Goal: Task Accomplishment & Management: Manage account settings

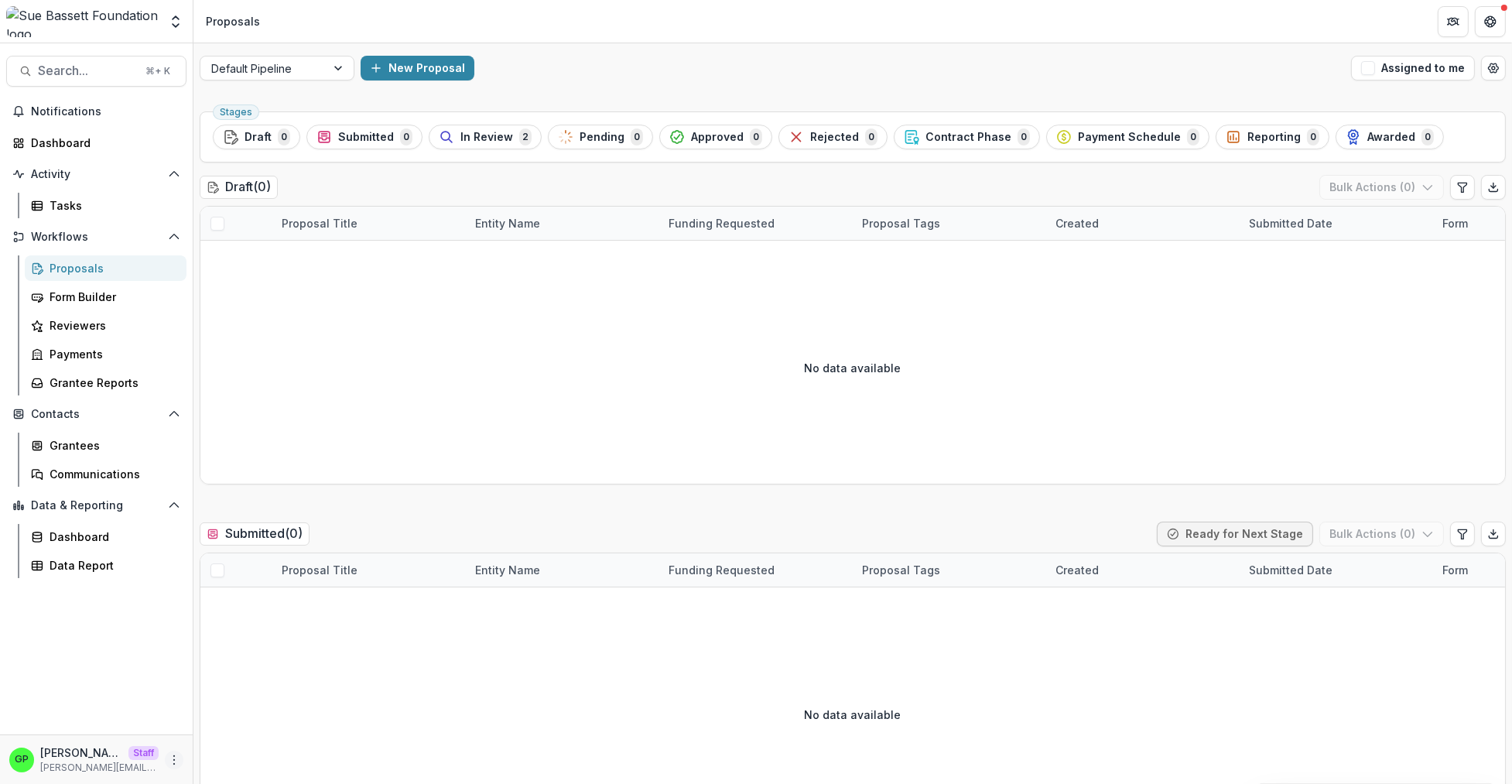
drag, startPoint x: 169, startPoint y: 760, endPoint x: 173, endPoint y: 750, distance: 10.8
click at [169, 770] on div "GP Griffin Perry Staff griffin@trytemelio.com" at bounding box center [96, 759] width 174 height 30
drag, startPoint x: 172, startPoint y: 753, endPoint x: 182, endPoint y: 742, distance: 14.9
click at [172, 754] on button "More" at bounding box center [174, 759] width 19 height 19
click at [219, 717] on link "User Settings" at bounding box center [276, 726] width 165 height 25
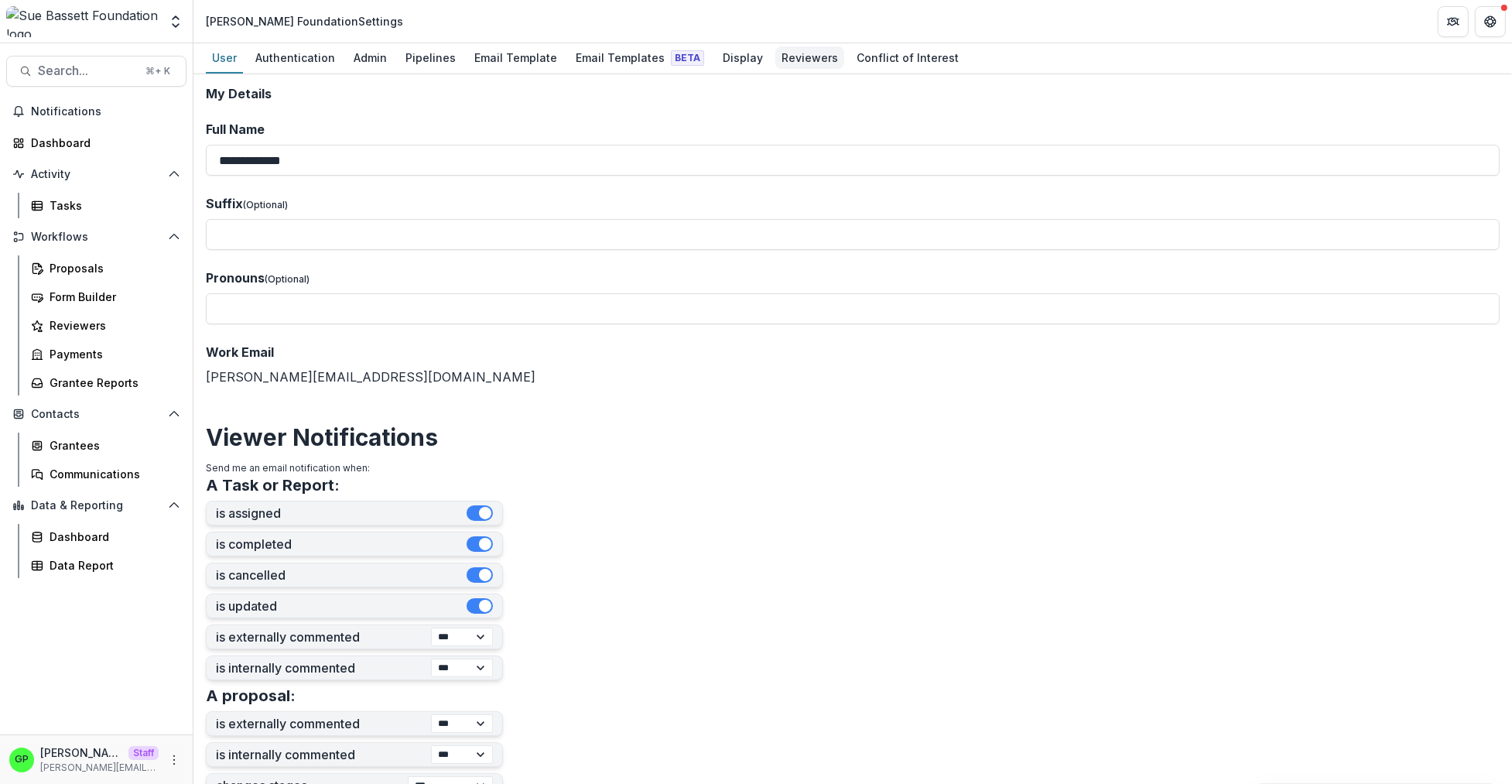
click at [786, 61] on div "Reviewers" at bounding box center [810, 57] width 69 height 22
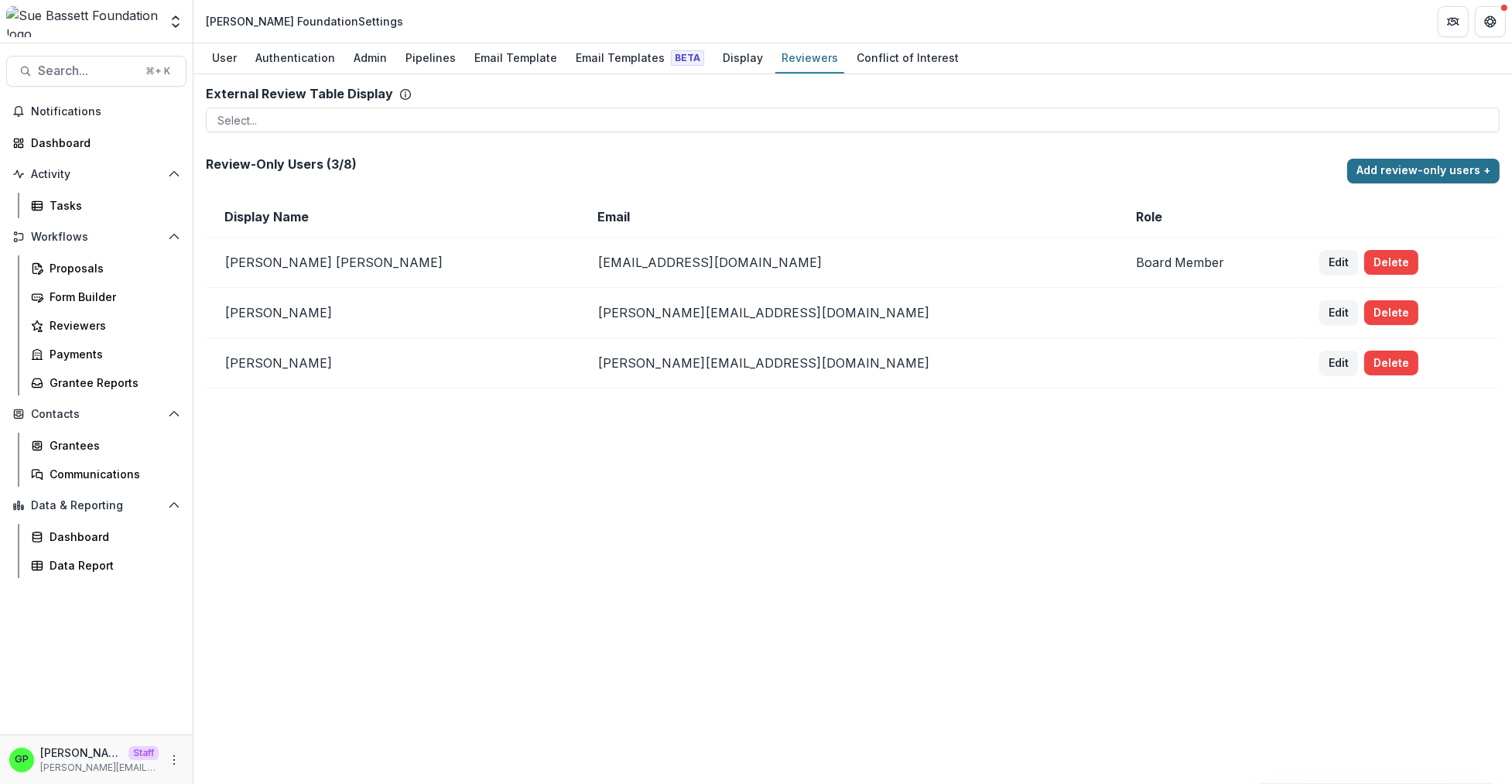
click at [1378, 171] on button "Add review-only users +" at bounding box center [1424, 171] width 152 height 25
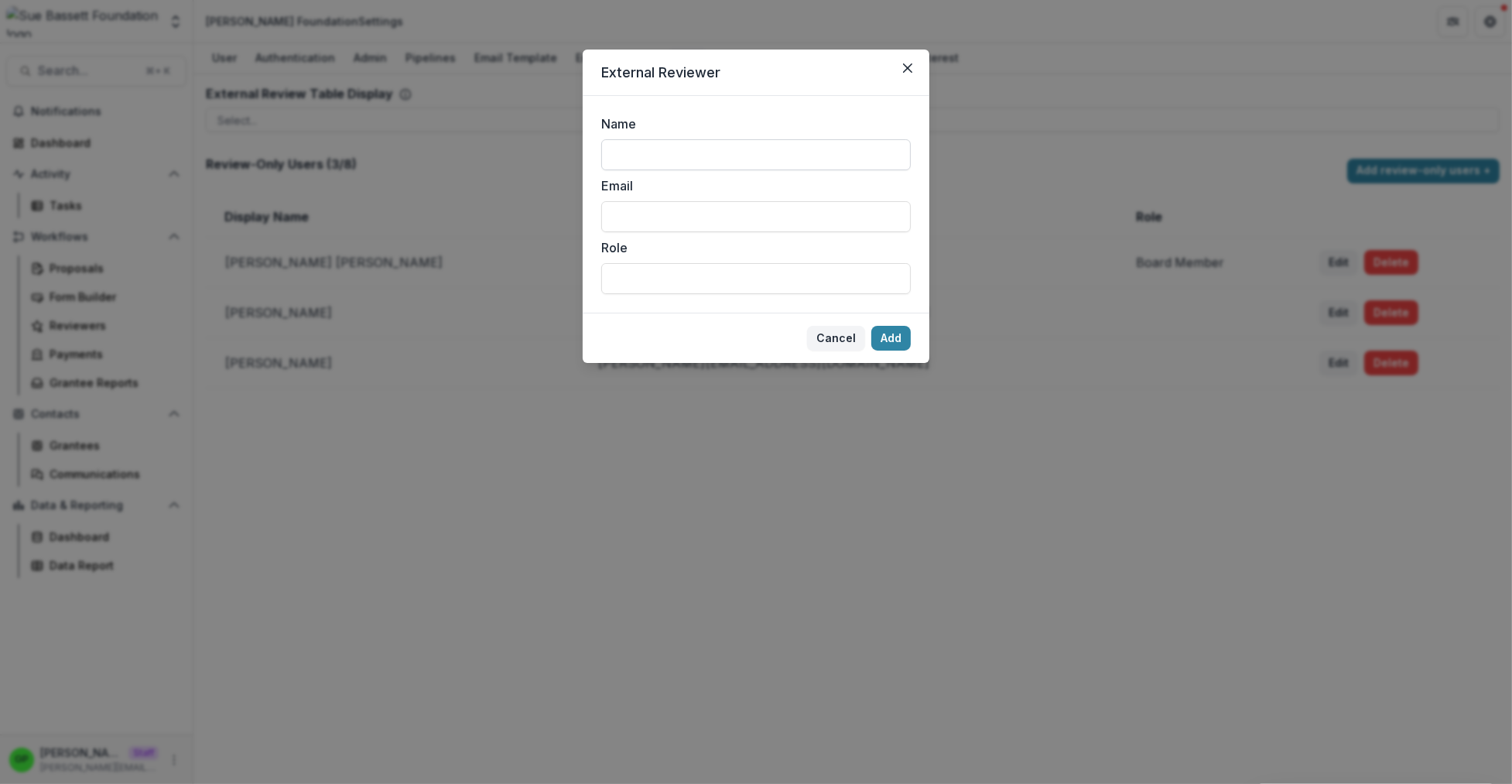
click at [679, 150] on input "Name" at bounding box center [756, 155] width 309 height 31
type input "*"
click at [674, 148] on input "*******" at bounding box center [756, 155] width 309 height 31
type input "*******"
drag, startPoint x: 658, startPoint y: 205, endPoint x: 672, endPoint y: 198, distance: 15.7
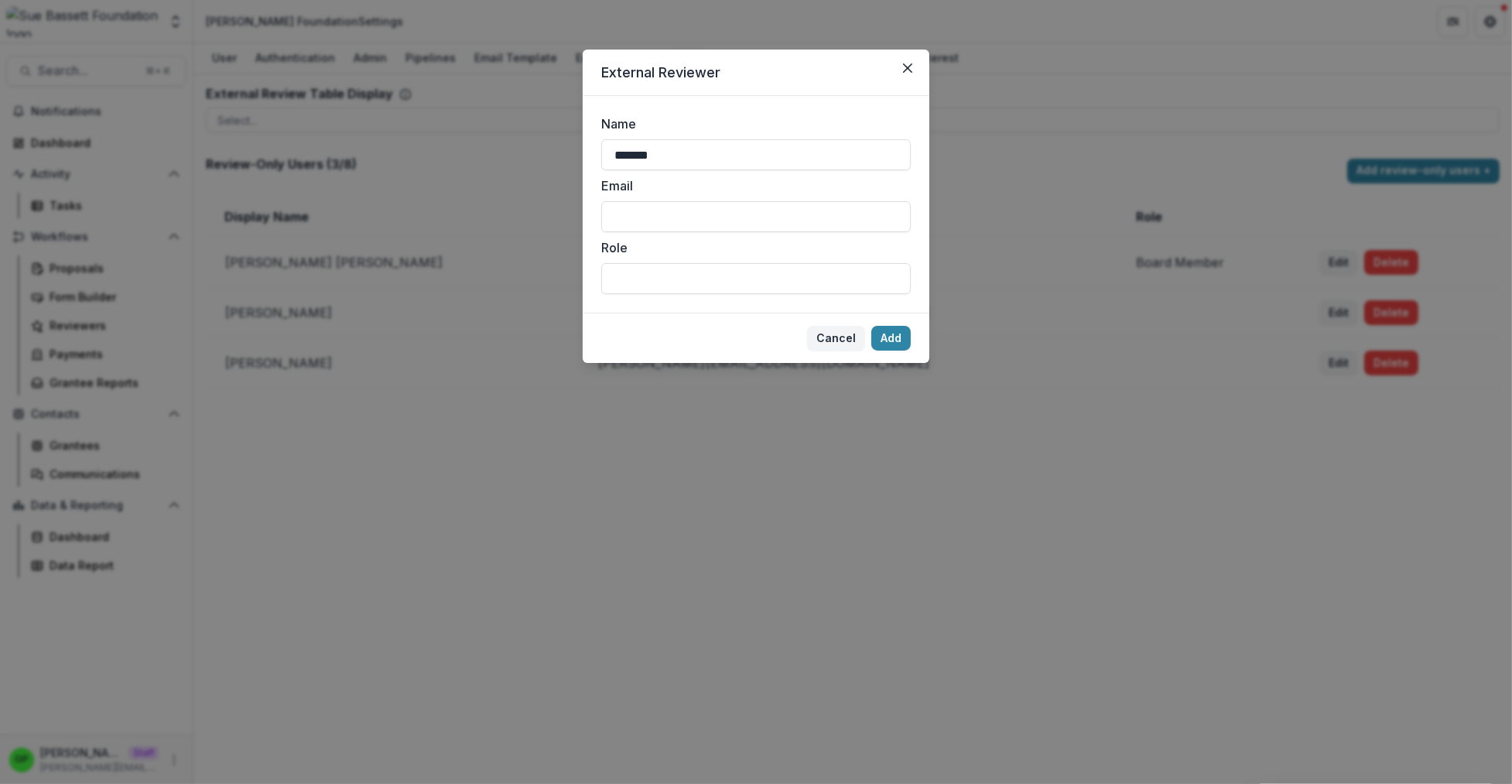
click at [657, 205] on input "Email" at bounding box center [756, 217] width 309 height 31
type input "**********"
click at [891, 346] on button "Add" at bounding box center [891, 338] width 39 height 25
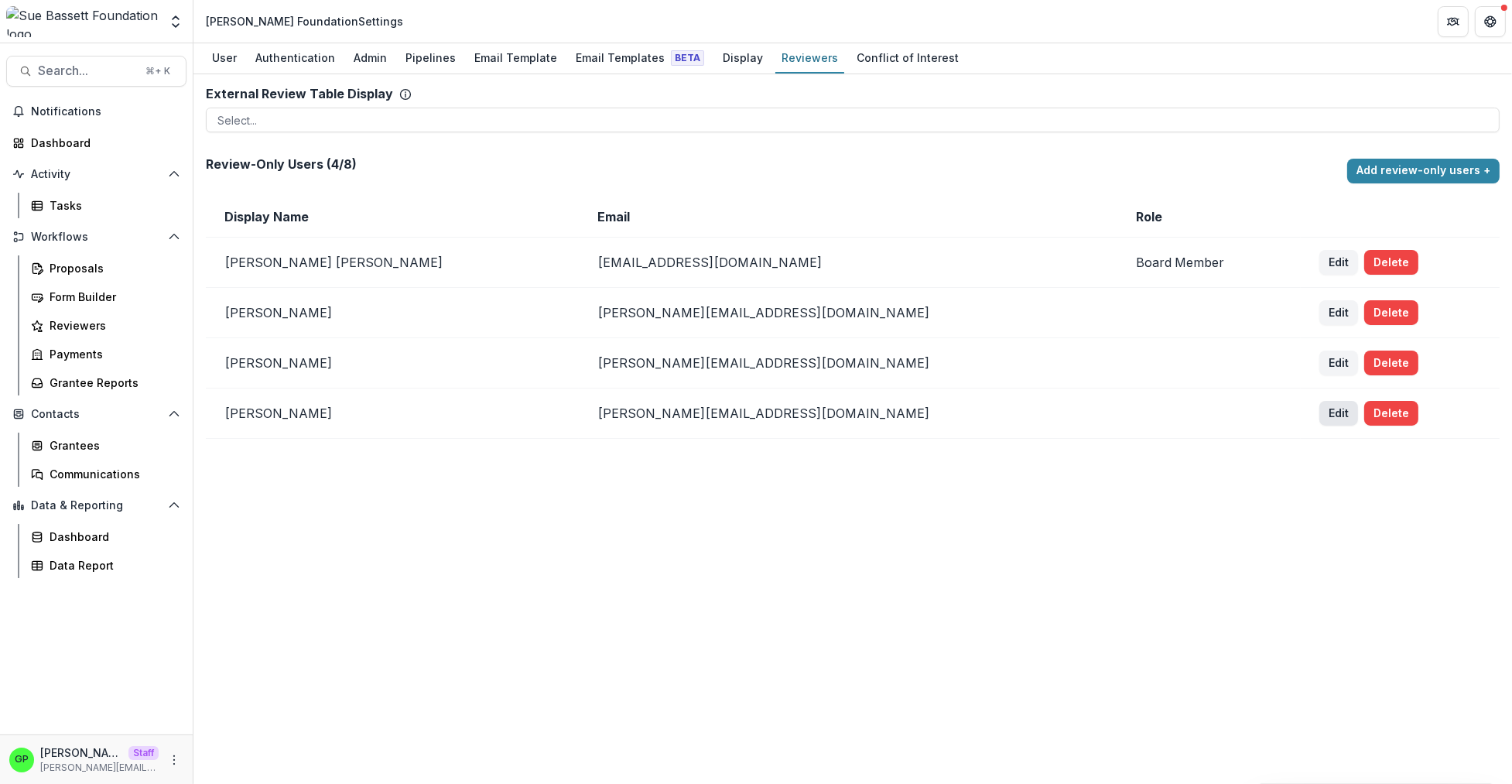
click at [1320, 421] on button "Edit" at bounding box center [1338, 413] width 38 height 25
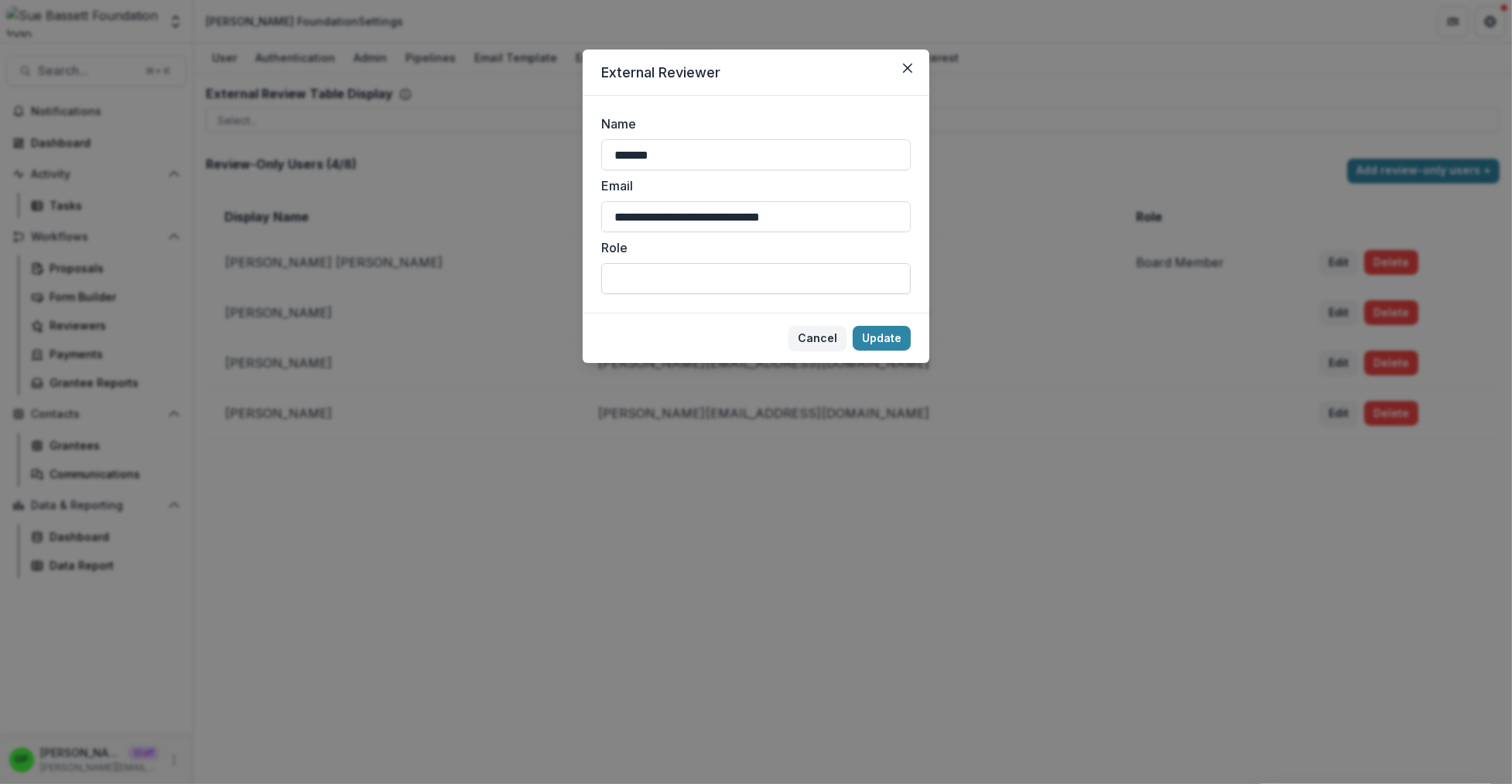
click at [667, 277] on input "Role" at bounding box center [756, 278] width 309 height 31
type input "*"
click at [812, 329] on button "Cancel" at bounding box center [817, 338] width 58 height 25
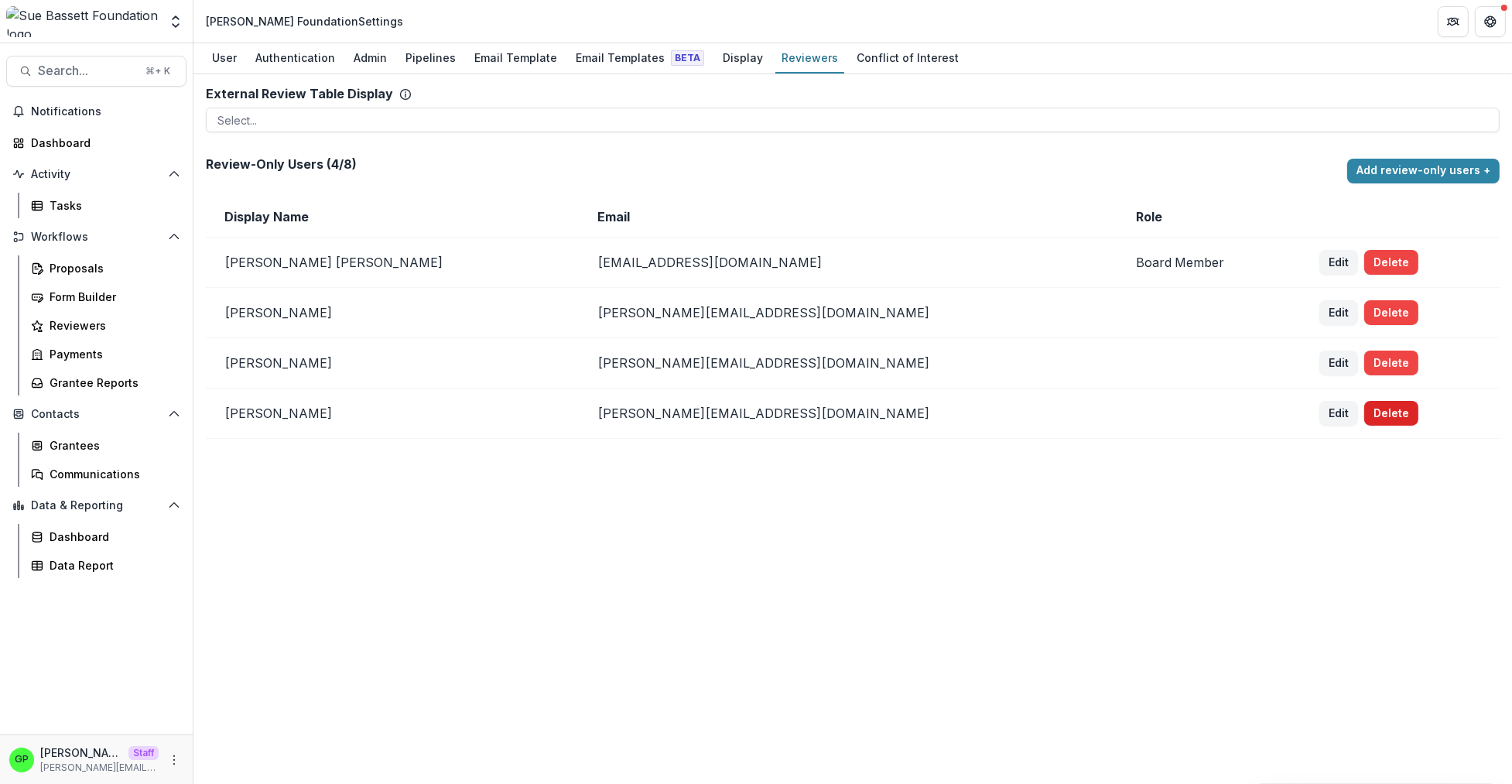
click at [1364, 408] on button "Delete" at bounding box center [1391, 413] width 54 height 25
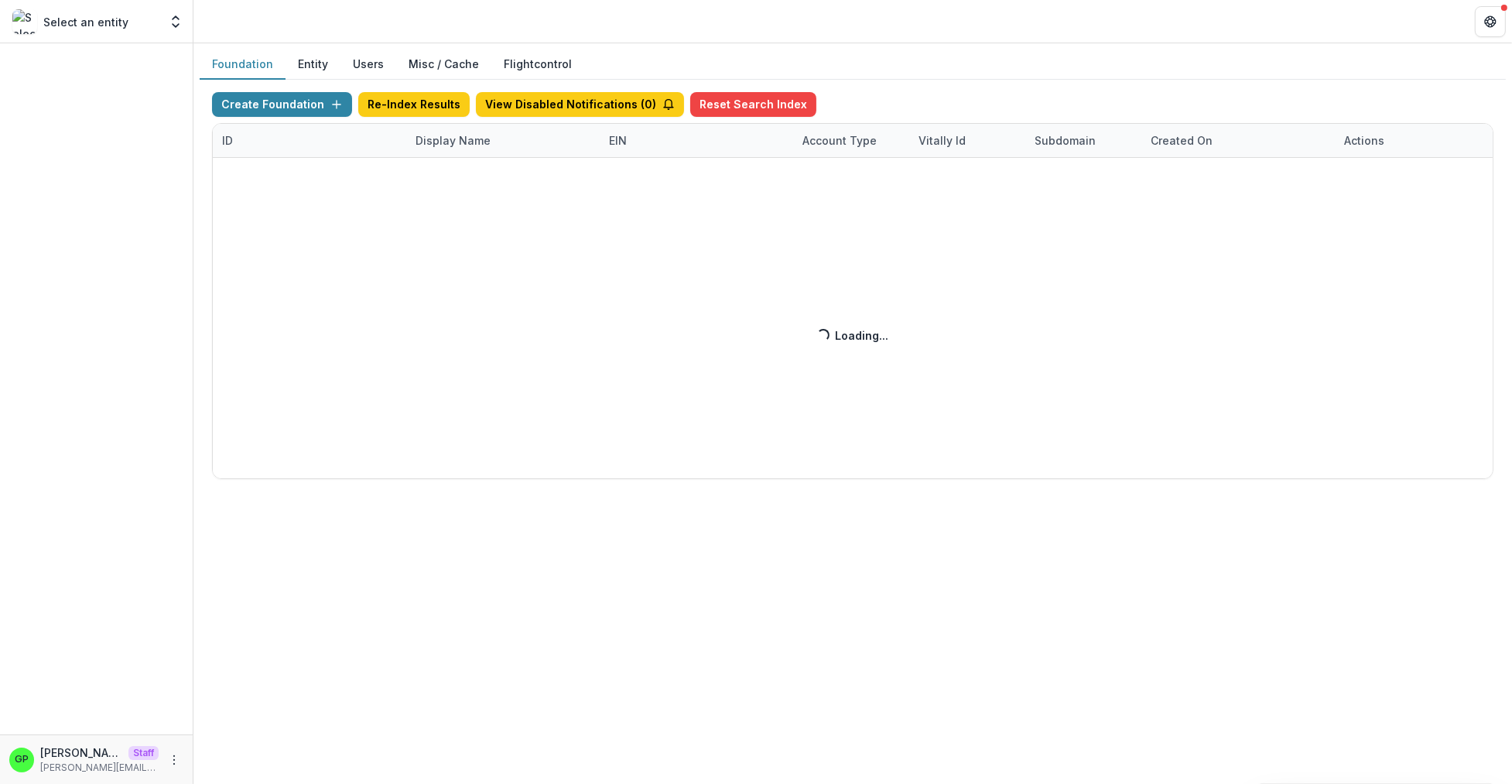
click at [451, 135] on div "Create Foundation Re-Index Results View Disabled Notifications ( 0 ) Reset Sear…" at bounding box center [852, 285] width 1281 height 387
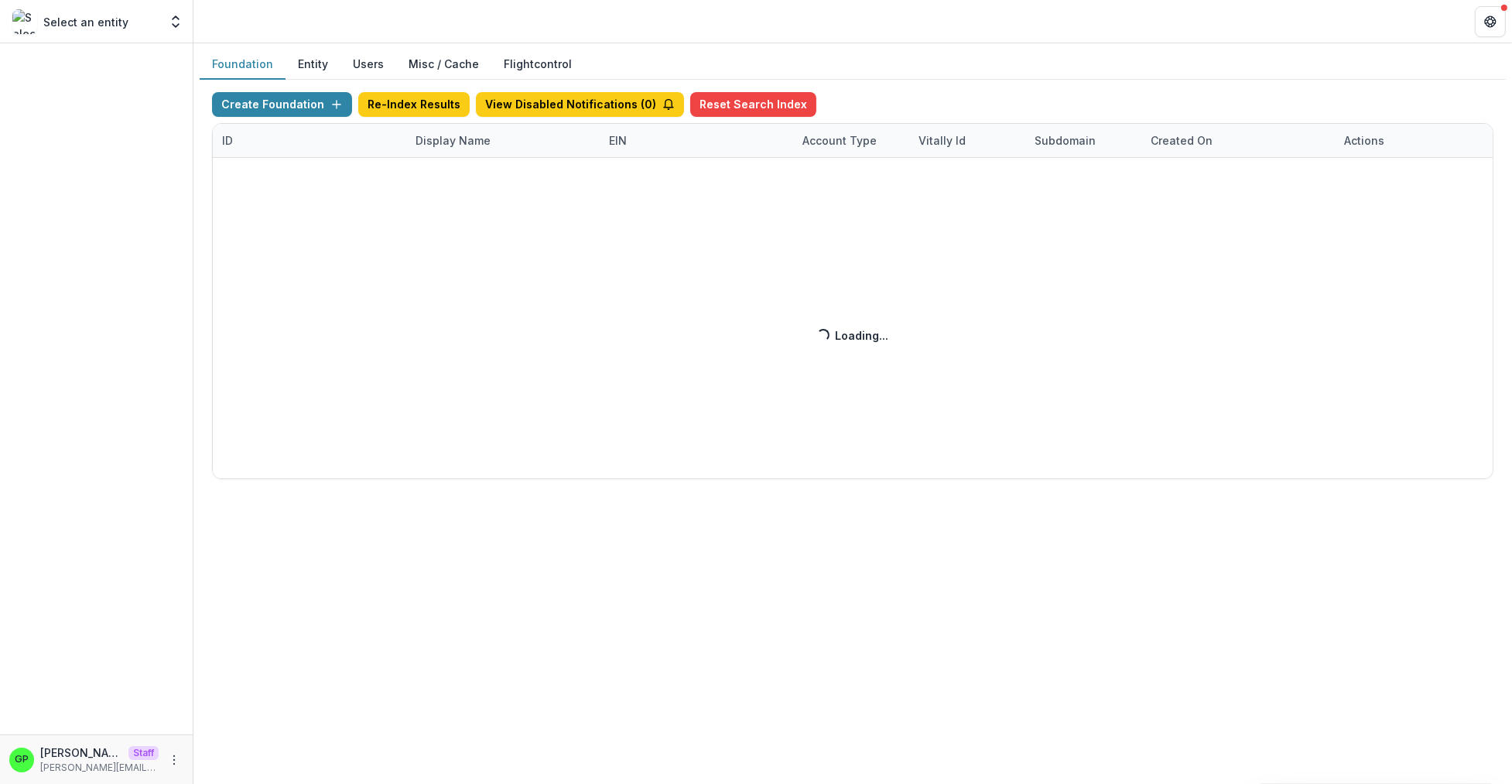
drag, startPoint x: 452, startPoint y: 135, endPoint x: 440, endPoint y: 151, distance: 20.0
click at [441, 149] on div "Create Foundation Re-Index Results View Disabled Notifications ( 0 ) Reset Sear…" at bounding box center [852, 285] width 1281 height 387
click at [440, 152] on div "Create Foundation Re-Index Results View Disabled Notifications ( 0 ) Reset Sear…" at bounding box center [852, 285] width 1281 height 387
click at [450, 140] on div "Create Foundation Re-Index Results View Disabled Notifications ( 0 ) Reset Sear…" at bounding box center [852, 285] width 1281 height 387
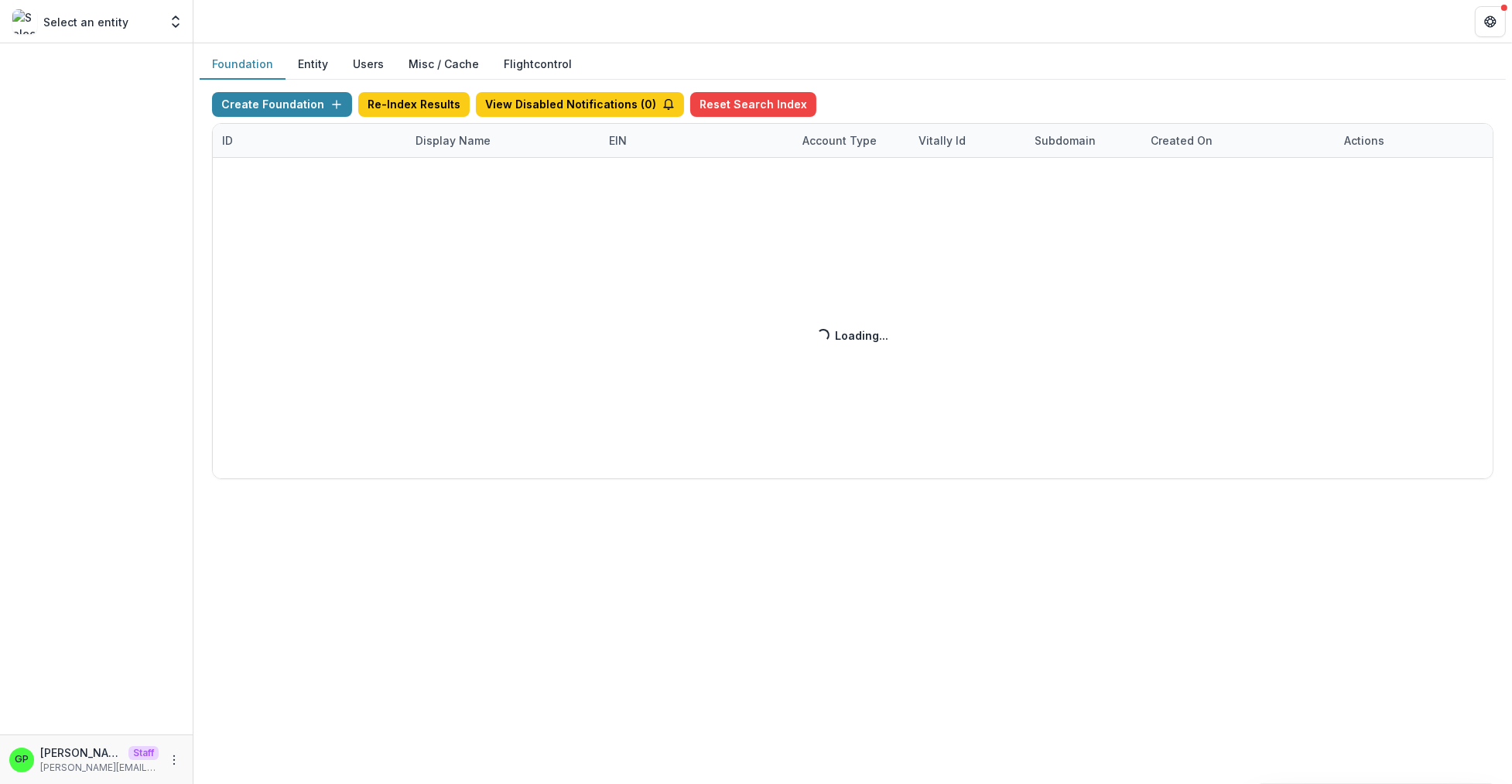
click at [450, 140] on div "Create Foundation Re-Index Results View Disabled Notifications ( 0 ) Reset Sear…" at bounding box center [852, 285] width 1281 height 387
click at [450, 139] on div "Create Foundation Re-Index Results View Disabled Notifications ( 0 ) Reset Sear…" at bounding box center [852, 285] width 1281 height 387
click at [451, 141] on div "Create Foundation Re-Index Results View Disabled Notifications ( 0 ) Reset Sear…" at bounding box center [852, 285] width 1281 height 387
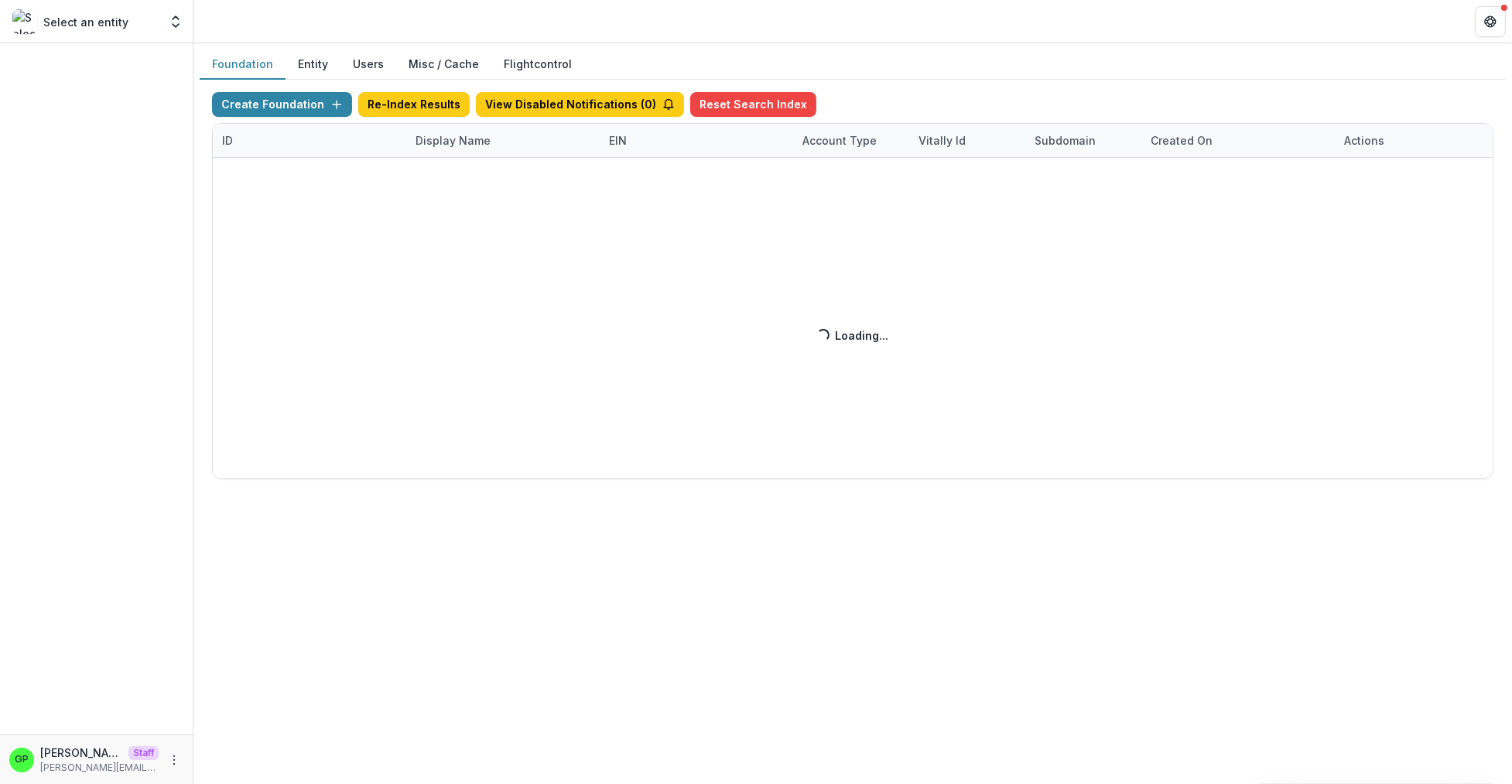
click at [451, 141] on div "Create Foundation Re-Index Results View Disabled Notifications ( 0 ) Reset Sear…" at bounding box center [852, 285] width 1281 height 387
click at [481, 151] on div "Create Foundation Re-Index Results View Disabled Notifications ( 0 ) Reset Sear…" at bounding box center [852, 285] width 1281 height 387
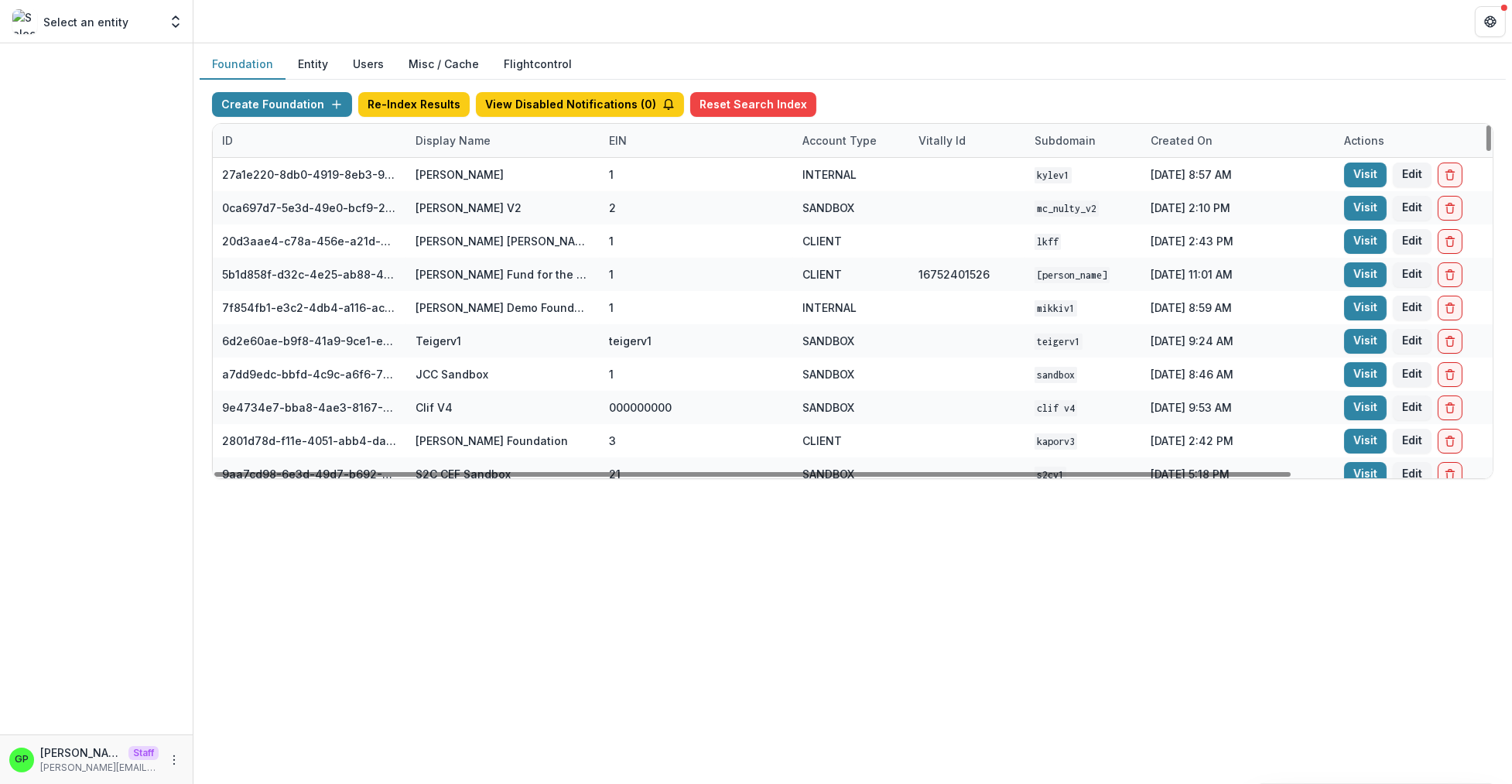
click at [461, 127] on div "Display Name" at bounding box center [503, 140] width 193 height 34
click at [454, 163] on input at bounding box center [502, 175] width 186 height 25
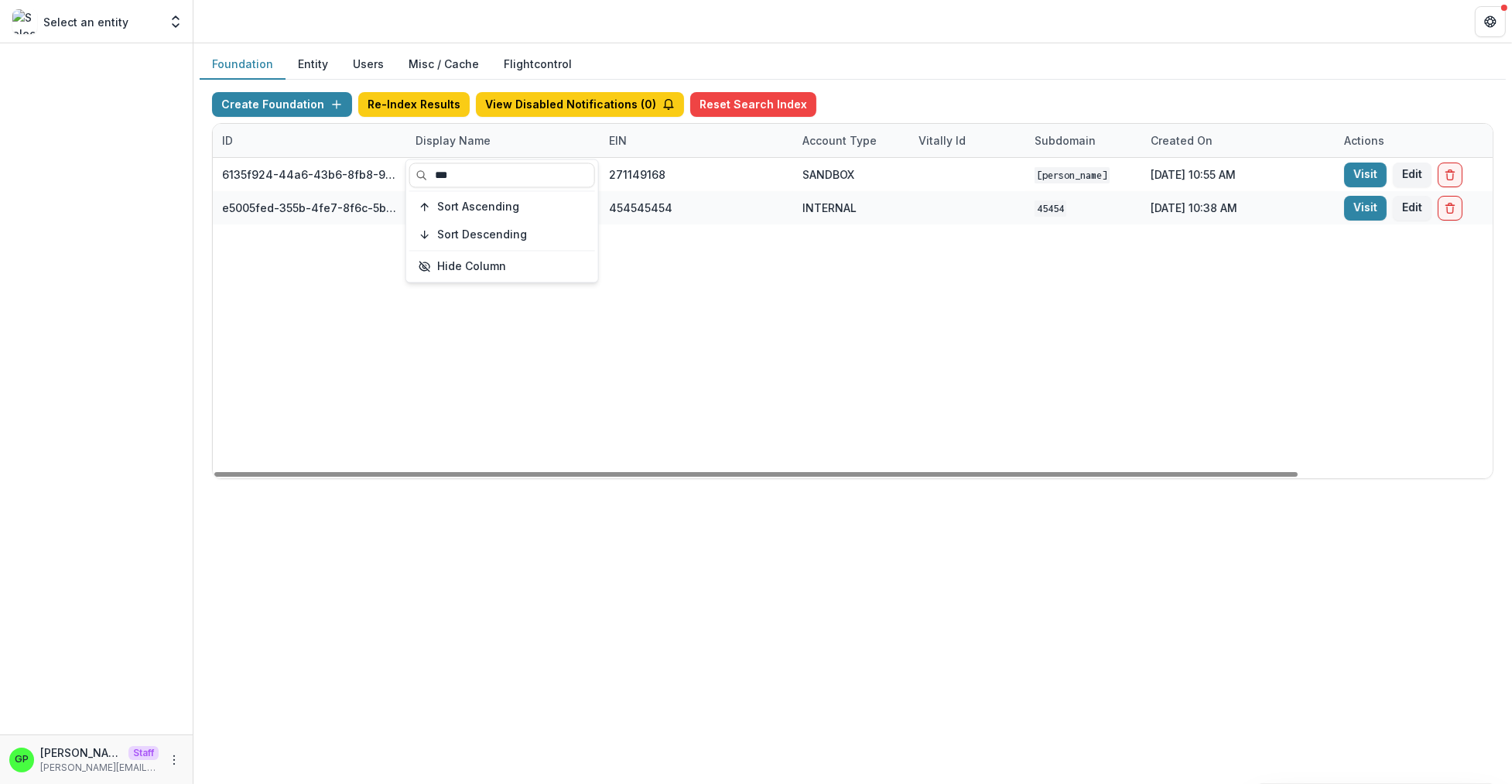
type input "***"
drag, startPoint x: 557, startPoint y: 363, endPoint x: 572, endPoint y: 358, distance: 15.8
click at [557, 363] on div "6135f924-44a6-43b6-8fb8-9becfcbe35f3 Sue Bassett Foundation 271149168 SANDBOX S…" at bounding box center [967, 318] width 1509 height 320
drag, startPoint x: 466, startPoint y: 466, endPoint x: 554, endPoint y: 468, distance: 88.0
click at [555, 461] on div "6135f924-44a6-43b6-8fb8-9becfcbe35f3 Sue Bassett Foundation 271149168 SANDBOX S…" at bounding box center [967, 318] width 1509 height 320
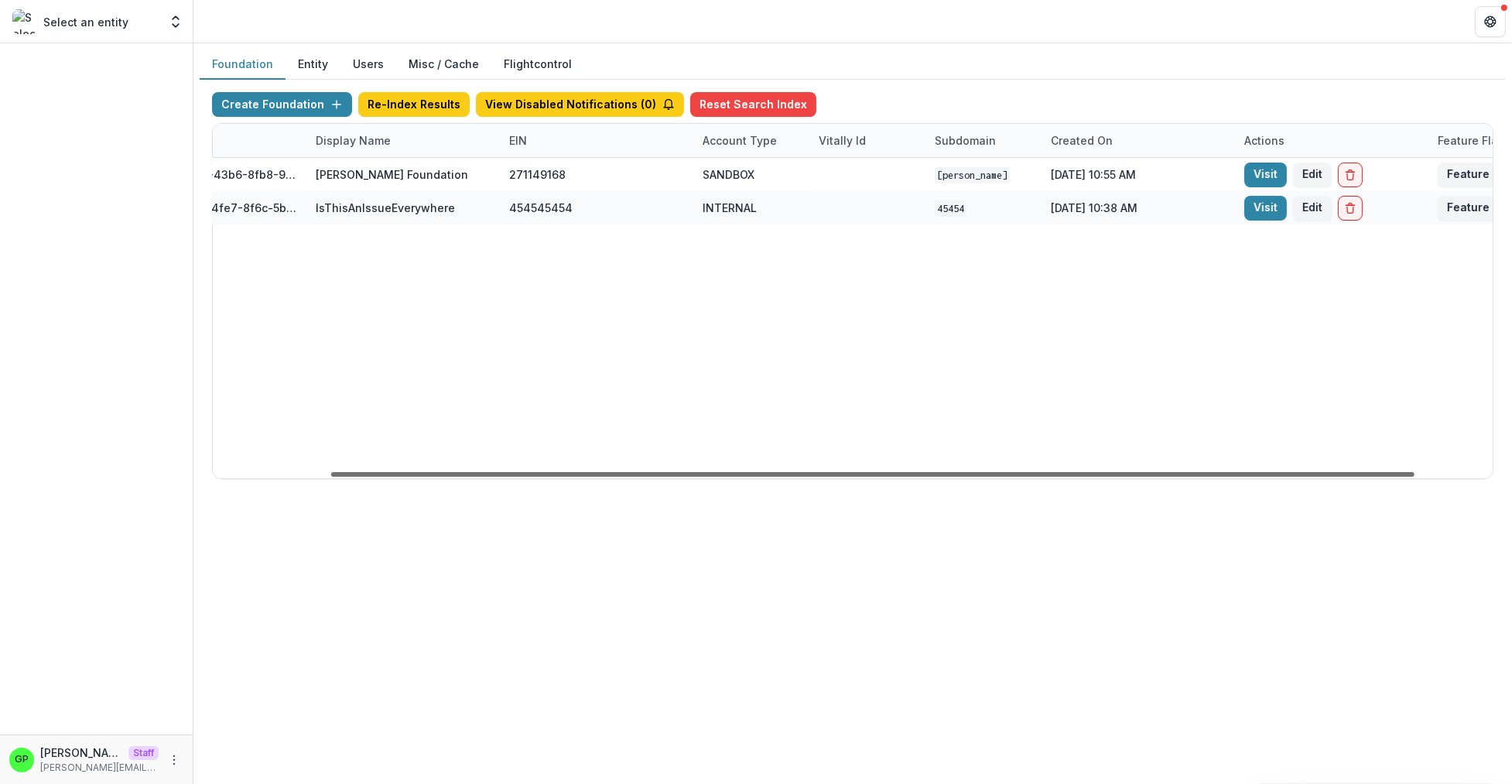
scroll to position [0, 228]
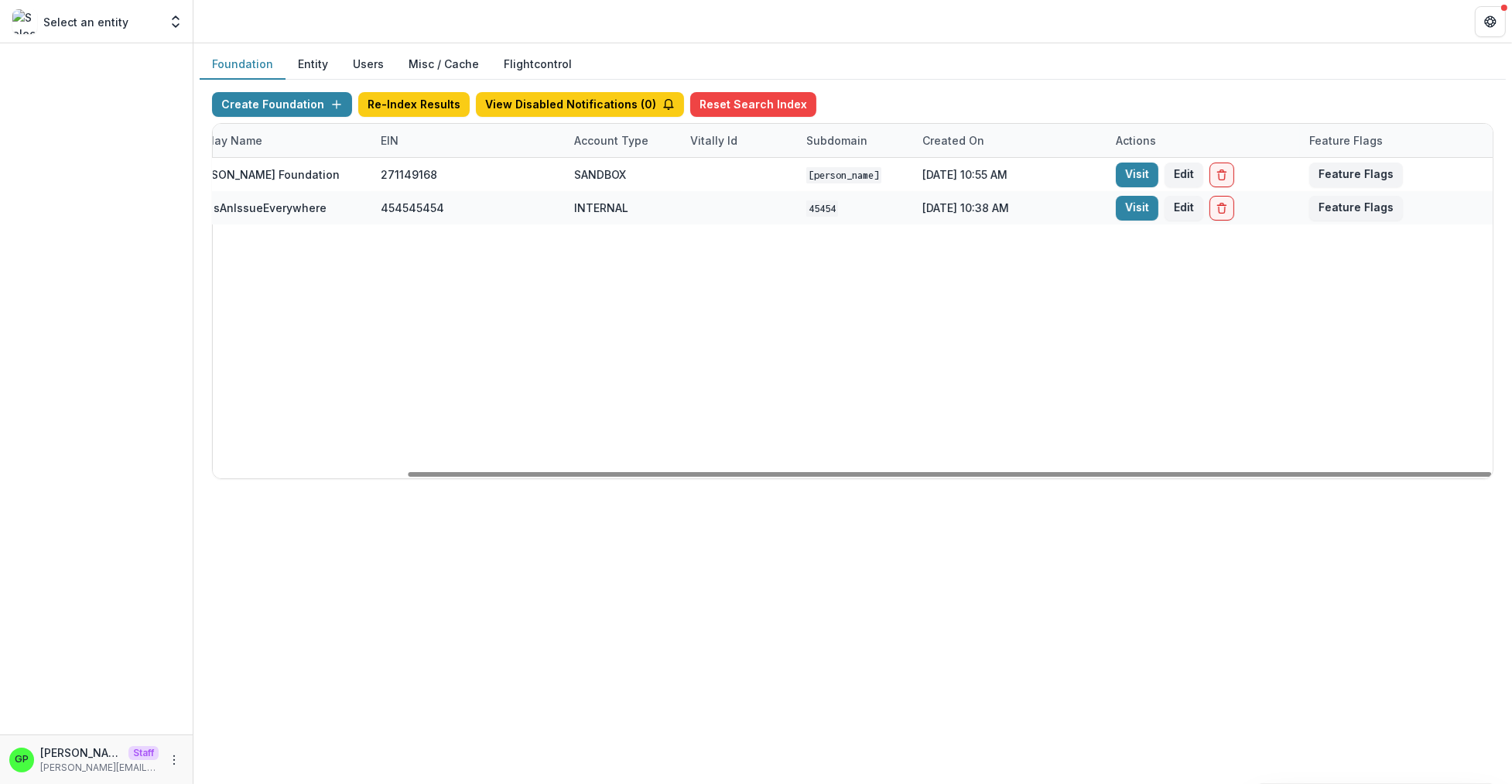
drag, startPoint x: 549, startPoint y: 476, endPoint x: 1369, endPoint y: 439, distance: 820.8
click at [1365, 472] on div at bounding box center [949, 475] width 1083 height 5
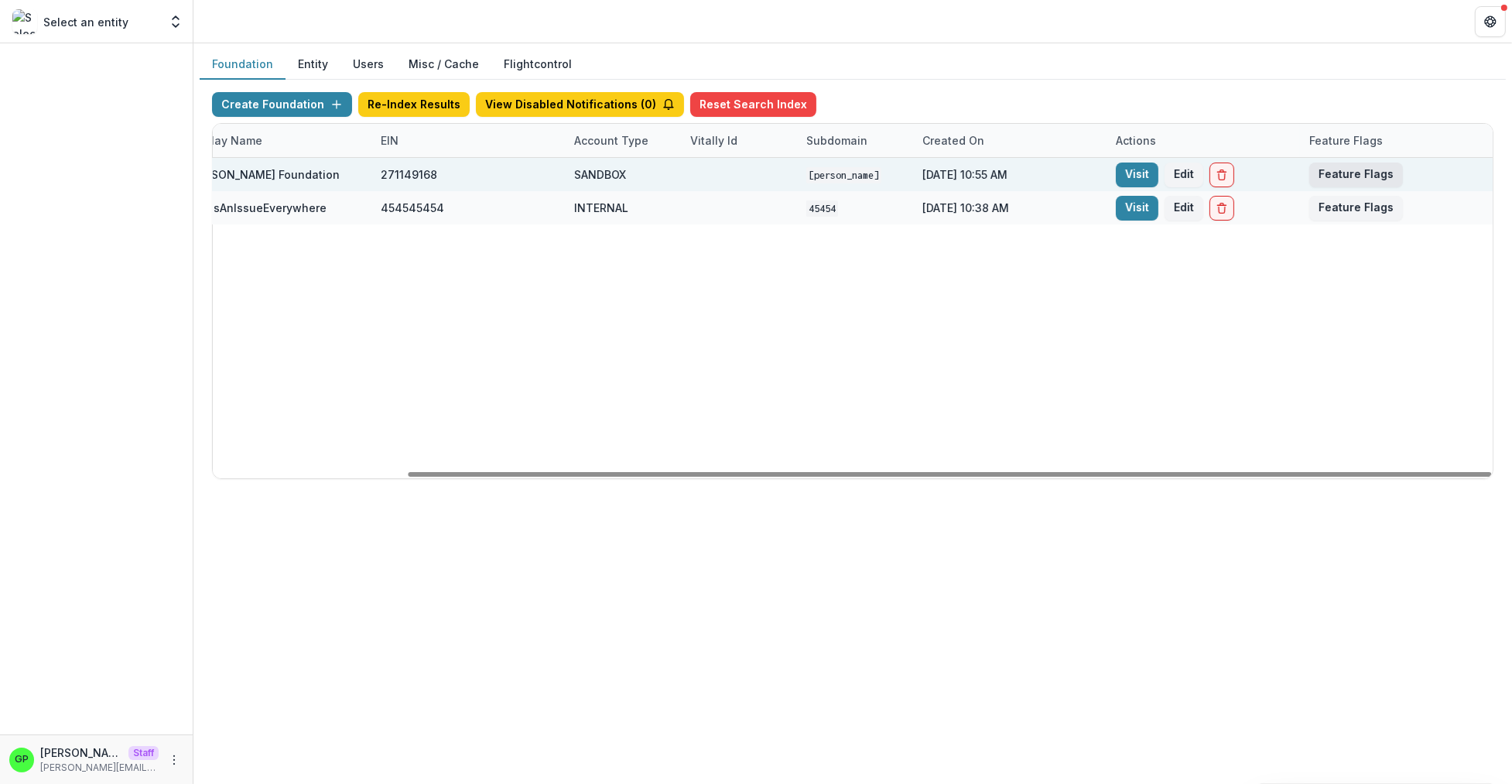
click at [1321, 171] on button "Feature Flags" at bounding box center [1356, 175] width 93 height 25
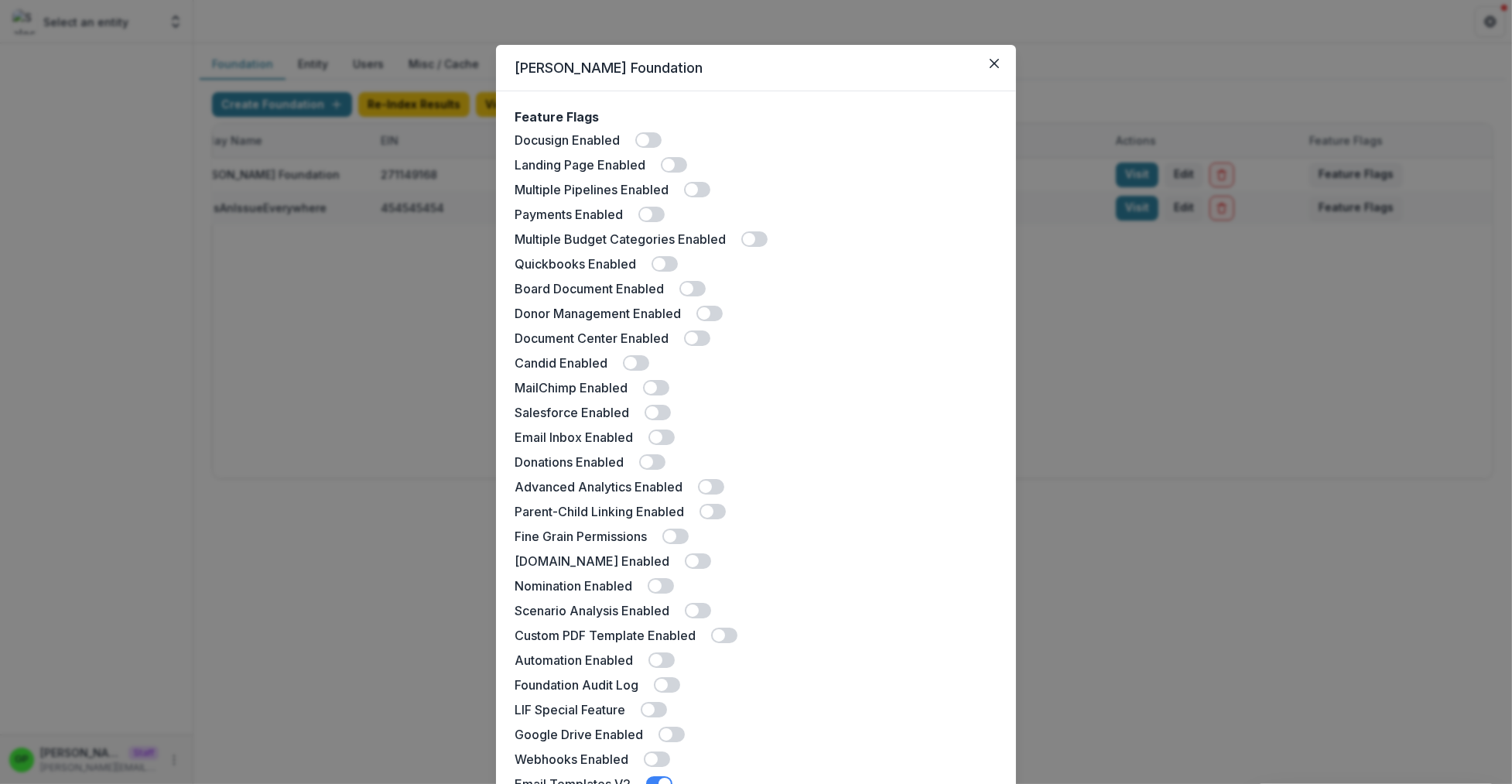
scroll to position [0, 0]
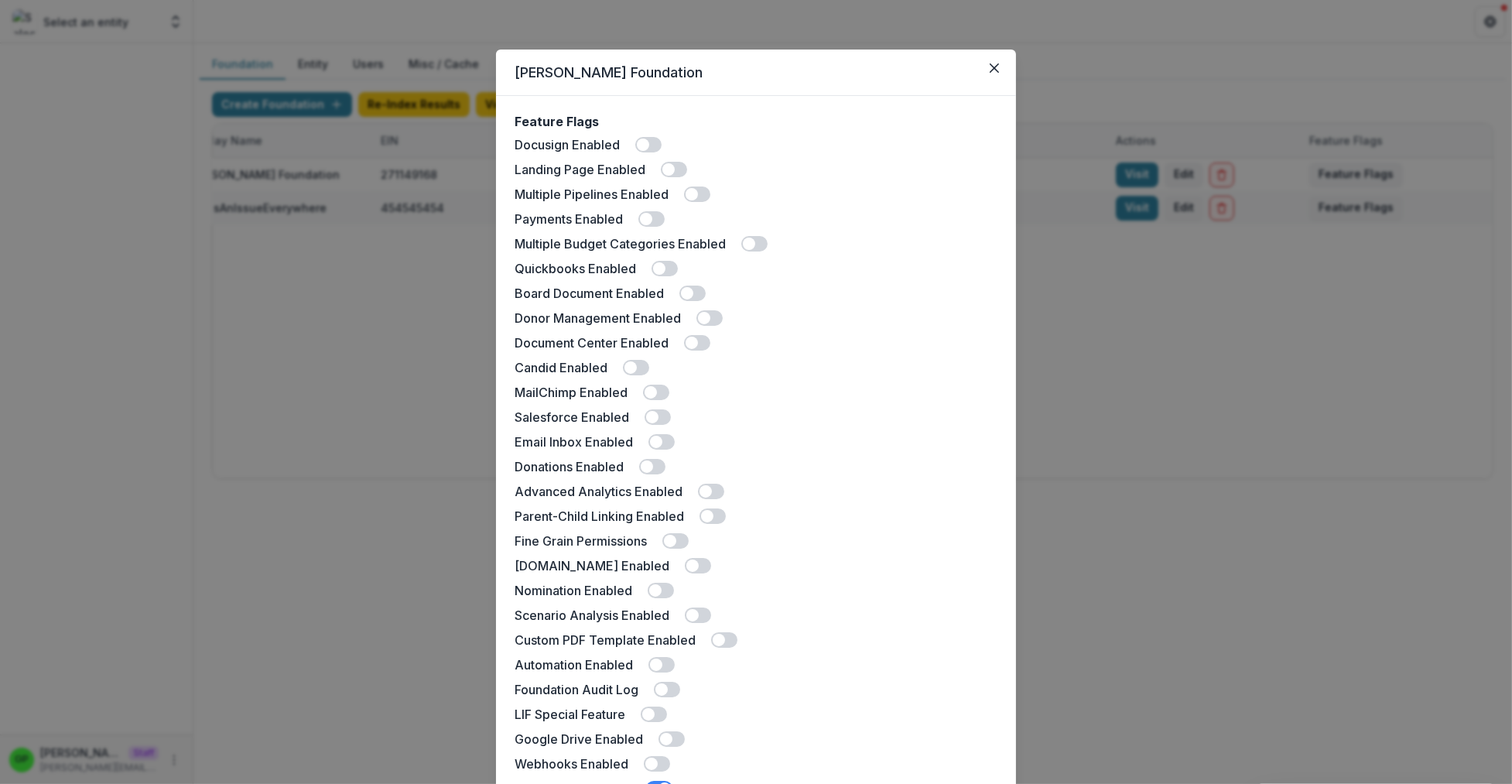
click at [963, 74] on header "Sue Bassett Foundation" at bounding box center [756, 72] width 520 height 47
click at [982, 70] on button "Close" at bounding box center [995, 68] width 25 height 25
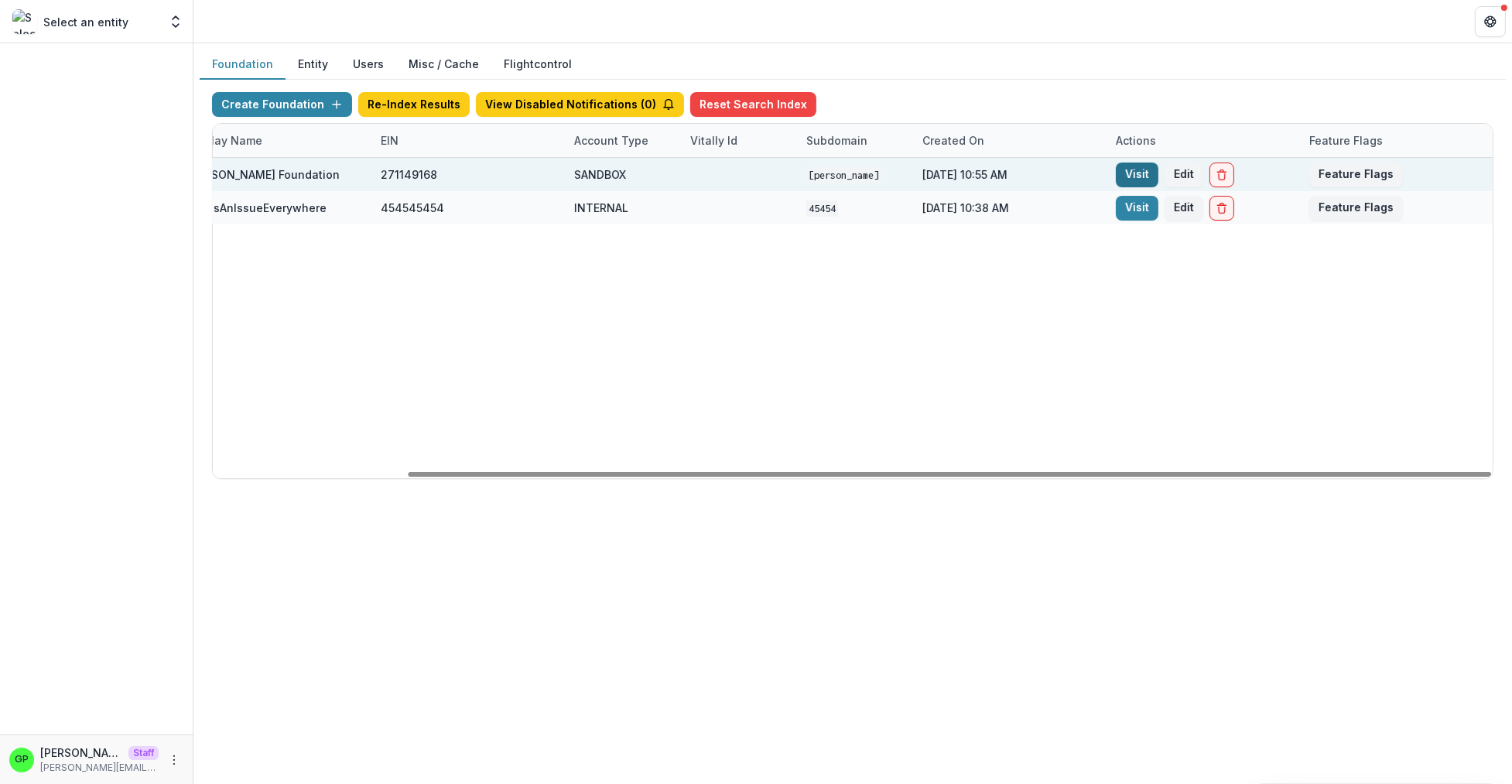
click at [1123, 167] on link "Visit" at bounding box center [1137, 175] width 43 height 25
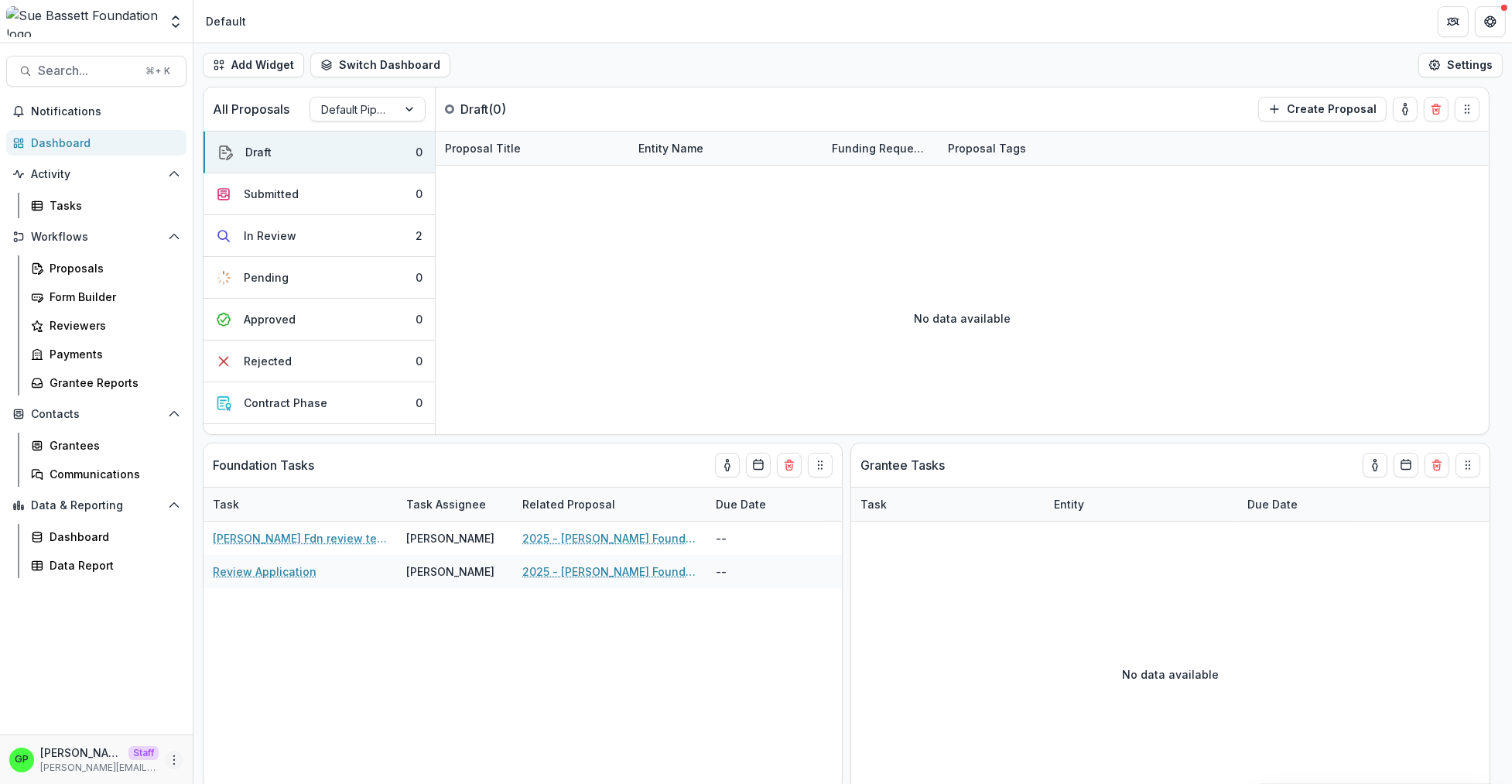
click at [177, 755] on icon "More" at bounding box center [174, 759] width 12 height 12
click at [236, 730] on link "User Settings" at bounding box center [276, 726] width 165 height 25
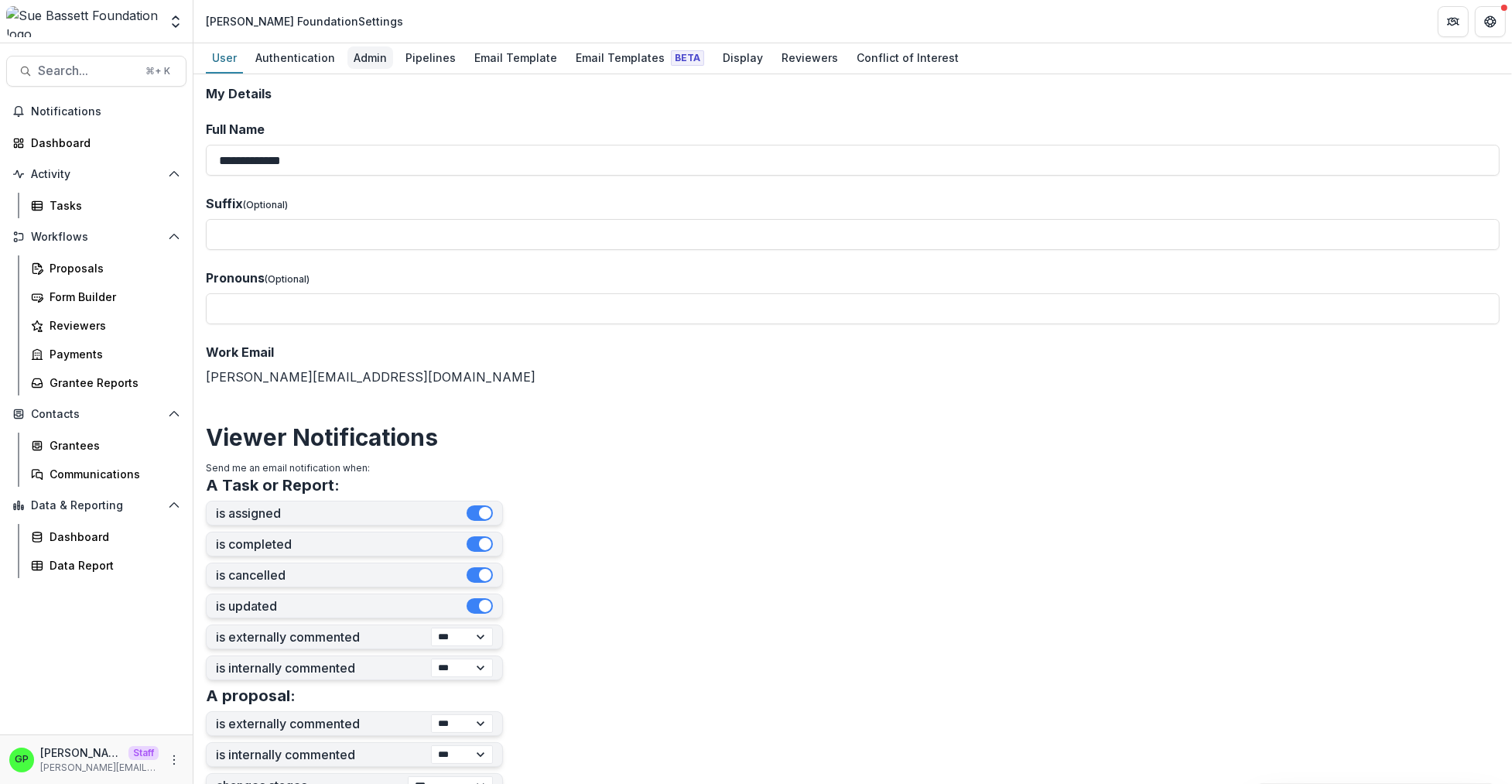
click at [380, 58] on div "Admin" at bounding box center [370, 57] width 46 height 22
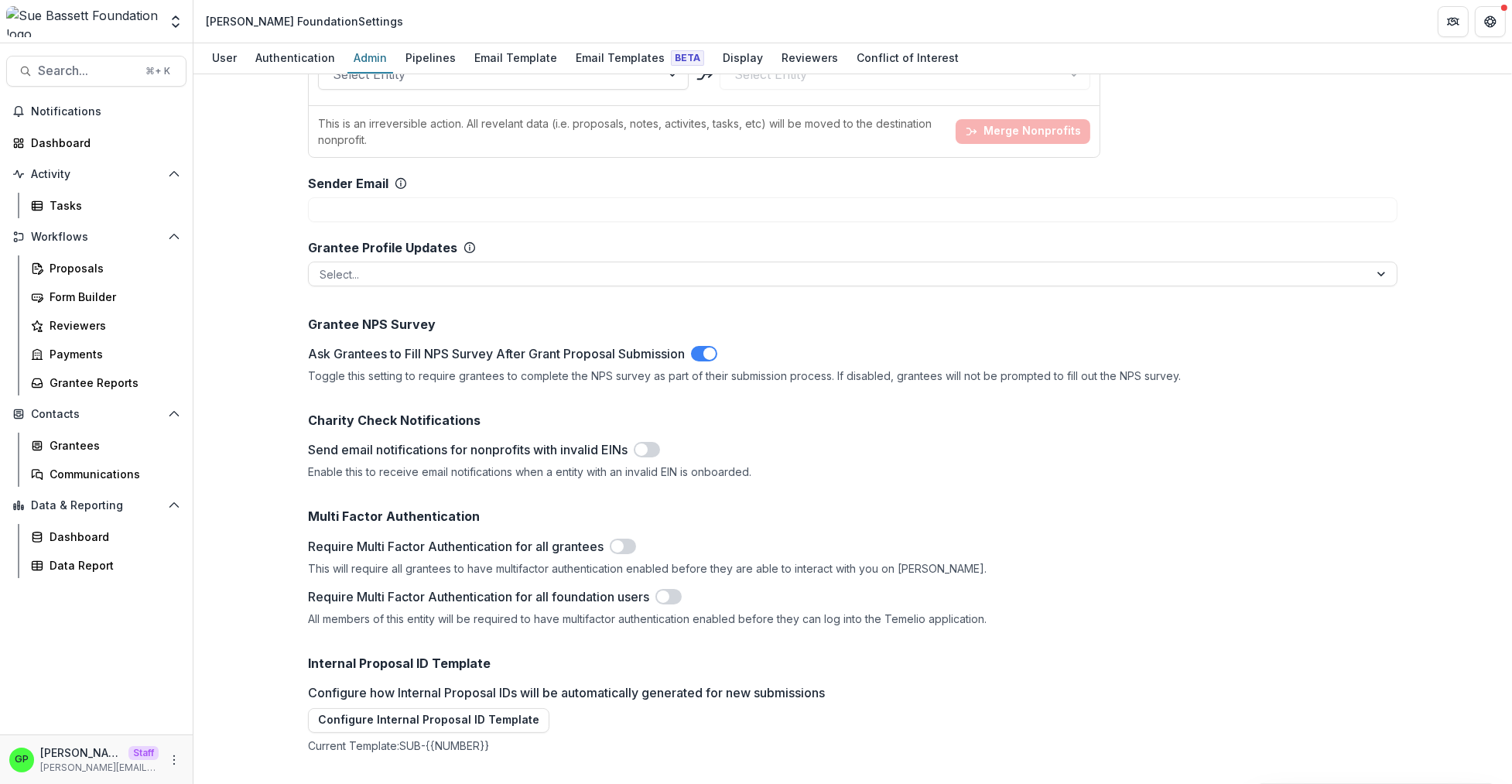
scroll to position [1625, 0]
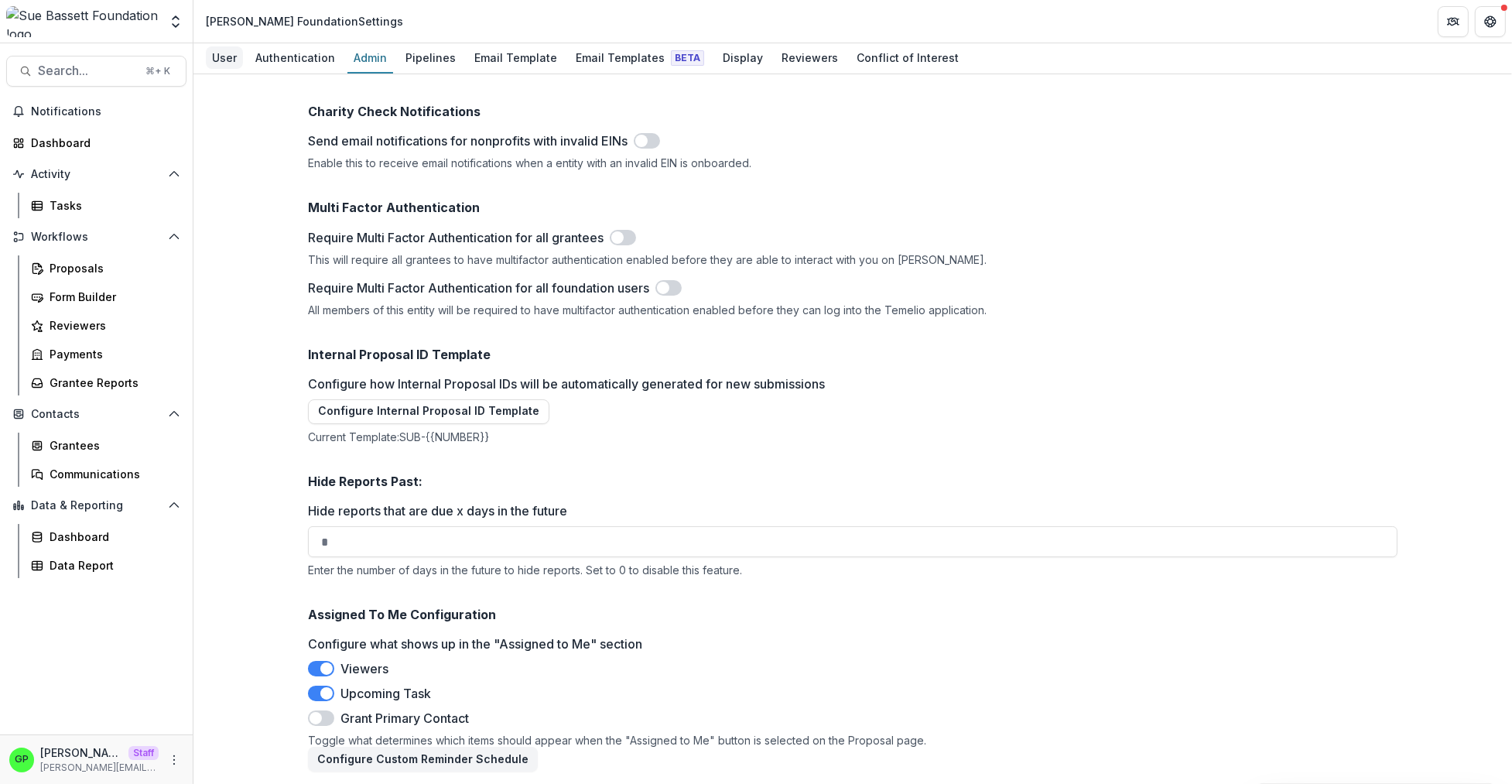
click at [229, 60] on div "User" at bounding box center [223, 57] width 37 height 22
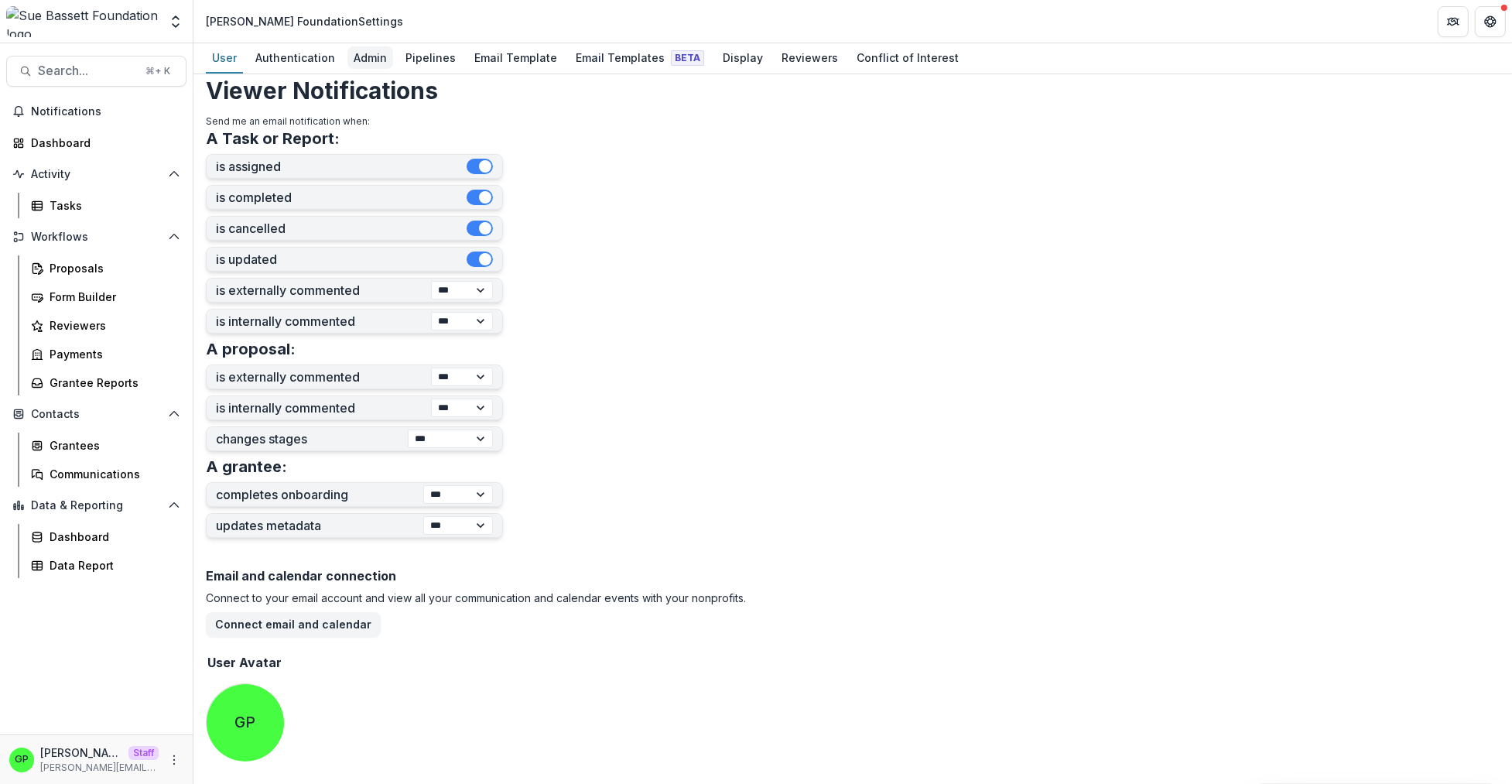
click at [366, 65] on div "Admin" at bounding box center [370, 57] width 46 height 22
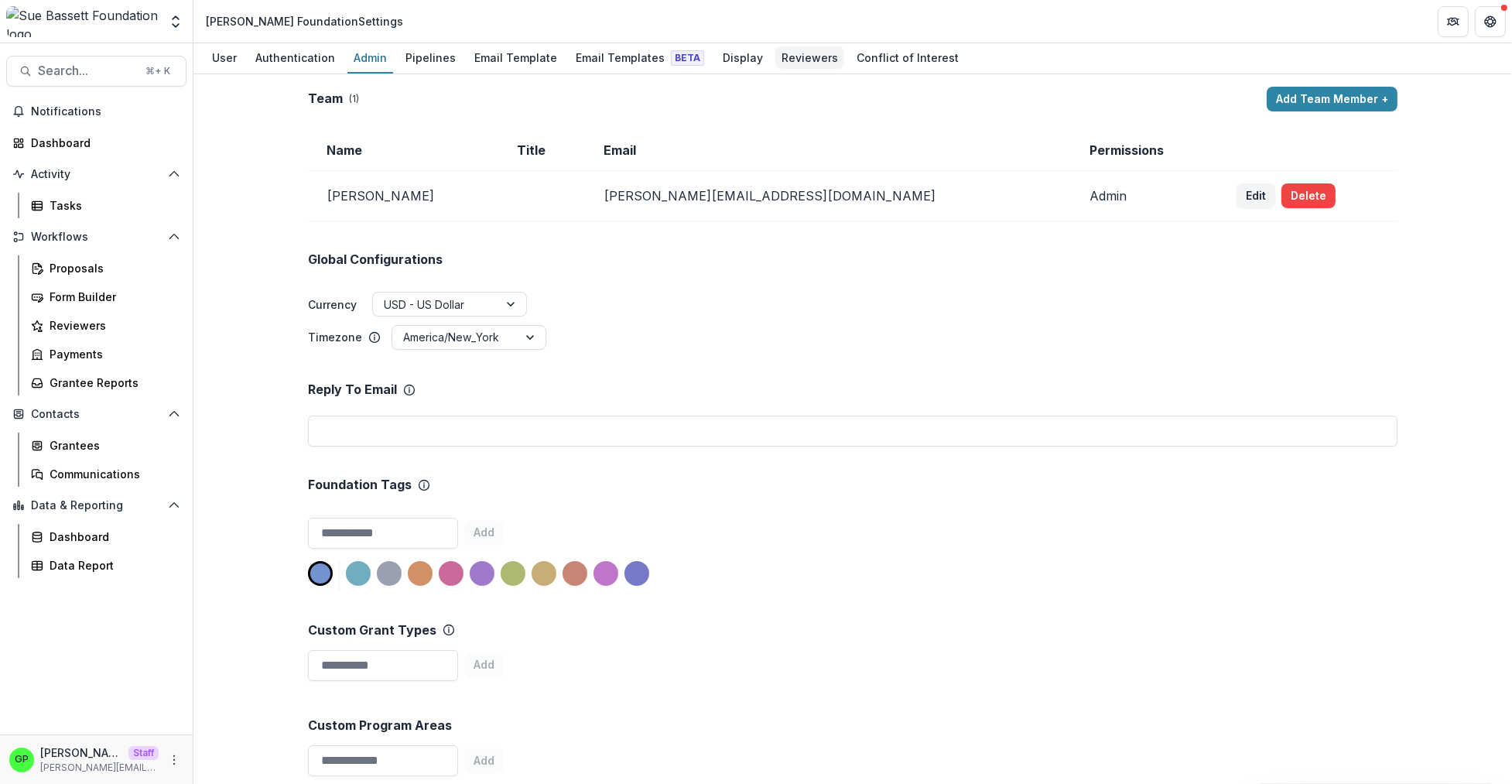
click at [775, 57] on div "Reviewers" at bounding box center [810, 57] width 69 height 22
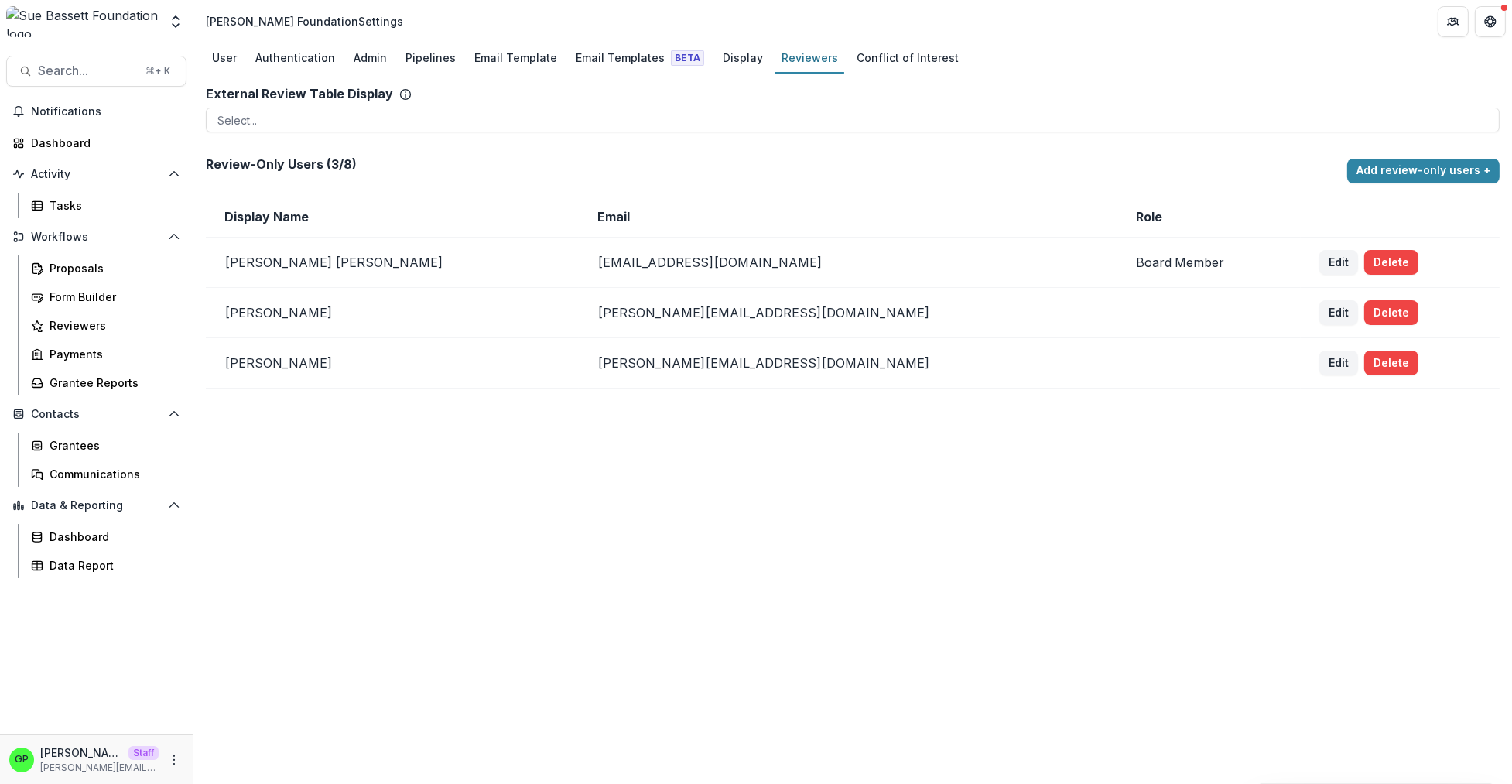
click at [408, 43] on div "Aggregate Analysis Foundations Ruthwick Foundation Griffin Foundation Nonprofit…" at bounding box center [756, 21] width 1512 height 43
click at [399, 52] on div "Pipelines" at bounding box center [431, 57] width 63 height 22
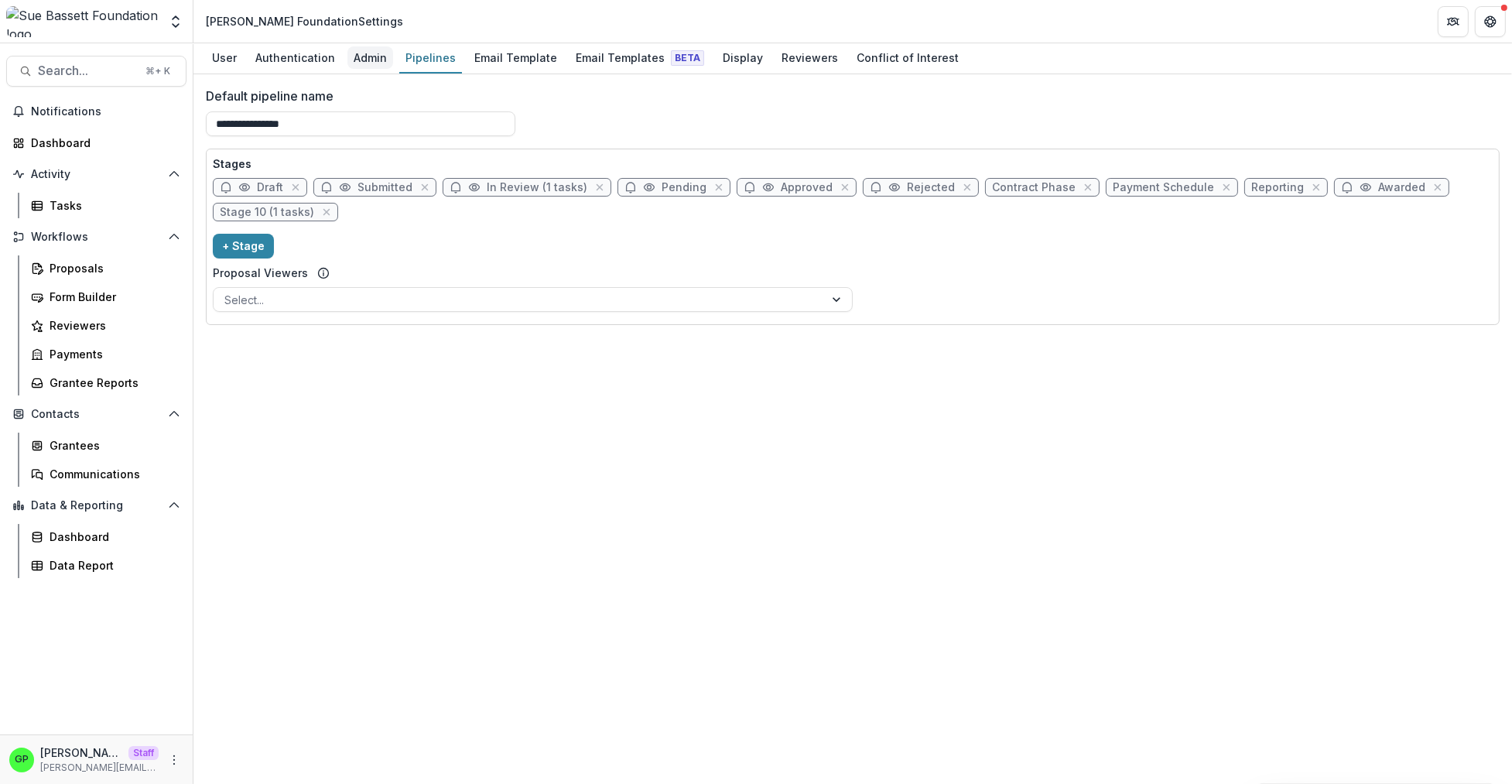
click at [360, 57] on div "Admin" at bounding box center [370, 57] width 46 height 22
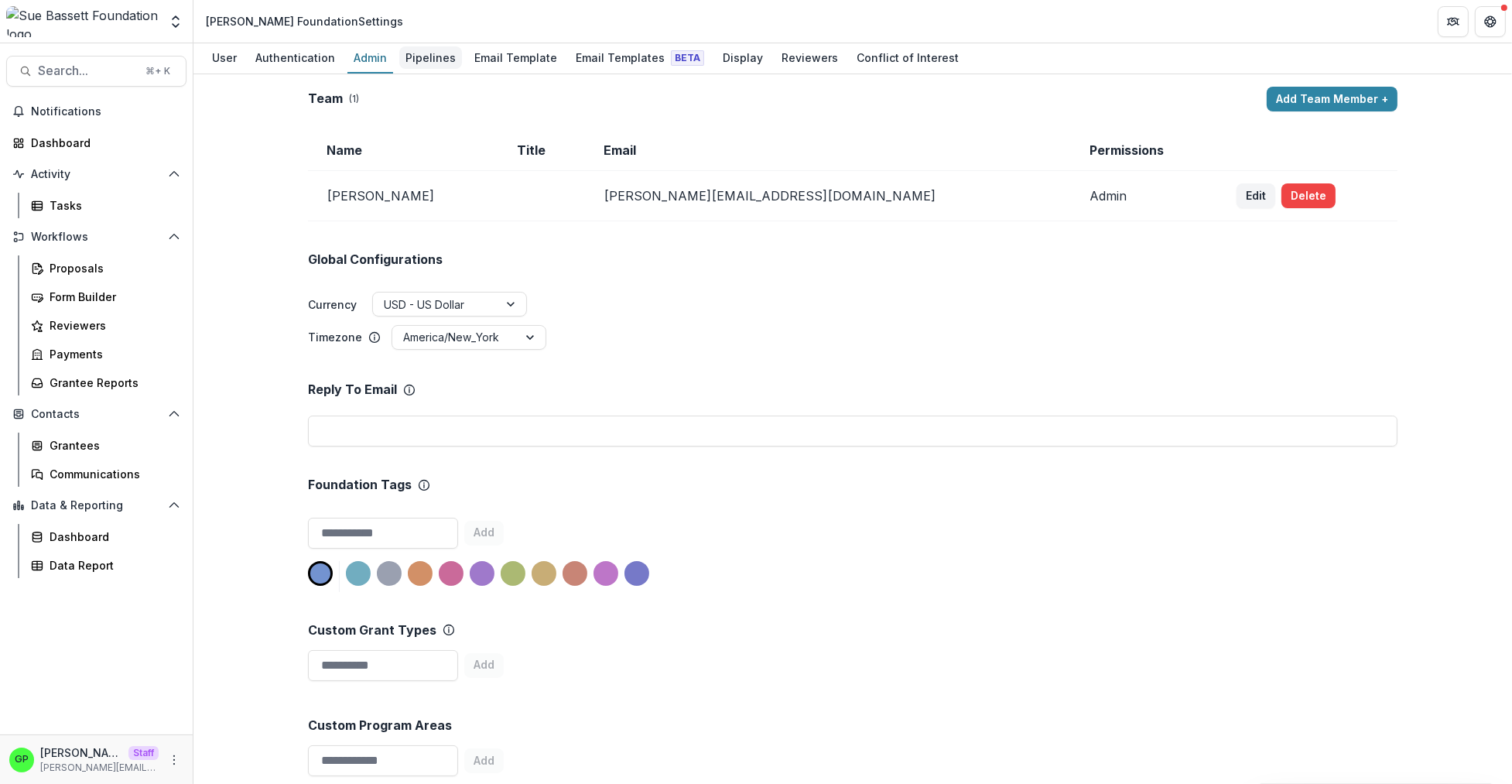
click at [442, 61] on div "Pipelines" at bounding box center [431, 57] width 63 height 22
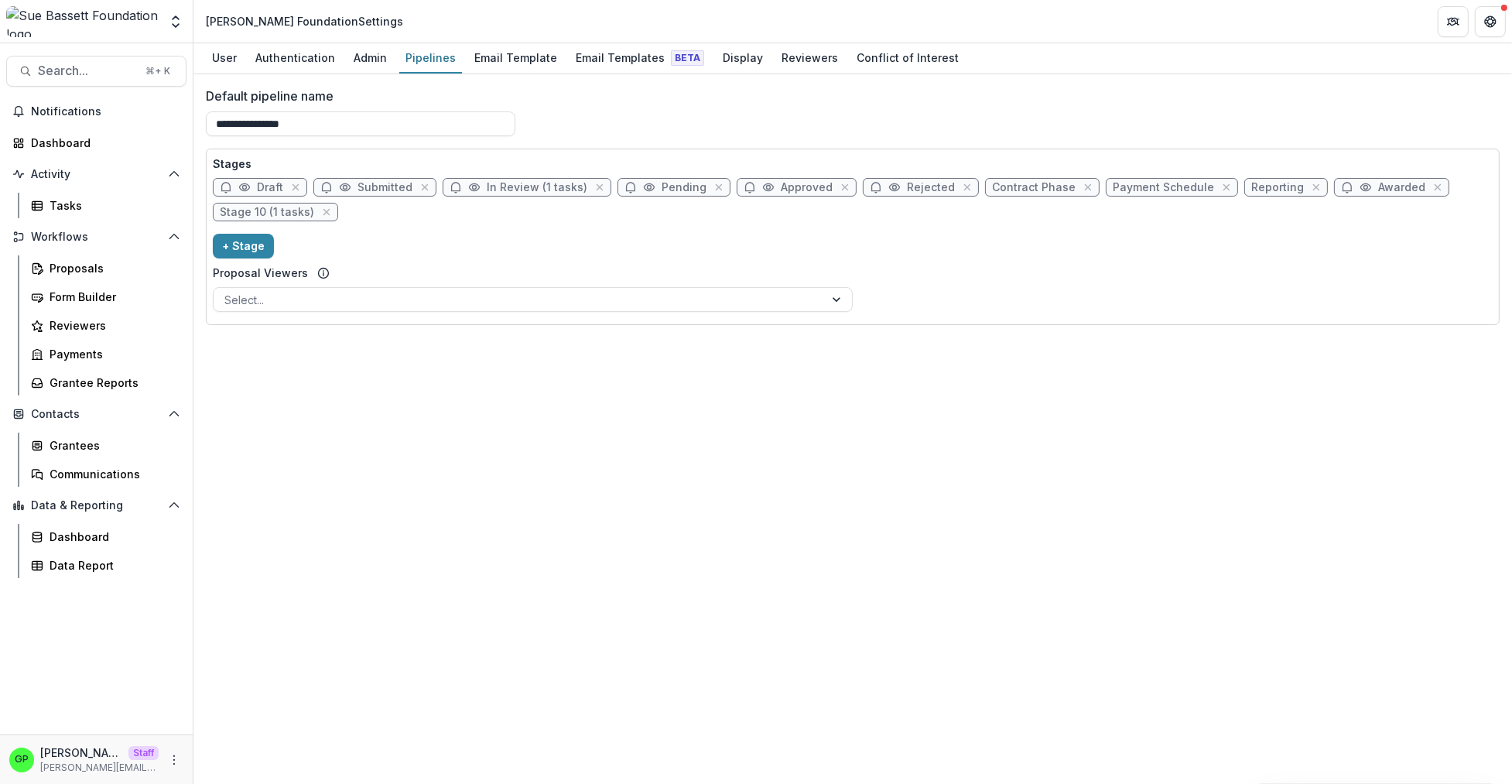
click at [392, 71] on div "User Authentication Admin Pipelines Email Template Email Templates Beta Display…" at bounding box center [852, 59] width 1319 height 31
click at [371, 67] on div "Admin" at bounding box center [370, 57] width 46 height 22
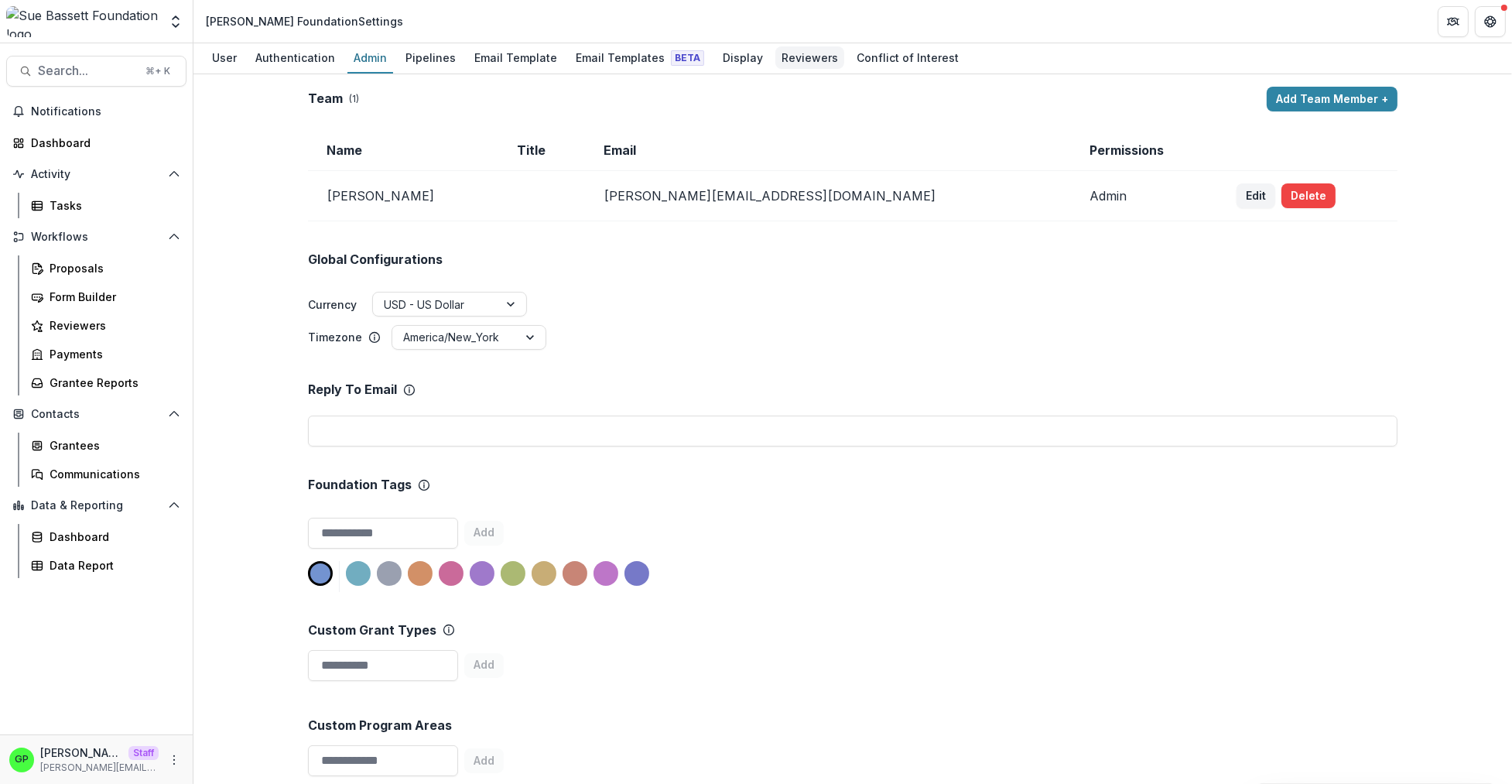
click at [775, 52] on div "Reviewers" at bounding box center [810, 57] width 69 height 22
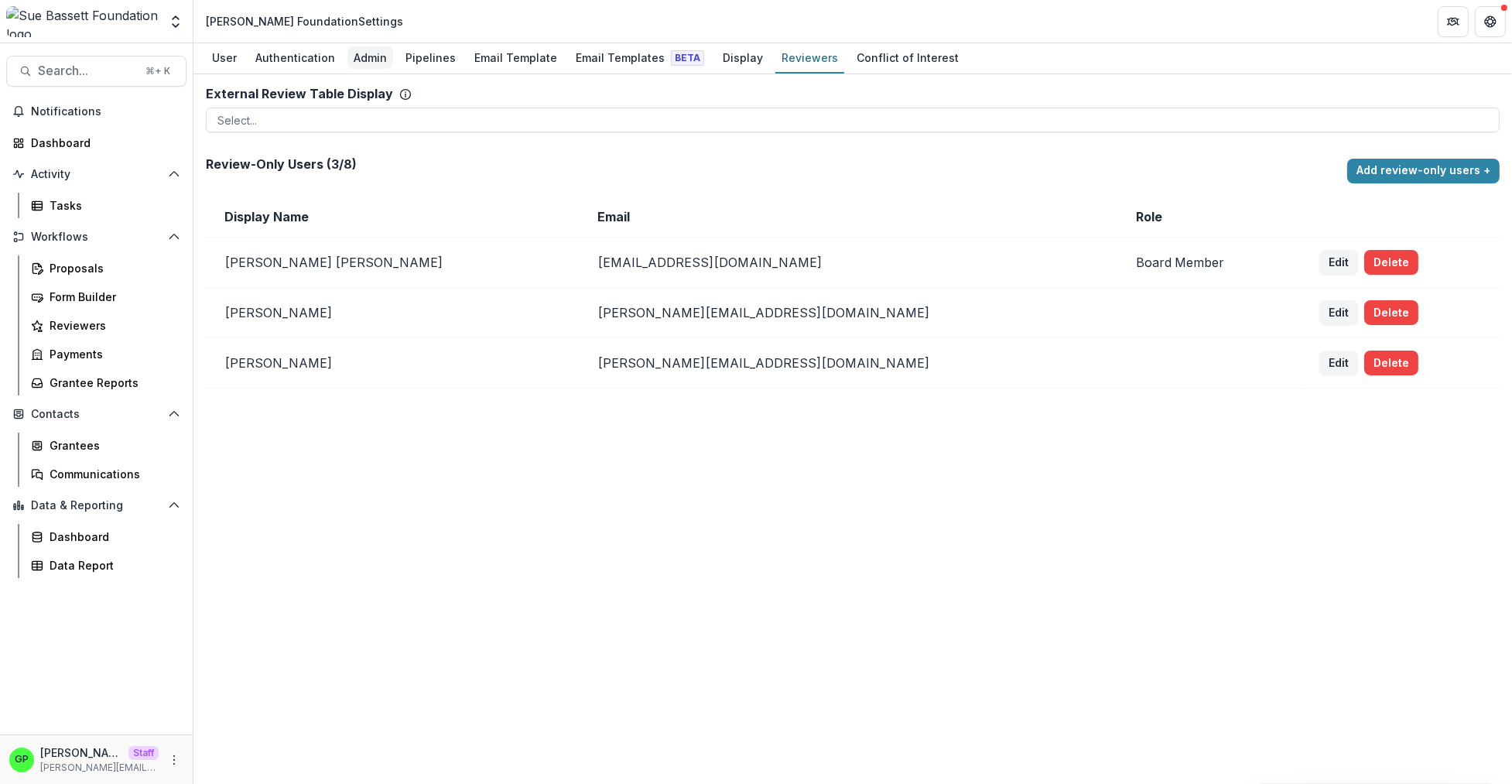
click at [370, 53] on div "Admin" at bounding box center [370, 57] width 46 height 22
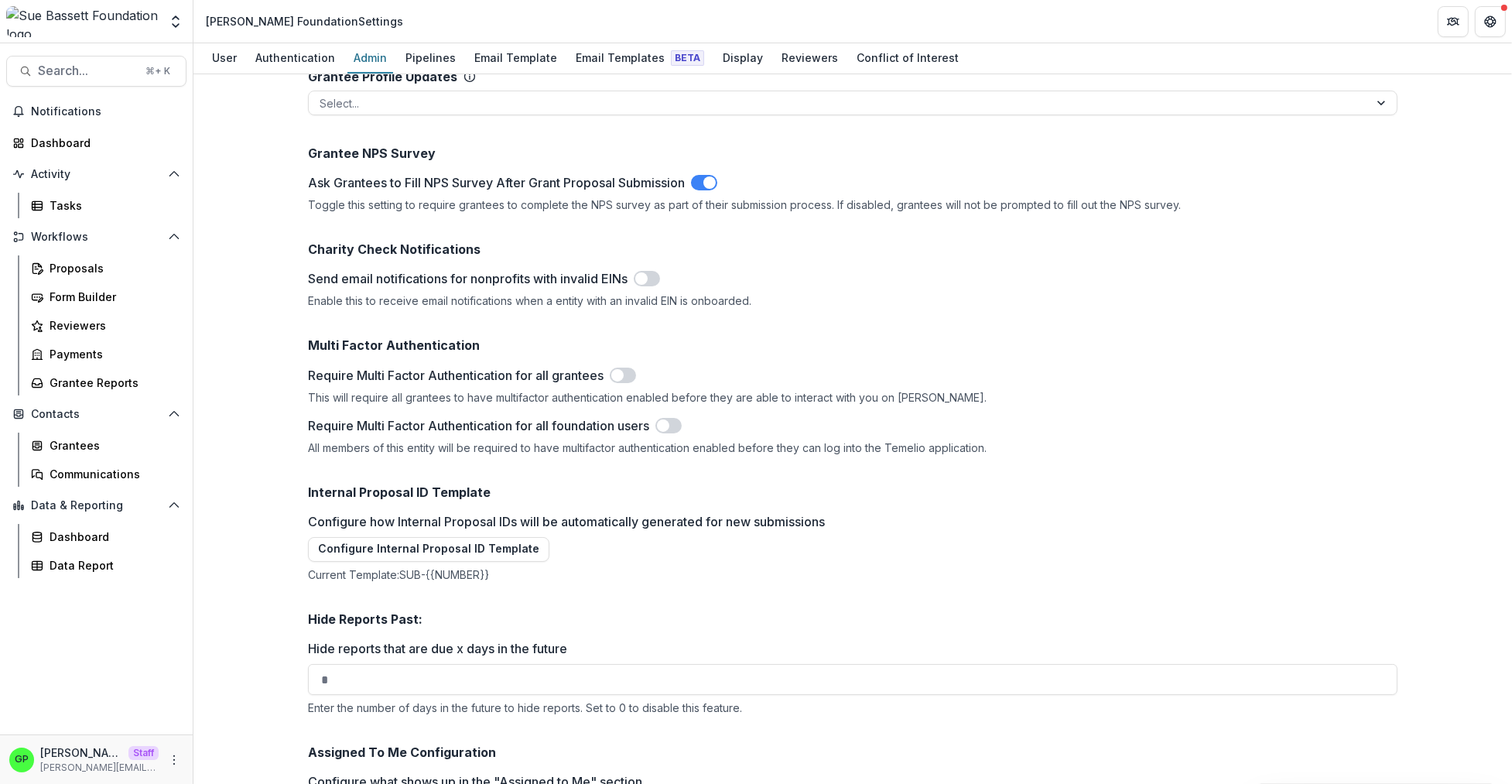
scroll to position [1625, 0]
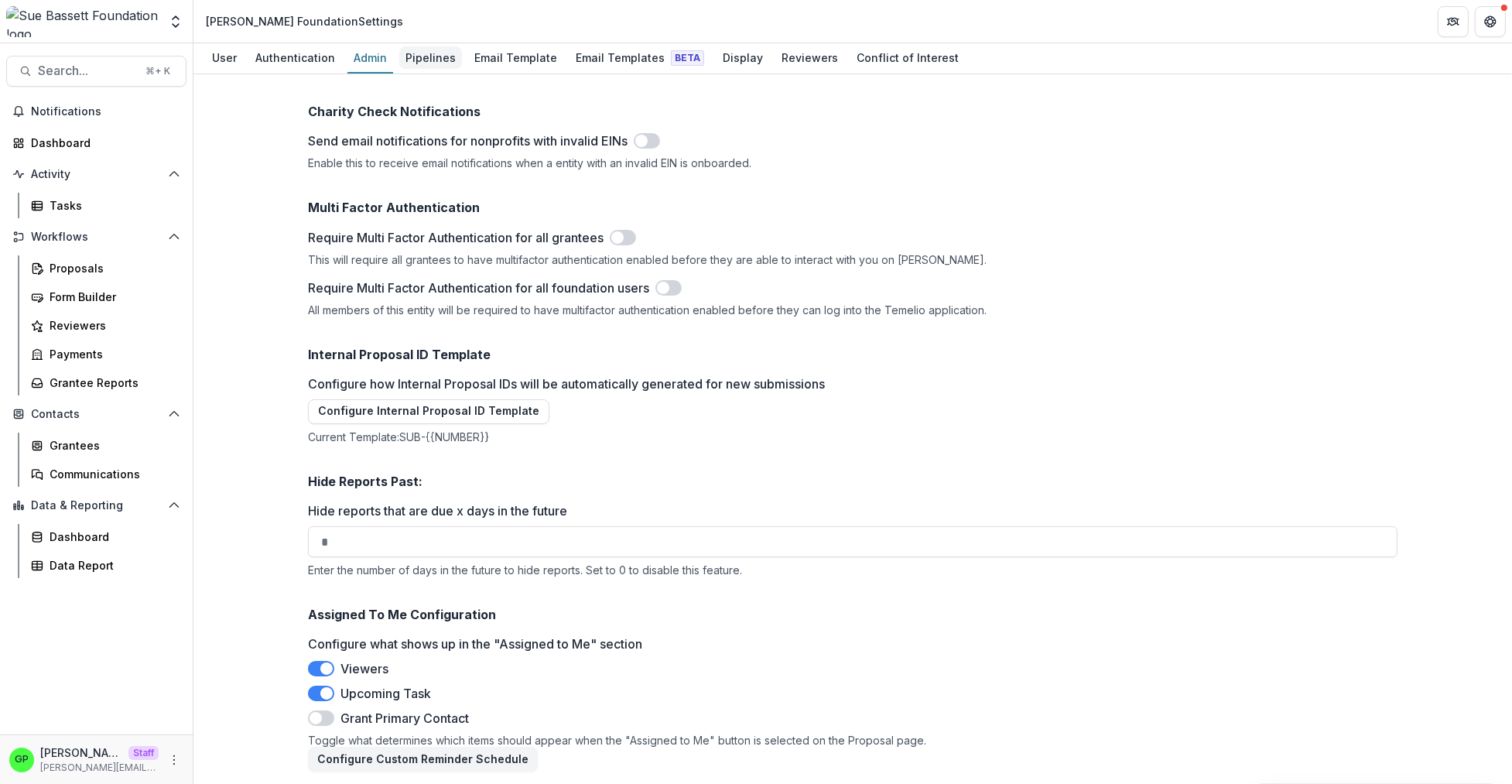
click at [407, 69] on link "Pipelines" at bounding box center [431, 58] width 63 height 30
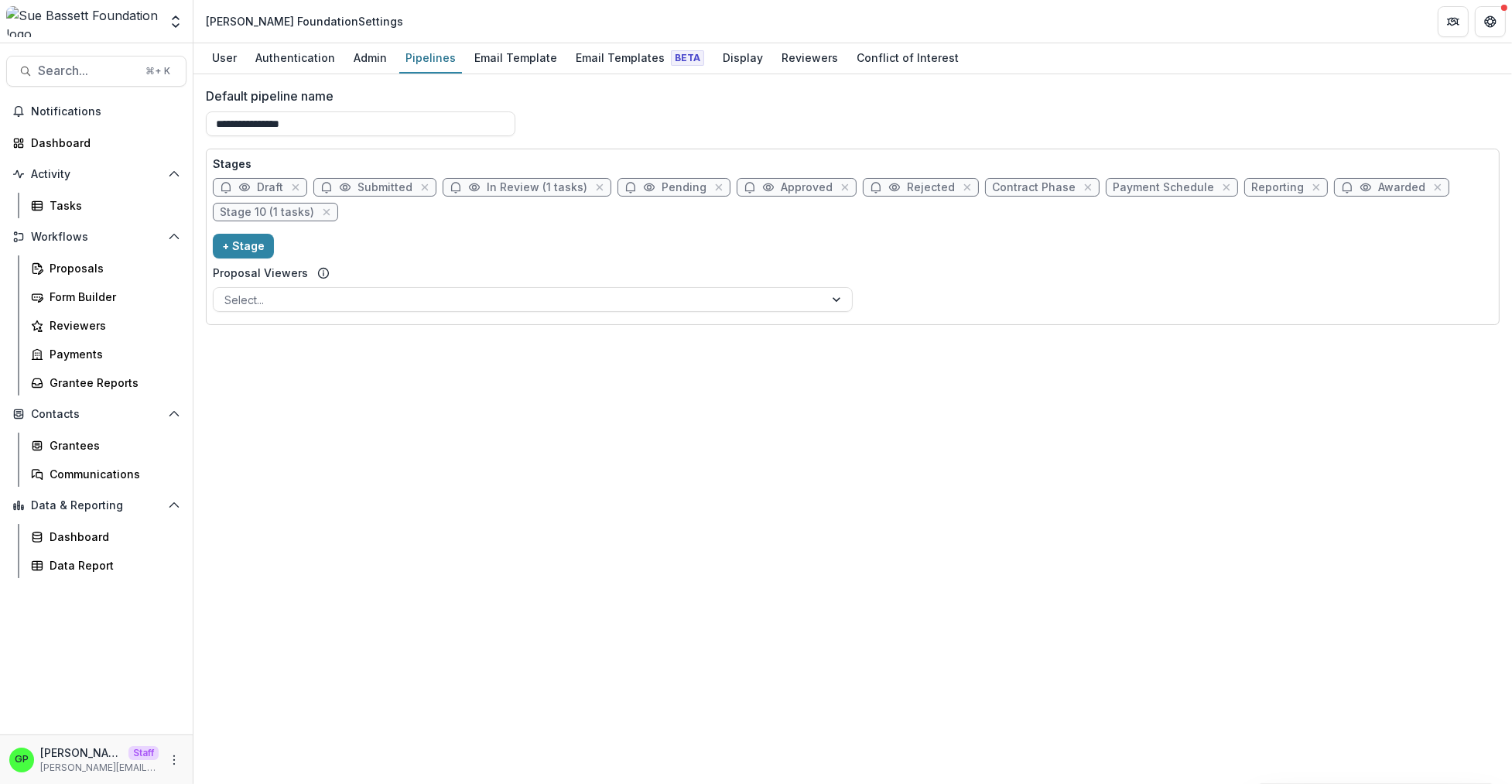
click at [259, 182] on span "Draft" at bounding box center [270, 187] width 26 height 13
select select "*****"
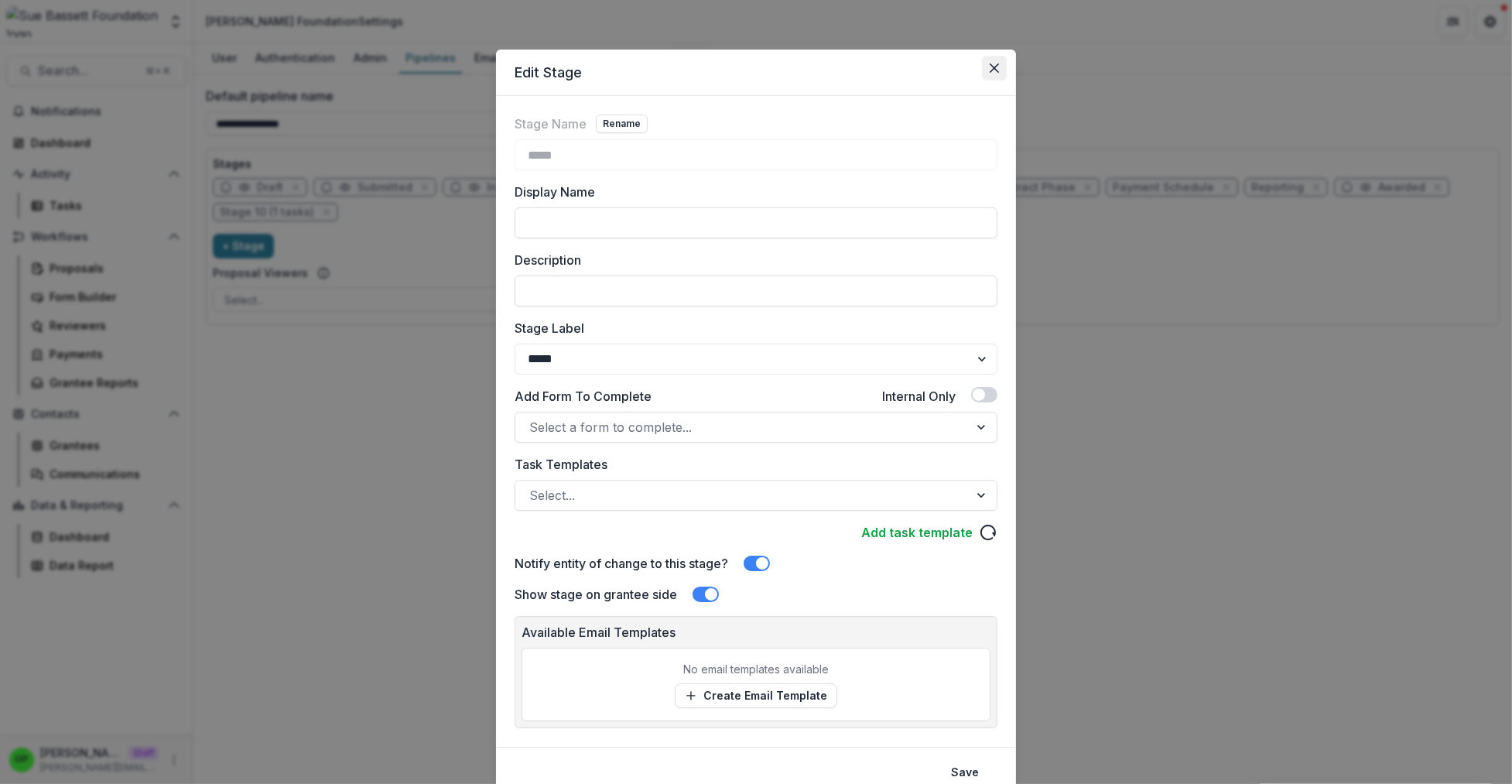
click at [990, 68] on icon "Close" at bounding box center [994, 68] width 9 height 9
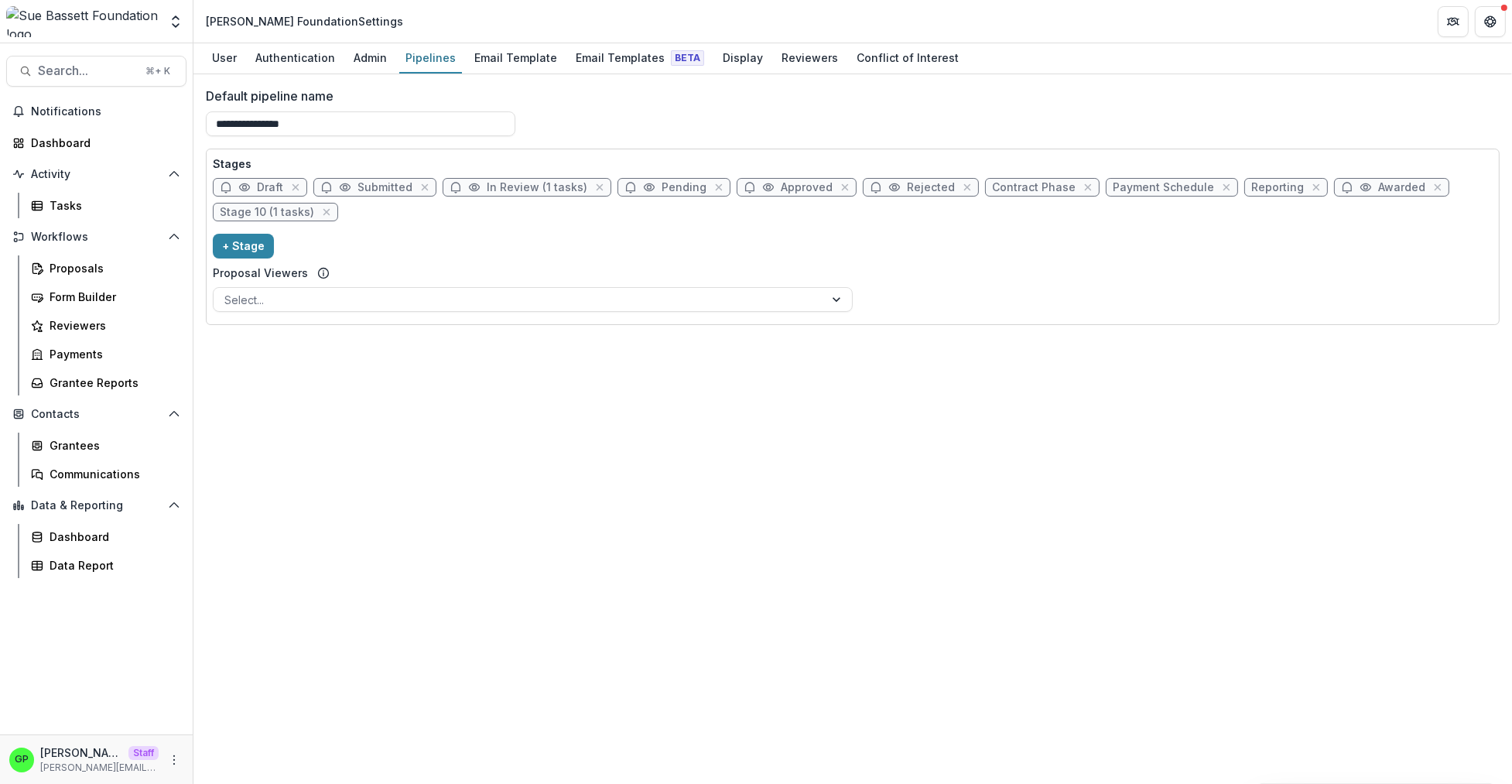
click at [490, 182] on span "In Review (1 tasks)" at bounding box center [537, 187] width 101 height 13
select select "******"
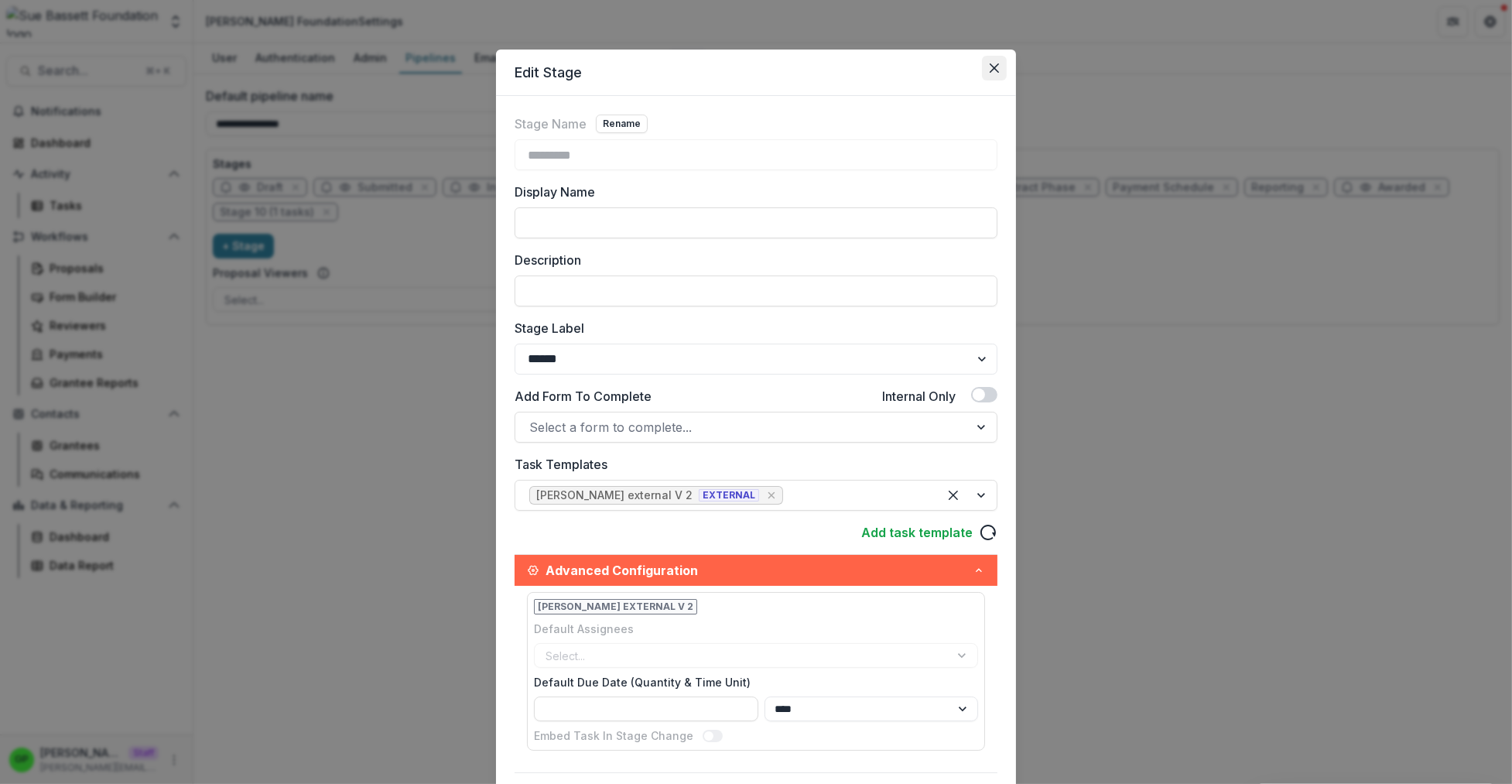
click at [990, 61] on button "Close" at bounding box center [995, 68] width 25 height 25
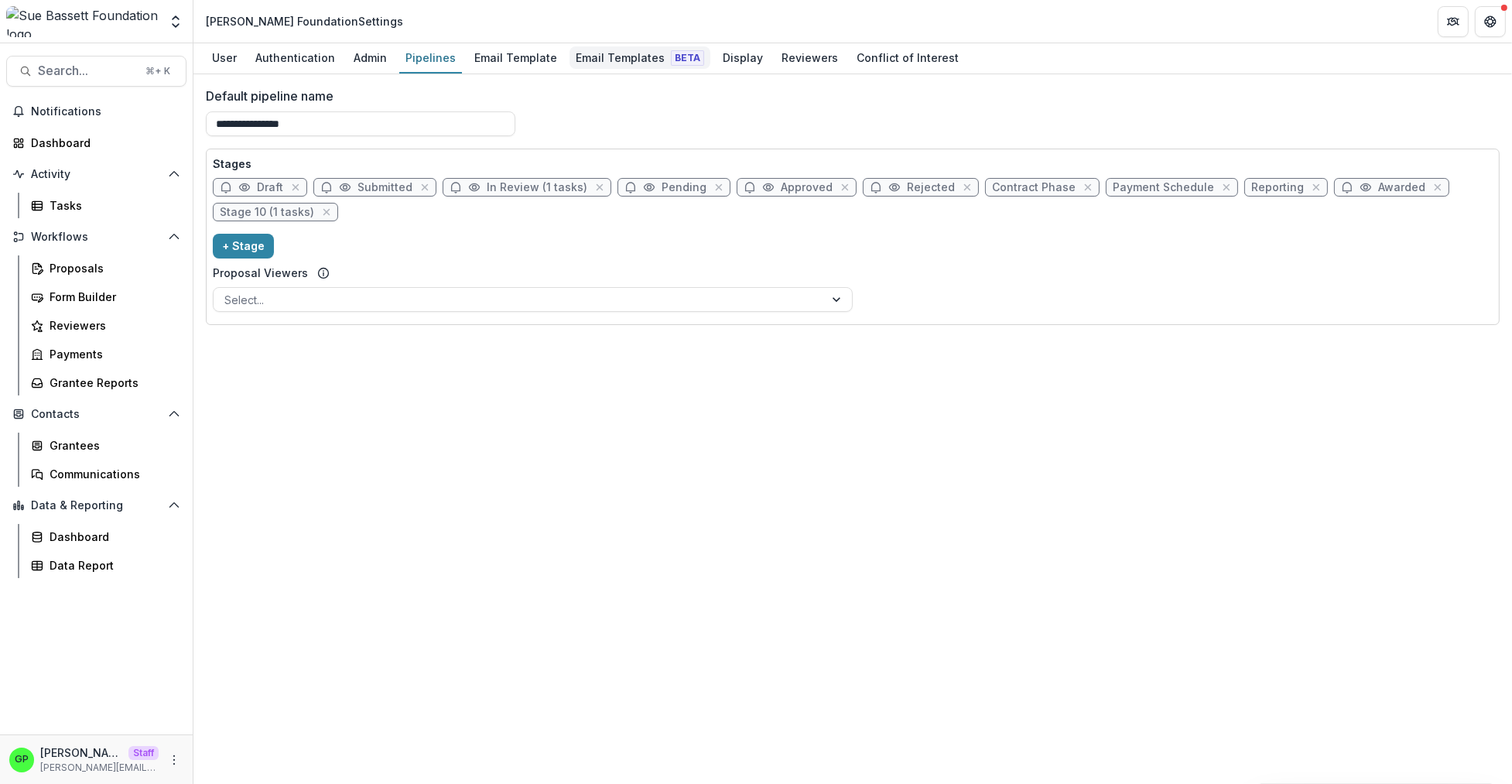
click at [575, 58] on div "Email Templates Beta" at bounding box center [640, 57] width 141 height 22
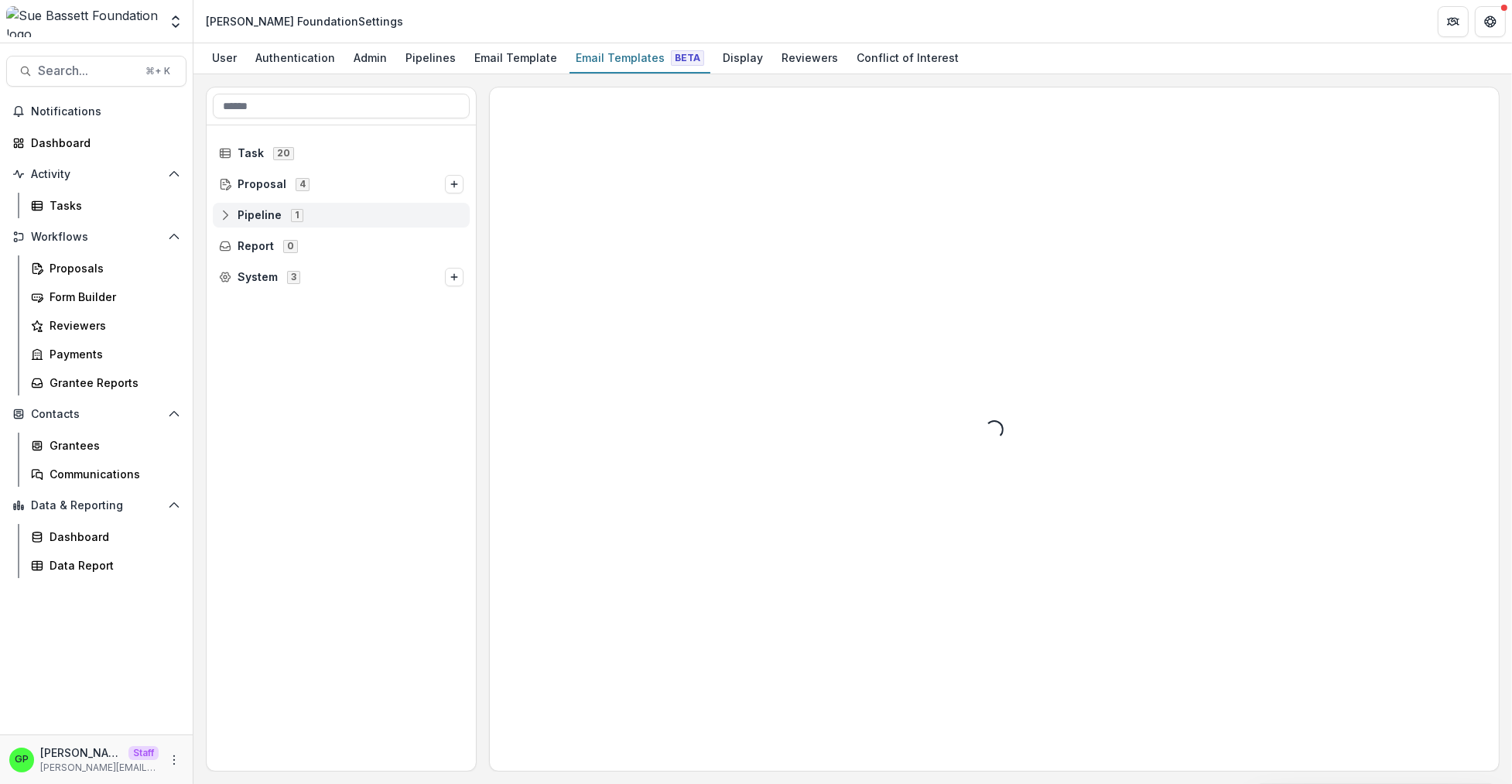
click at [332, 225] on div "Pipeline 1" at bounding box center [341, 215] width 257 height 25
click at [349, 236] on div "Default Pipeline 11" at bounding box center [347, 246] width 246 height 25
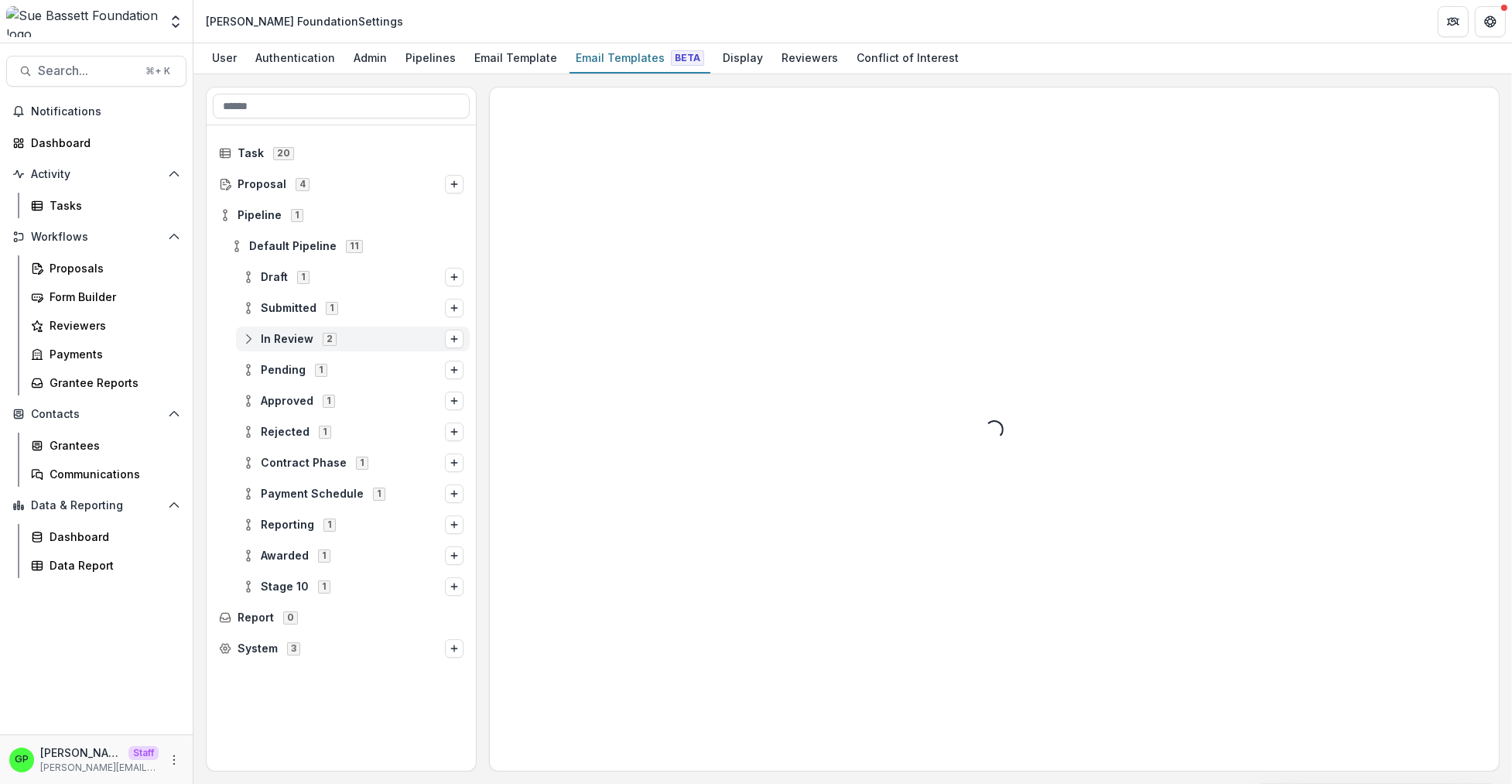
click at [335, 350] on div "In Review 2" at bounding box center [352, 339] width 233 height 25
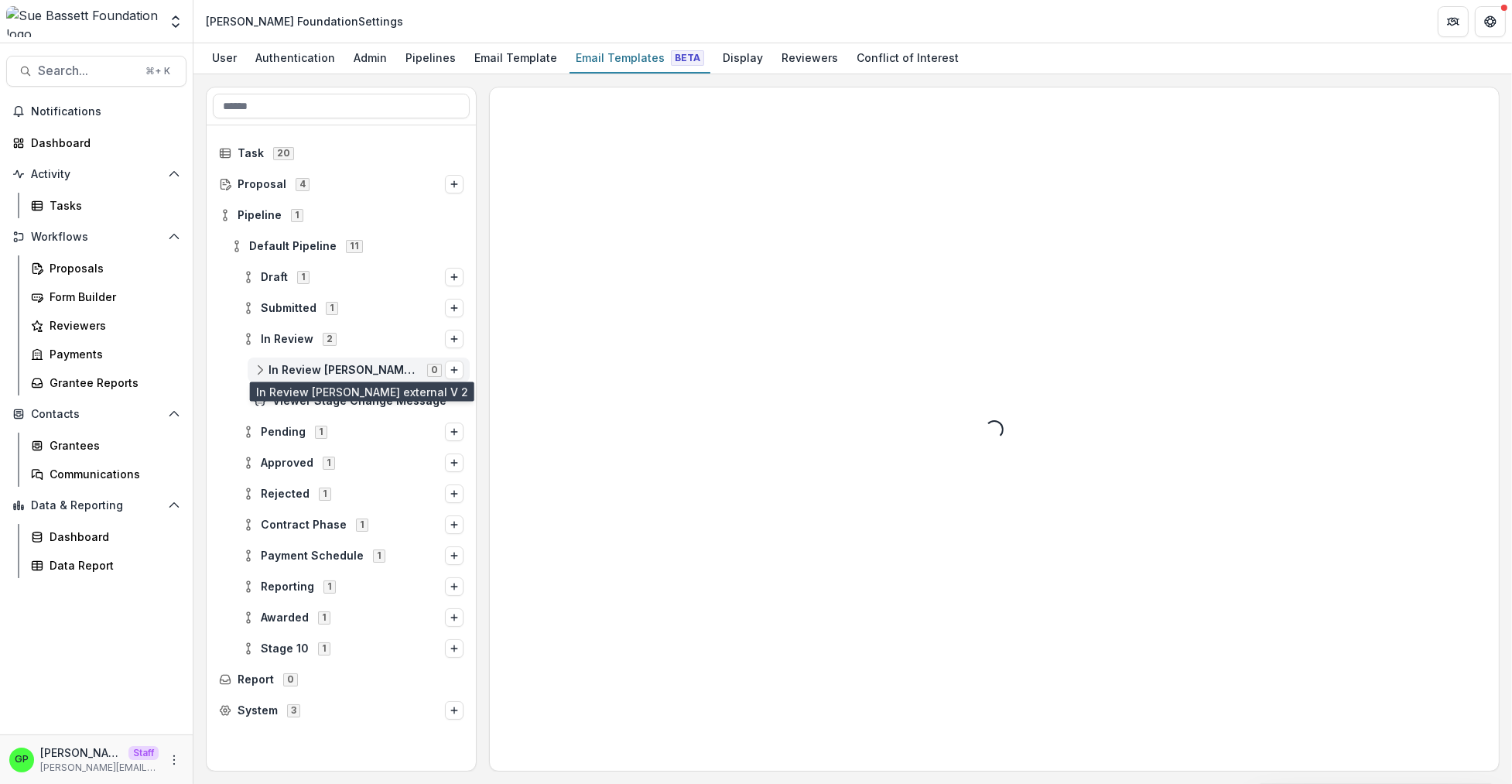
click at [354, 375] on span "In Review sue bassett external V 2" at bounding box center [343, 370] width 149 height 13
click at [457, 369] on icon "Options" at bounding box center [454, 369] width 9 height 9
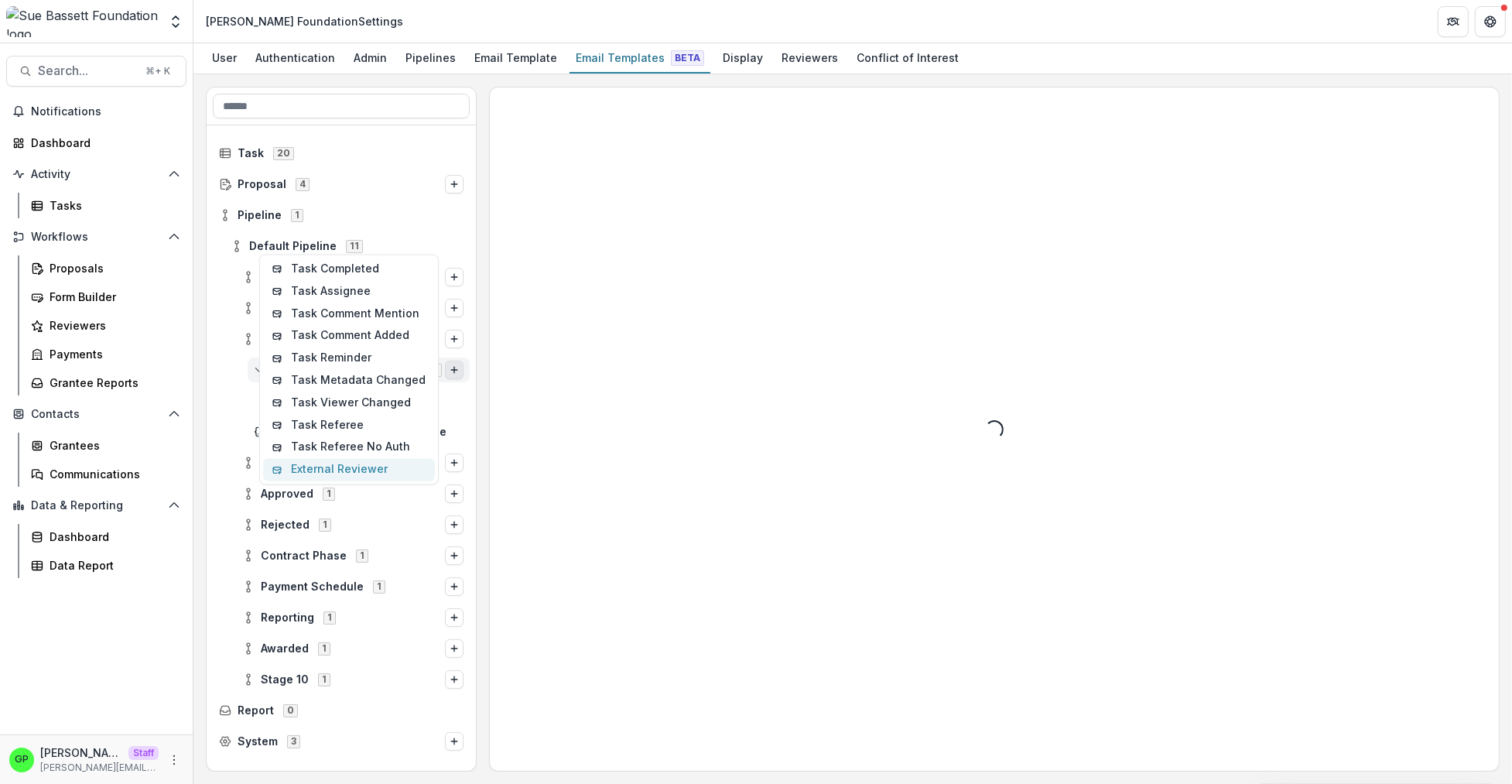
drag, startPoint x: 350, startPoint y: 466, endPoint x: 354, endPoint y: 457, distance: 9.8
click at [348, 466] on button "External Reviewer" at bounding box center [349, 470] width 172 height 22
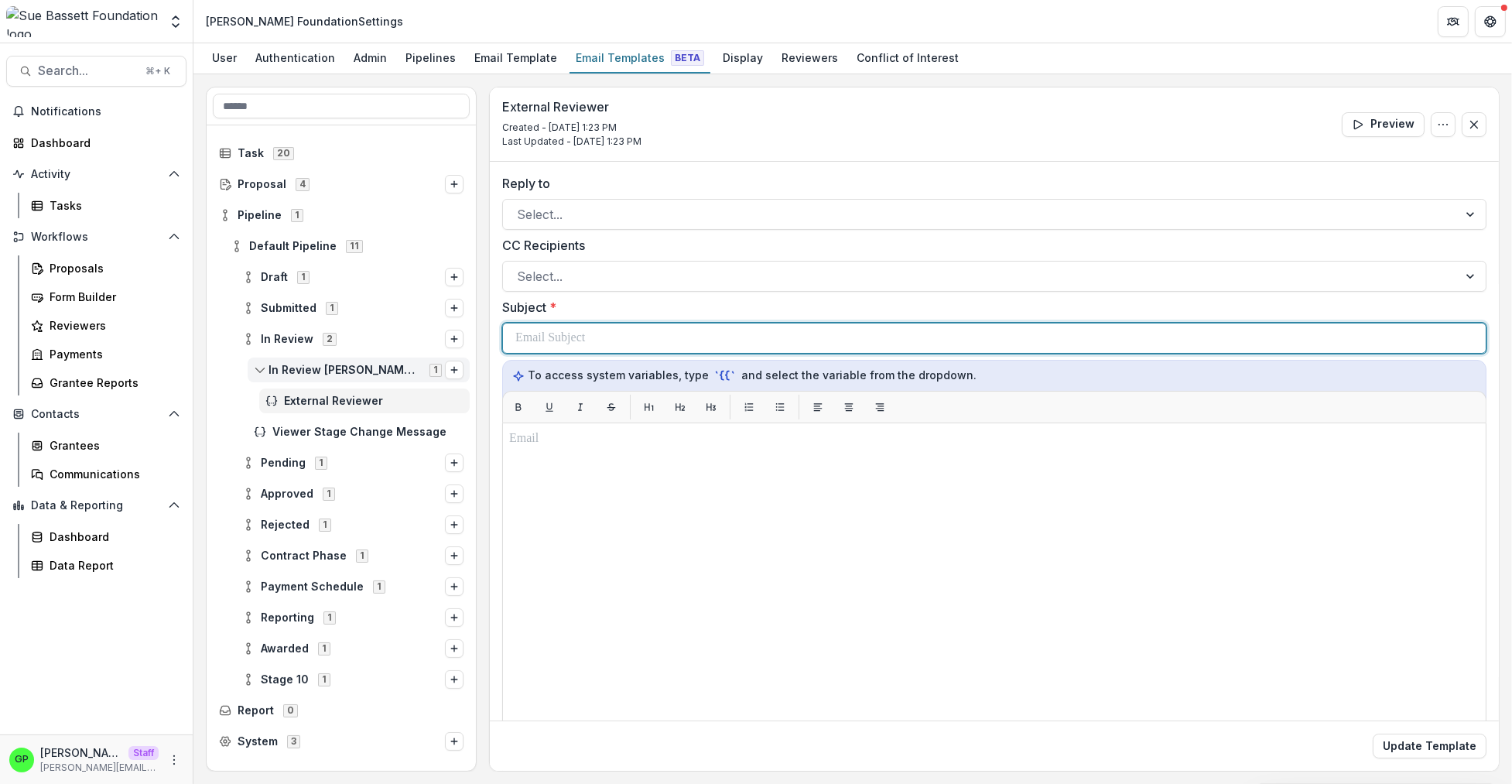
click at [659, 348] on div at bounding box center [995, 338] width 958 height 29
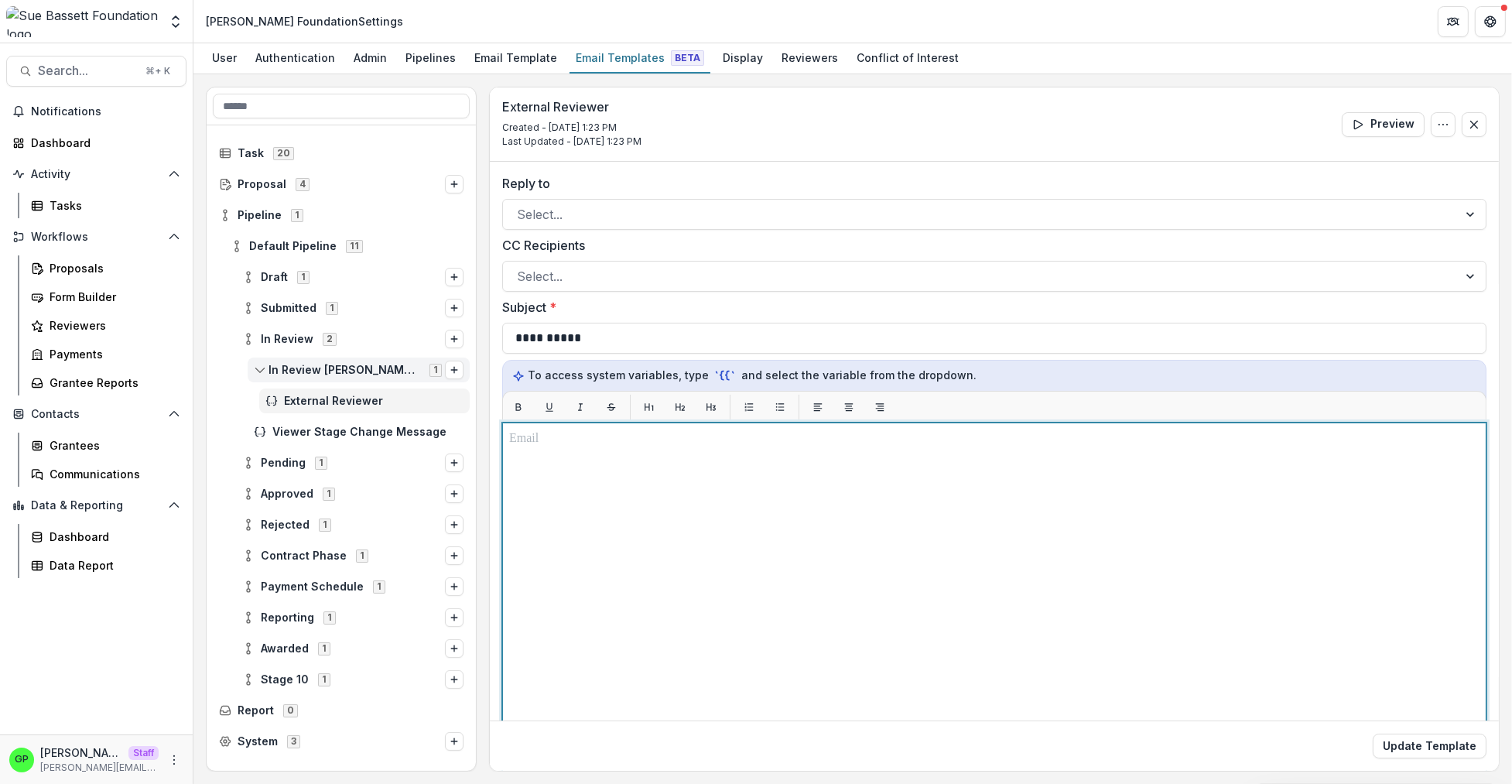
click at [792, 505] on div at bounding box center [994, 616] width 970 height 373
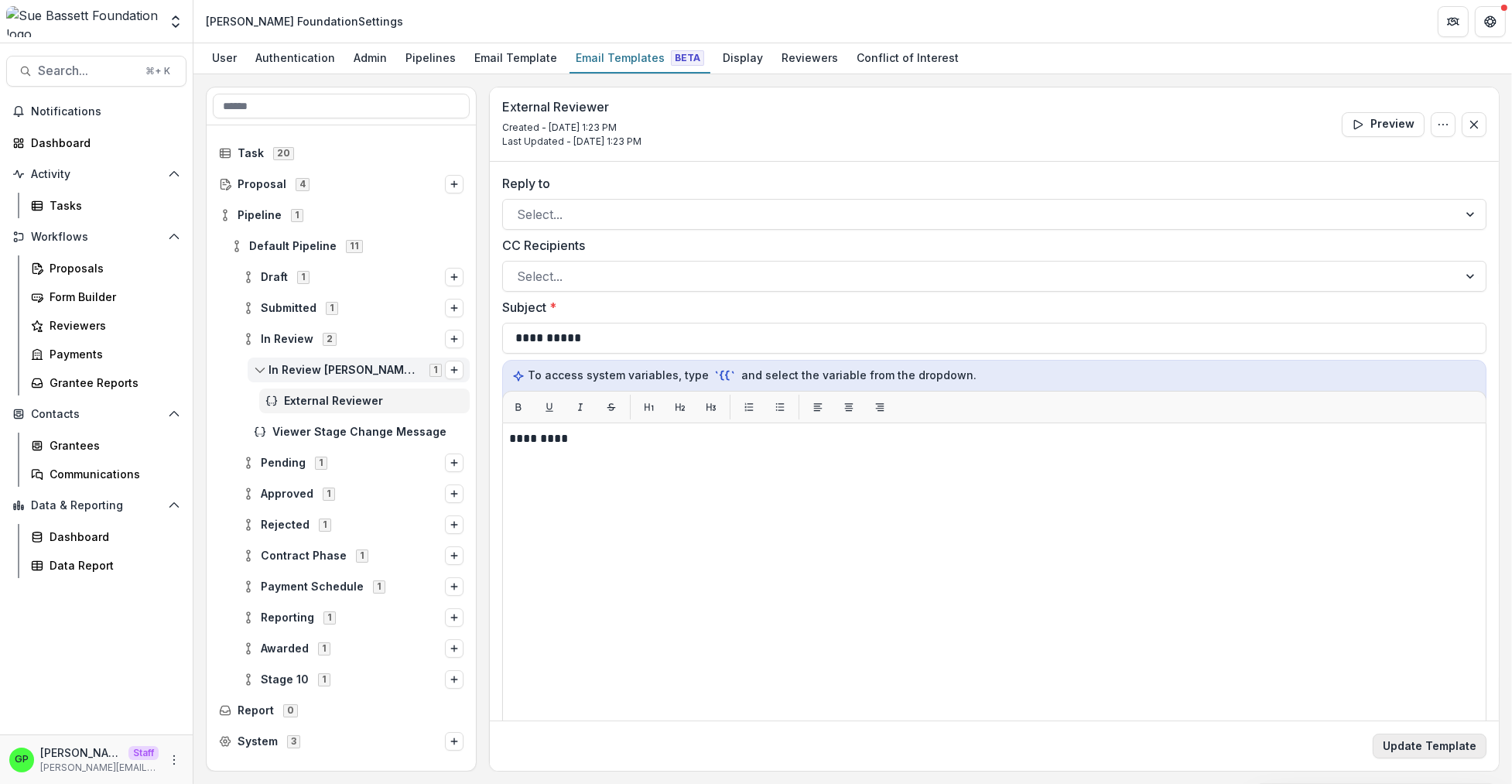
click at [1445, 736] on button "Update Template" at bounding box center [1429, 746] width 114 height 25
click at [459, 366] on button "Options" at bounding box center [454, 369] width 19 height 19
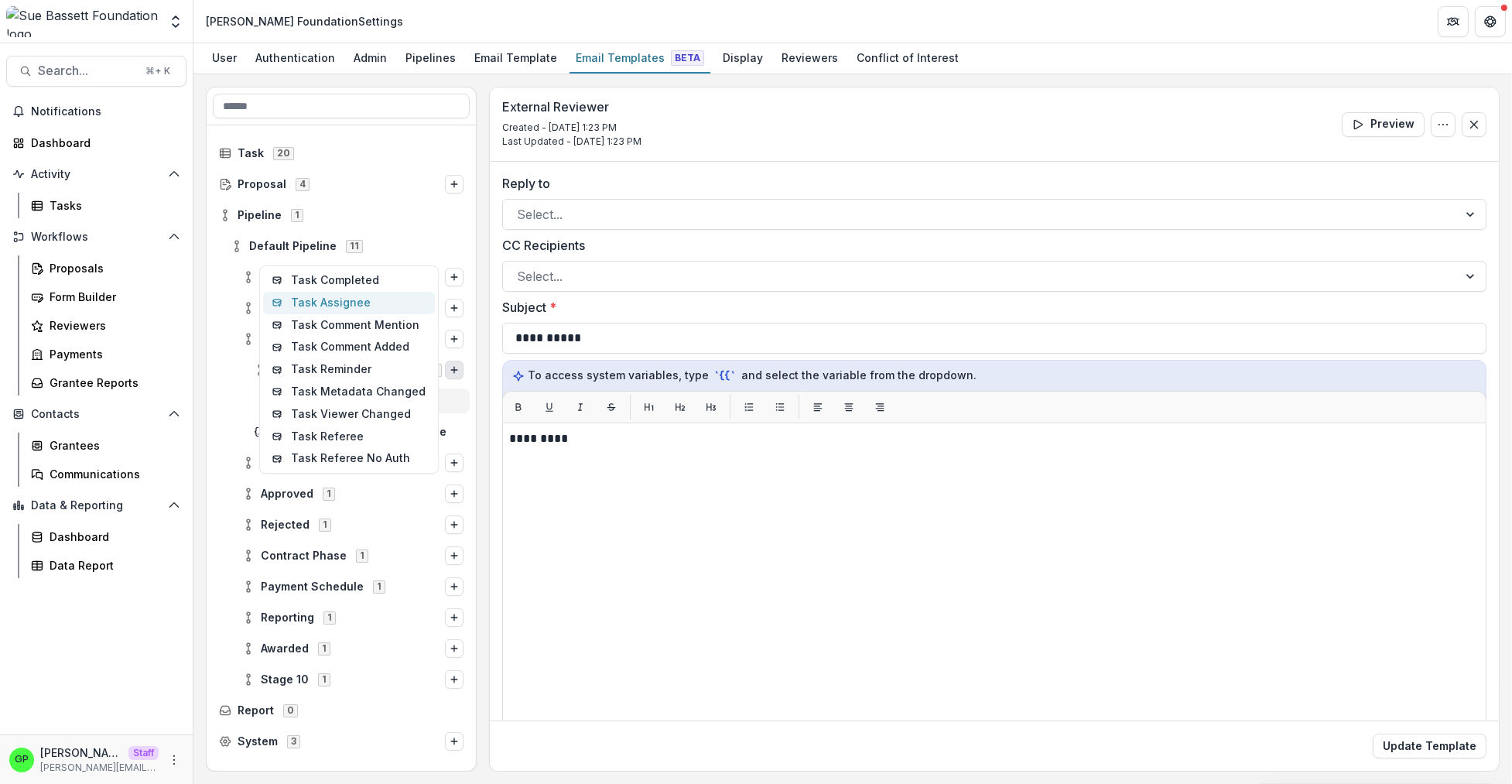
click at [385, 306] on button "Task Assignee" at bounding box center [349, 302] width 172 height 22
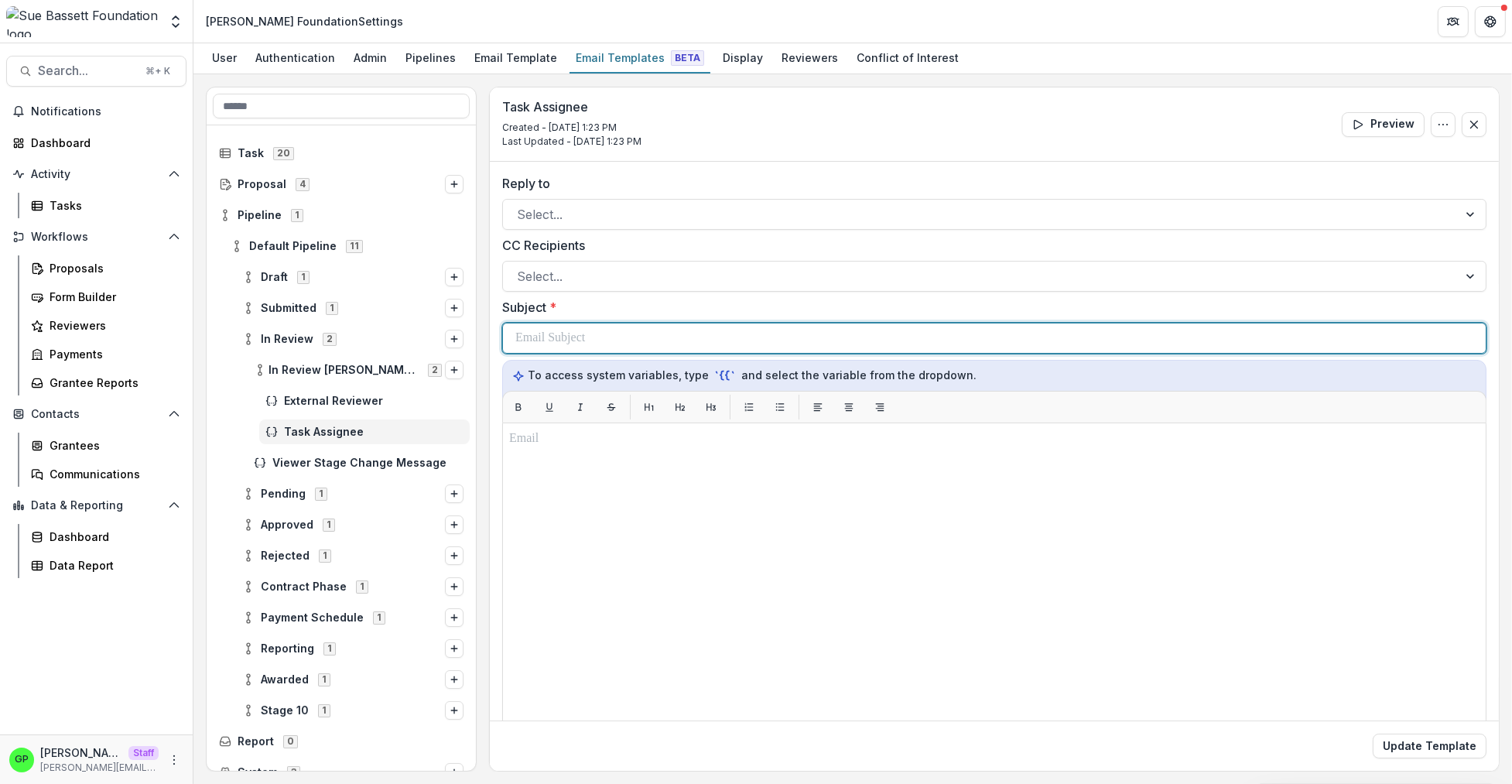
click at [580, 339] on p at bounding box center [550, 338] width 70 height 19
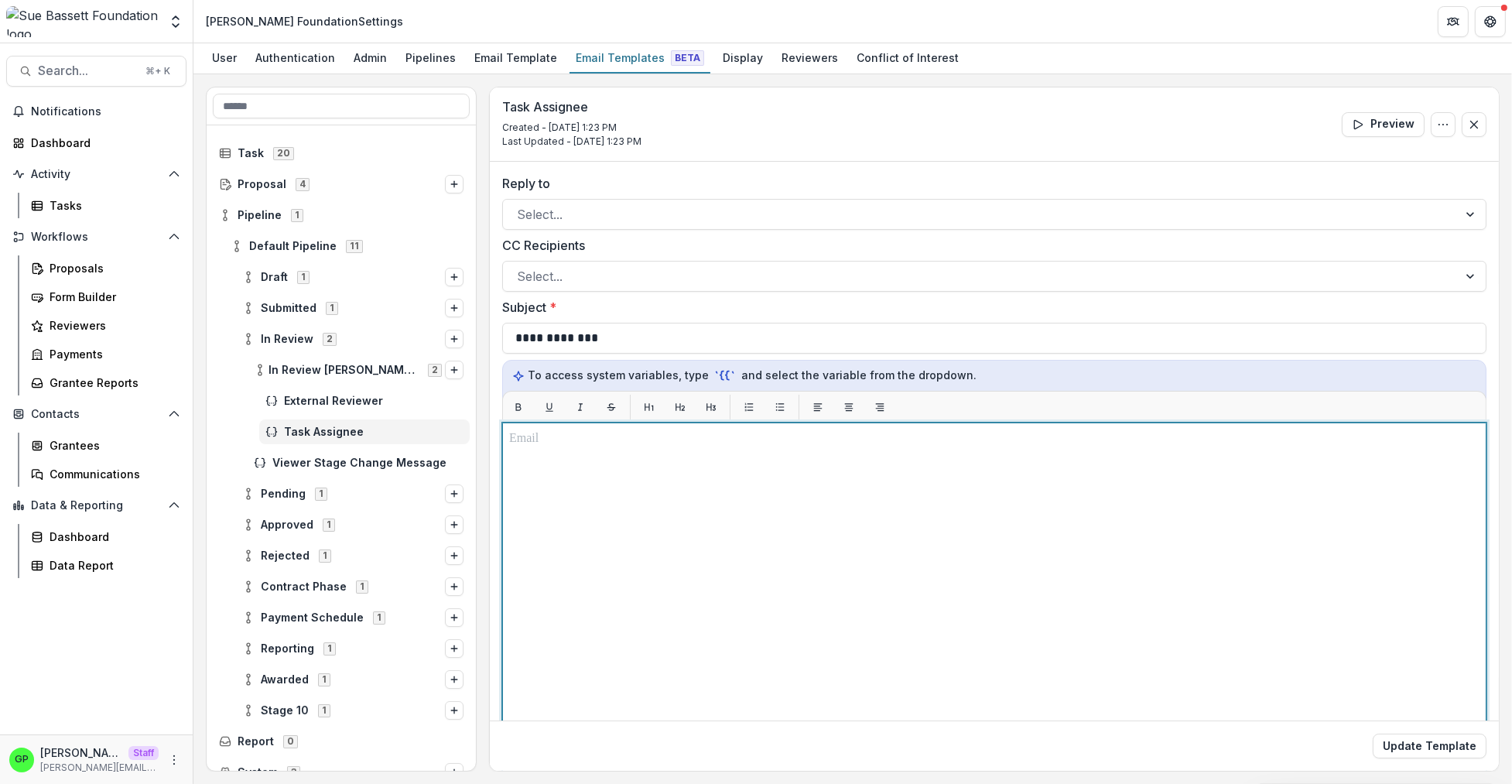
click at [607, 502] on div at bounding box center [994, 616] width 970 height 373
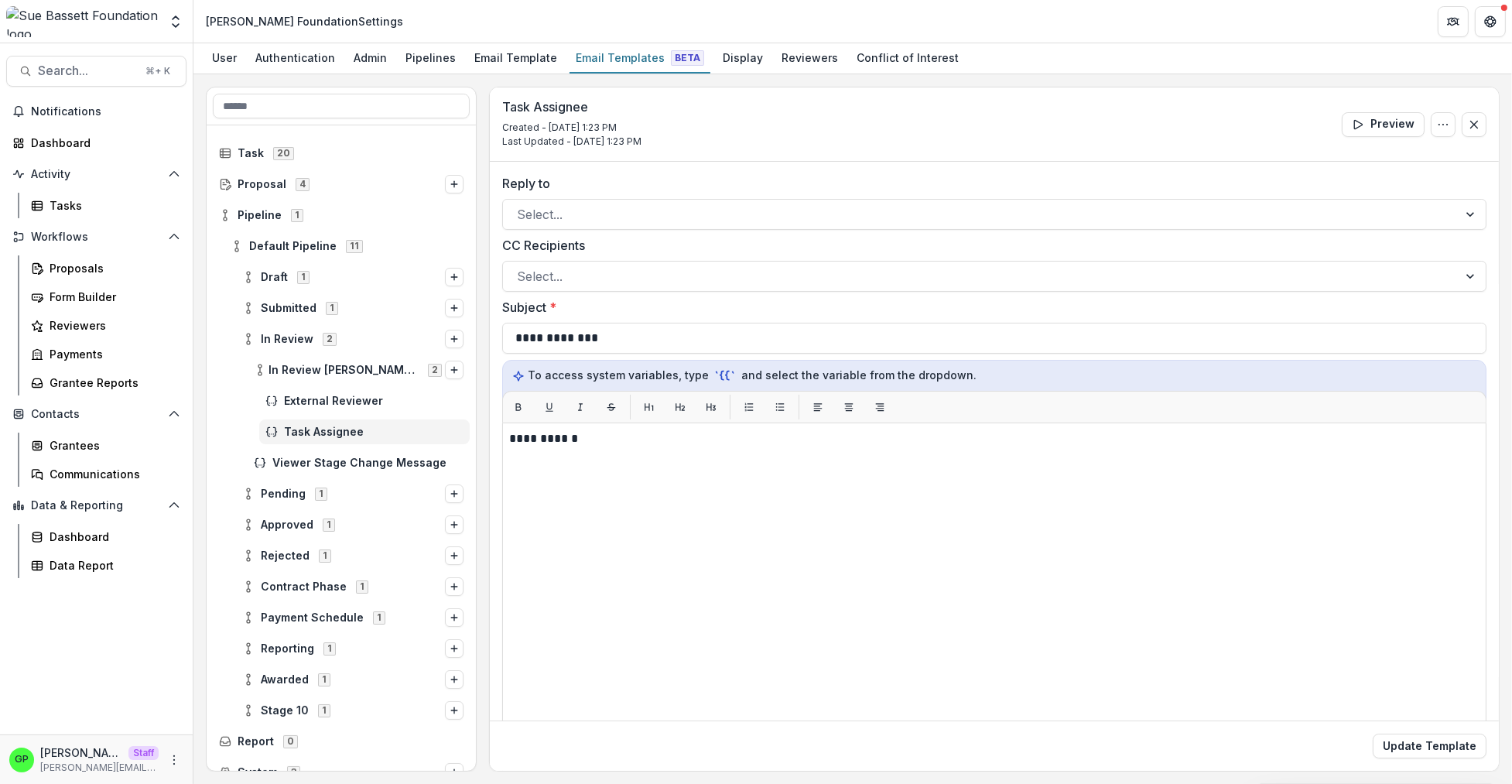
click at [1430, 758] on div "Update Template" at bounding box center [994, 745] width 1009 height 50
click at [1429, 755] on button "Update Template" at bounding box center [1429, 746] width 114 height 25
click at [74, 276] on link "Proposals" at bounding box center [106, 268] width 162 height 25
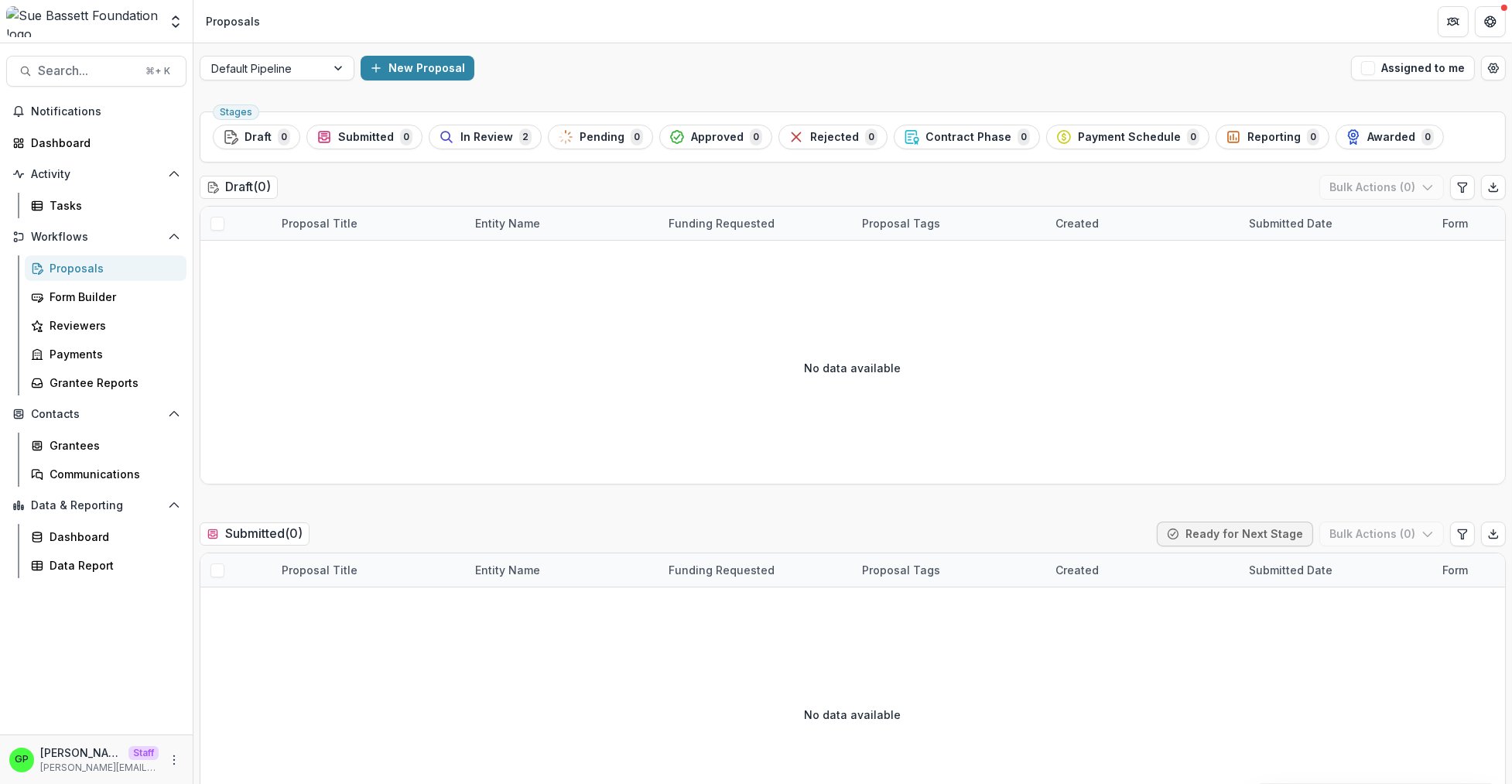
click at [359, 72] on div "Default Pipeline New Proposal Assigned to me" at bounding box center [852, 68] width 1319 height 49
click at [371, 70] on icon "button" at bounding box center [376, 68] width 12 height 12
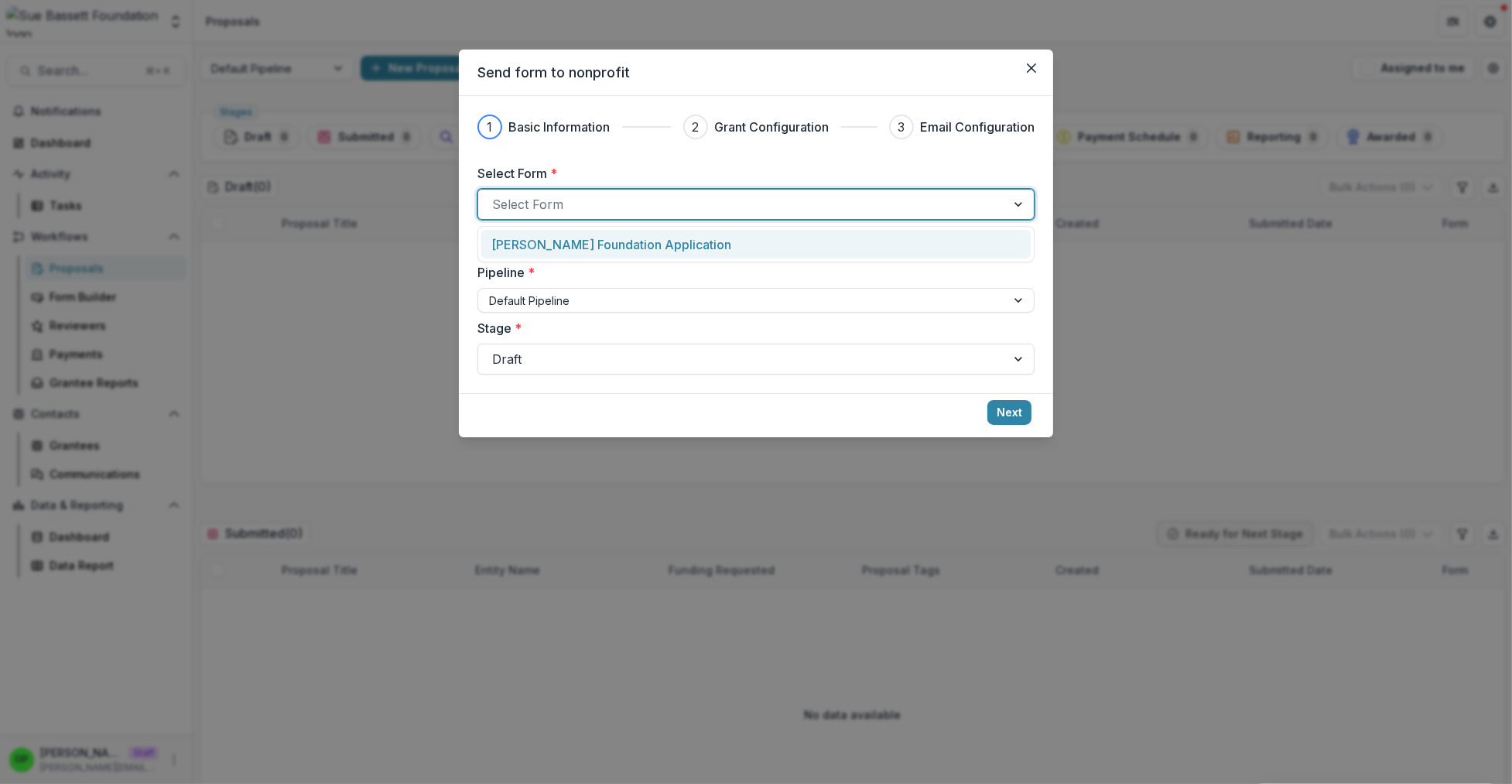
click at [556, 212] on div at bounding box center [742, 204] width 500 height 21
click at [667, 255] on div "[PERSON_NAME] Foundation Application" at bounding box center [756, 244] width 549 height 29
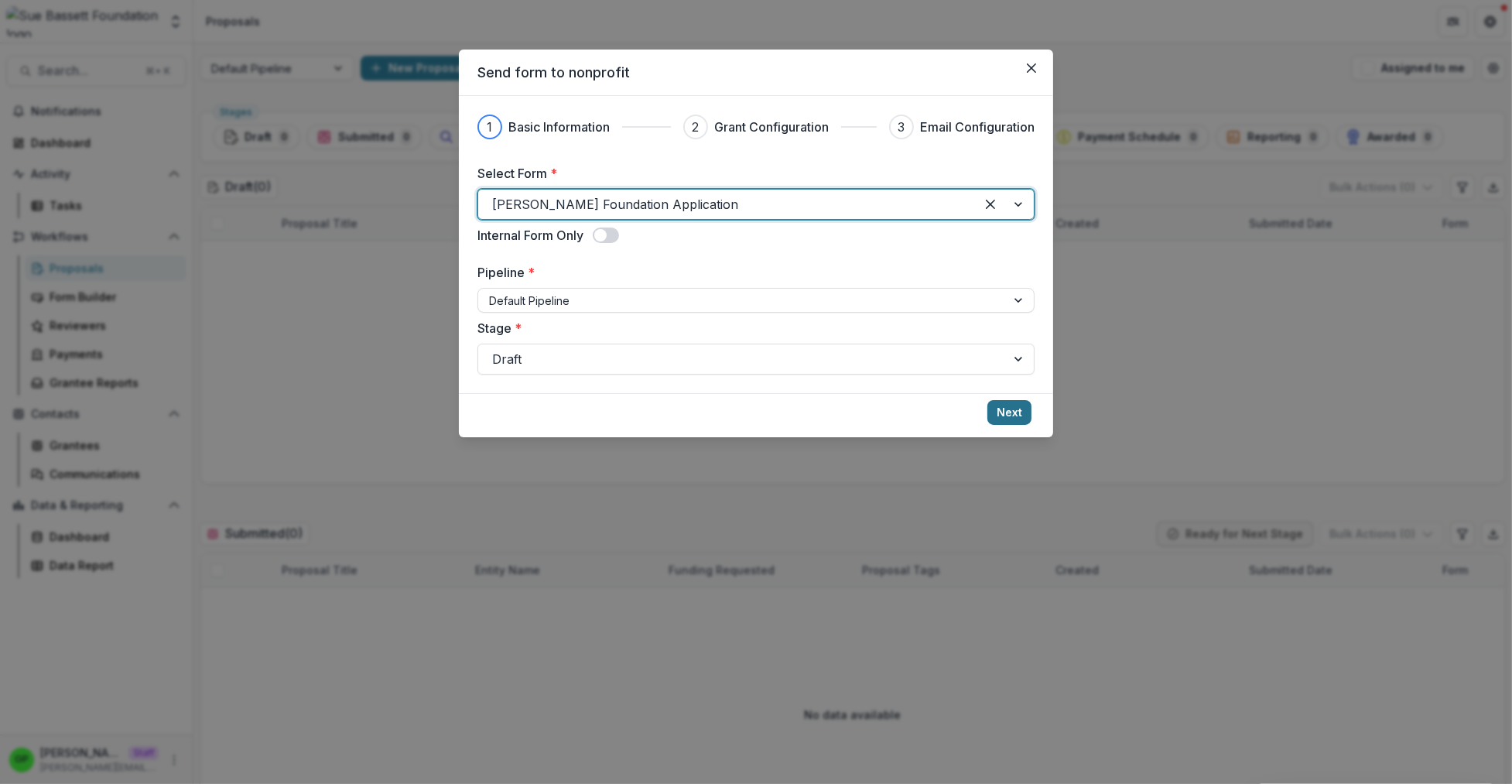
click at [1022, 417] on button "Next" at bounding box center [1009, 412] width 44 height 25
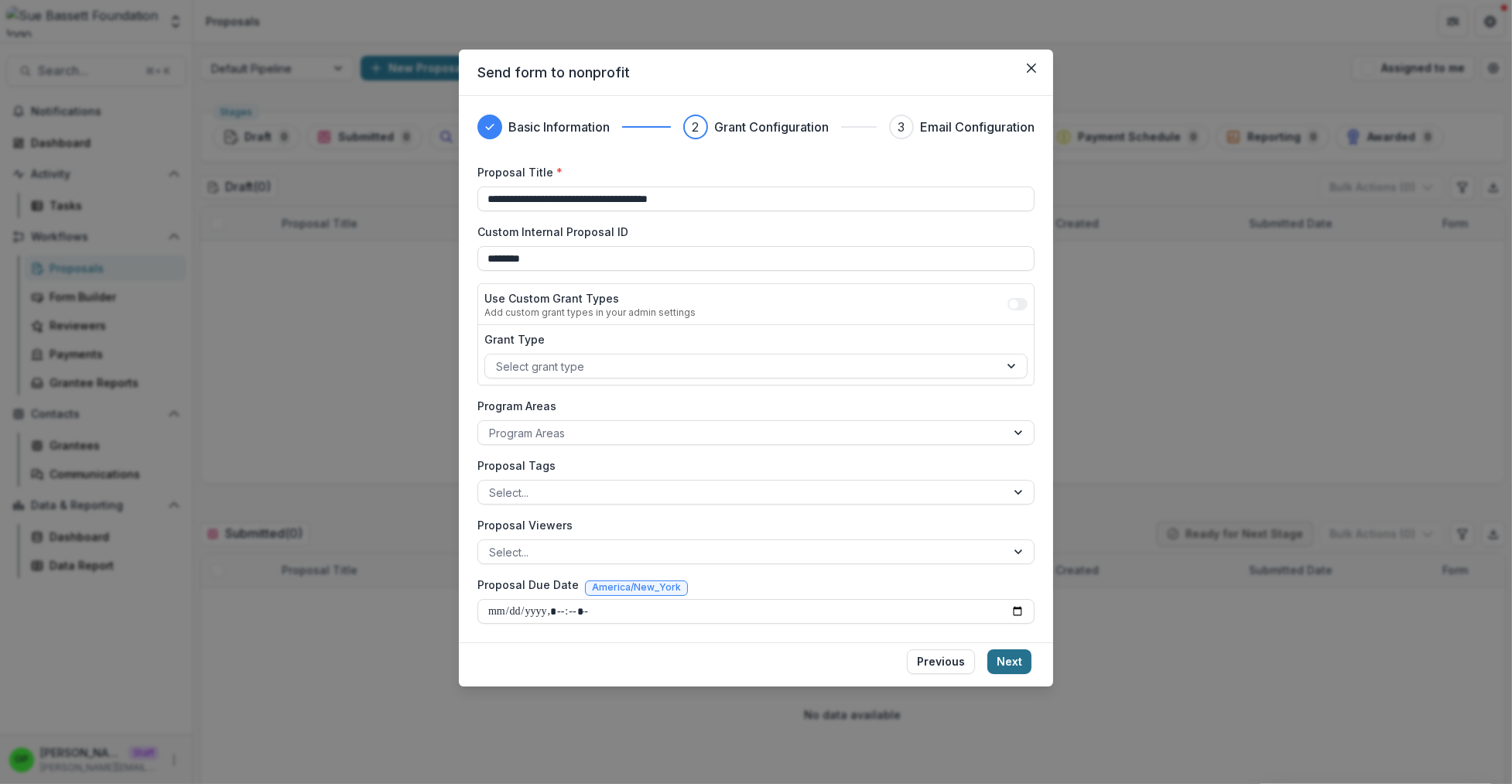
click at [1025, 669] on button "Next" at bounding box center [1009, 661] width 44 height 25
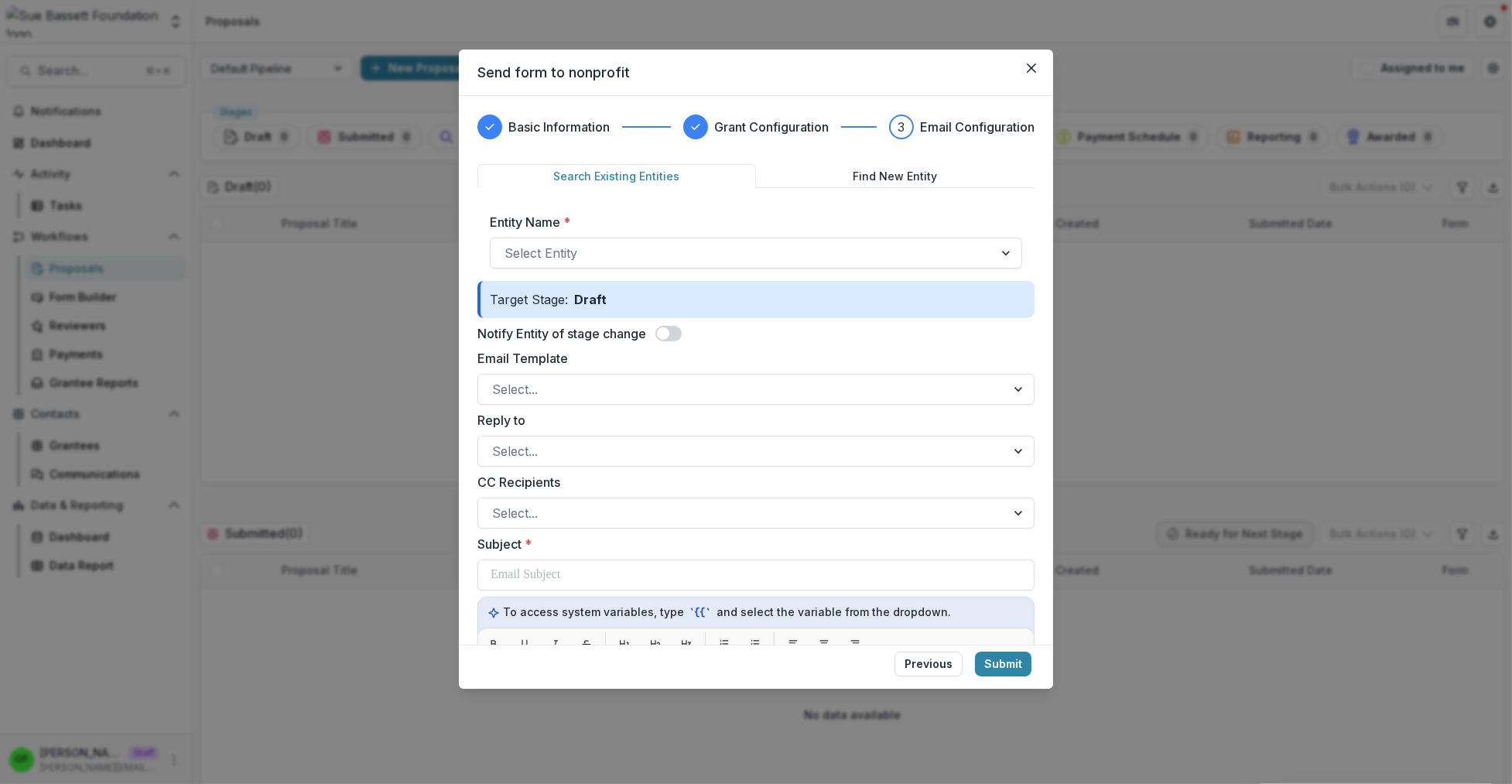
drag, startPoint x: 679, startPoint y: 347, endPoint x: 674, endPoint y: 340, distance: 8.6
click at [677, 347] on form "Search Existing Entities Find New Entity Entity Name * Select Entity Target Sta…" at bounding box center [756, 663] width 557 height 998
click at [660, 326] on div "Notify Entity of stage change" at bounding box center [756, 333] width 557 height 19
click at [666, 329] on span at bounding box center [663, 333] width 12 height 12
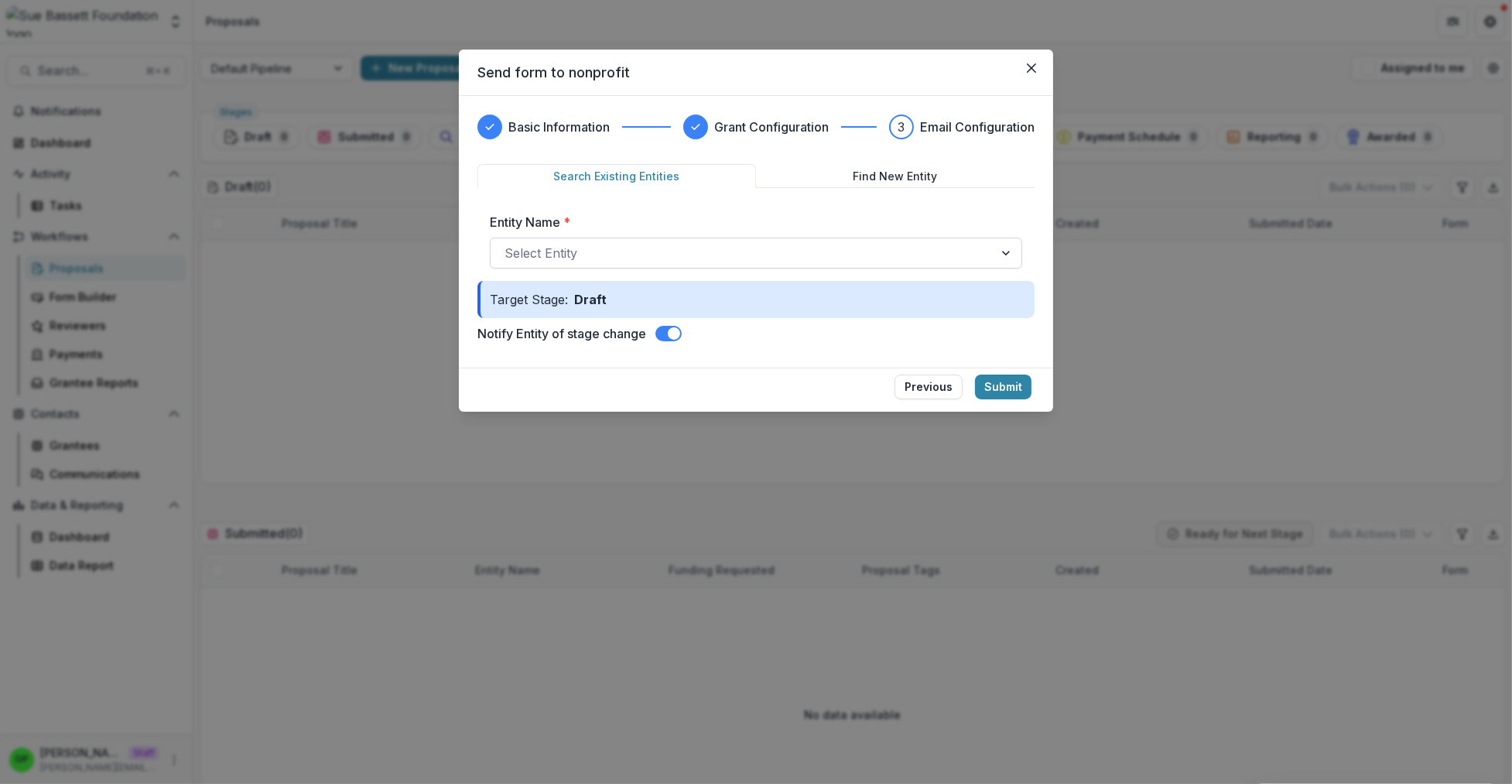
click at [630, 245] on div at bounding box center [742, 253] width 475 height 21
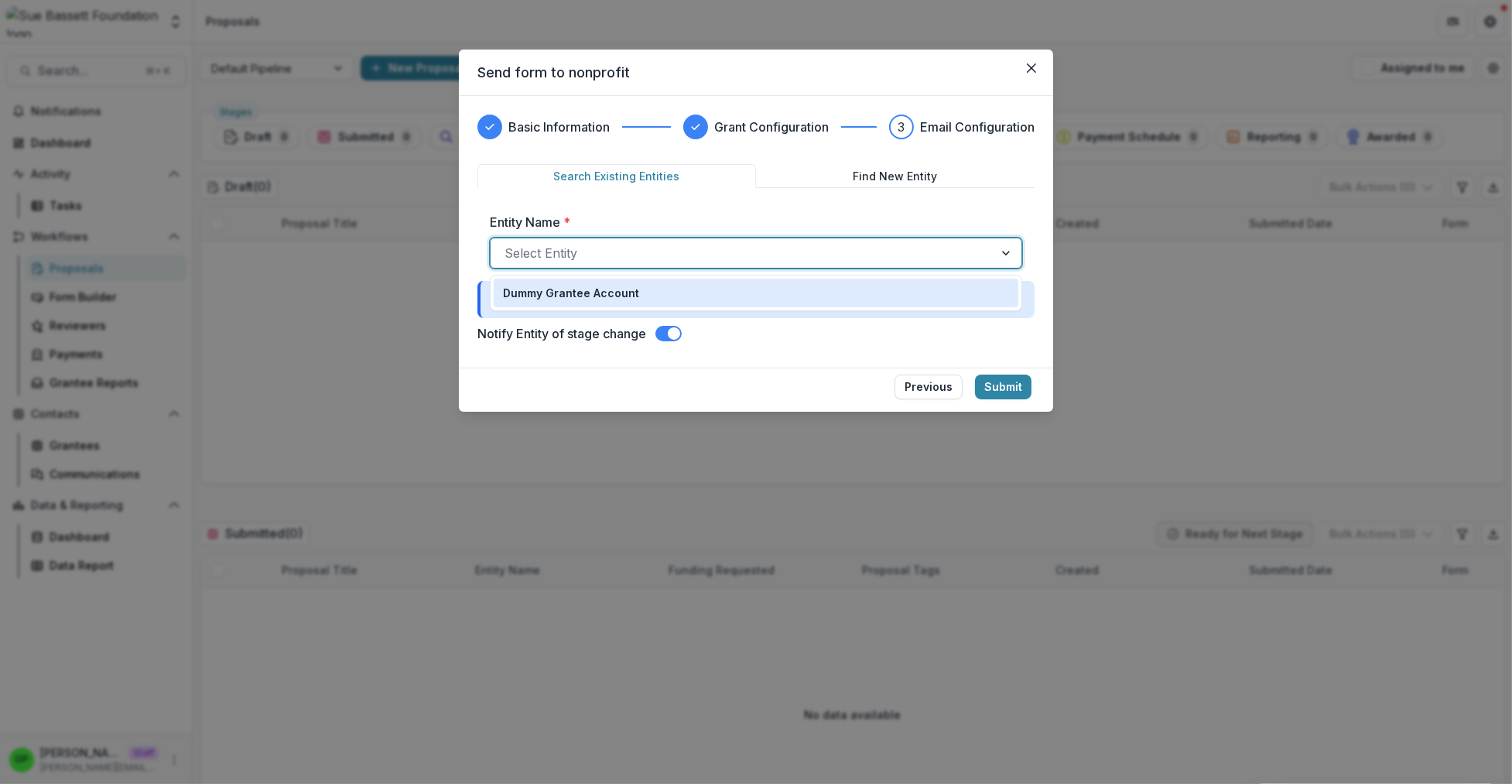
drag, startPoint x: 621, startPoint y: 291, endPoint x: 675, endPoint y: 297, distance: 54.3
click at [620, 291] on p "Dummy Grantee Account" at bounding box center [571, 293] width 136 height 16
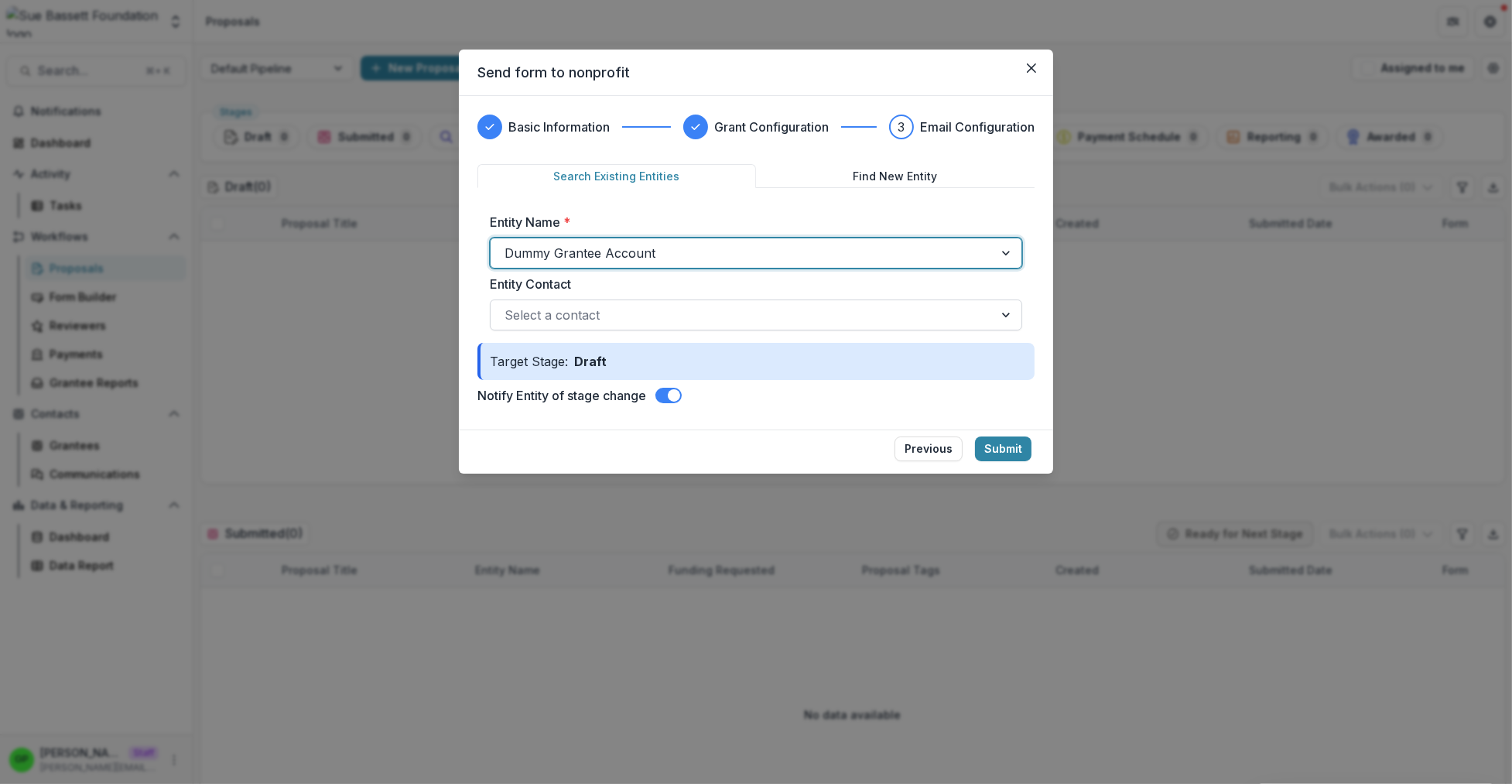
click at [711, 304] on div "Select a contact" at bounding box center [742, 315] width 503 height 25
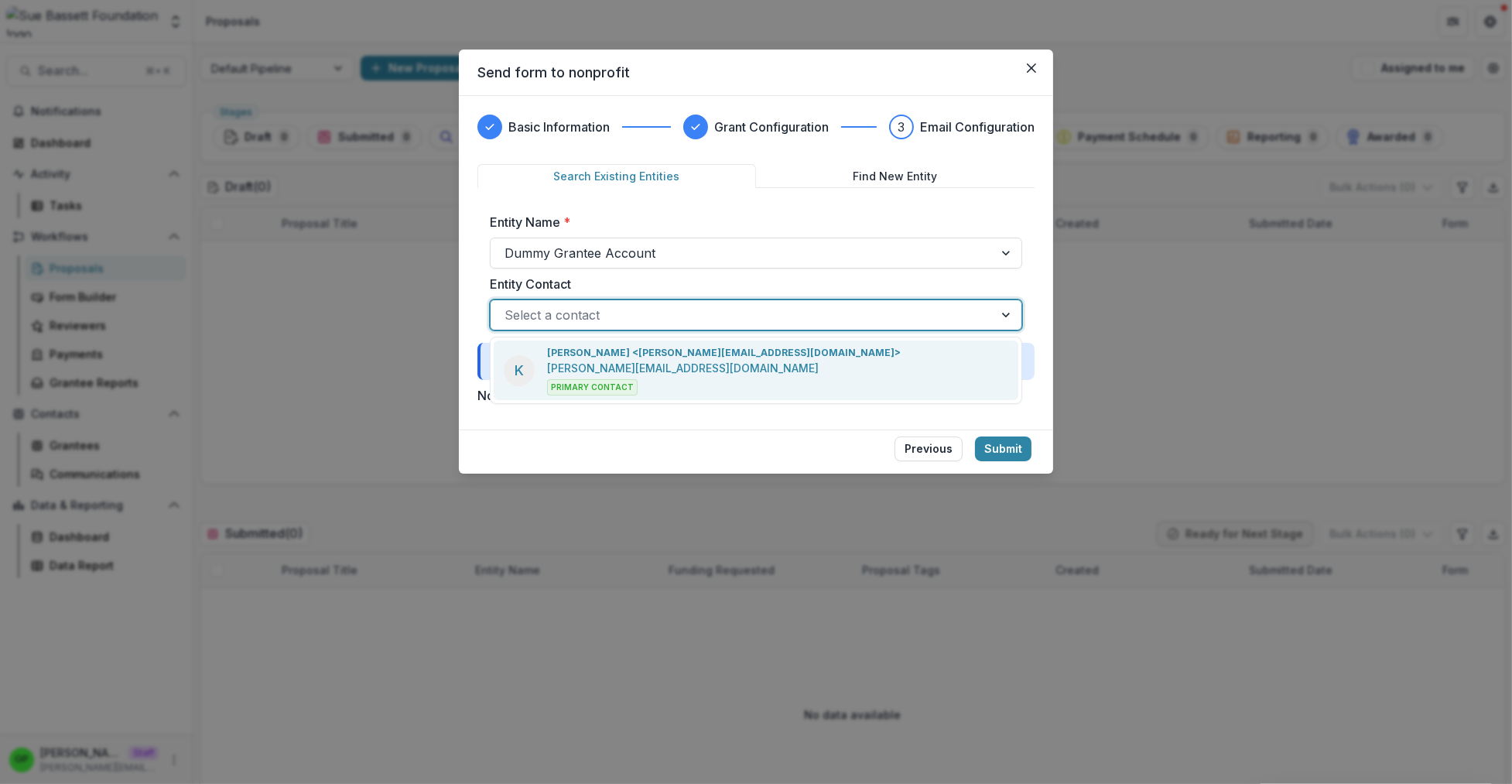
click at [671, 378] on div "Kyle Ford <kyle@trytemelio.com> kyle@trytemelio.com Primary Contact" at bounding box center [724, 371] width 354 height 49
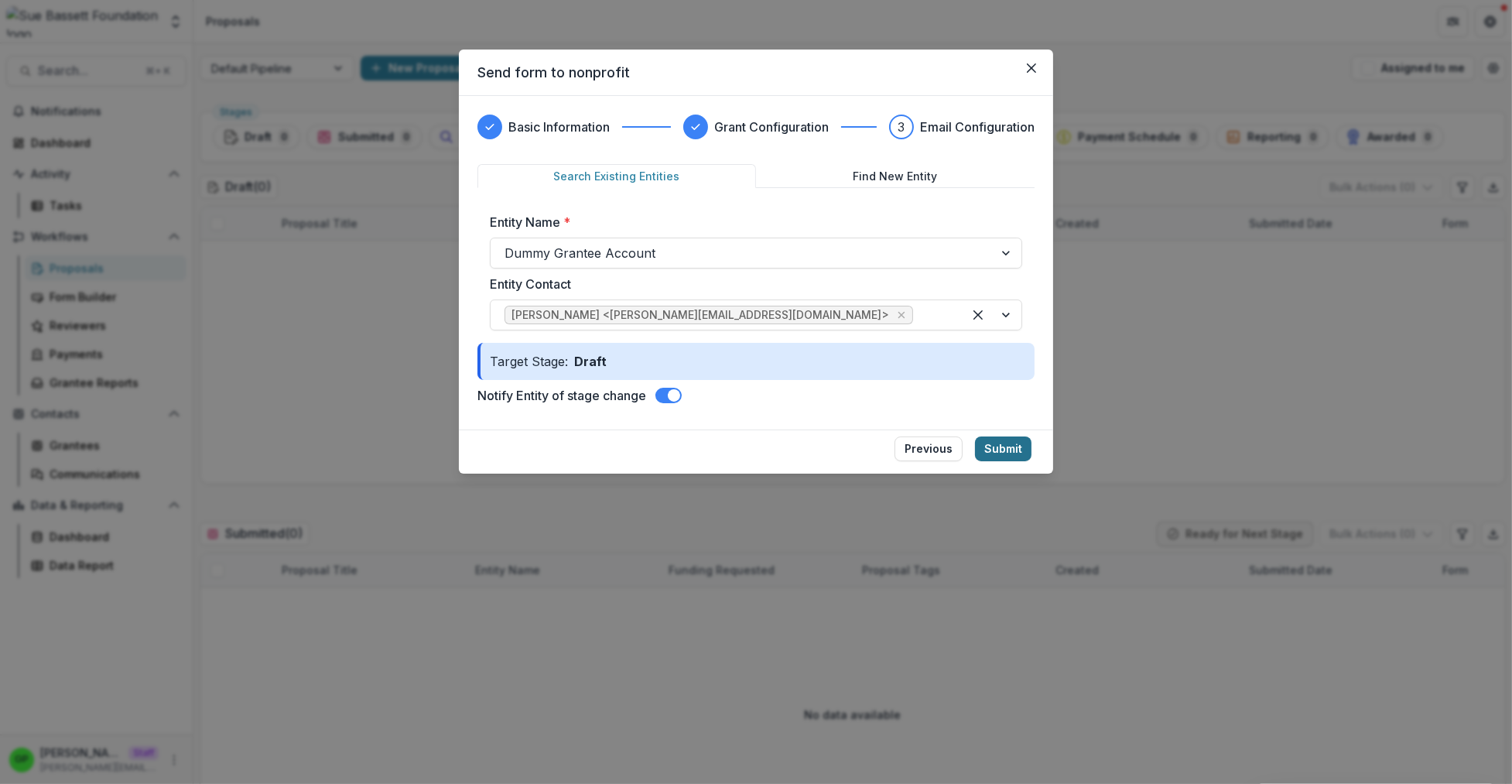
click at [985, 453] on button "Submit" at bounding box center [1003, 448] width 56 height 25
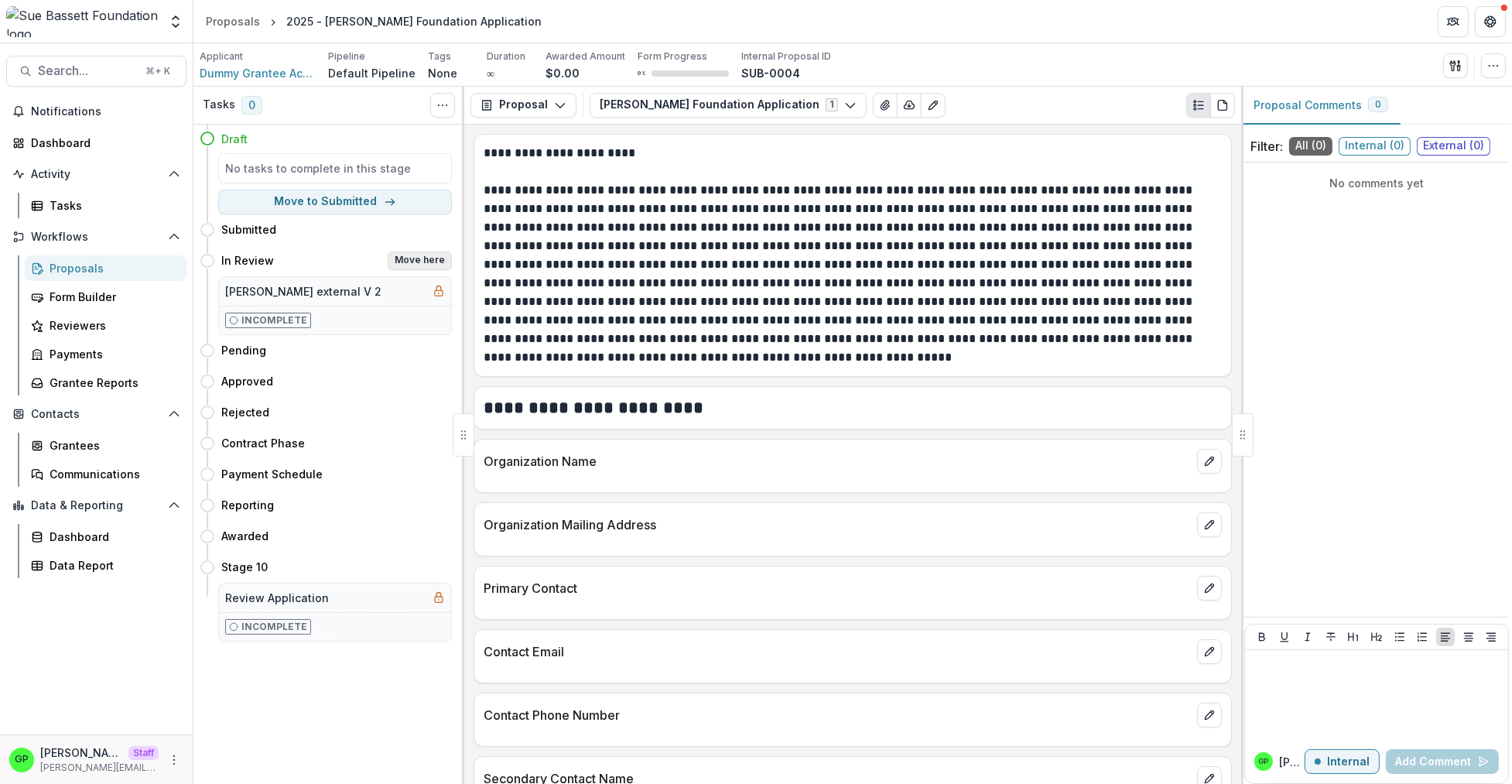
click at [413, 269] on button "Move here" at bounding box center [420, 260] width 64 height 19
select select "*********"
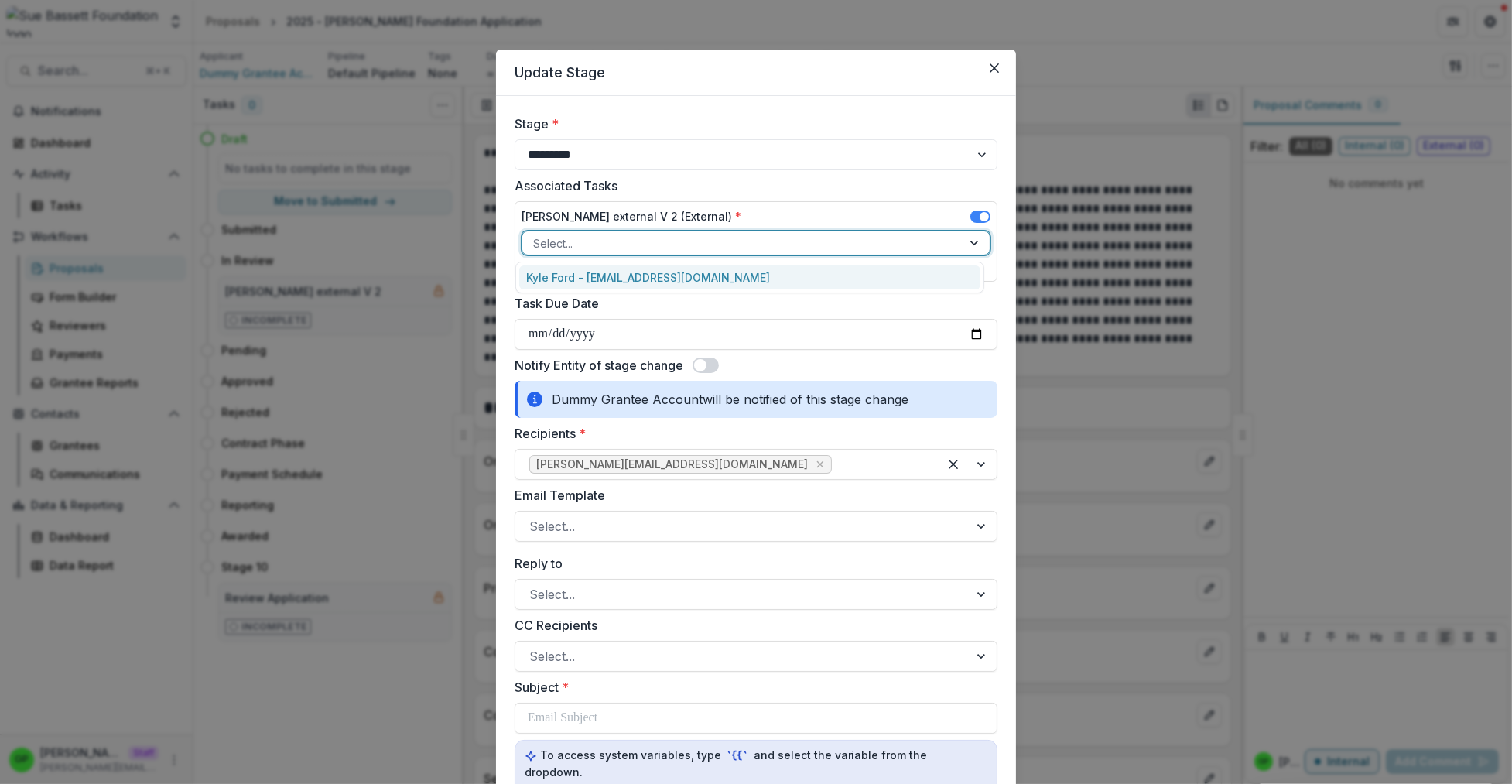
click at [896, 246] on div at bounding box center [742, 243] width 417 height 20
drag, startPoint x: 619, startPoint y: 286, endPoint x: 868, endPoint y: 306, distance: 249.8
click at [860, 306] on body "Skip to content Aggregate Analysis Foundations Ruthwick Foundation Griffin Foun…" at bounding box center [756, 392] width 1512 height 784
click at [881, 300] on label "Task Due Date" at bounding box center [751, 303] width 473 height 19
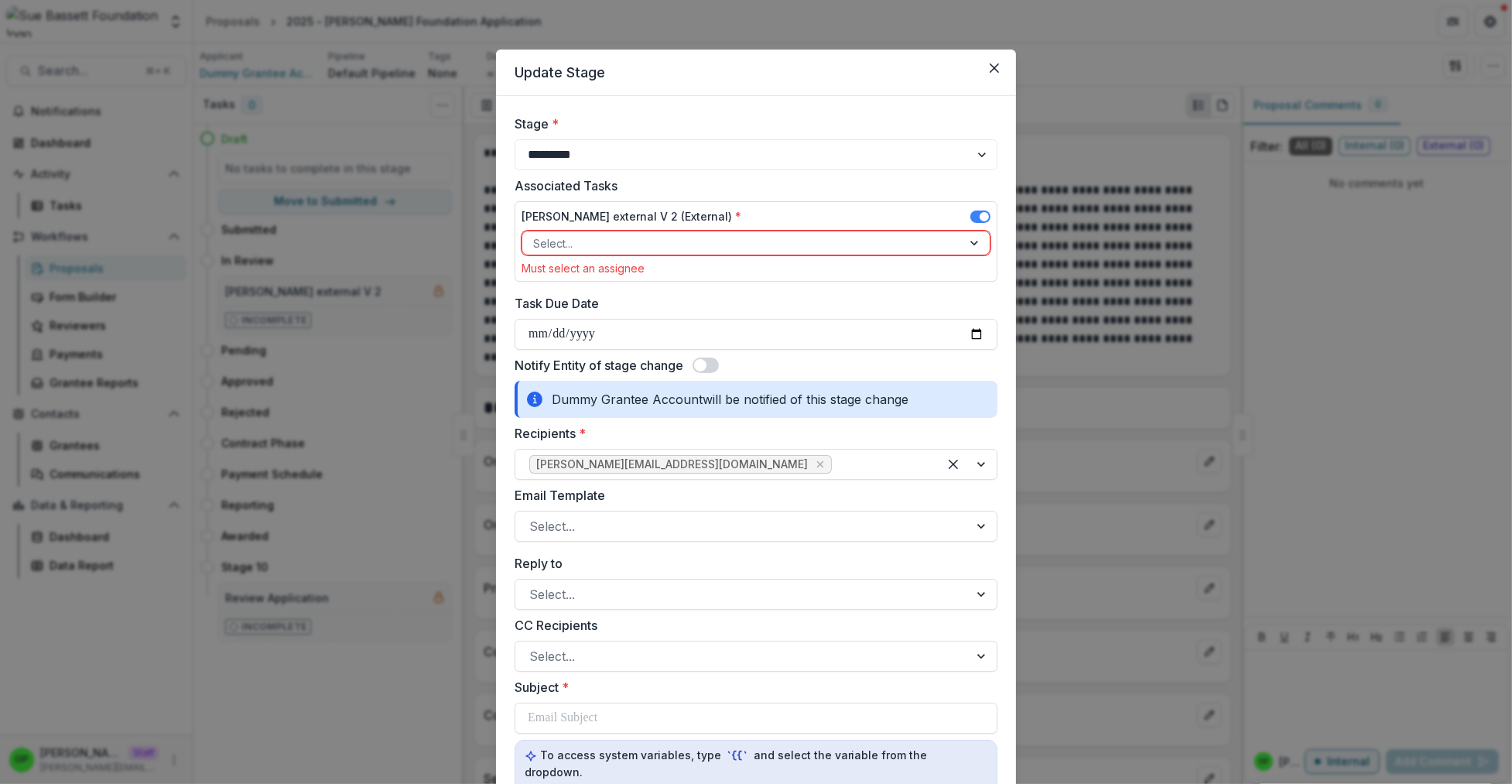
click at [973, 223] on span at bounding box center [980, 219] width 20 height 19
click at [973, 219] on span at bounding box center [980, 216] width 20 height 12
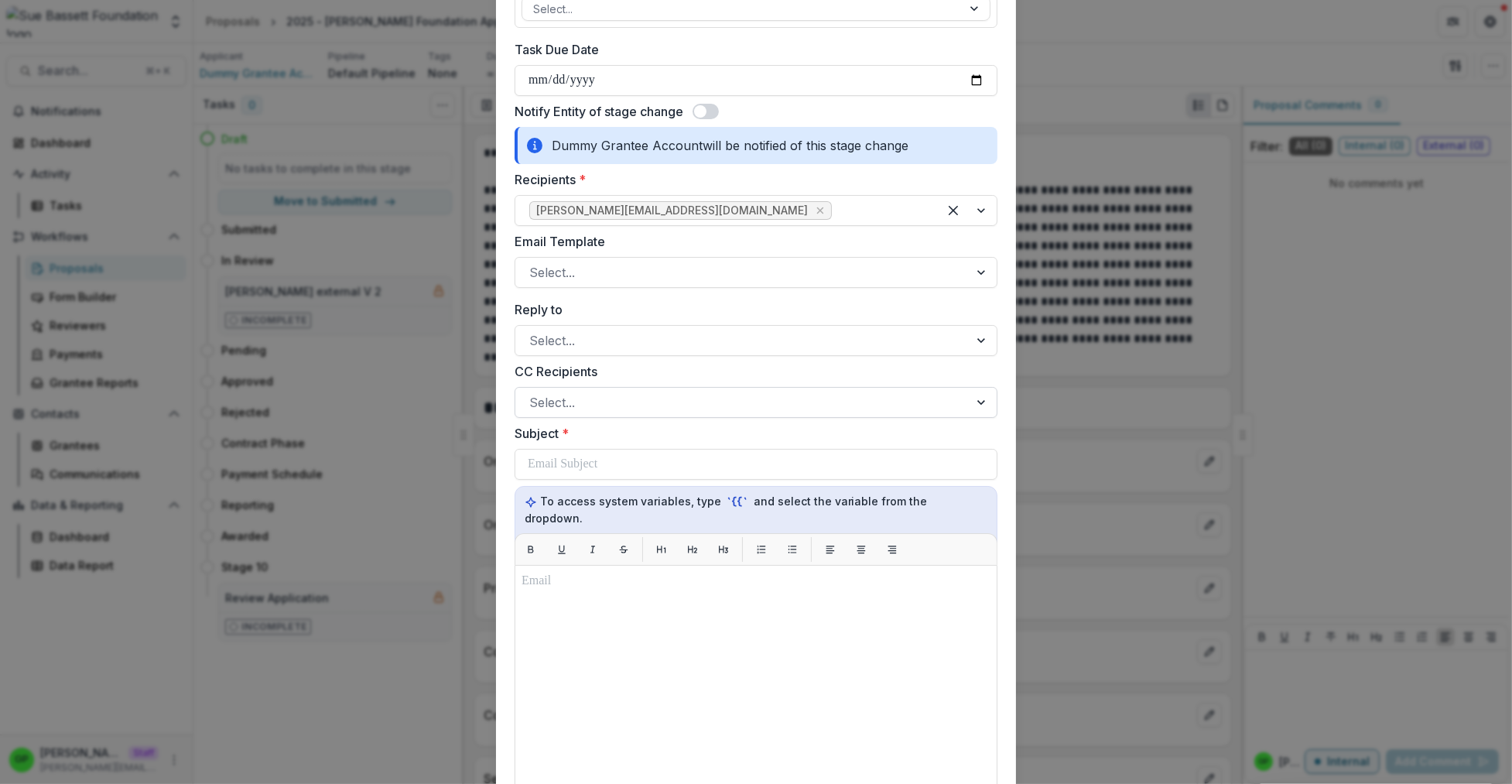
scroll to position [221, 0]
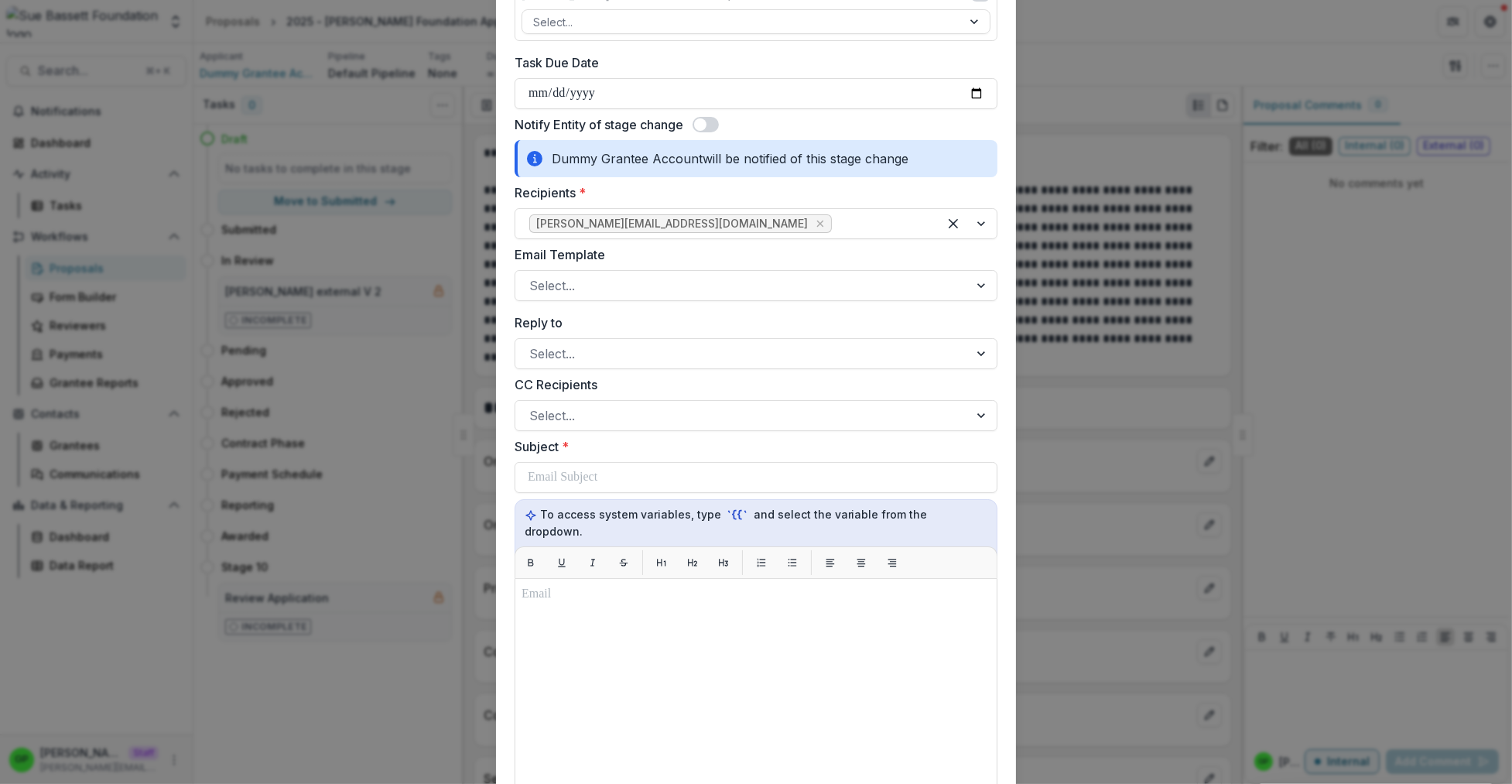
click at [689, 113] on div "**********" at bounding box center [756, 513] width 483 height 1239
click at [697, 119] on span at bounding box center [700, 124] width 12 height 12
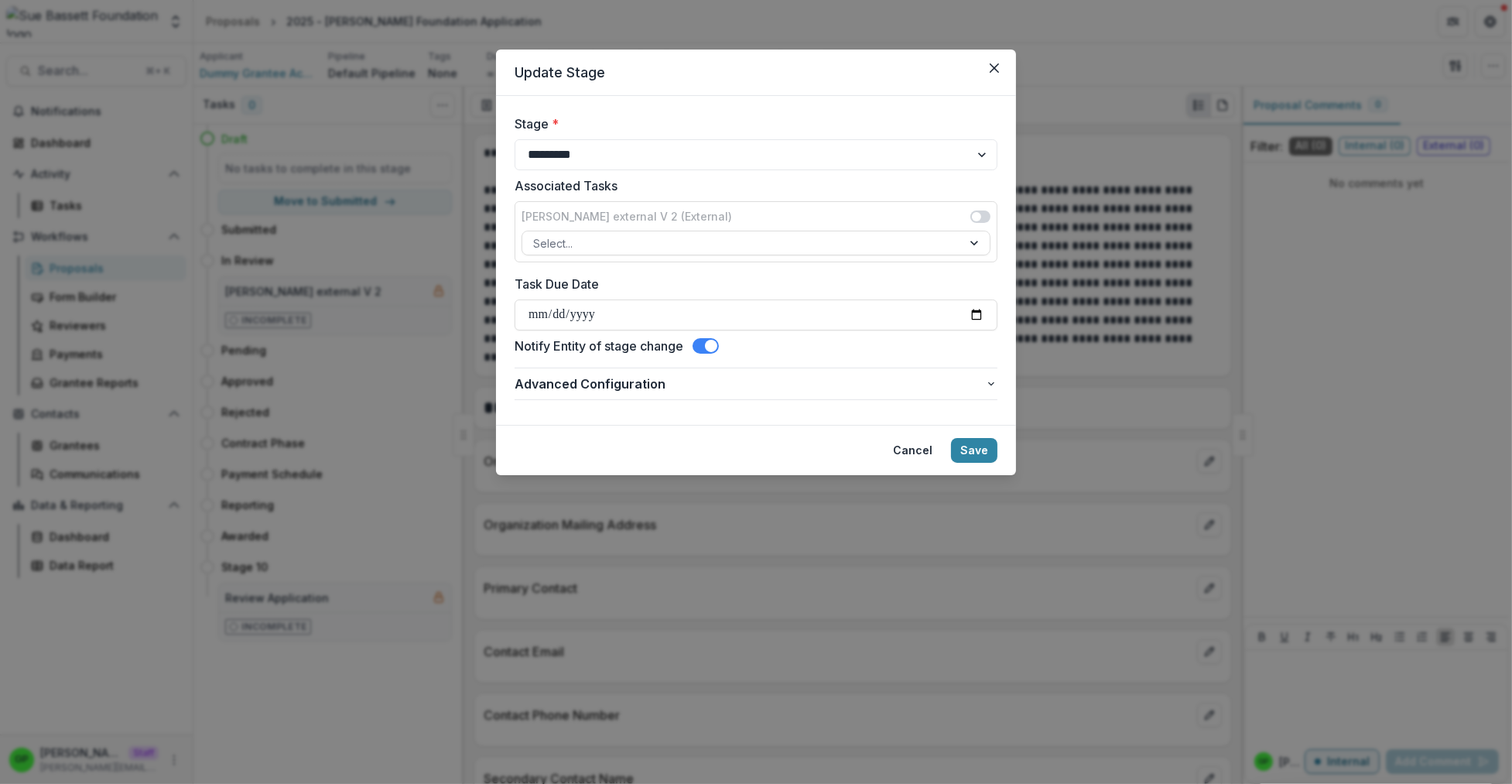
scroll to position [0, 0]
drag, startPoint x: 972, startPoint y: 445, endPoint x: 964, endPoint y: 442, distance: 8.5
click at [973, 445] on button "Save" at bounding box center [974, 450] width 47 height 25
click at [991, 448] on button "Save" at bounding box center [974, 450] width 47 height 25
click at [985, 450] on button "Save" at bounding box center [974, 450] width 47 height 25
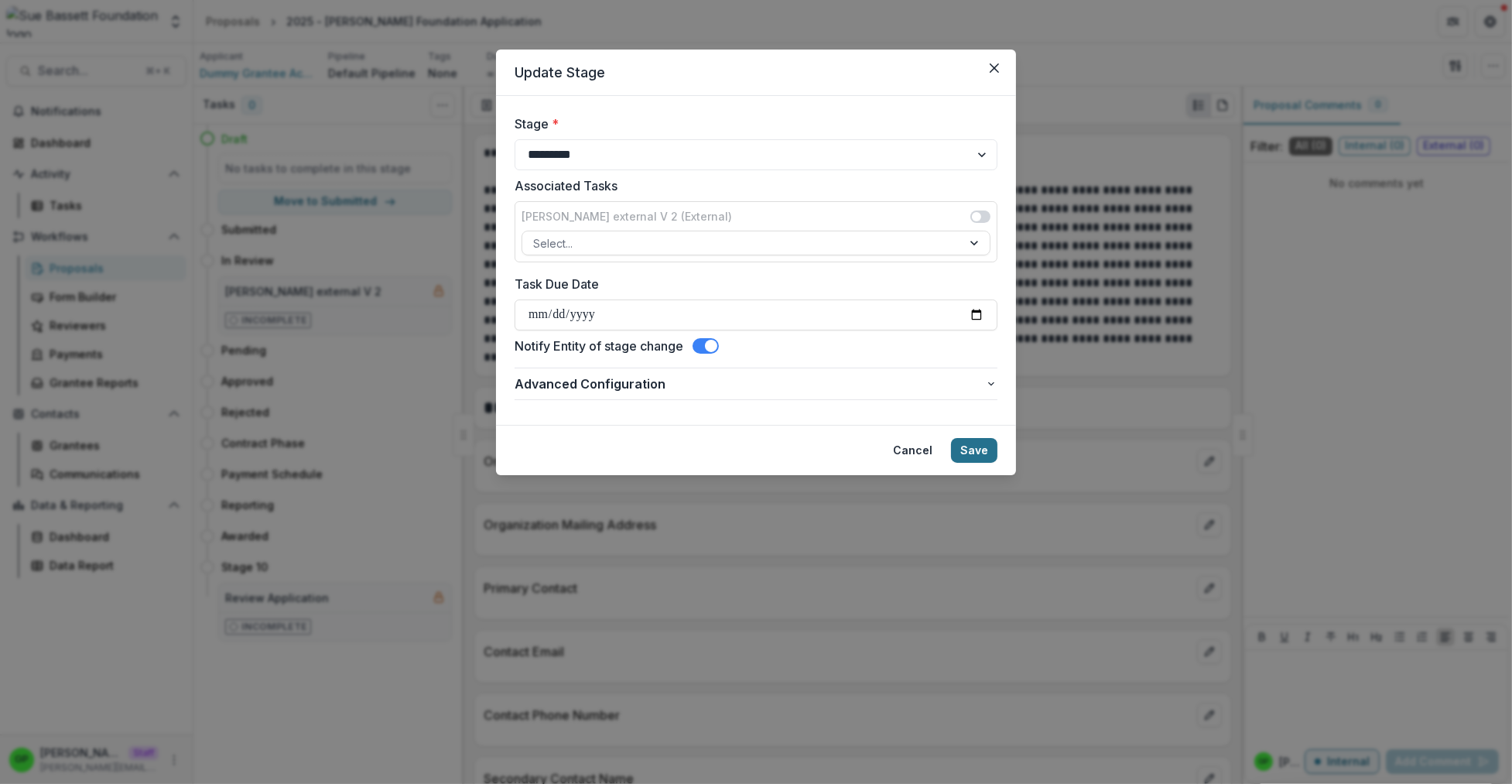
click at [978, 448] on button "Save" at bounding box center [974, 450] width 47 height 25
click at [999, 65] on icon "Close" at bounding box center [994, 68] width 9 height 9
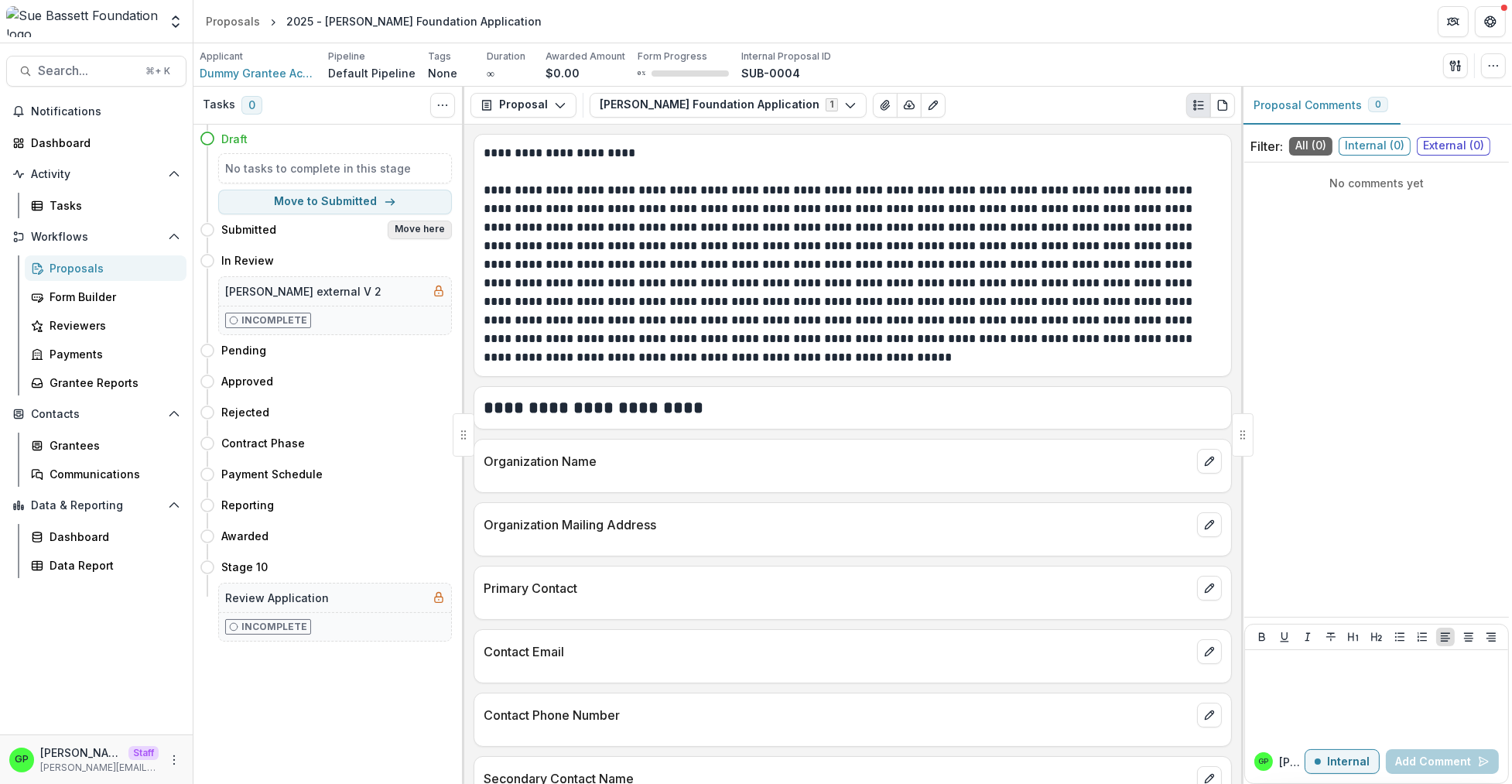
click at [415, 234] on button "Move here" at bounding box center [420, 229] width 64 height 19
select select "*********"
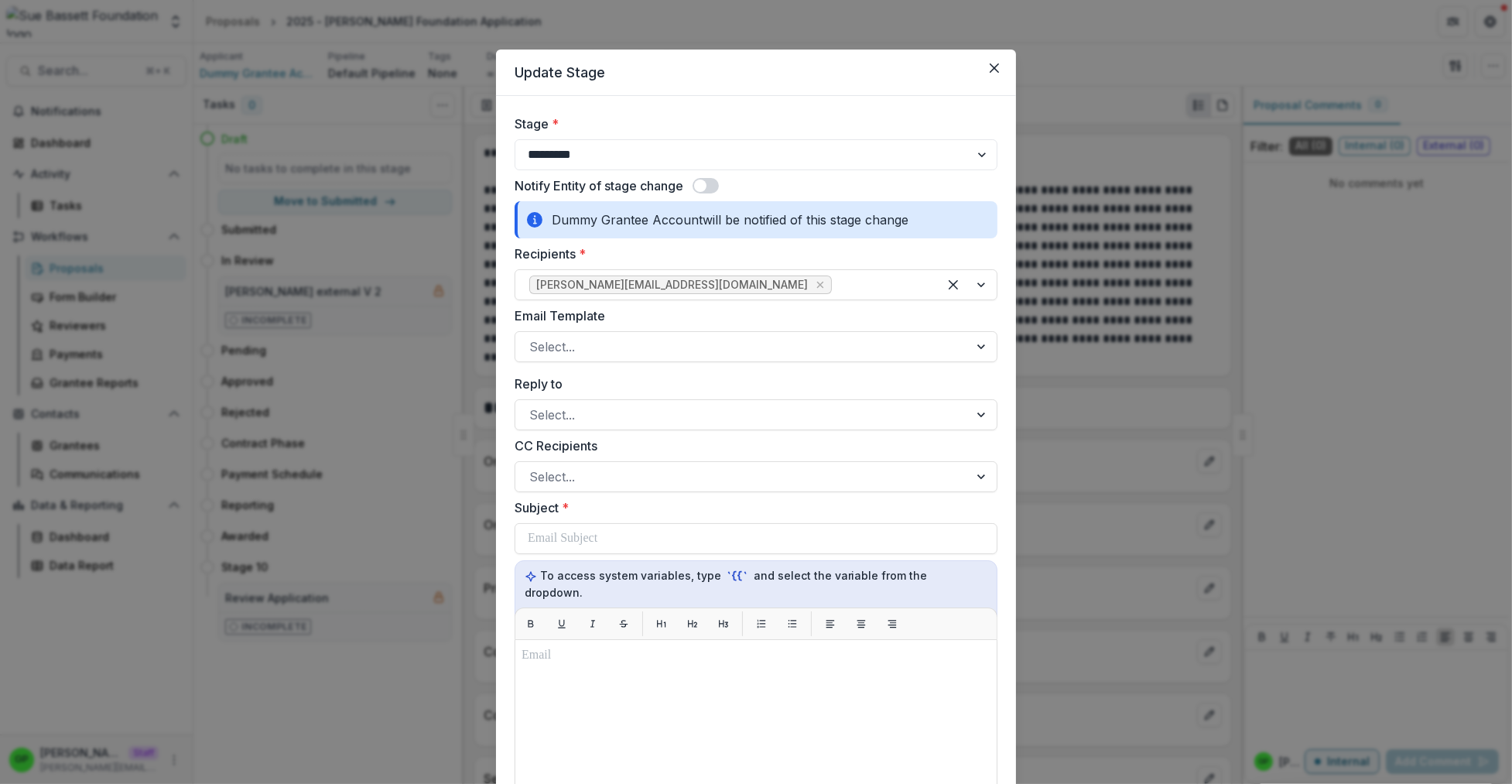
click at [696, 192] on span at bounding box center [706, 185] width 26 height 16
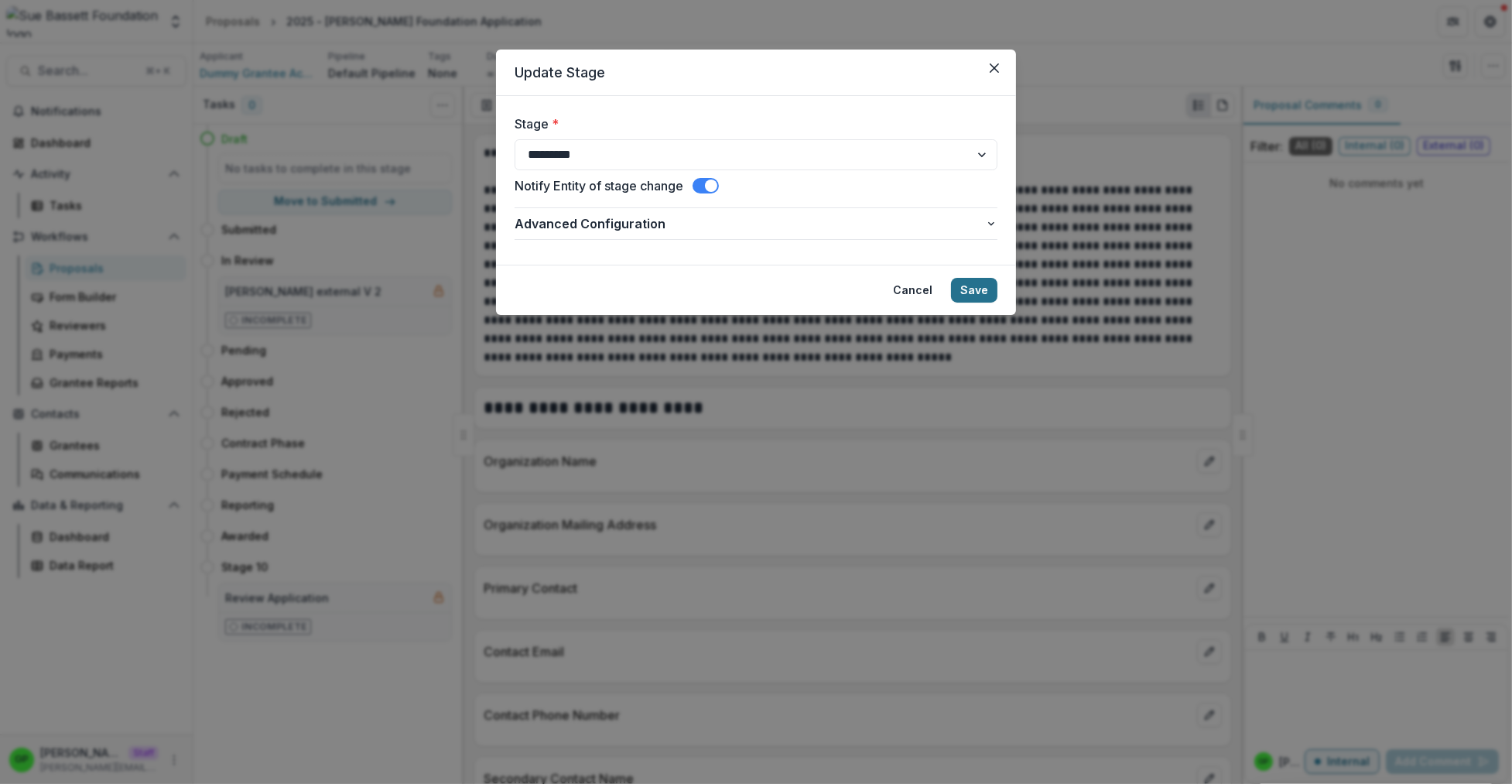
click at [955, 280] on button "Save" at bounding box center [974, 290] width 47 height 25
click at [968, 286] on button "Save" at bounding box center [974, 290] width 47 height 25
click at [968, 286] on button "Save" at bounding box center [974, 290] width 47 height 25
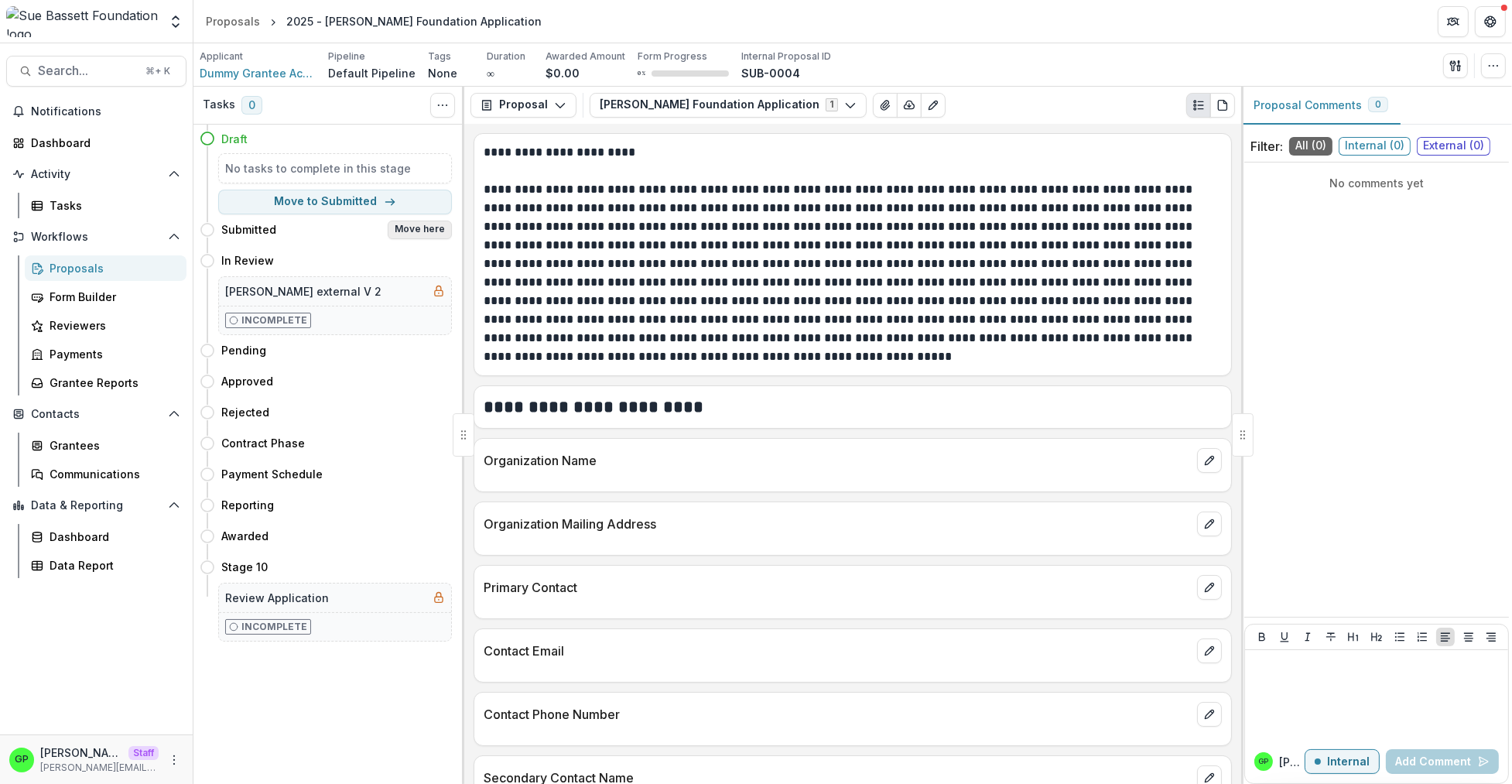
click at [423, 231] on button "Move here" at bounding box center [420, 229] width 64 height 19
select select "*********"
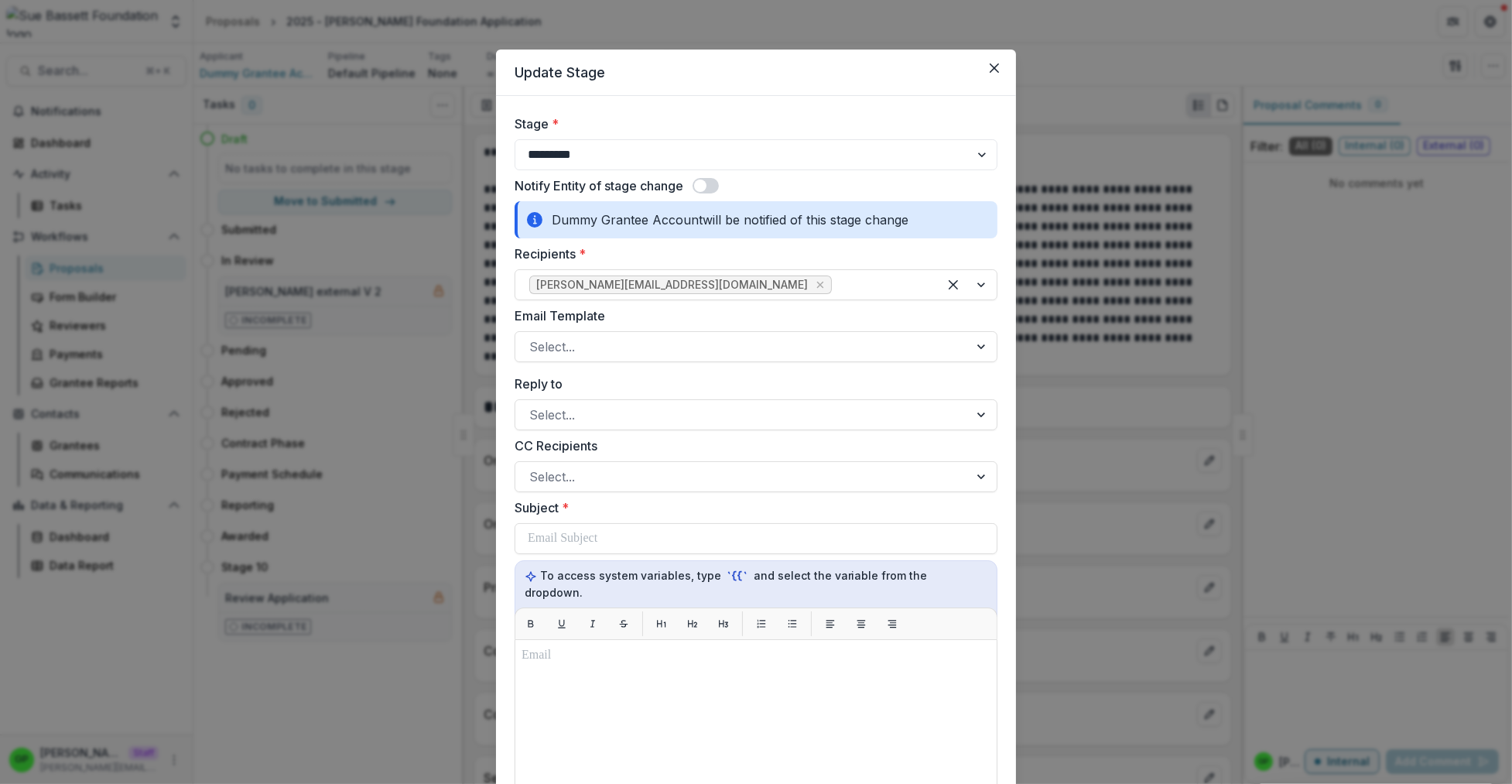
click at [697, 180] on span at bounding box center [700, 185] width 12 height 12
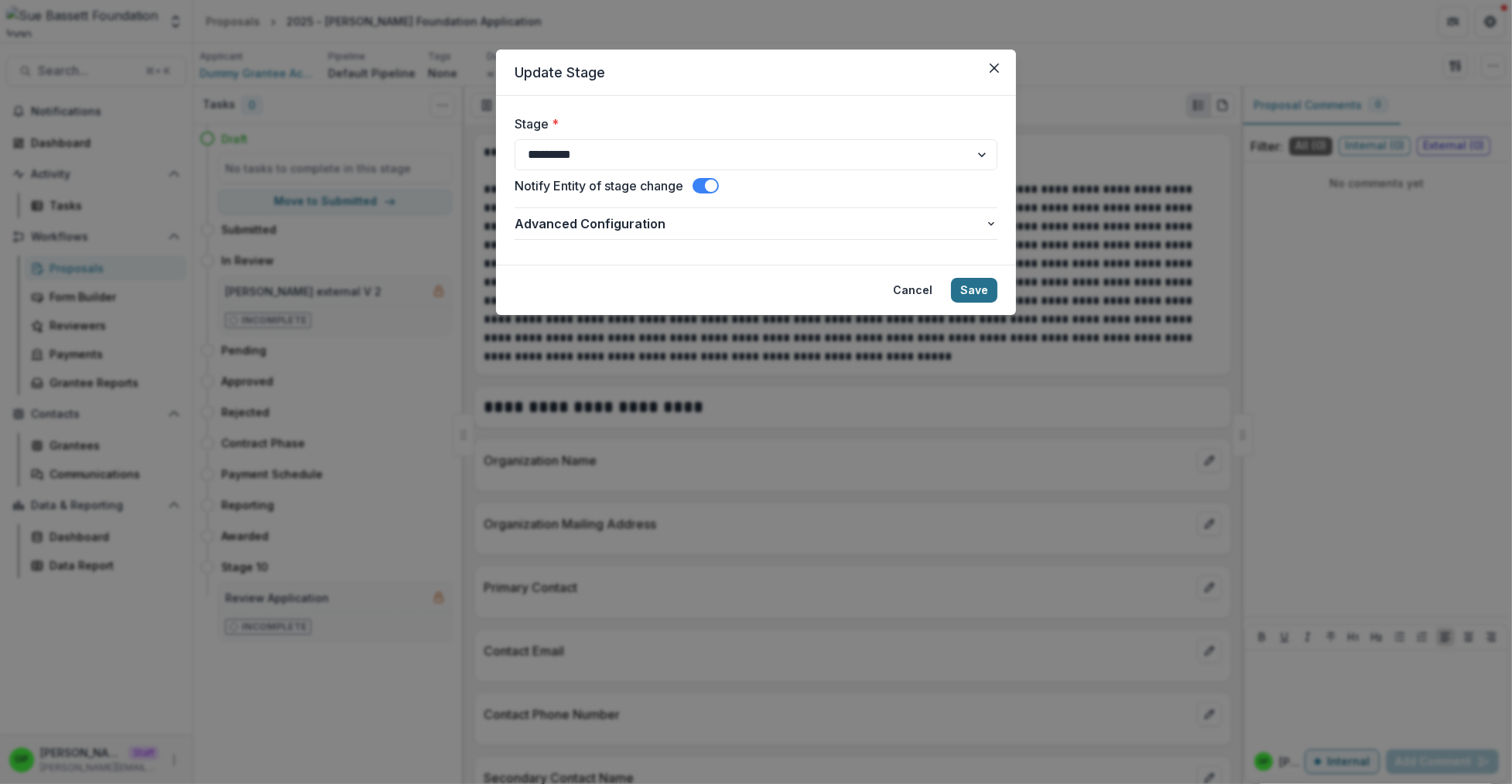
click at [982, 282] on button "Save" at bounding box center [974, 290] width 47 height 25
click at [981, 291] on button "Save" at bounding box center [974, 290] width 47 height 25
click at [999, 72] on icon "Close" at bounding box center [994, 68] width 9 height 9
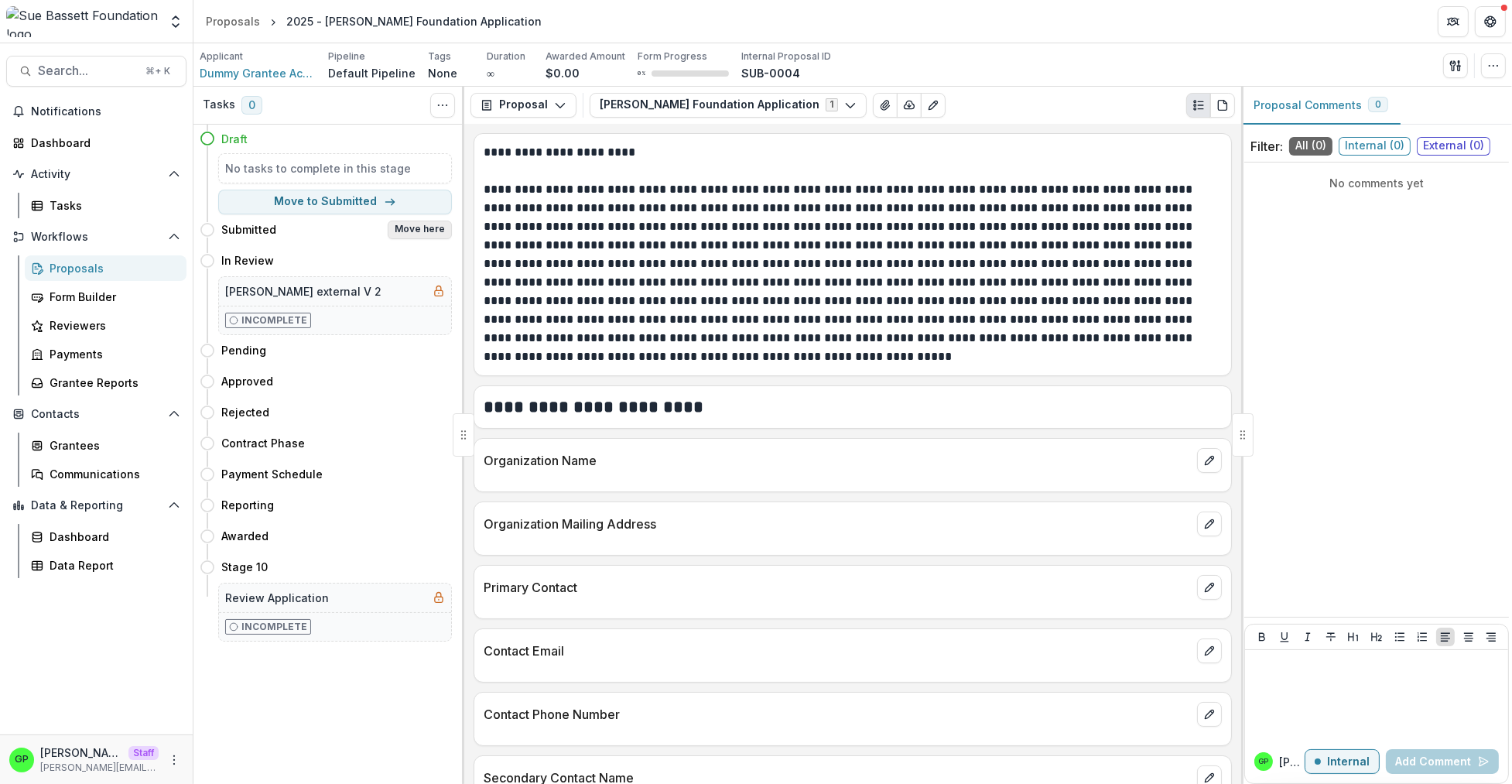
click at [417, 228] on button "Move here" at bounding box center [420, 229] width 64 height 19
select select "*********"
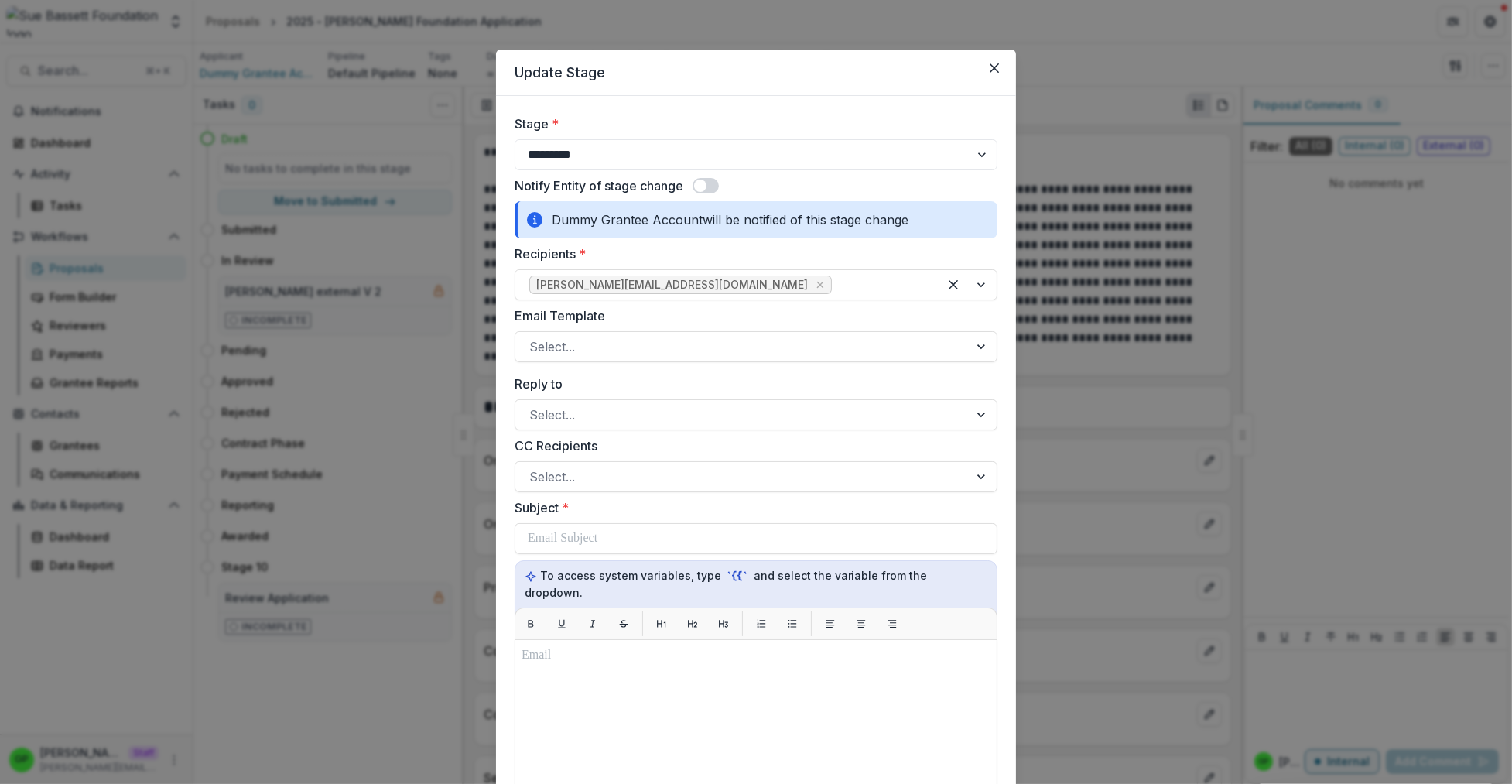
click at [711, 184] on span at bounding box center [706, 185] width 26 height 16
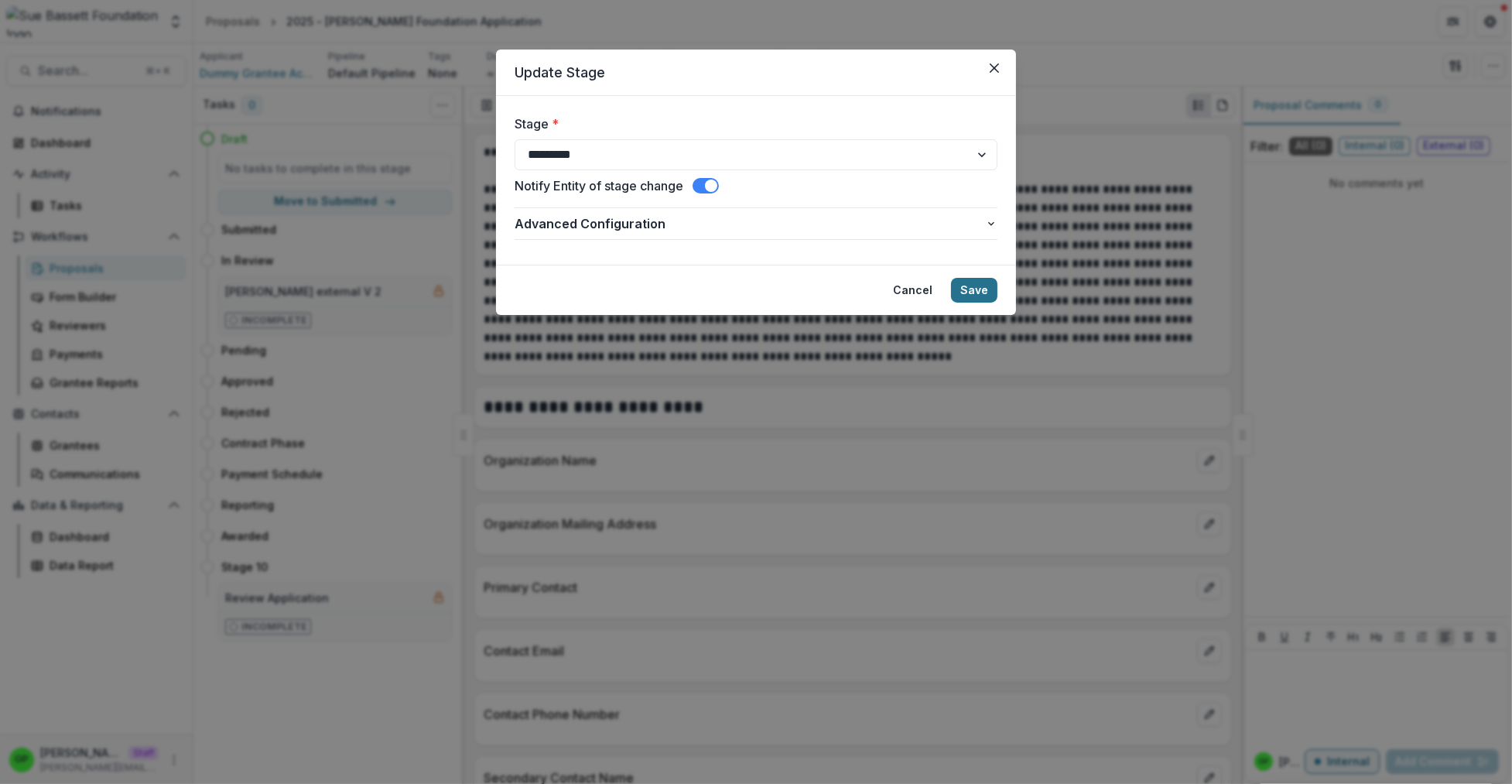
click at [973, 290] on button "Save" at bounding box center [974, 290] width 47 height 25
click at [973, 291] on button "Save" at bounding box center [974, 290] width 47 height 25
click at [973, 291] on button "Save" at bounding box center [974, 290] width 47 height 25
click at [973, 291] on button "Save" at bounding box center [974, 290] width 47 height 25
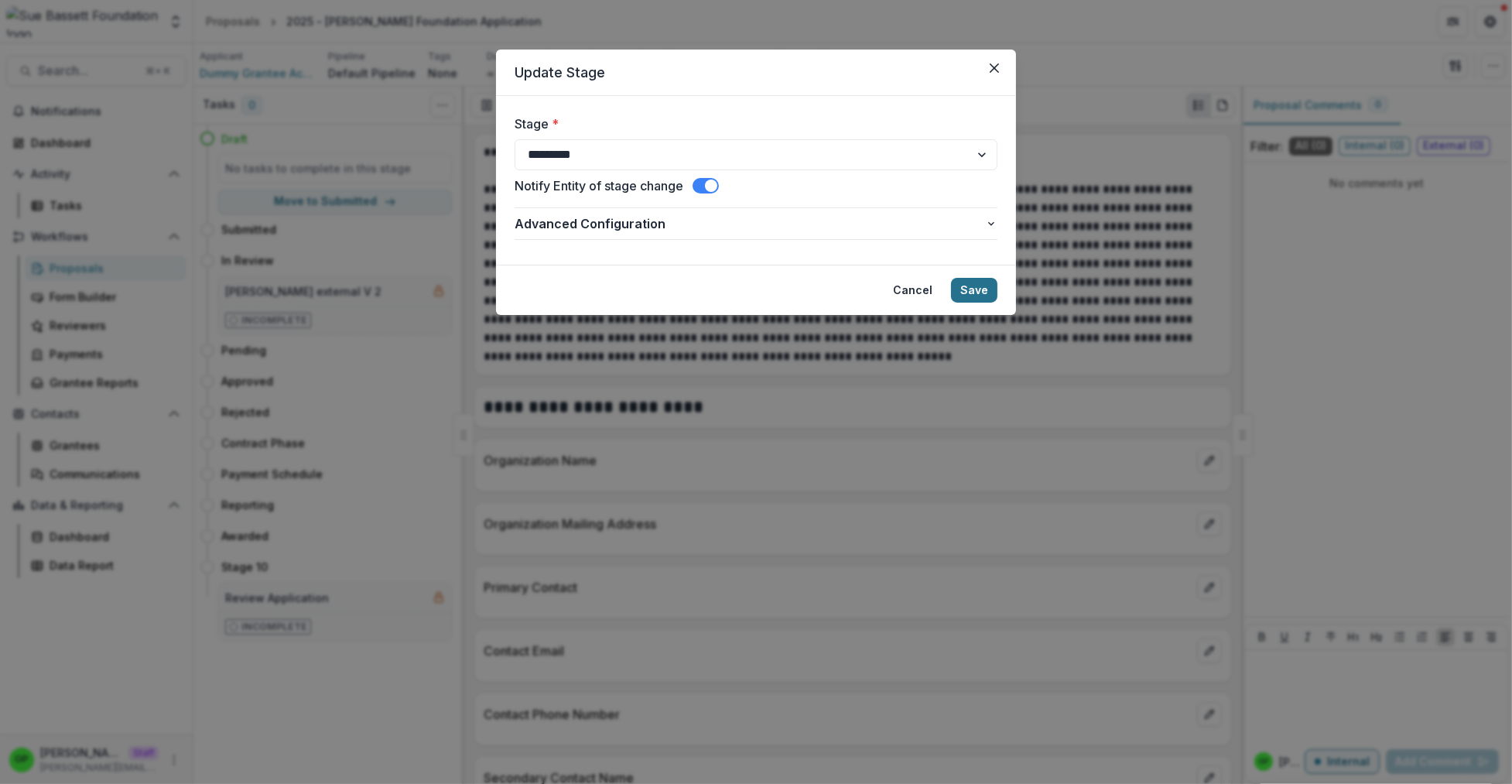
click at [973, 291] on button "Save" at bounding box center [974, 290] width 47 height 25
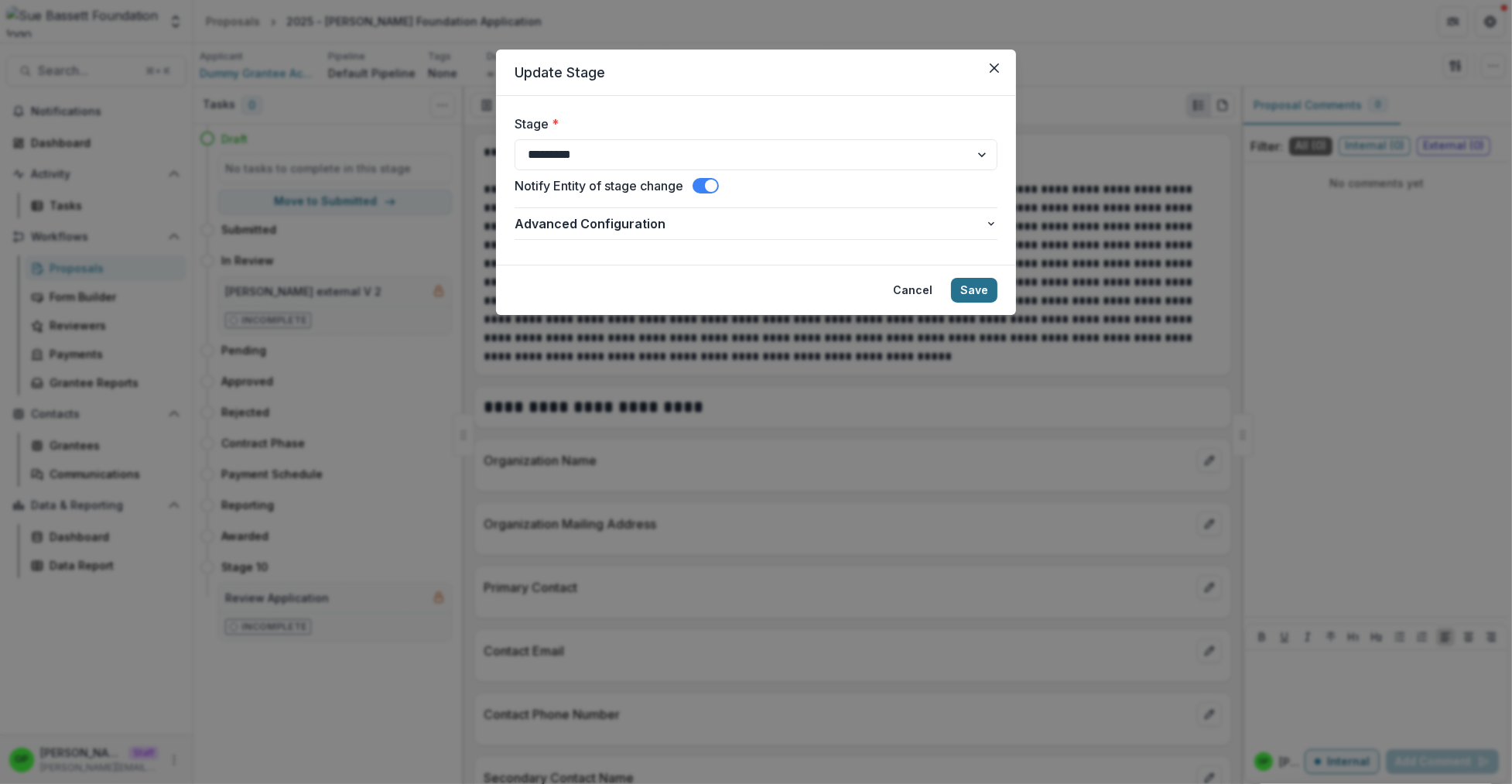
click at [973, 290] on button "Save" at bounding box center [974, 290] width 47 height 25
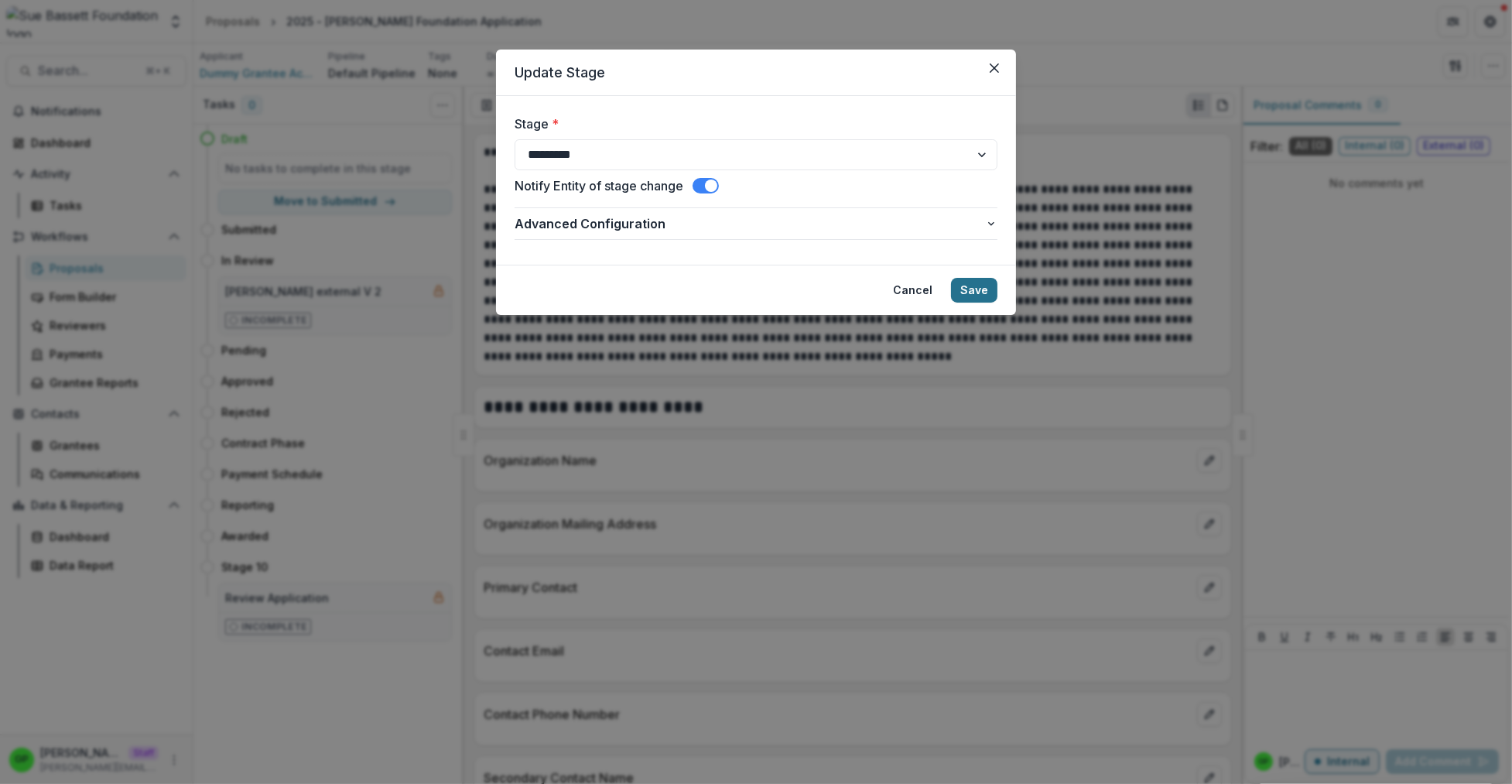
click at [973, 290] on button "Save" at bounding box center [974, 290] width 47 height 25
click at [972, 290] on button "Save" at bounding box center [974, 290] width 47 height 25
drag, startPoint x: 434, startPoint y: 73, endPoint x: 1119, endPoint y: 29, distance: 686.4
click at [466, 68] on div "**********" at bounding box center [756, 392] width 1512 height 784
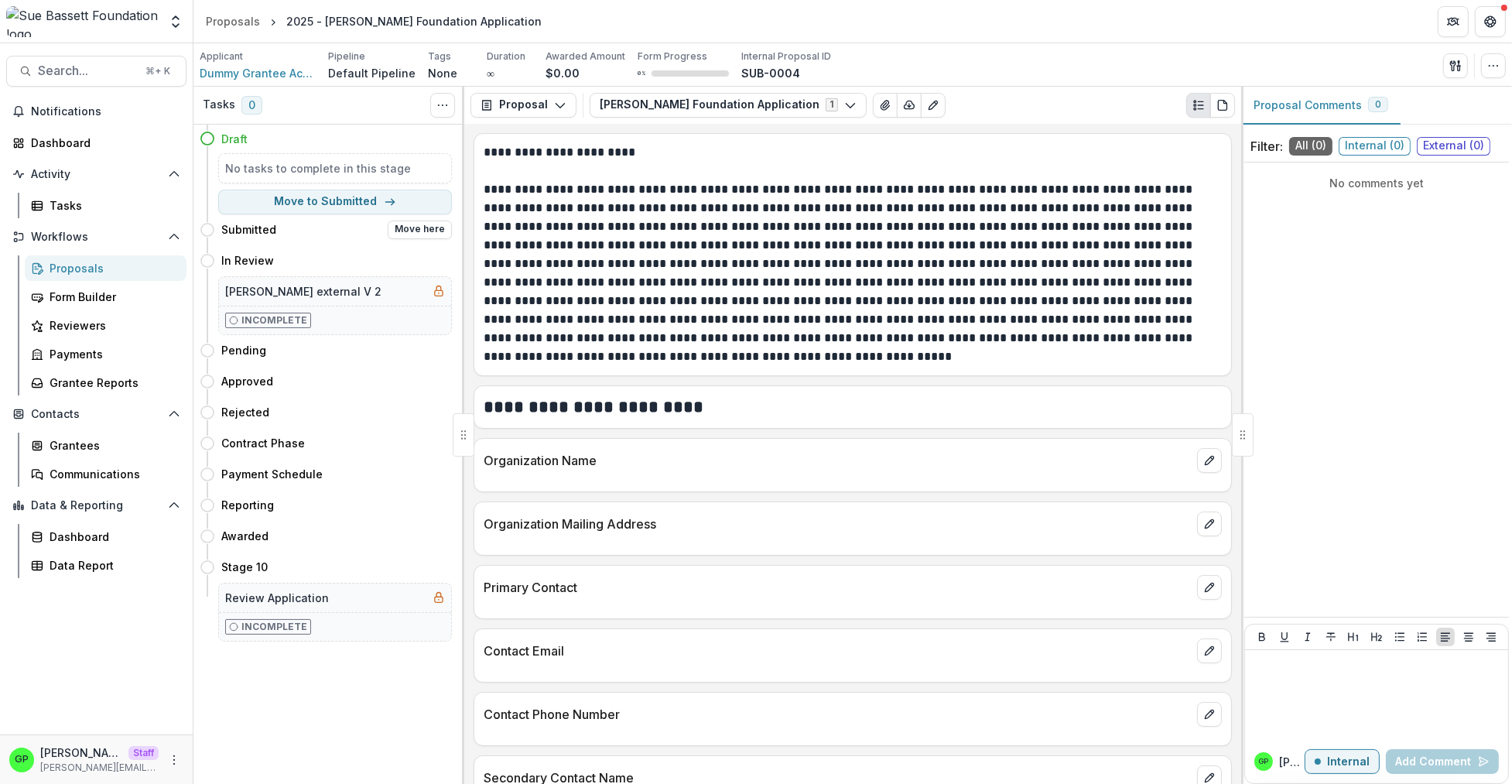
click at [413, 219] on div "Submitted Move here" at bounding box center [326, 230] width 252 height 31
click at [414, 220] on div "Submitted Move here" at bounding box center [326, 230] width 252 height 31
click at [414, 222] on button "Move here" at bounding box center [420, 229] width 64 height 19
select select "*********"
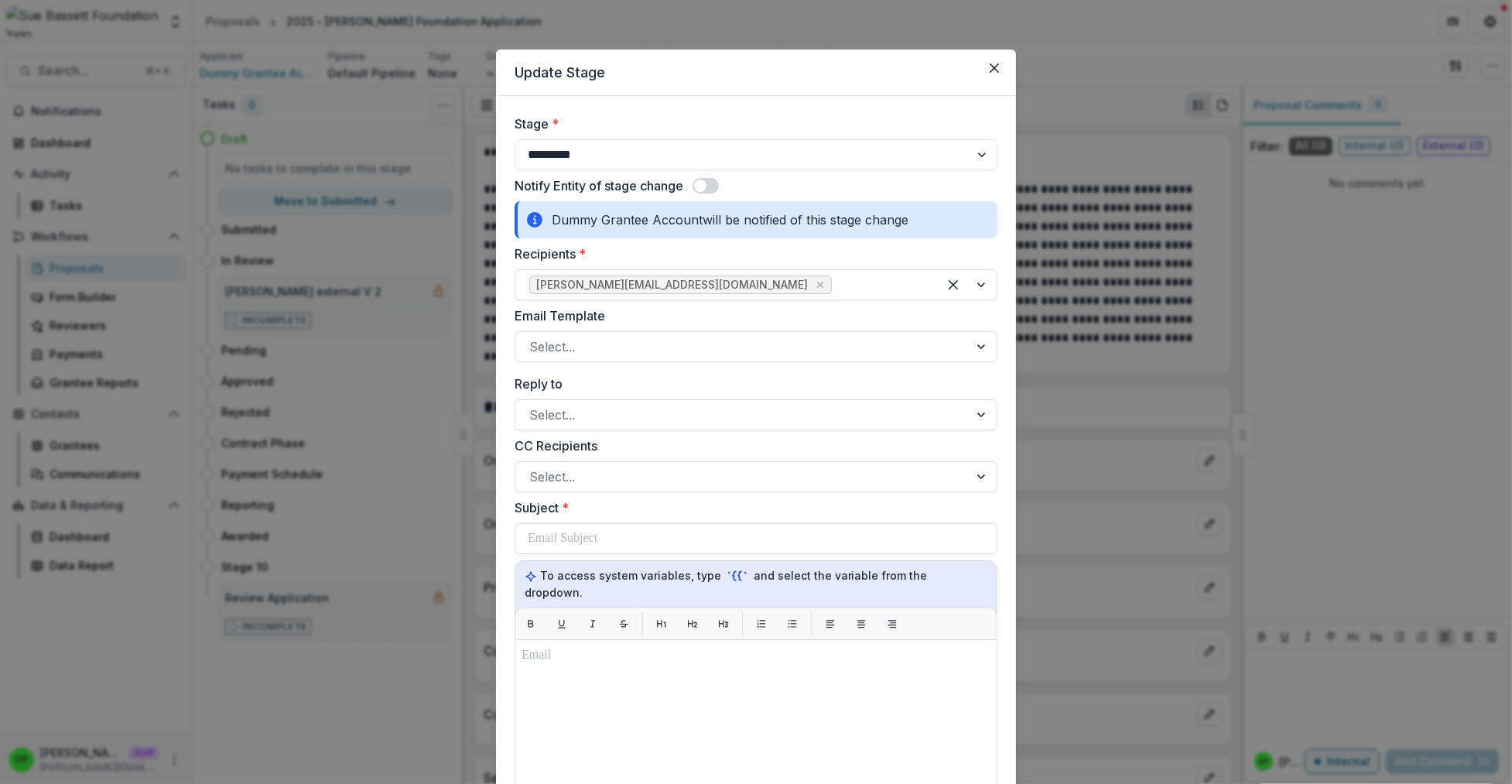
click at [709, 184] on span at bounding box center [706, 185] width 26 height 16
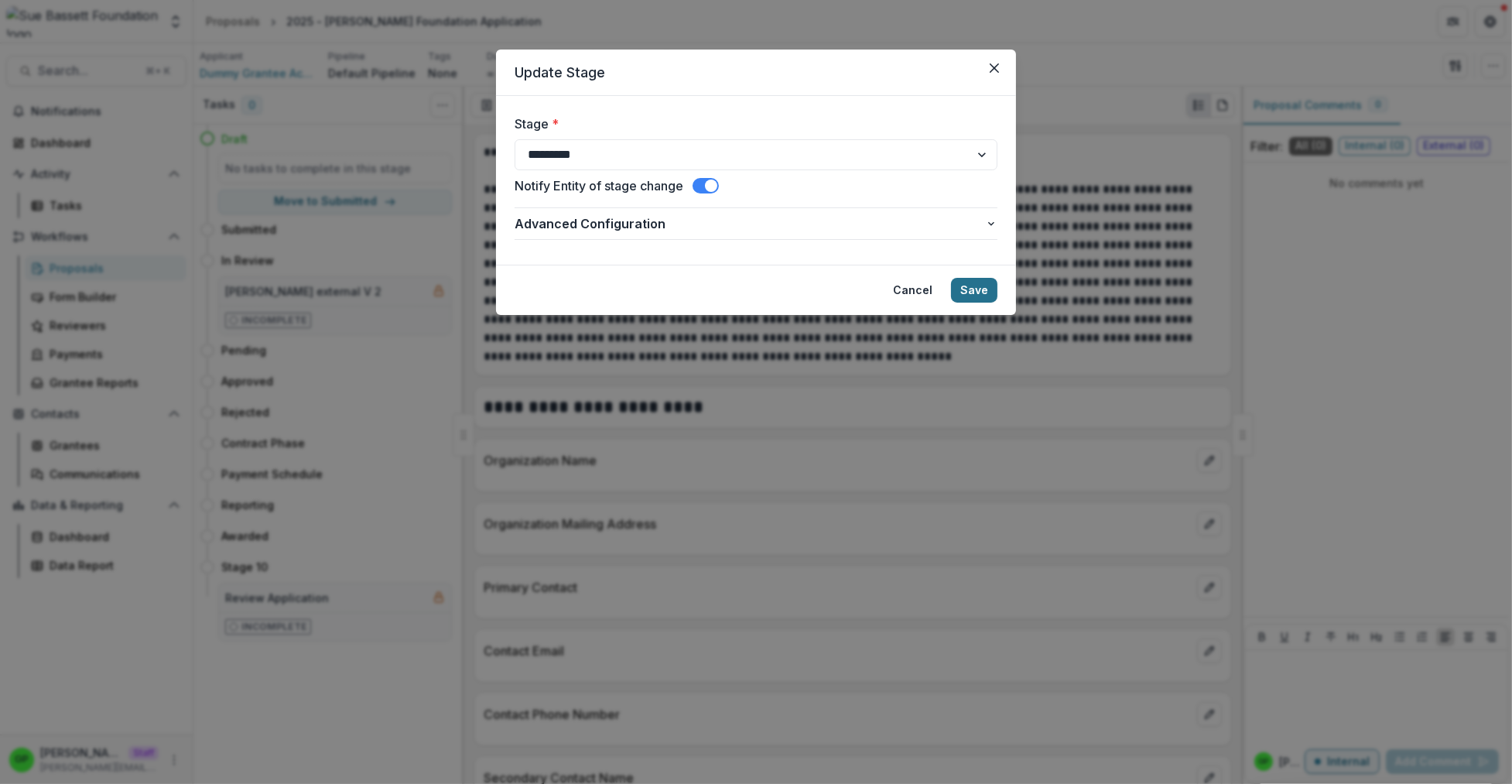
click at [975, 291] on button "Save" at bounding box center [974, 290] width 47 height 25
drag, startPoint x: 975, startPoint y: 291, endPoint x: 953, endPoint y: 178, distance: 115.1
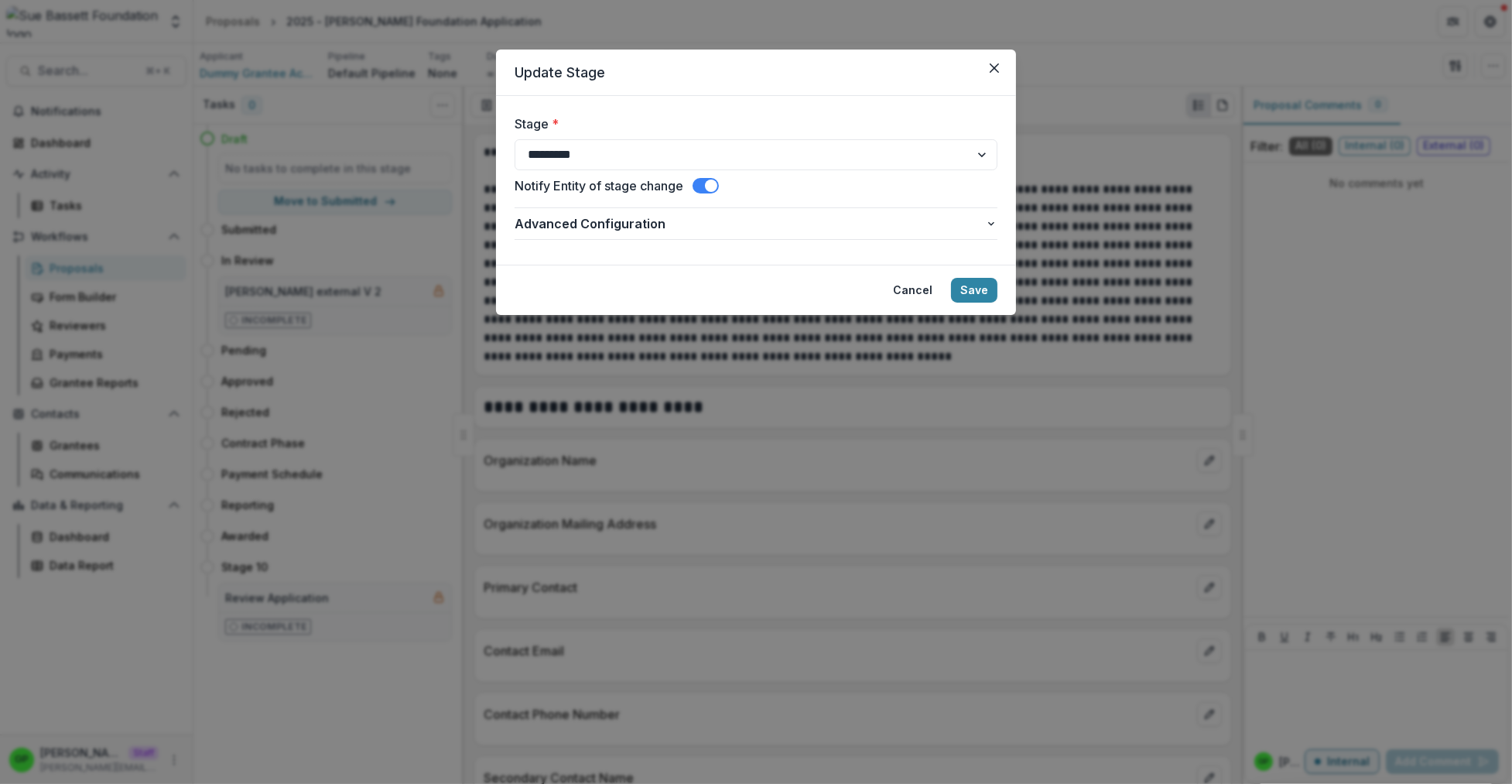
click at [975, 291] on button "Save" at bounding box center [974, 290] width 47 height 25
click at [991, 64] on icon "Close" at bounding box center [994, 68] width 9 height 9
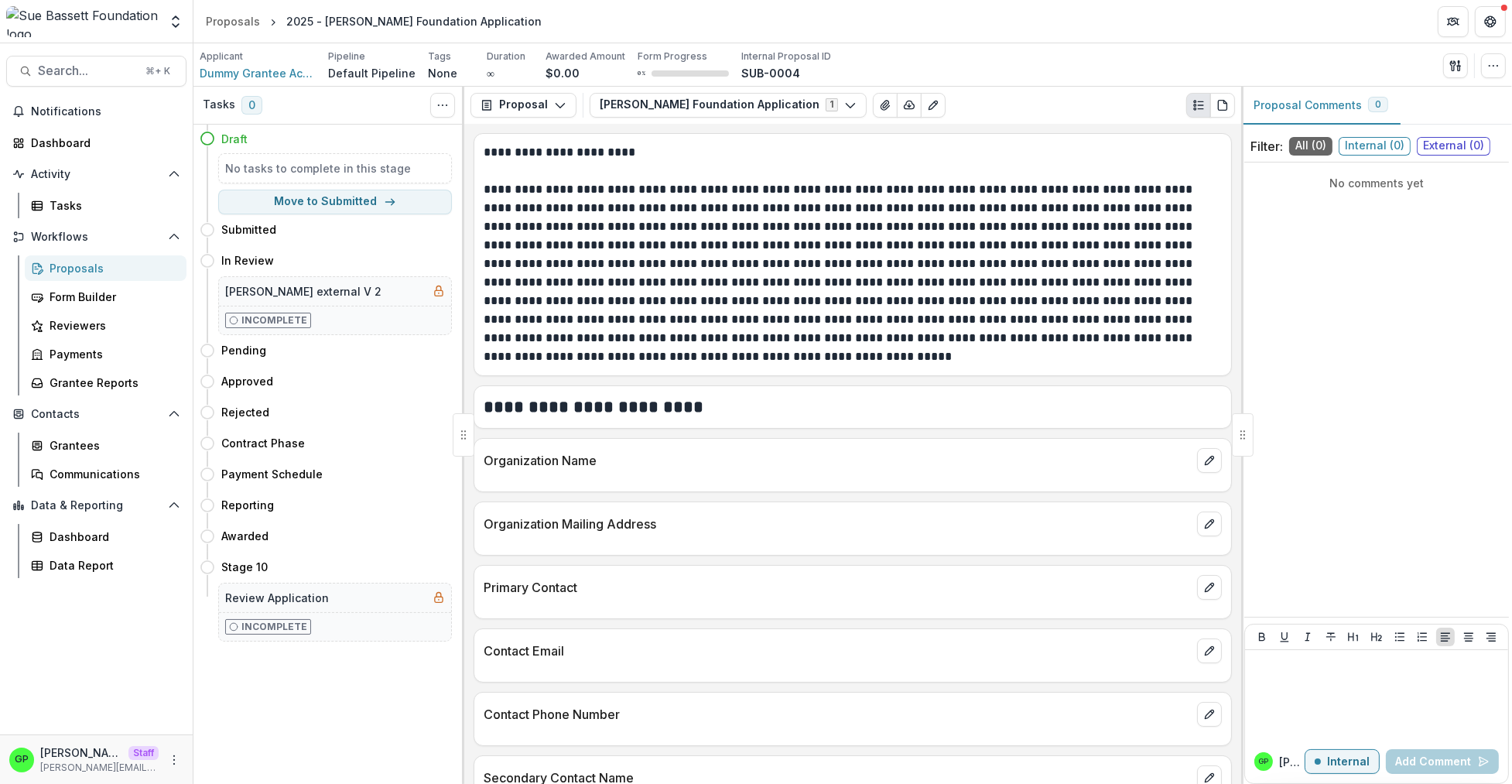
click at [88, 276] on div "Proposals" at bounding box center [111, 268] width 124 height 16
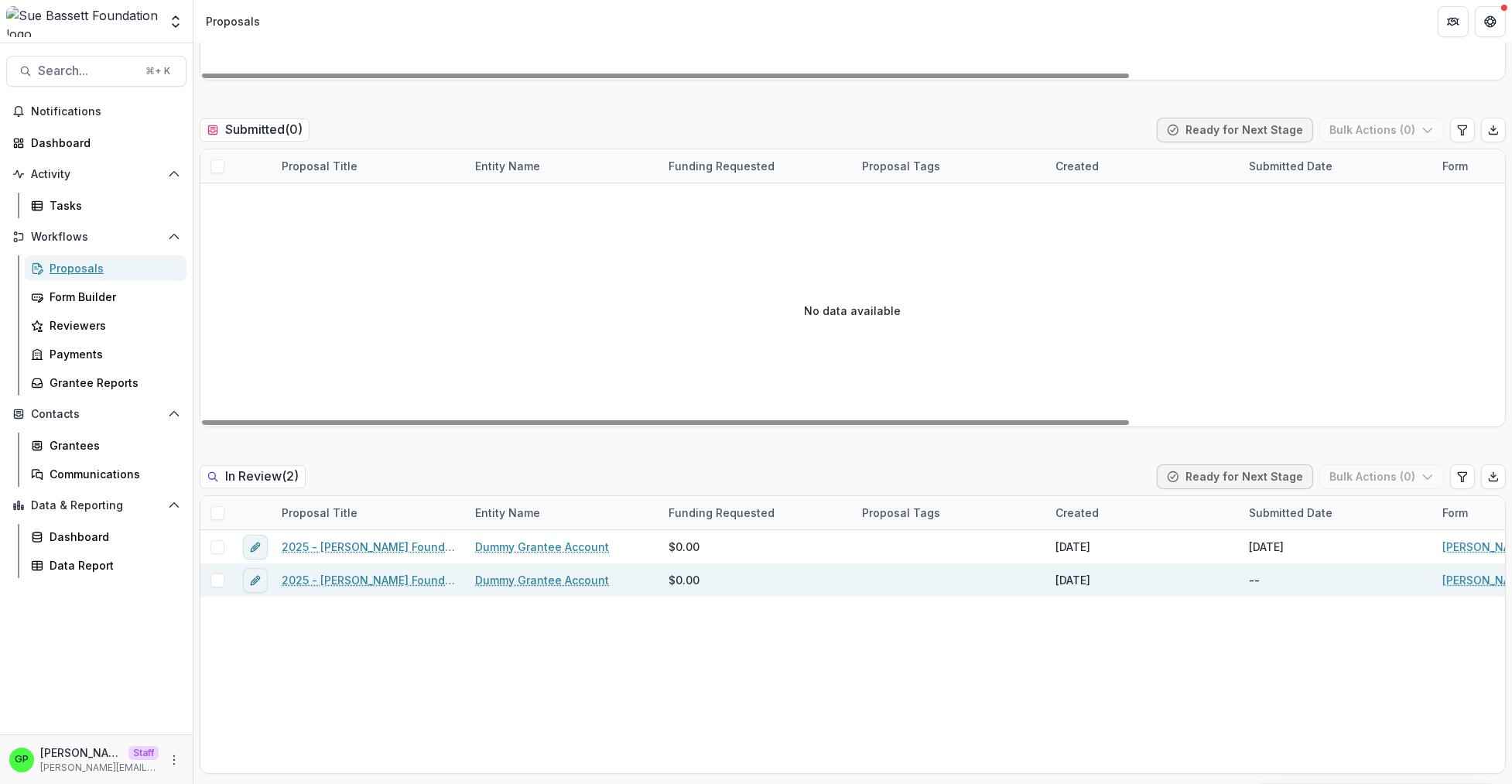
scroll to position [529, 0]
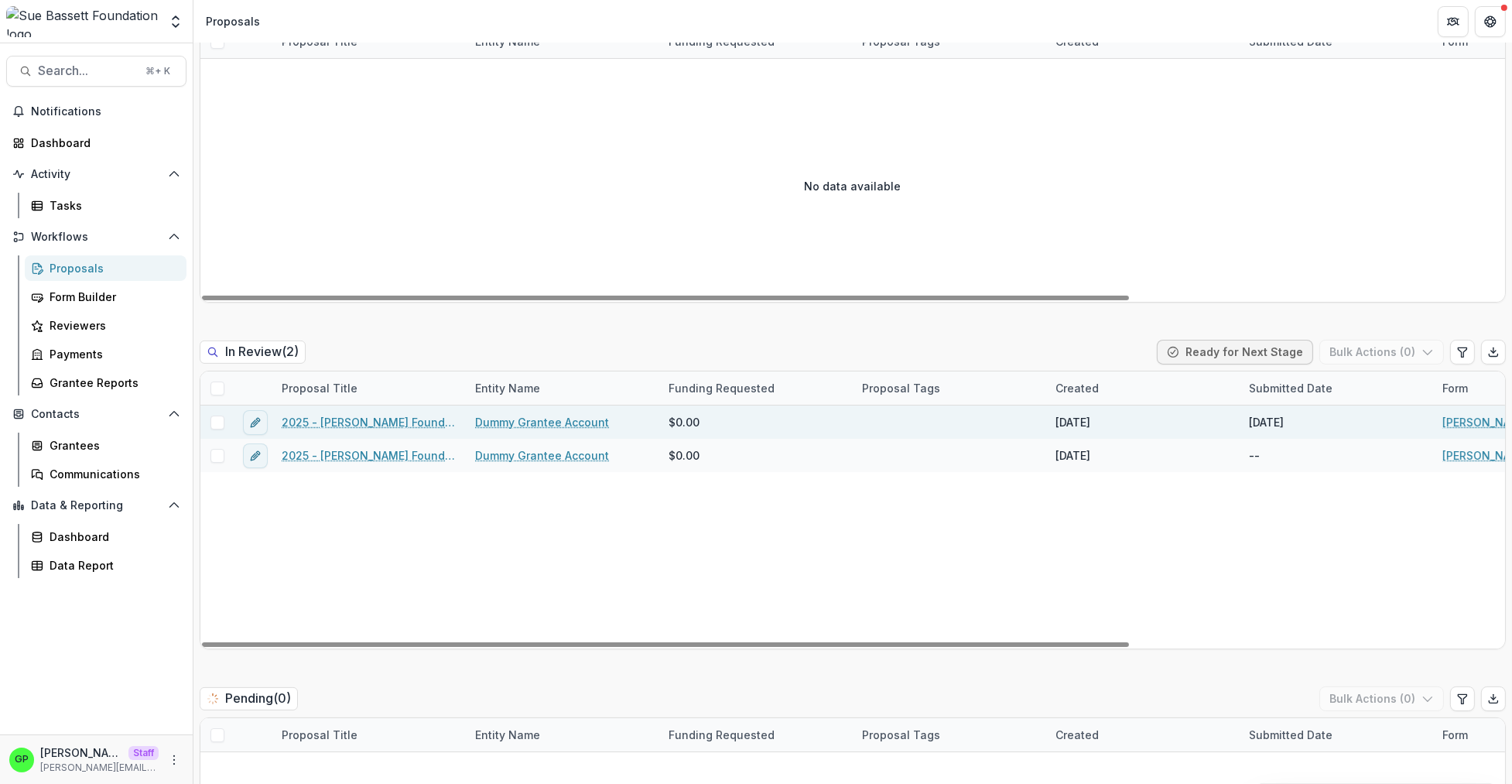
click at [332, 428] on link "2025 - [PERSON_NAME] Foundation Application" at bounding box center [369, 422] width 175 height 16
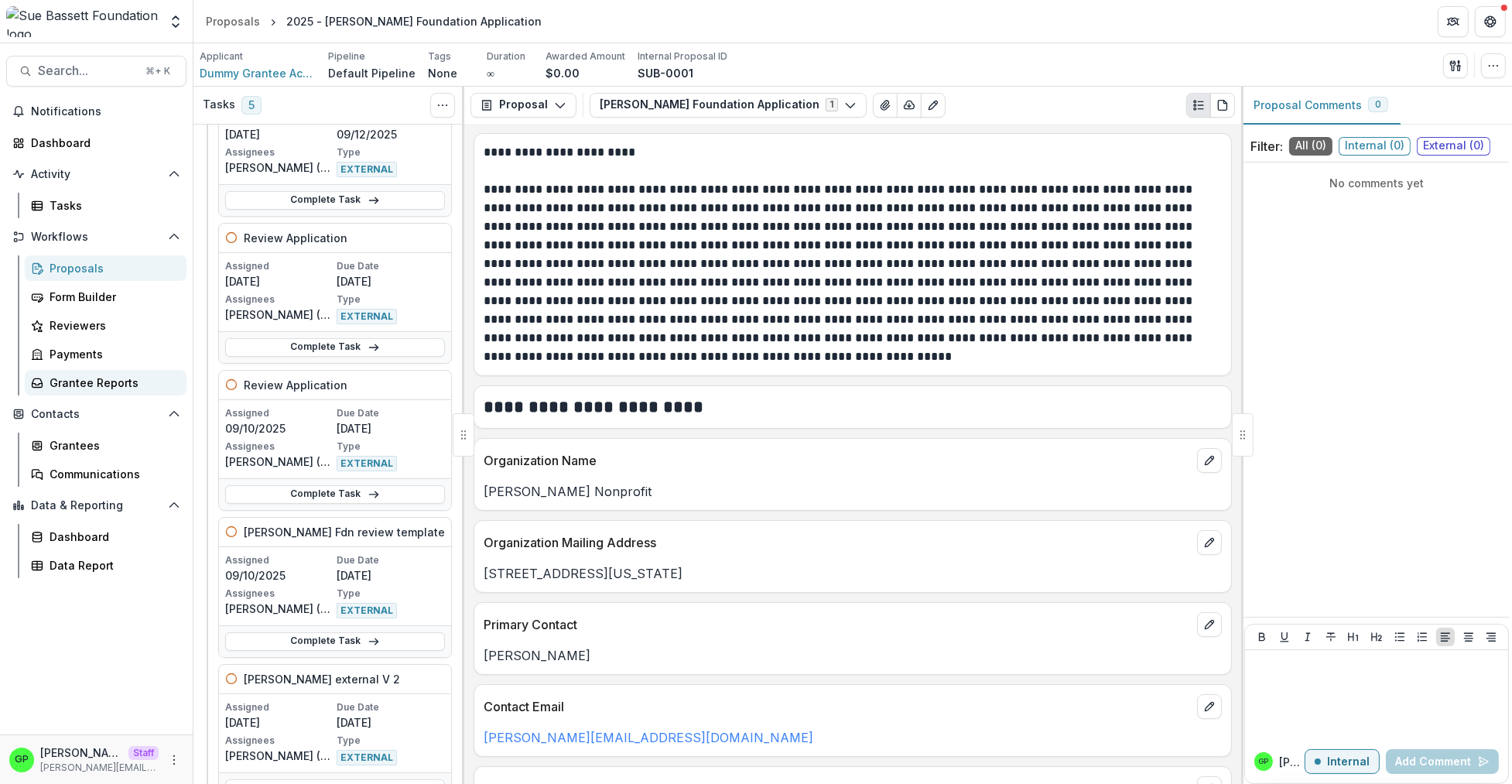
scroll to position [124, 0]
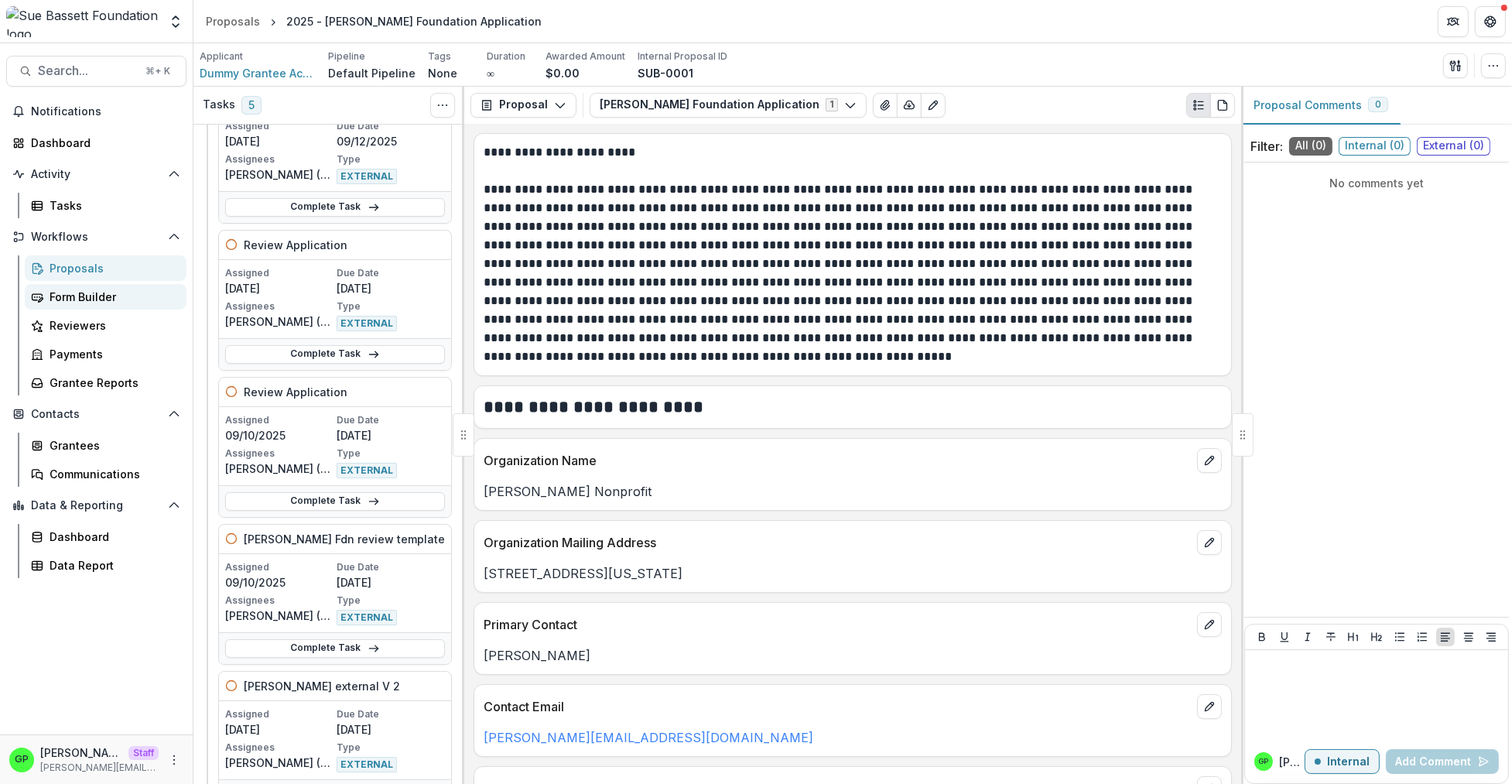
click at [88, 300] on div "Form Builder" at bounding box center [111, 297] width 124 height 16
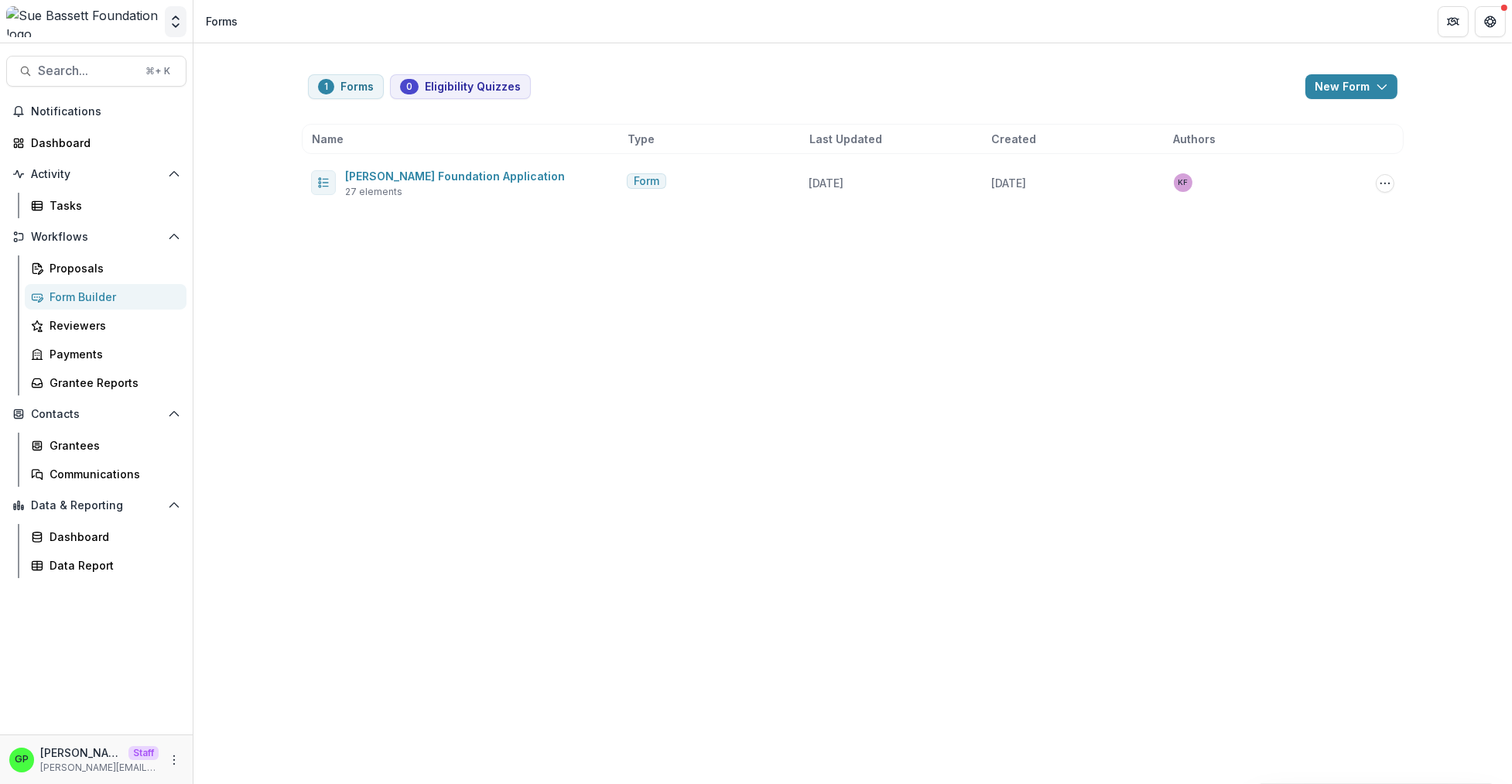
click at [167, 20] on button "Open entity switcher" at bounding box center [175, 22] width 21 height 31
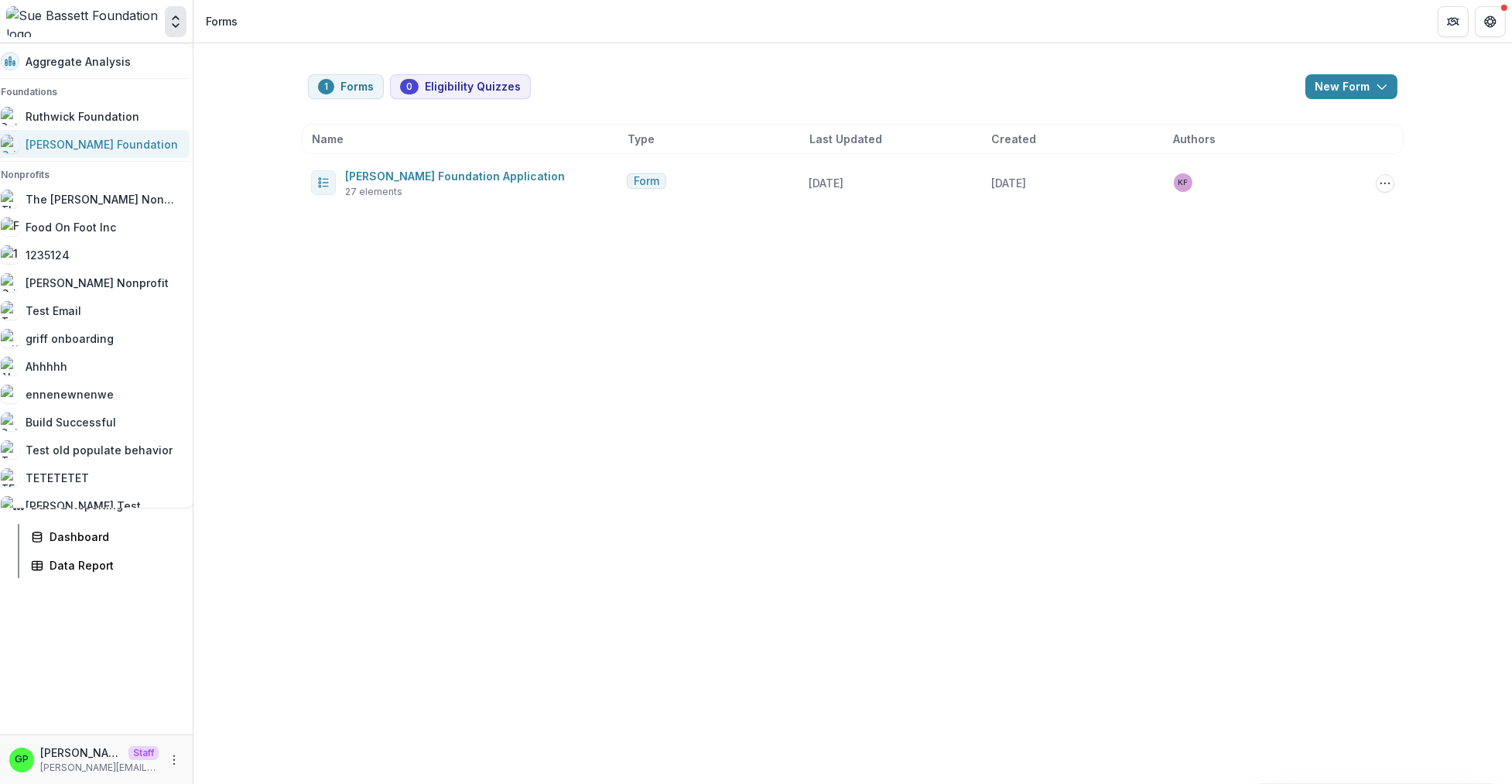
click at [90, 142] on div "[PERSON_NAME] Foundation" at bounding box center [102, 144] width 152 height 16
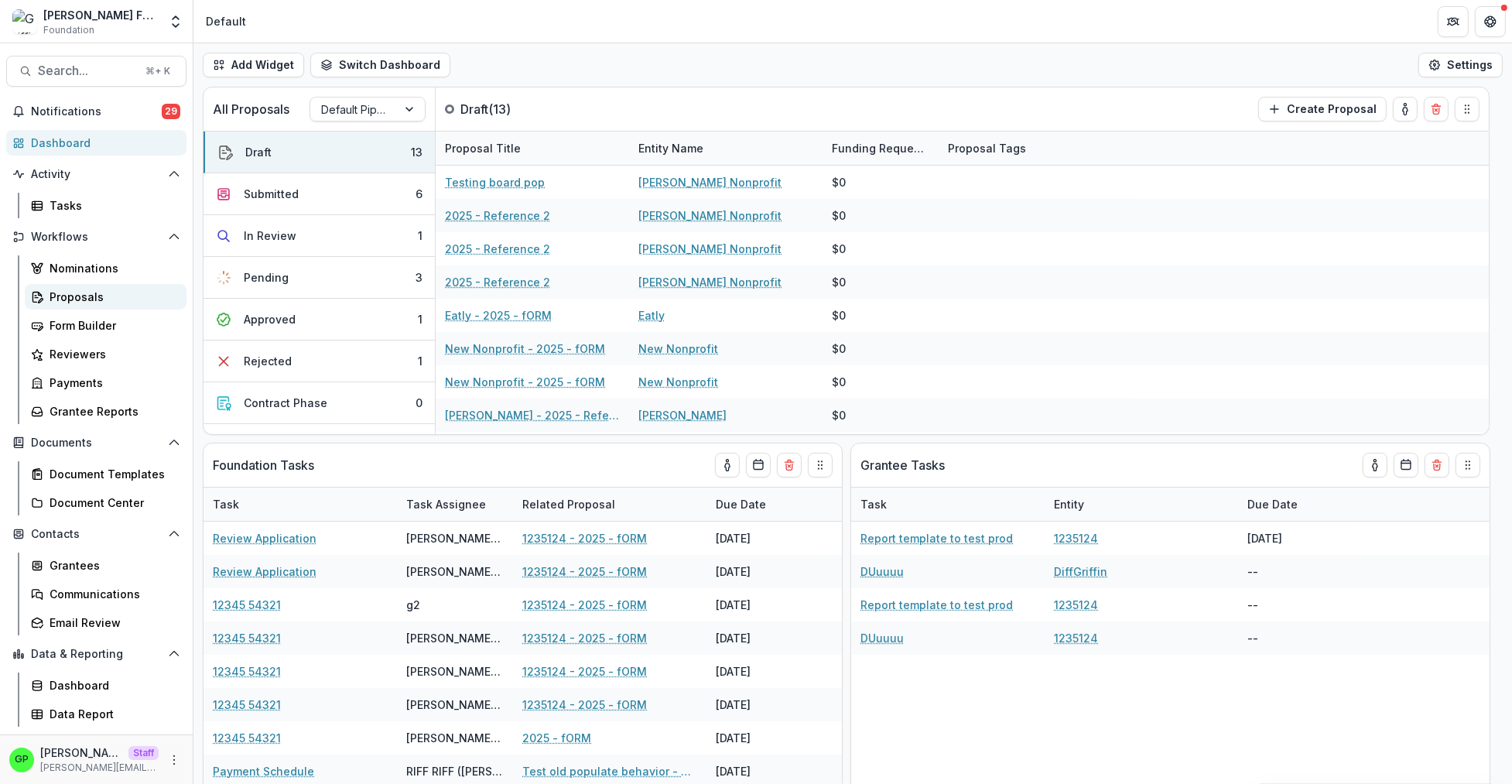
click at [64, 293] on div "Proposals" at bounding box center [111, 297] width 124 height 16
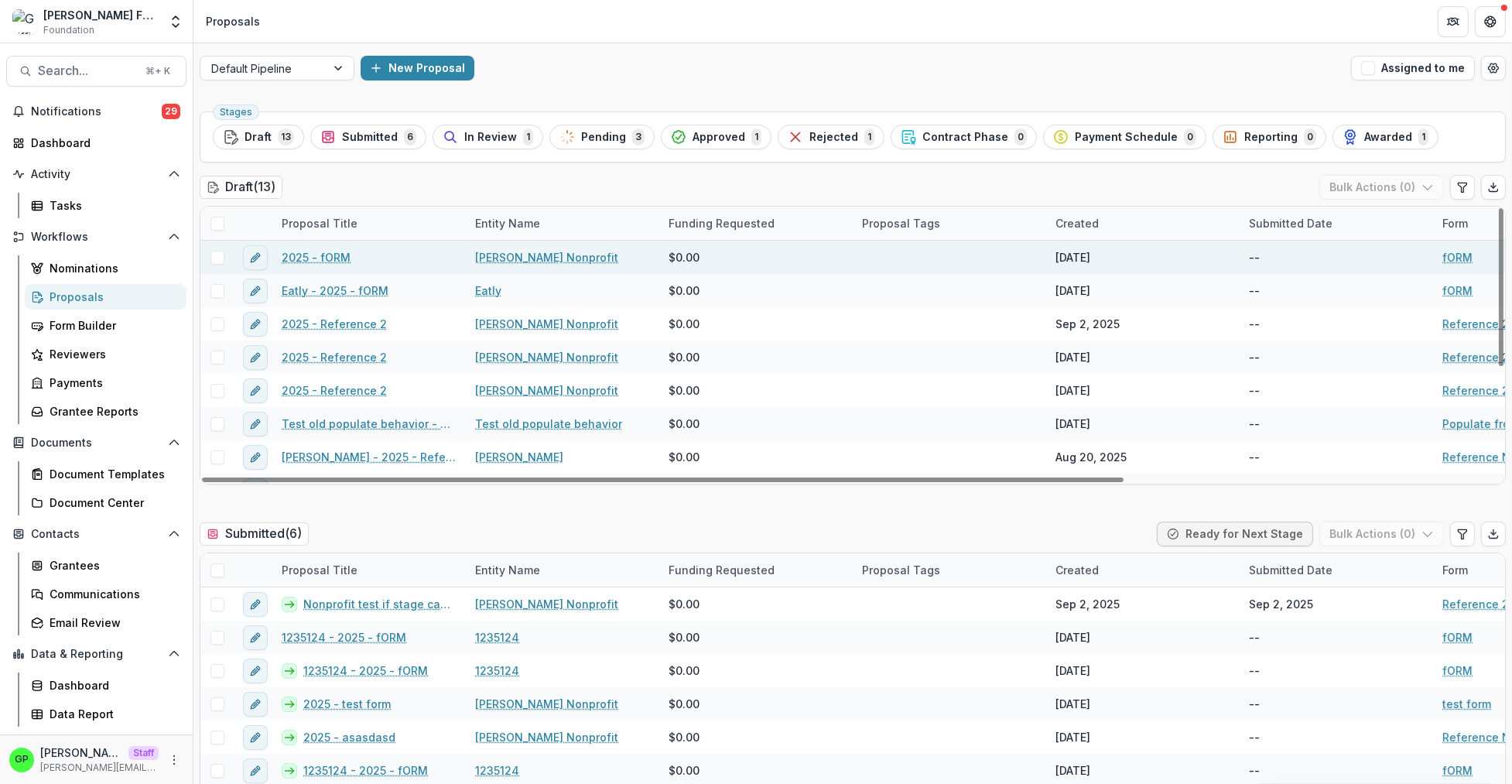
click at [331, 265] on link "2025 - fORM" at bounding box center [316, 257] width 69 height 16
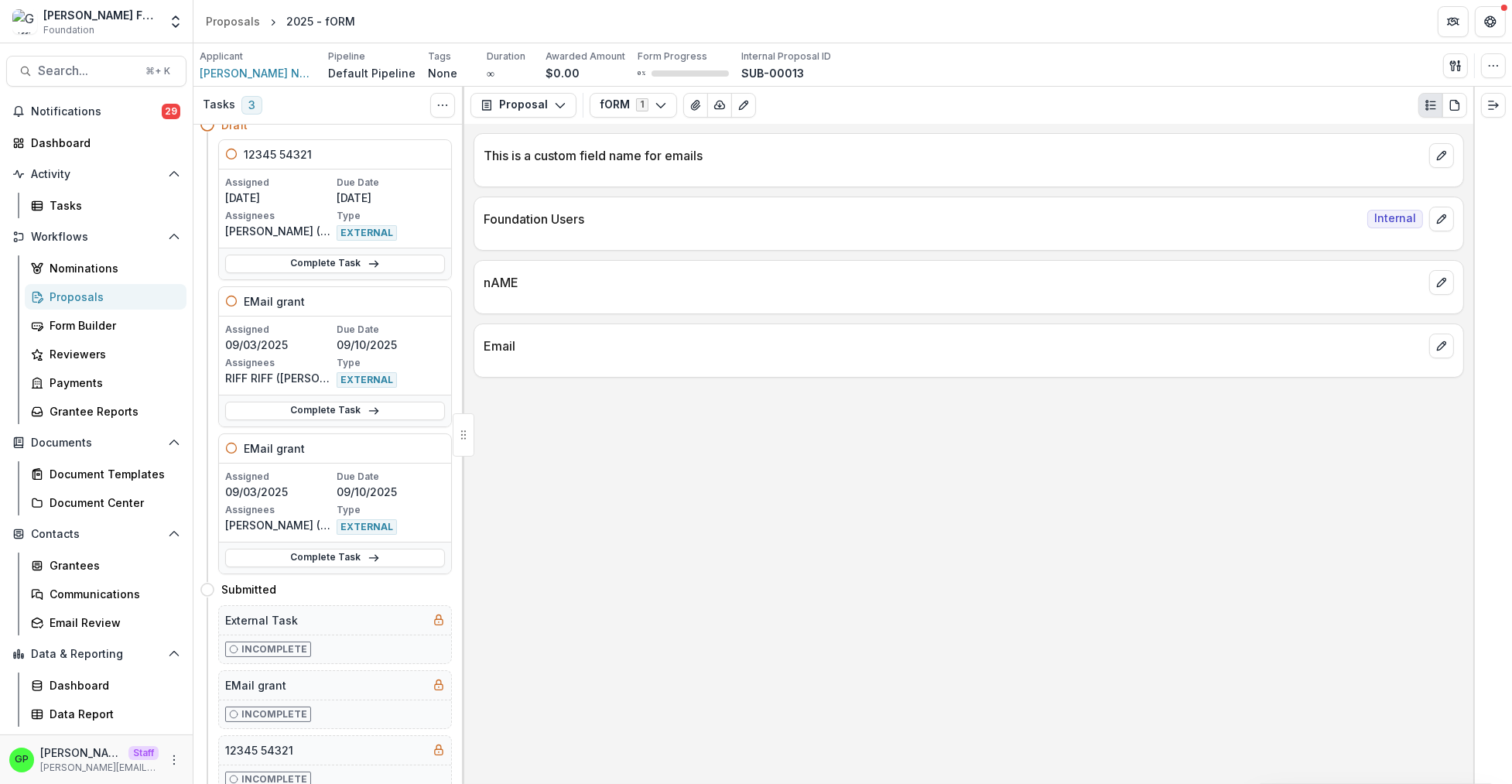
scroll to position [16, 0]
click at [97, 300] on div "Proposals" at bounding box center [111, 297] width 124 height 16
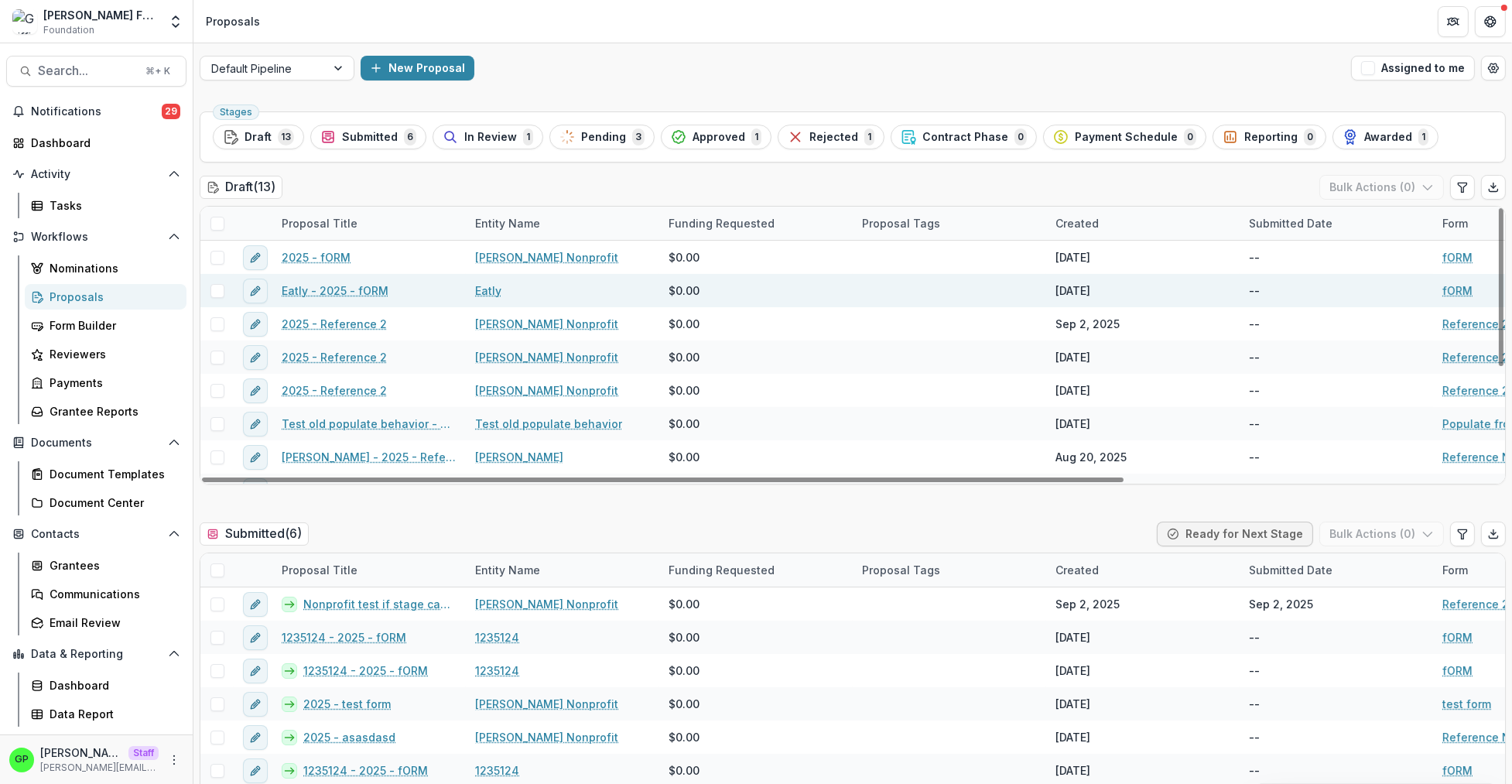
click at [357, 289] on link "Eatly - 2025 - fORM" at bounding box center [335, 291] width 106 height 16
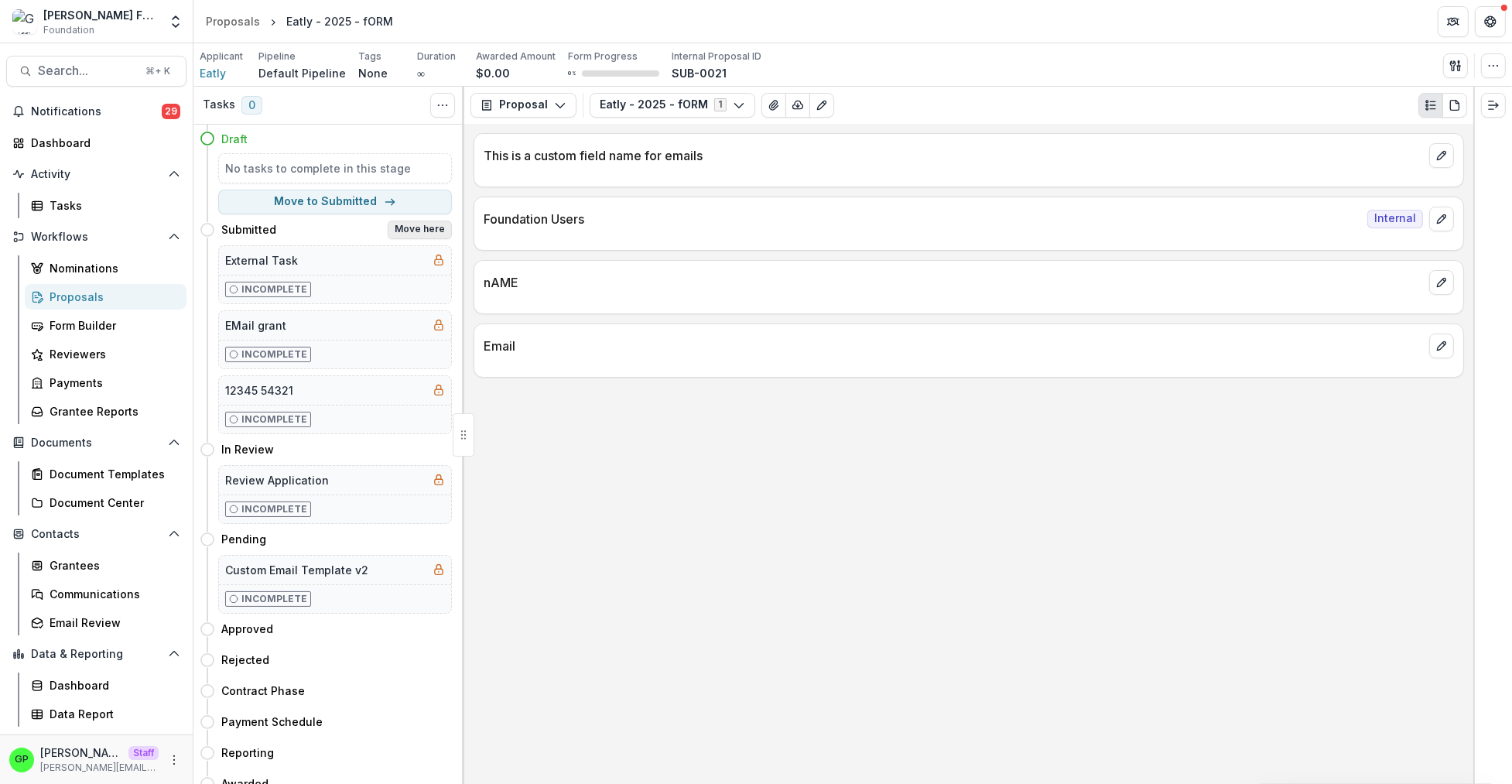
click at [417, 229] on button "Move here" at bounding box center [420, 229] width 64 height 19
select select "*********"
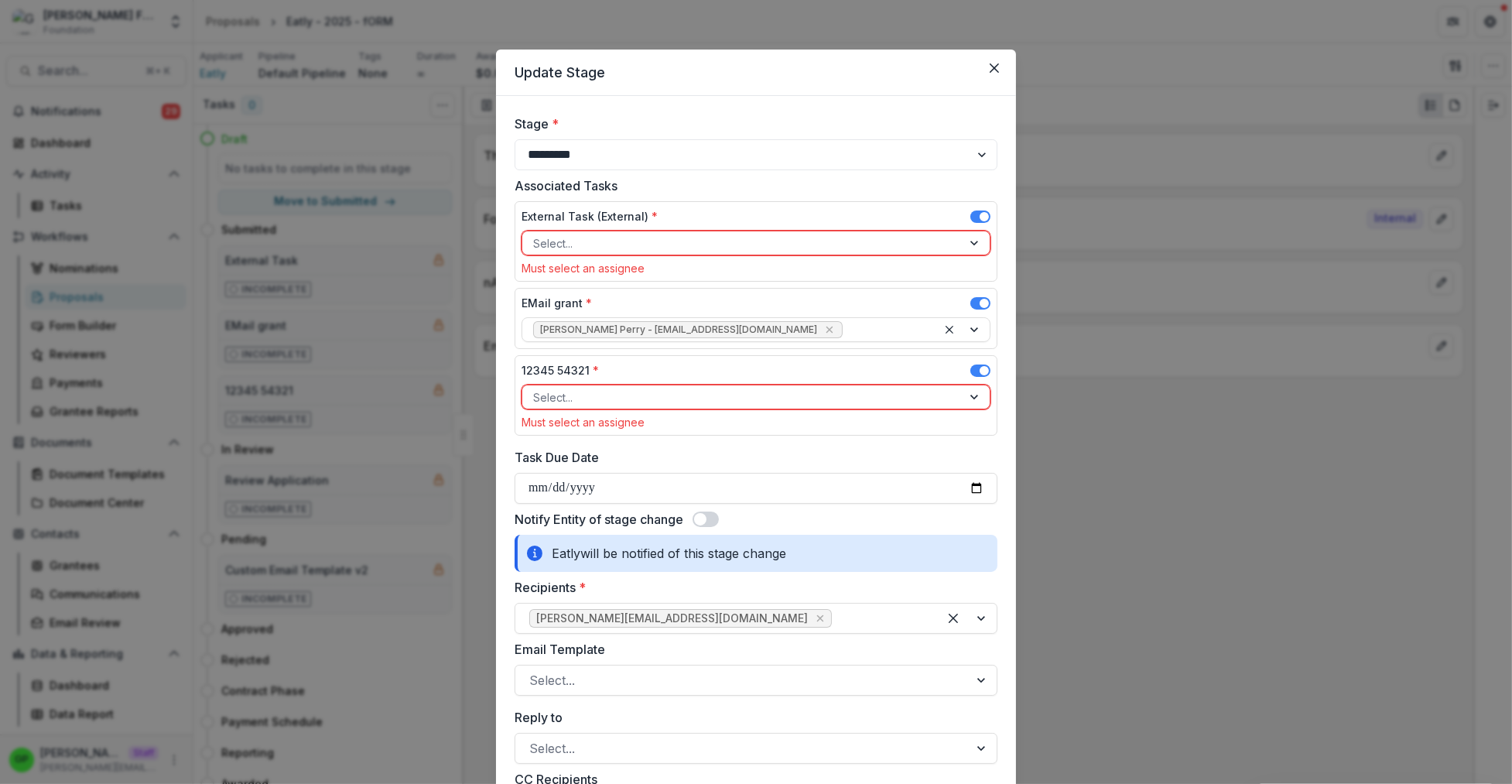
click at [973, 199] on div "Associated Tasks External Task (External) * Select... Must select an assignee E…" at bounding box center [756, 309] width 483 height 265
click at [973, 212] on span at bounding box center [980, 216] width 20 height 12
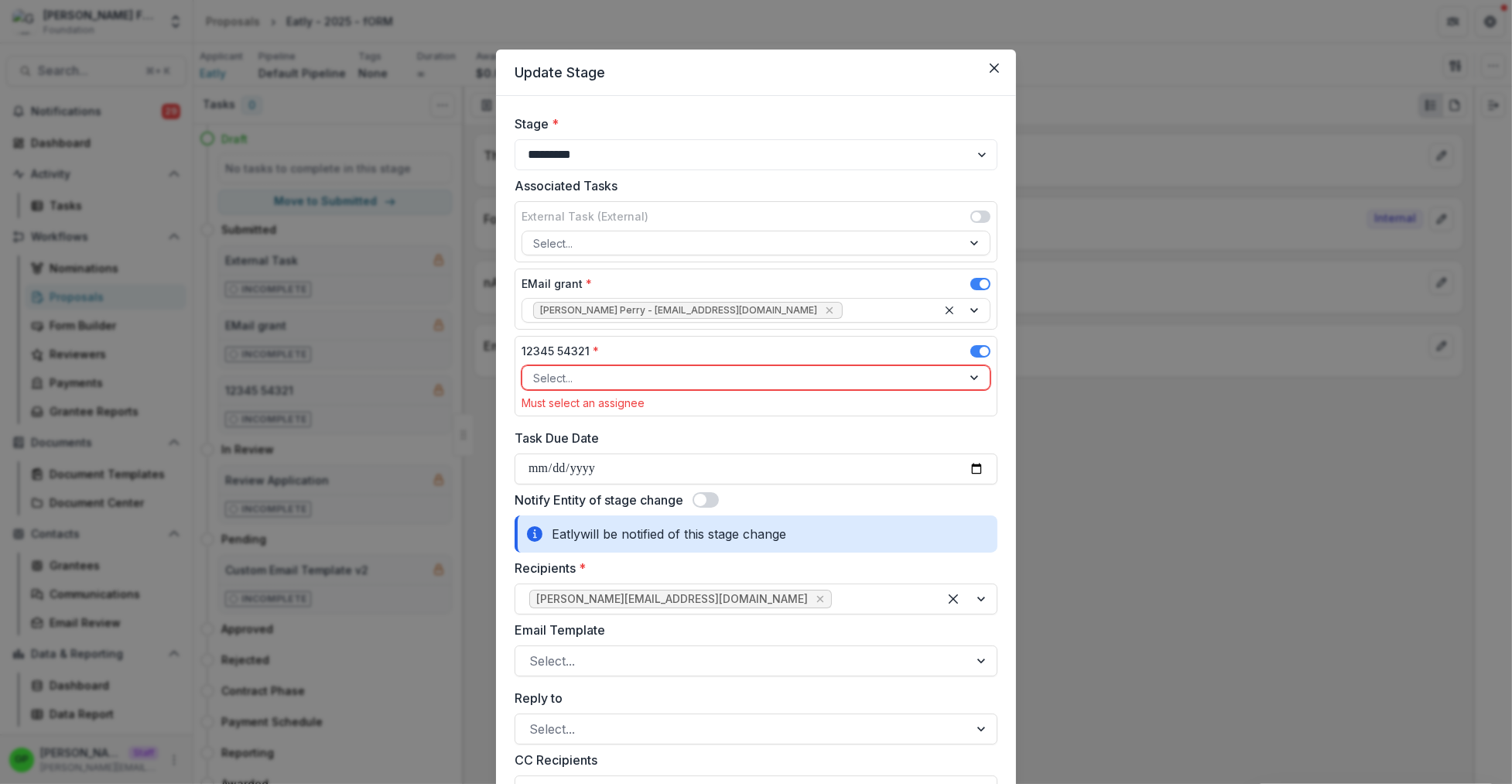
click at [976, 276] on div "EMail grant *" at bounding box center [756, 286] width 469 height 22
click at [979, 291] on span at bounding box center [980, 286] width 20 height 19
click at [977, 294] on span at bounding box center [980, 286] width 20 height 19
click at [980, 349] on span at bounding box center [984, 350] width 9 height 9
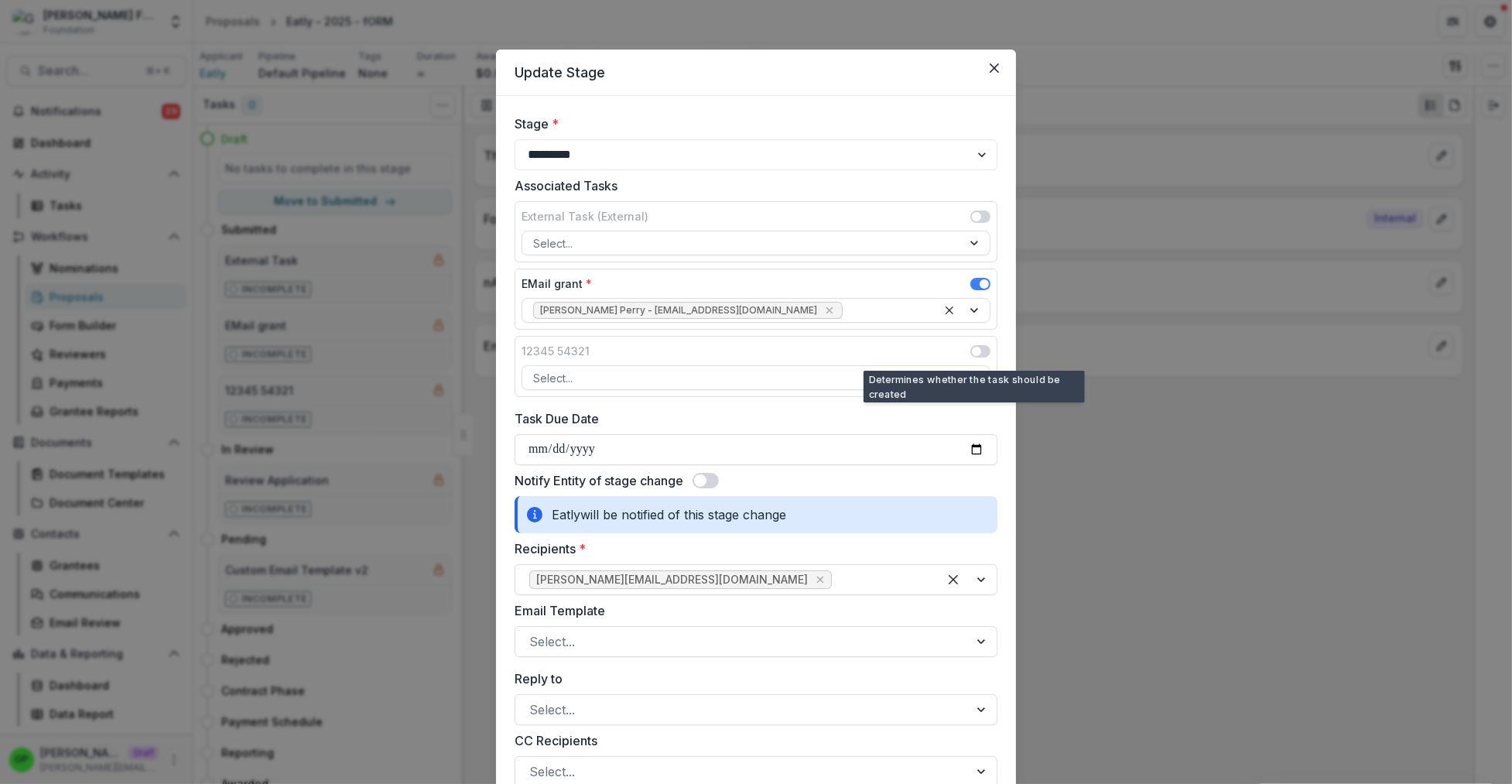
click at [980, 278] on span at bounding box center [980, 283] width 20 height 12
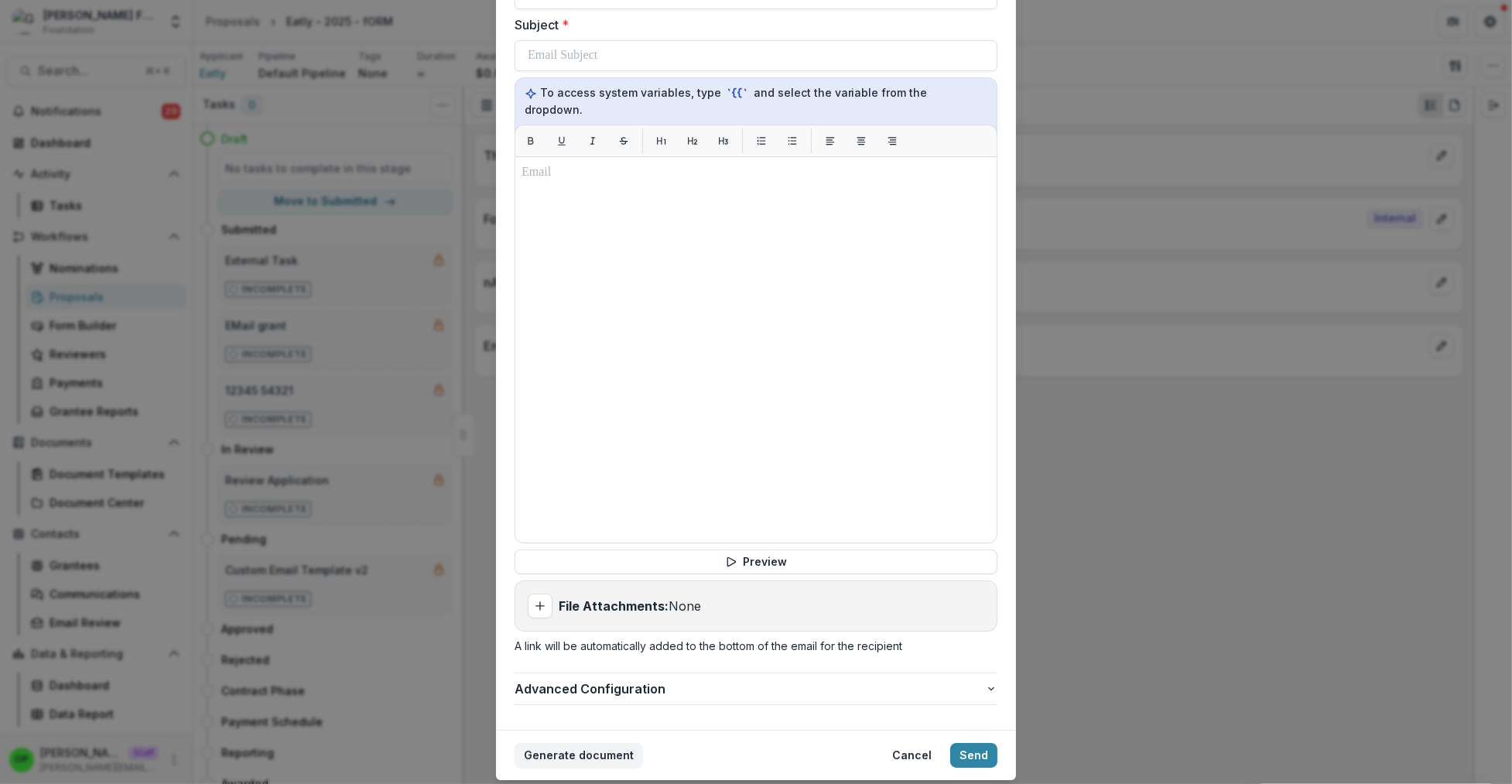
scroll to position [358, 0]
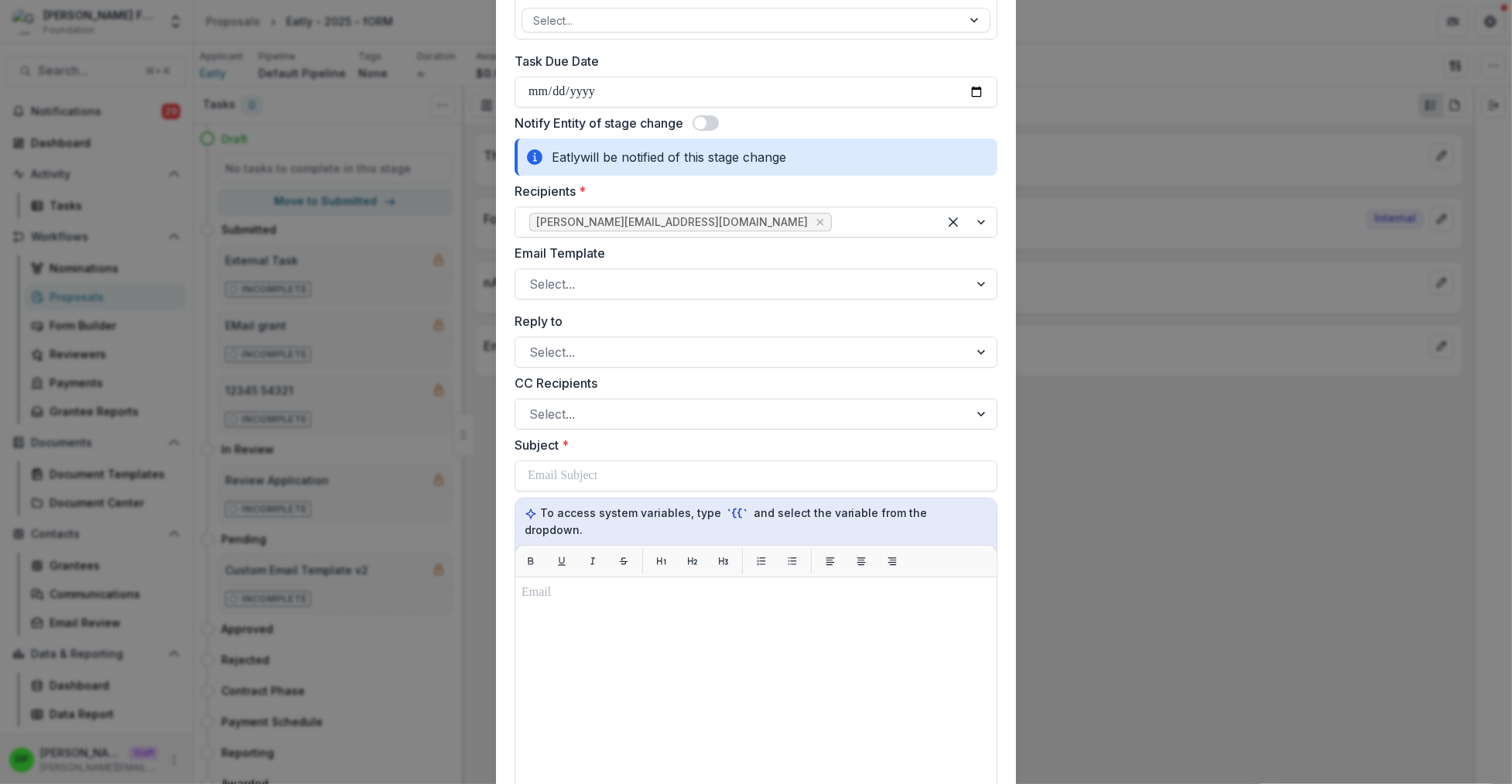
click at [688, 128] on div "Notify Entity of stage change" at bounding box center [756, 123] width 483 height 19
click at [696, 126] on span at bounding box center [700, 123] width 12 height 12
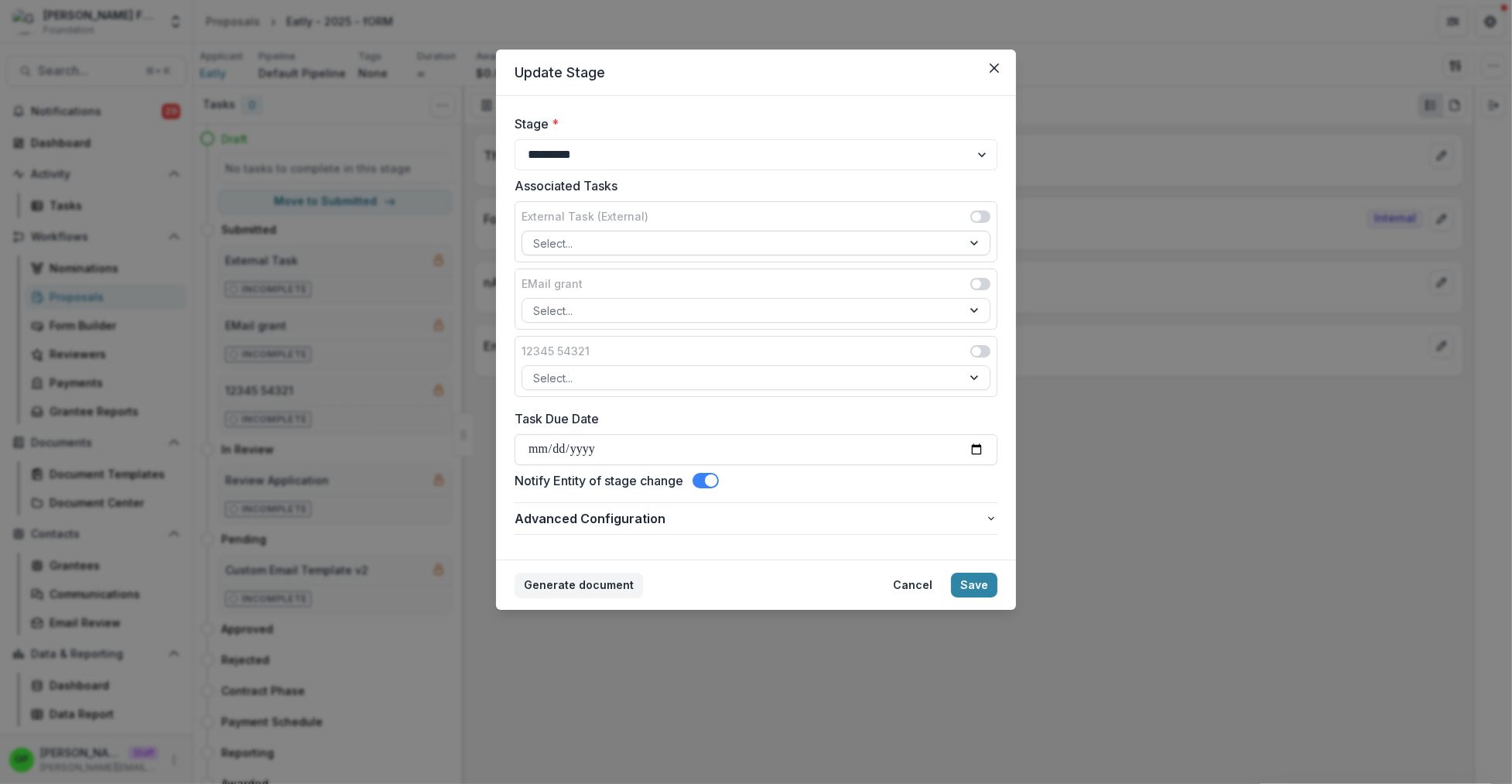
scroll to position [0, 0]
click at [995, 590] on button "Save" at bounding box center [974, 584] width 47 height 25
click at [993, 588] on button "Save" at bounding box center [974, 584] width 47 height 25
drag, startPoint x: 993, startPoint y: 588, endPoint x: 901, endPoint y: 604, distance: 93.4
click at [993, 588] on button "Save" at bounding box center [974, 584] width 47 height 25
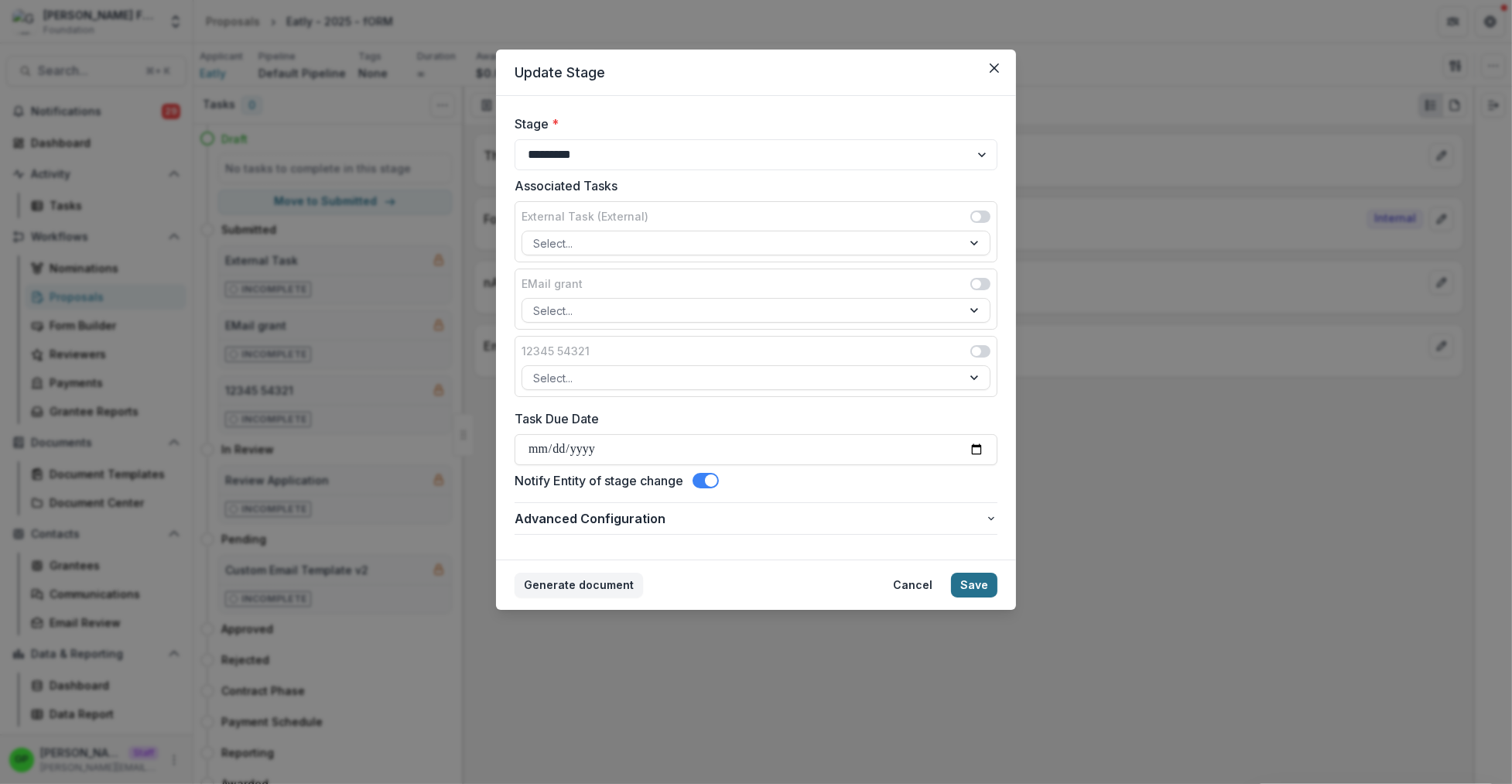
drag, startPoint x: 965, startPoint y: 570, endPoint x: 972, endPoint y: 592, distance: 23.1
click at [965, 571] on footer "Generate document Cancel Save" at bounding box center [756, 583] width 520 height 50
click at [972, 592] on button "Save" at bounding box center [974, 584] width 47 height 25
click at [972, 593] on button "Save" at bounding box center [974, 584] width 47 height 25
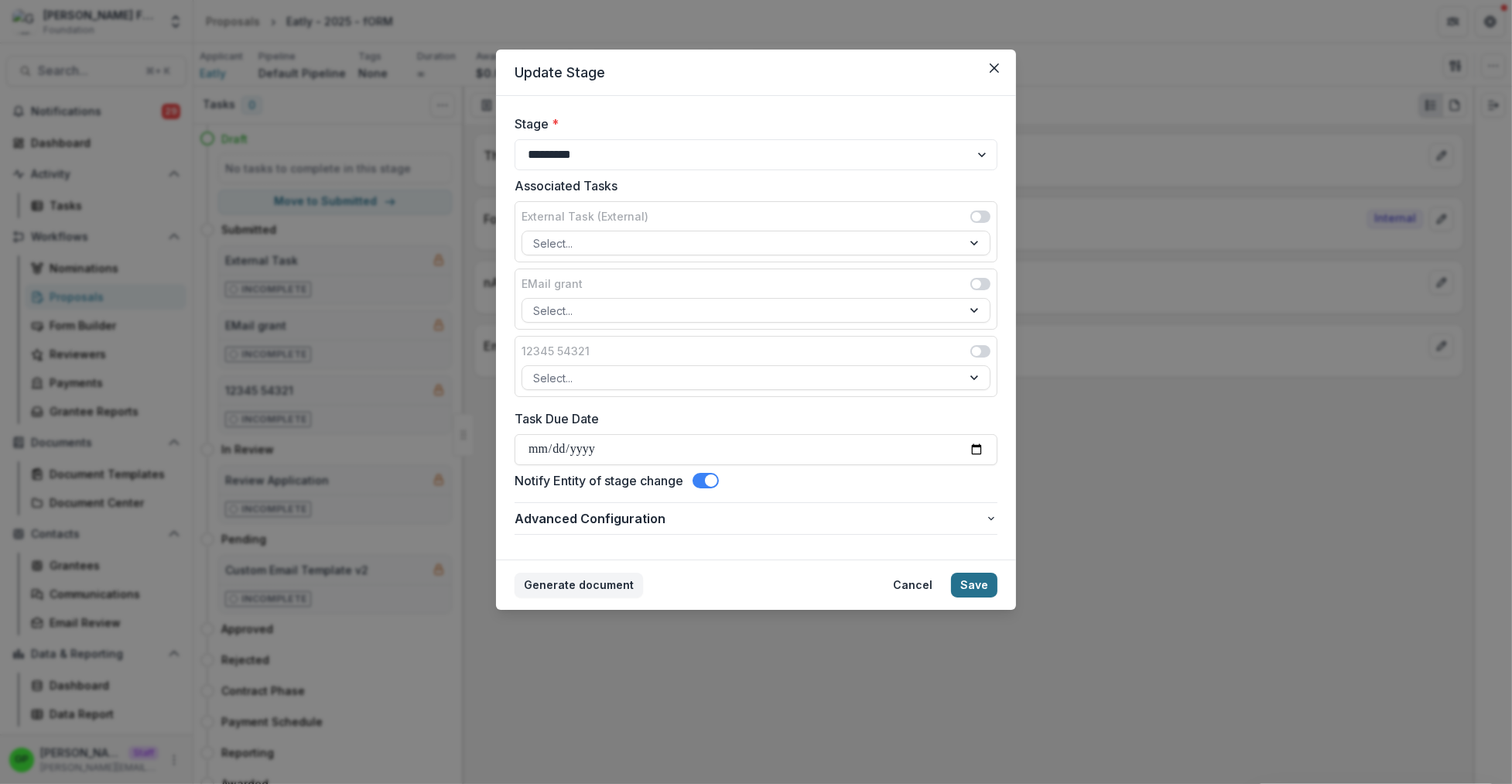
click at [972, 592] on button "Save" at bounding box center [974, 584] width 47 height 25
click at [972, 593] on button "Save" at bounding box center [974, 584] width 47 height 25
click at [973, 593] on button "Save" at bounding box center [974, 584] width 47 height 25
click at [977, 591] on button "Save" at bounding box center [974, 584] width 47 height 25
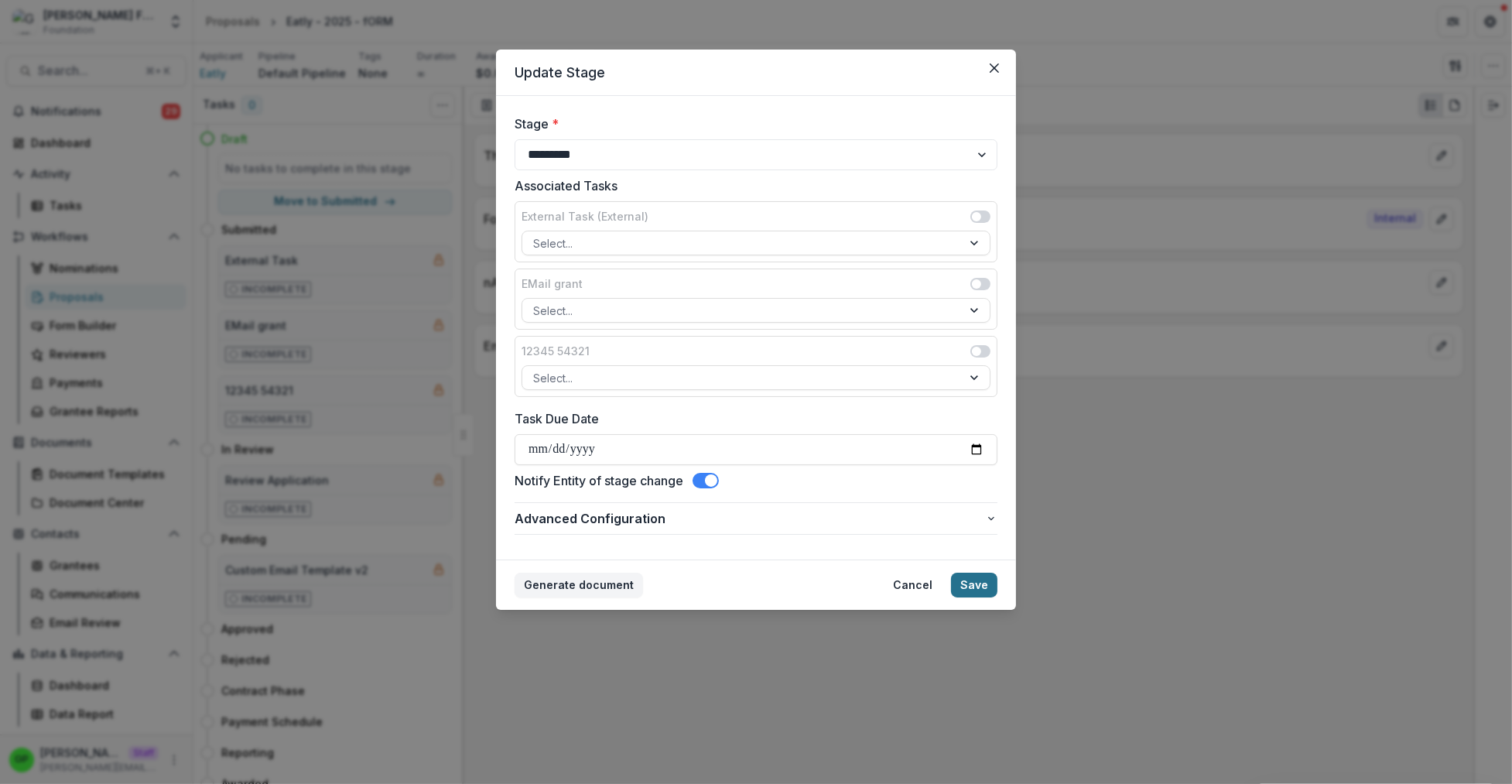
click at [979, 590] on button "Save" at bounding box center [974, 584] width 47 height 25
click at [981, 590] on button "Save" at bounding box center [974, 584] width 47 height 25
click at [982, 589] on button "Save" at bounding box center [974, 584] width 47 height 25
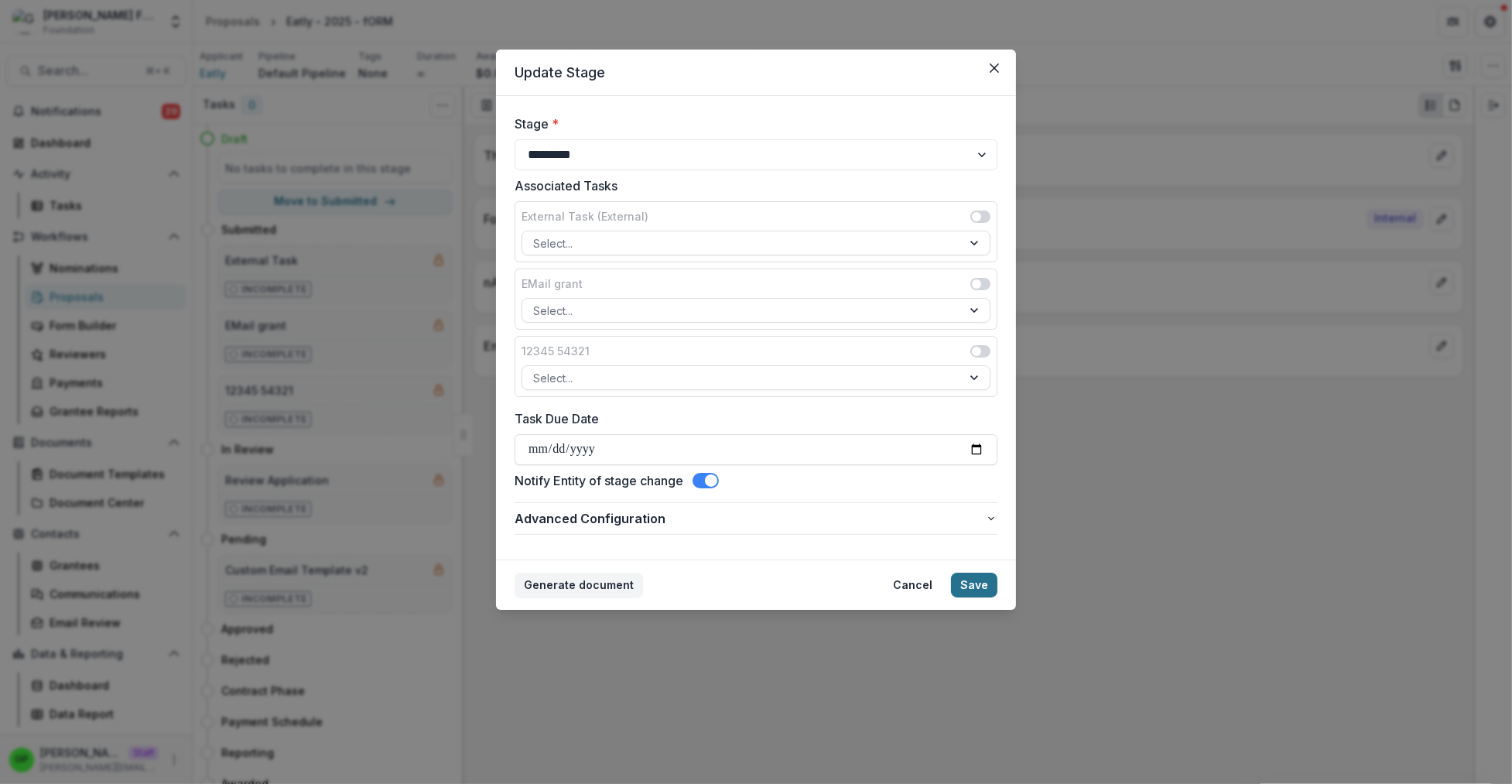
click at [984, 585] on button "Save" at bounding box center [974, 584] width 47 height 25
click at [985, 584] on button "Save" at bounding box center [974, 584] width 47 height 25
click at [986, 582] on button "Save" at bounding box center [974, 584] width 47 height 25
click at [987, 582] on button "Save" at bounding box center [974, 584] width 47 height 25
click at [991, 572] on footer "Generate document Cancel Save" at bounding box center [756, 583] width 520 height 50
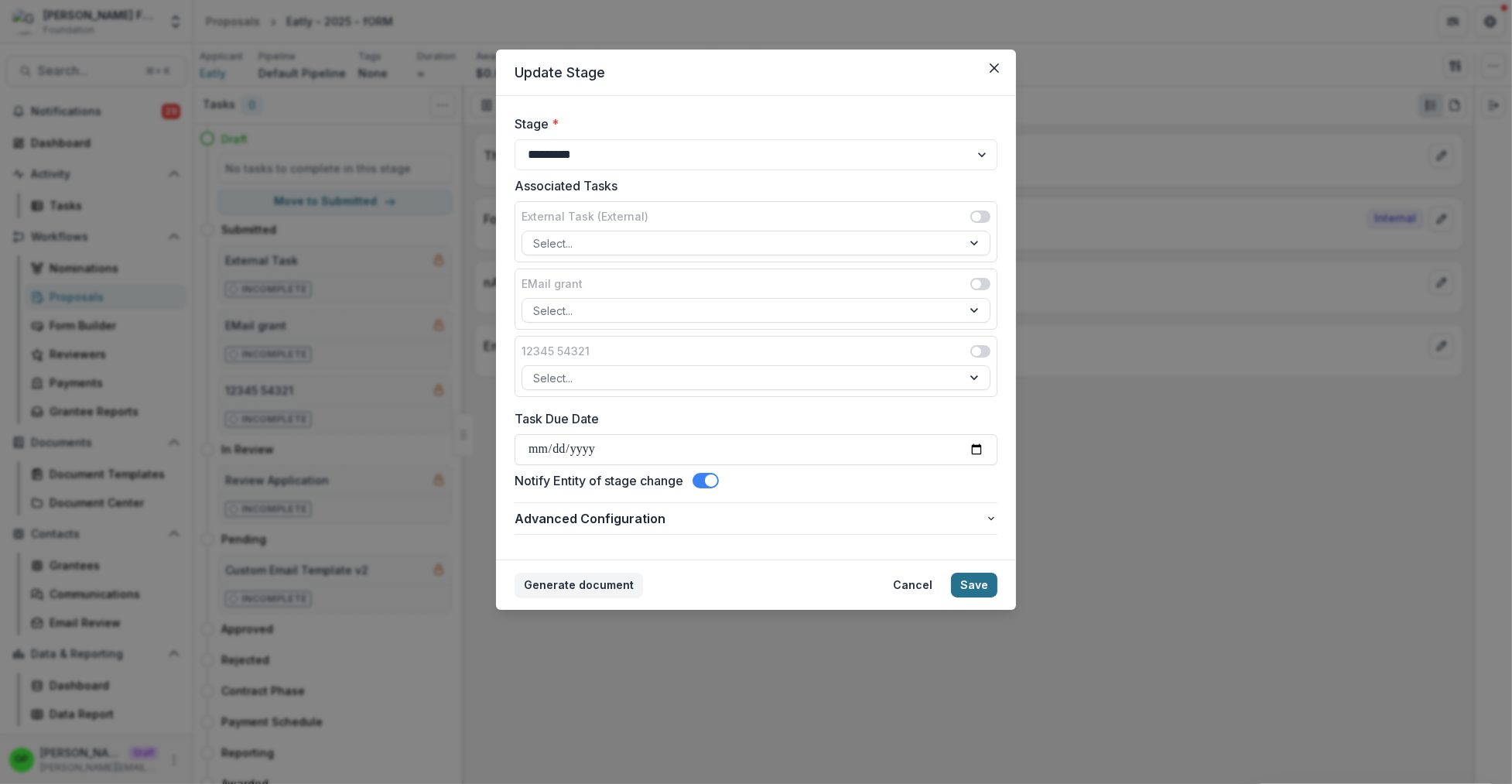
click at [990, 576] on button "Save" at bounding box center [974, 584] width 47 height 25
drag, startPoint x: 990, startPoint y: 576, endPoint x: 990, endPoint y: 586, distance: 10.0
click at [990, 576] on button "Save" at bounding box center [974, 584] width 47 height 25
click at [990, 586] on button "Save" at bounding box center [974, 584] width 47 height 25
click at [990, 583] on button "Save" at bounding box center [974, 584] width 47 height 25
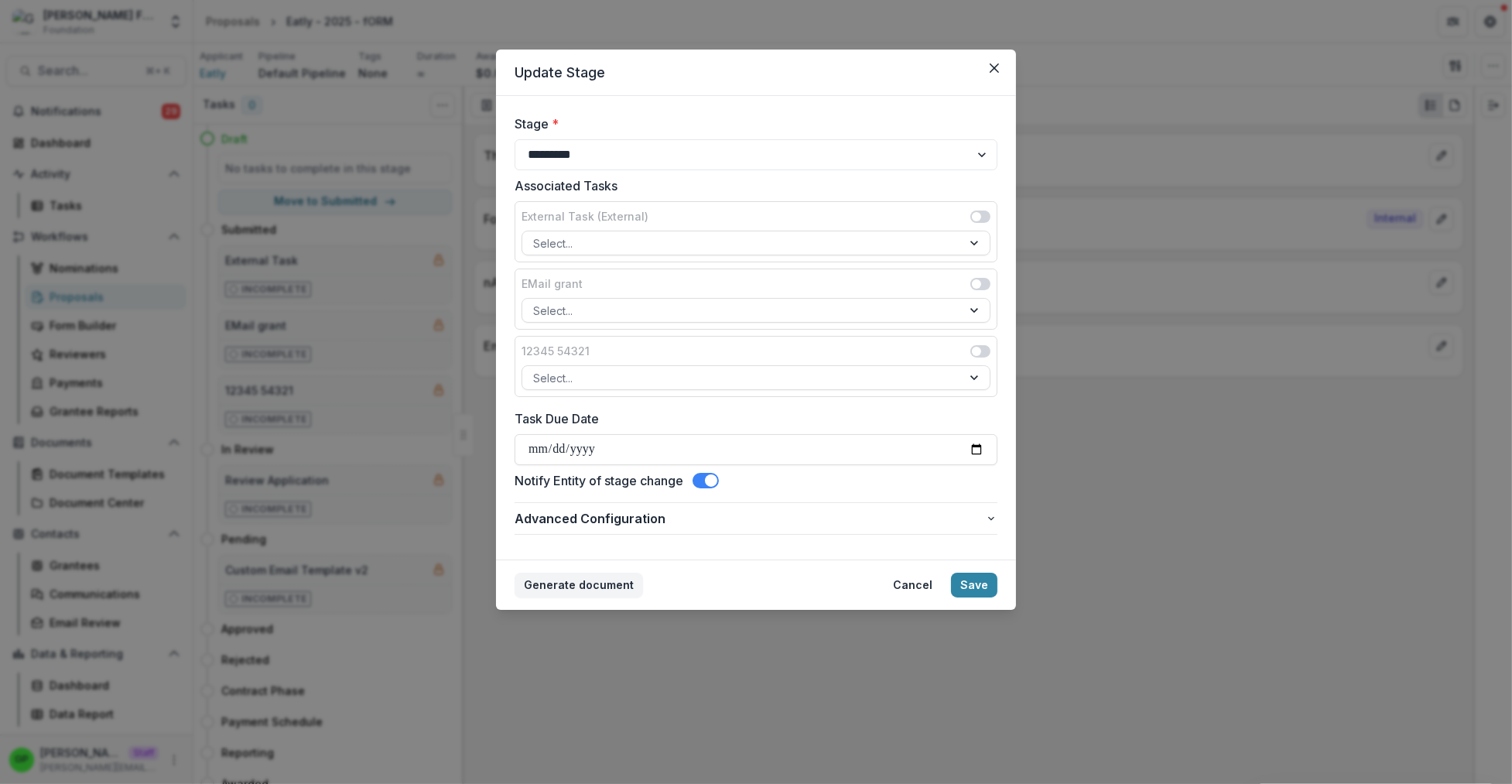
click at [691, 480] on div "Notify Entity of stage change" at bounding box center [756, 480] width 483 height 19
click at [697, 480] on span at bounding box center [706, 480] width 26 height 16
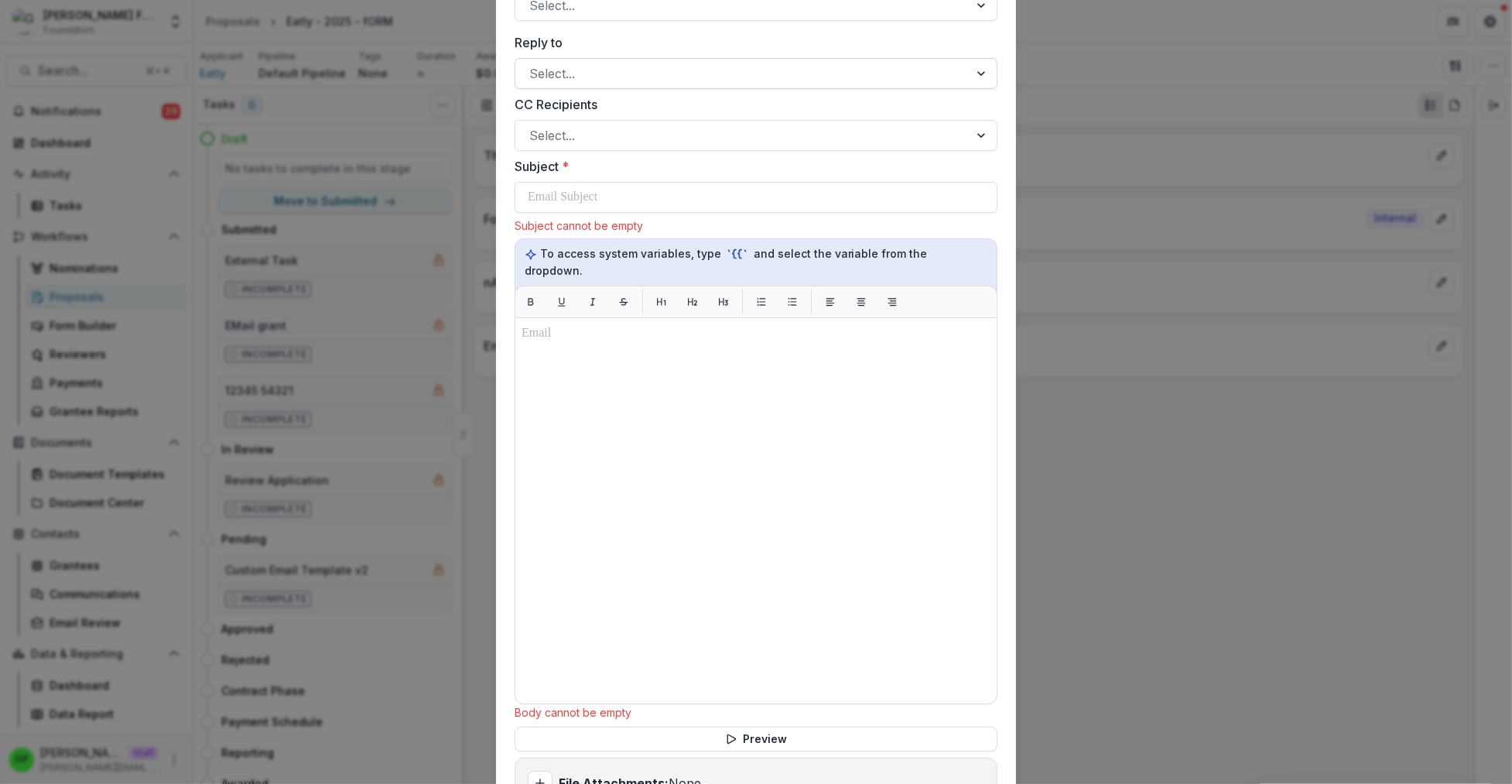
scroll to position [580, 0]
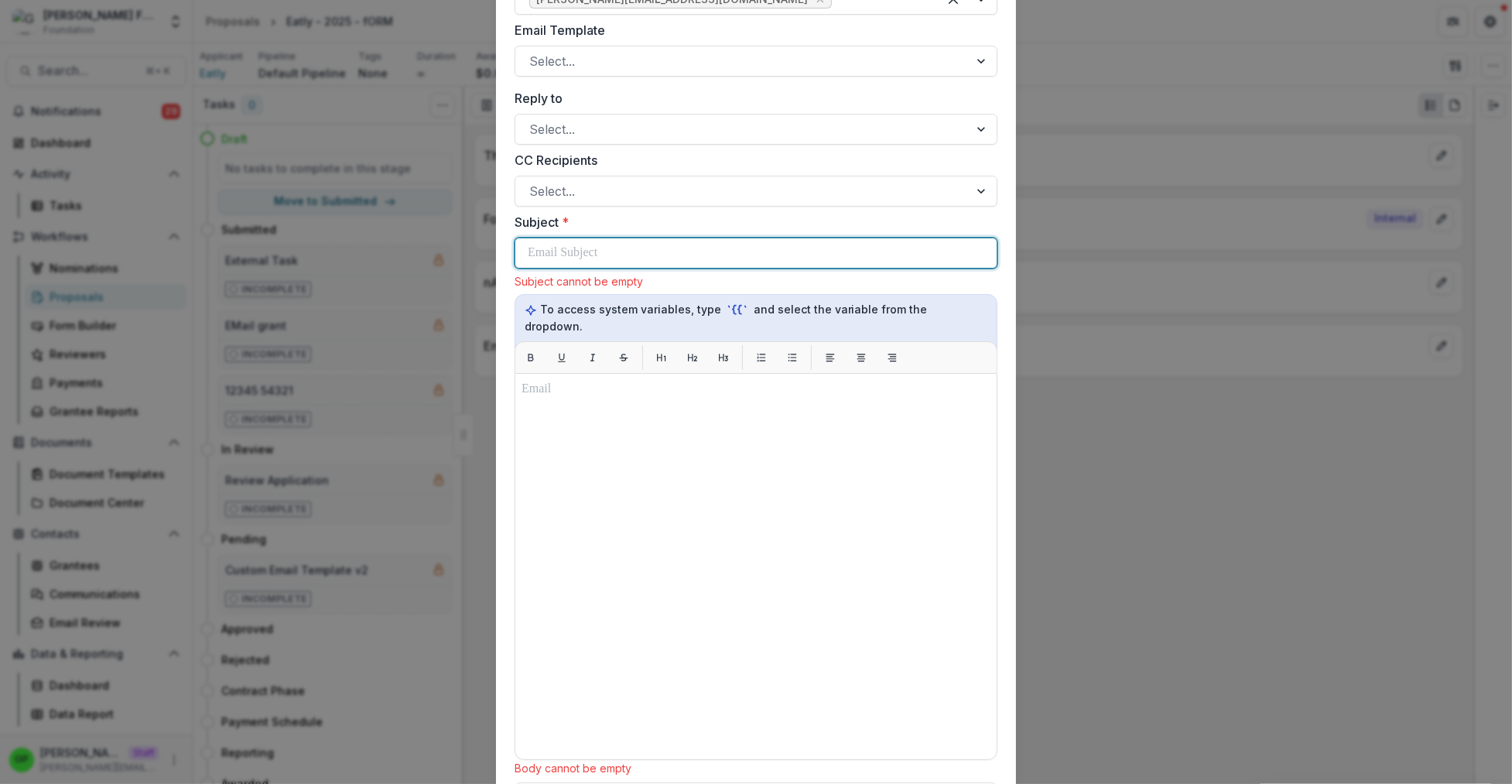
click at [547, 246] on p at bounding box center [562, 253] width 70 height 19
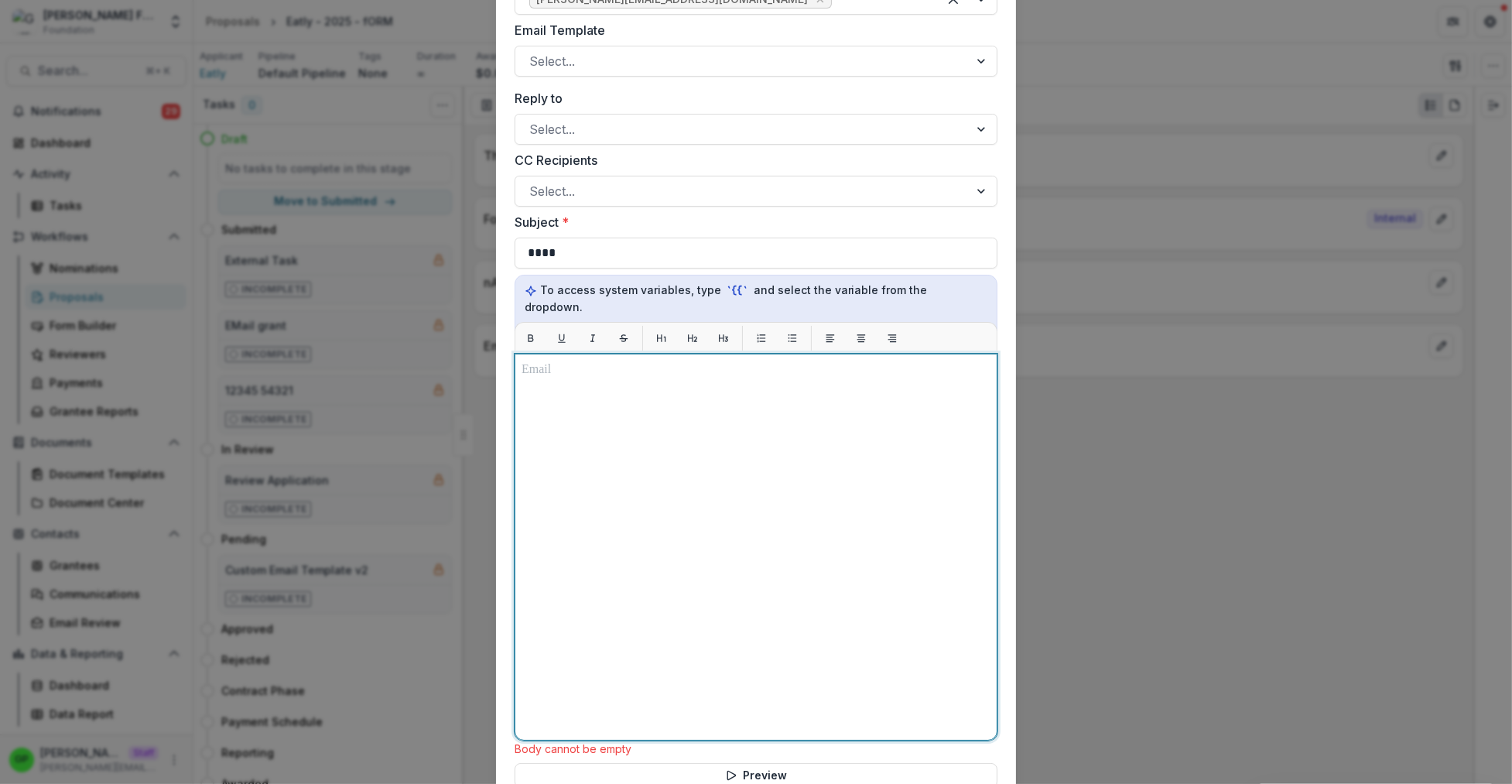
click at [601, 446] on div at bounding box center [756, 547] width 469 height 373
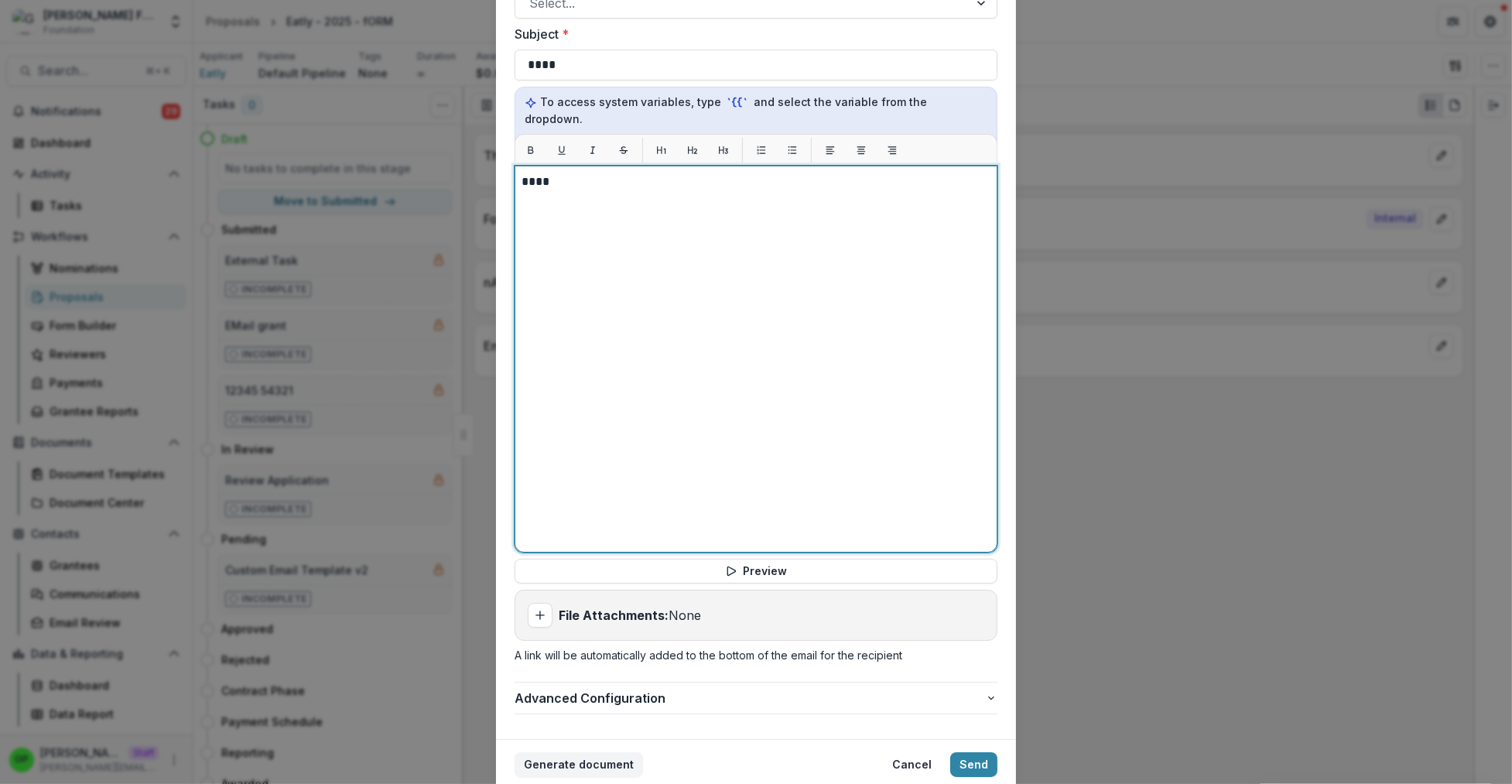
scroll to position [808, 0]
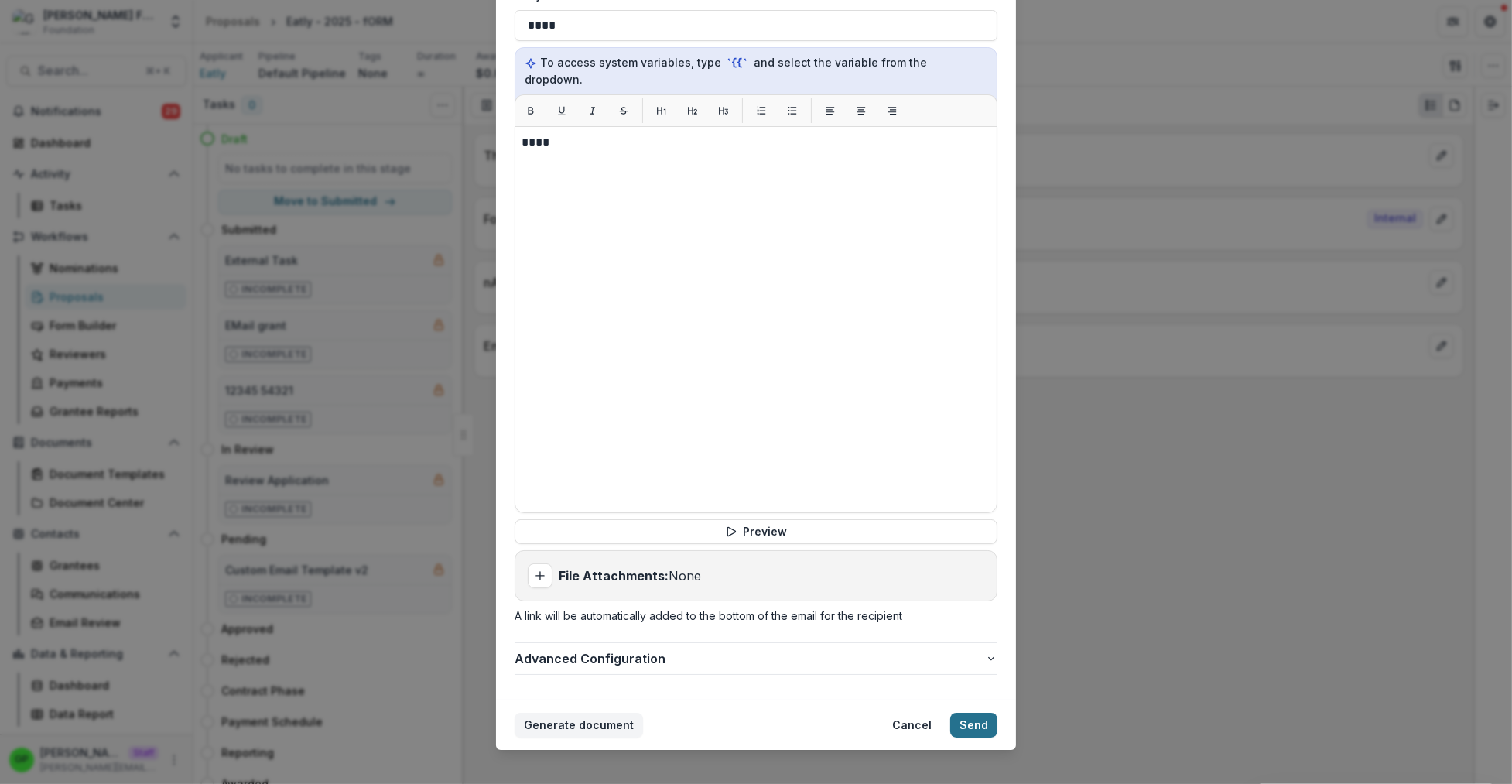
click at [986, 713] on button "Send" at bounding box center [974, 725] width 47 height 25
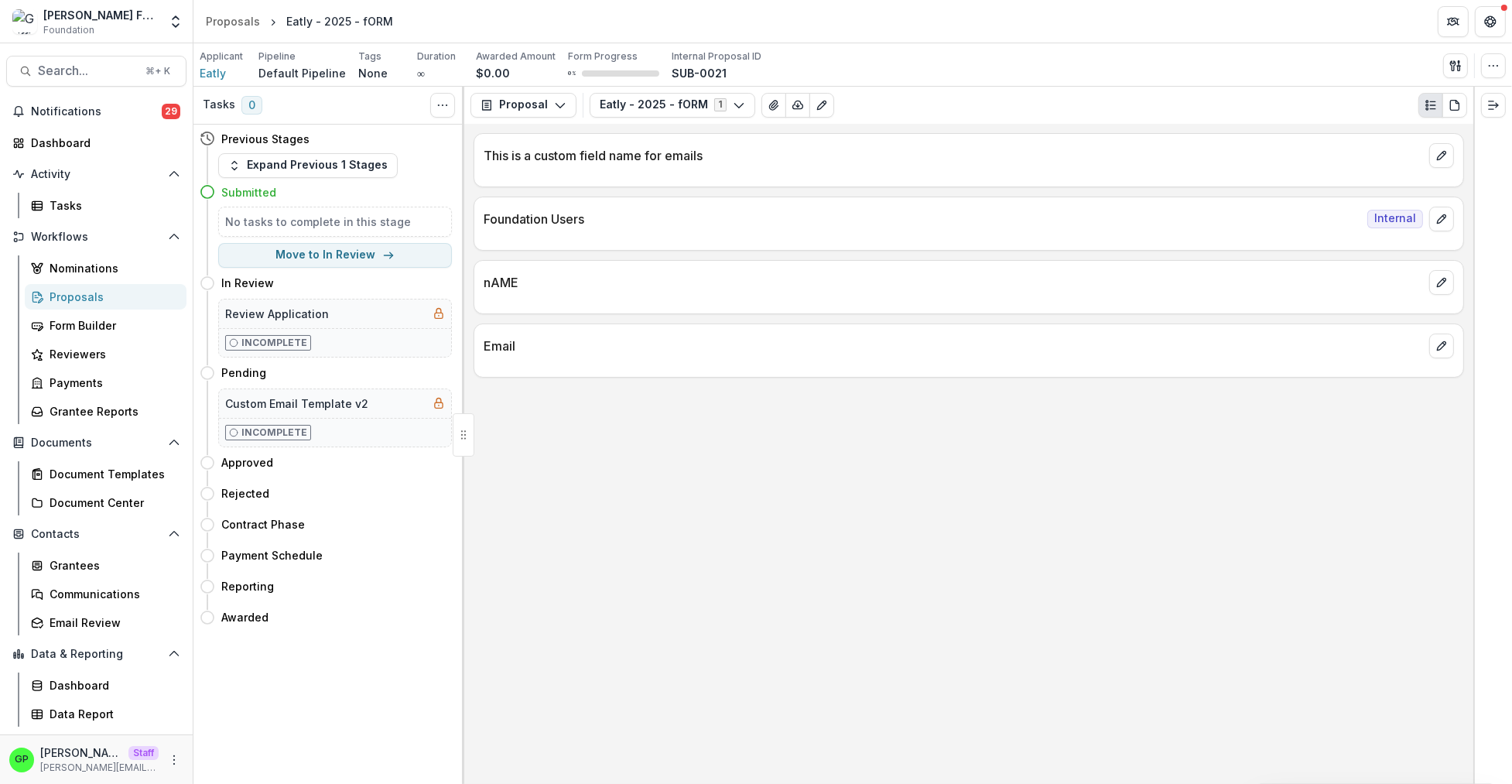
click at [89, 290] on div "Proposals" at bounding box center [111, 297] width 124 height 16
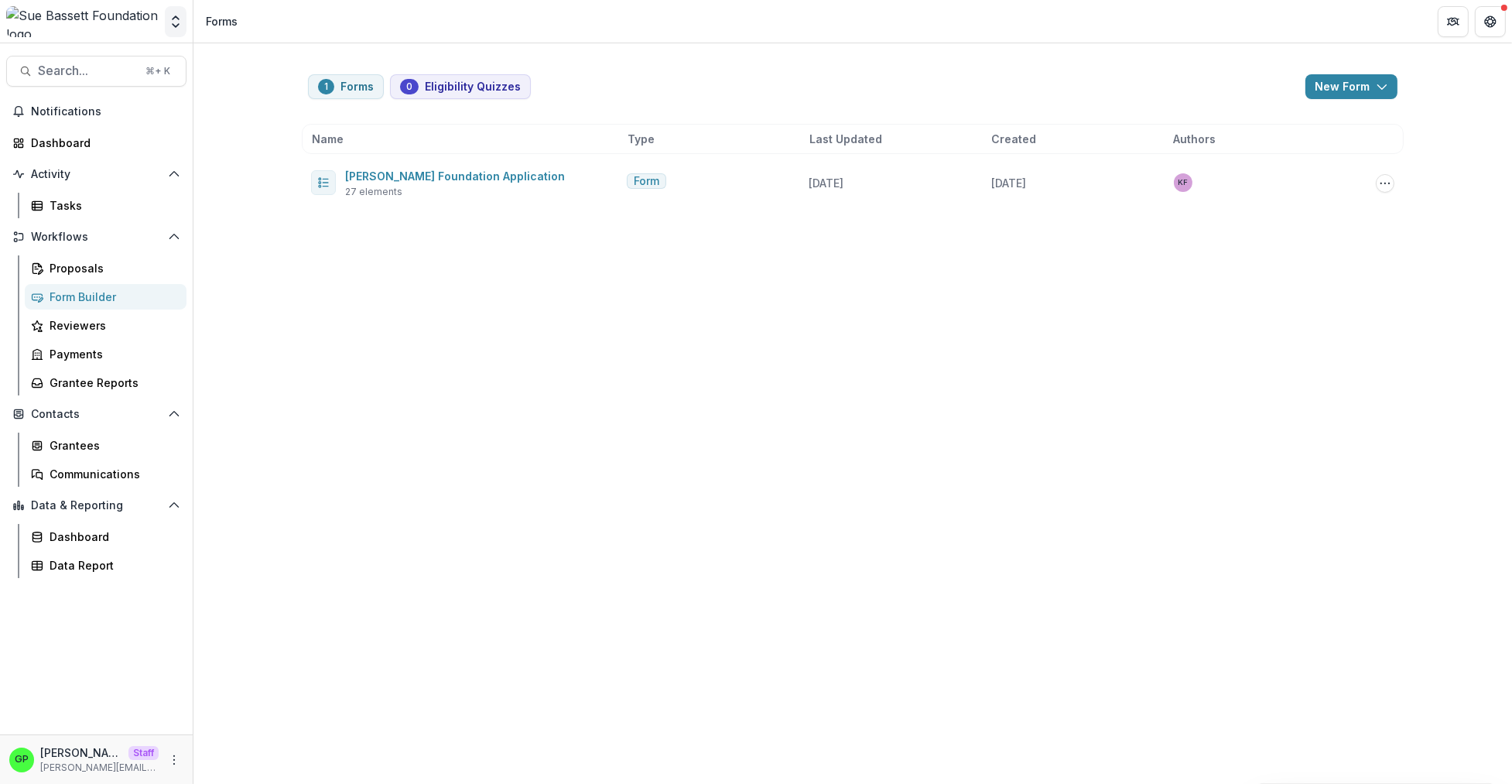
click at [170, 16] on icon "Open entity switcher" at bounding box center [175, 21] width 16 height 16
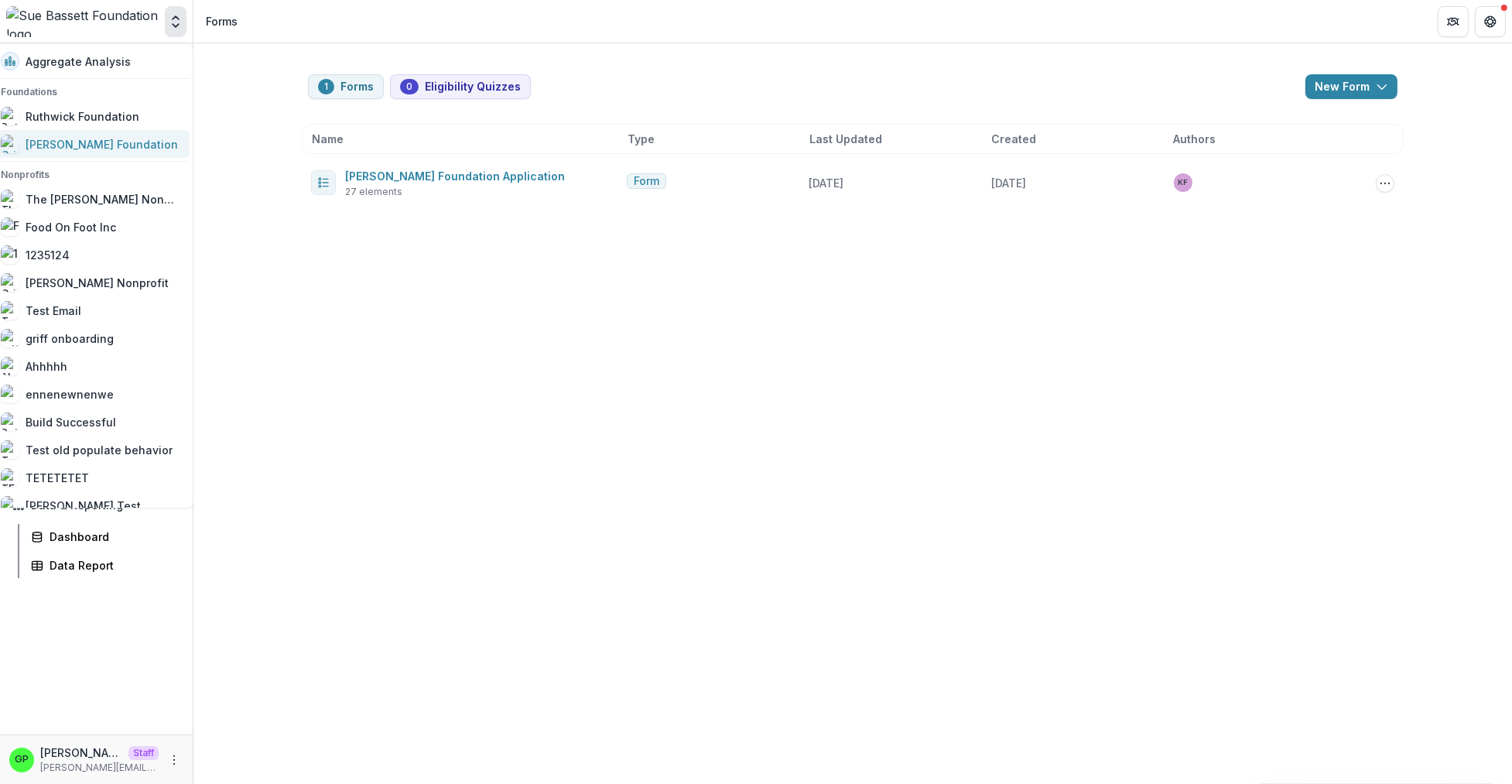
click at [91, 142] on div "[PERSON_NAME] Foundation" at bounding box center [102, 144] width 152 height 16
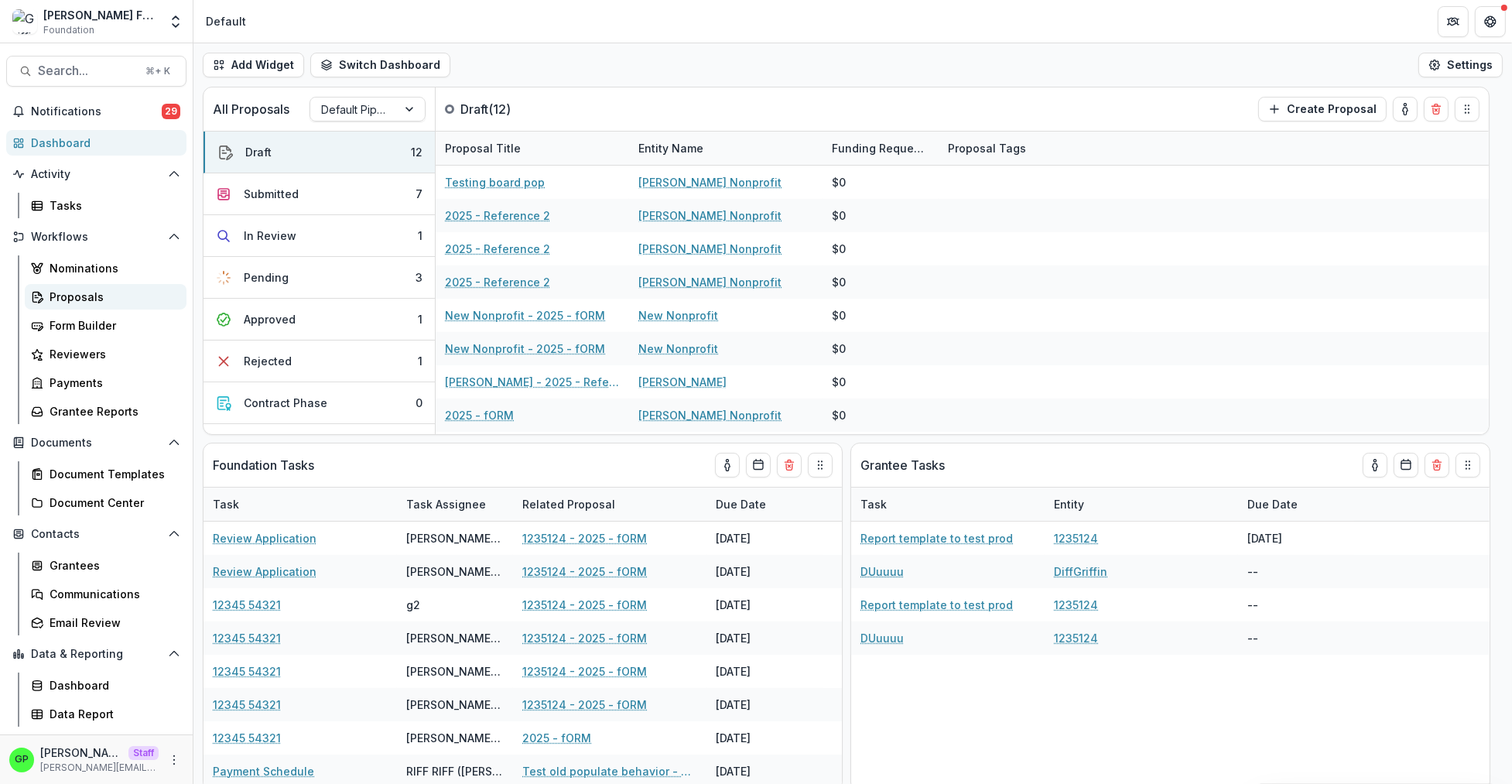
click at [106, 290] on div "Proposals" at bounding box center [111, 297] width 124 height 16
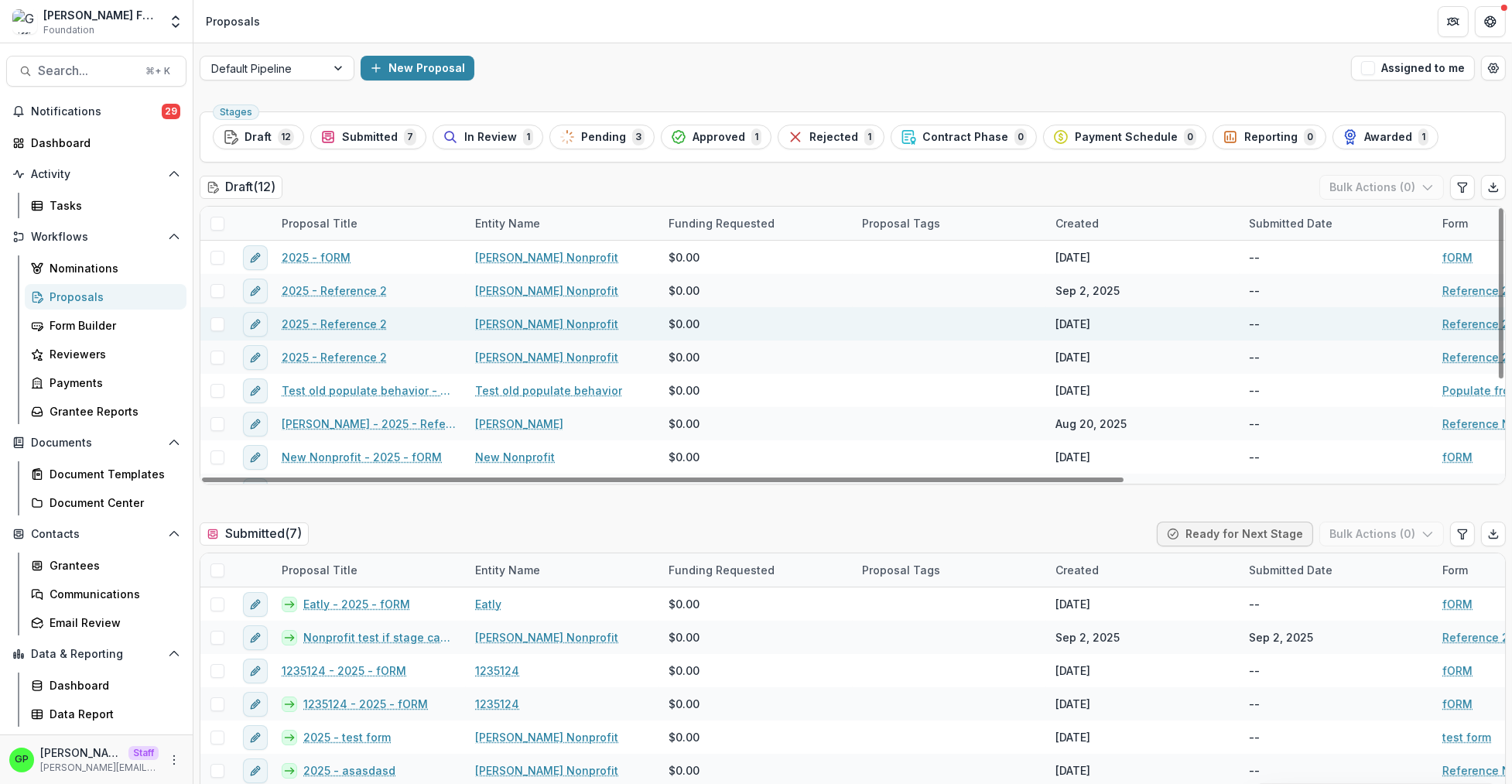
click at [318, 327] on link "2025 - Reference 2" at bounding box center [334, 324] width 106 height 16
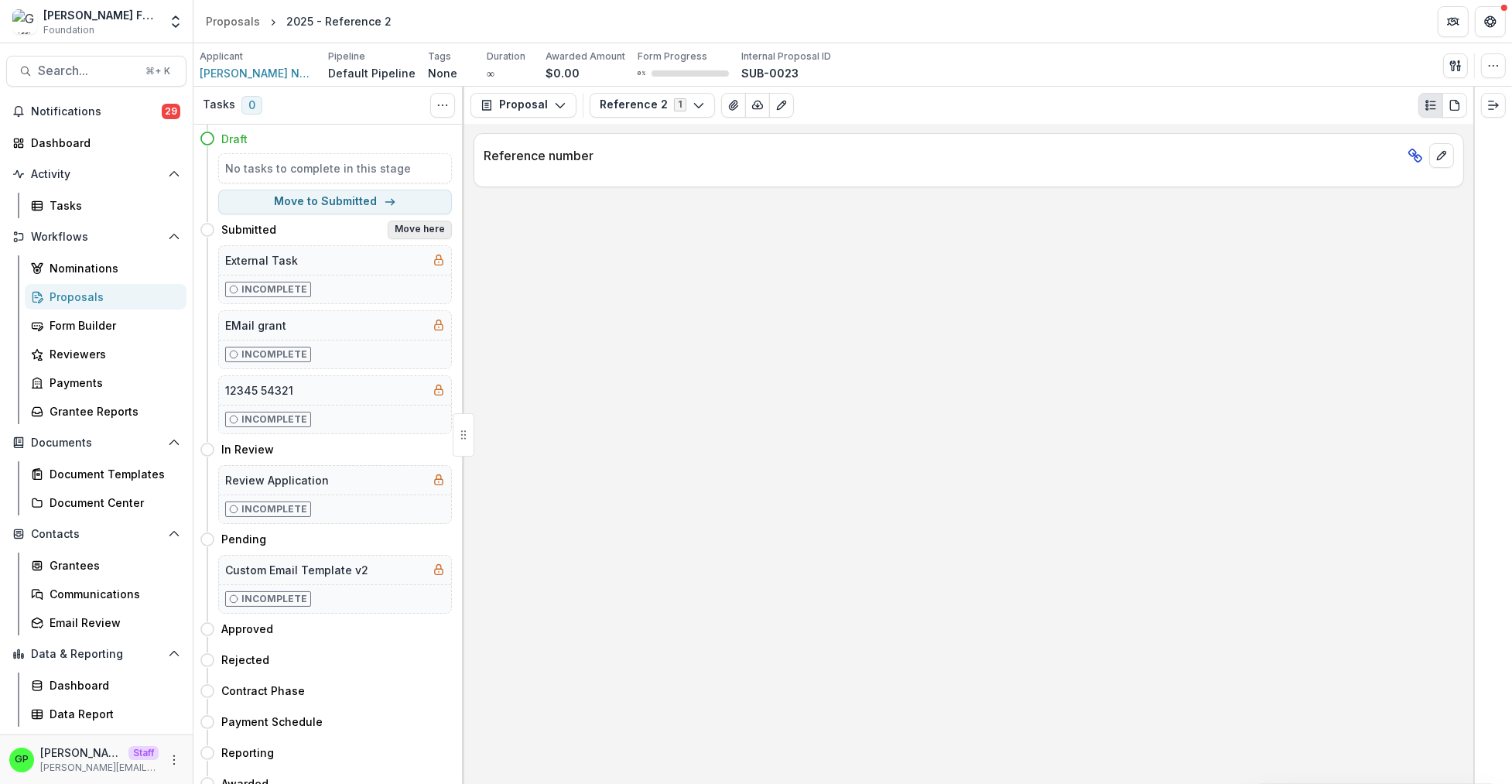
click at [394, 224] on button "Move here" at bounding box center [420, 229] width 64 height 19
select select "*********"
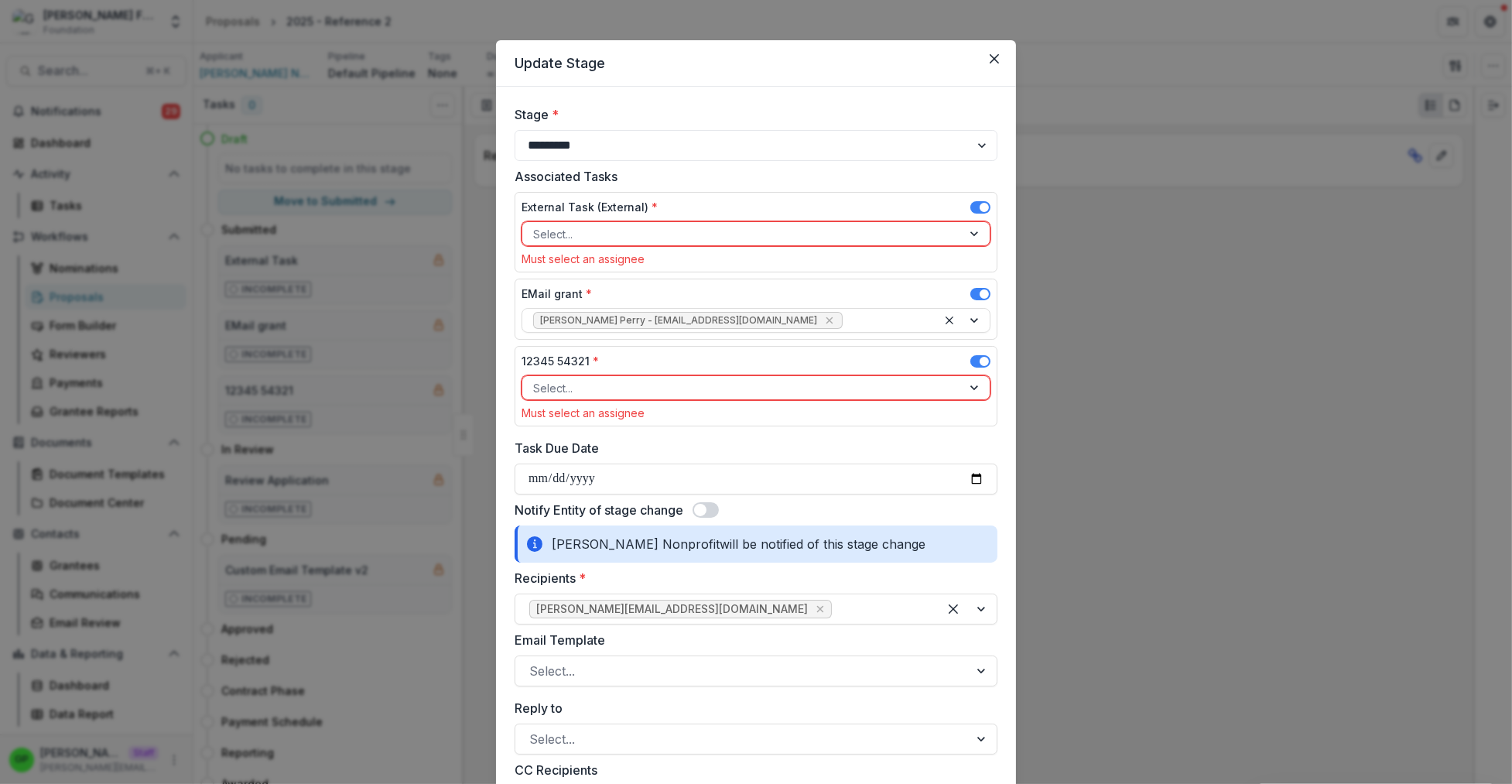
scroll to position [31, 0]
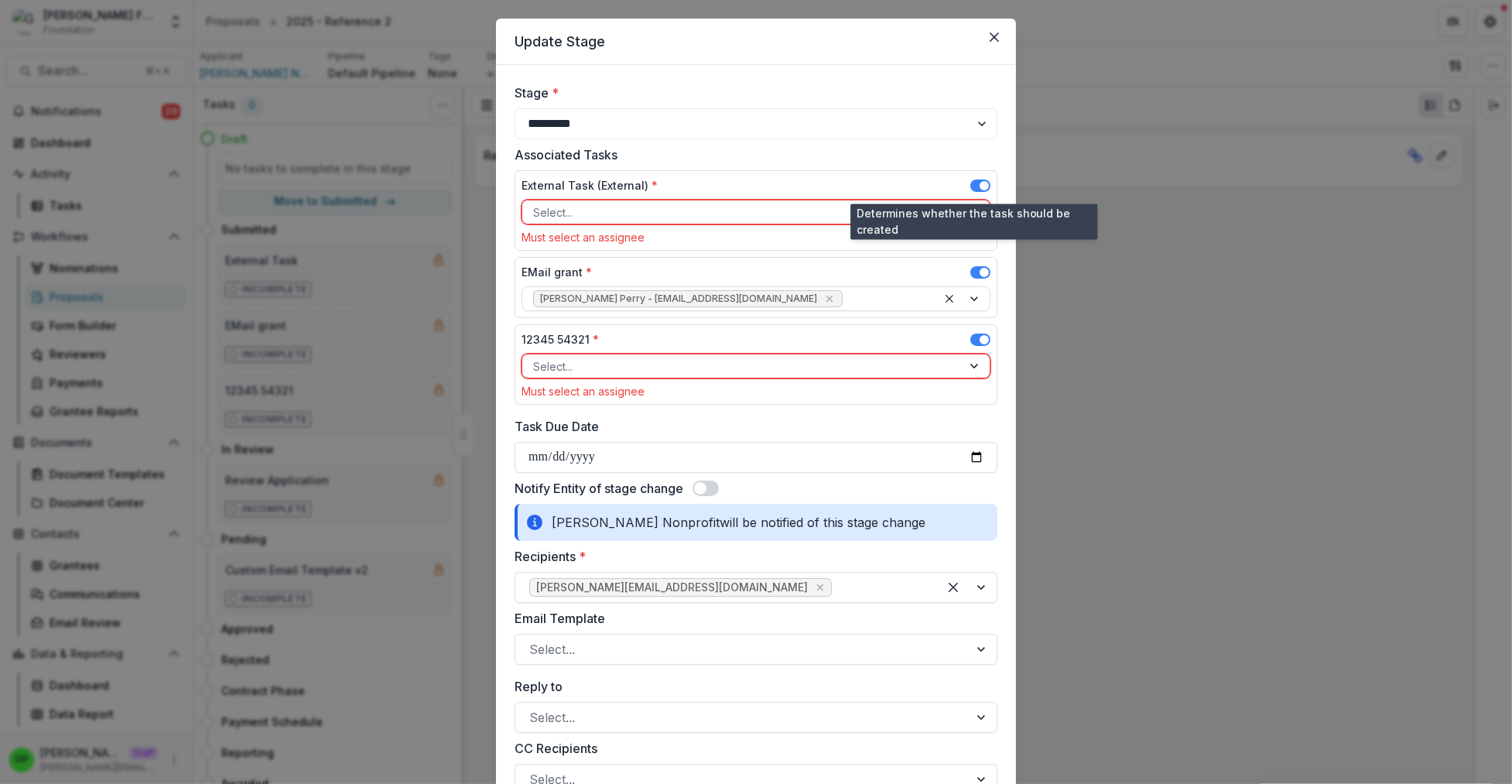
click at [970, 191] on span at bounding box center [980, 187] width 20 height 19
click at [970, 192] on span at bounding box center [980, 187] width 20 height 19
click at [970, 191] on span at bounding box center [980, 185] width 20 height 12
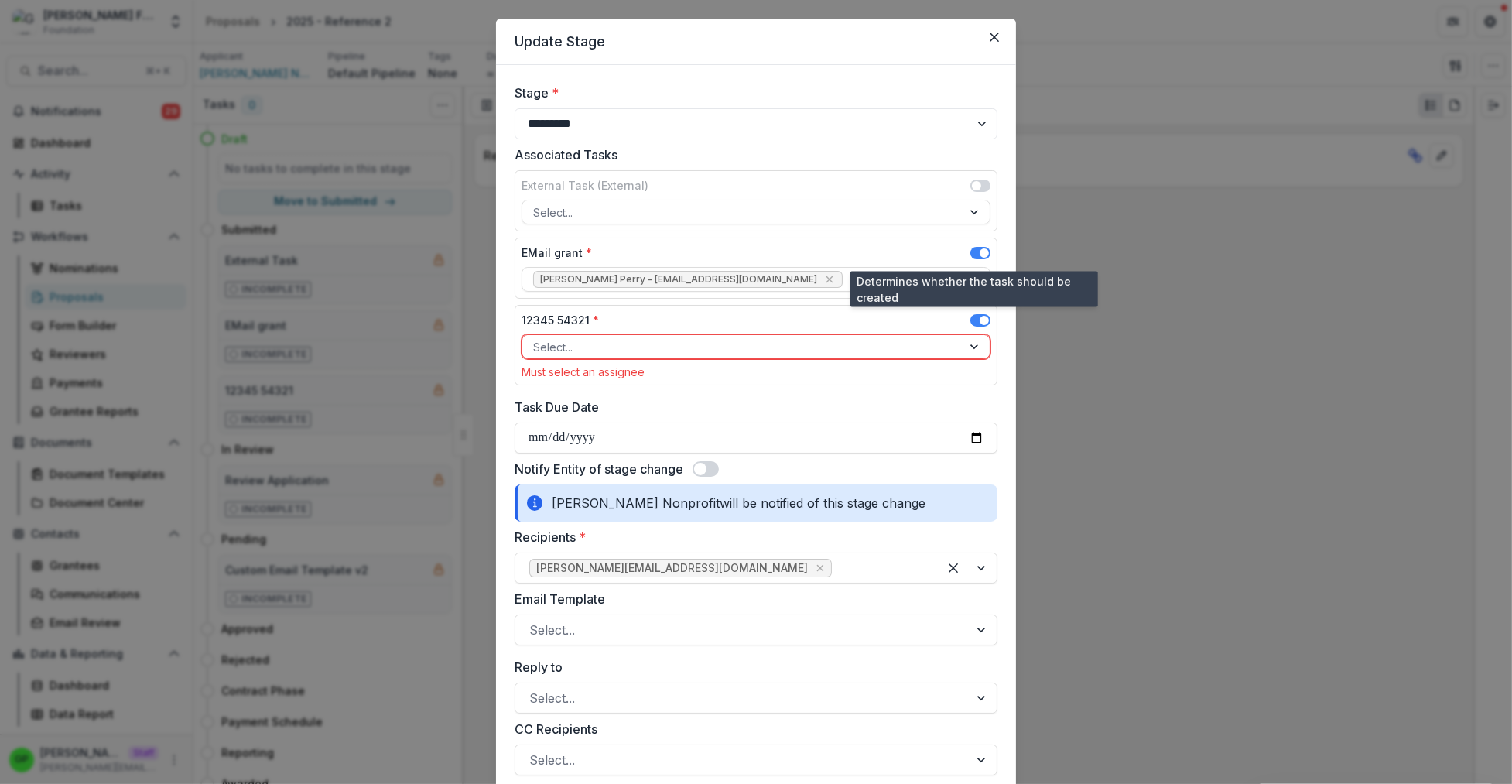
click at [970, 253] on span at bounding box center [980, 253] width 20 height 12
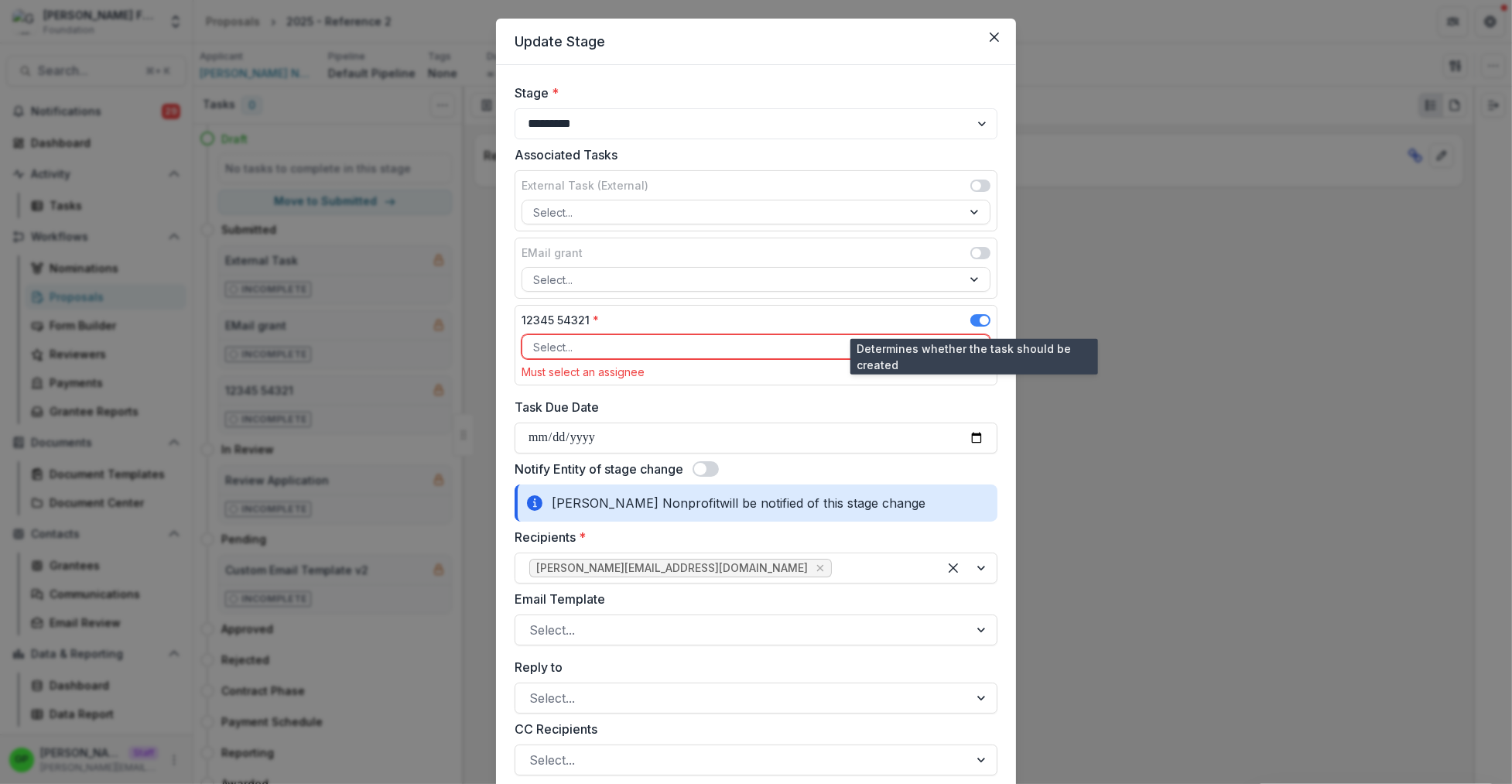
click at [971, 318] on span at bounding box center [980, 320] width 20 height 12
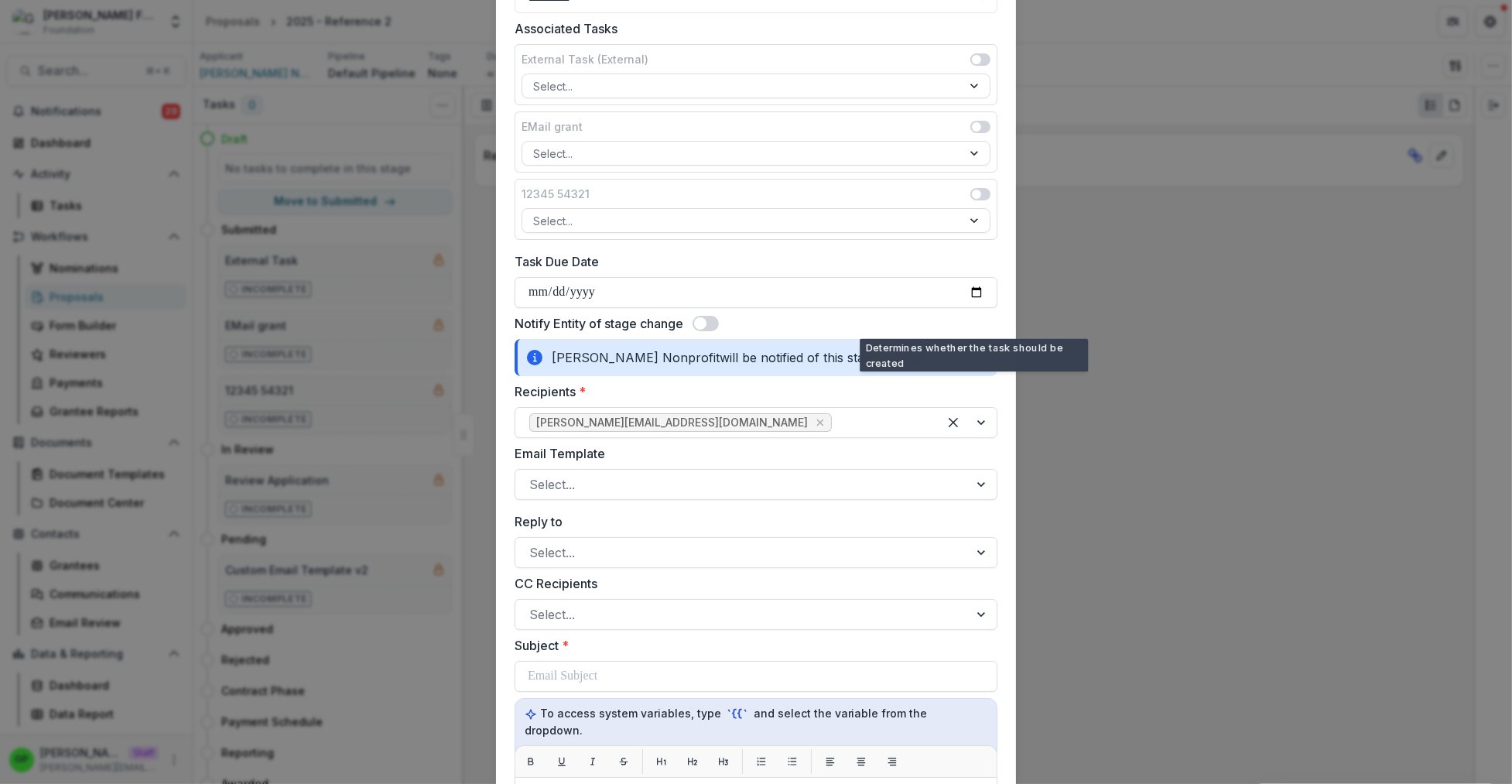
scroll to position [171, 0]
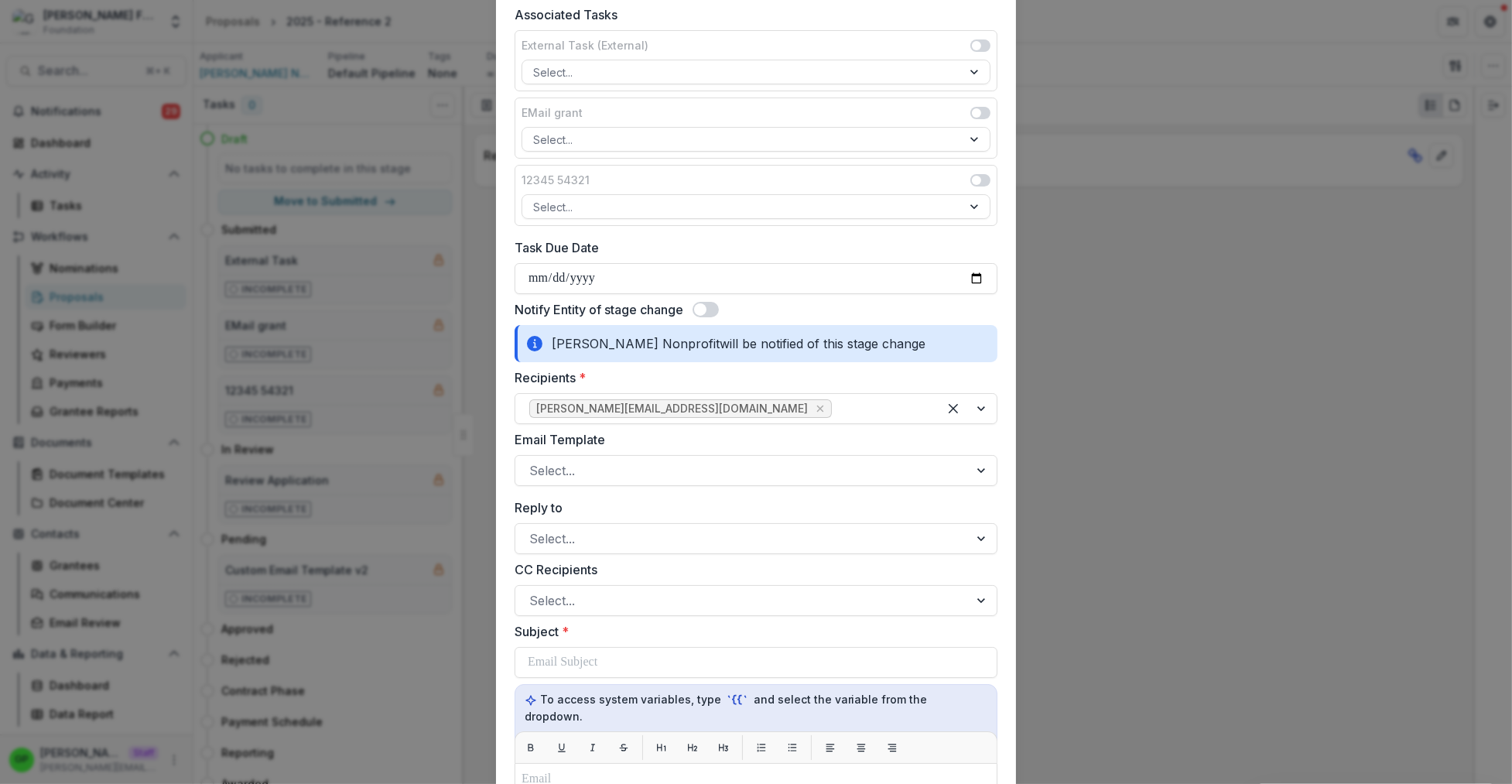
click at [694, 308] on span at bounding box center [700, 309] width 12 height 12
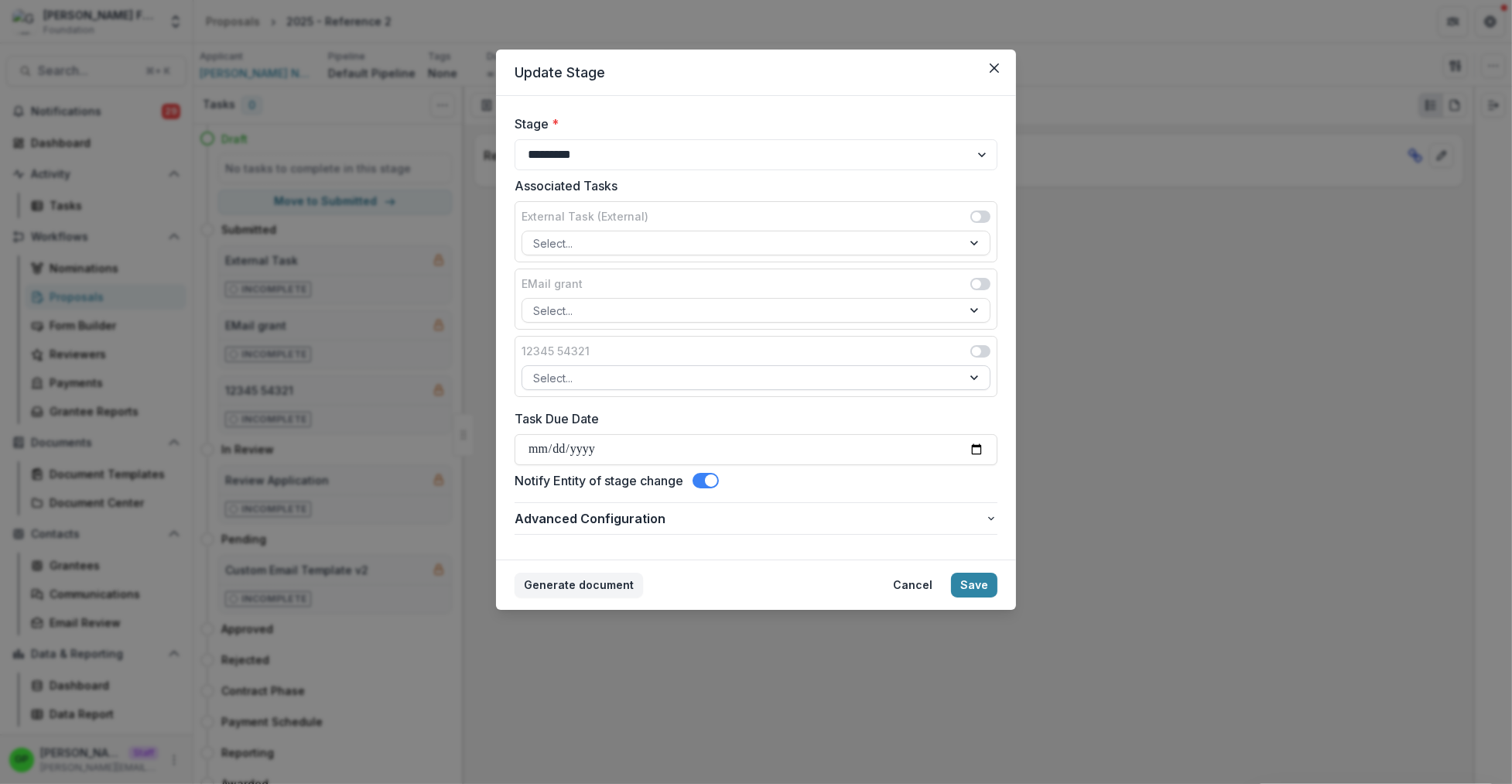
scroll to position [0, 0]
click at [968, 585] on button "Save" at bounding box center [974, 584] width 47 height 25
click at [968, 583] on button "Save" at bounding box center [974, 584] width 47 height 25
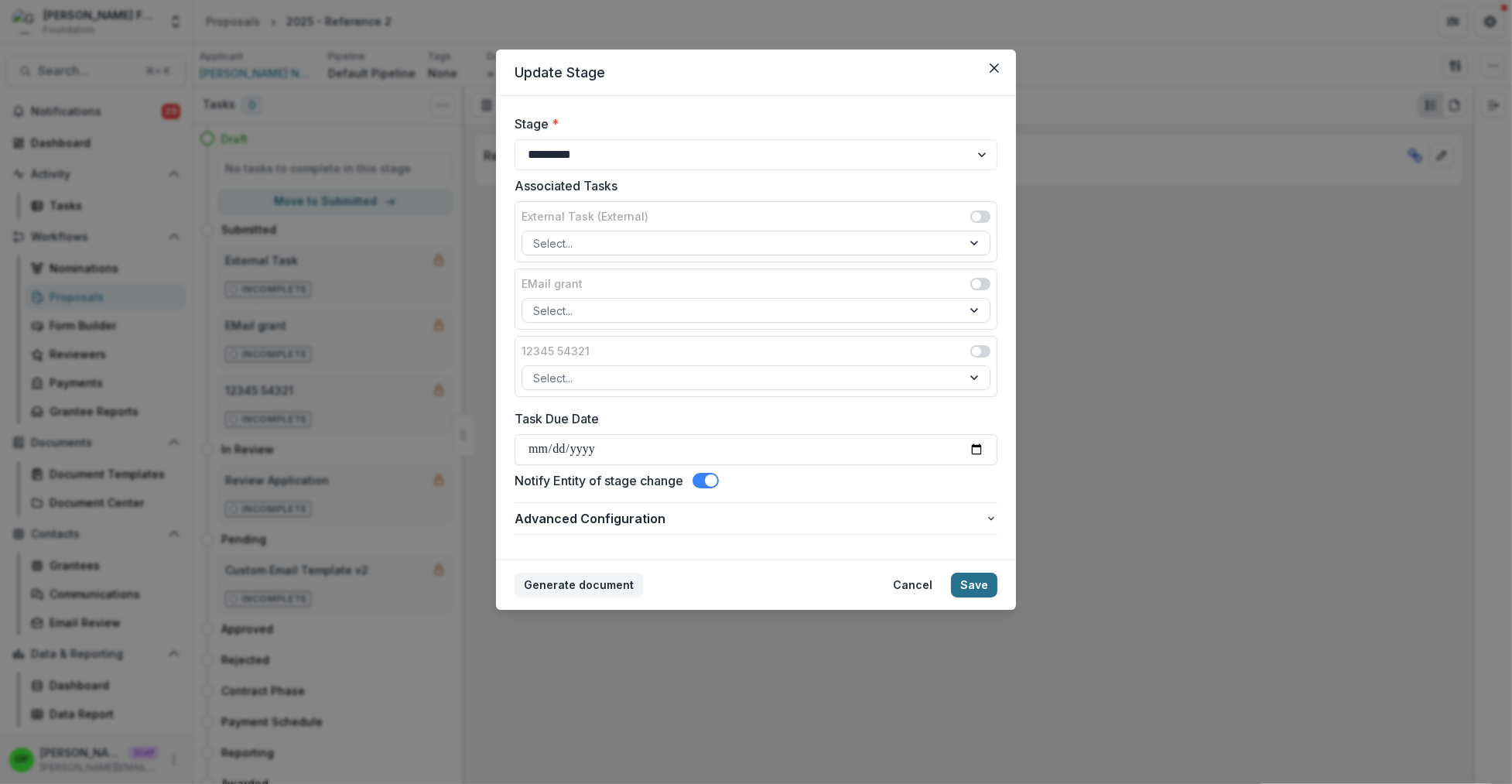
click at [968, 583] on button "Save" at bounding box center [974, 584] width 47 height 25
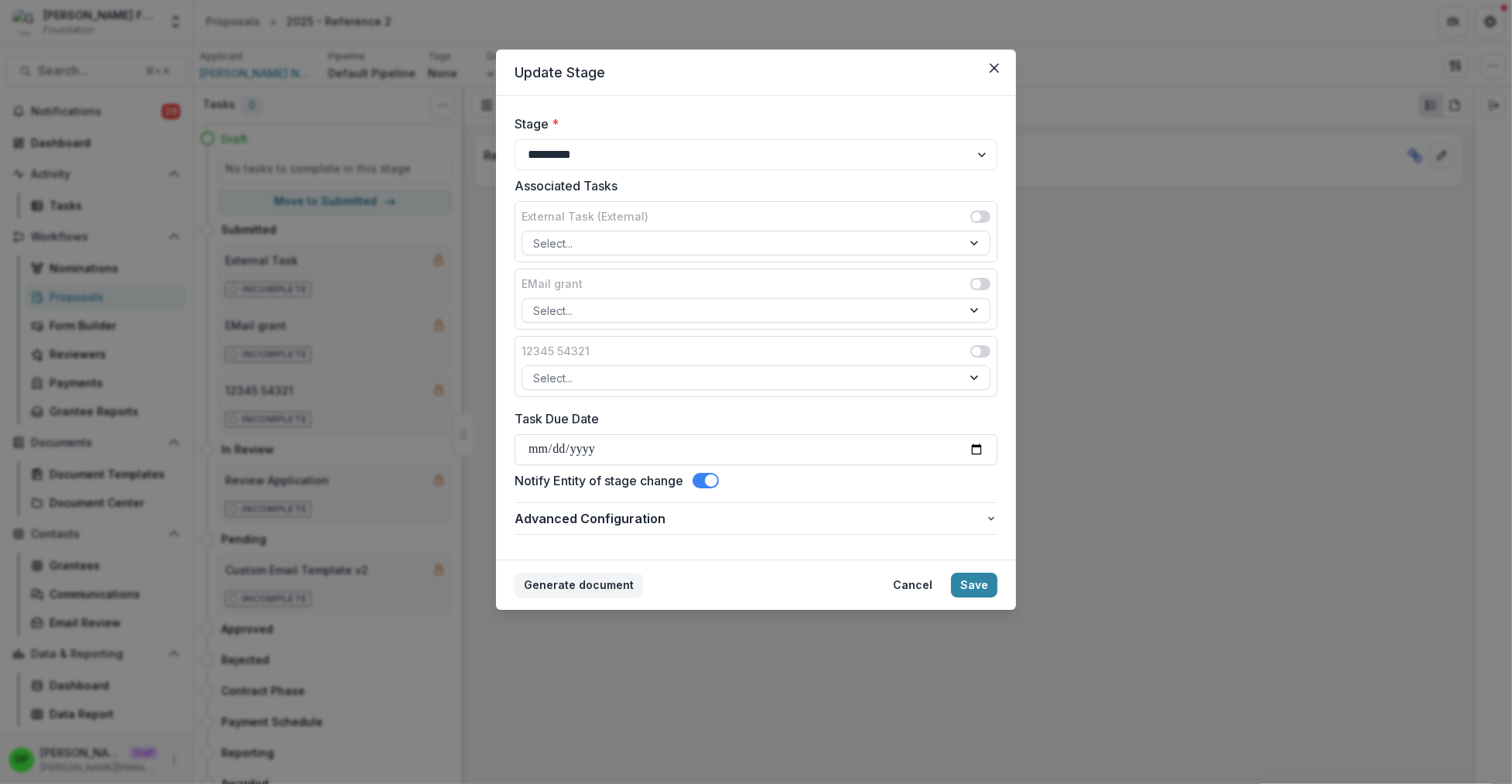
click at [708, 487] on span at bounding box center [706, 480] width 26 height 16
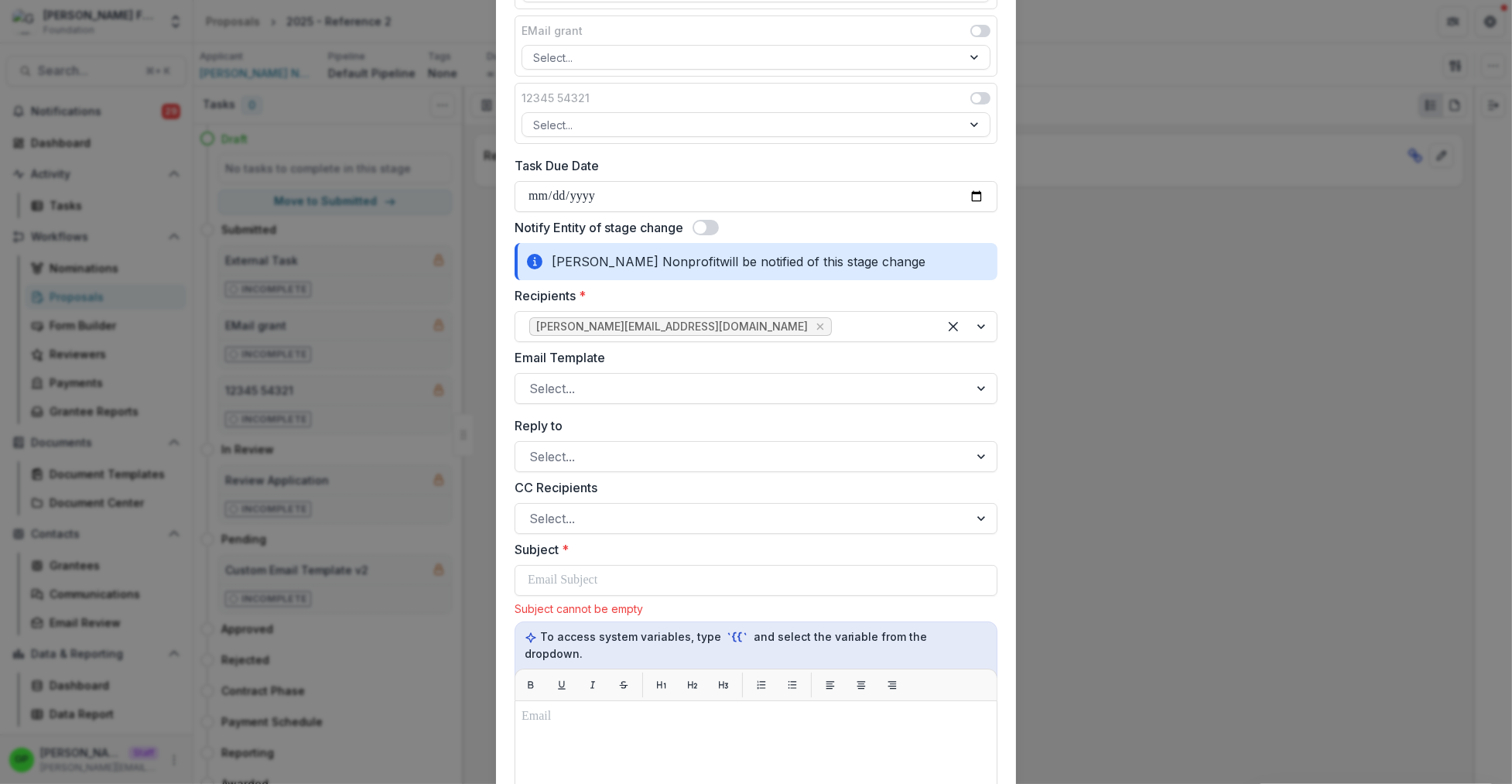
scroll to position [264, 0]
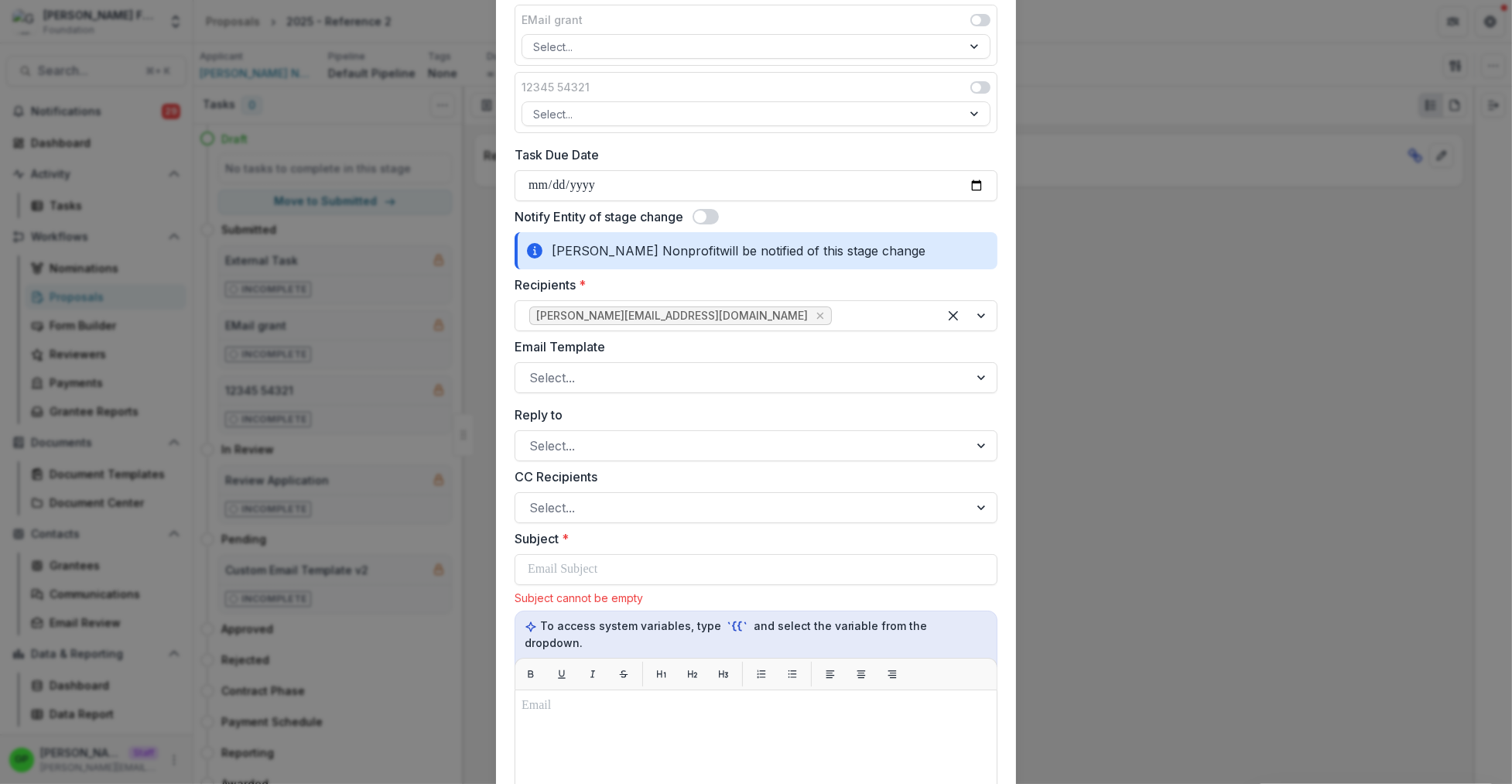
click at [606, 541] on label "Subject *" at bounding box center [751, 538] width 473 height 19
click at [605, 547] on label "Subject *" at bounding box center [751, 538] width 473 height 19
click at [606, 570] on div at bounding box center [756, 570] width 457 height 29
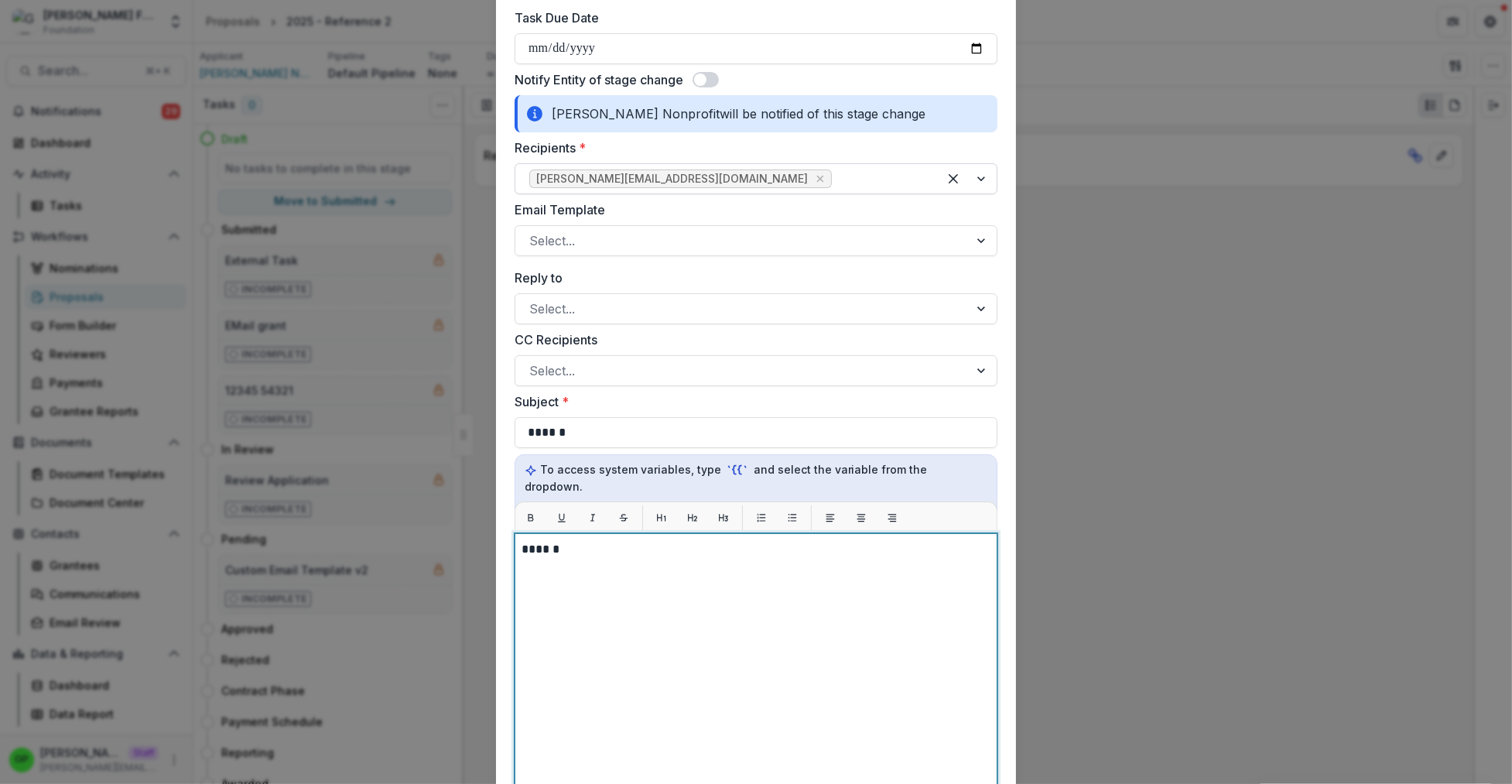
scroll to position [372, 0]
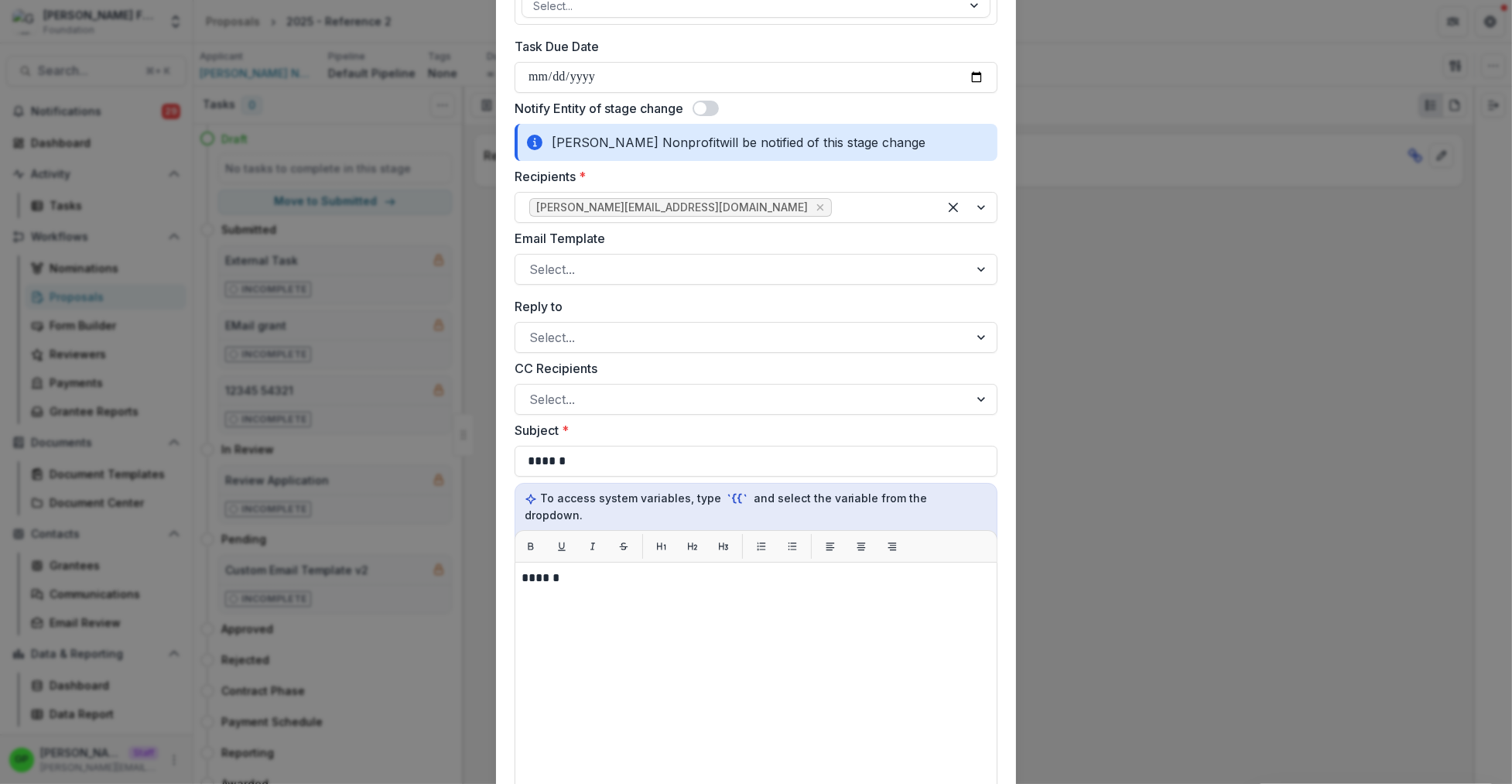
click at [697, 115] on span at bounding box center [700, 108] width 12 height 12
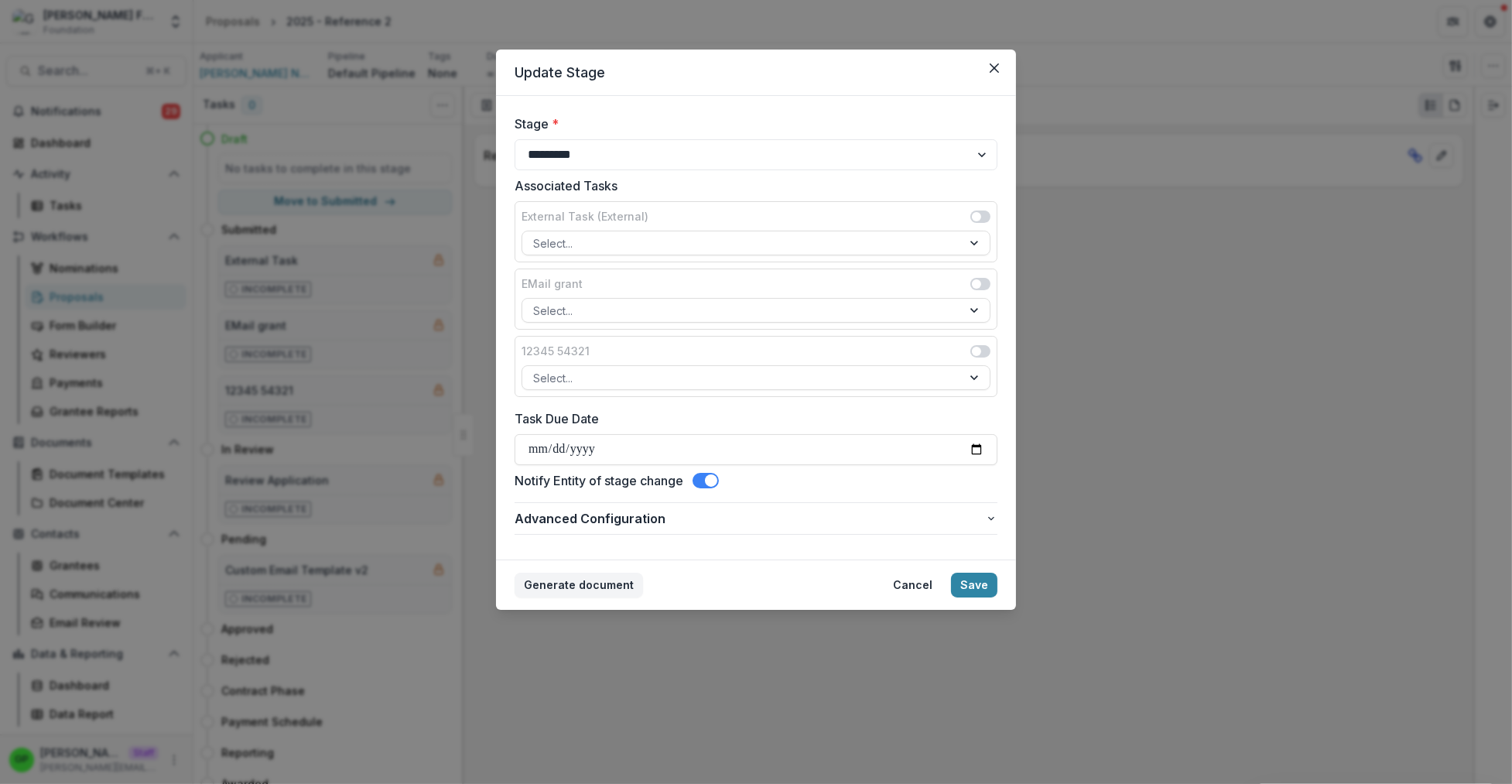
scroll to position [0, 0]
click at [982, 597] on button "Save" at bounding box center [974, 584] width 47 height 25
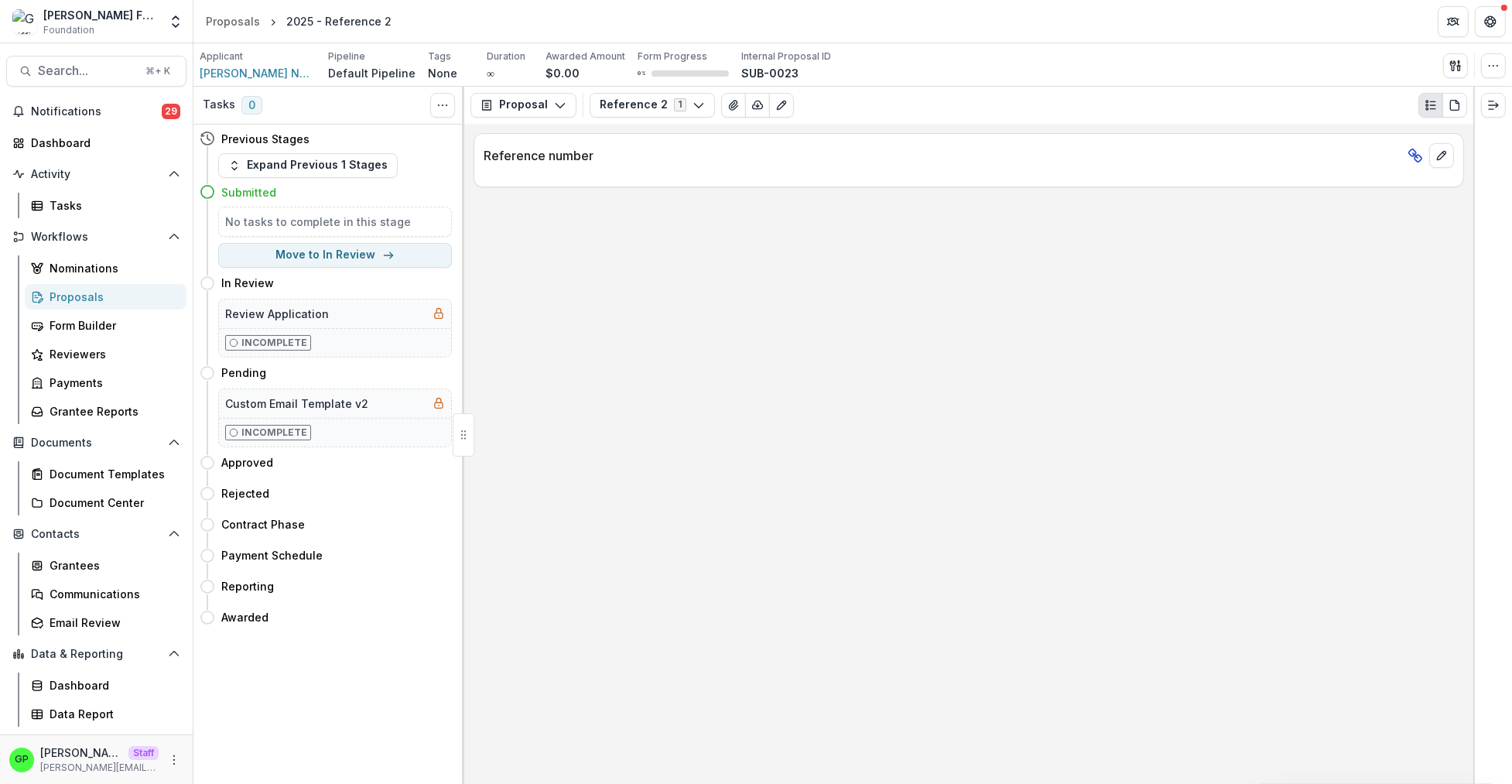
click at [82, 299] on div "Proposals" at bounding box center [111, 297] width 124 height 16
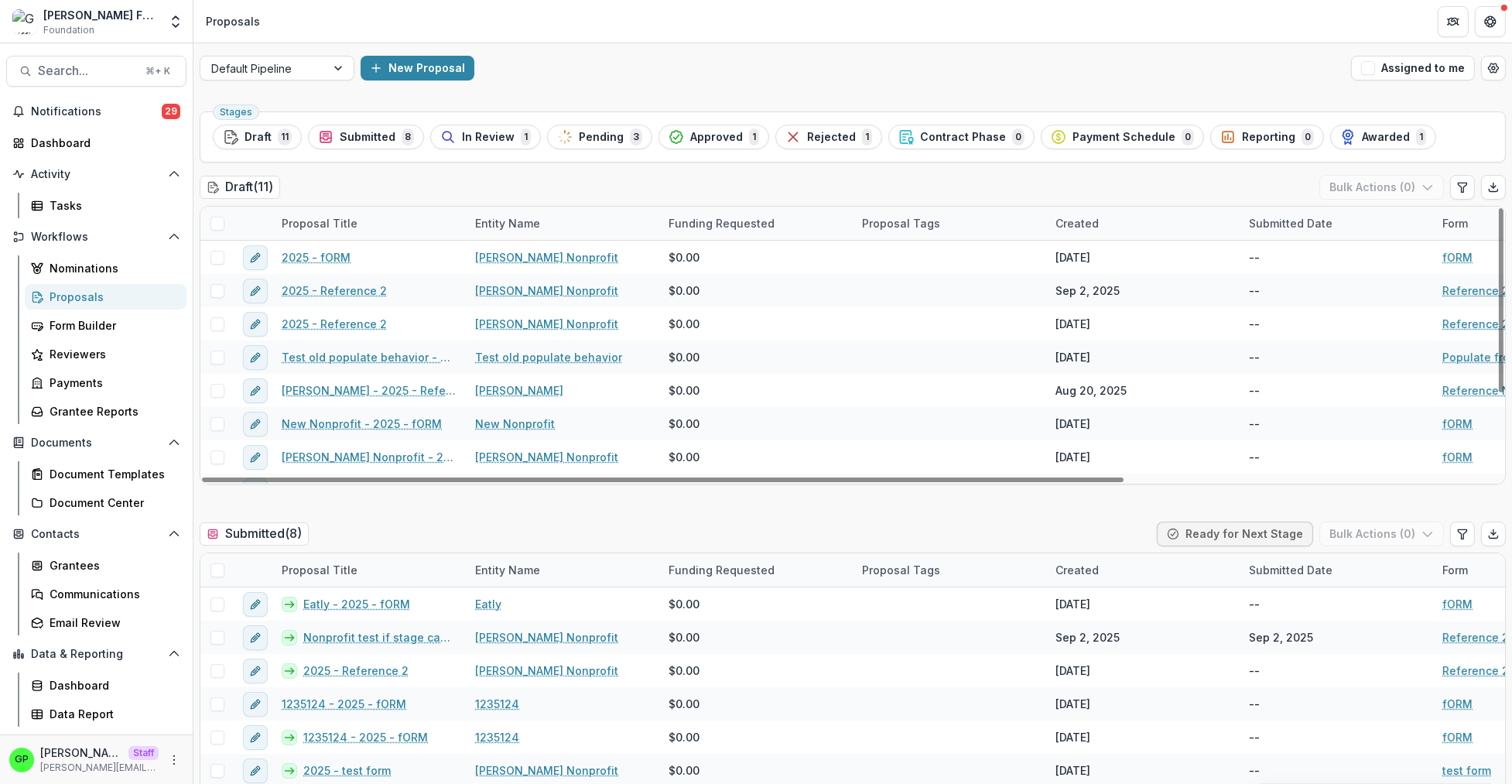
click at [421, 81] on div "Default Pipeline New Proposal Assigned to me" at bounding box center [852, 68] width 1319 height 49
click at [423, 74] on button "New Proposal" at bounding box center [417, 68] width 114 height 25
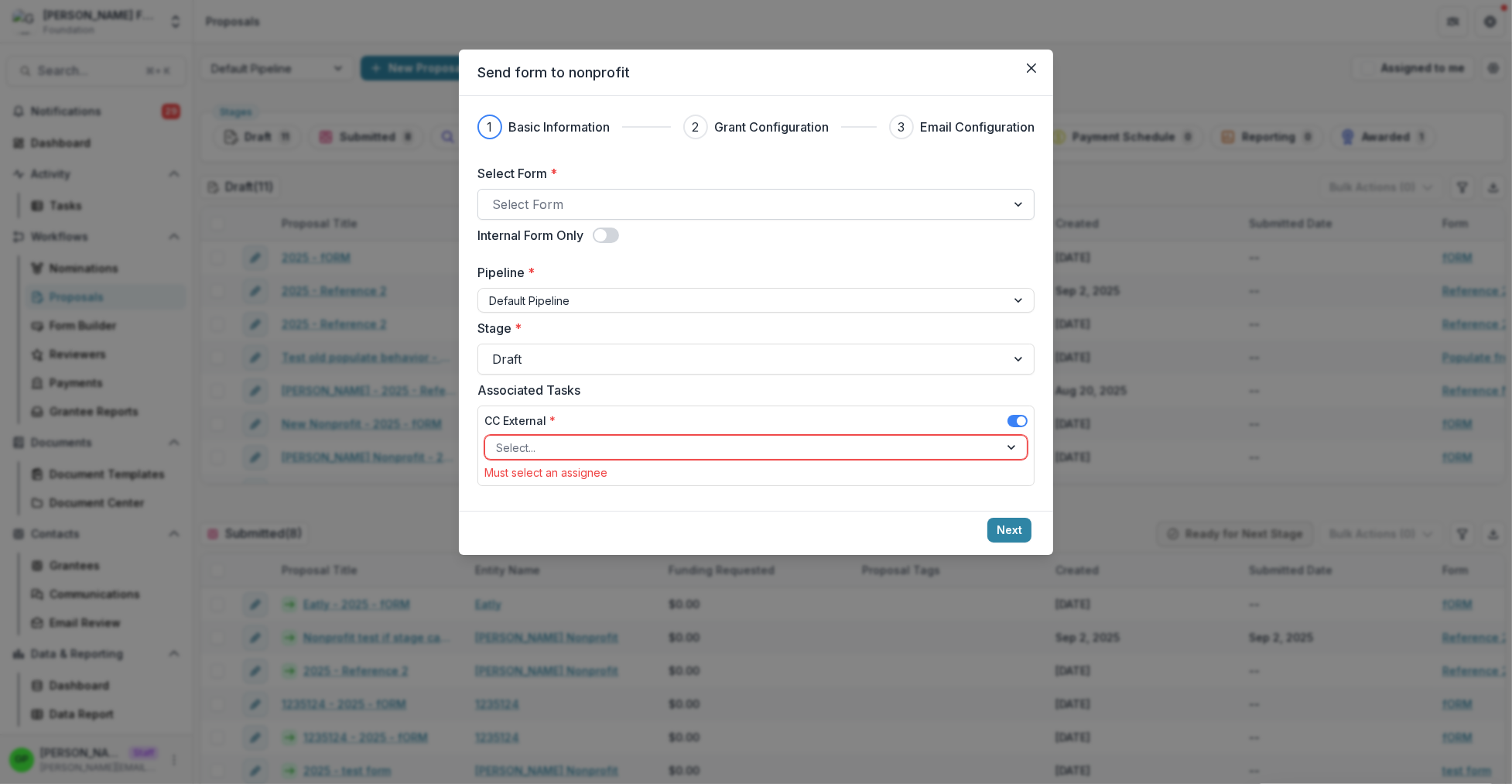
click at [595, 209] on div at bounding box center [742, 204] width 500 height 21
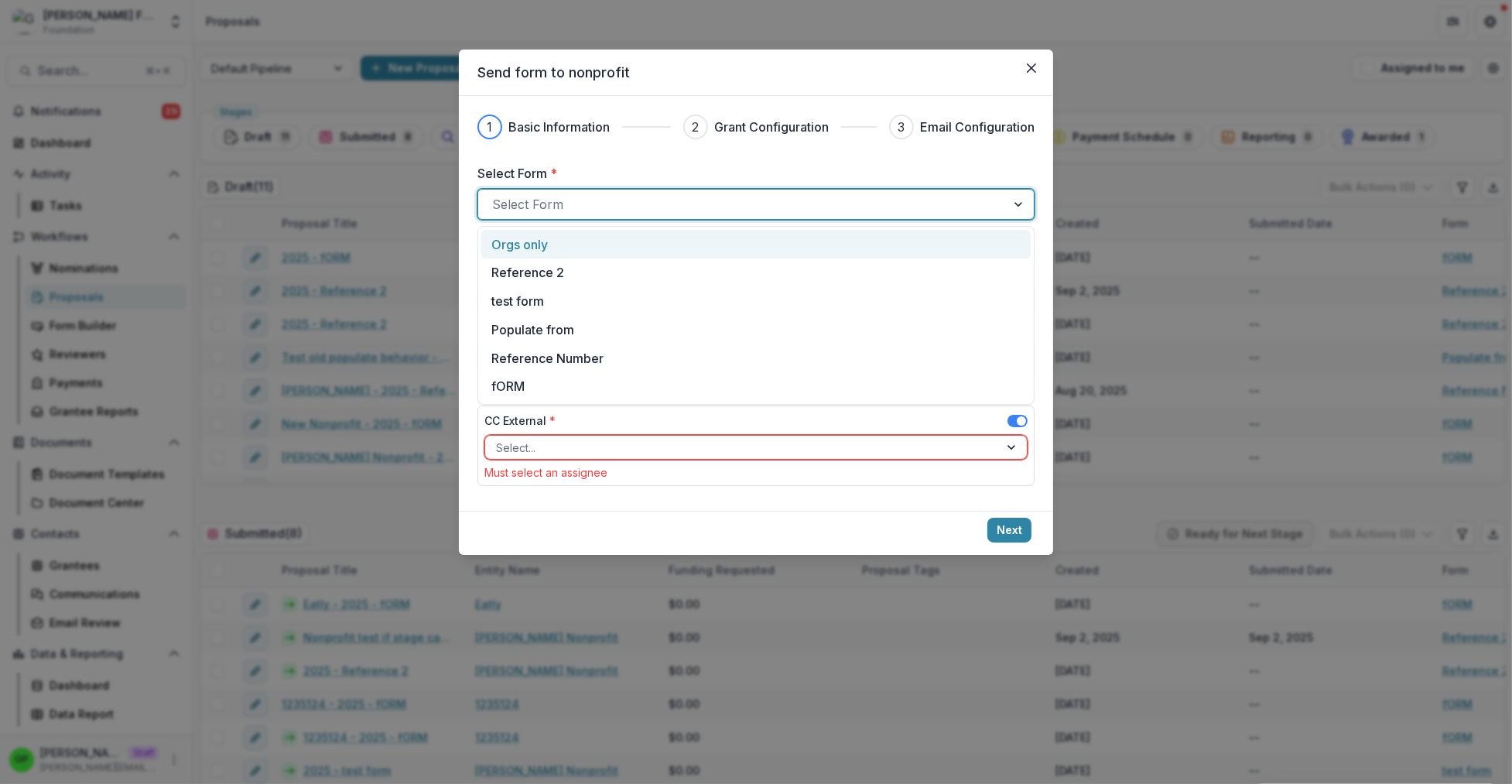
click at [556, 245] on div "Orgs only" at bounding box center [756, 244] width 530 height 19
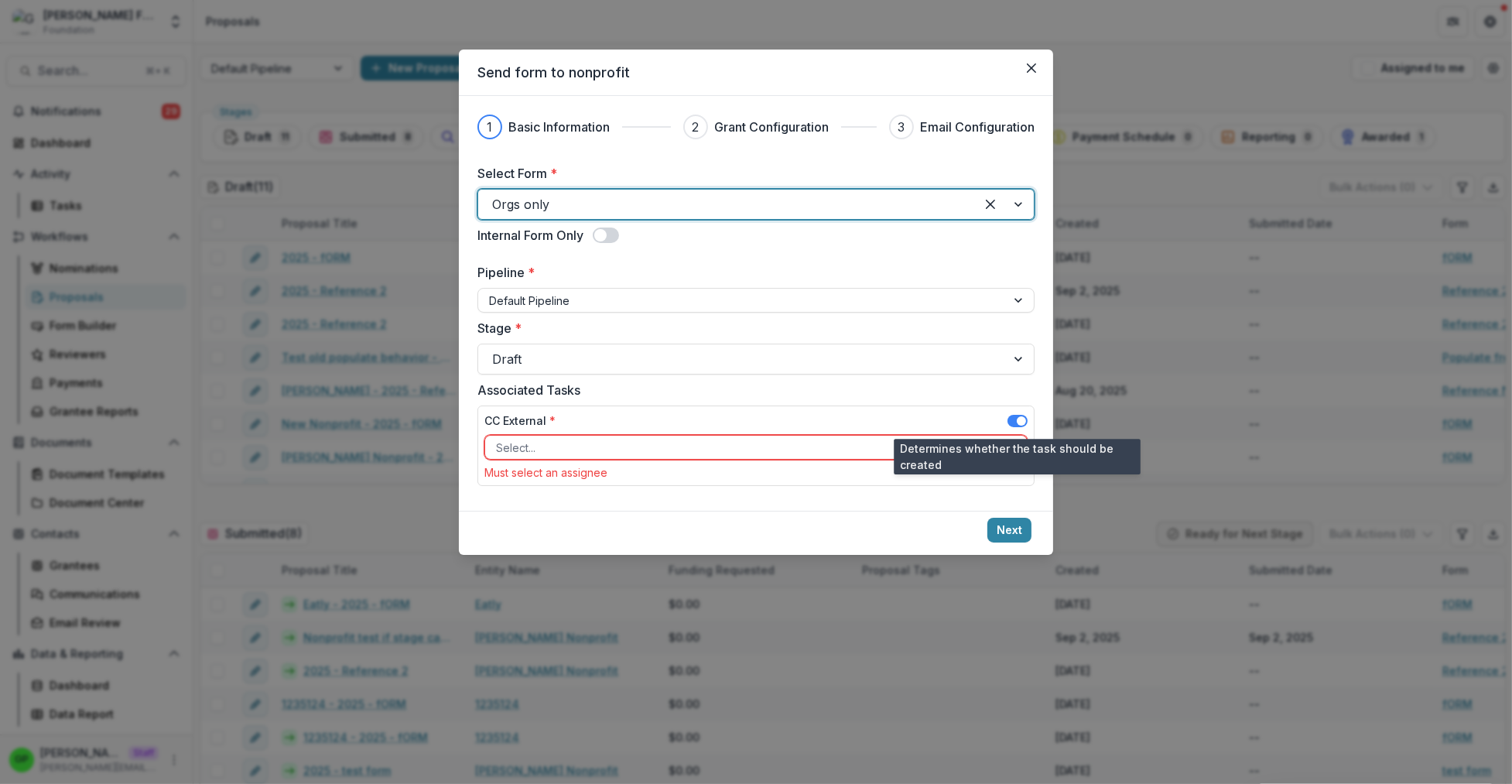
click at [1020, 423] on span at bounding box center [1021, 421] width 9 height 9
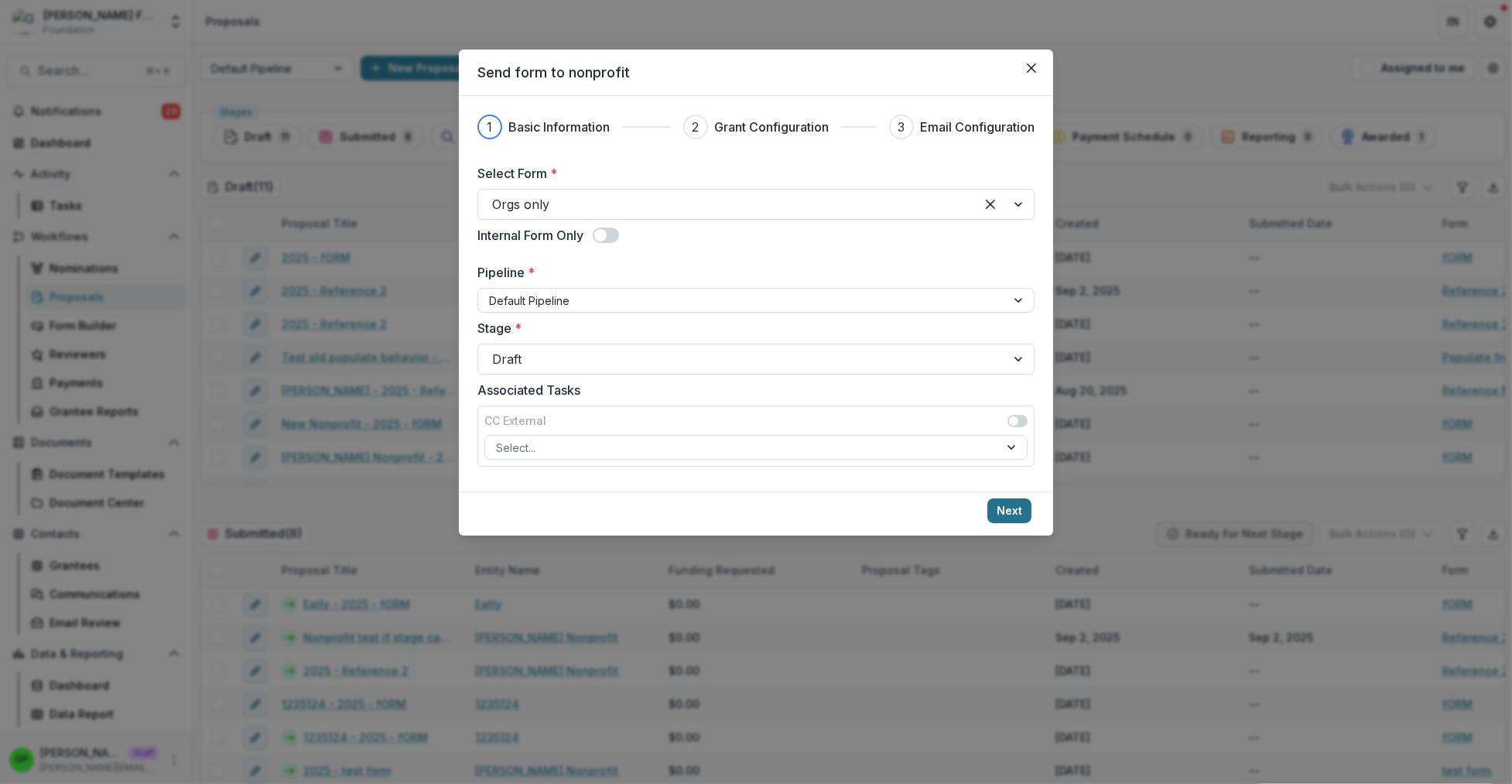
click at [1025, 519] on button "Next" at bounding box center [1009, 511] width 44 height 25
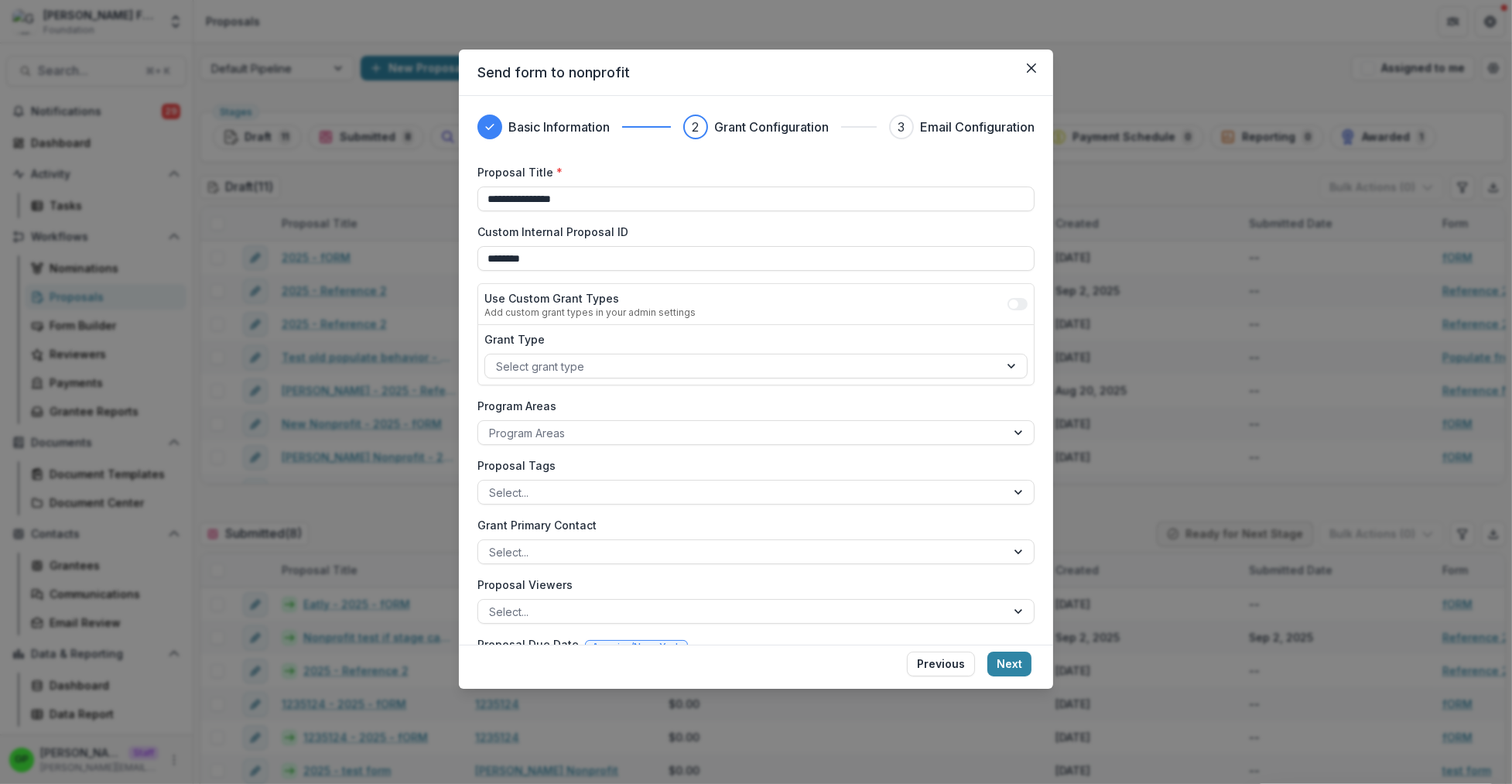
click at [1018, 649] on footer "Previous Next" at bounding box center [756, 666] width 594 height 44
click at [1016, 676] on footer "Previous Next" at bounding box center [756, 666] width 594 height 44
click at [1011, 662] on button "Next" at bounding box center [1009, 664] width 44 height 25
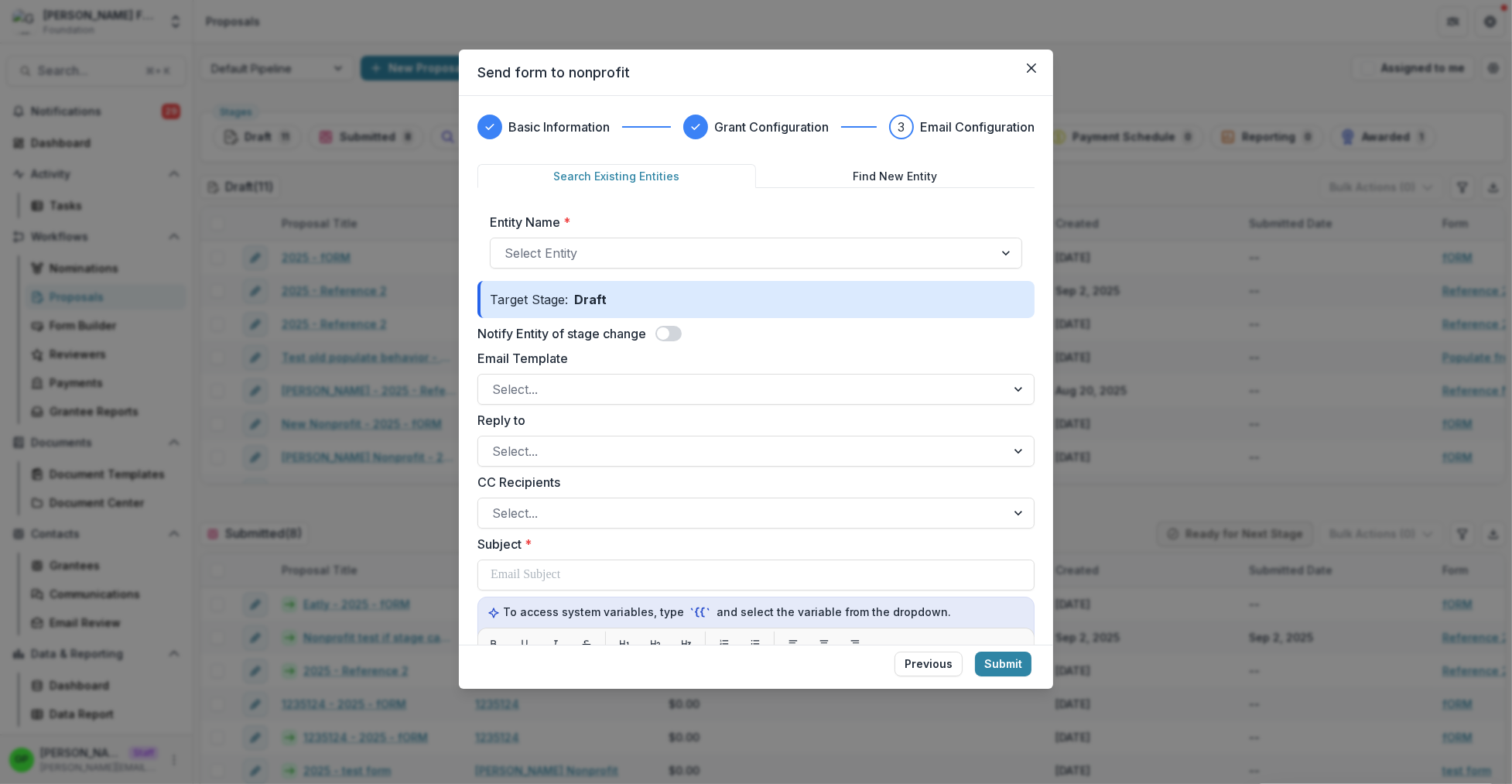
click at [672, 331] on span at bounding box center [669, 333] width 26 height 16
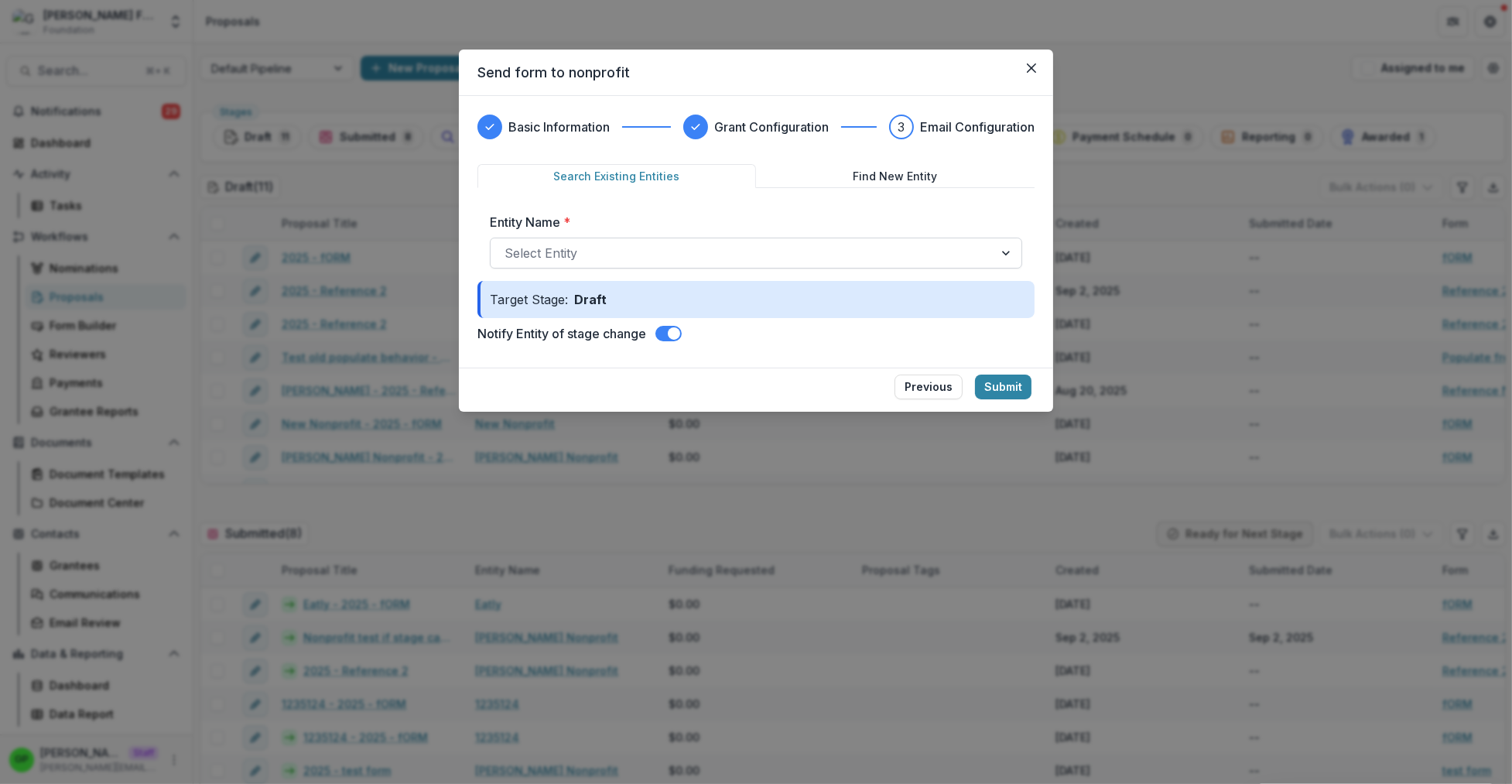
click at [657, 267] on div "Select Entity" at bounding box center [756, 253] width 532 height 31
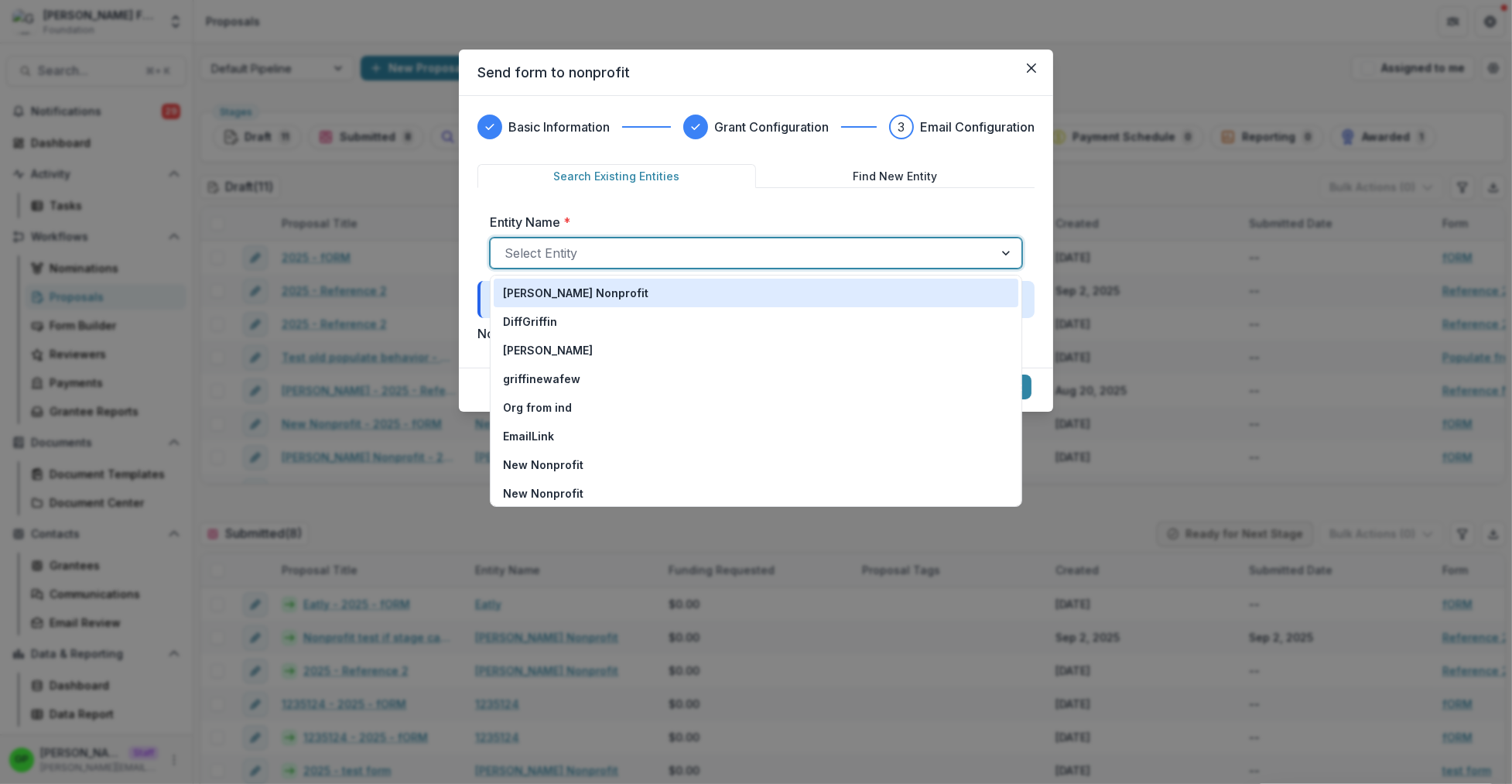
click at [625, 300] on div "[PERSON_NAME] Nonprofit" at bounding box center [756, 293] width 506 height 16
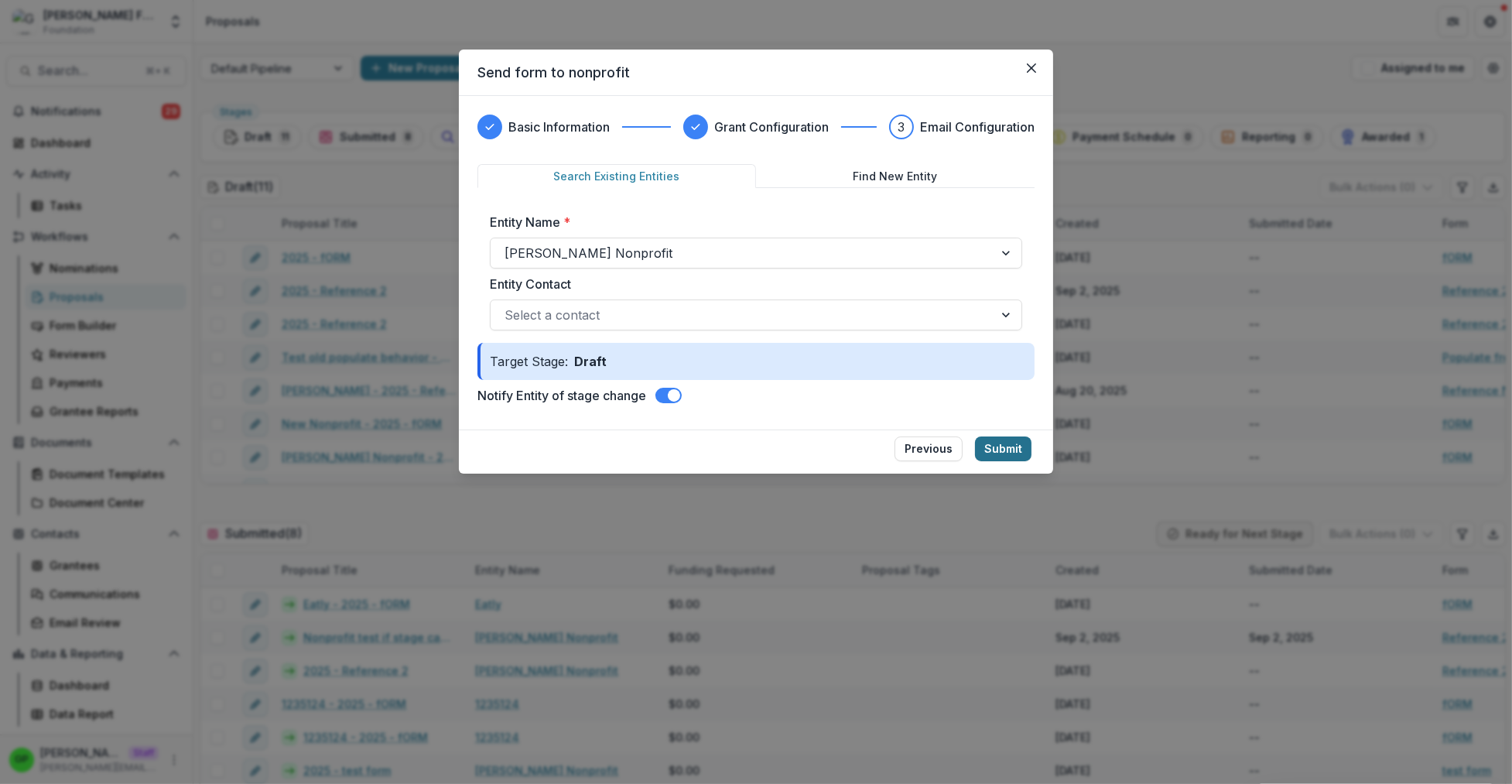
click at [1025, 452] on button "Submit" at bounding box center [1003, 448] width 56 height 25
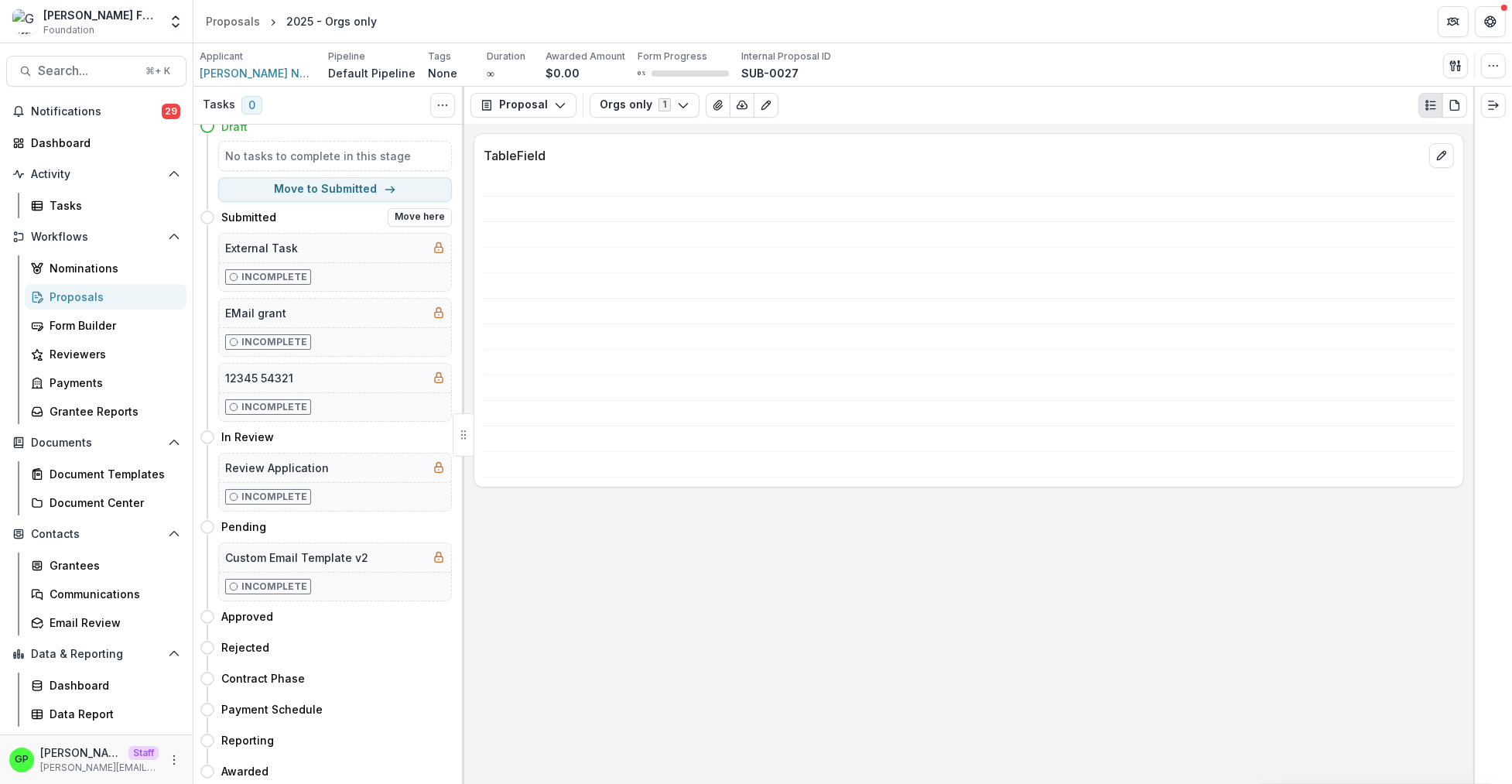
scroll to position [18, 0]
click at [398, 217] on button "Move here" at bounding box center [420, 214] width 64 height 19
select select "*********"
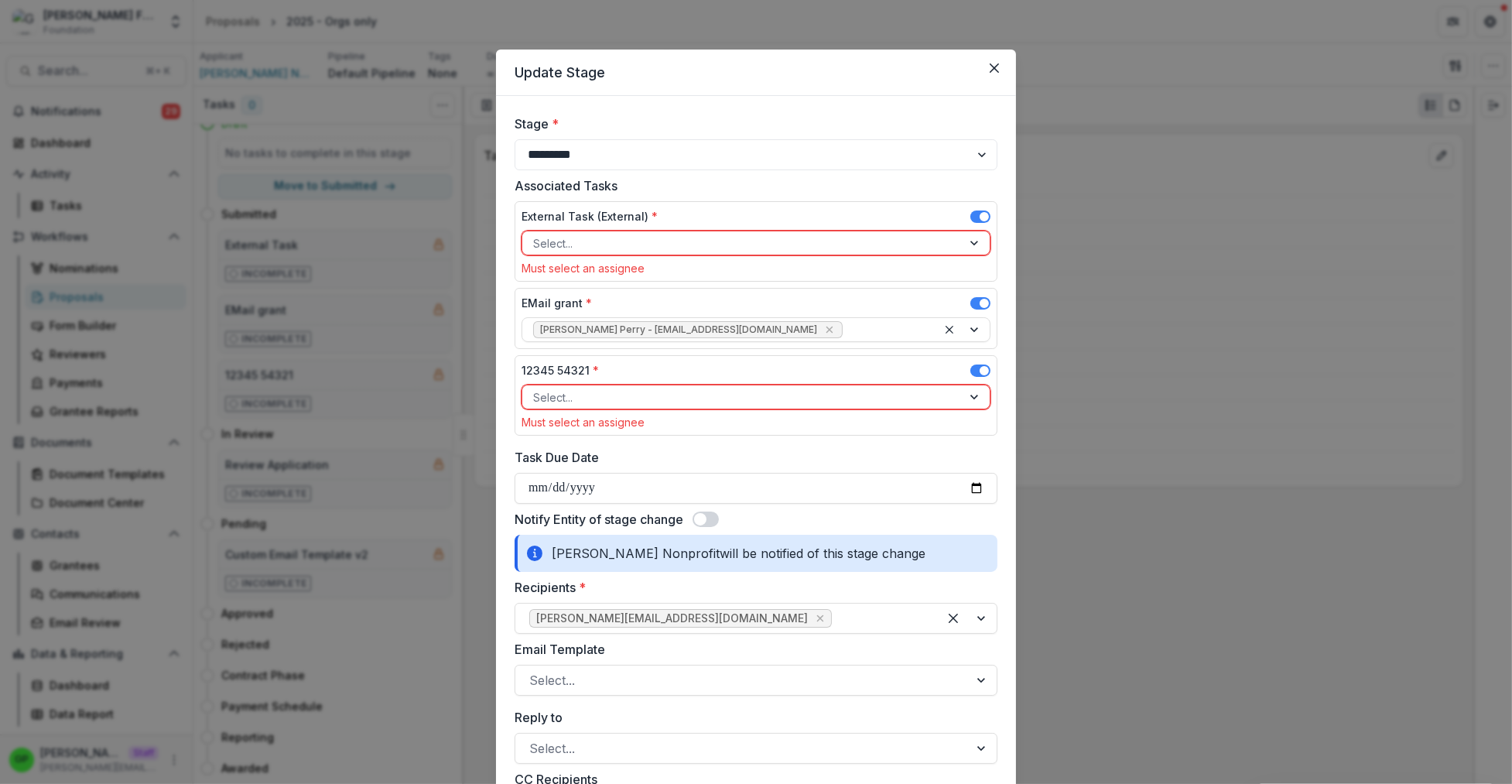
click at [980, 213] on span at bounding box center [984, 216] width 9 height 9
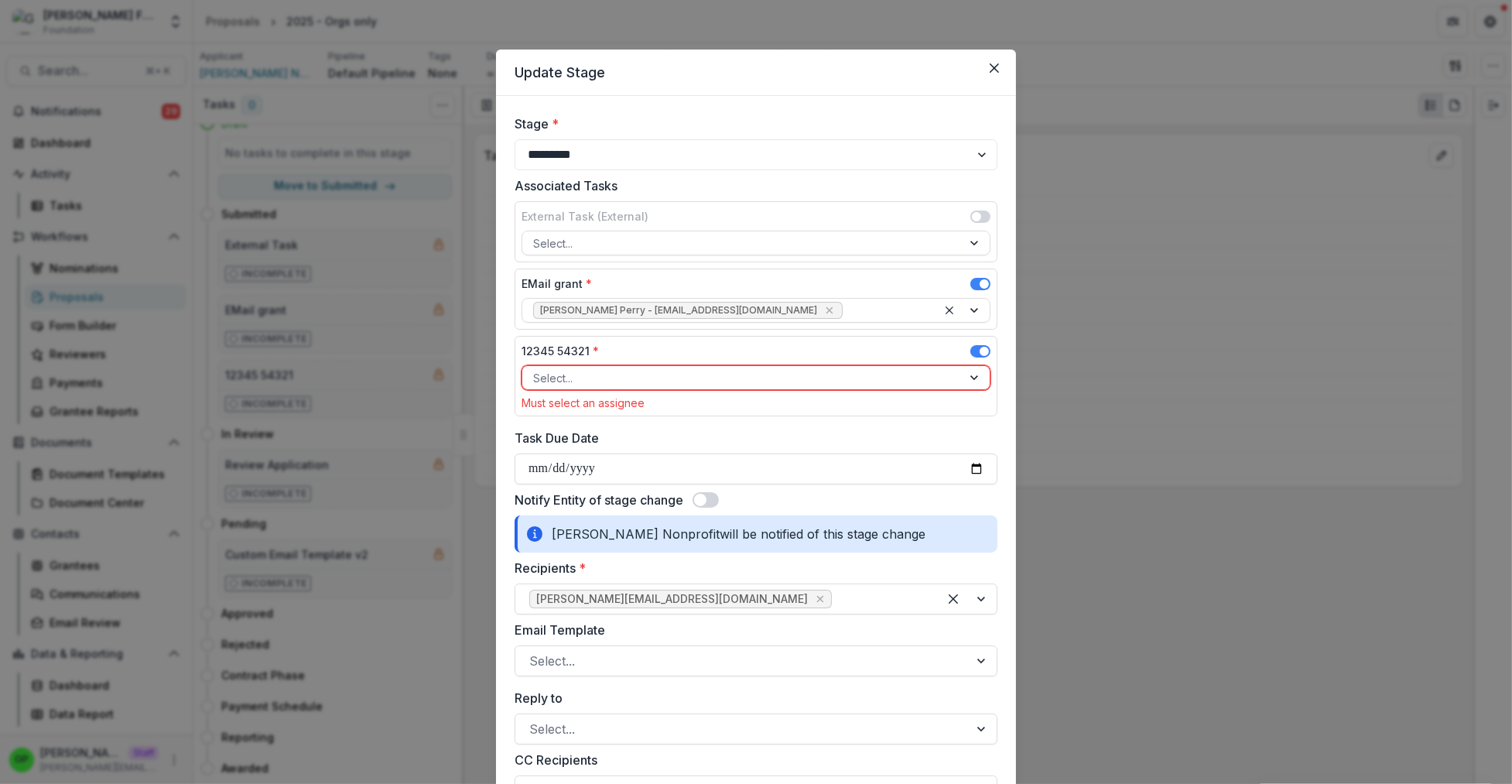
click at [980, 282] on span at bounding box center [984, 283] width 9 height 9
click at [981, 346] on label at bounding box center [980, 351] width 20 height 12
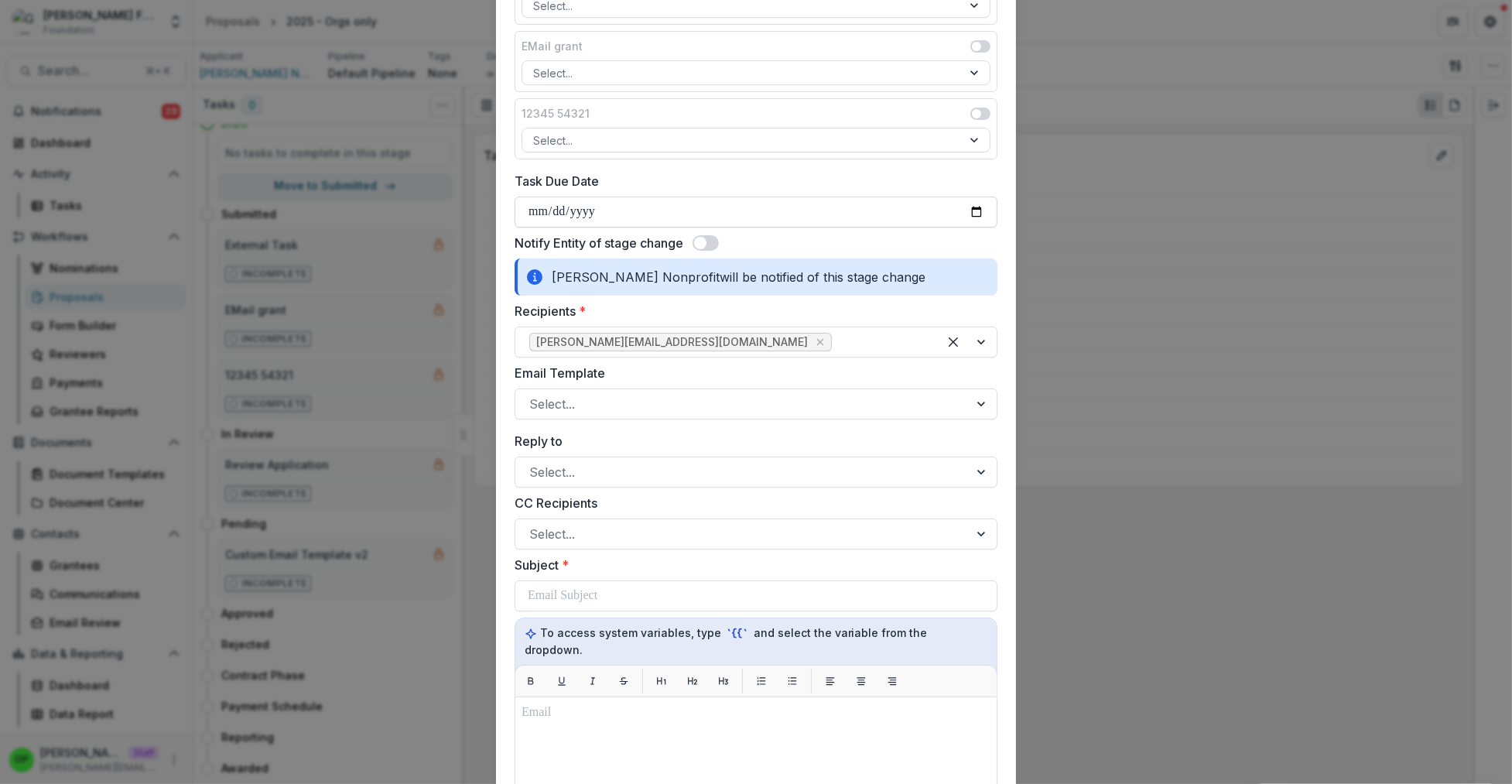
scroll to position [233, 0]
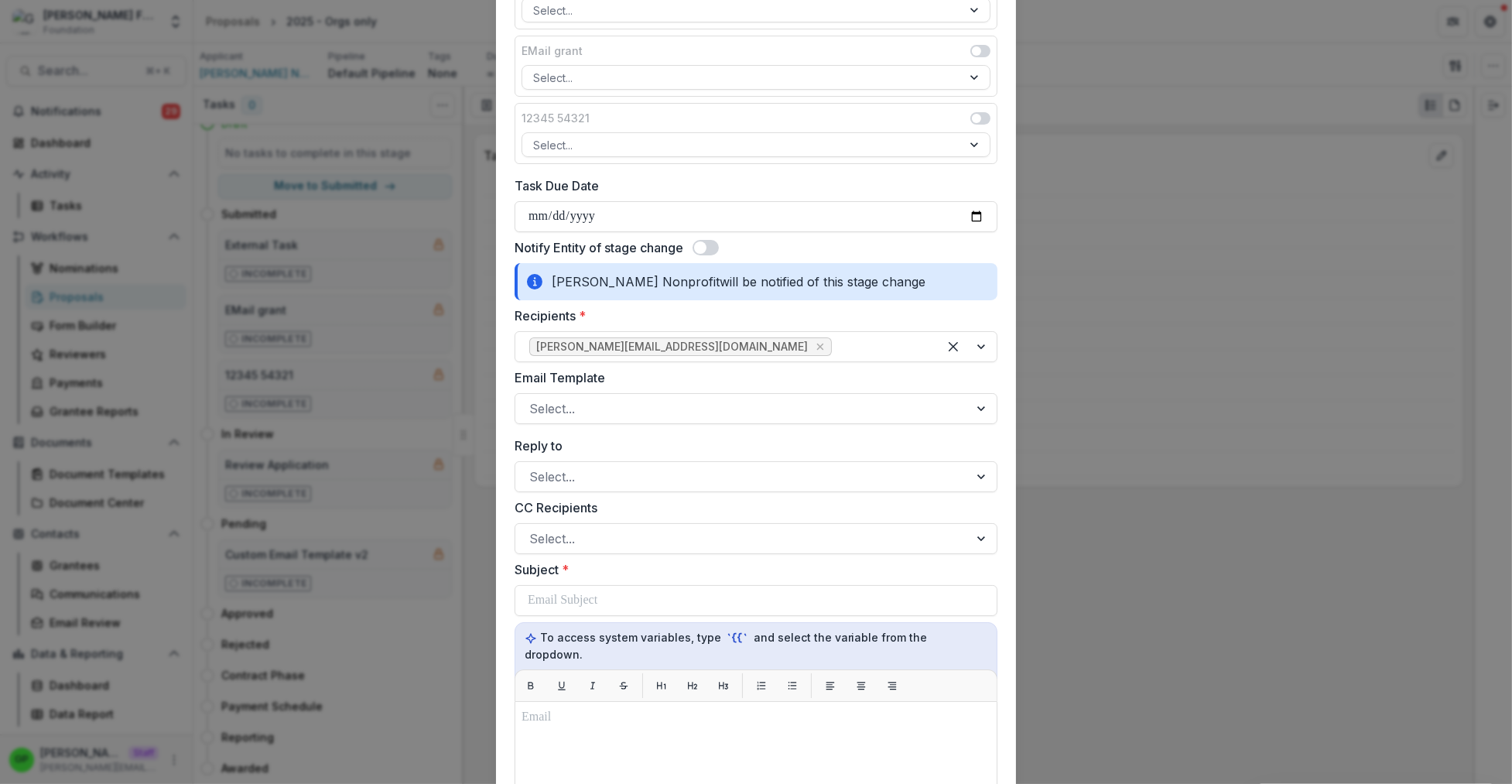
click at [701, 242] on span at bounding box center [706, 247] width 26 height 16
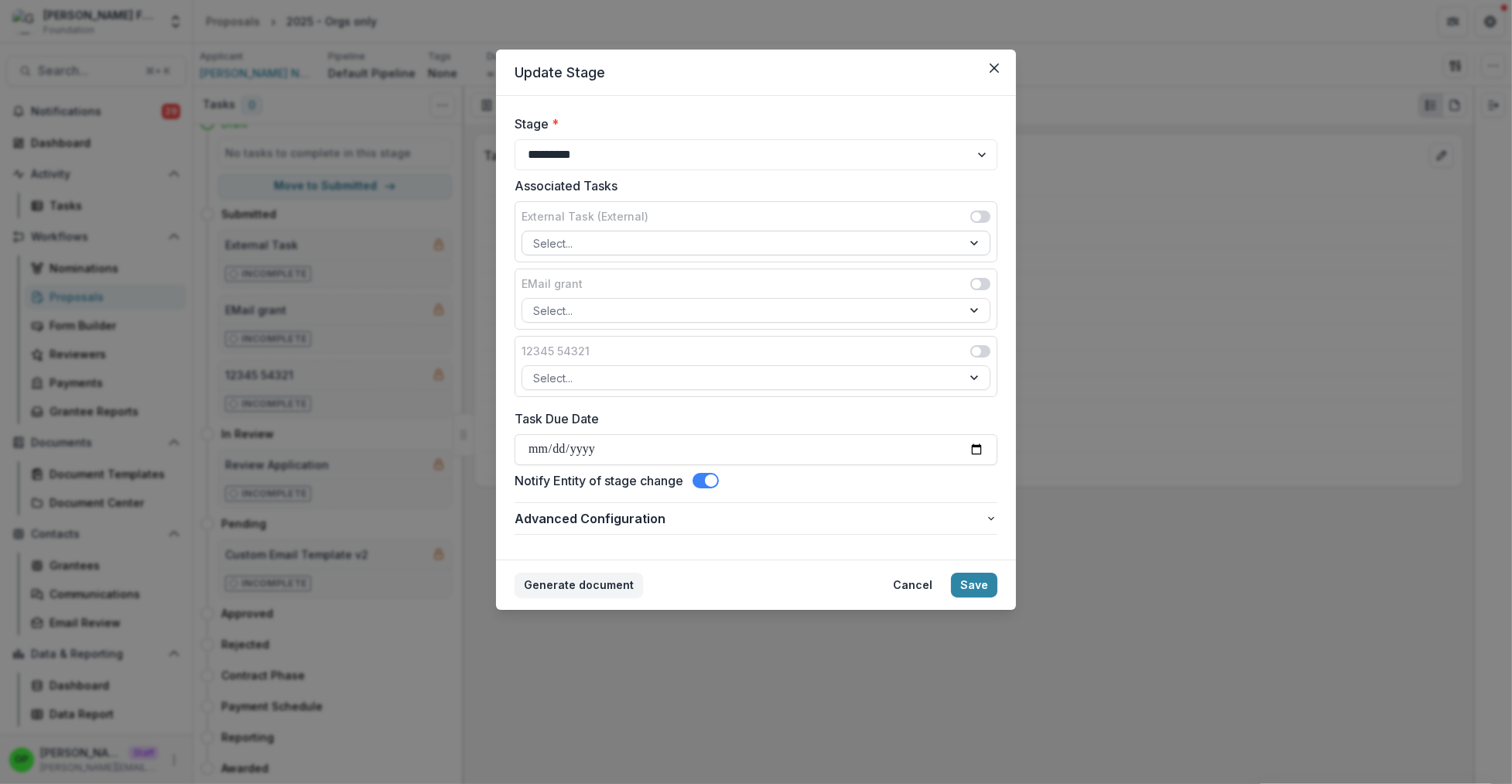
scroll to position [0, 0]
click at [714, 482] on span at bounding box center [711, 480] width 12 height 12
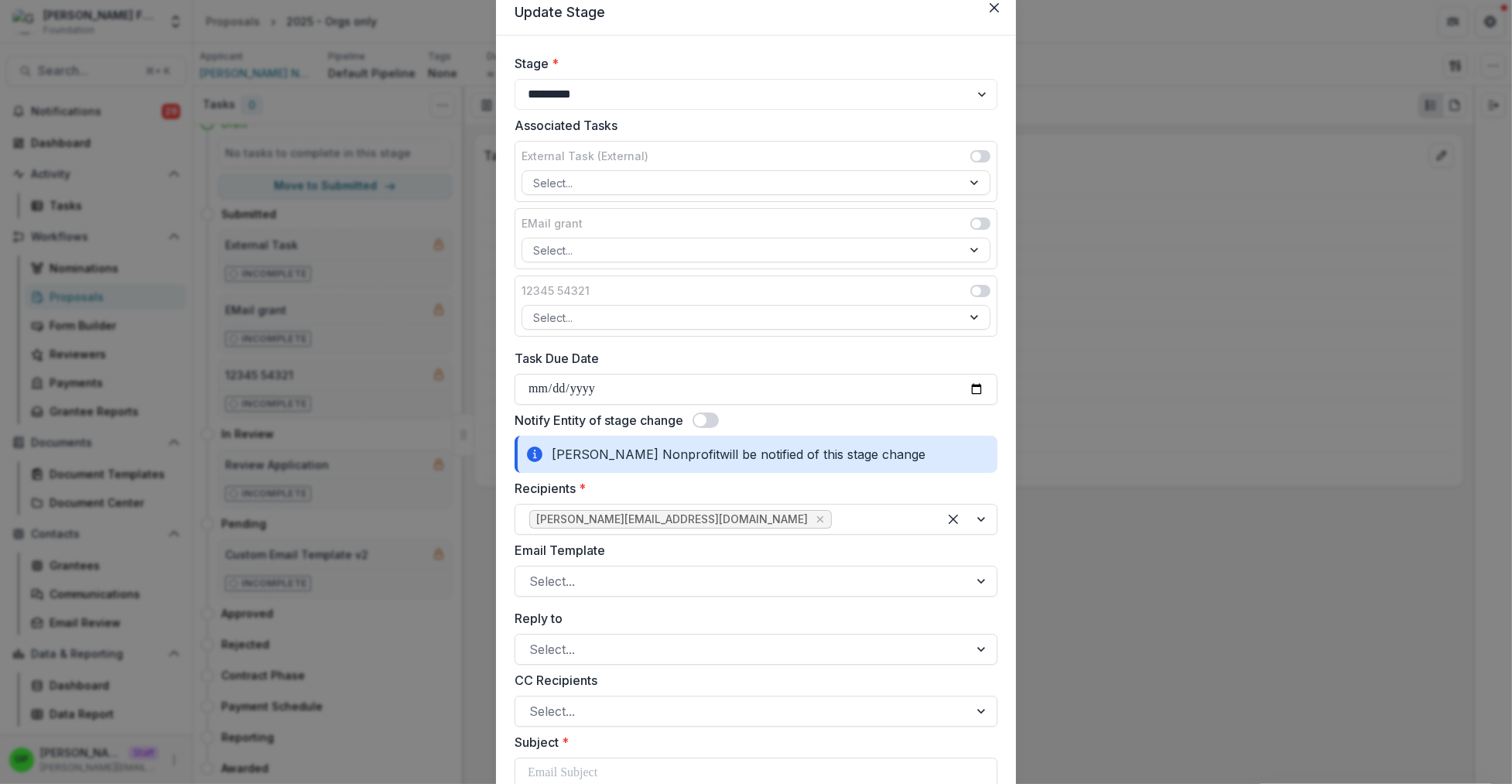
scroll to position [373, 0]
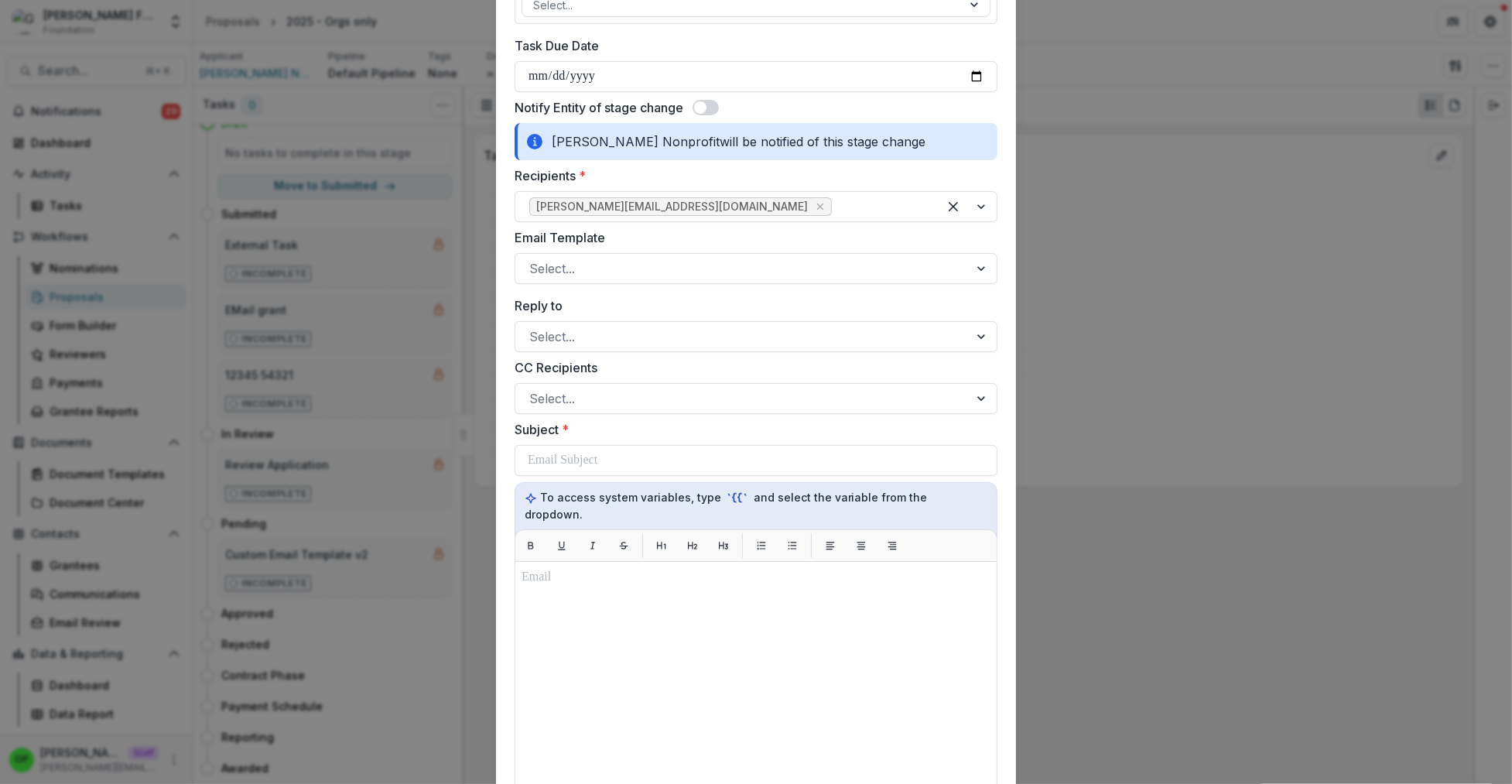
click at [700, 104] on span at bounding box center [700, 107] width 12 height 12
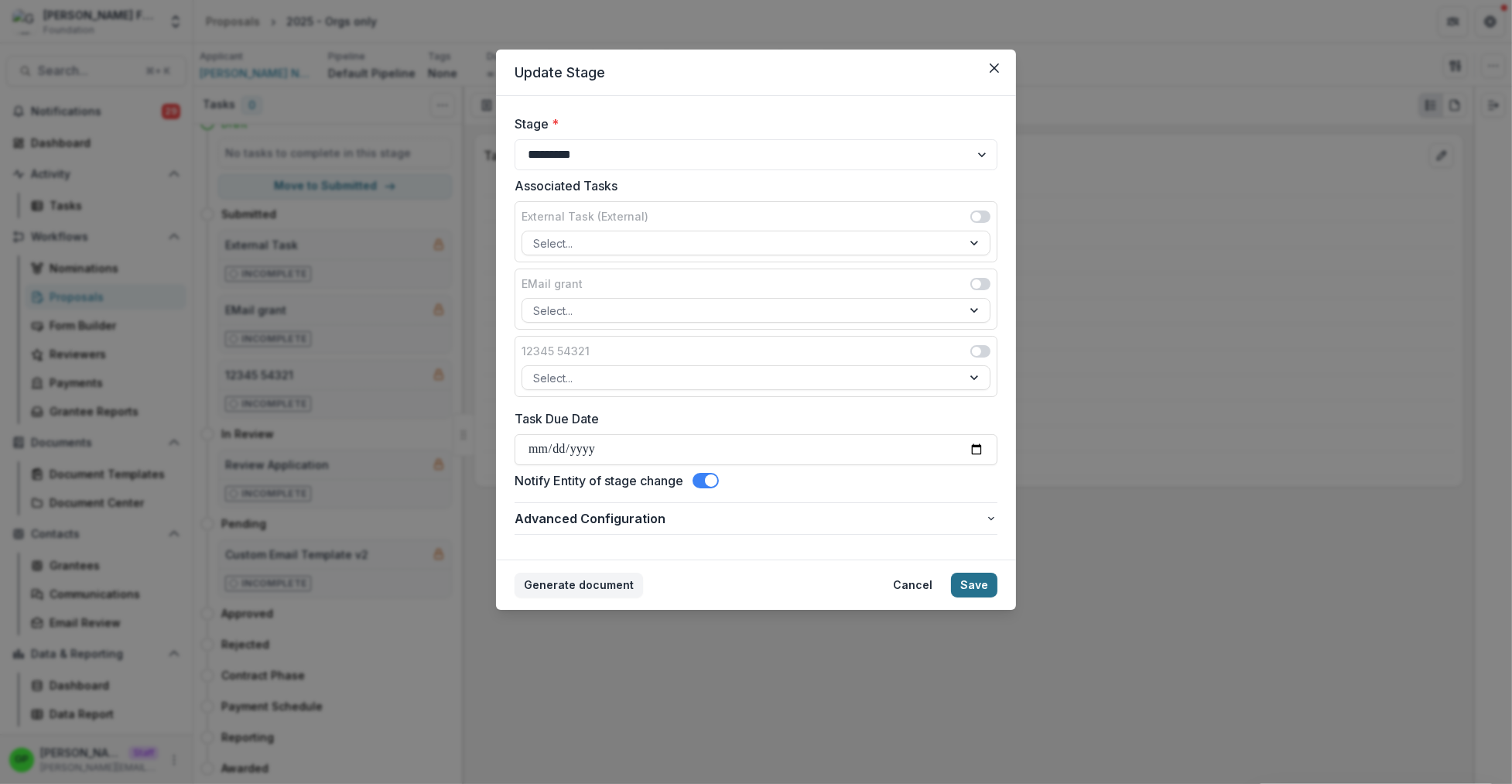
click at [977, 590] on button "Save" at bounding box center [974, 584] width 47 height 25
click at [977, 590] on button "Save" at bounding box center [974, 584] width 47 height 25
drag, startPoint x: 978, startPoint y: 587, endPoint x: 1028, endPoint y: 539, distance: 69.3
click at [978, 587] on button "Save" at bounding box center [974, 584] width 47 height 25
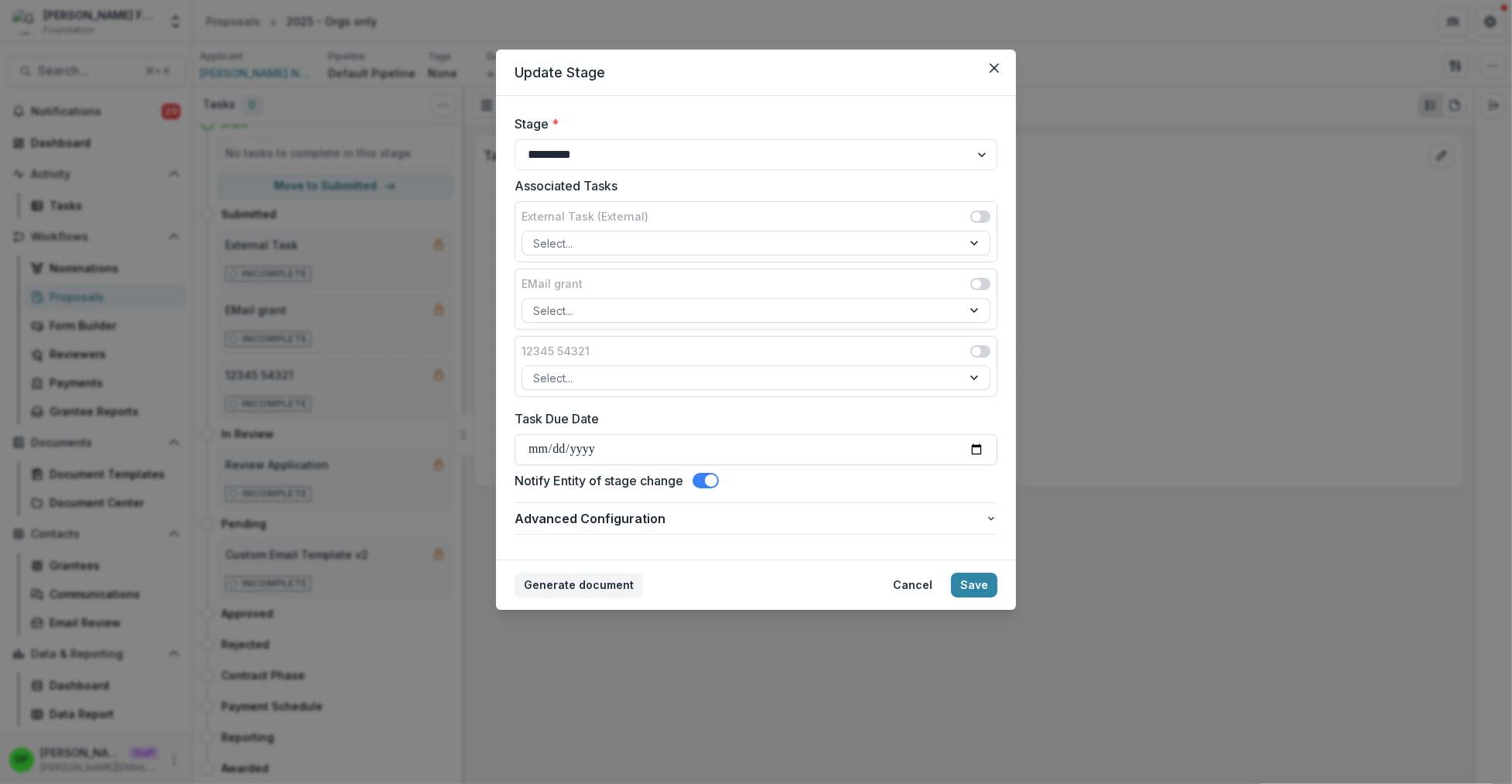
click at [711, 491] on div "**********" at bounding box center [756, 327] width 483 height 426
click at [711, 486] on span at bounding box center [711, 480] width 12 height 12
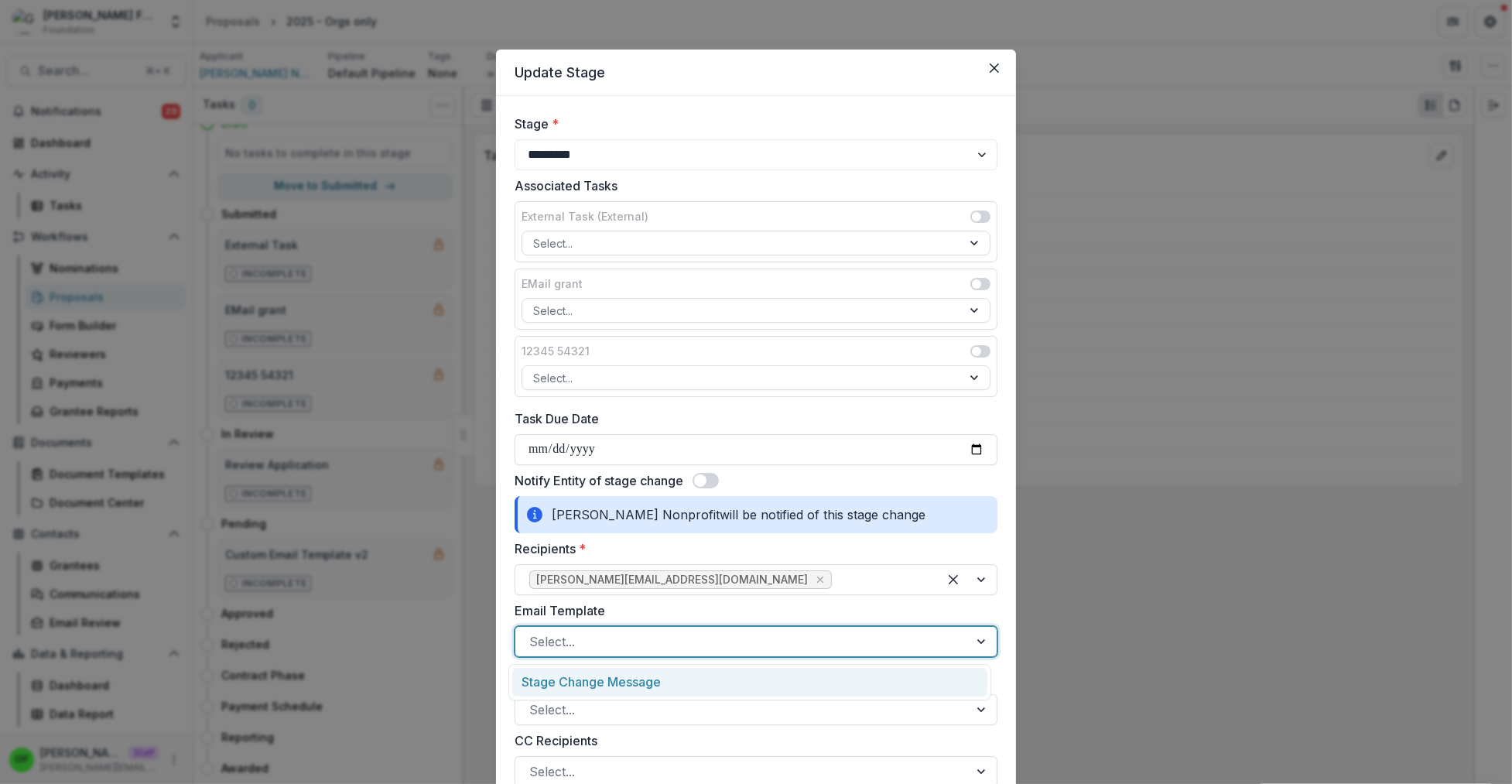
click at [601, 642] on div at bounding box center [742, 641] width 426 height 21
click at [609, 682] on div "Stage Change Message" at bounding box center [750, 682] width 475 height 29
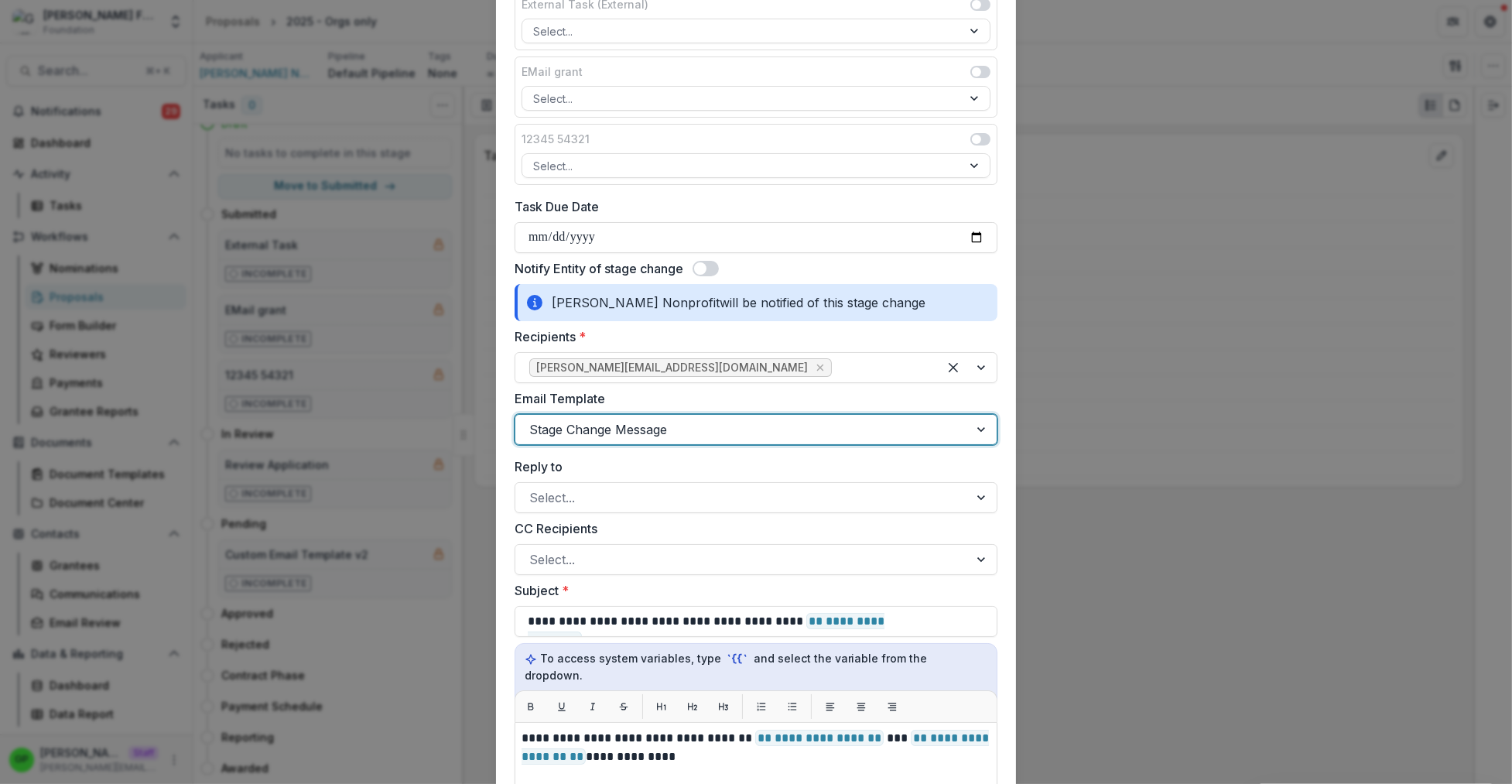
scroll to position [403, 0]
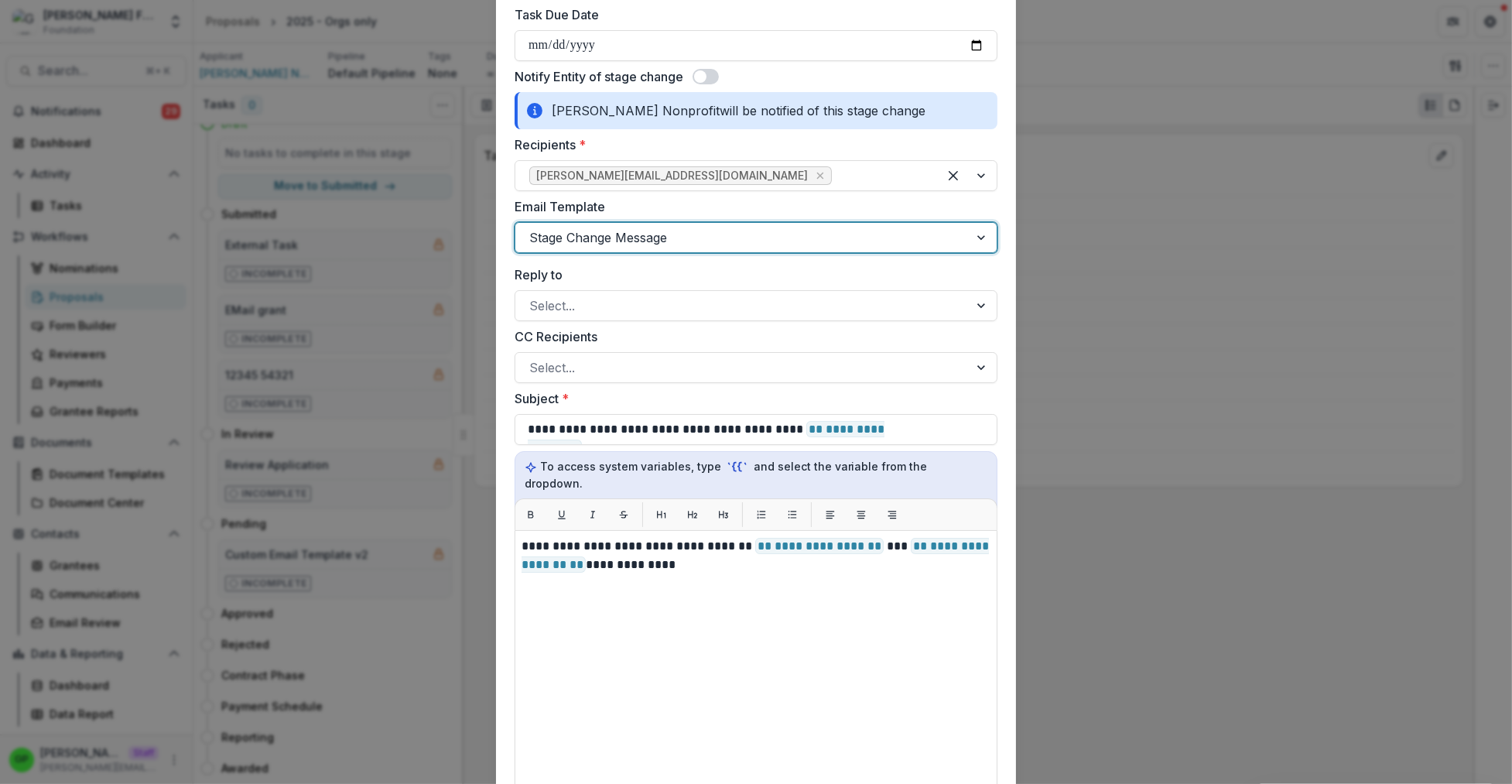
click at [705, 74] on span at bounding box center [706, 76] width 26 height 16
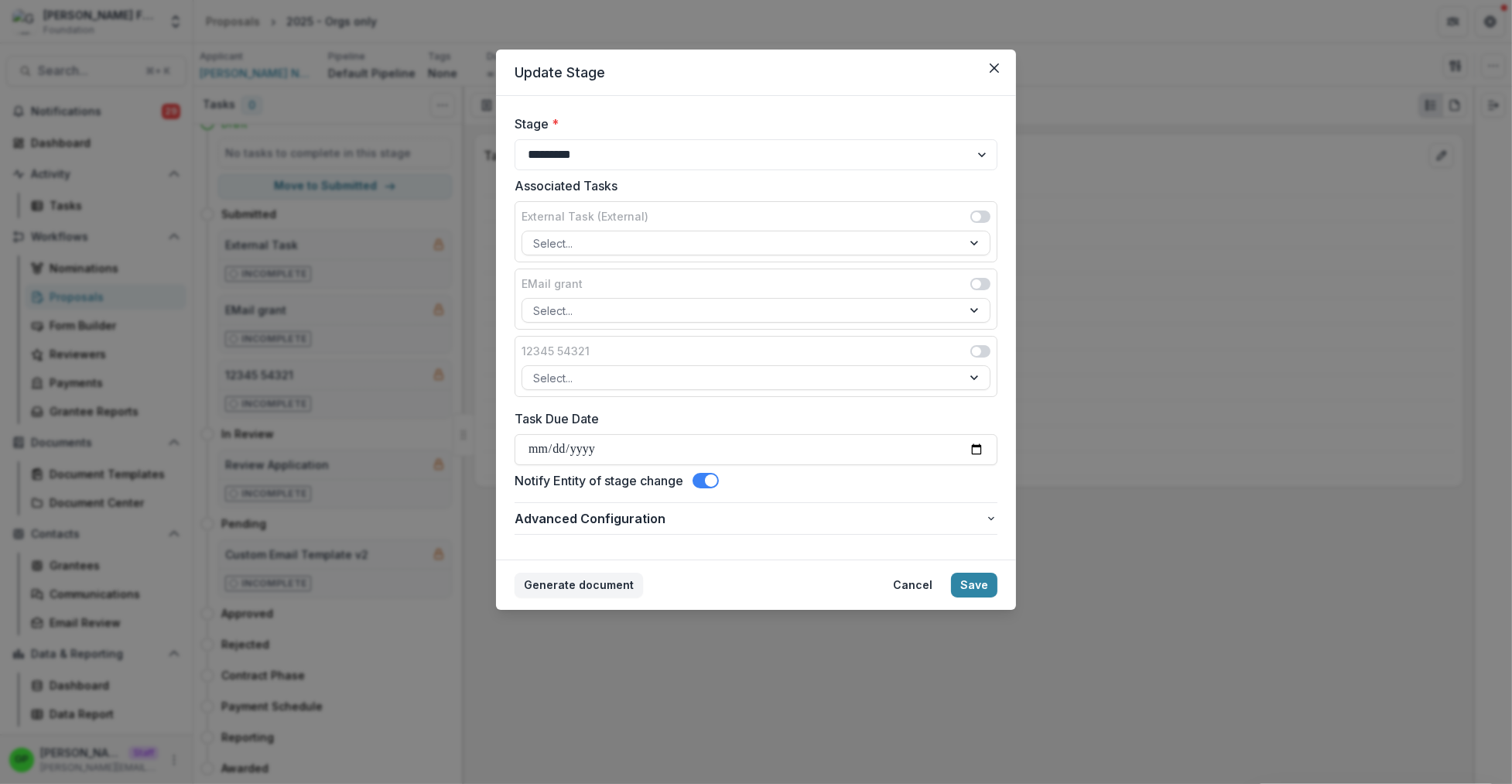
scroll to position [0, 0]
drag, startPoint x: 697, startPoint y: 469, endPoint x: 711, endPoint y: 481, distance: 18.4
click at [699, 472] on div "**********" at bounding box center [756, 327] width 483 height 426
click at [711, 481] on span at bounding box center [711, 480] width 12 height 12
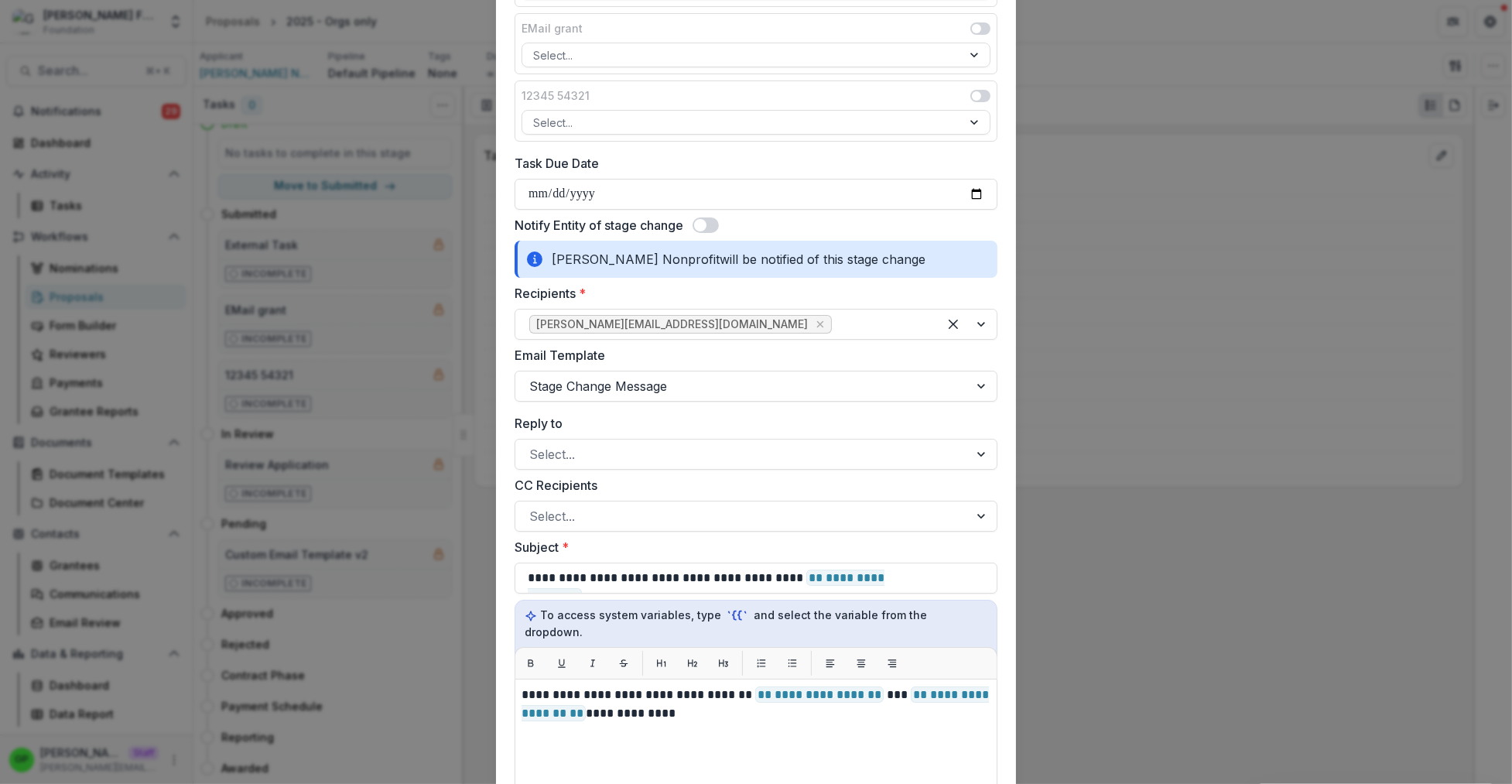
scroll to position [248, 0]
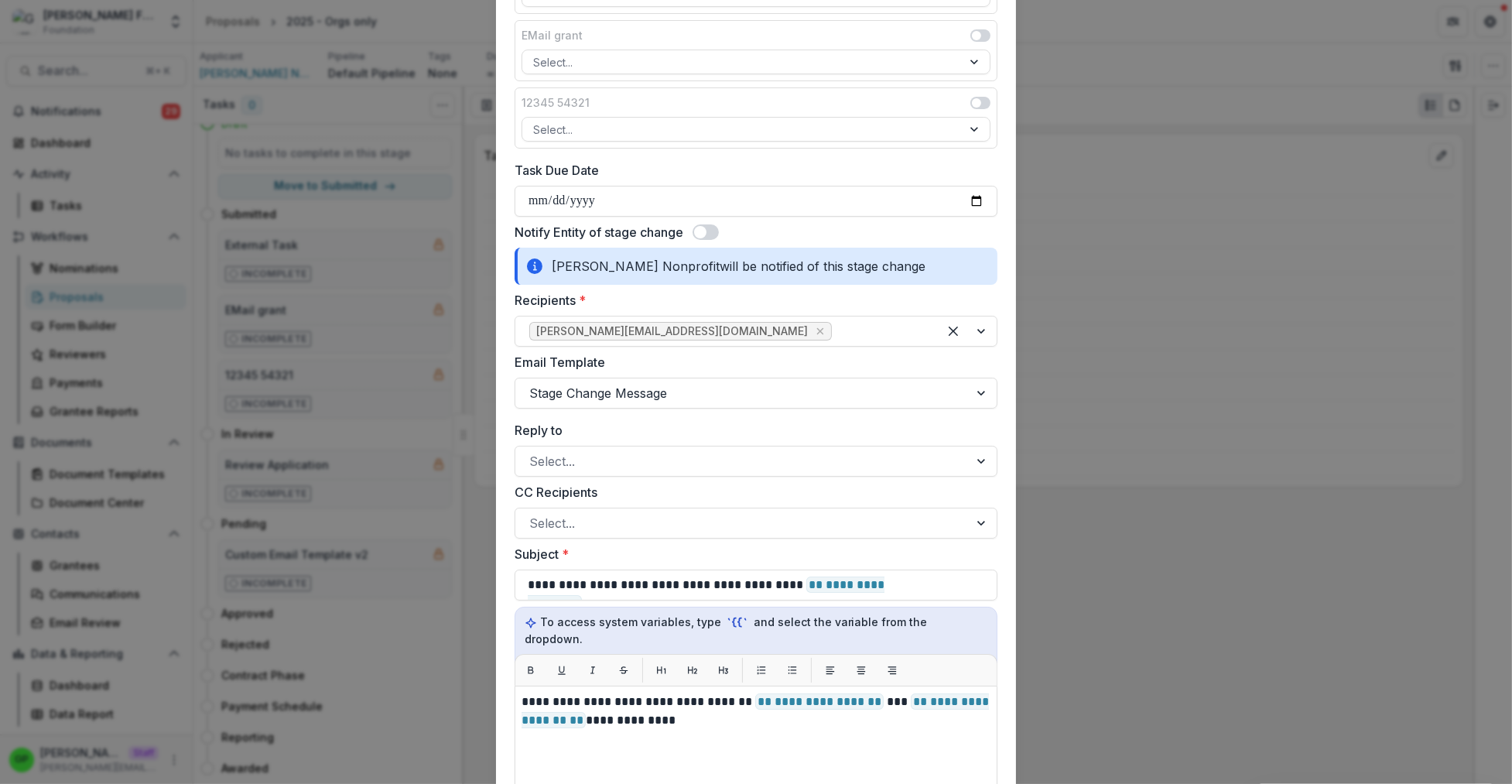
click at [702, 227] on span at bounding box center [706, 232] width 26 height 16
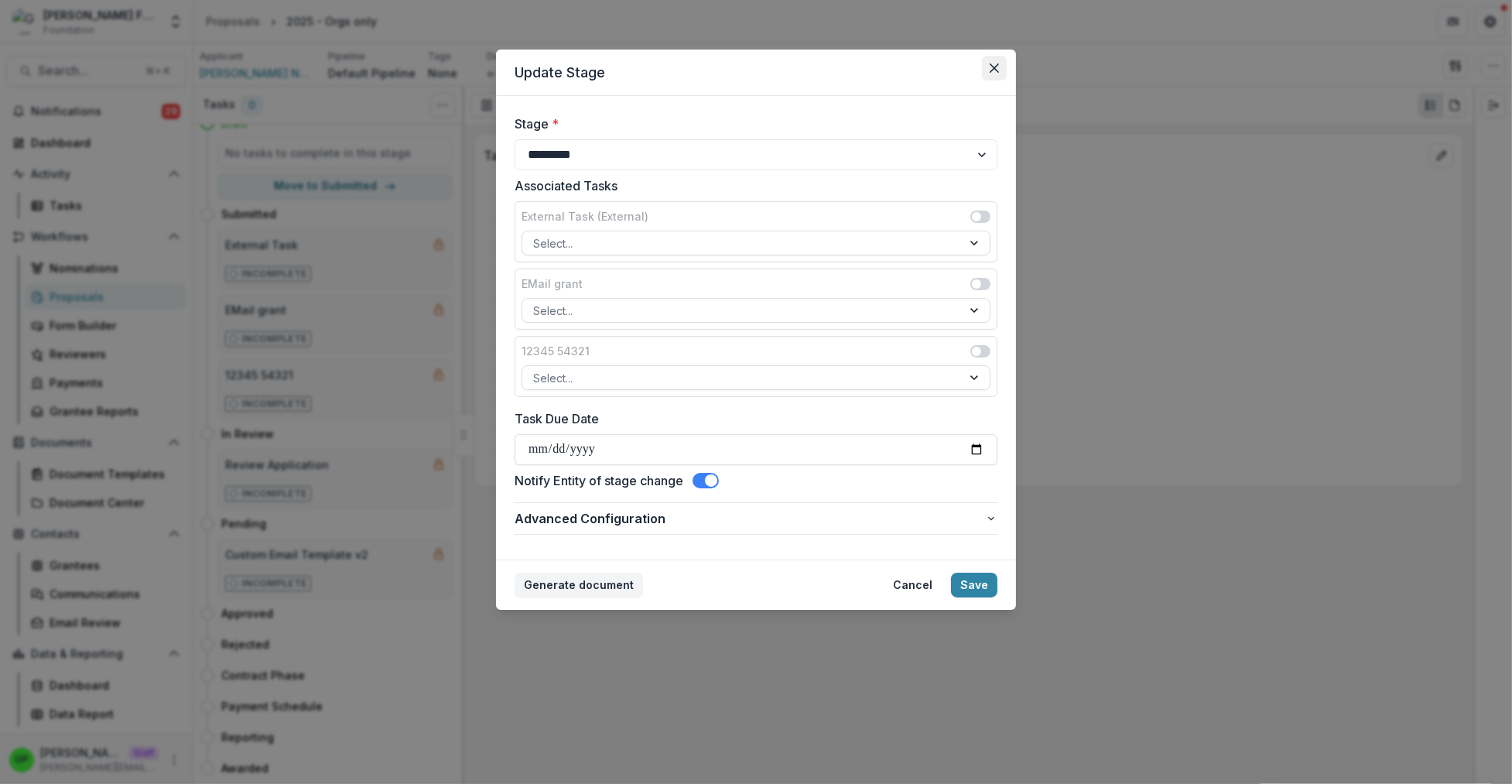
click at [1003, 57] on button "Close" at bounding box center [995, 68] width 25 height 25
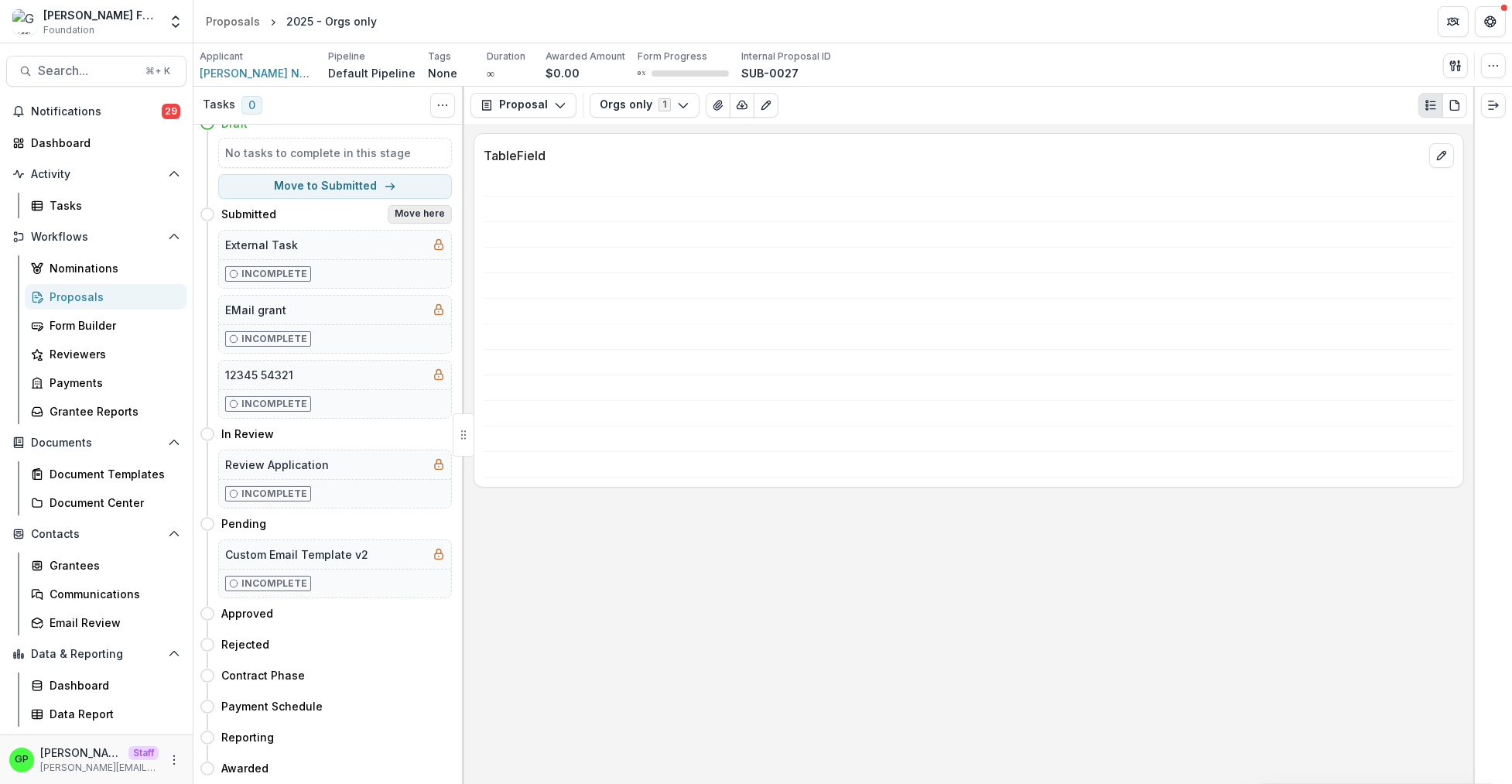
click at [409, 213] on button "Move here" at bounding box center [420, 214] width 64 height 19
select select "*********"
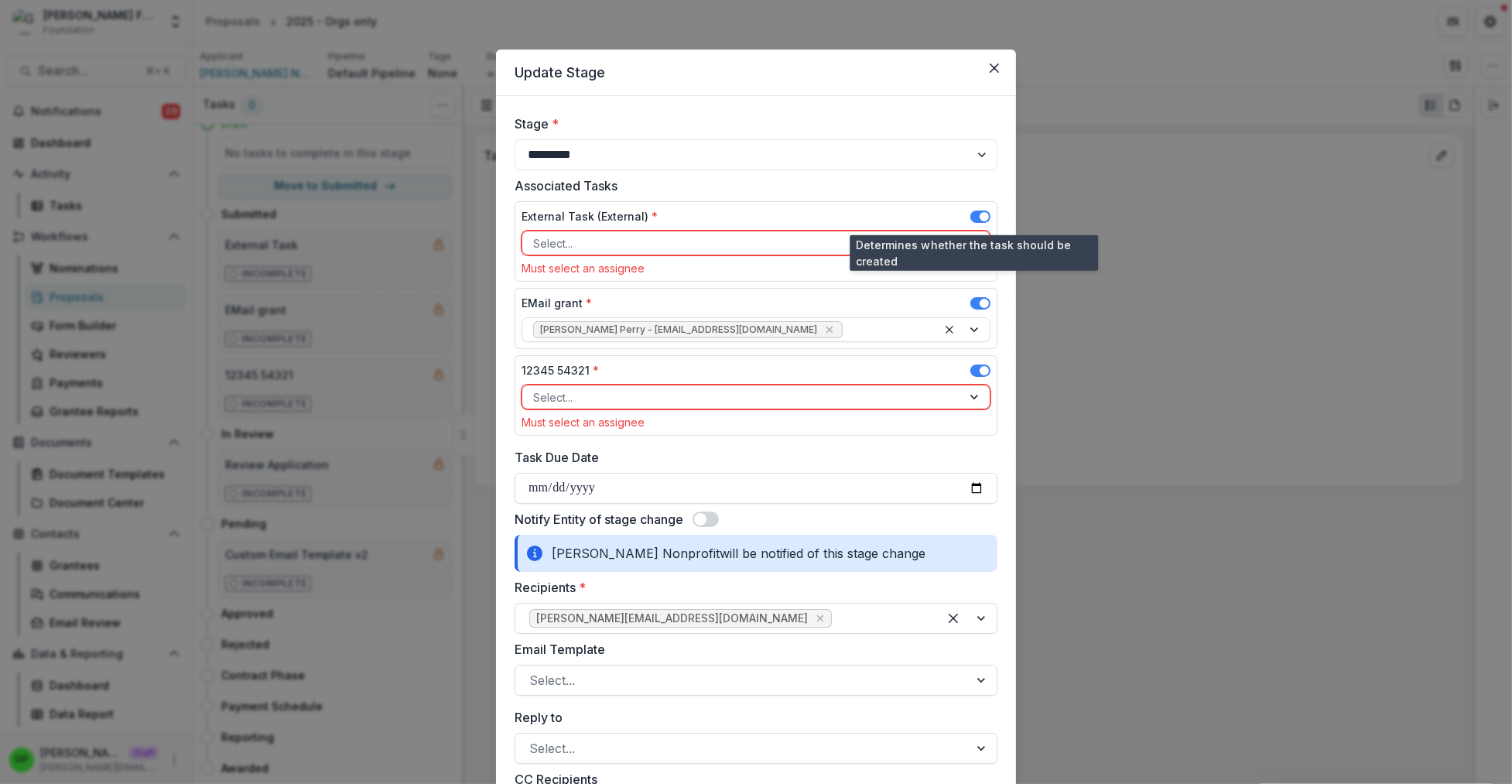
click at [970, 216] on span at bounding box center [980, 216] width 20 height 12
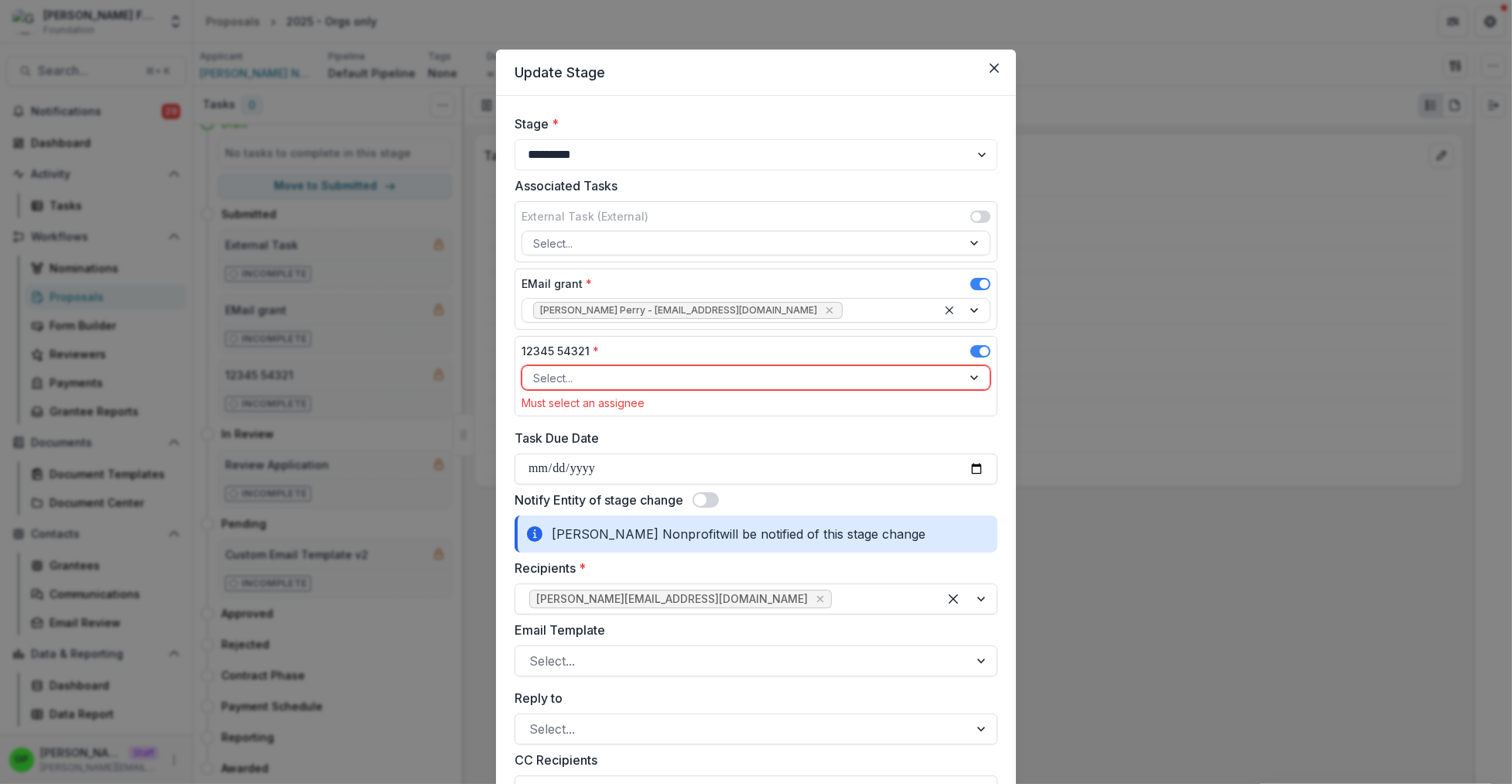
click at [972, 344] on div "12345 54321 *" at bounding box center [756, 354] width 469 height 22
click at [973, 348] on span at bounding box center [980, 351] width 20 height 12
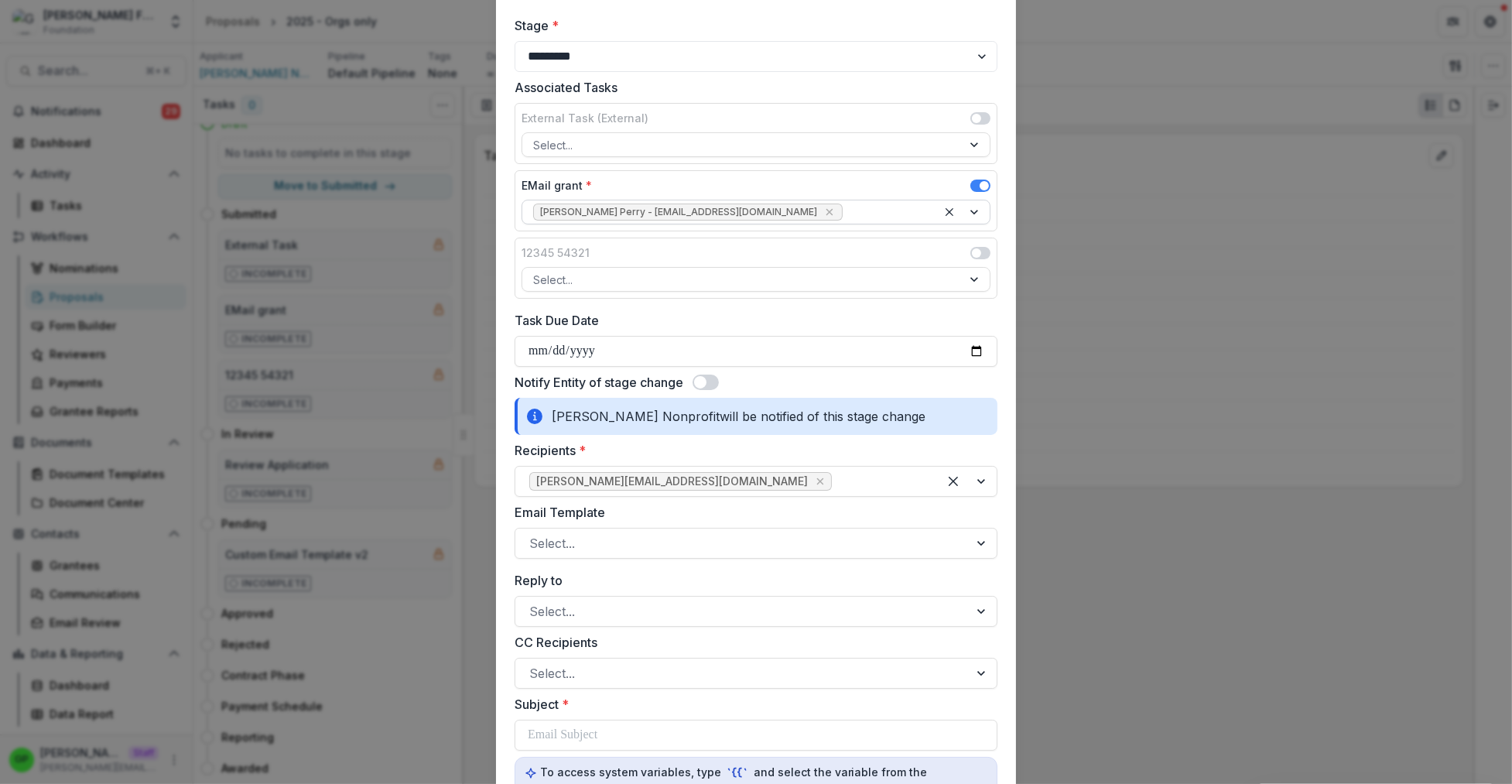
scroll to position [108, 0]
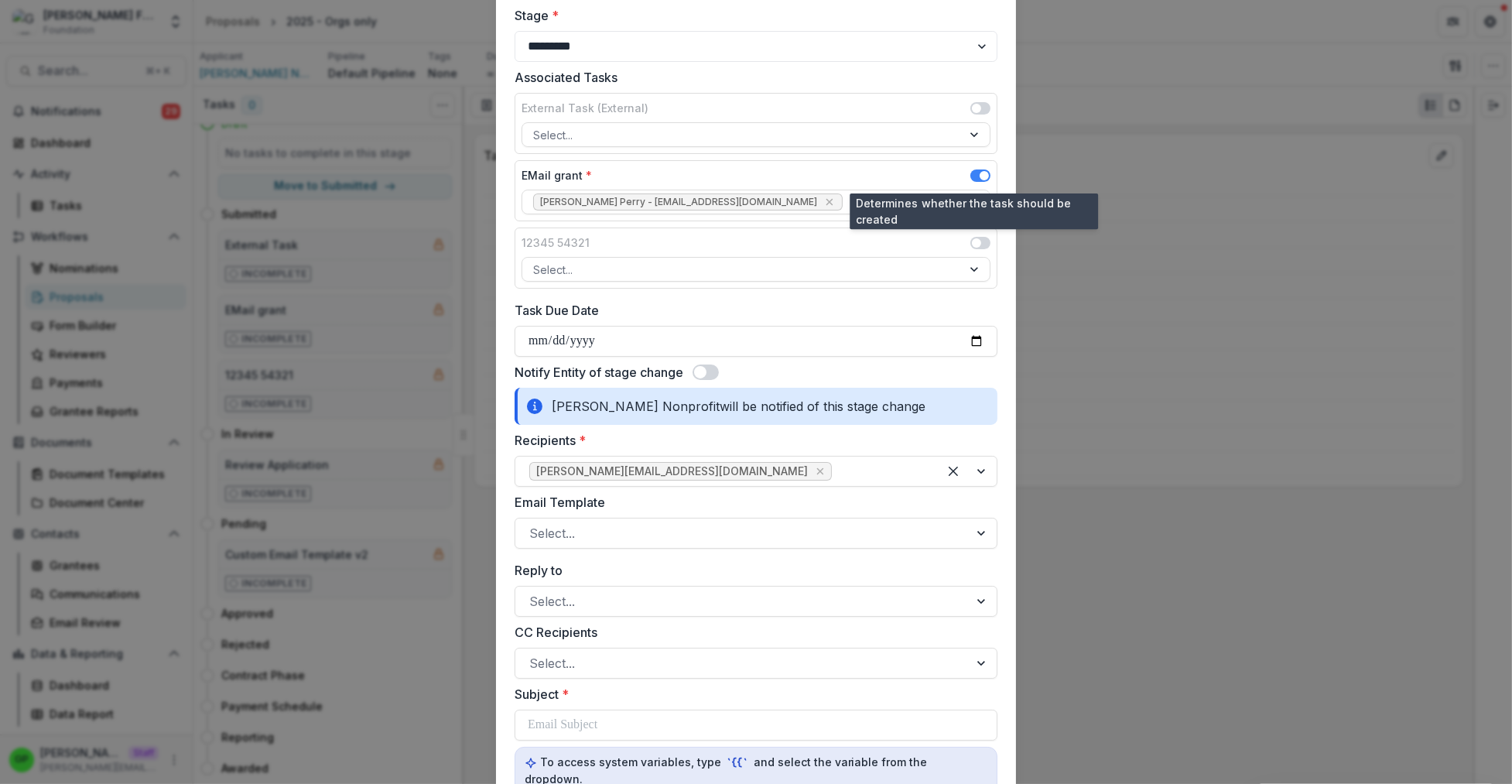
click at [980, 173] on span at bounding box center [984, 175] width 9 height 9
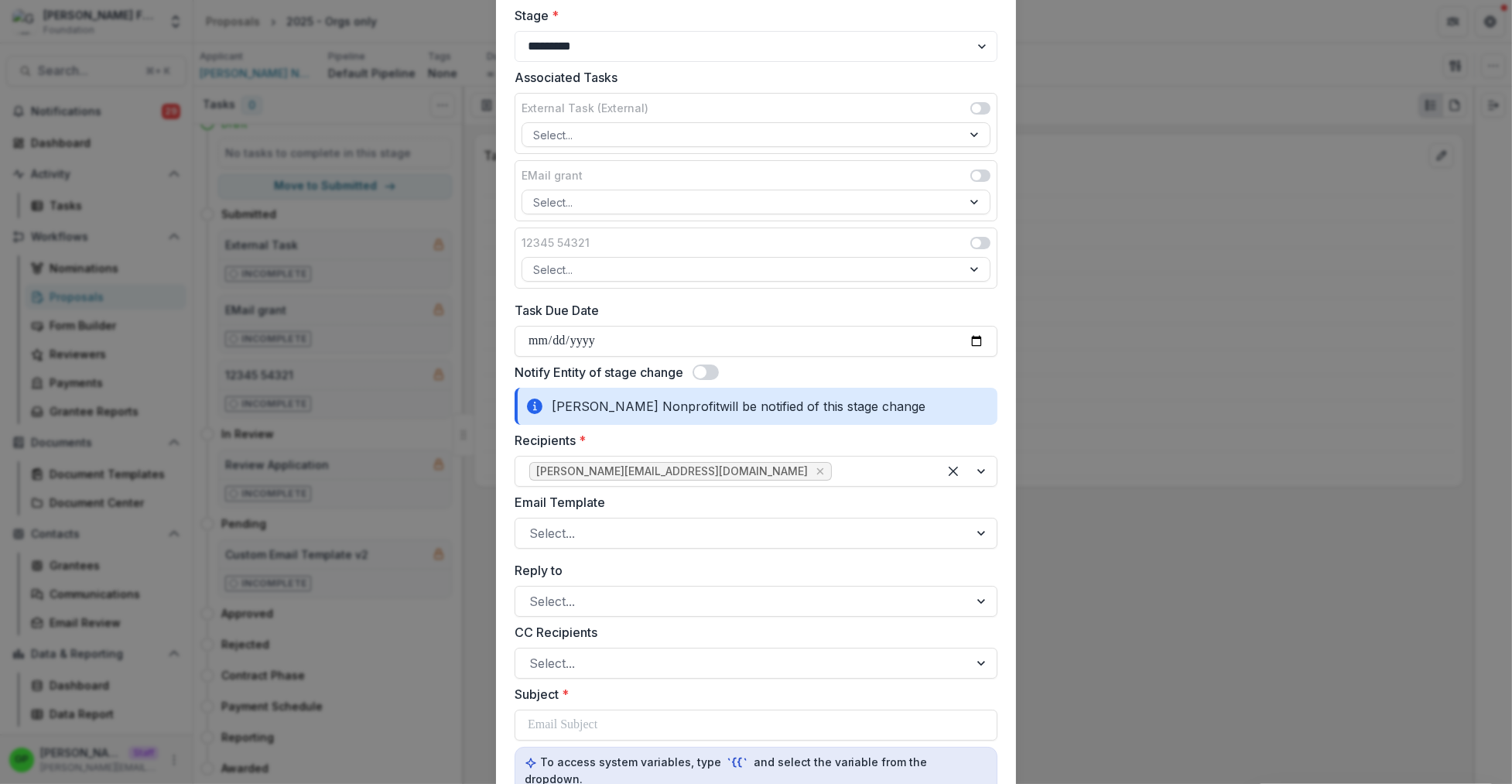
click at [711, 370] on span at bounding box center [706, 372] width 26 height 16
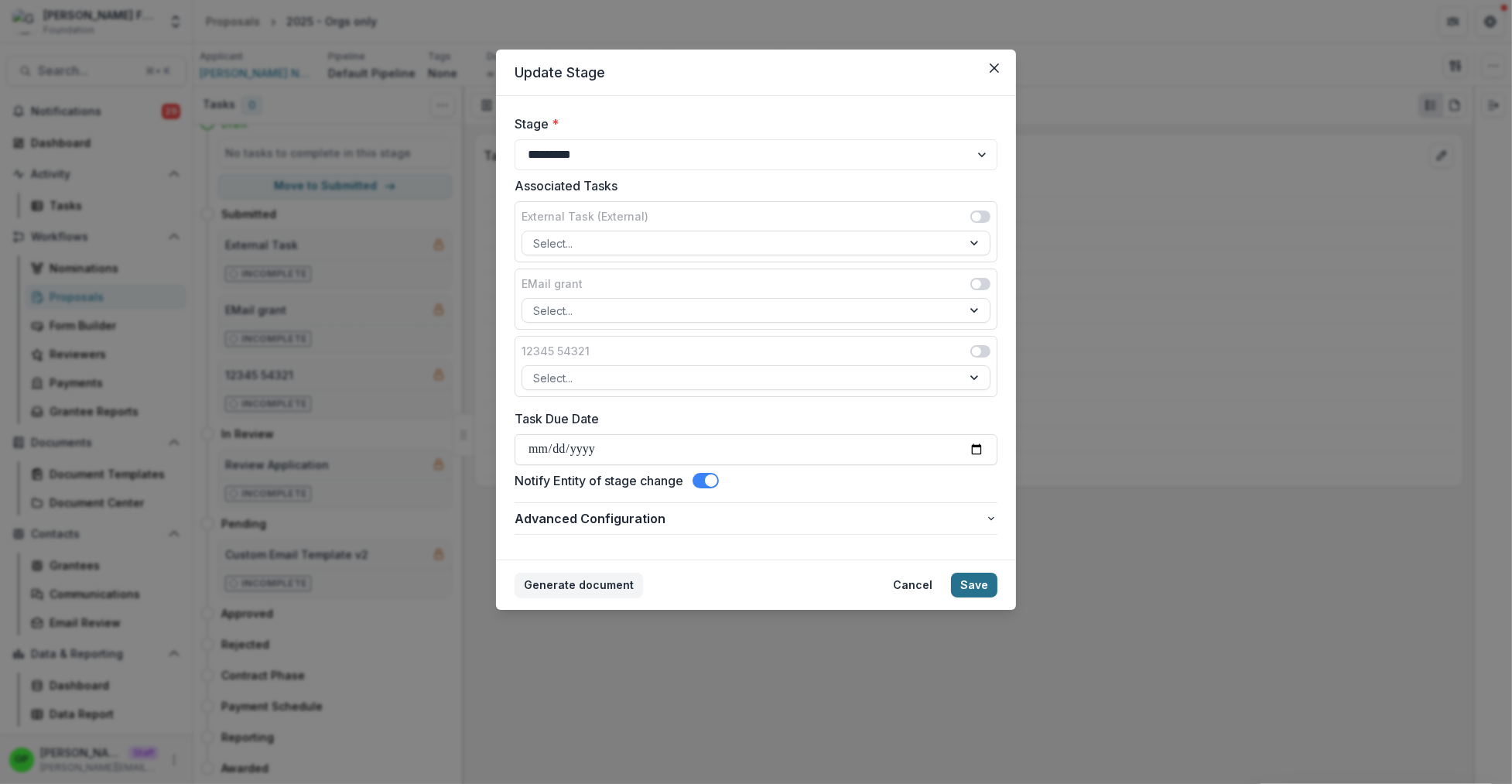
click at [977, 583] on button "Save" at bounding box center [974, 584] width 47 height 25
click at [977, 583] on button "Save" at bounding box center [974, 584] width 47 height 25
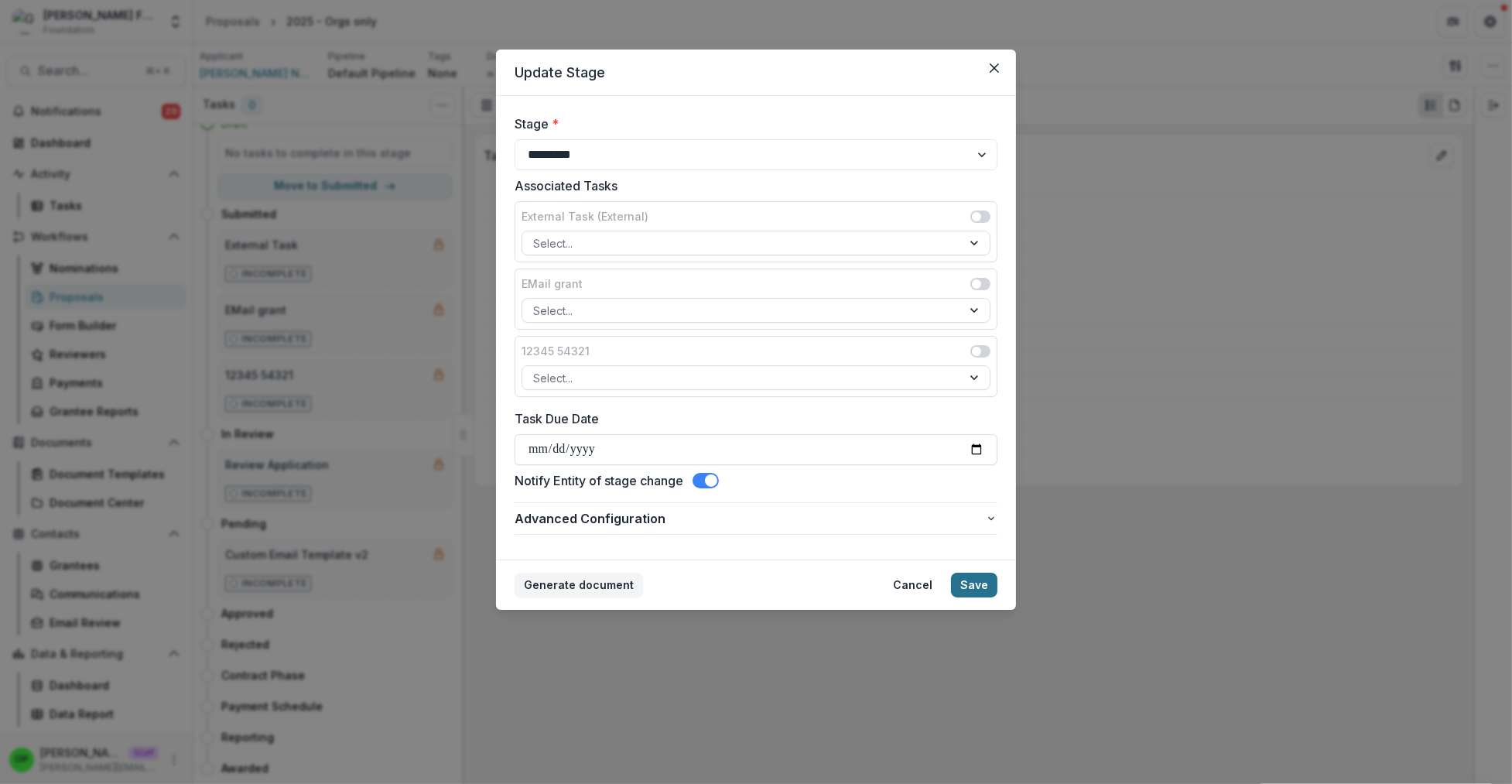
click at [977, 583] on button "Save" at bounding box center [974, 584] width 47 height 25
click at [711, 476] on span at bounding box center [711, 480] width 12 height 12
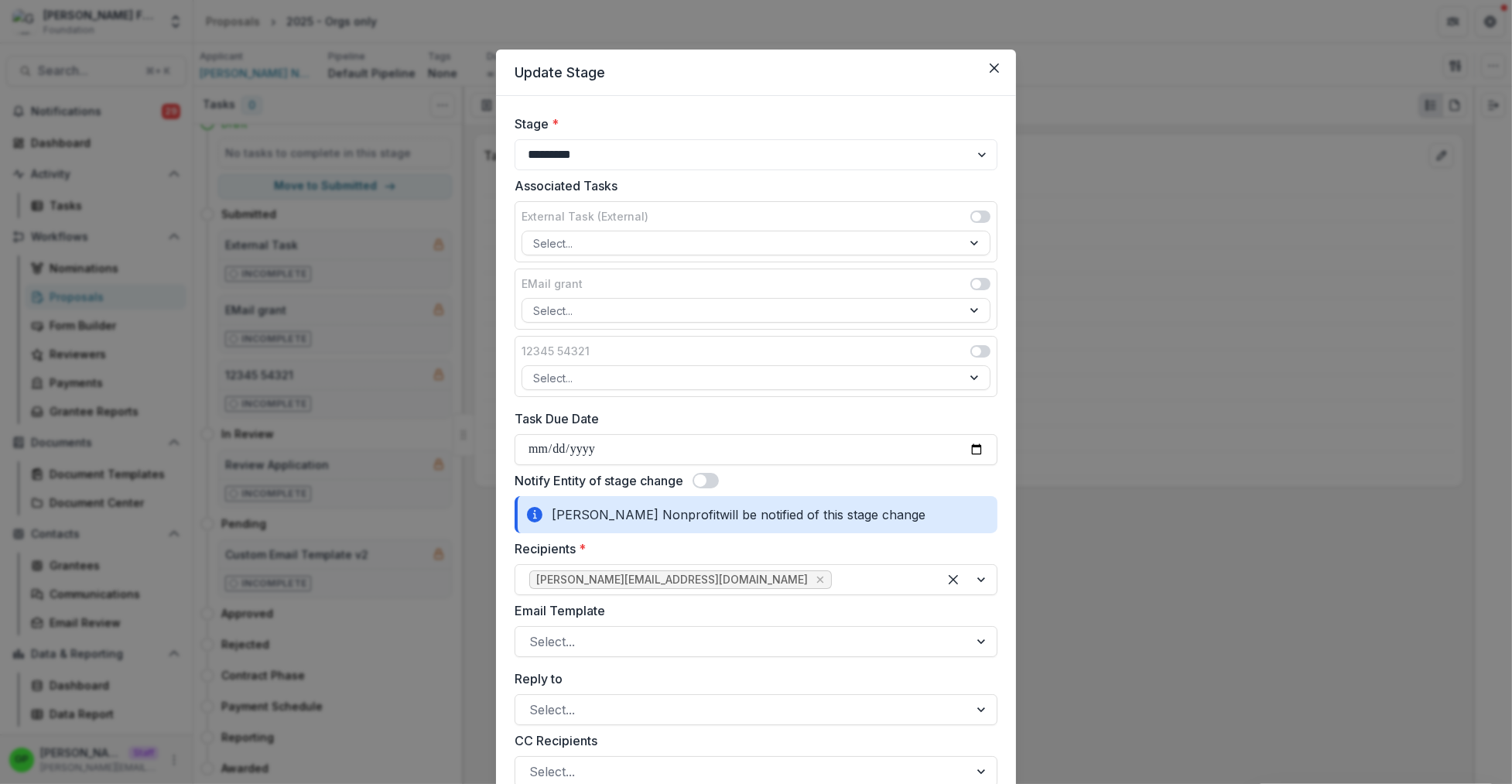
click at [710, 480] on span at bounding box center [706, 480] width 26 height 16
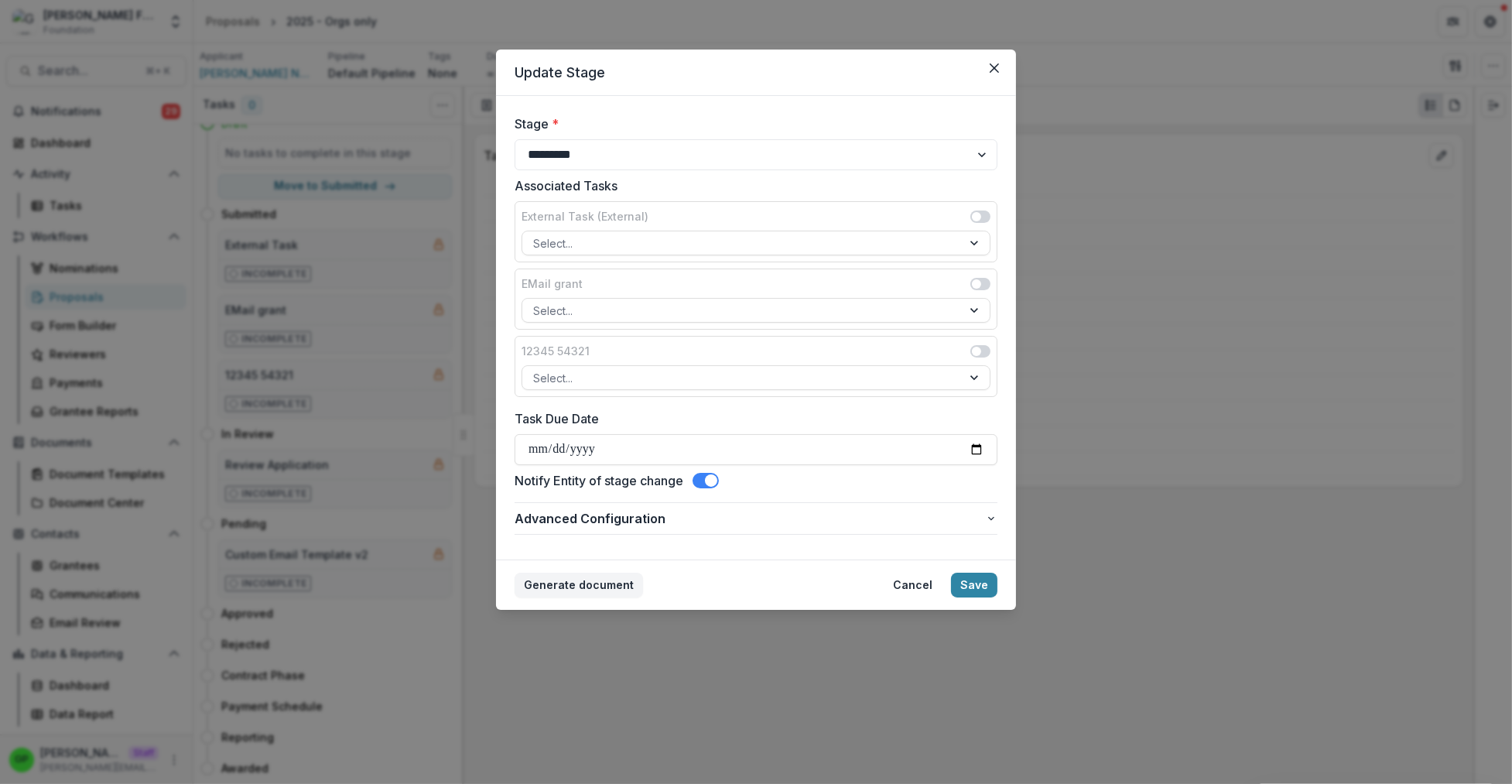
click at [710, 480] on span at bounding box center [711, 480] width 12 height 12
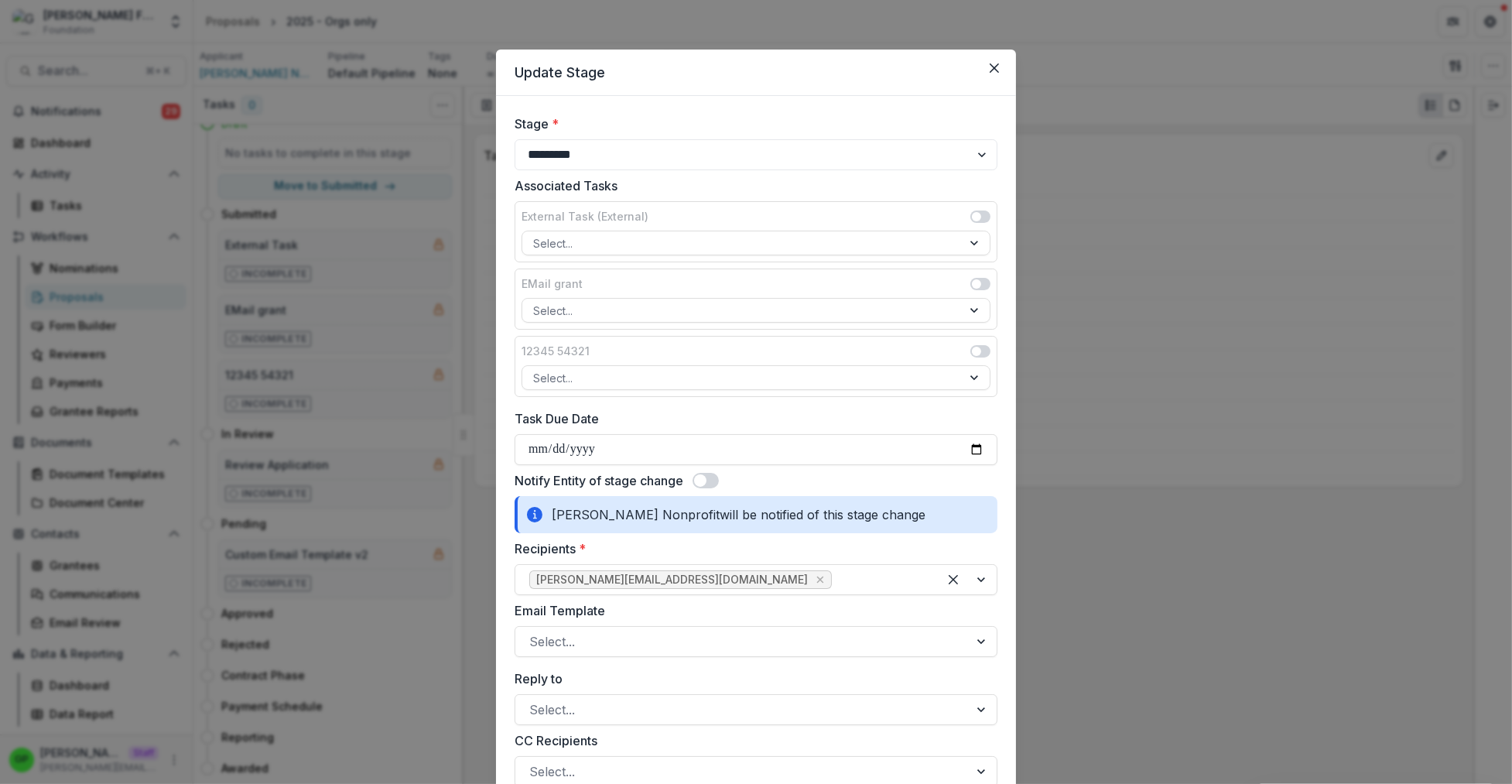
click at [693, 481] on span at bounding box center [706, 480] width 26 height 16
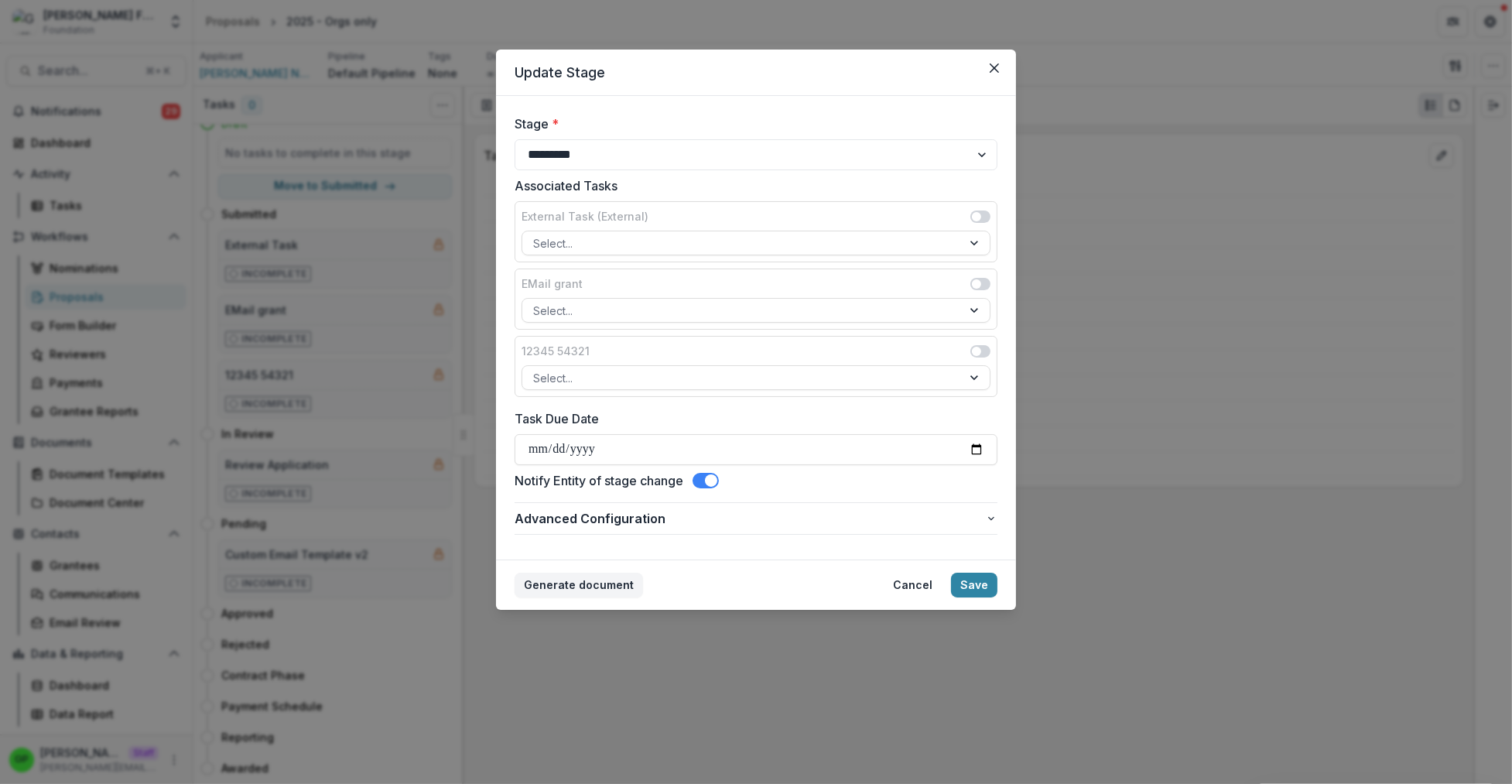
click at [713, 484] on span at bounding box center [711, 480] width 12 height 12
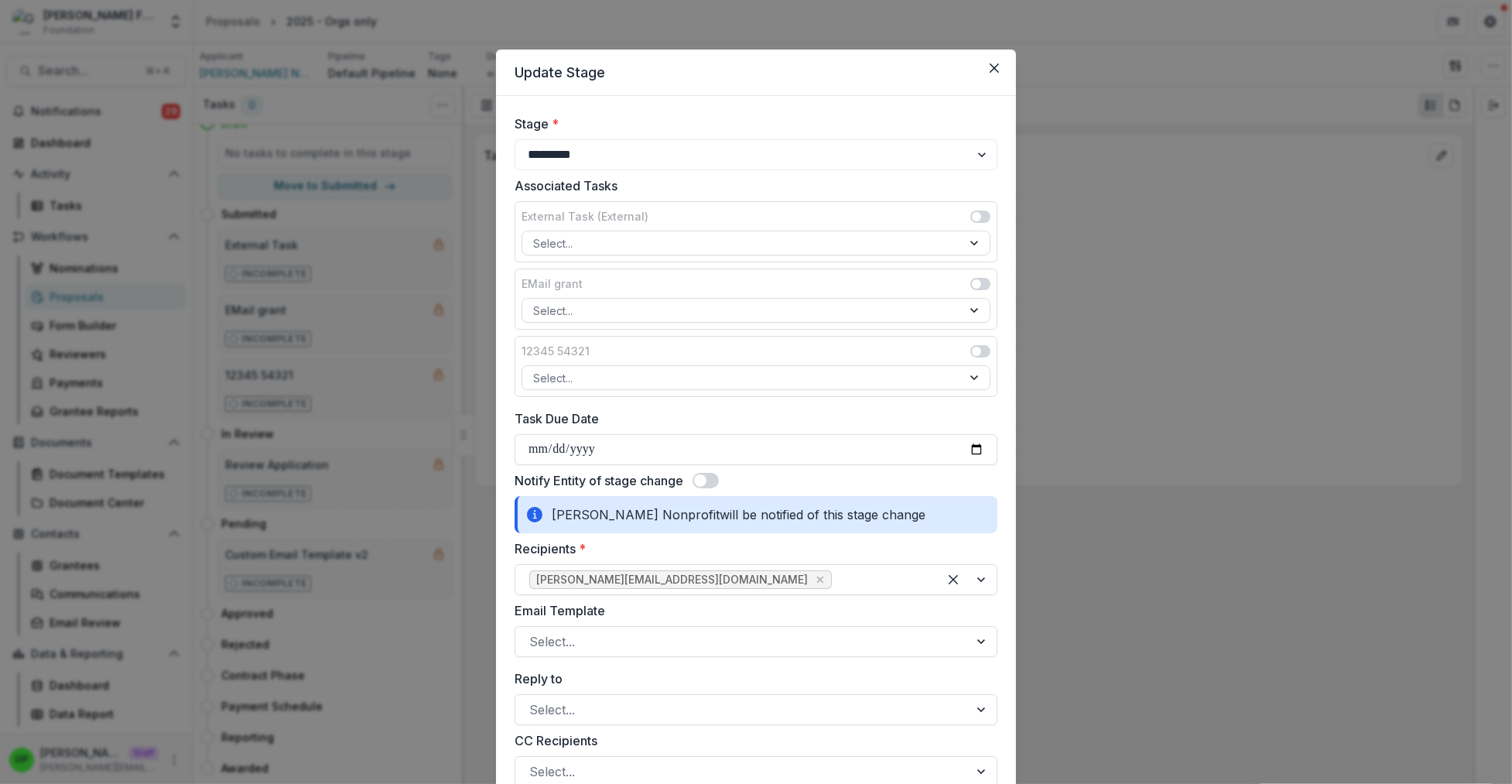
click at [713, 484] on span at bounding box center [706, 480] width 26 height 16
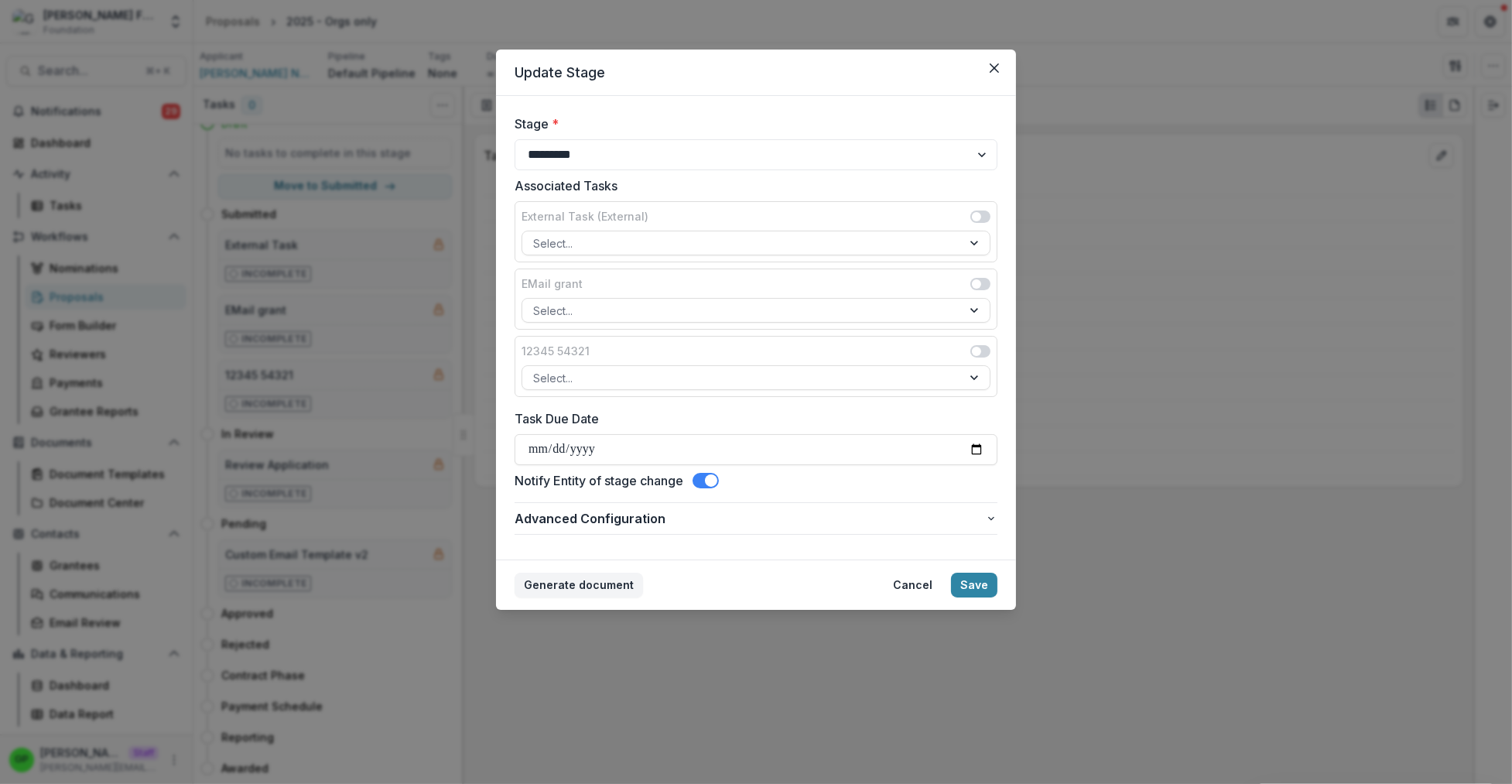
click at [713, 486] on span at bounding box center [711, 480] width 12 height 12
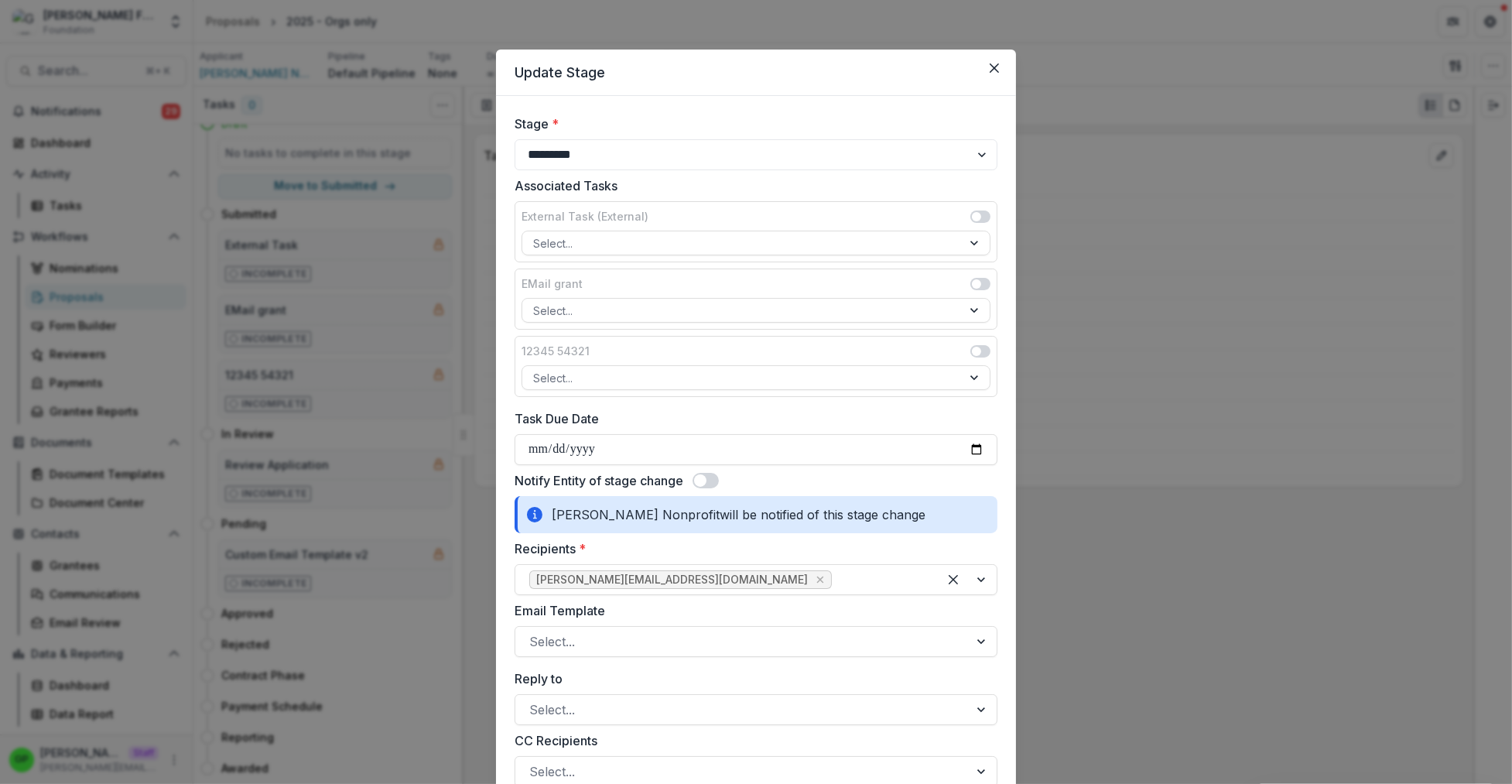
click at [706, 487] on span at bounding box center [706, 480] width 26 height 16
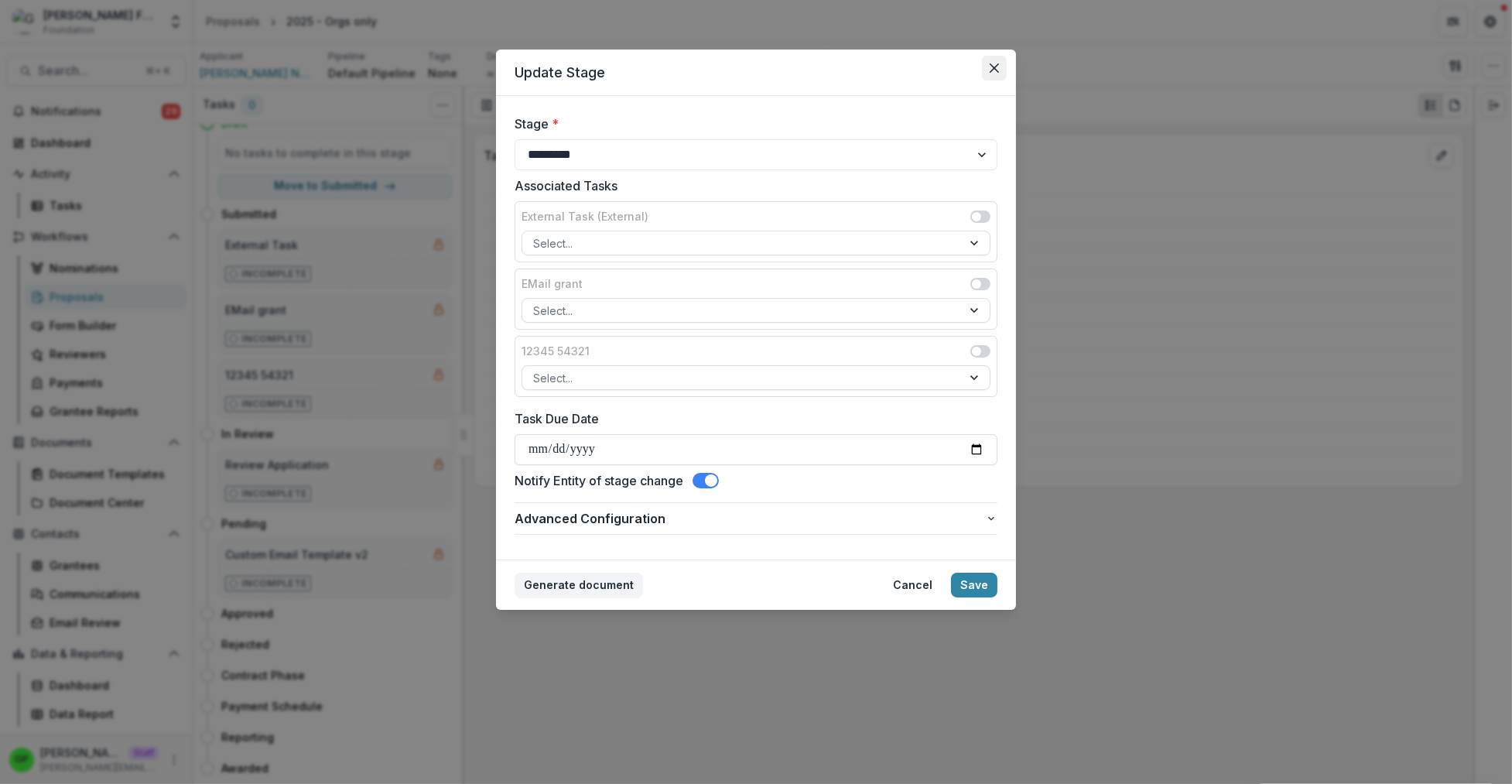
click at [985, 62] on button "Close" at bounding box center [995, 68] width 25 height 25
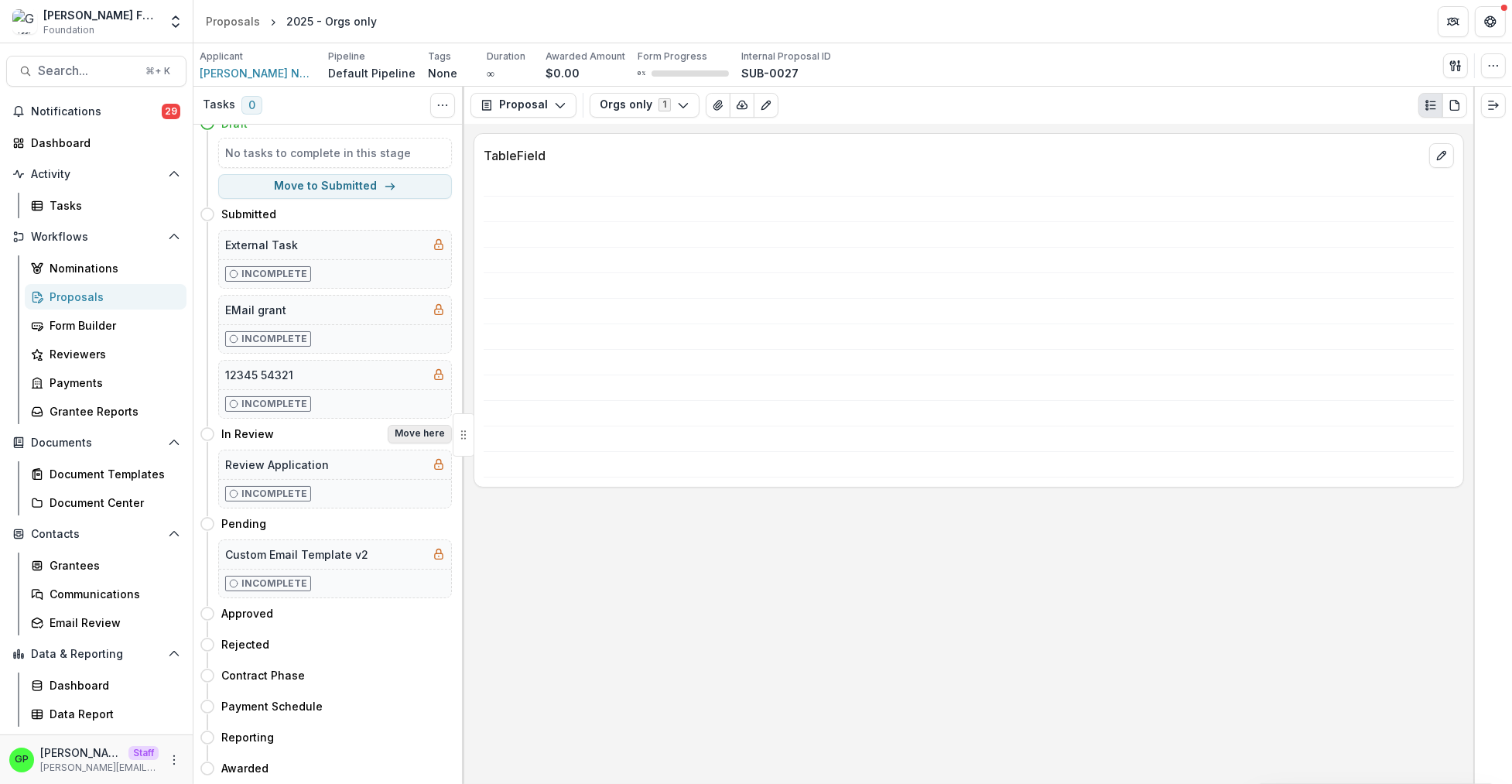
click at [417, 434] on button "Move here" at bounding box center [420, 434] width 64 height 19
select select "*********"
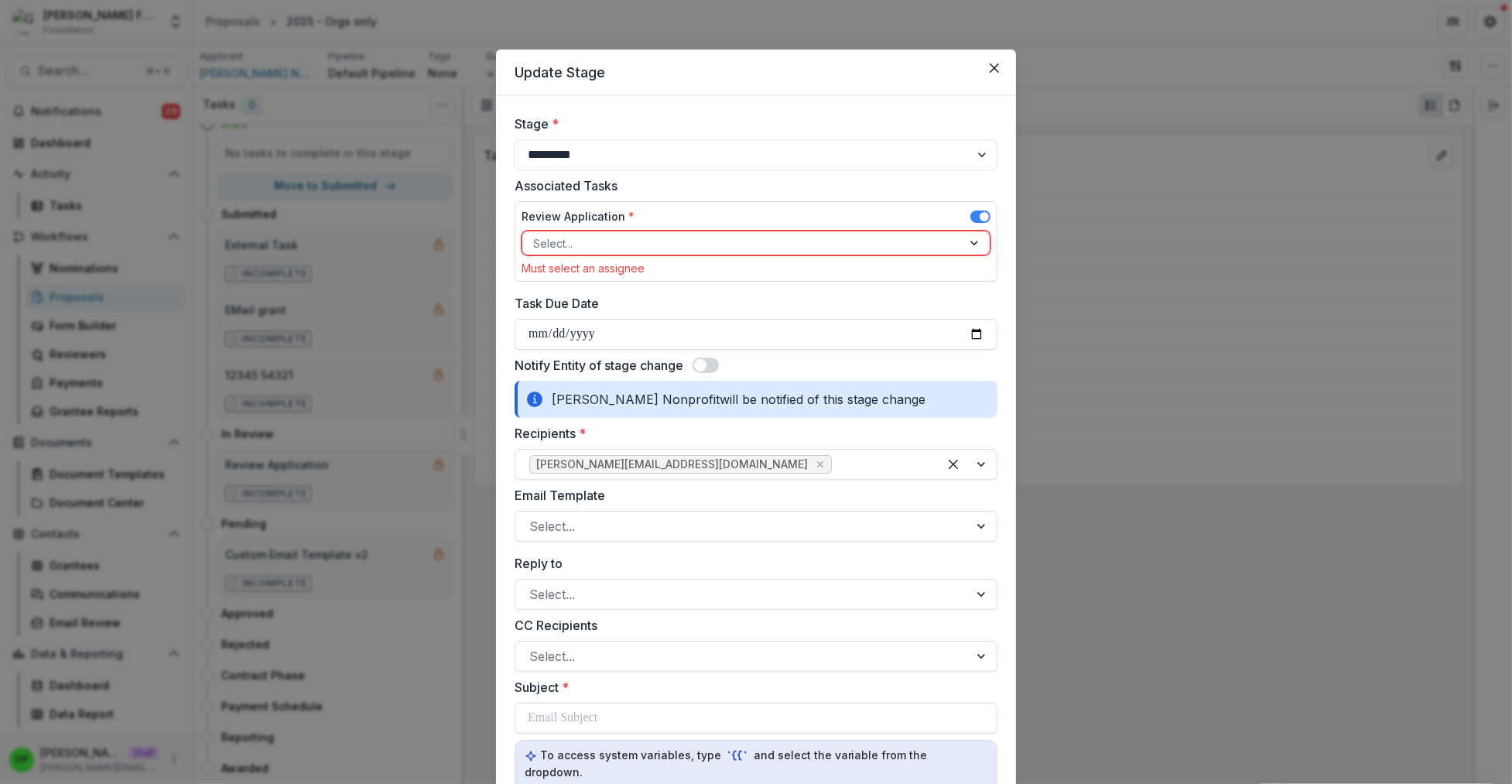
click at [962, 214] on div "Review Application *" at bounding box center [756, 219] width 469 height 22
click at [970, 212] on span at bounding box center [980, 216] width 20 height 12
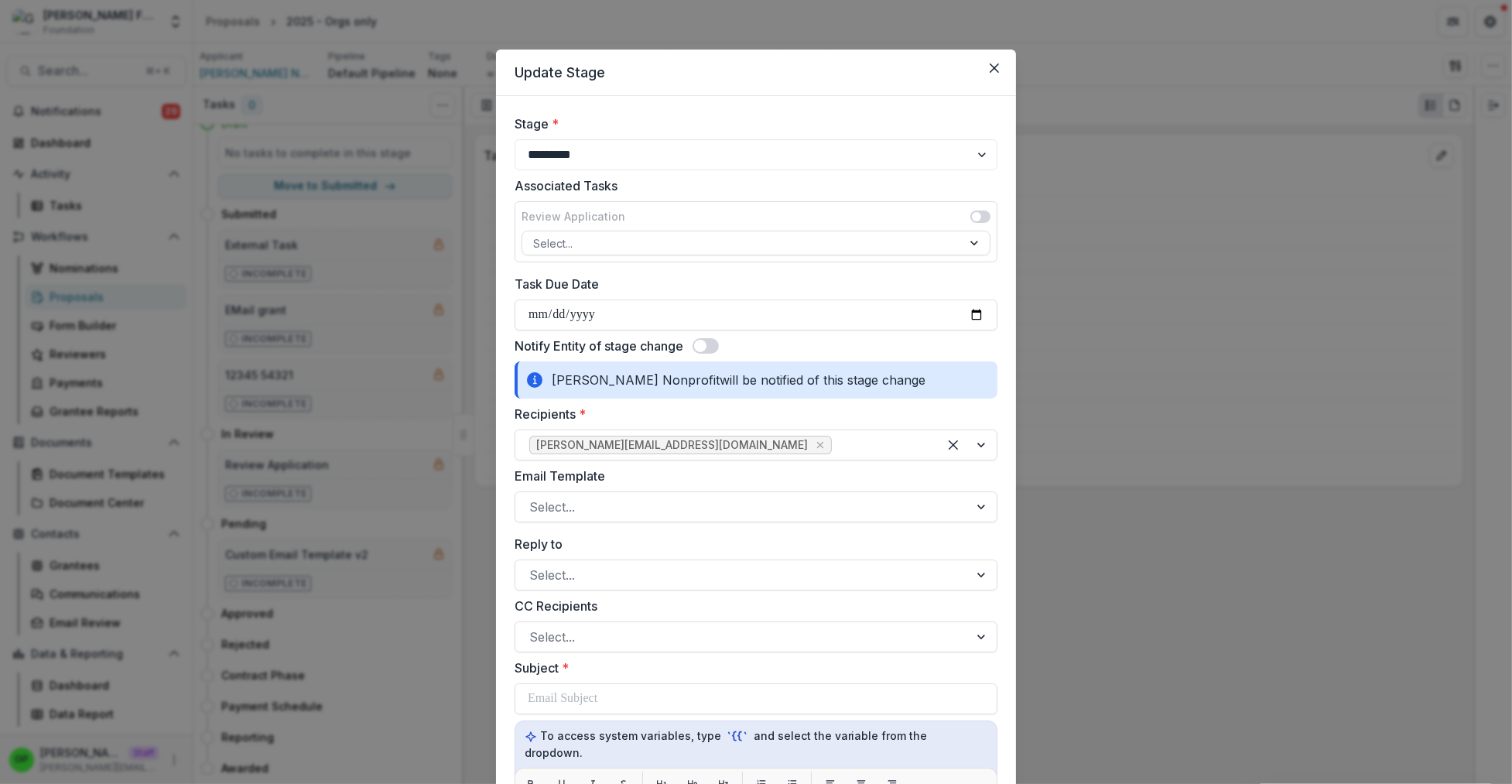
click at [709, 338] on div "Notify Entity of stage change" at bounding box center [756, 345] width 483 height 19
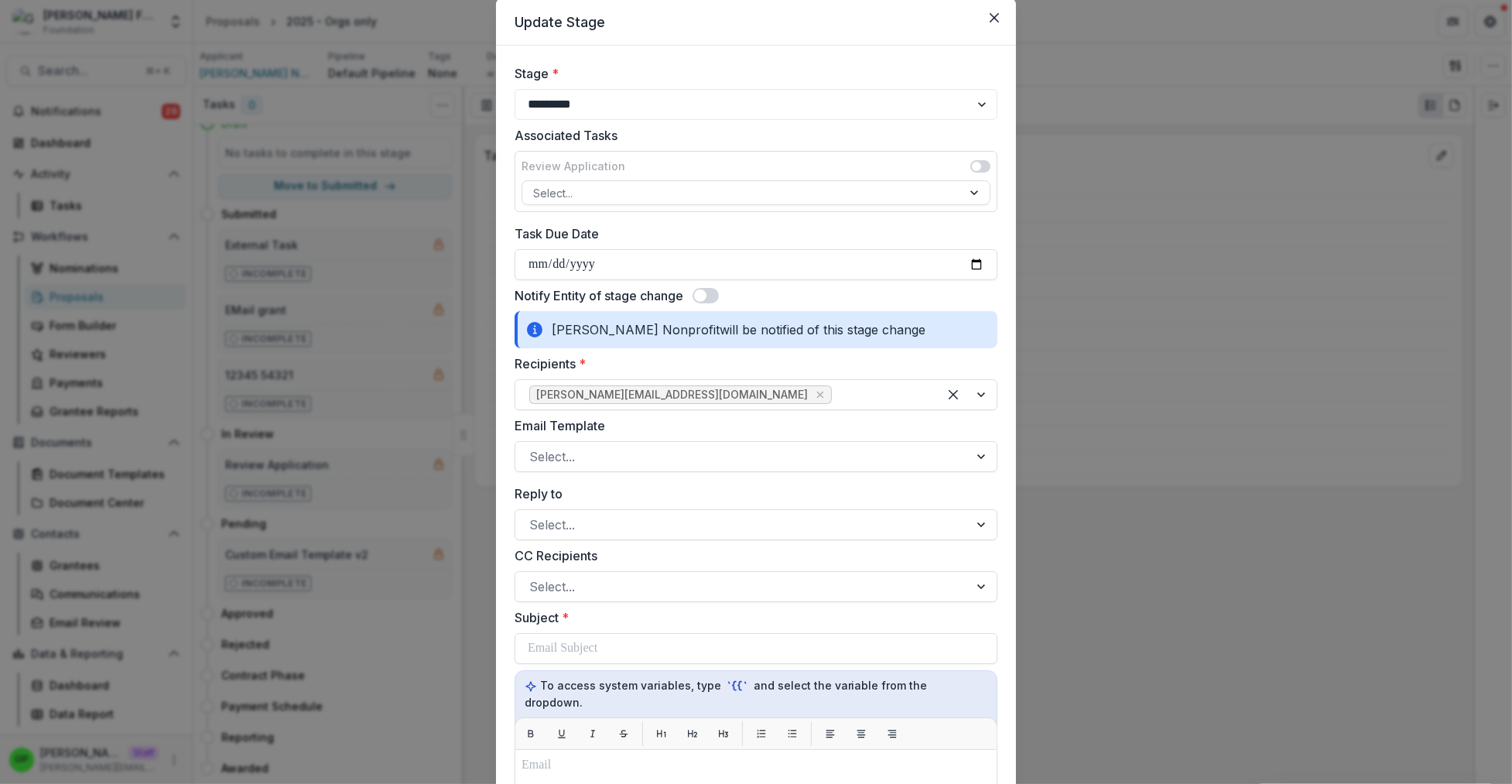
scroll to position [124, 0]
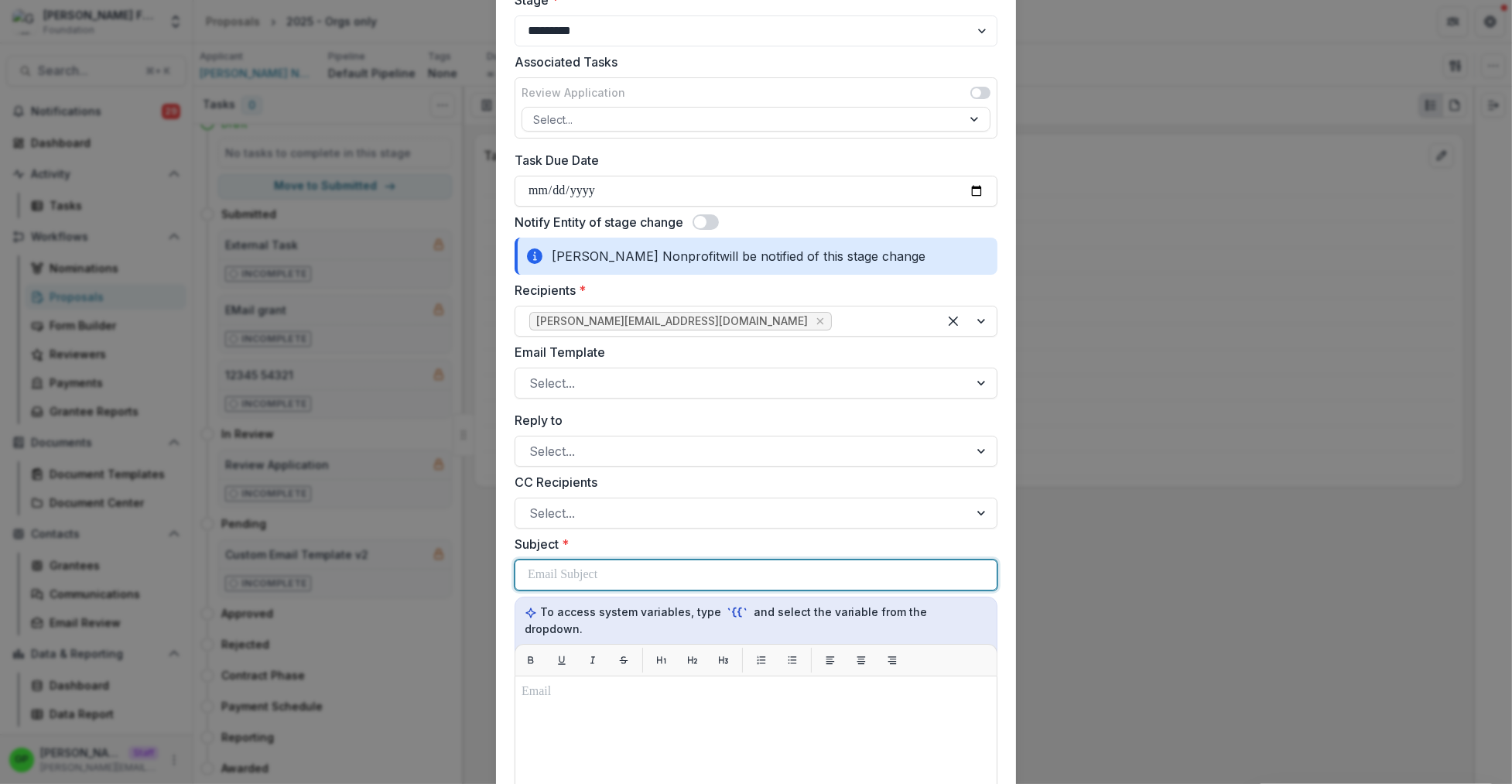
click at [562, 582] on p at bounding box center [562, 574] width 70 height 19
click at [601, 350] on label "Email Template" at bounding box center [751, 352] width 473 height 19
click at [533, 374] on input "Email Template" at bounding box center [531, 383] width 4 height 19
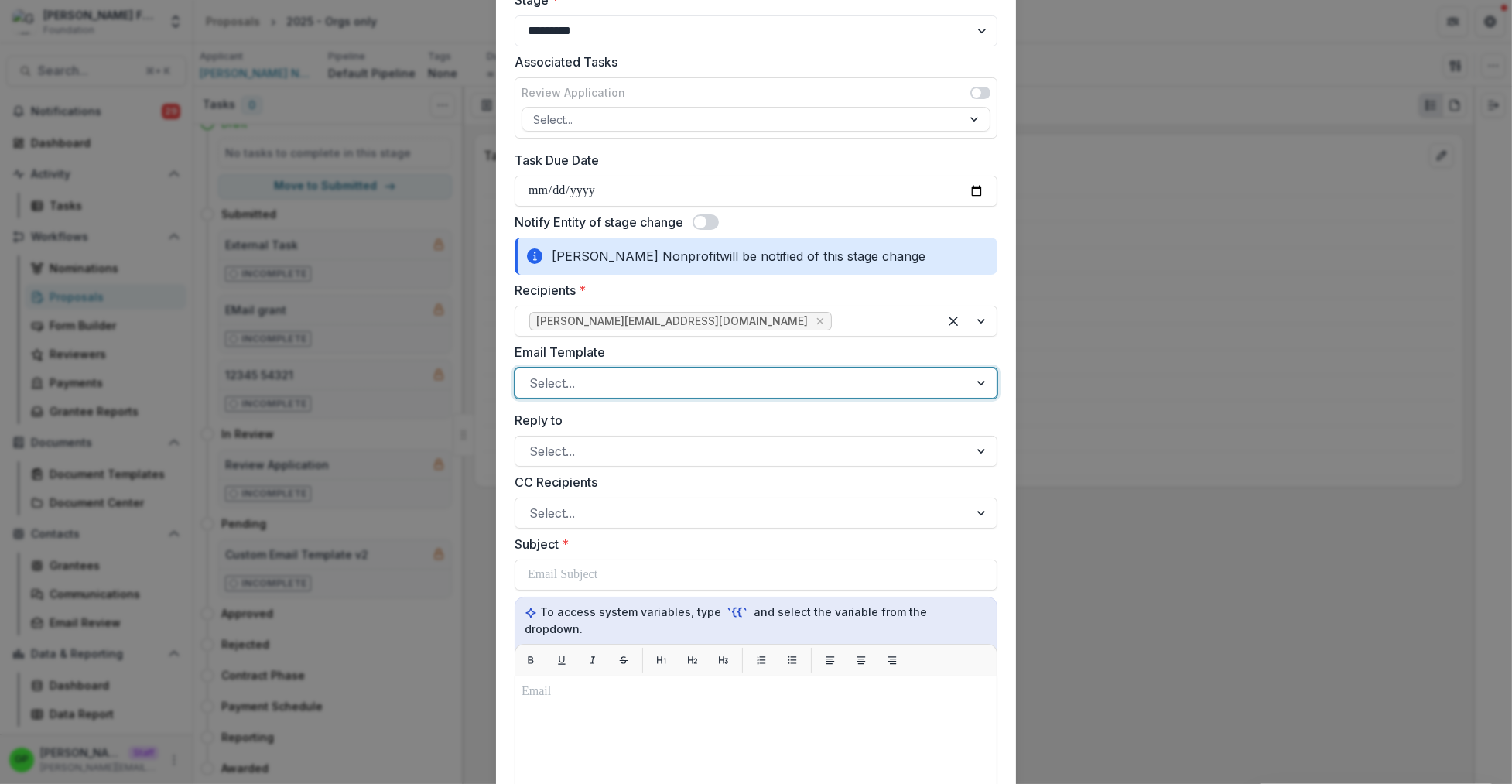
click at [592, 372] on div at bounding box center [742, 383] width 426 height 21
drag, startPoint x: 590, startPoint y: 397, endPoint x: 594, endPoint y: 408, distance: 11.7
click at [590, 397] on div "Select..." at bounding box center [756, 383] width 483 height 31
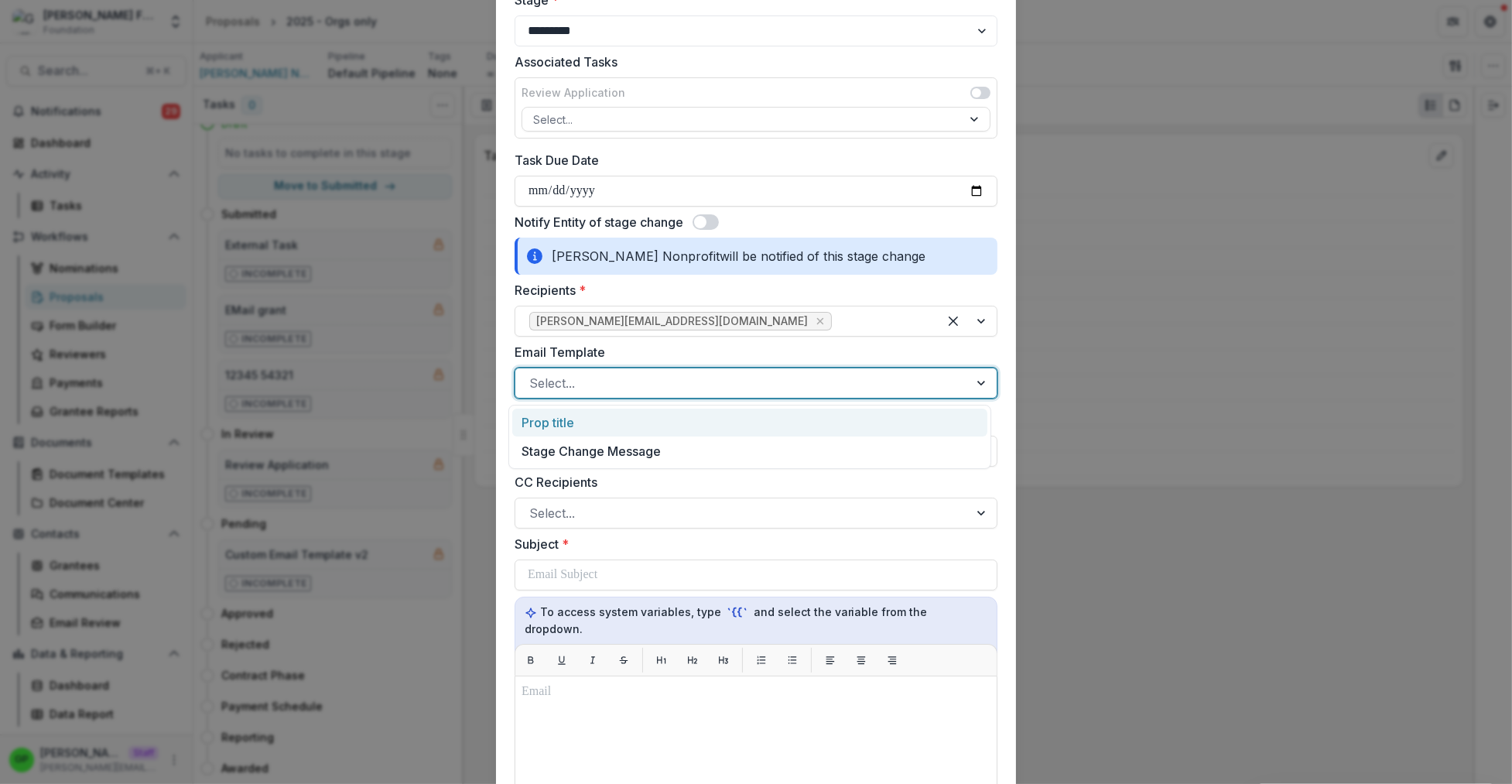
click at [591, 398] on div "Select..." at bounding box center [756, 383] width 483 height 31
click at [575, 420] on div "Prop title" at bounding box center [750, 422] width 475 height 29
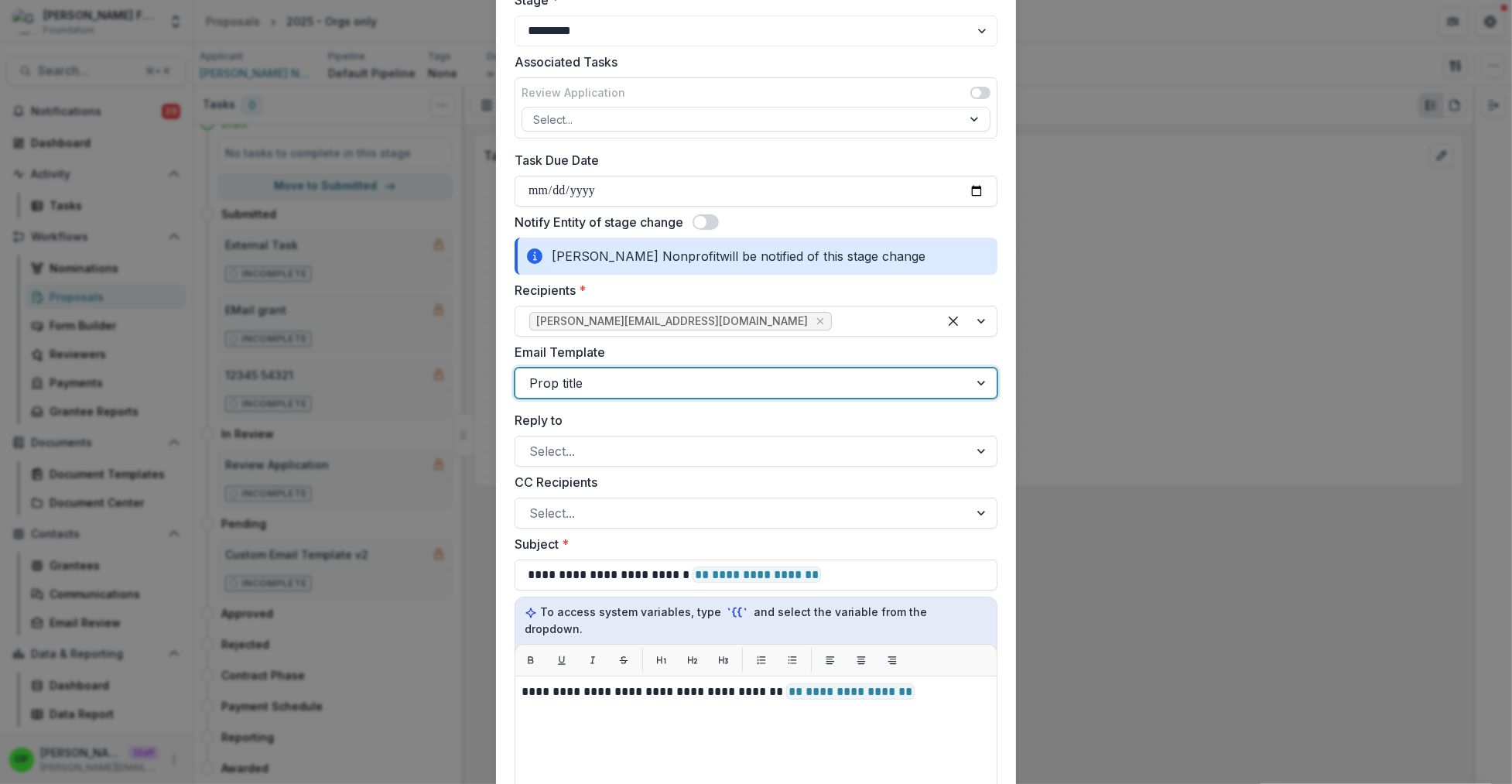
click at [704, 219] on span at bounding box center [706, 222] width 26 height 16
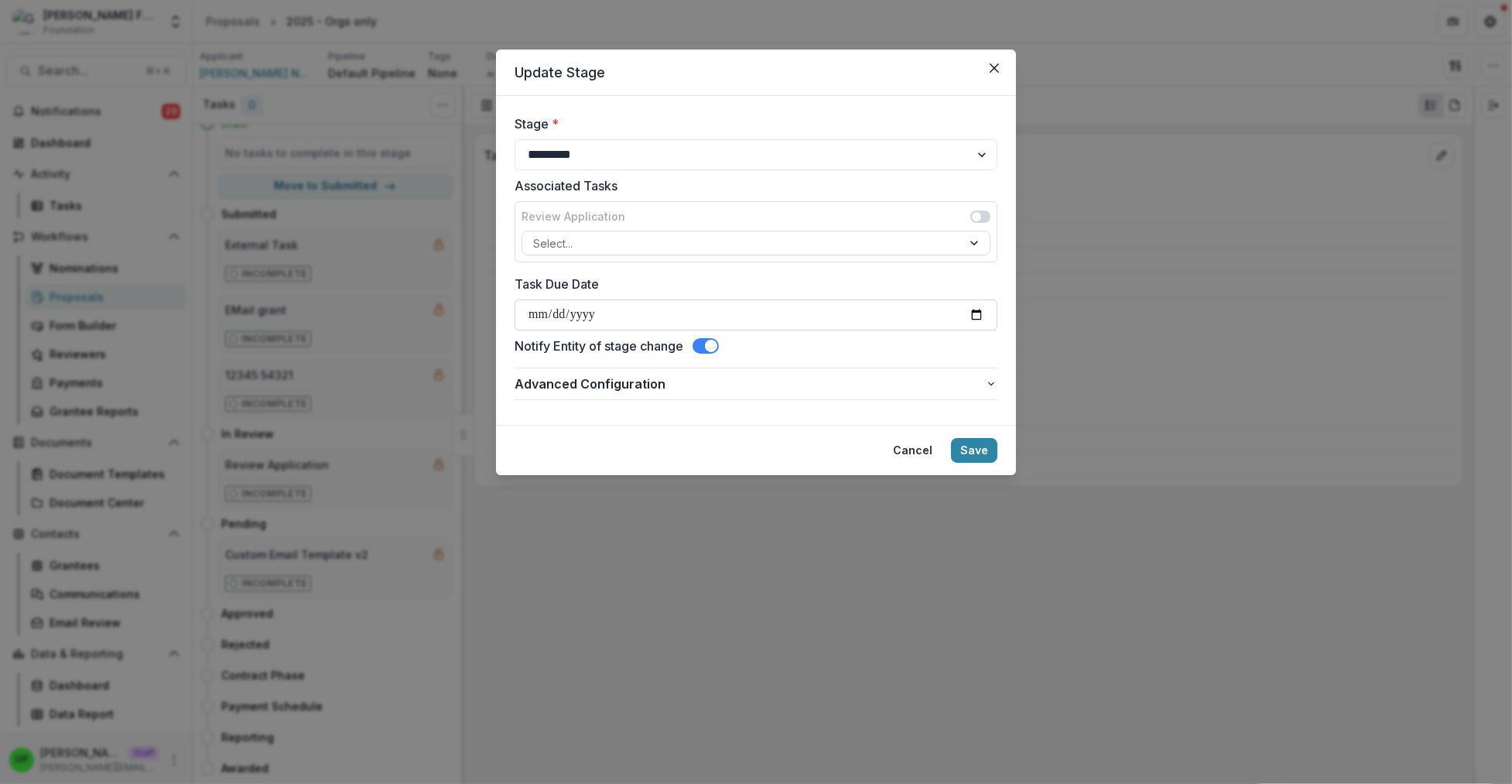
scroll to position [0, 0]
click at [968, 448] on button "Save" at bounding box center [974, 450] width 47 height 25
select select "********"
select select
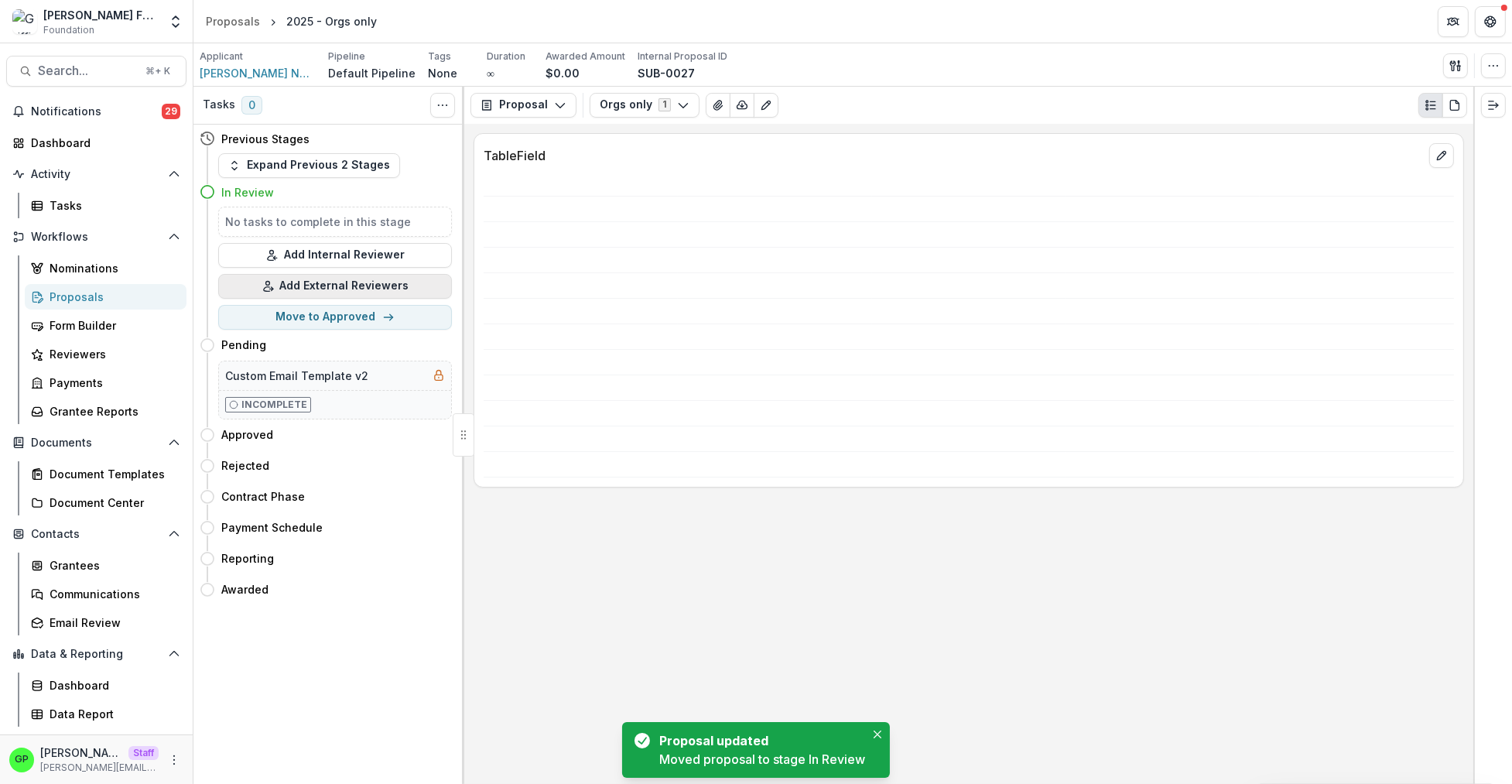
click at [354, 293] on button "Add External Reviewers" at bounding box center [335, 286] width 233 height 25
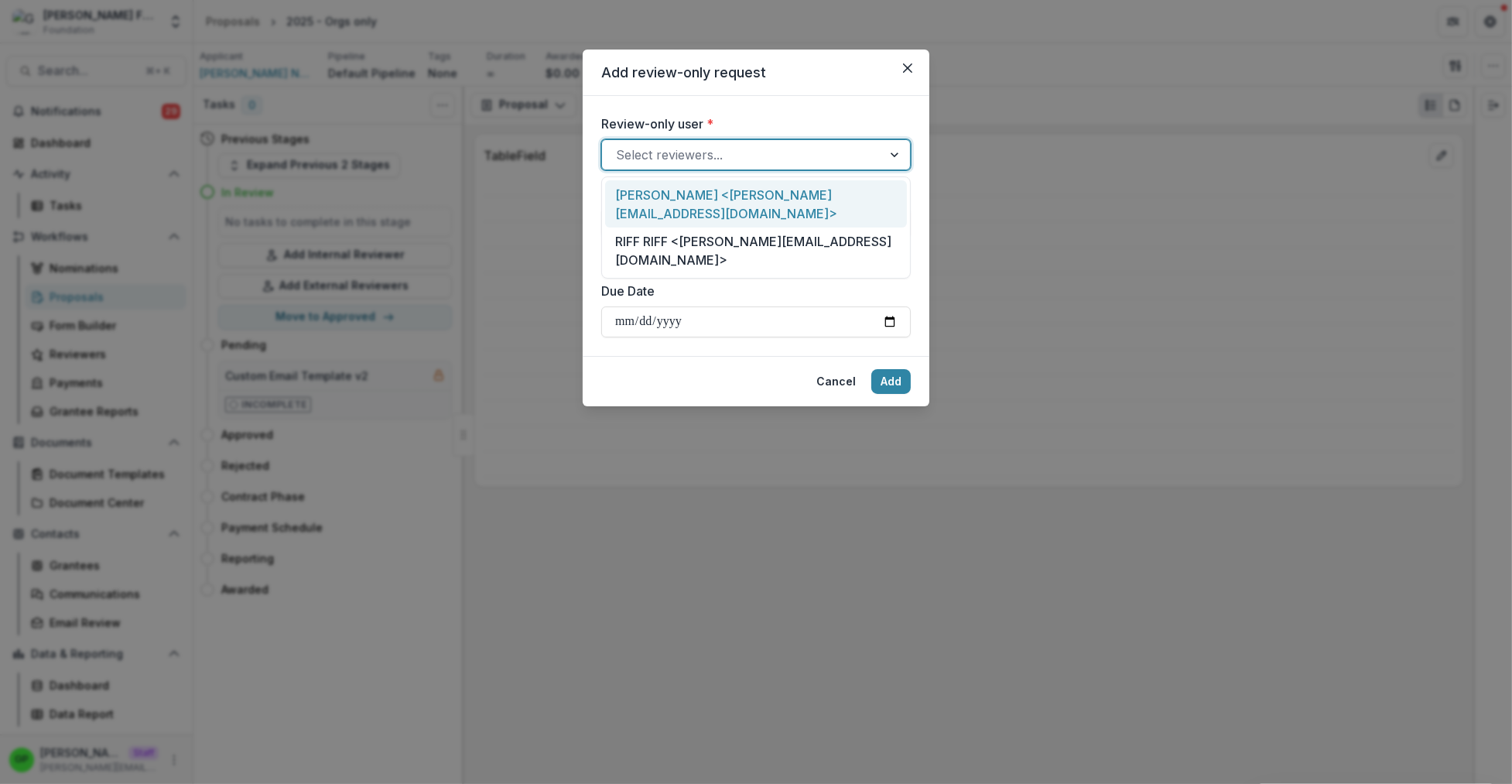
click at [702, 158] on div at bounding box center [742, 155] width 252 height 21
click at [738, 191] on div "Griff grIFFIN <griffin+external@trytemelio.com>" at bounding box center [756, 204] width 302 height 47
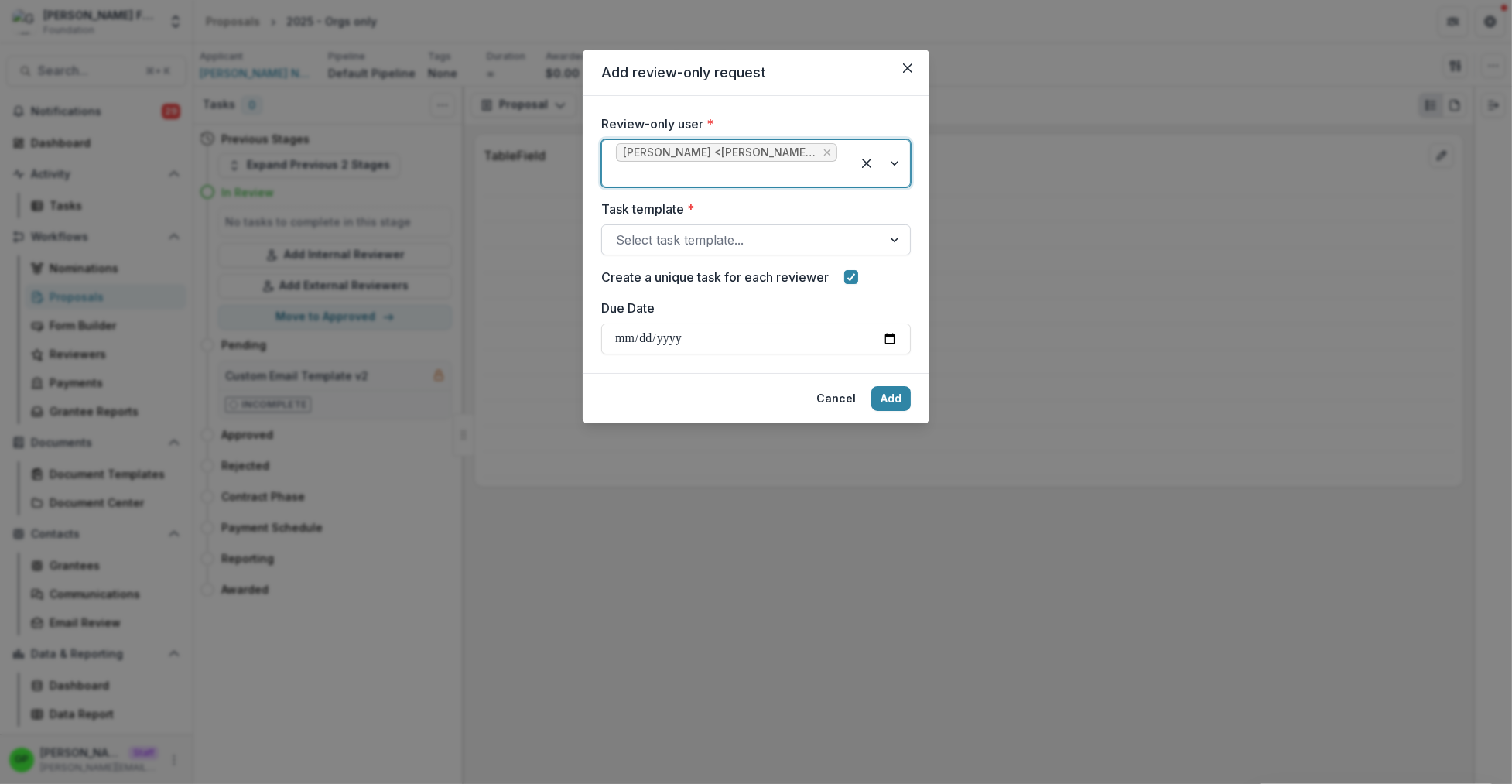
click at [706, 237] on div at bounding box center [742, 240] width 252 height 21
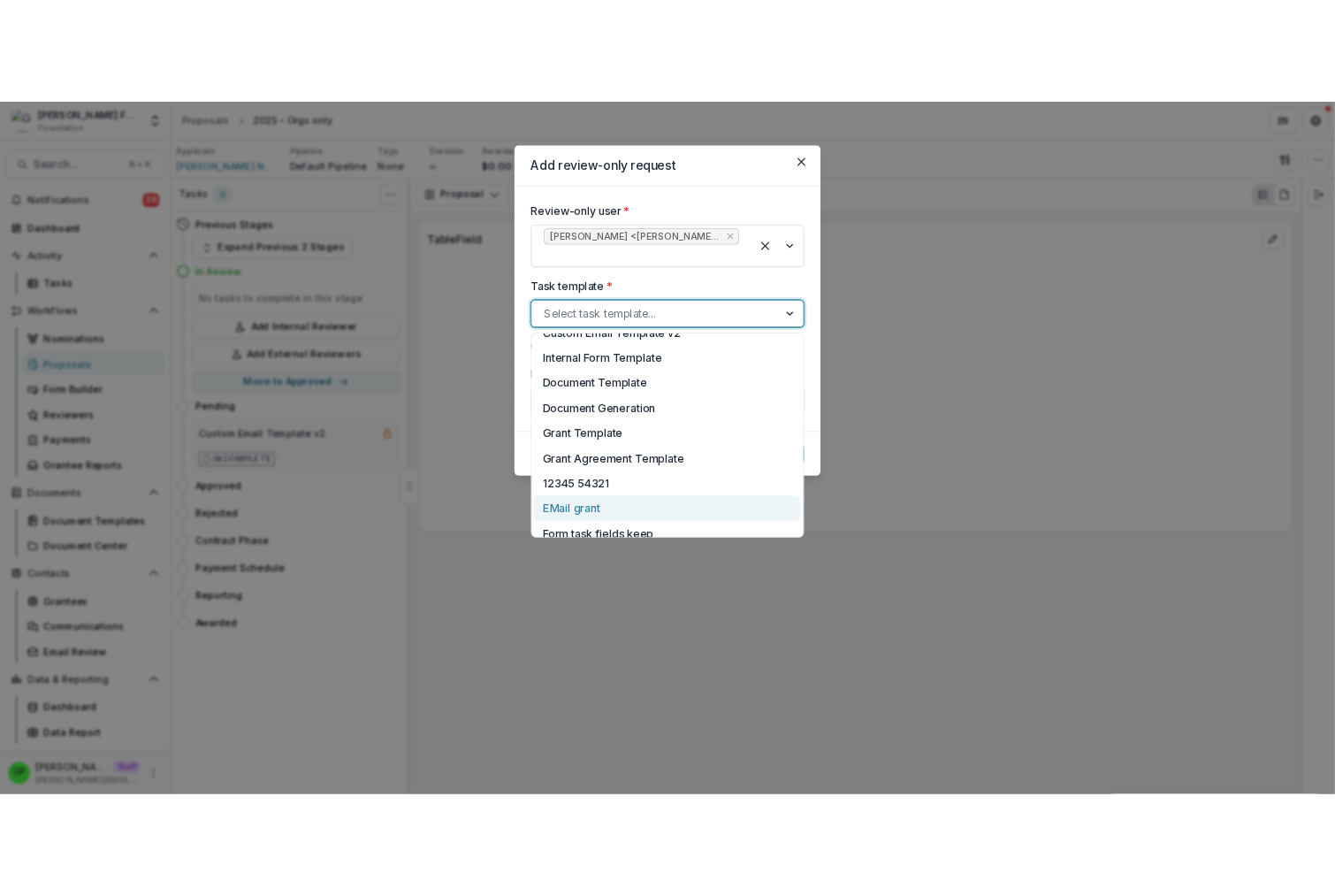
scroll to position [492, 0]
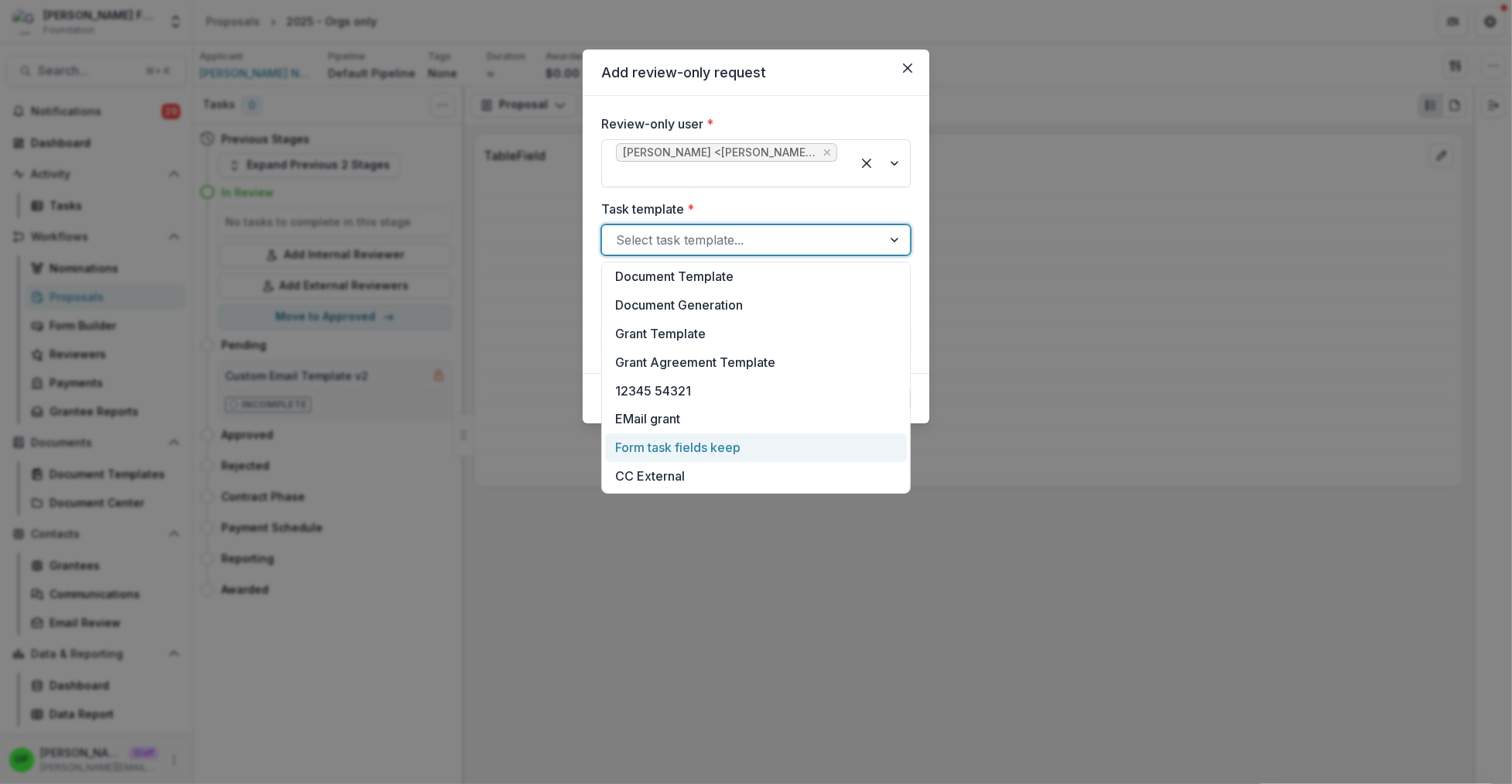
click at [682, 436] on div "Form task fields keep" at bounding box center [756, 447] width 302 height 29
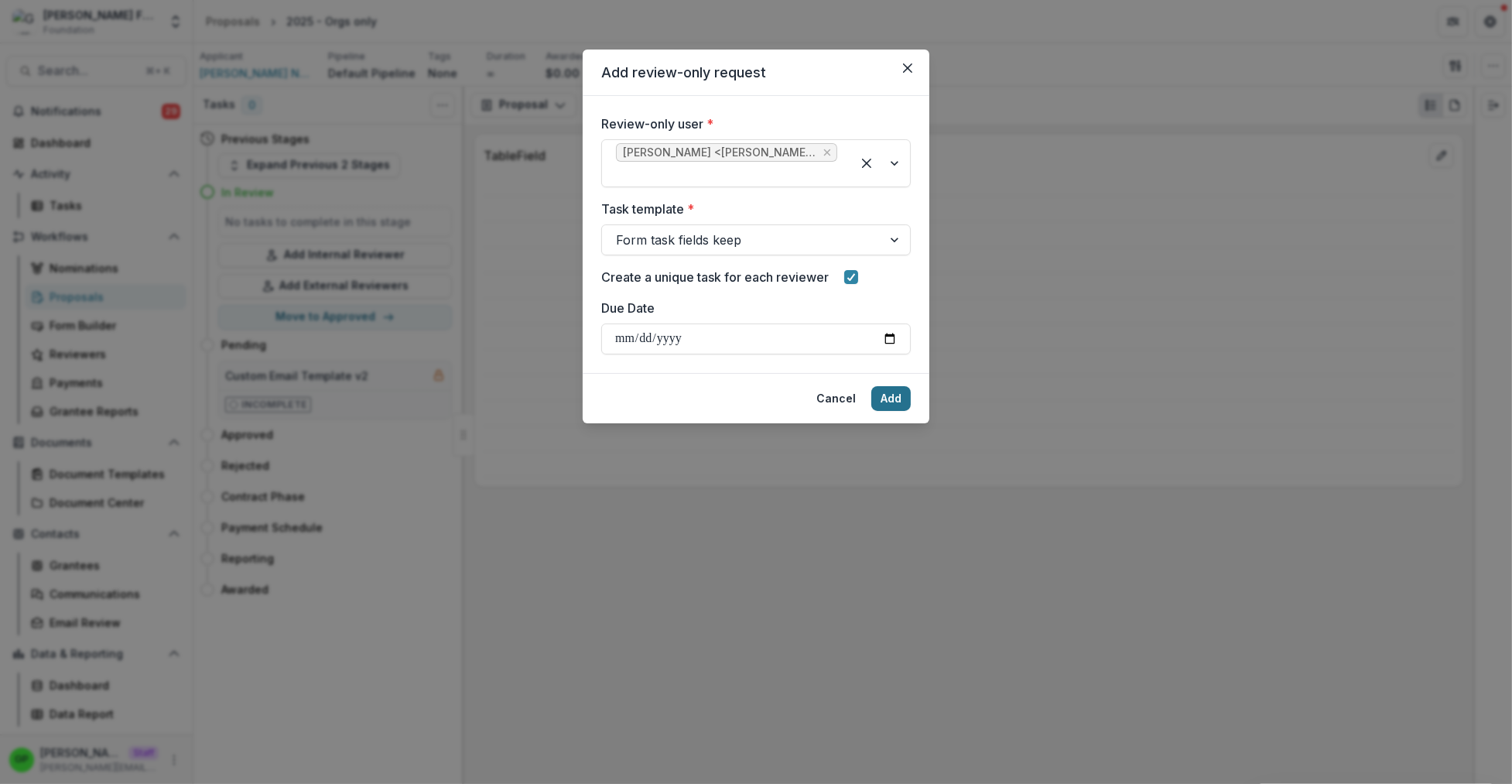
click at [883, 398] on button "Add" at bounding box center [891, 399] width 39 height 25
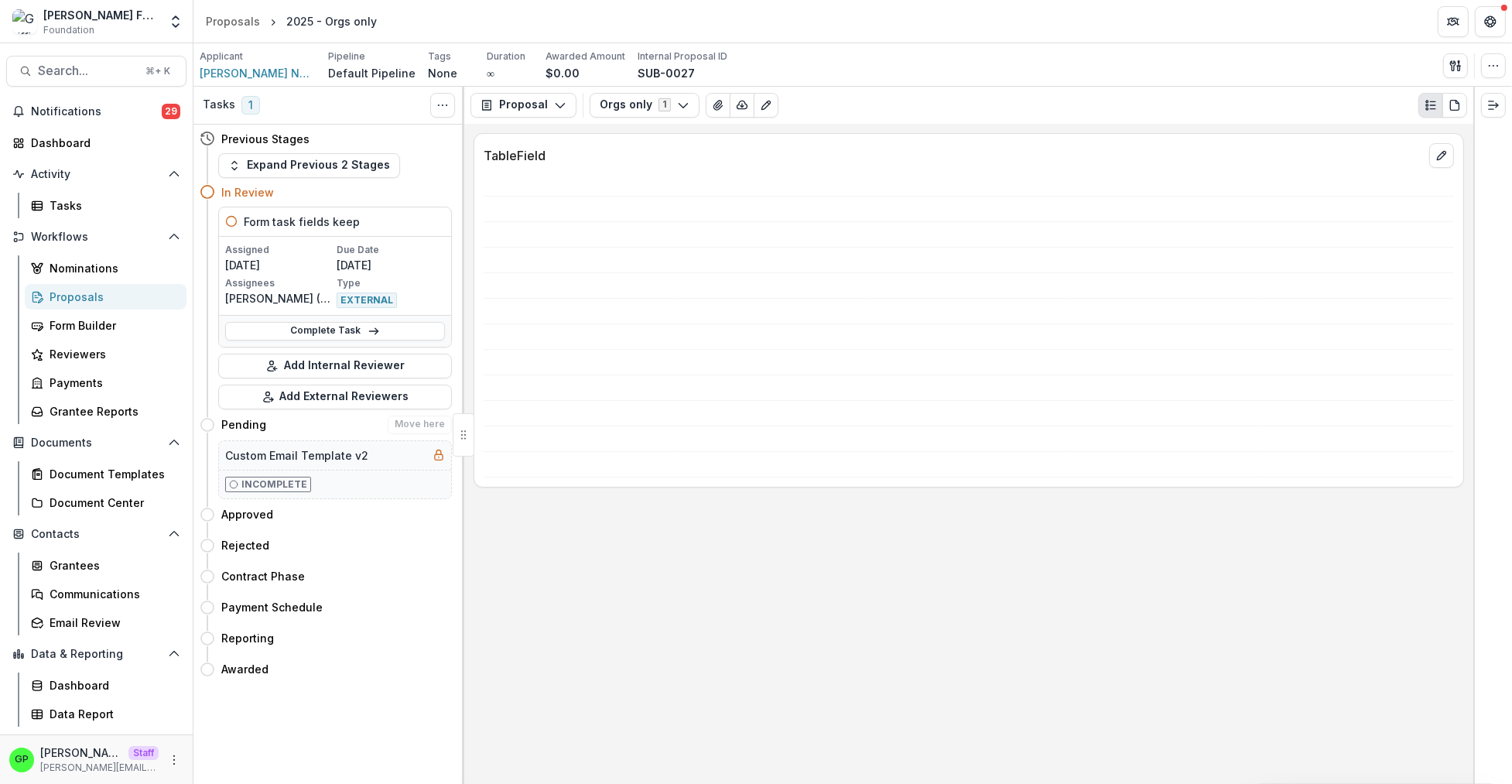
click at [325, 410] on div "Pending Move here" at bounding box center [326, 425] width 252 height 31
click at [325, 406] on button "Add External Reviewers" at bounding box center [335, 397] width 233 height 25
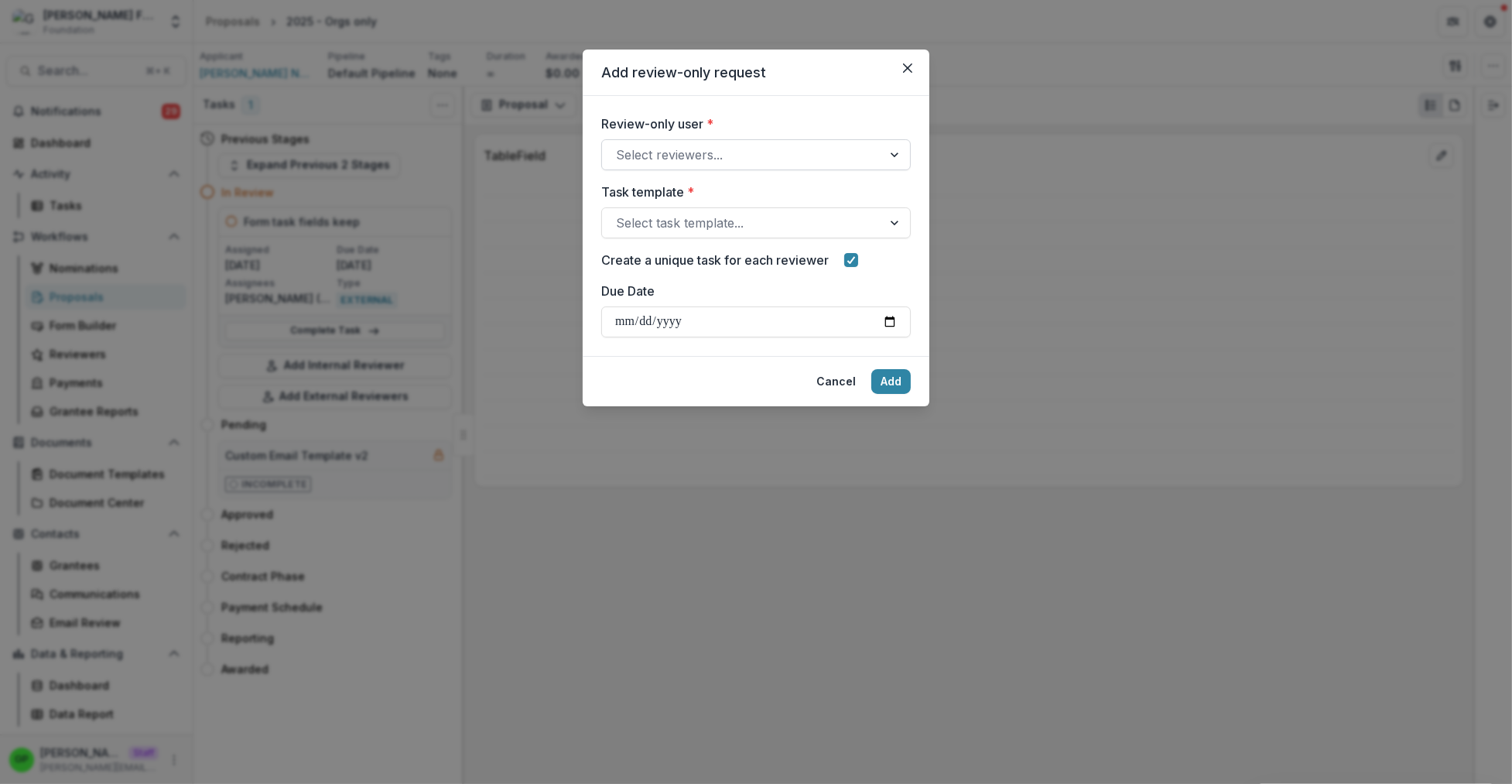
click at [648, 146] on div at bounding box center [742, 155] width 252 height 21
click at [783, 139] on div "Review-only user * Select reviewers..." at bounding box center [756, 142] width 309 height 56
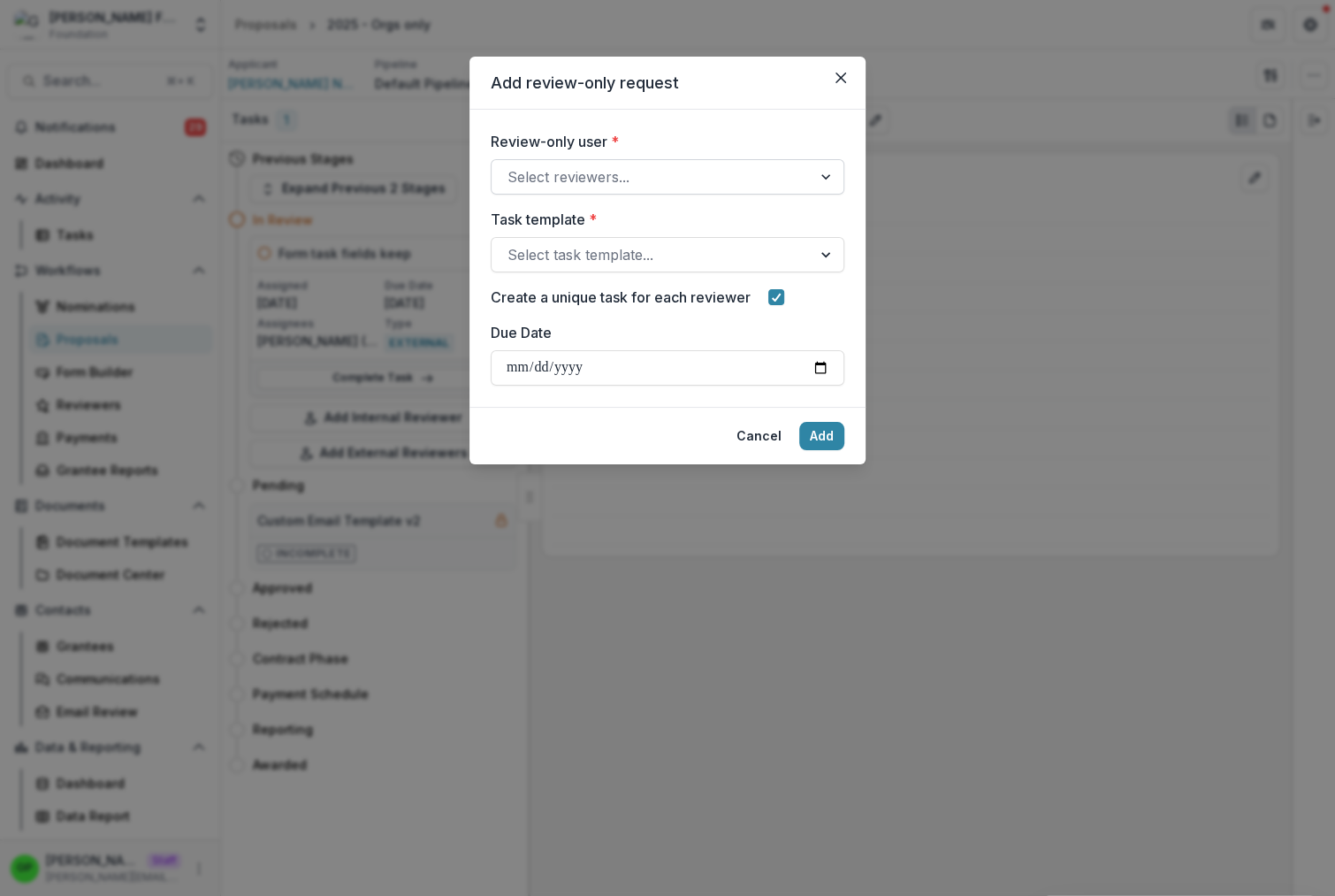
click at [818, 174] on div at bounding box center [828, 177] width 32 height 34
click at [626, 168] on div at bounding box center [652, 177] width 288 height 24
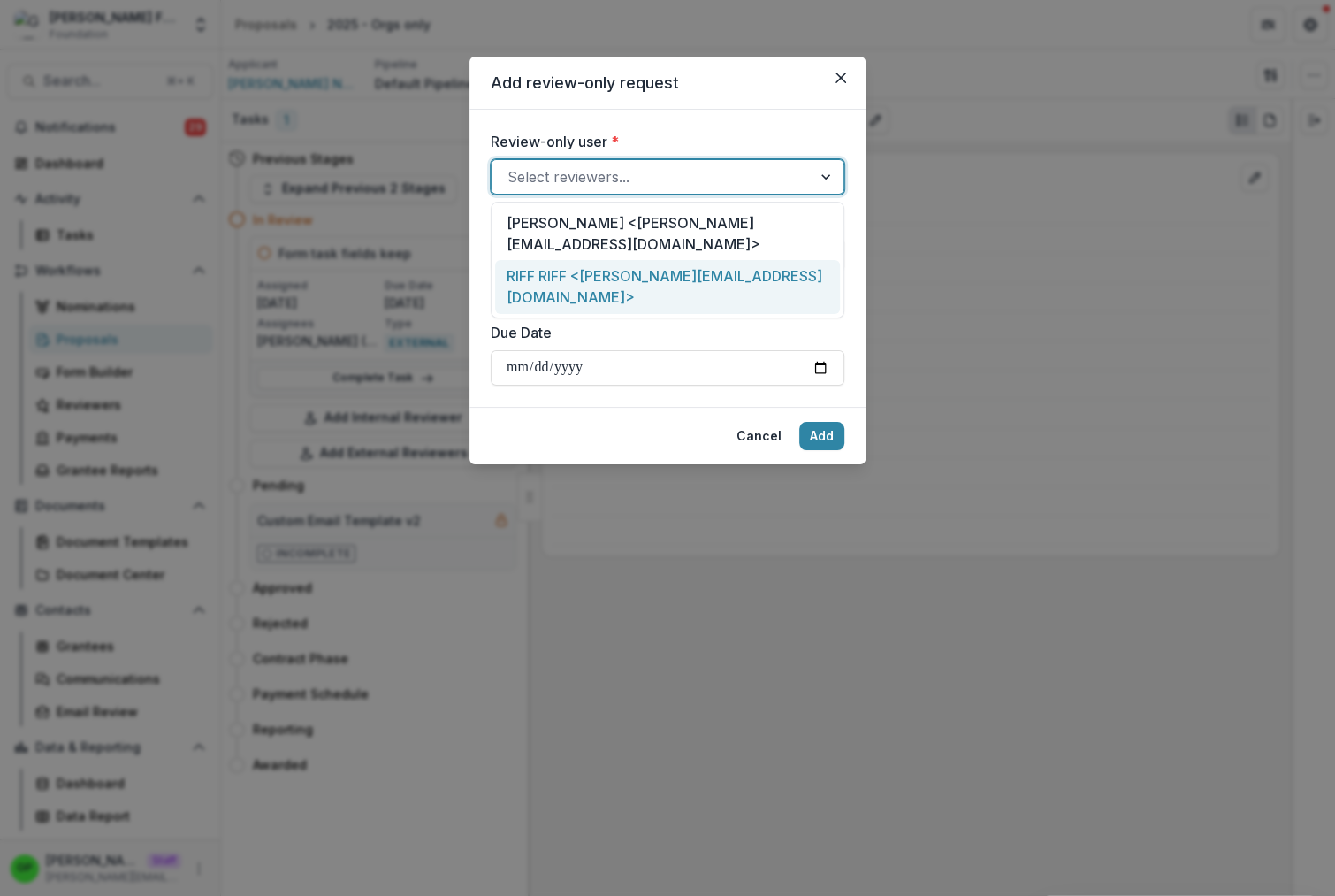
click at [577, 279] on div "RIFF RIFF <griffin+riff@trytemelio.com>" at bounding box center [667, 287] width 345 height 54
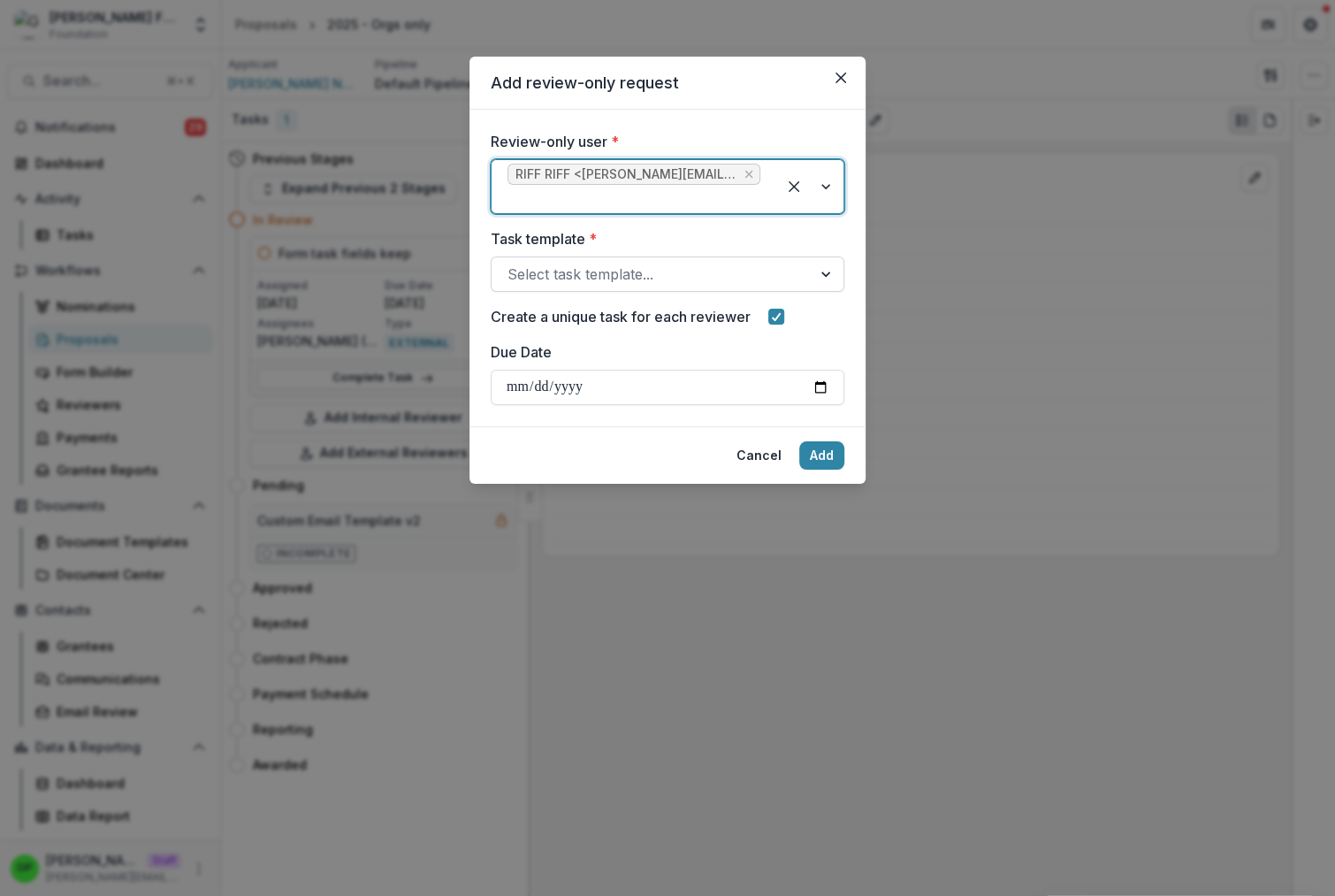
click at [671, 282] on div at bounding box center [652, 274] width 288 height 24
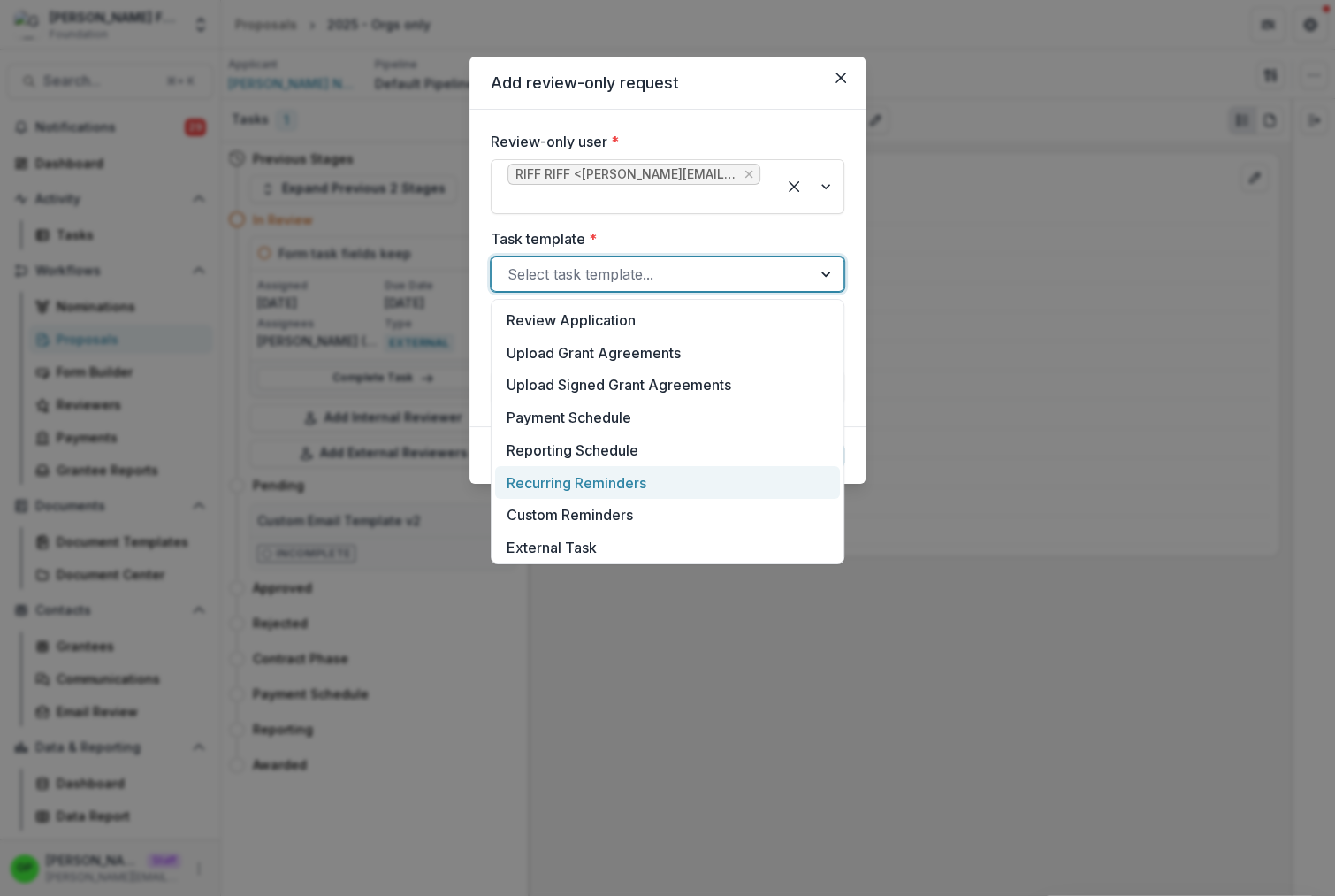
click at [602, 485] on div "Recurring Reminders" at bounding box center [667, 482] width 345 height 33
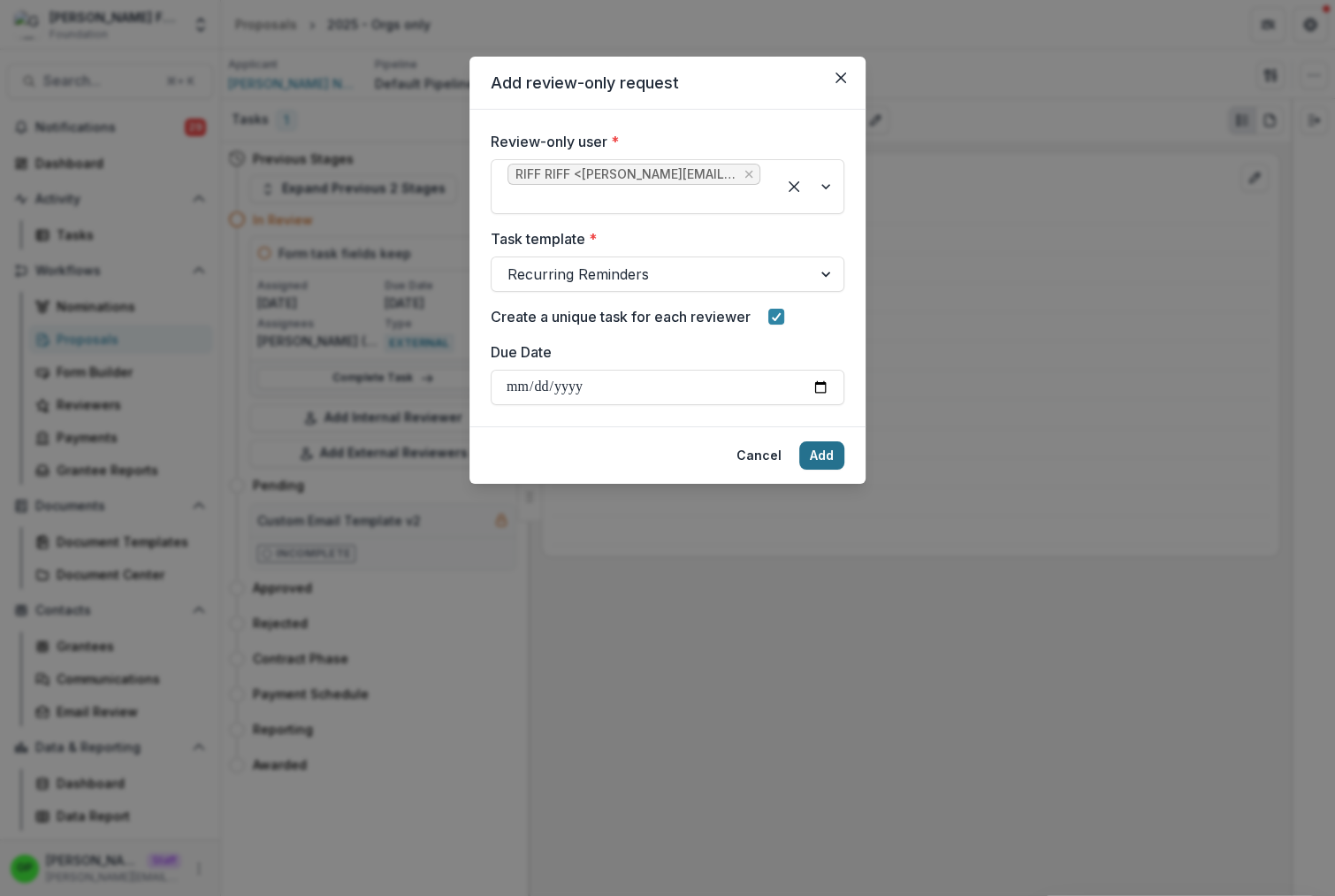
click at [834, 456] on button "Add" at bounding box center [822, 455] width 45 height 28
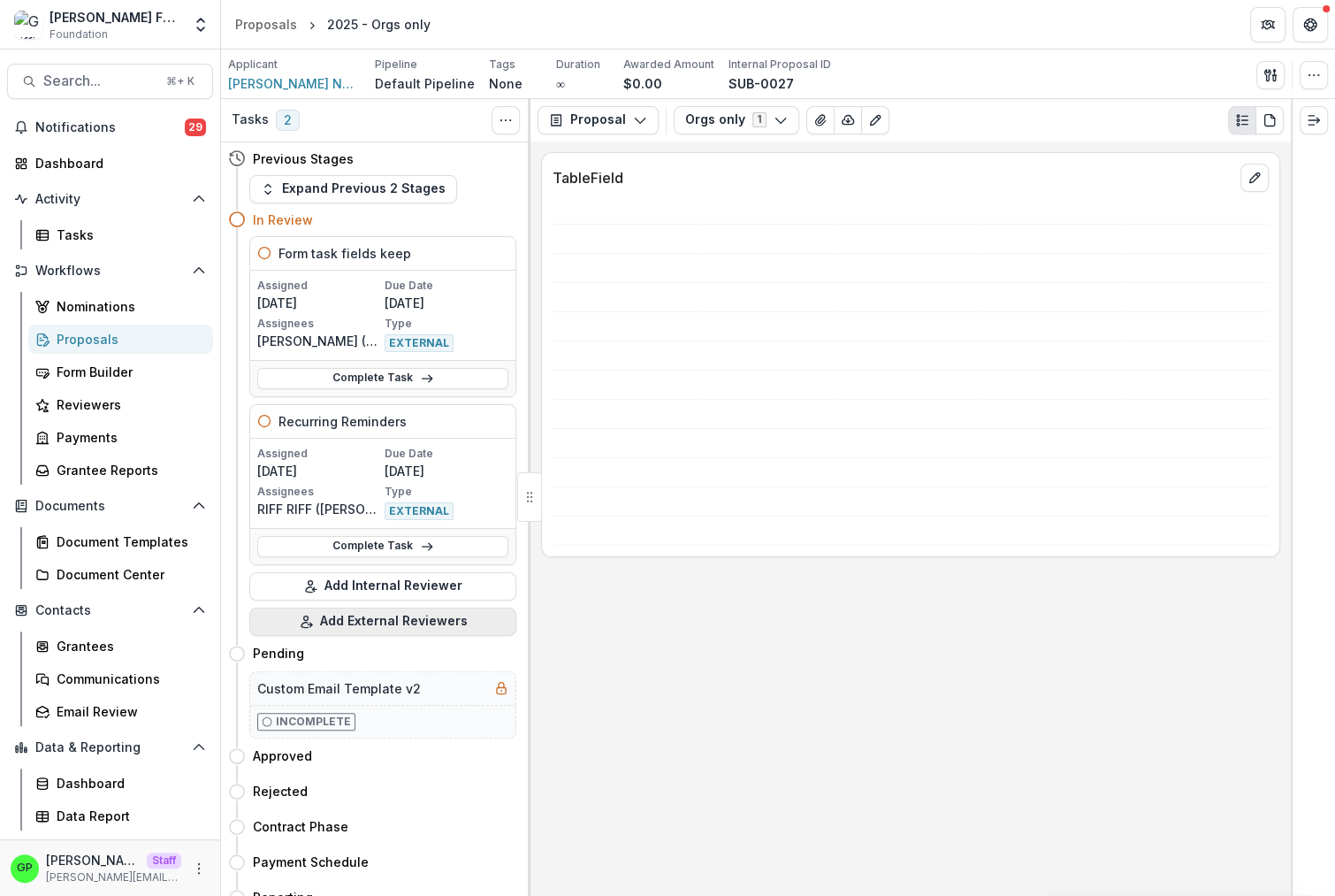
click at [374, 608] on button "Add External Reviewers" at bounding box center [383, 621] width 267 height 28
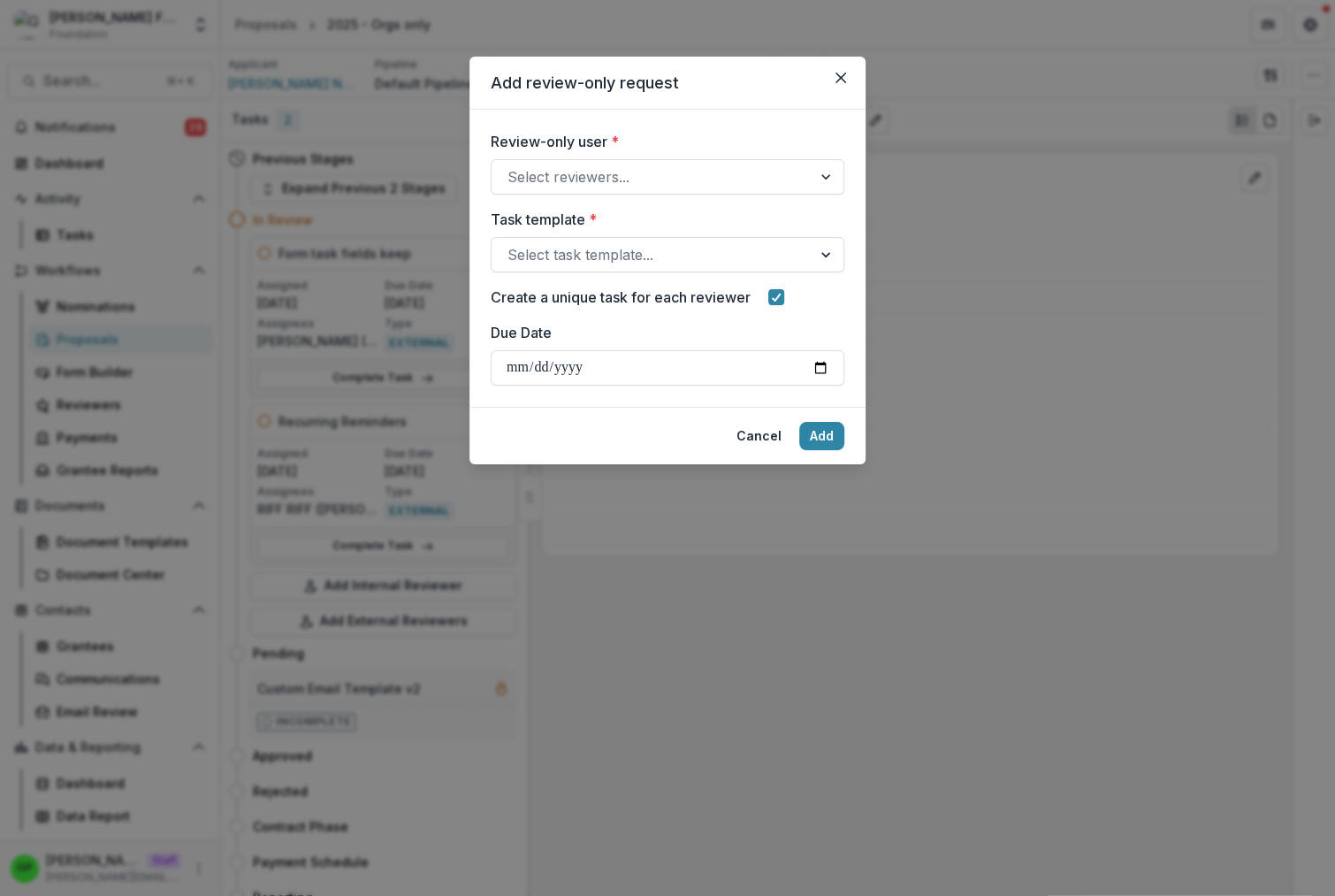
click at [581, 152] on label "Review-only user *" at bounding box center [662, 141] width 343 height 22
click at [512, 166] on input "Review-only user *" at bounding box center [510, 177] width 5 height 22
click at [583, 169] on div at bounding box center [652, 177] width 288 height 24
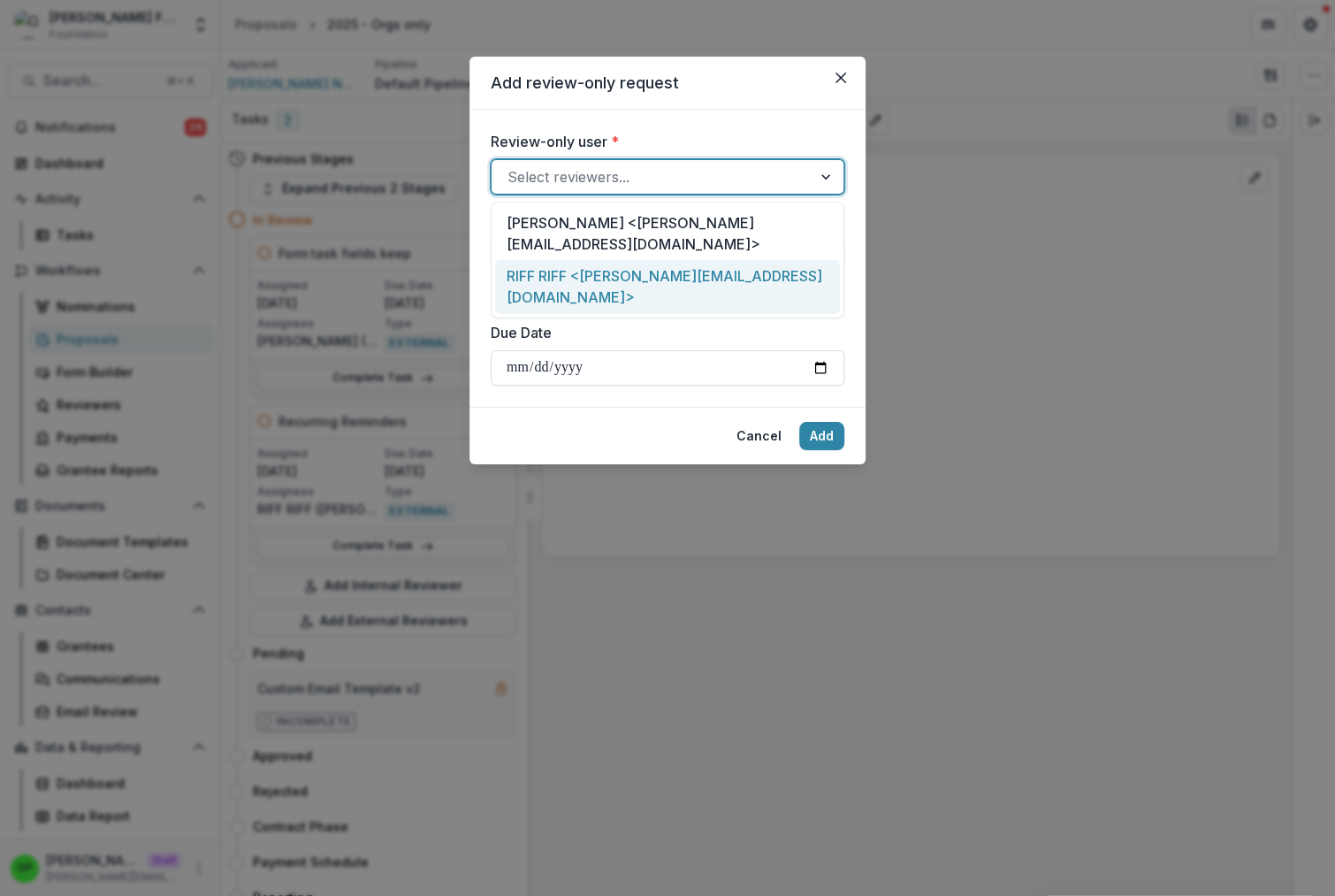
click at [586, 281] on div "RIFF RIFF <griffin+riff@trytemelio.com>" at bounding box center [667, 287] width 345 height 54
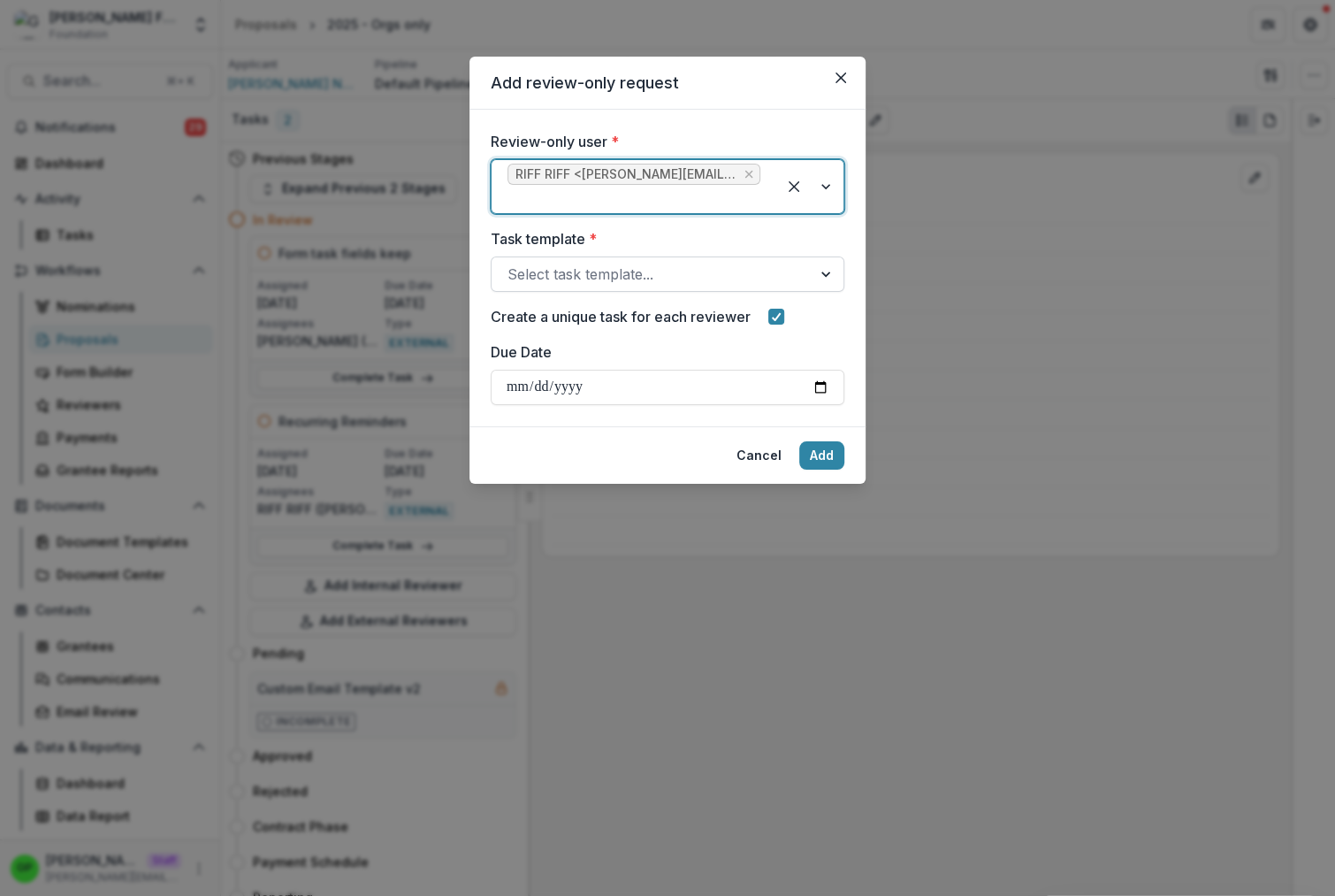
click at [593, 284] on div at bounding box center [652, 274] width 288 height 24
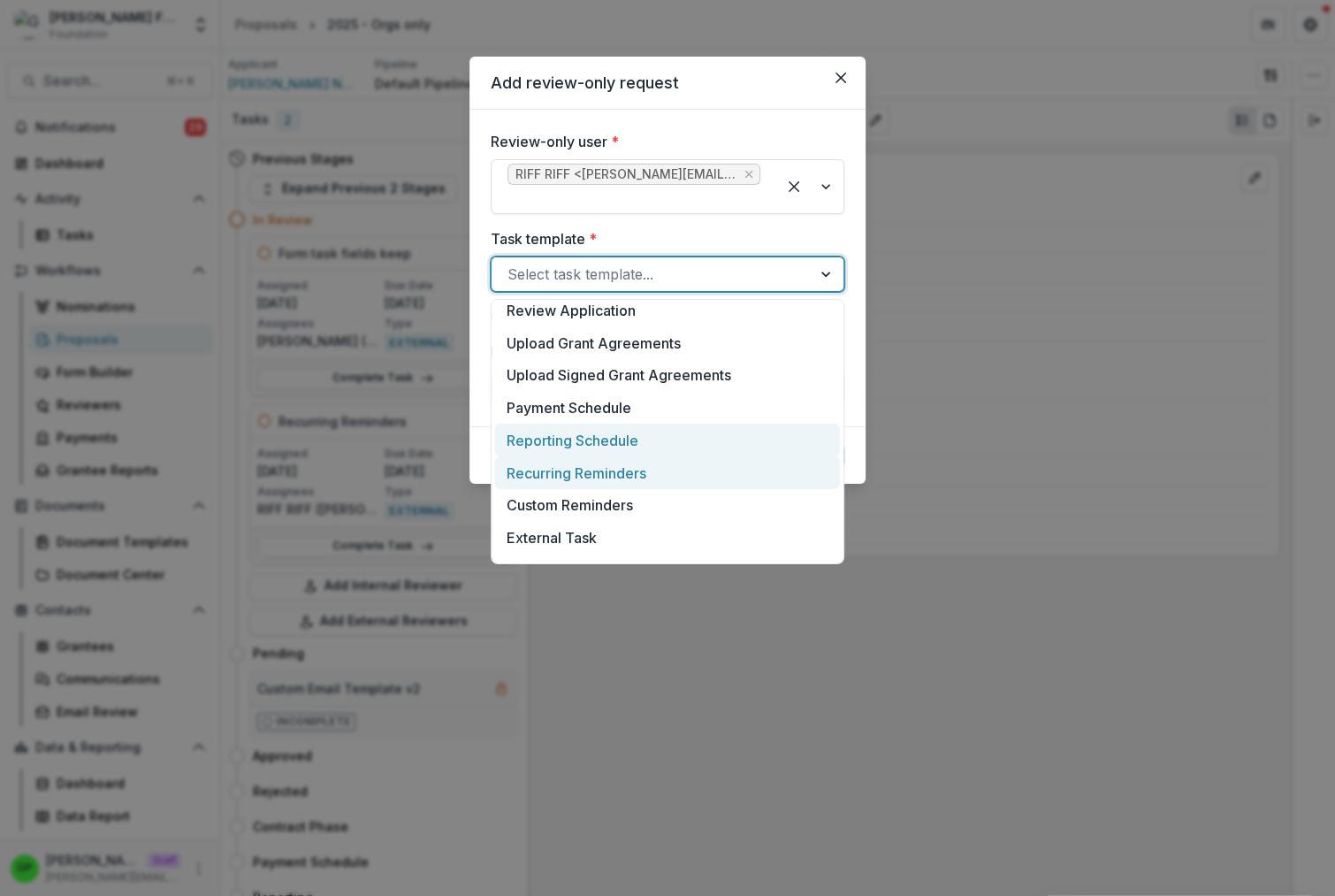
scroll to position [18, 0]
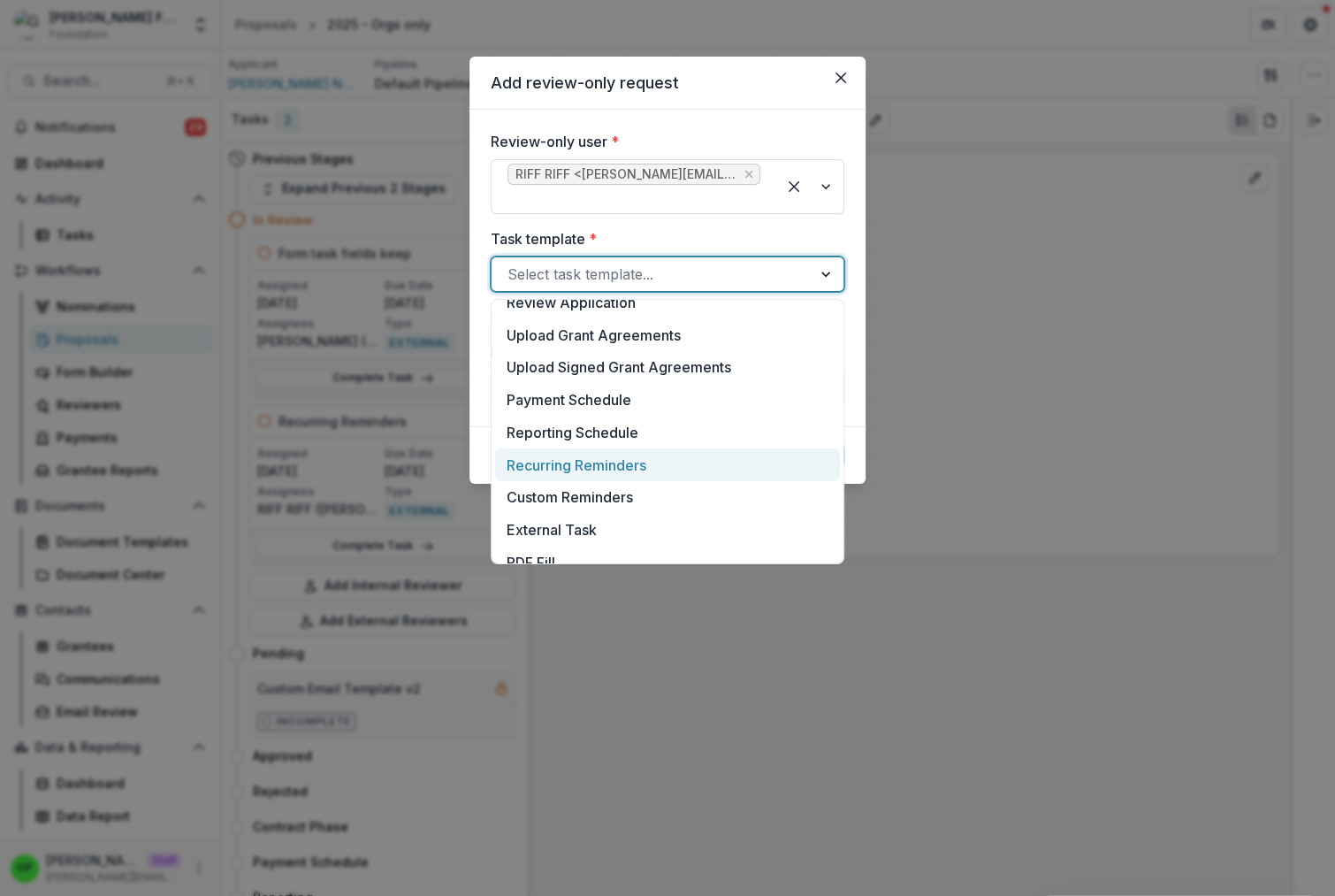
click at [622, 464] on div "Recurring Reminders" at bounding box center [667, 464] width 345 height 33
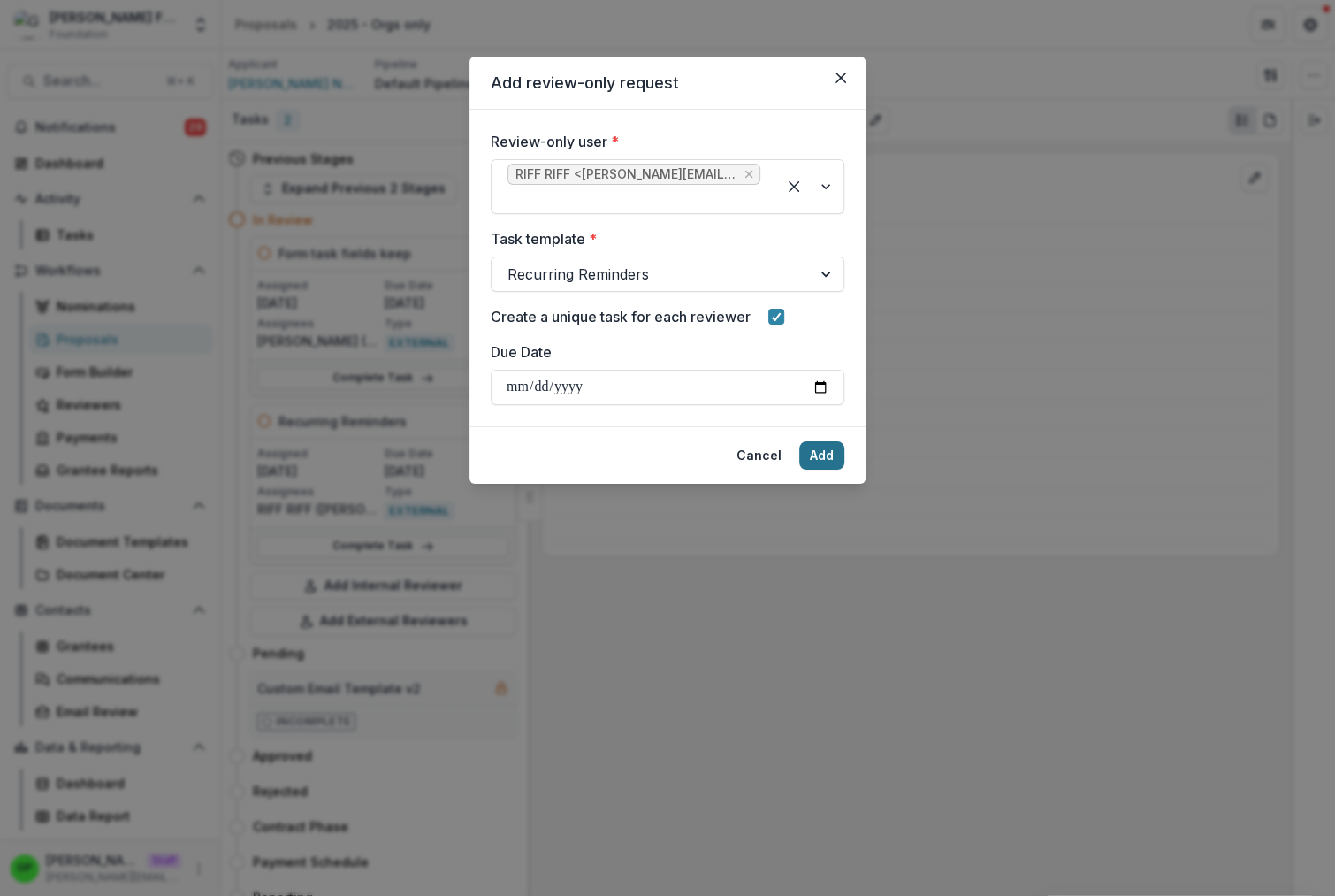
click at [827, 451] on button "Add" at bounding box center [822, 455] width 45 height 28
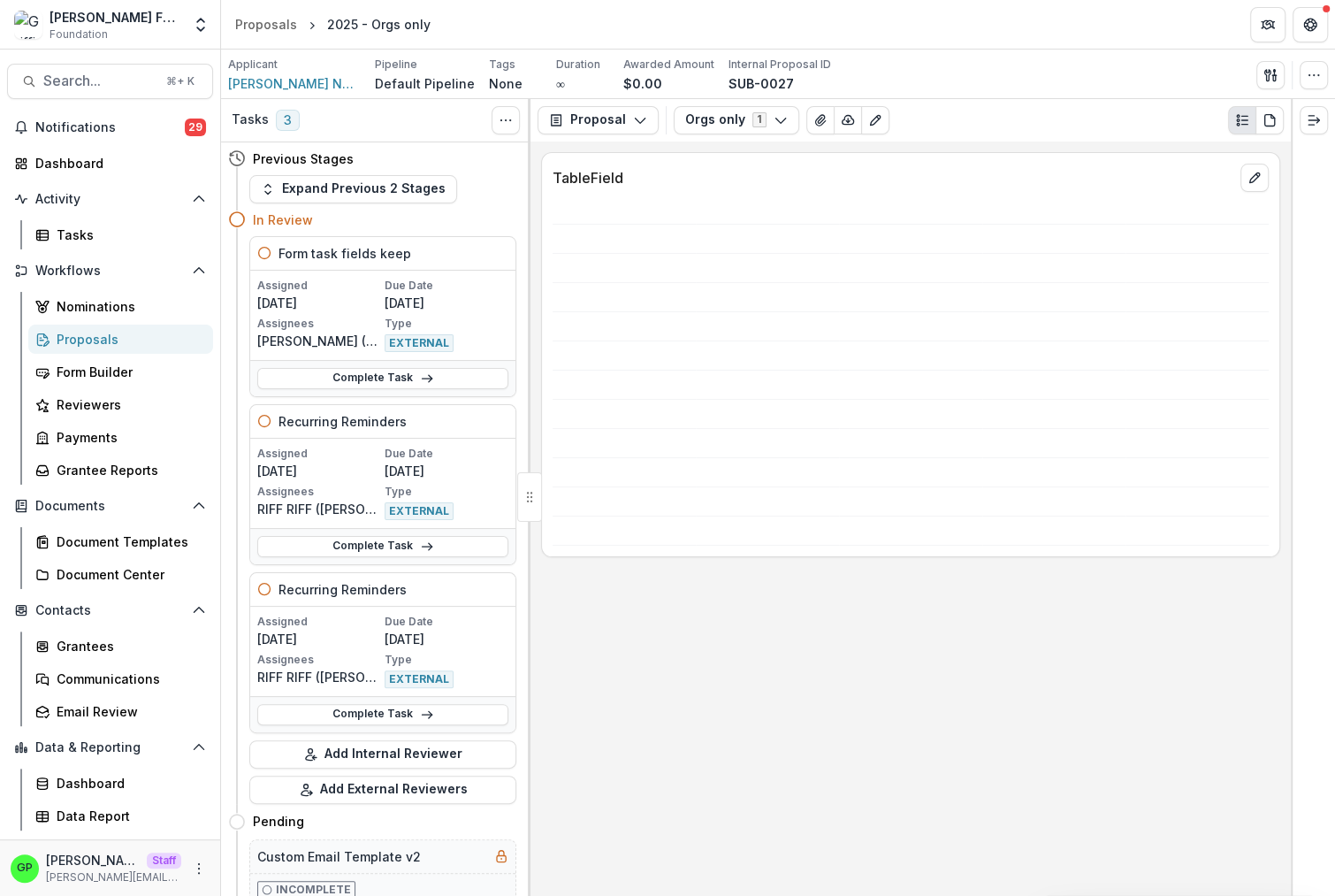
click at [200, 879] on div "GP Griffin Perry Staff griffin@trytemelio.com" at bounding box center [109, 867] width 199 height 35
click at [198, 874] on button "More" at bounding box center [198, 868] width 22 height 22
click at [315, 818] on link "User Settings" at bounding box center [315, 830] width 189 height 29
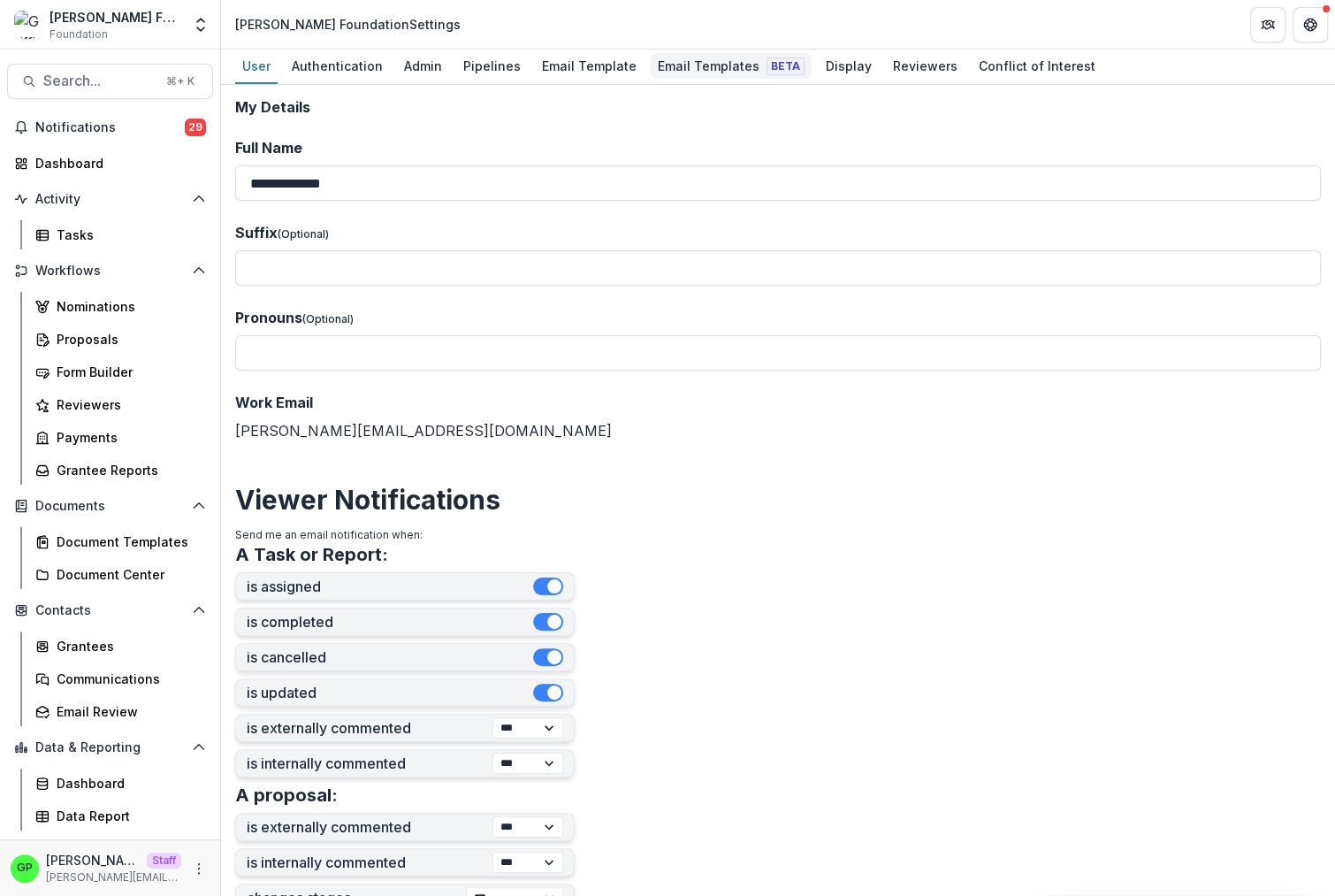
click at [715, 60] on div "Email Templates Beta" at bounding box center [732, 65] width 161 height 25
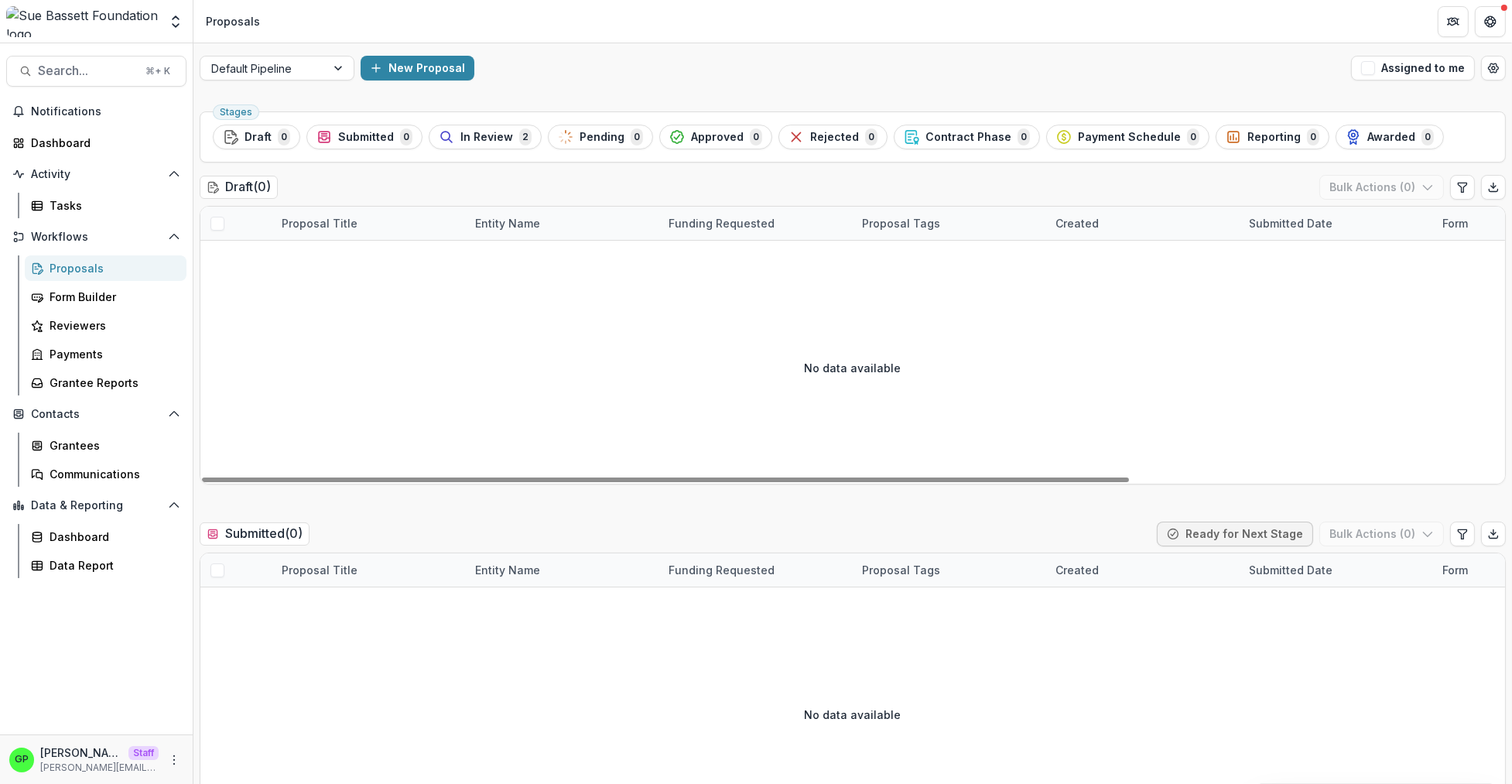
click at [115, 271] on div "Proposals" at bounding box center [111, 268] width 124 height 16
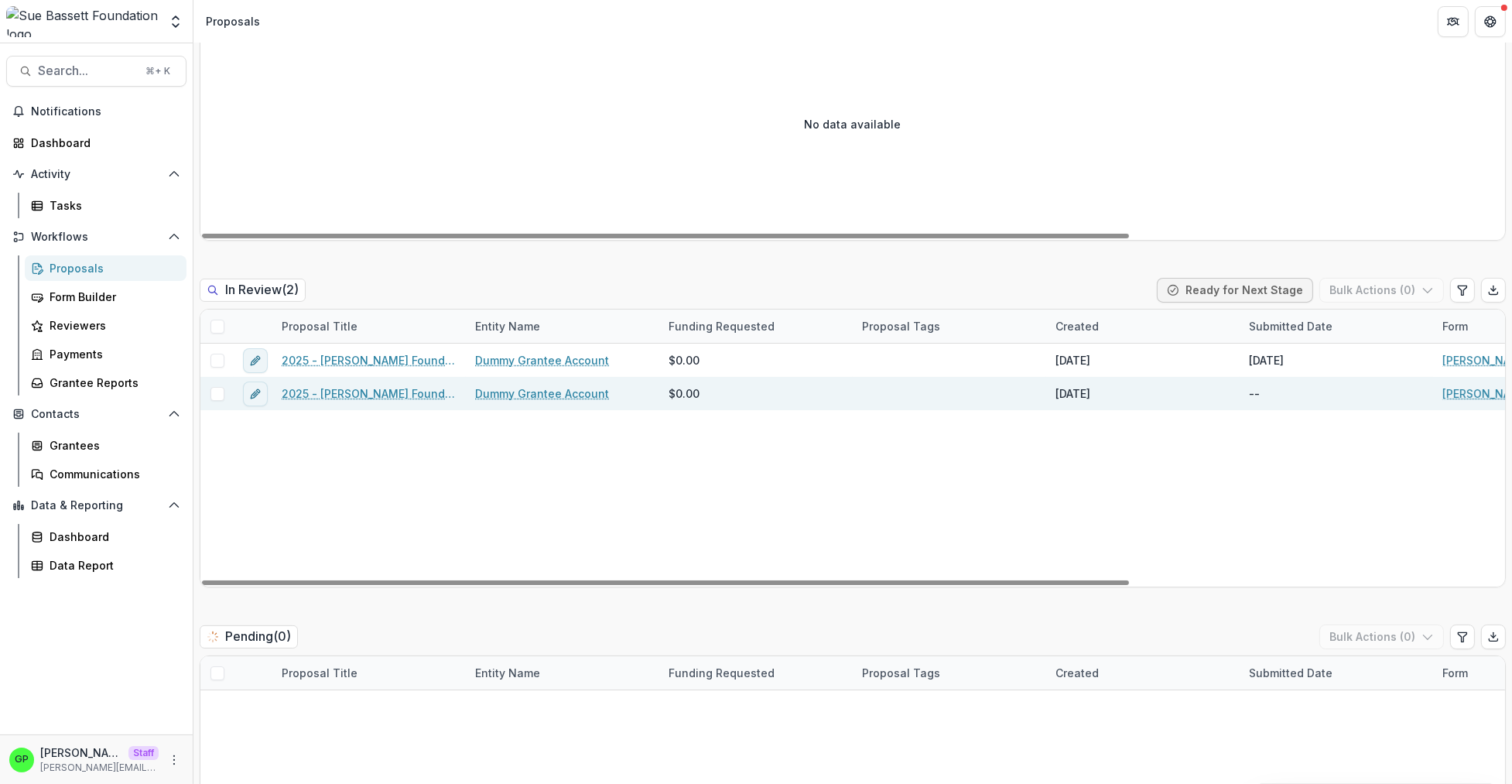
click at [332, 398] on link "2025 - [PERSON_NAME] Foundation Application" at bounding box center [369, 394] width 175 height 16
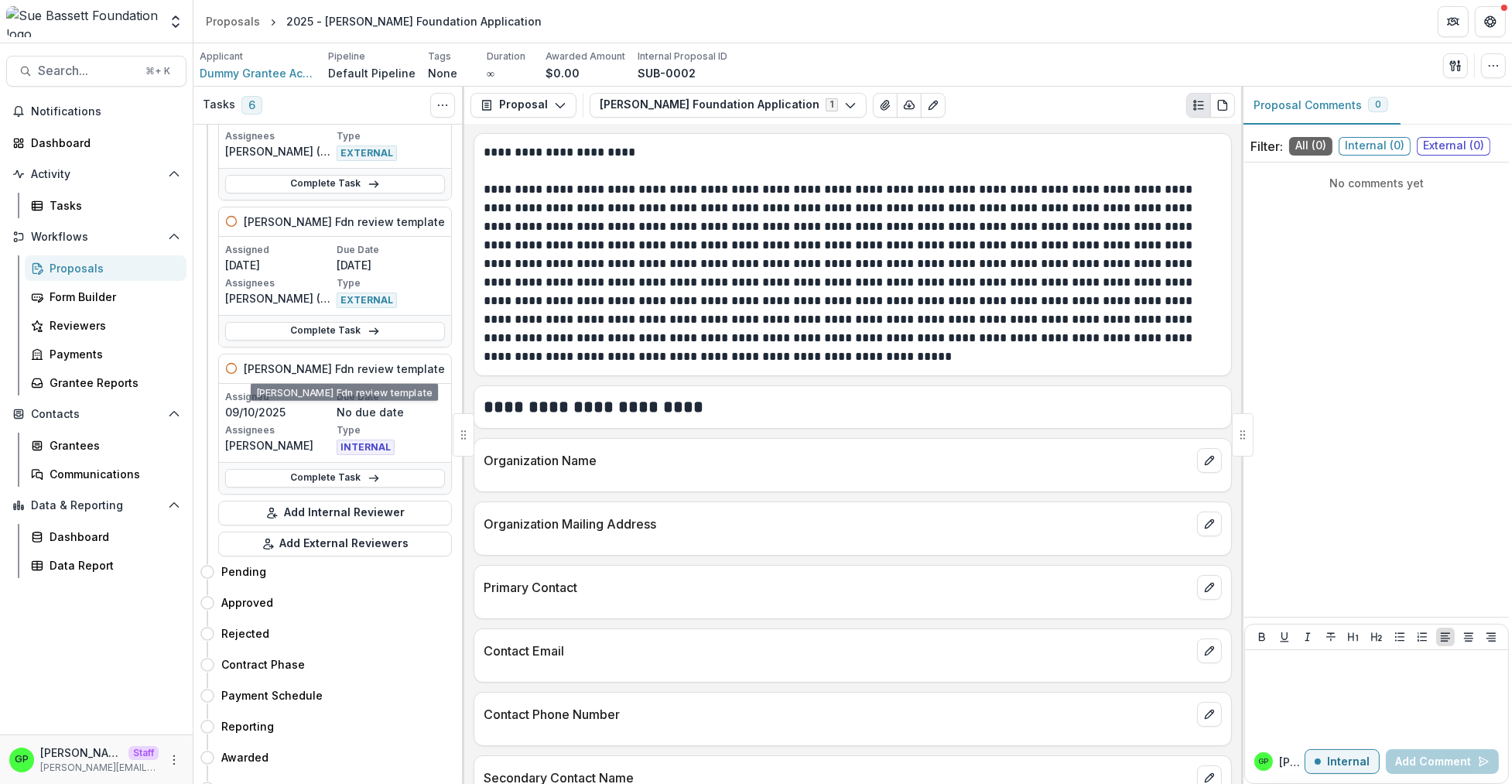
scroll to position [669, 0]
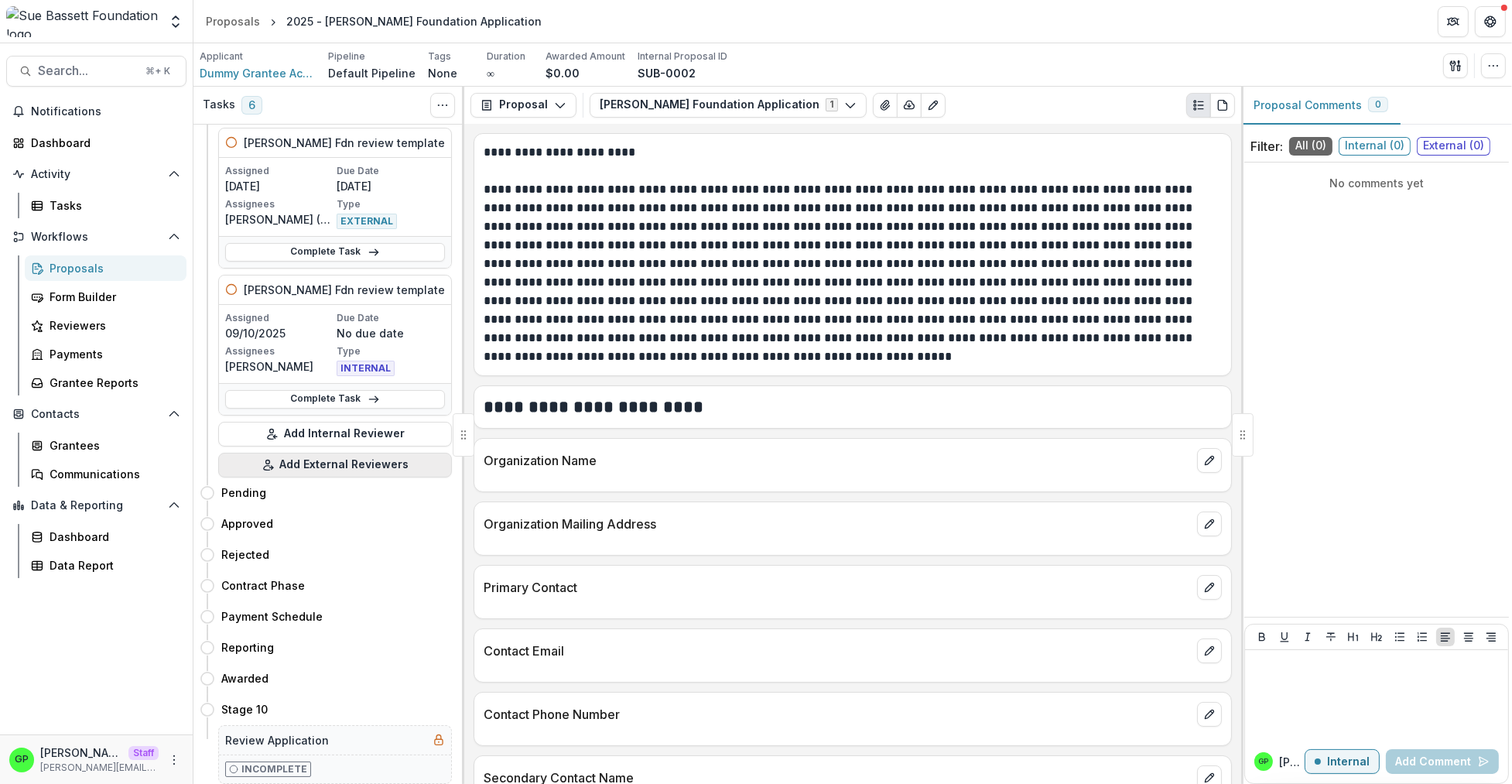
click at [318, 465] on button "Add External Reviewers" at bounding box center [335, 465] width 233 height 25
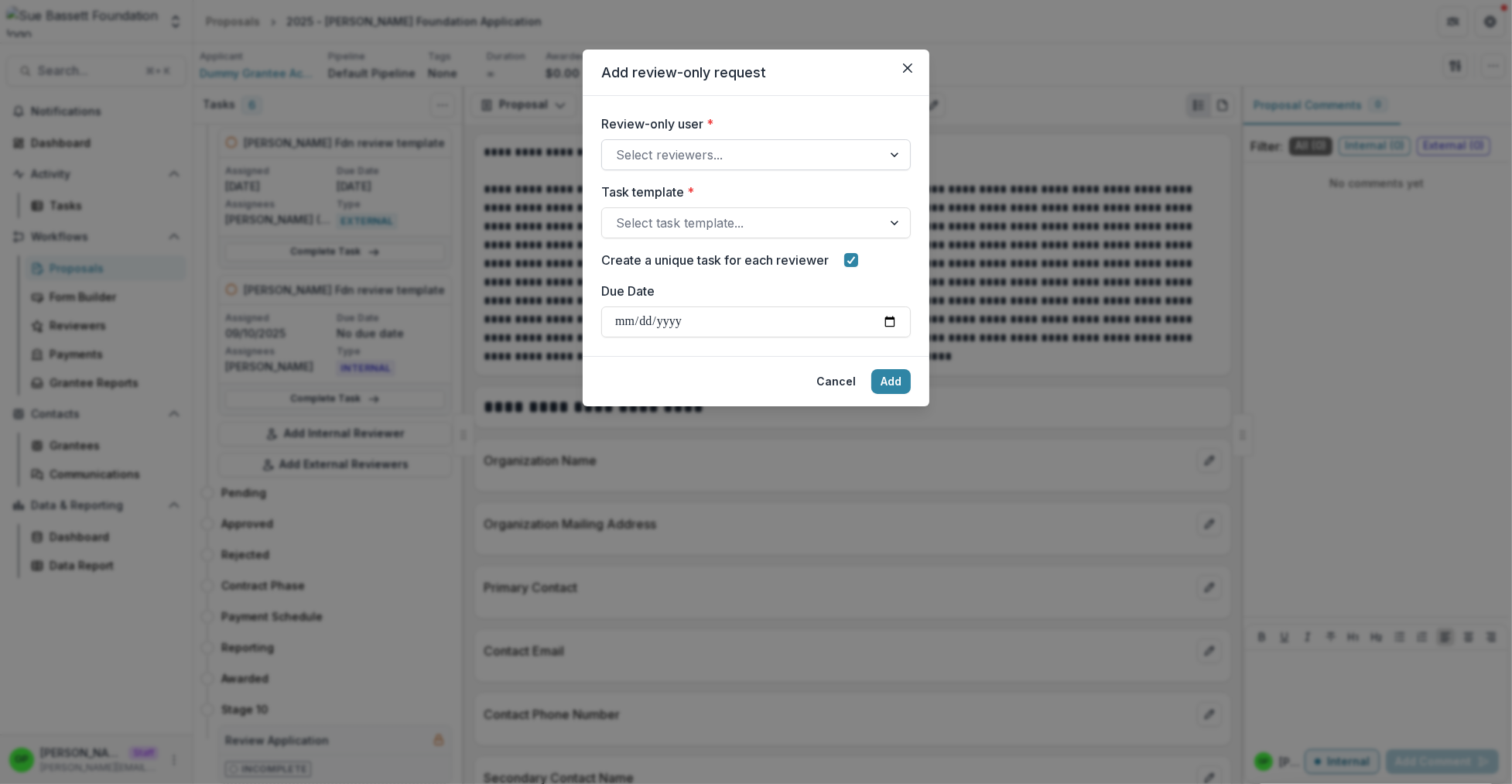
click at [697, 167] on div "Select reviewers..." at bounding box center [742, 155] width 280 height 25
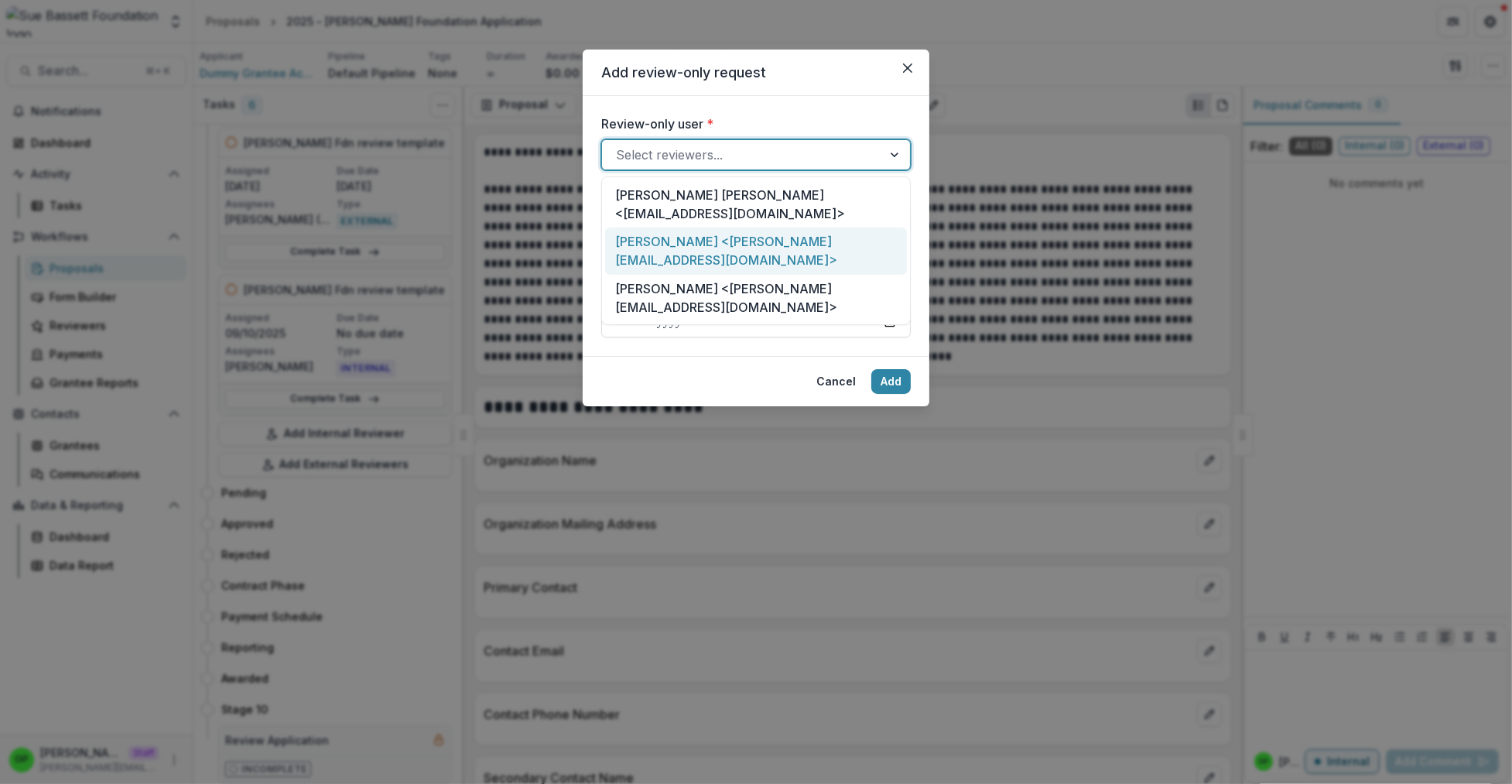
click at [711, 235] on div "[PERSON_NAME] <[PERSON_NAME][EMAIL_ADDRESS][DOMAIN_NAME]>" at bounding box center [756, 251] width 302 height 47
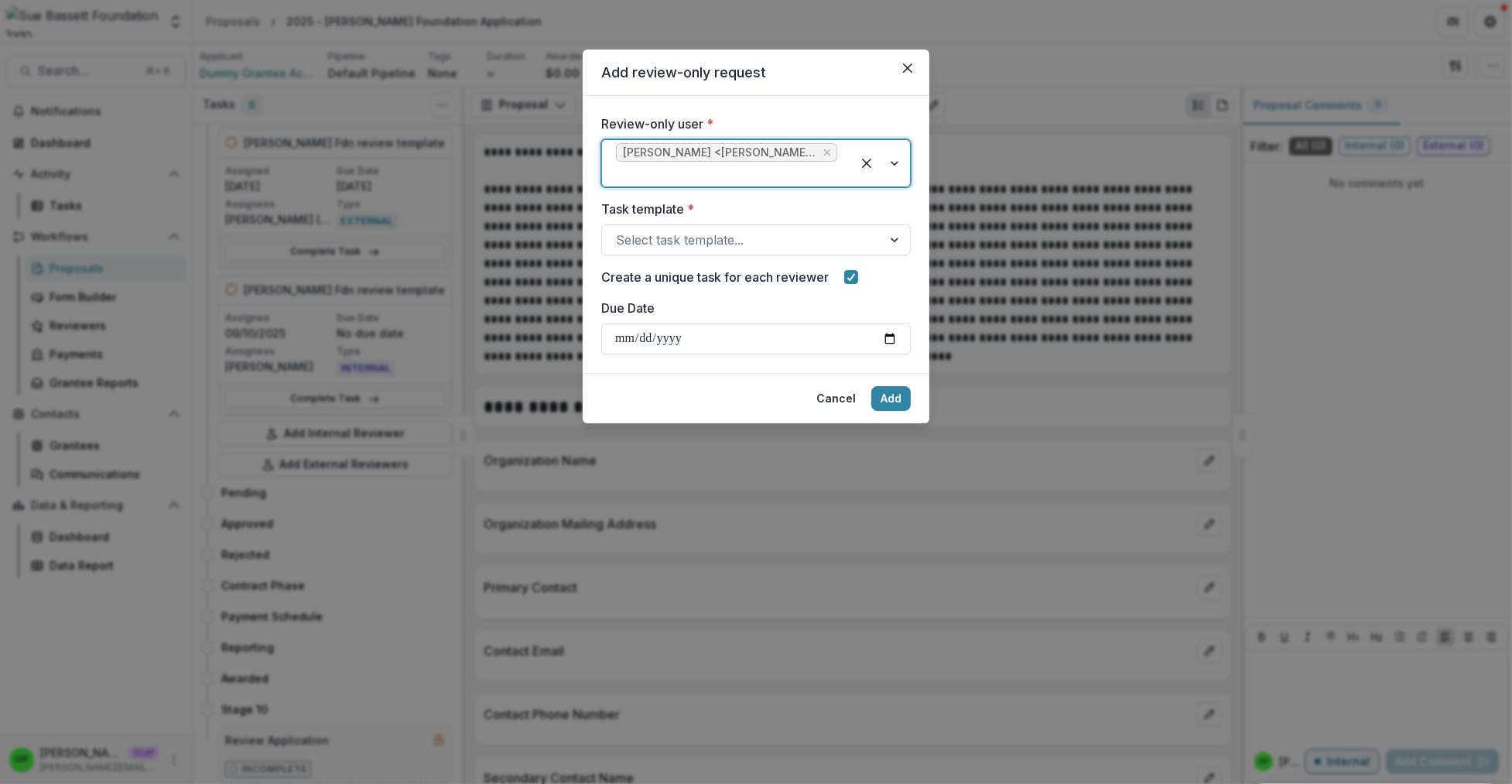
click at [702, 256] on div "Review-only user * option Kyle Ford <kyle+reviewer@trytemelio.com>, selected. K…" at bounding box center [756, 234] width 309 height 240
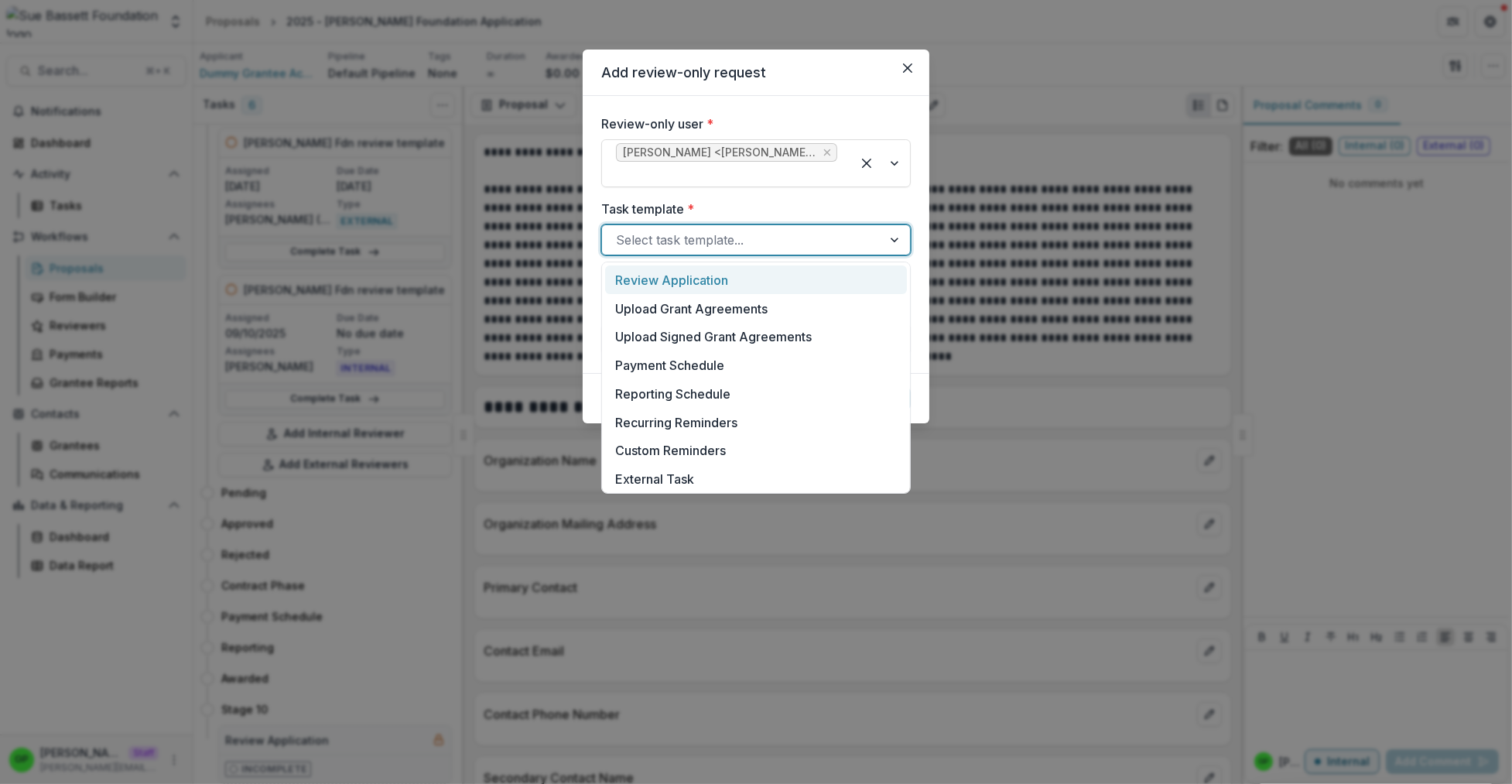
click at [703, 250] on div at bounding box center [742, 240] width 252 height 21
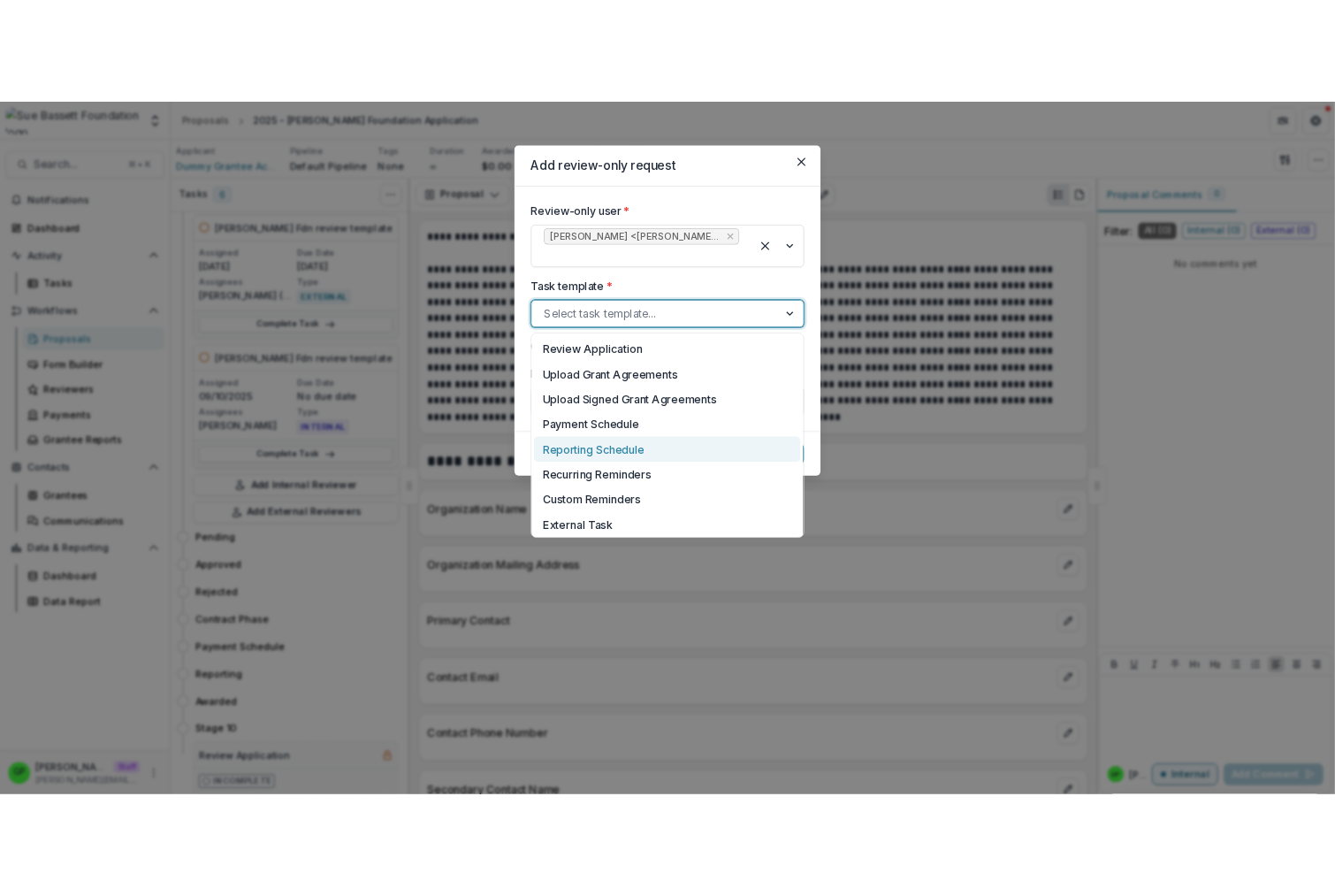
scroll to position [394, 0]
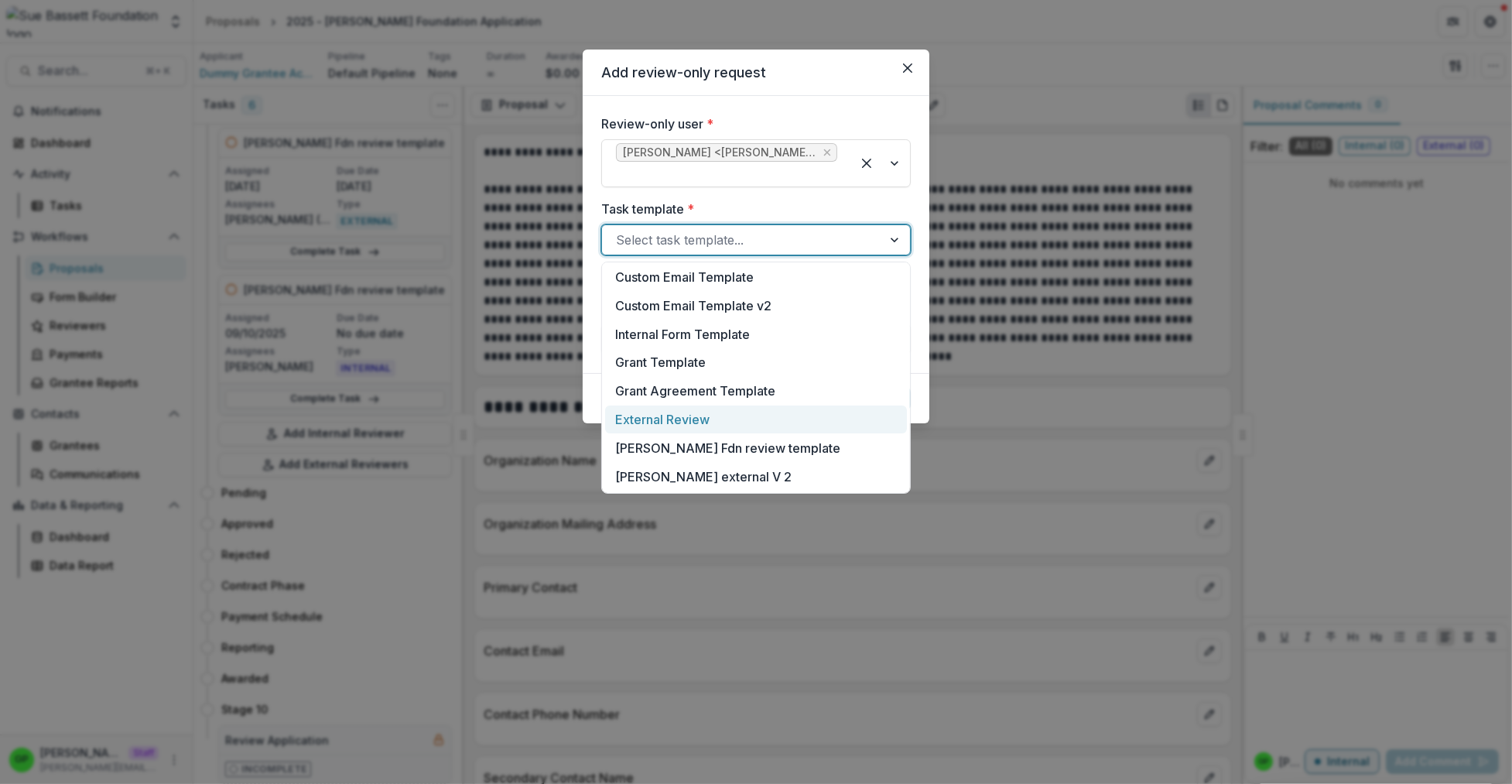
click at [714, 412] on div "External Review" at bounding box center [756, 419] width 302 height 29
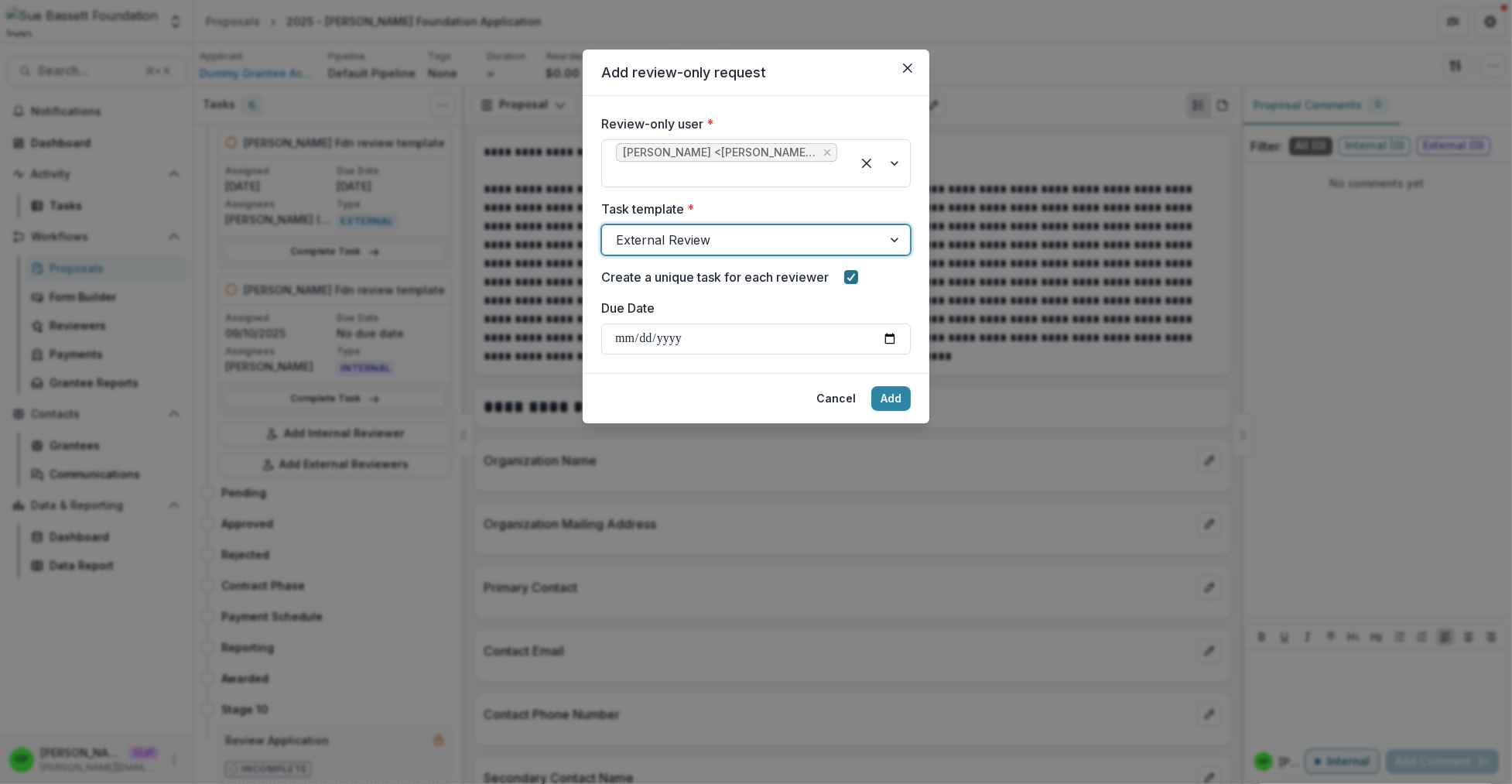
click at [846, 276] on span at bounding box center [851, 277] width 14 height 14
click at [851, 276] on span at bounding box center [851, 277] width 14 height 14
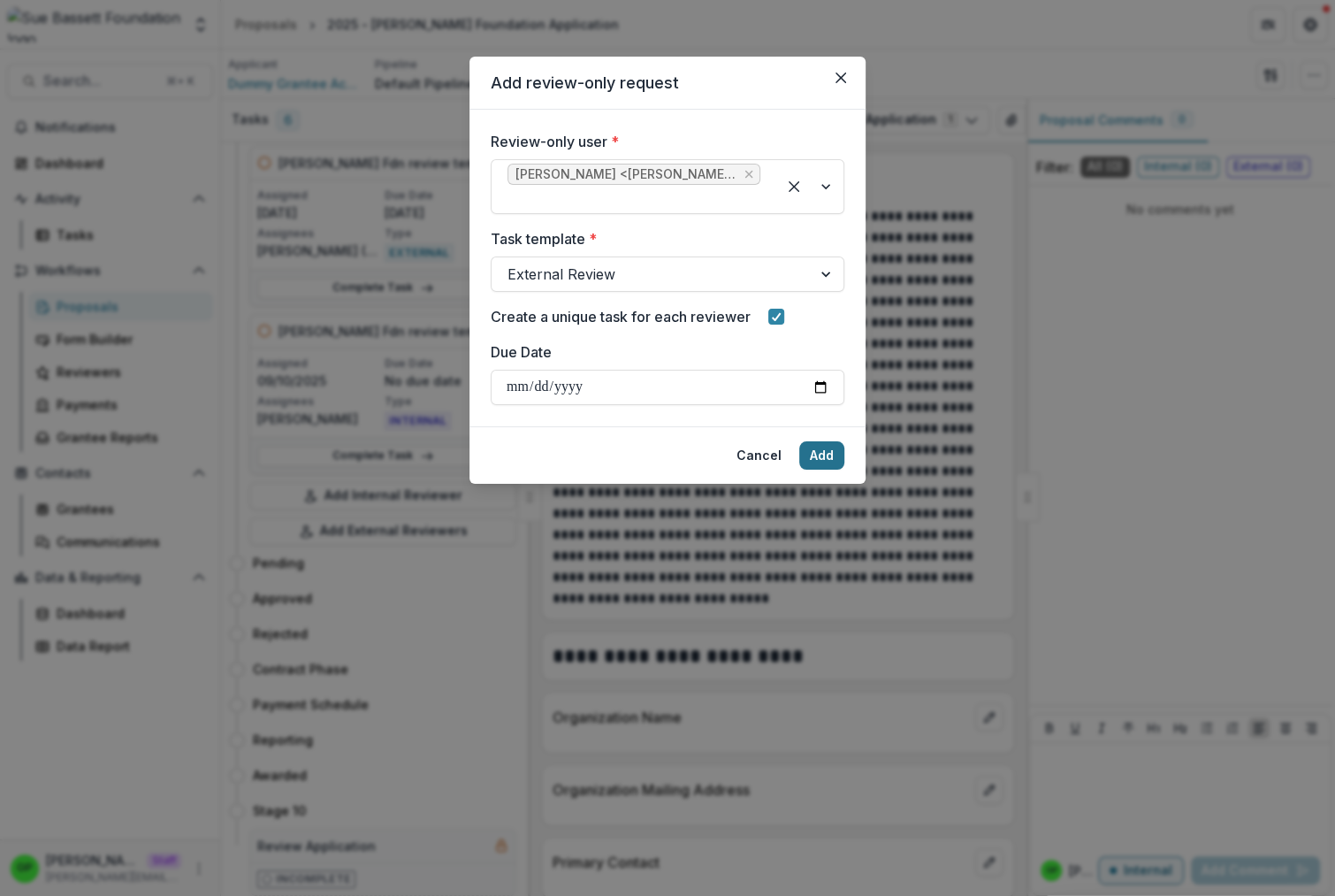
click at [820, 445] on button "Add" at bounding box center [822, 455] width 45 height 28
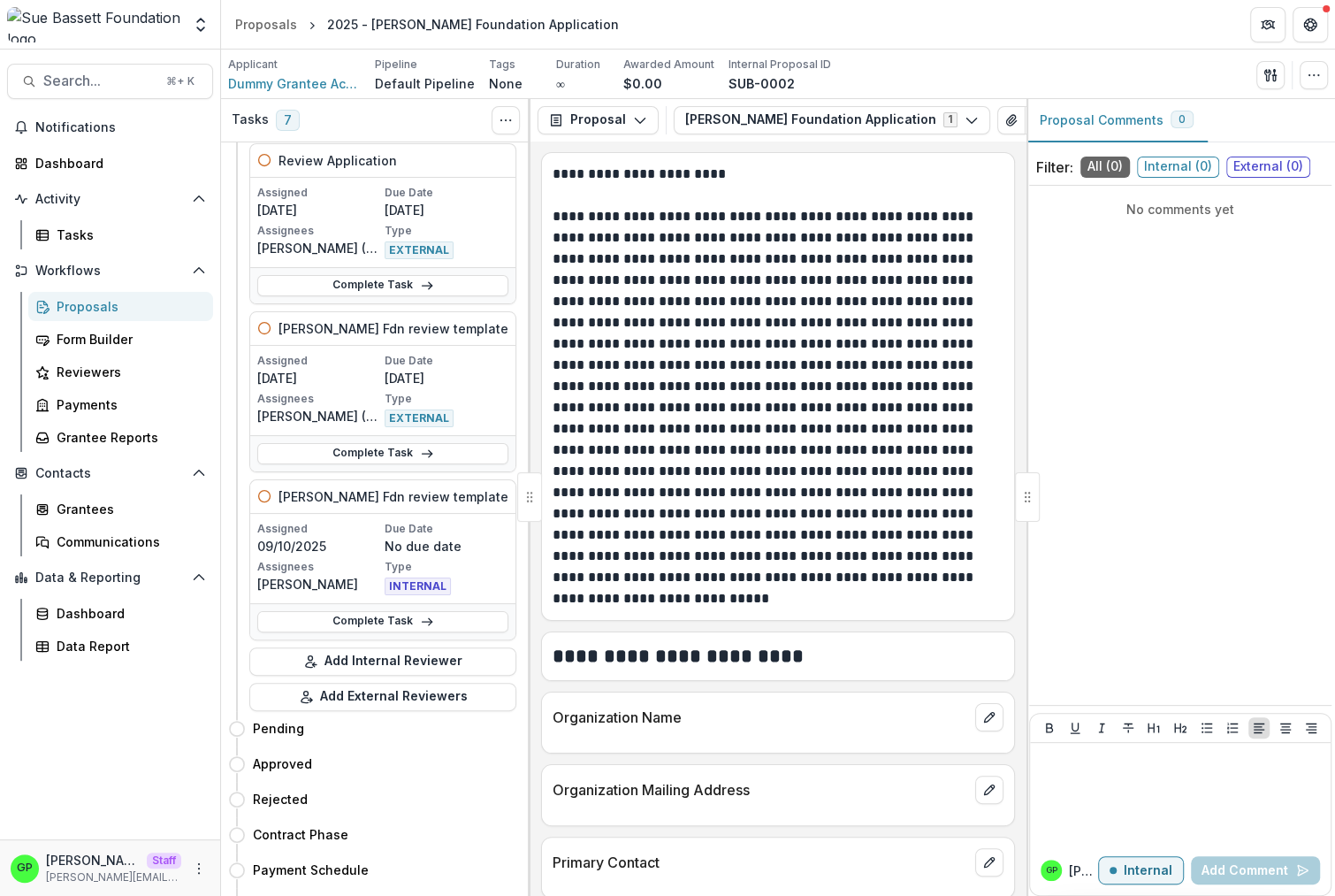
scroll to position [932, 0]
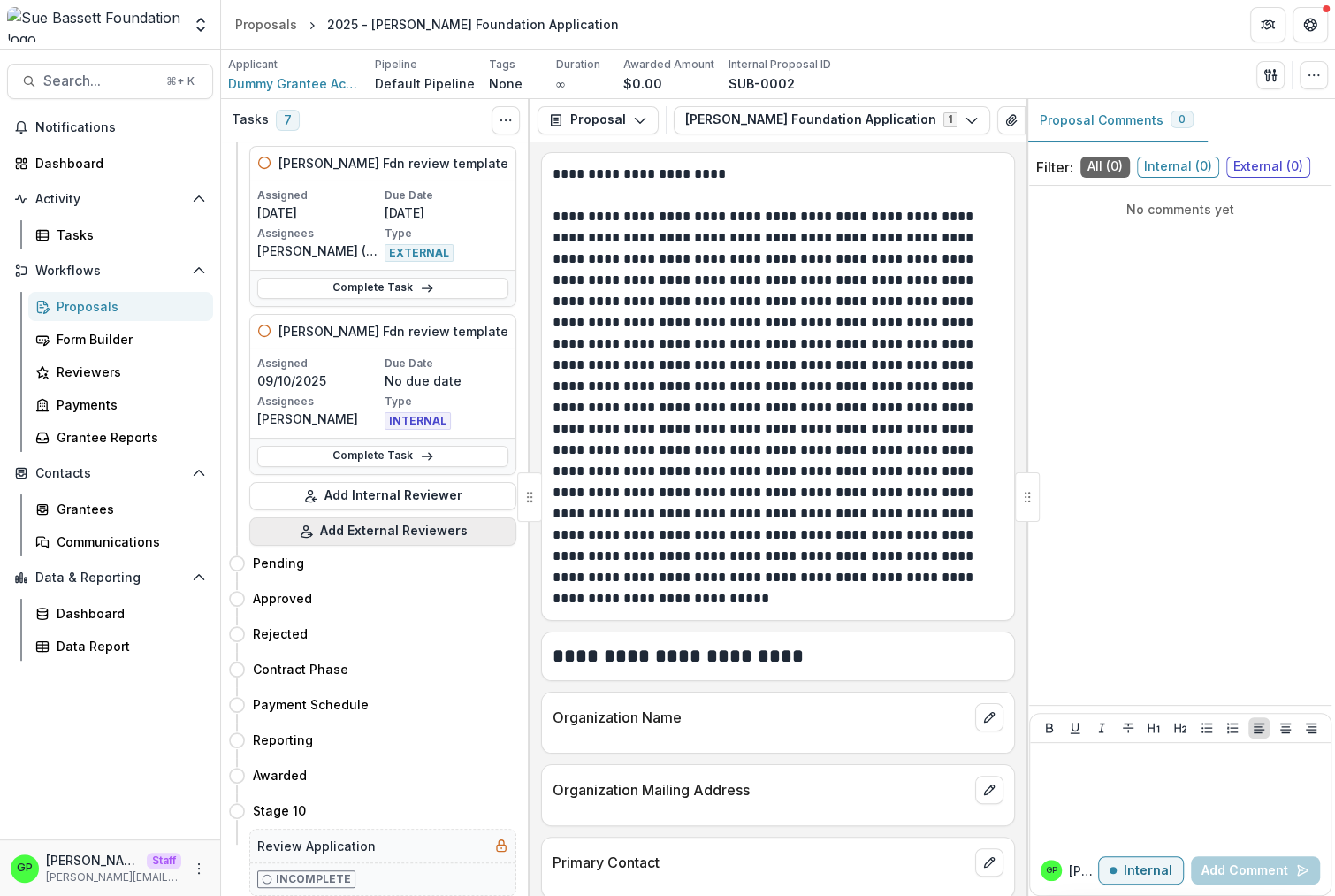
click at [365, 522] on button "Add External Reviewers" at bounding box center [383, 531] width 267 height 28
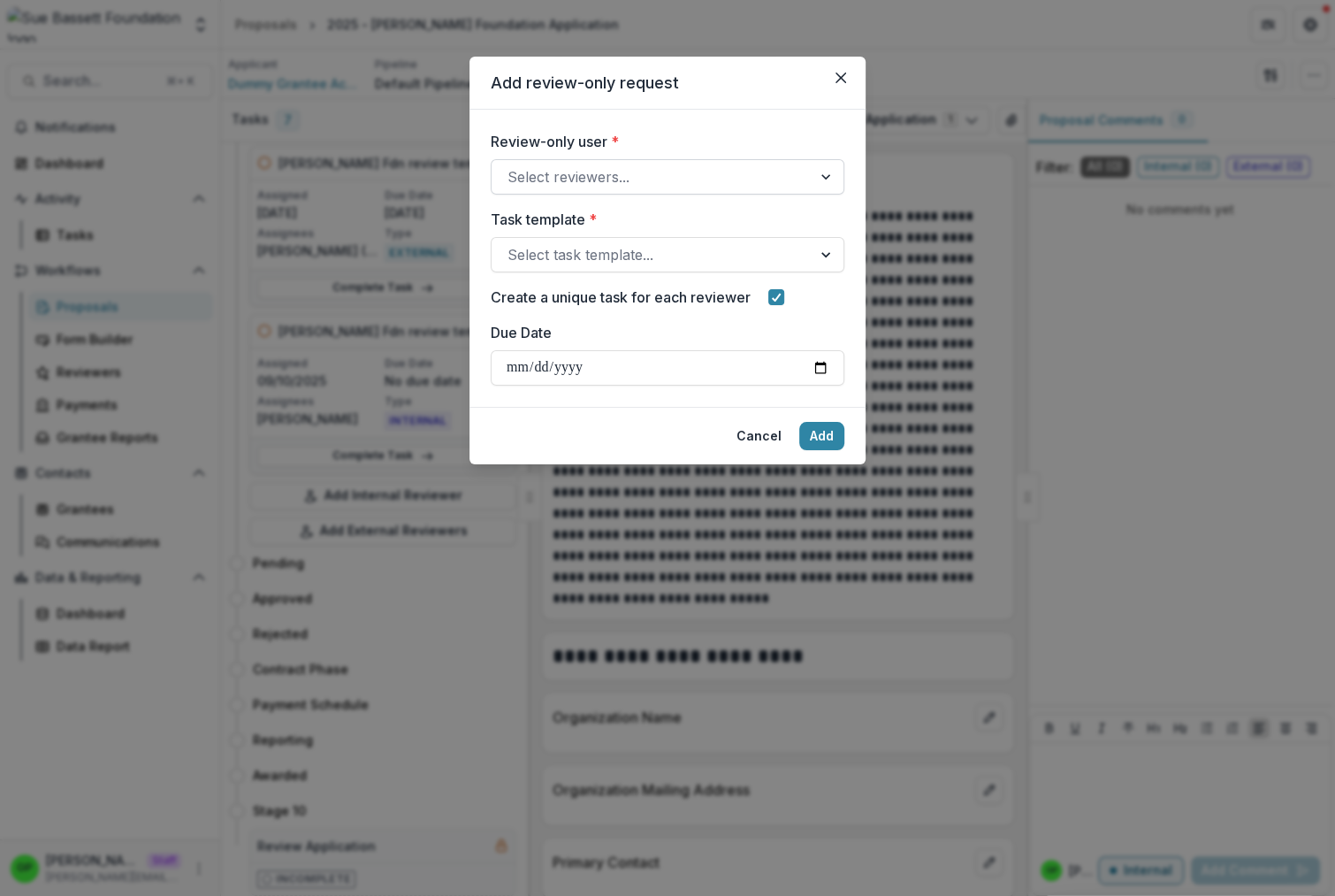
click at [568, 178] on div at bounding box center [652, 177] width 288 height 24
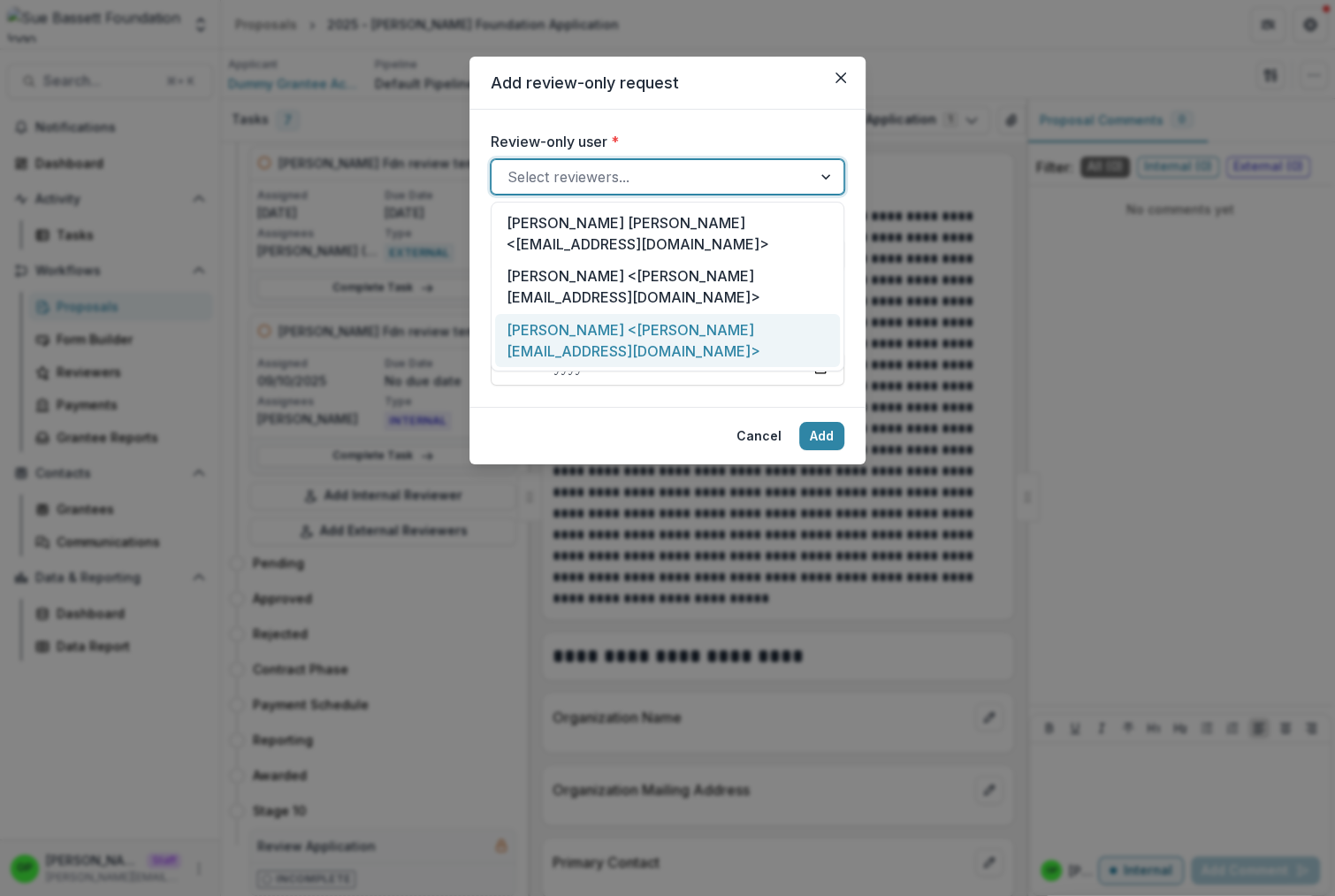
drag, startPoint x: 594, startPoint y: 296, endPoint x: 583, endPoint y: 279, distance: 20.2
click at [601, 316] on body "Skip to content Aggregate Analysis Foundations Ruthwick Foundation Griffin Foun…" at bounding box center [667, 448] width 1335 height 896
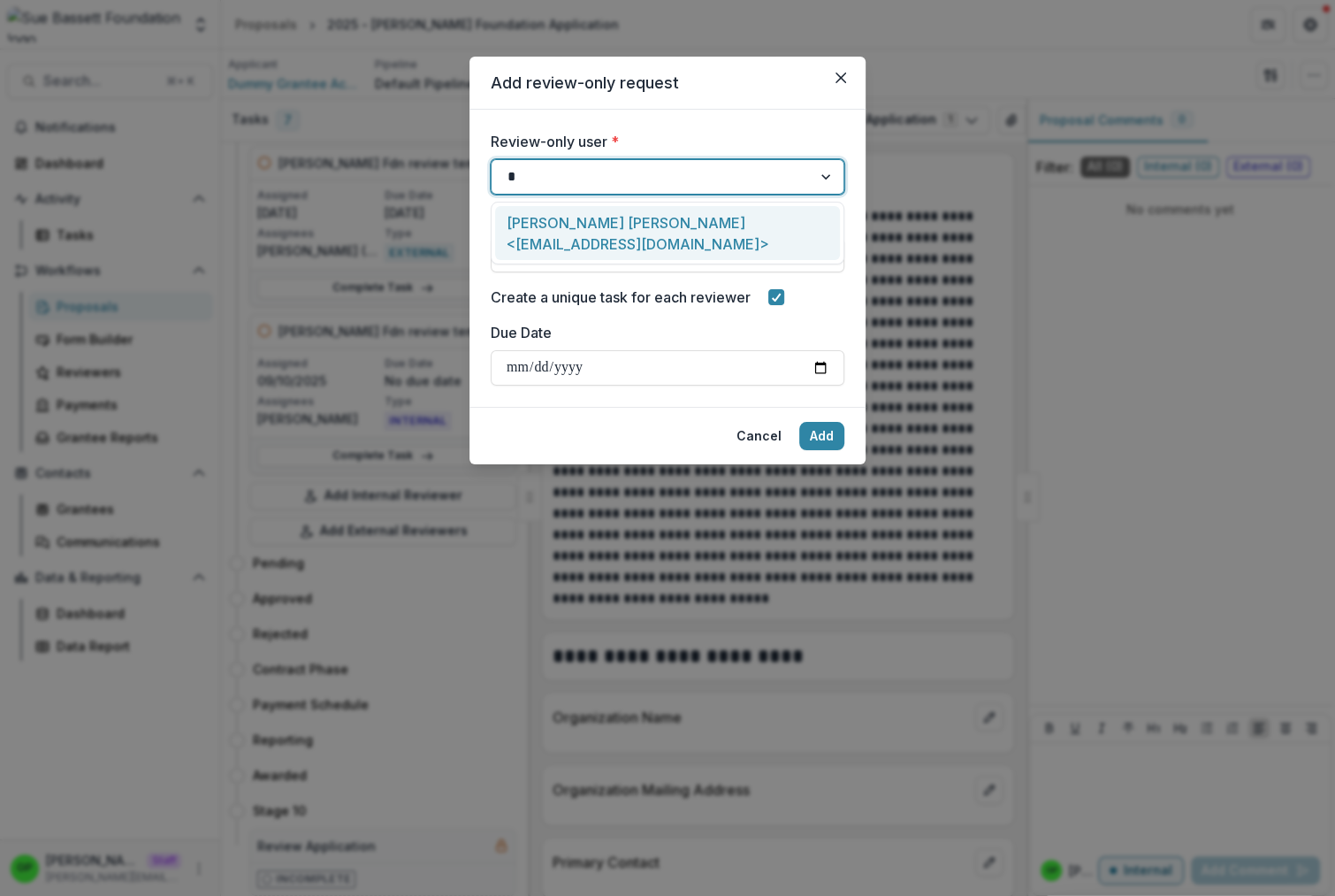
type input "*"
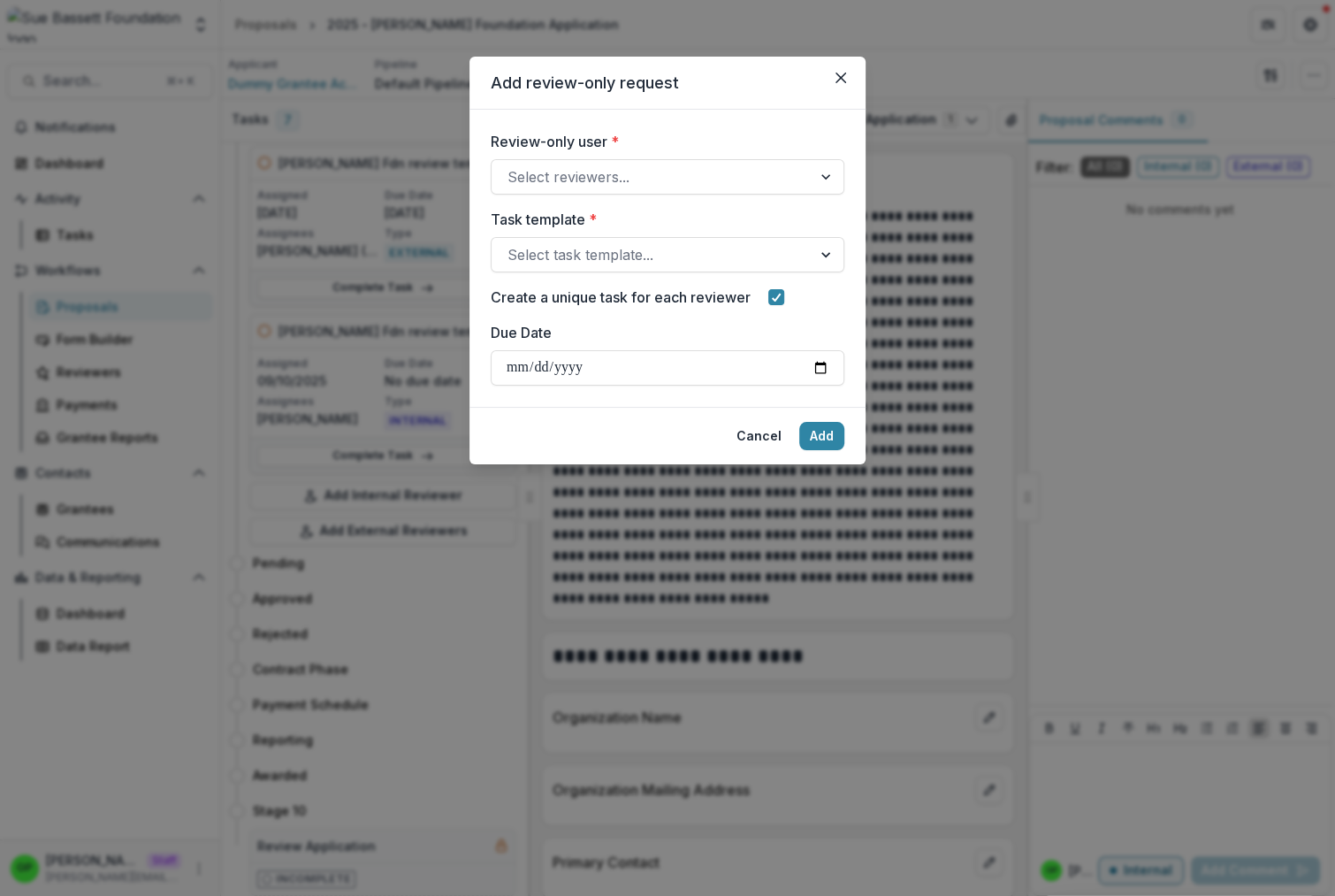
click at [826, 78] on header "Add review-only request" at bounding box center [667, 82] width 396 height 53
click at [831, 78] on button "Close" at bounding box center [841, 78] width 28 height 28
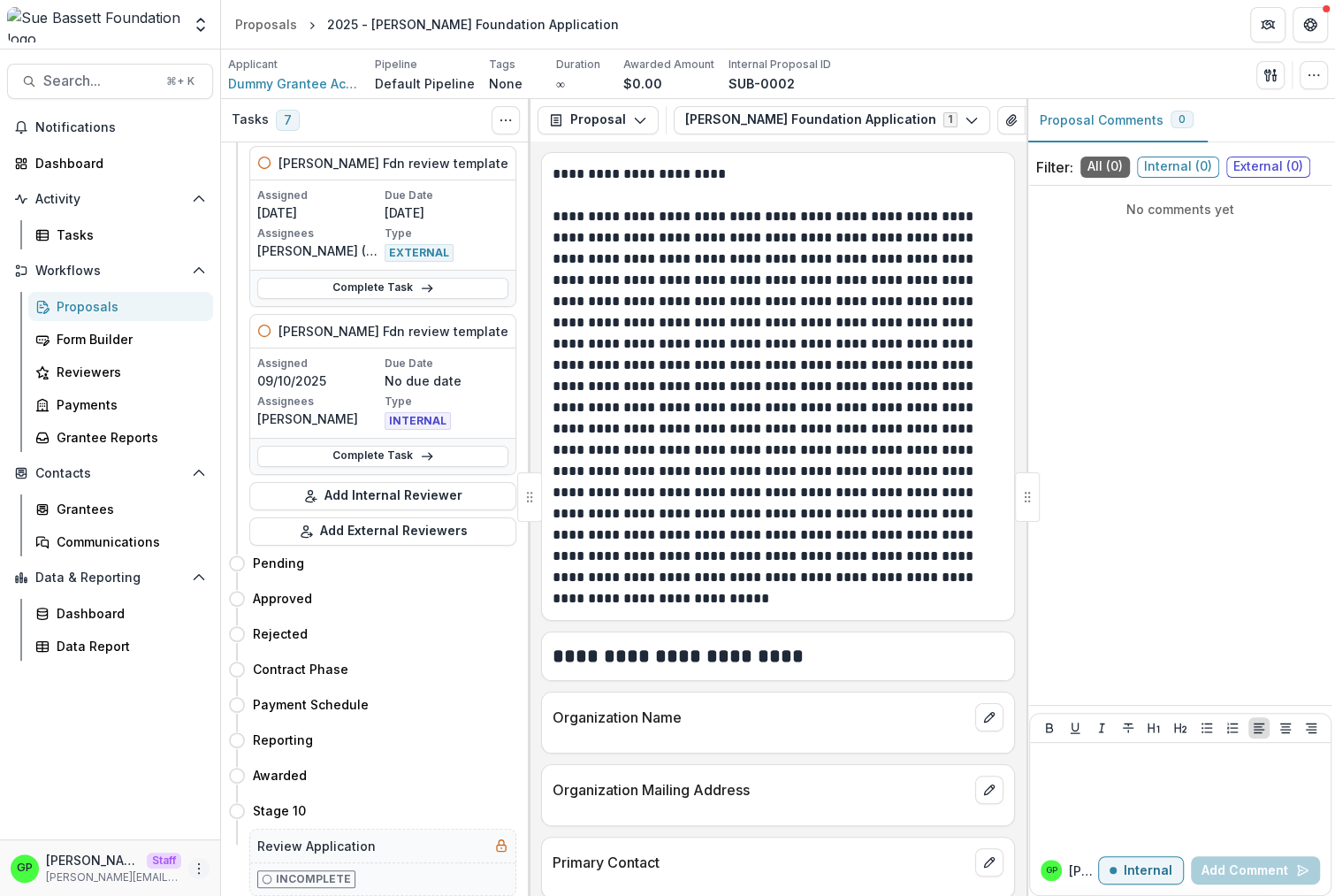
click at [203, 863] on icon "More" at bounding box center [198, 868] width 14 height 14
click at [257, 818] on link "User Settings" at bounding box center [315, 830] width 189 height 29
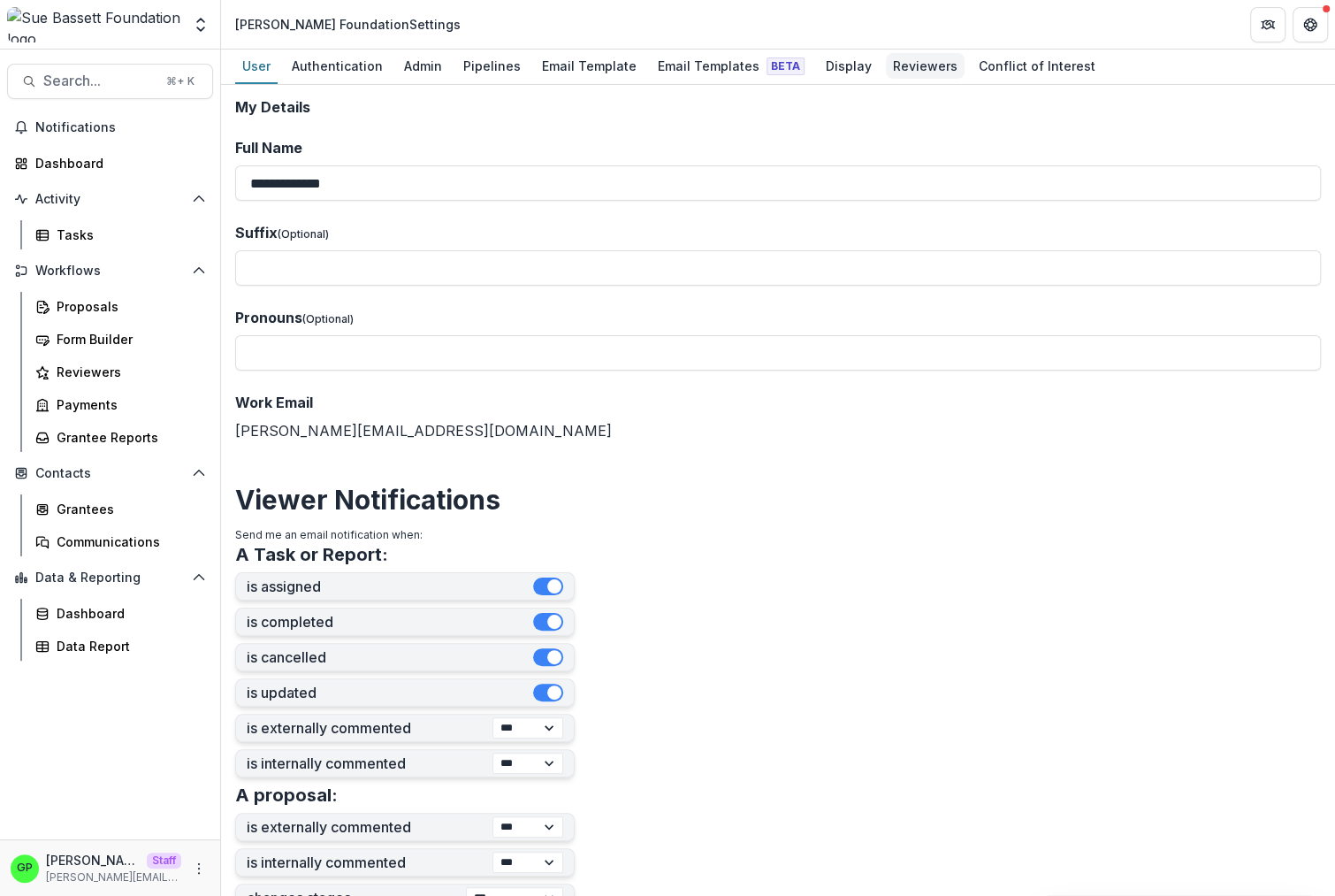
click at [894, 67] on div "Reviewers" at bounding box center [925, 65] width 79 height 25
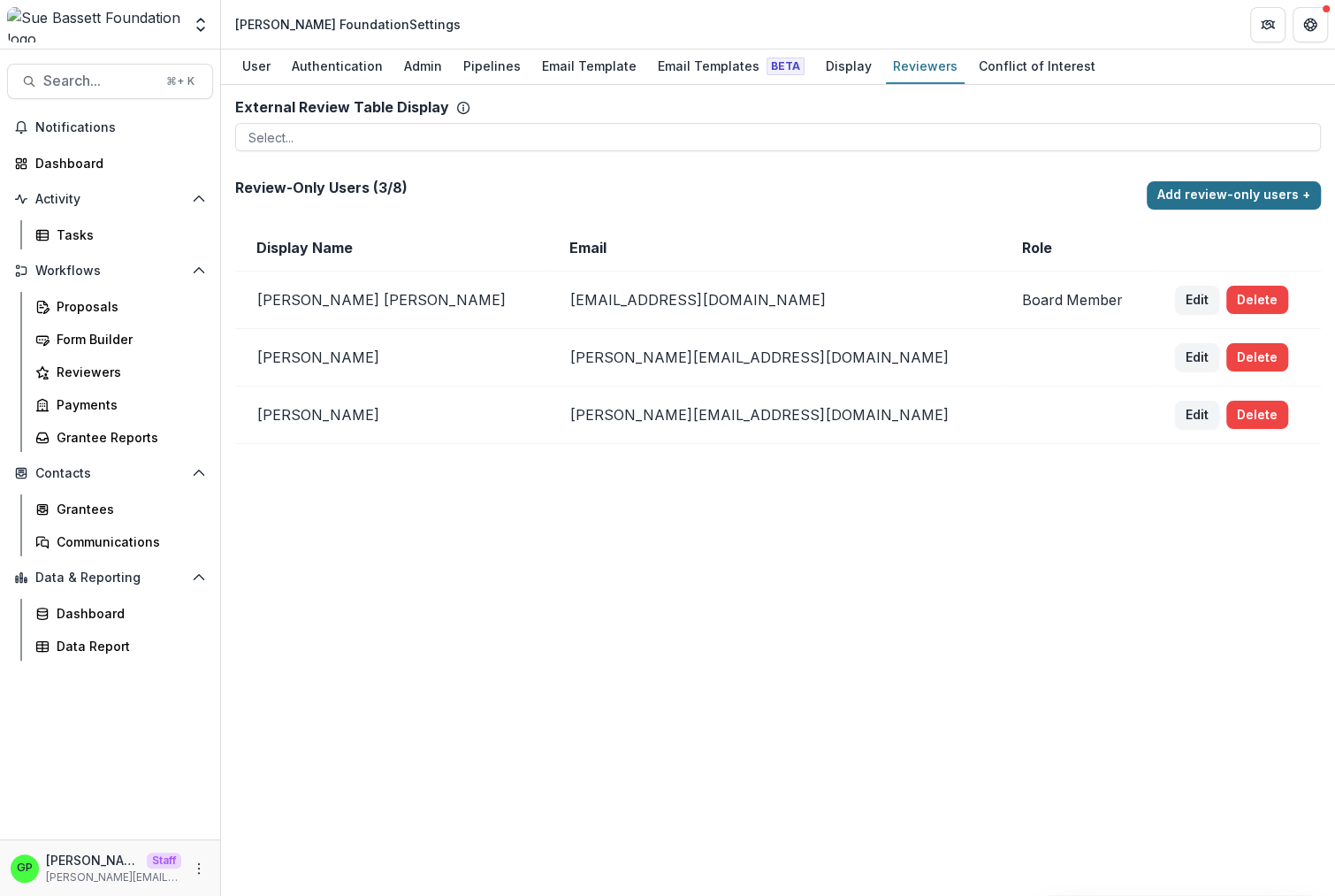
click at [1173, 202] on button "Add review-only users +" at bounding box center [1234, 195] width 174 height 28
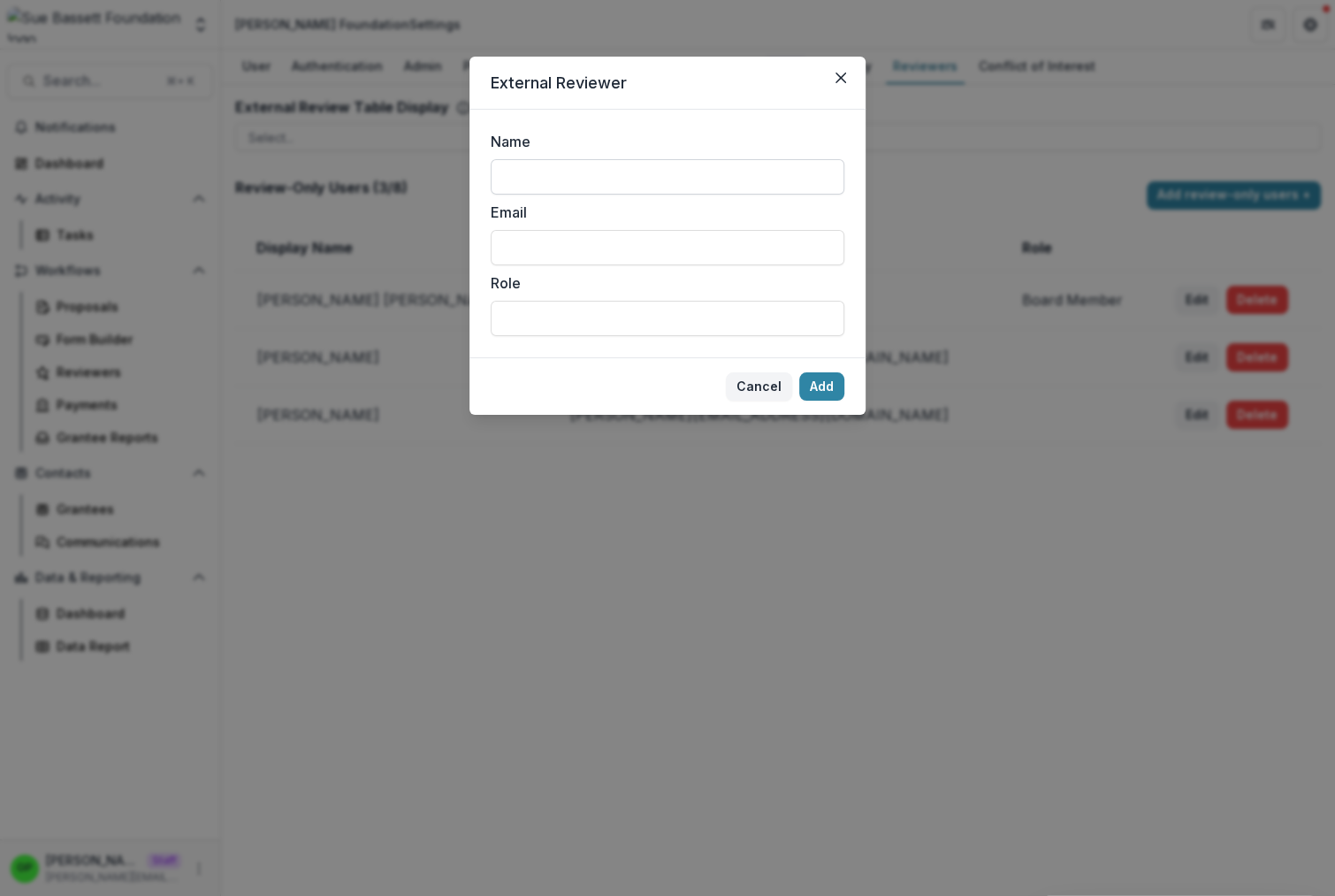
click at [542, 194] on input "Name" at bounding box center [668, 177] width 354 height 36
type input "*"
drag, startPoint x: 556, startPoint y: 152, endPoint x: 579, endPoint y: 194, distance: 47.9
click at [558, 152] on label "Name" at bounding box center [662, 141] width 343 height 22
click at [558, 159] on input "*" at bounding box center [668, 177] width 354 height 36
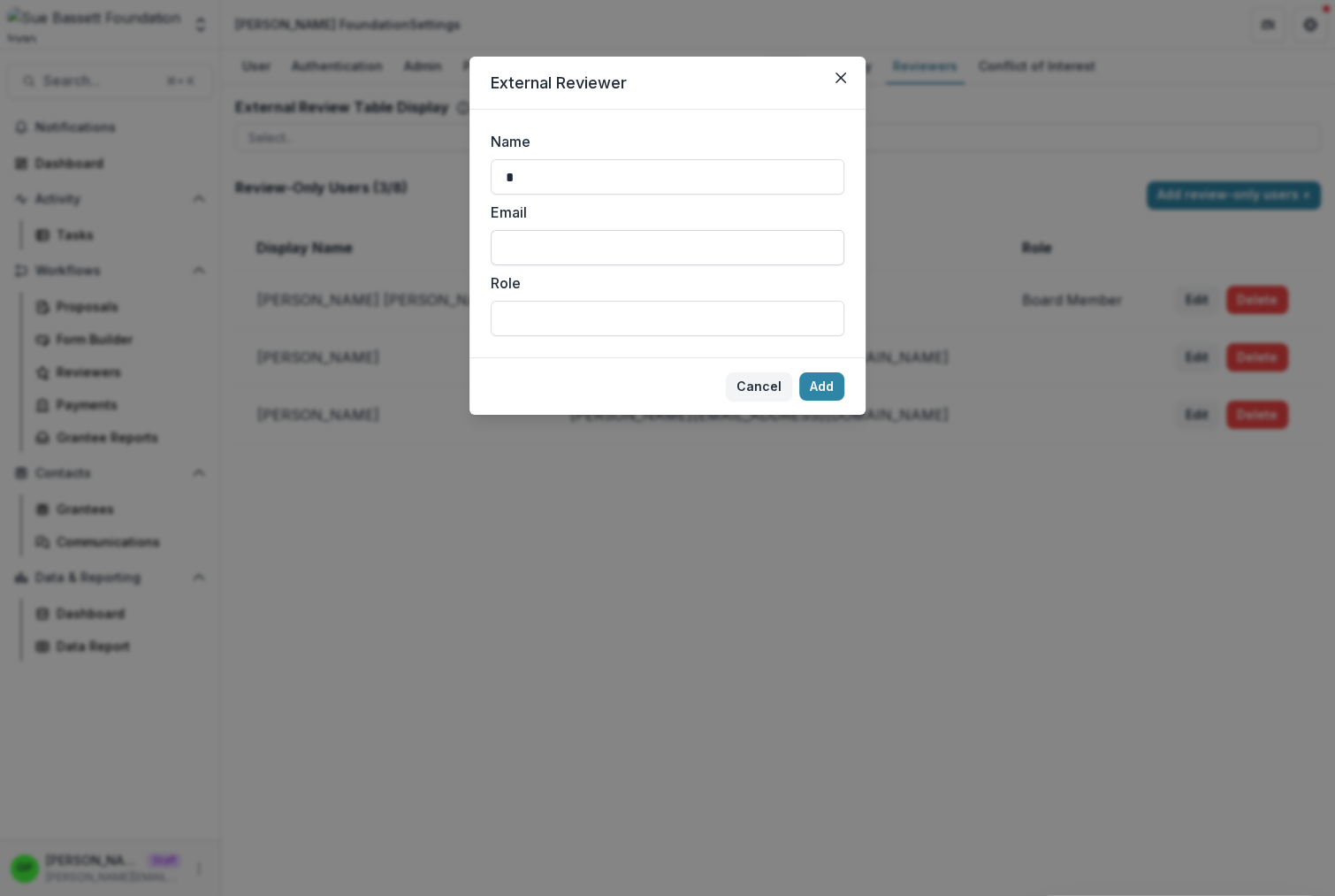
click at [569, 237] on input "Email" at bounding box center [668, 248] width 354 height 36
type input "**********"
click at [836, 383] on button "Add" at bounding box center [822, 386] width 45 height 28
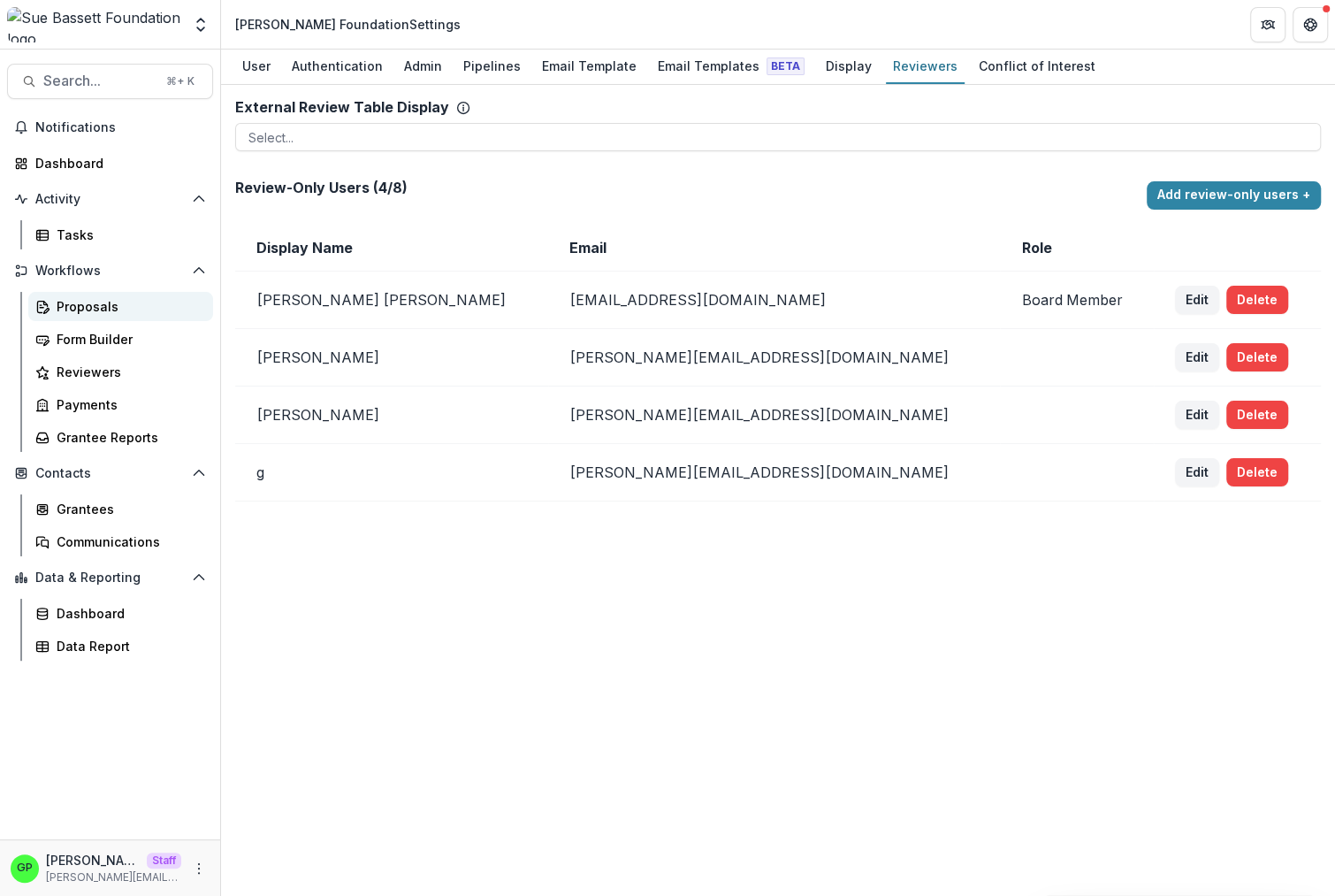
click at [108, 299] on div "Proposals" at bounding box center [127, 307] width 142 height 19
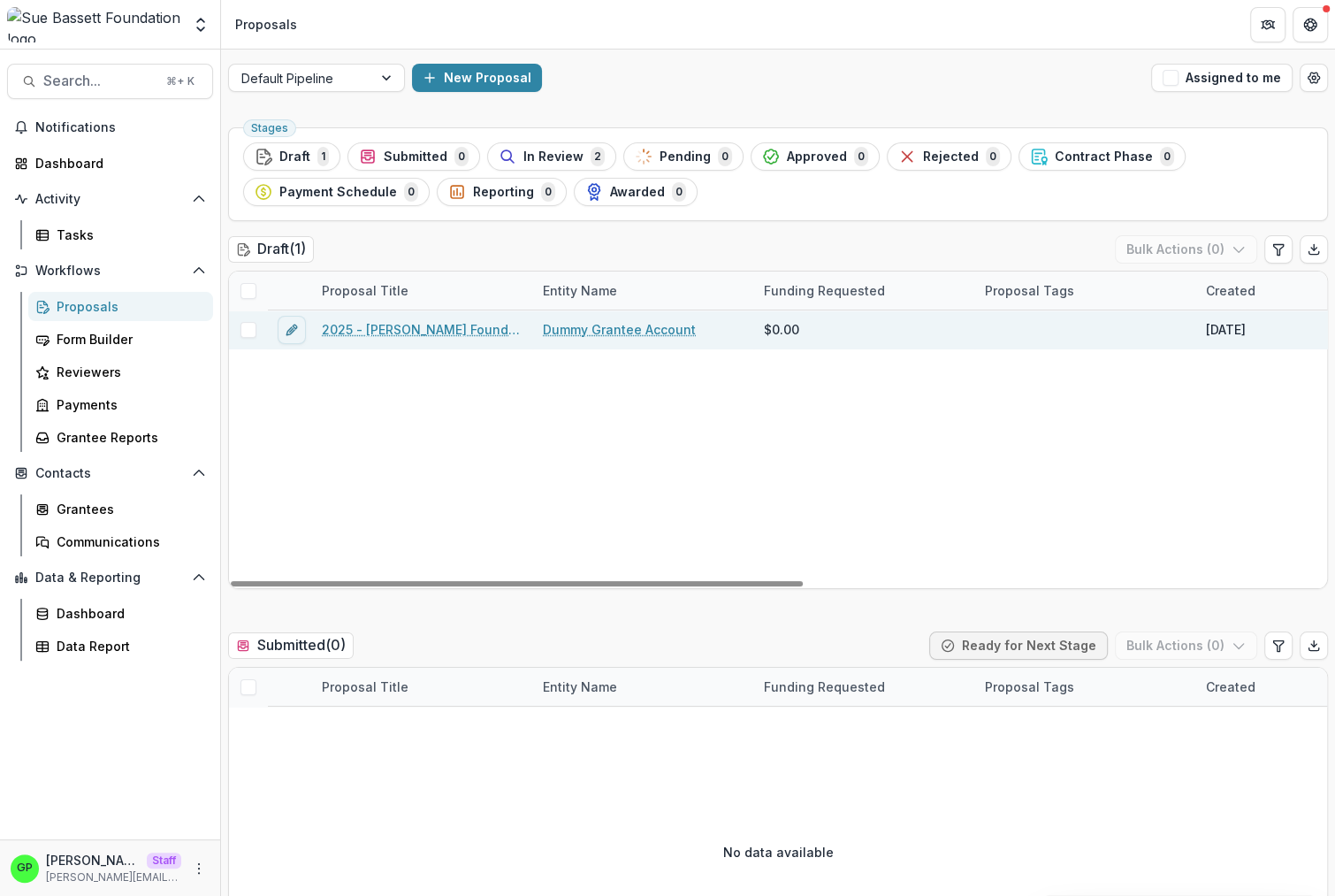
click at [427, 327] on link "2025 - [PERSON_NAME] Foundation Application" at bounding box center [422, 329] width 200 height 19
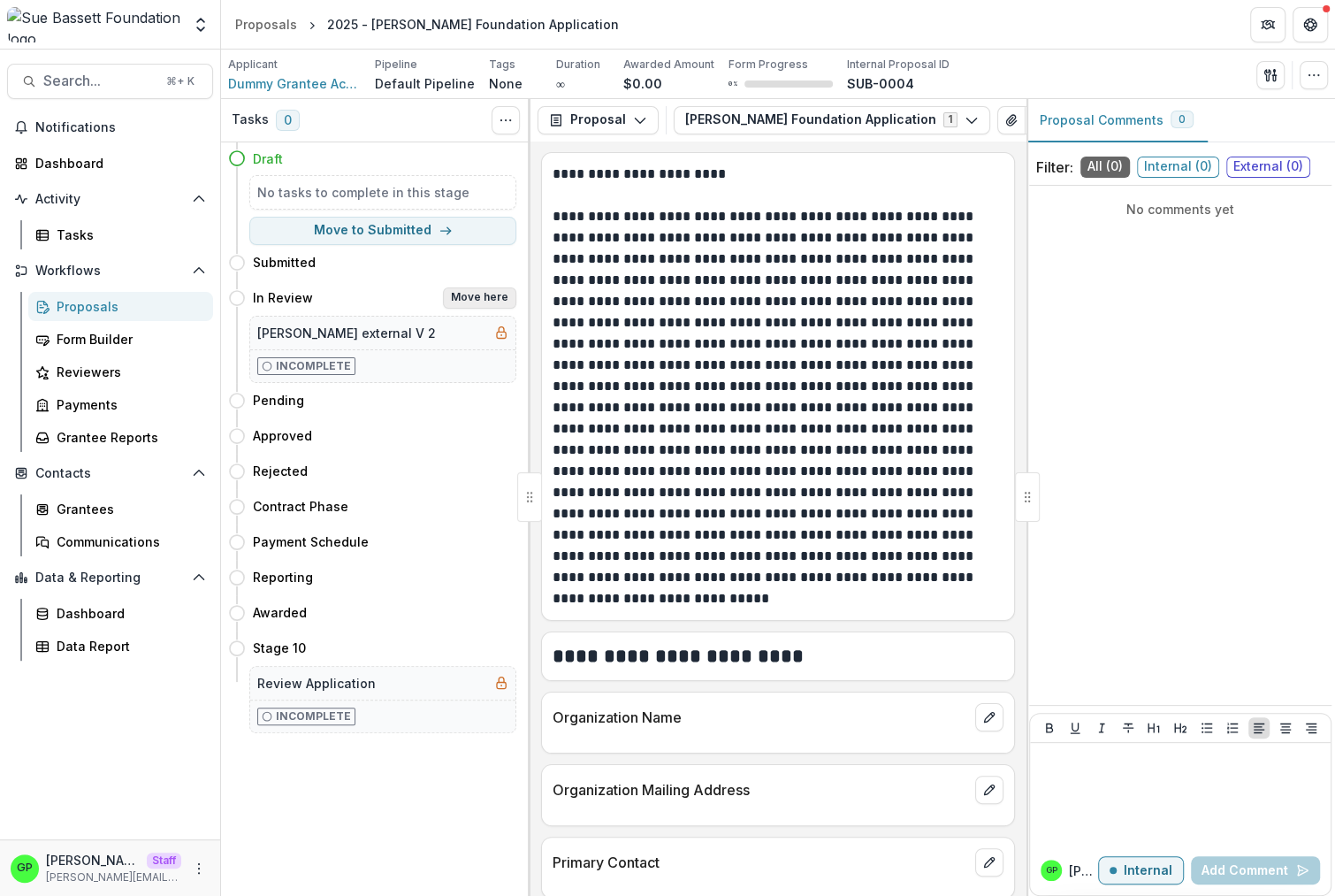
click at [476, 296] on button "Move here" at bounding box center [480, 297] width 73 height 22
select select "*********"
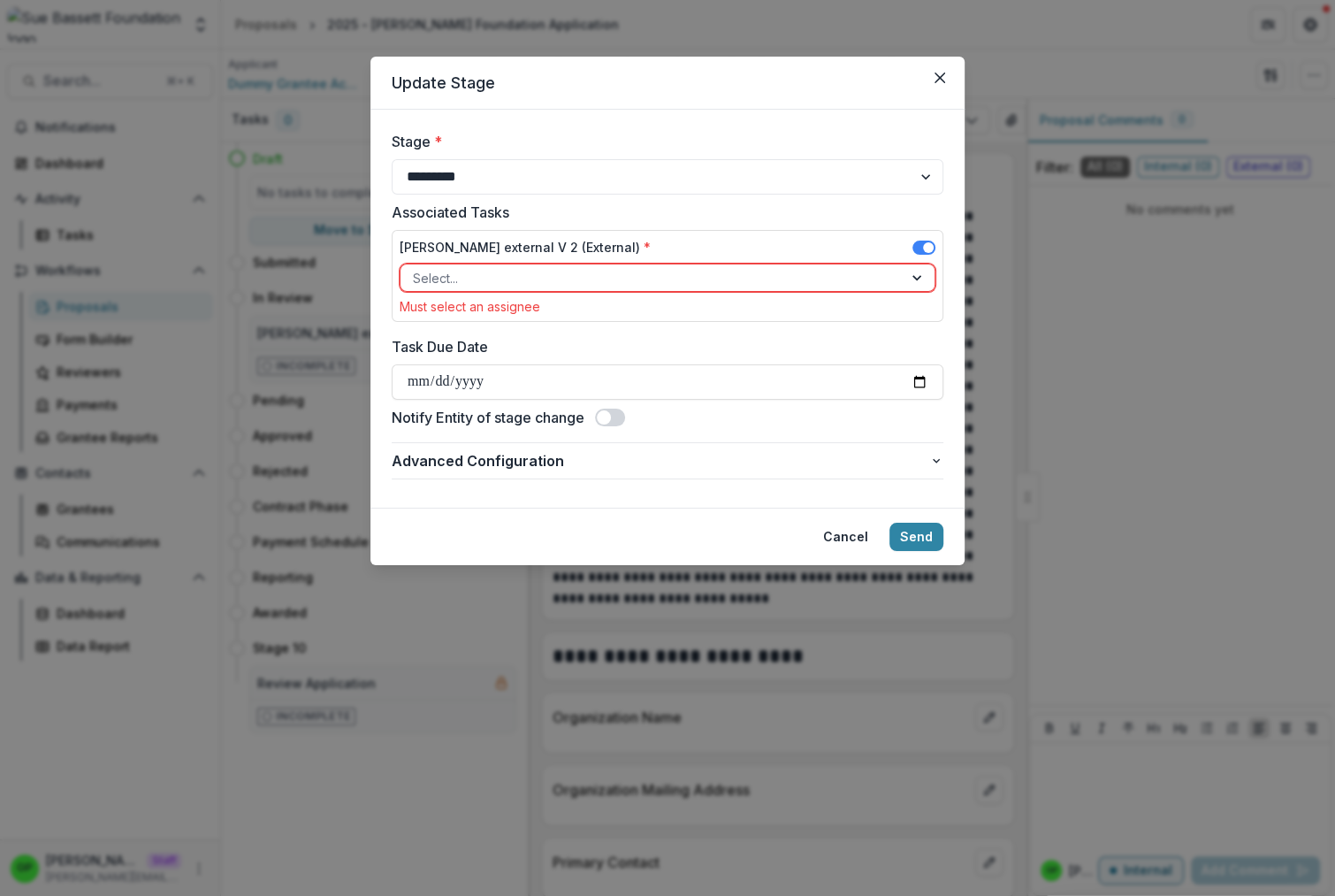
click at [922, 251] on span at bounding box center [924, 247] width 23 height 14
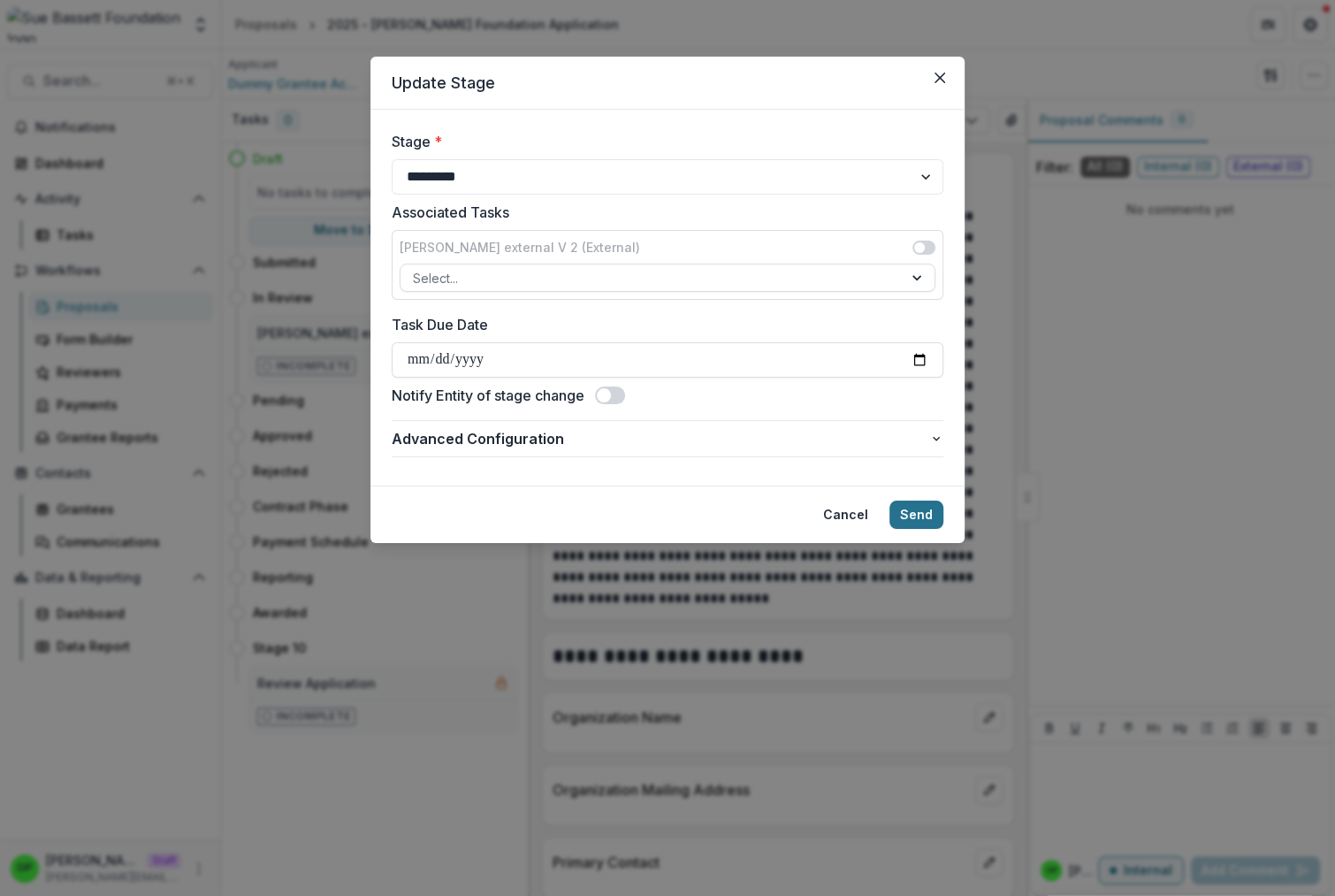
click at [929, 516] on button "Send" at bounding box center [917, 514] width 54 height 28
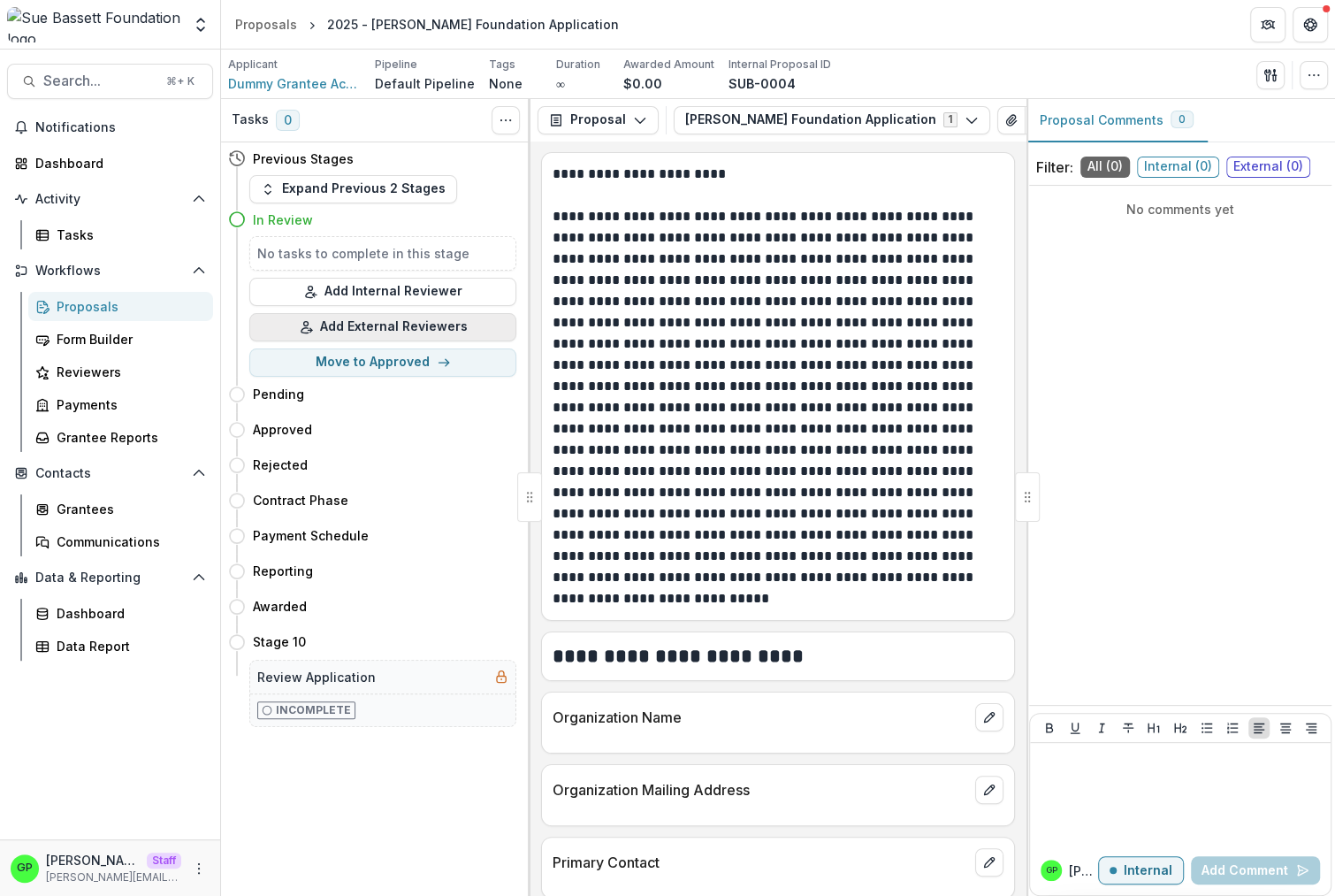
click at [431, 331] on button "Add External Reviewers" at bounding box center [383, 327] width 267 height 28
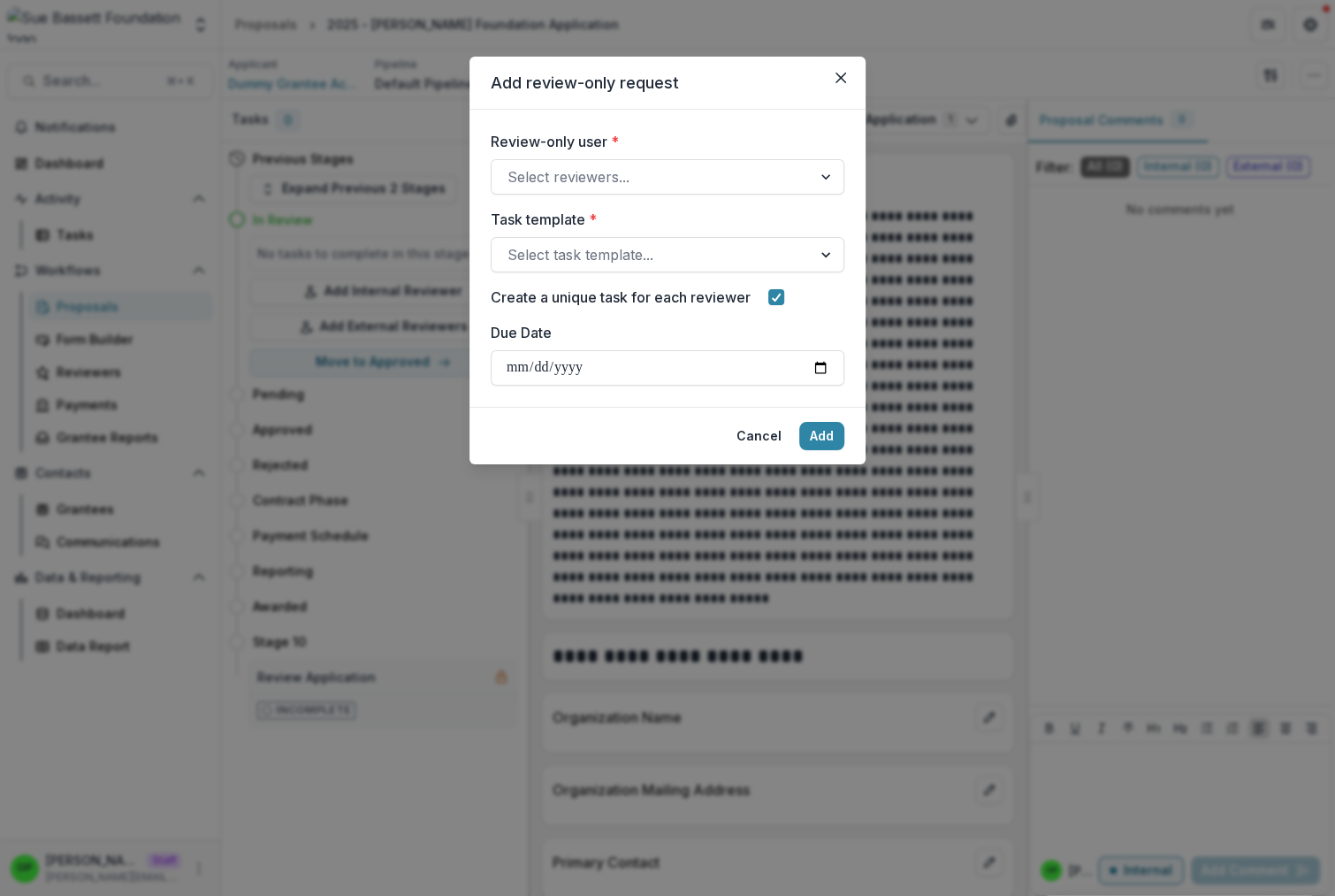
click at [644, 147] on label "Review-only user *" at bounding box center [662, 141] width 343 height 22
click at [512, 166] on input "Review-only user *" at bounding box center [510, 177] width 5 height 22
click at [634, 169] on div at bounding box center [652, 177] width 288 height 24
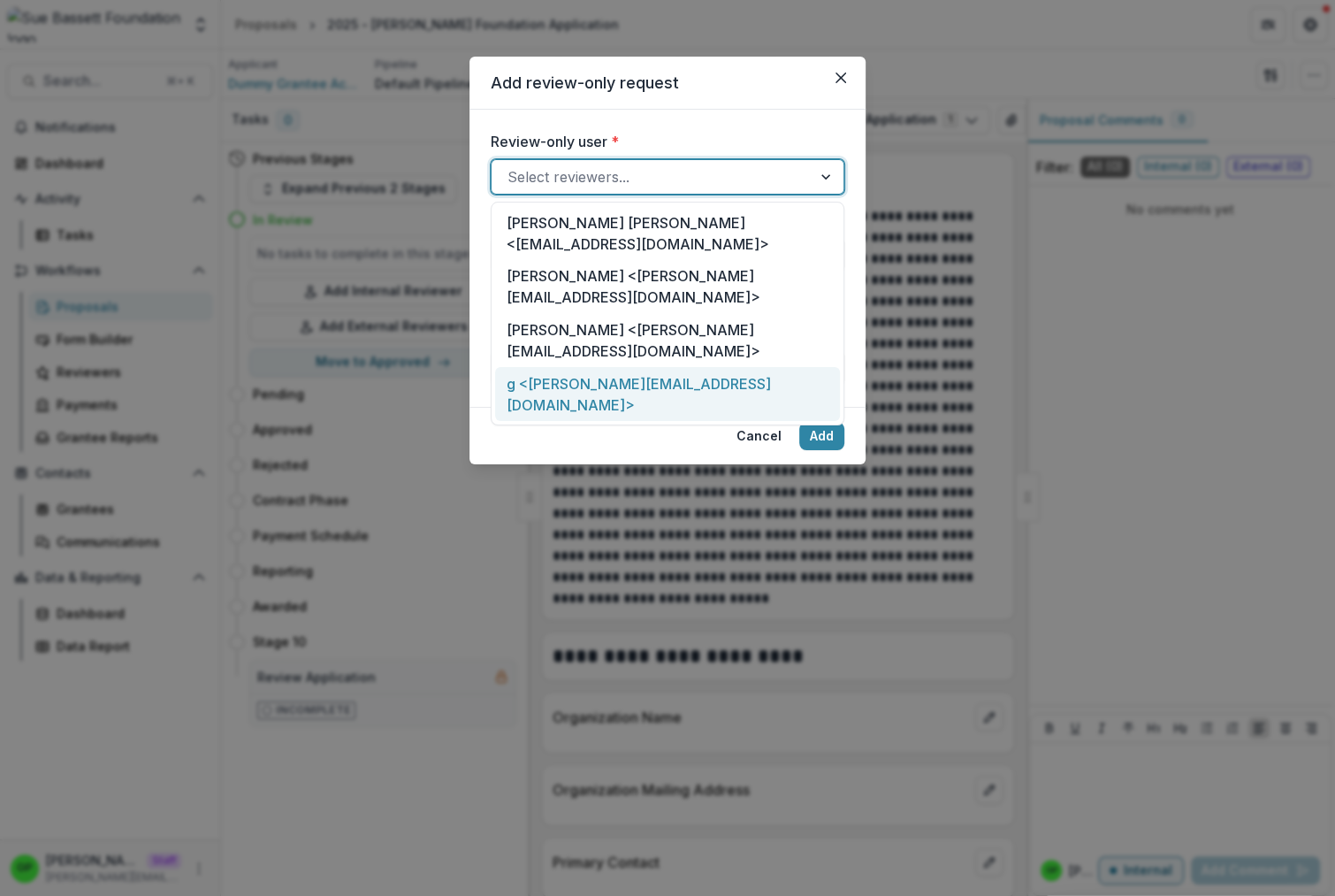
click at [608, 367] on div "g <[PERSON_NAME][EMAIL_ADDRESS][DOMAIN_NAME]>" at bounding box center [667, 394] width 345 height 54
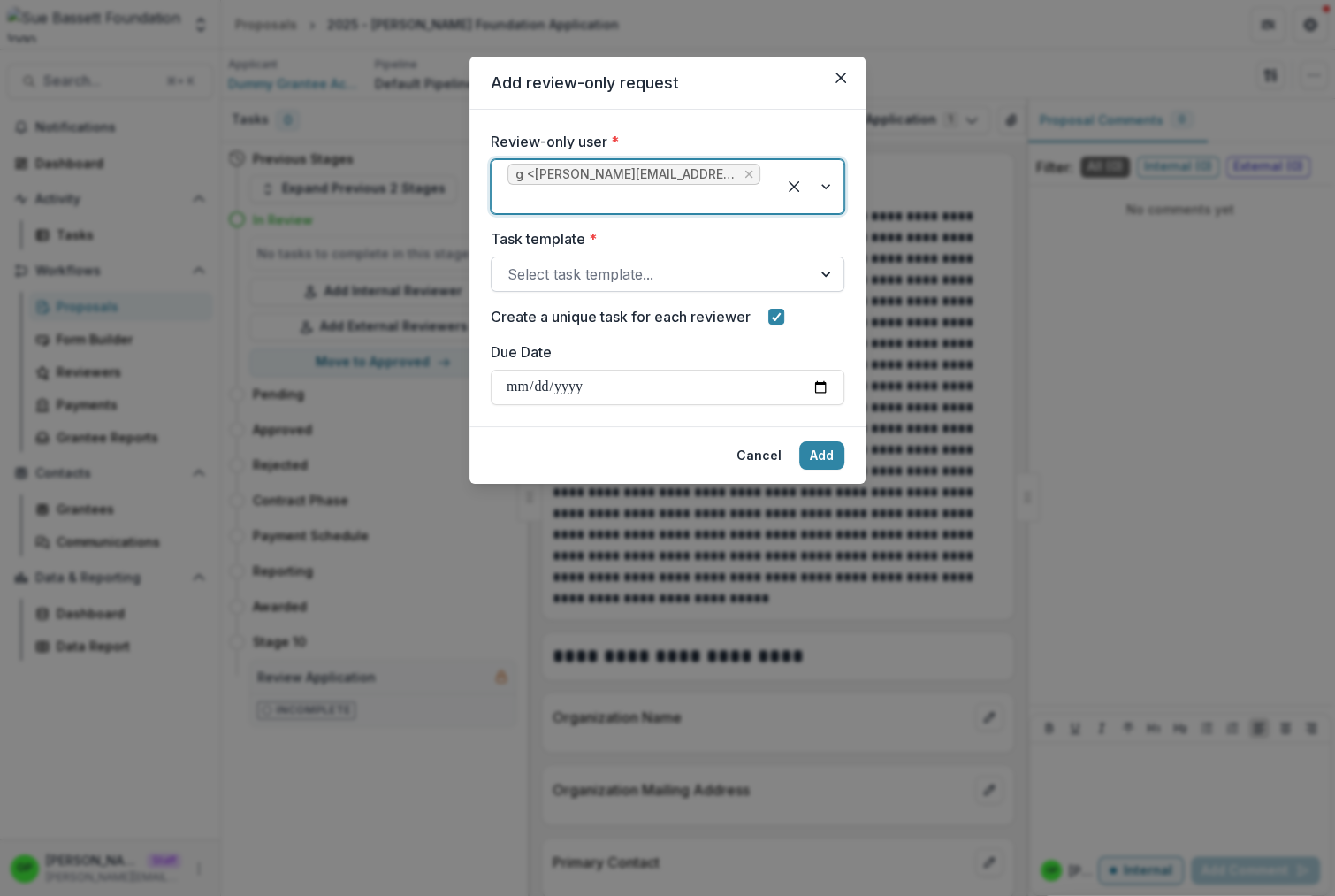
click at [600, 271] on div at bounding box center [652, 274] width 288 height 24
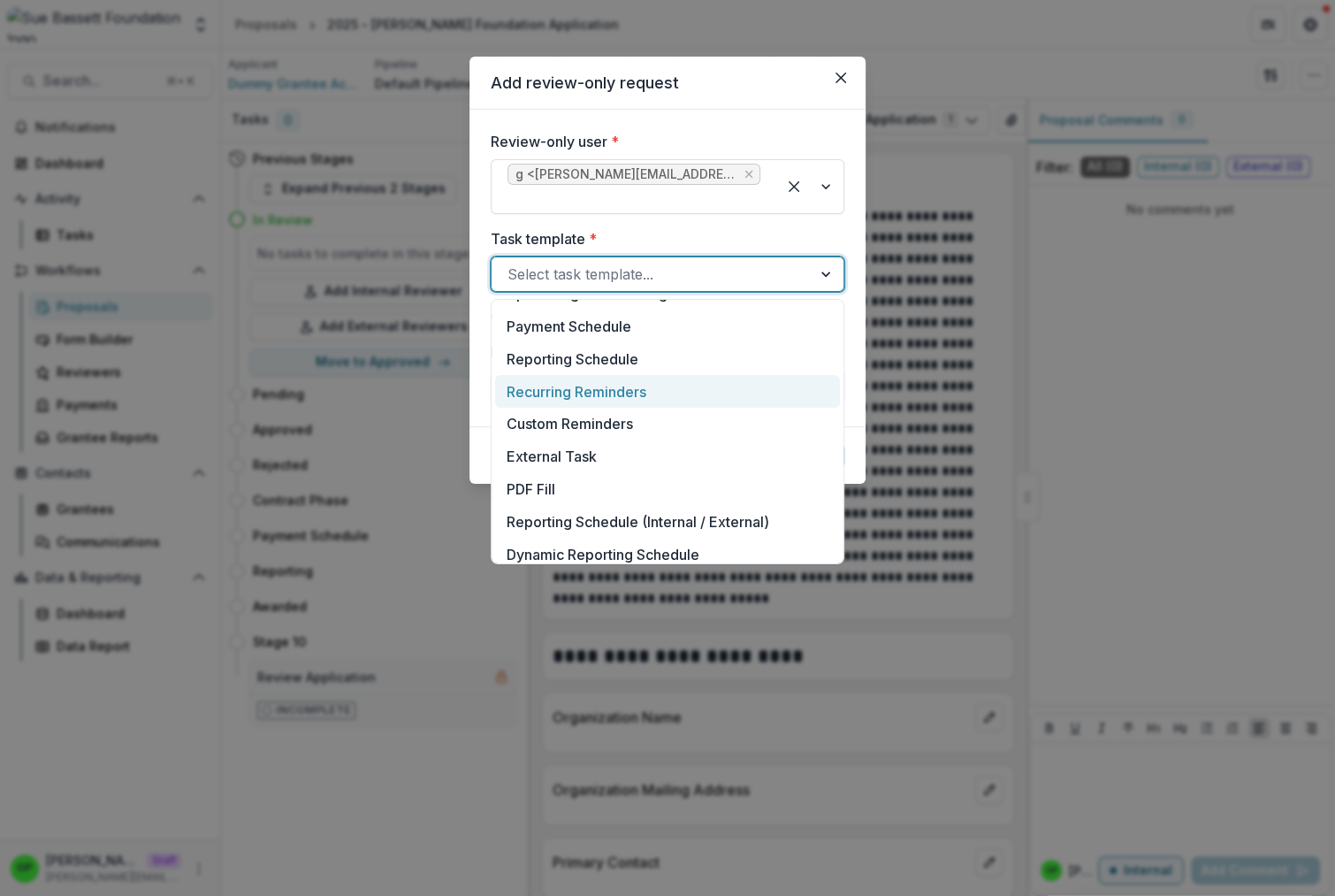
scroll to position [394, 0]
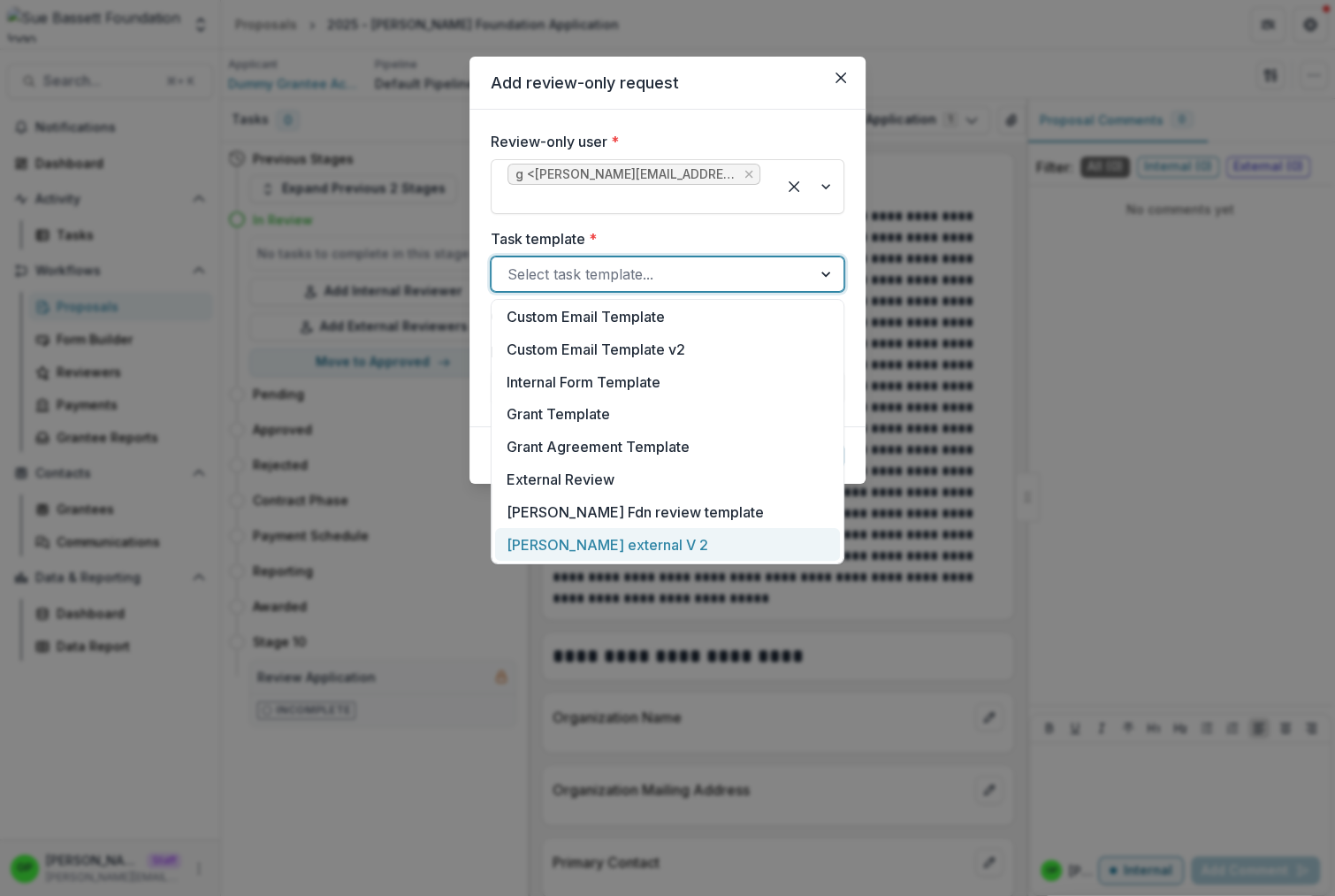
click at [652, 531] on div "[PERSON_NAME] external V 2" at bounding box center [667, 543] width 345 height 33
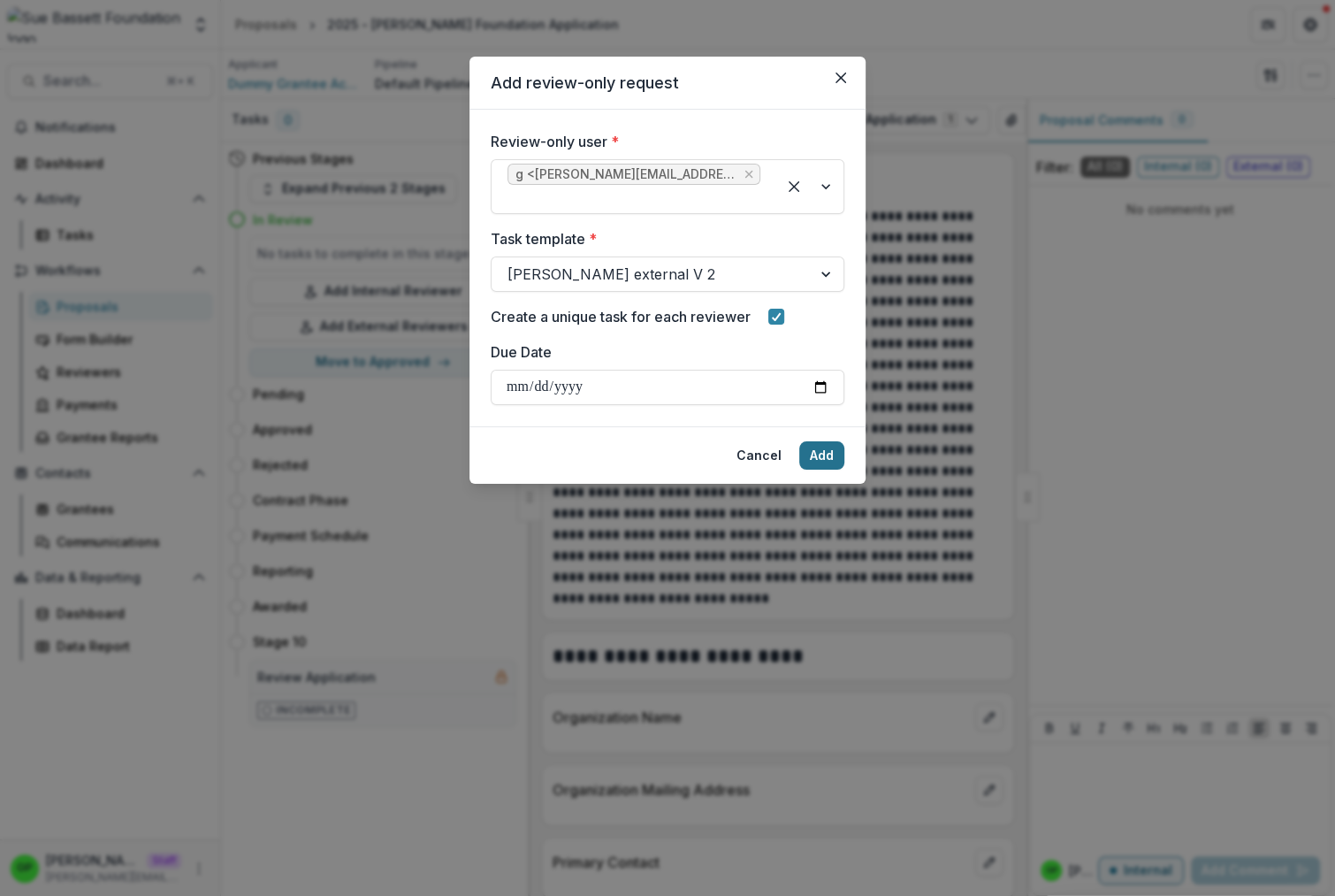
click at [829, 448] on button "Add" at bounding box center [822, 455] width 45 height 28
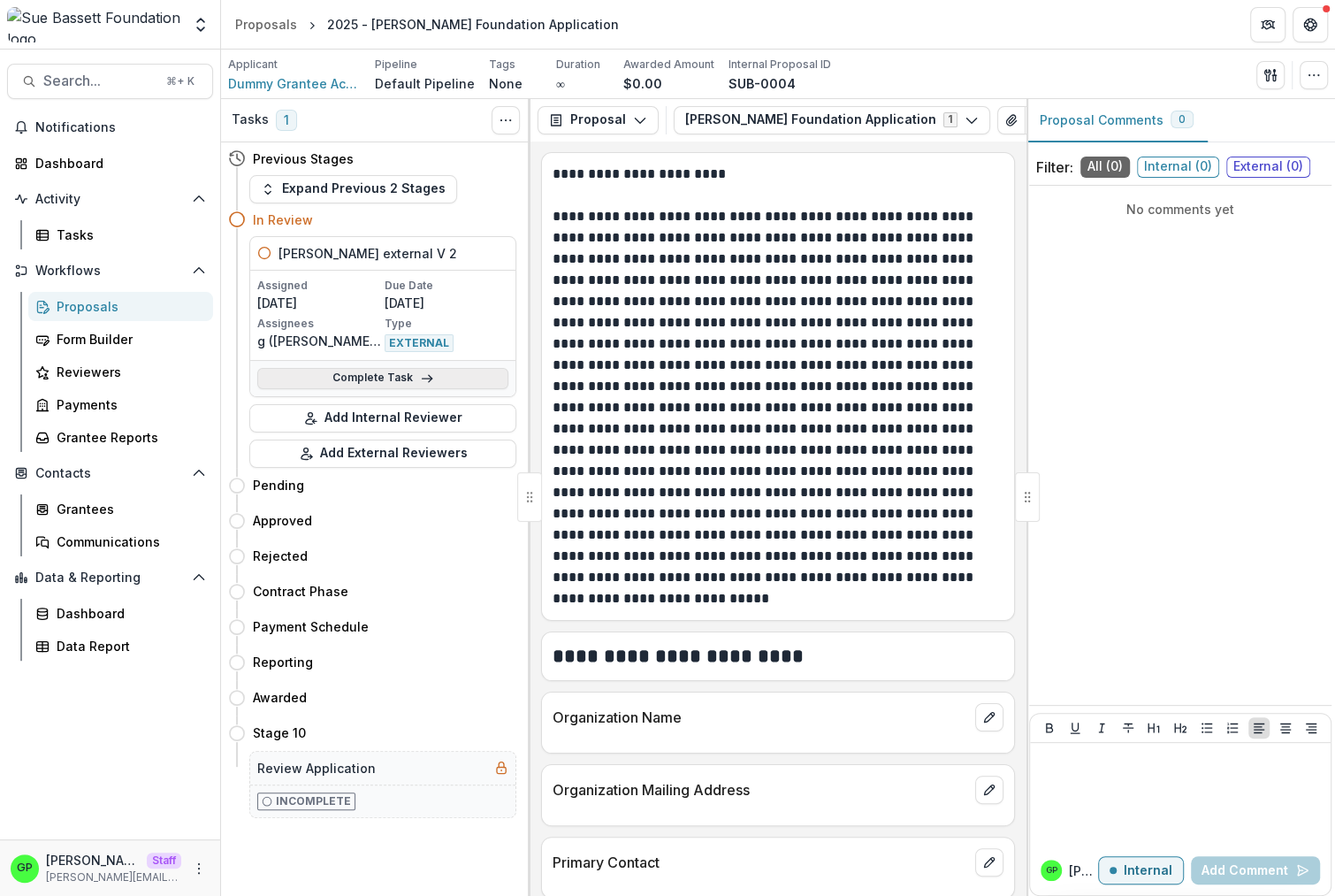
click at [400, 371] on link "Complete Task" at bounding box center [383, 378] width 251 height 22
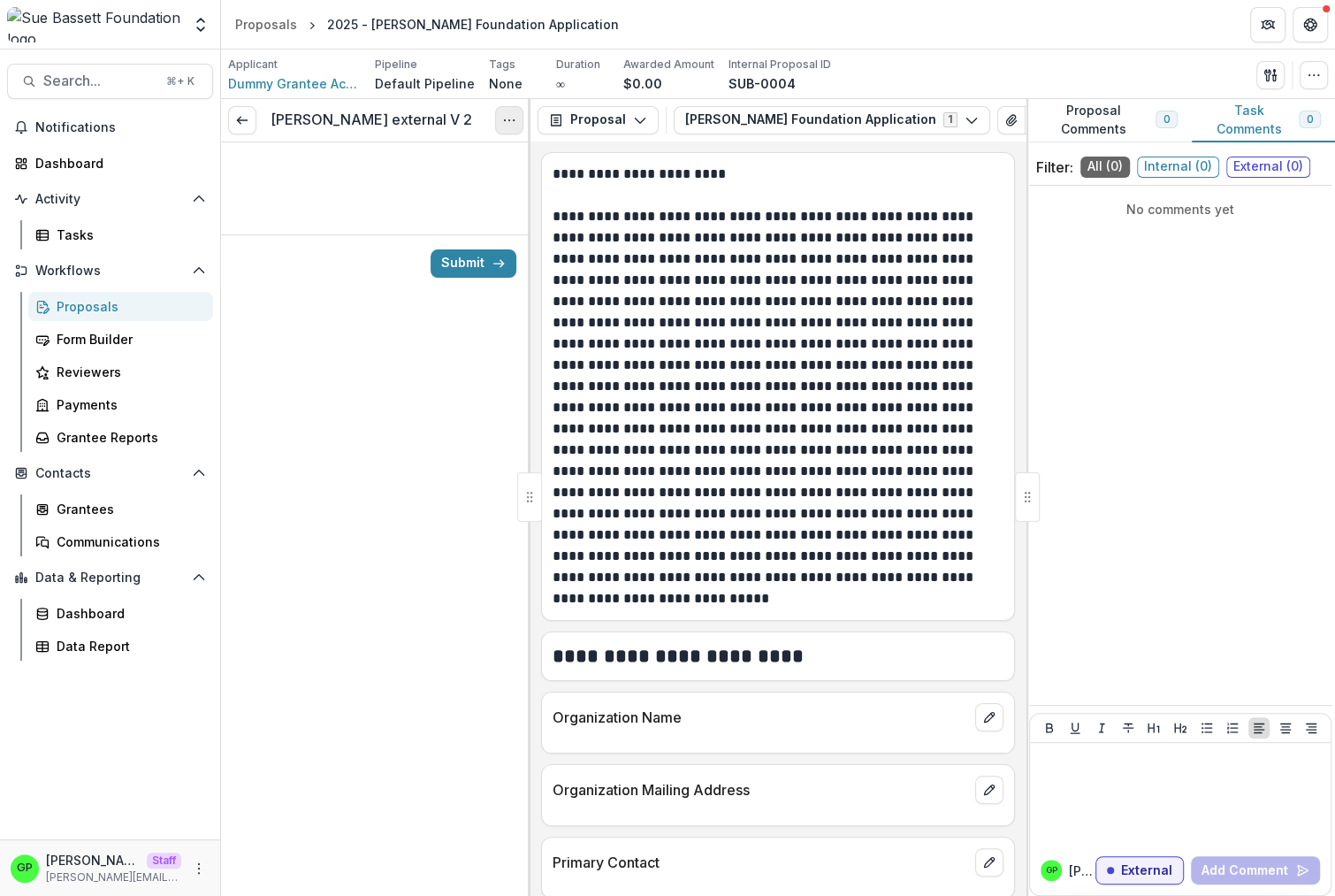
click at [518, 122] on button "Options" at bounding box center [509, 120] width 28 height 28
click at [440, 198] on button "Cancel Task" at bounding box center [425, 197] width 189 height 29
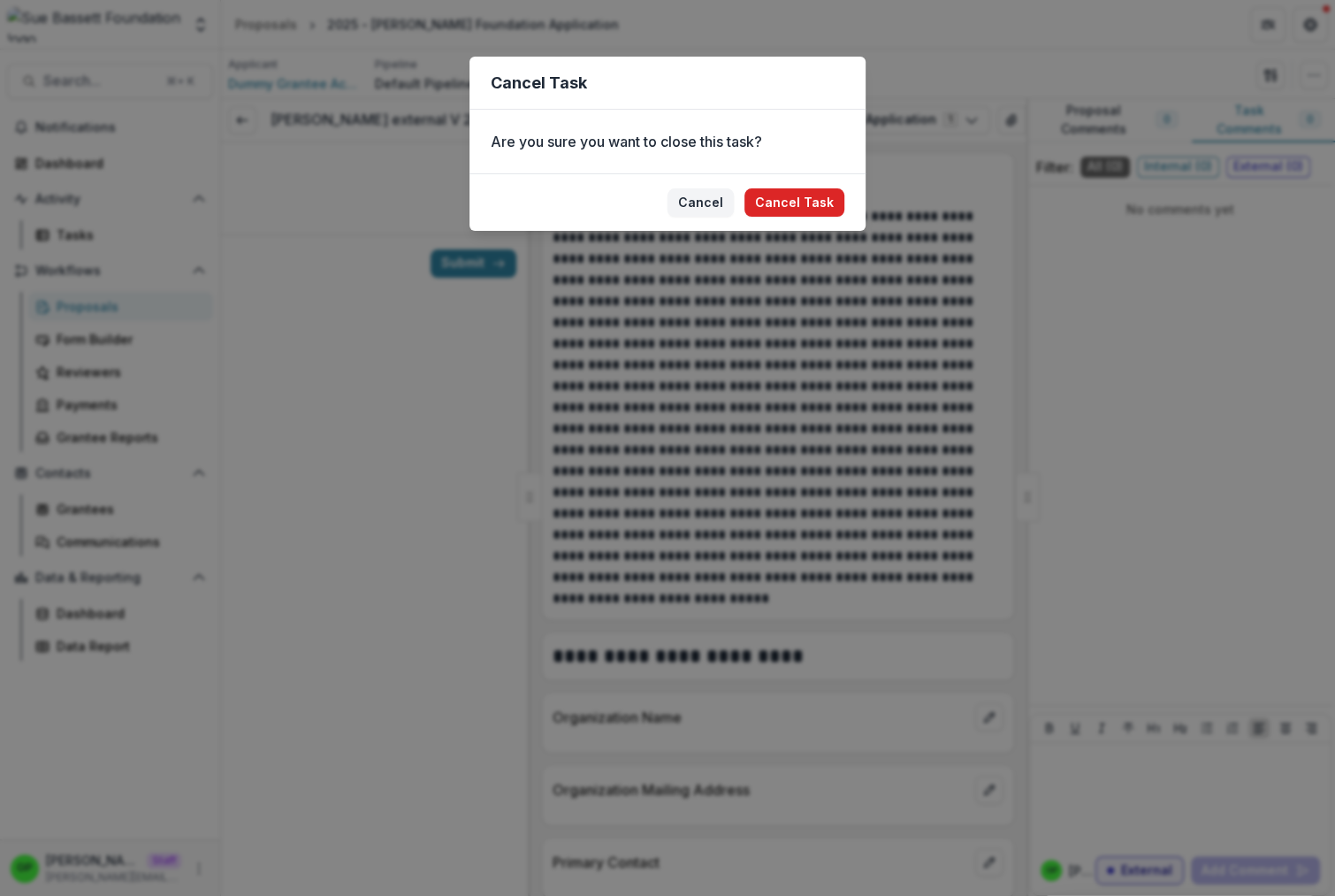
click at [829, 208] on button "Cancel Task" at bounding box center [794, 202] width 100 height 28
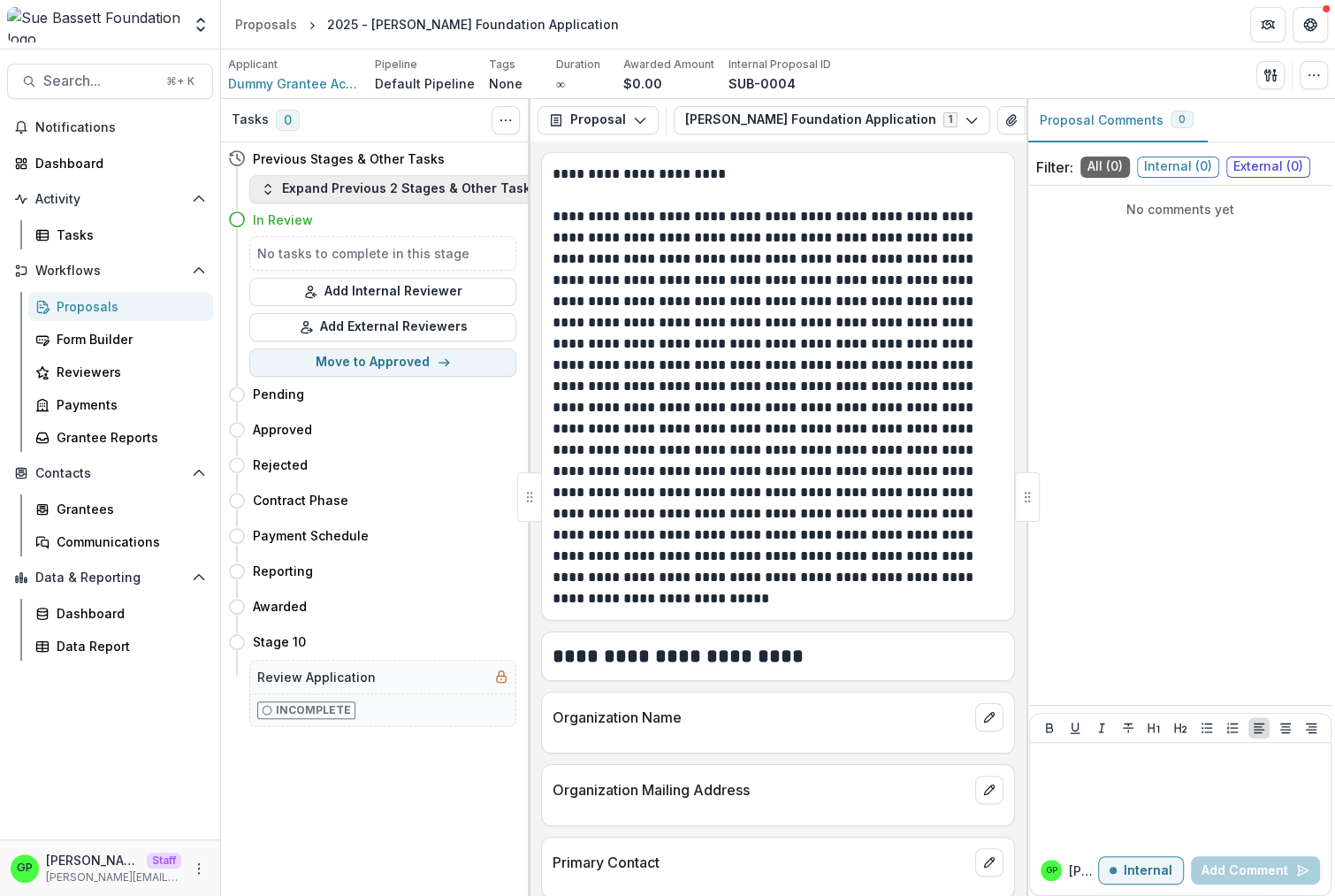
click at [392, 184] on button "Expand Previous 2 Stages & Other Tasks" at bounding box center [399, 189] width 299 height 28
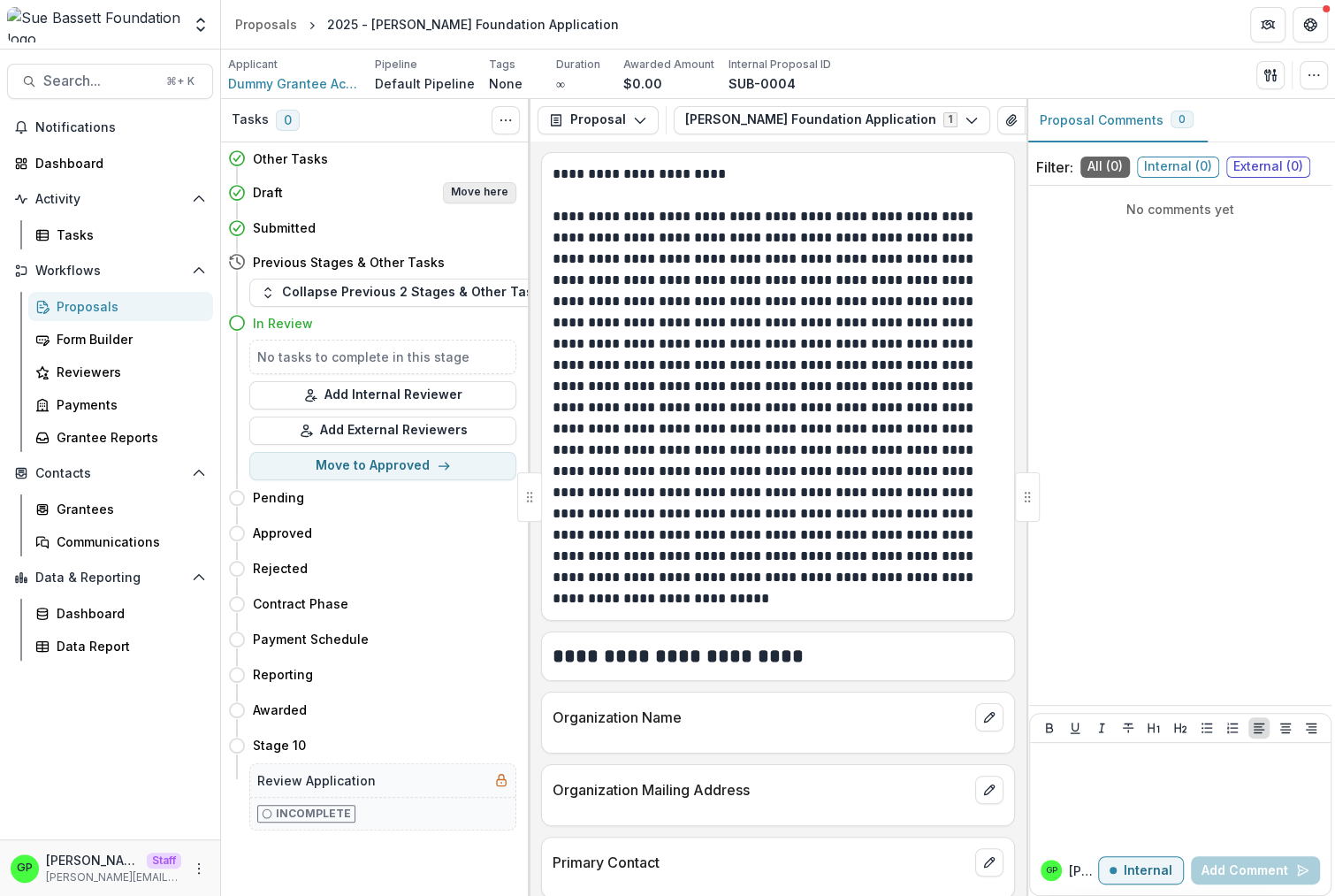
click at [471, 196] on button "Move here" at bounding box center [480, 193] width 73 height 22
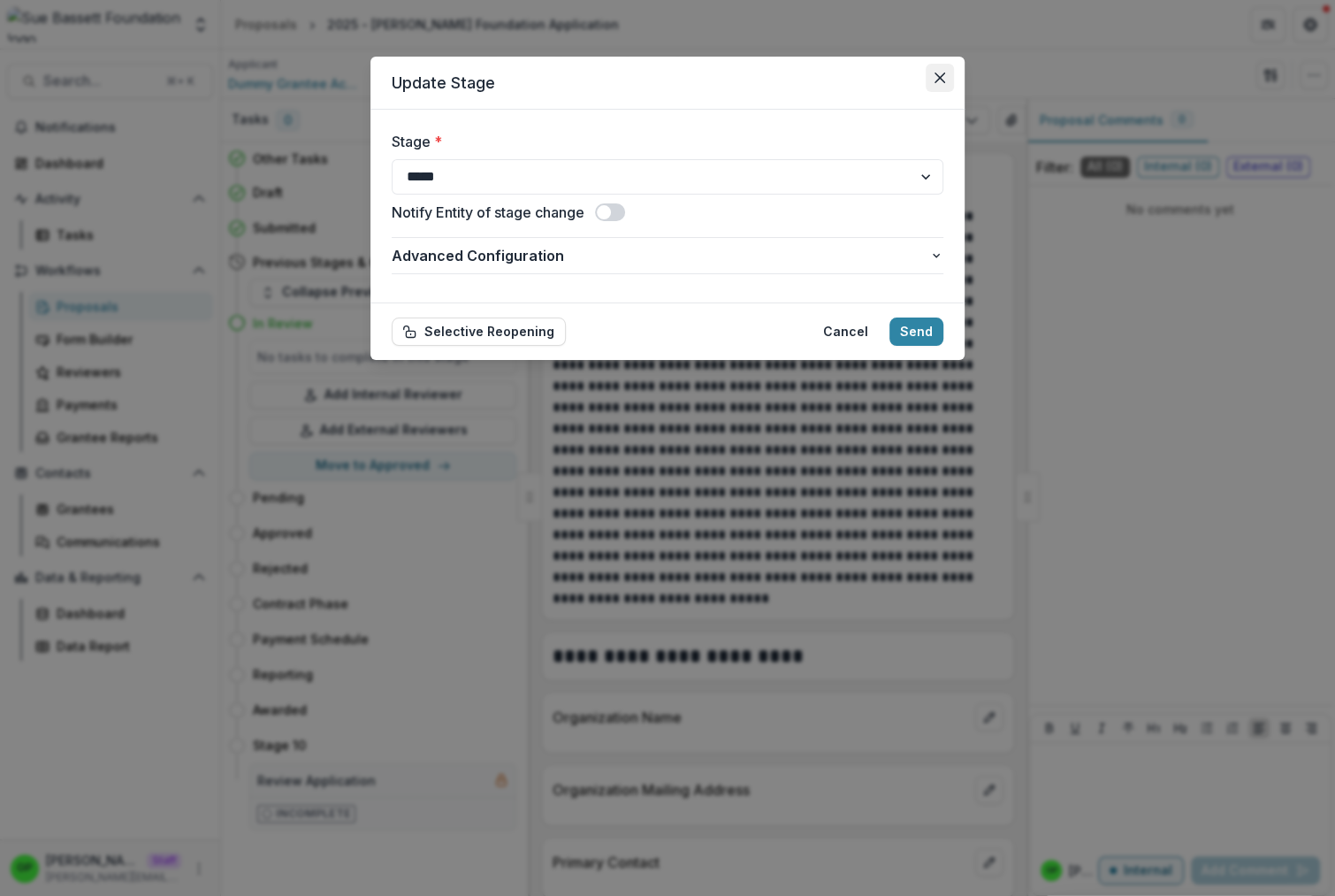
click at [954, 78] on button "Close" at bounding box center [940, 78] width 28 height 28
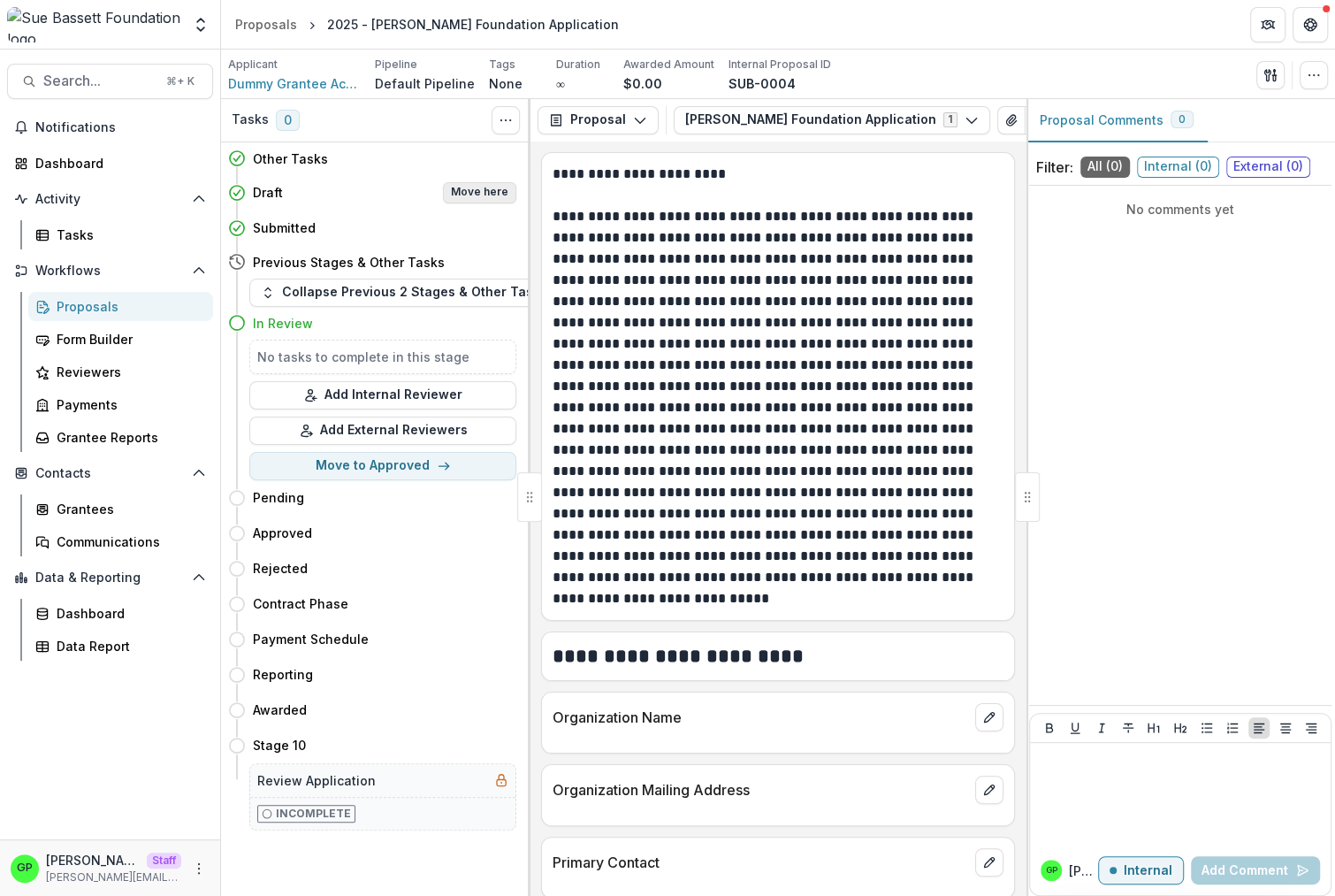
click at [455, 195] on button "Move here" at bounding box center [480, 193] width 73 height 22
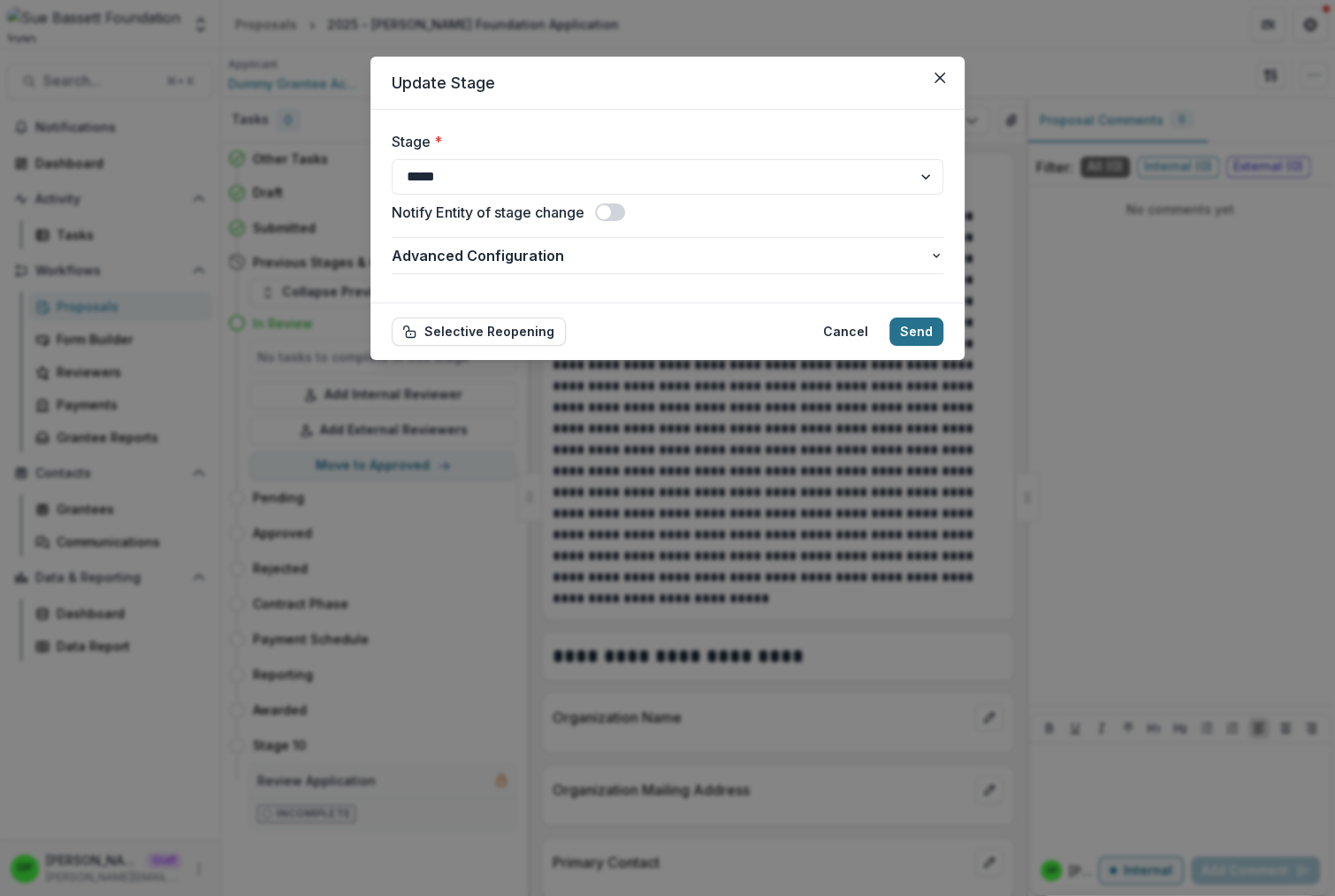
click at [915, 326] on button "Send" at bounding box center [917, 331] width 54 height 28
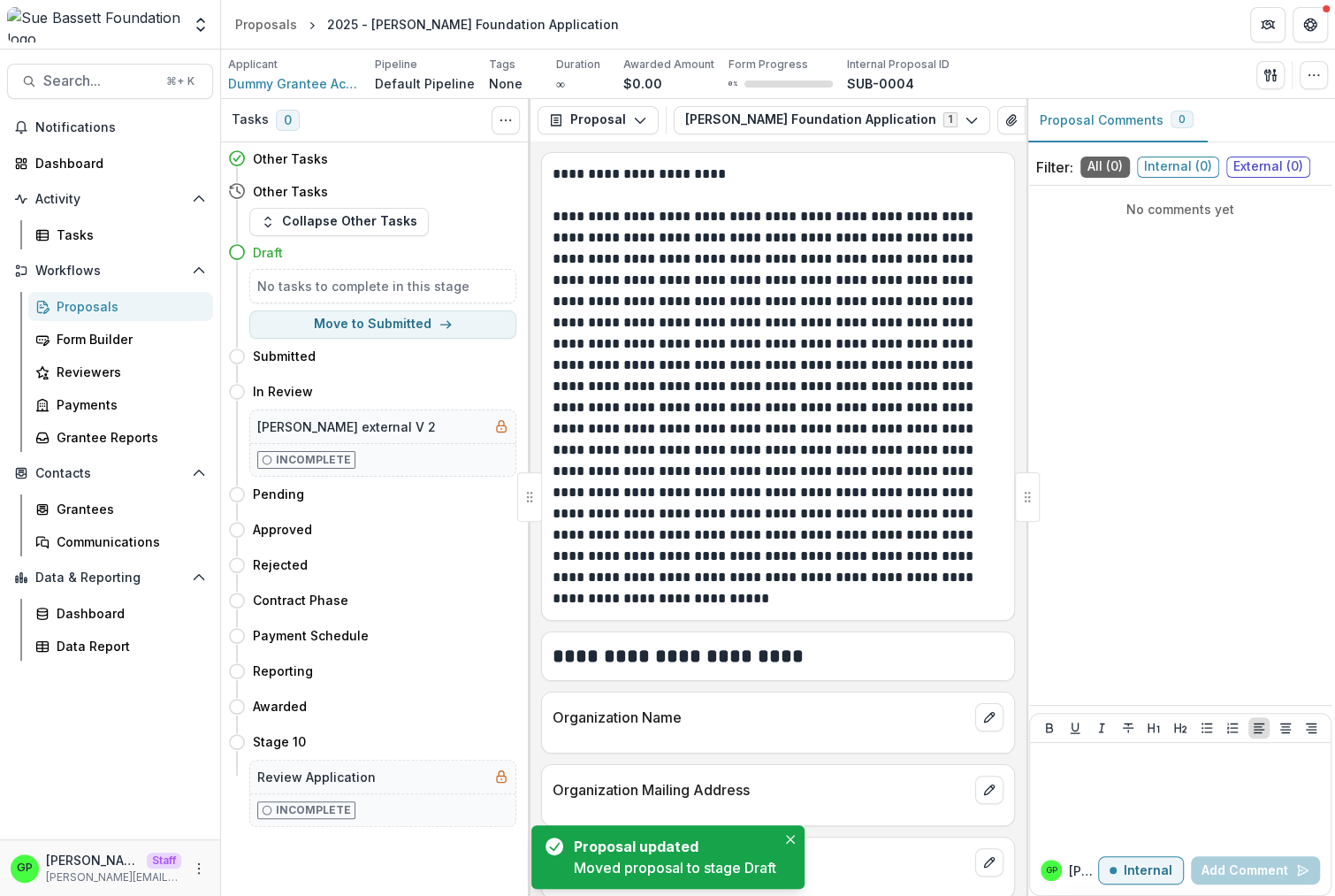
click at [94, 296] on link "Proposals" at bounding box center [121, 306] width 185 height 29
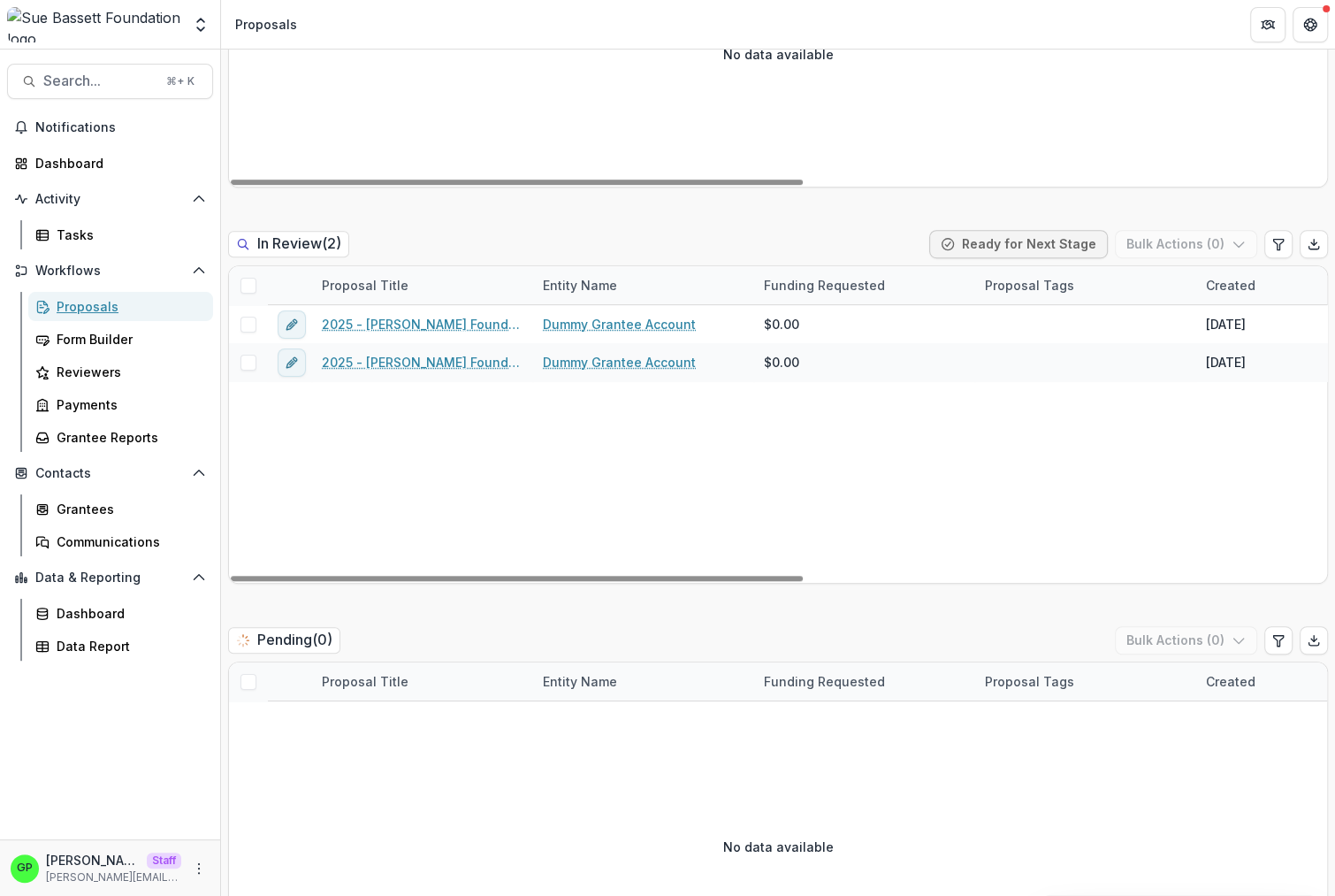
scroll to position [906, 0]
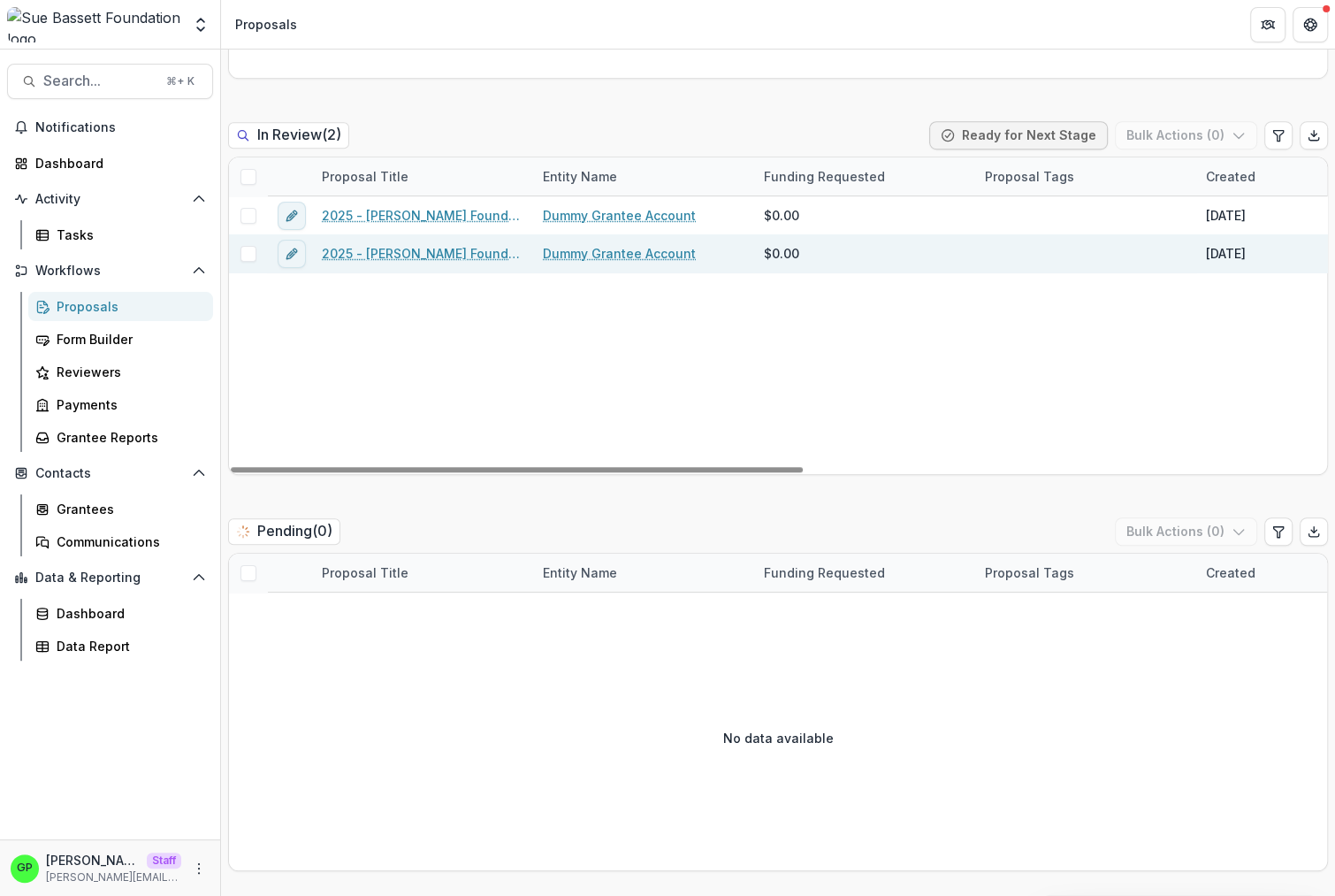
click at [428, 249] on link "2025 - [PERSON_NAME] Foundation Application" at bounding box center [422, 253] width 200 height 19
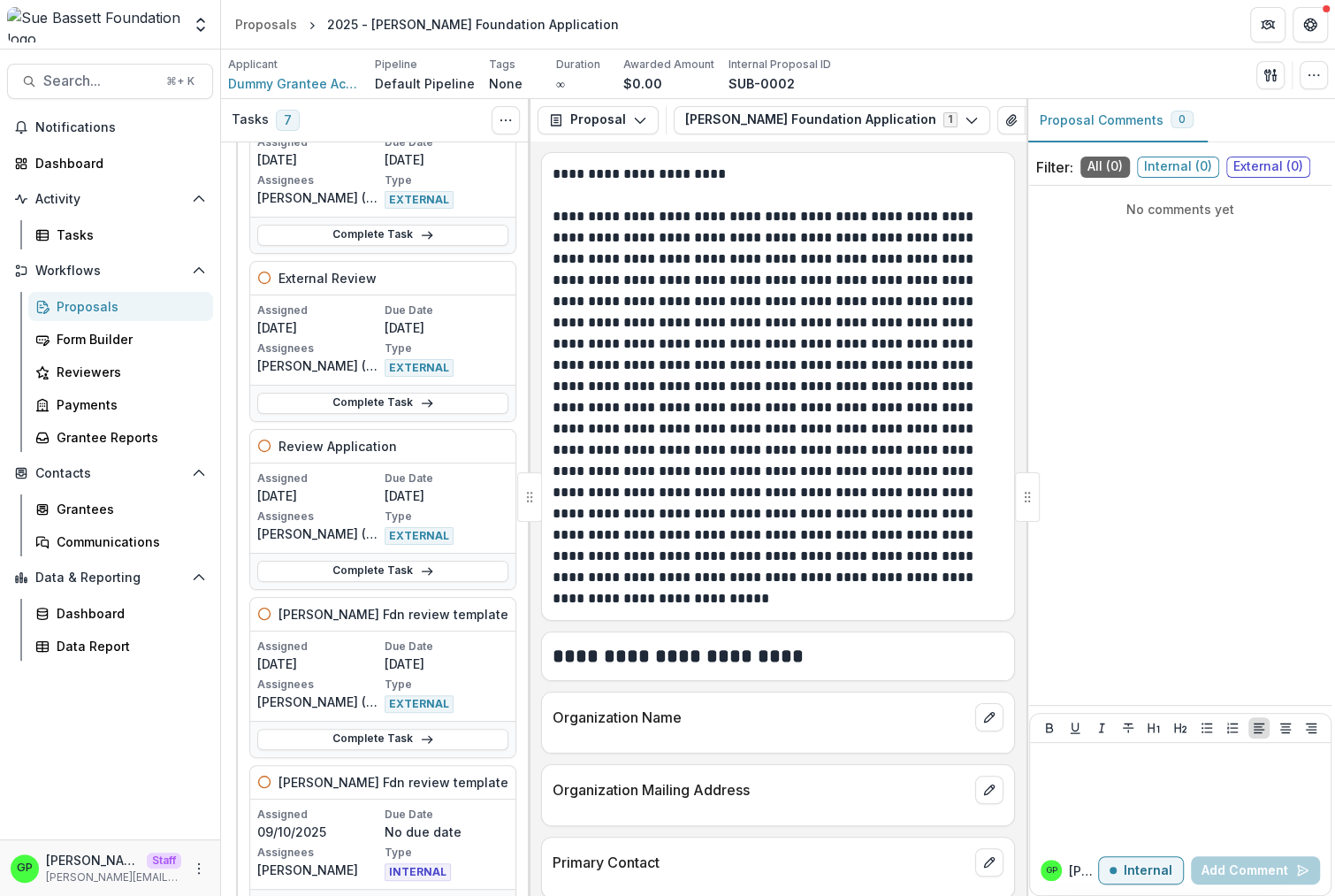
scroll to position [933, 0]
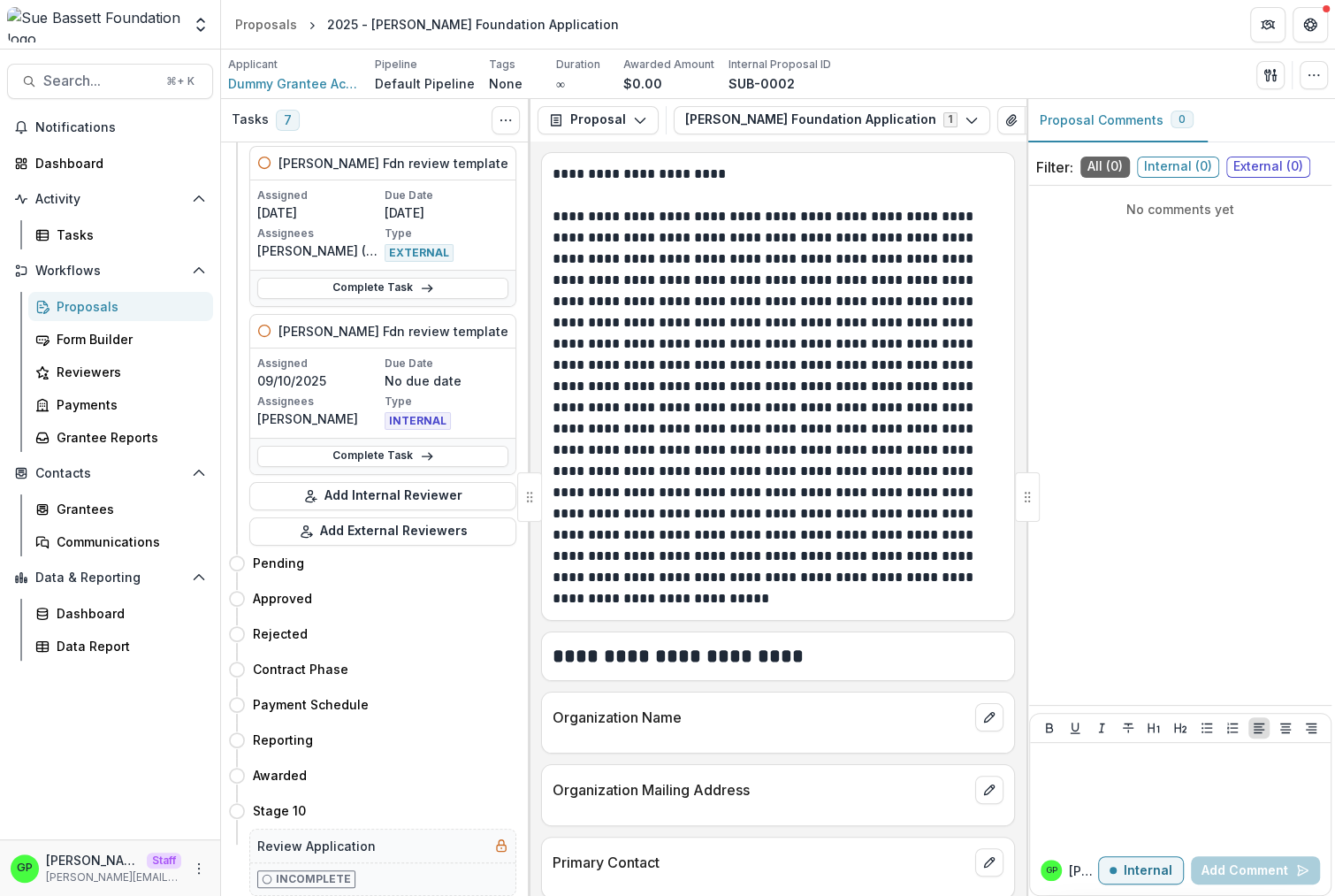
click at [206, 860] on div "GP Griffin Perry Staff griffin@trytemelio.com" at bounding box center [109, 867] width 199 height 35
click at [206, 860] on div "GP Griffin Perry Staff griffin@trytemelio.com" at bounding box center [109, 867] width 199 height 35
click at [204, 862] on icon "More" at bounding box center [198, 868] width 14 height 14
click at [327, 823] on link "User Settings" at bounding box center [315, 830] width 189 height 29
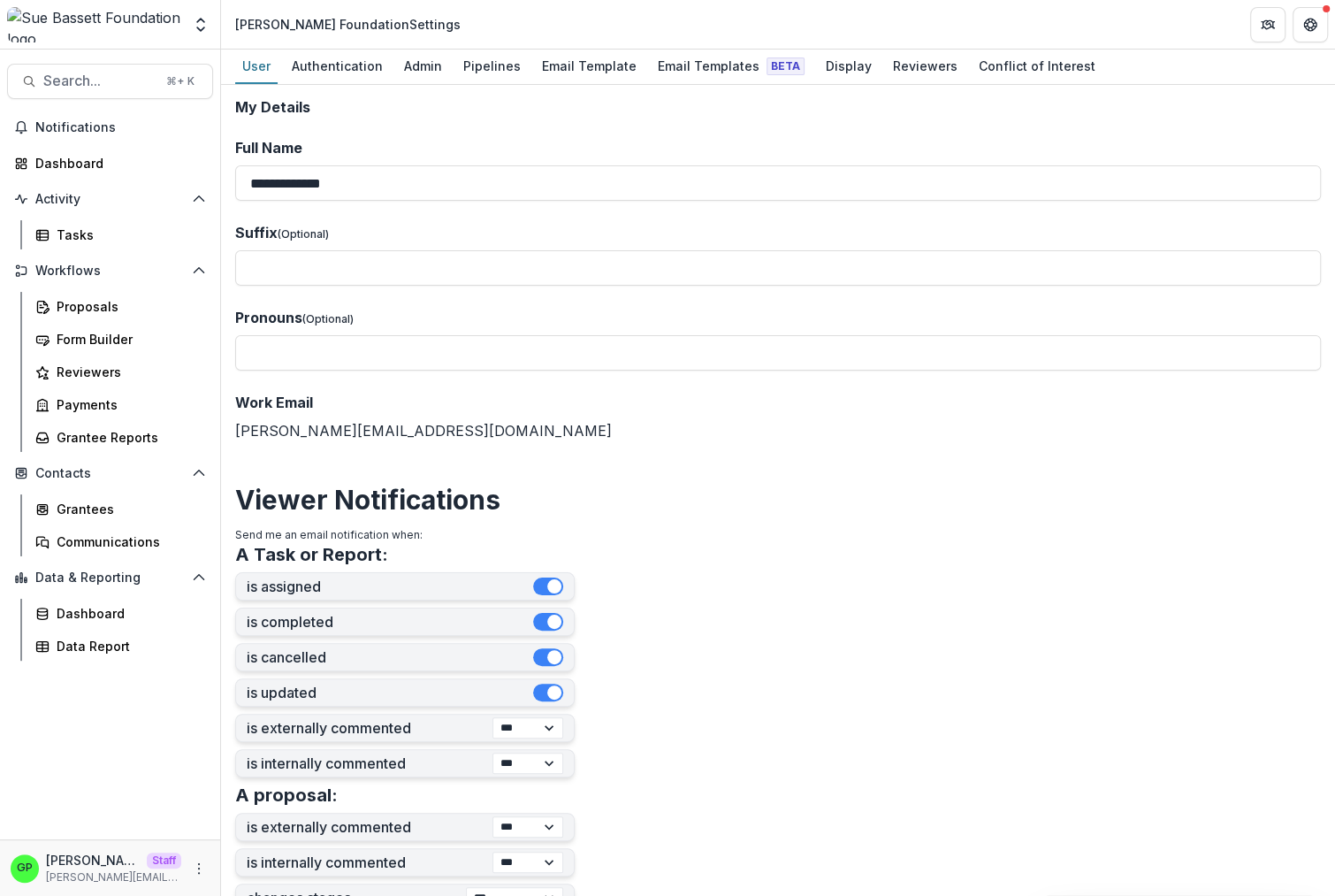
click at [759, 50] on div "Aggregate Analysis Foundations Ruthwick Foundation Griffin Foundation Nonprofit…" at bounding box center [667, 24] width 1335 height 50
click at [751, 54] on div "Email Templates Beta" at bounding box center [732, 65] width 161 height 25
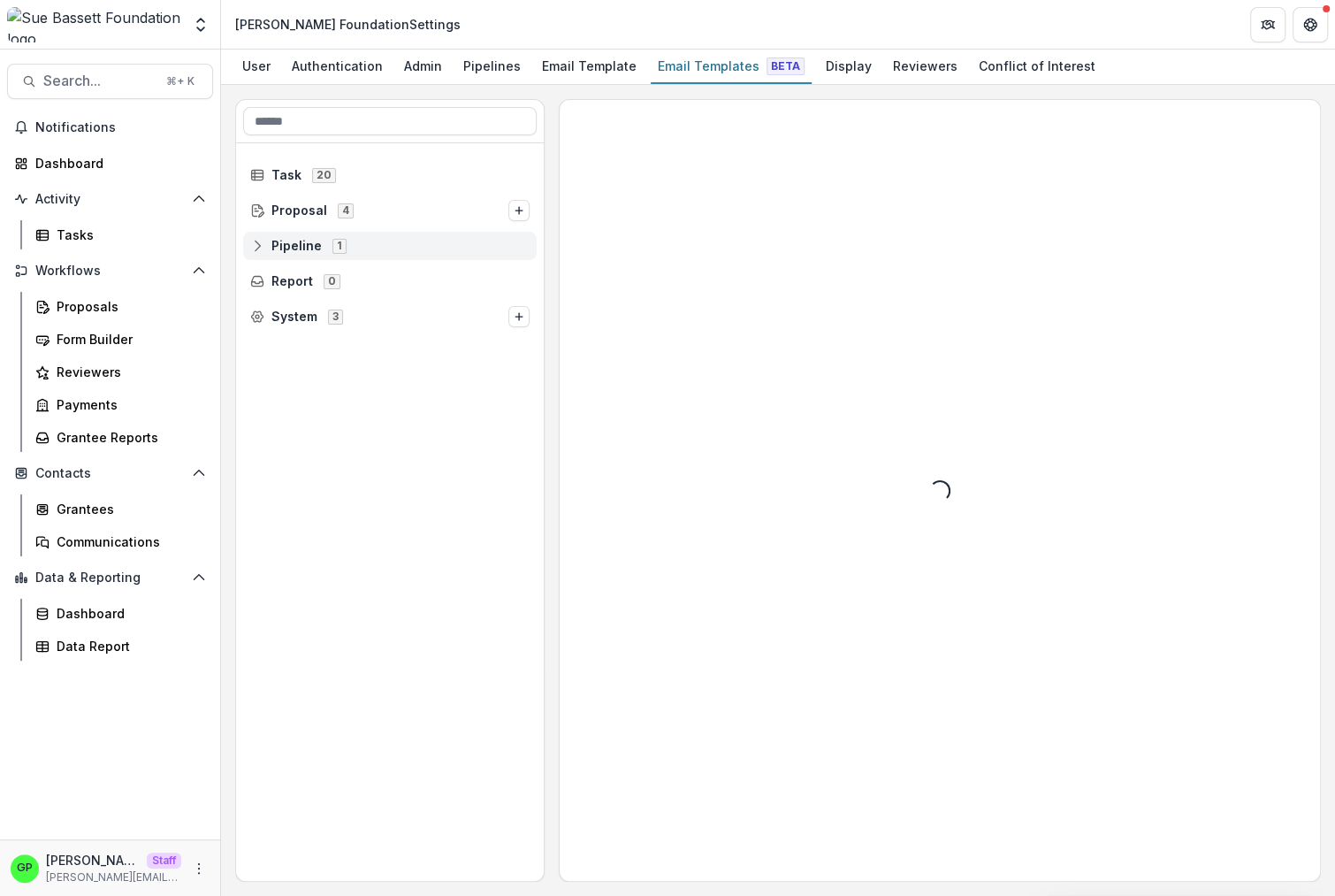
click at [352, 256] on div "Pipeline 1" at bounding box center [390, 246] width 294 height 28
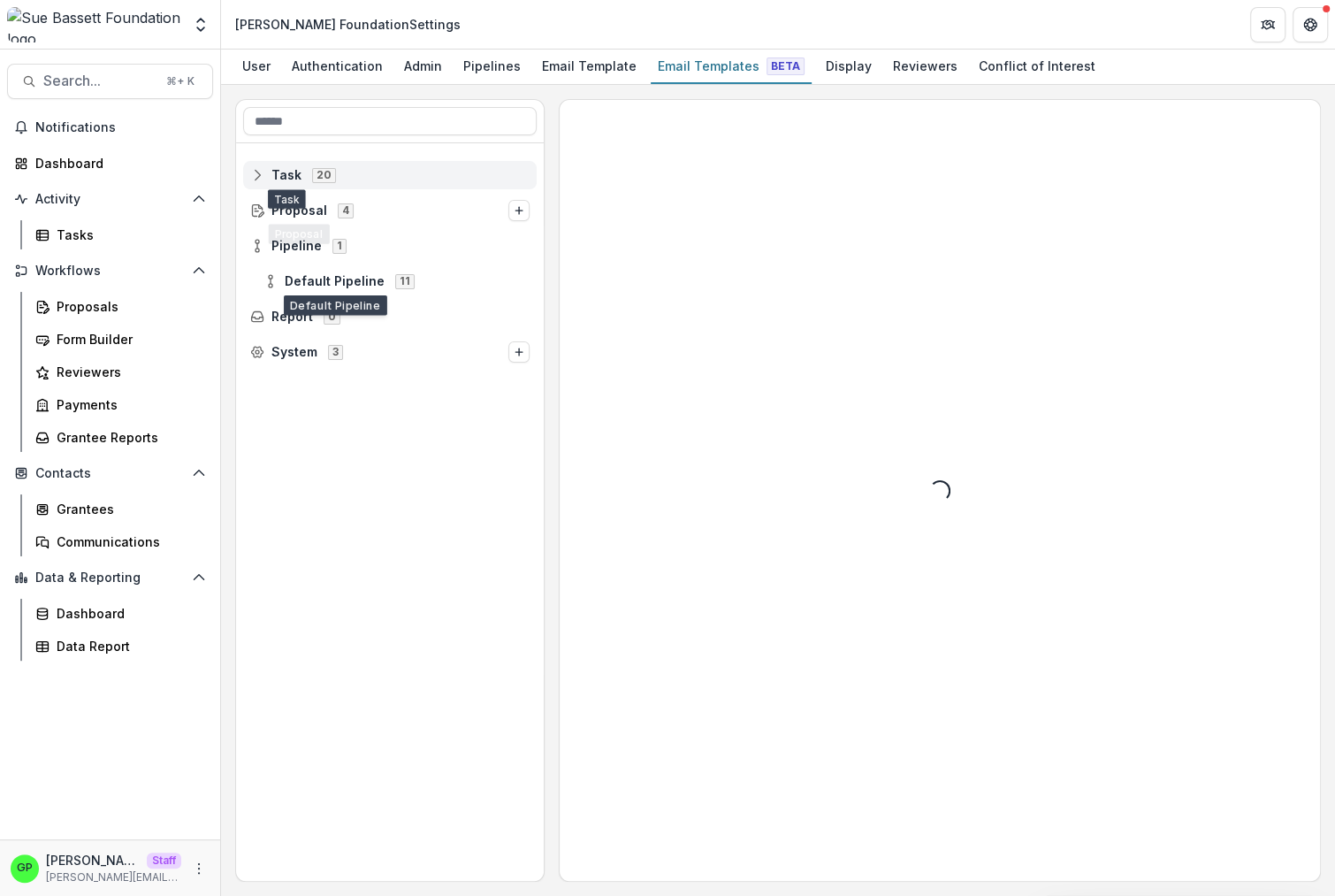
click at [273, 181] on span "Task" at bounding box center [286, 176] width 30 height 15
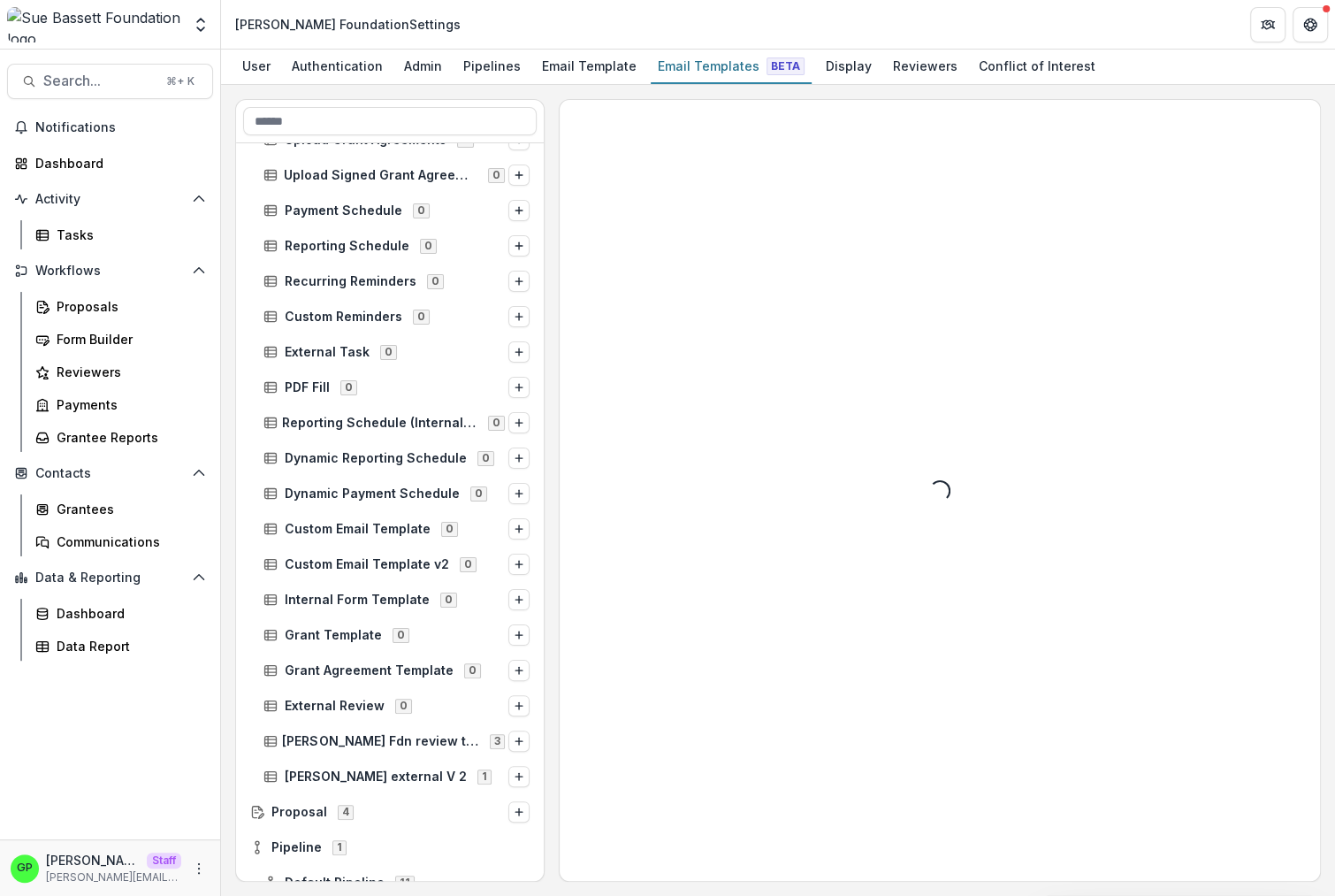
scroll to position [196, 0]
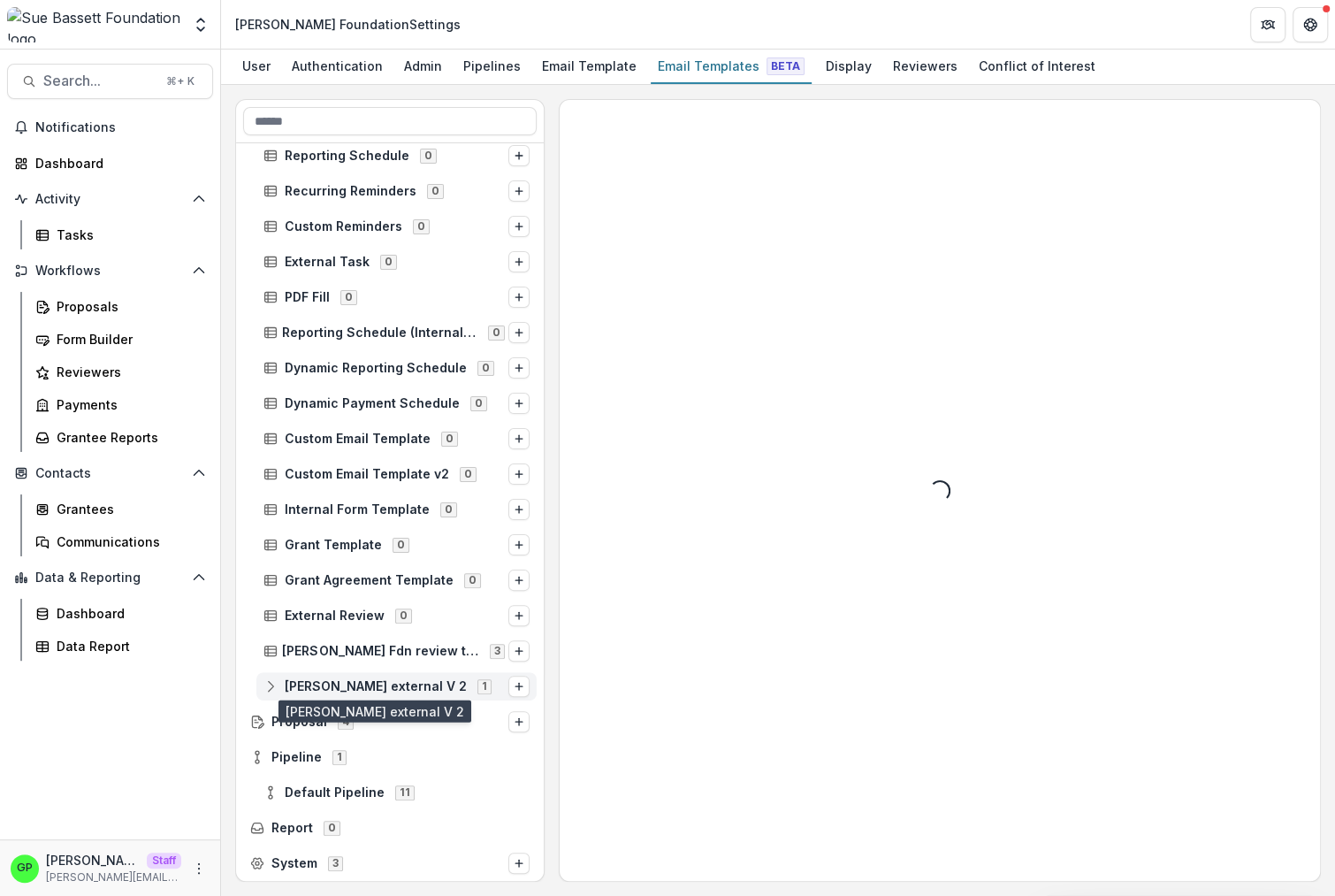
click at [384, 687] on span "[PERSON_NAME] external V 2" at bounding box center [375, 686] width 182 height 15
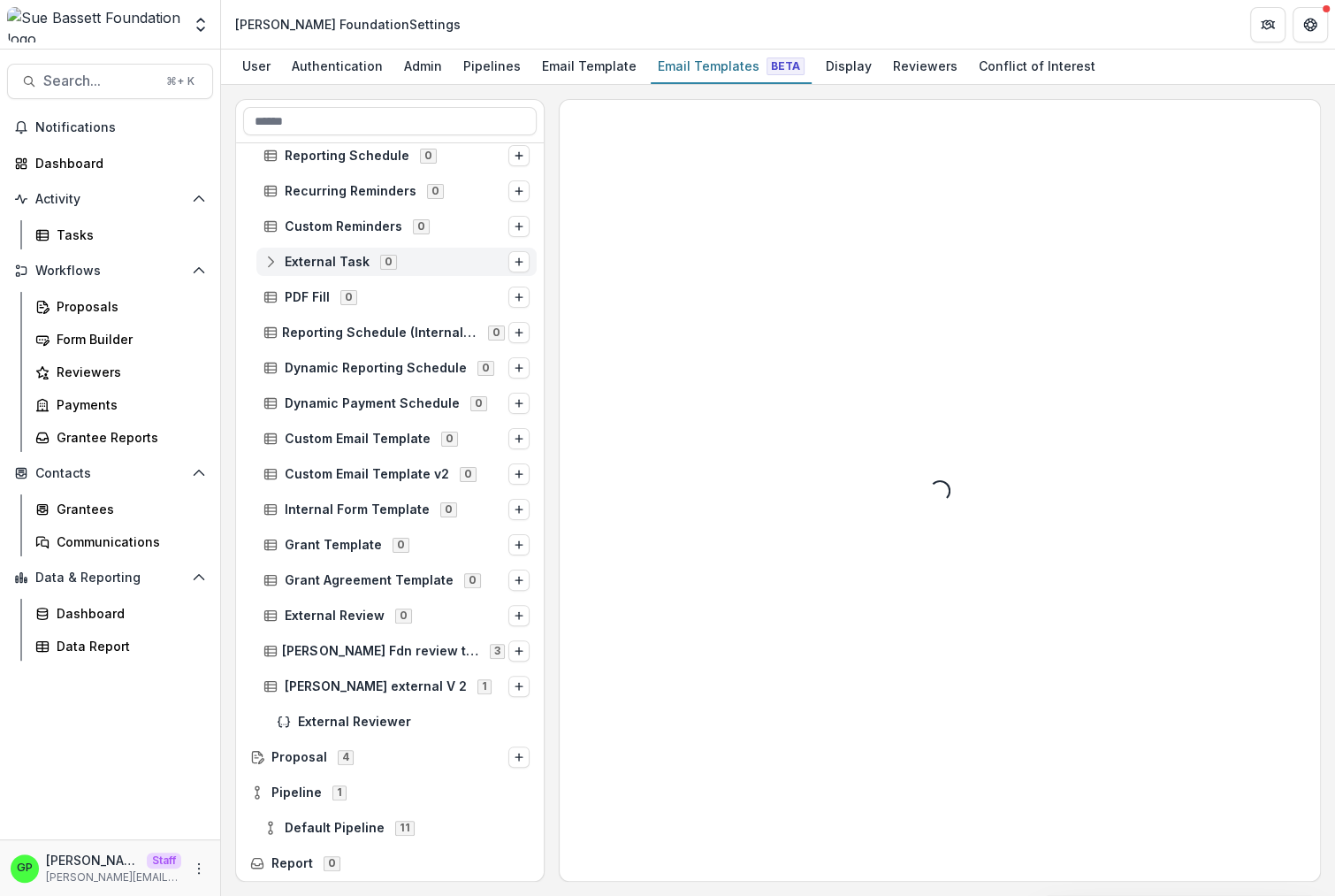
click at [399, 273] on div "External Task 0" at bounding box center [397, 262] width 281 height 28
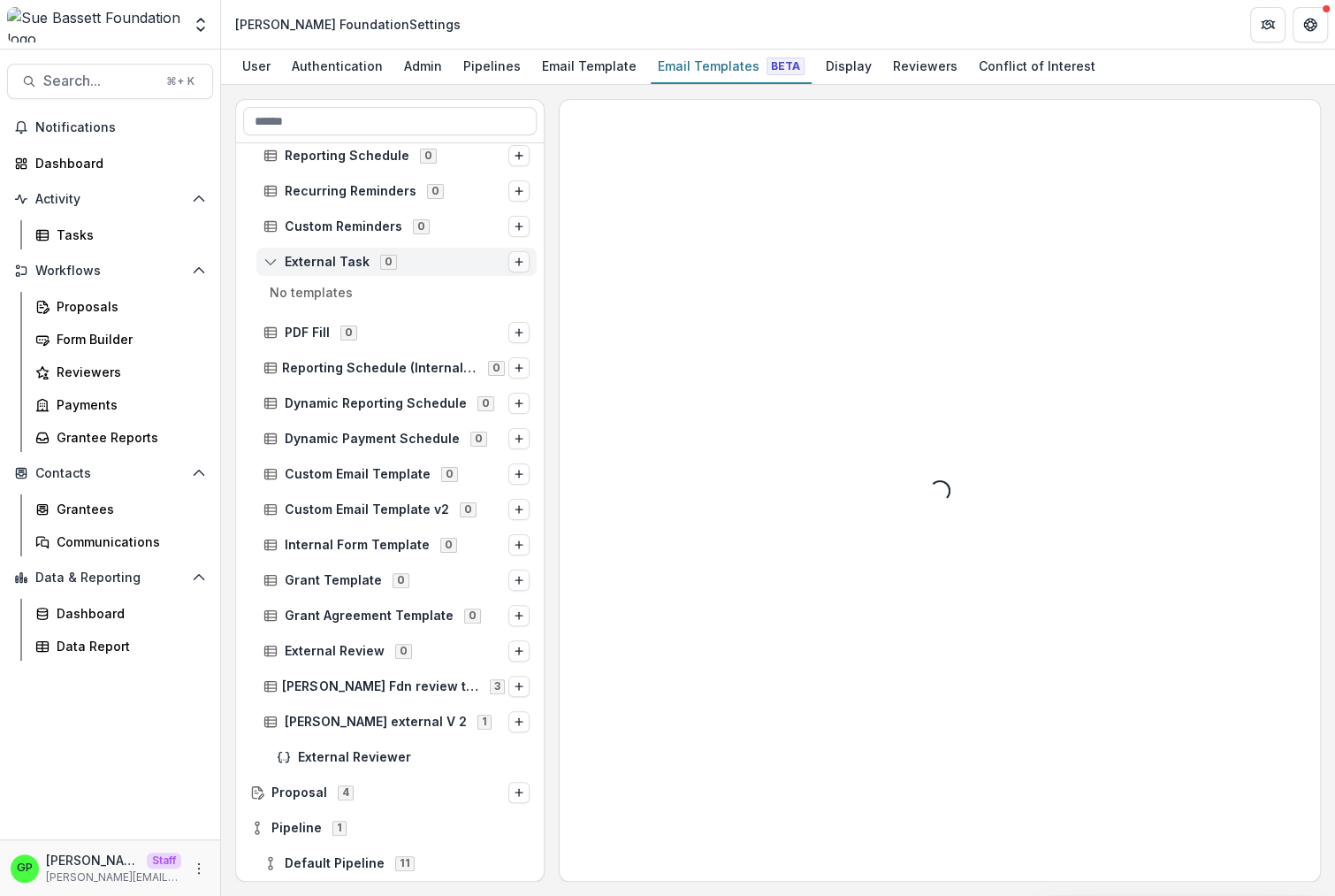
click at [514, 262] on icon "Options" at bounding box center [518, 261] width 10 height 10
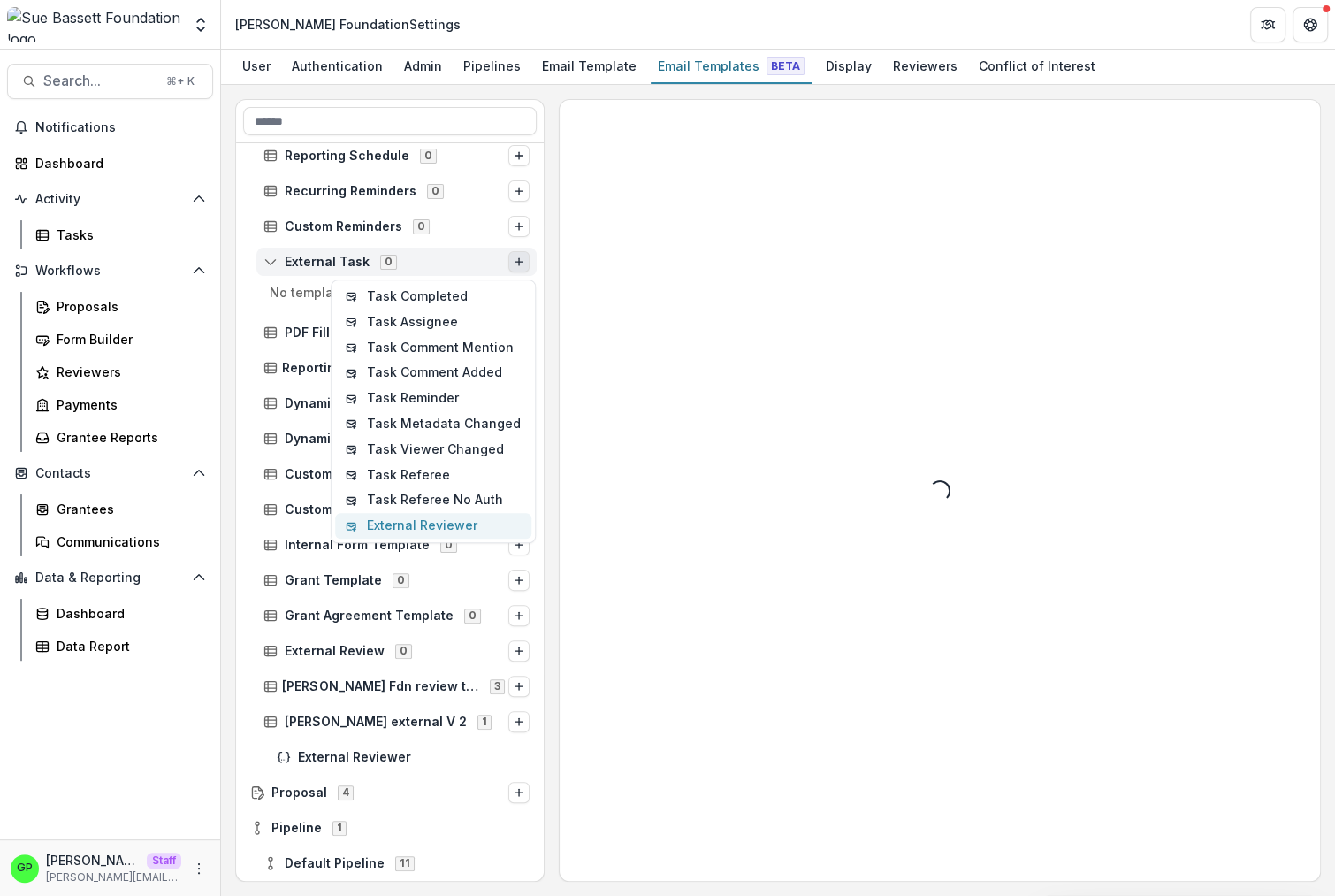
click at [421, 519] on button "External Reviewer" at bounding box center [433, 525] width 196 height 25
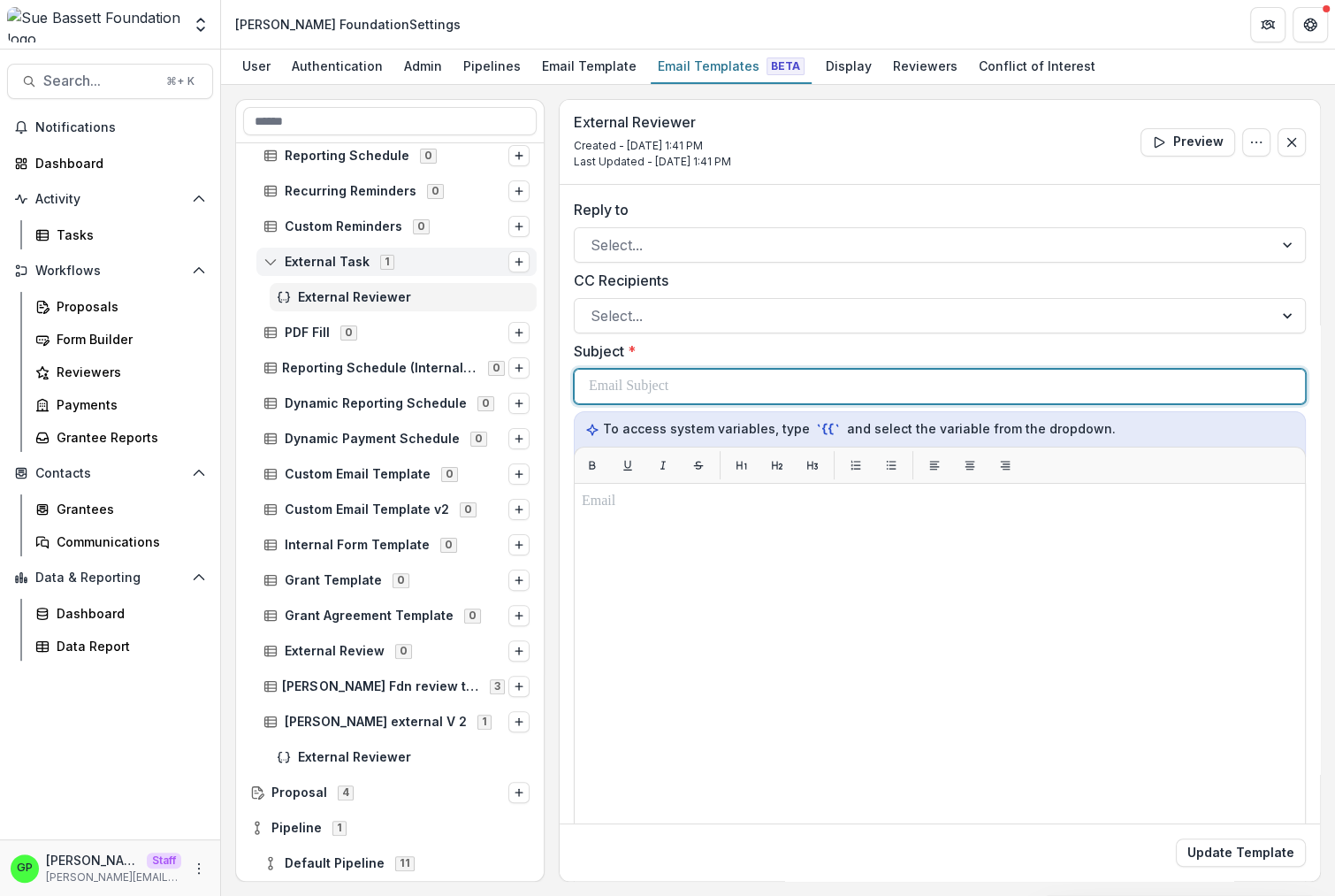
click at [603, 379] on p at bounding box center [629, 386] width 80 height 22
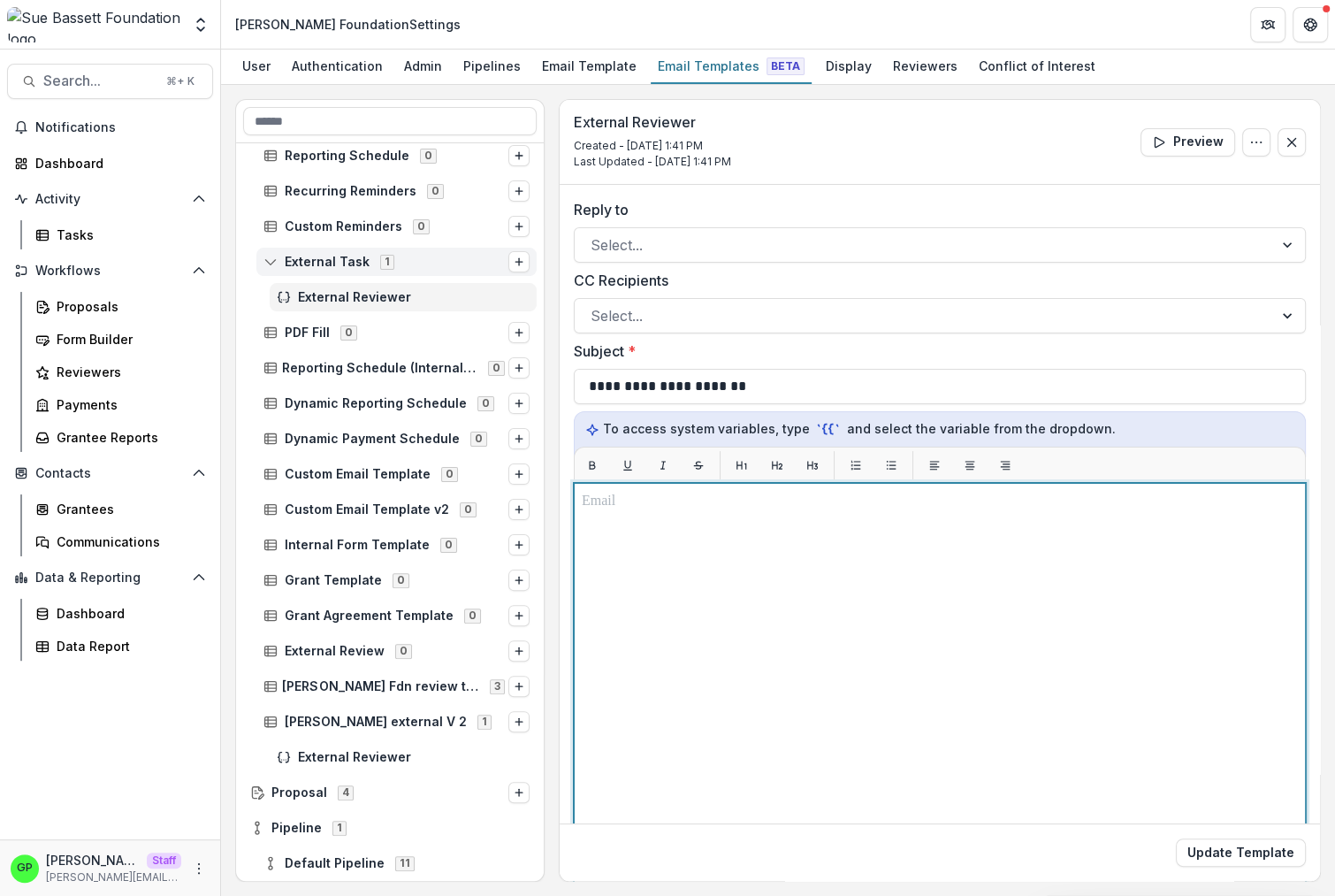
click at [630, 573] on div at bounding box center [940, 704] width 717 height 426
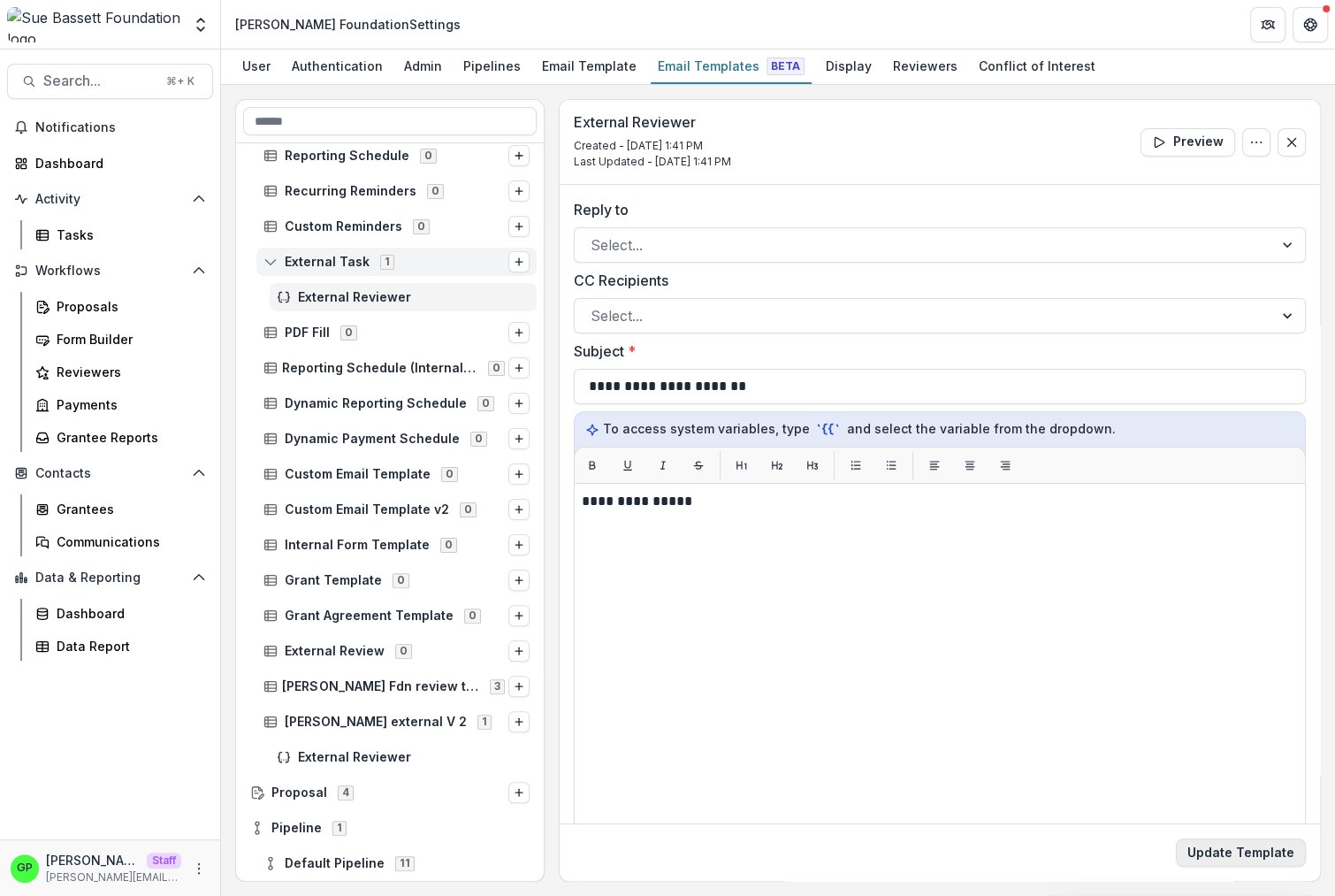
click at [1252, 861] on button "Update Template" at bounding box center [1241, 852] width 130 height 28
click at [145, 311] on div "Proposals" at bounding box center [127, 307] width 142 height 19
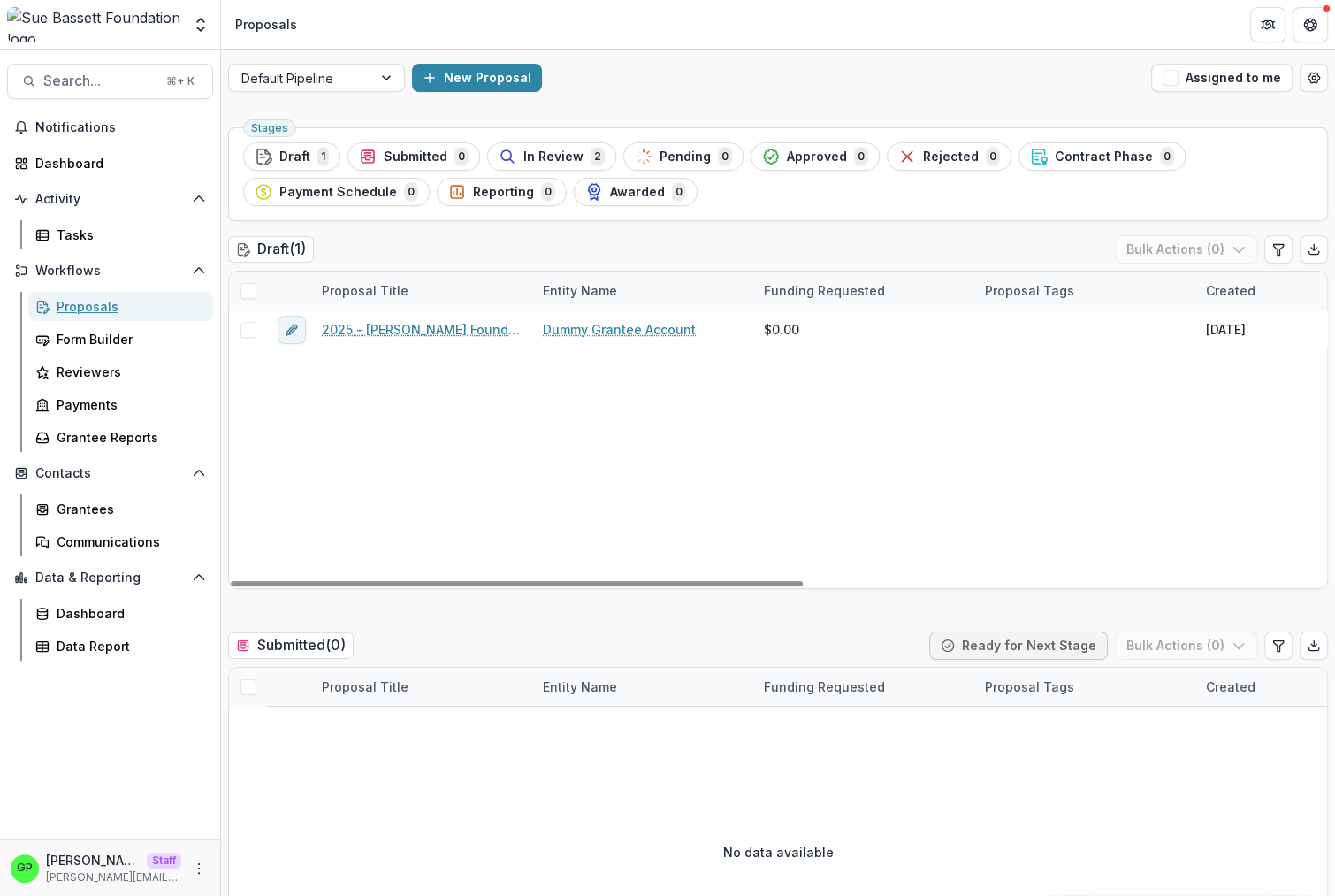
scroll to position [692, 0]
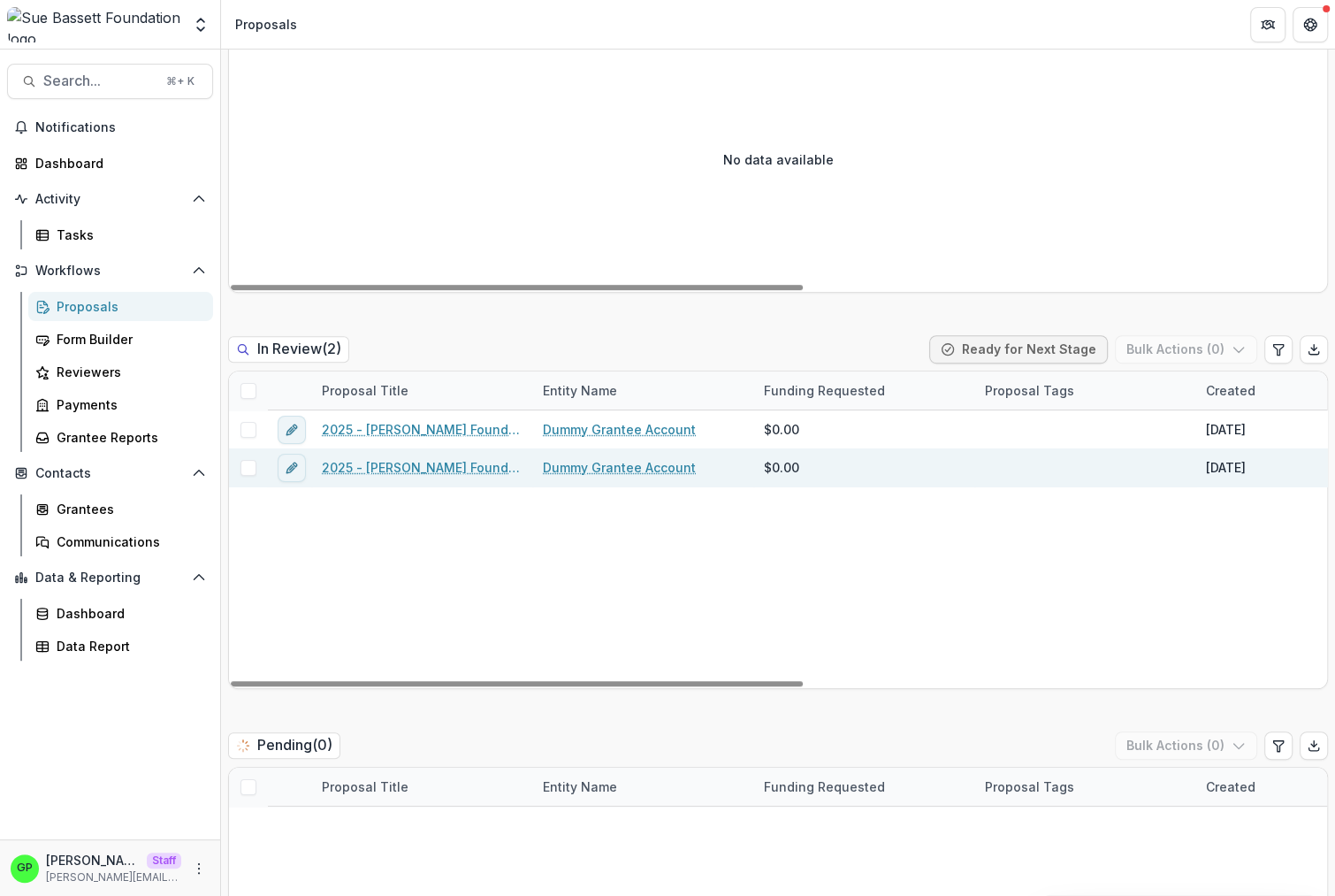
click at [380, 460] on link "2025 - [PERSON_NAME] Foundation Application" at bounding box center [422, 468] width 200 height 19
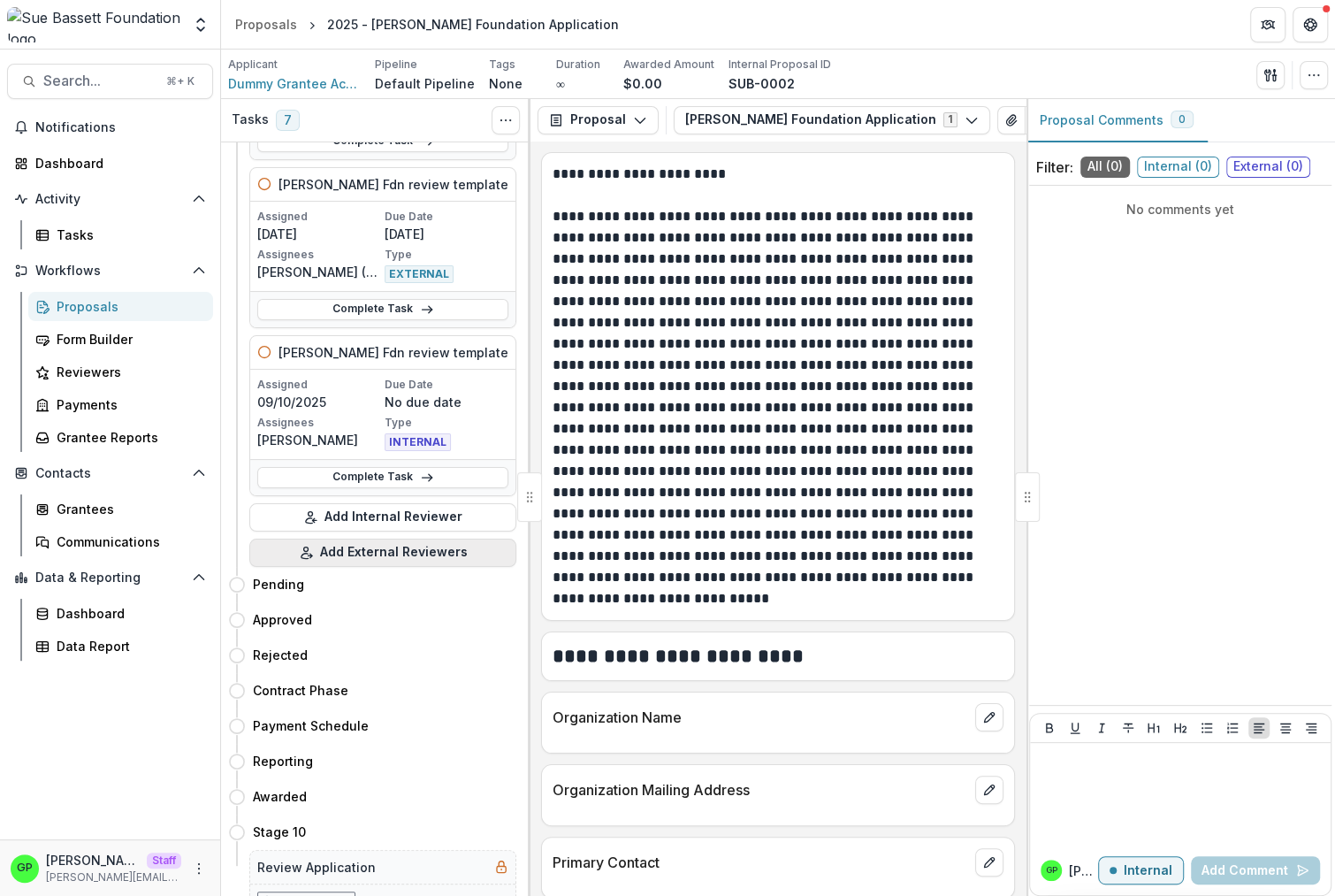
scroll to position [924, 0]
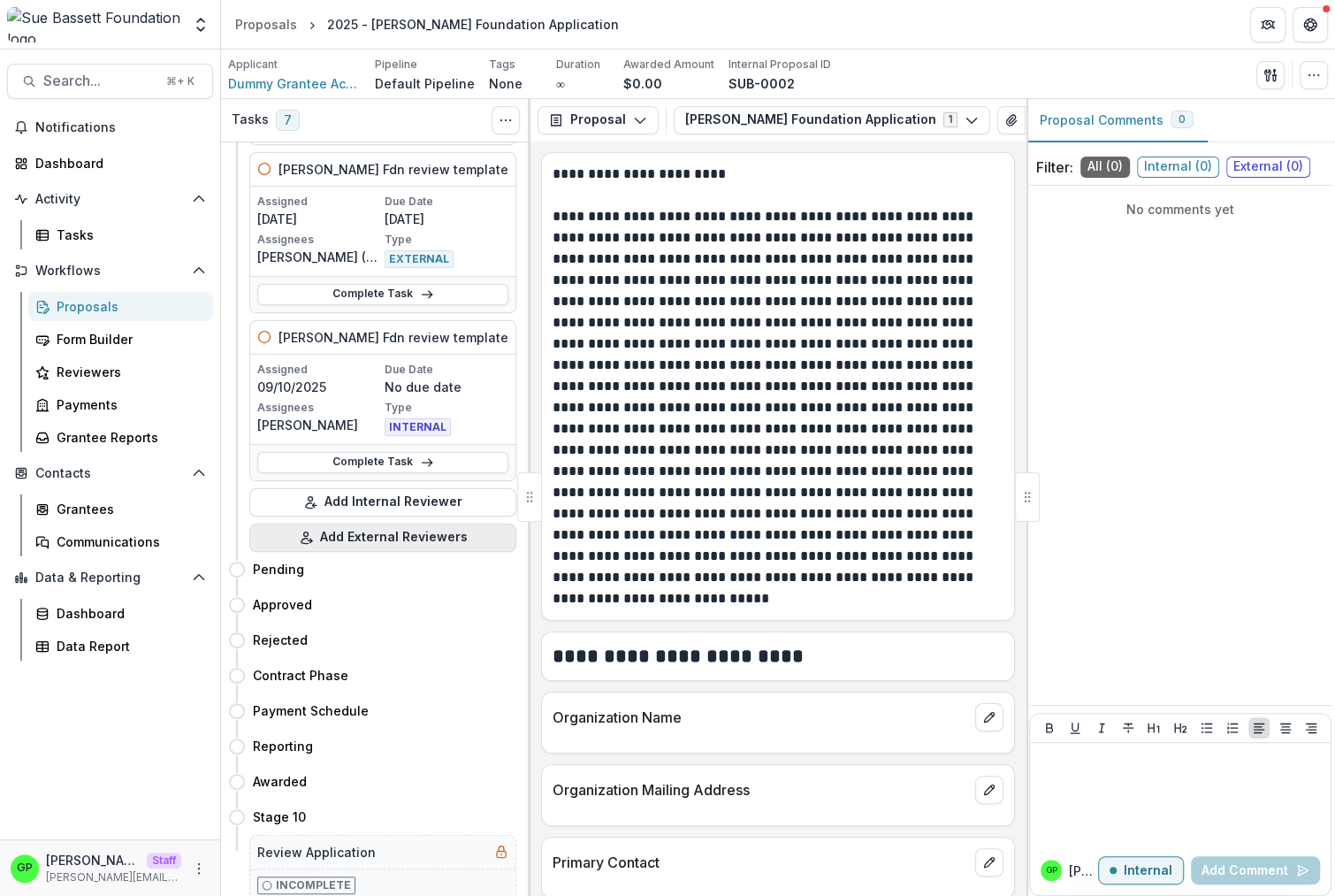
click at [384, 540] on button "Add External Reviewers" at bounding box center [383, 538] width 267 height 28
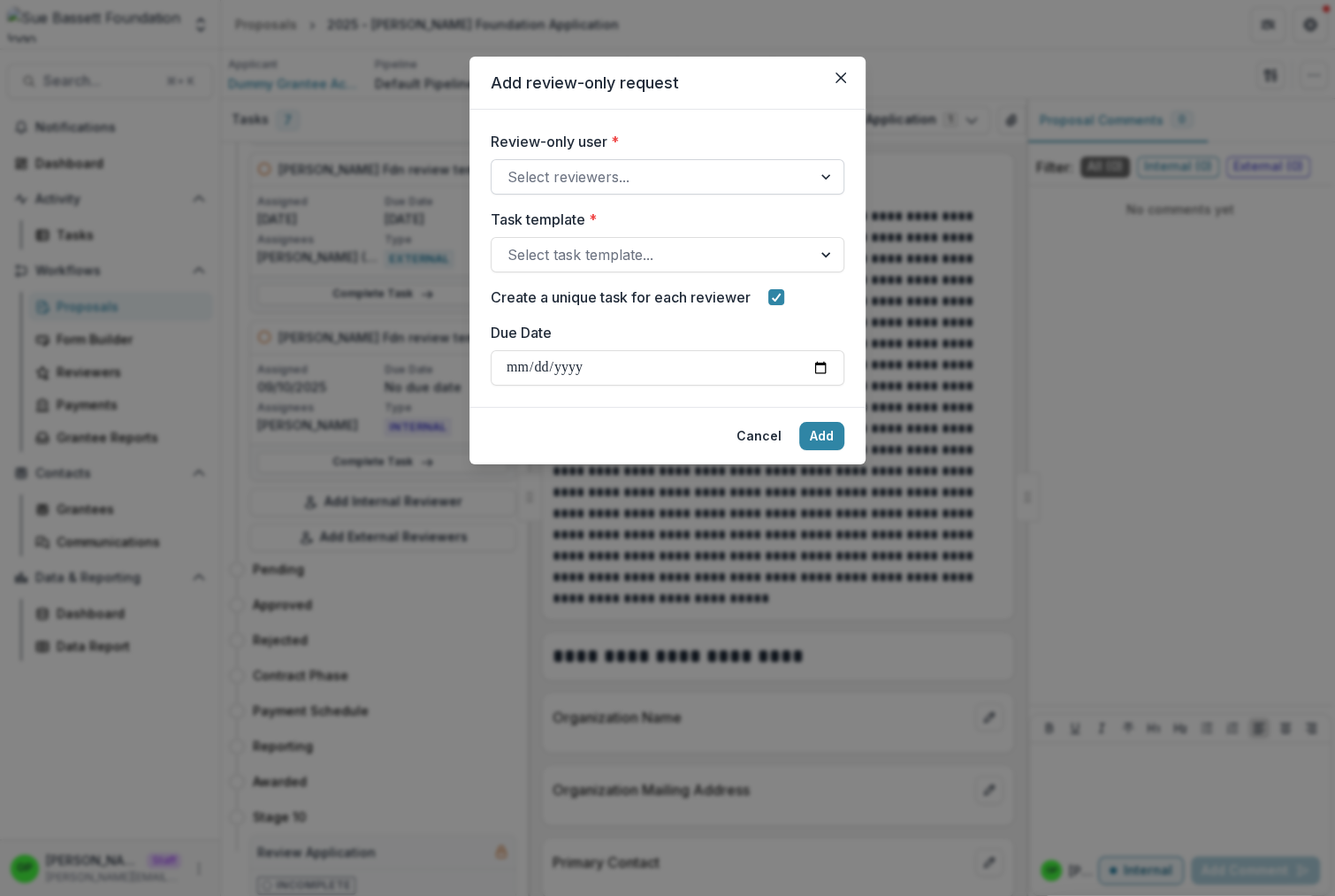
click at [602, 181] on div at bounding box center [652, 177] width 288 height 24
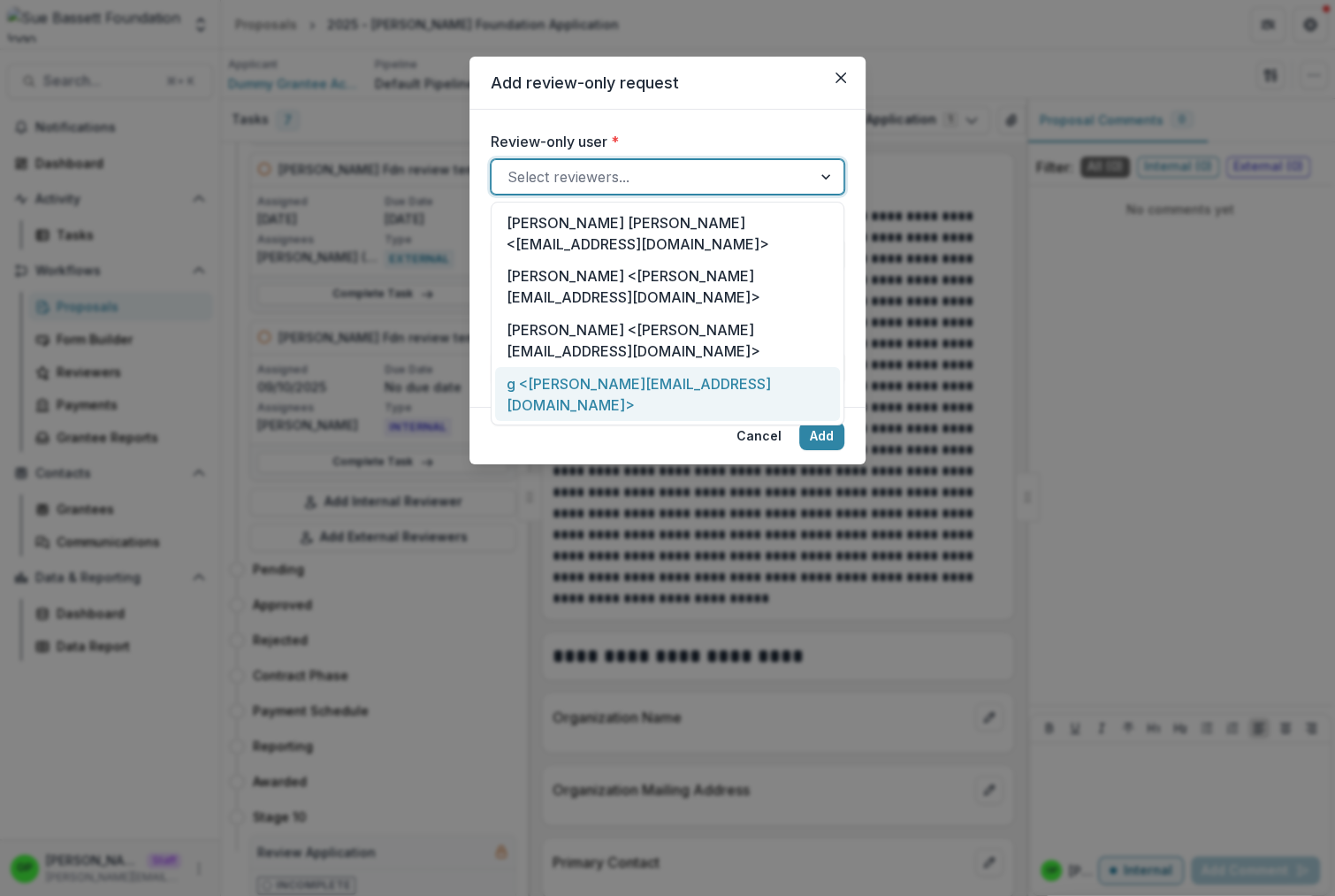
click at [579, 367] on div "g <[PERSON_NAME][EMAIL_ADDRESS][DOMAIN_NAME]>" at bounding box center [667, 394] width 345 height 54
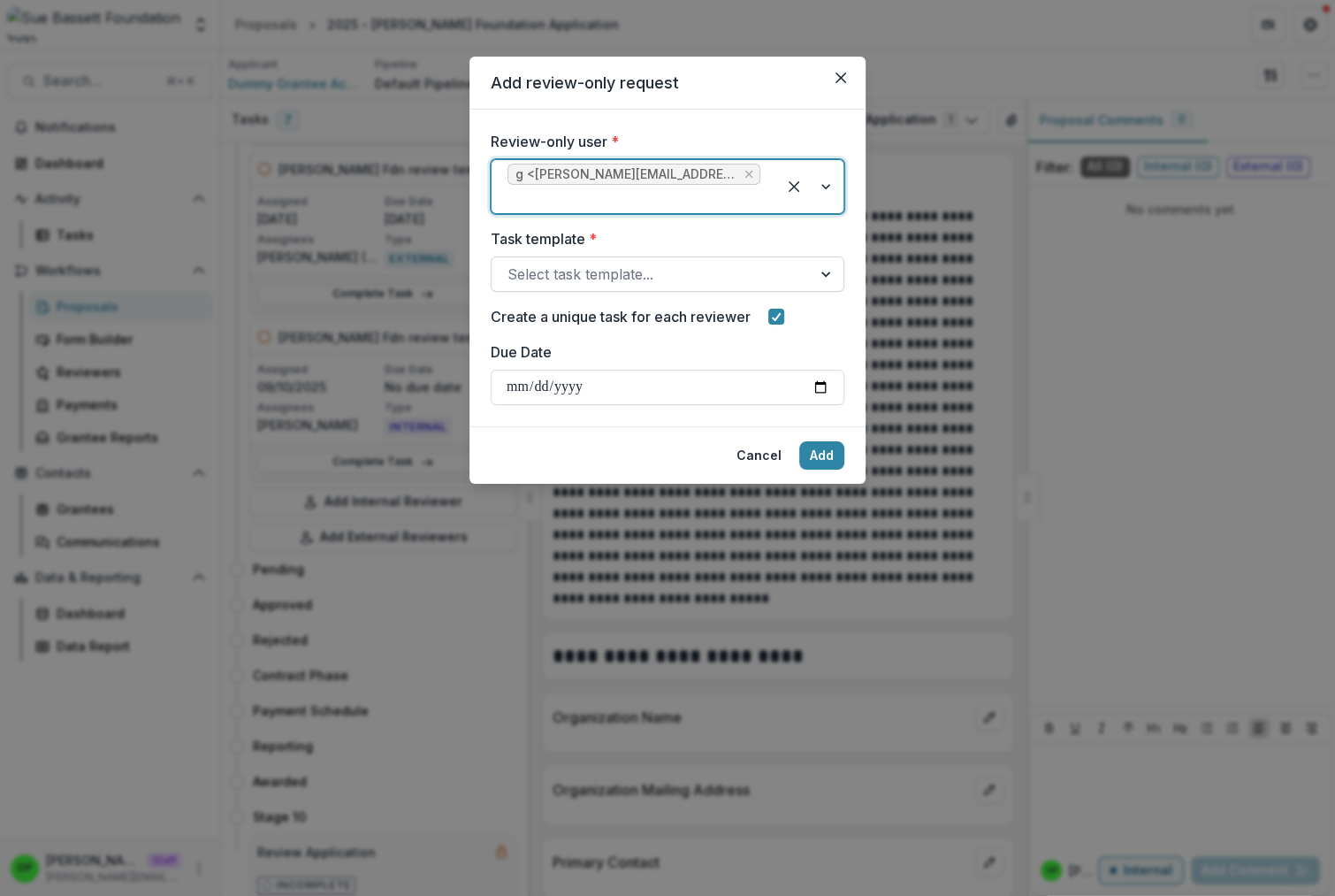
click at [579, 282] on div at bounding box center [652, 274] width 288 height 24
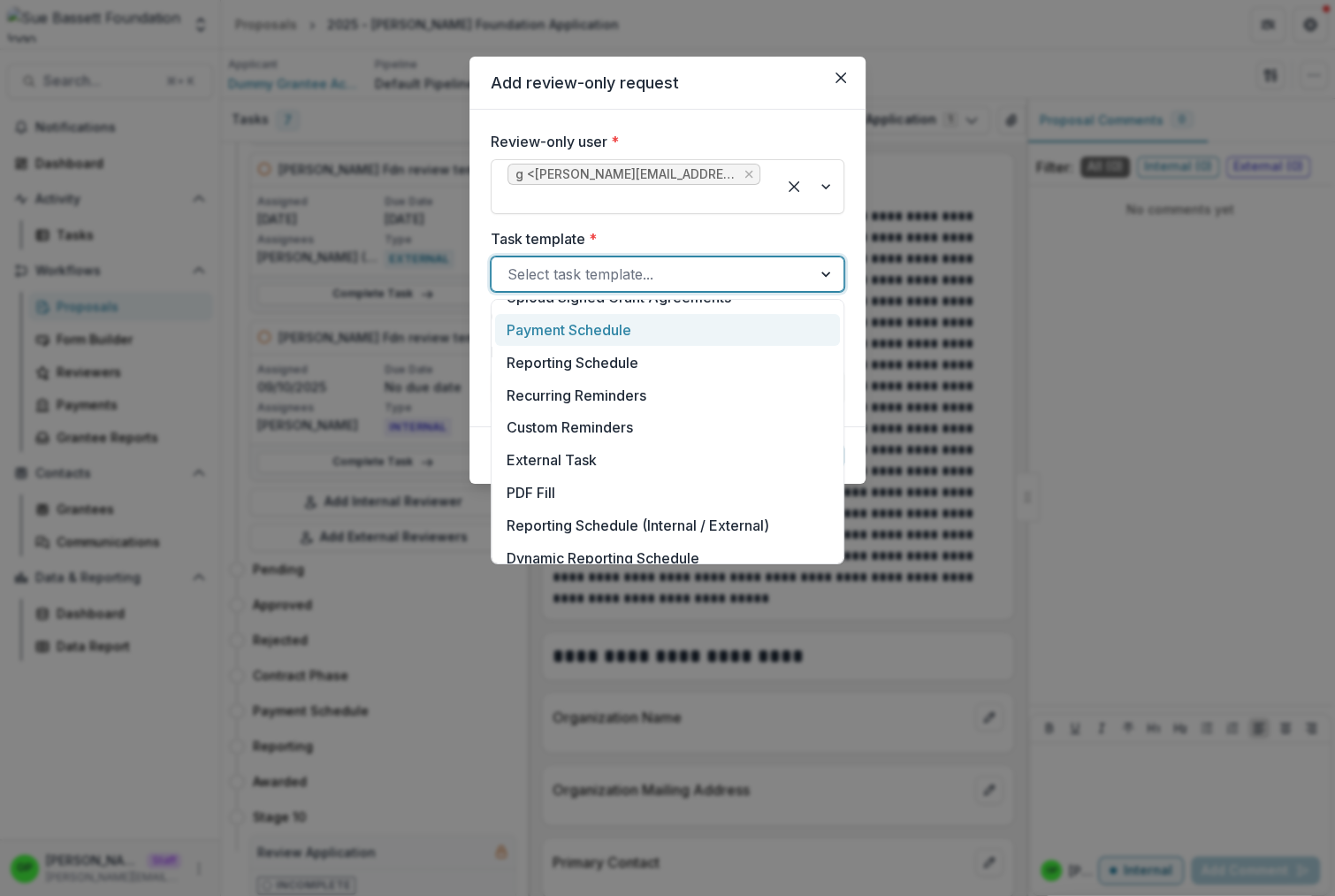
scroll to position [89, 0]
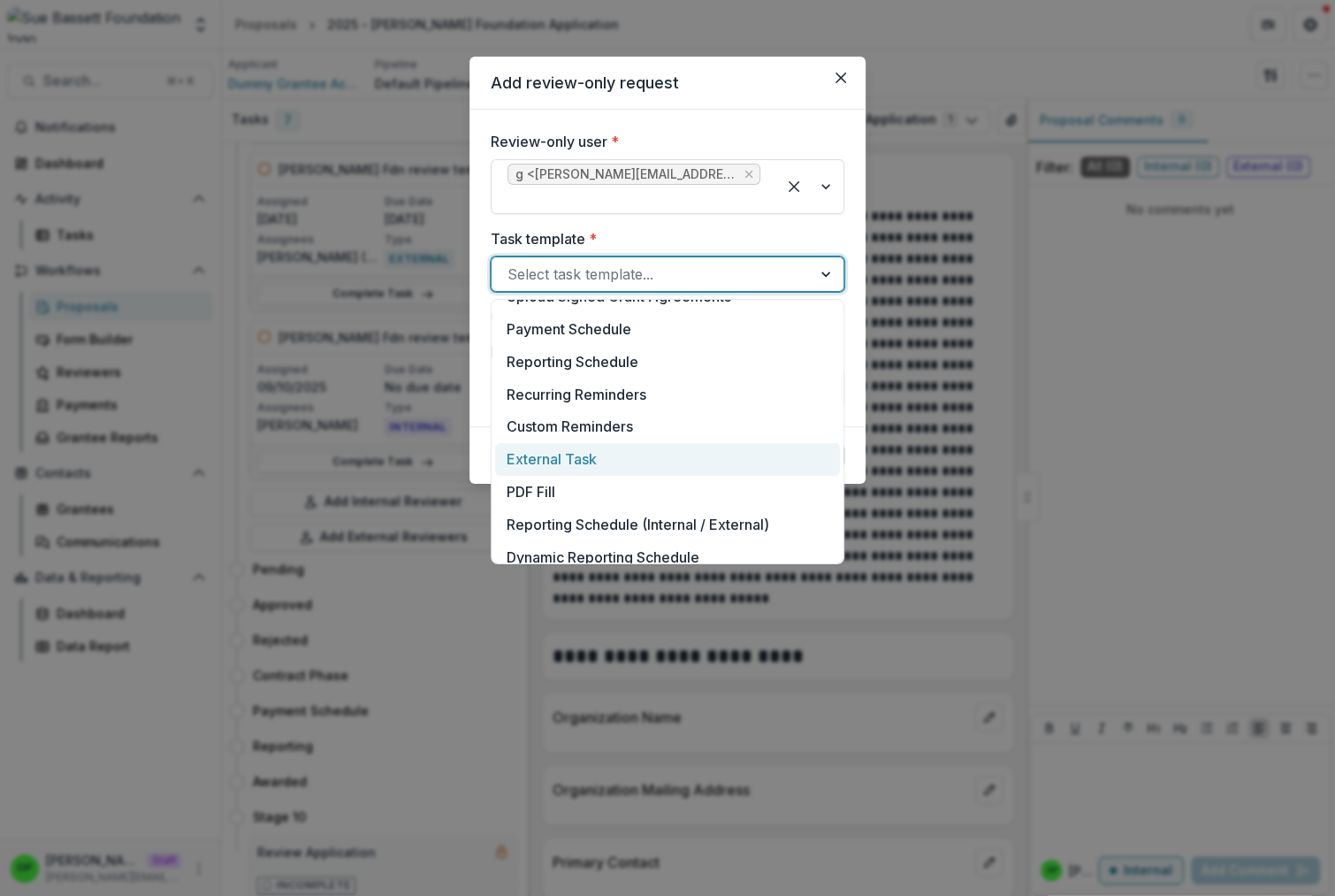
click at [602, 445] on div "External Task" at bounding box center [667, 459] width 345 height 33
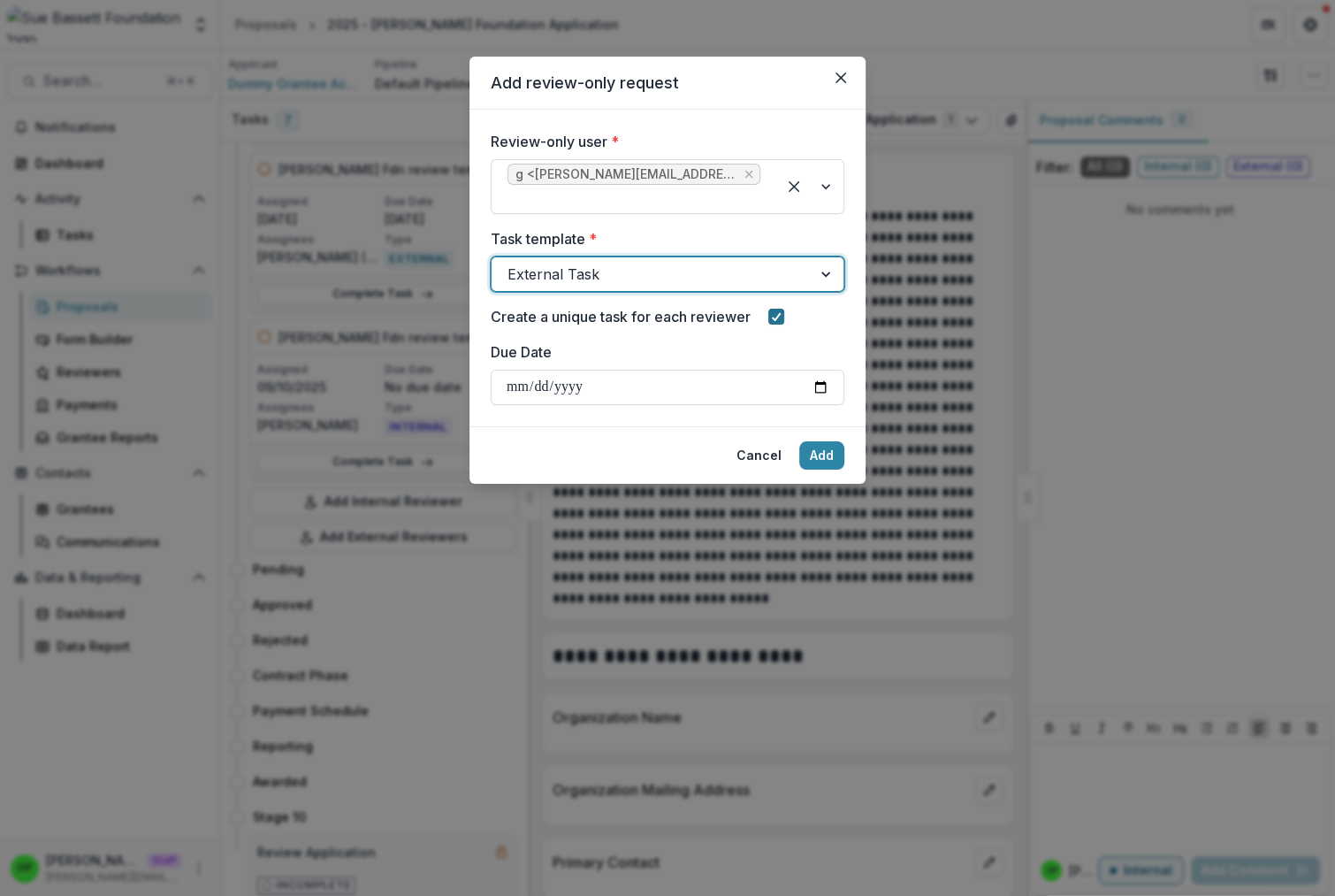
click at [779, 316] on polyline at bounding box center [776, 317] width 8 height 7
drag, startPoint x: 827, startPoint y: 464, endPoint x: 781, endPoint y: 331, distance: 140.7
click at [781, 331] on section "Add review-only request Review-only user * g <griffin+review@trytemelio.com> Ta…" at bounding box center [667, 269] width 396 height 427
click at [838, 460] on button "Add" at bounding box center [822, 455] width 45 height 28
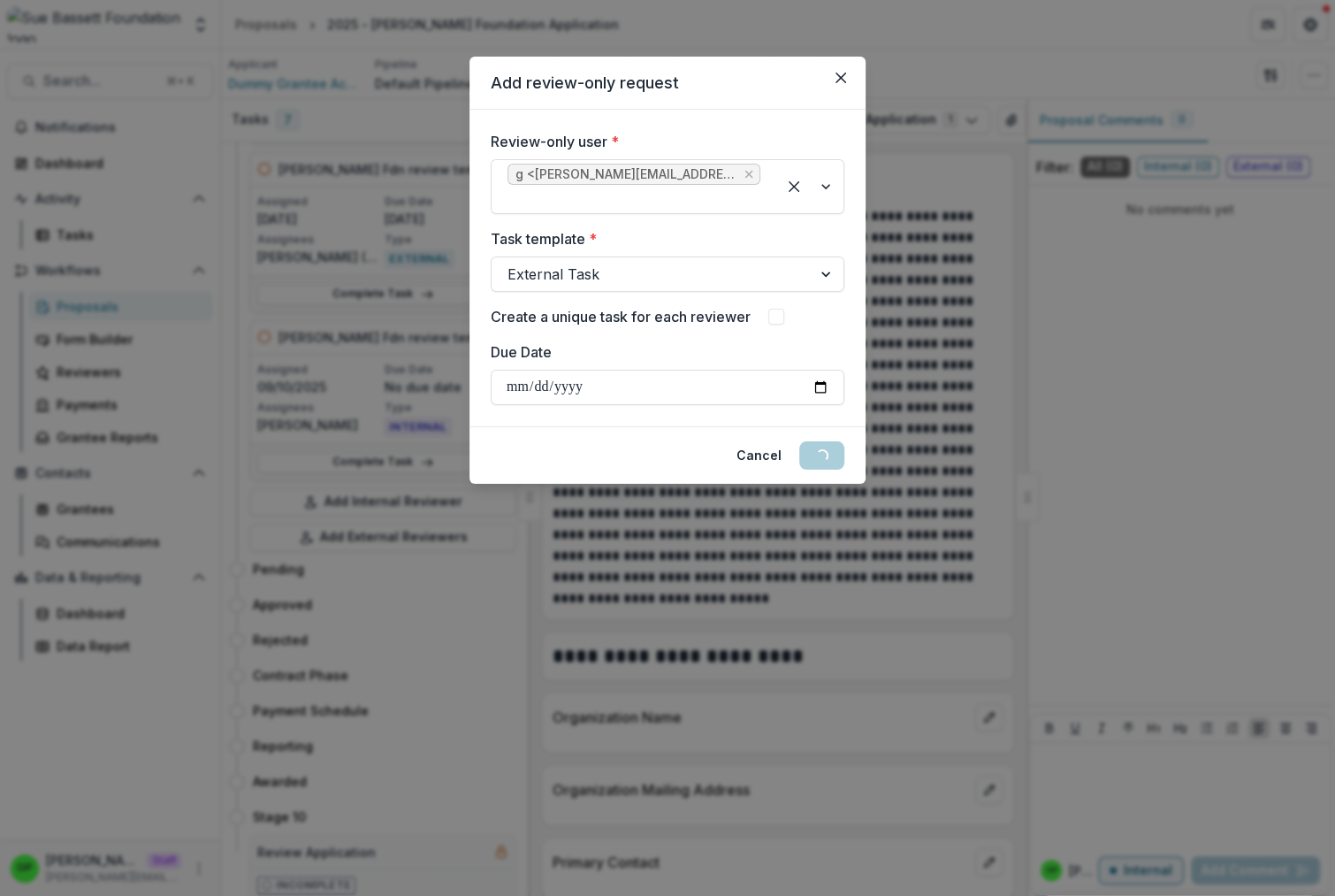
scroll to position [1102, 0]
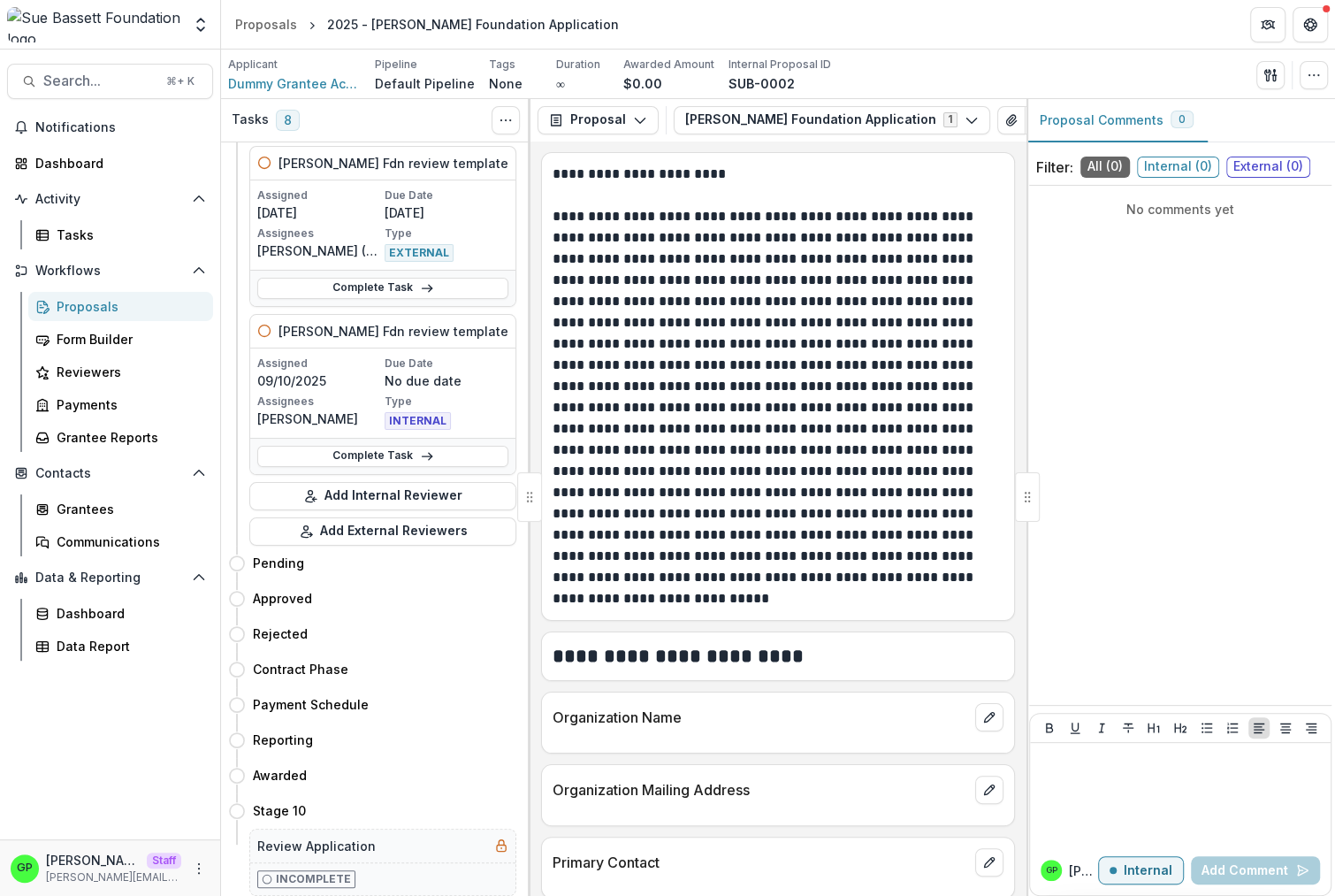
click at [1038, 504] on div at bounding box center [1027, 497] width 24 height 50
click at [203, 872] on icon "More" at bounding box center [198, 868] width 14 height 14
click at [283, 818] on link "User Settings" at bounding box center [315, 830] width 189 height 29
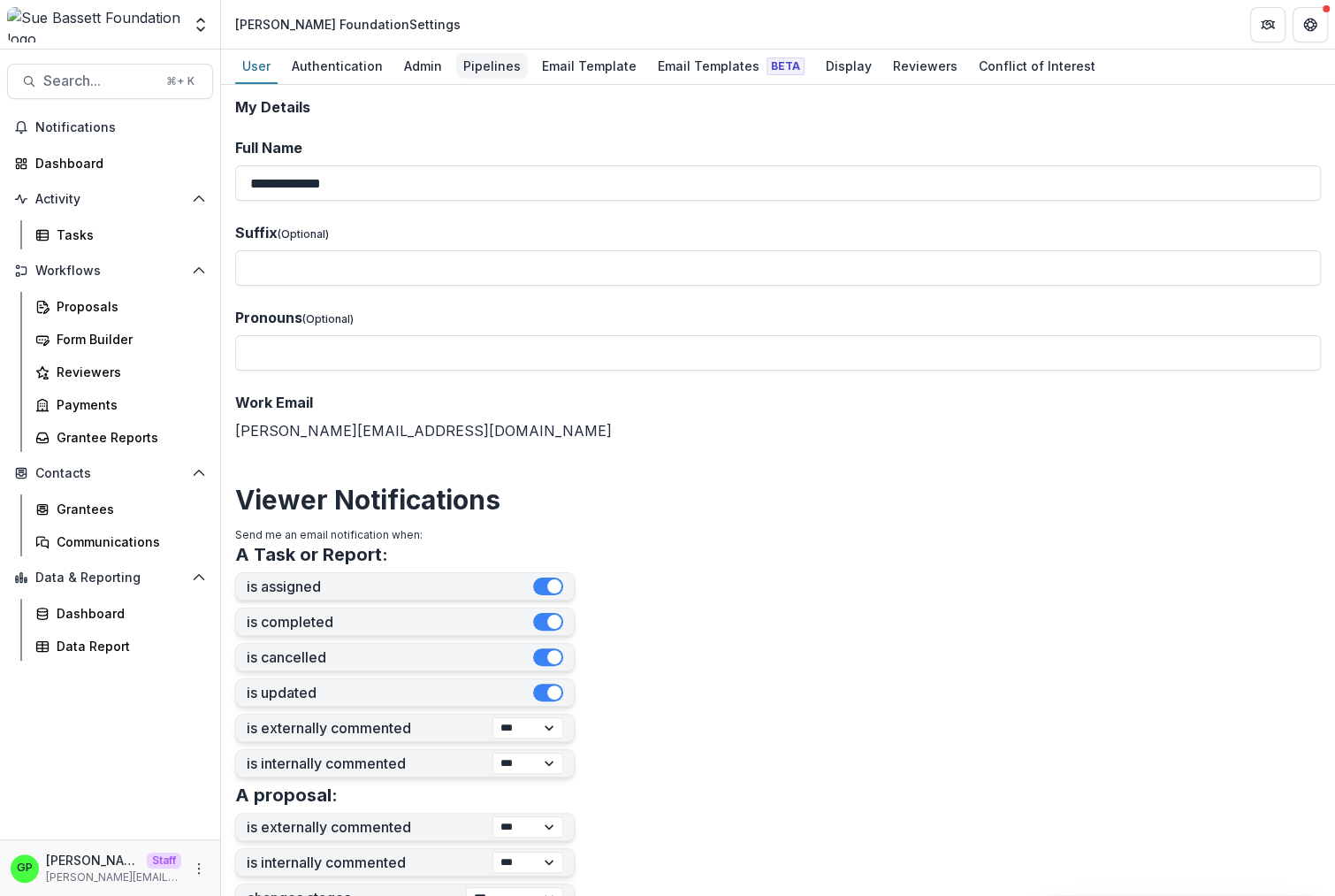
click at [490, 68] on div "Pipelines" at bounding box center [492, 65] width 72 height 25
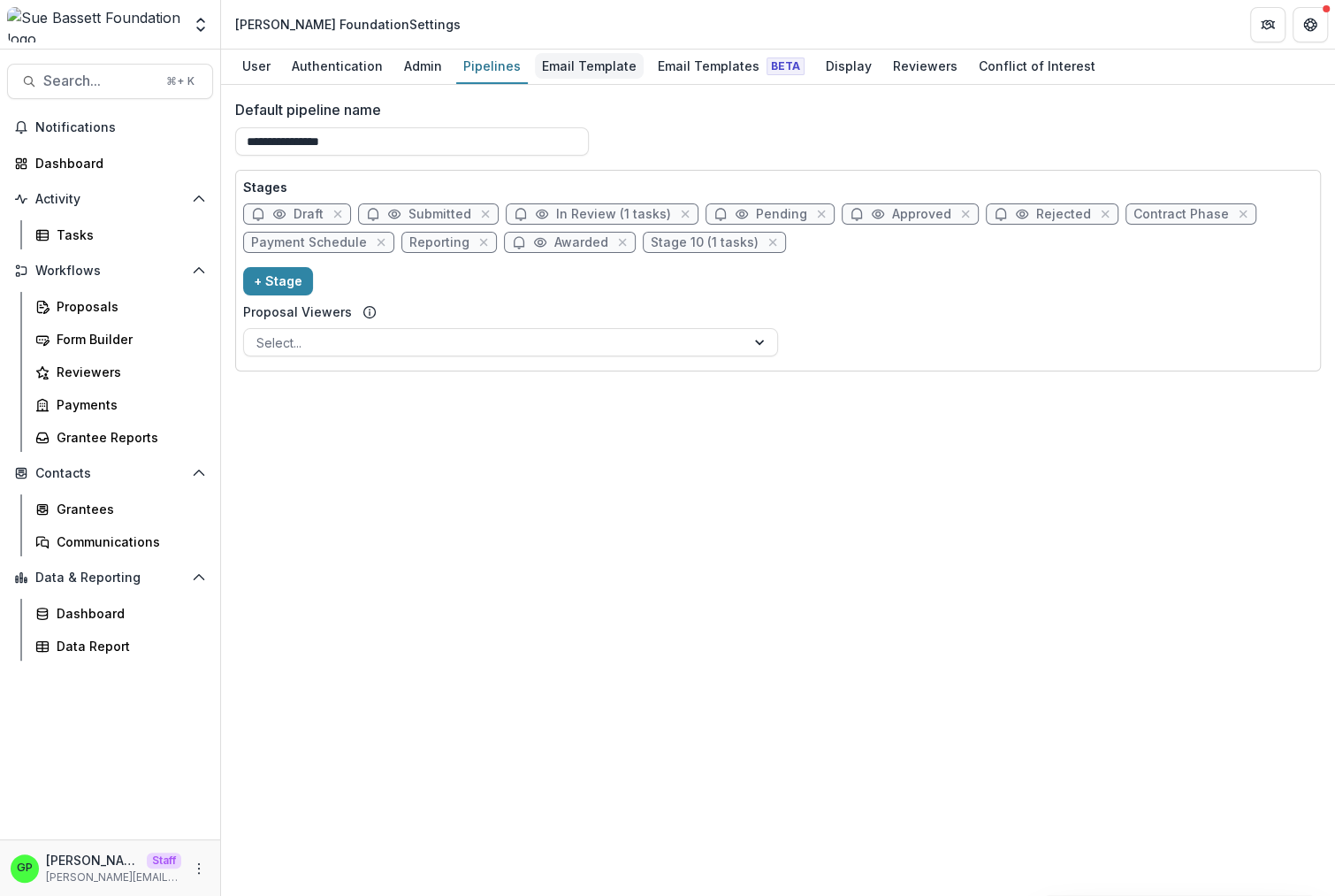
click at [611, 71] on div "Email Template" at bounding box center [589, 65] width 109 height 25
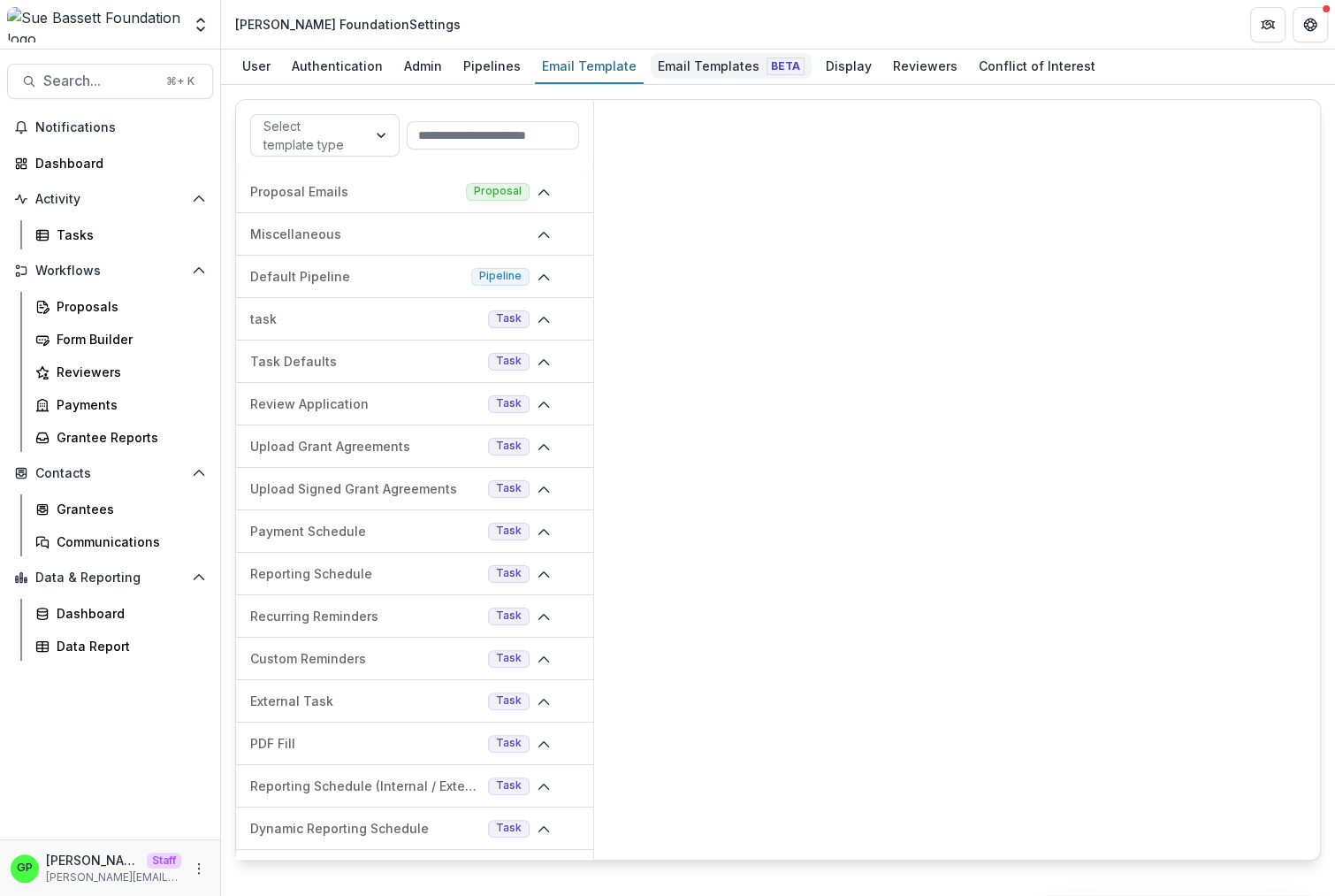
click at [711, 79] on link "Email Templates Beta" at bounding box center [732, 66] width 161 height 35
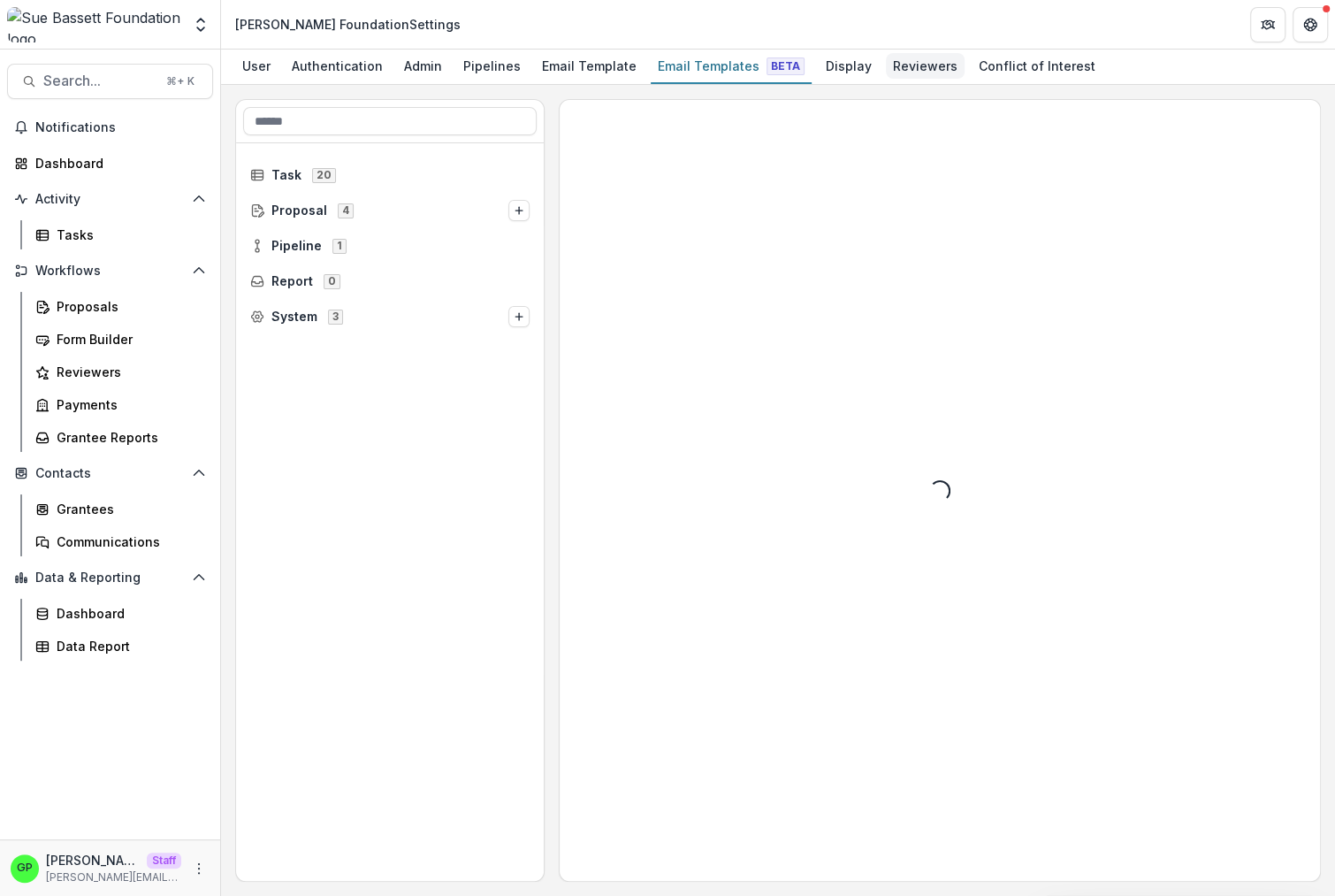
click at [904, 60] on div "Reviewers" at bounding box center [925, 65] width 79 height 25
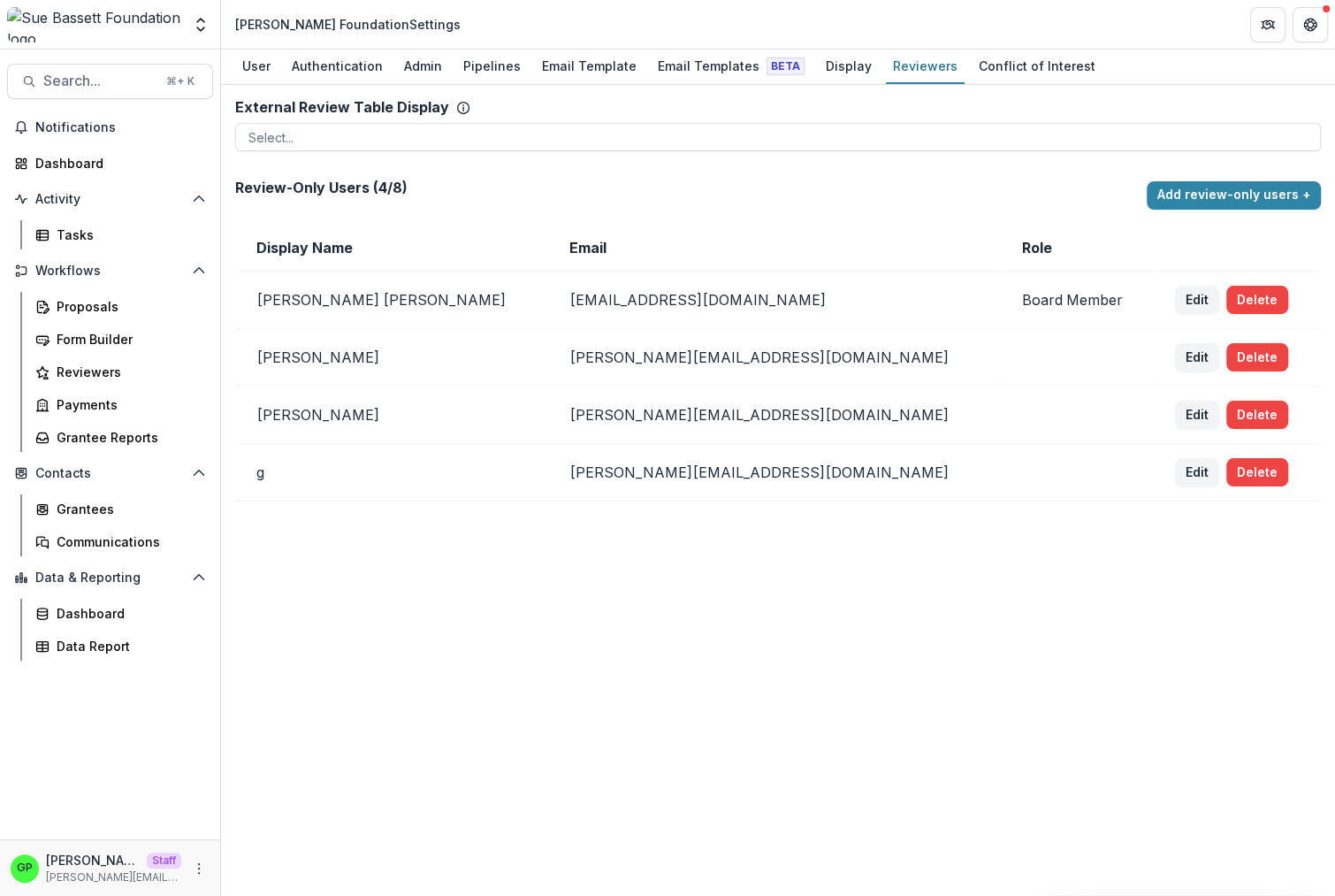
click at [796, 76] on div "User Authentication Admin Pipelines Email Template Email Templates Beta Display…" at bounding box center [777, 67] width 1114 height 36
click at [733, 74] on div "Email Templates Beta" at bounding box center [732, 65] width 161 height 25
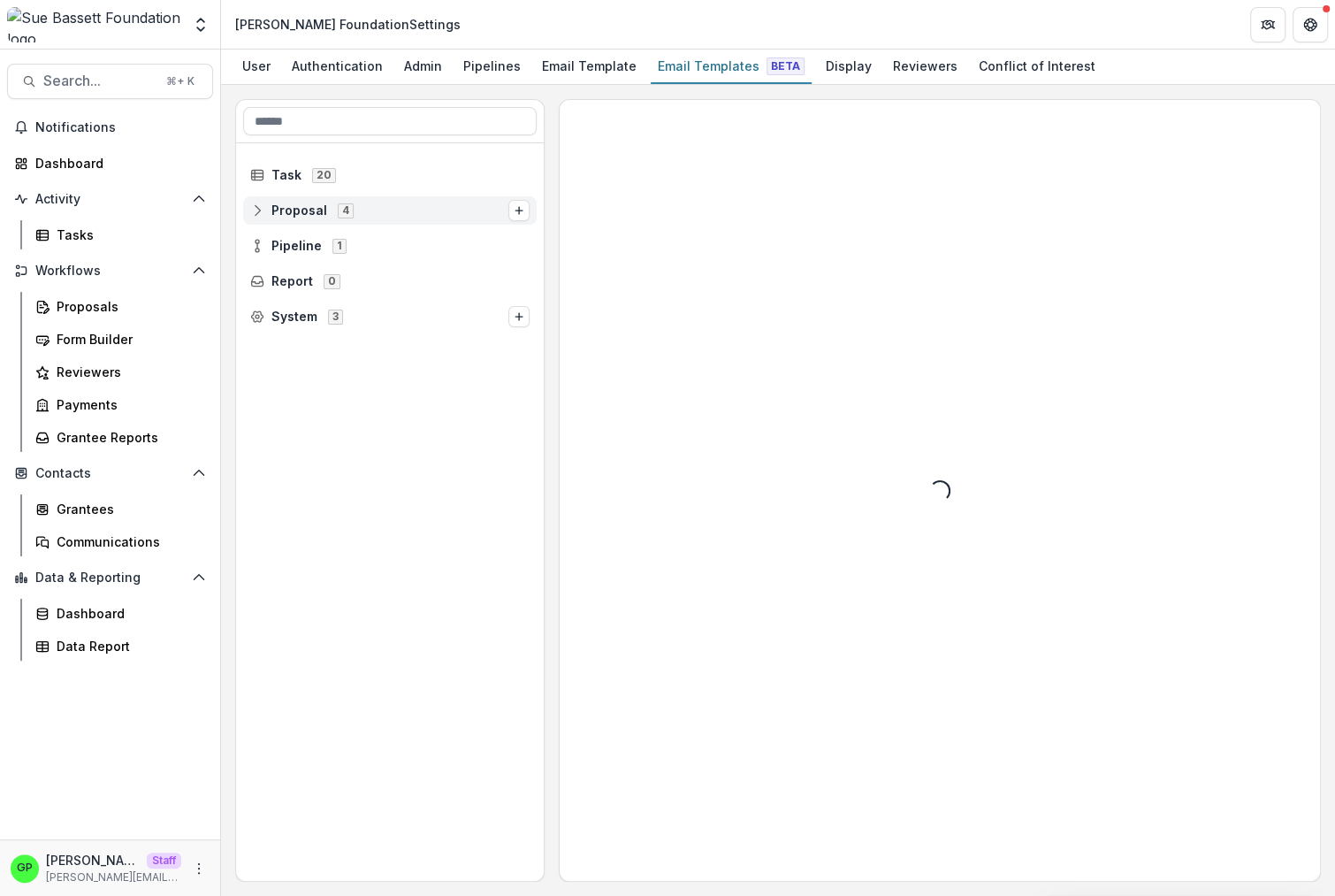
click at [371, 208] on span "Proposal 4" at bounding box center [380, 210] width 258 height 15
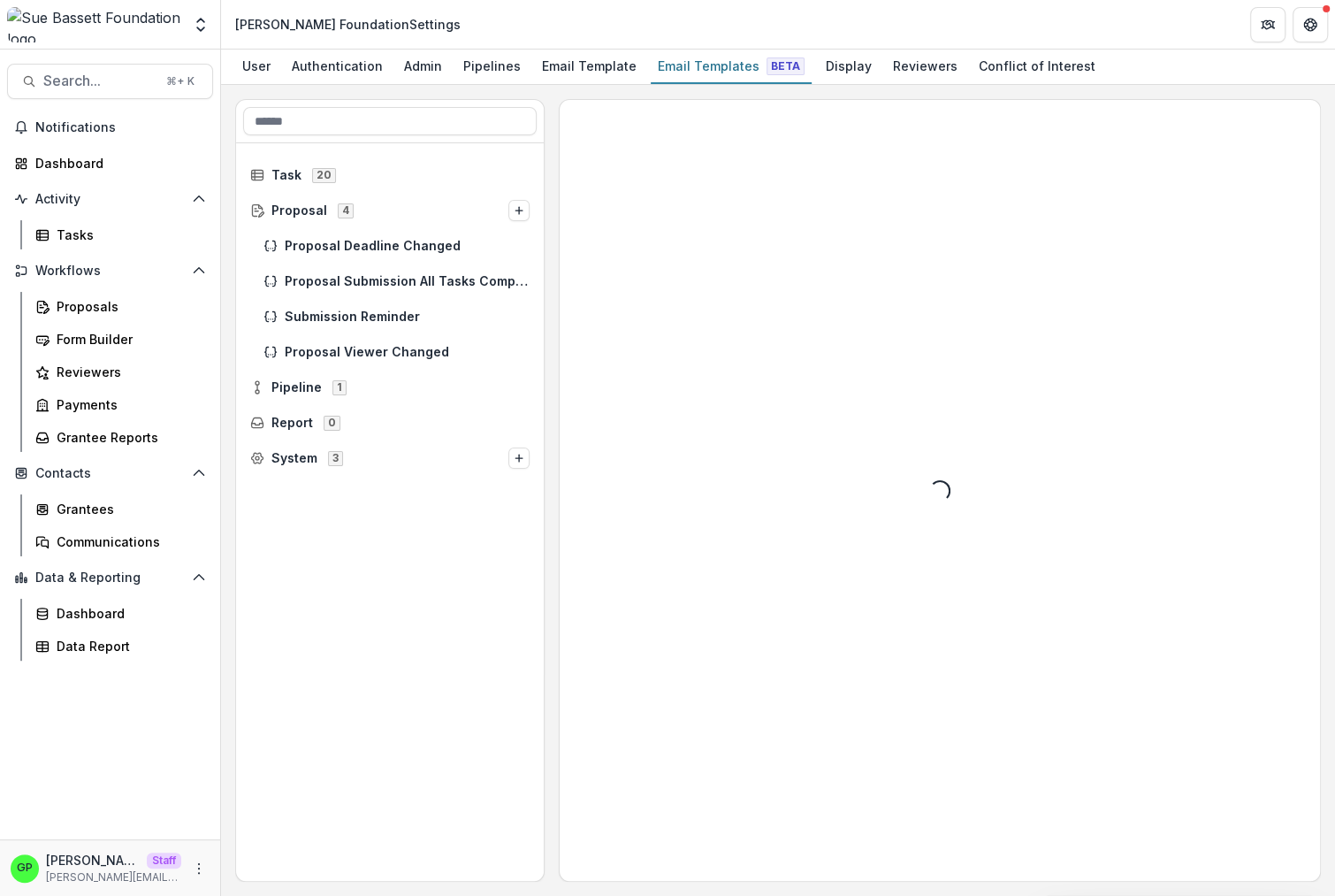
click at [369, 158] on div "Task 20" at bounding box center [389, 175] width 308 height 36
click at [364, 171] on span "Task 20" at bounding box center [390, 175] width 280 height 15
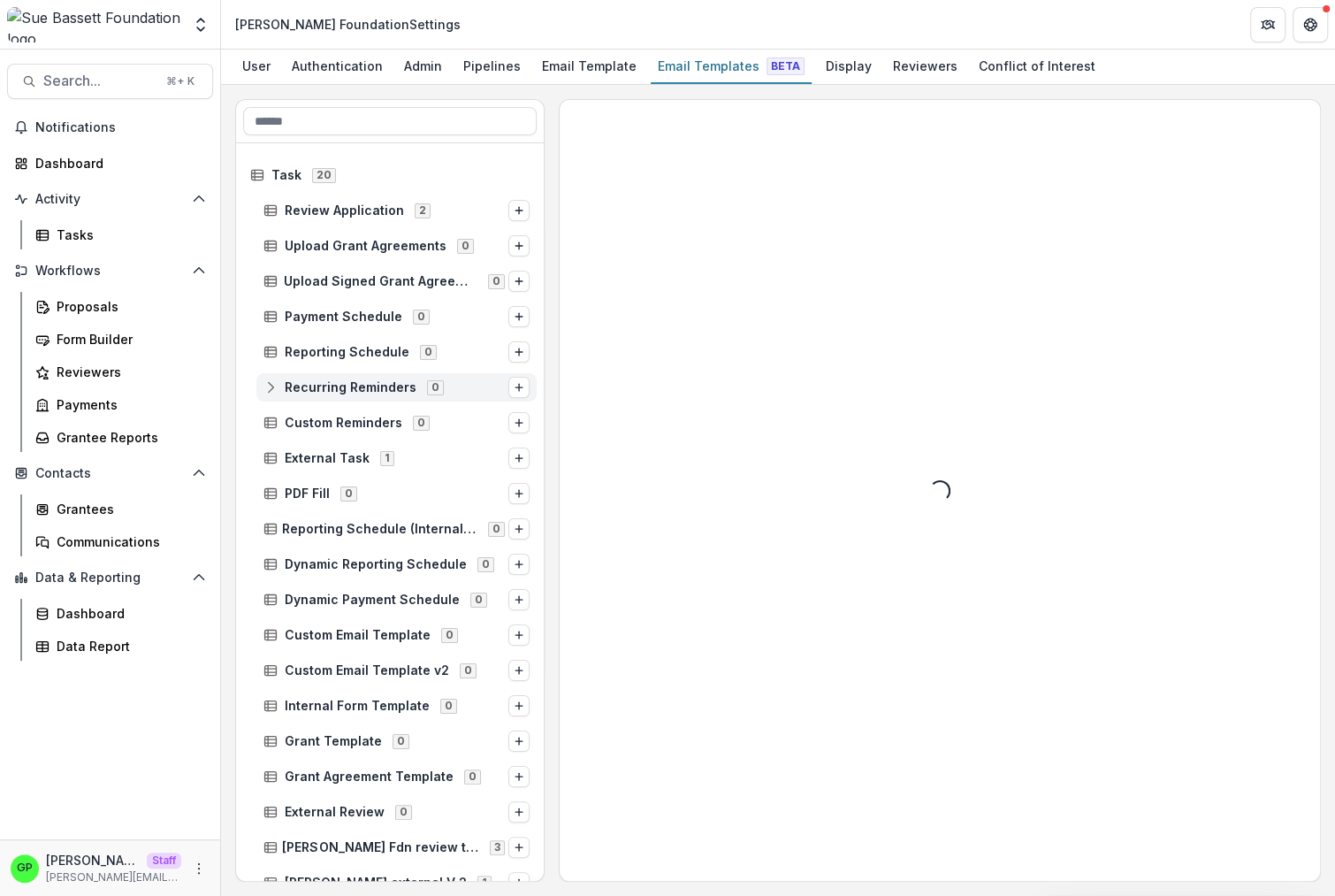
click at [396, 399] on div "Recurring Reminders 0" at bounding box center [397, 387] width 281 height 28
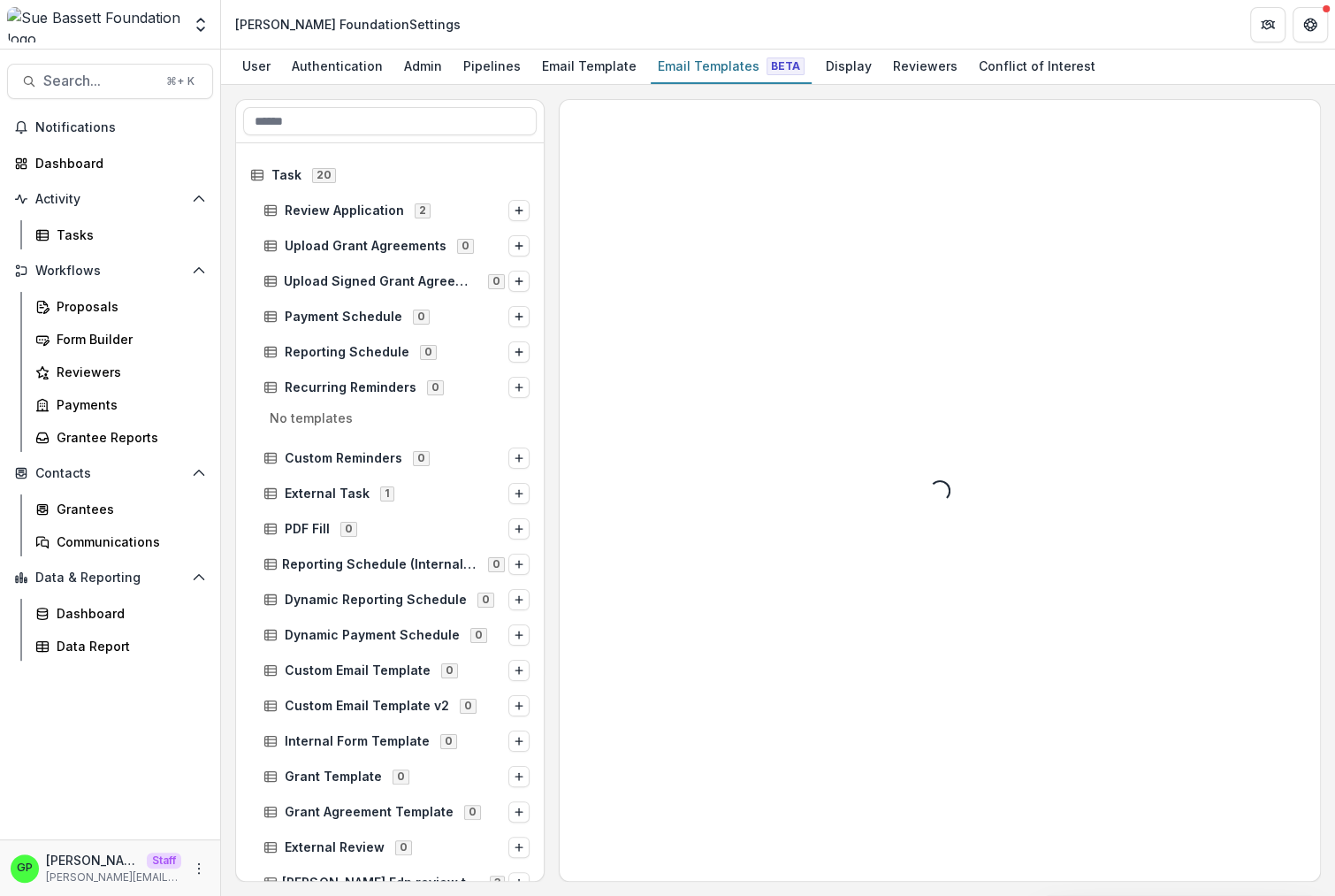
click at [341, 375] on div "Recurring Reminders 0" at bounding box center [397, 387] width 281 height 28
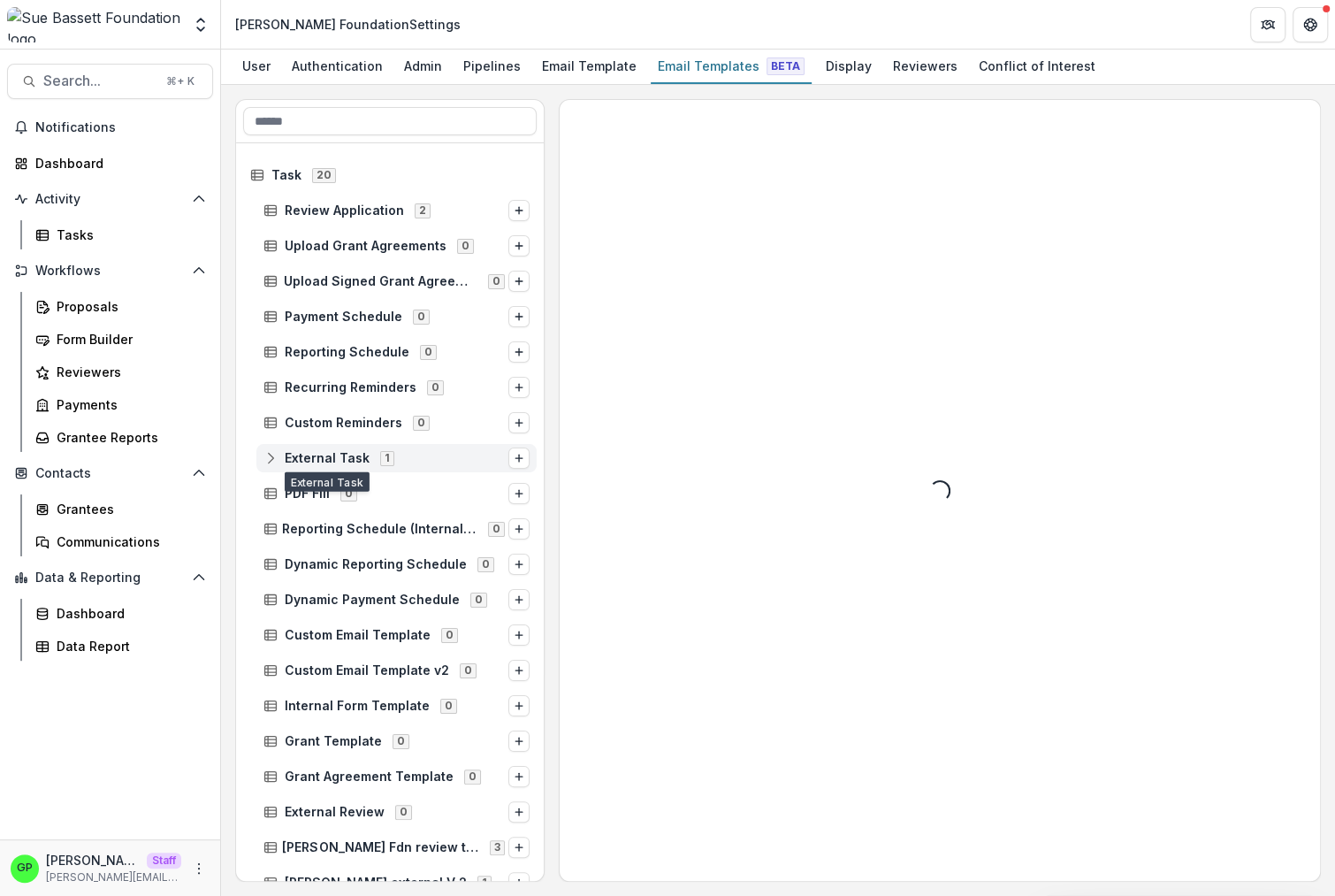
click at [361, 460] on span "External Task" at bounding box center [326, 458] width 85 height 15
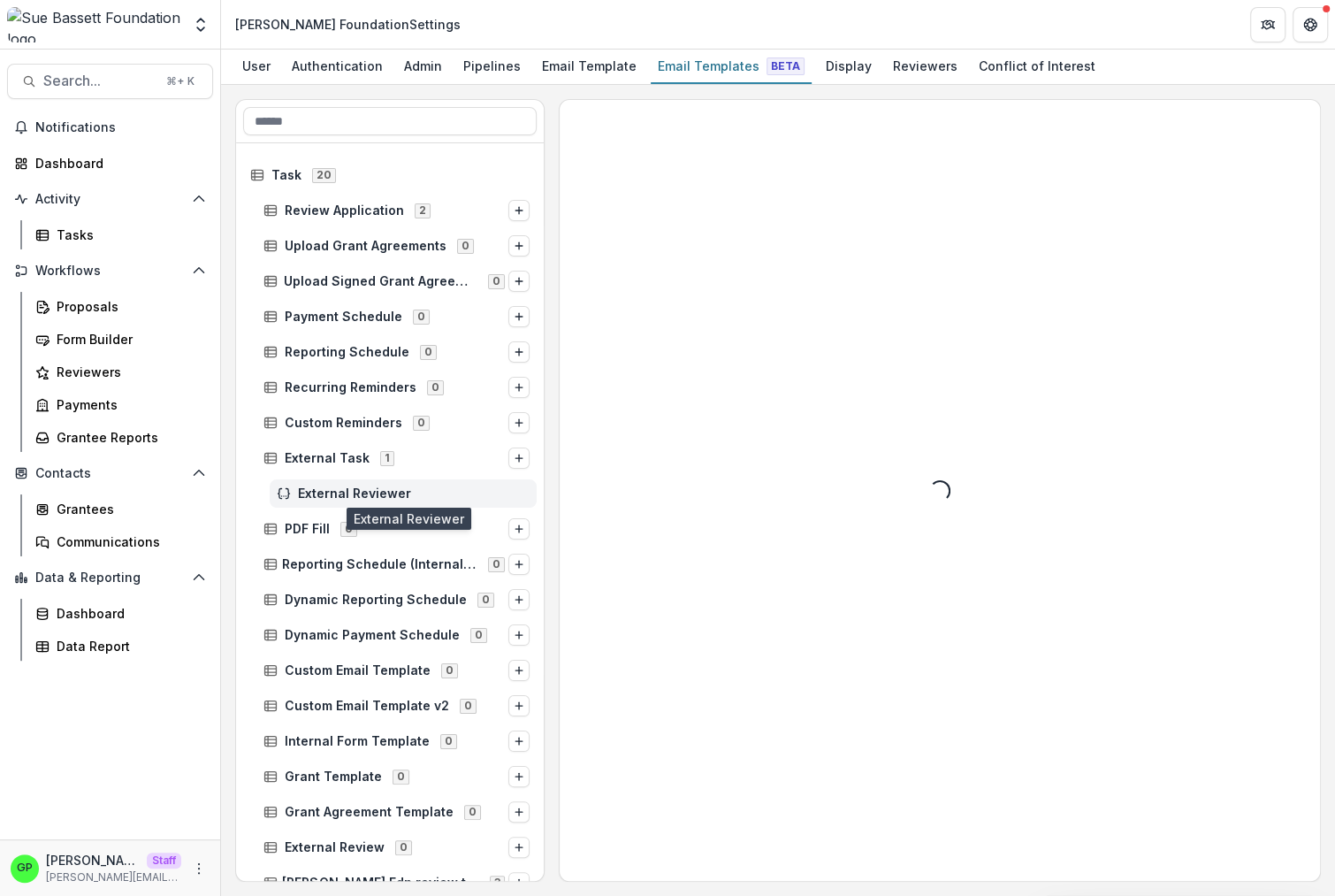
click at [367, 491] on span "External Reviewer" at bounding box center [414, 494] width 232 height 15
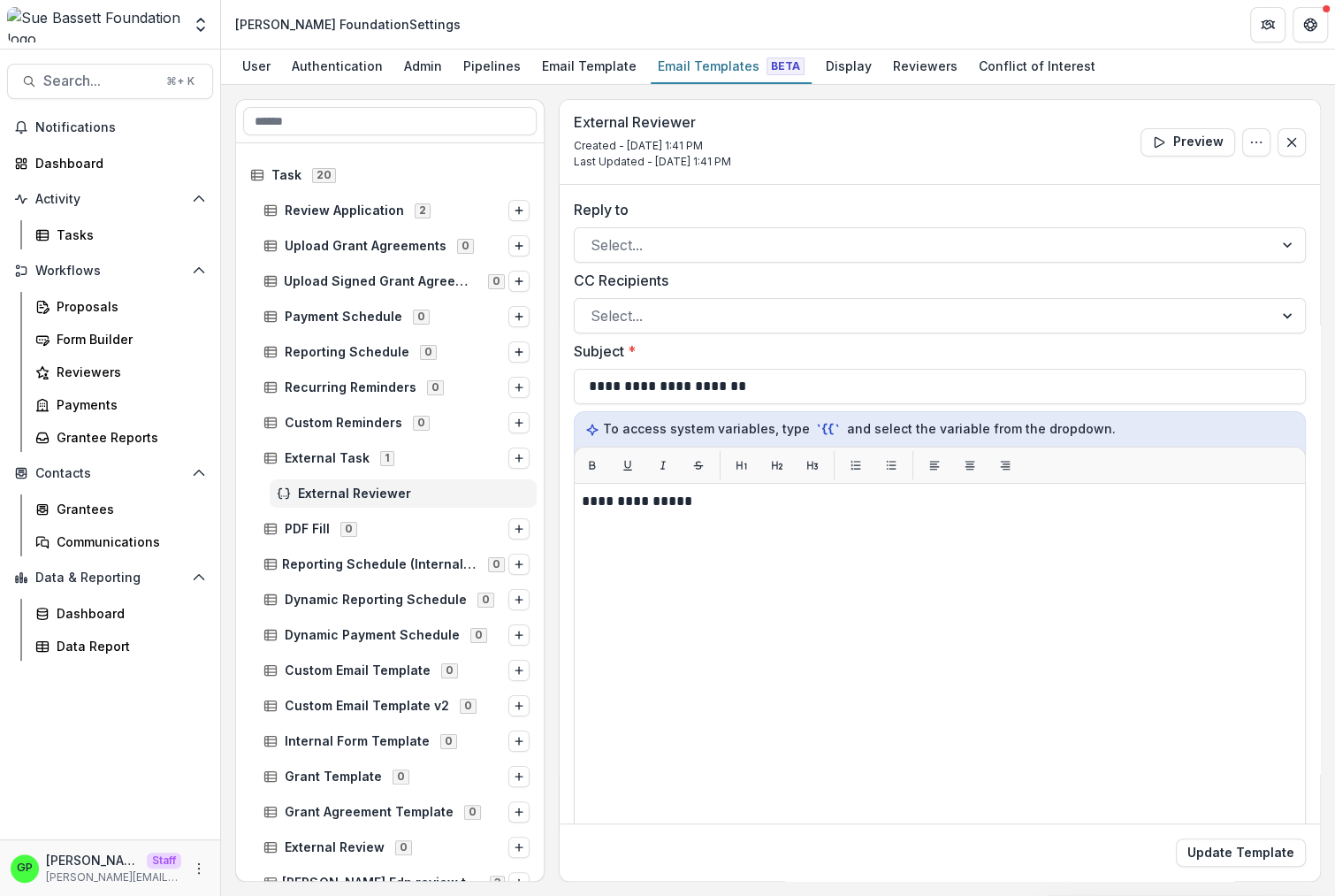
click at [333, 476] on div "External Reviewer" at bounding box center [389, 494] width 308 height 36
click at [328, 460] on span "External Task" at bounding box center [326, 458] width 85 height 15
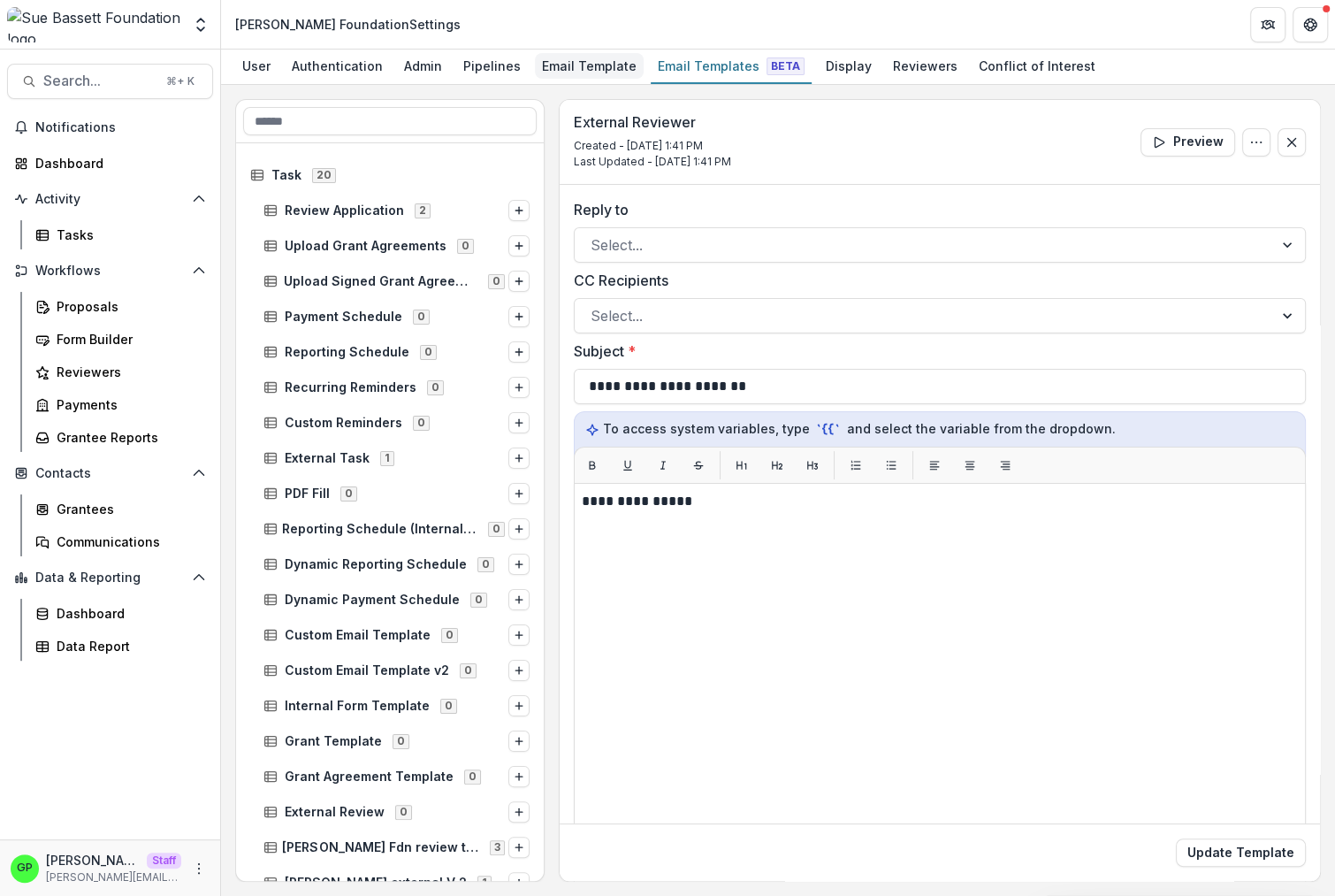
click at [549, 56] on div "Email Template" at bounding box center [589, 65] width 109 height 25
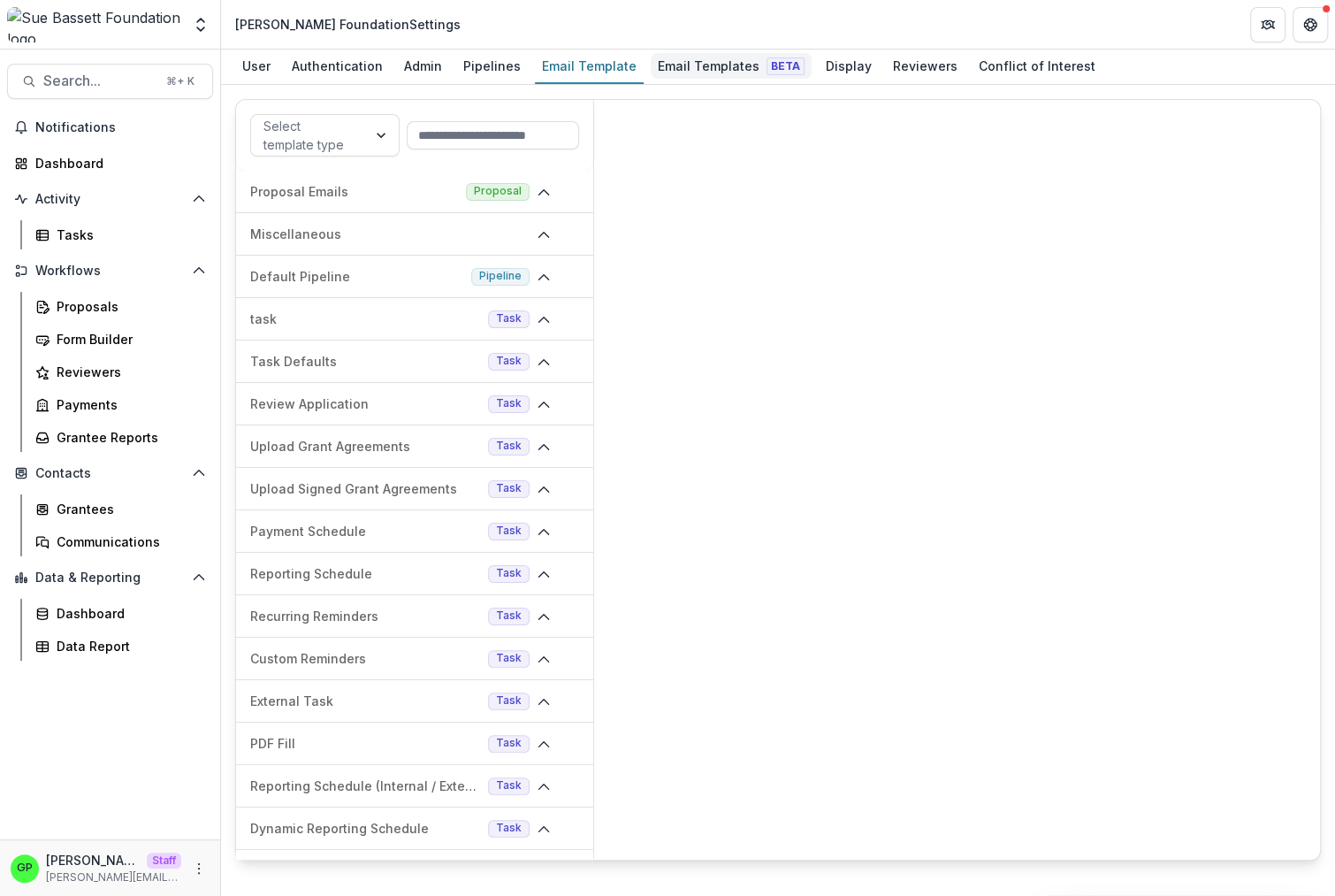
click at [668, 73] on div "Email Templates Beta" at bounding box center [732, 65] width 161 height 25
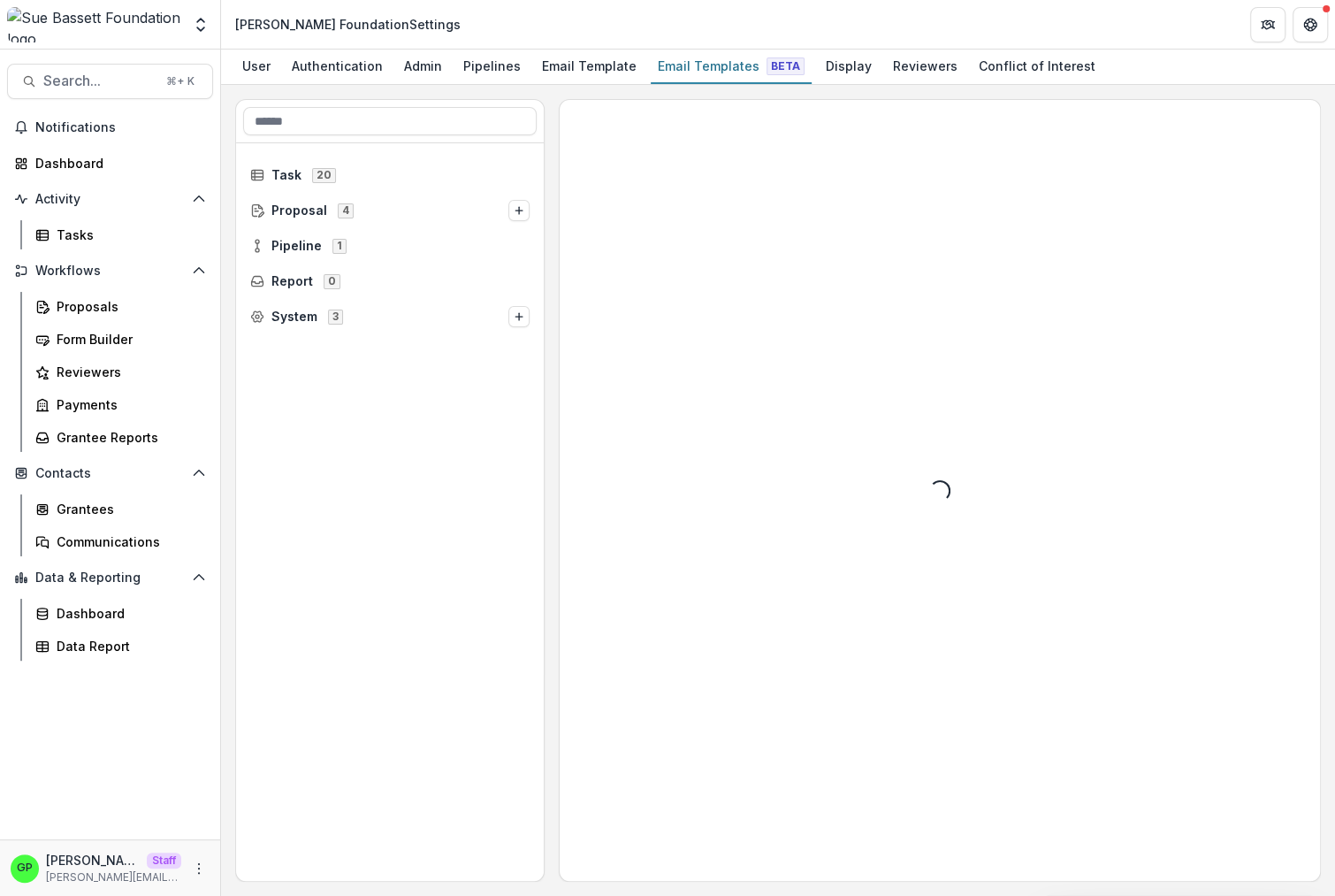
click at [371, 228] on div "Task 20 Proposal 4 Pipeline 1 Report 0 System 3" at bounding box center [389, 238] width 308 height 191
click at [357, 167] on div "Task 20" at bounding box center [390, 175] width 294 height 28
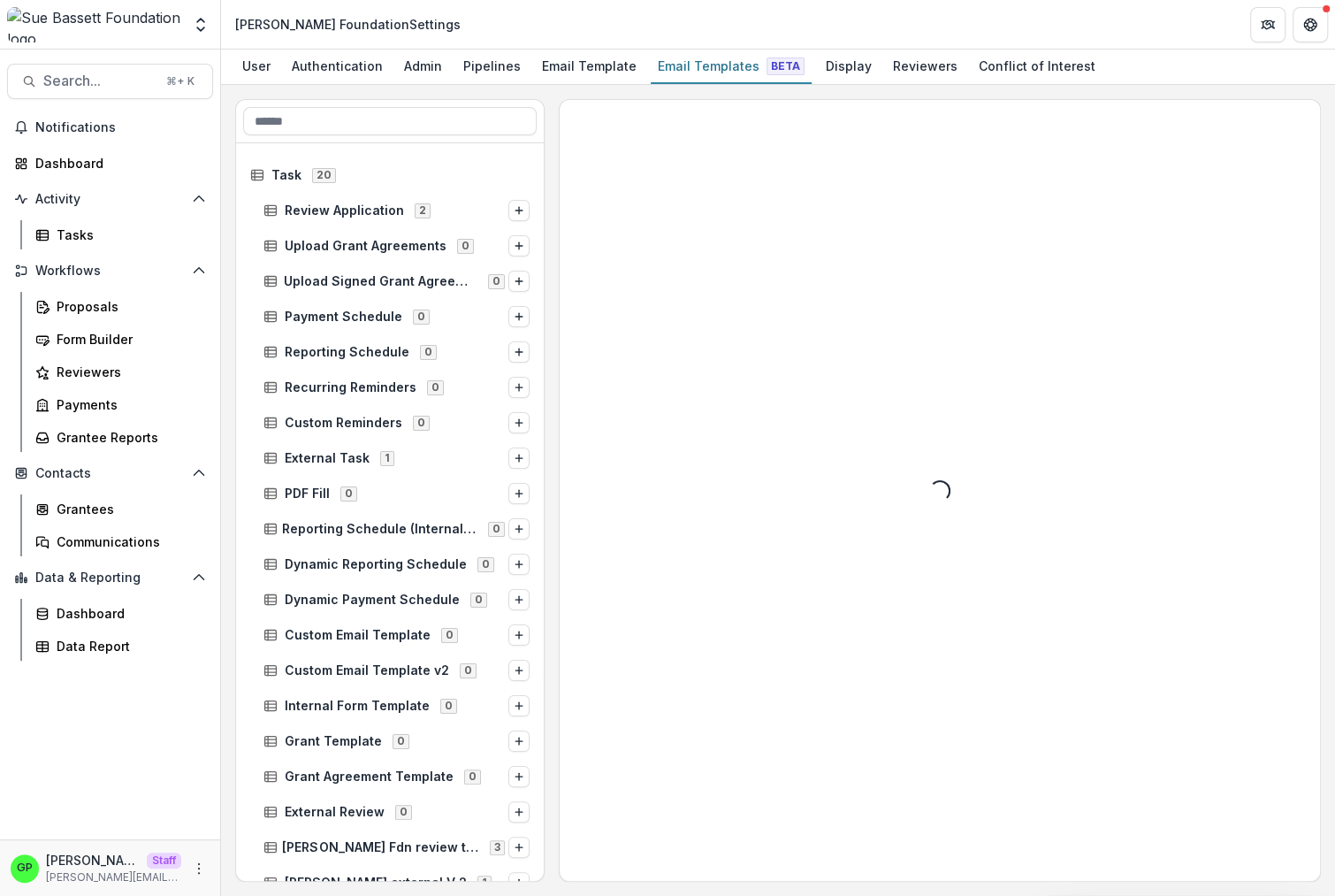
click at [391, 441] on div "External Task 1" at bounding box center [389, 458] width 308 height 36
click at [390, 444] on div "External Task 1" at bounding box center [397, 458] width 281 height 28
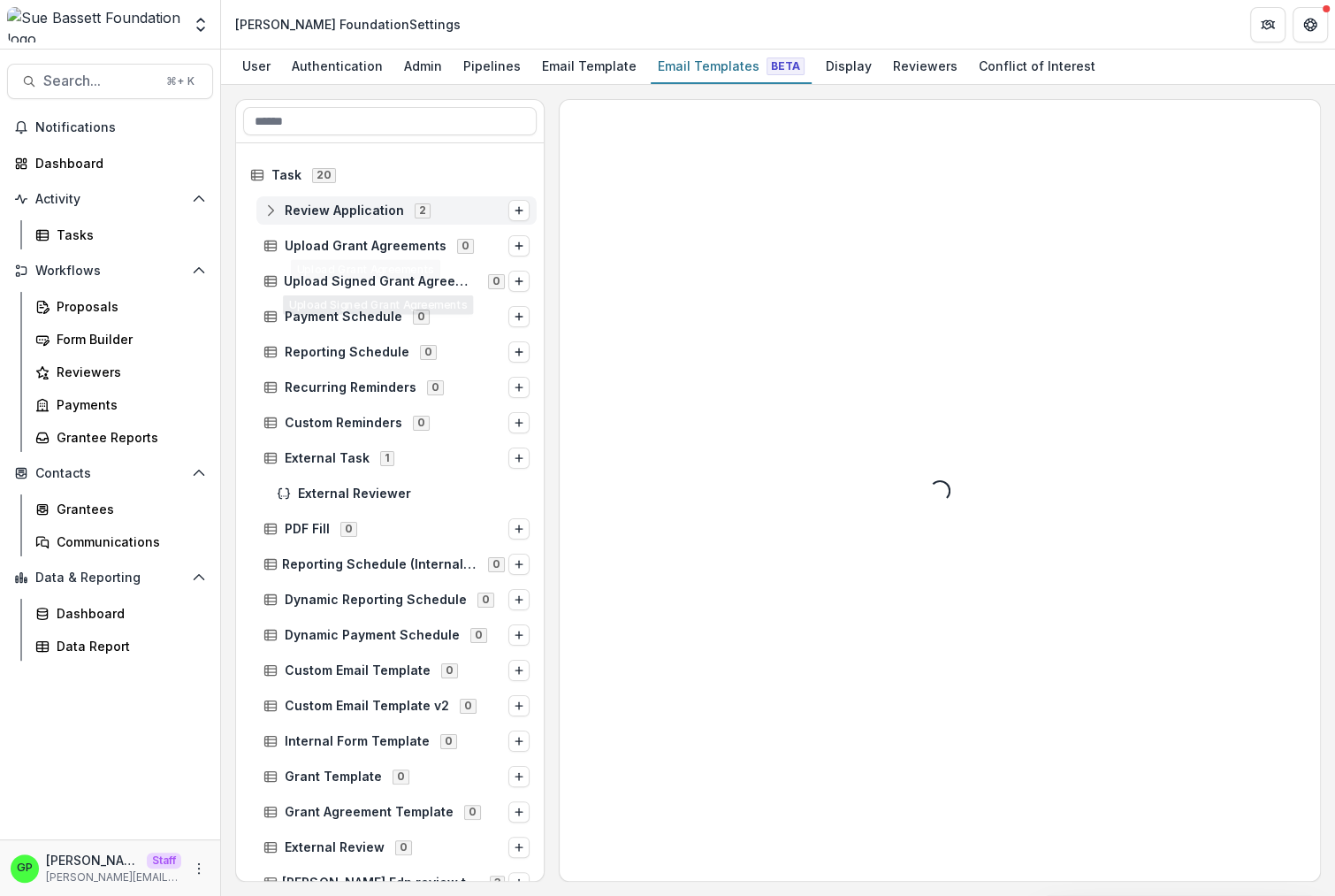
click at [383, 223] on div "Review Application 2" at bounding box center [397, 210] width 281 height 28
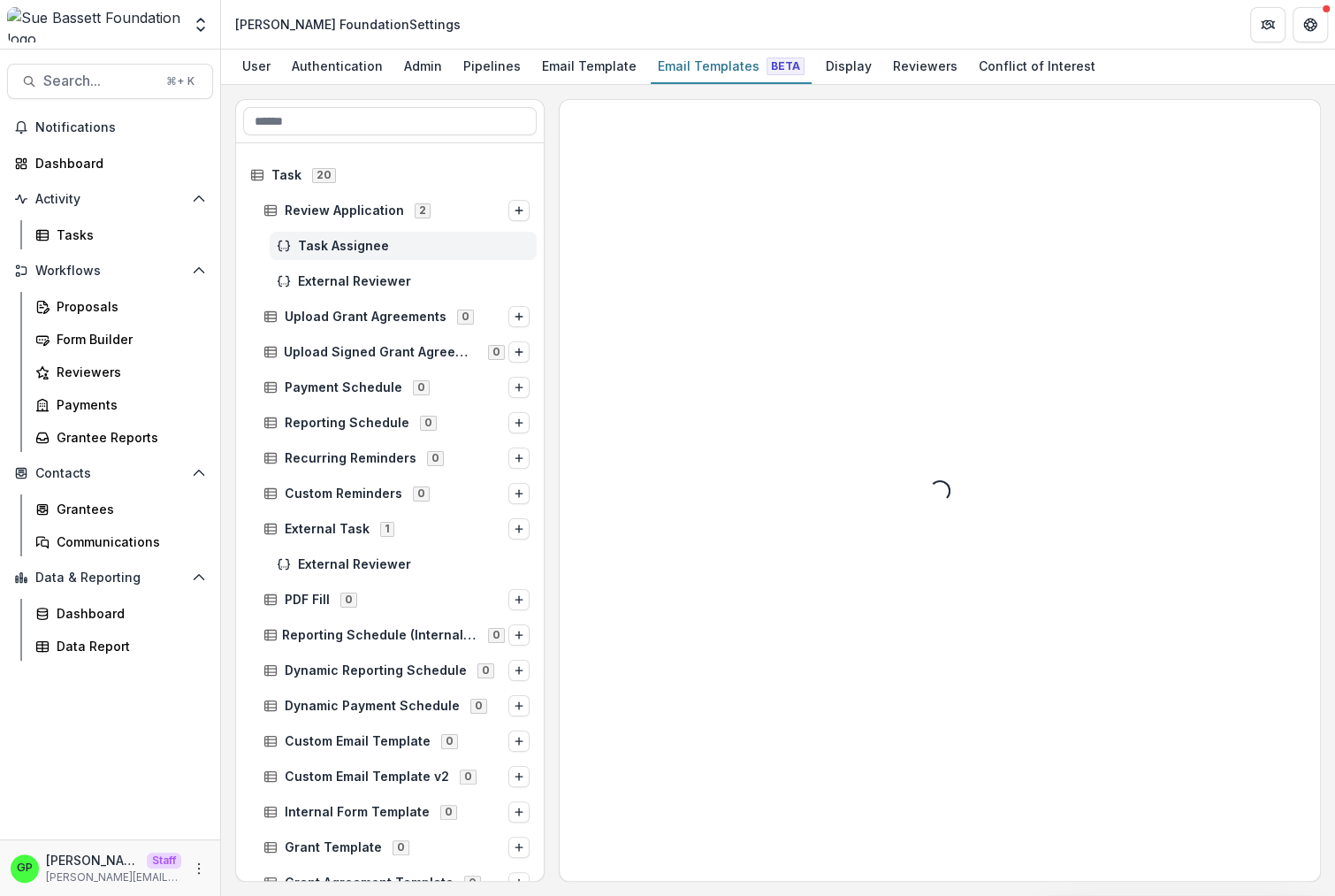
click at [386, 251] on span "Task Assignee" at bounding box center [414, 246] width 232 height 15
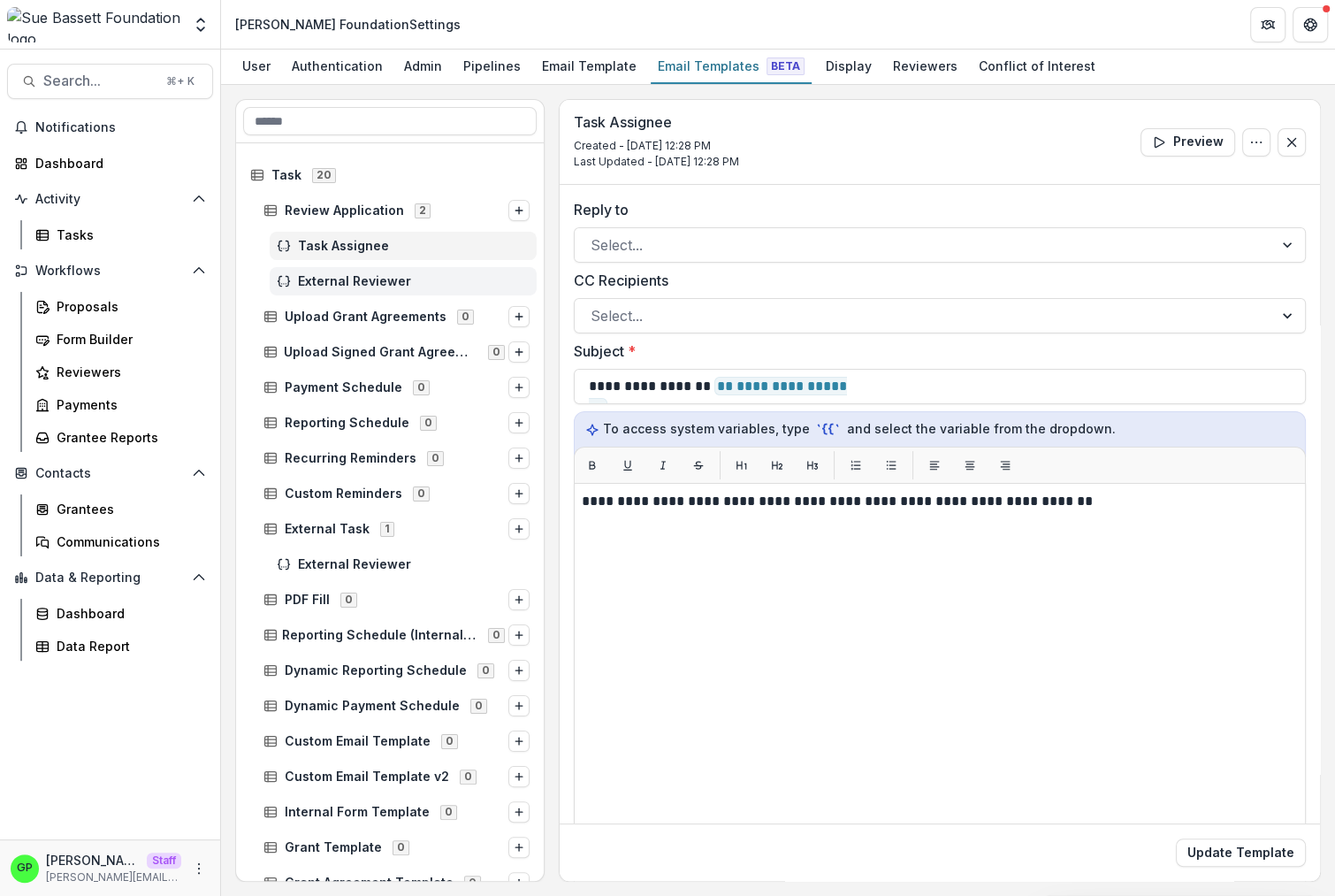
click at [392, 270] on div "External Reviewer" at bounding box center [402, 281] width 267 height 28
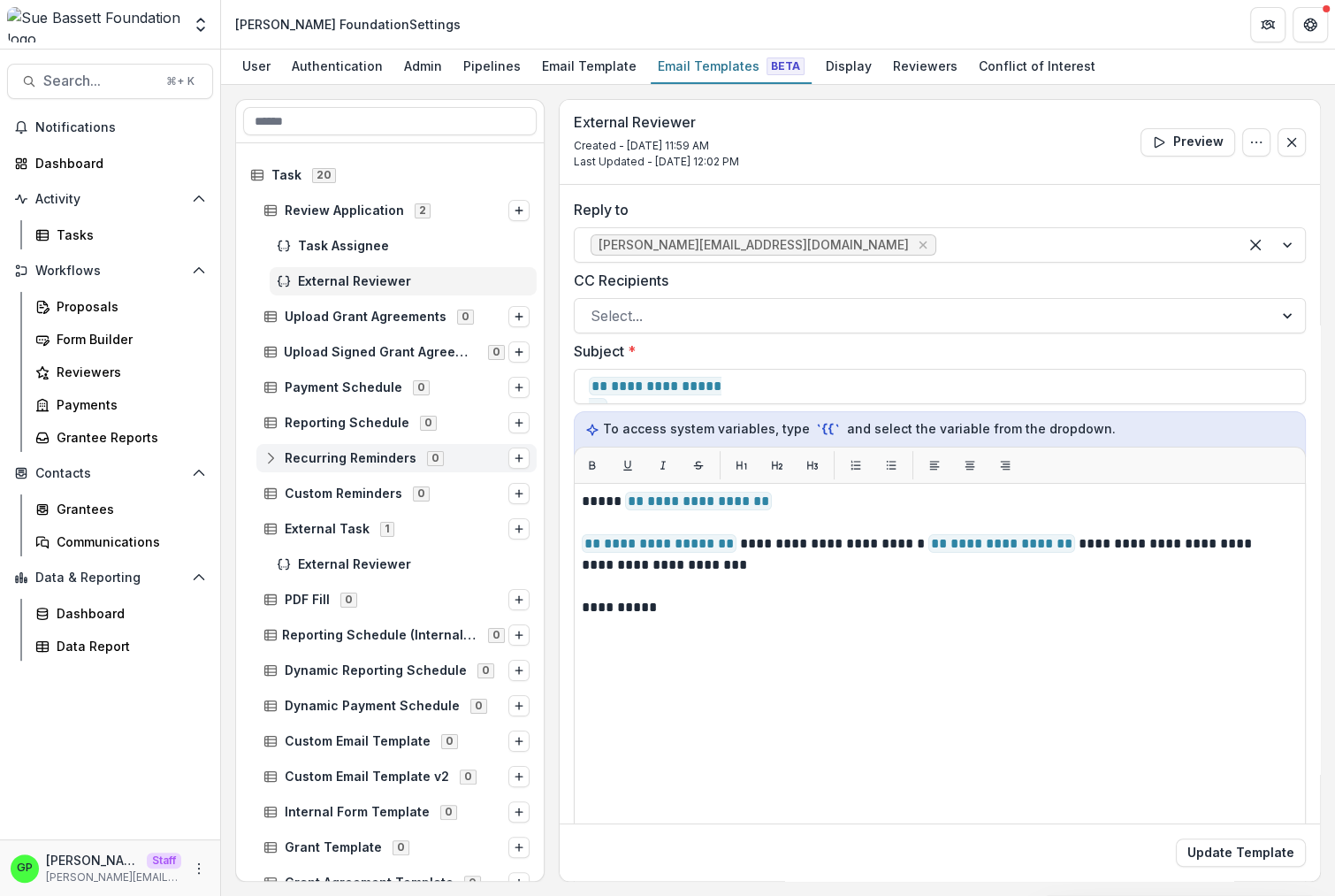
scroll to position [267, 0]
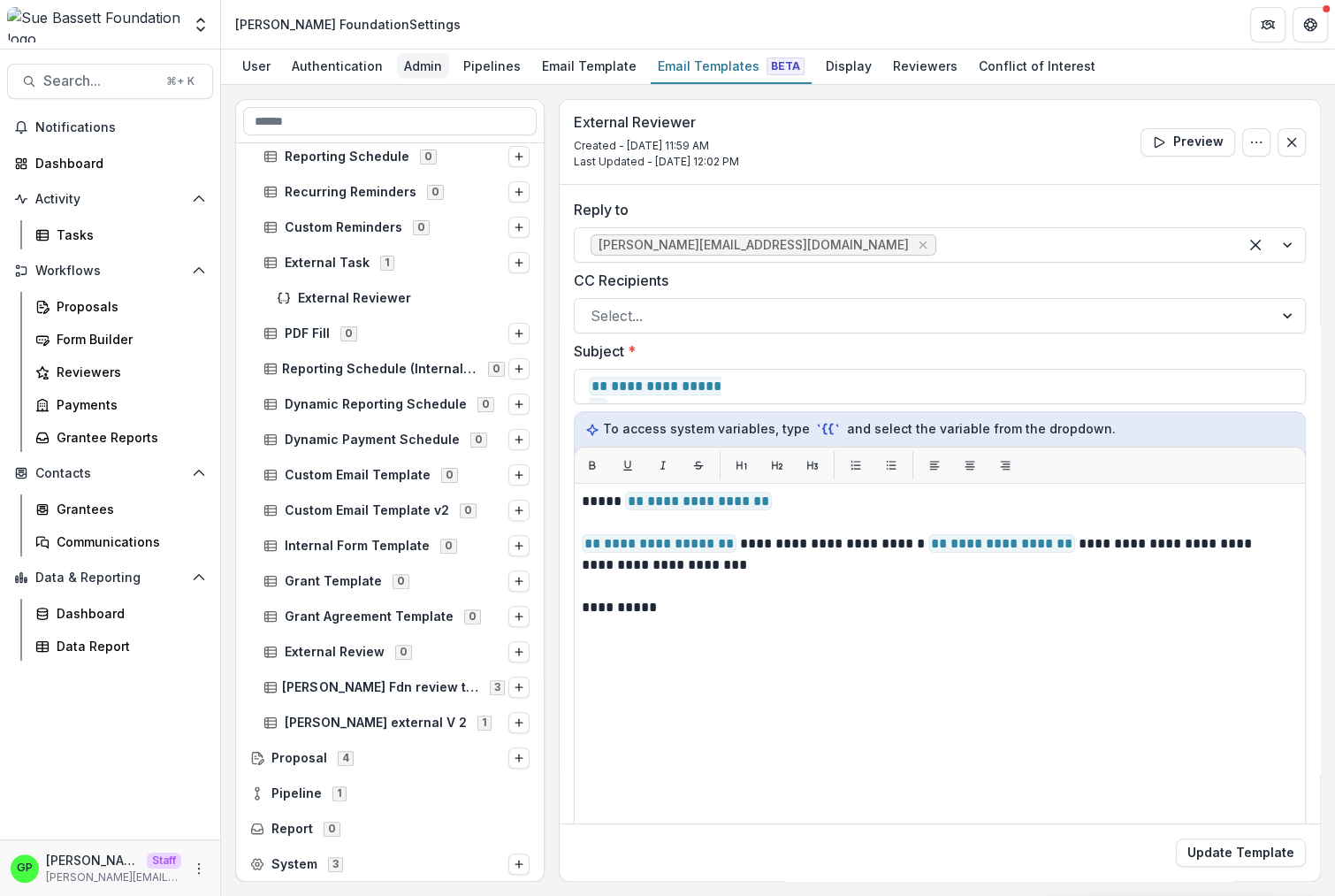
click at [421, 70] on div "Admin" at bounding box center [423, 65] width 52 height 25
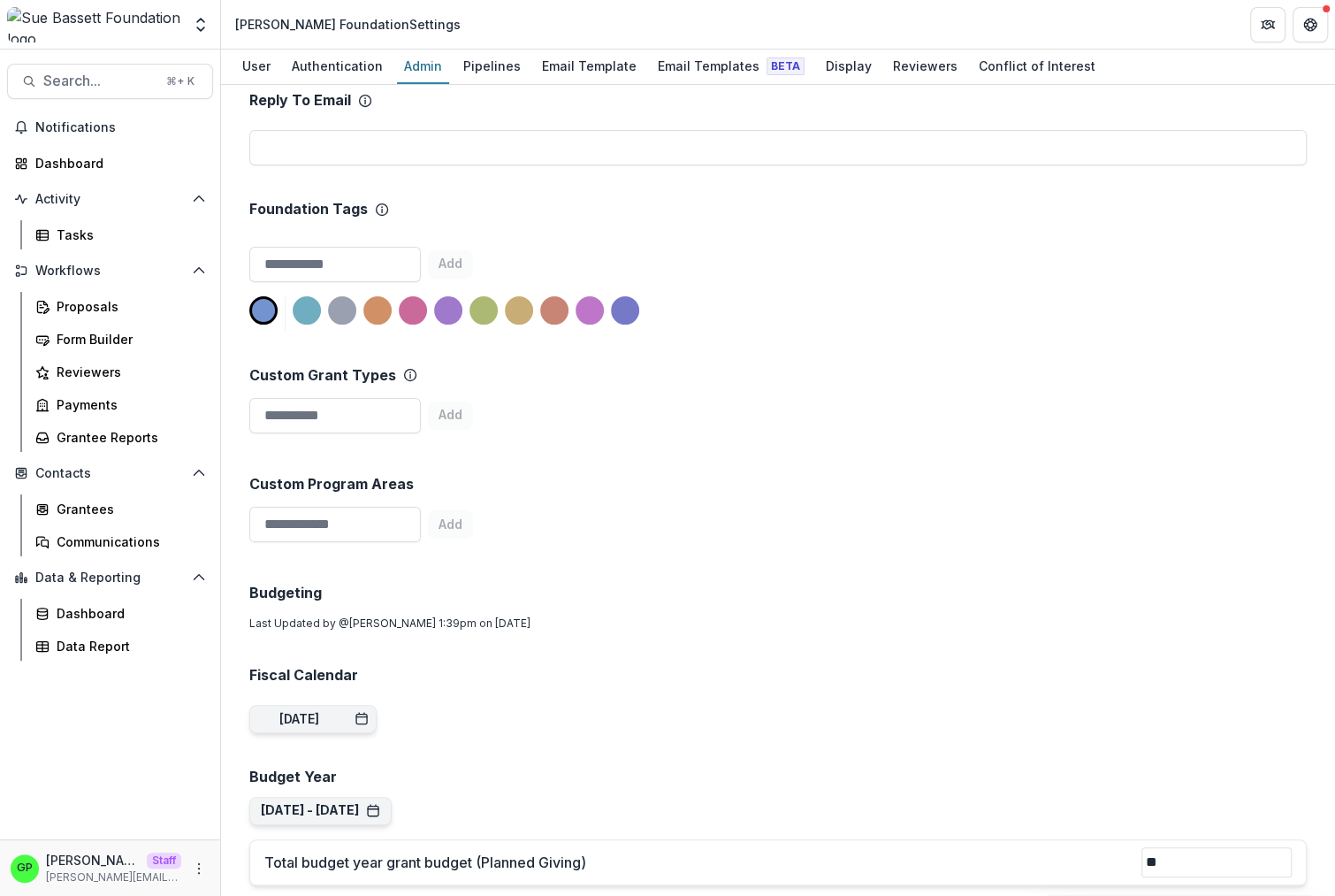
scroll to position [409, 0]
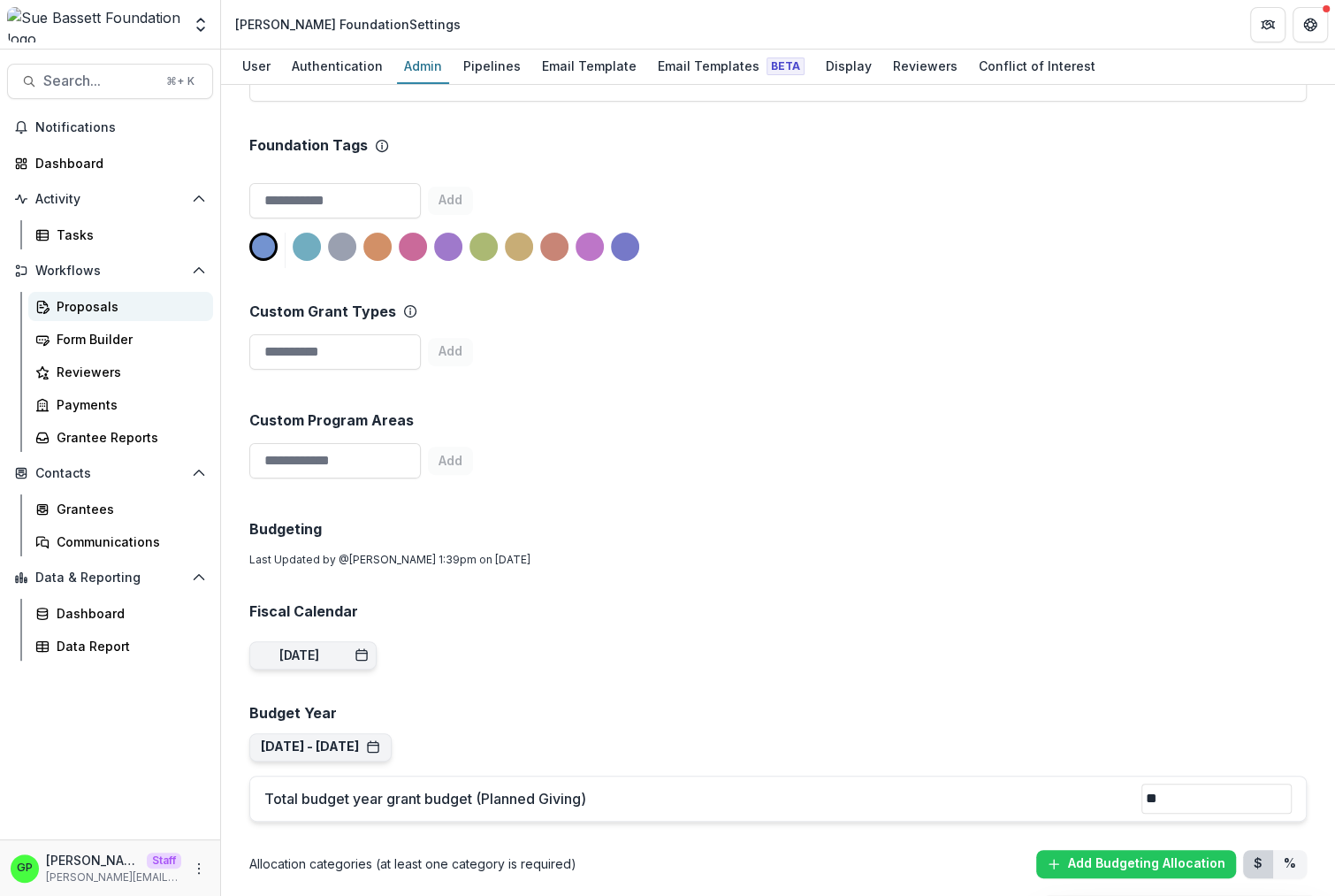
click at [91, 303] on div "Proposals" at bounding box center [127, 307] width 142 height 19
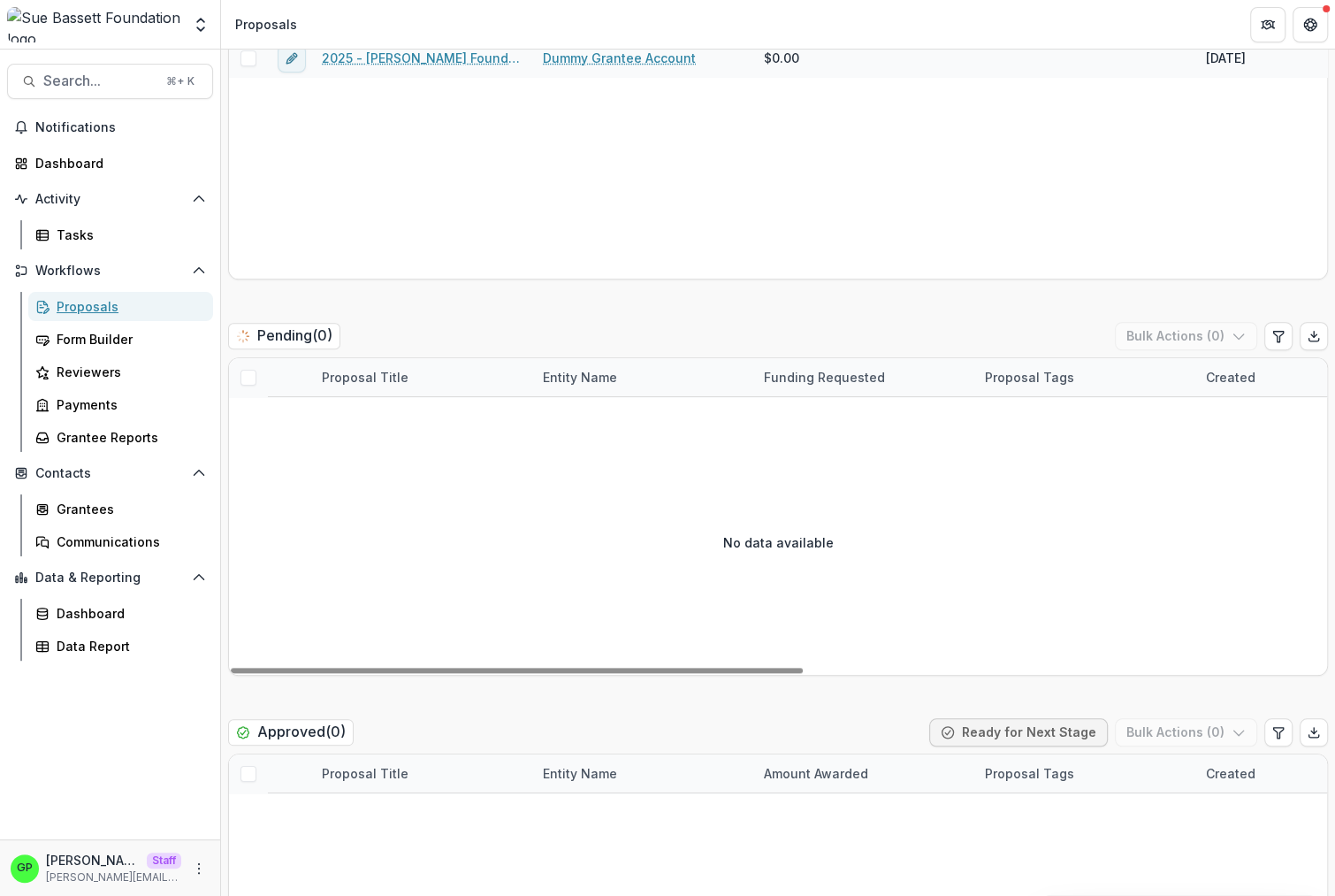
scroll to position [942, 0]
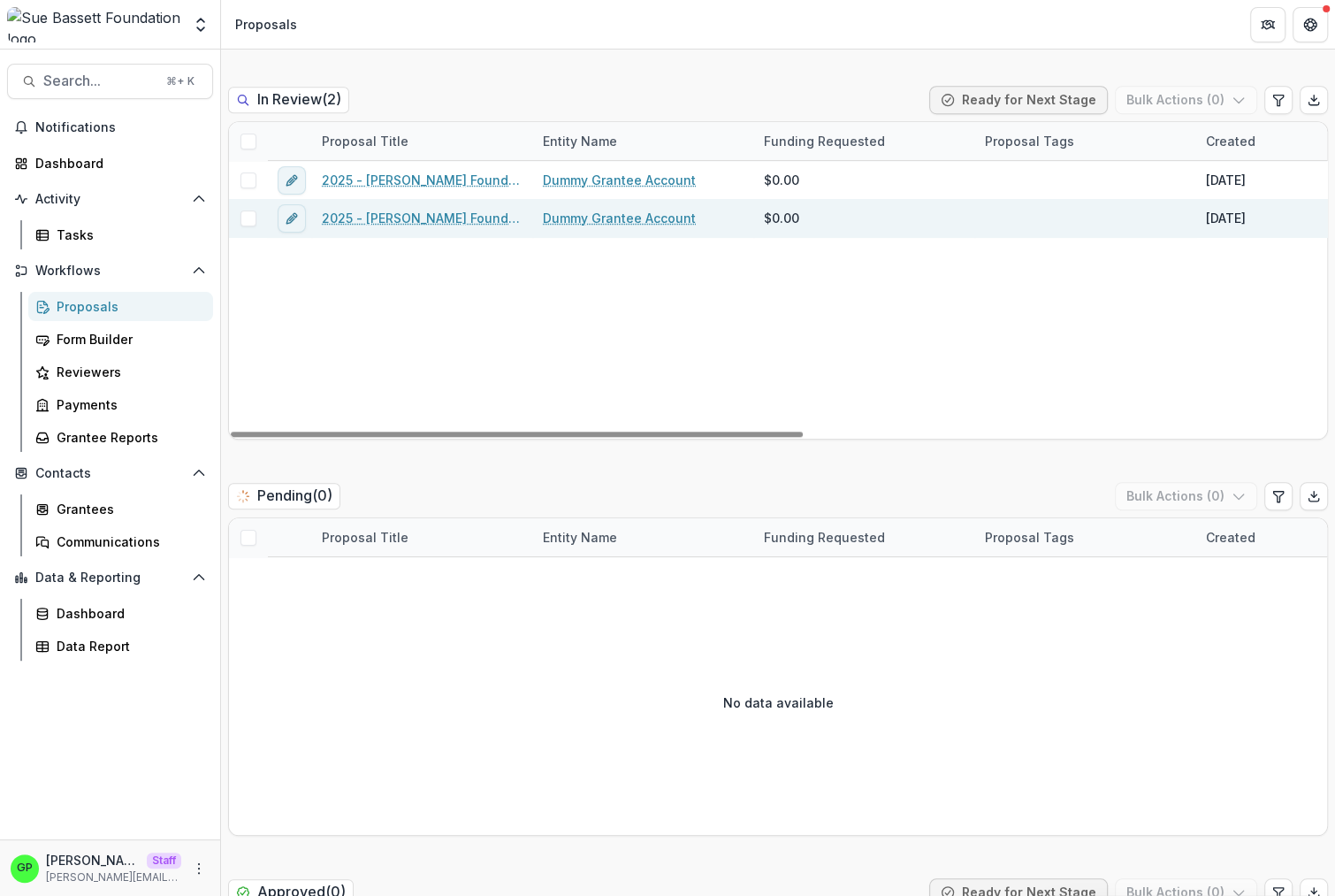
click at [381, 224] on link "2025 - [PERSON_NAME] Foundation Application" at bounding box center [422, 218] width 200 height 19
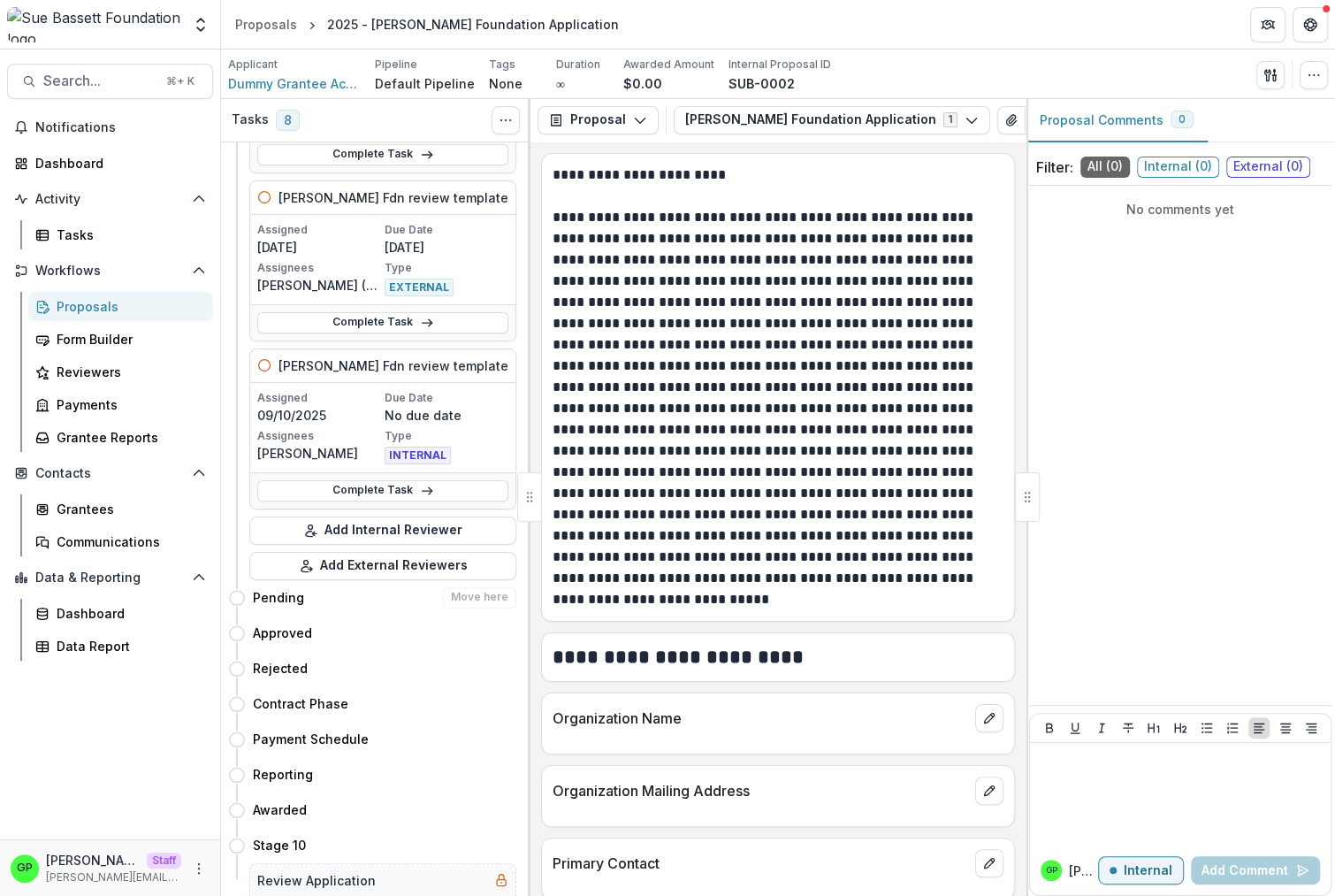
scroll to position [1066, 0]
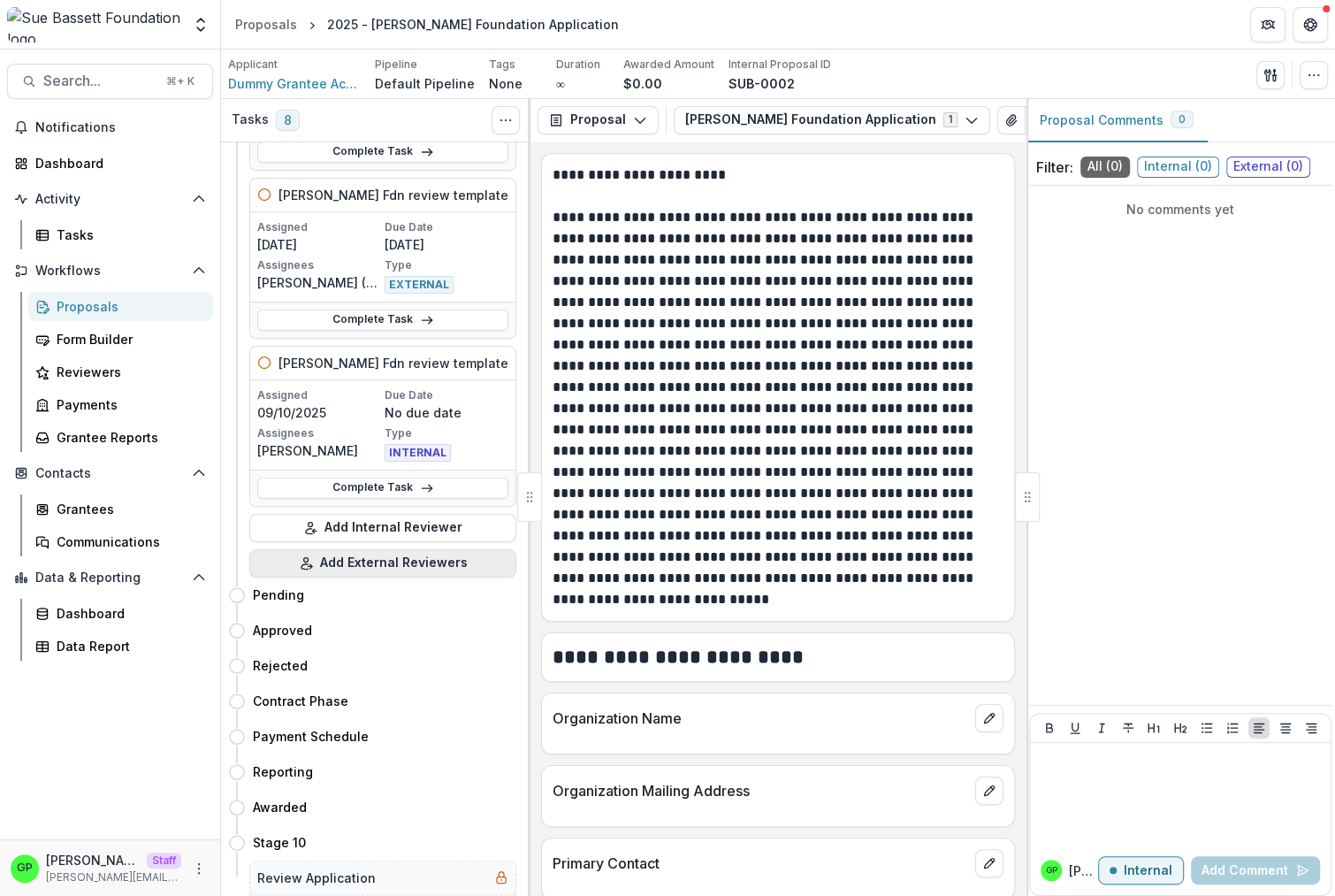
click at [346, 560] on button "Add External Reviewers" at bounding box center [383, 563] width 267 height 28
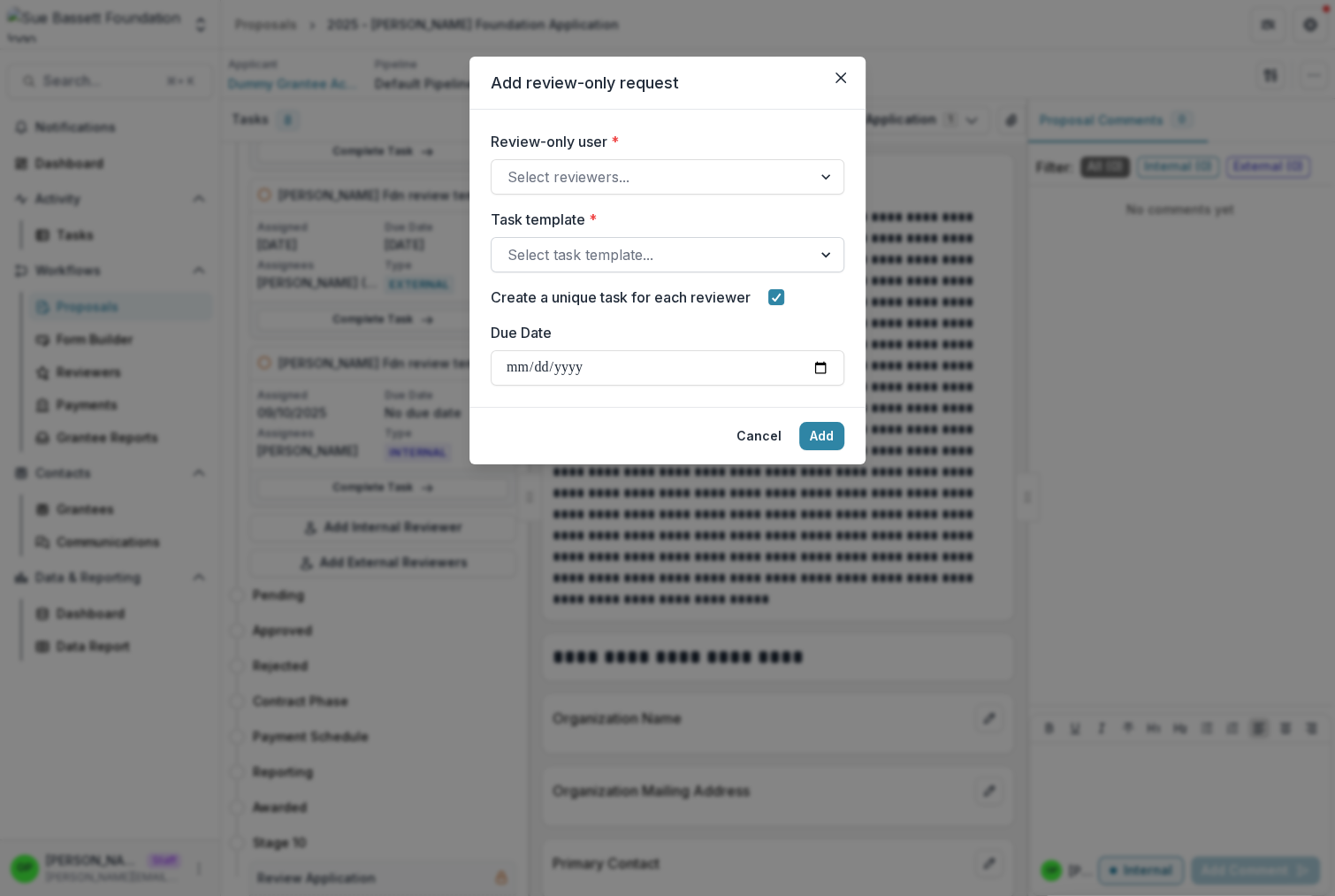
click at [570, 270] on div "Select task template..." at bounding box center [668, 254] width 354 height 36
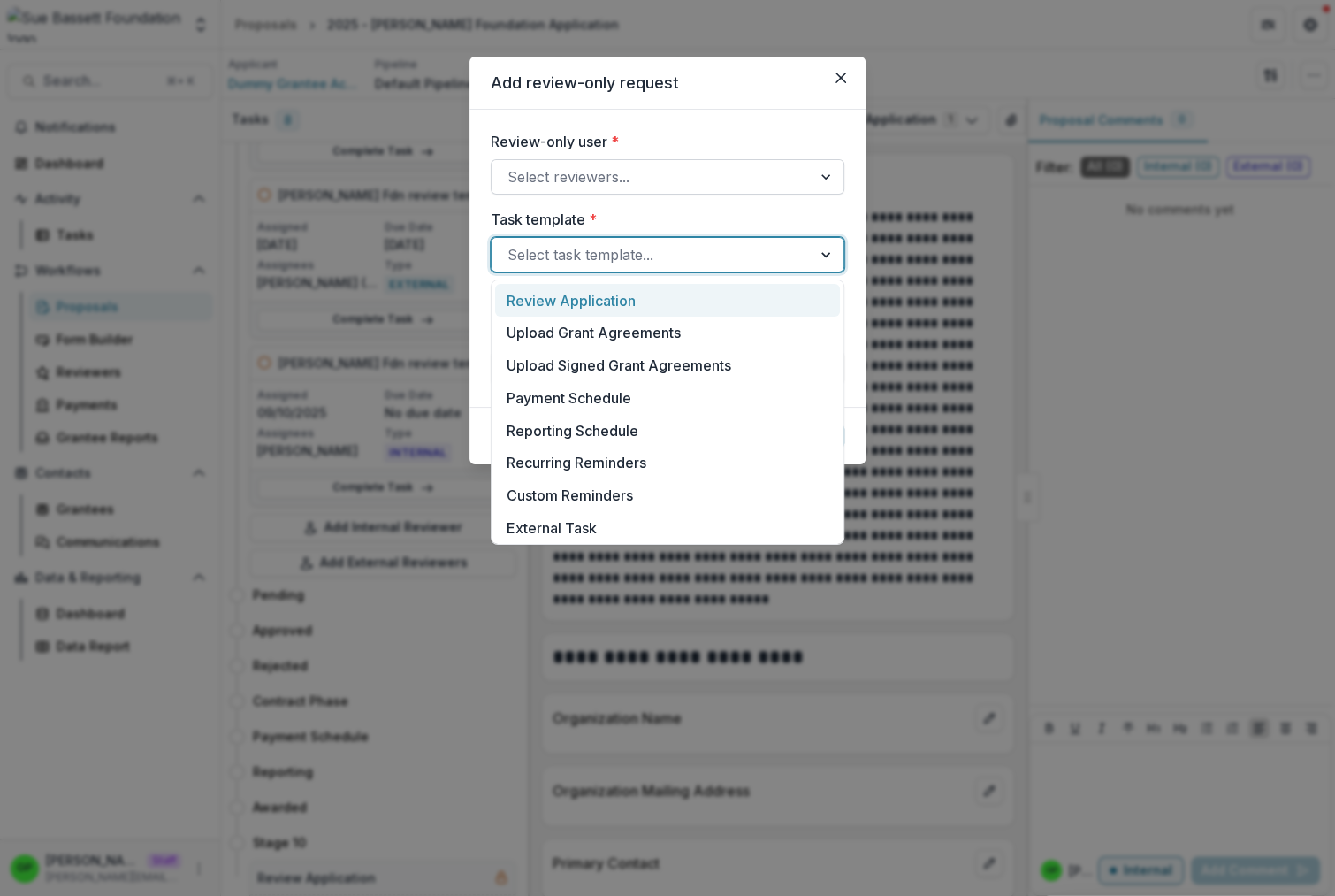
click at [554, 188] on div at bounding box center [652, 177] width 288 height 24
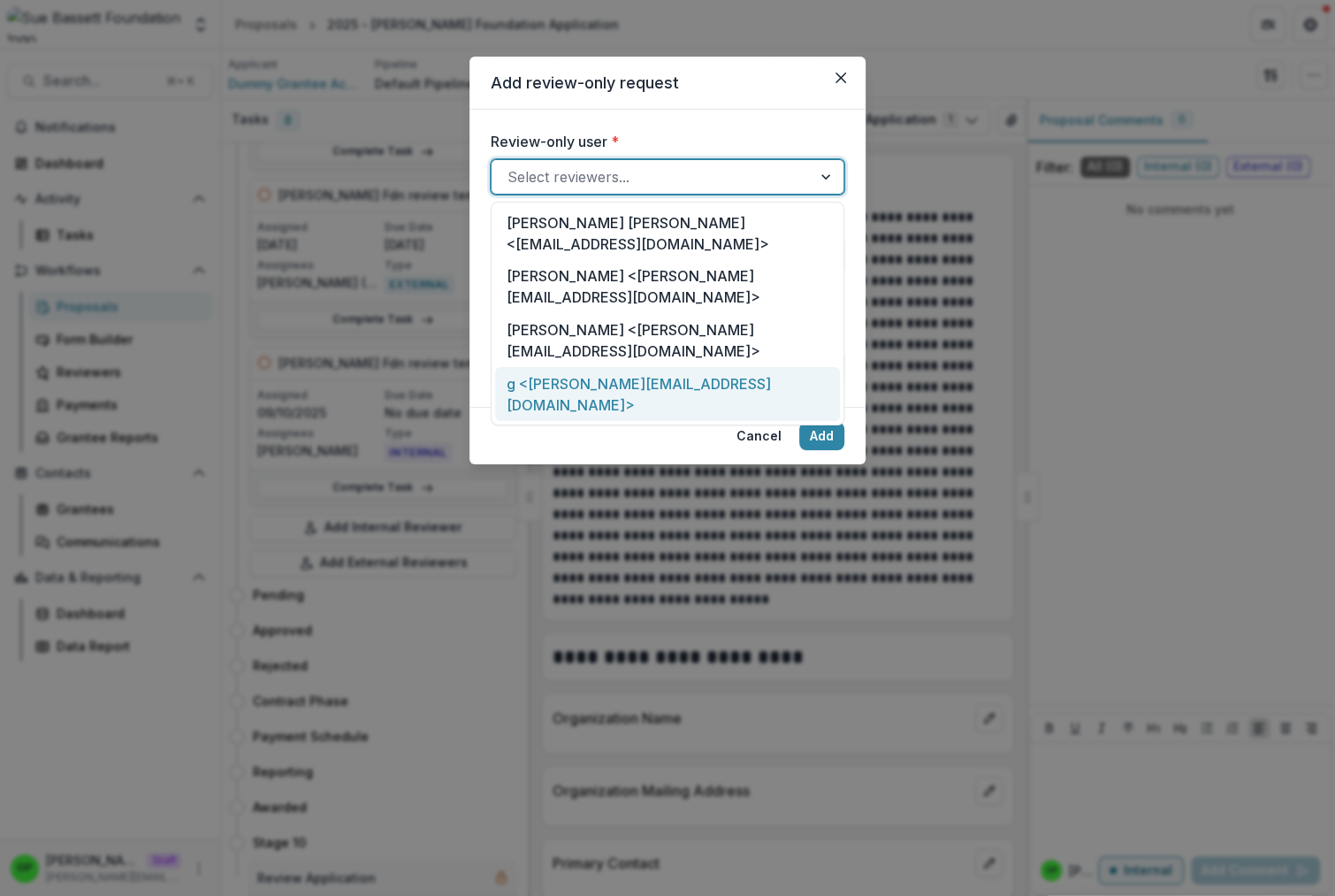
click at [593, 367] on div "g <[PERSON_NAME][EMAIL_ADDRESS][DOMAIN_NAME]>" at bounding box center [667, 394] width 345 height 54
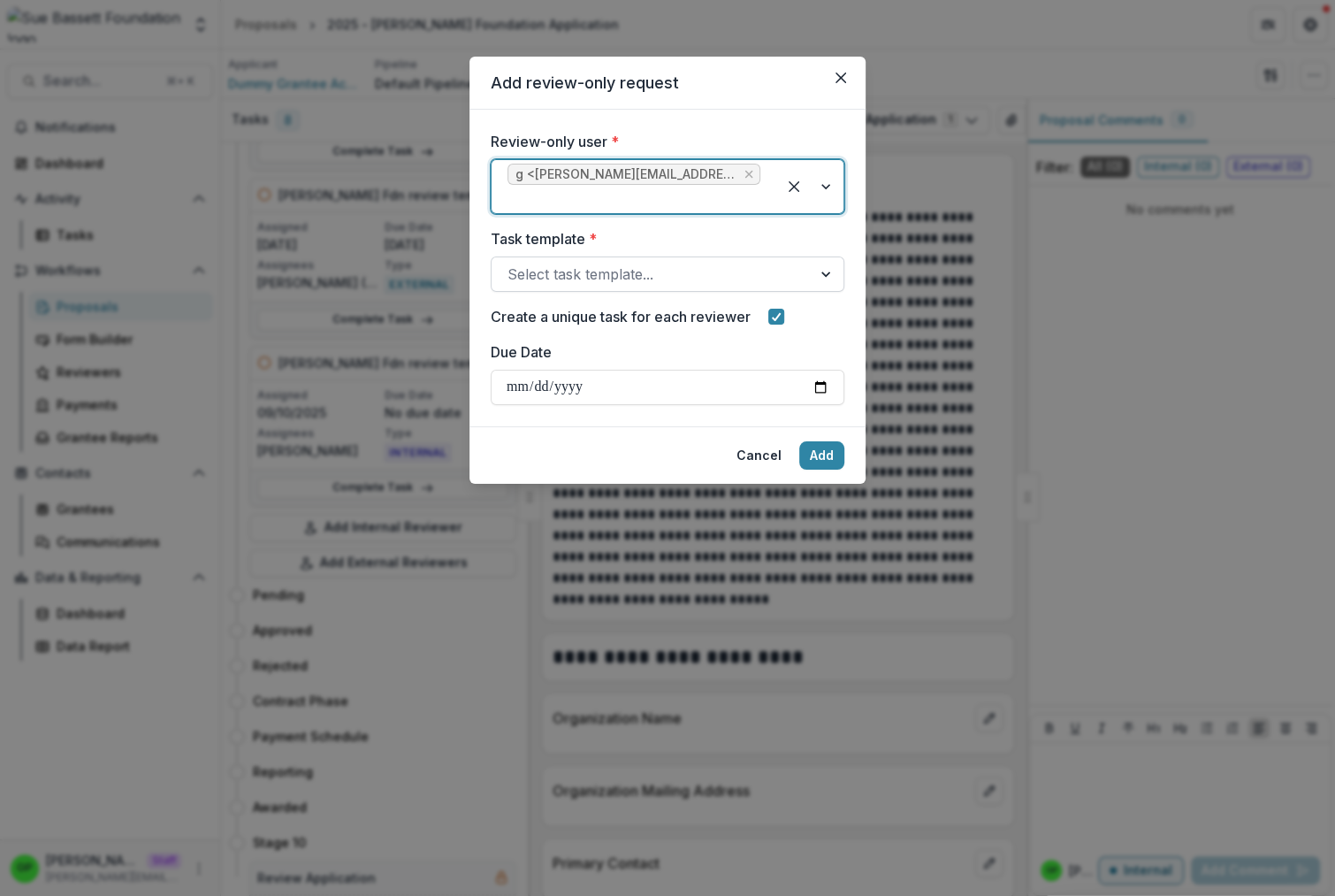
click at [603, 257] on div "Select task template..." at bounding box center [668, 274] width 354 height 36
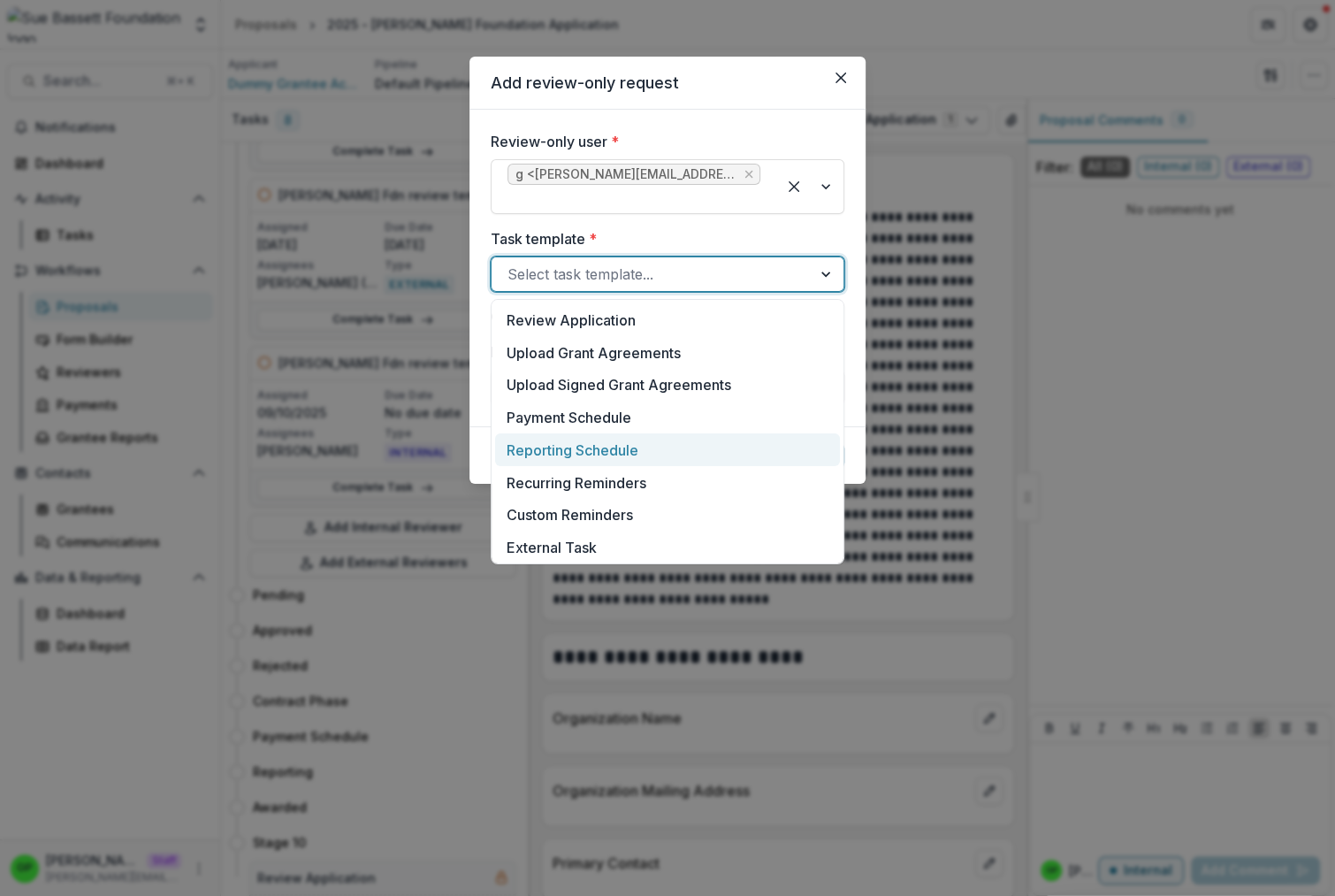
scroll to position [394, 0]
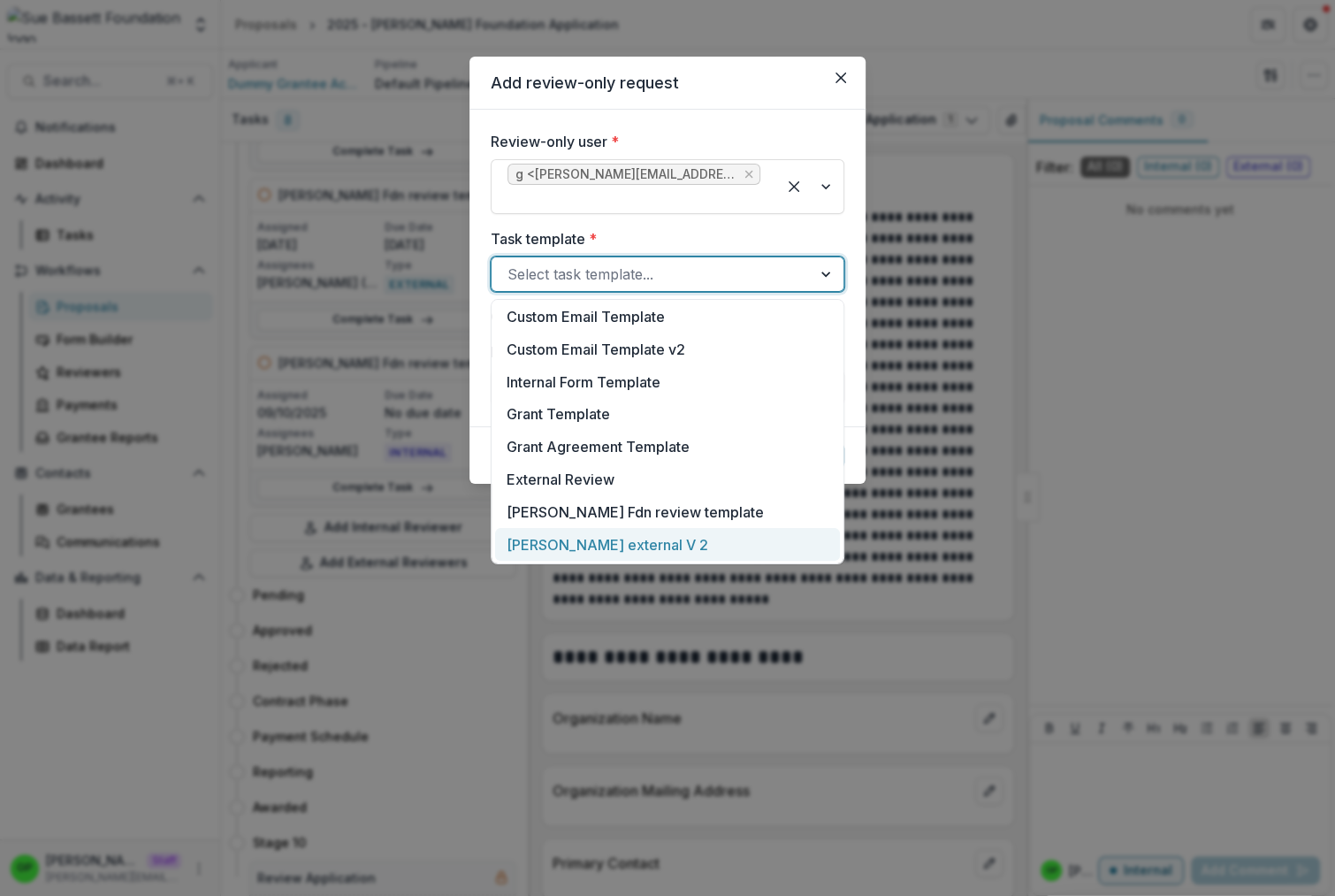
click at [624, 536] on div "[PERSON_NAME] external V 2" at bounding box center [667, 543] width 345 height 33
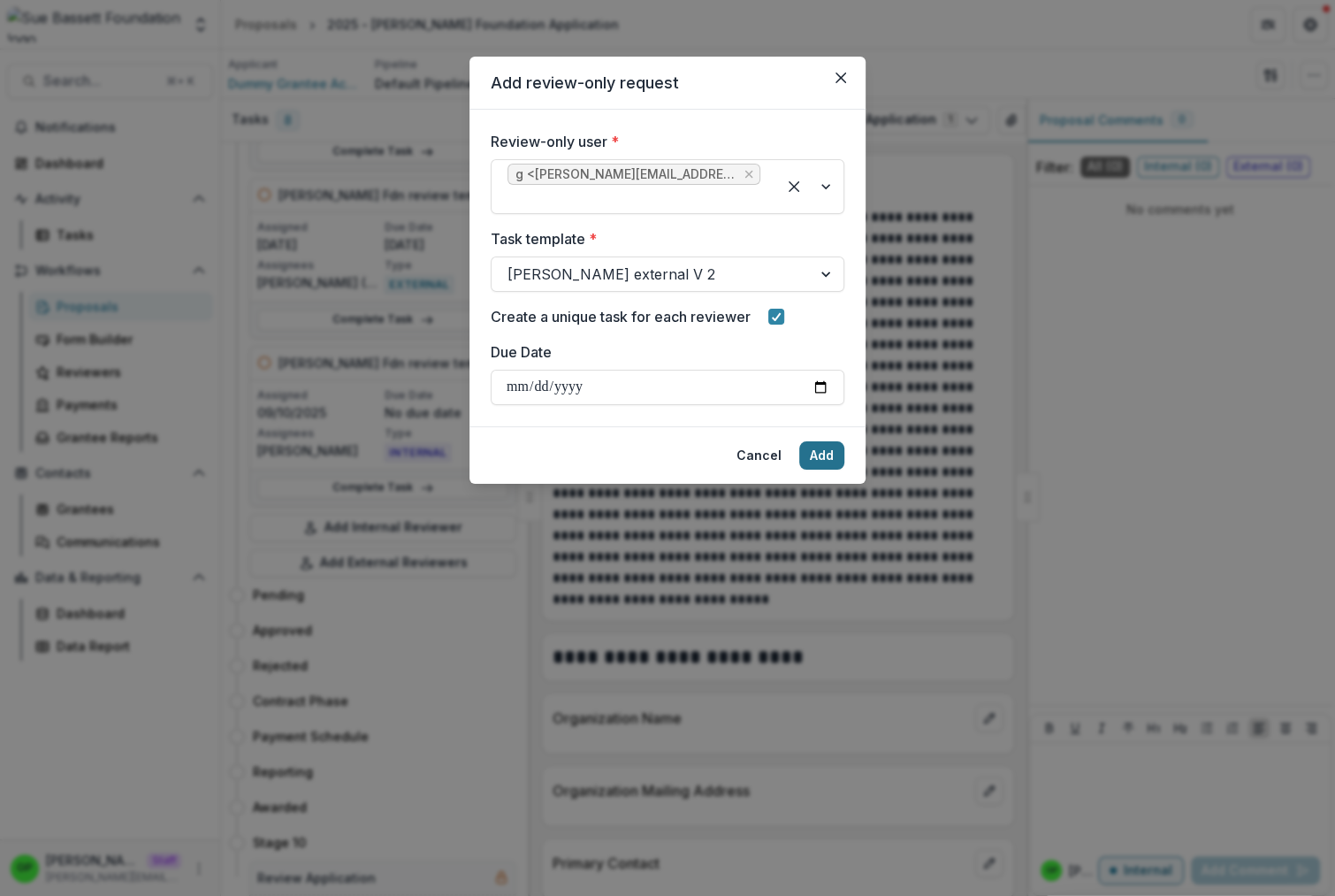
click at [824, 451] on button "Add" at bounding box center [822, 455] width 45 height 28
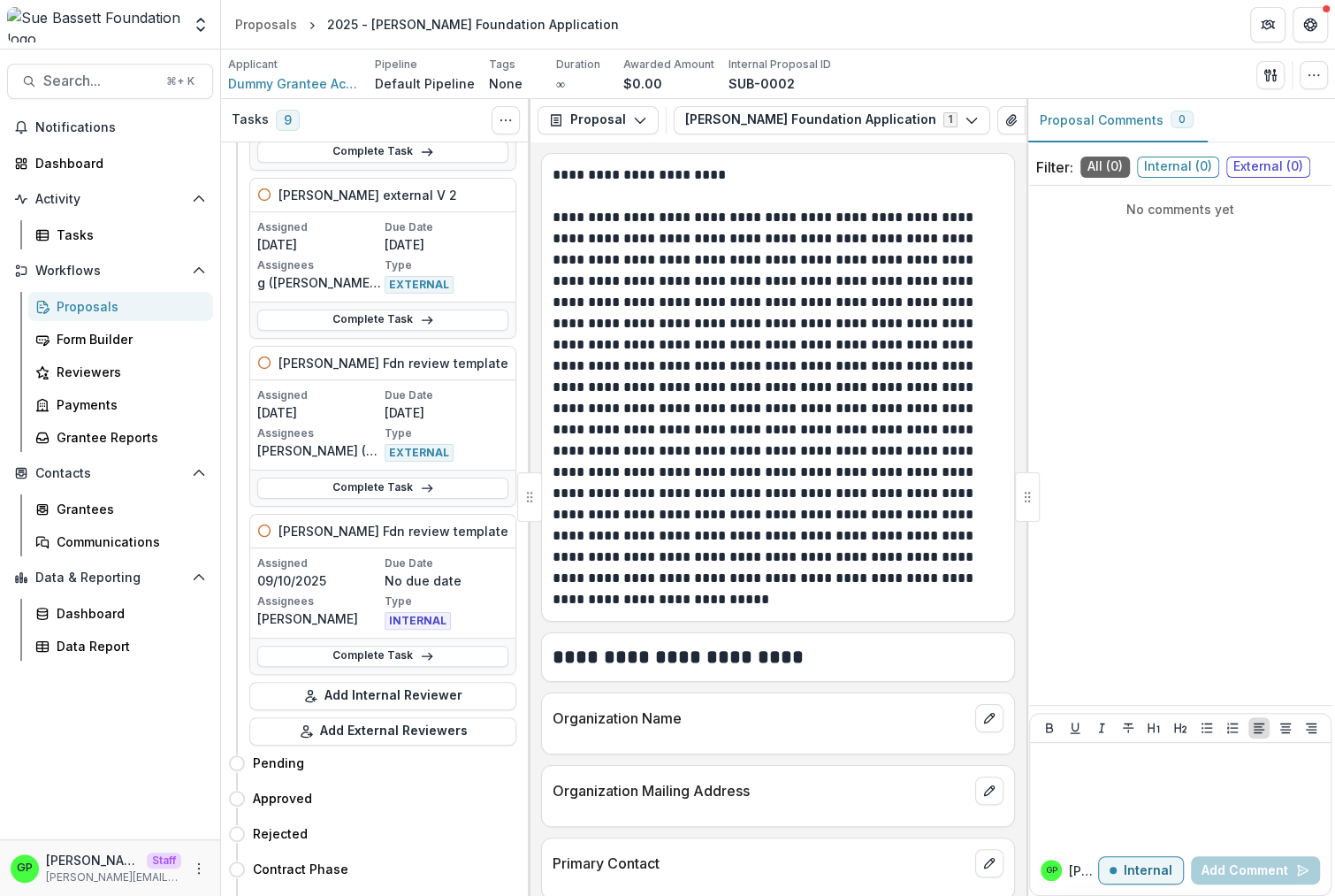
click at [36, 313] on icon at bounding box center [42, 306] width 14 height 14
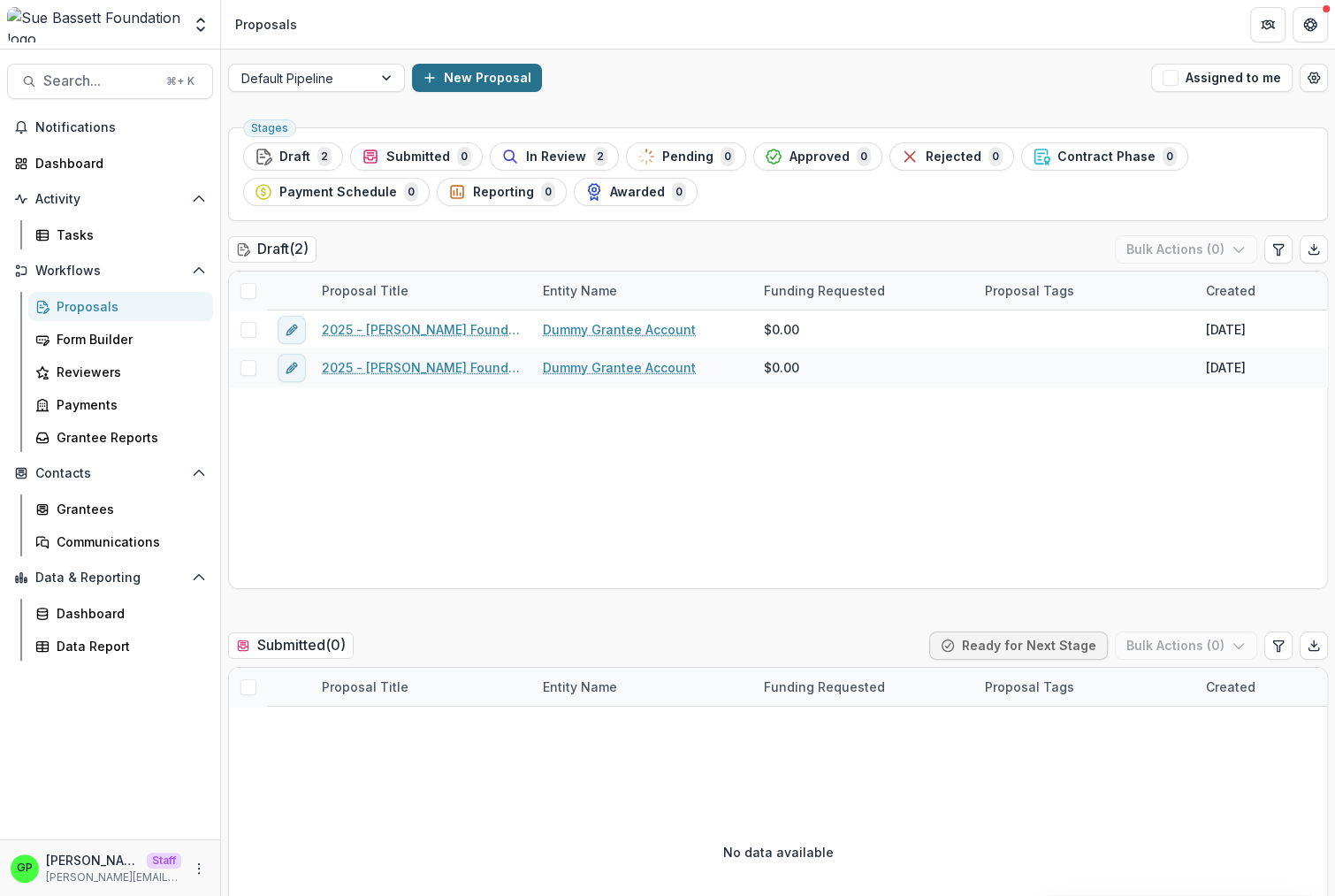
click at [482, 83] on button "New Proposal" at bounding box center [476, 78] width 130 height 28
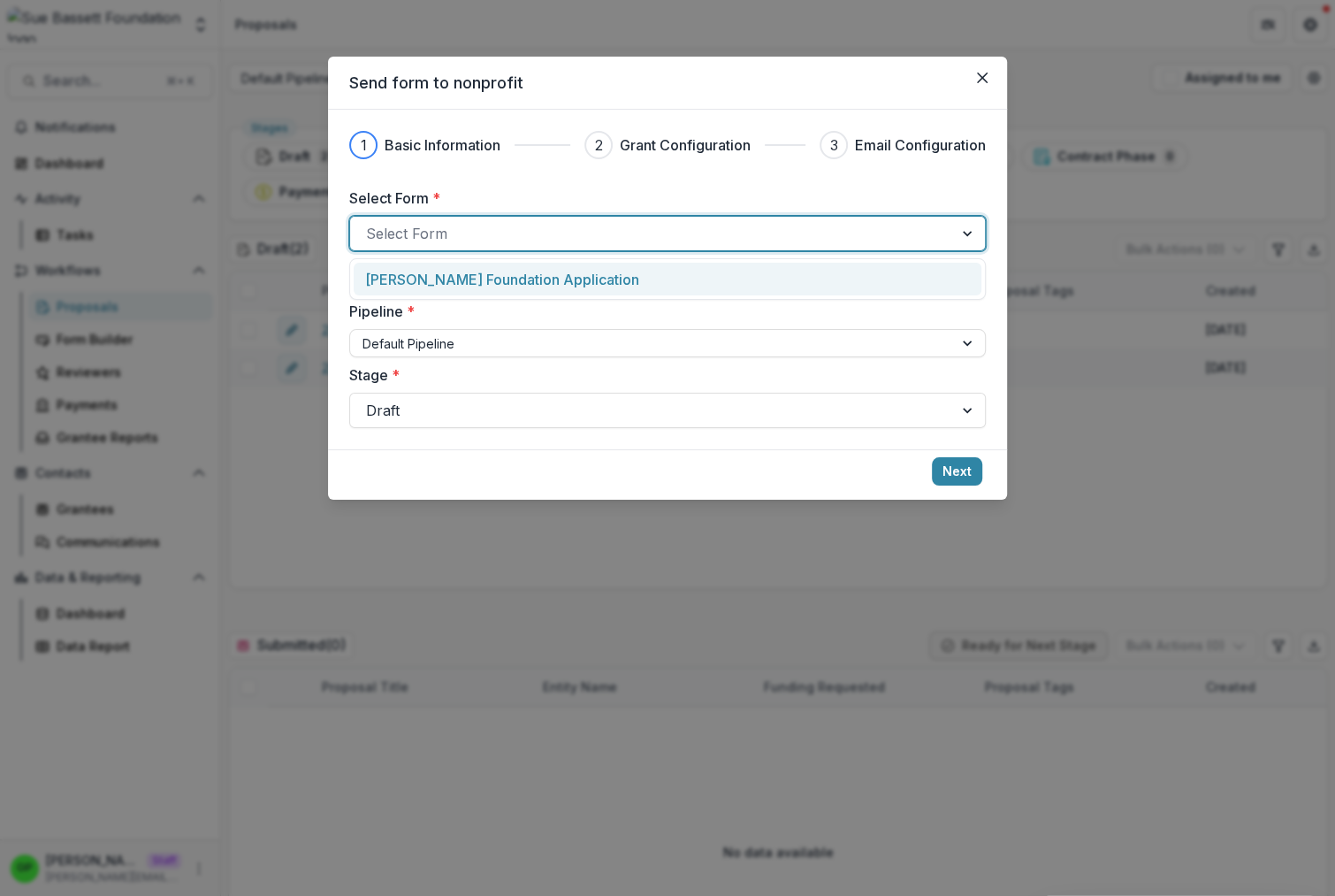
click at [463, 219] on div "Select Form" at bounding box center [667, 234] width 637 height 36
click at [450, 271] on p "Sue Bassett Foundation Application" at bounding box center [501, 279] width 274 height 22
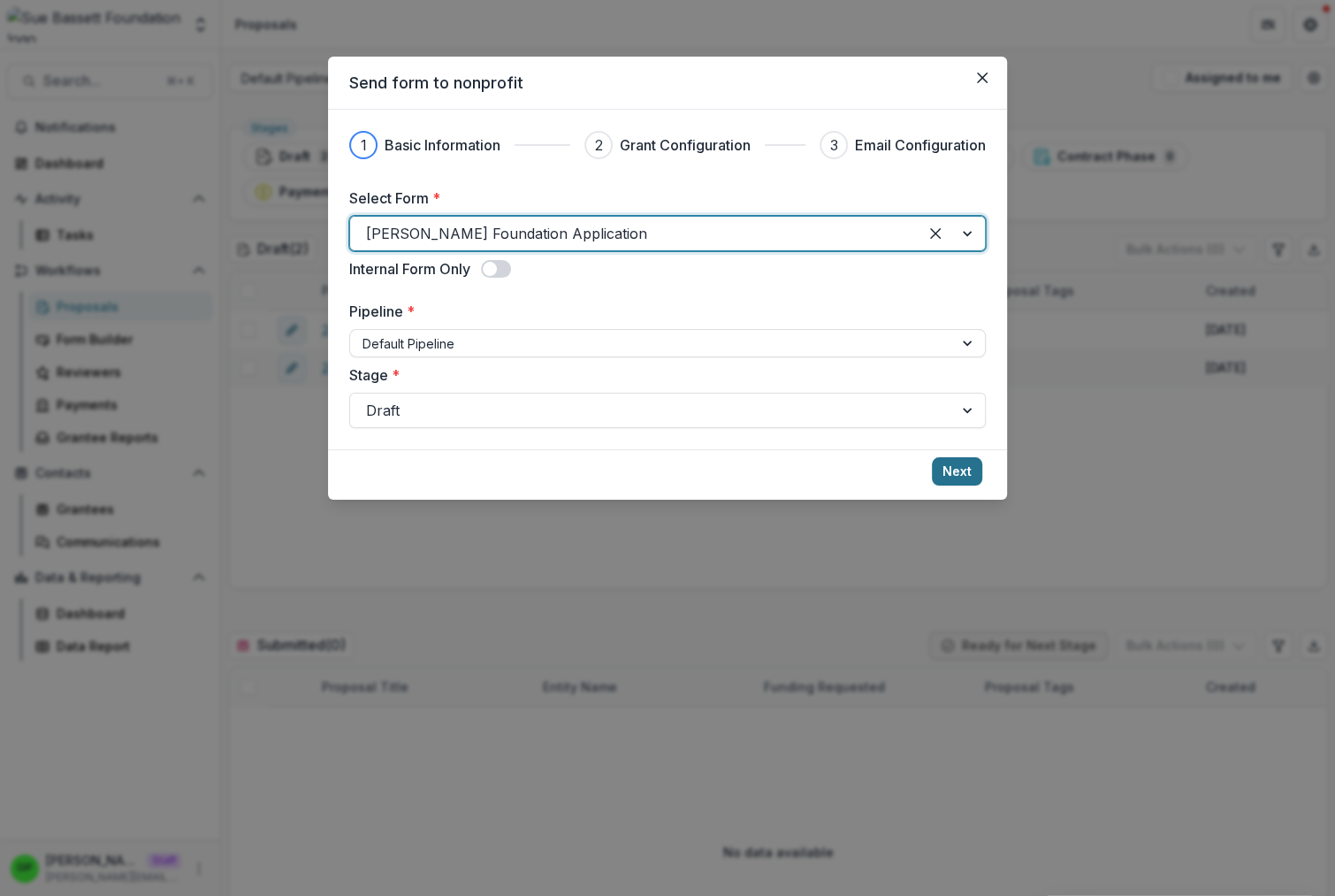
click at [963, 464] on button "Next" at bounding box center [957, 471] width 51 height 28
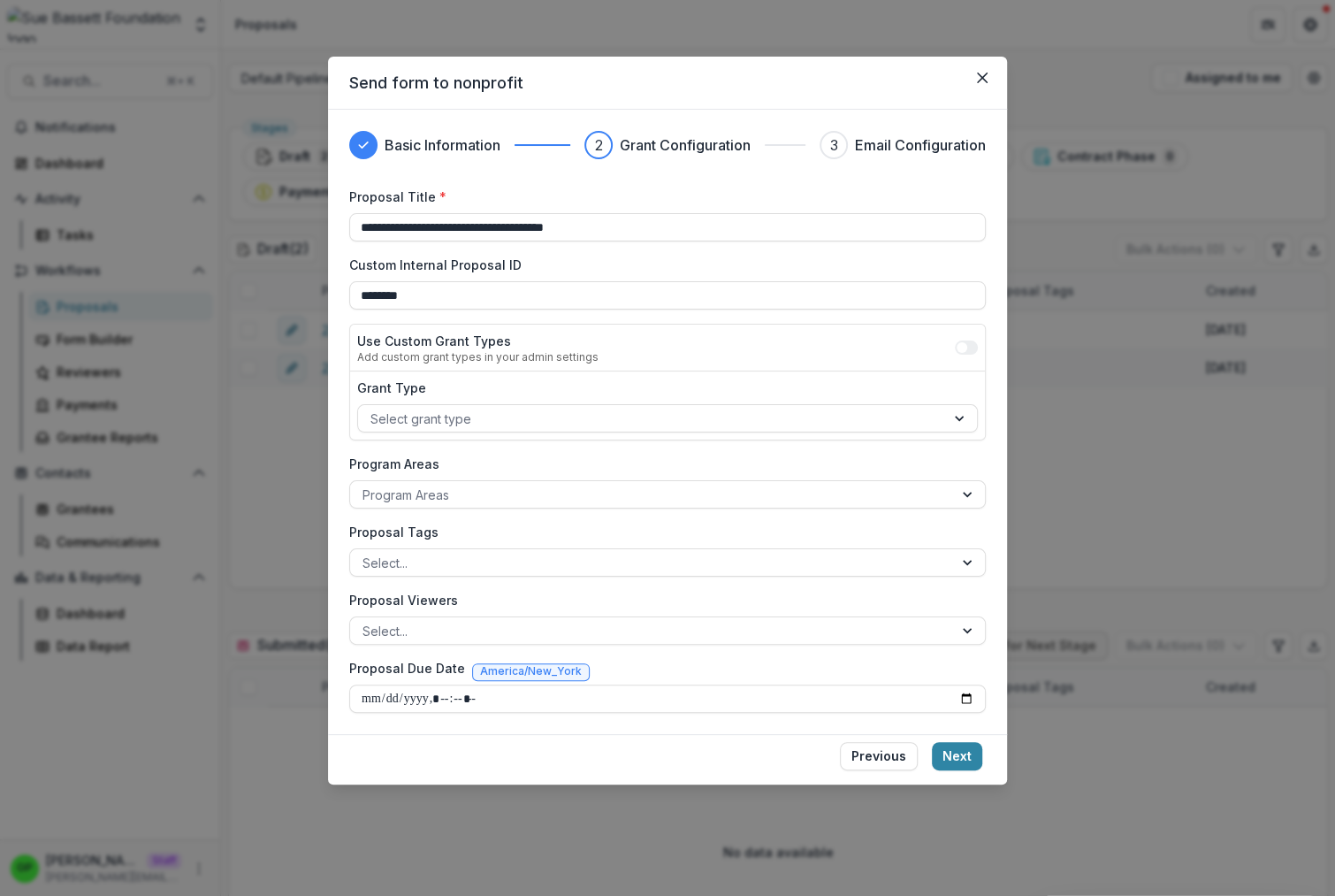
drag, startPoint x: 942, startPoint y: 748, endPoint x: 932, endPoint y: 735, distance: 16.4
click at [945, 750] on button "Next" at bounding box center [957, 756] width 51 height 28
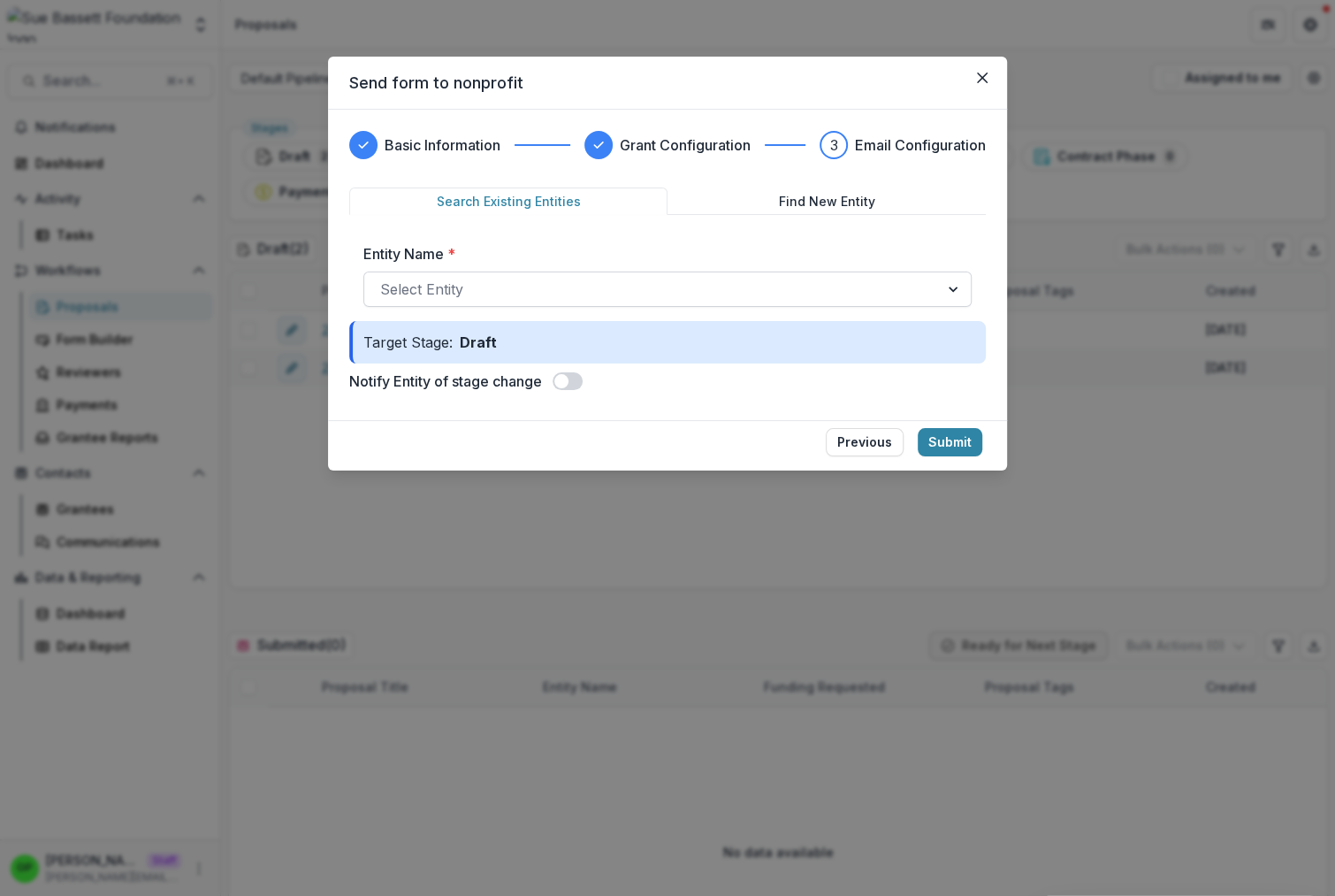
click at [460, 296] on div at bounding box center [651, 289] width 543 height 24
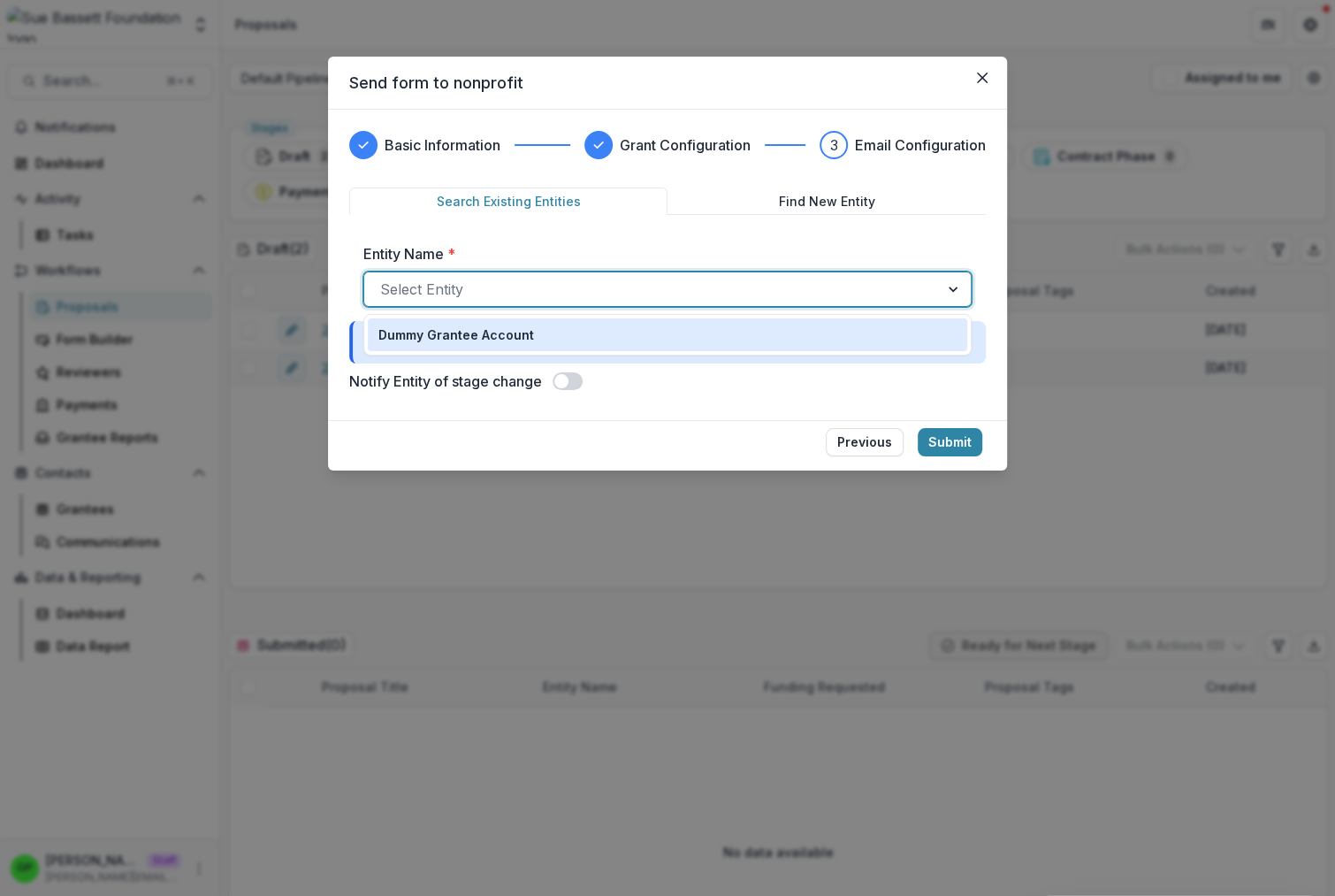
click at [472, 337] on p "Dummy Grantee Account" at bounding box center [457, 335] width 155 height 19
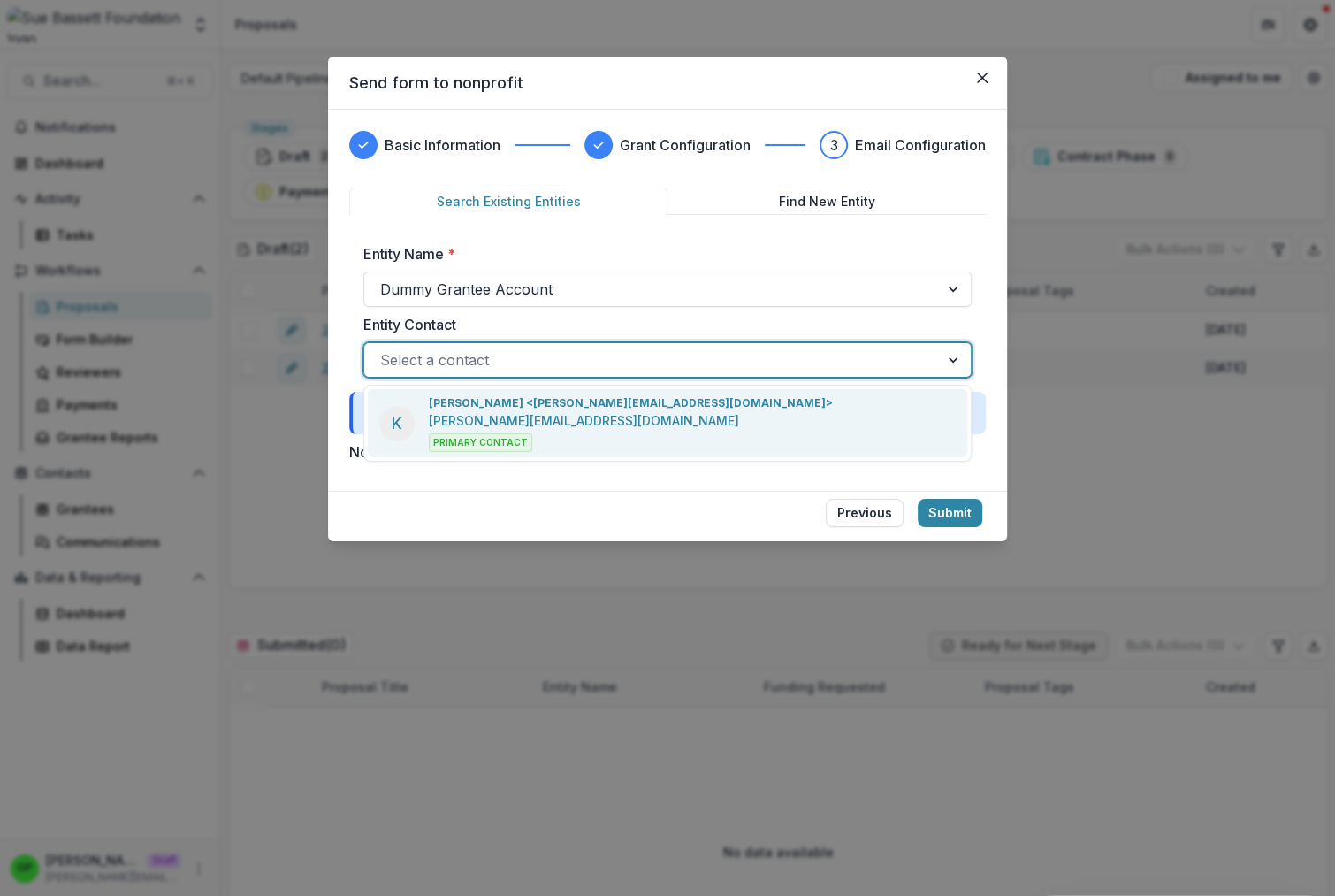
click at [455, 367] on div at bounding box center [651, 359] width 543 height 24
click at [472, 397] on p "Kyle Ford <kyle@trytemelio.com>" at bounding box center [631, 403] width 404 height 16
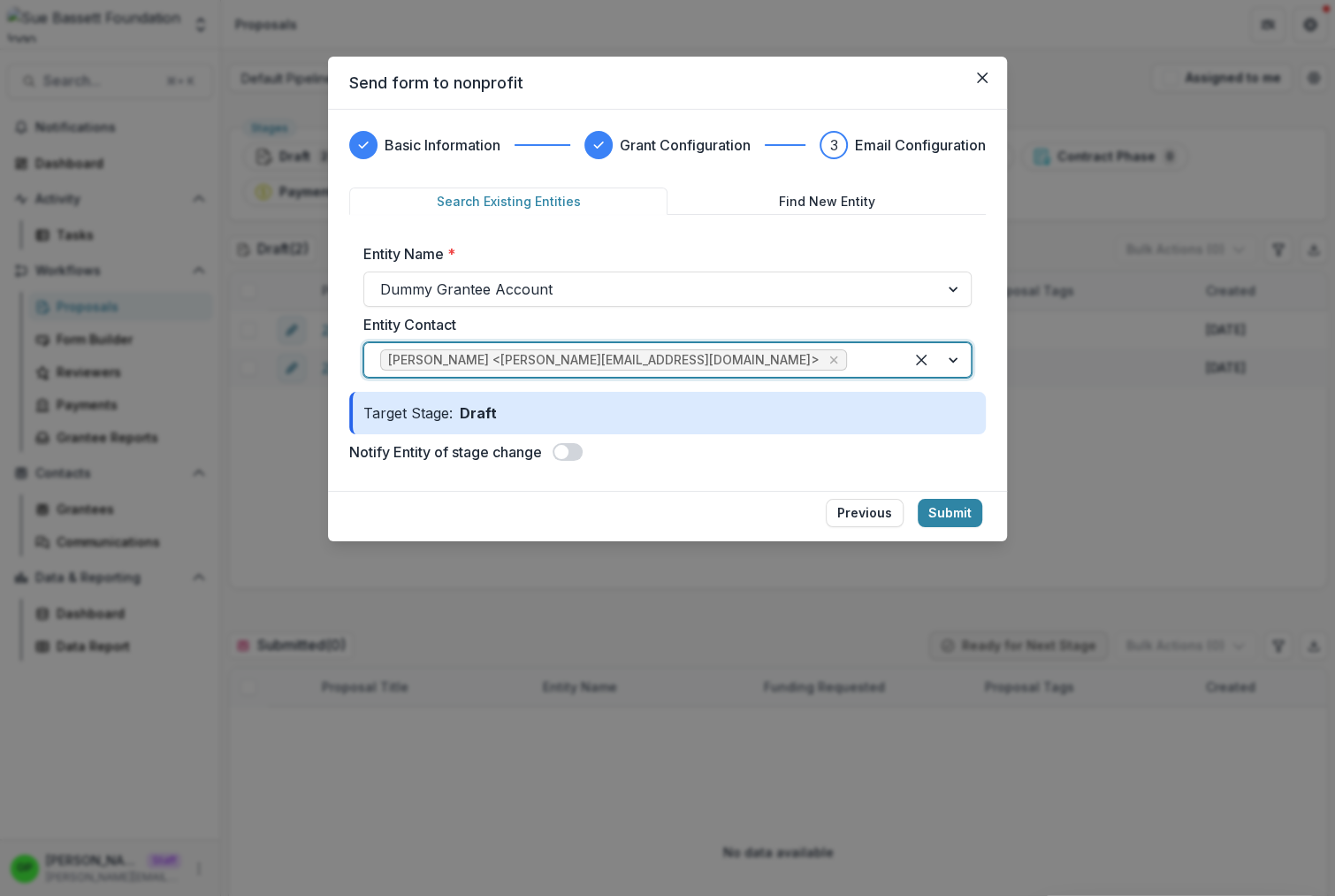
click at [560, 452] on span at bounding box center [561, 451] width 14 height 14
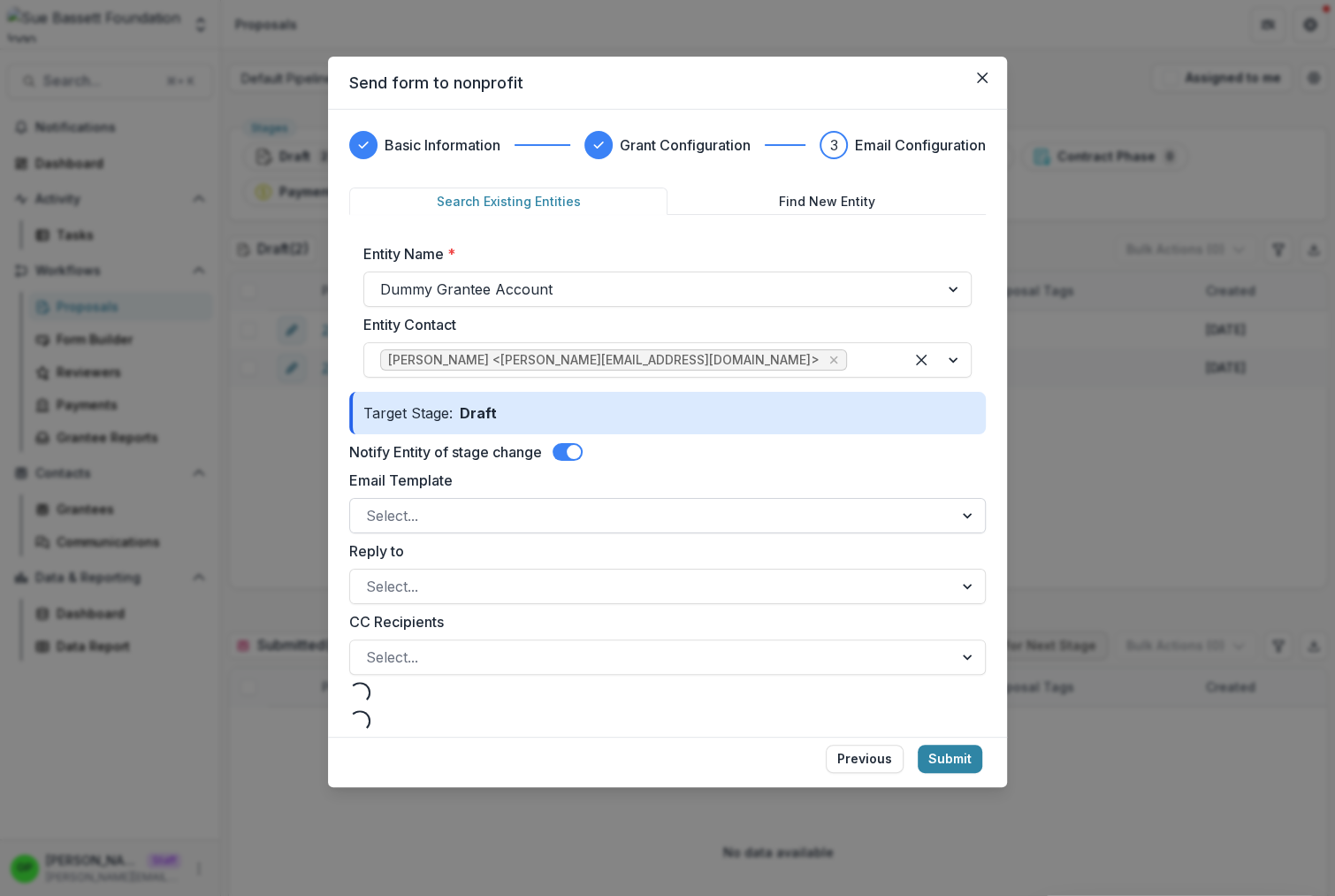
click at [515, 522] on div at bounding box center [651, 515] width 572 height 24
click at [575, 488] on label "Email Template" at bounding box center [661, 480] width 626 height 22
click at [370, 505] on input "Email Template" at bounding box center [368, 515] width 5 height 22
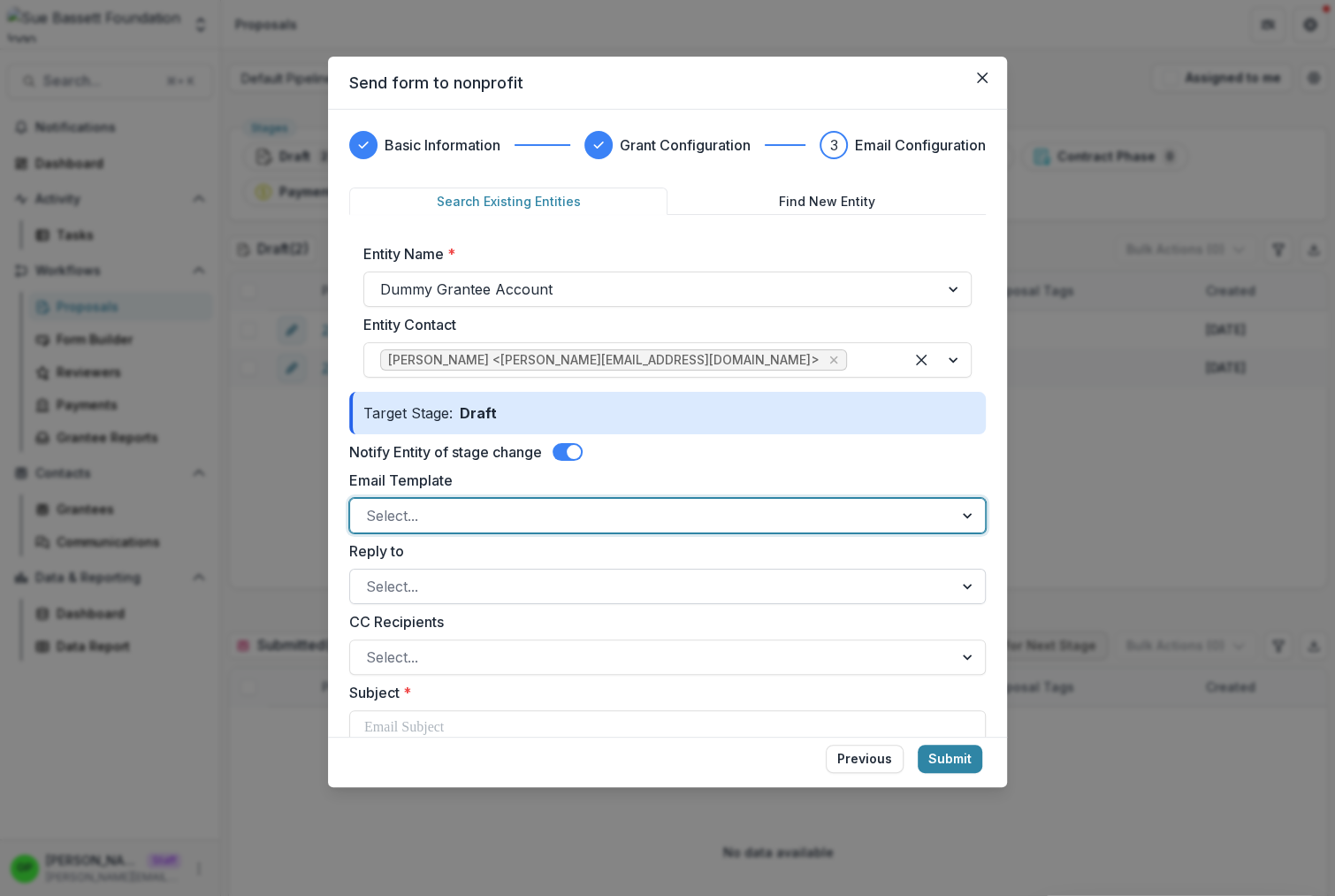
scroll to position [301, 0]
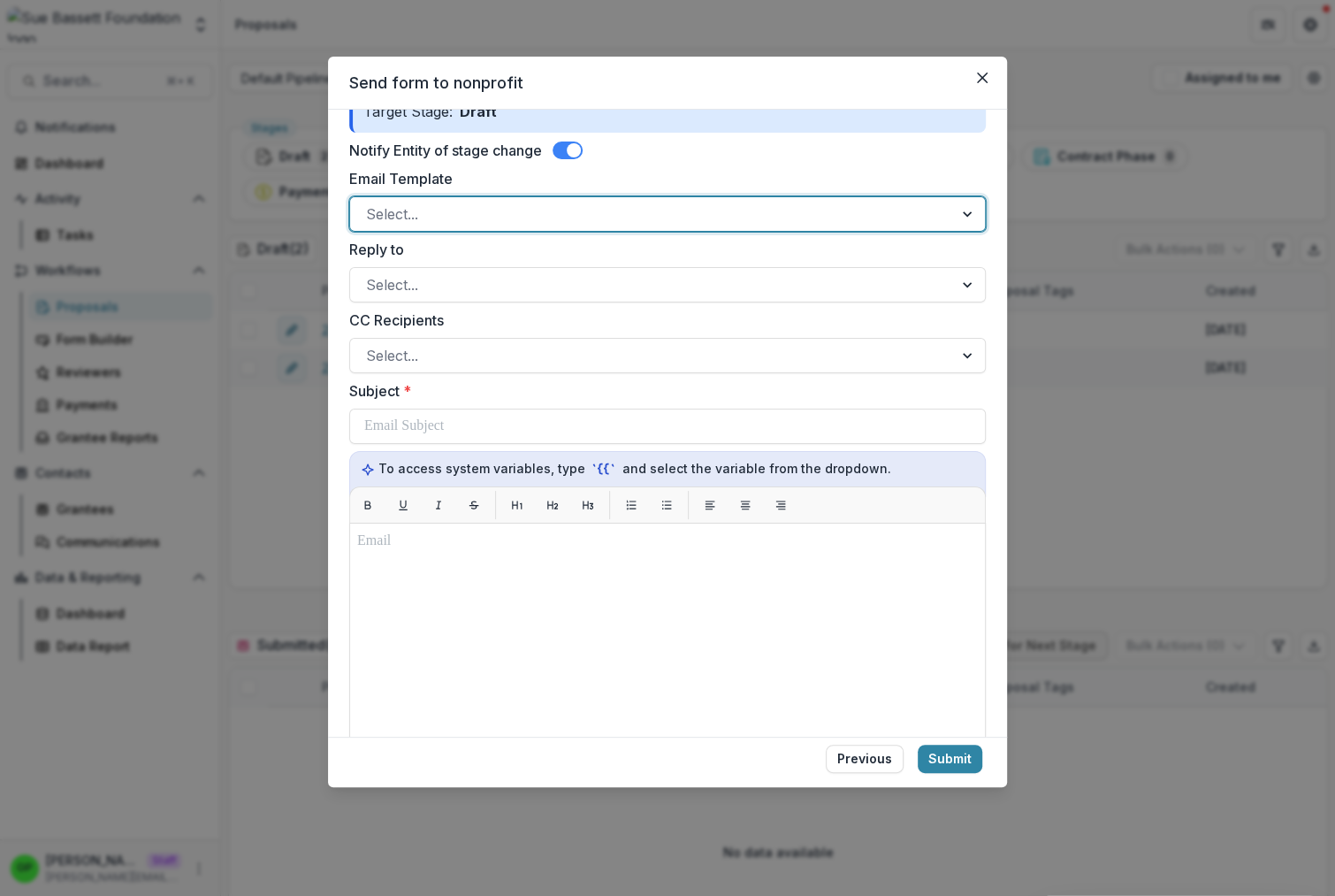
click at [437, 412] on div "Subject *" at bounding box center [667, 412] width 637 height 64
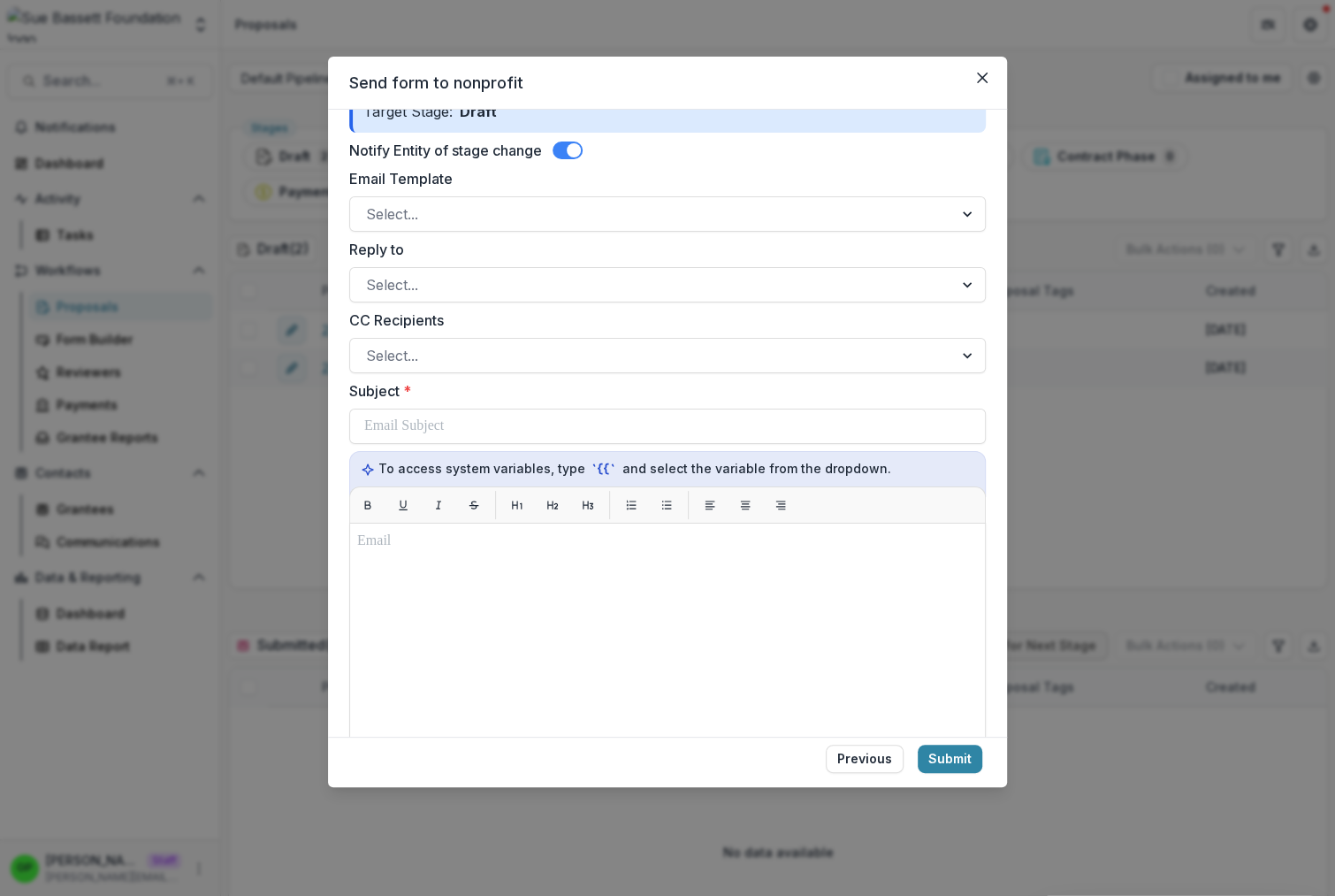
click at [448, 457] on div "To access system variables, type `{{` and select the variable from the dropdown." at bounding box center [667, 473] width 637 height 46
click at [450, 448] on div "Reply to Select... CC Recipients Select... Subject * To access system variables…" at bounding box center [667, 664] width 637 height 852
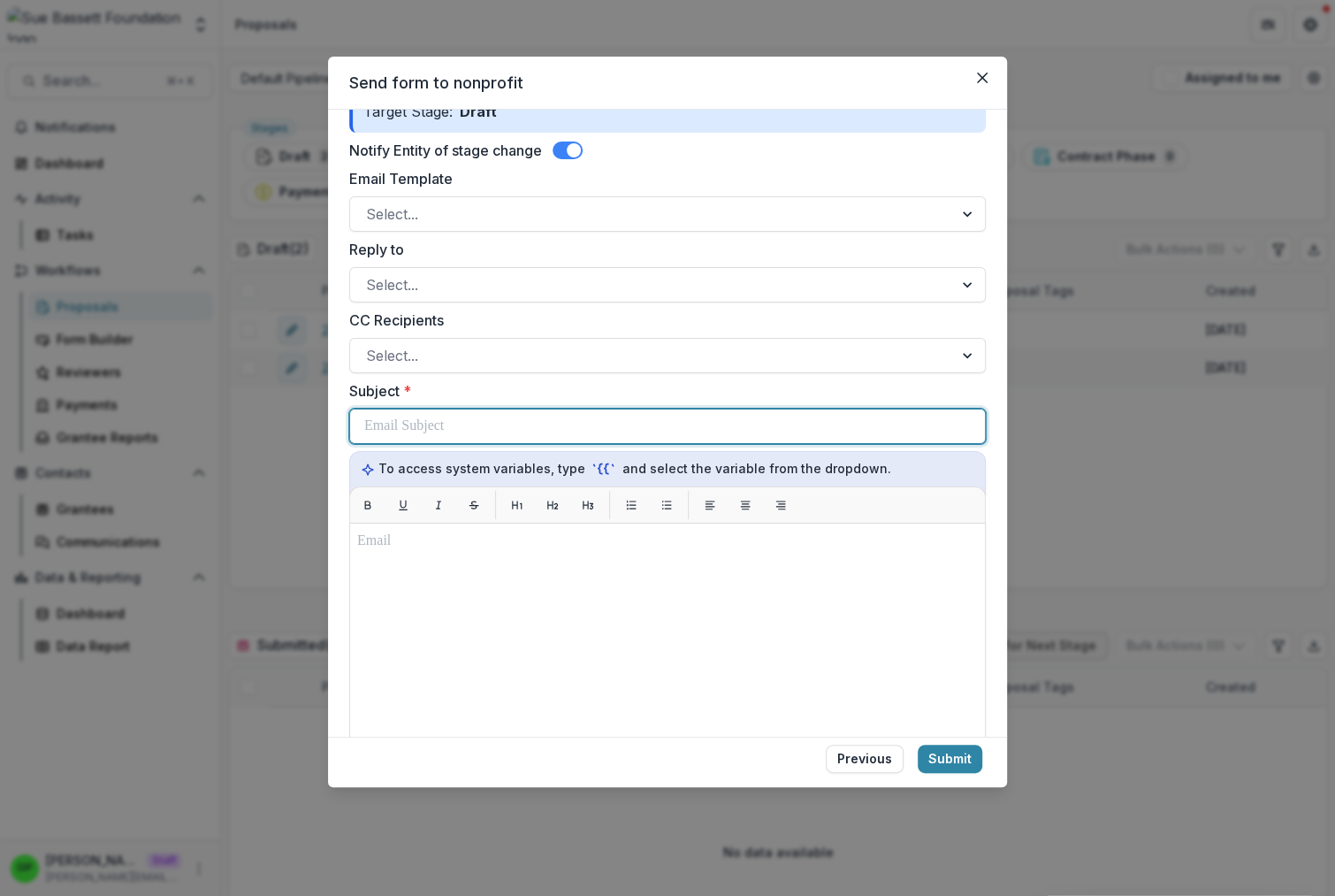
click at [444, 423] on p at bounding box center [403, 426] width 80 height 22
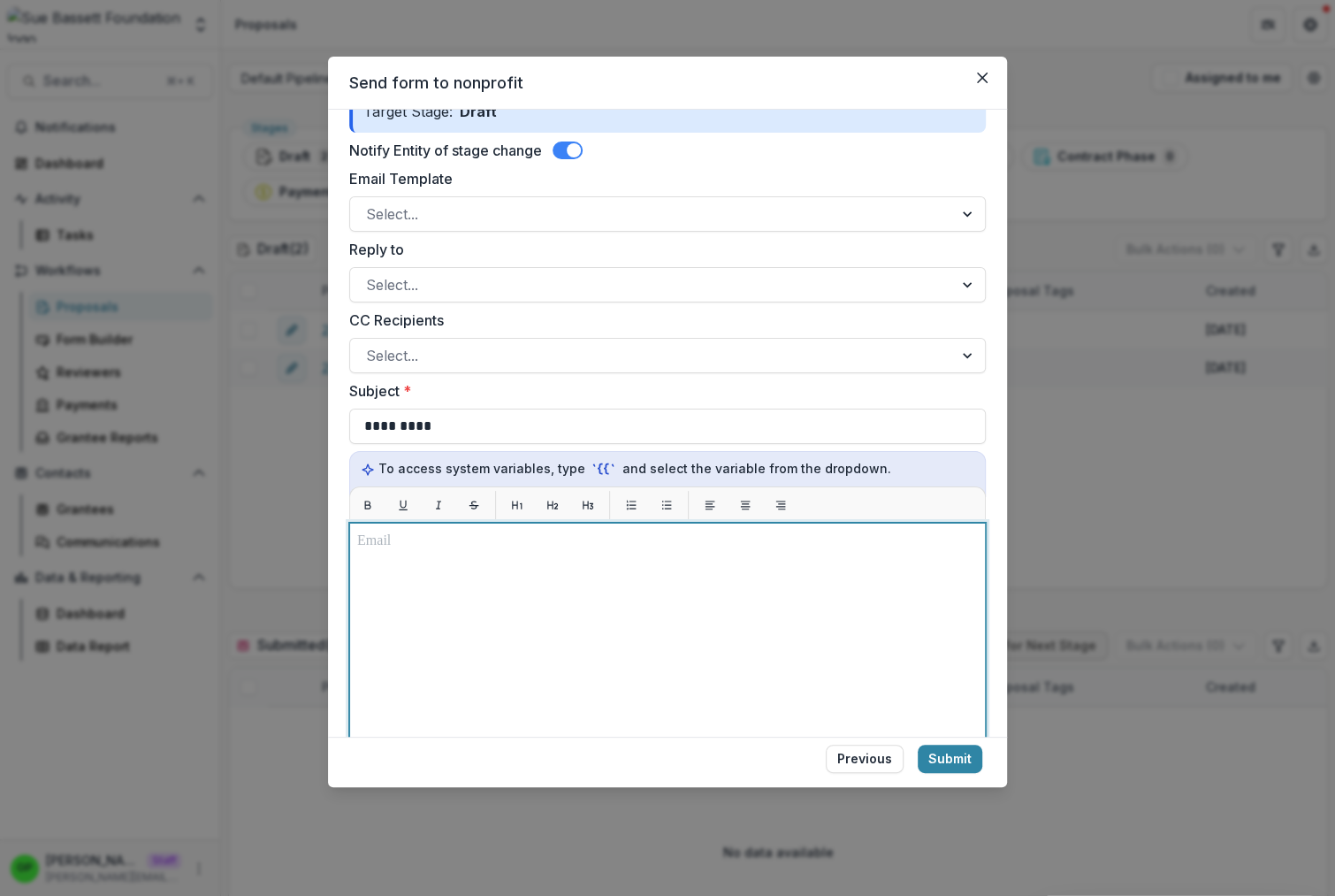
click at [606, 606] on div at bounding box center [668, 744] width 621 height 426
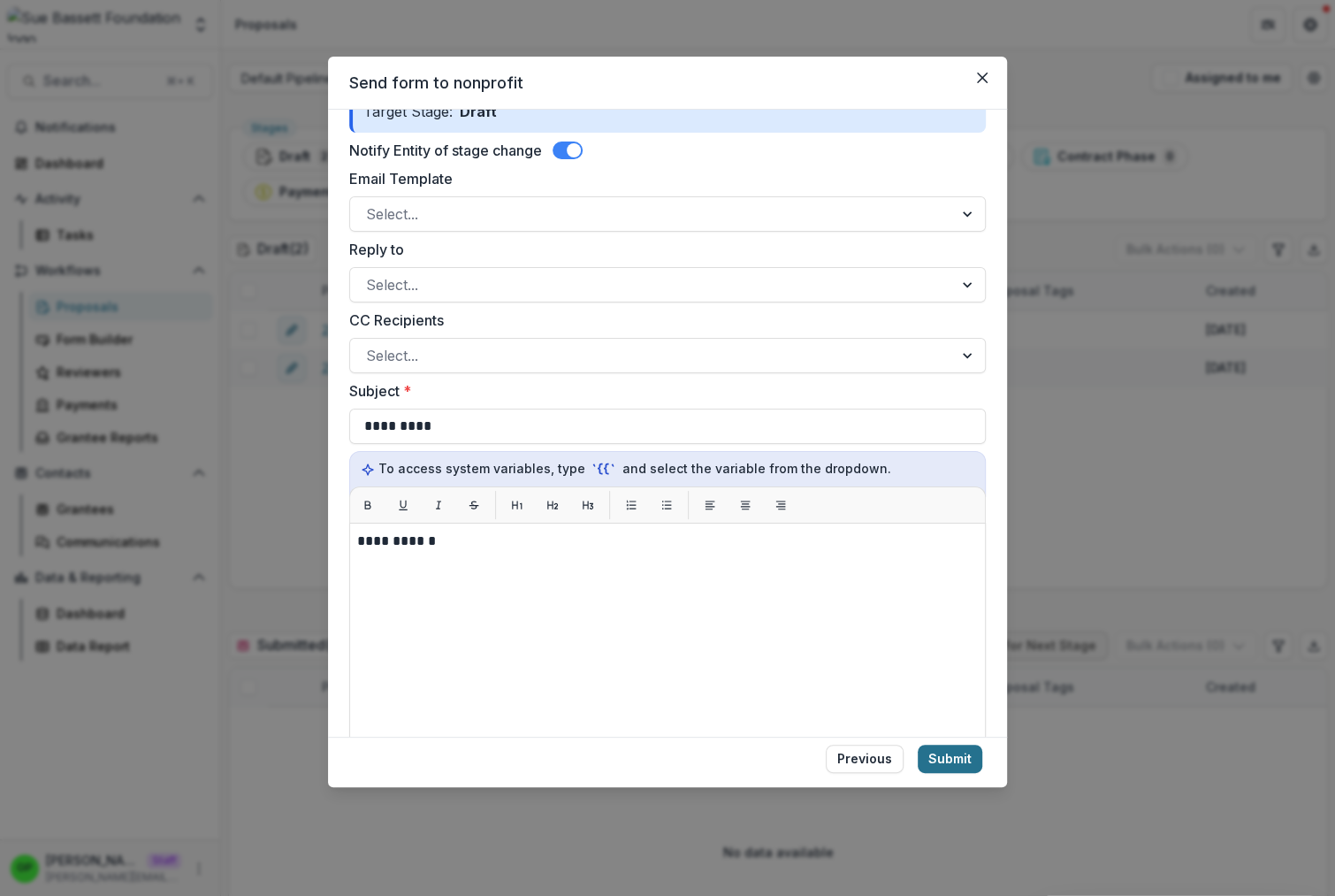
click at [948, 759] on button "Submit" at bounding box center [950, 759] width 65 height 28
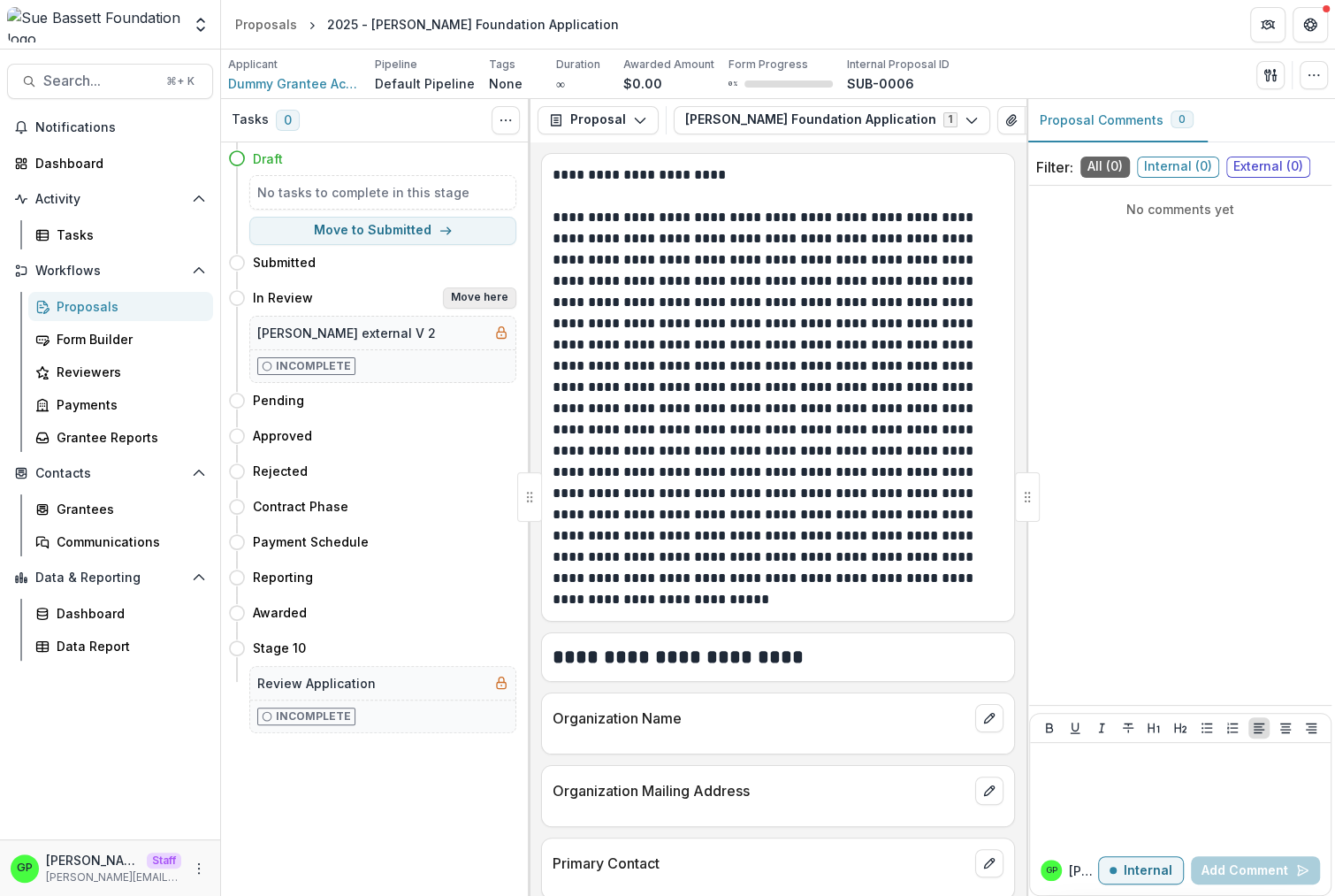
click at [465, 306] on button "Move here" at bounding box center [480, 297] width 73 height 22
select select "*********"
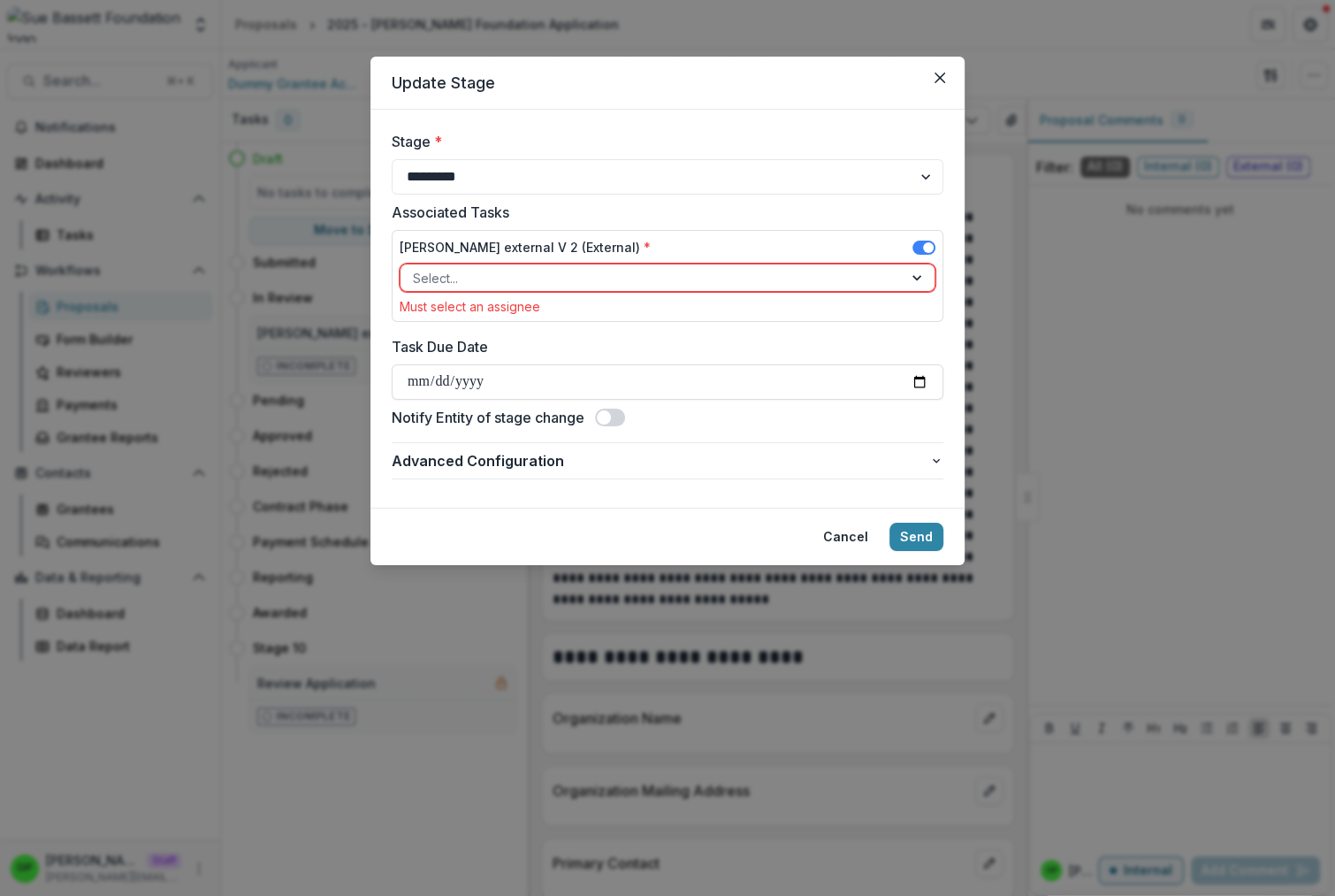
click at [909, 243] on div "sue bassett external V 2 (External) *" at bounding box center [667, 250] width 536 height 25
click at [913, 243] on label at bounding box center [924, 247] width 23 height 14
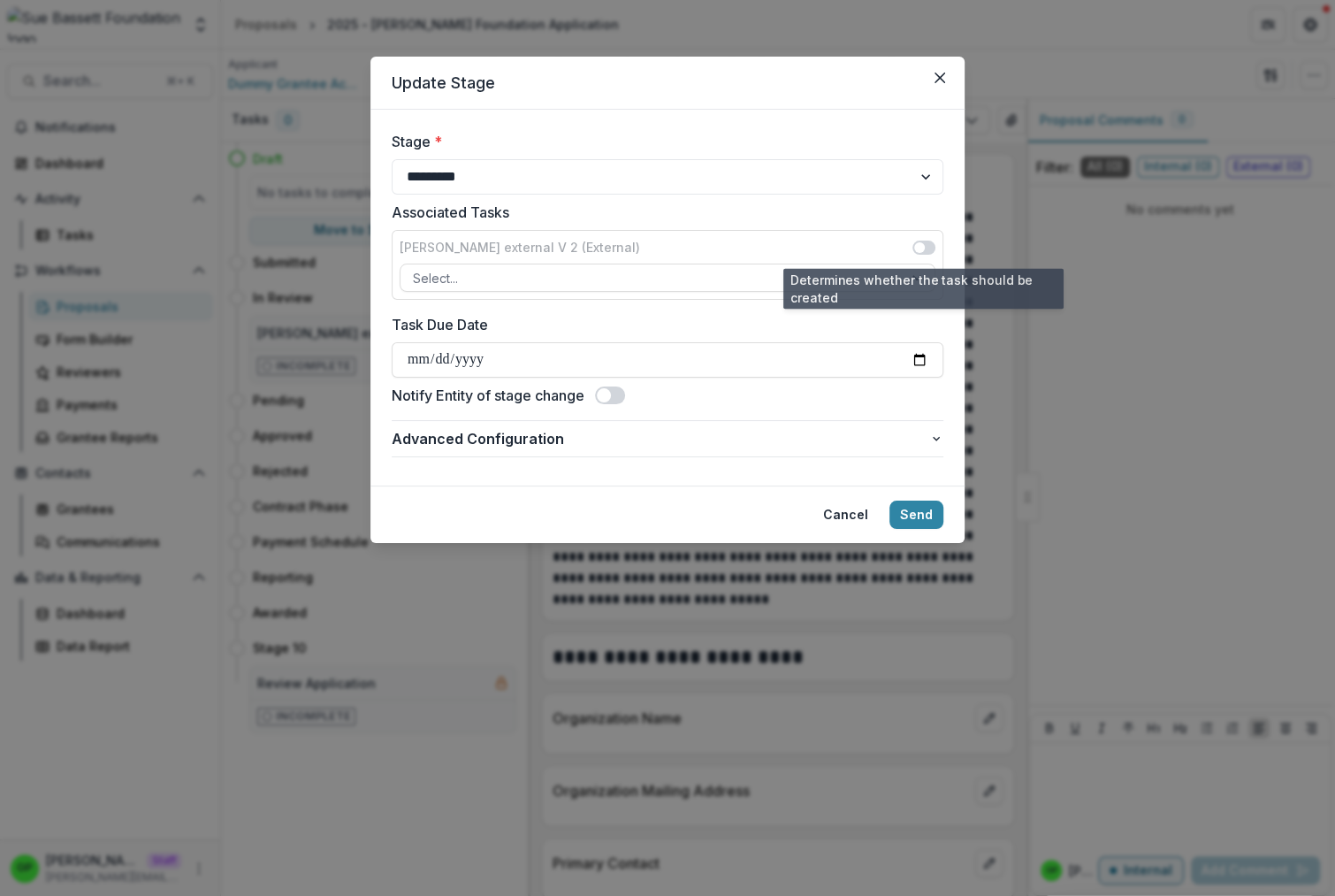
drag, startPoint x: 915, startPoint y: 247, endPoint x: 928, endPoint y: 252, distance: 13.9
click at [916, 247] on span at bounding box center [919, 247] width 10 height 10
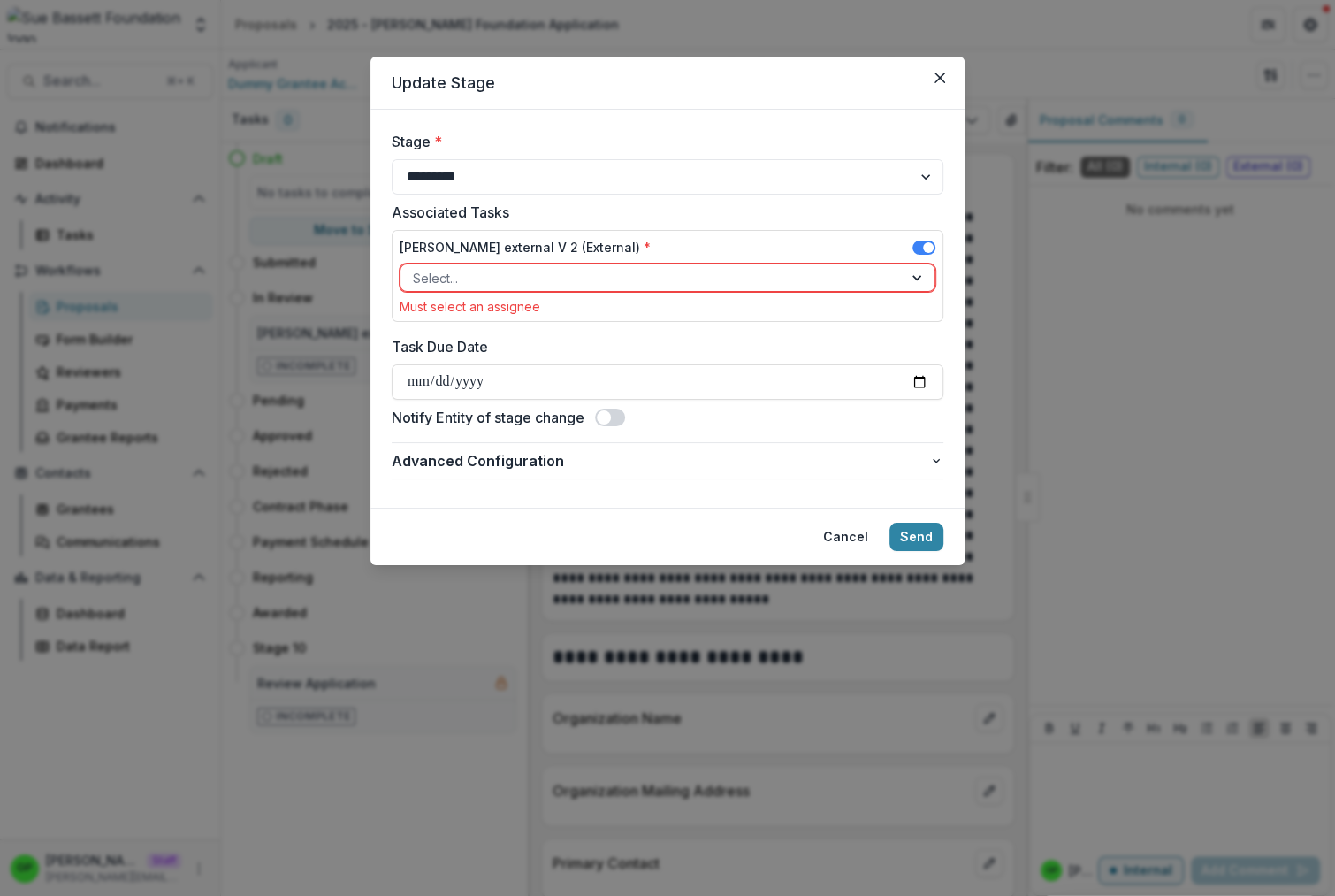
click at [909, 238] on div "sue bassett external V 2 (External) * Select... Must select an assignee" at bounding box center [668, 276] width 552 height 92
click at [912, 242] on div "sue bassett external V 2 (External) *" at bounding box center [667, 250] width 536 height 25
click at [916, 245] on span at bounding box center [924, 247] width 23 height 14
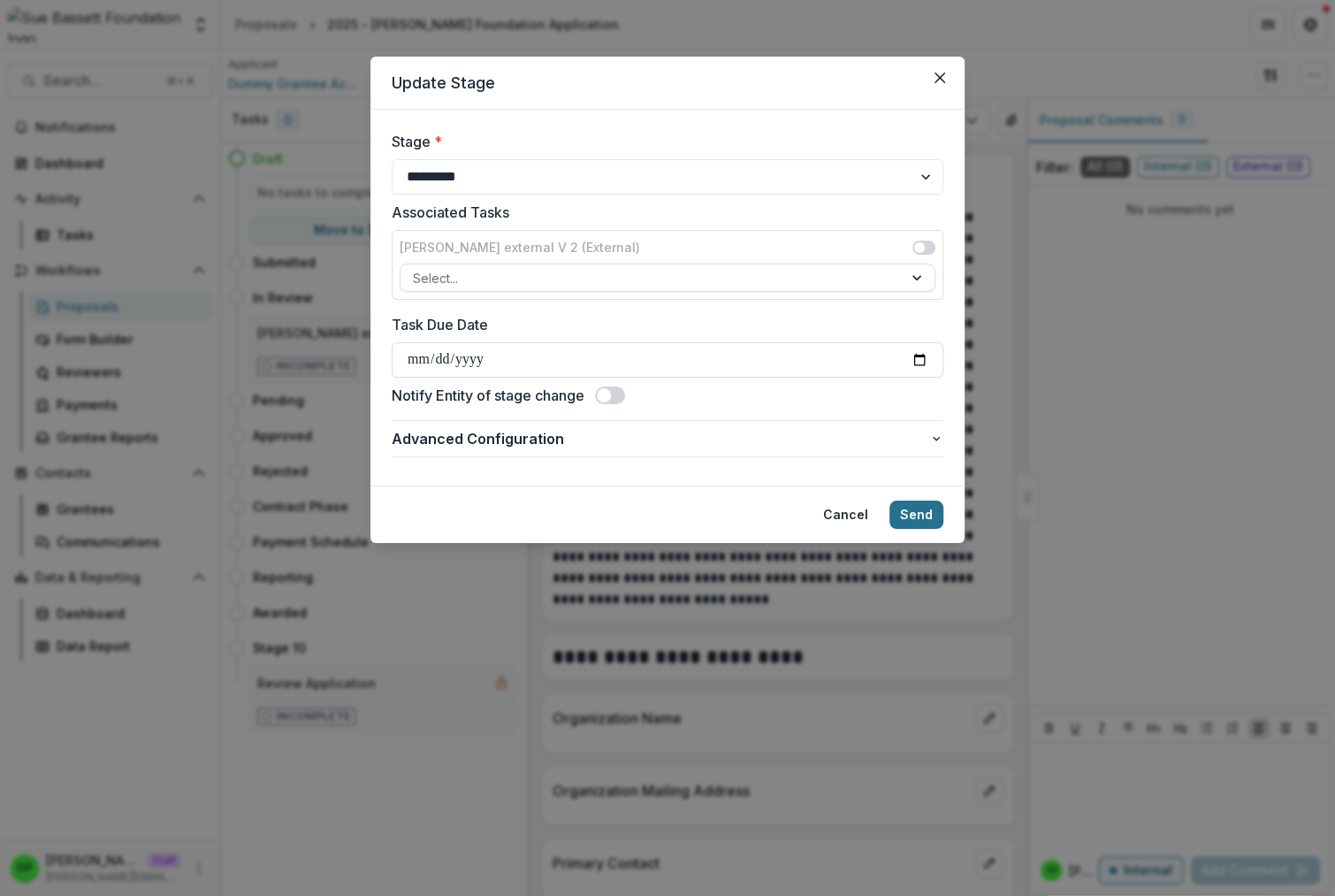
click at [926, 513] on button "Send" at bounding box center [917, 514] width 54 height 28
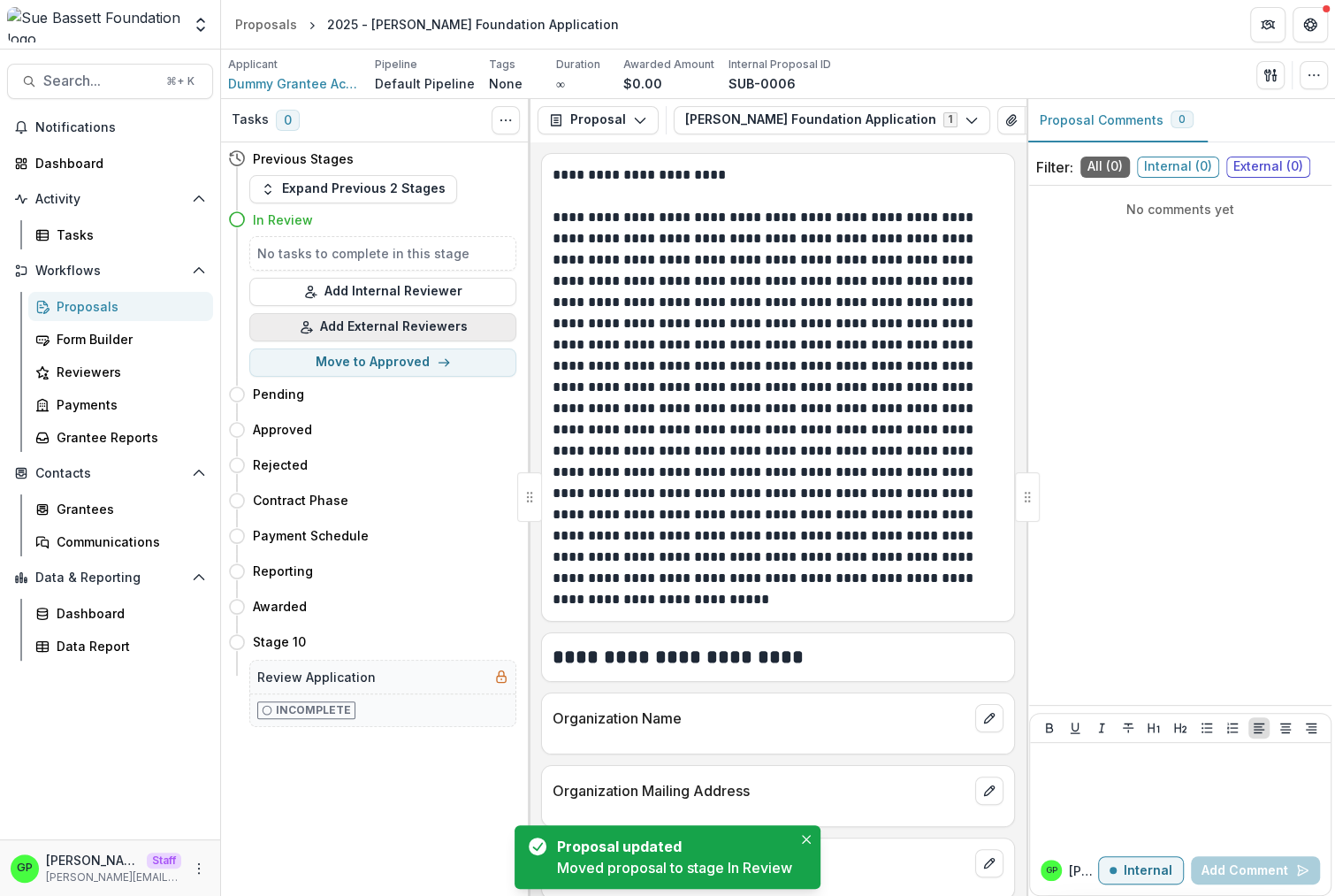
click at [392, 340] on button "Add External Reviewers" at bounding box center [383, 327] width 267 height 28
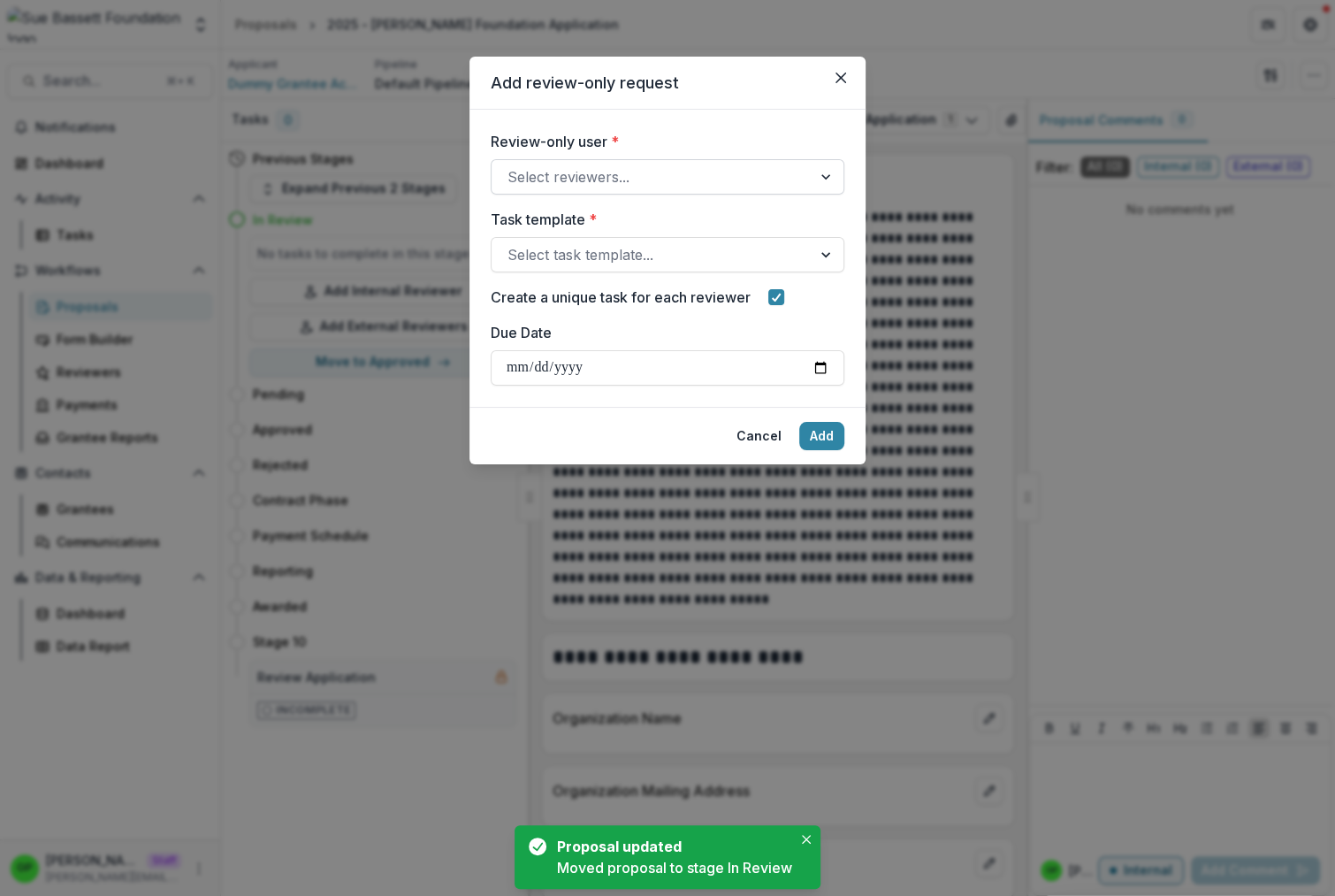
click at [591, 161] on div "Select reviewers..." at bounding box center [668, 177] width 354 height 36
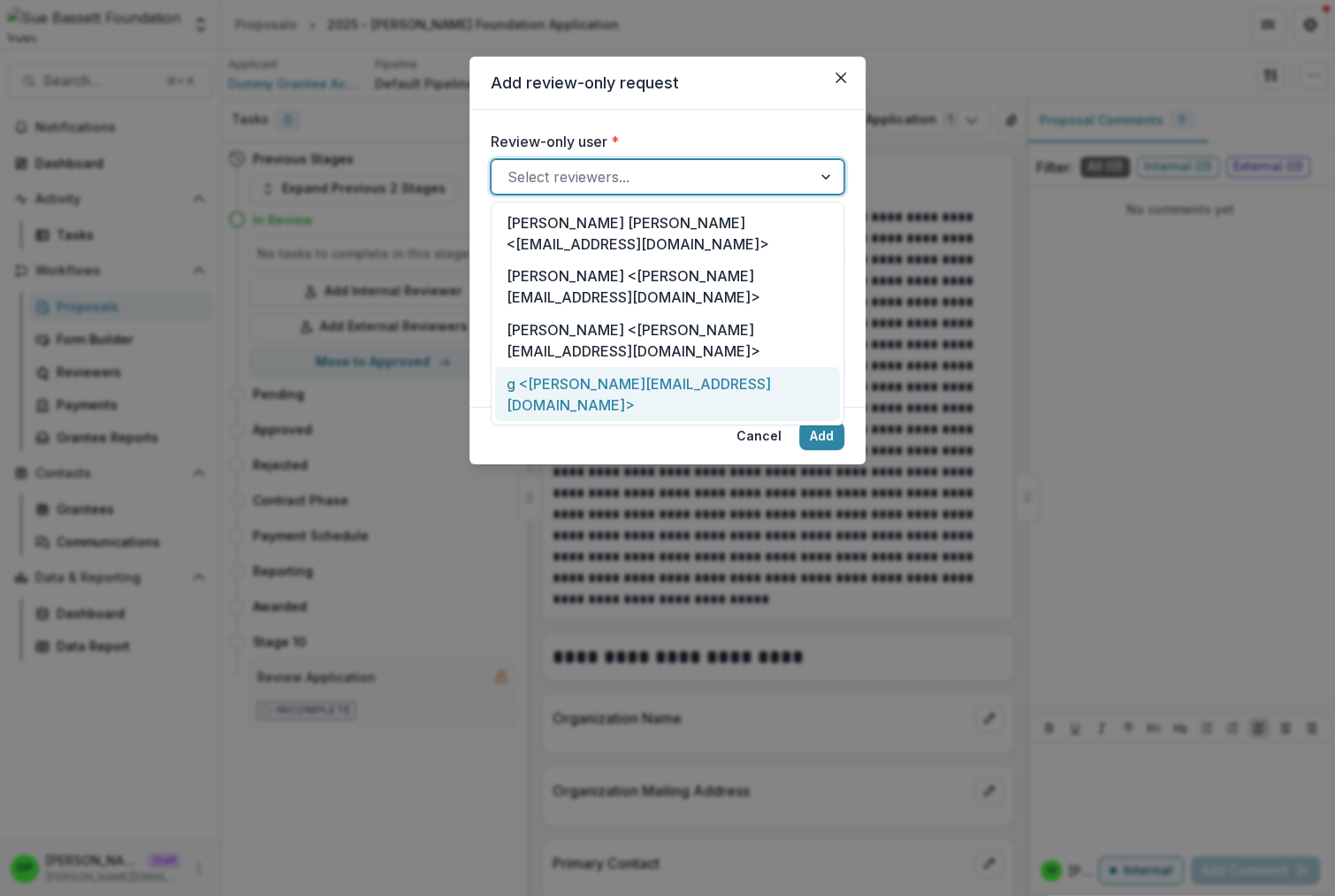
click at [603, 310] on div "Briggs Kilborne <bkilborne2@mac.com> Kyle Ford <kyle+reviewer@trytemelio.com> r…" at bounding box center [668, 313] width 354 height 224
click at [603, 367] on div "g <griffin+review@trytemelio.com>" at bounding box center [667, 394] width 345 height 54
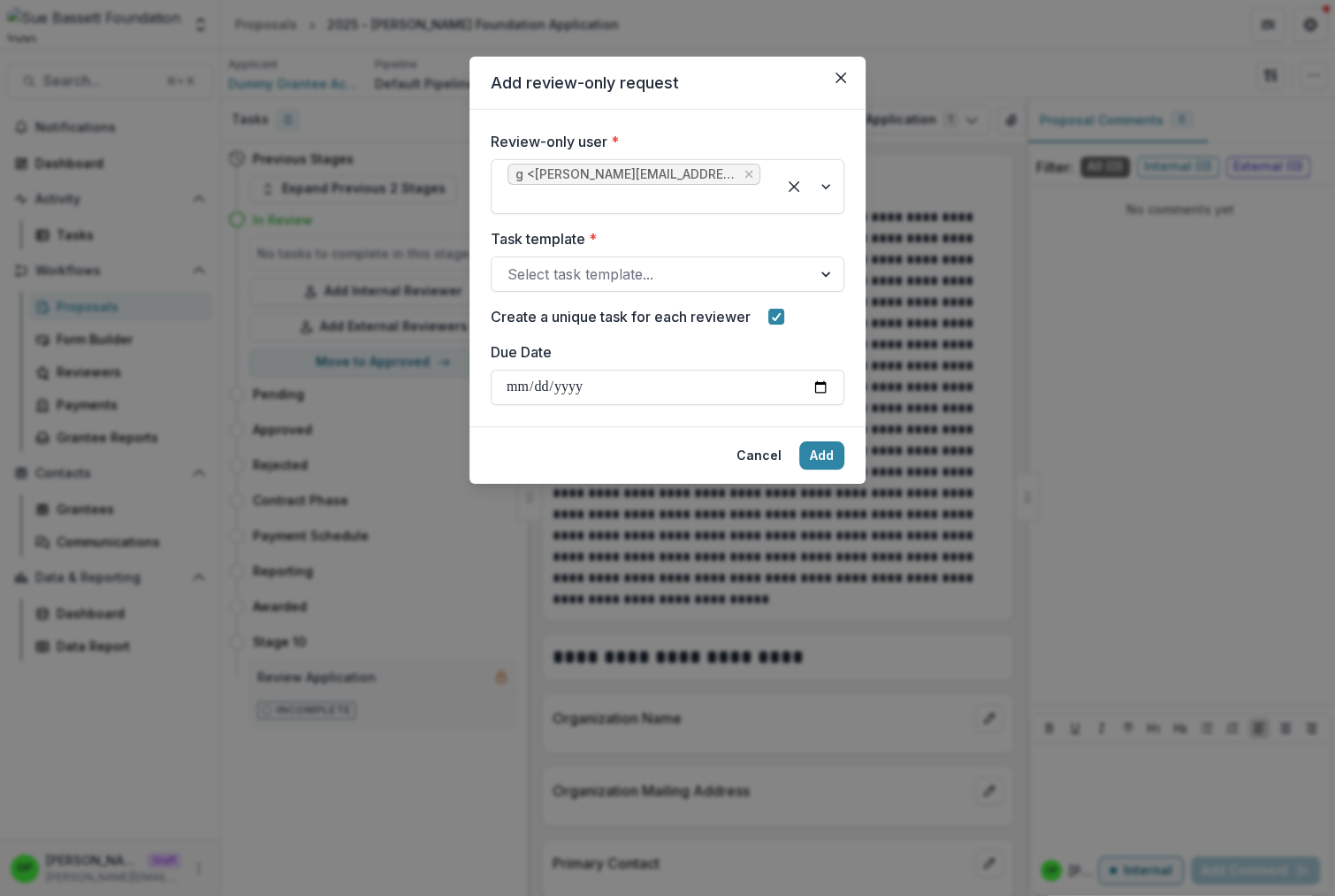
click at [601, 303] on div "Review-only user * g <griffin+review@trytemelio.com> Task template * Select tas…" at bounding box center [668, 267] width 354 height 274
click at [603, 287] on div "Select task template..." at bounding box center [652, 274] width 320 height 28
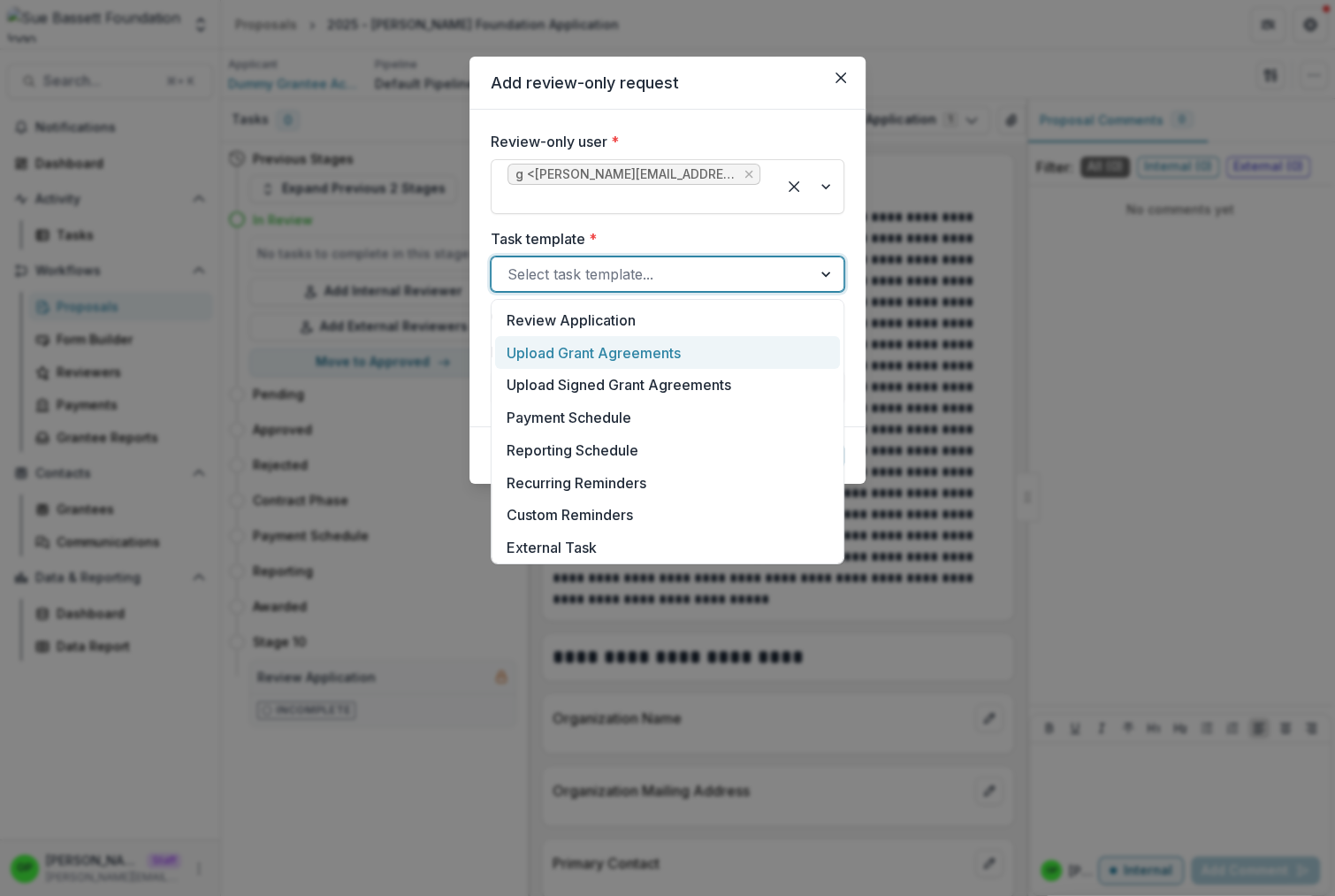
scroll to position [394, 0]
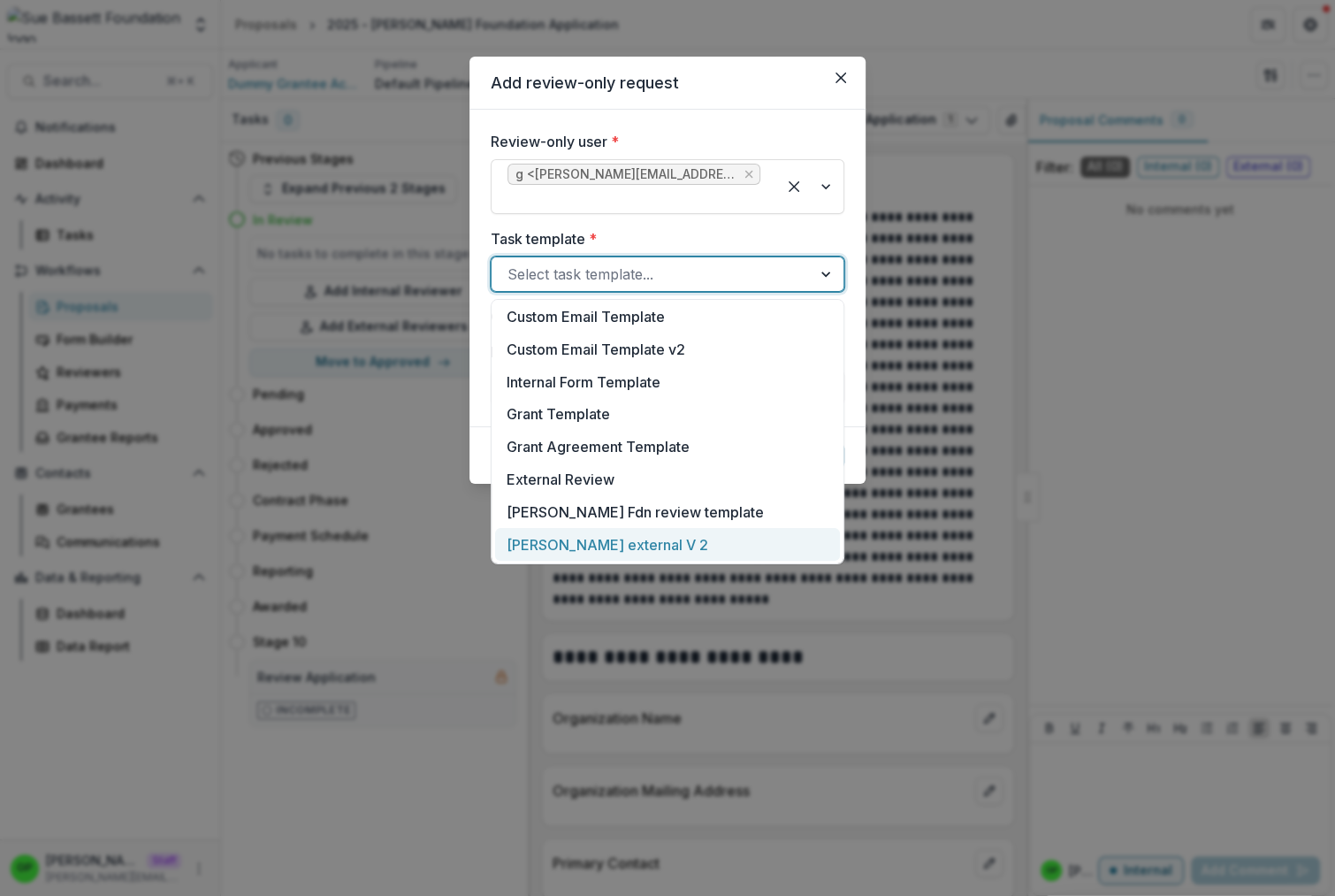
click at [594, 541] on div "sue bassett external V 2" at bounding box center [667, 543] width 345 height 33
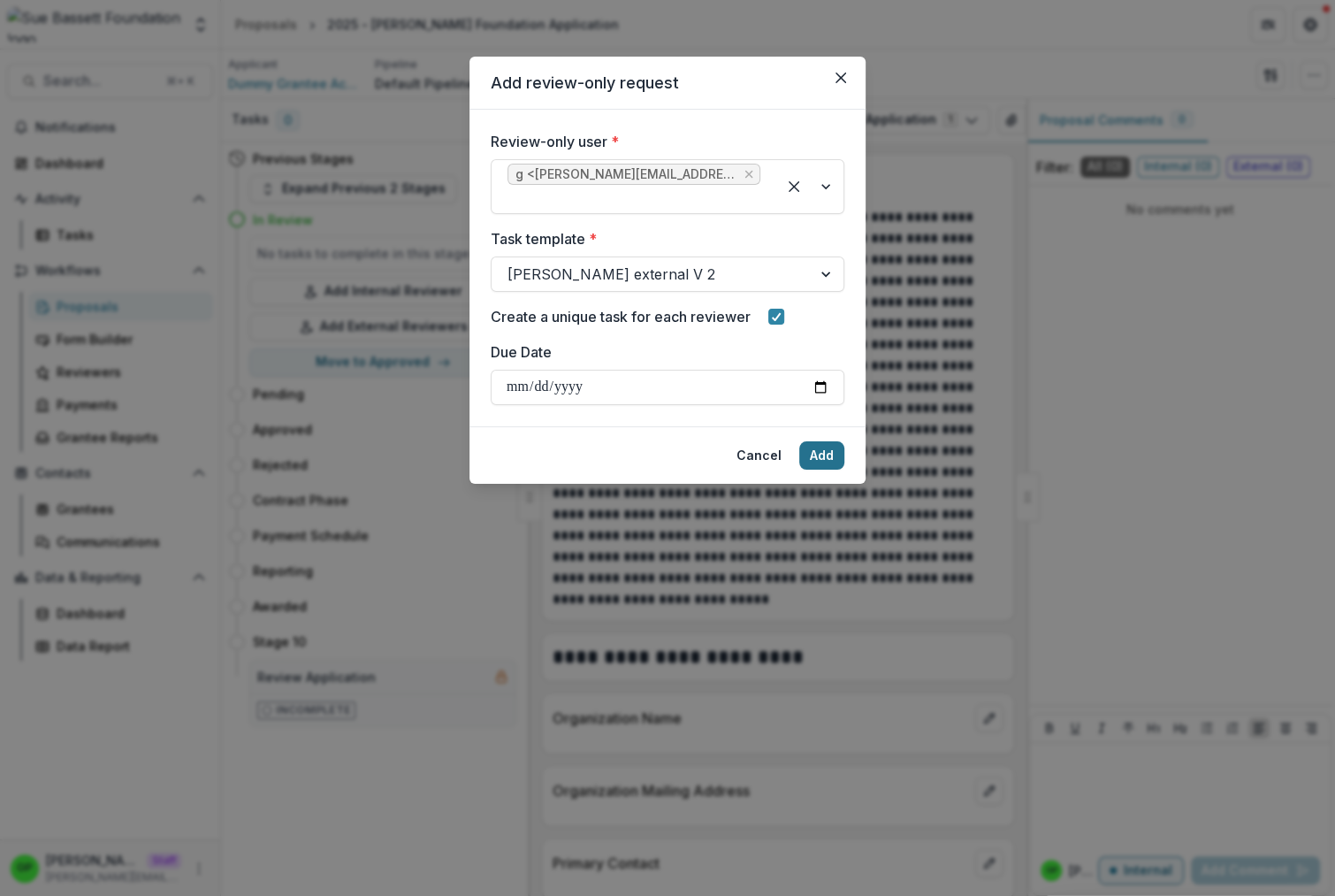
click at [819, 460] on button "Add" at bounding box center [822, 455] width 45 height 28
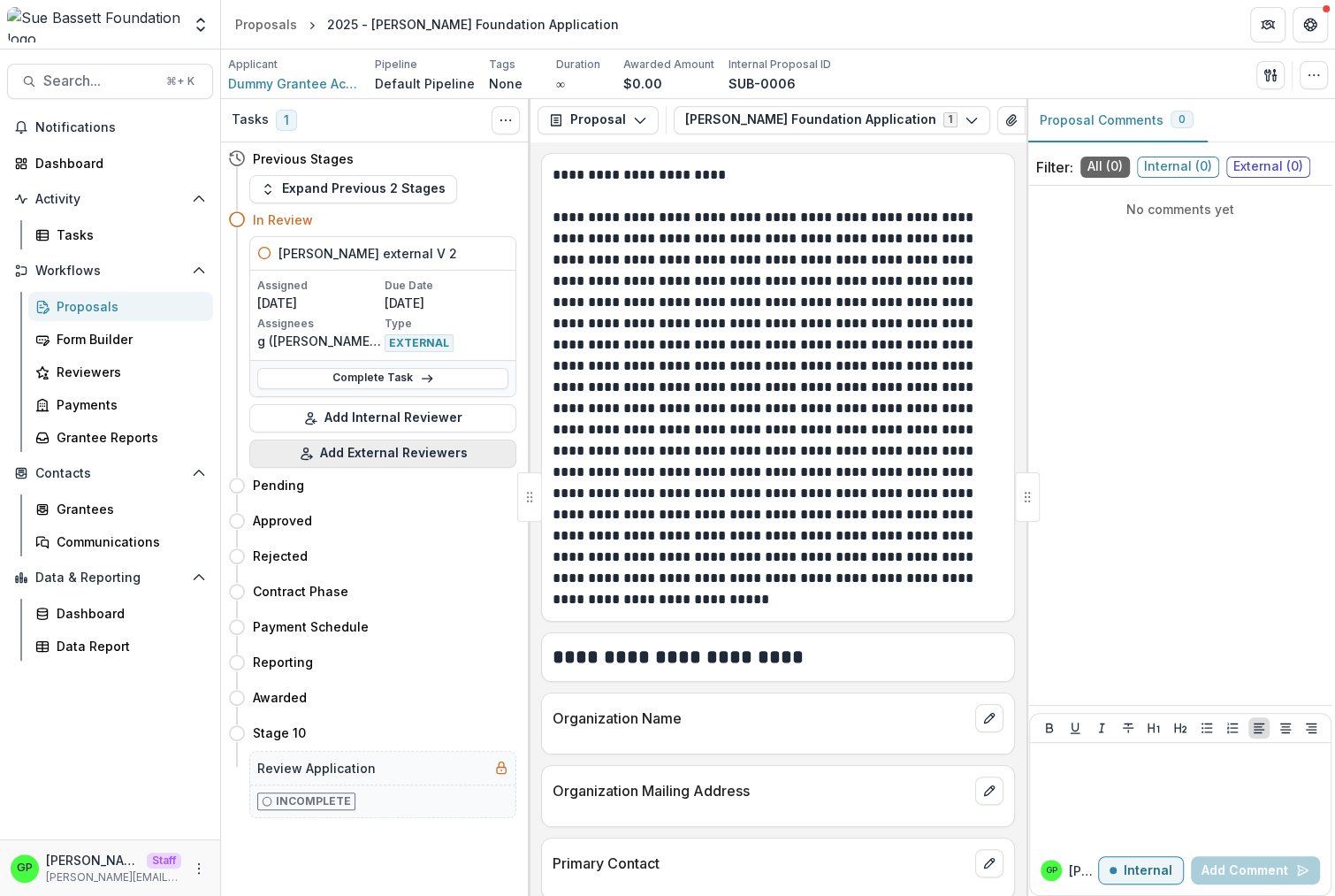
click at [372, 452] on button "Add External Reviewers" at bounding box center [383, 454] width 267 height 28
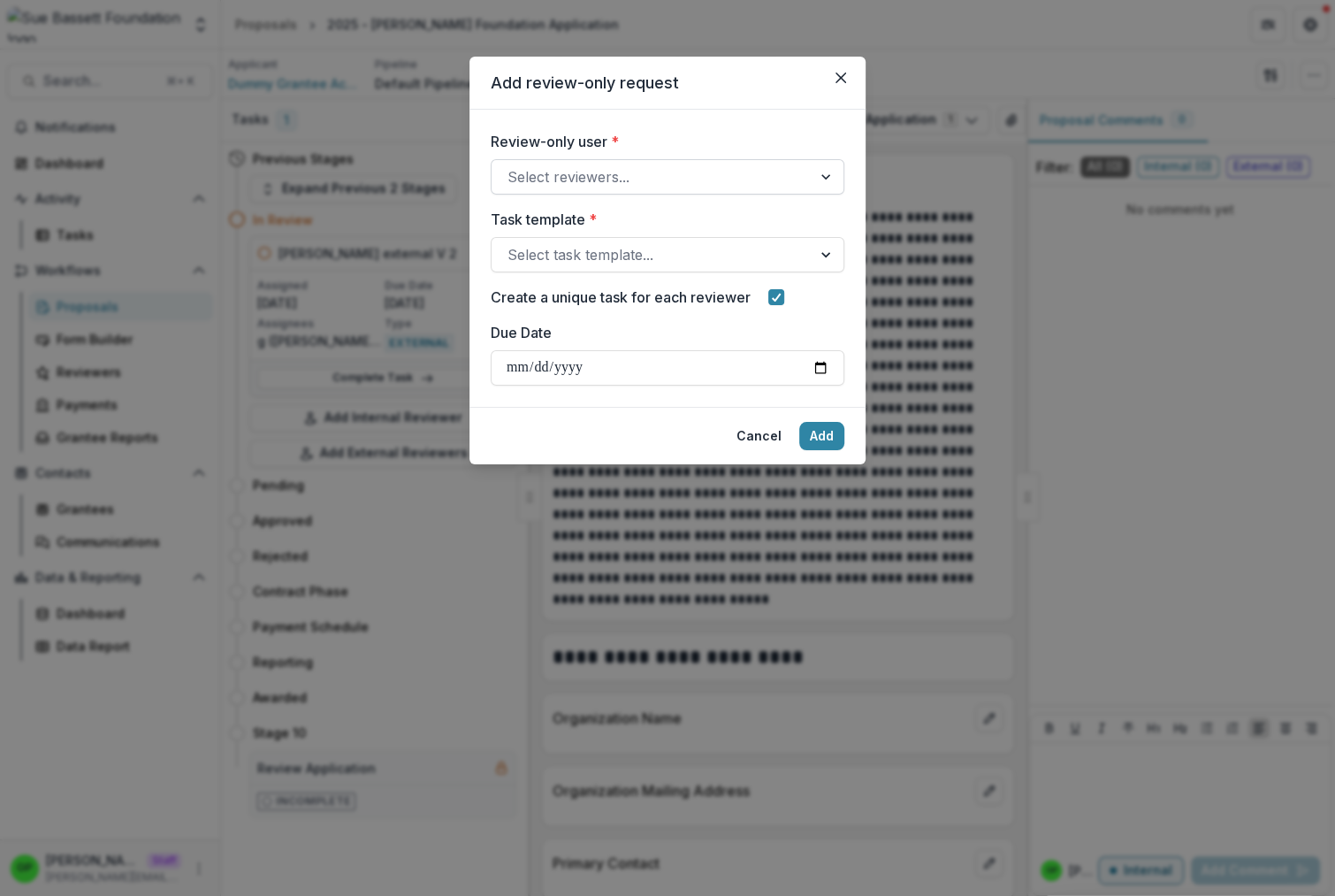
click at [573, 180] on div at bounding box center [652, 177] width 288 height 24
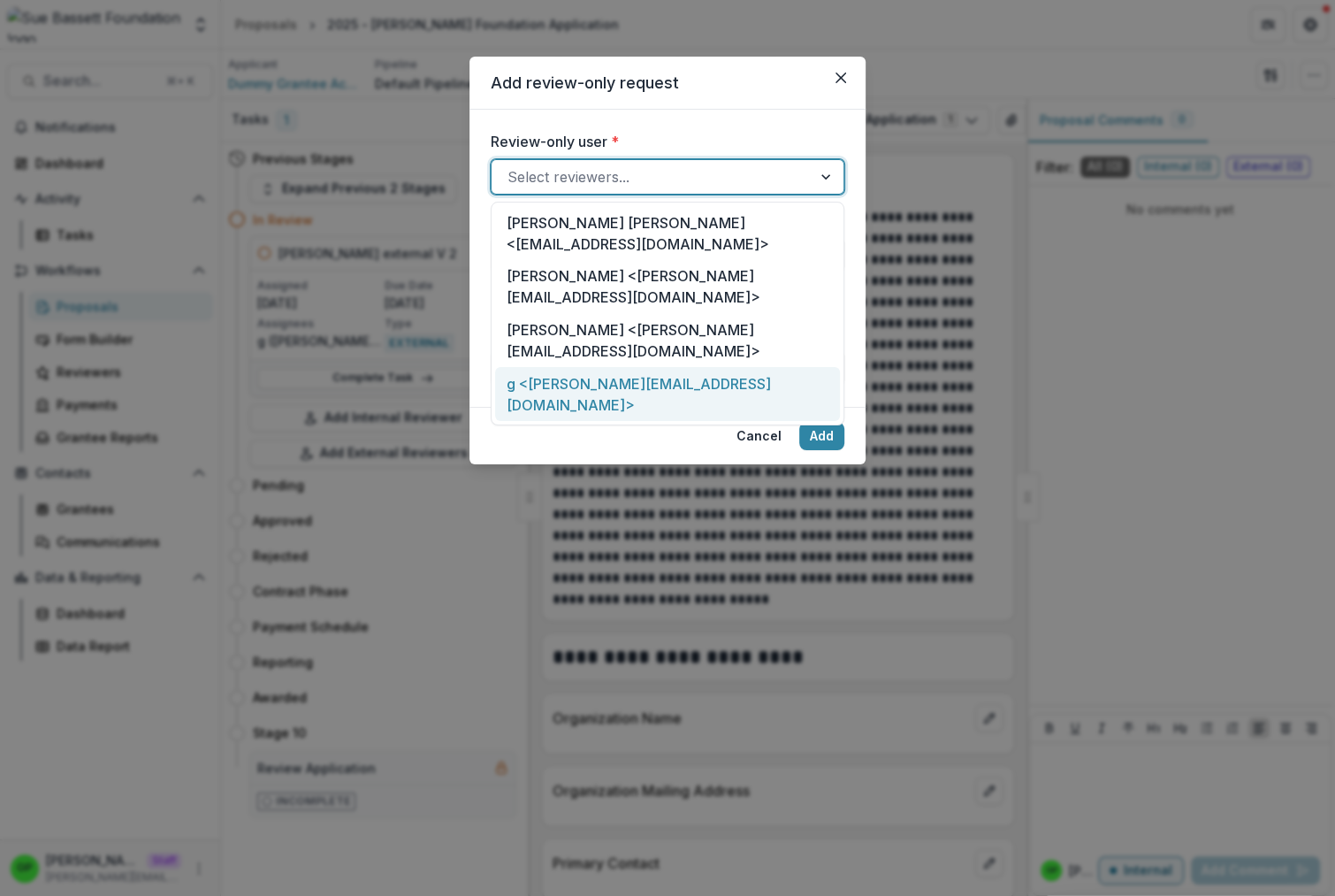
click at [583, 367] on div "g <griffin+review@trytemelio.com>" at bounding box center [667, 394] width 345 height 54
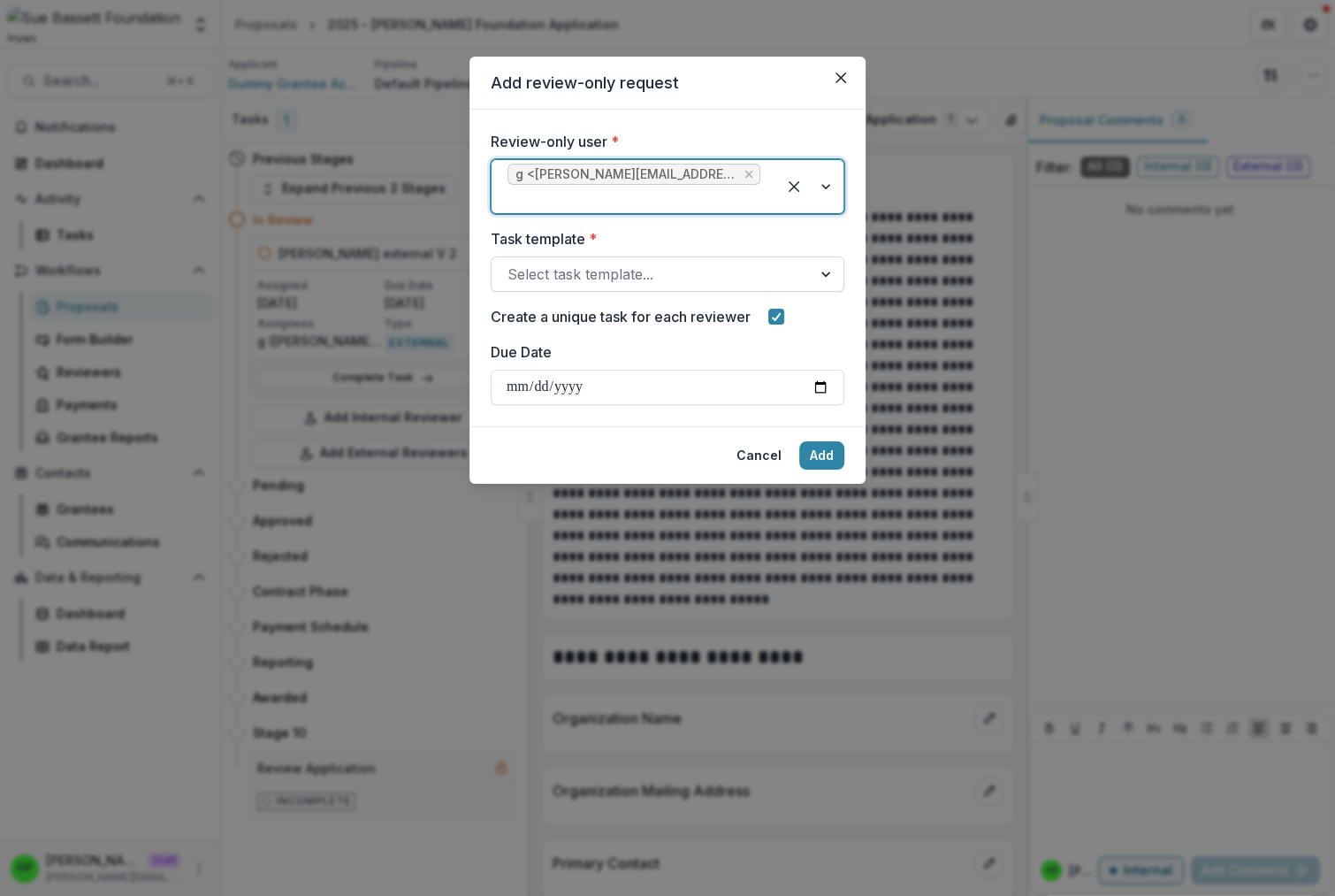
click at [571, 263] on div at bounding box center [652, 274] width 288 height 24
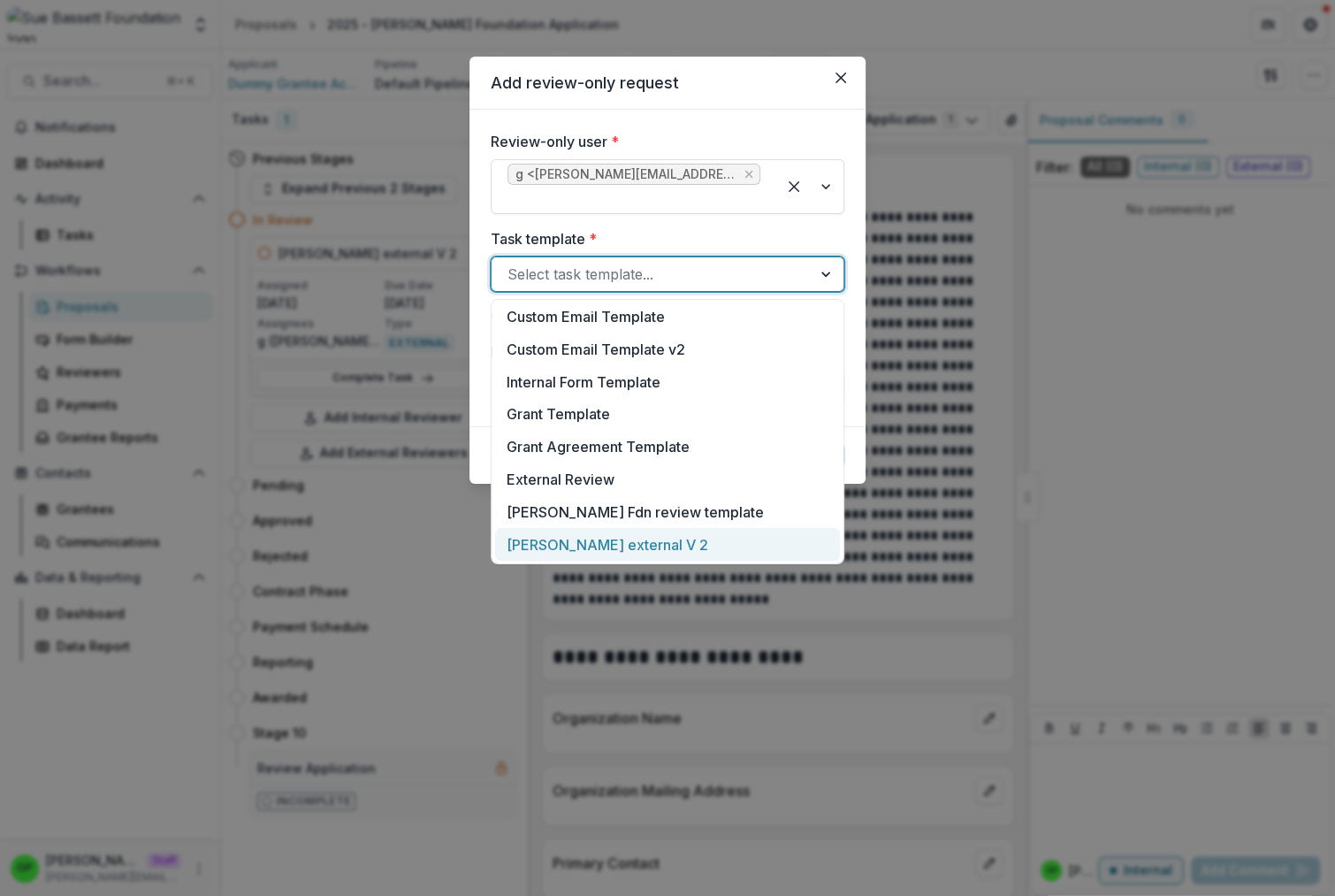
click at [604, 532] on div "sue bassett external V 2" at bounding box center [667, 543] width 345 height 33
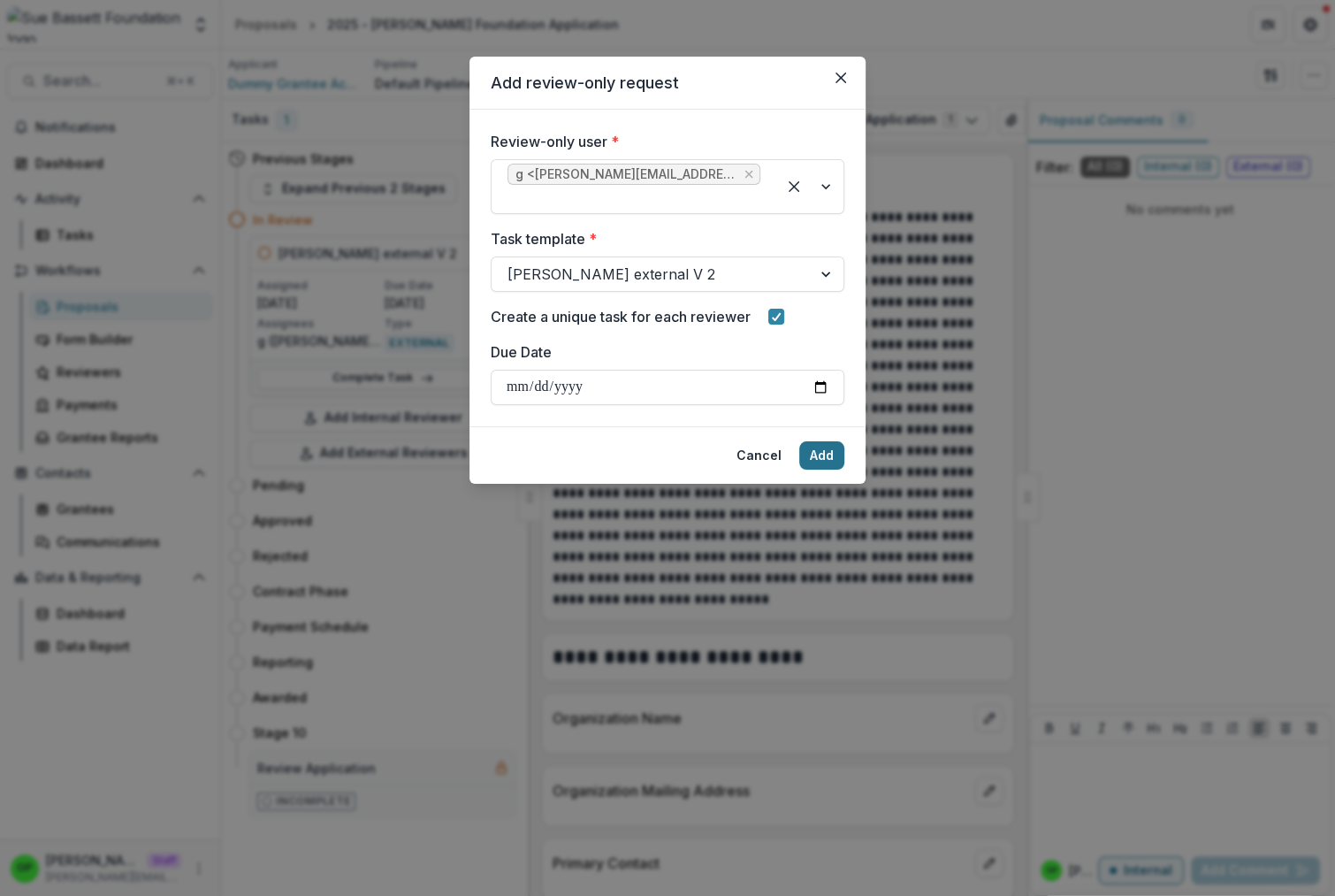
click at [813, 450] on button "Add" at bounding box center [822, 455] width 45 height 28
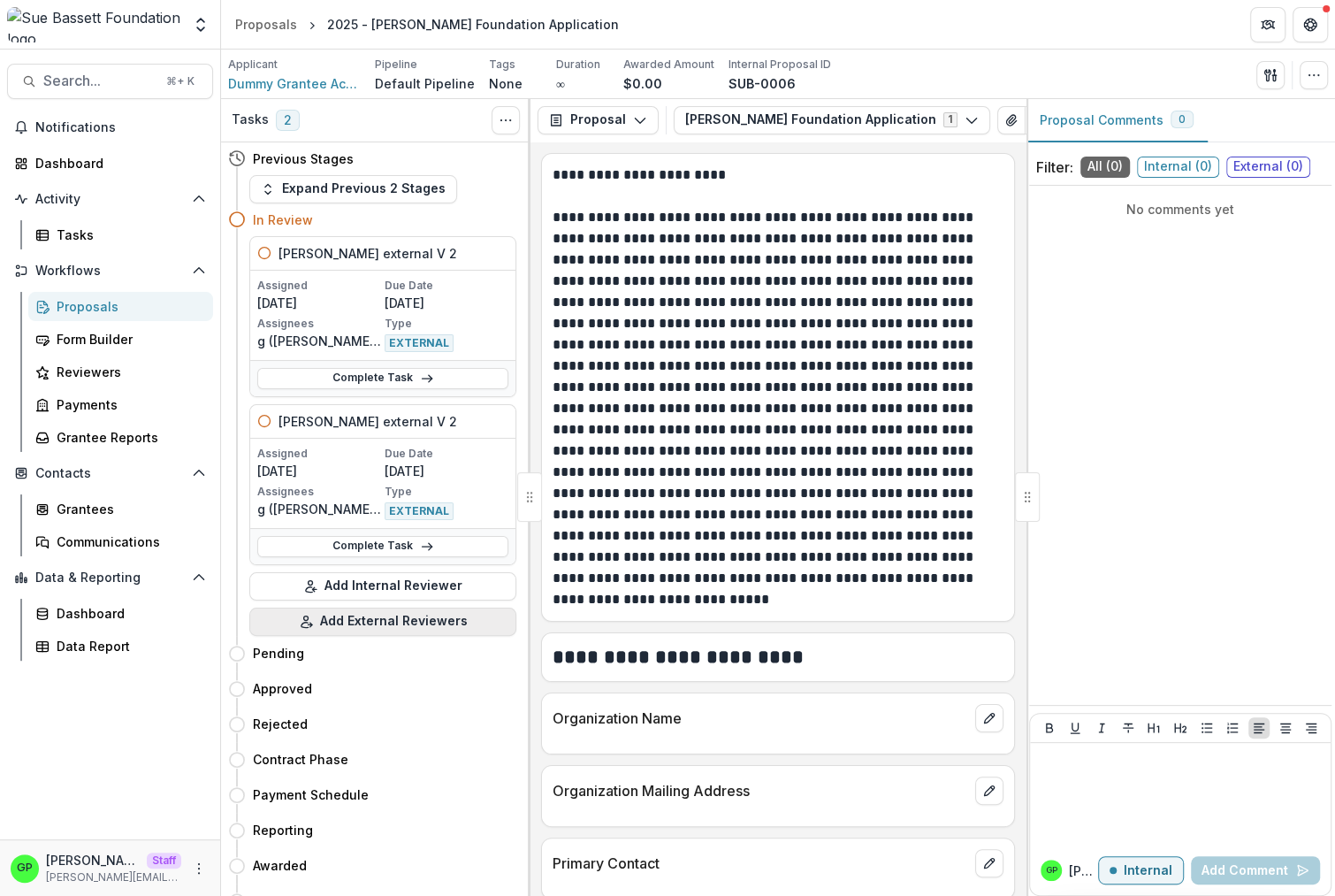
click at [362, 628] on button "Add External Reviewers" at bounding box center [383, 621] width 267 height 28
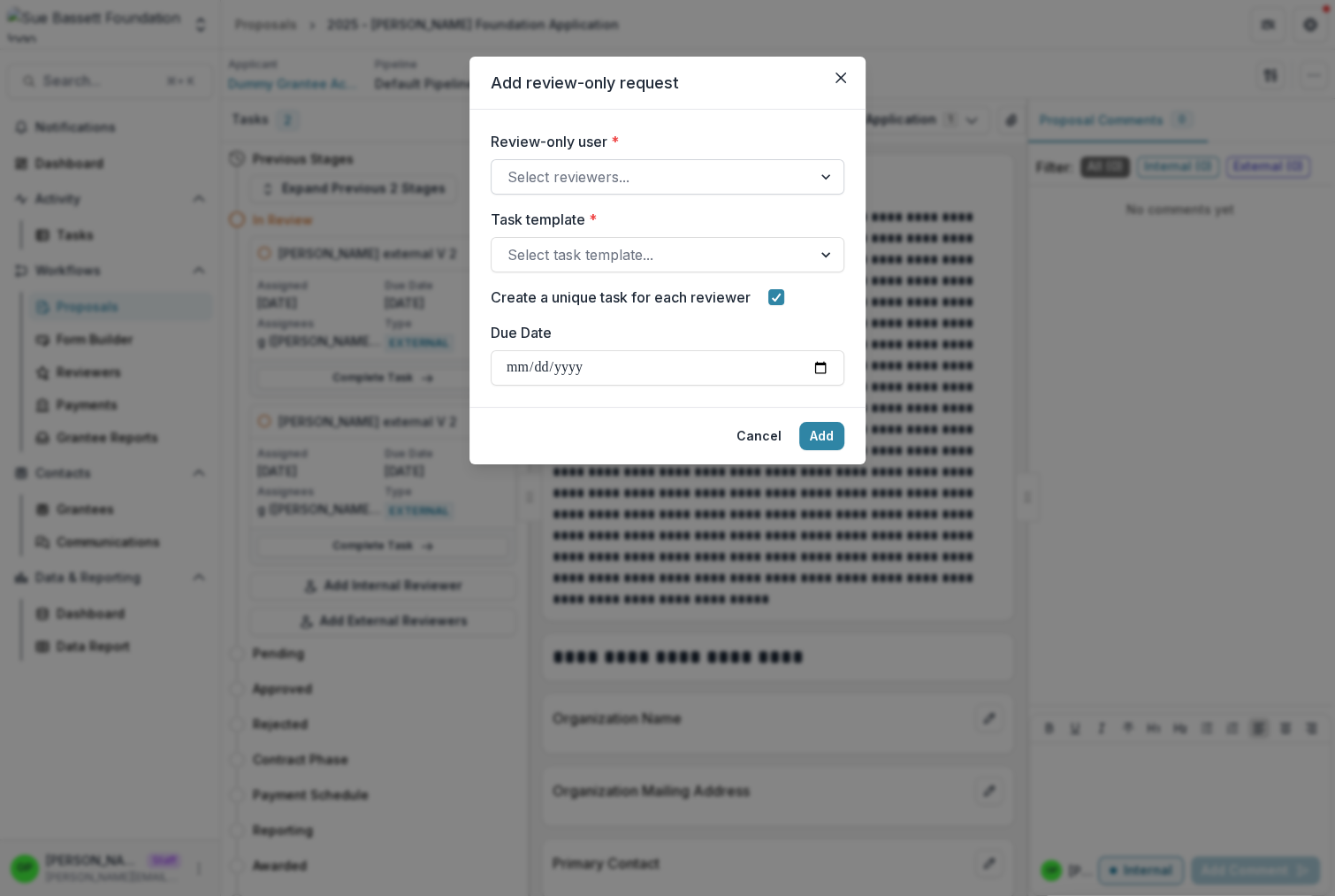
click at [582, 183] on div at bounding box center [652, 177] width 288 height 24
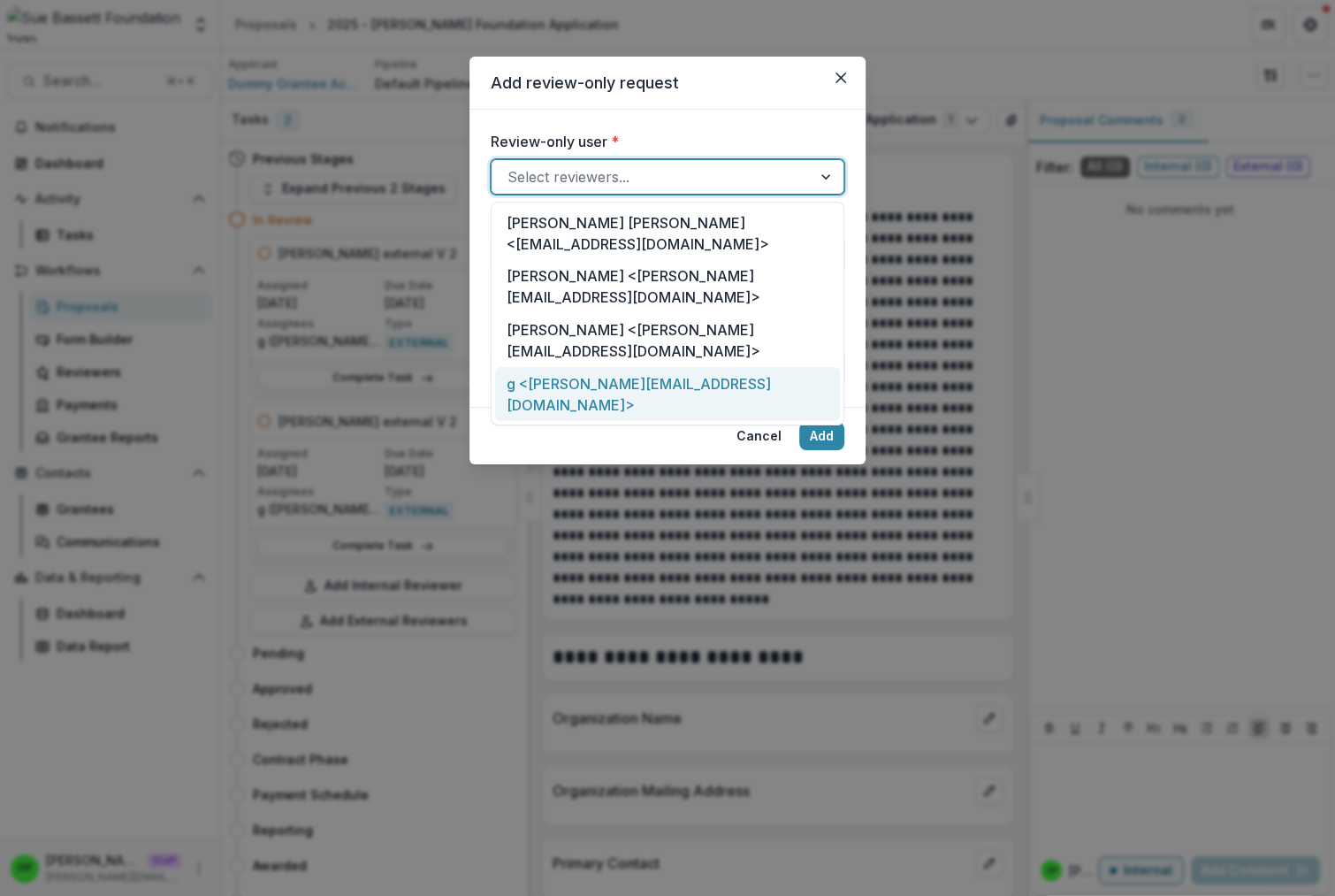
click at [581, 367] on div "g <griffin+review@trytemelio.com>" at bounding box center [667, 394] width 345 height 54
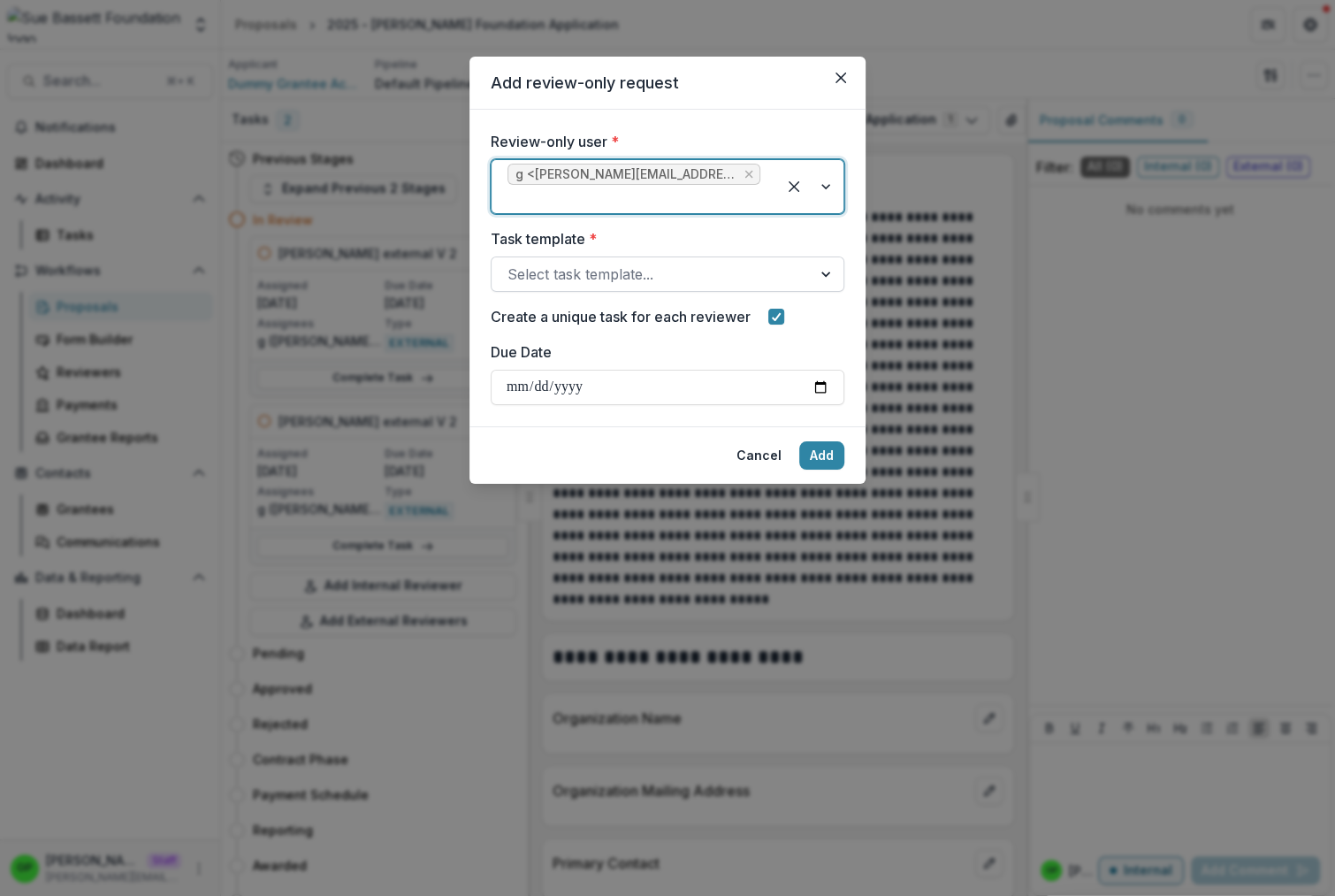
click at [586, 269] on div at bounding box center [652, 274] width 288 height 24
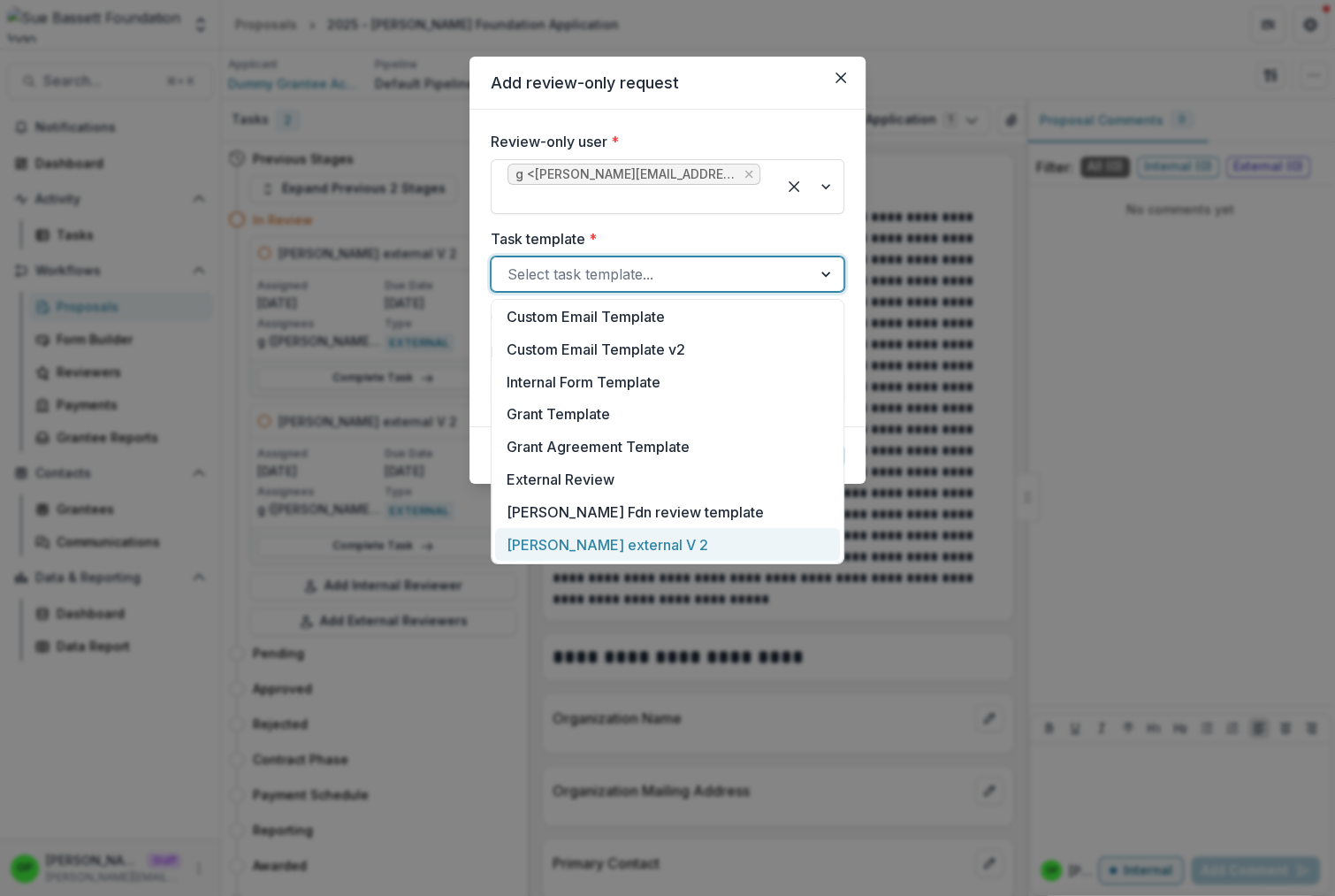
click at [611, 536] on div "sue bassett external V 2" at bounding box center [667, 543] width 345 height 33
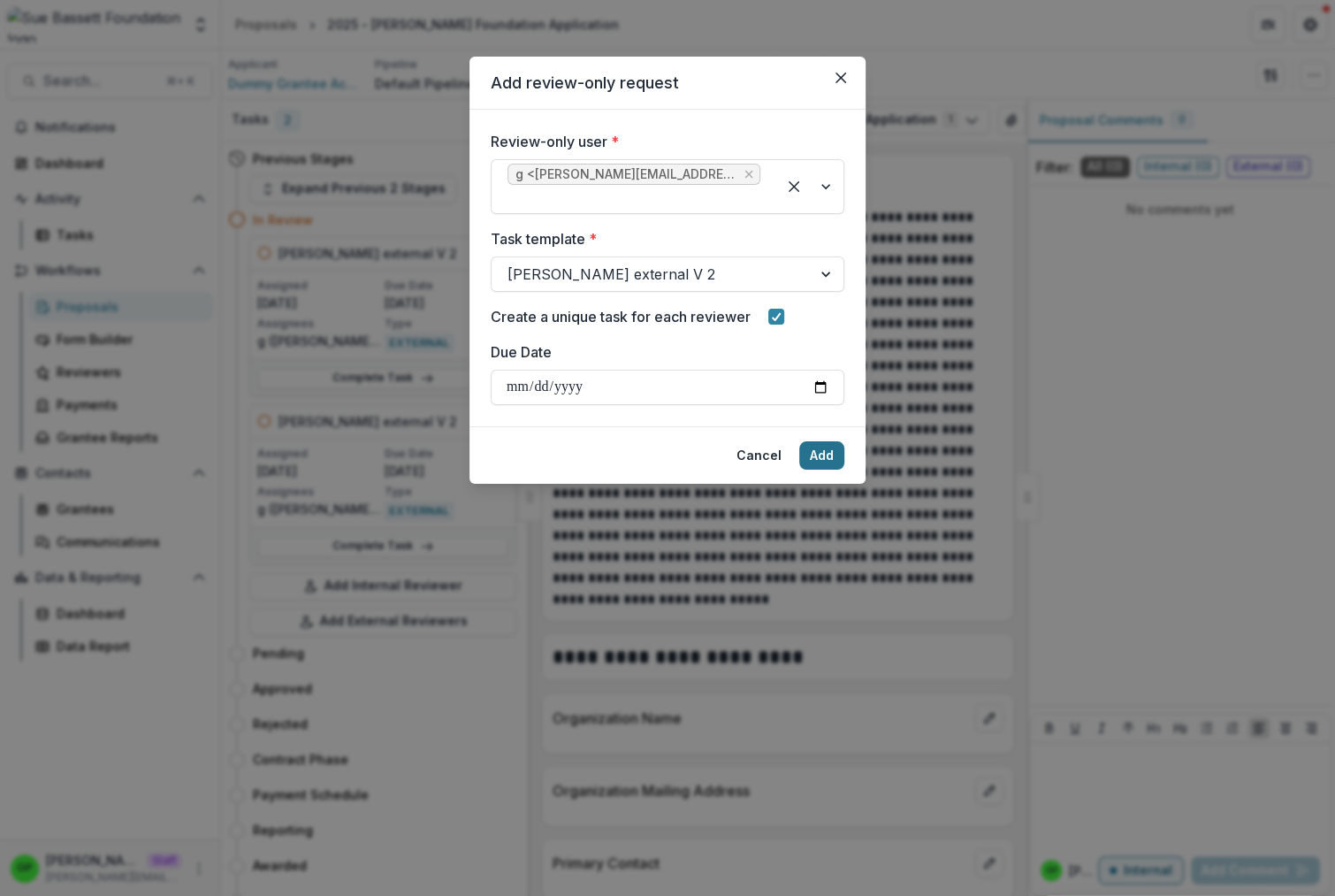
click at [827, 464] on button "Add" at bounding box center [822, 455] width 45 height 28
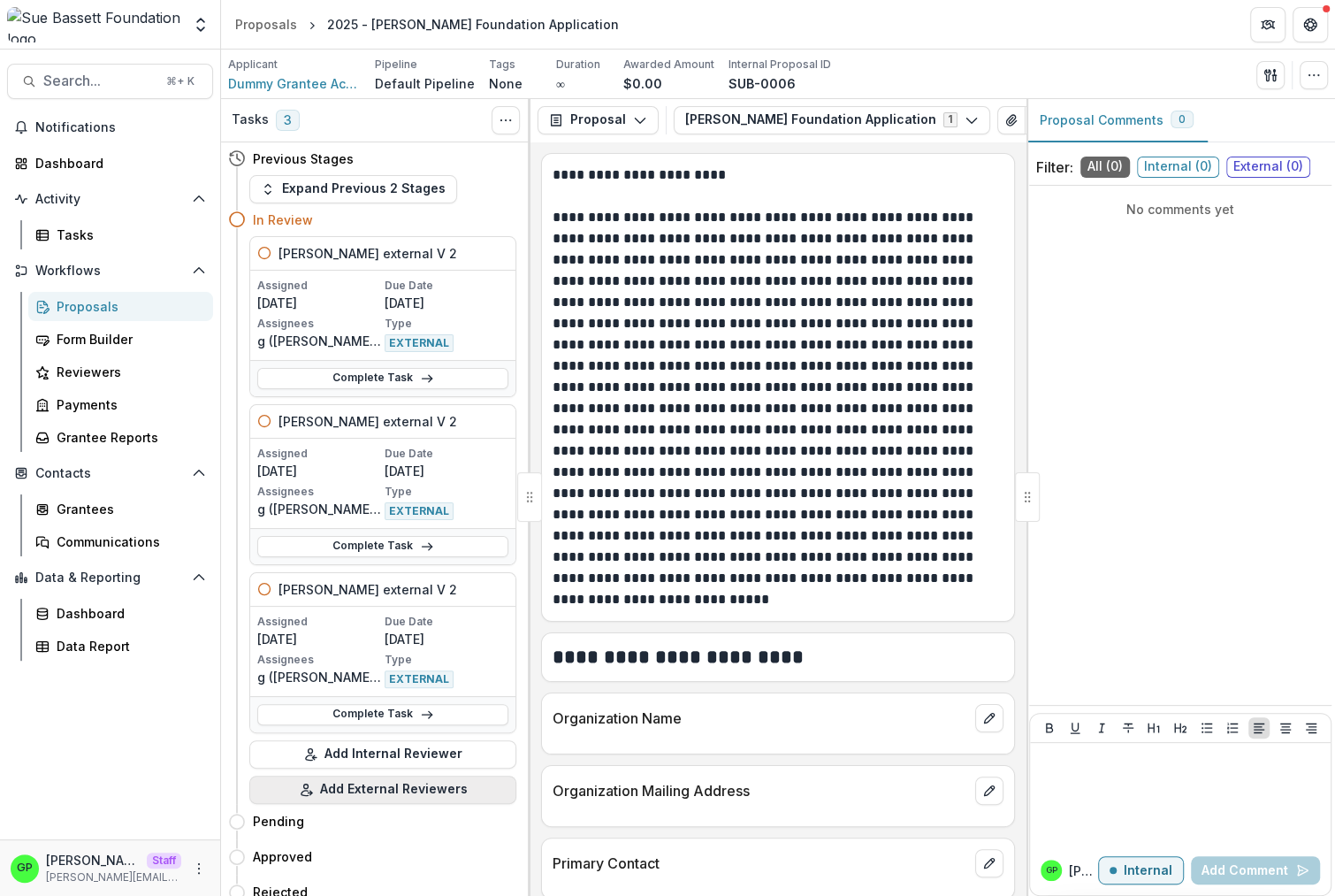
click at [367, 796] on button "Add External Reviewers" at bounding box center [383, 789] width 267 height 28
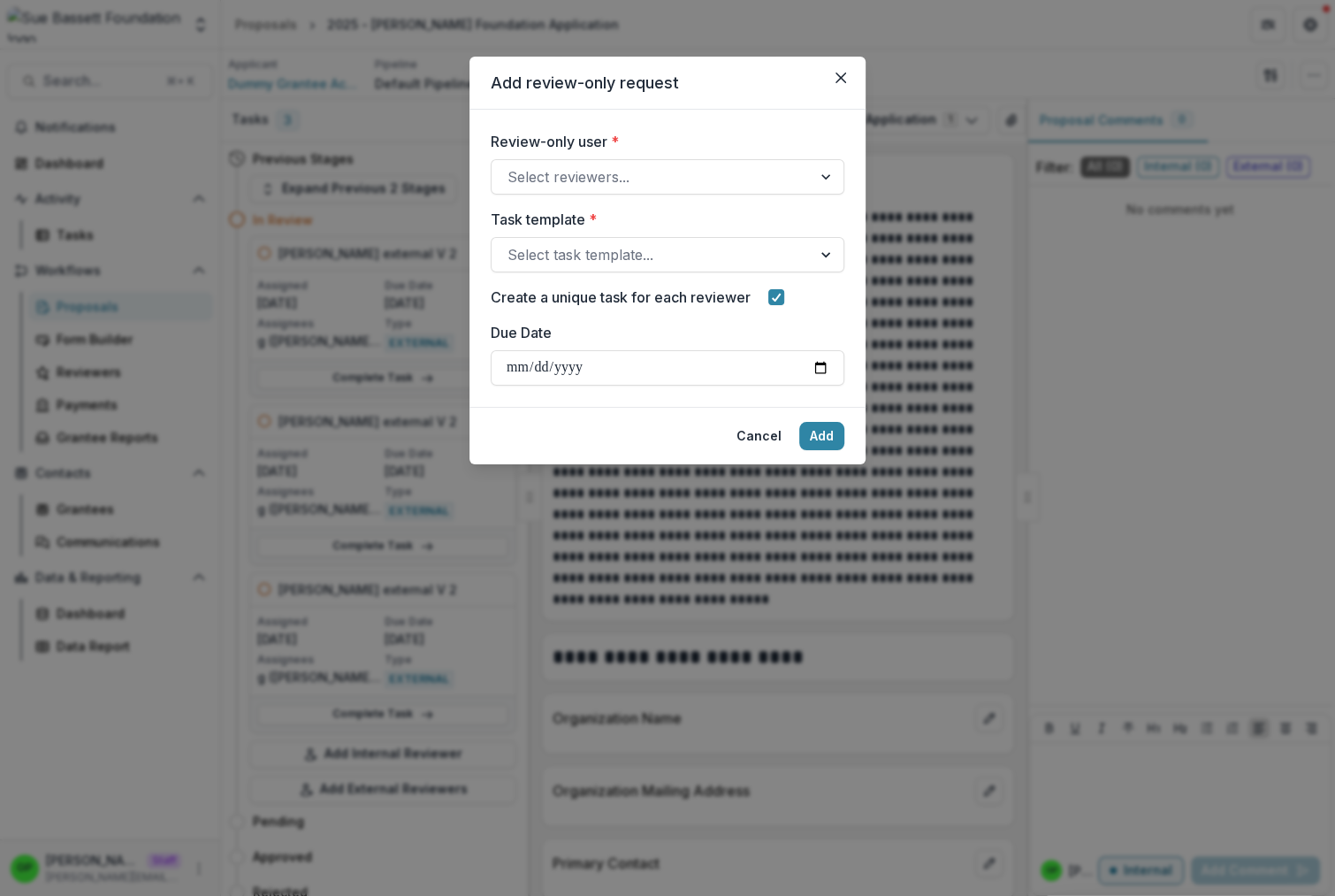
click at [584, 151] on label "Review-only user *" at bounding box center [662, 141] width 343 height 22
click at [512, 166] on input "Review-only user *" at bounding box center [510, 177] width 5 height 22
click at [579, 163] on div "Select reviewers..." at bounding box center [652, 177] width 320 height 28
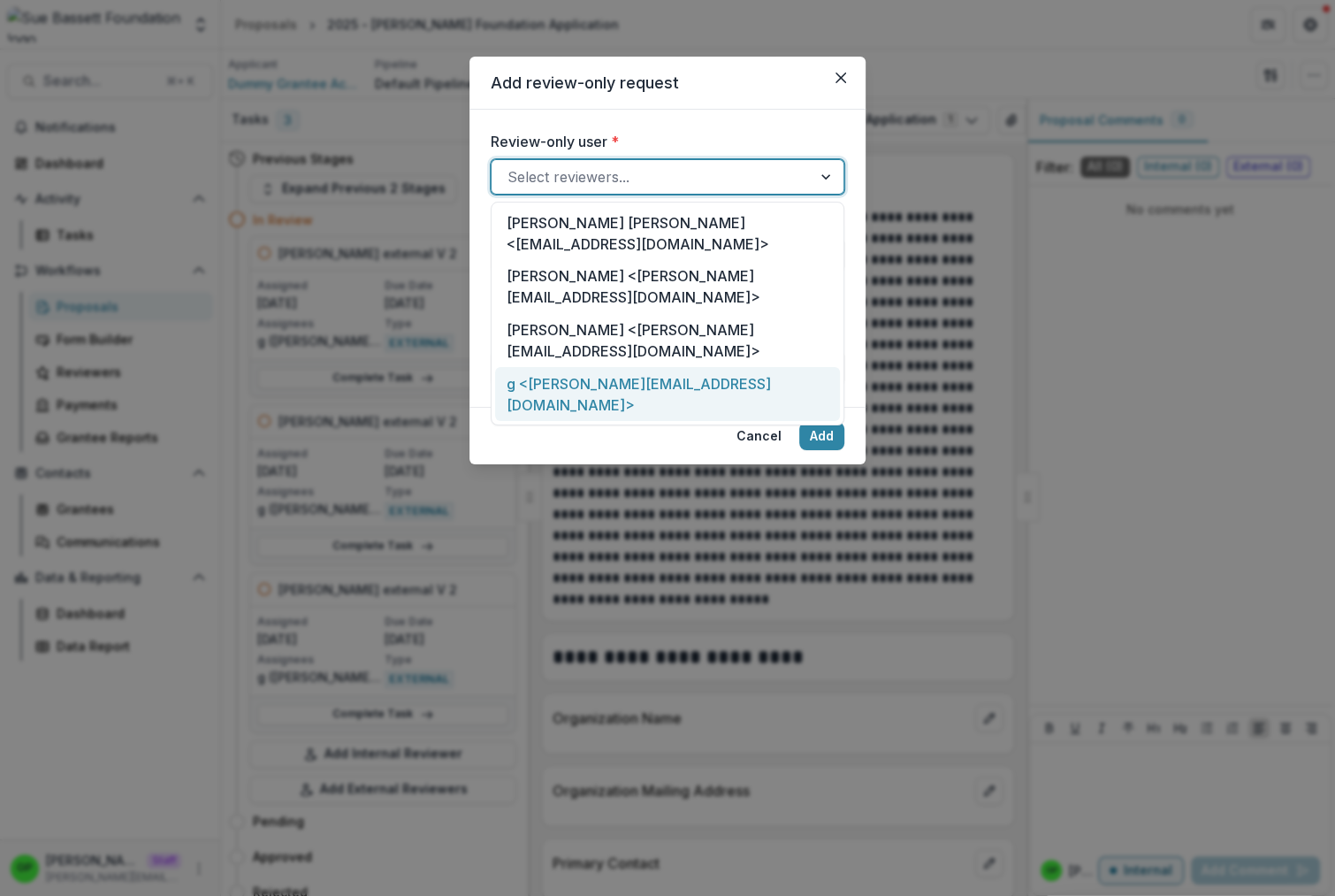
click at [558, 367] on div "g <griffin+review@trytemelio.com>" at bounding box center [667, 394] width 345 height 54
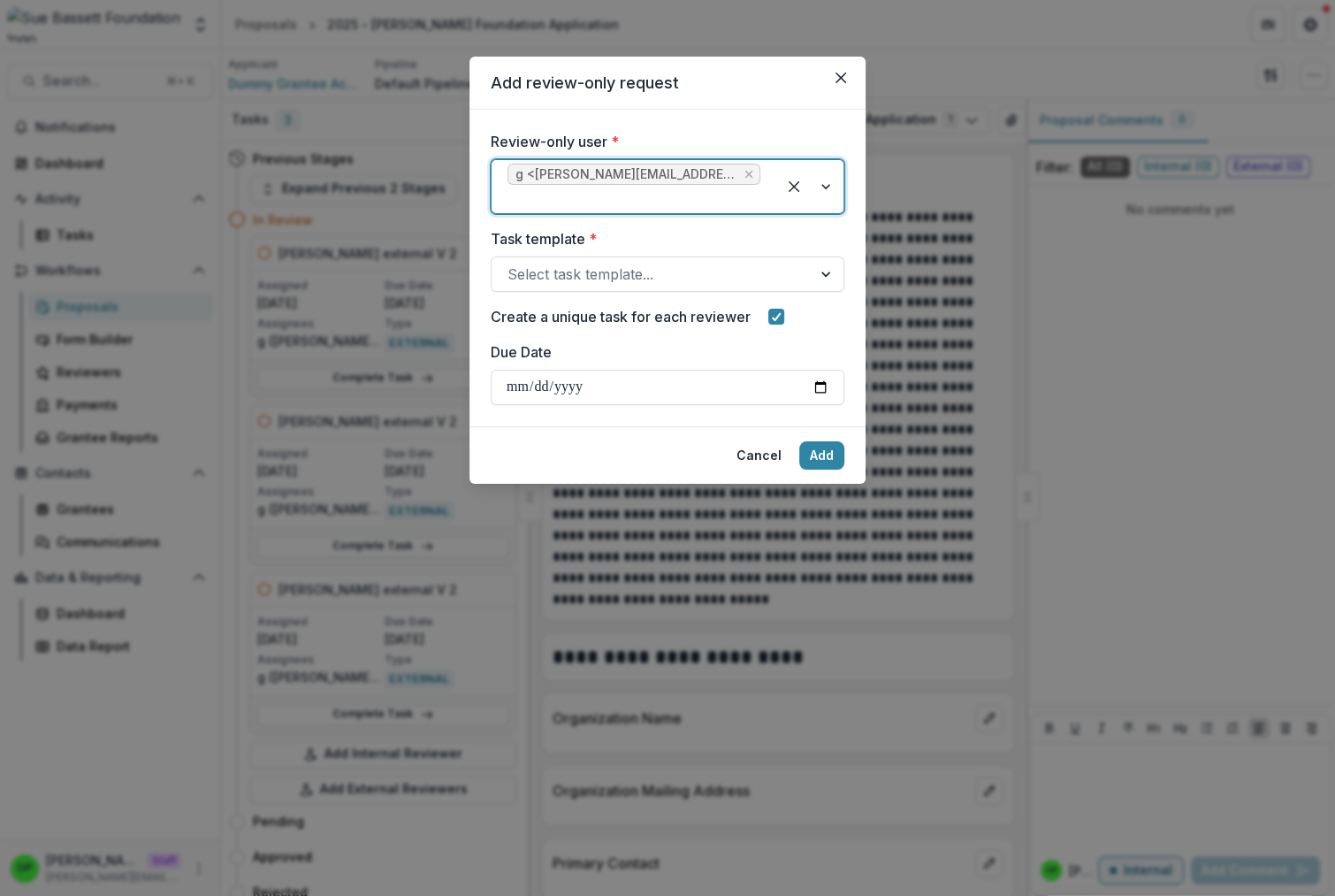
click at [568, 327] on div "Review-only user * option g <griffin+review@trytemelio.com>, selected. g <griff…" at bounding box center [668, 267] width 354 height 274
click at [573, 290] on div "Select task template..." at bounding box center [668, 274] width 354 height 36
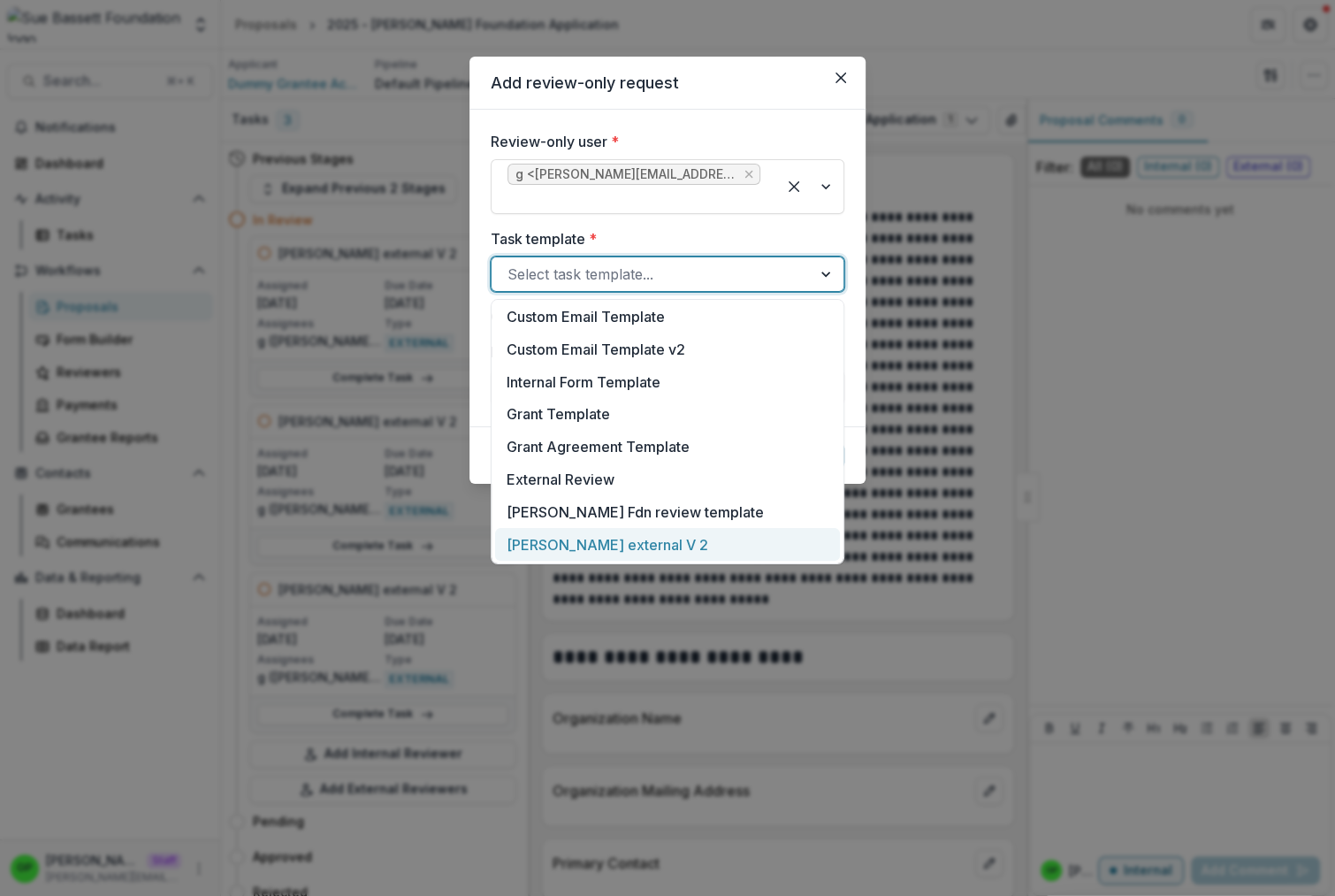
click at [553, 540] on div "sue bassett external V 2" at bounding box center [667, 543] width 345 height 33
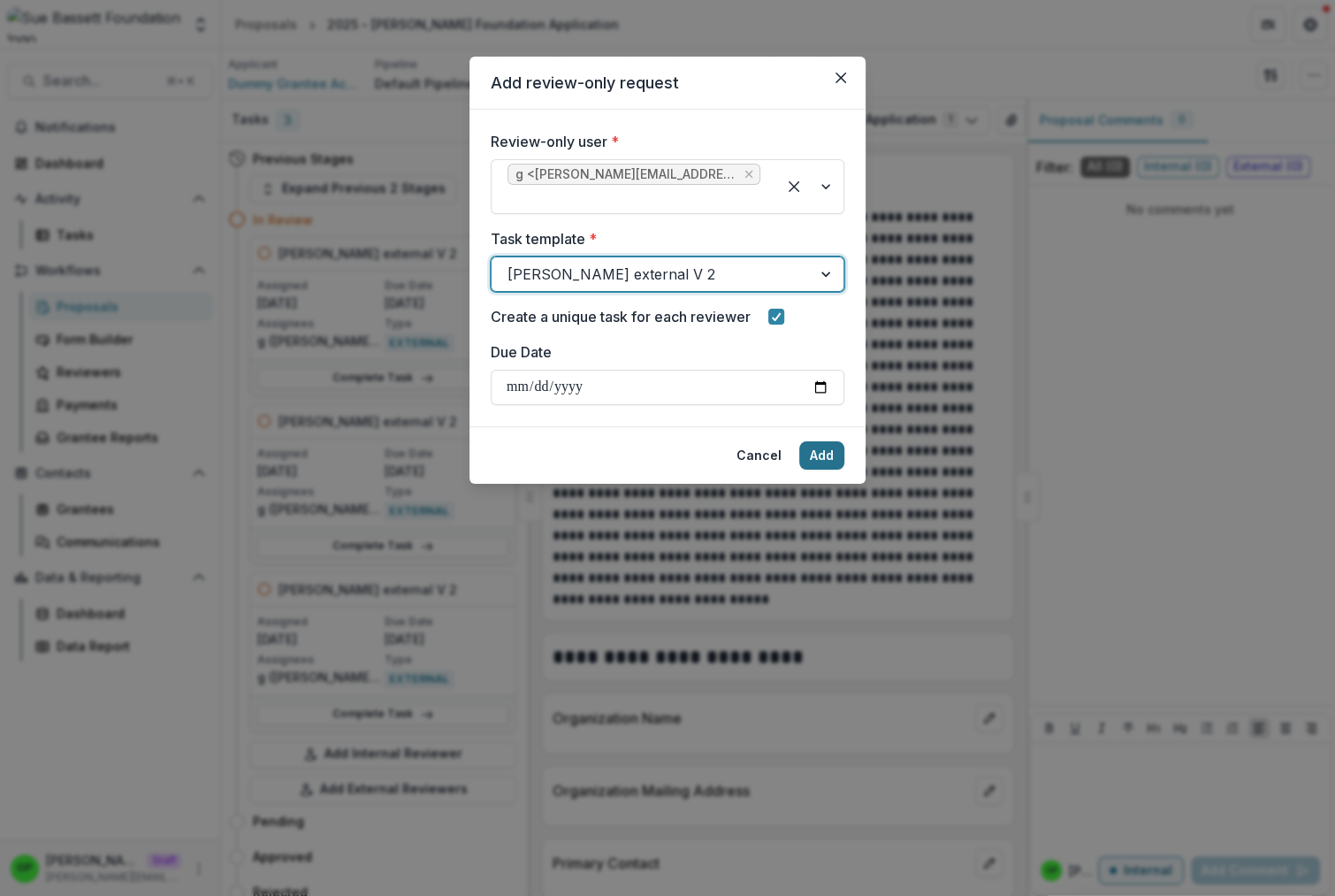
click at [818, 452] on button "Add" at bounding box center [822, 455] width 45 height 28
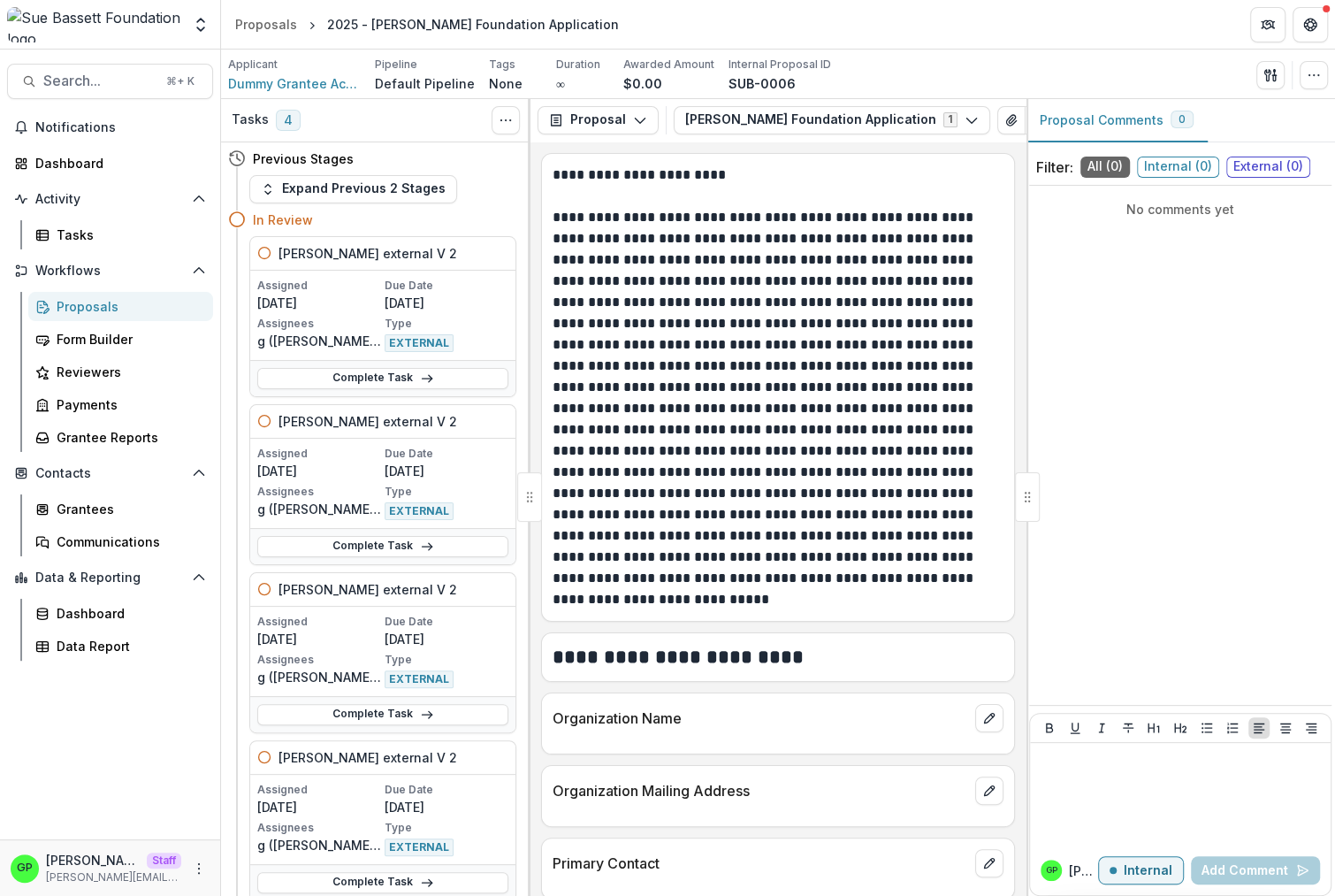
scroll to position [428, 0]
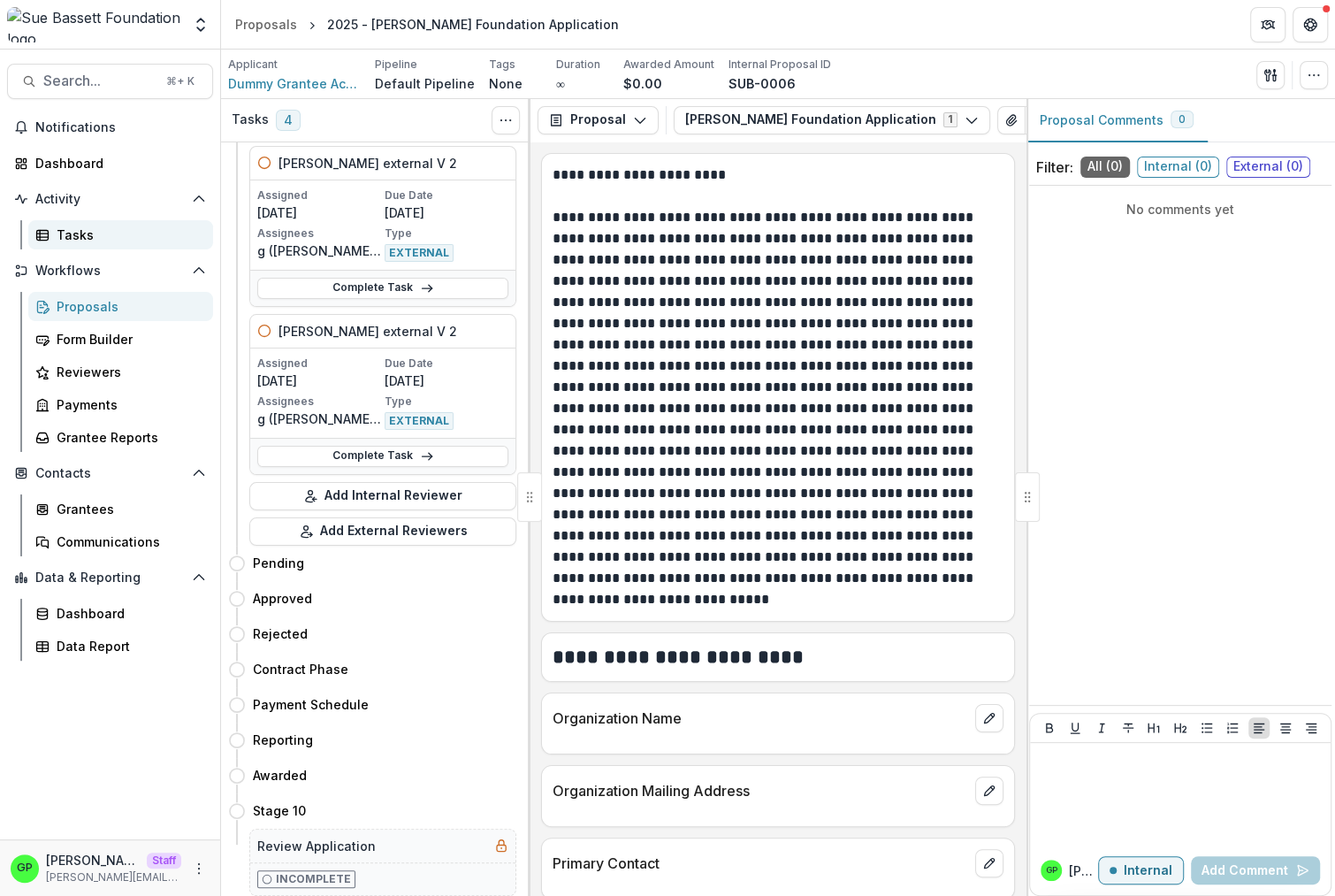
drag, startPoint x: 87, startPoint y: 227, endPoint x: 110, endPoint y: 226, distance: 23.0
click at [87, 227] on div "Tasks" at bounding box center [127, 235] width 142 height 19
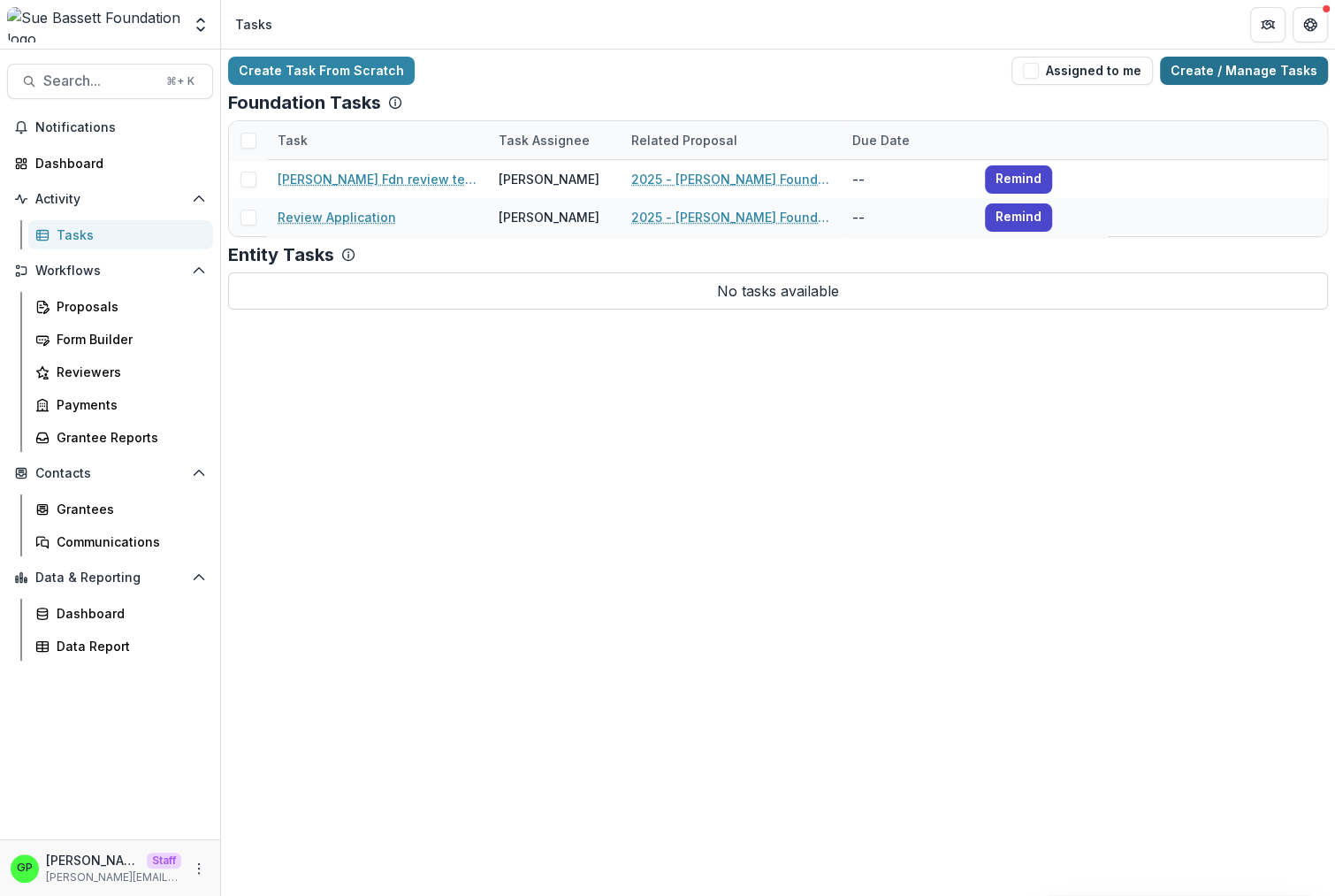
click at [1303, 76] on link "Create / Manage Tasks" at bounding box center [1244, 70] width 168 height 28
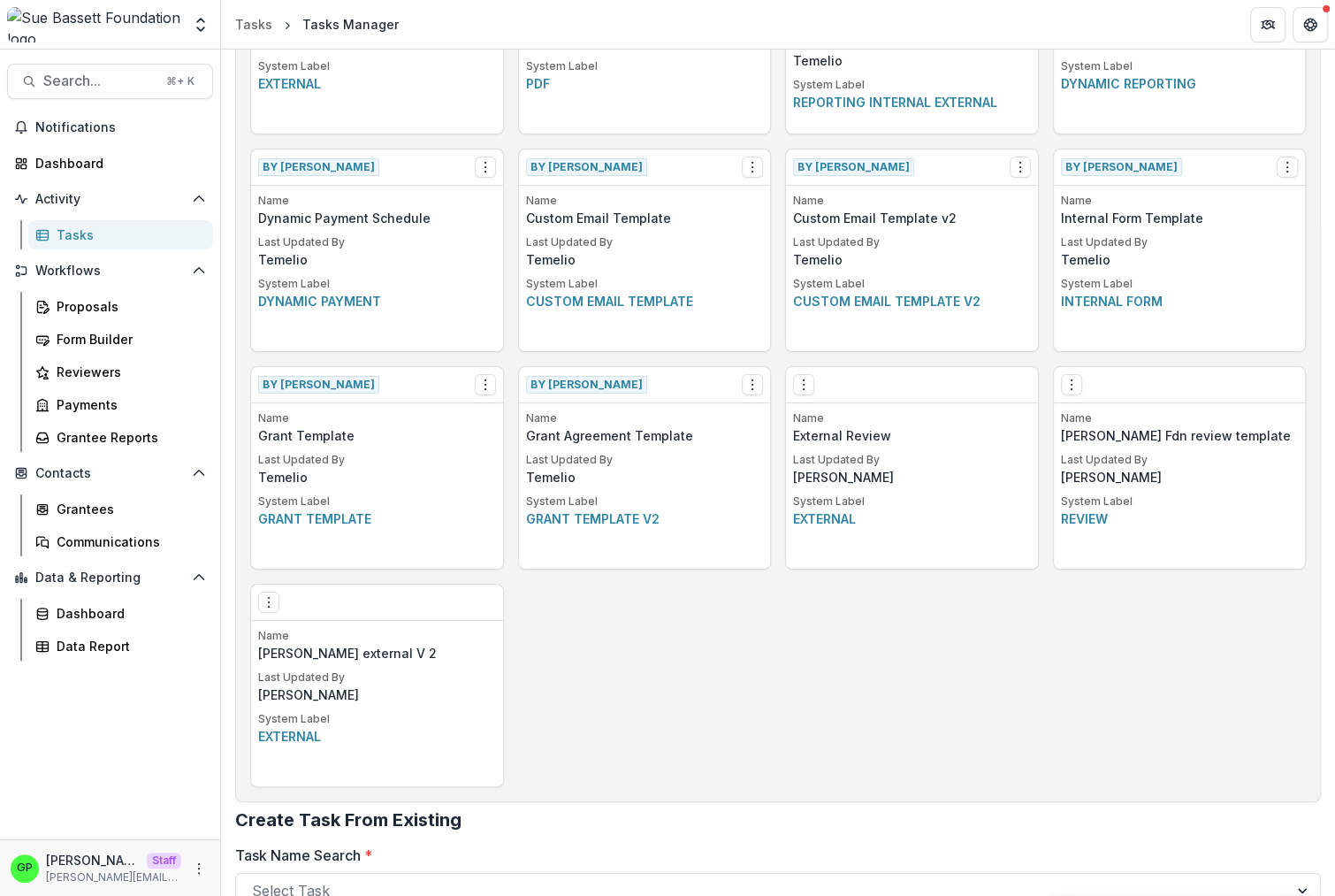
scroll to position [808, 0]
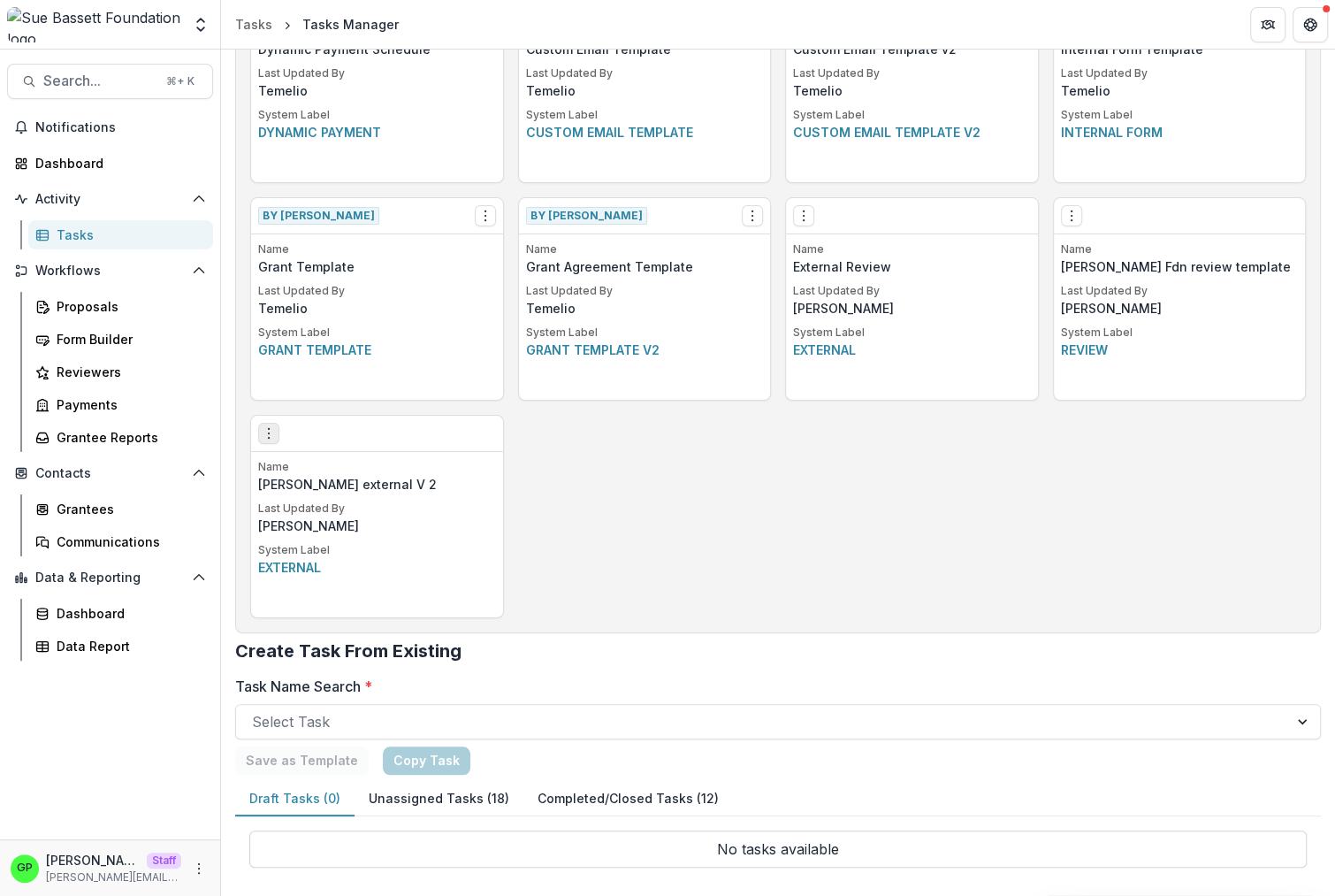
click at [271, 437] on icon "Options" at bounding box center [268, 433] width 14 height 14
click at [322, 467] on link "Edit" at bounding box center [372, 470] width 217 height 29
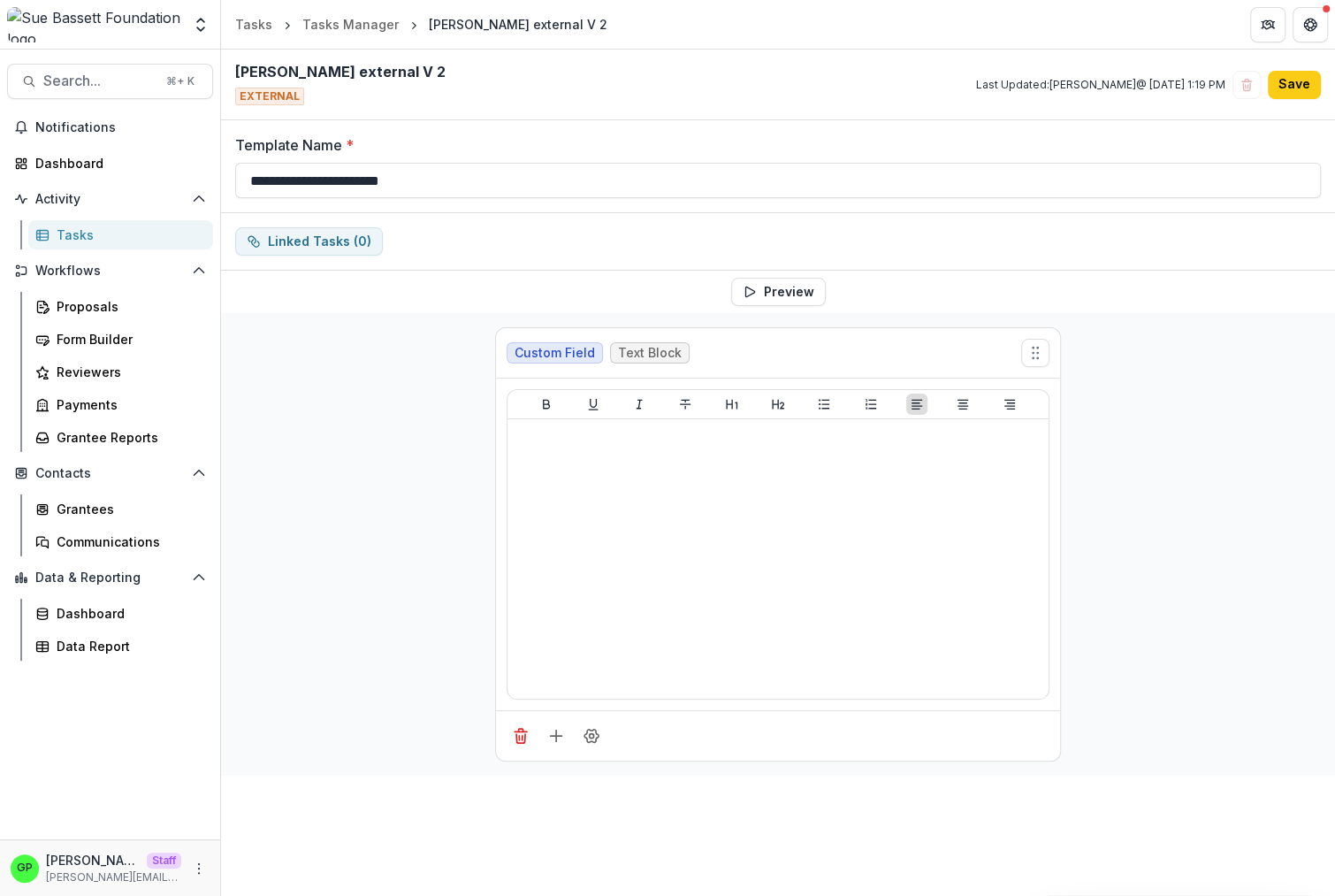
click at [1323, 94] on div "sue bassett external V 2 EXTERNAL Last Updated: Kyle Ford @ Sep 11, 2025, 1:19 …" at bounding box center [777, 85] width 1114 height 71
click at [1290, 93] on button "Save" at bounding box center [1295, 85] width 53 height 28
click at [141, 318] on link "Proposals" at bounding box center [121, 306] width 185 height 29
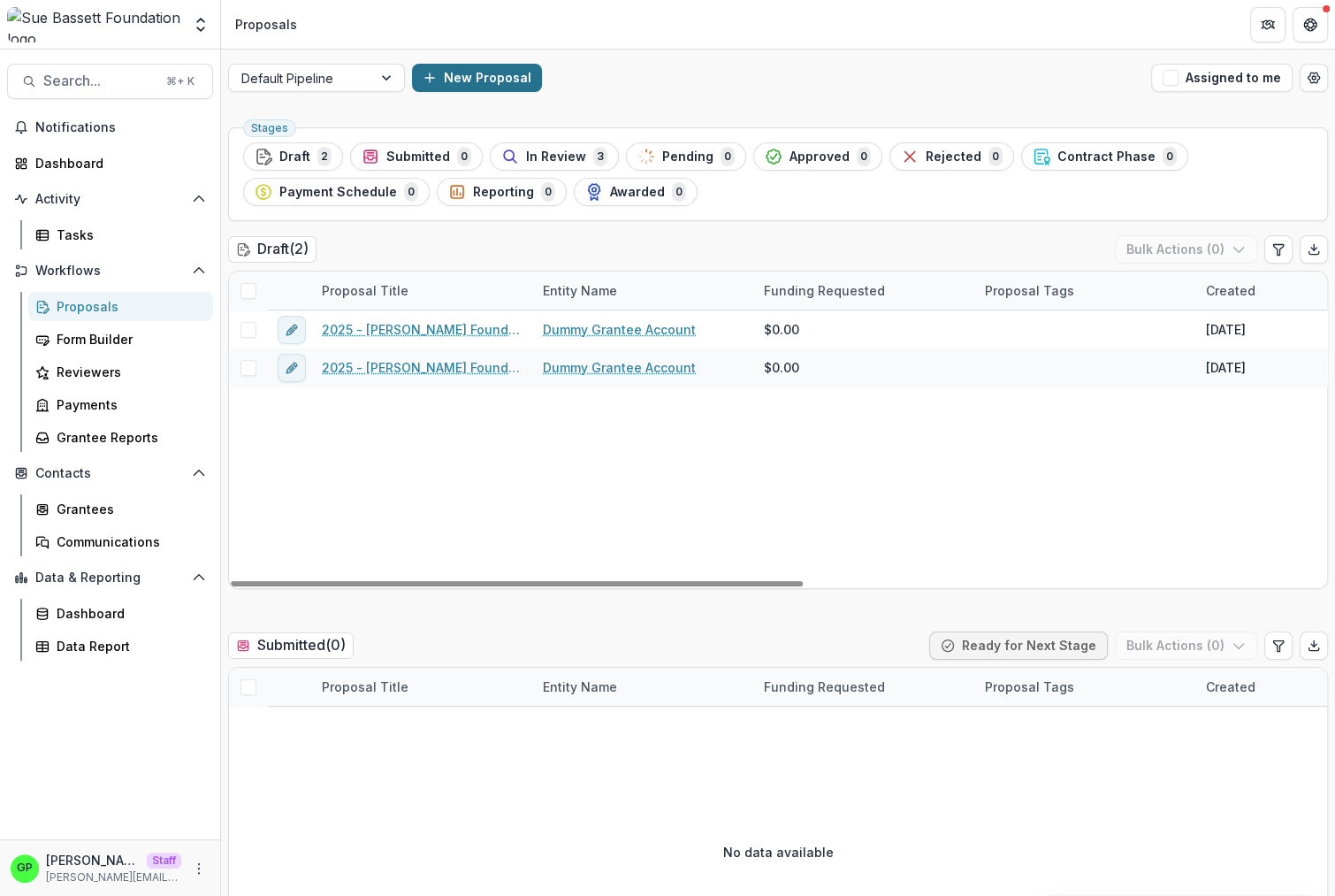
click at [430, 84] on icon "button" at bounding box center [429, 78] width 14 height 14
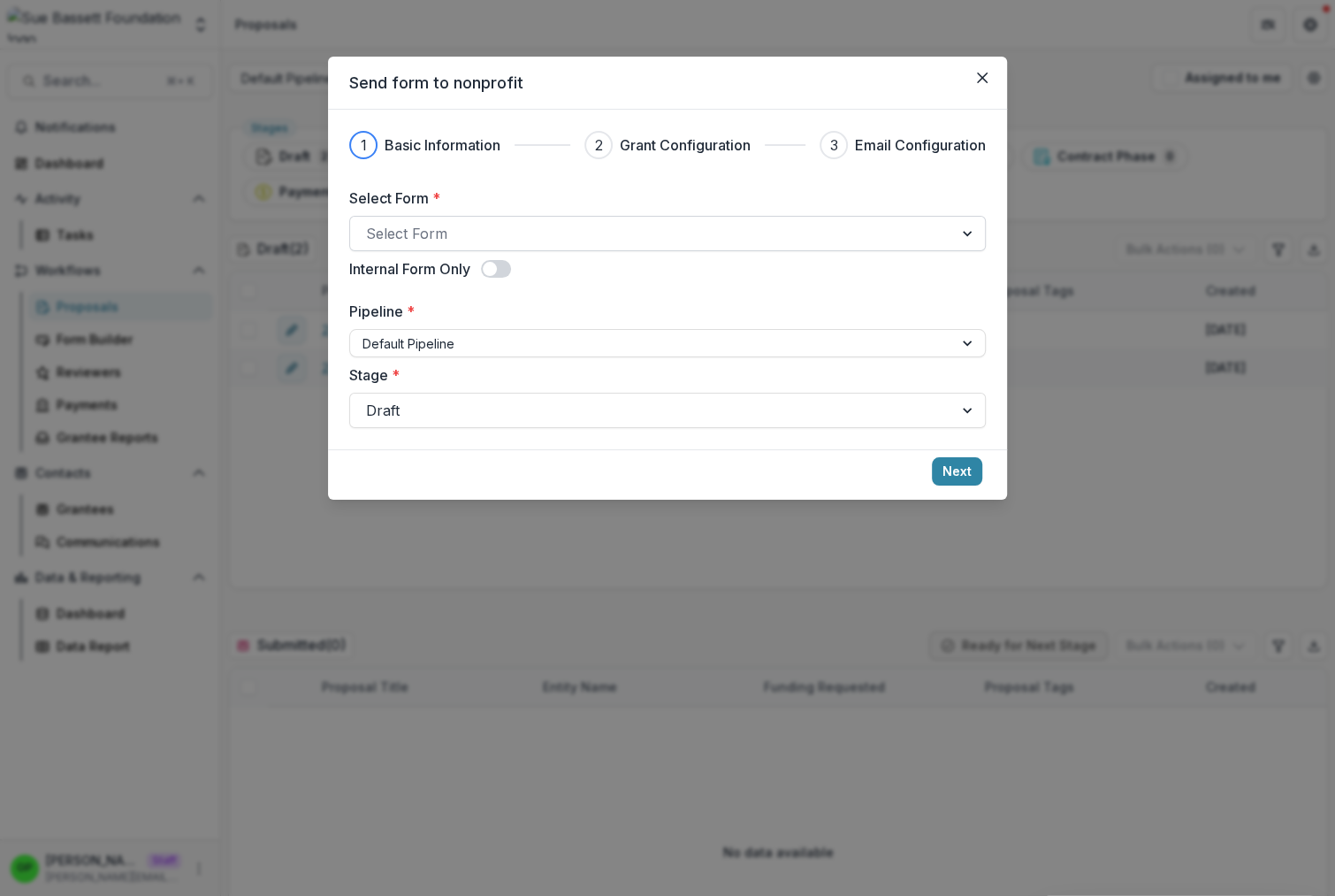
click at [479, 249] on div "Select Form" at bounding box center [667, 234] width 637 height 36
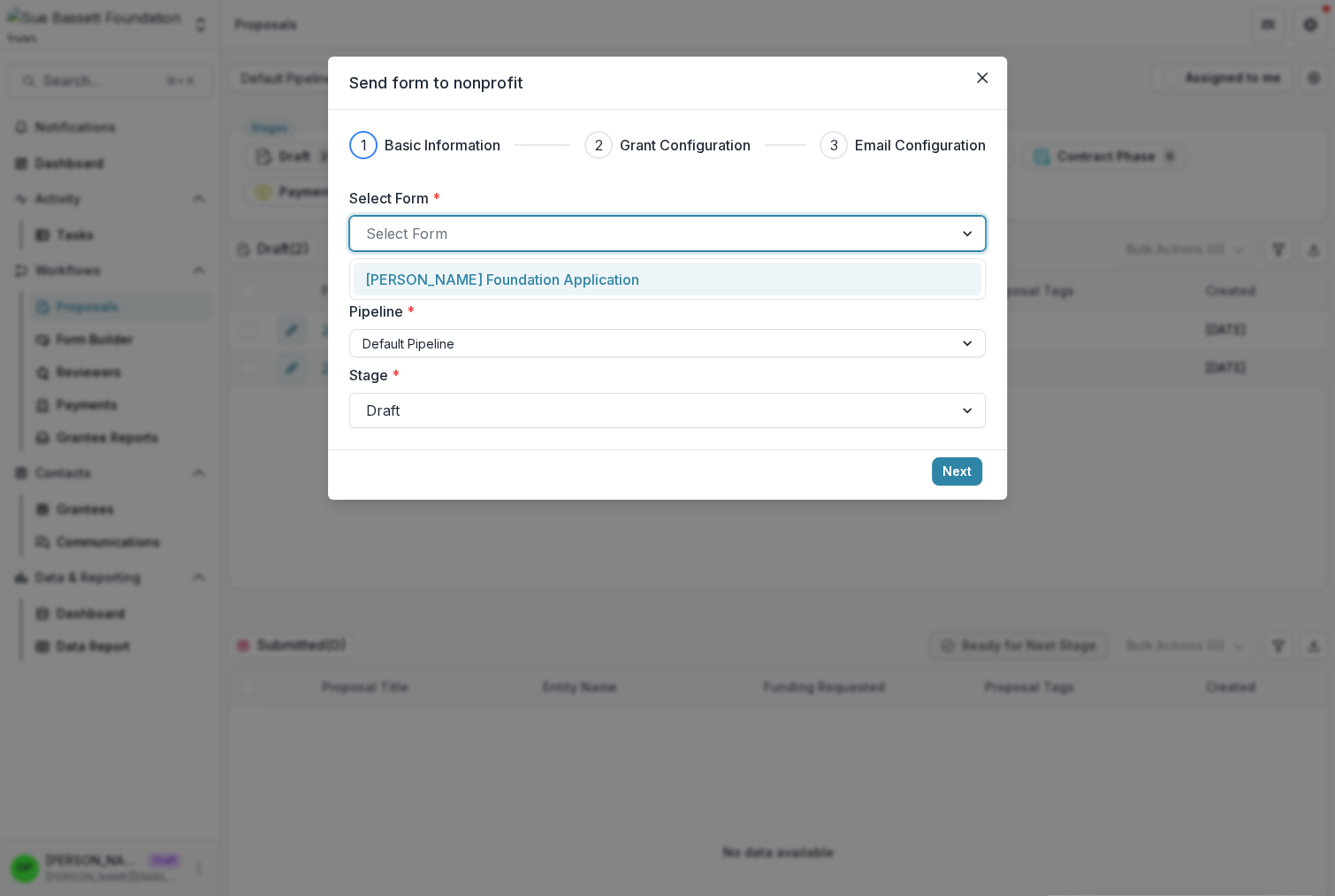
click at [480, 268] on p "Sue Bassett Foundation Application" at bounding box center [501, 279] width 274 height 22
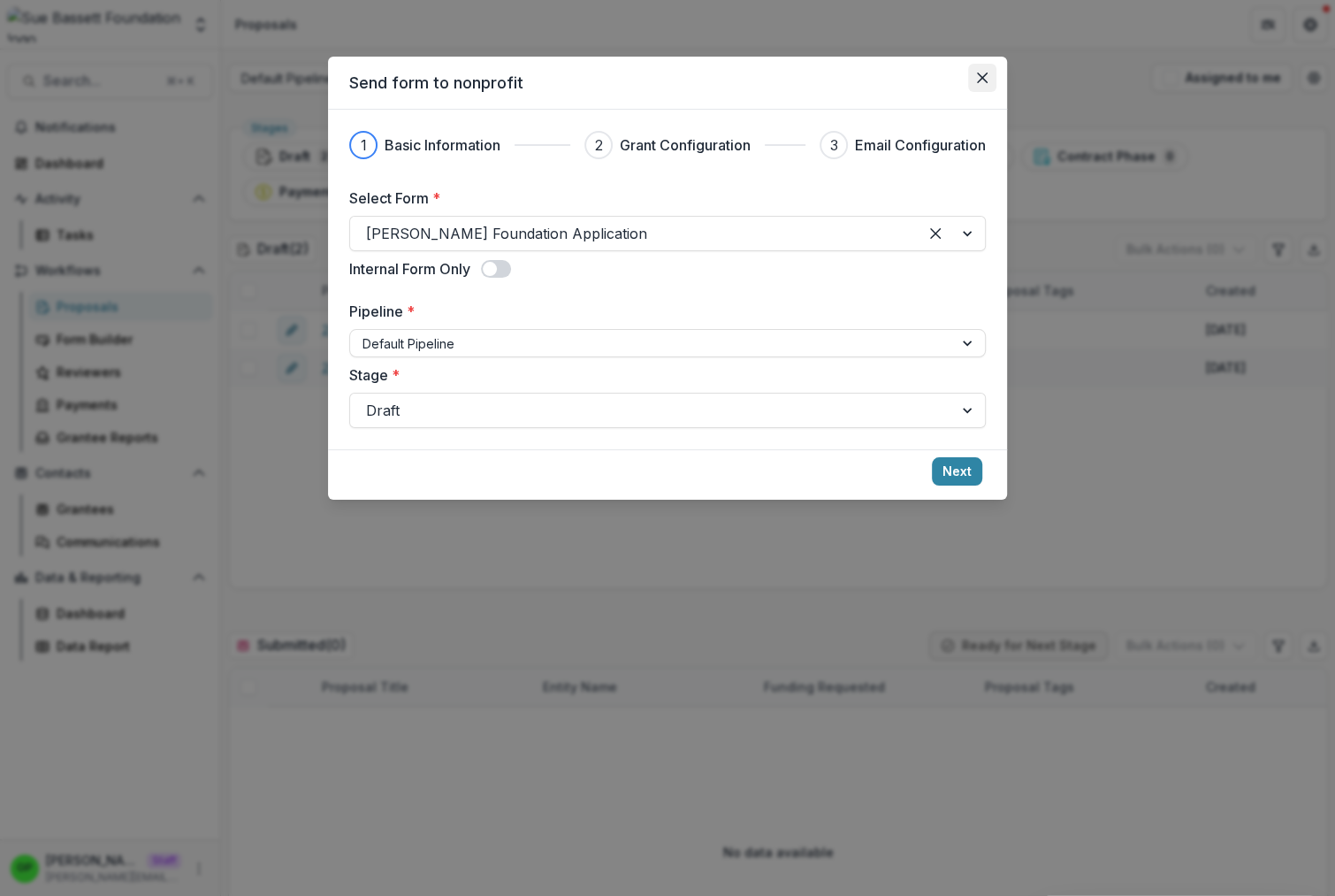
click at [985, 73] on button "Close" at bounding box center [982, 78] width 28 height 28
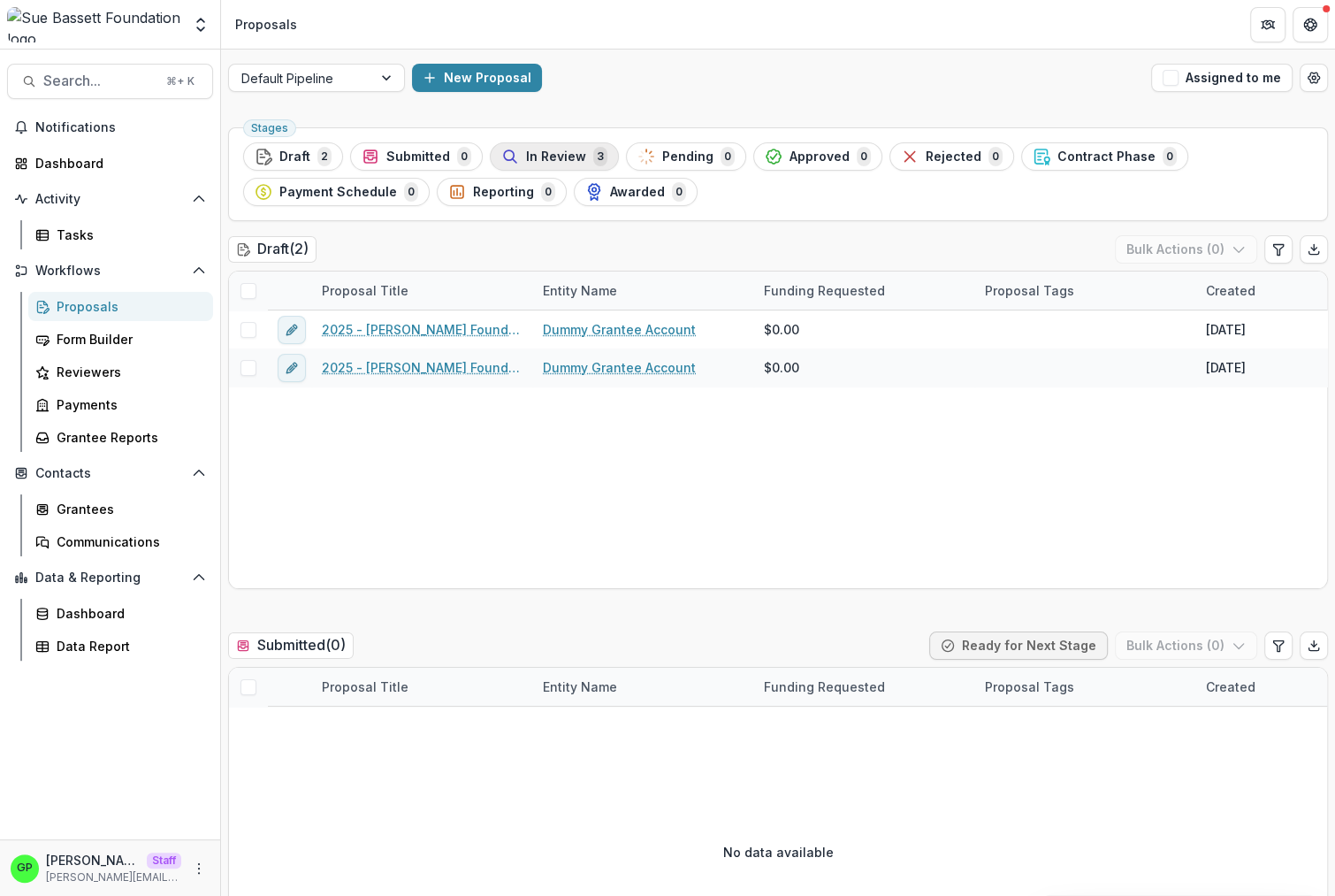
click at [569, 152] on span "In Review" at bounding box center [556, 157] width 60 height 15
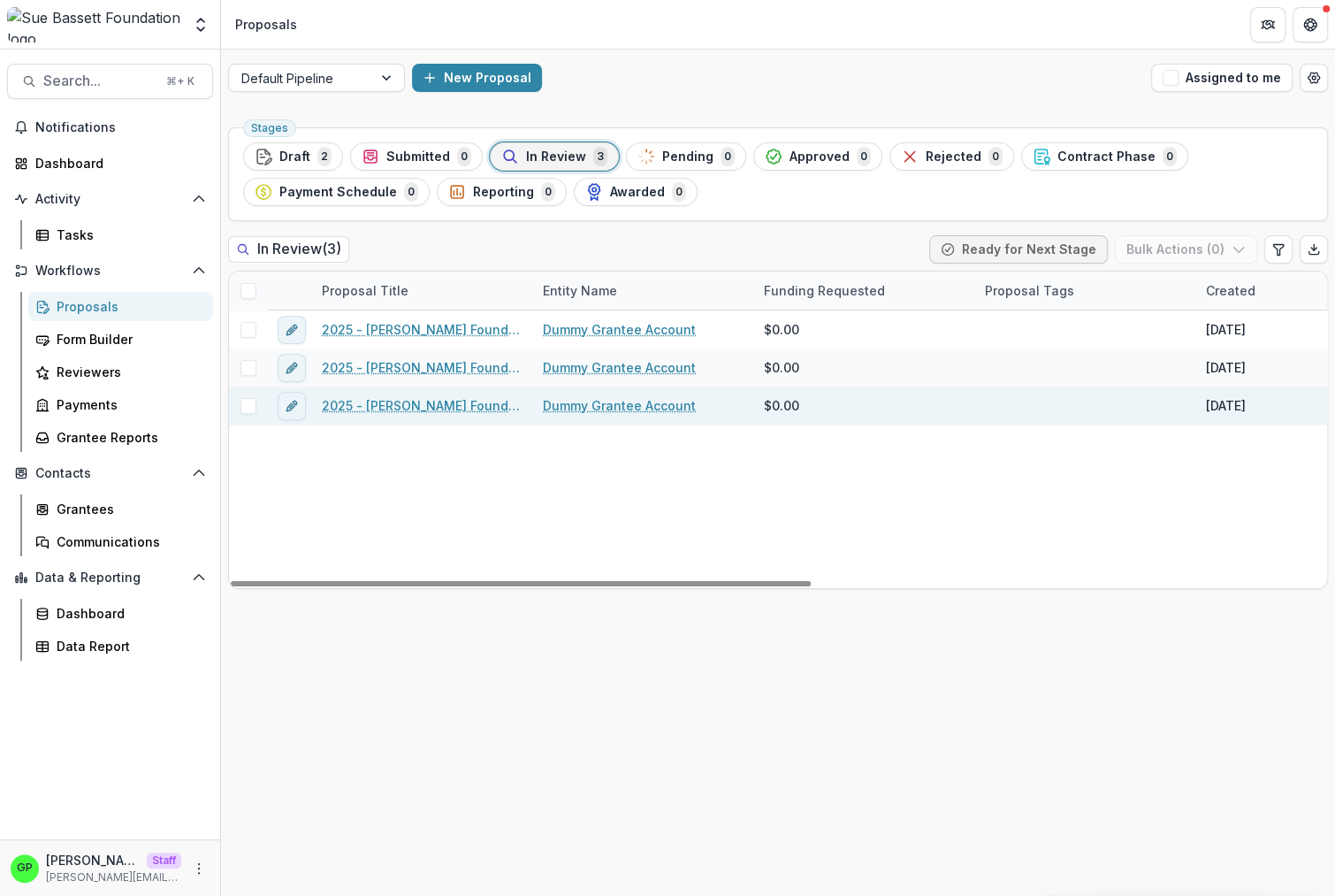
click at [426, 405] on link "2025 - Sue Bassett Foundation Application" at bounding box center [422, 405] width 200 height 19
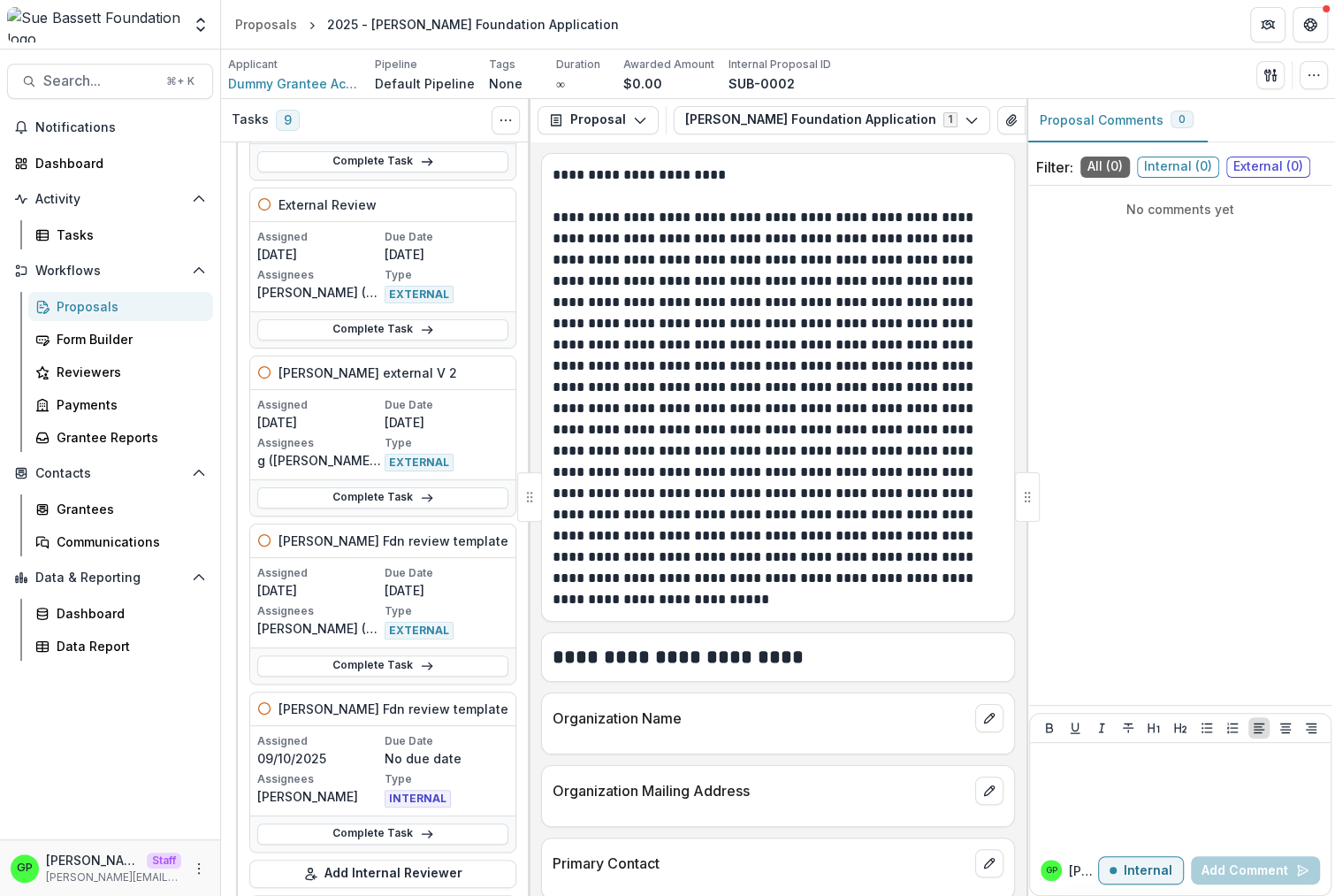
scroll to position [1225, 0]
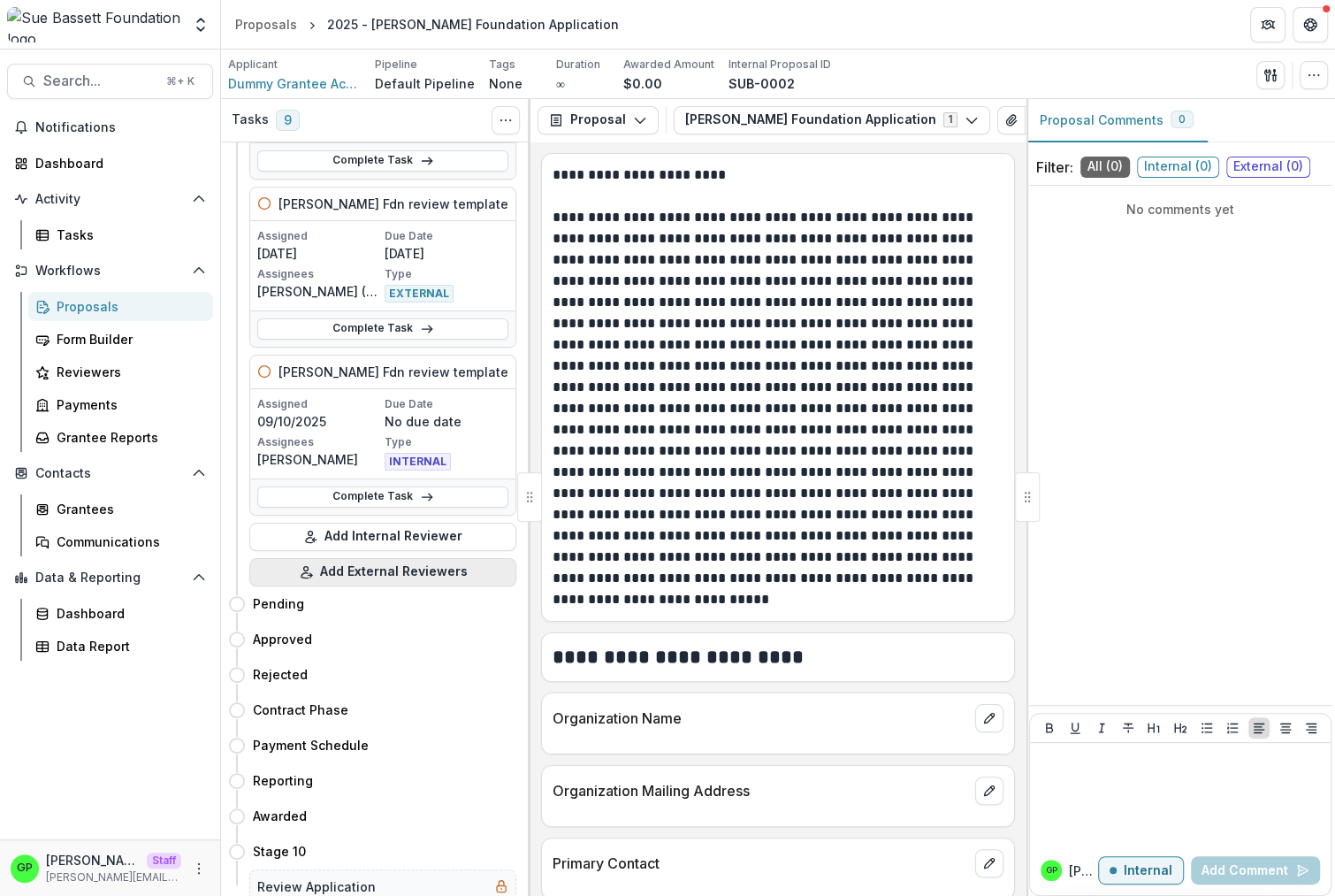
click at [347, 583] on button "Add External Reviewers" at bounding box center [383, 571] width 267 height 28
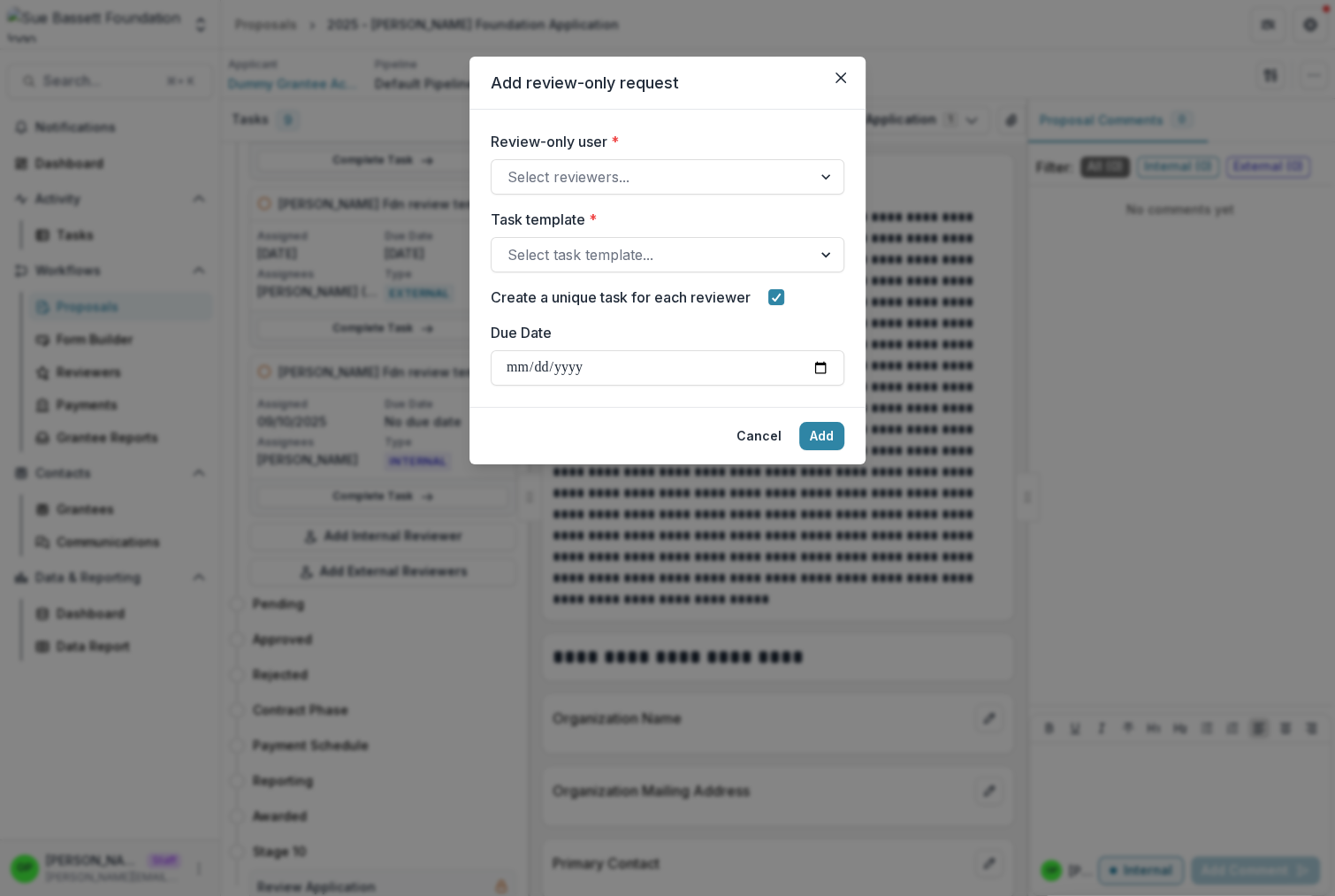
click at [611, 171] on div at bounding box center [652, 177] width 288 height 24
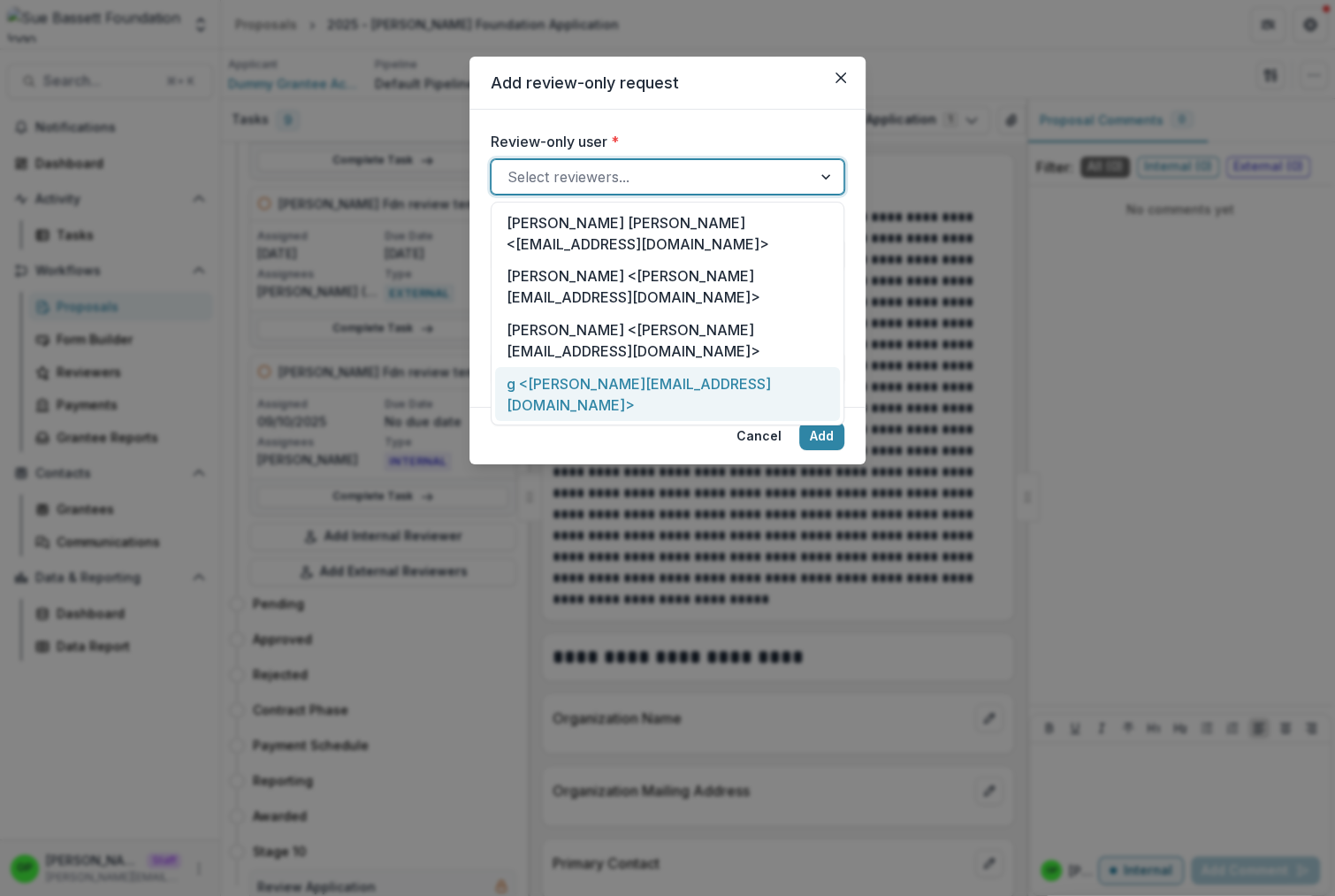
drag, startPoint x: 574, startPoint y: 327, endPoint x: 575, endPoint y: 312, distance: 15.0
click at [575, 367] on div "g <griffin+review@trytemelio.com>" at bounding box center [667, 394] width 345 height 54
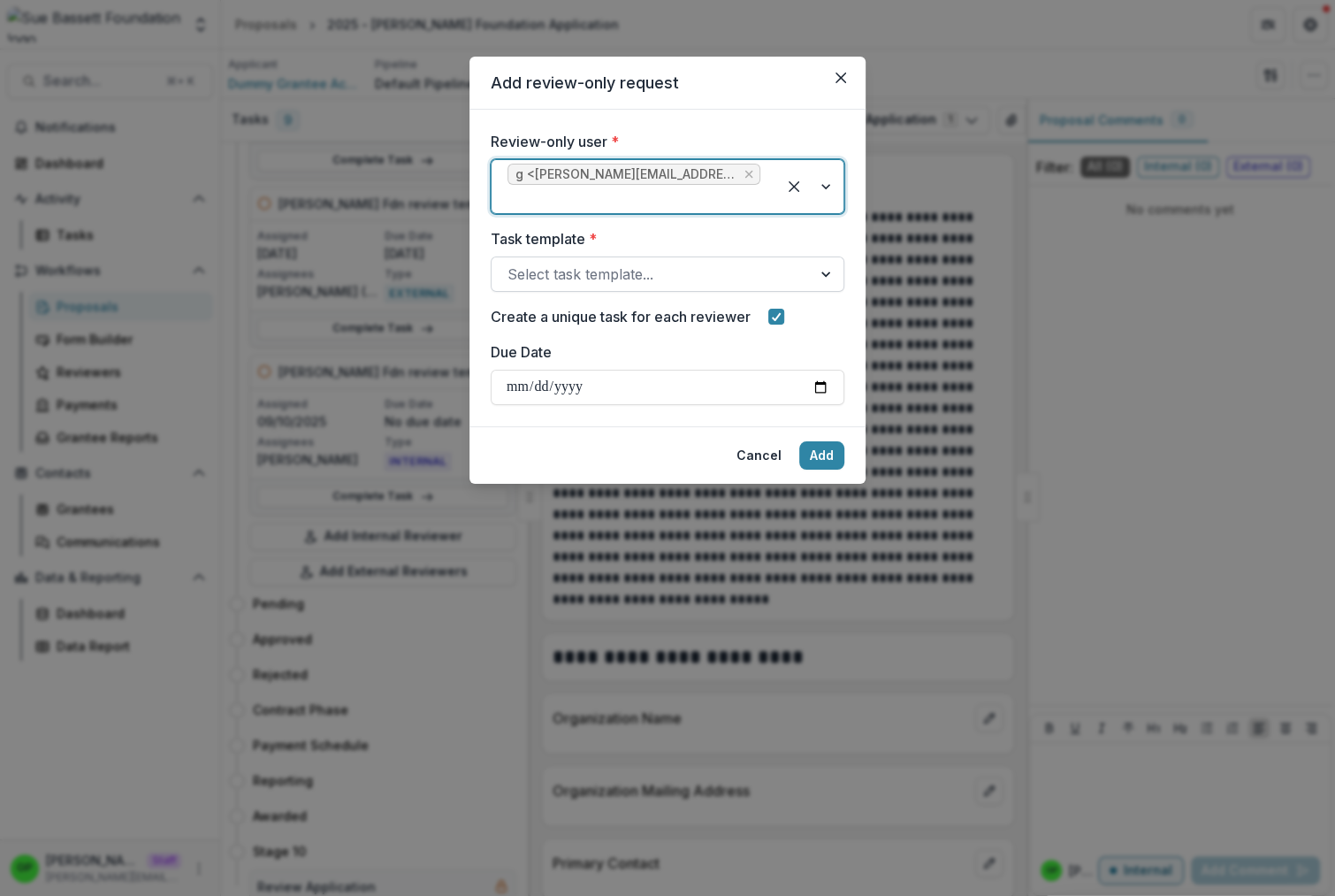
click at [589, 269] on div at bounding box center [652, 274] width 288 height 24
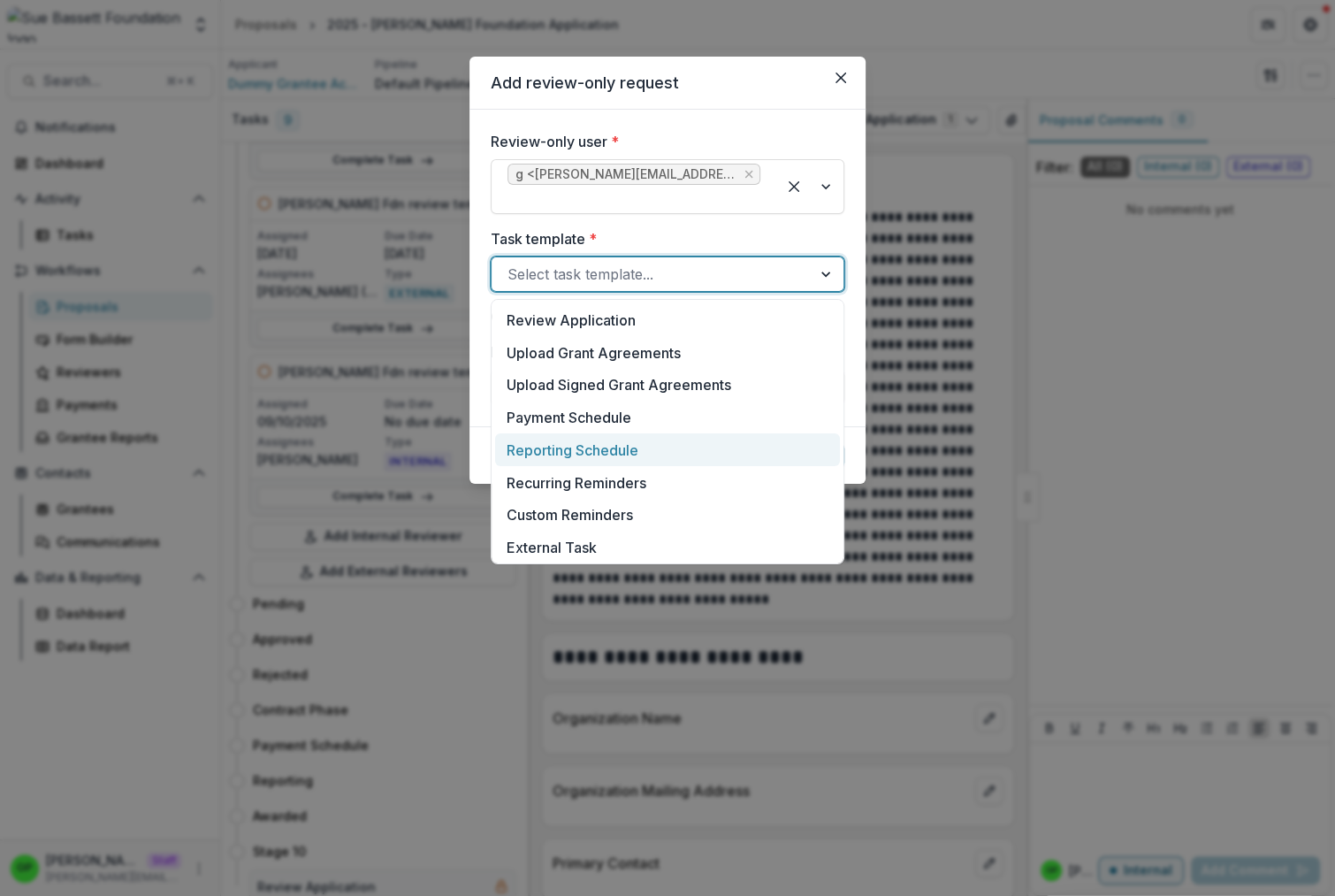
scroll to position [319, 0]
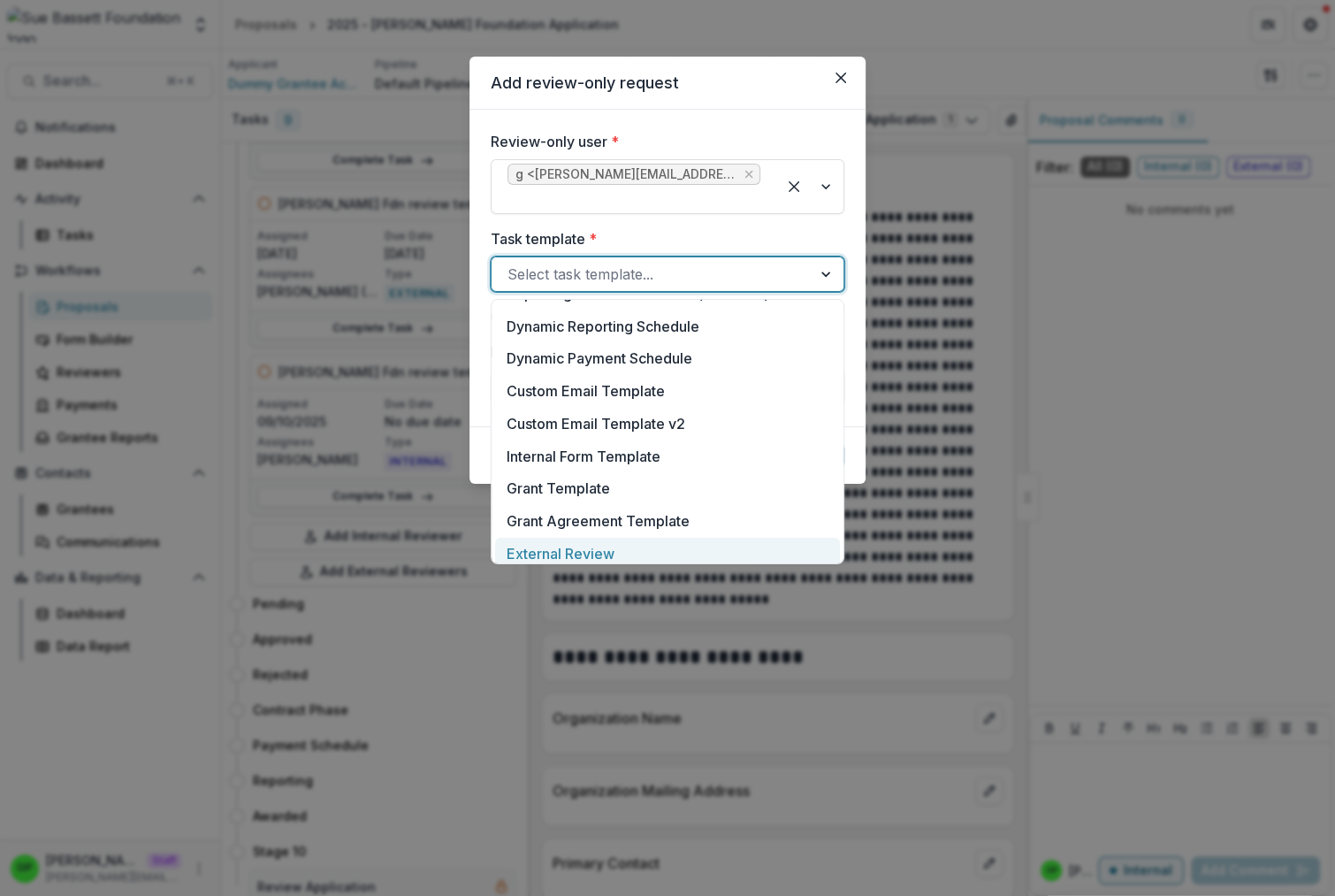
click at [593, 550] on div "External Review" at bounding box center [667, 554] width 345 height 33
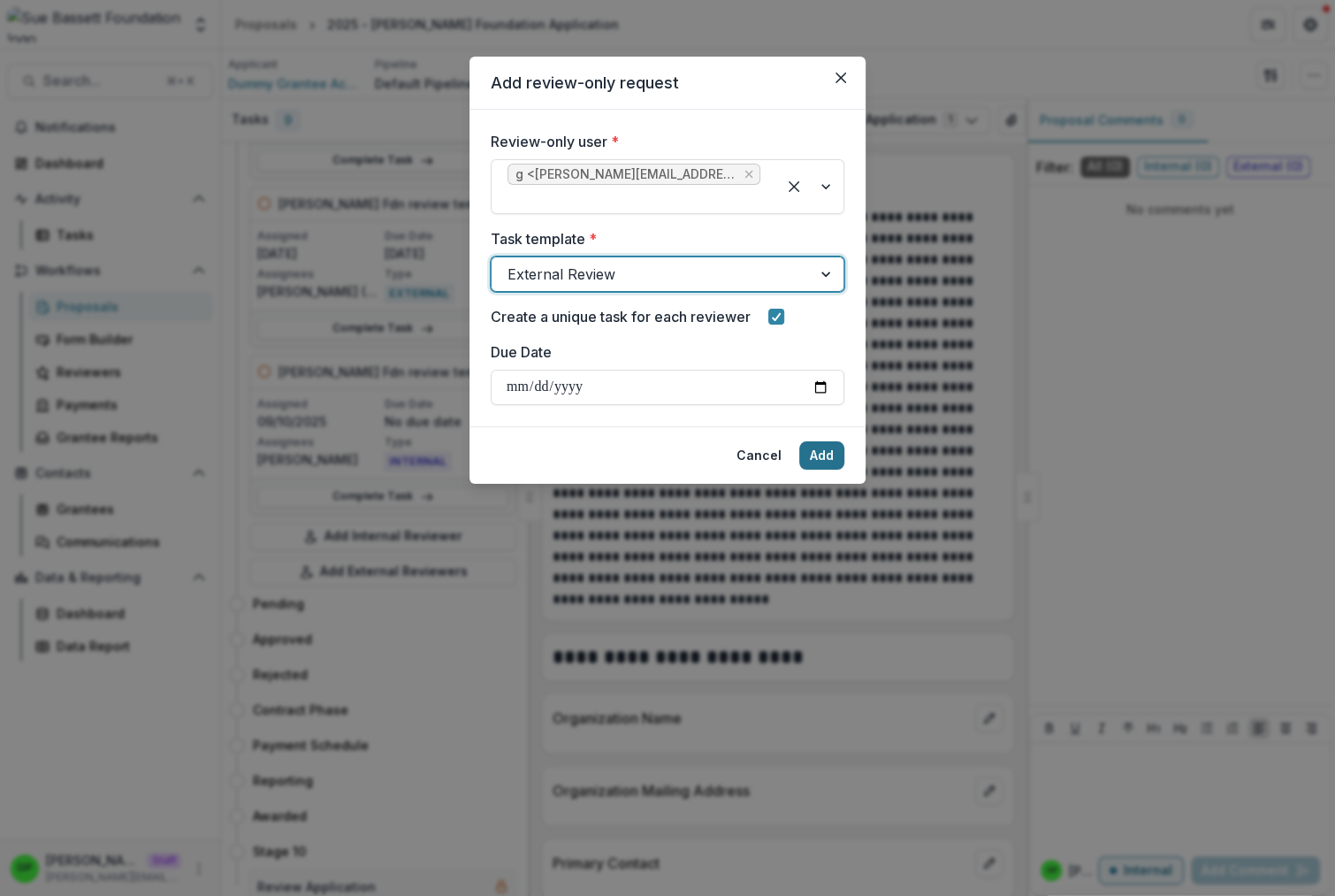
click at [810, 448] on button "Add" at bounding box center [822, 455] width 45 height 28
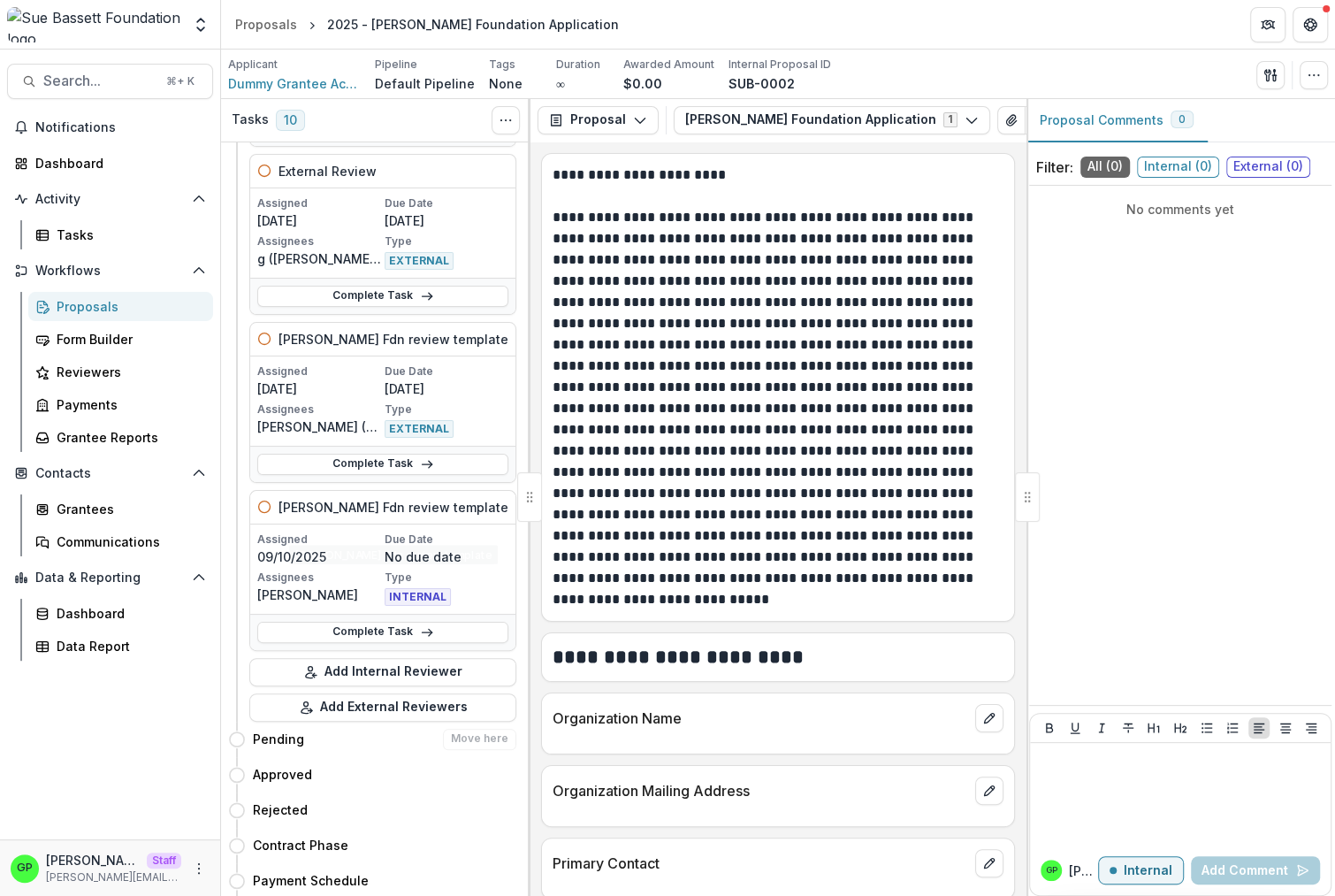
scroll to position [1262, 0]
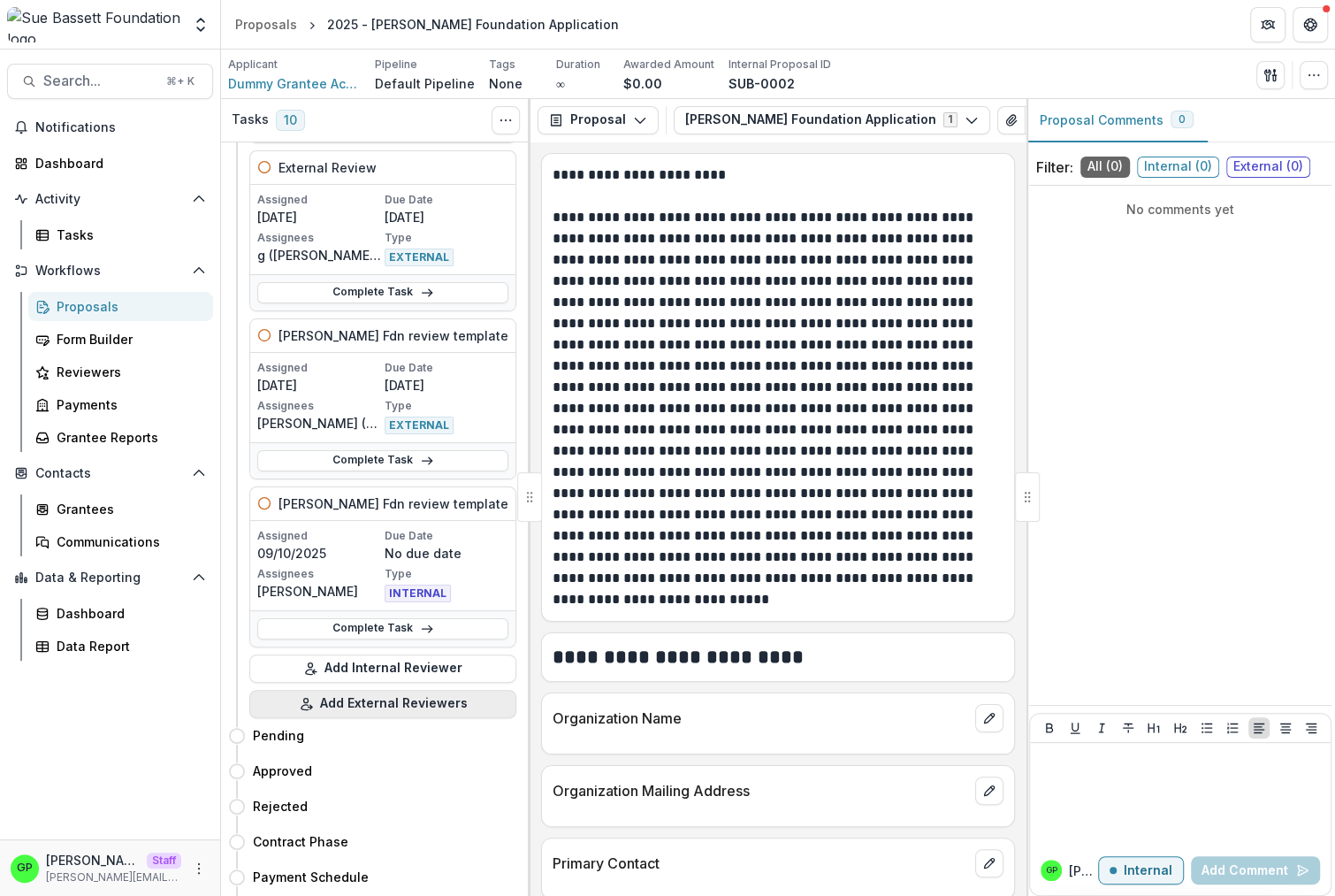
drag, startPoint x: 356, startPoint y: 688, endPoint x: 355, endPoint y: 702, distance: 14.0
click at [355, 702] on button "Add External Reviewers" at bounding box center [383, 703] width 267 height 28
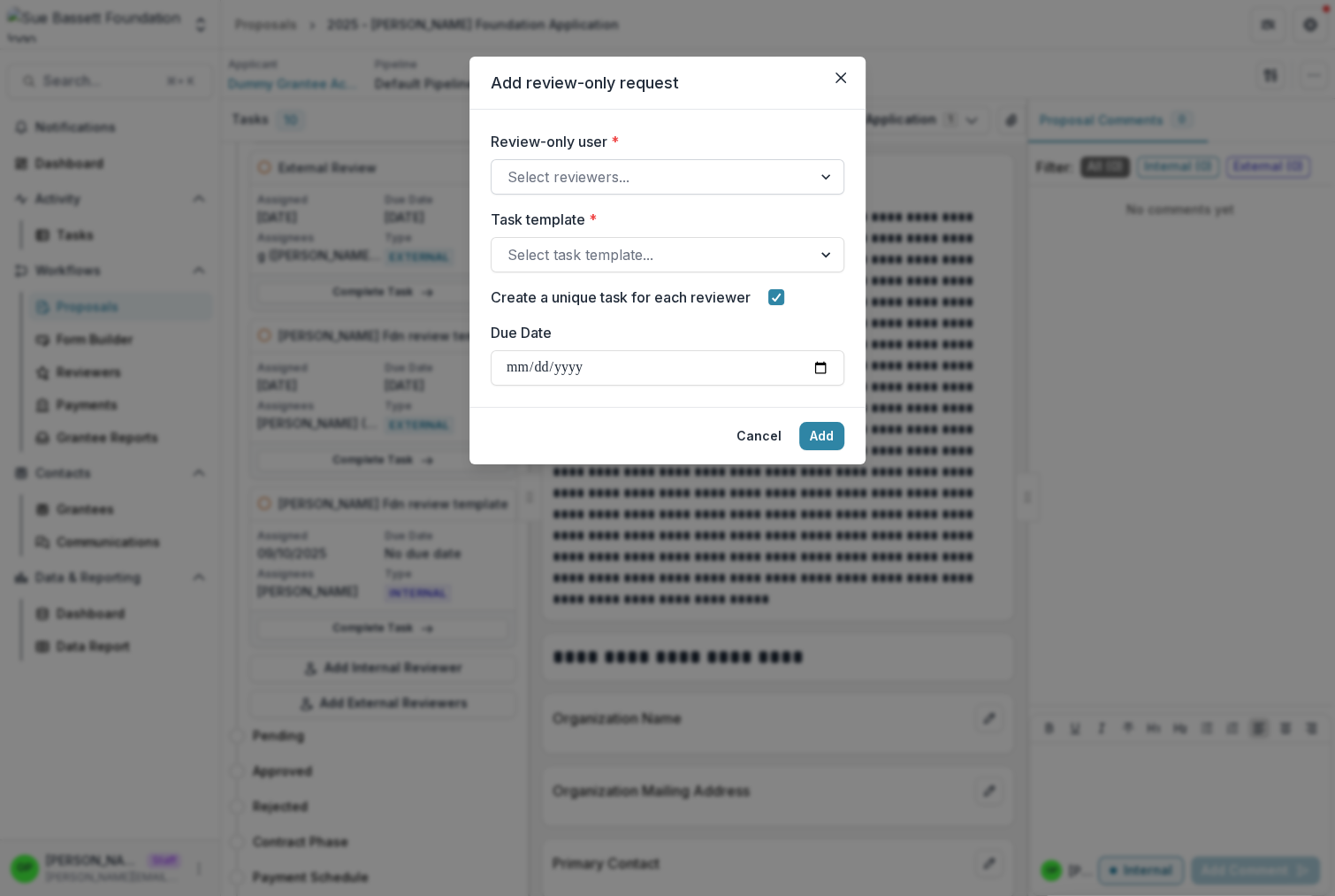
click at [585, 166] on div at bounding box center [652, 177] width 288 height 24
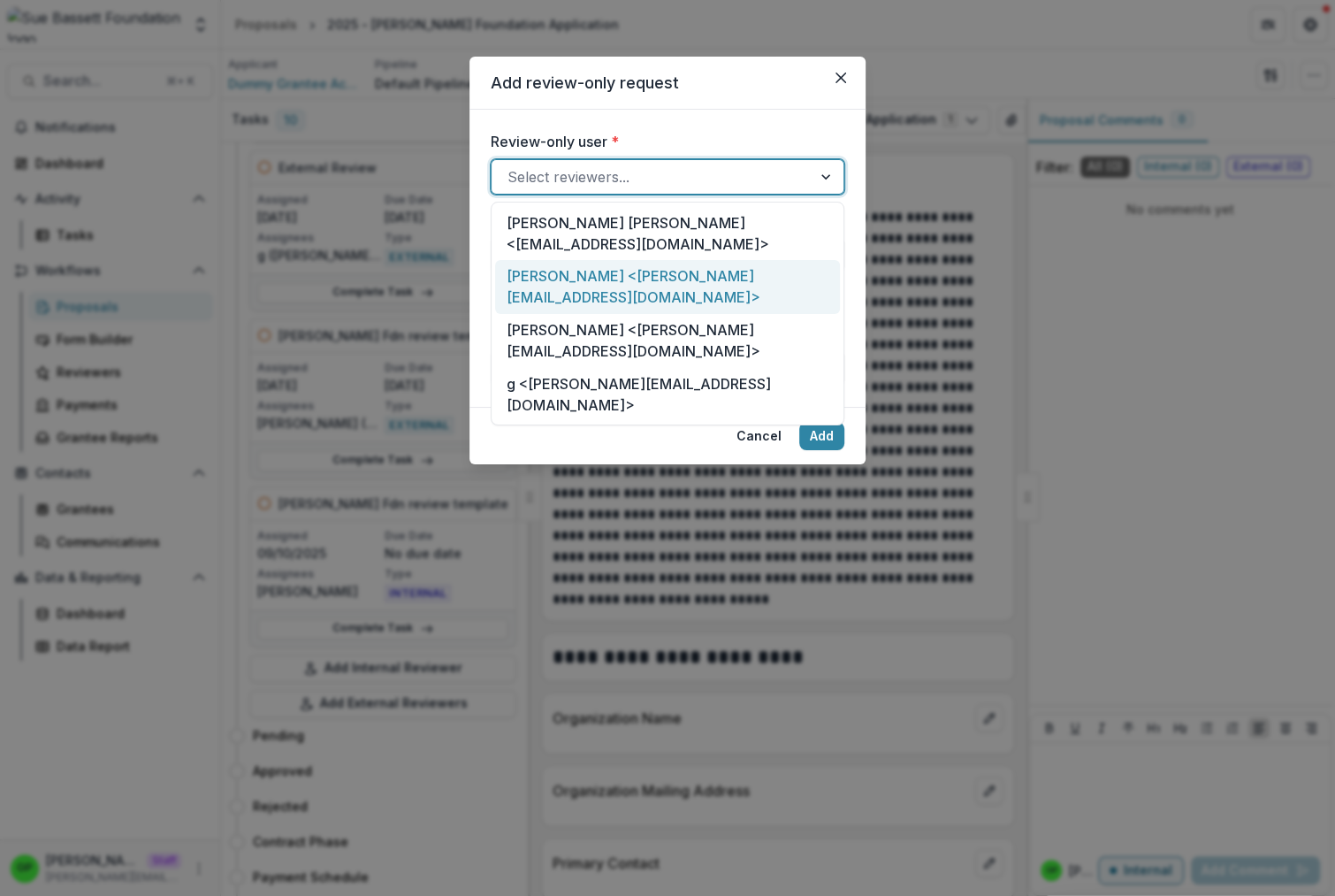
click at [593, 260] on div "Kyle Ford <kyle+reviewer@trytemelio.com>" at bounding box center [667, 287] width 345 height 54
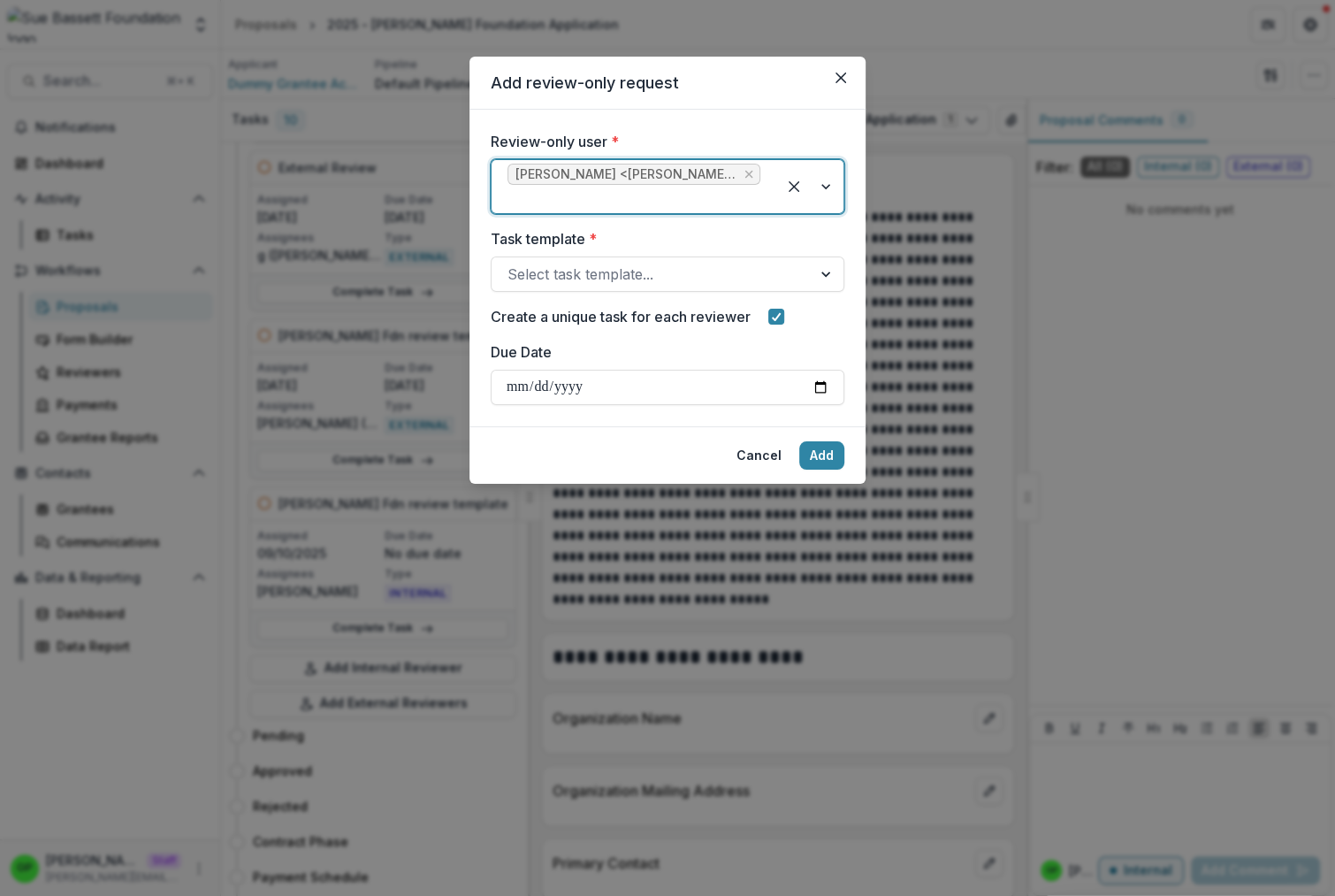
click at [571, 256] on div "Task template * Select task template..." at bounding box center [668, 260] width 354 height 64
click at [568, 267] on div at bounding box center [652, 274] width 288 height 24
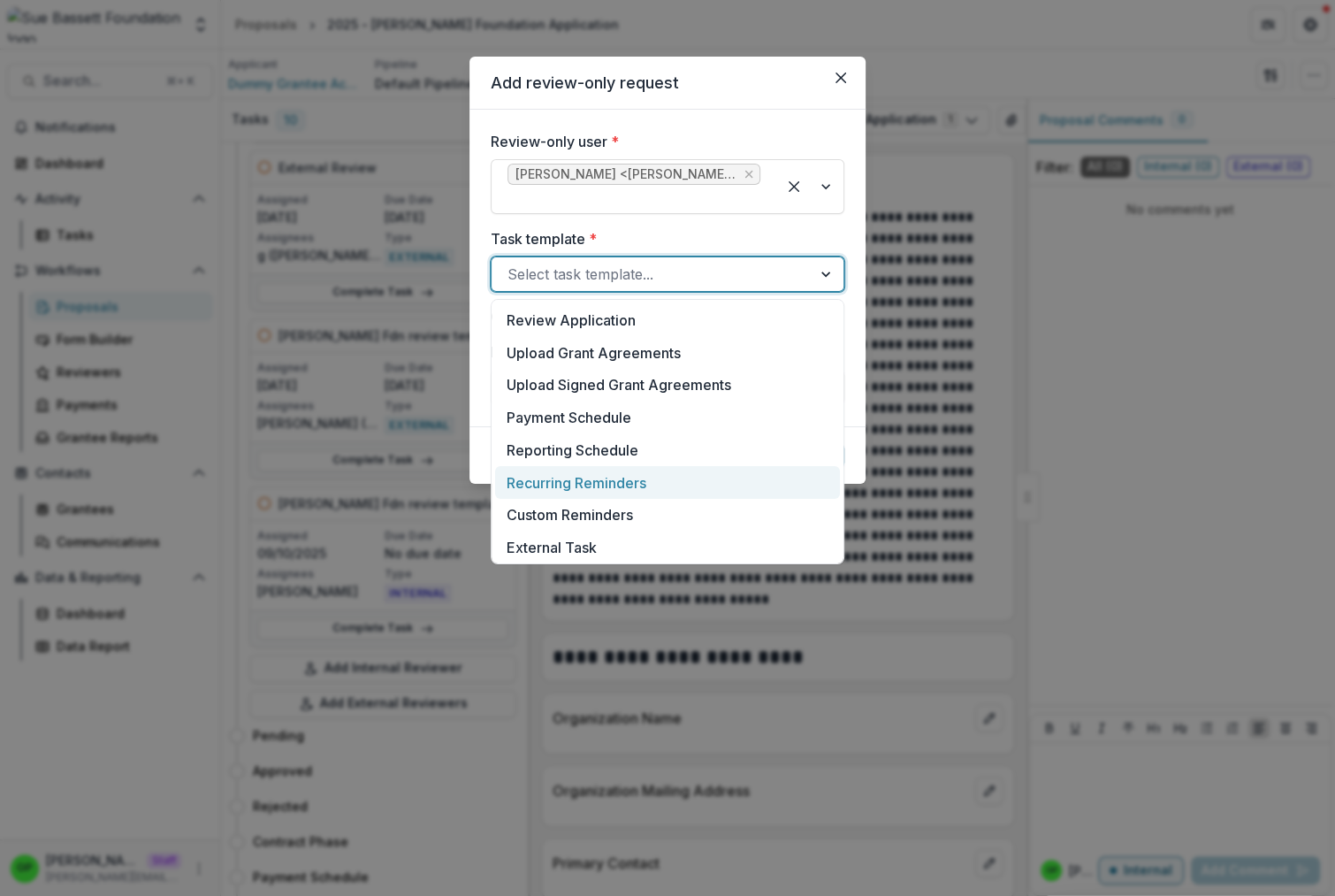
scroll to position [459, 0]
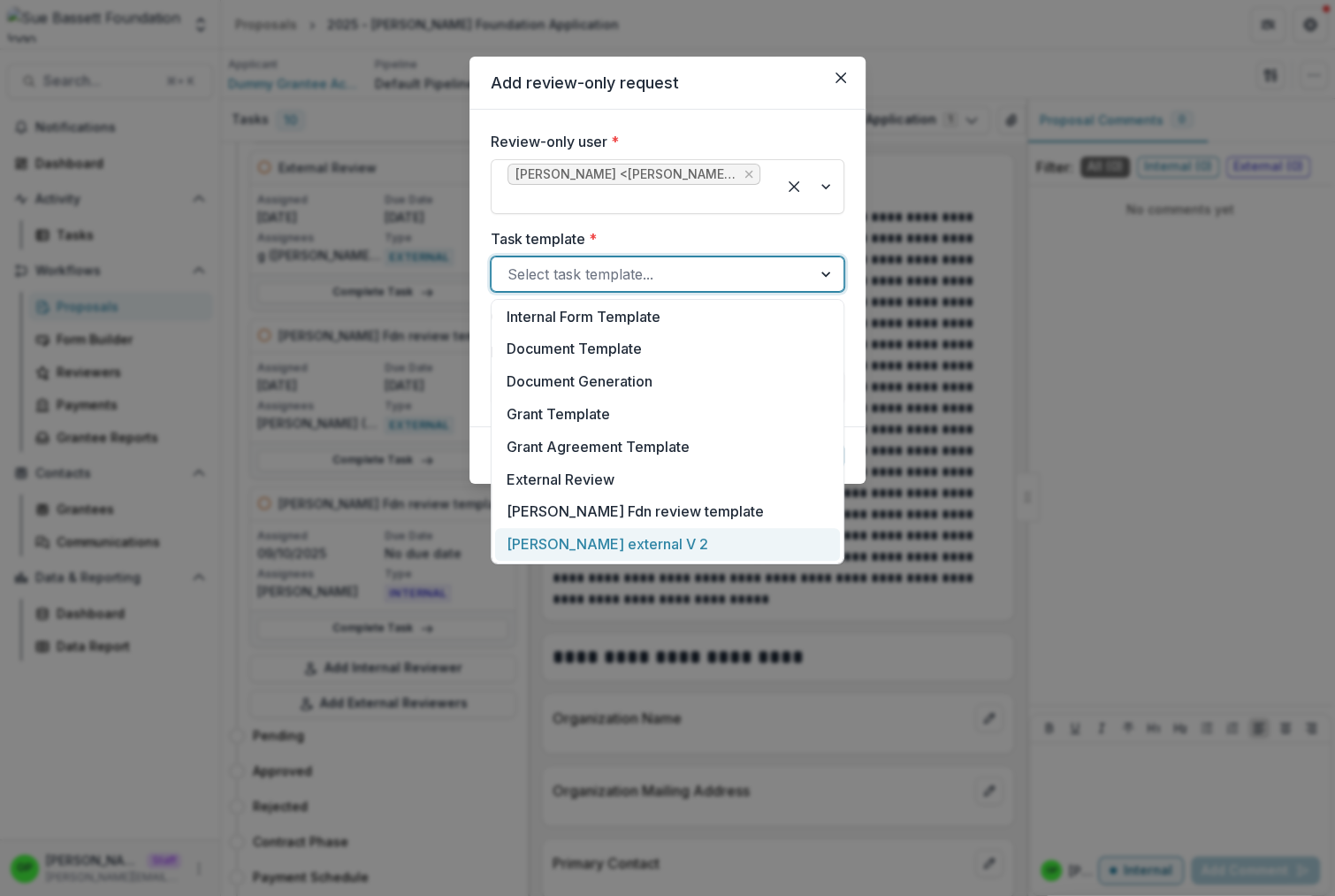
click at [590, 531] on div "sue bassett external V 2" at bounding box center [667, 543] width 345 height 33
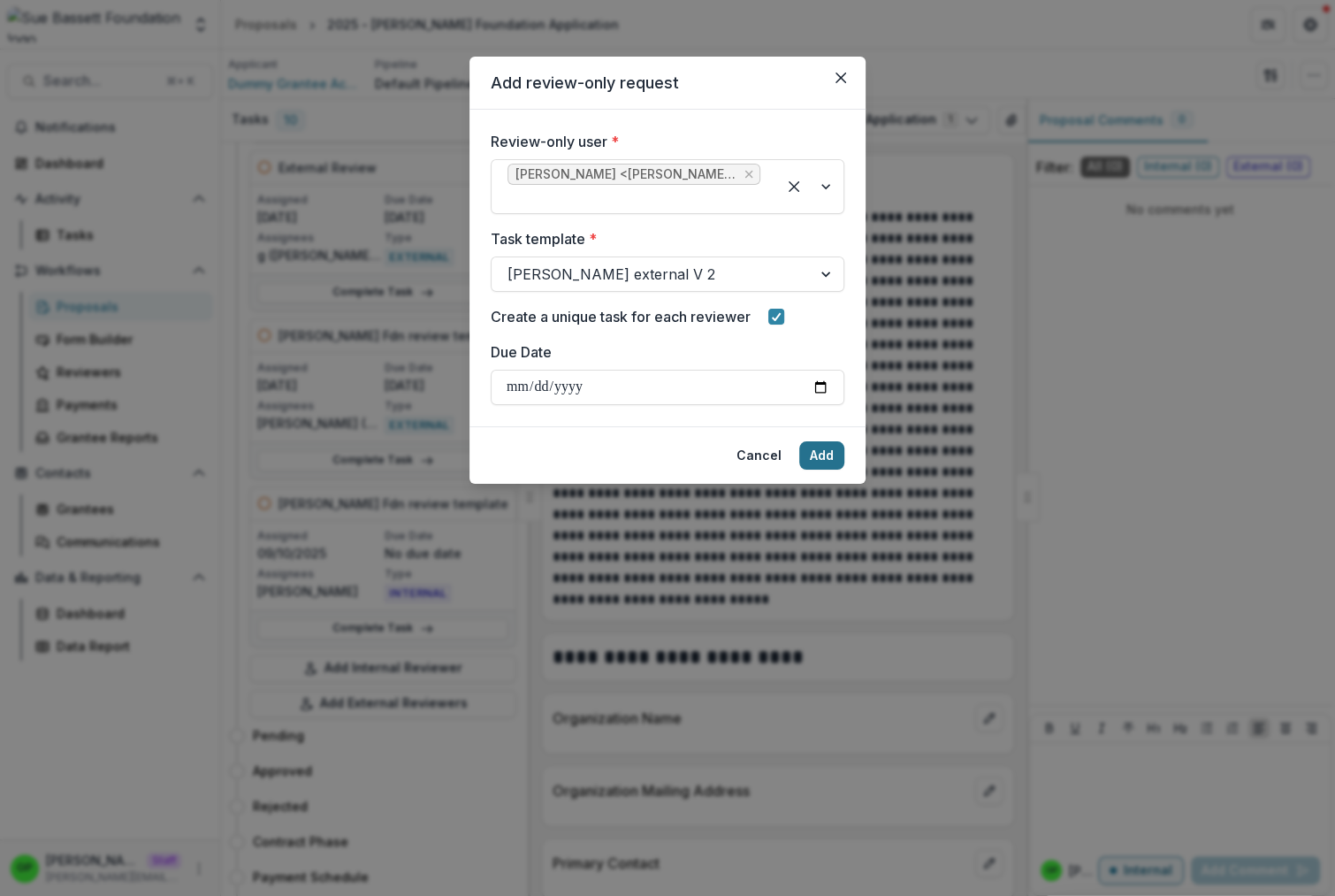
click at [827, 459] on button "Add" at bounding box center [822, 455] width 45 height 28
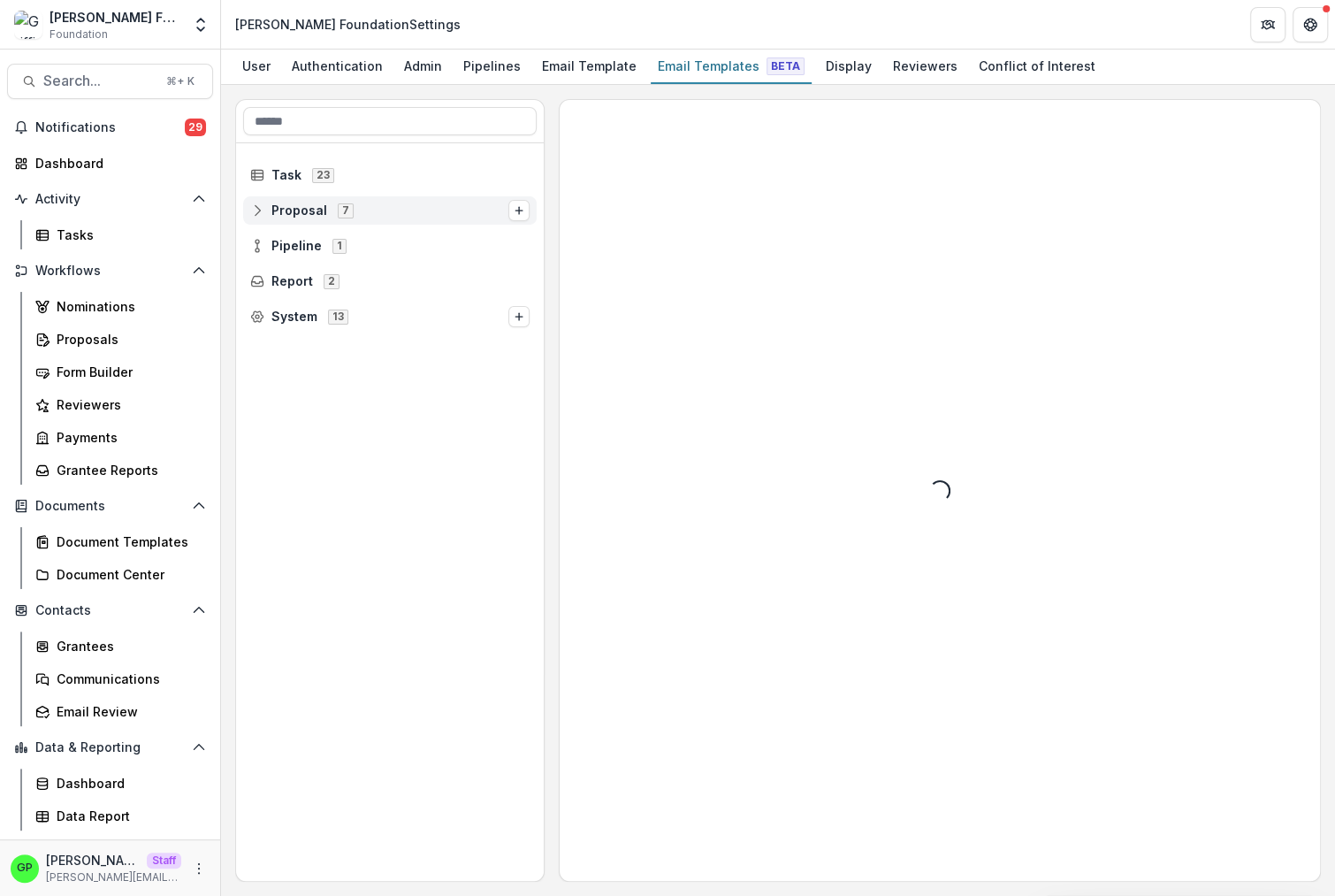
click at [295, 211] on span "Proposal" at bounding box center [299, 210] width 56 height 15
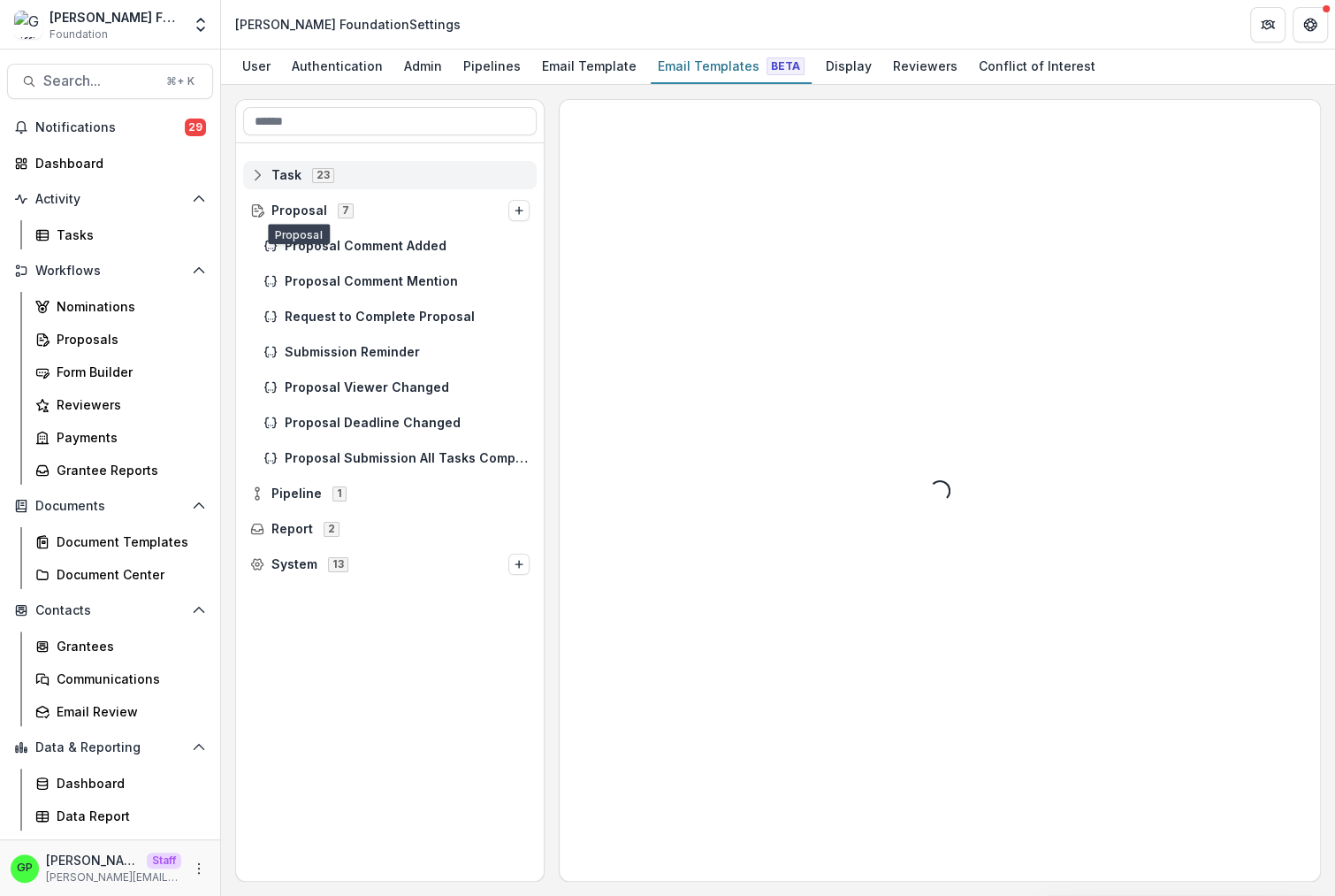
click at [285, 166] on div "Task 23" at bounding box center [390, 175] width 294 height 28
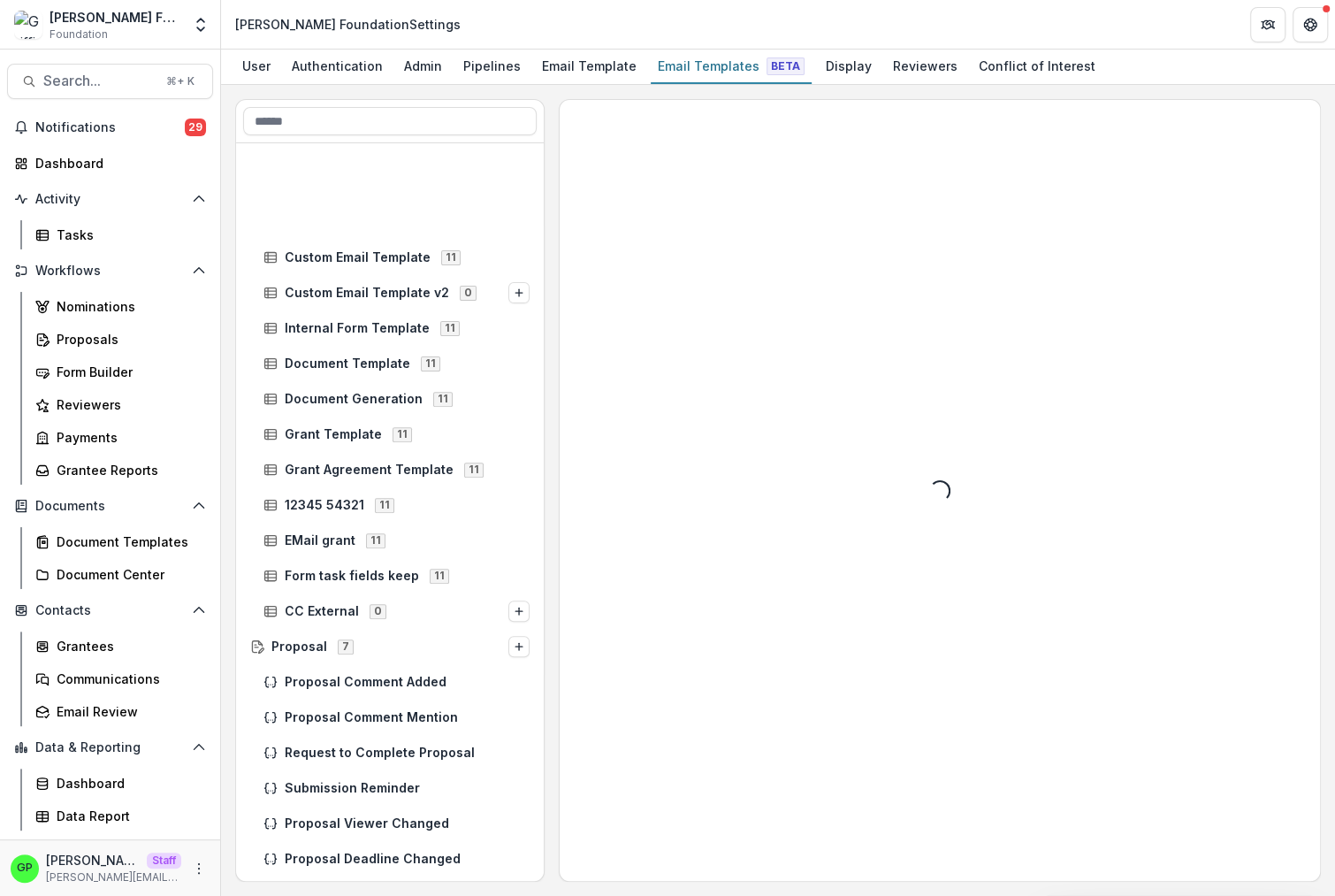
scroll to position [371, 0]
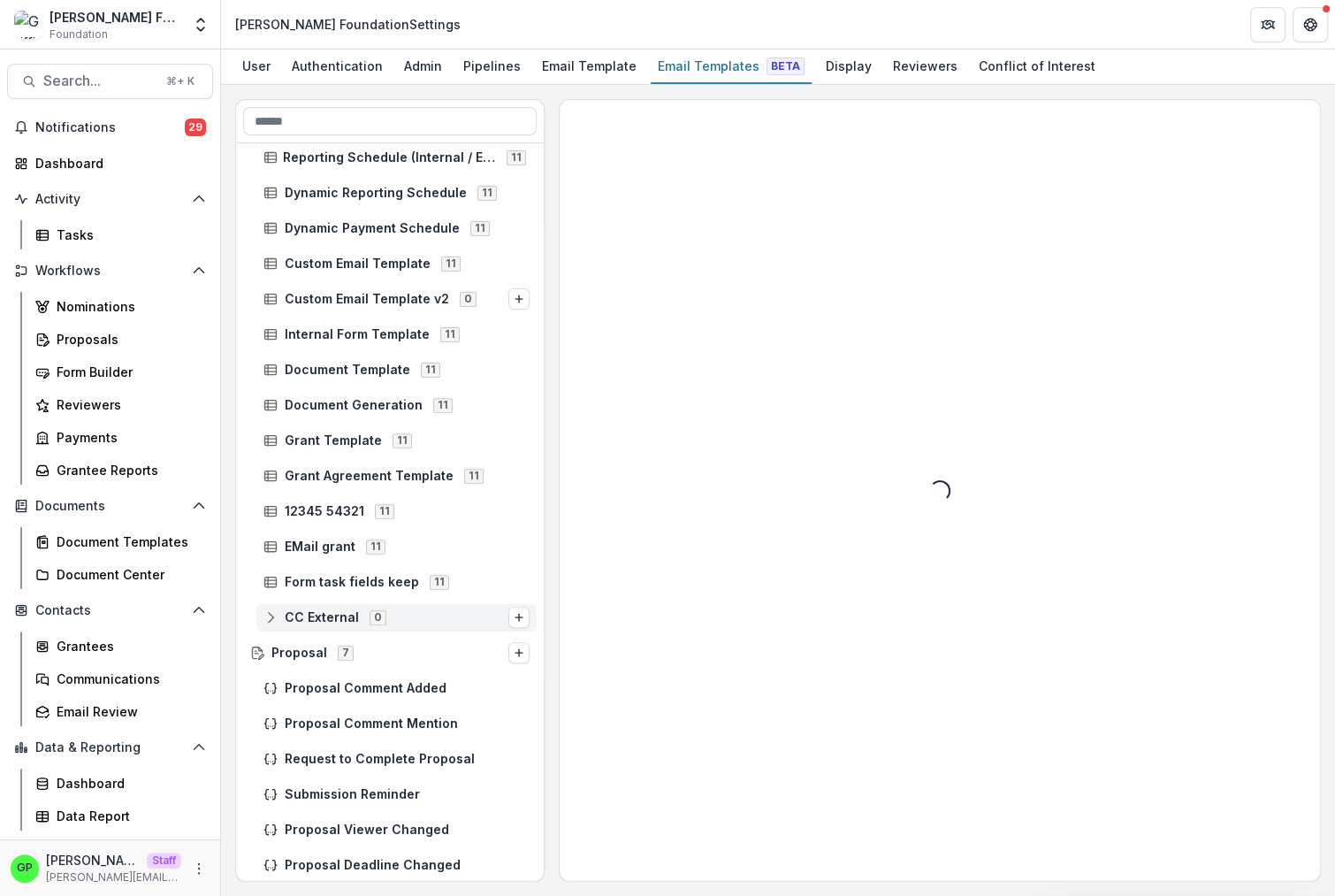
click at [375, 610] on span "0" at bounding box center [378, 616] width 17 height 14
click at [374, 611] on span "0" at bounding box center [378, 616] width 17 height 14
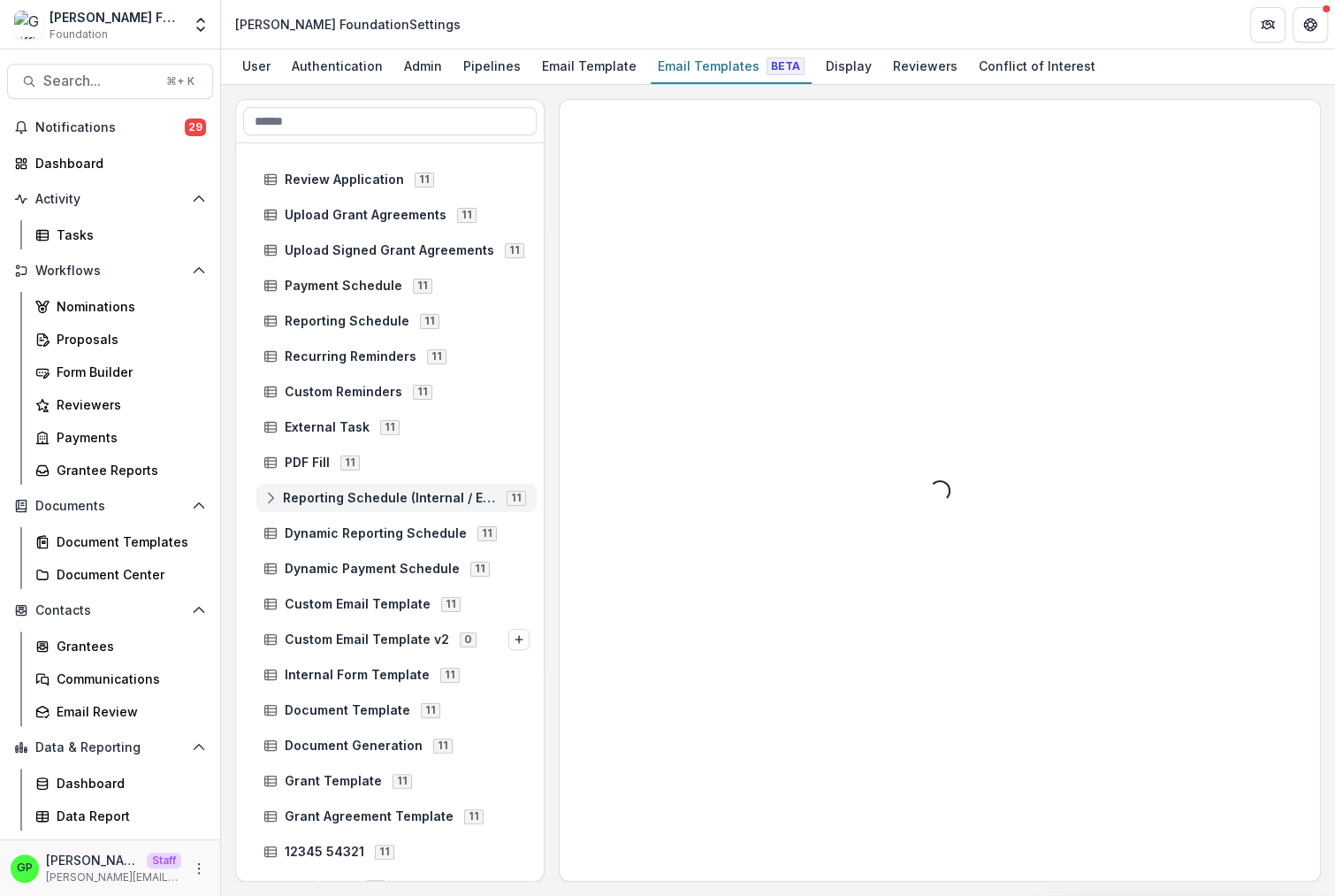
scroll to position [0, 0]
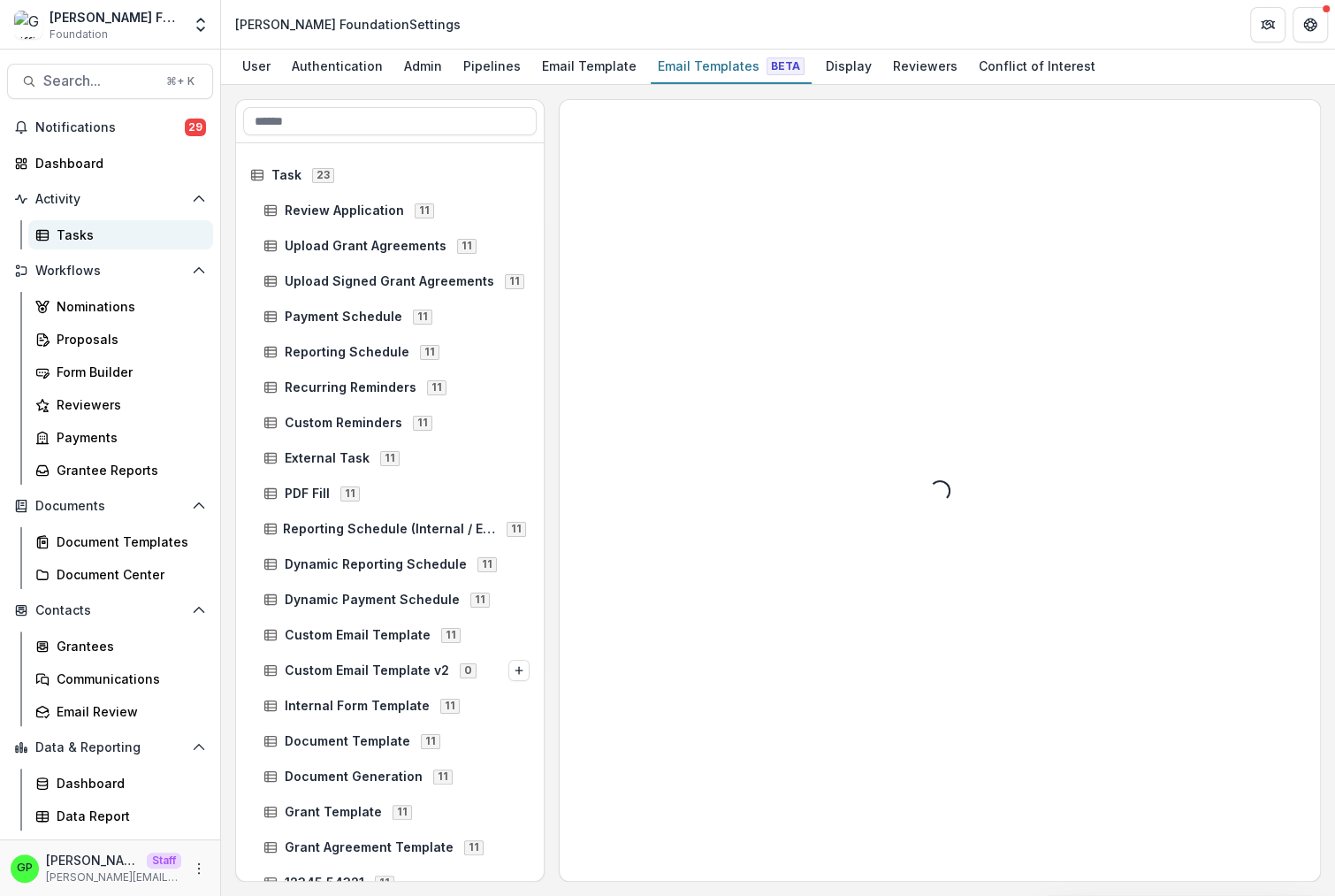
click at [115, 227] on div "Tasks" at bounding box center [127, 235] width 142 height 19
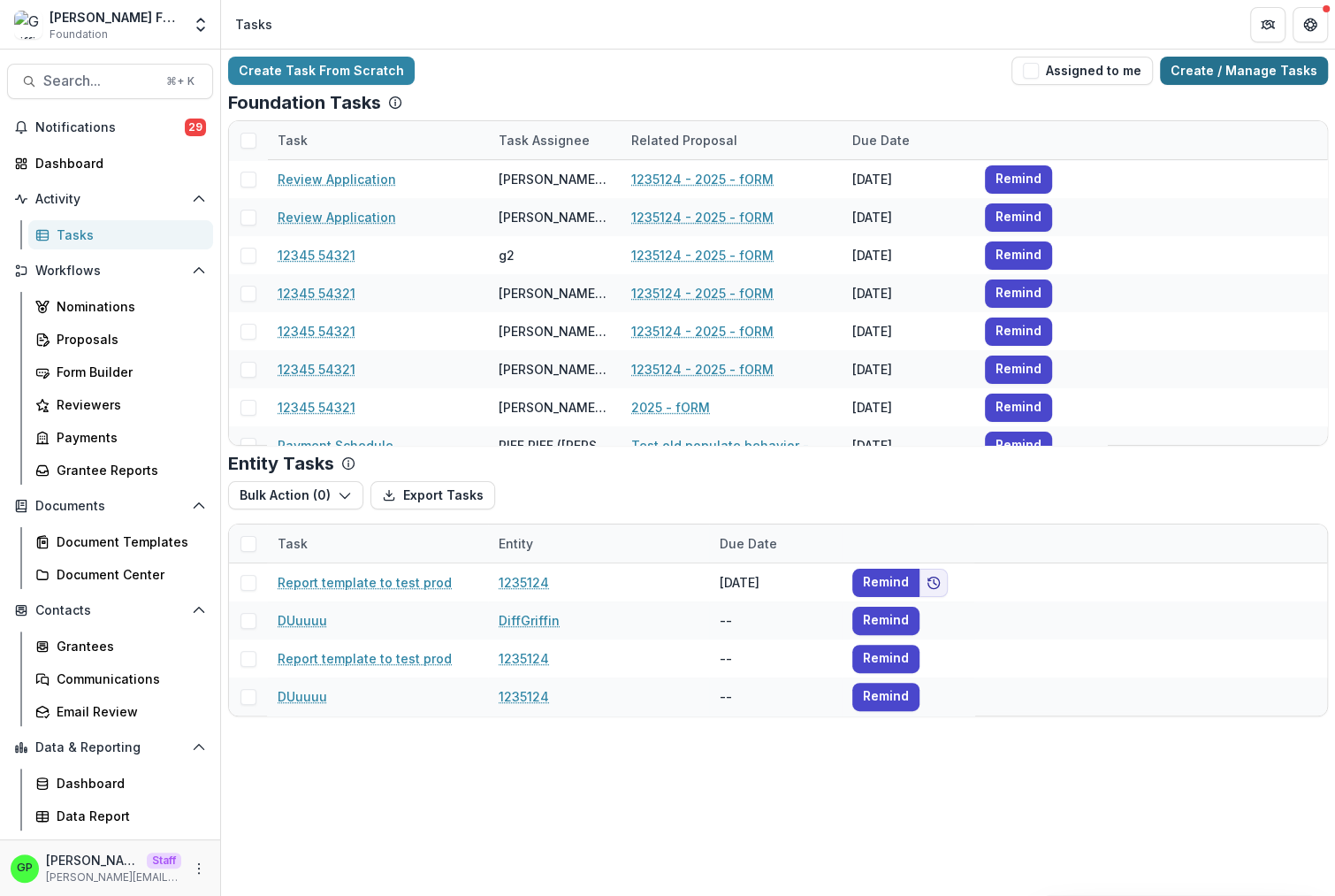
click at [1248, 74] on link "Create / Manage Tasks" at bounding box center [1244, 70] width 168 height 28
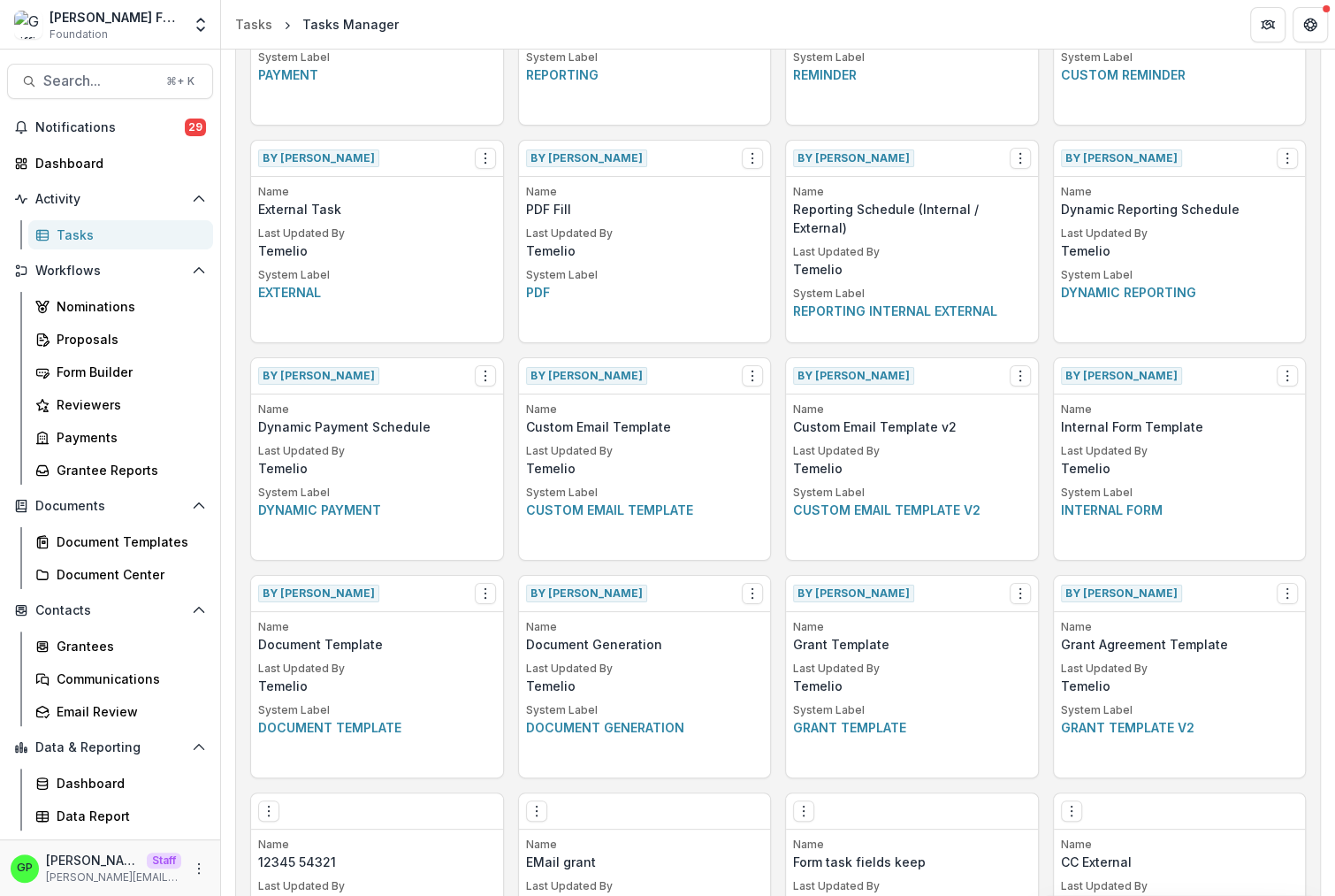
scroll to position [364, 0]
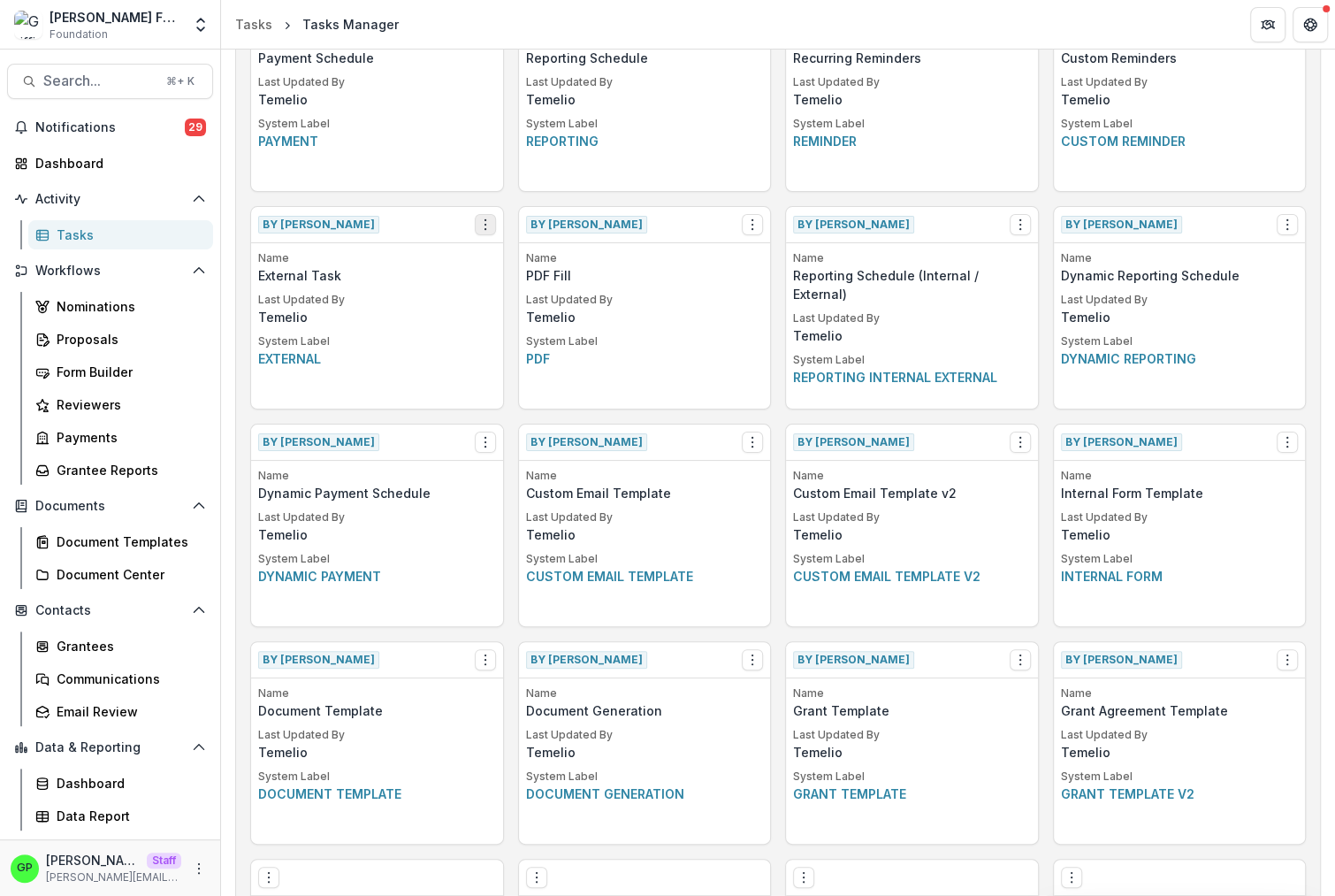
click at [488, 222] on icon "Options" at bounding box center [485, 224] width 14 height 14
click at [532, 281] on button "Make a Copy" at bounding box center [585, 291] width 217 height 29
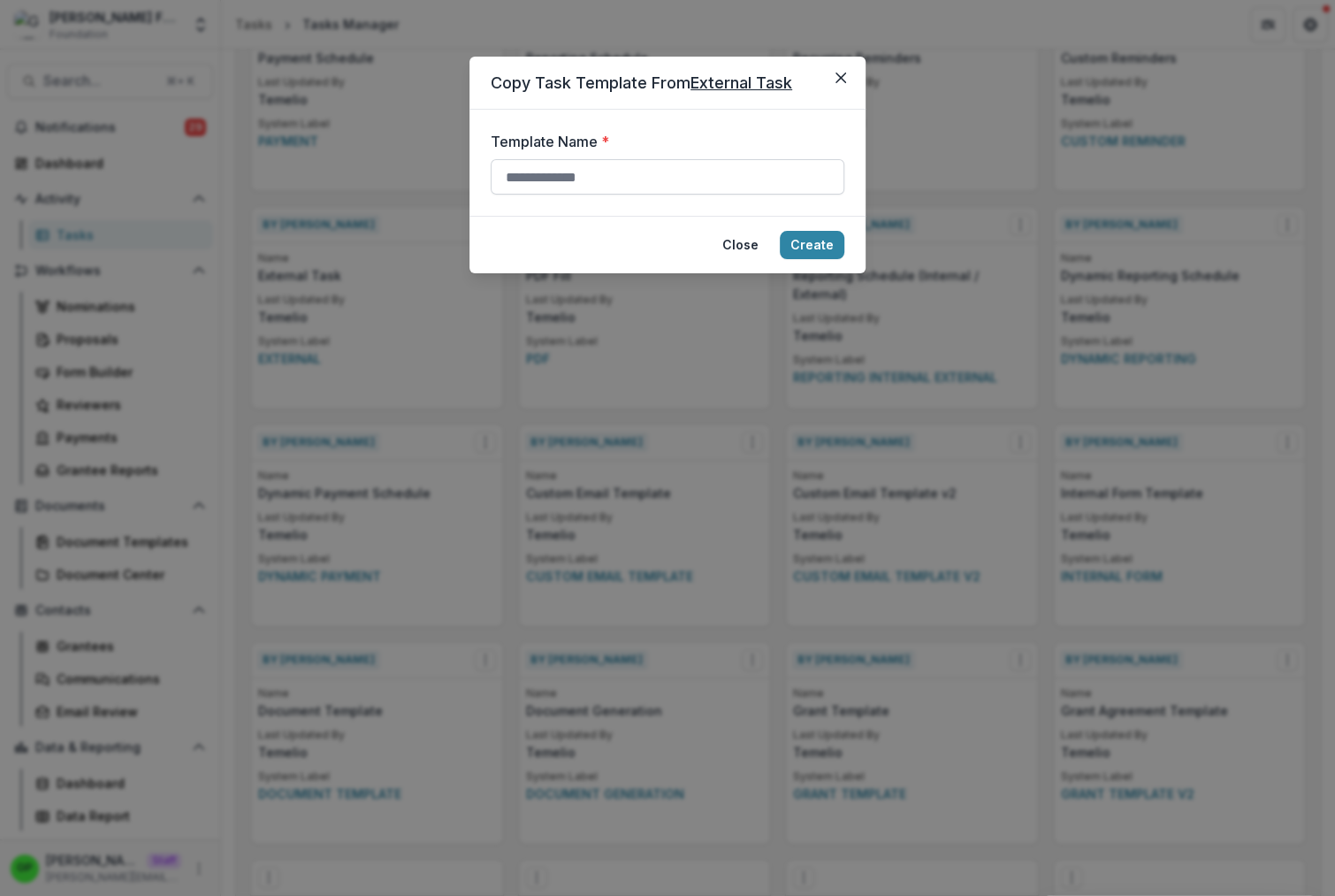
click at [633, 180] on input "Template Name *" at bounding box center [668, 177] width 354 height 36
type input "******"
click at [826, 252] on button "Create" at bounding box center [812, 245] width 65 height 28
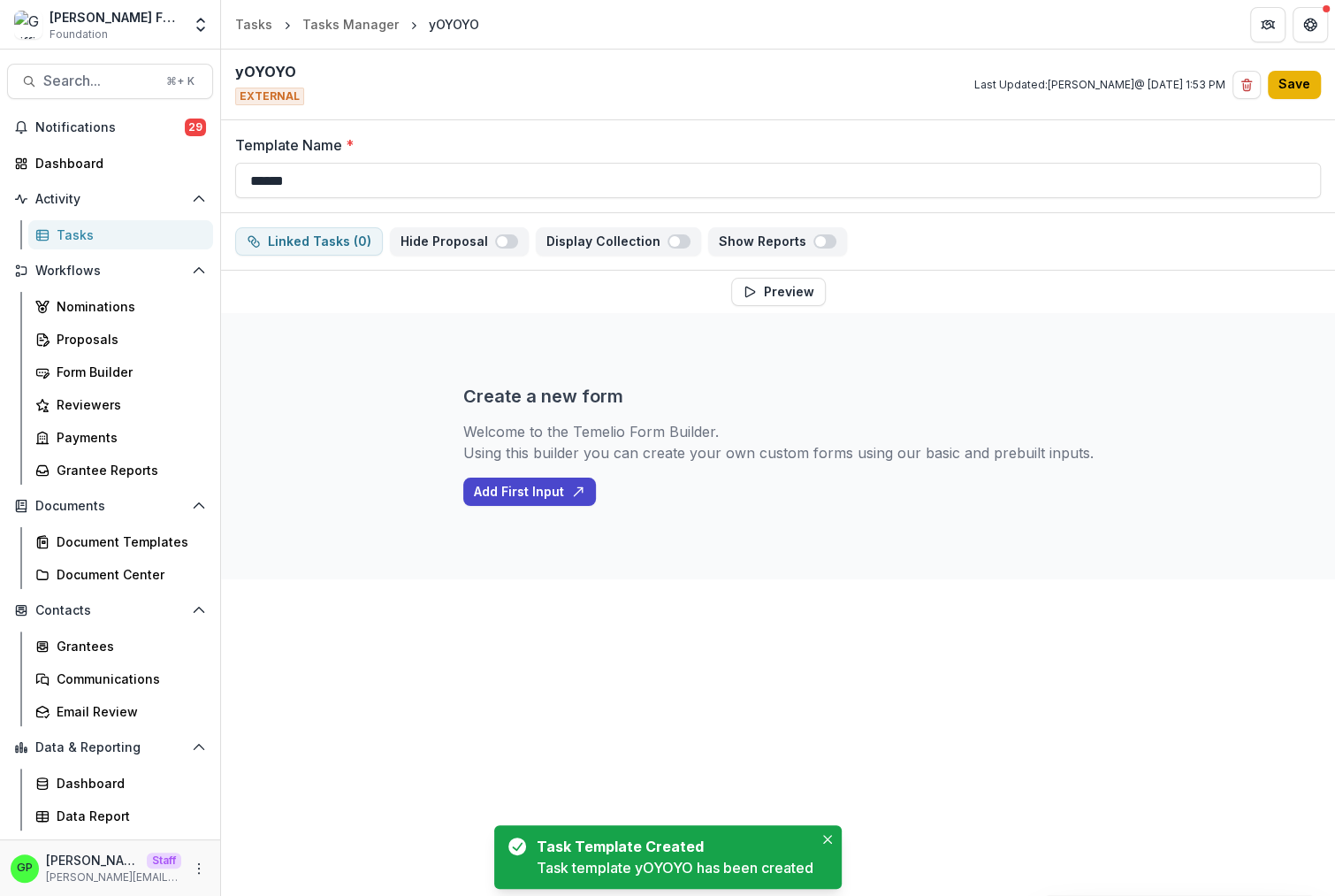
click at [1315, 78] on button "Save" at bounding box center [1295, 85] width 53 height 28
click at [192, 871] on button "More" at bounding box center [198, 868] width 22 height 22
click at [254, 836] on link "User Settings" at bounding box center [315, 830] width 189 height 29
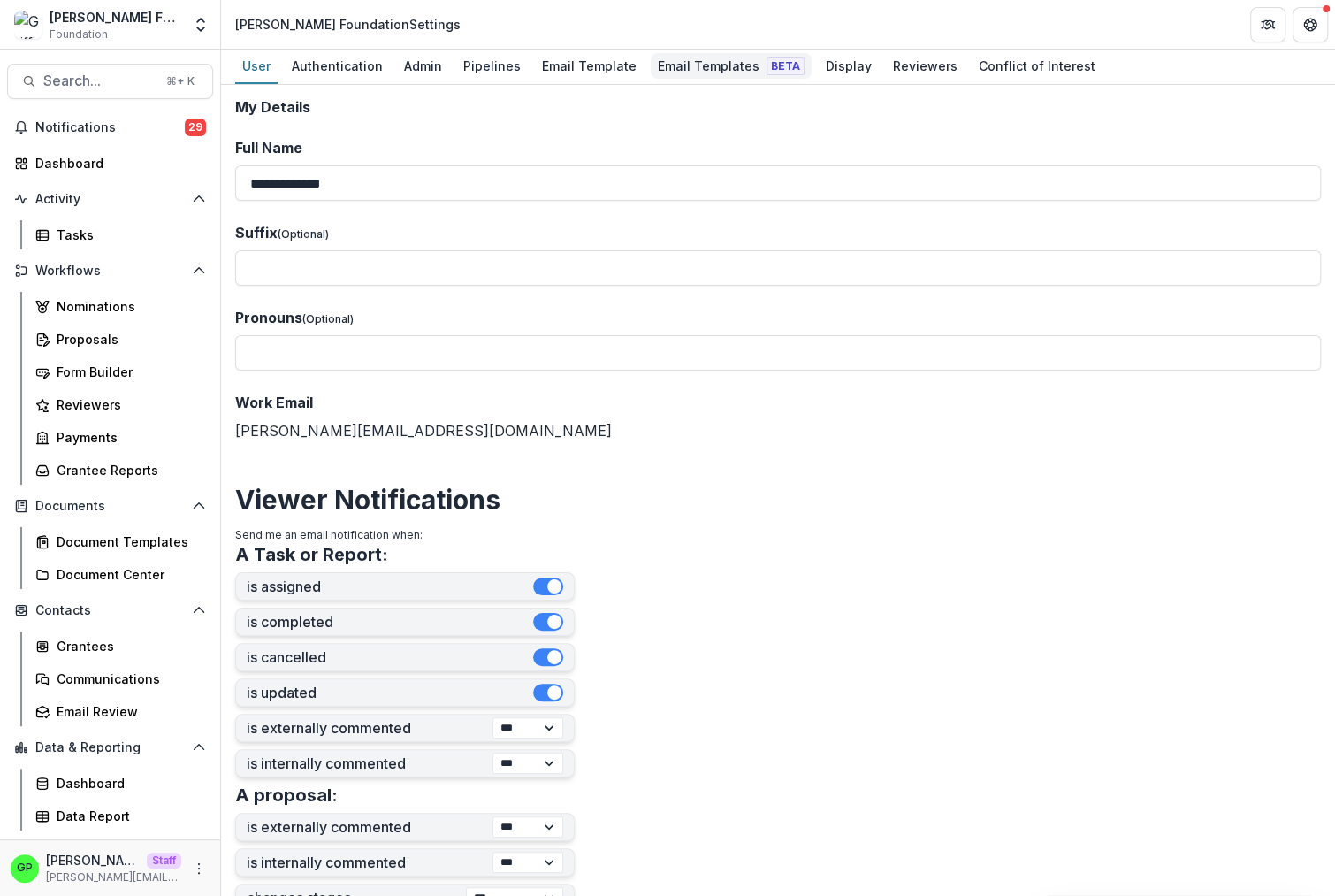
click at [738, 58] on div "Email Templates Beta" at bounding box center [732, 65] width 161 height 25
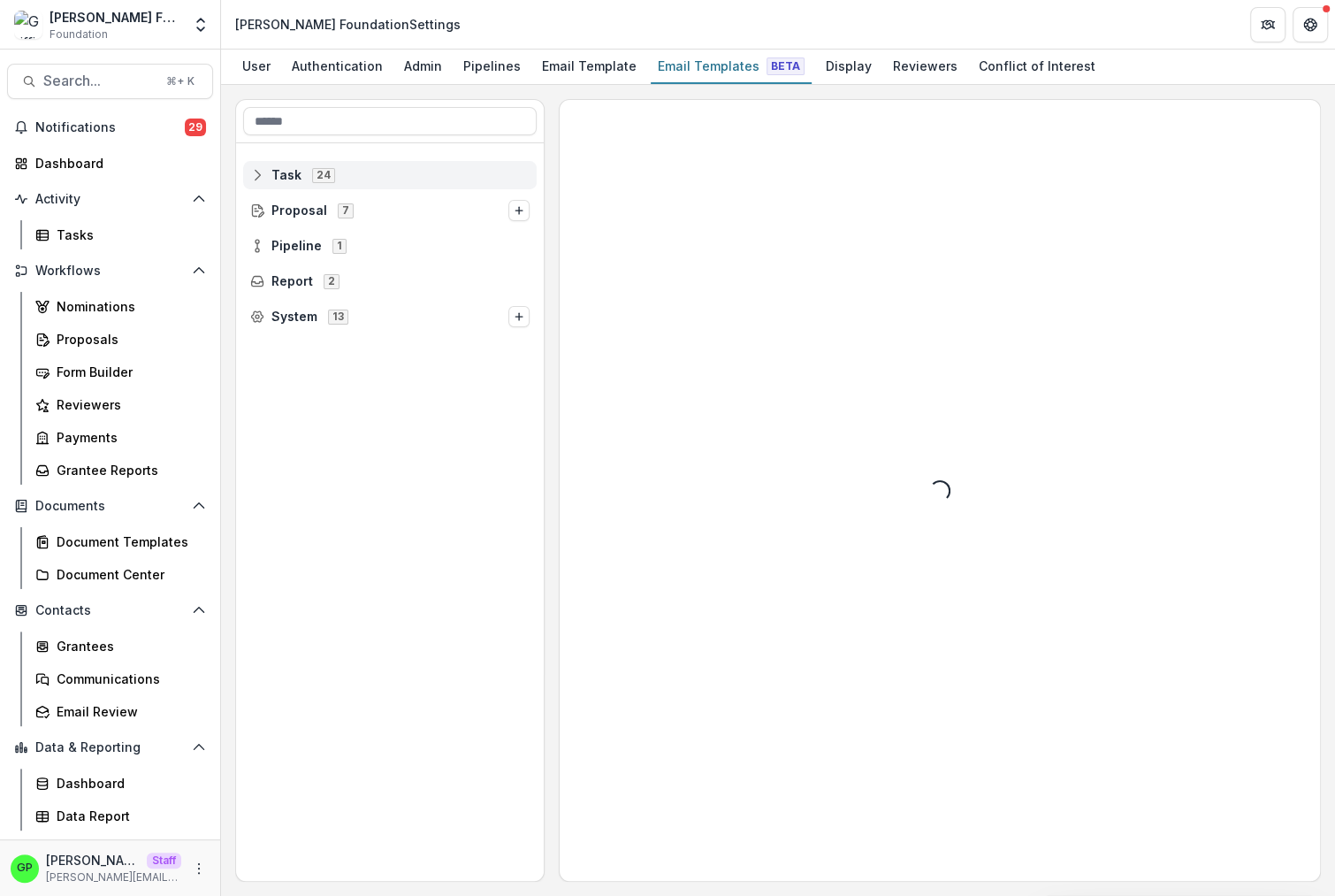
click at [339, 166] on div "Task 24" at bounding box center [390, 175] width 294 height 28
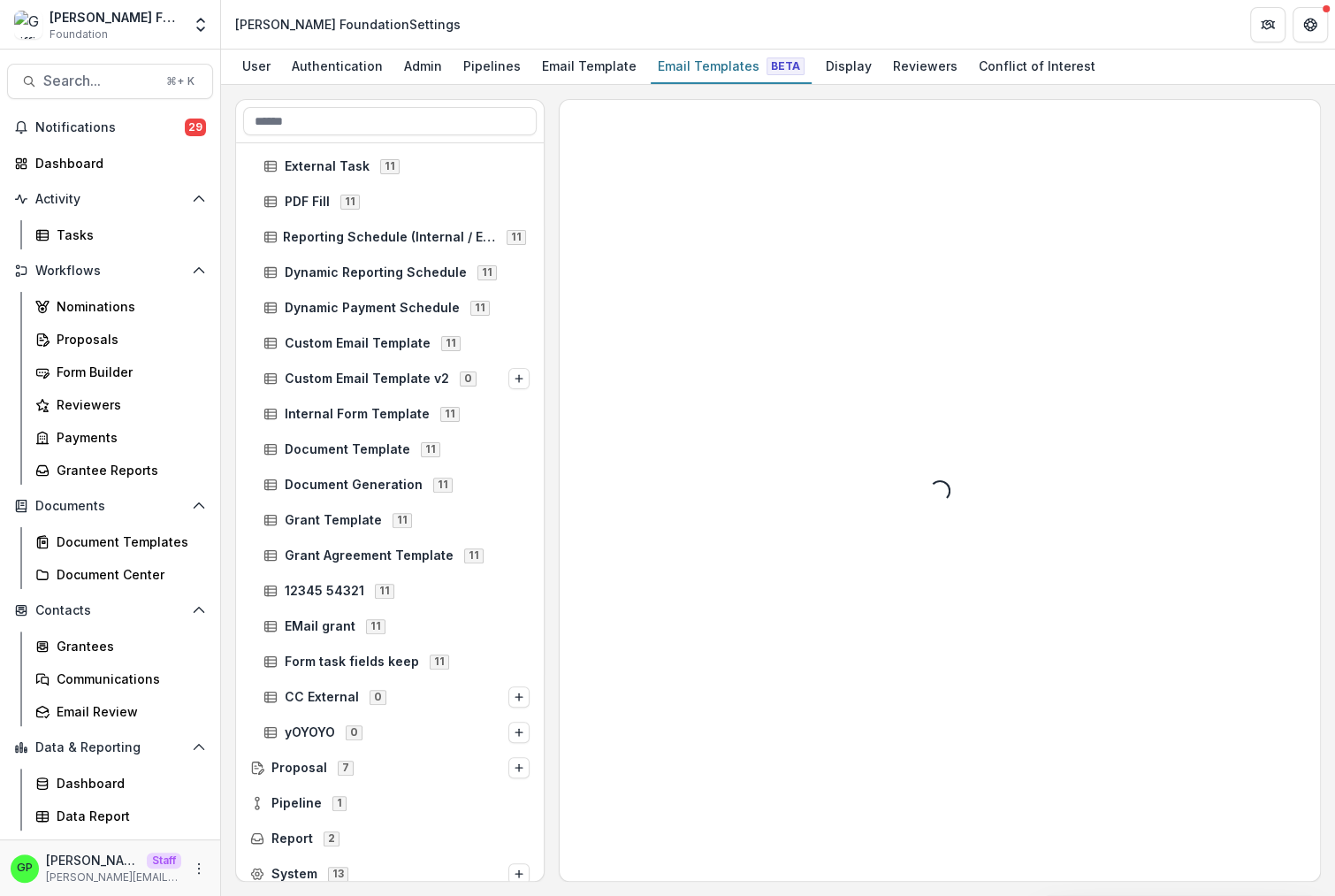
scroll to position [283, 0]
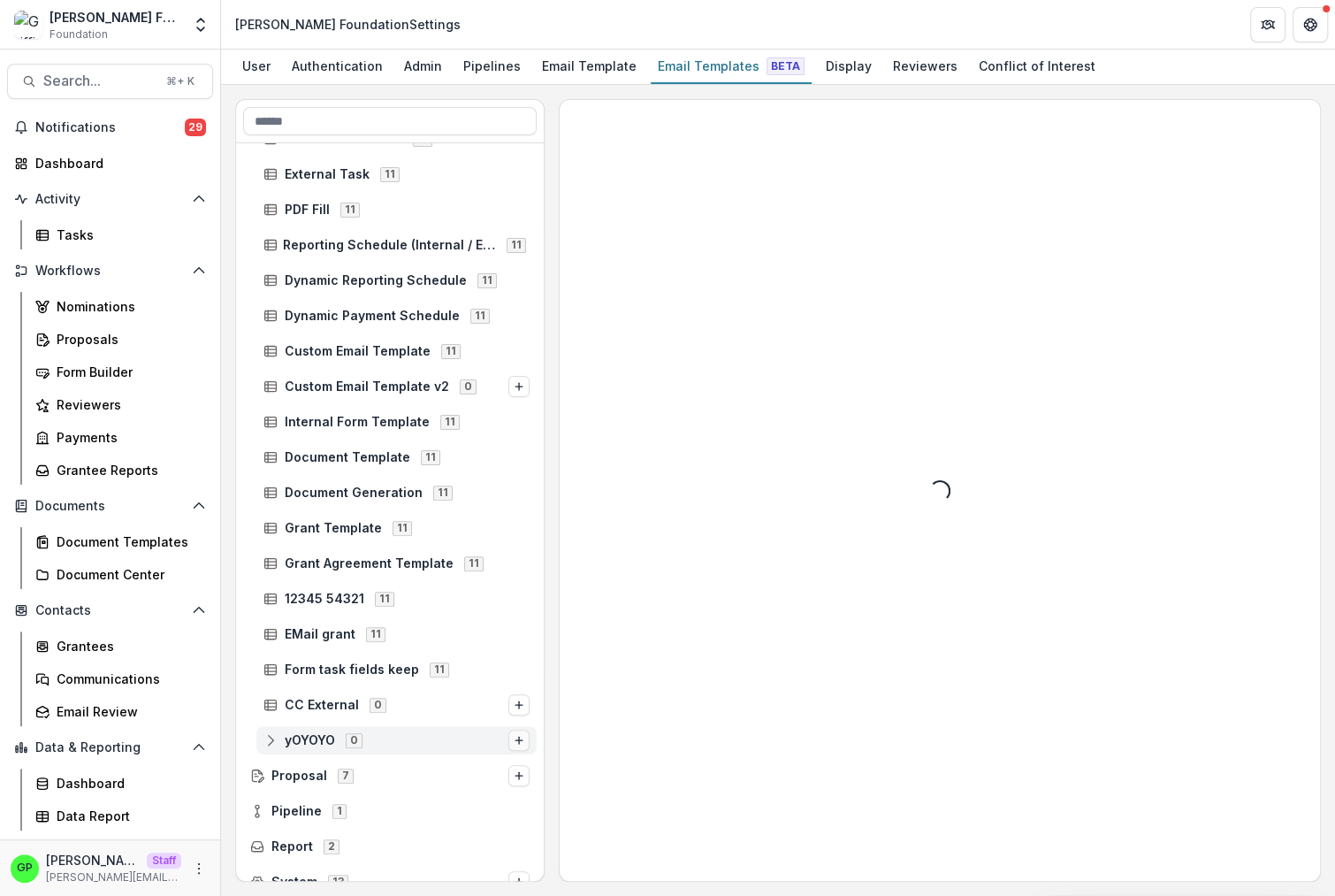
click at [514, 736] on icon "Options" at bounding box center [518, 740] width 10 height 10
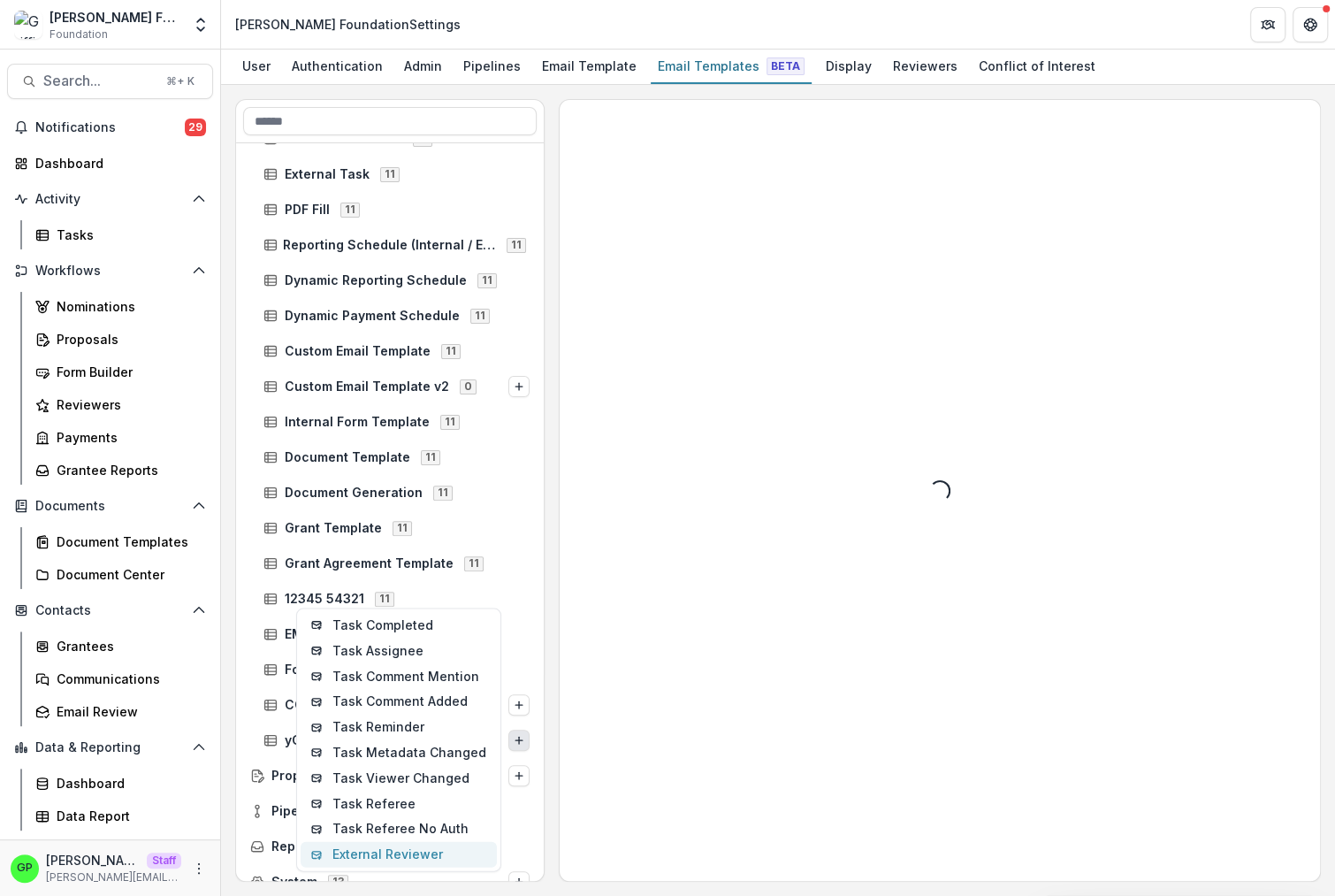
click at [385, 864] on button "External Reviewer" at bounding box center [399, 854] width 196 height 25
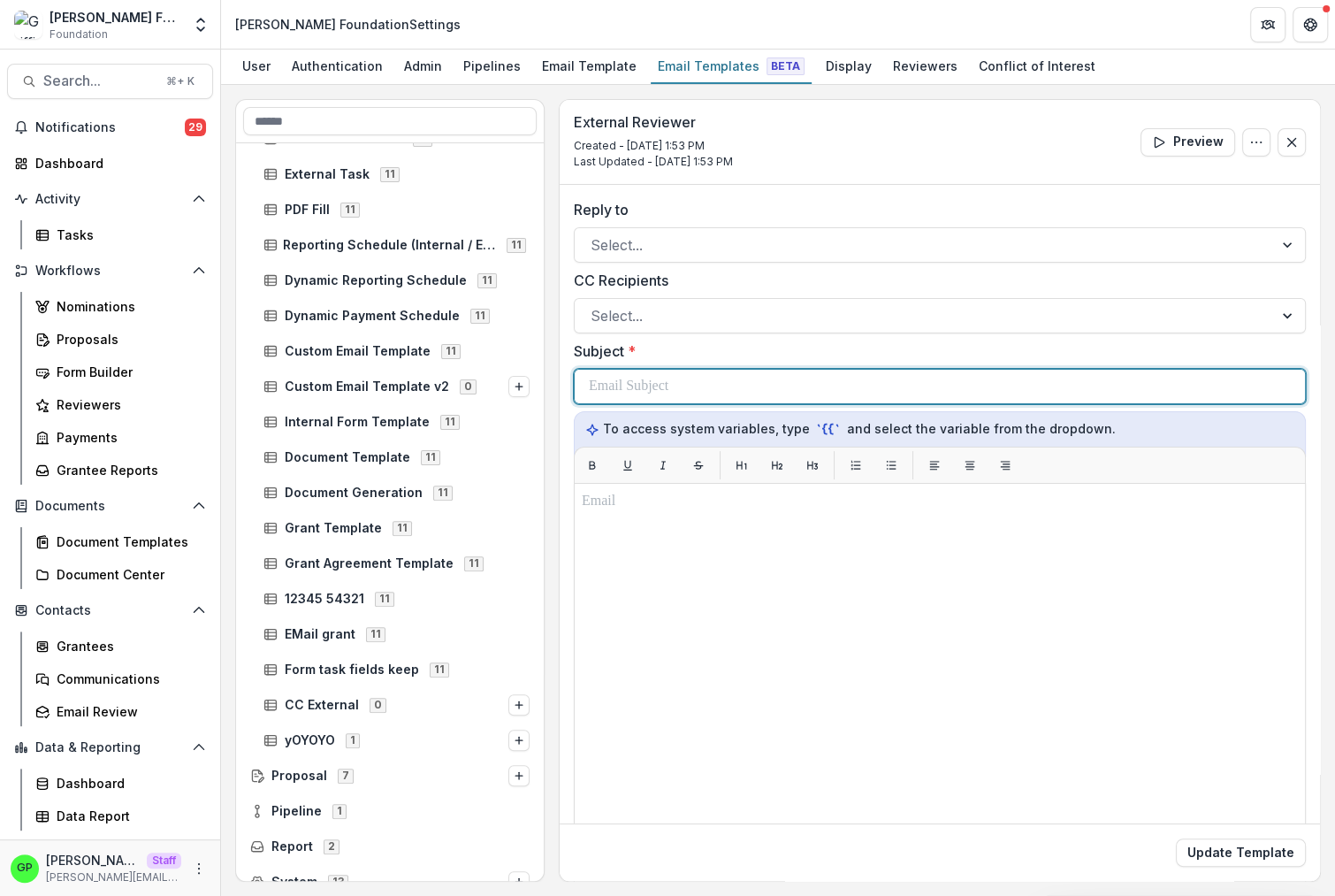
click at [649, 385] on p at bounding box center [629, 386] width 80 height 22
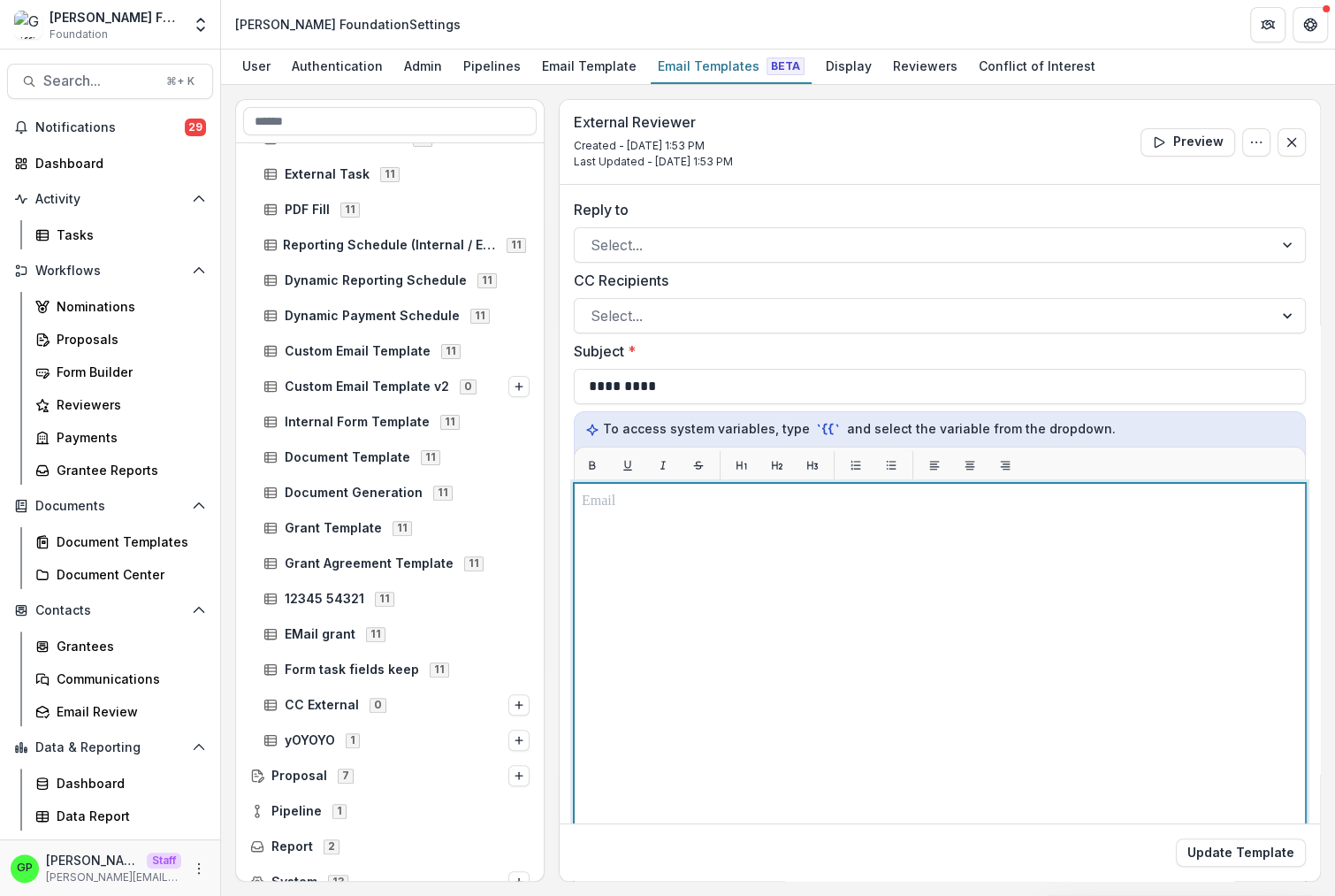
click at [851, 504] on p at bounding box center [940, 501] width 717 height 22
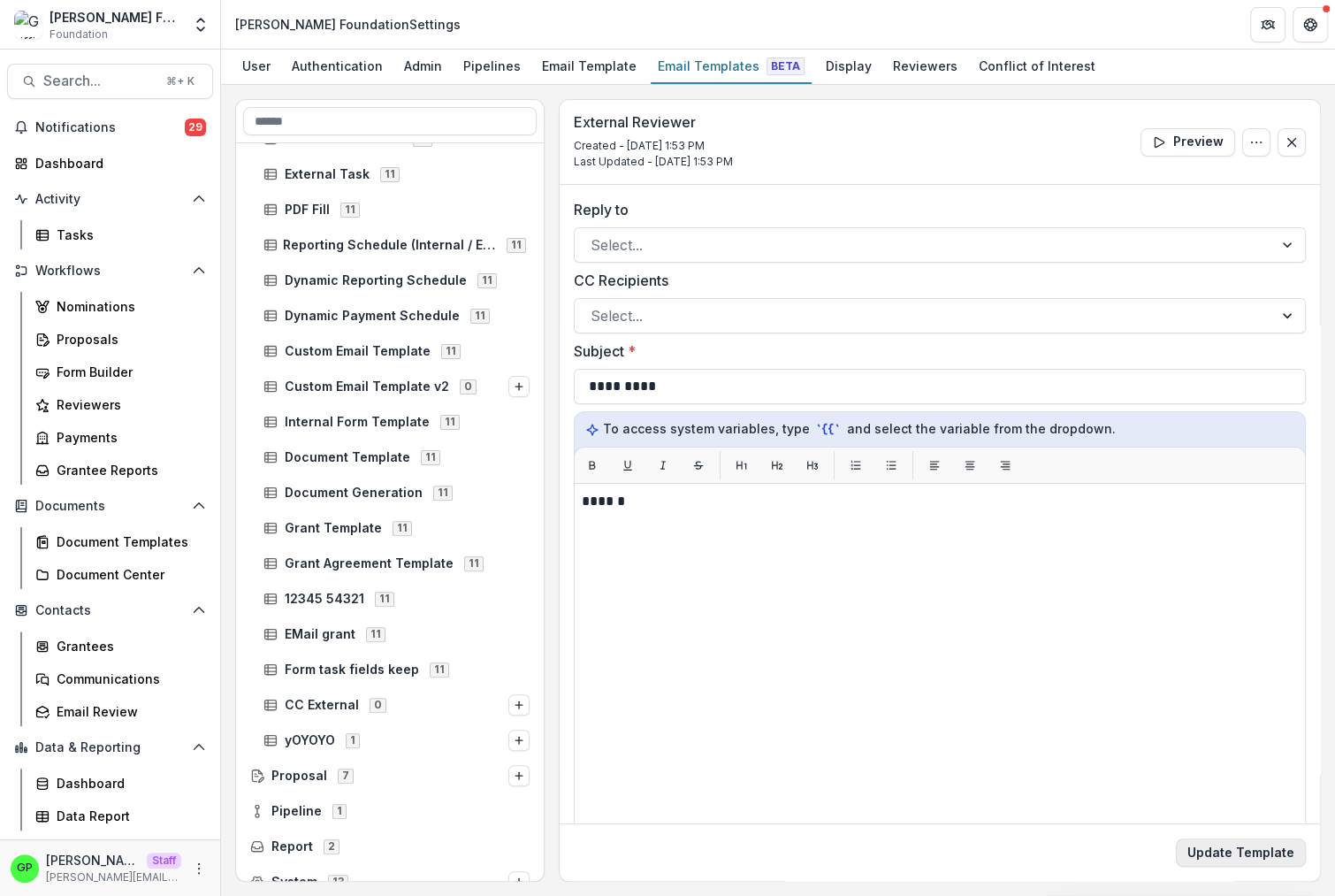
click at [1239, 853] on button "Update Template" at bounding box center [1241, 852] width 130 height 28
click at [107, 342] on div "Proposals" at bounding box center [127, 340] width 142 height 19
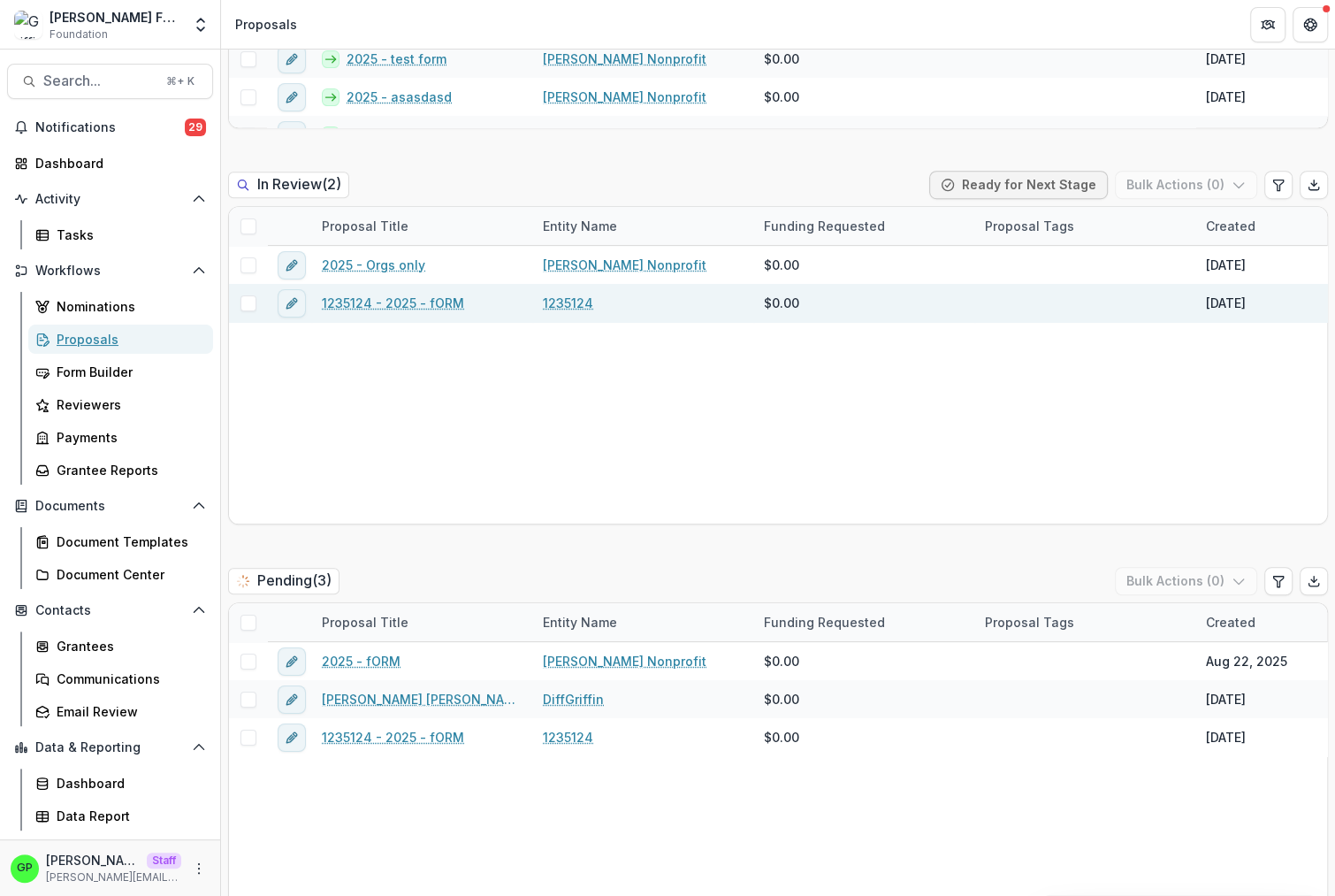
scroll to position [852, 0]
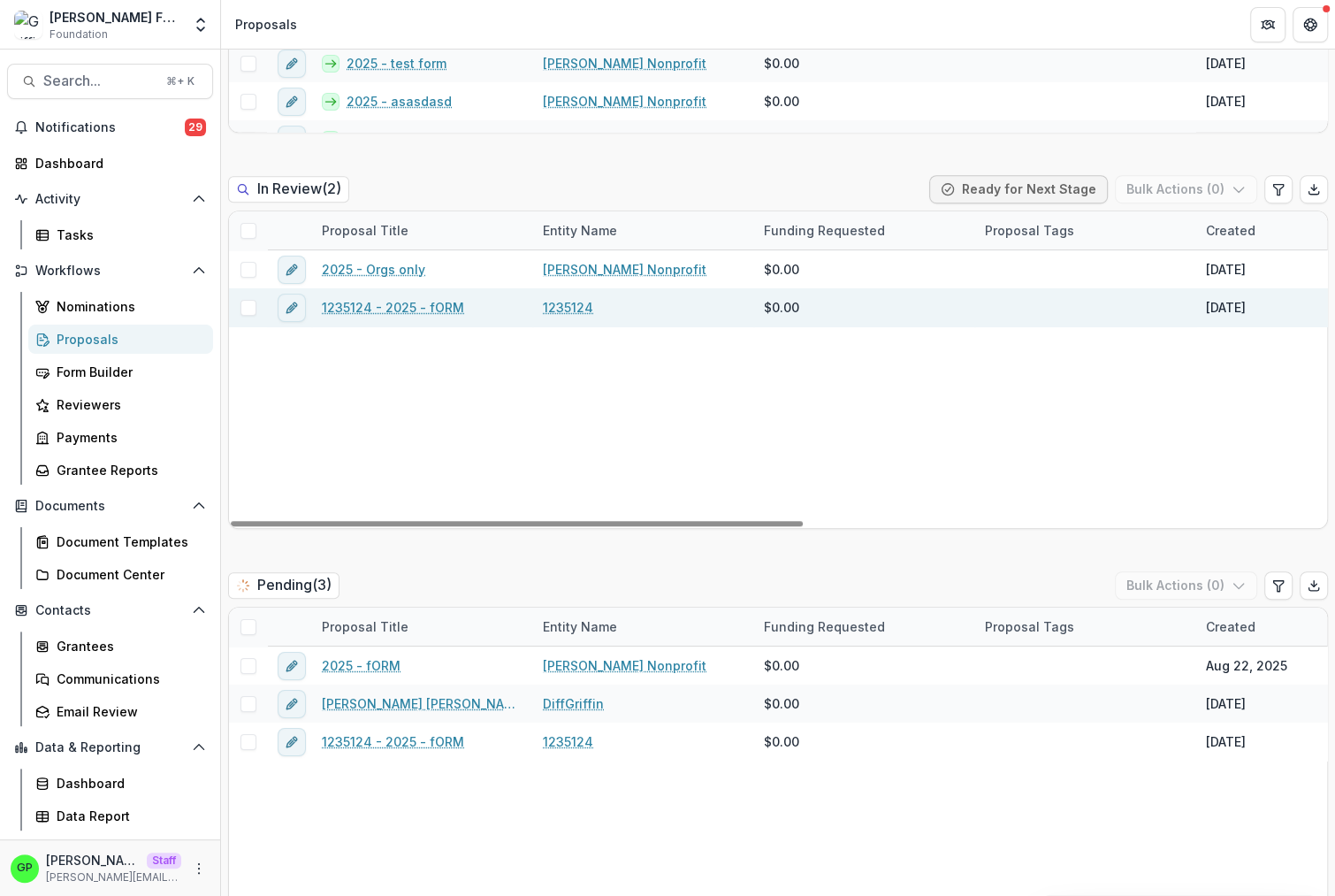
click at [399, 303] on link "1235124 - 2025 - fORM" at bounding box center [393, 308] width 142 height 19
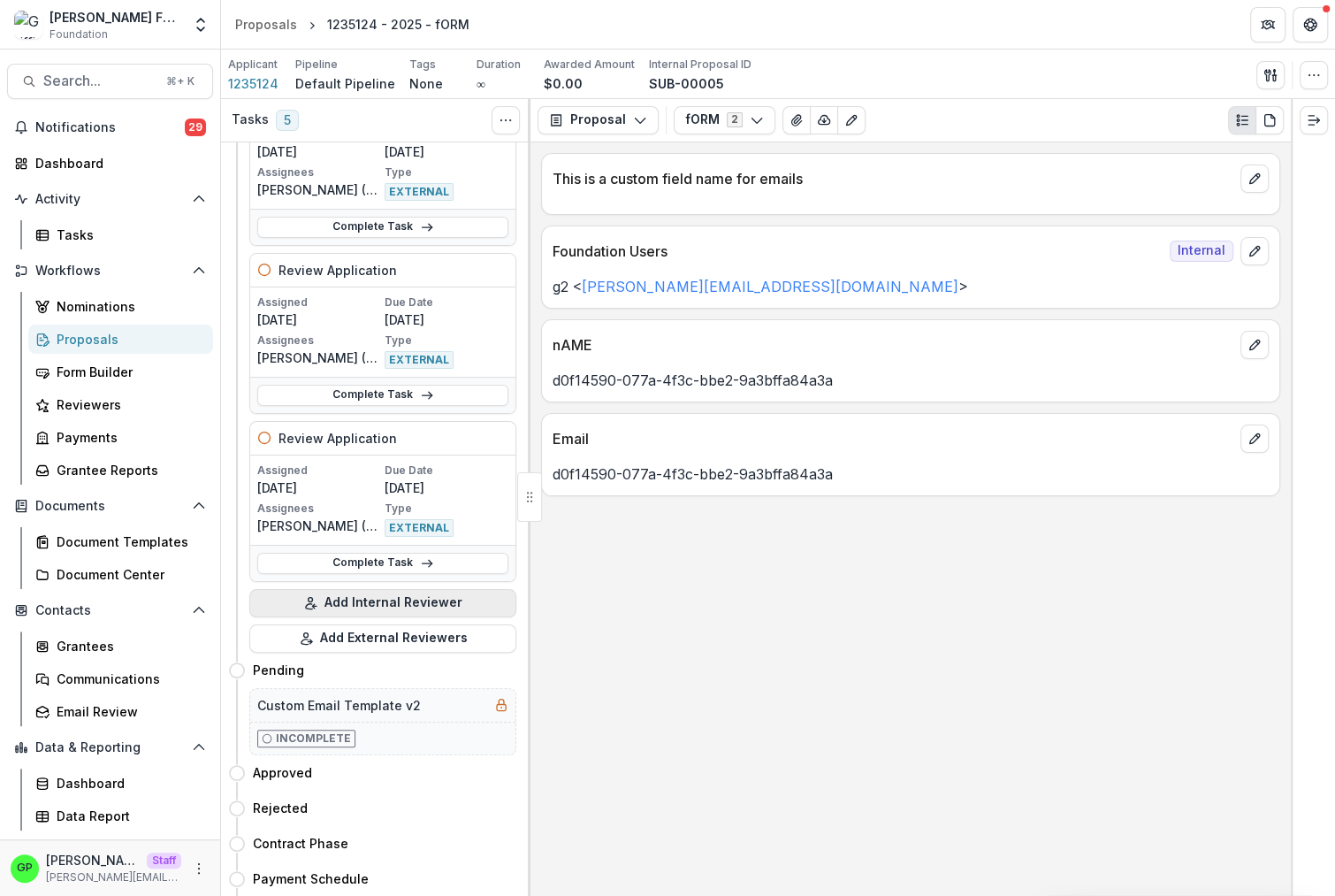
scroll to position [561, 0]
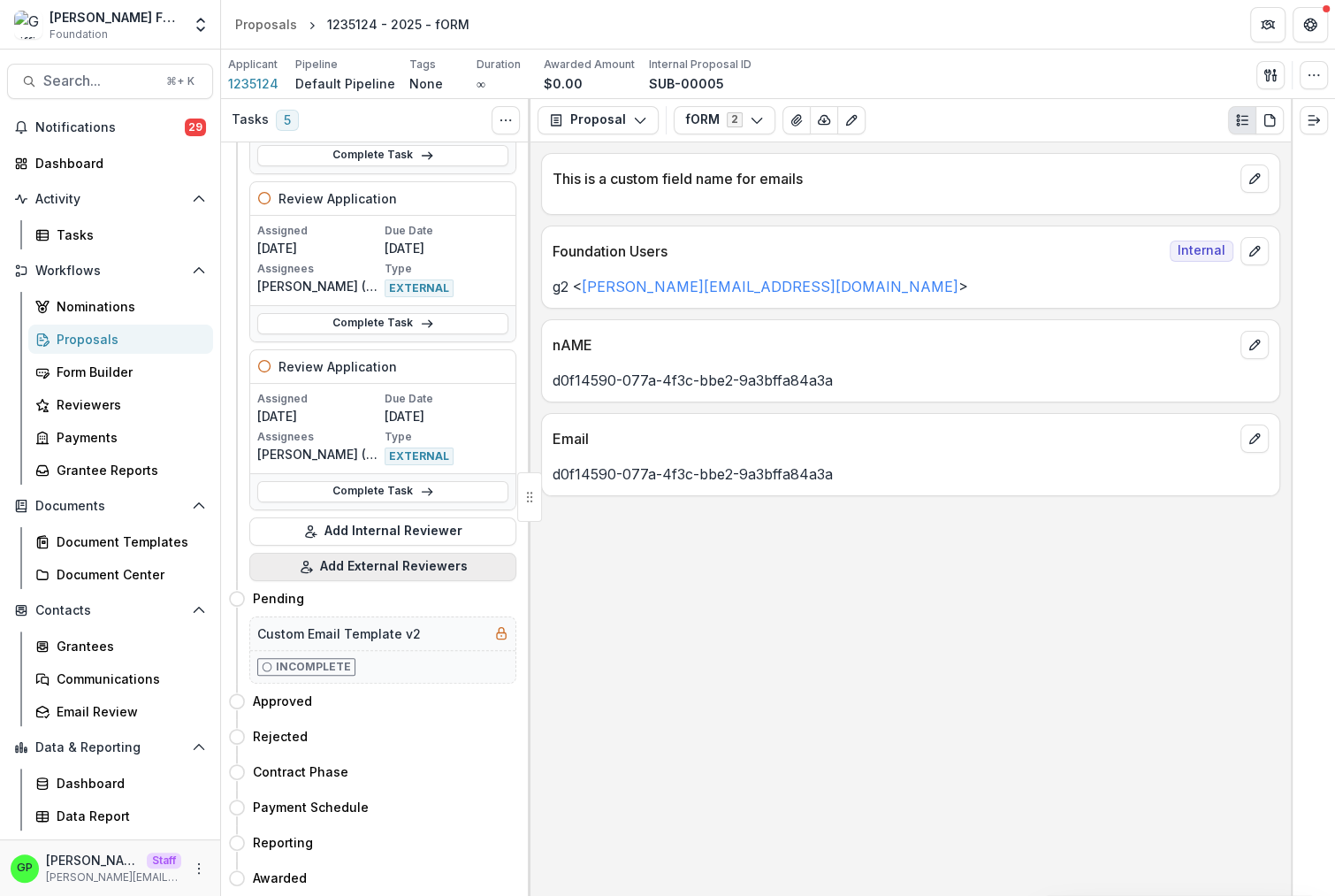
click at [397, 571] on button "Add External Reviewers" at bounding box center [383, 567] width 267 height 28
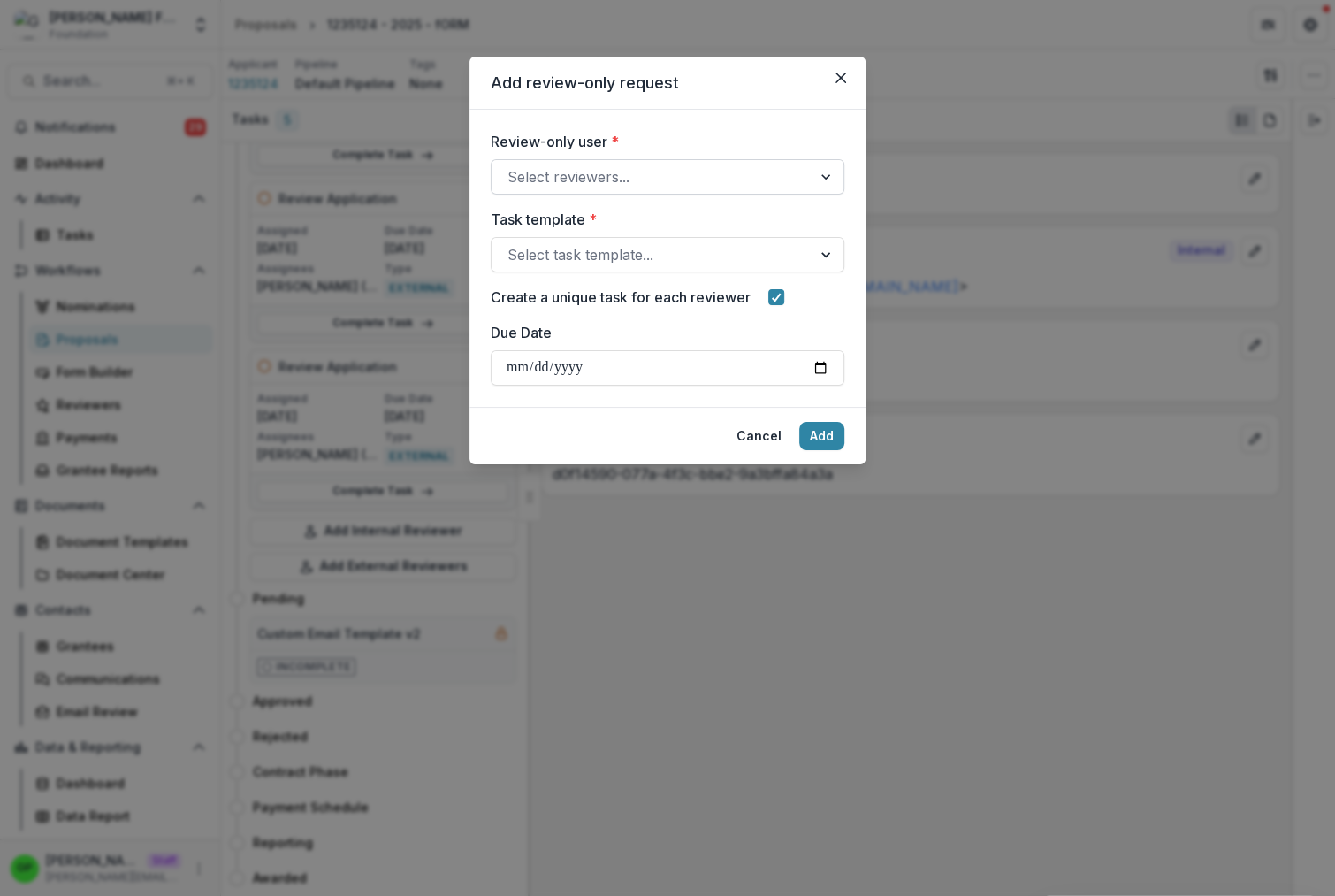
click at [573, 194] on div "Select reviewers..." at bounding box center [668, 177] width 354 height 36
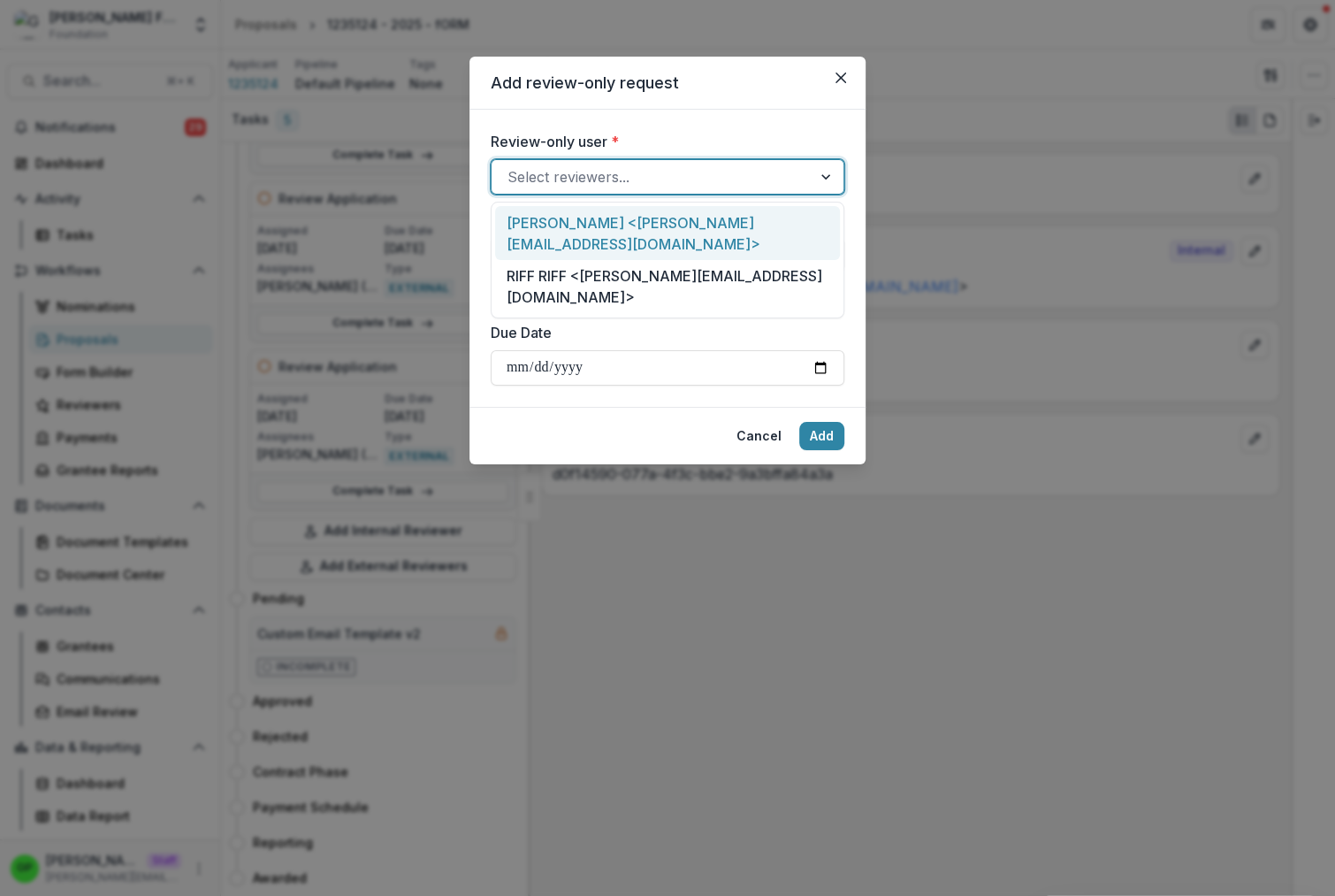
click at [601, 238] on div "[PERSON_NAME] <[PERSON_NAME][EMAIL_ADDRESS][DOMAIN_NAME]>" at bounding box center [667, 233] width 345 height 54
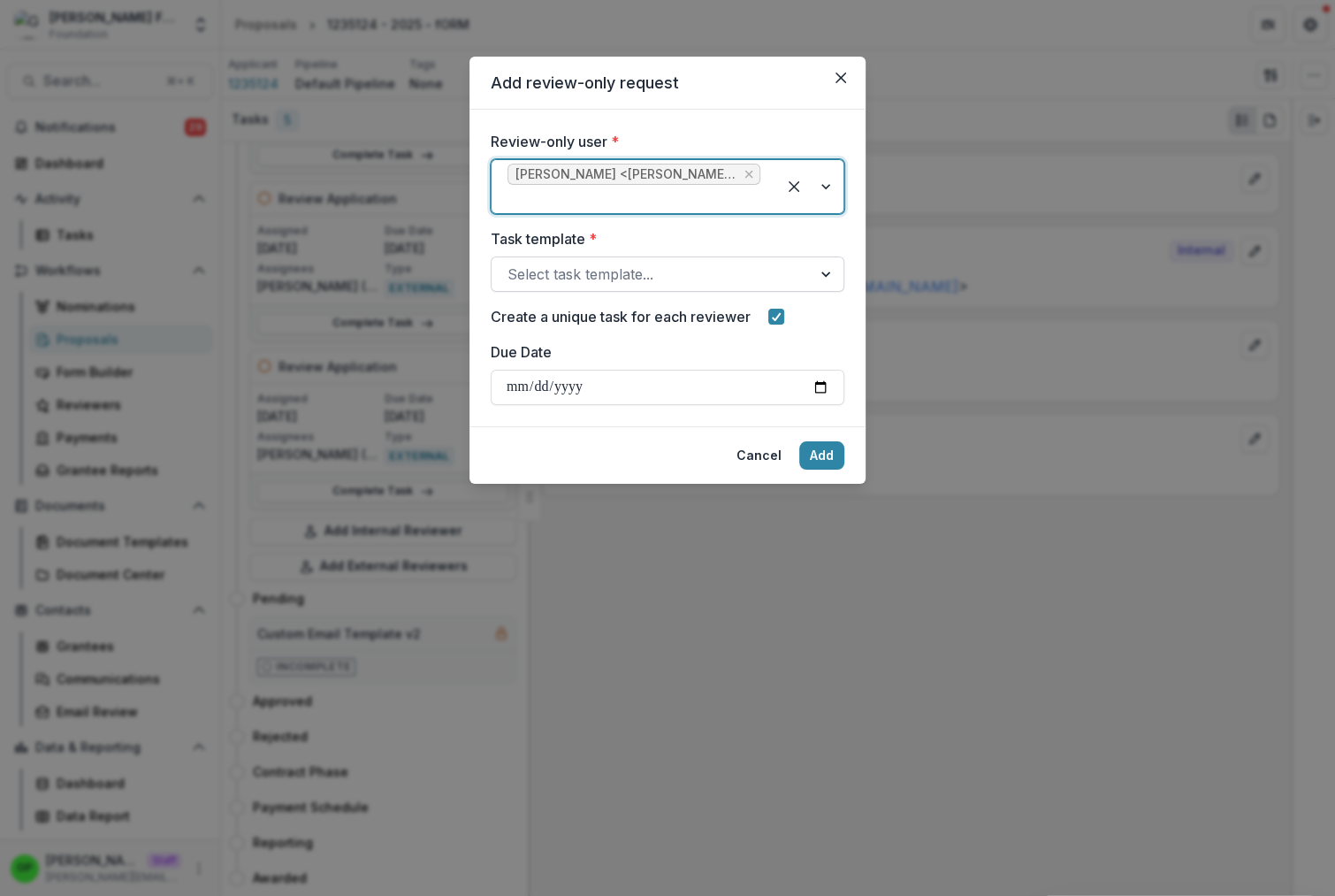
click at [569, 271] on div at bounding box center [652, 274] width 288 height 24
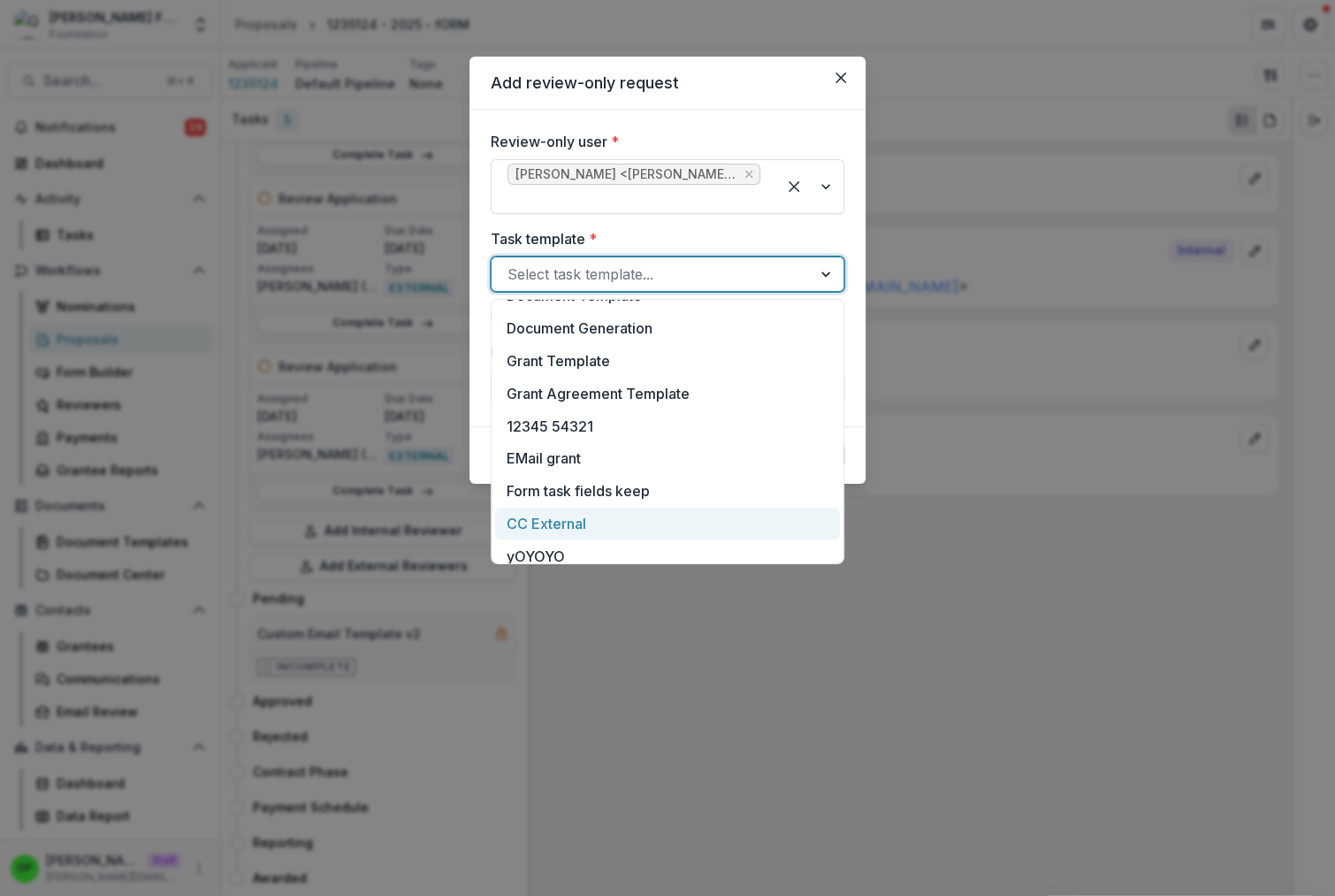
scroll to position [524, 0]
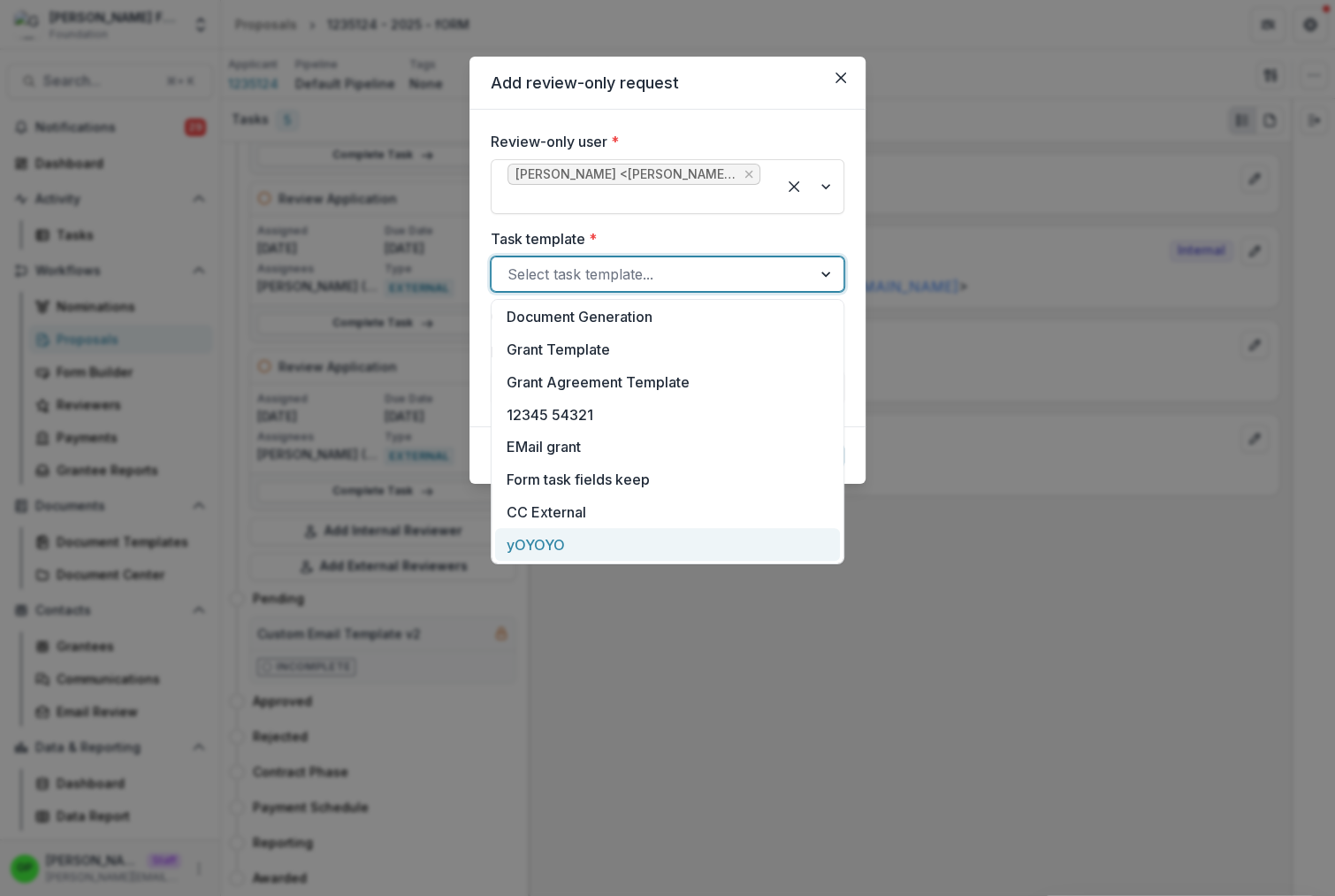
drag, startPoint x: 591, startPoint y: 533, endPoint x: 604, endPoint y: 518, distance: 19.8
click at [590, 533] on div "yOYOYO" at bounding box center [667, 543] width 345 height 33
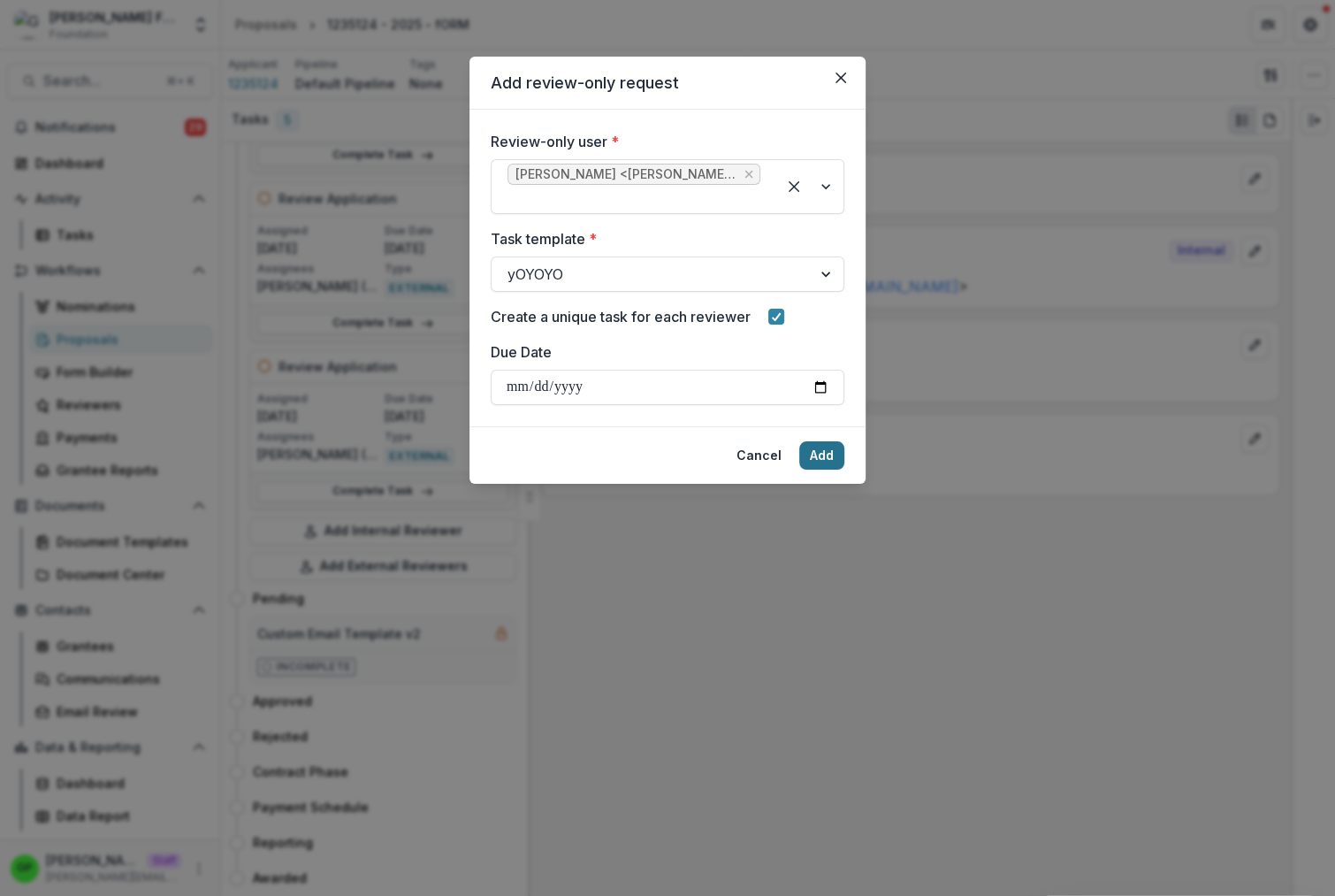
click at [823, 452] on button "Add" at bounding box center [822, 455] width 45 height 28
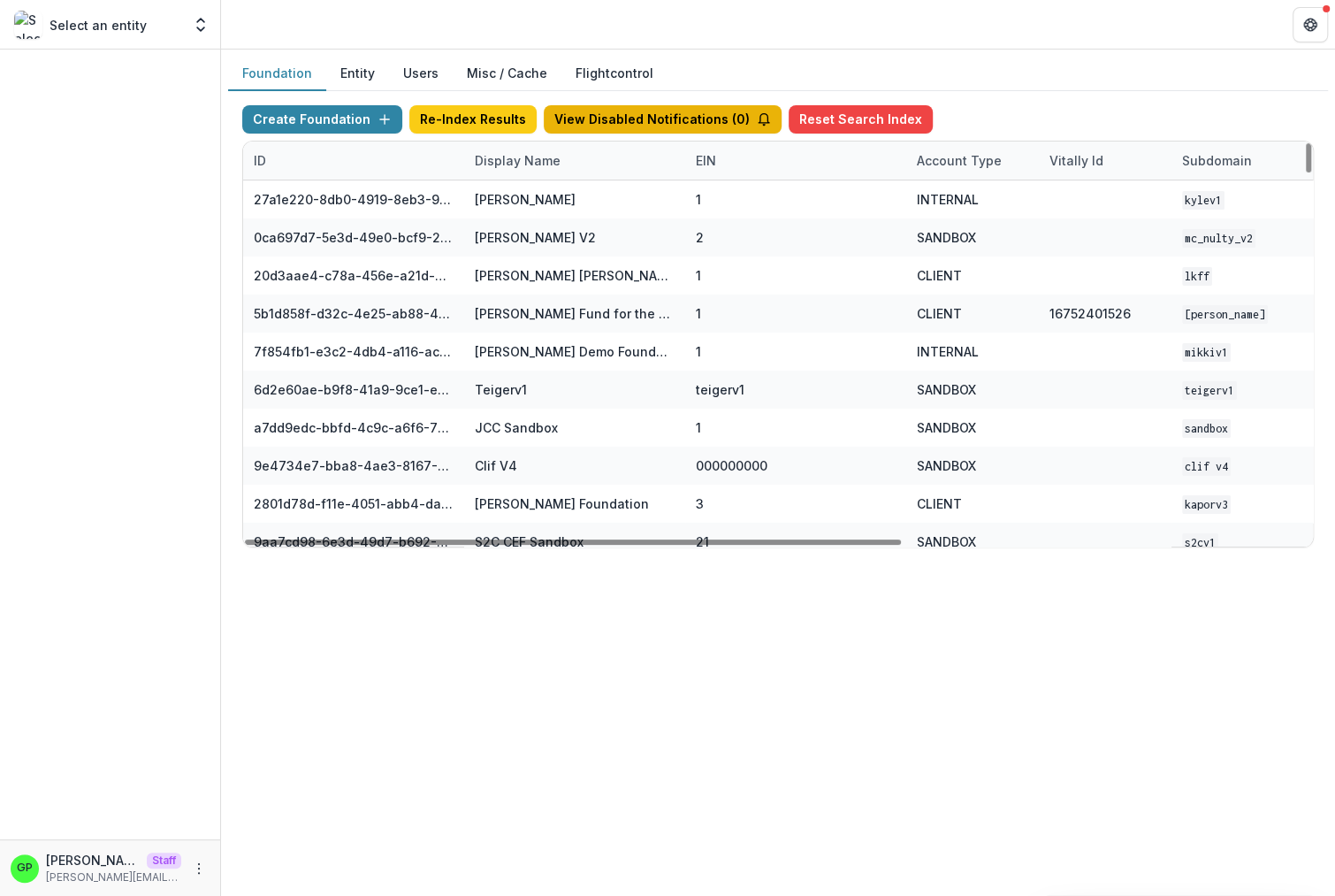
click at [651, 123] on button "View Disabled Notifications ( 0 )" at bounding box center [662, 119] width 238 height 28
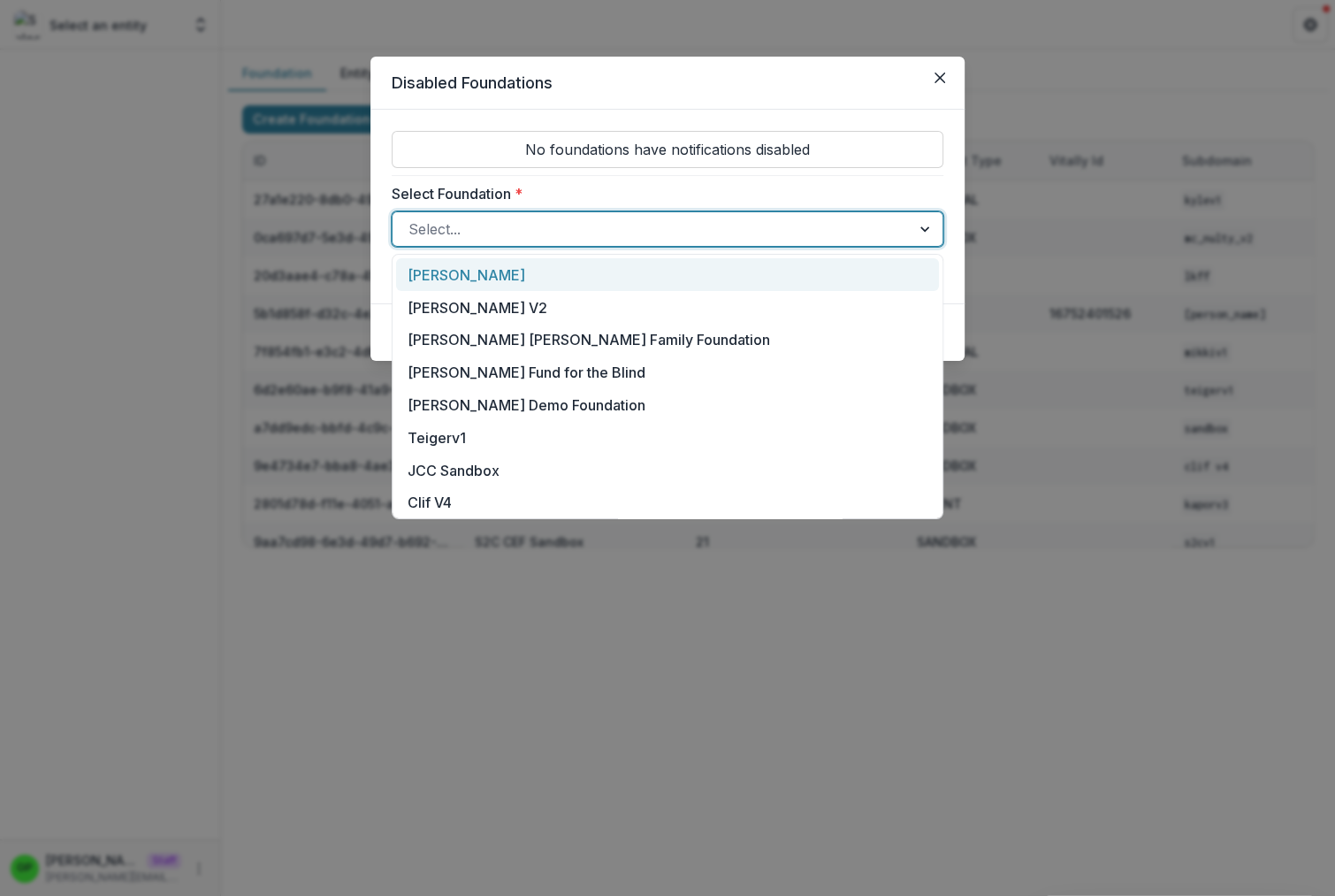
click at [665, 227] on div at bounding box center [652, 229] width 486 height 24
click at [654, 205] on div "Select Foundation * Kyle Demo, 1 of 343. 343 results available. Use Up and Down…" at bounding box center [668, 215] width 552 height 64
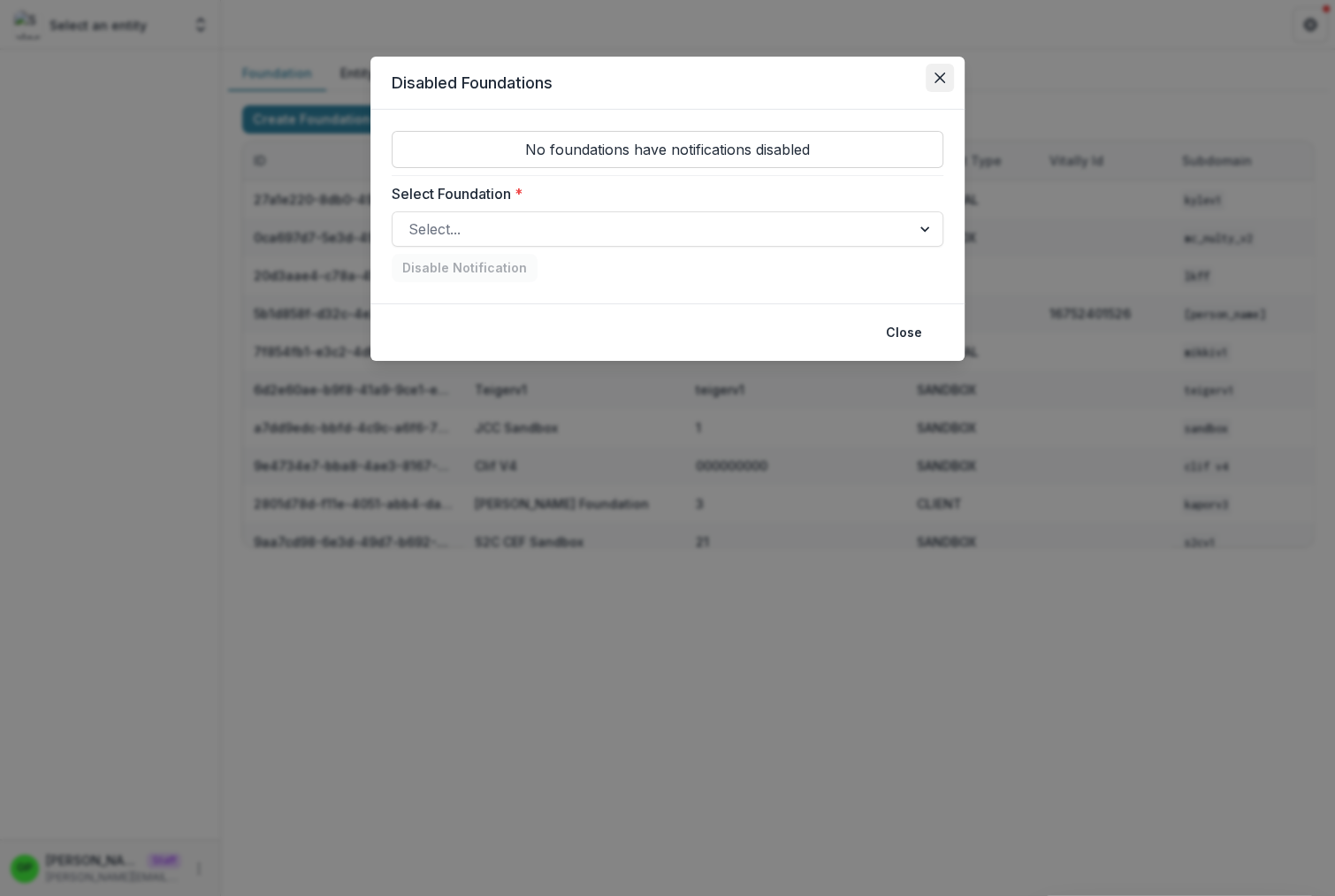
click at [939, 86] on button "Close" at bounding box center [940, 78] width 28 height 28
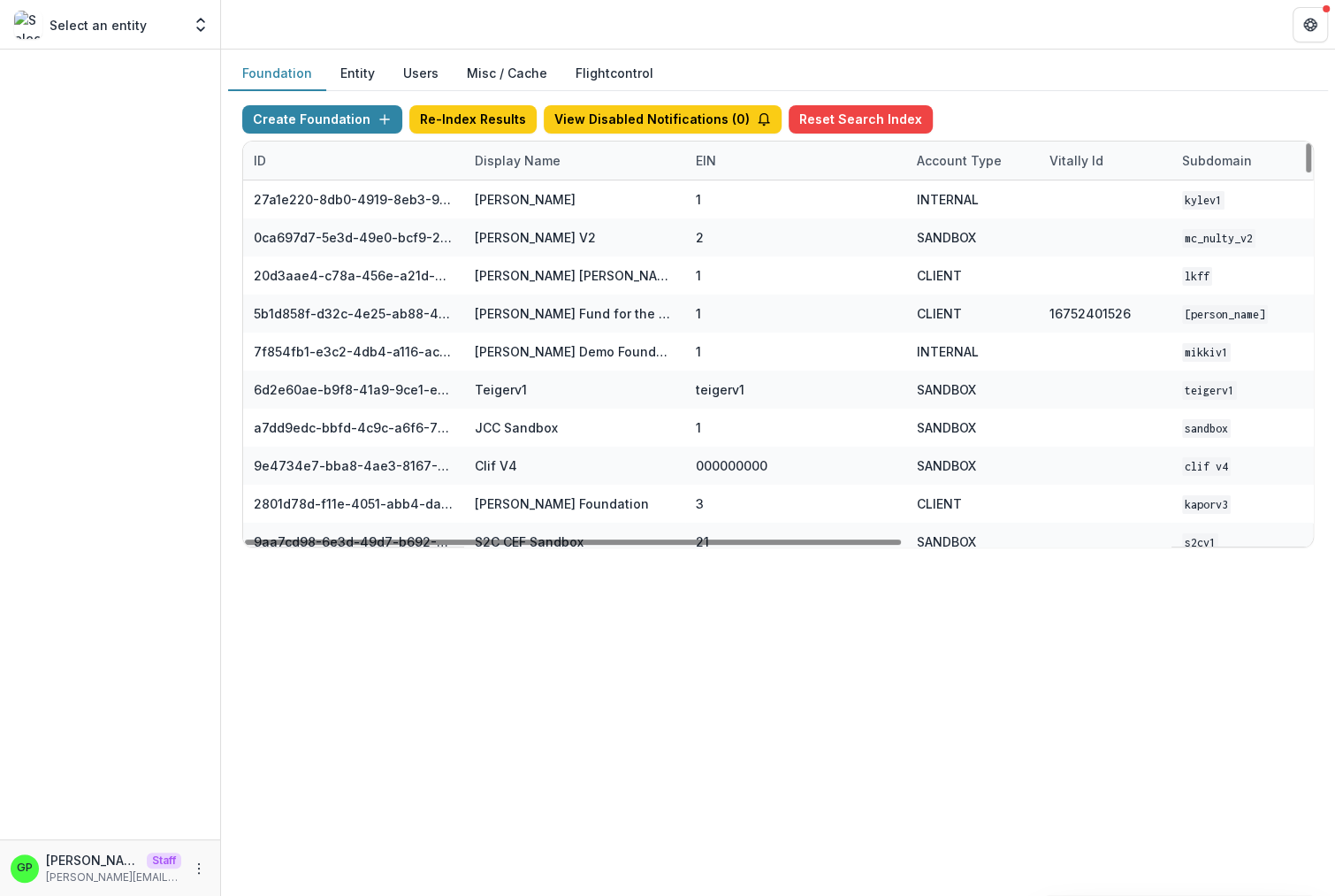
click at [530, 172] on div "Display Name" at bounding box center [574, 160] width 221 height 38
click at [539, 212] on input at bounding box center [573, 200] width 212 height 28
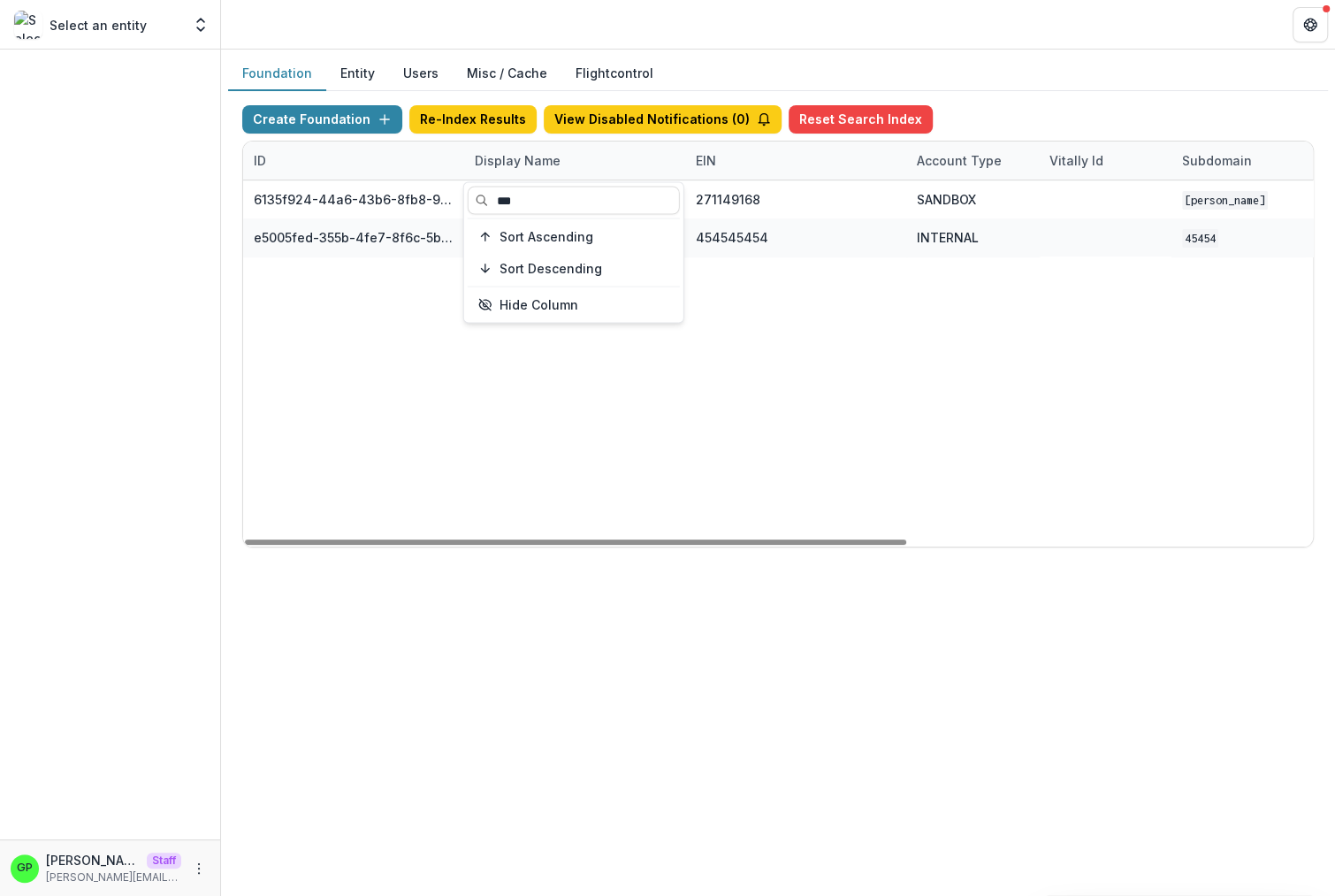
type input "***"
click at [798, 485] on div "6135f924-44a6-43b6-8fb8-9becfcbe35f3 [PERSON_NAME] Foundation 271149168 SANDBOX…" at bounding box center [1105, 363] width 1724 height 366
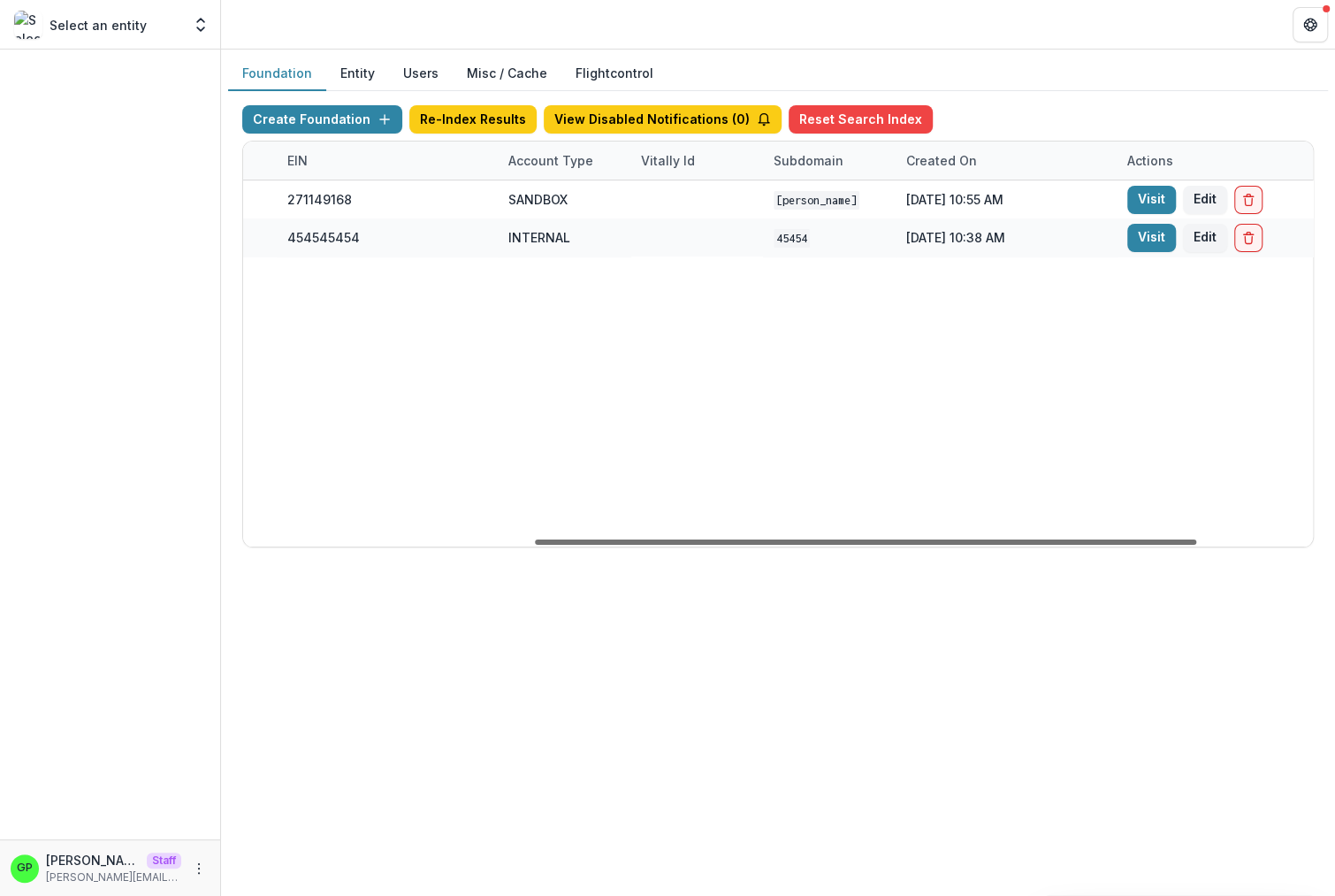
scroll to position [0, 654]
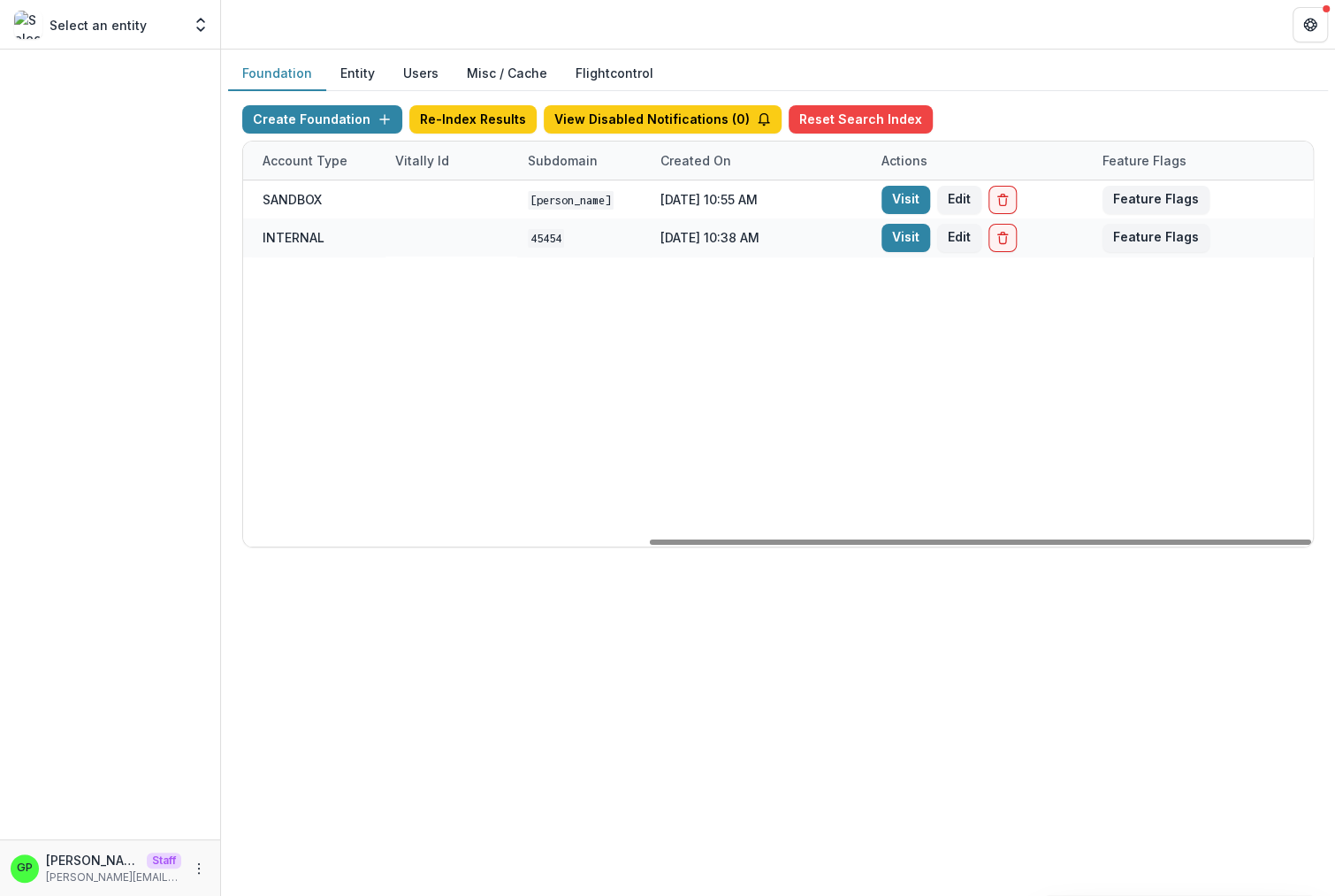
drag, startPoint x: 750, startPoint y: 541, endPoint x: 1120, endPoint y: 468, distance: 377.1
click at [1312, 544] on div at bounding box center [980, 542] width 661 height 6
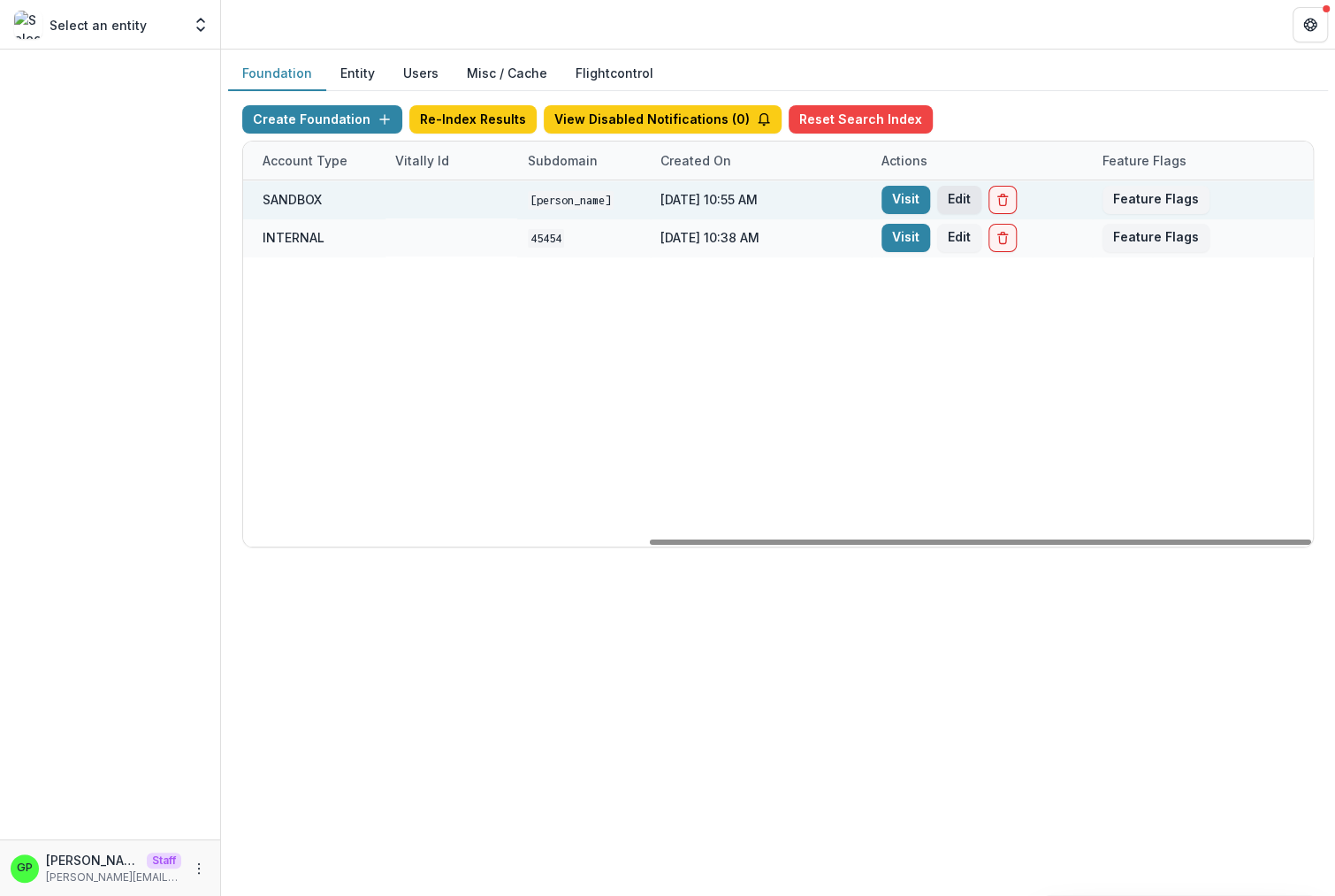
click at [941, 197] on button "Edit" at bounding box center [959, 200] width 44 height 28
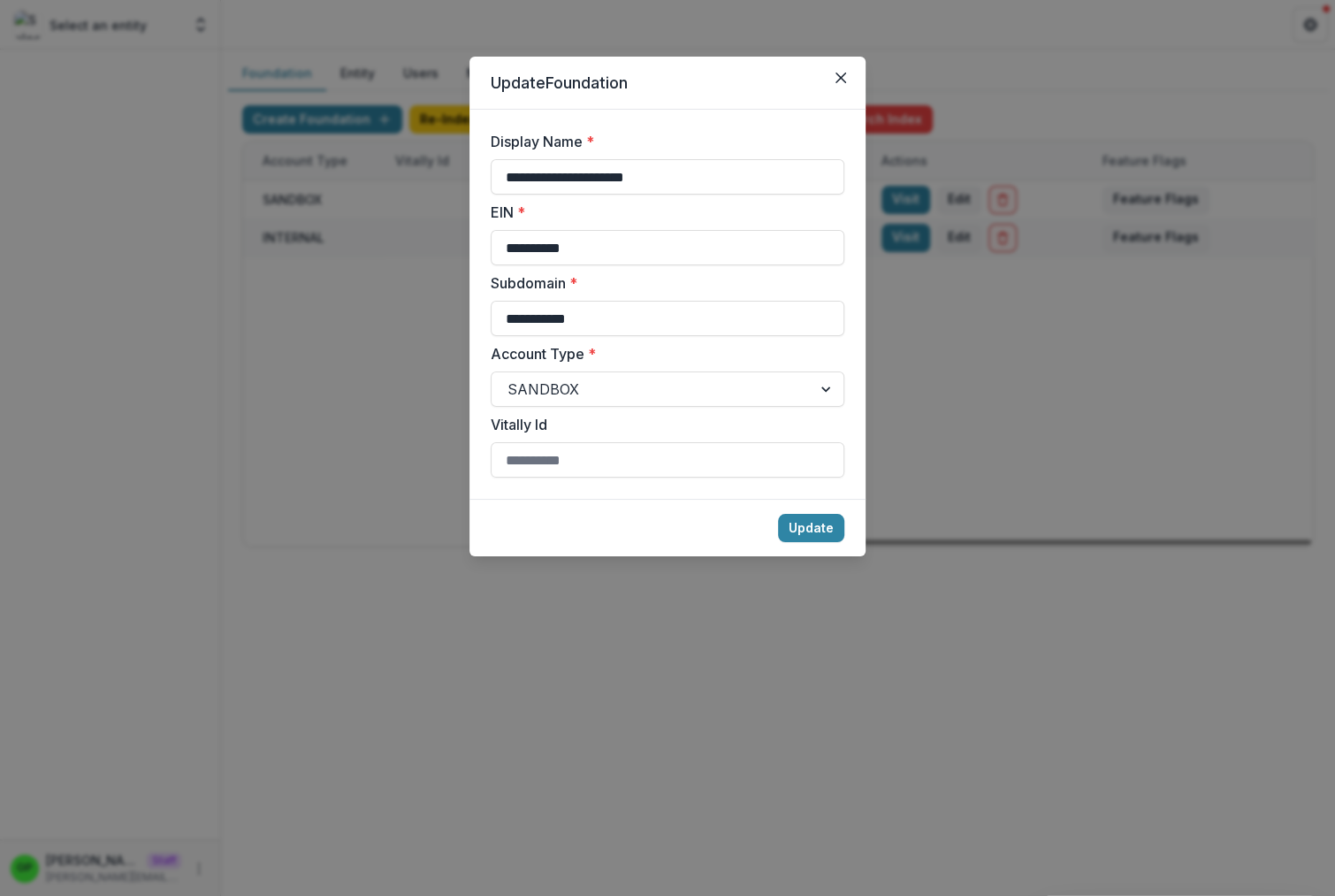
click at [835, 79] on button "Close" at bounding box center [841, 78] width 28 height 28
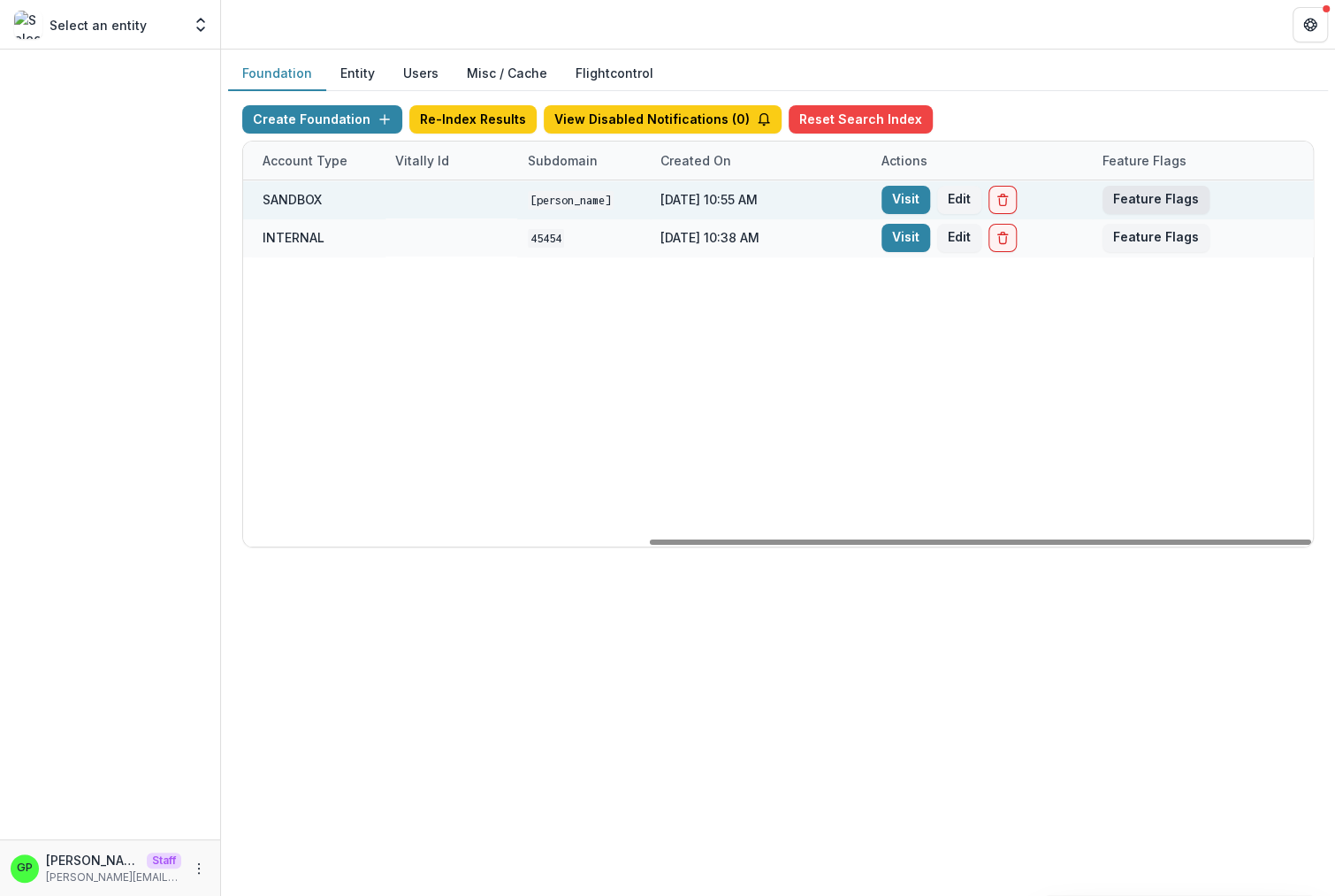
click at [1121, 193] on button "Feature Flags" at bounding box center [1156, 200] width 107 height 28
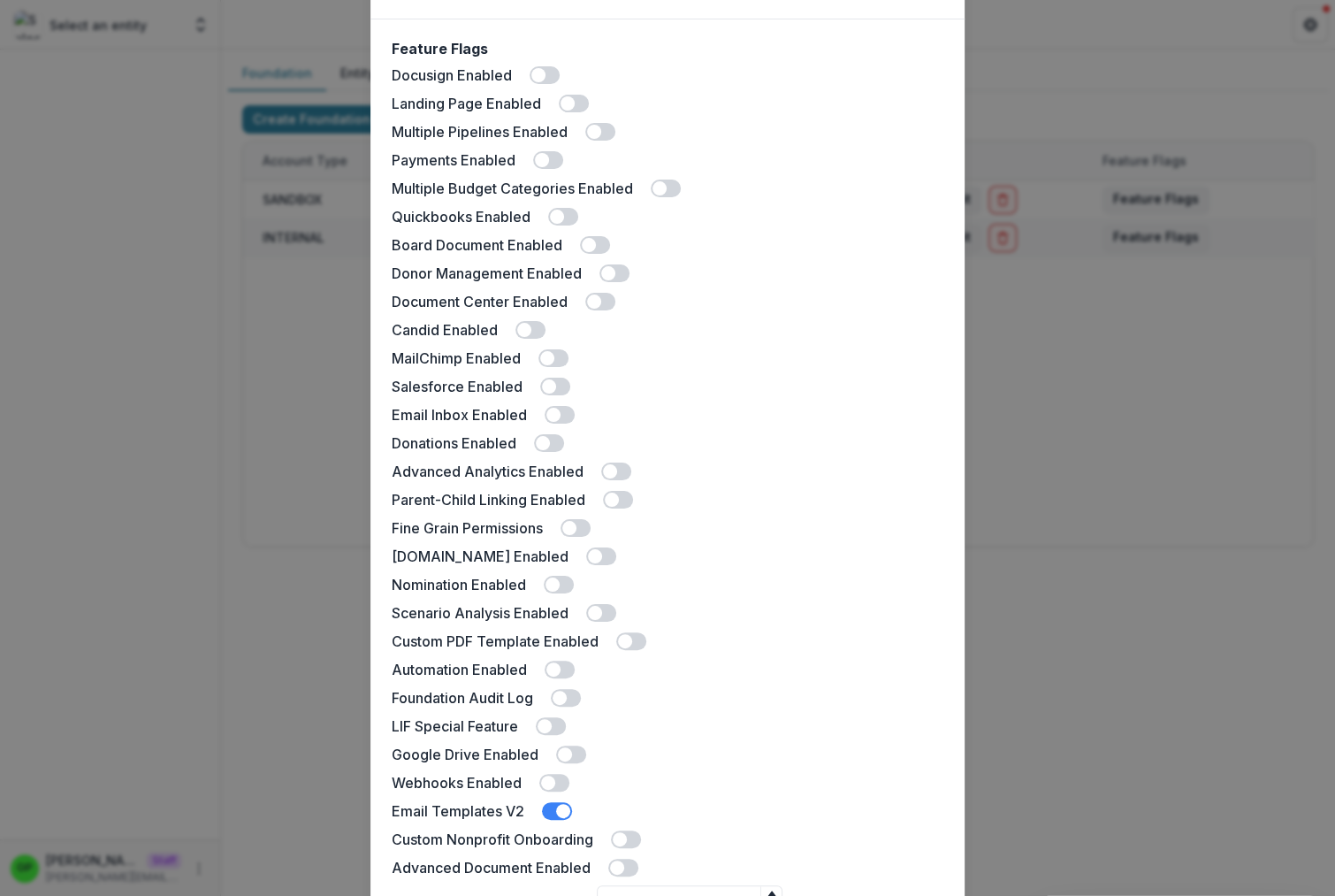
scroll to position [0, 0]
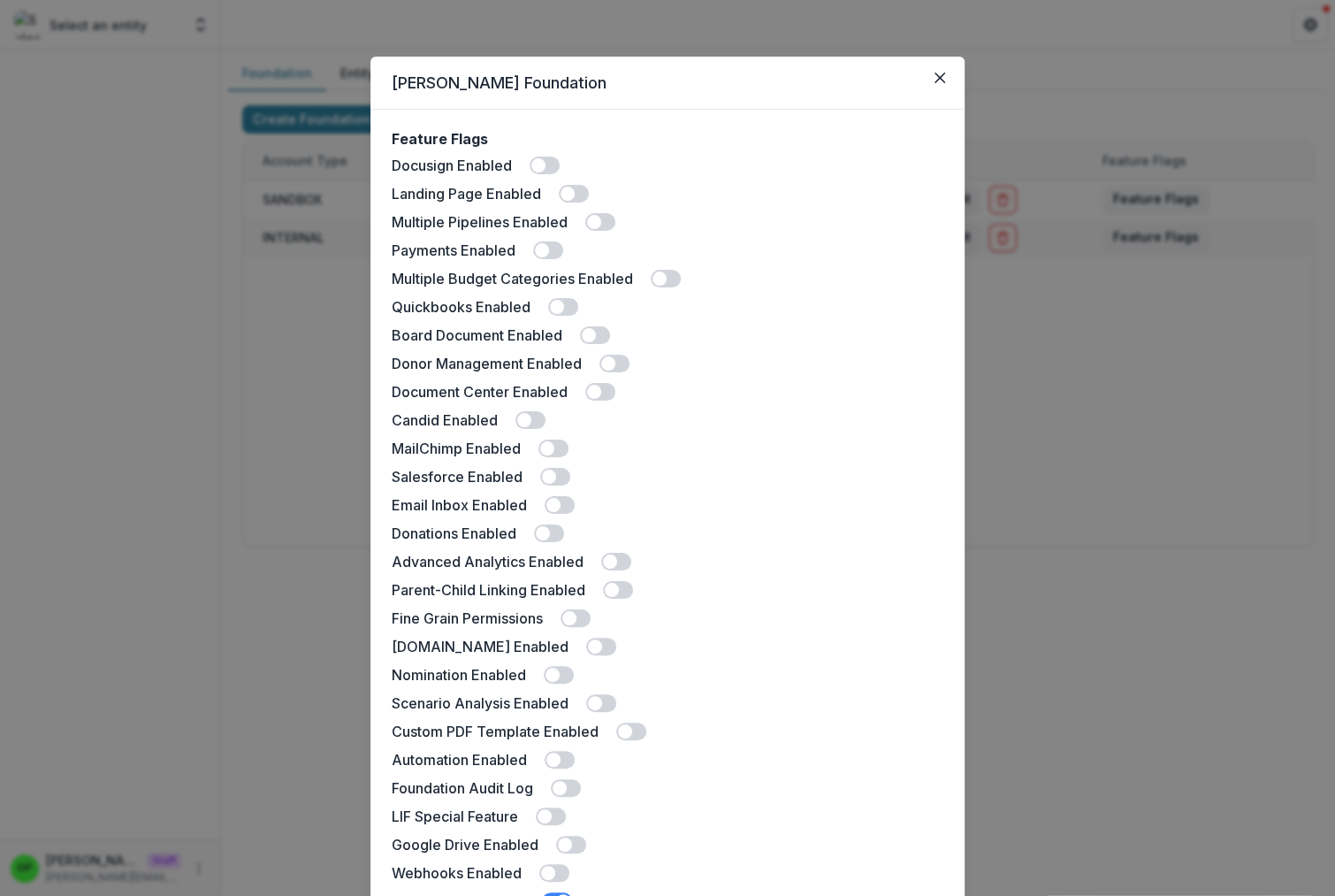
click at [355, 40] on div "[PERSON_NAME] Foundation Feature Flags Docusign Enabled Landing Page Enabled Mu…" at bounding box center [667, 448] width 1335 height 896
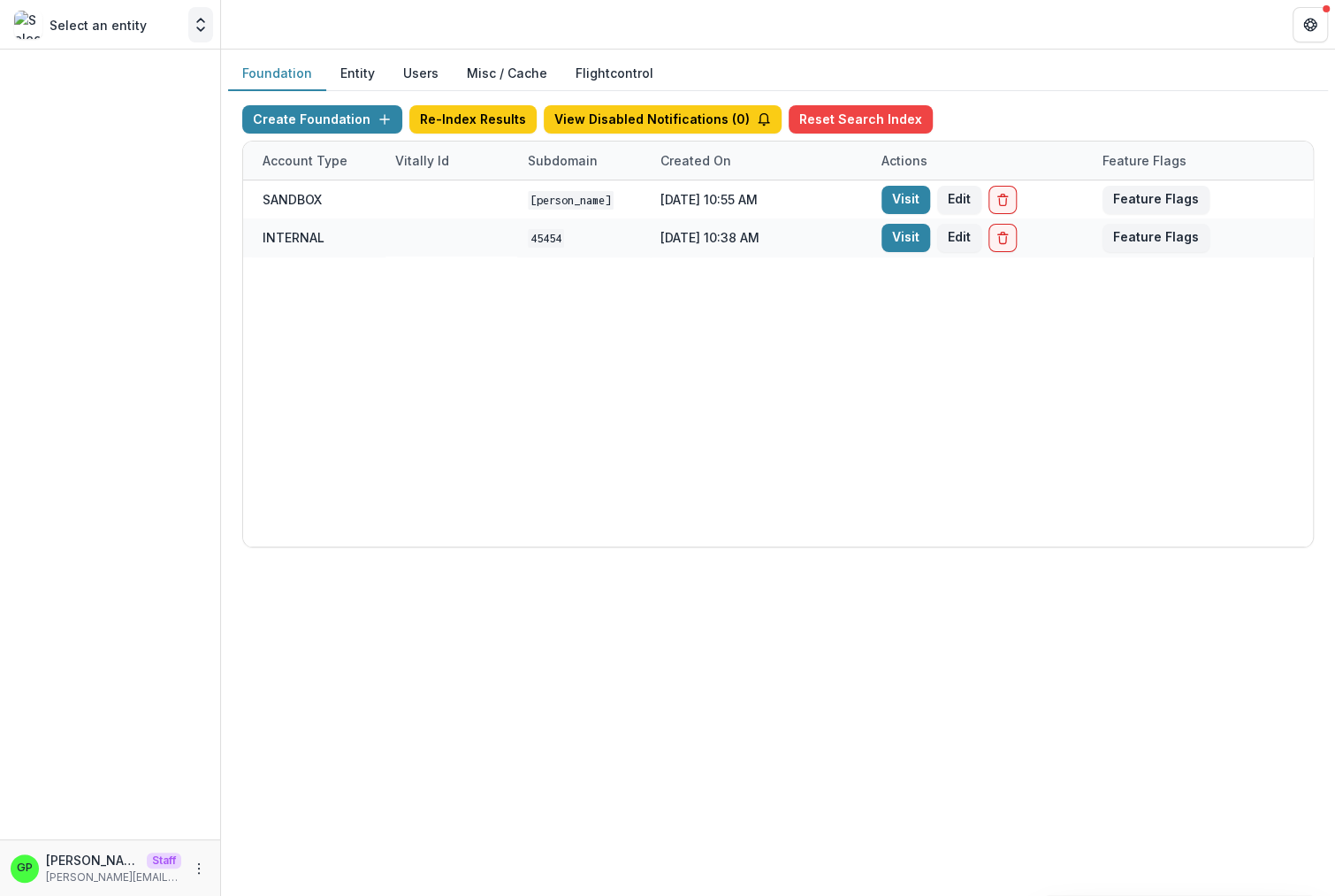
click at [201, 18] on icon "Open entity switcher" at bounding box center [200, 24] width 18 height 18
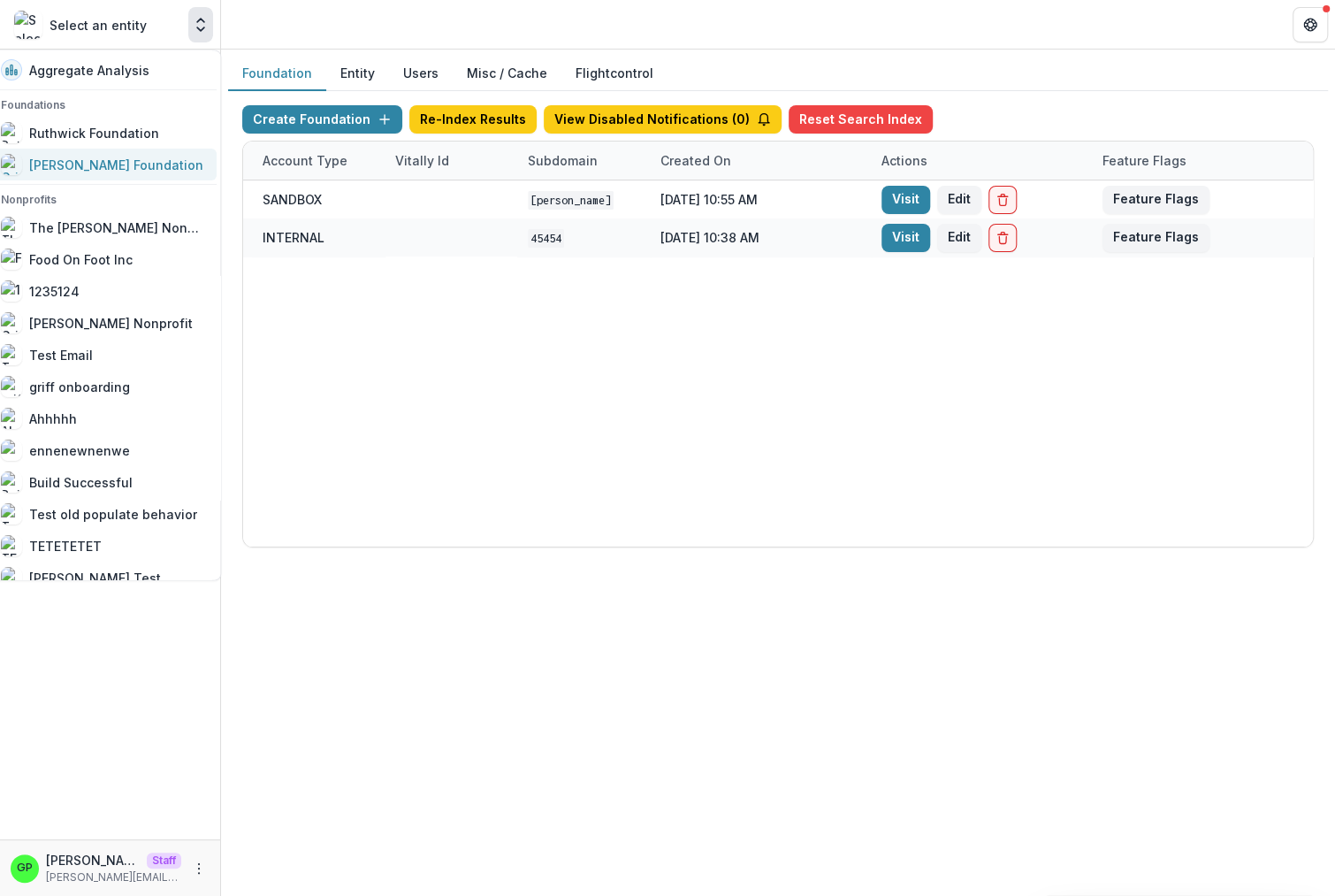
click at [157, 155] on link "[PERSON_NAME] Foundation" at bounding box center [104, 165] width 226 height 32
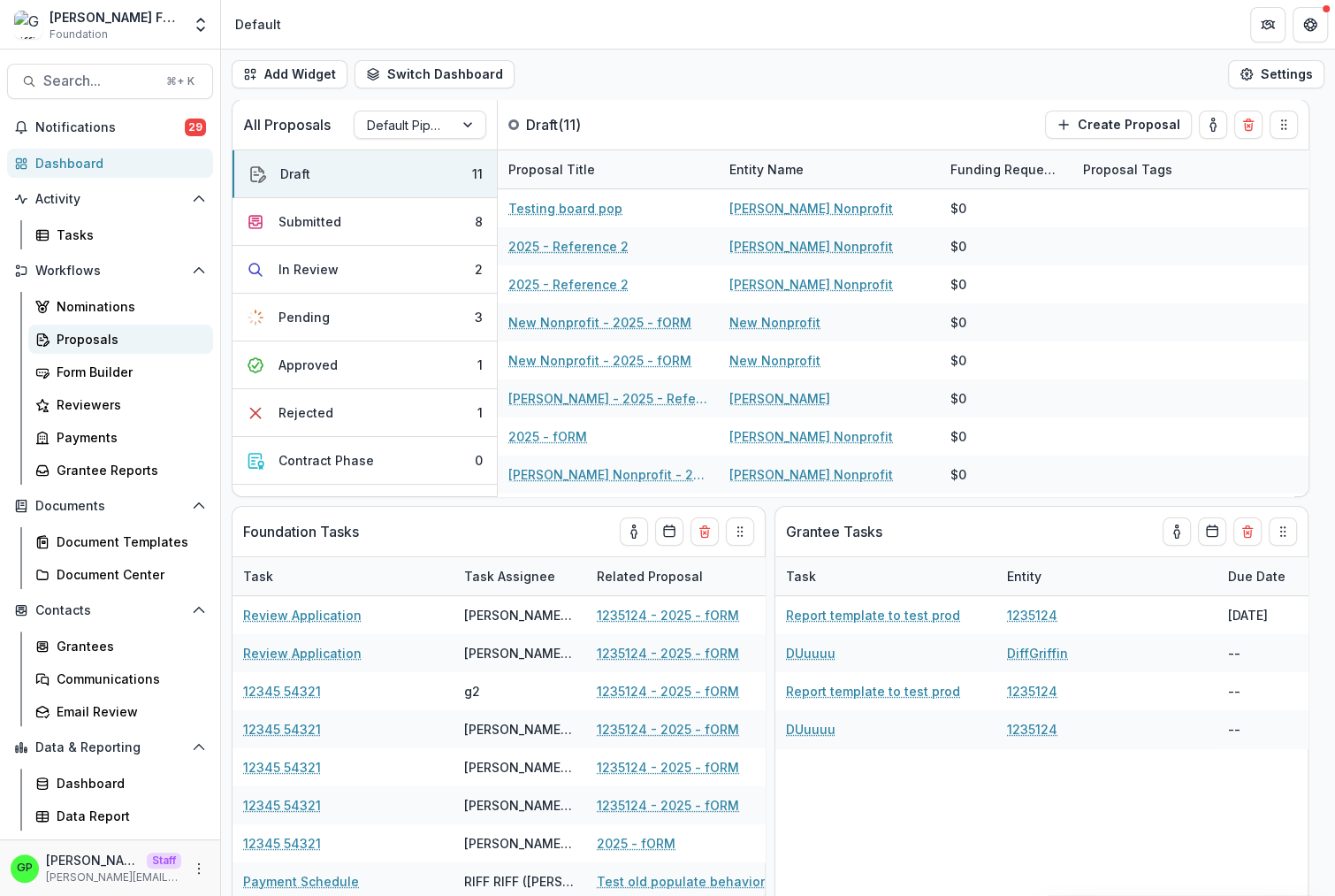
click at [103, 340] on div "Proposals" at bounding box center [127, 340] width 142 height 19
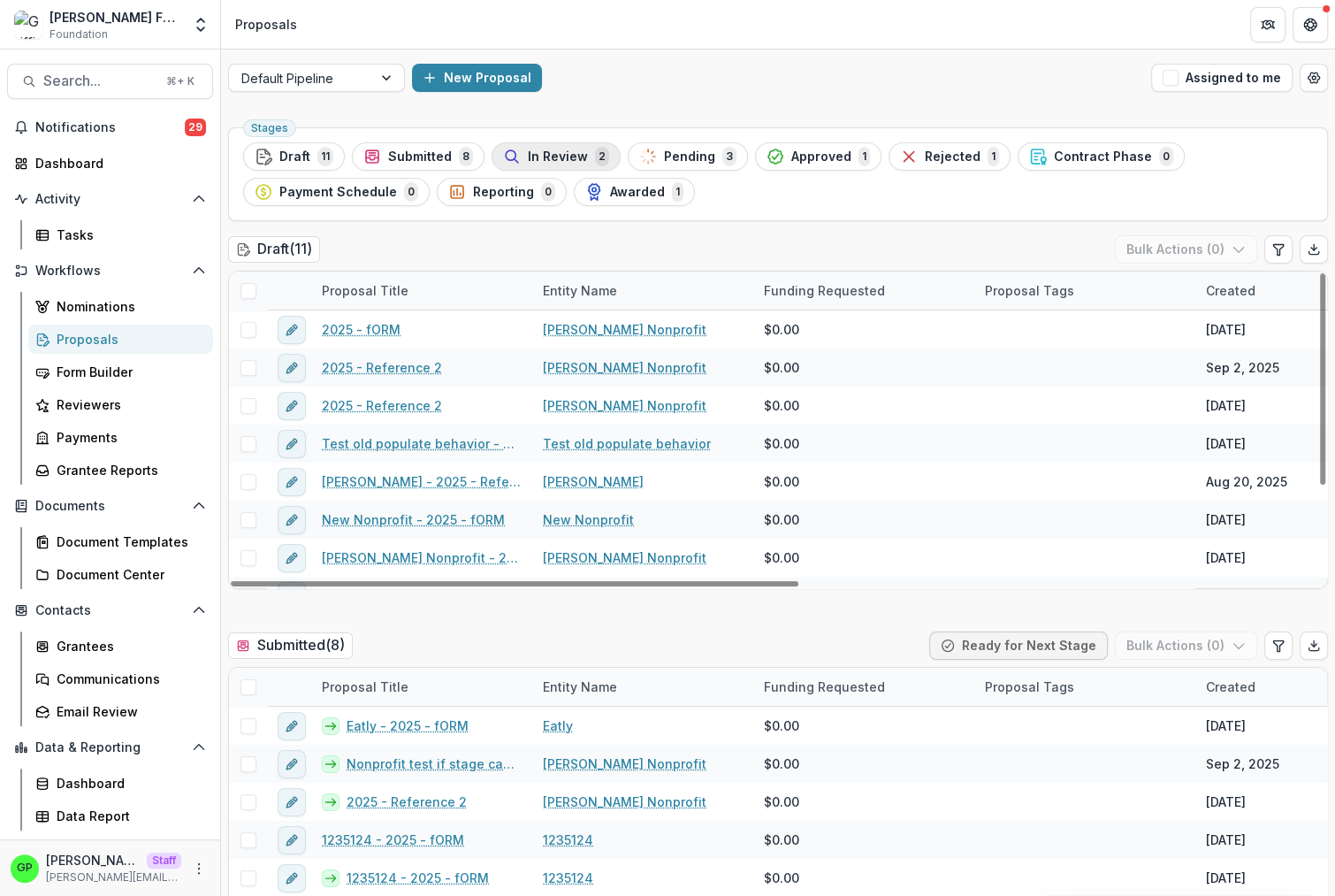
click at [514, 168] on button "In Review 2" at bounding box center [557, 156] width 129 height 28
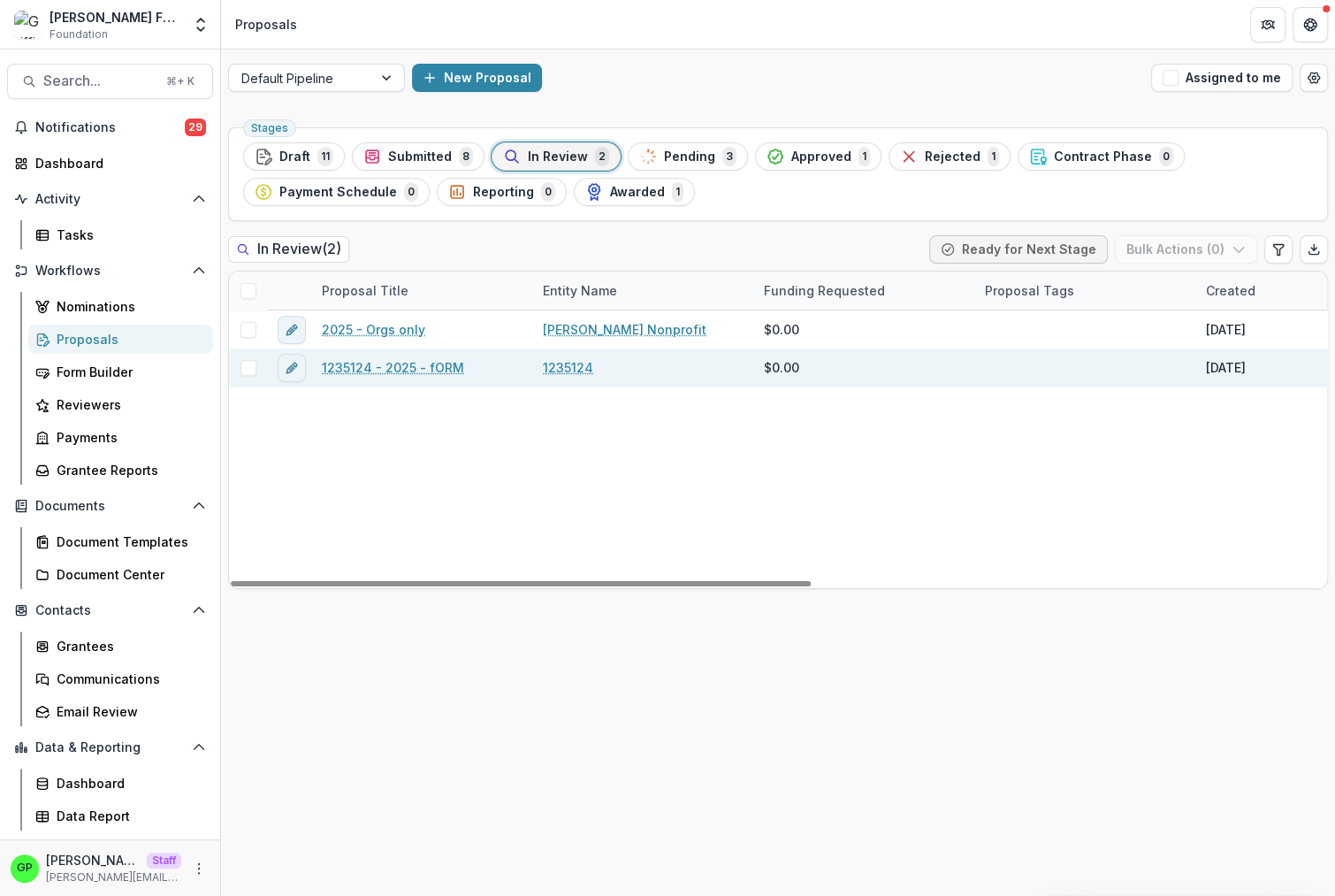
click at [372, 365] on link "1235124 - 2025 - fORM" at bounding box center [393, 368] width 142 height 19
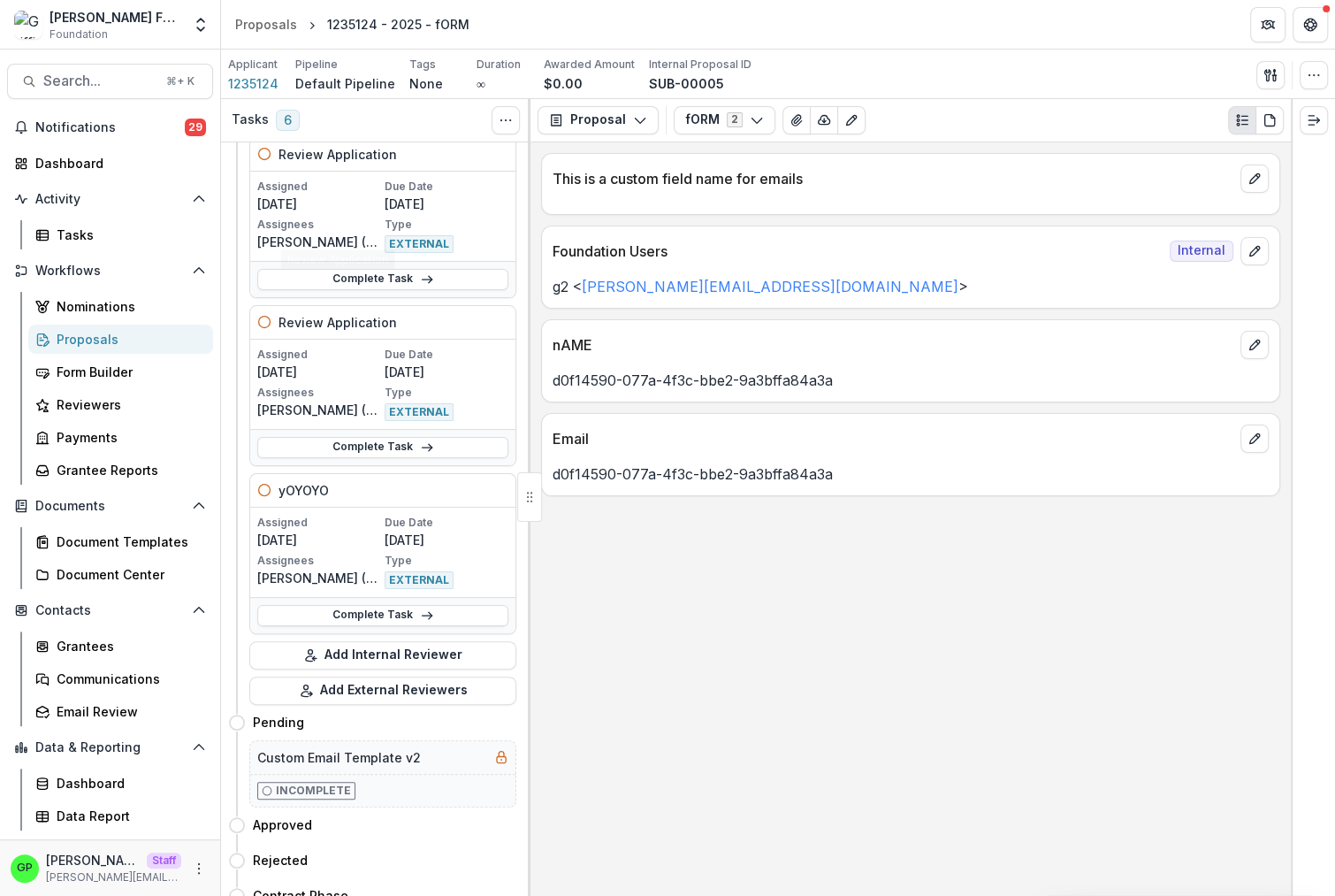
scroll to position [692, 0]
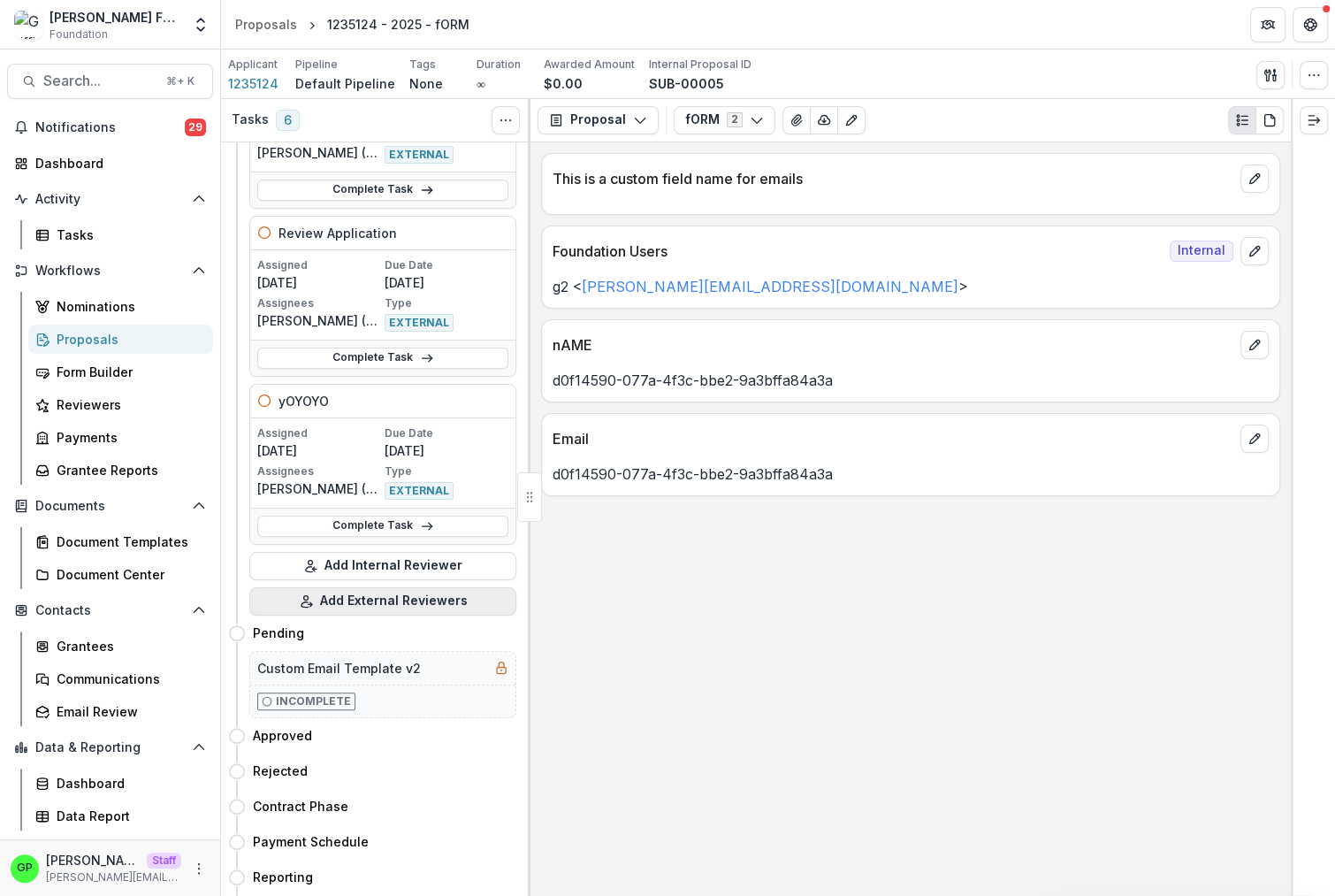
click at [355, 604] on button "Add External Reviewers" at bounding box center [383, 601] width 267 height 28
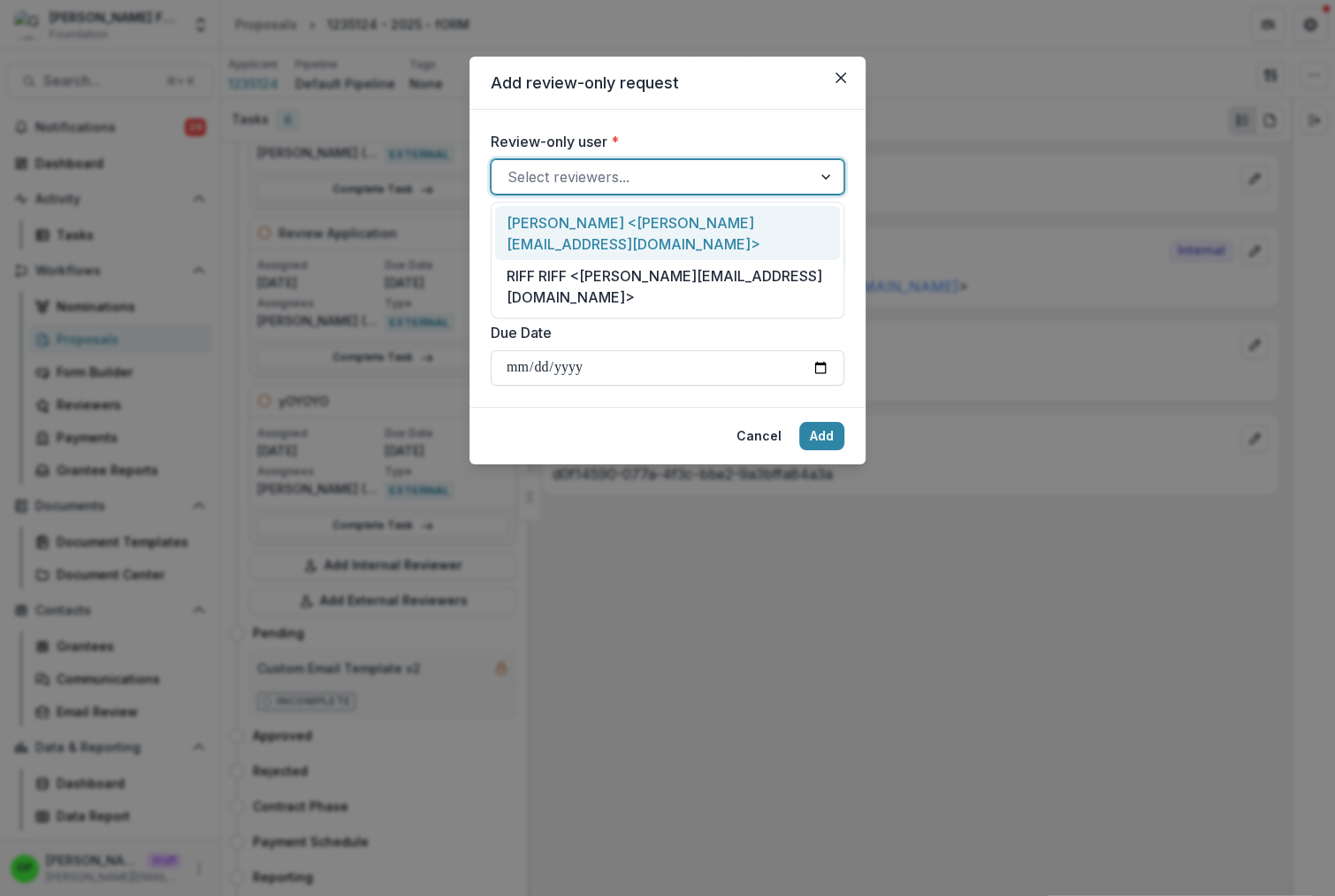
click at [637, 195] on div "Select reviewers..." at bounding box center [668, 177] width 354 height 36
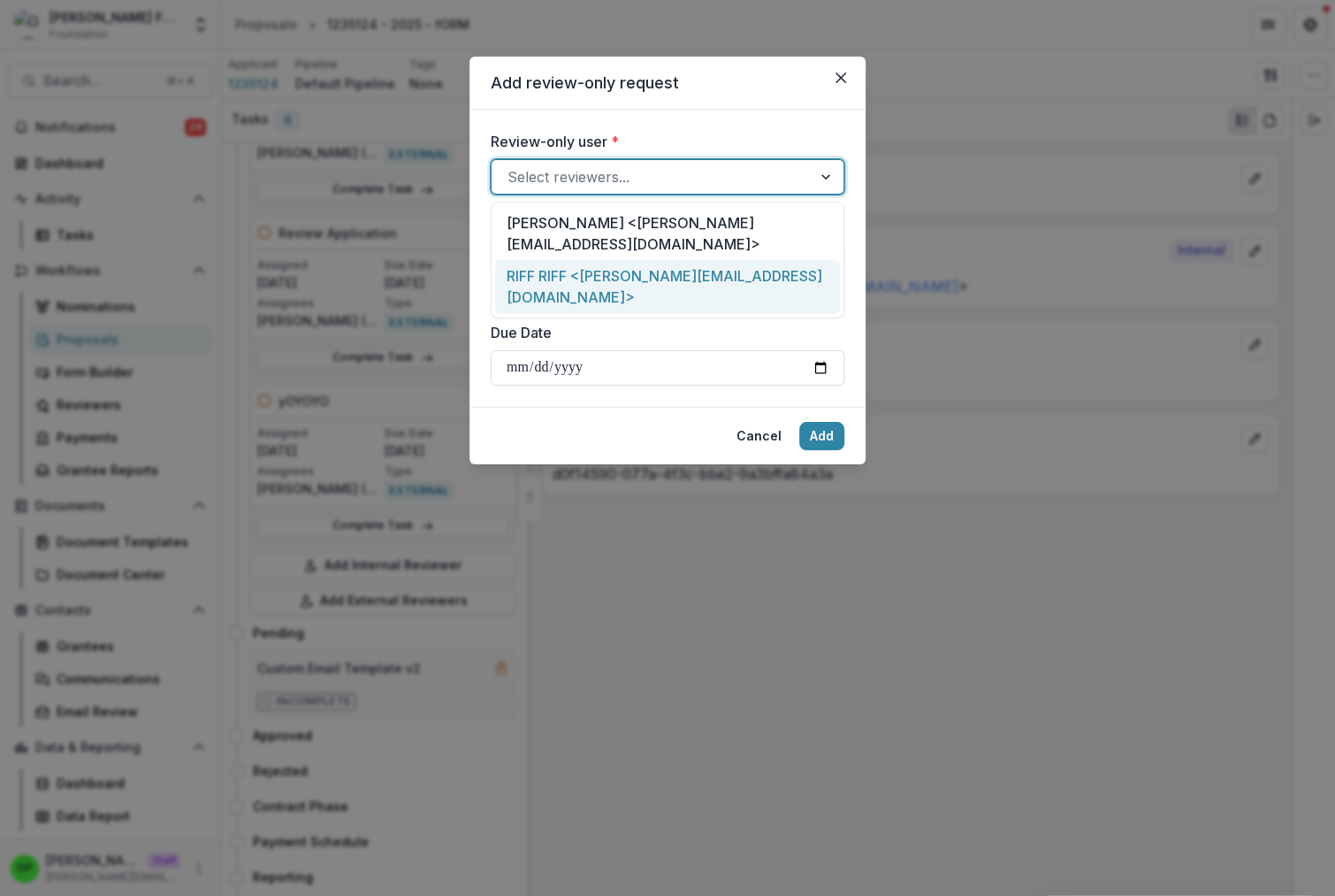
click at [622, 276] on div "RIFF RIFF <[PERSON_NAME][EMAIL_ADDRESS][DOMAIN_NAME]>" at bounding box center [667, 287] width 345 height 54
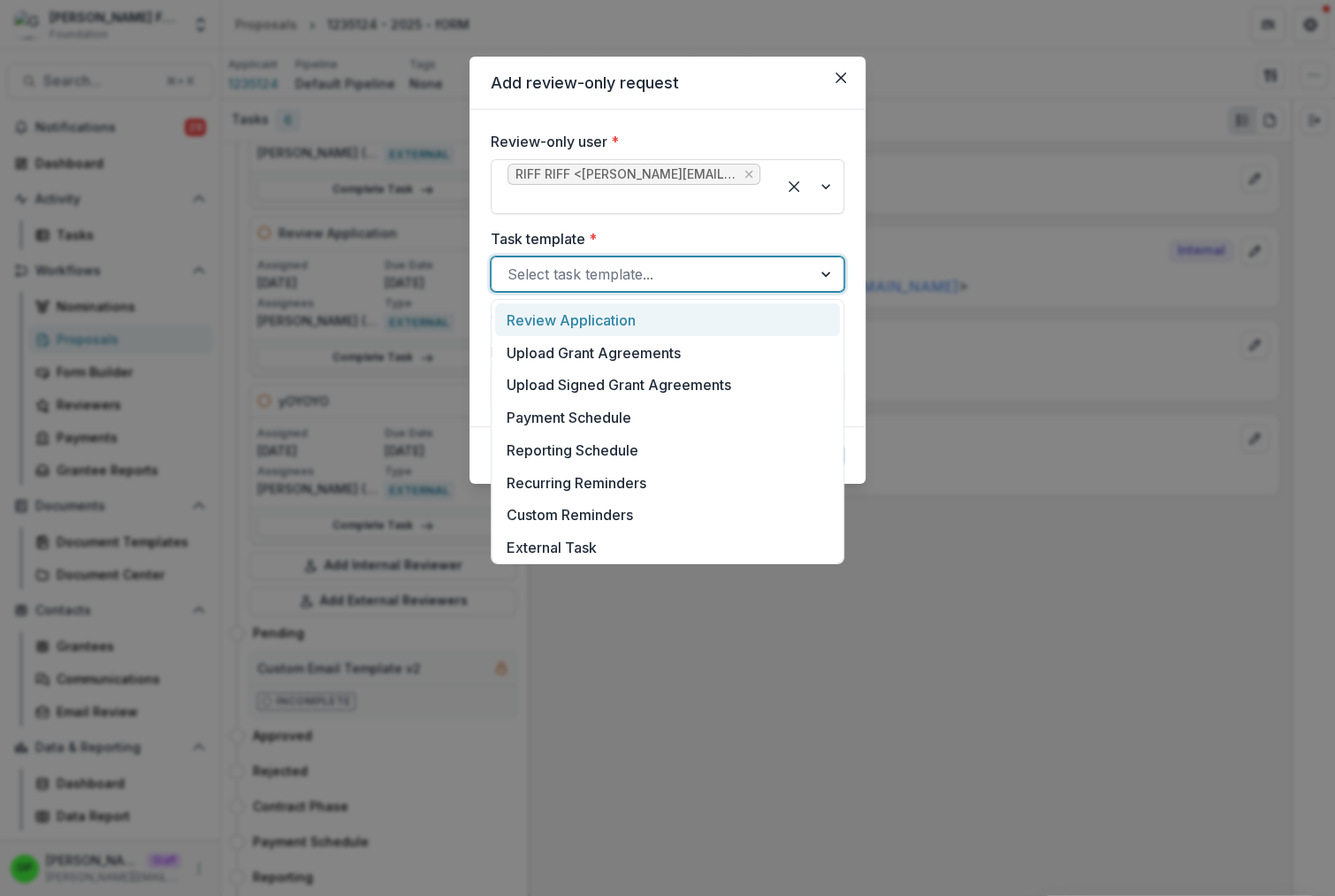
click at [650, 282] on div at bounding box center [652, 274] width 288 height 24
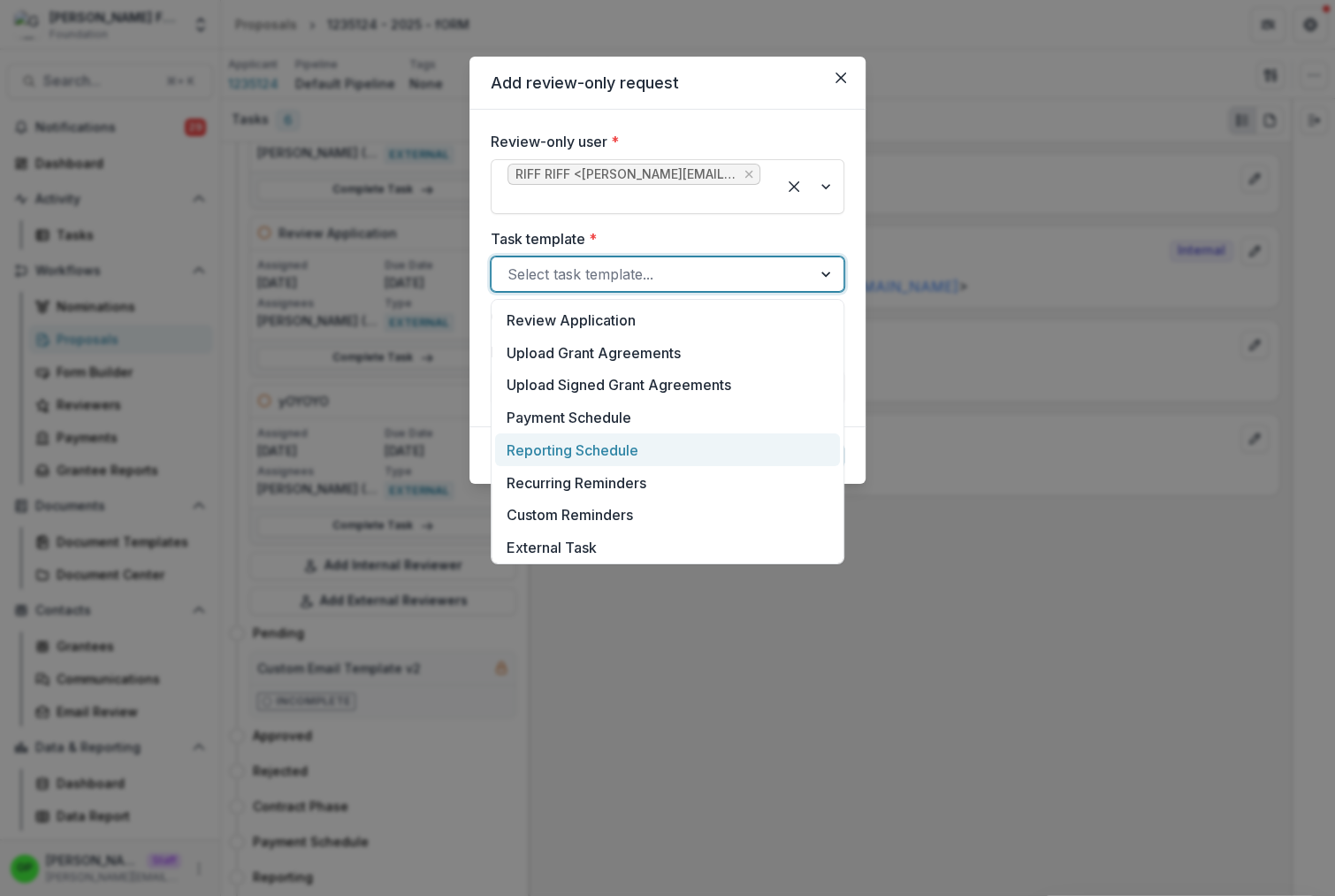
scroll to position [524, 0]
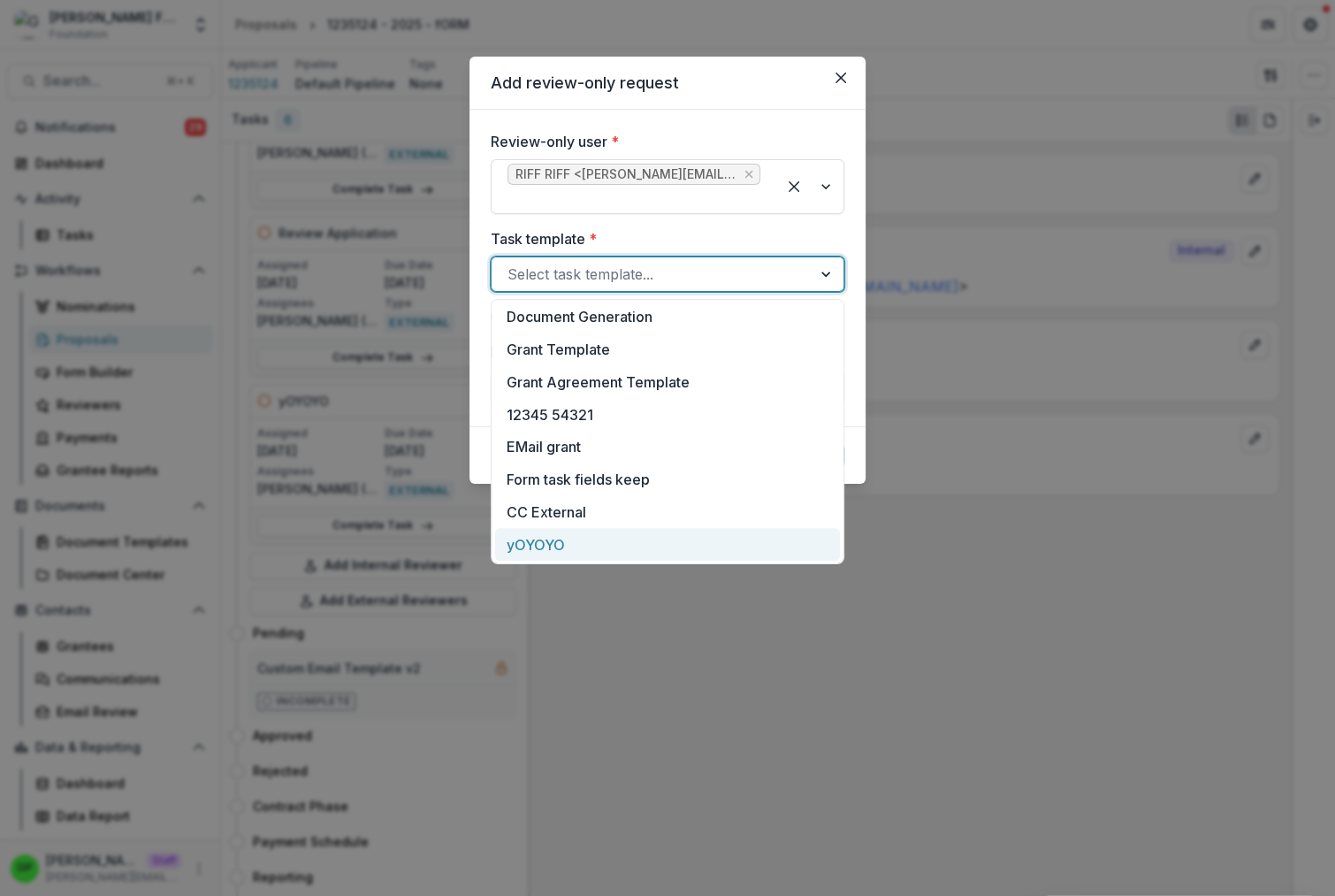
click at [549, 543] on div "yOYOYO" at bounding box center [667, 543] width 345 height 33
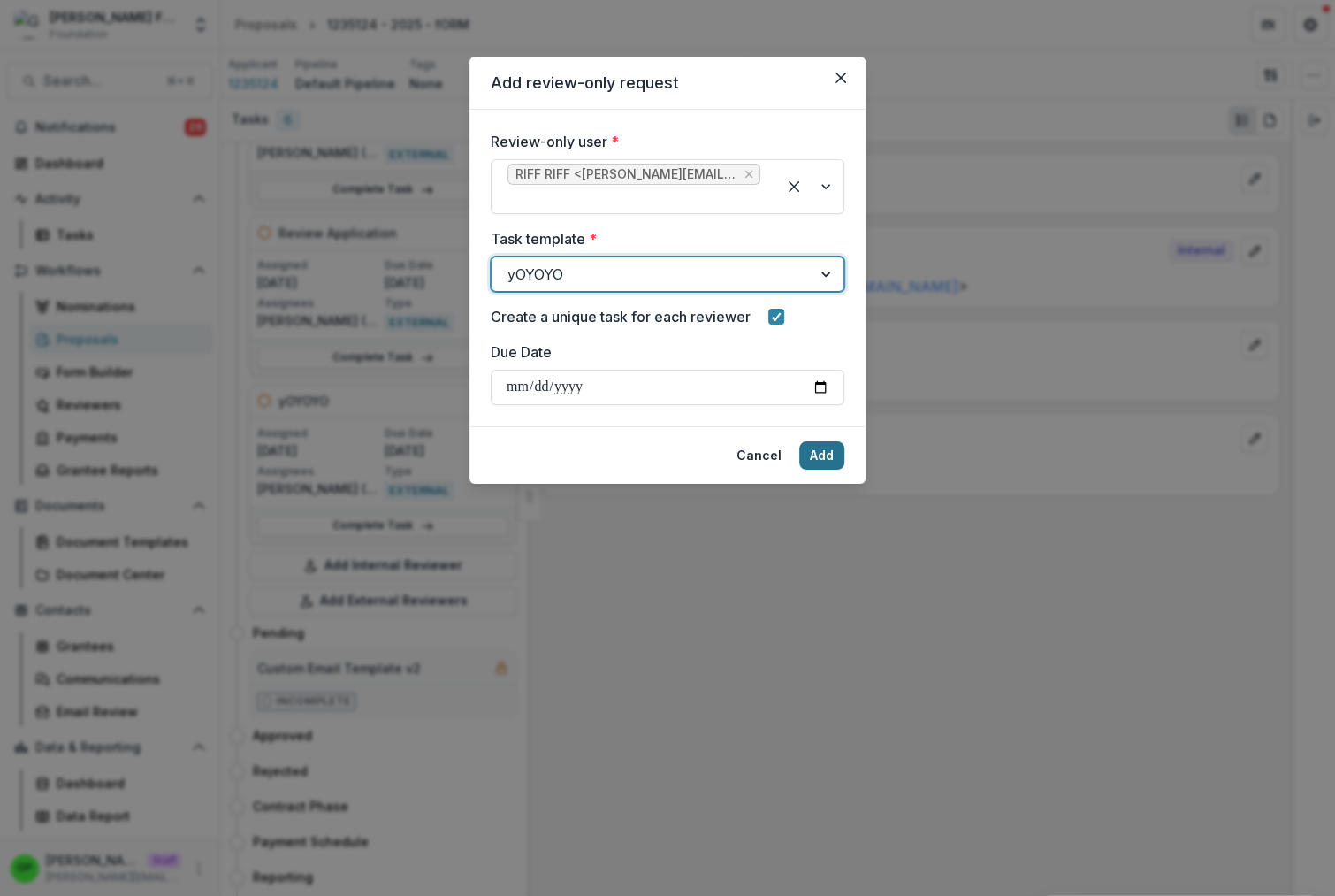
click at [835, 469] on button "Add" at bounding box center [822, 455] width 45 height 28
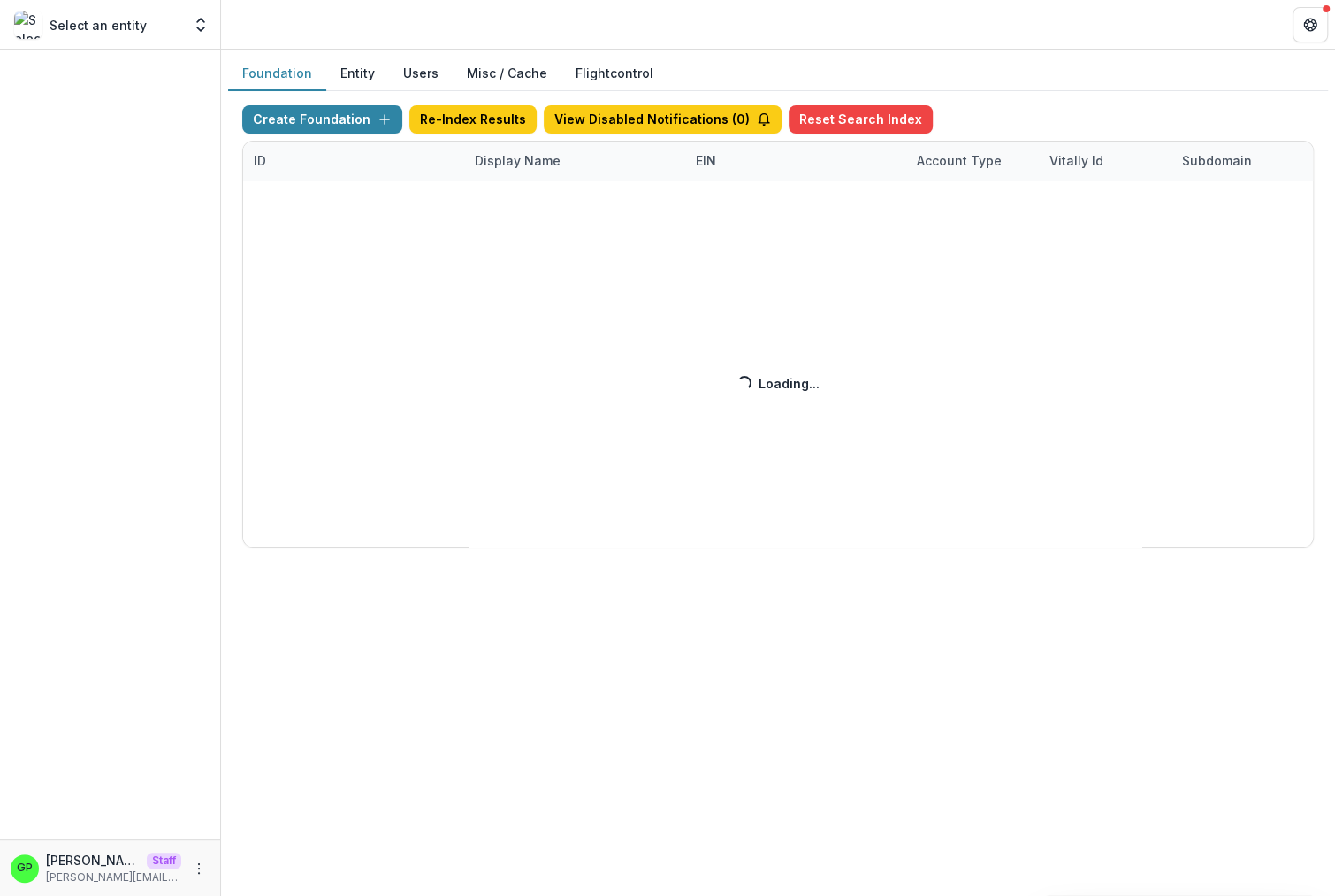
drag, startPoint x: 599, startPoint y: 175, endPoint x: 583, endPoint y: 166, distance: 18.4
click at [598, 175] on div "Create Foundation Re-Index Results View Disabled Notifications ( 0 ) Reset Sear…" at bounding box center [778, 325] width 1072 height 442
click at [527, 166] on div "Create Foundation Re-Index Results View Disabled Notifications ( 0 ) Reset Sear…" at bounding box center [778, 325] width 1072 height 442
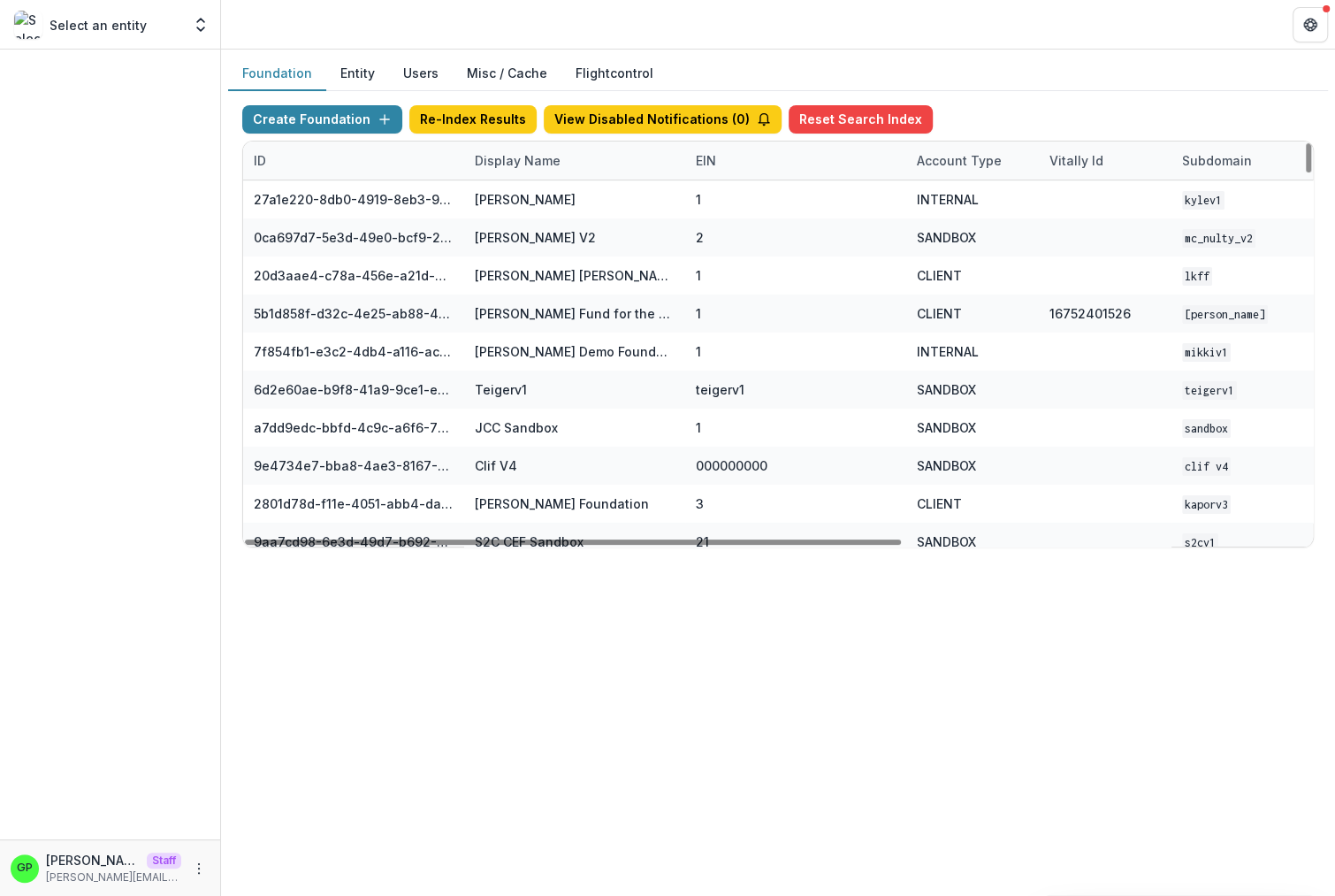
click at [516, 160] on div "Display Name" at bounding box center [517, 161] width 107 height 19
click at [551, 209] on input at bounding box center [573, 200] width 212 height 28
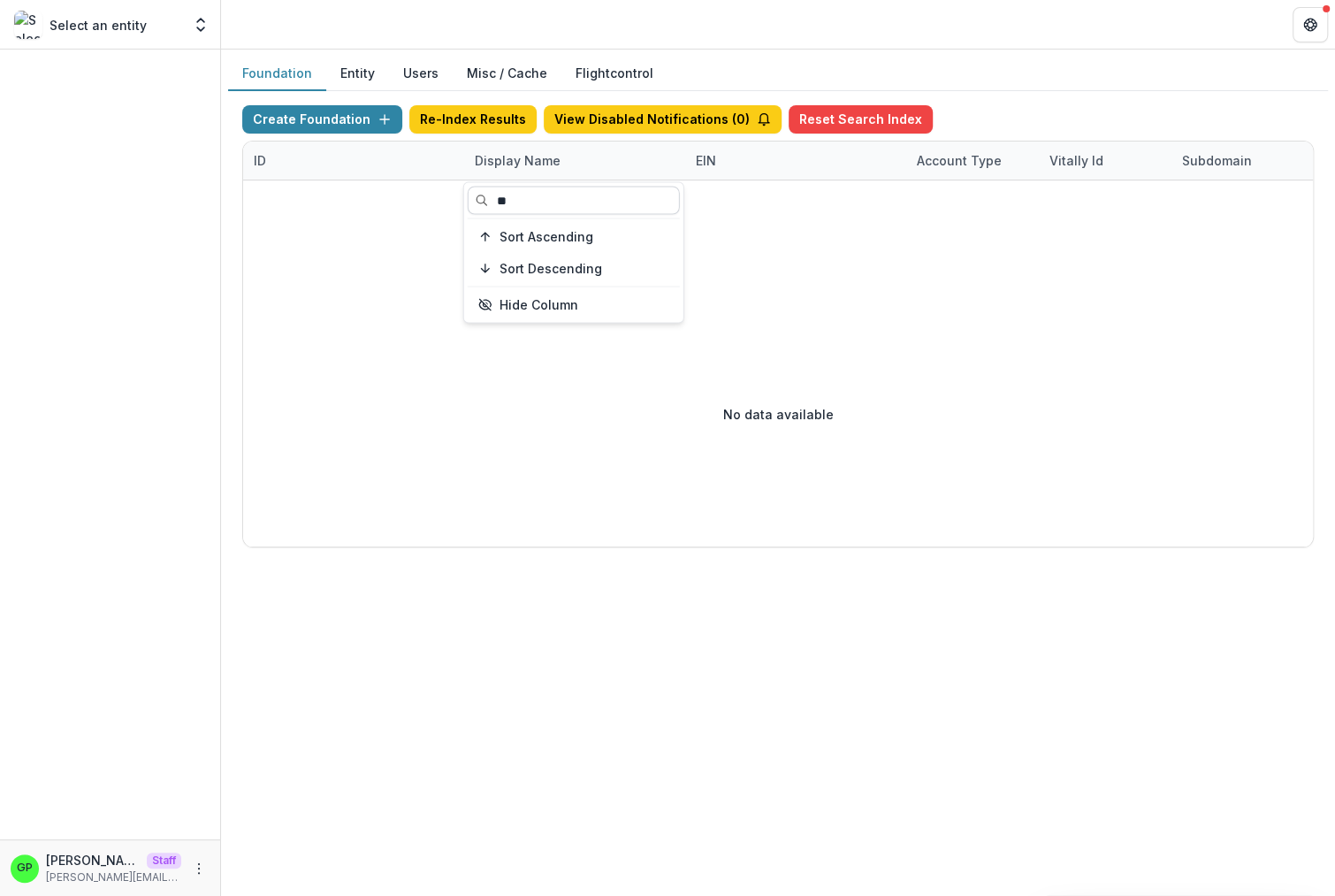
type input "*"
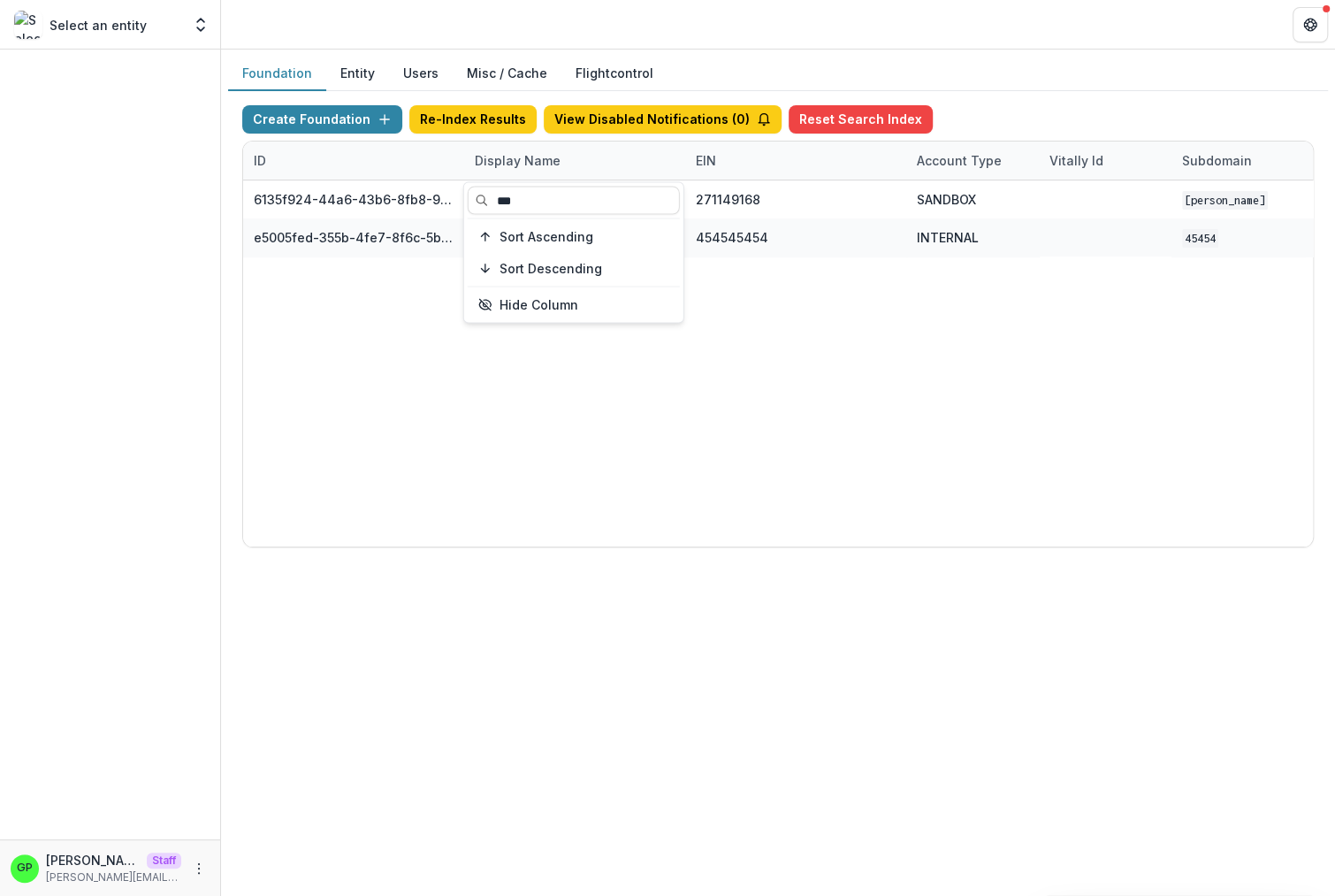
type input "***"
click at [693, 383] on div "6135f924-44a6-43b6-8fb8-9becfcbe35f3 [PERSON_NAME] Foundation 271149168 SANDBOX…" at bounding box center [1105, 363] width 1724 height 366
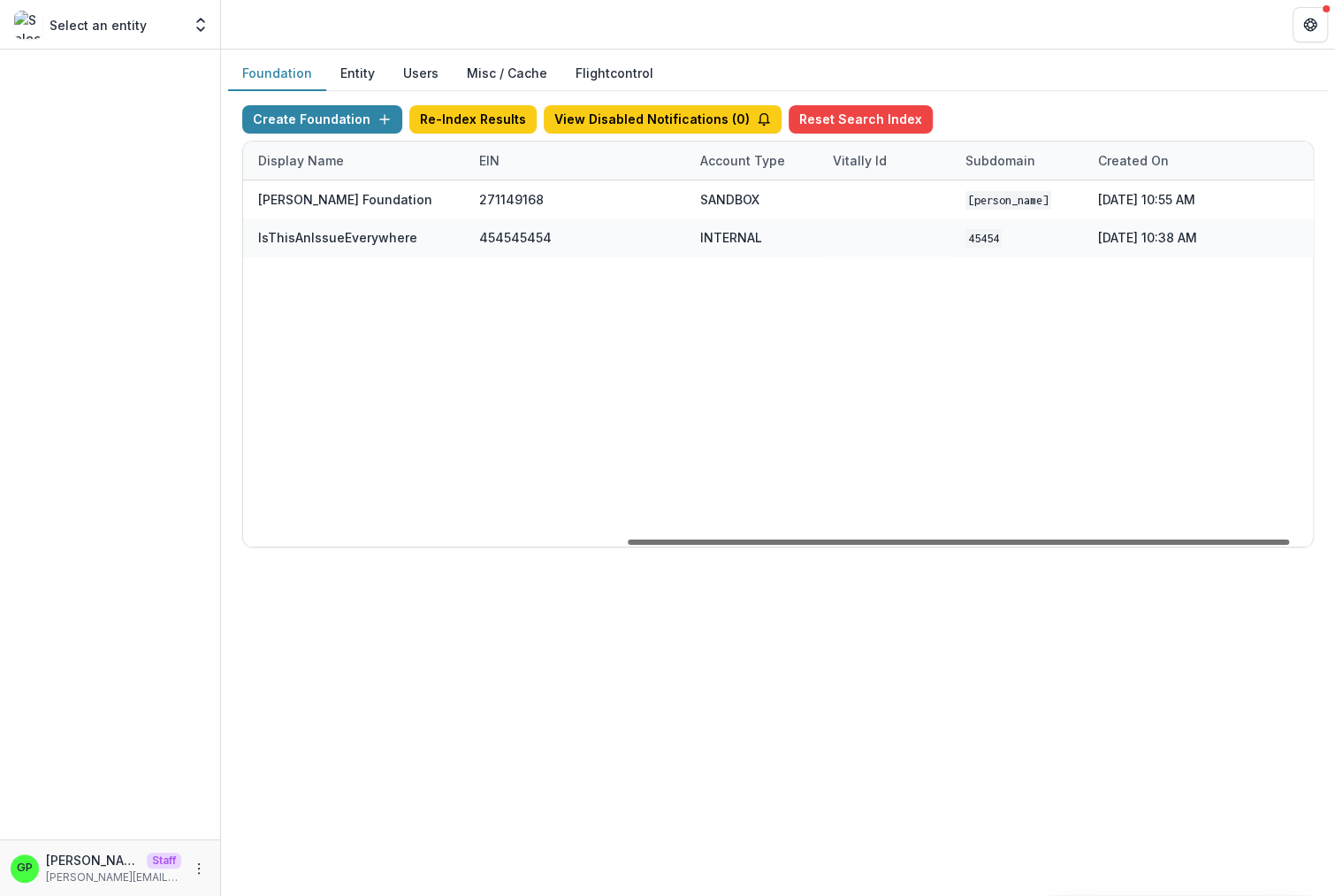
scroll to position [0, 654]
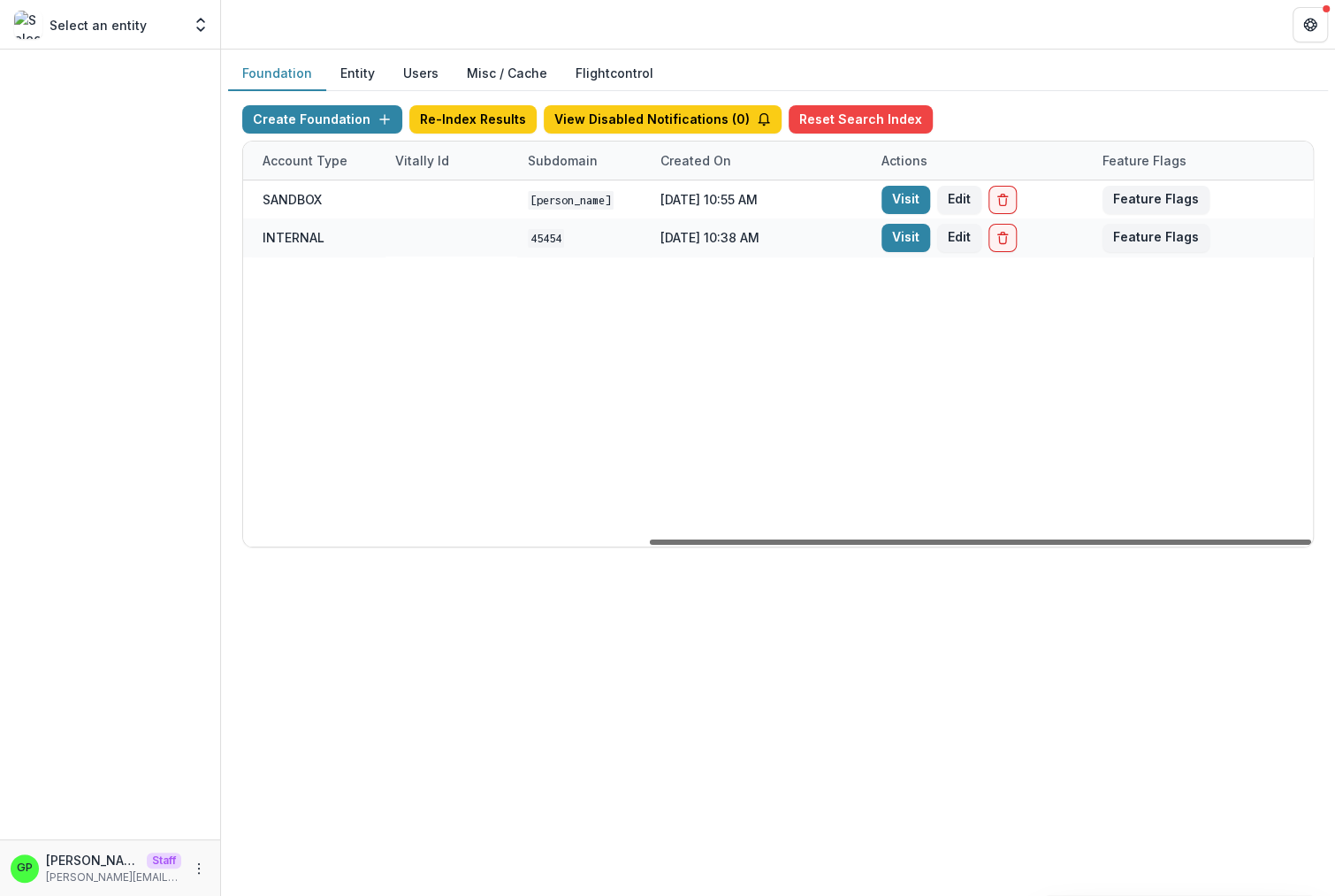
drag, startPoint x: 648, startPoint y: 537, endPoint x: 1136, endPoint y: 554, distance: 488.3
click at [1136, 544] on div at bounding box center [980, 542] width 661 height 6
click at [1151, 541] on div at bounding box center [980, 542] width 661 height 6
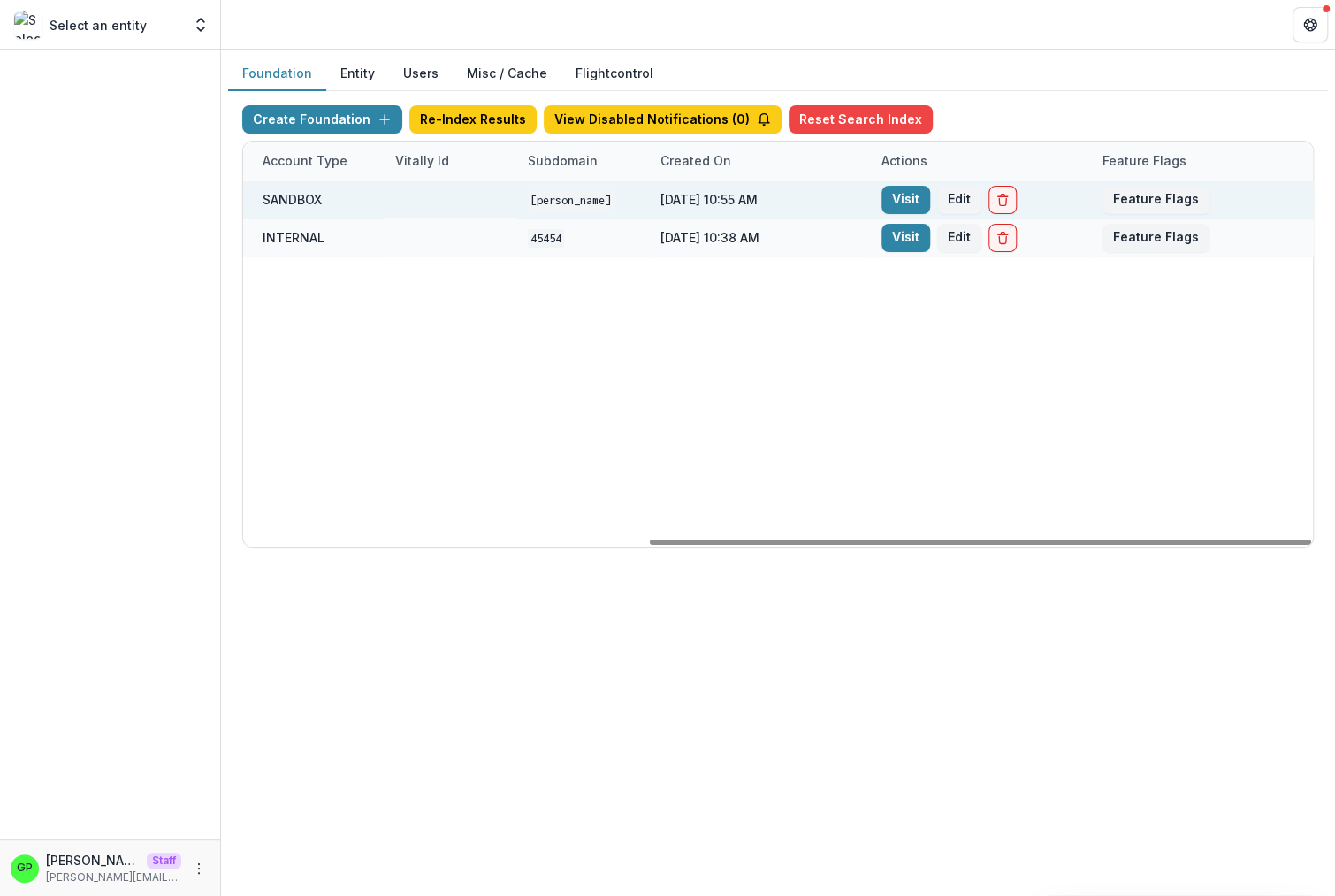
click at [1125, 195] on button "Feature Flags" at bounding box center [1156, 200] width 107 height 28
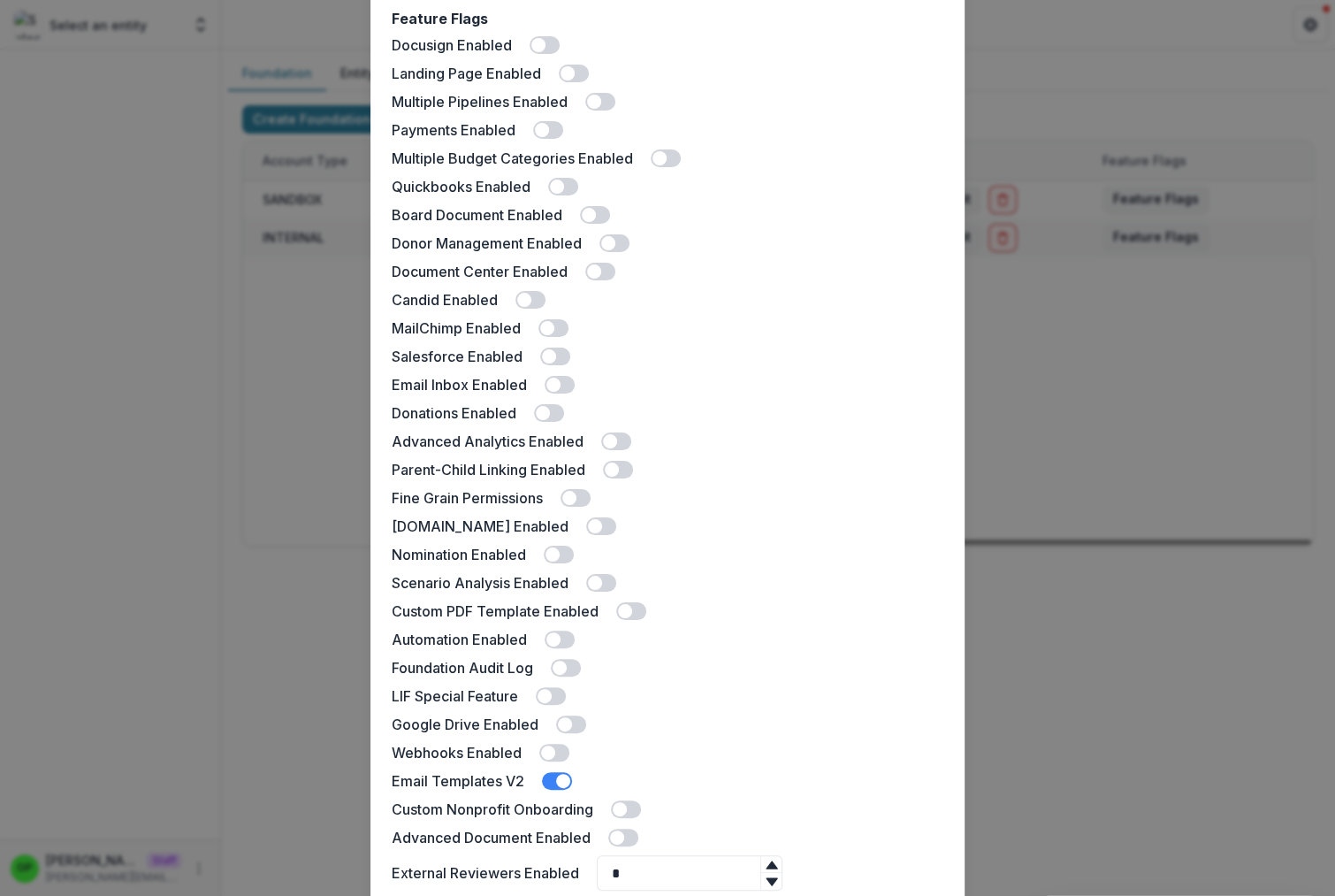
scroll to position [123, 0]
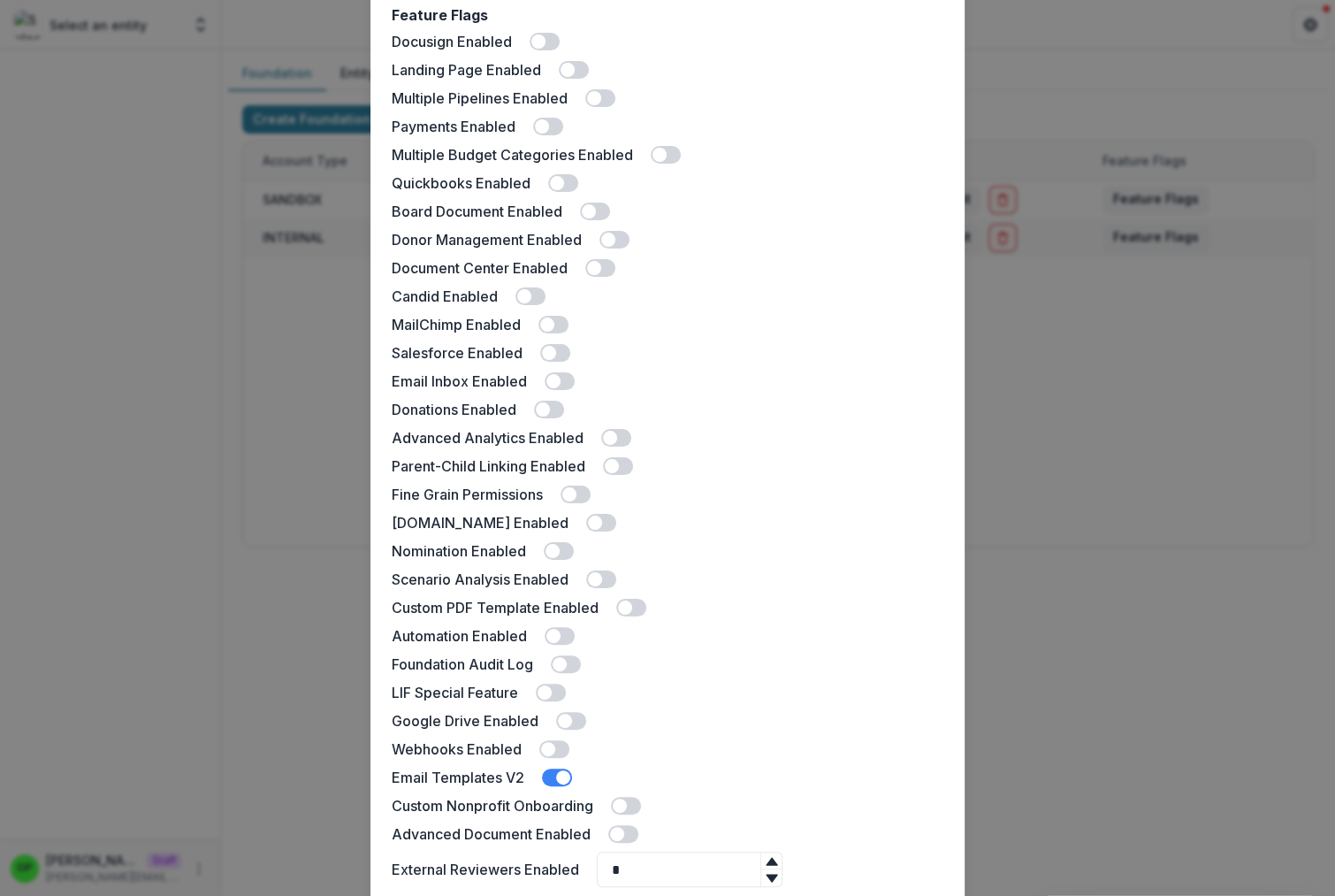
click at [584, 204] on span at bounding box center [588, 210] width 14 height 14
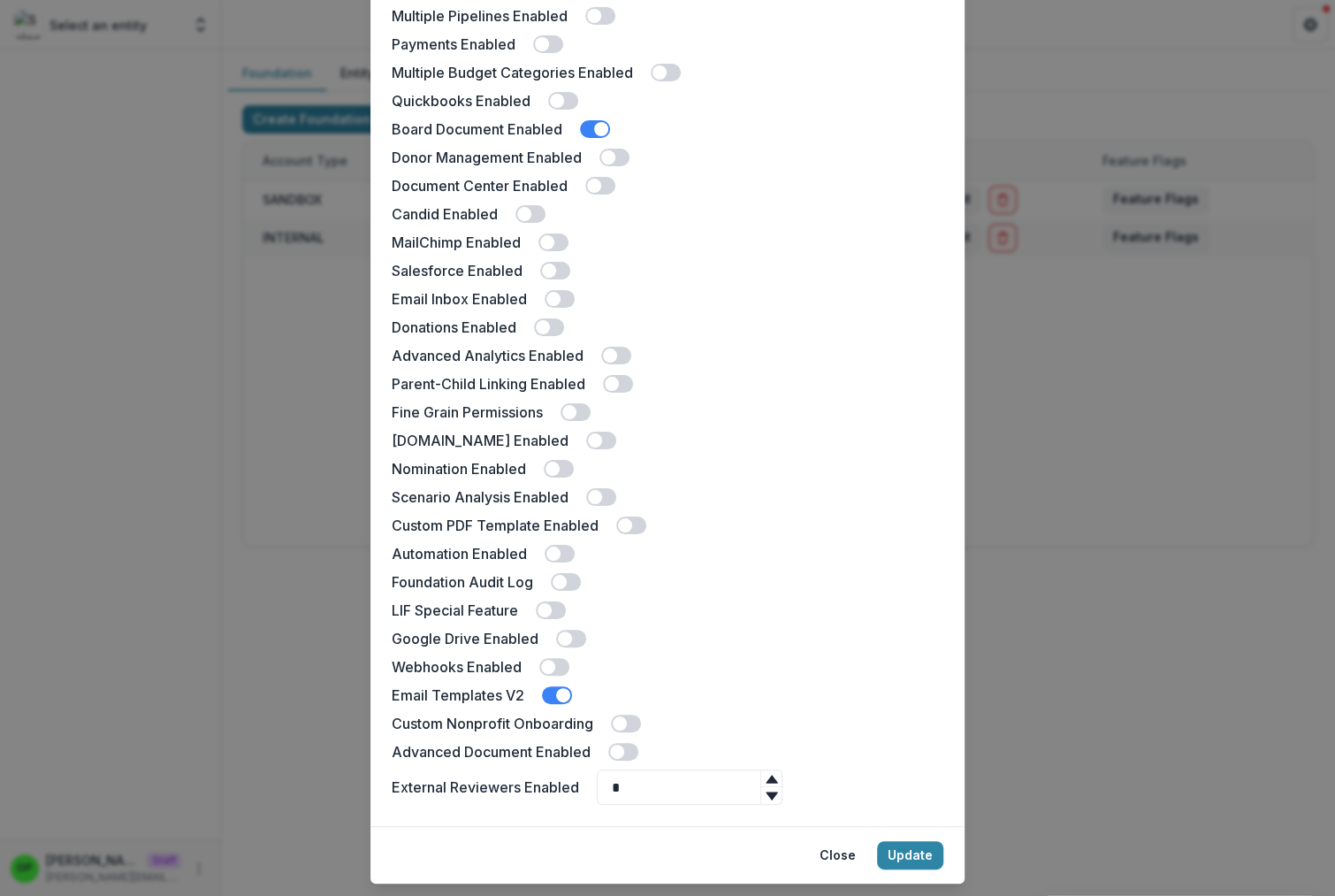
scroll to position [251, 0]
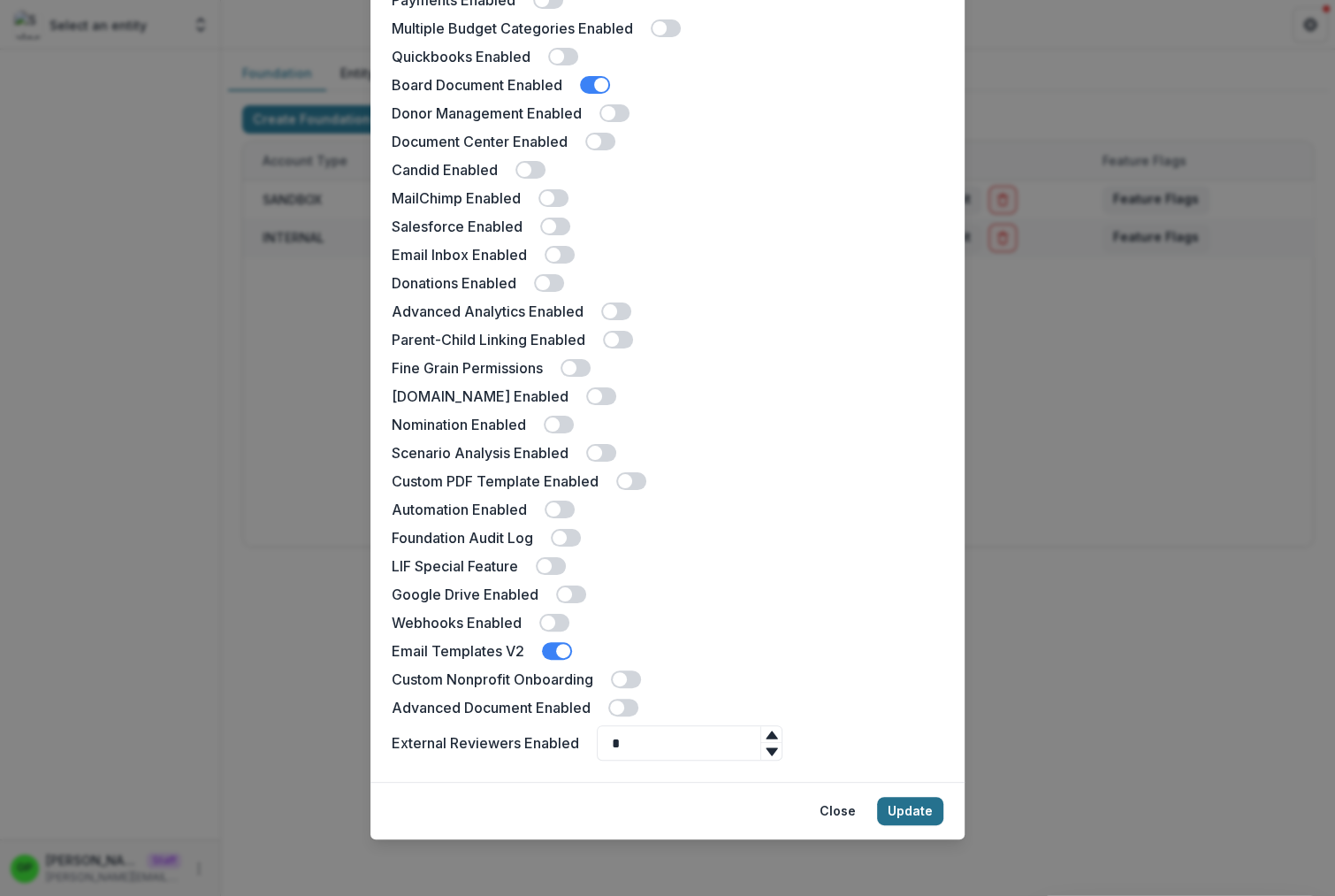
click at [923, 811] on button "Update" at bounding box center [910, 811] width 66 height 28
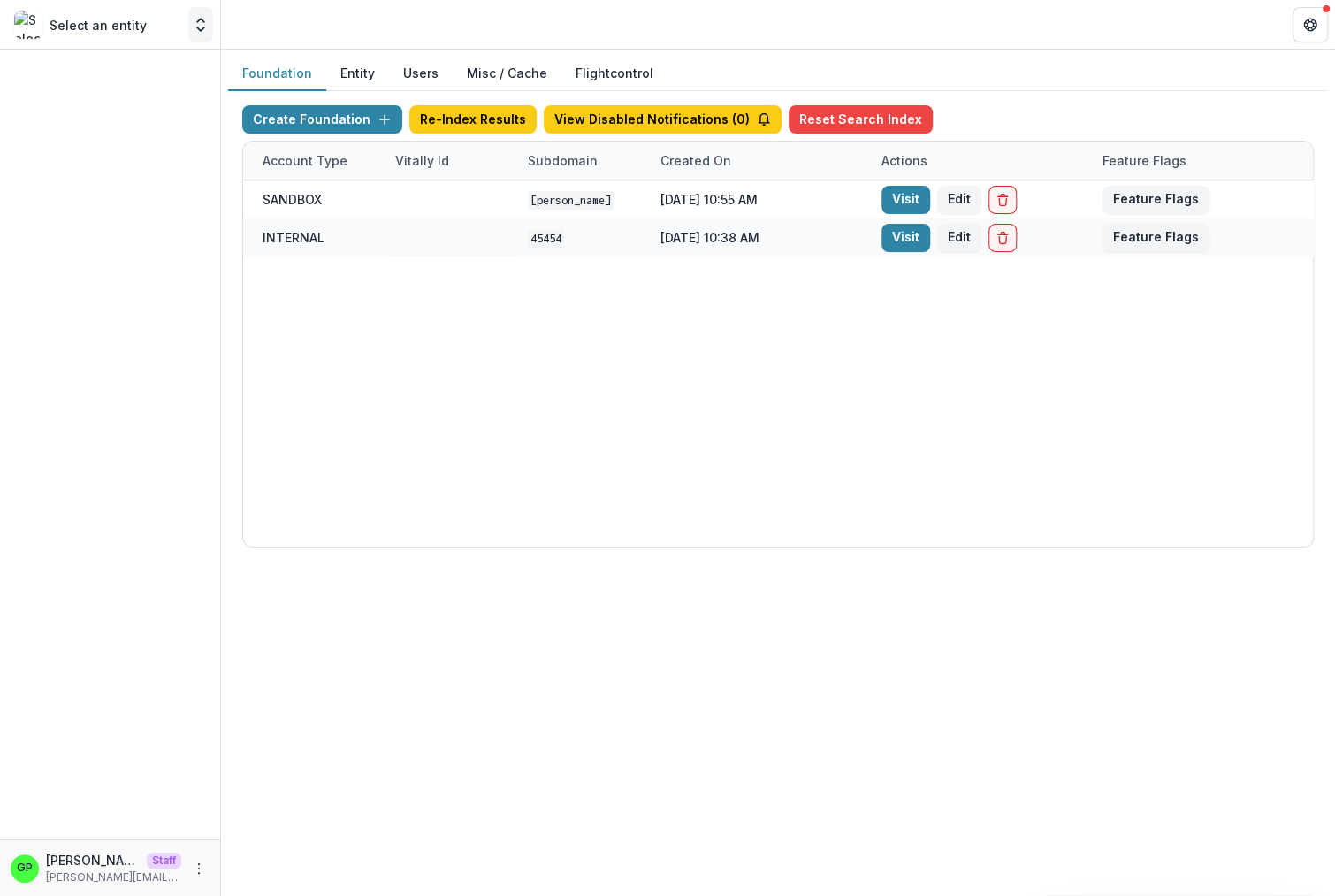
click at [210, 19] on icon "Open entity switcher" at bounding box center [200, 24] width 18 height 18
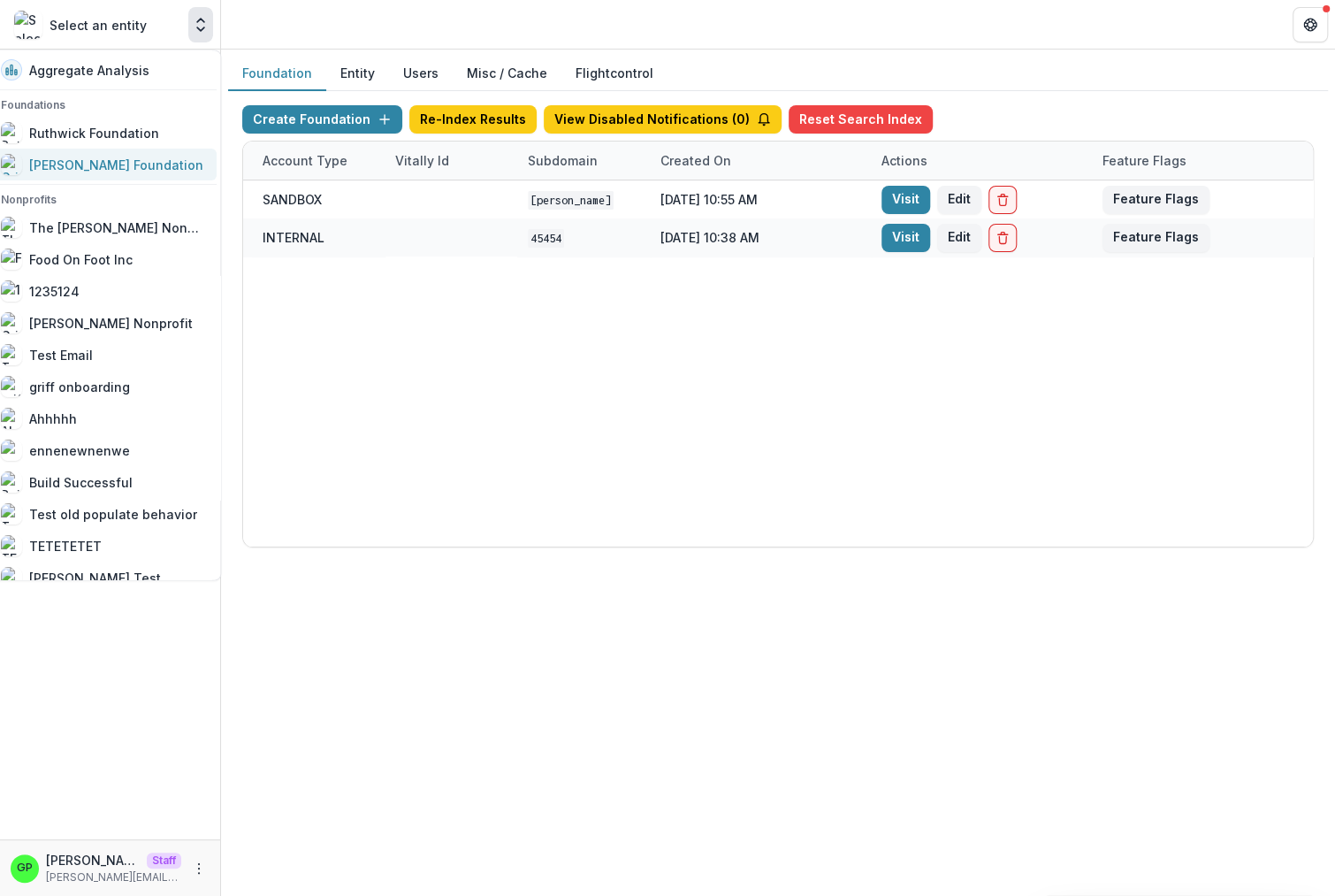
click at [142, 154] on div "[PERSON_NAME] Foundation" at bounding box center [102, 164] width 202 height 22
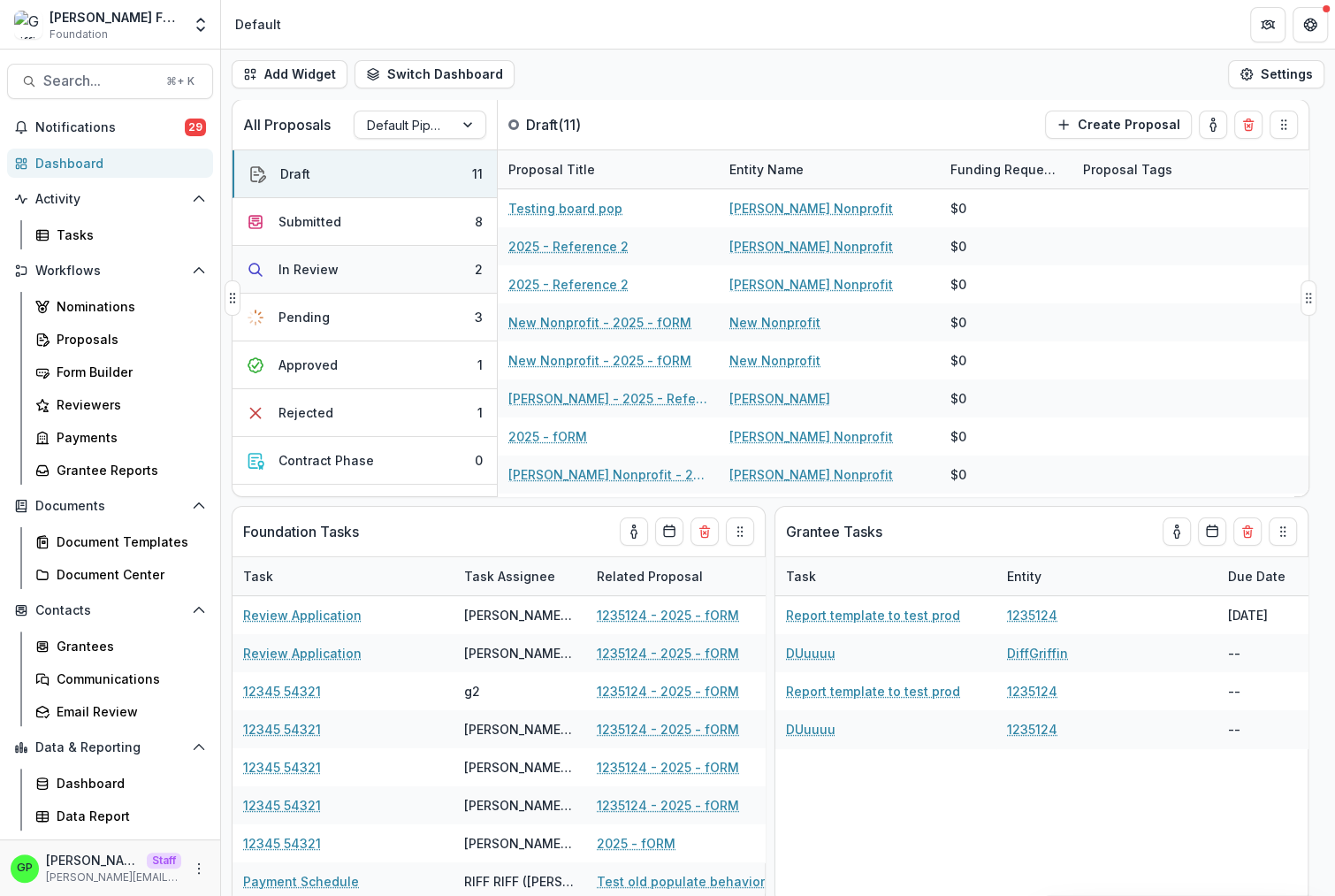
click at [324, 269] on div "In Review" at bounding box center [309, 269] width 60 height 19
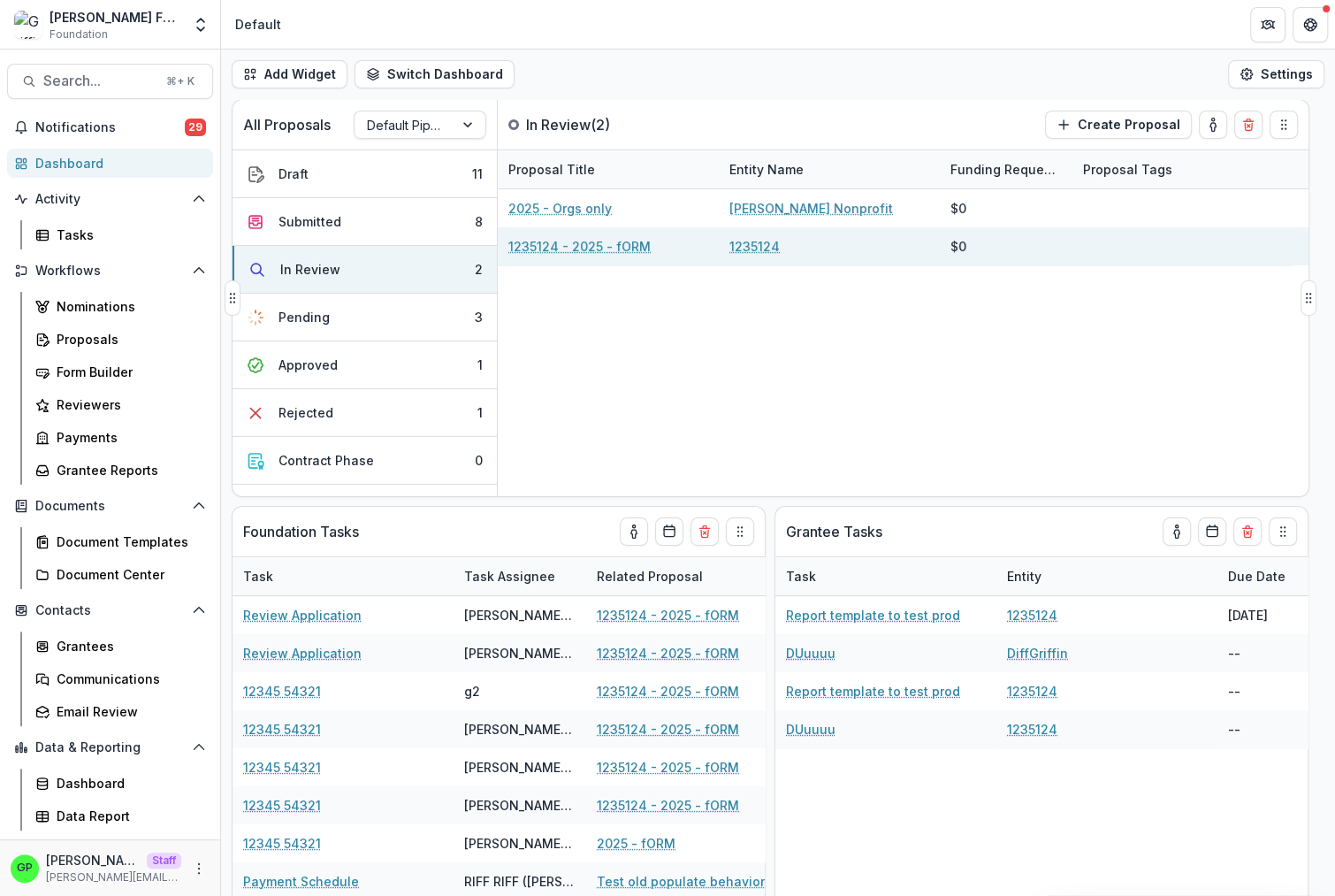
click at [603, 251] on link "1235124 - 2025 - fORM" at bounding box center [580, 246] width 142 height 19
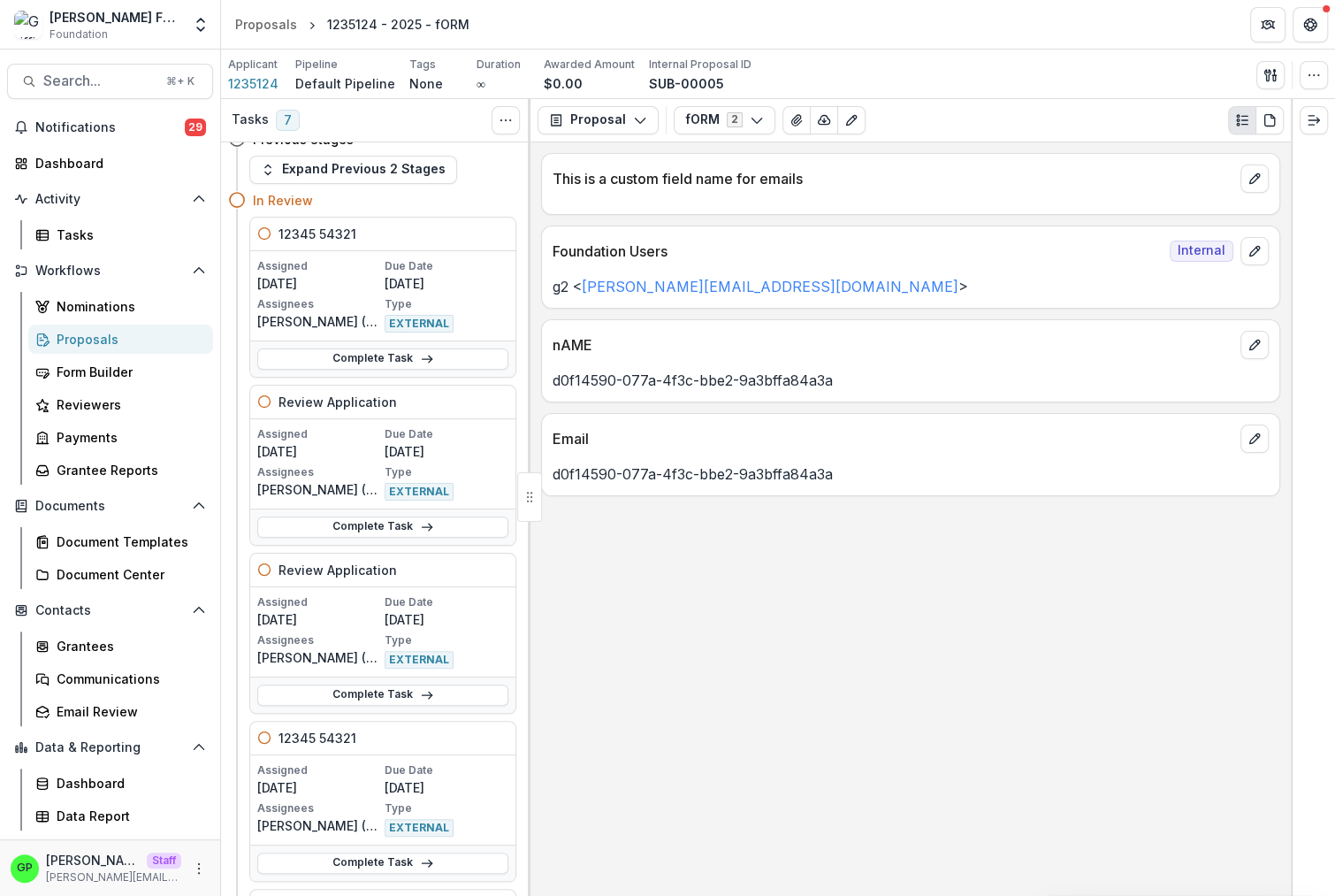
scroll to position [898, 0]
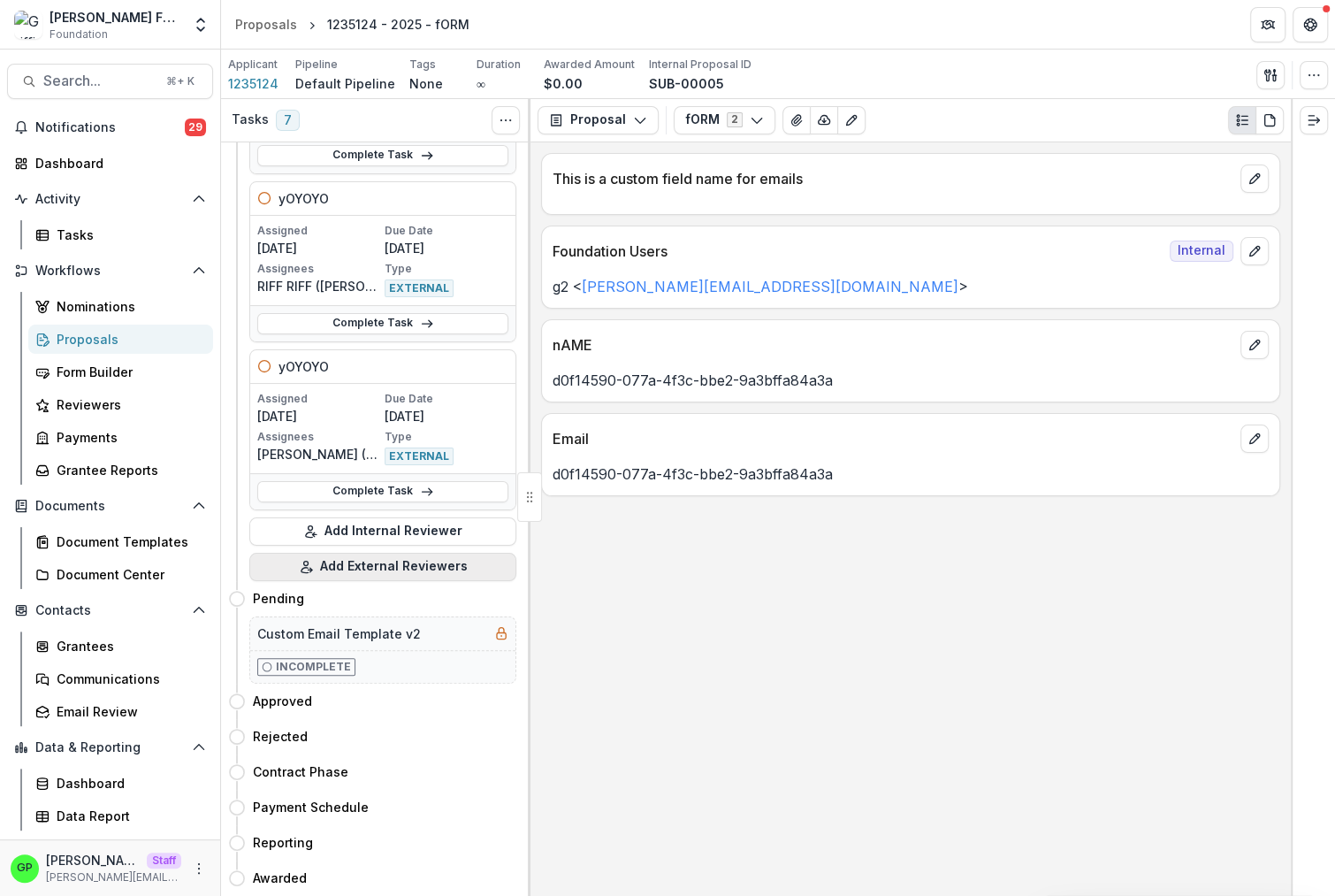
click at [425, 573] on button "Add External Reviewers" at bounding box center [383, 567] width 267 height 28
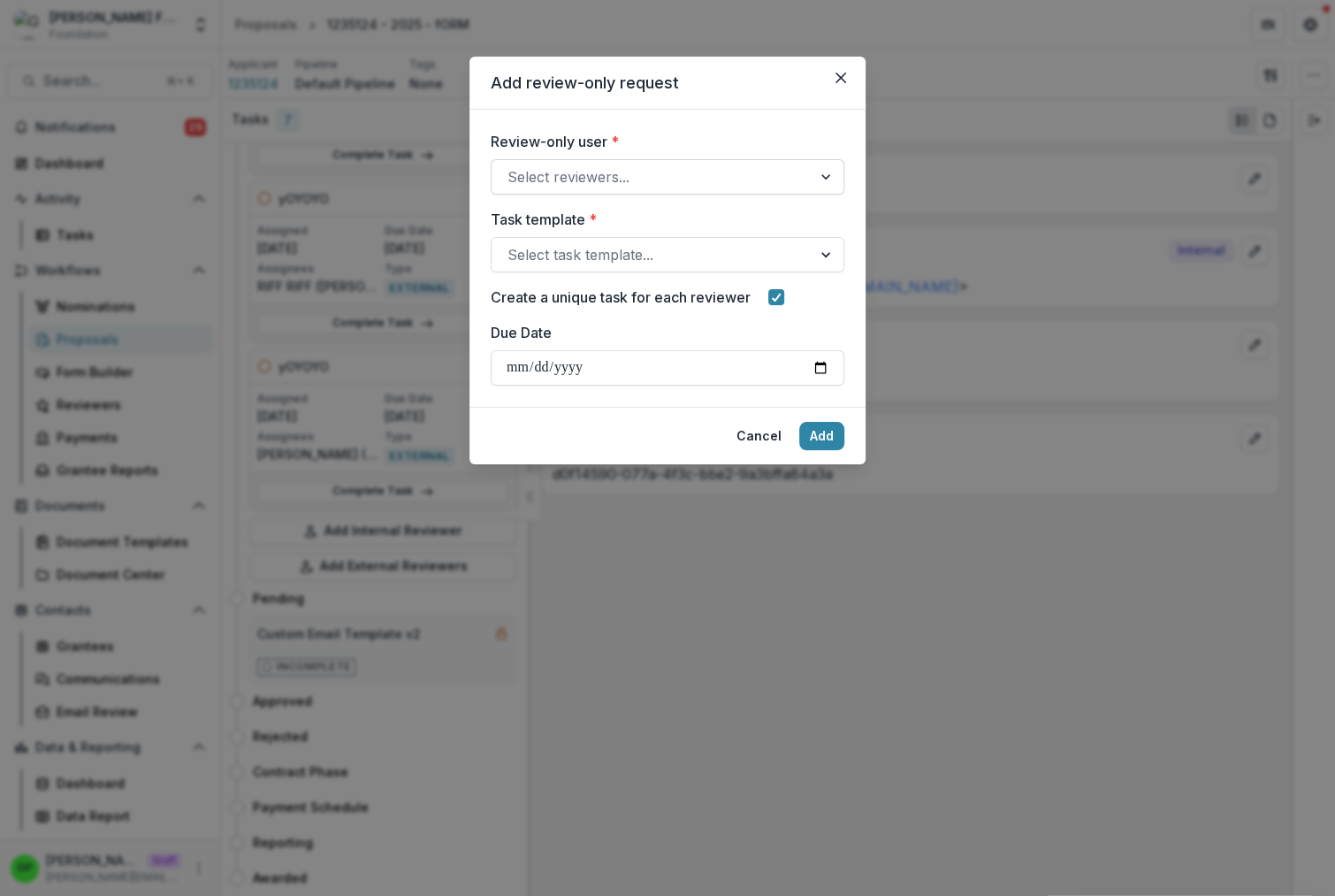
click at [606, 184] on div at bounding box center [652, 177] width 288 height 24
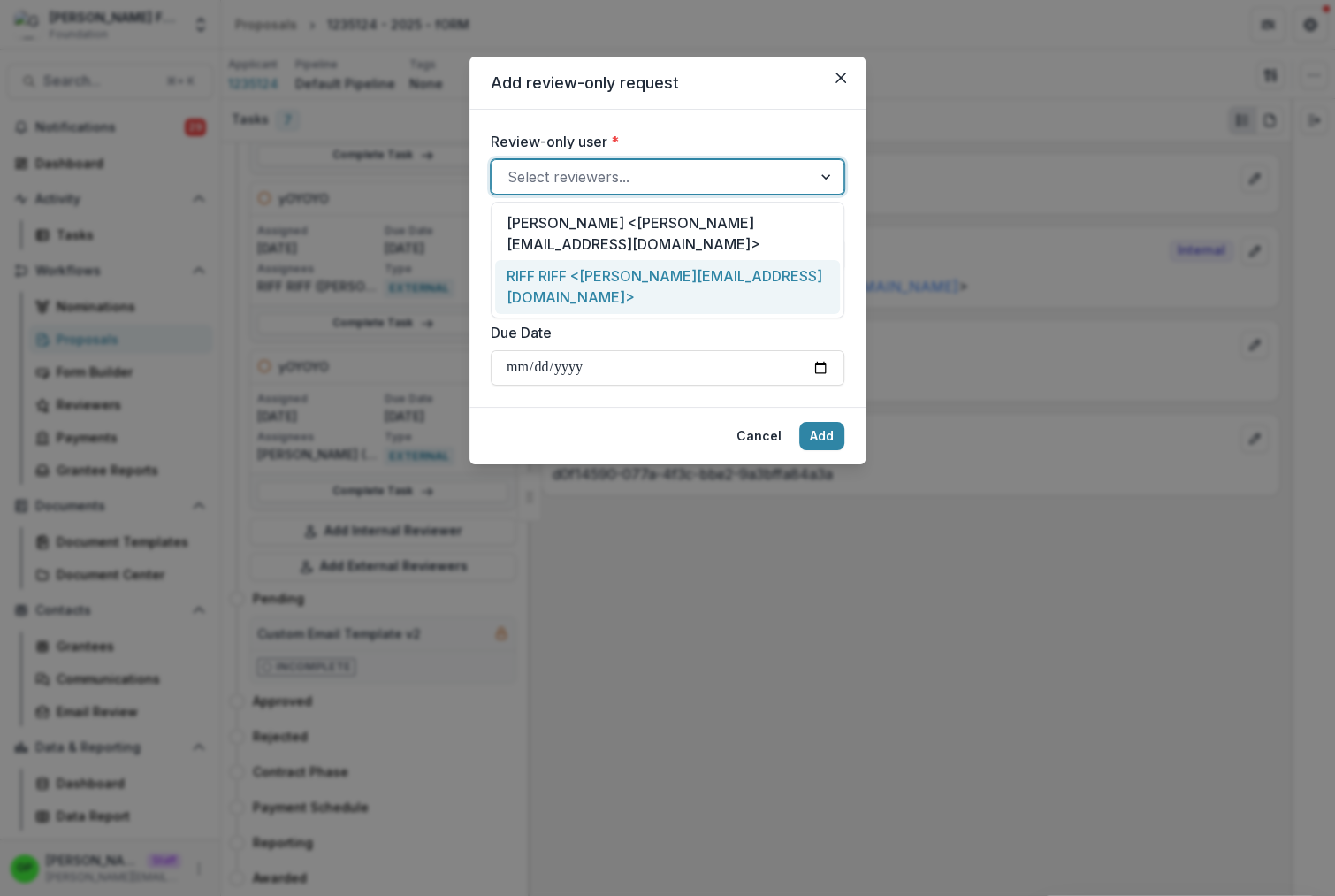
drag, startPoint x: 618, startPoint y: 271, endPoint x: 619, endPoint y: 284, distance: 13.0
click at [618, 271] on div "RIFF RIFF <griffin+riff@trytemelio.com>" at bounding box center [667, 287] width 345 height 54
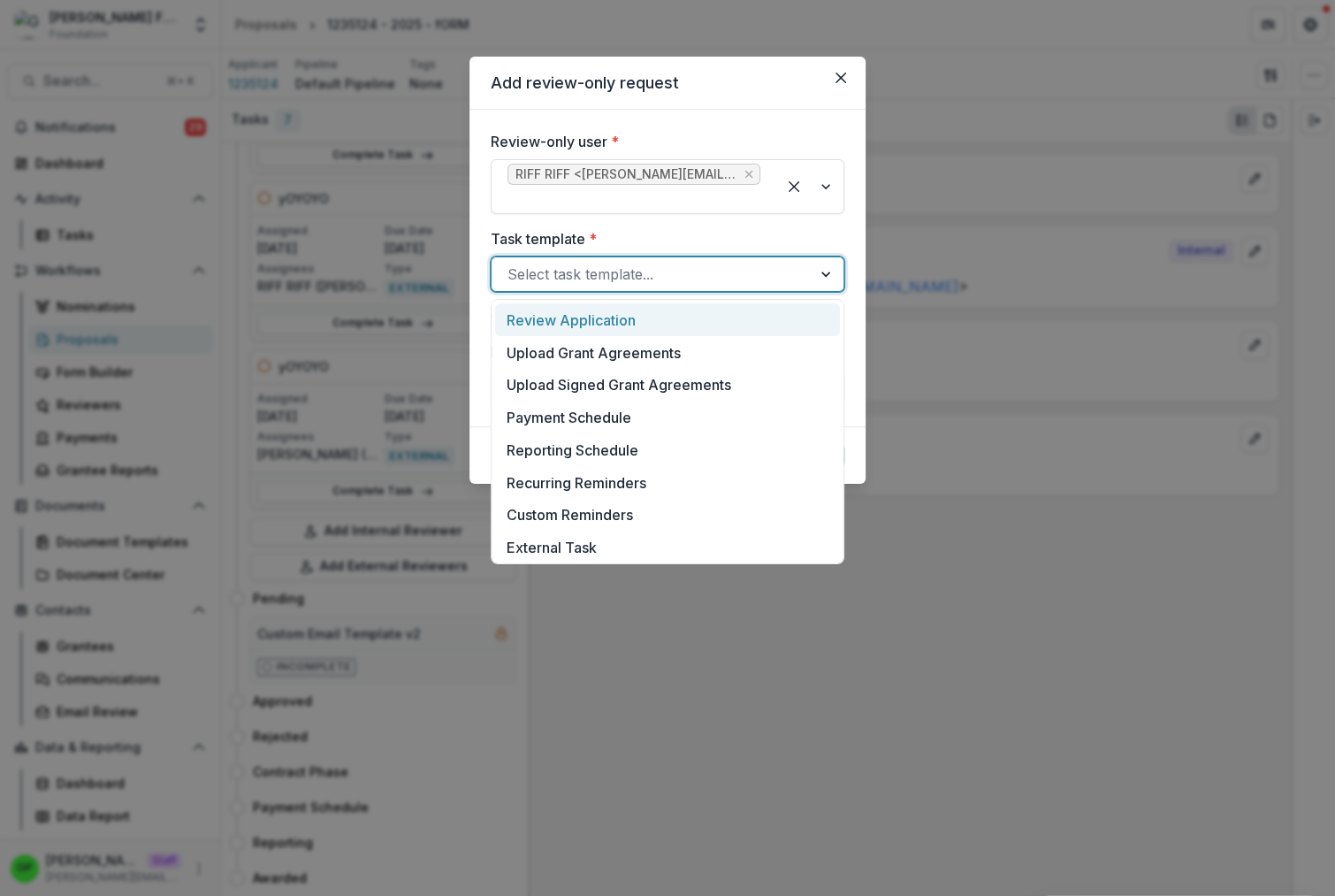
click at [620, 276] on div at bounding box center [652, 274] width 288 height 24
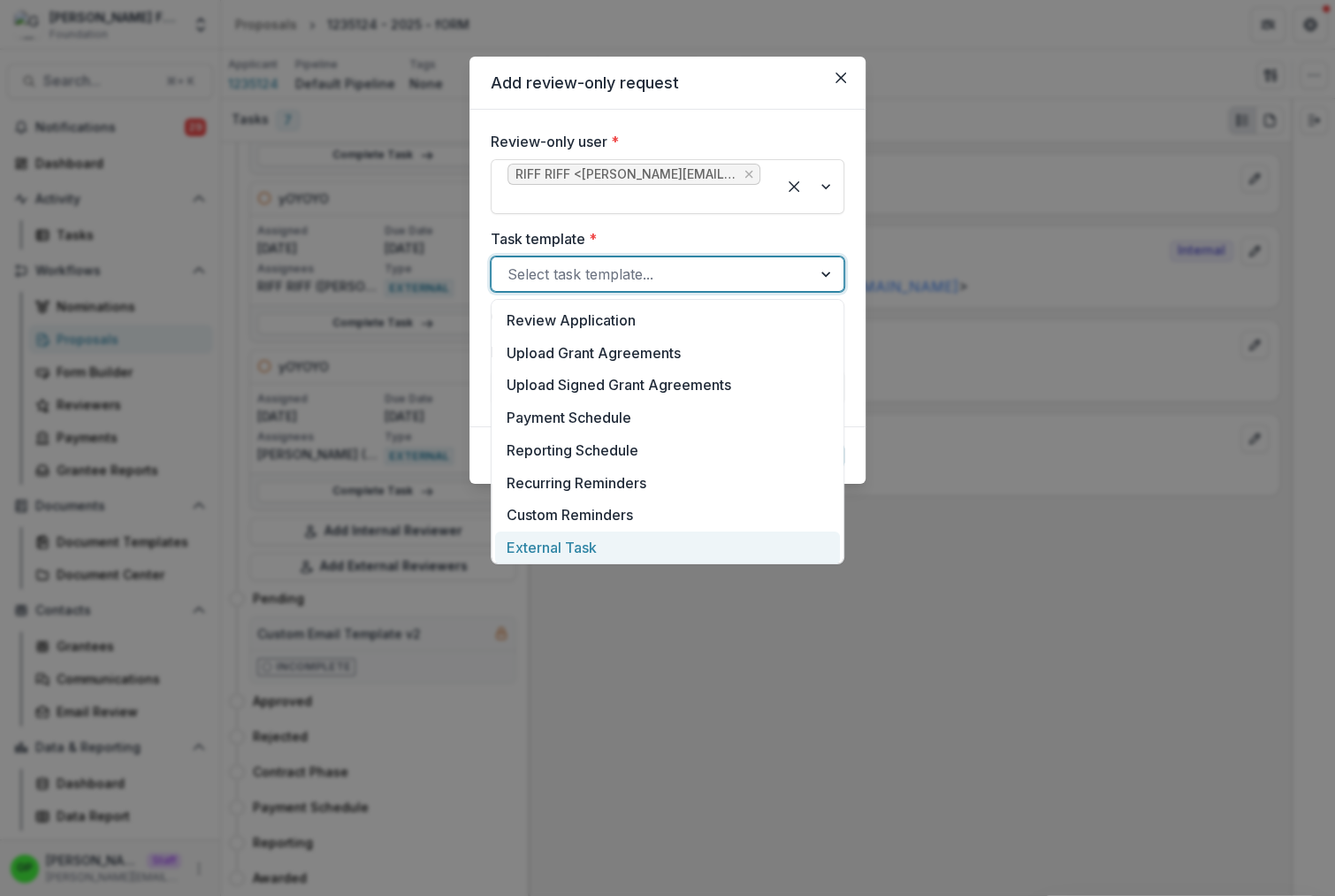
click at [600, 553] on div "External Task" at bounding box center [667, 547] width 345 height 33
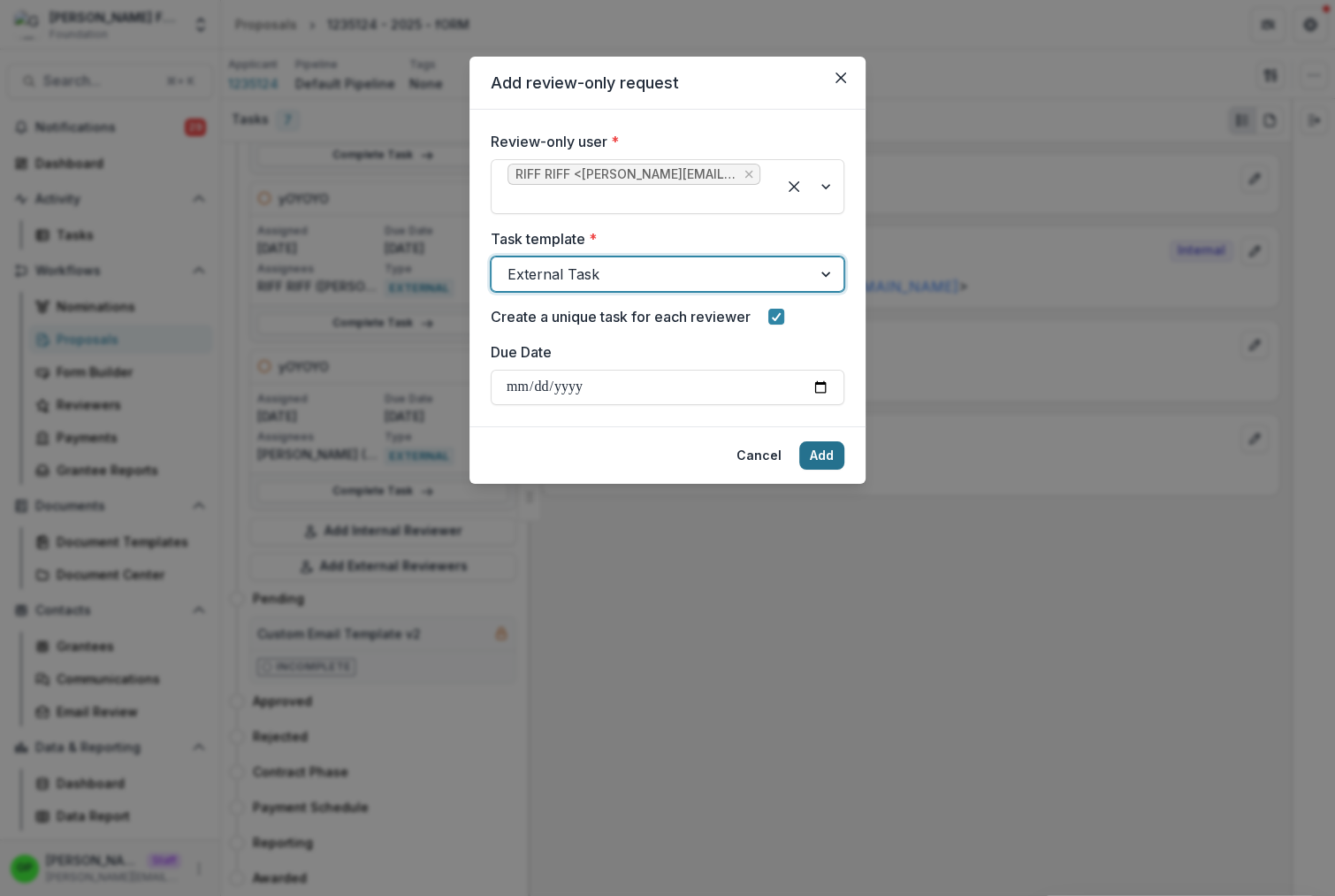
click at [812, 464] on button "Add" at bounding box center [822, 455] width 45 height 28
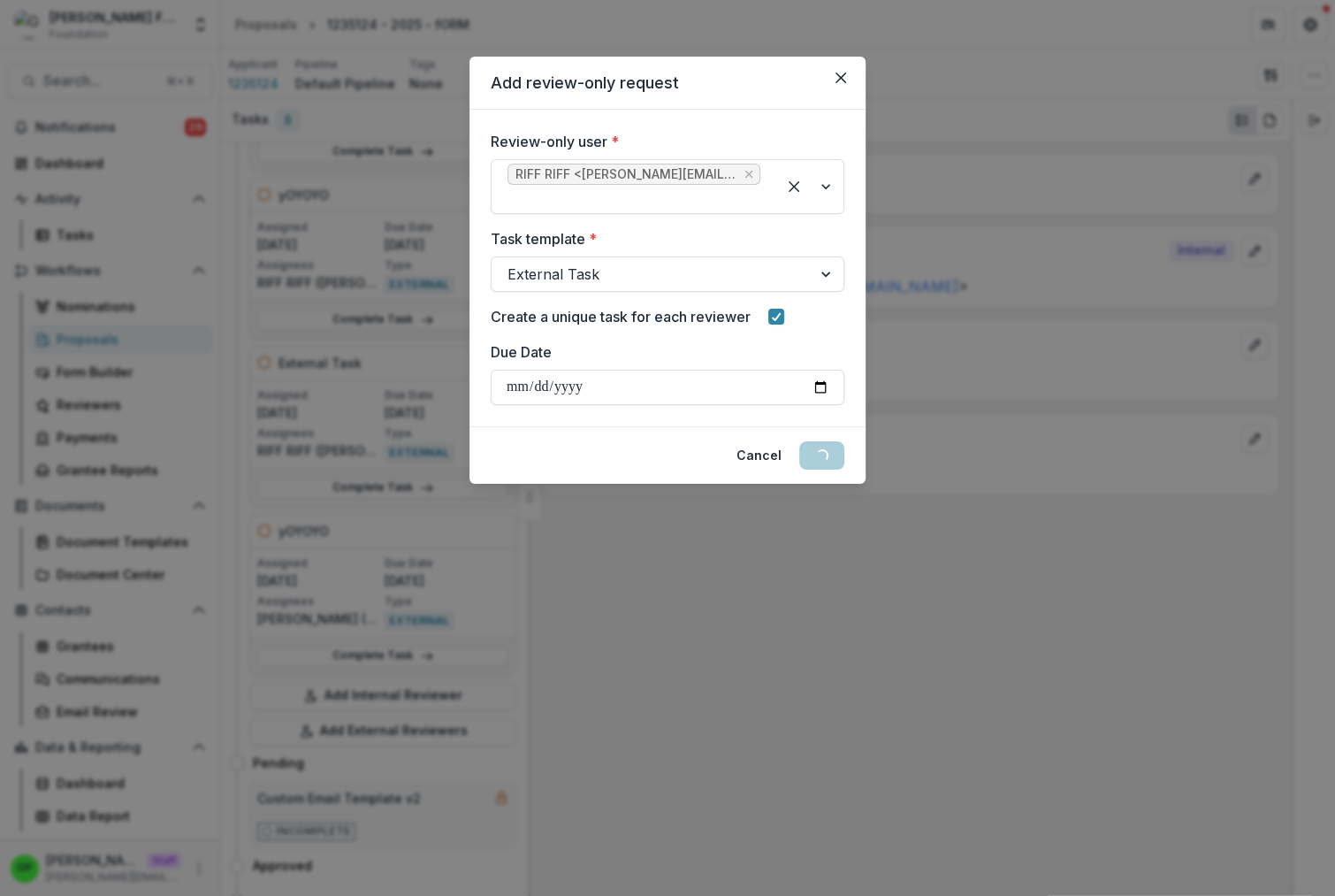
scroll to position [1066, 0]
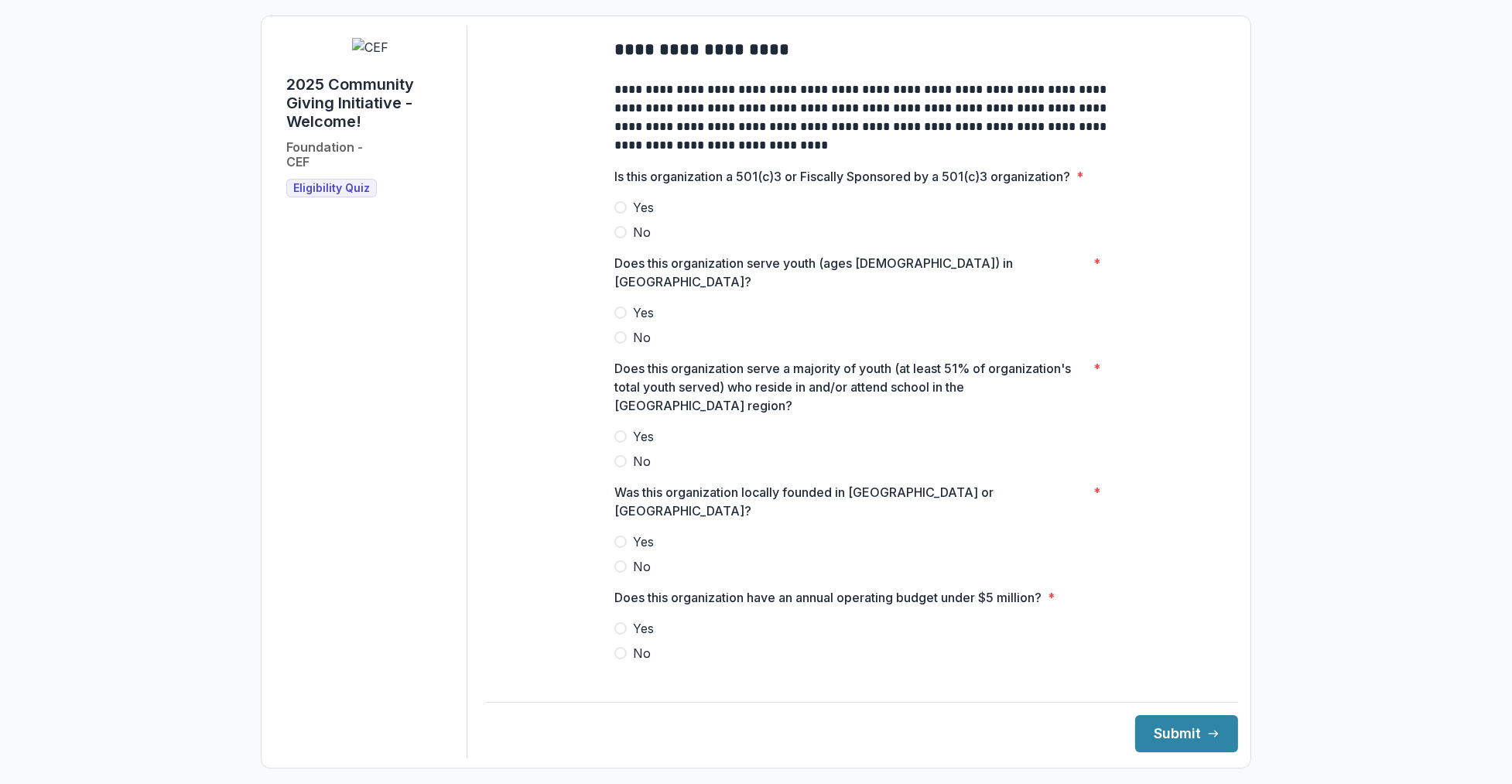
click at [1380, 182] on div "**********" at bounding box center [756, 392] width 1512 height 784
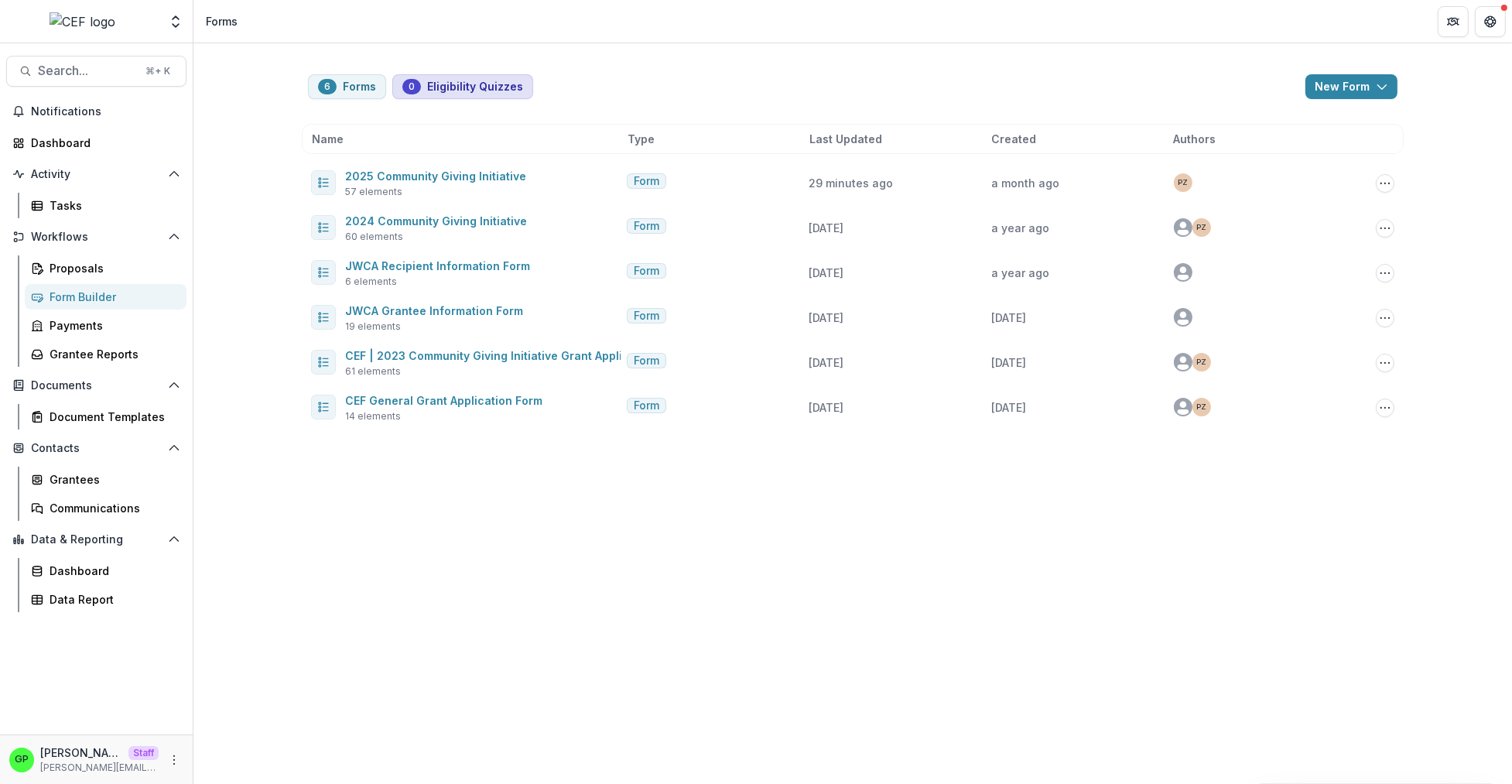
click at [417, 92] on span "0" at bounding box center [412, 86] width 19 height 16
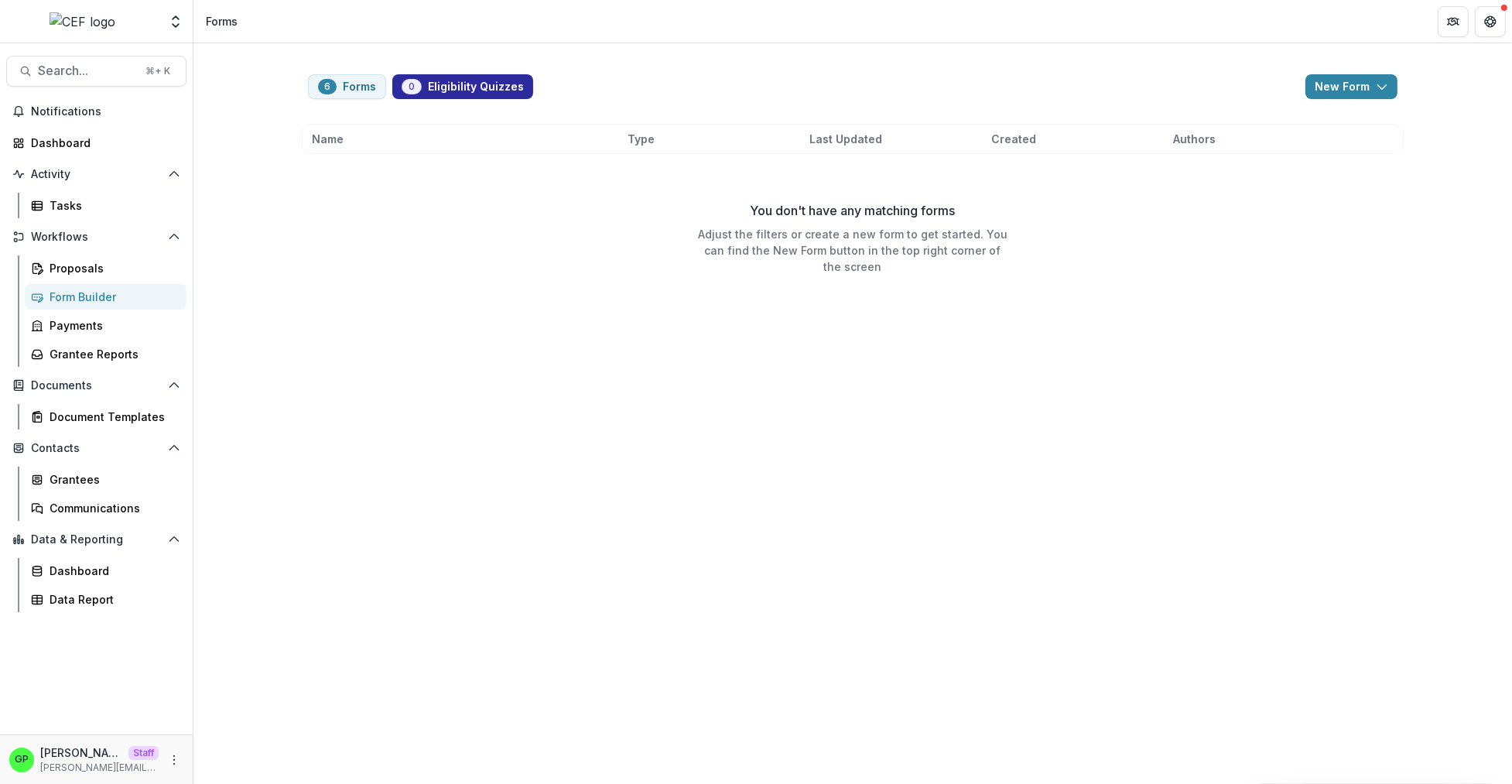
click at [417, 92] on span "0" at bounding box center [412, 86] width 20 height 16
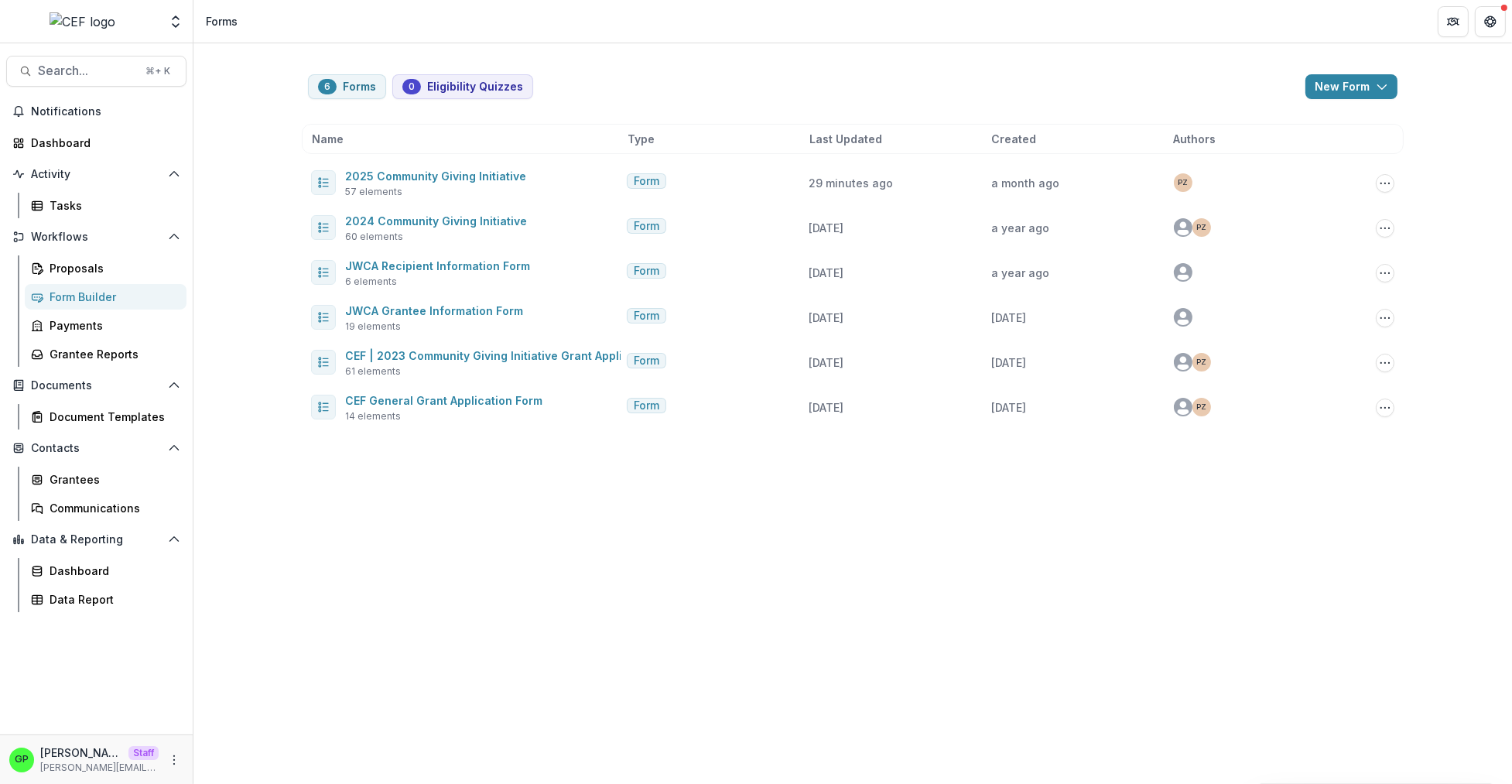
click at [134, 29] on div at bounding box center [83, 22] width 152 height 31
click at [184, 10] on button "Open entity switcher" at bounding box center [175, 22] width 21 height 31
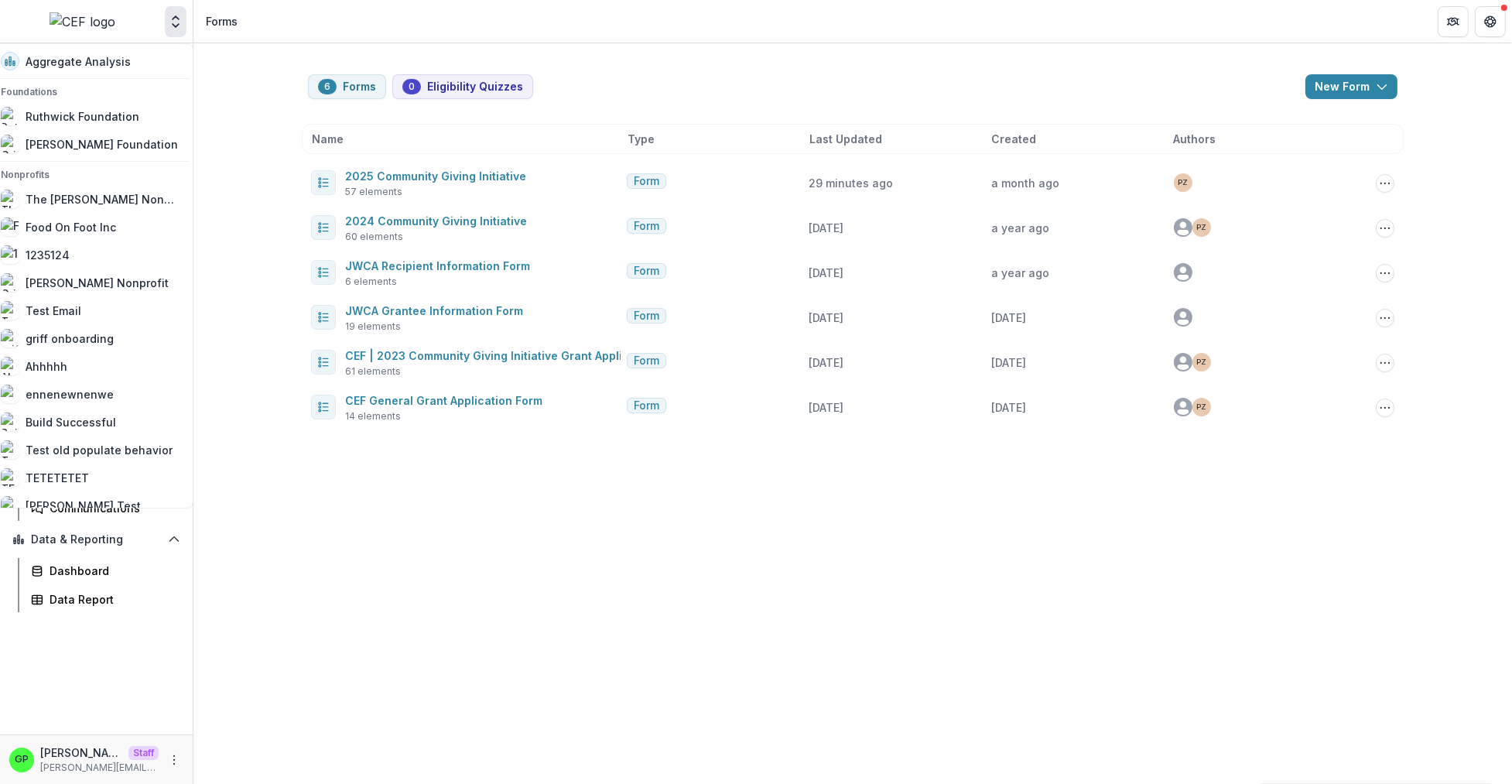
click at [185, 10] on button "Open entity switcher" at bounding box center [175, 22] width 21 height 31
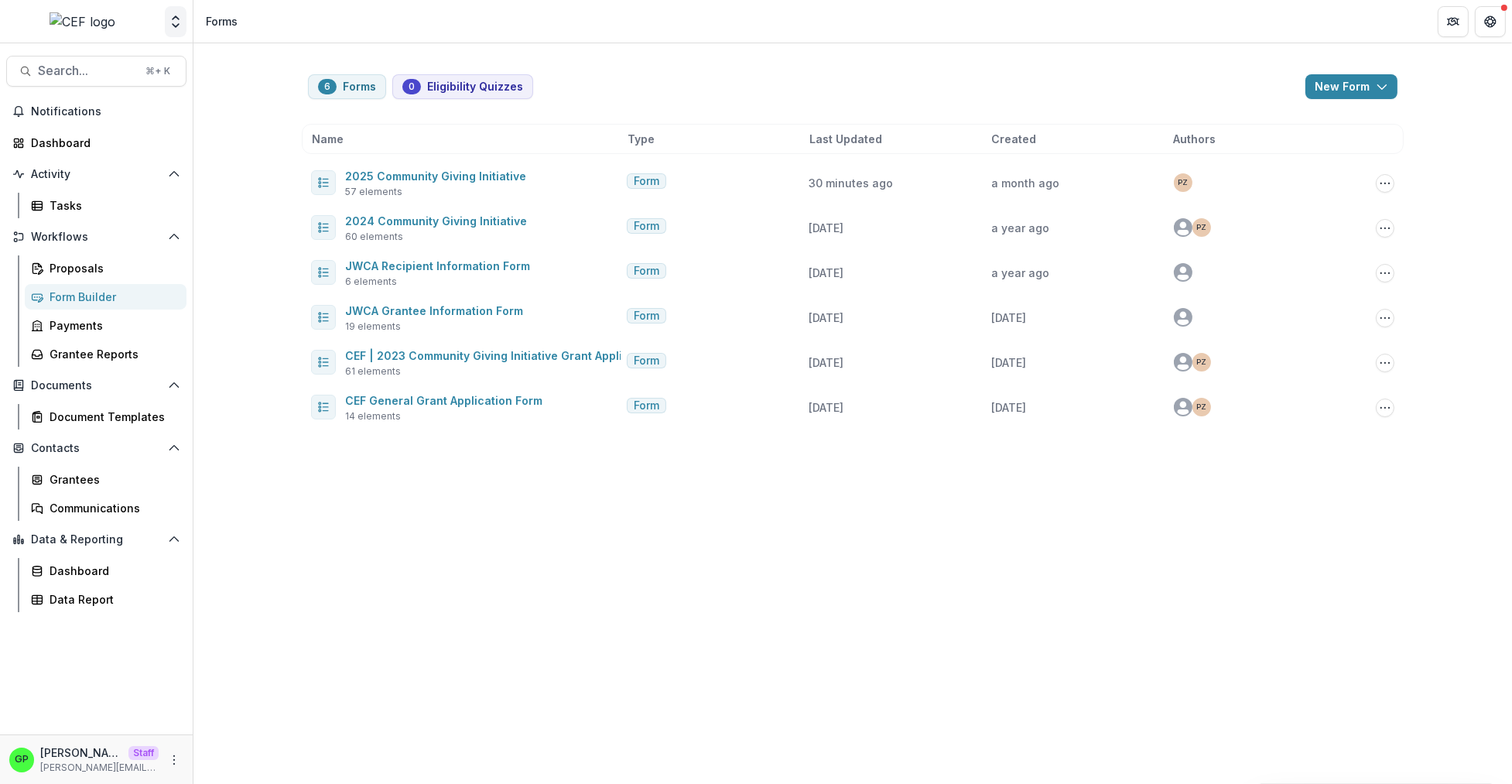
click at [178, 17] on icon "Open entity switcher" at bounding box center [175, 21] width 16 height 16
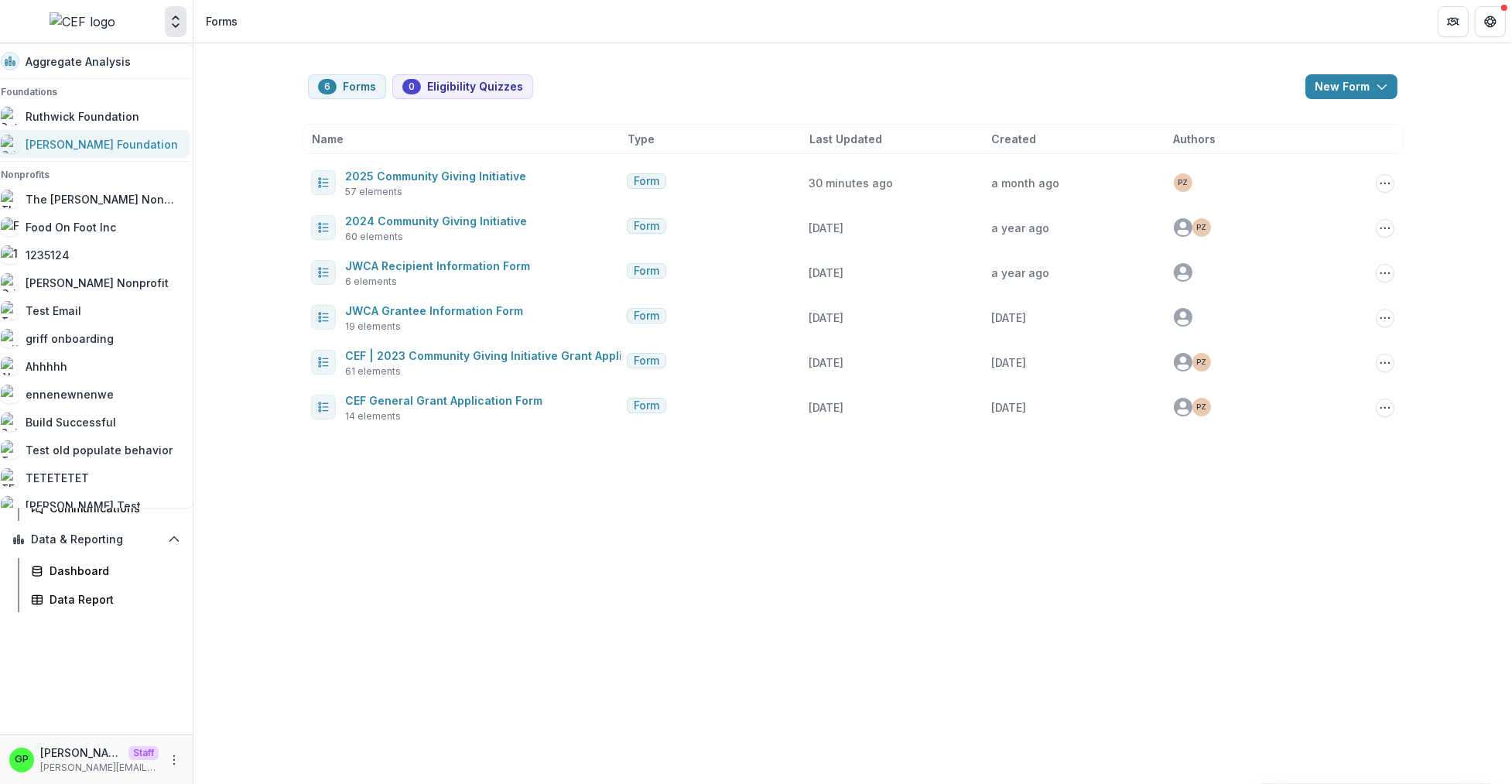
click at [136, 138] on div "[PERSON_NAME] Foundation" at bounding box center [90, 143] width 179 height 19
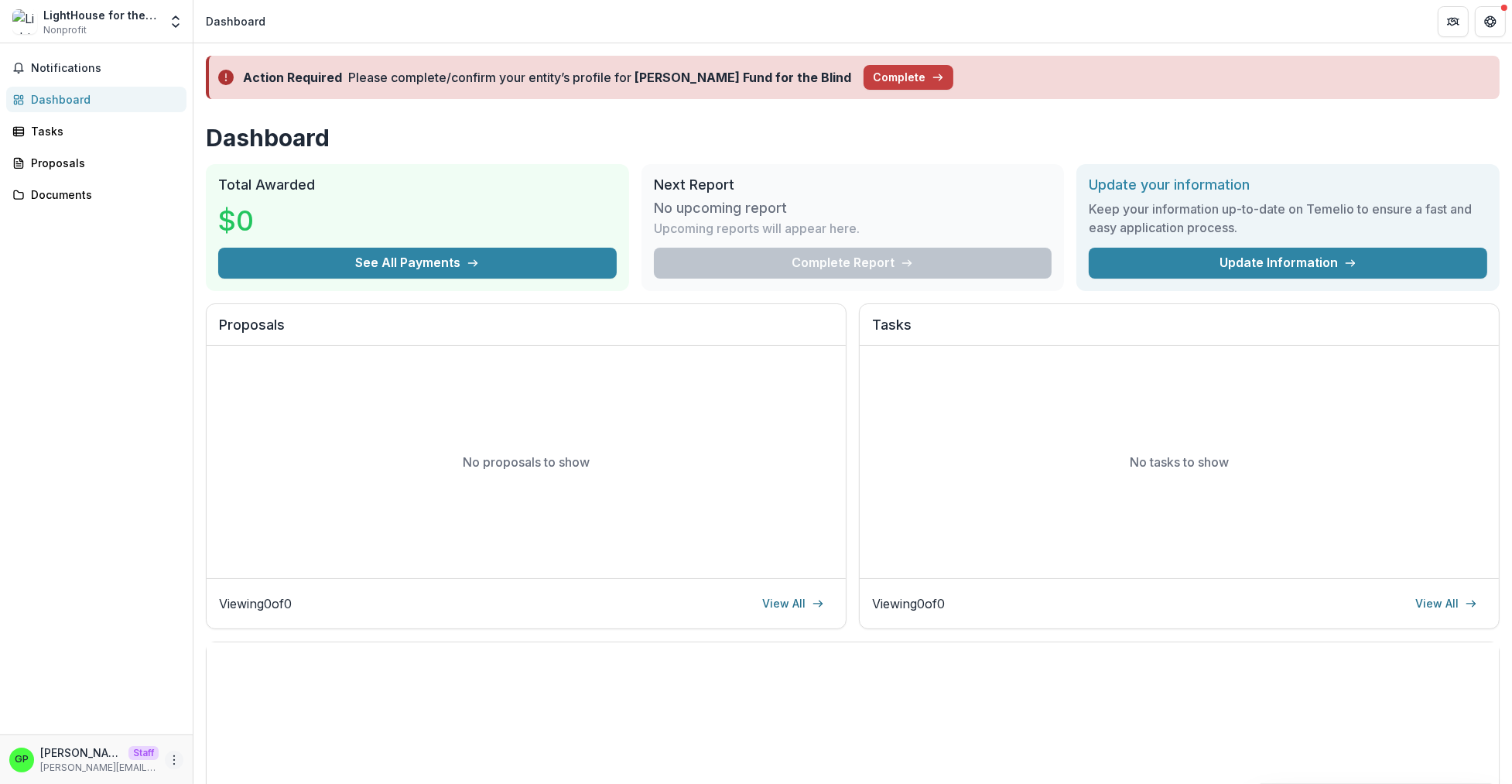
click at [173, 764] on icon "More" at bounding box center [174, 759] width 12 height 12
click at [255, 733] on link "Settings" at bounding box center [276, 726] width 165 height 25
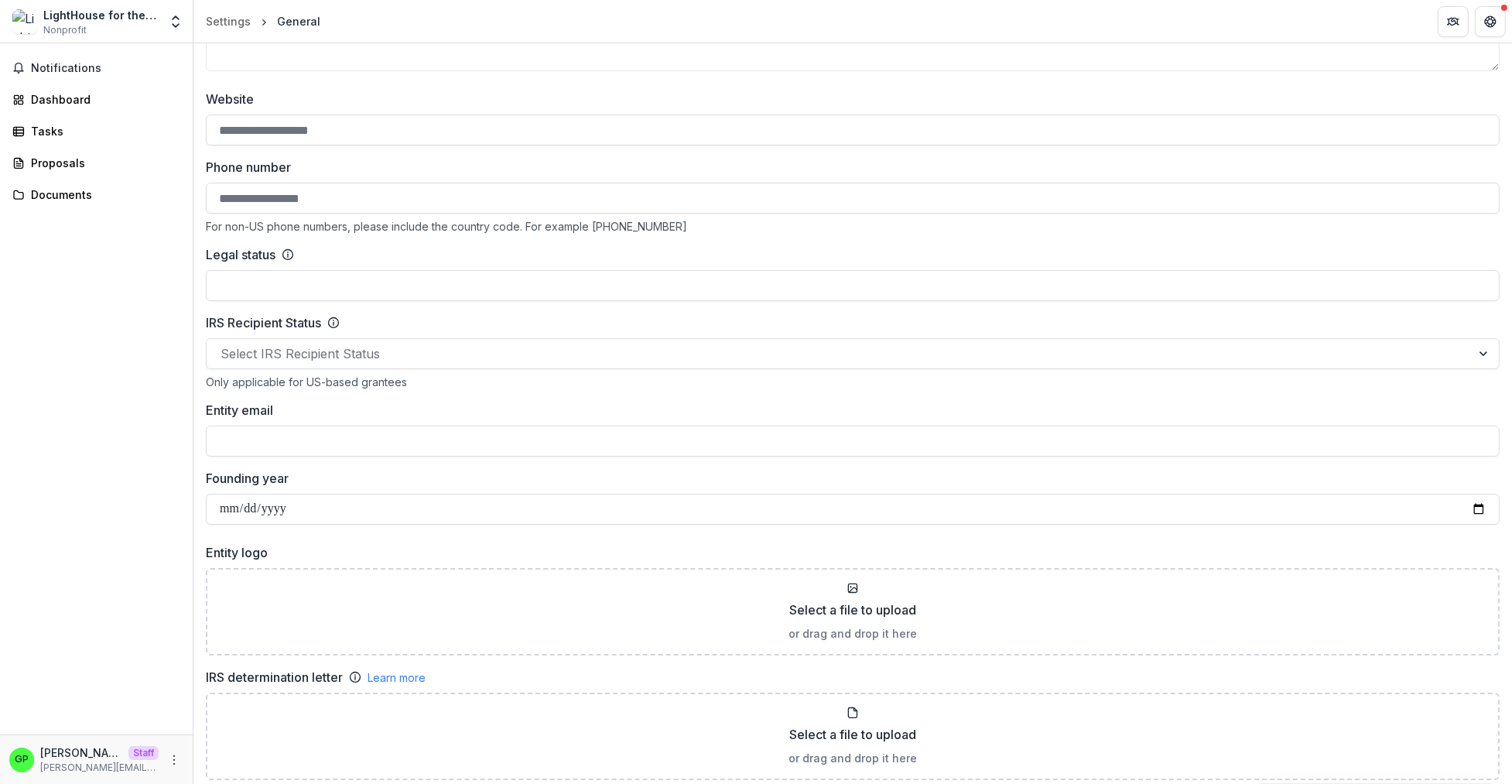
scroll to position [622, 0]
click at [184, 18] on button "Open entity switcher" at bounding box center [175, 22] width 21 height 31
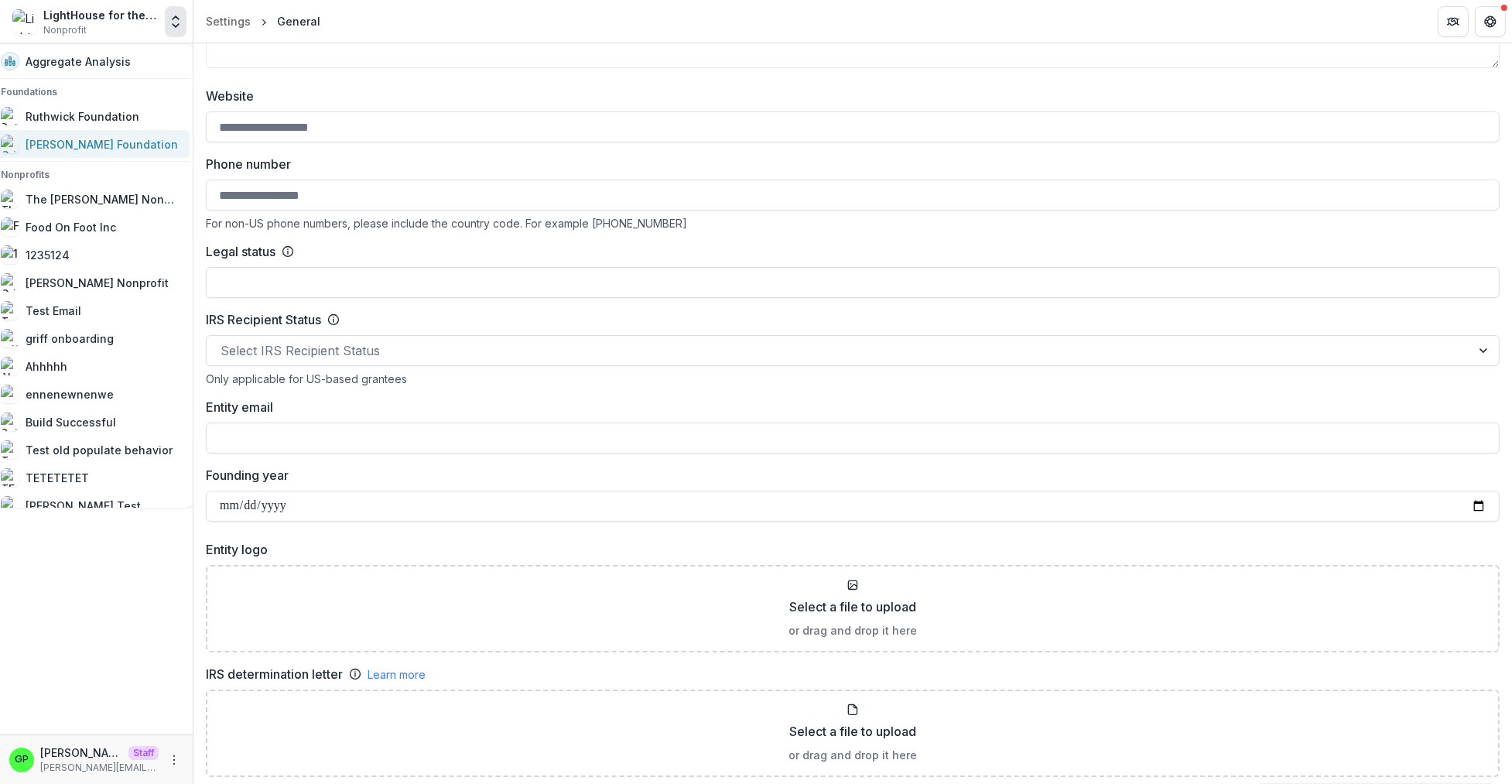
click at [113, 153] on div "[PERSON_NAME] Foundation" at bounding box center [89, 143] width 177 height 19
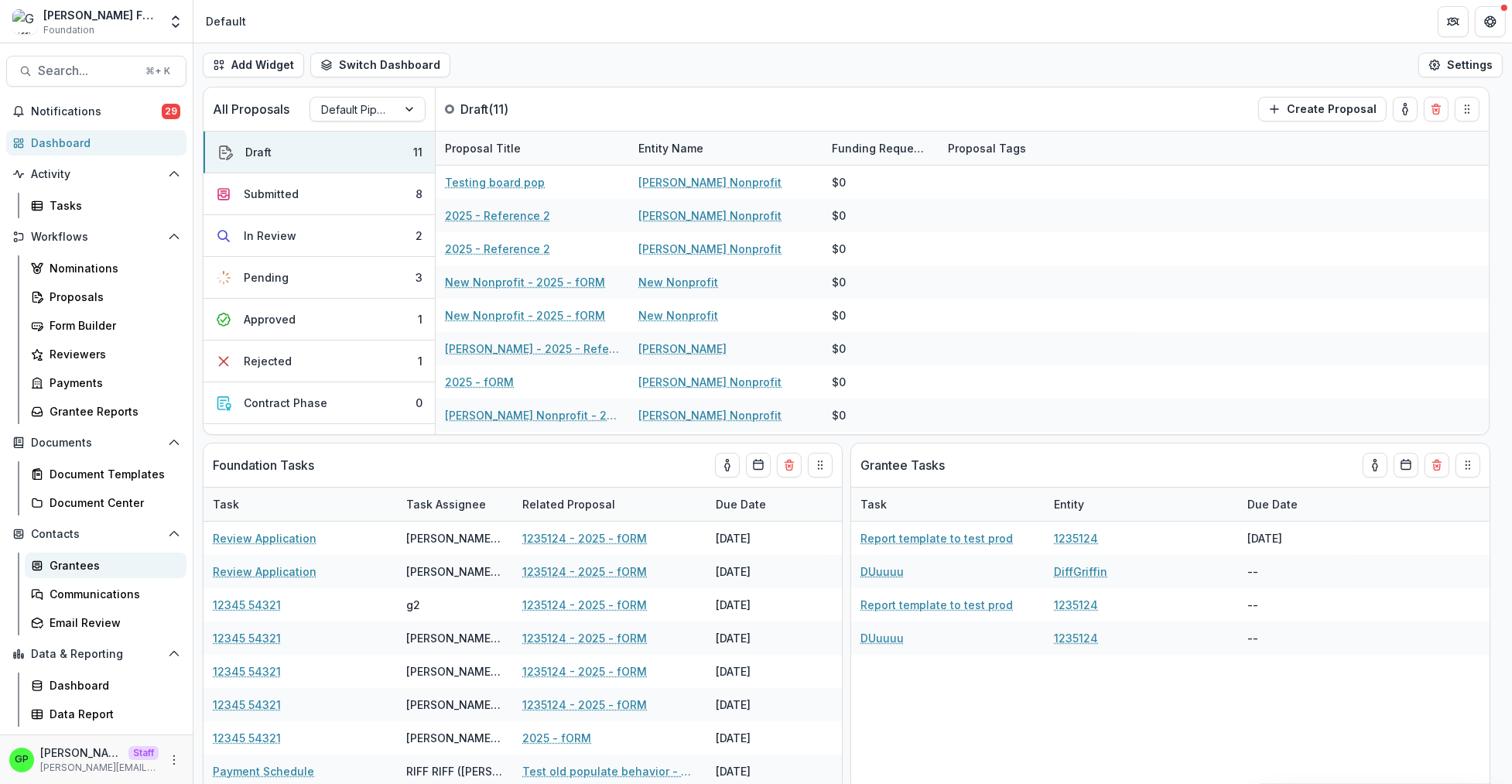
click at [87, 571] on div "Grantees" at bounding box center [111, 565] width 124 height 16
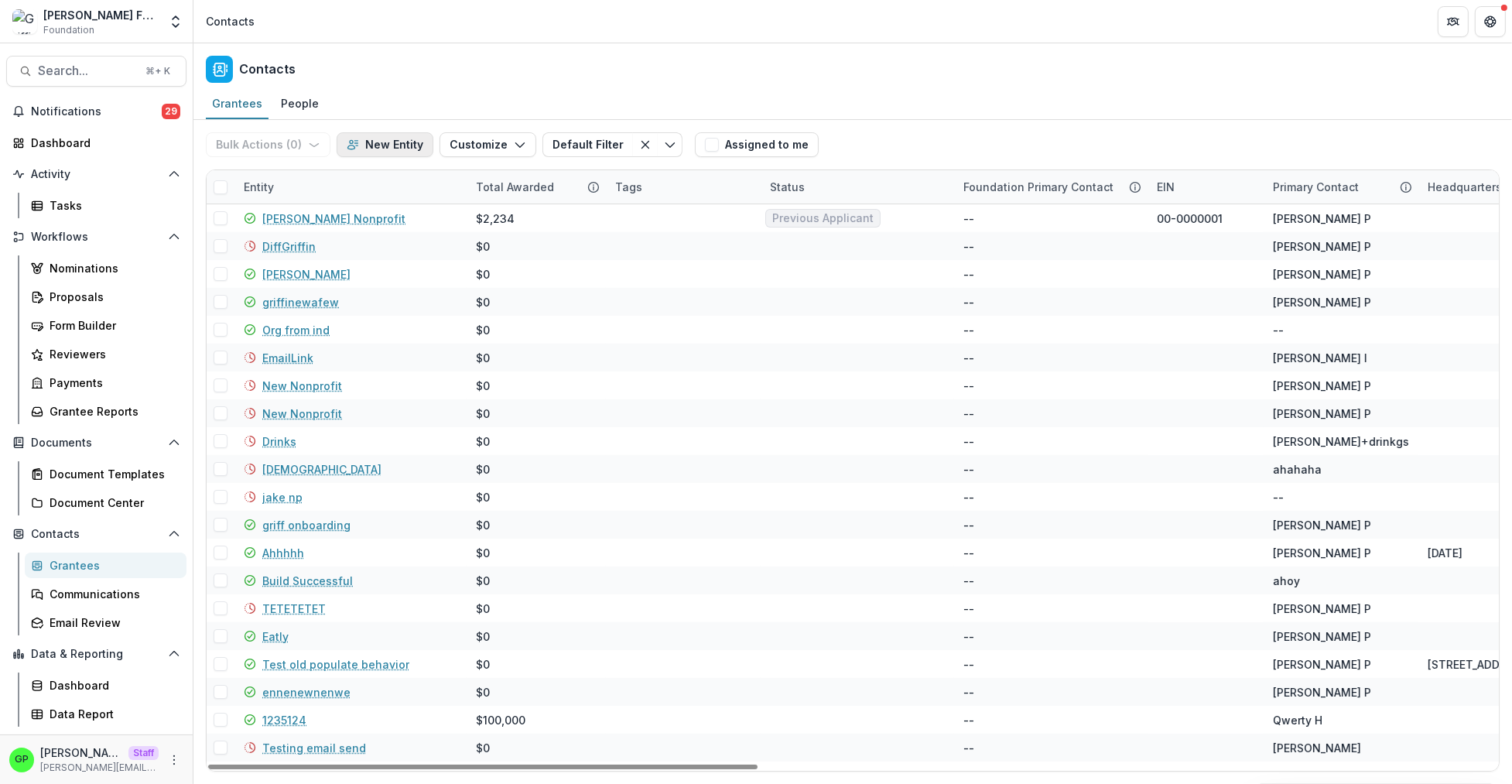
click at [379, 155] on button "New Entity" at bounding box center [385, 145] width 97 height 25
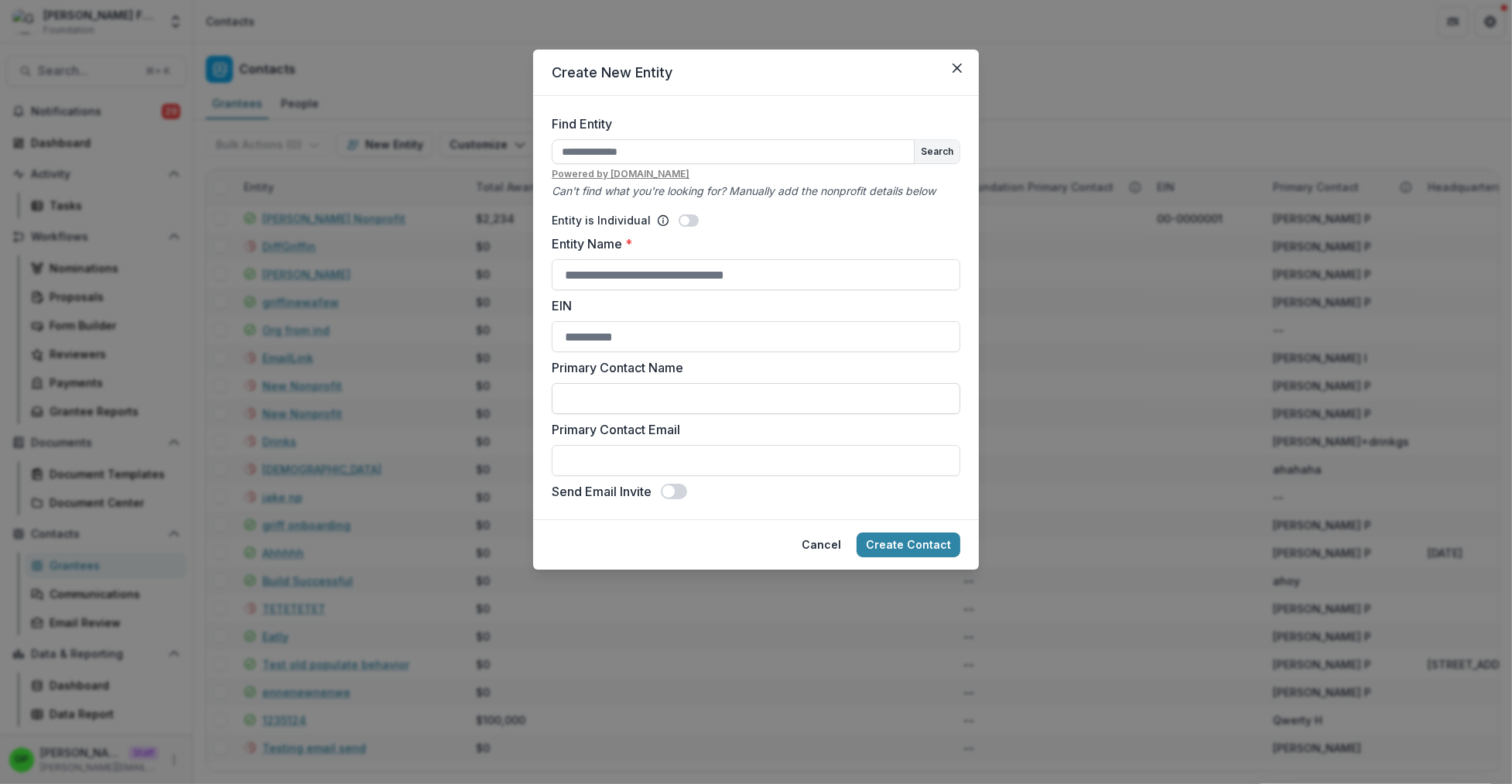
click at [632, 402] on input "Primary Contact Name" at bounding box center [756, 399] width 408 height 31
type input "**********"
click at [608, 282] on input "Entity Name *" at bounding box center [756, 275] width 408 height 31
type input "******"
click at [616, 467] on input "Primary Contact Email" at bounding box center [756, 461] width 408 height 31
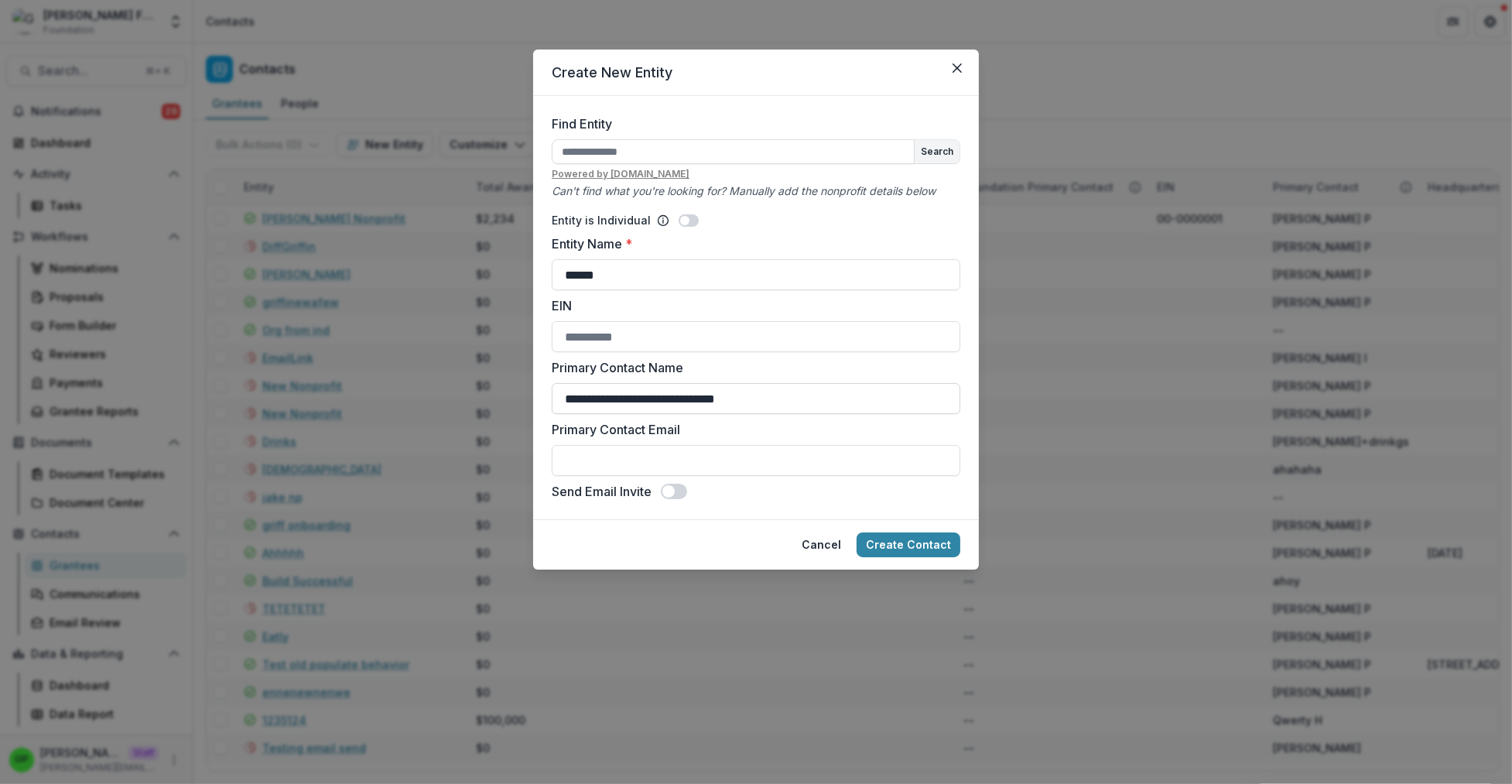
drag, startPoint x: 789, startPoint y: 387, endPoint x: 385, endPoint y: 391, distance: 404.0
click at [552, 391] on input "**********" at bounding box center [756, 399] width 408 height 31
click at [605, 472] on input "Primary Contact Email" at bounding box center [756, 461] width 408 height 31
paste input "**********"
type input "**********"
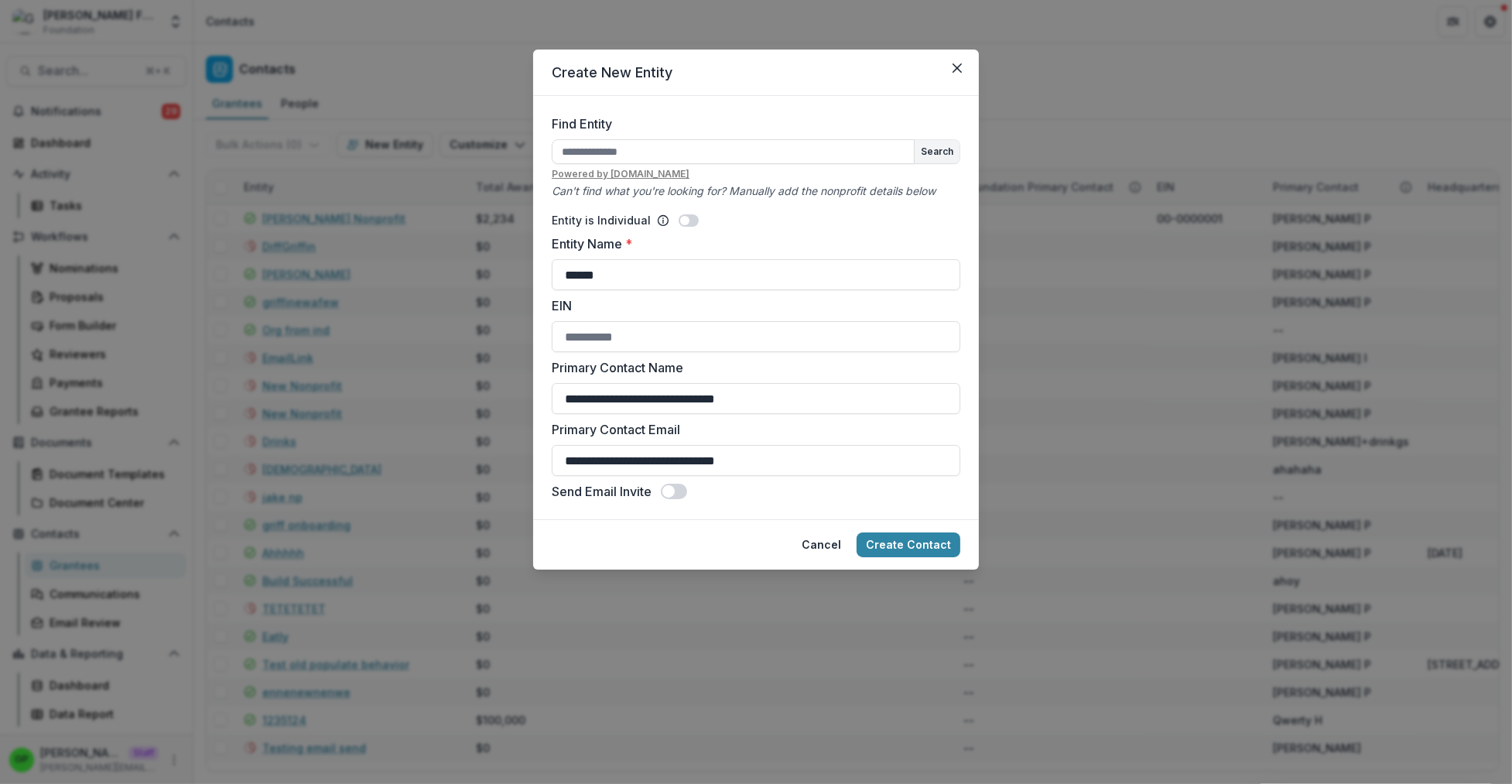
click at [638, 494] on label "Send Email Invite" at bounding box center [602, 491] width 100 height 19
click at [675, 491] on span at bounding box center [679, 491] width 12 height 12
click at [675, 491] on span at bounding box center [668, 491] width 12 height 12
click at [930, 540] on button "Create Contact" at bounding box center [908, 544] width 104 height 25
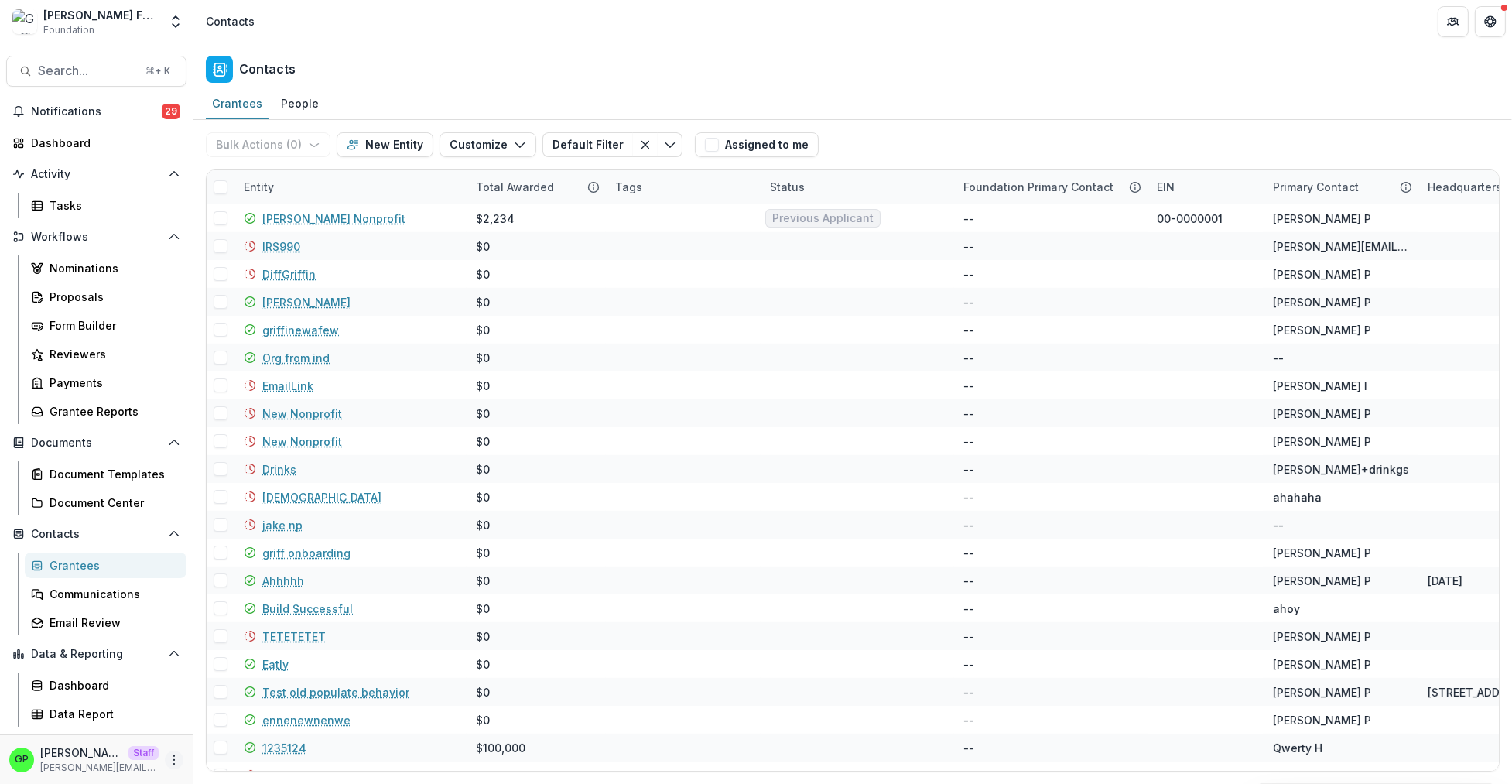
drag, startPoint x: 178, startPoint y: 749, endPoint x: 178, endPoint y: 758, distance: 9.0
click at [178, 749] on div "GP Griffin Perry Staff griffin@trytemelio.com" at bounding box center [96, 759] width 174 height 30
click at [178, 758] on icon "More" at bounding box center [174, 759] width 12 height 12
click at [228, 747] on button "Logout" at bounding box center [276, 751] width 165 height 25
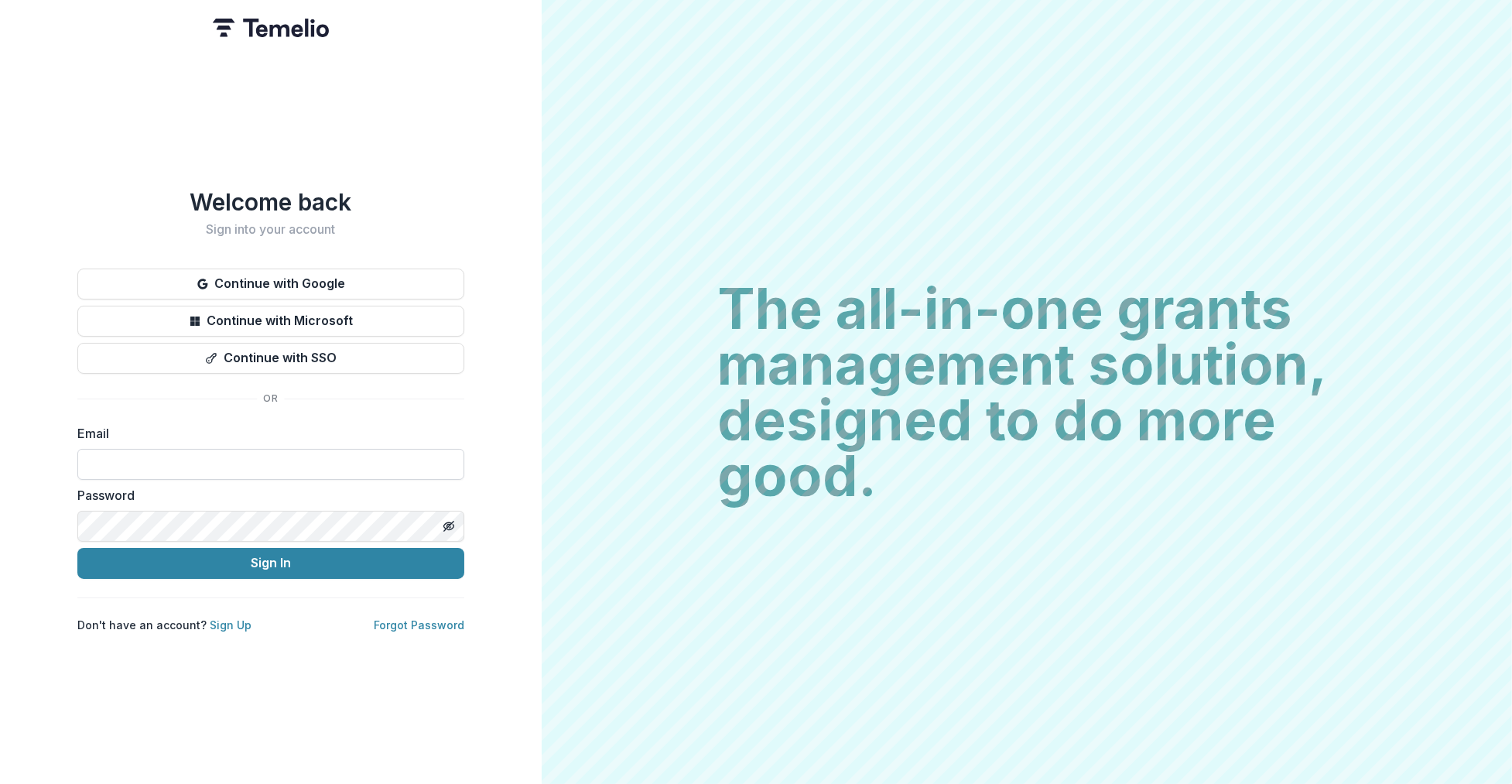
click at [194, 473] on input at bounding box center [271, 464] width 387 height 31
paste input "**********"
type input "**********"
click at [233, 507] on div "Password" at bounding box center [271, 514] width 387 height 56
click at [221, 619] on link "Sign Up" at bounding box center [230, 624] width 42 height 13
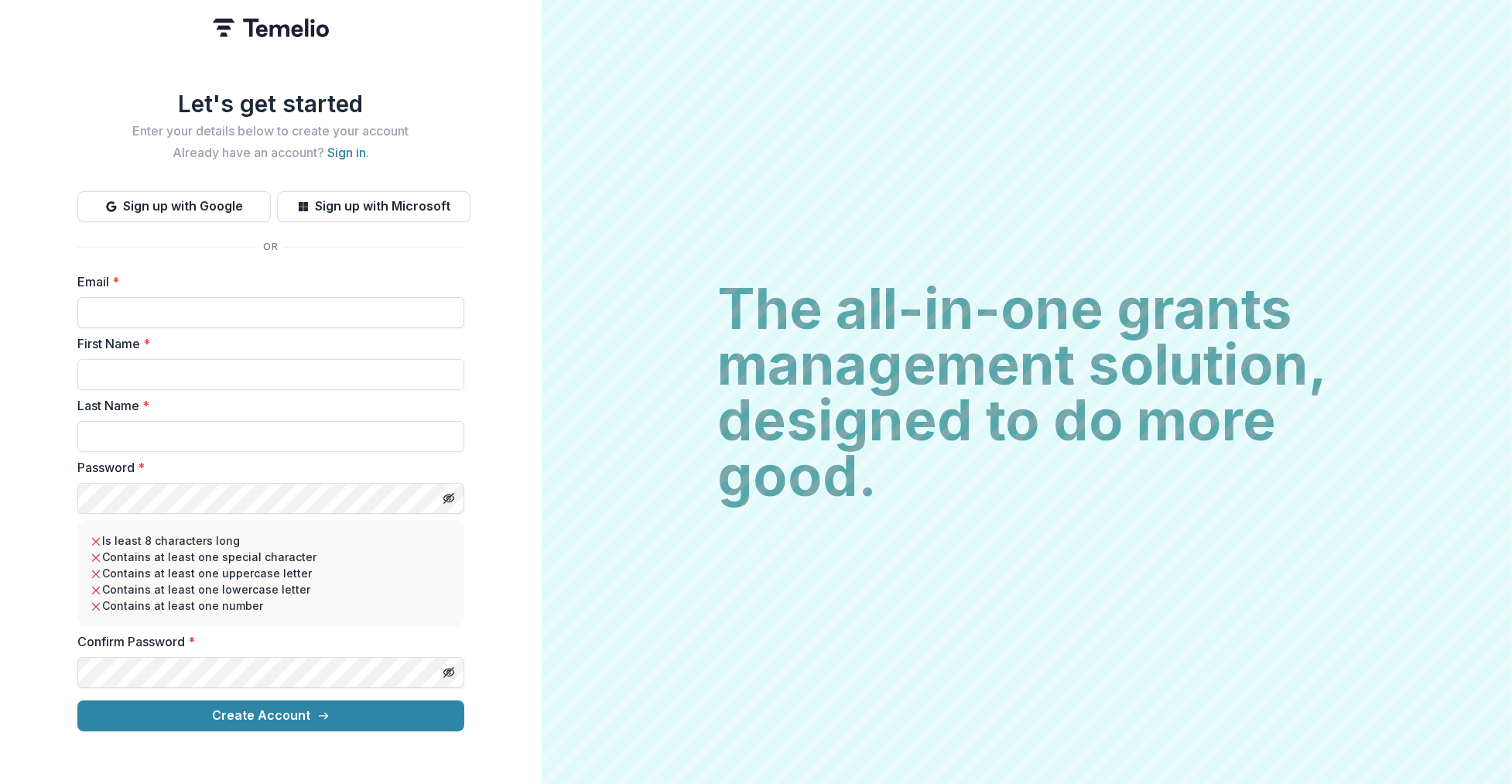
click at [143, 320] on input "Email *" at bounding box center [271, 313] width 387 height 31
paste input "**********"
type input "**********"
click at [190, 383] on input "First Name *" at bounding box center [271, 375] width 387 height 31
paste input "**********"
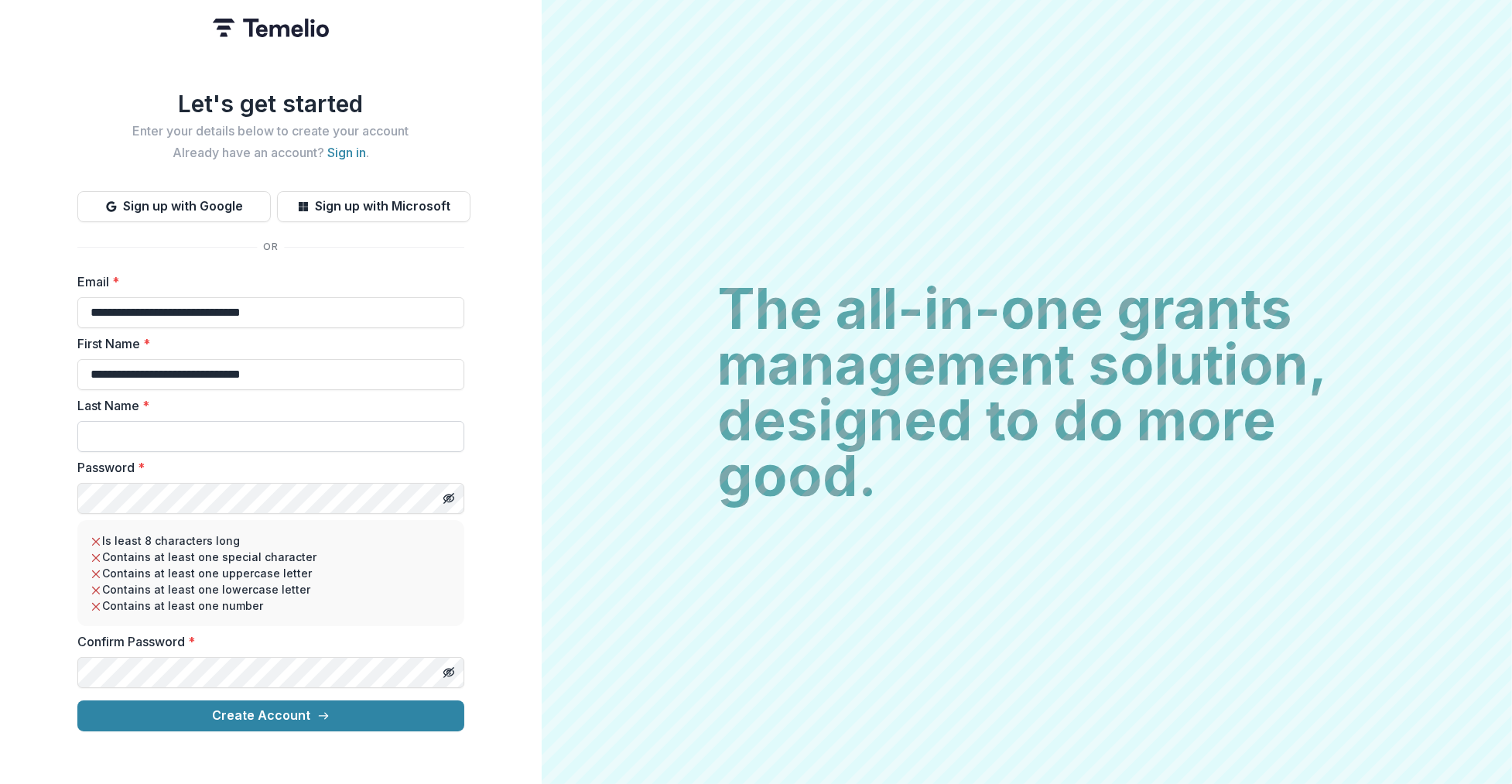
type input "**********"
click at [150, 443] on input "Last Name *" at bounding box center [271, 436] width 387 height 31
paste input "**********"
type input "**********"
click at [78, 700] on button "Create Account" at bounding box center [271, 715] width 387 height 31
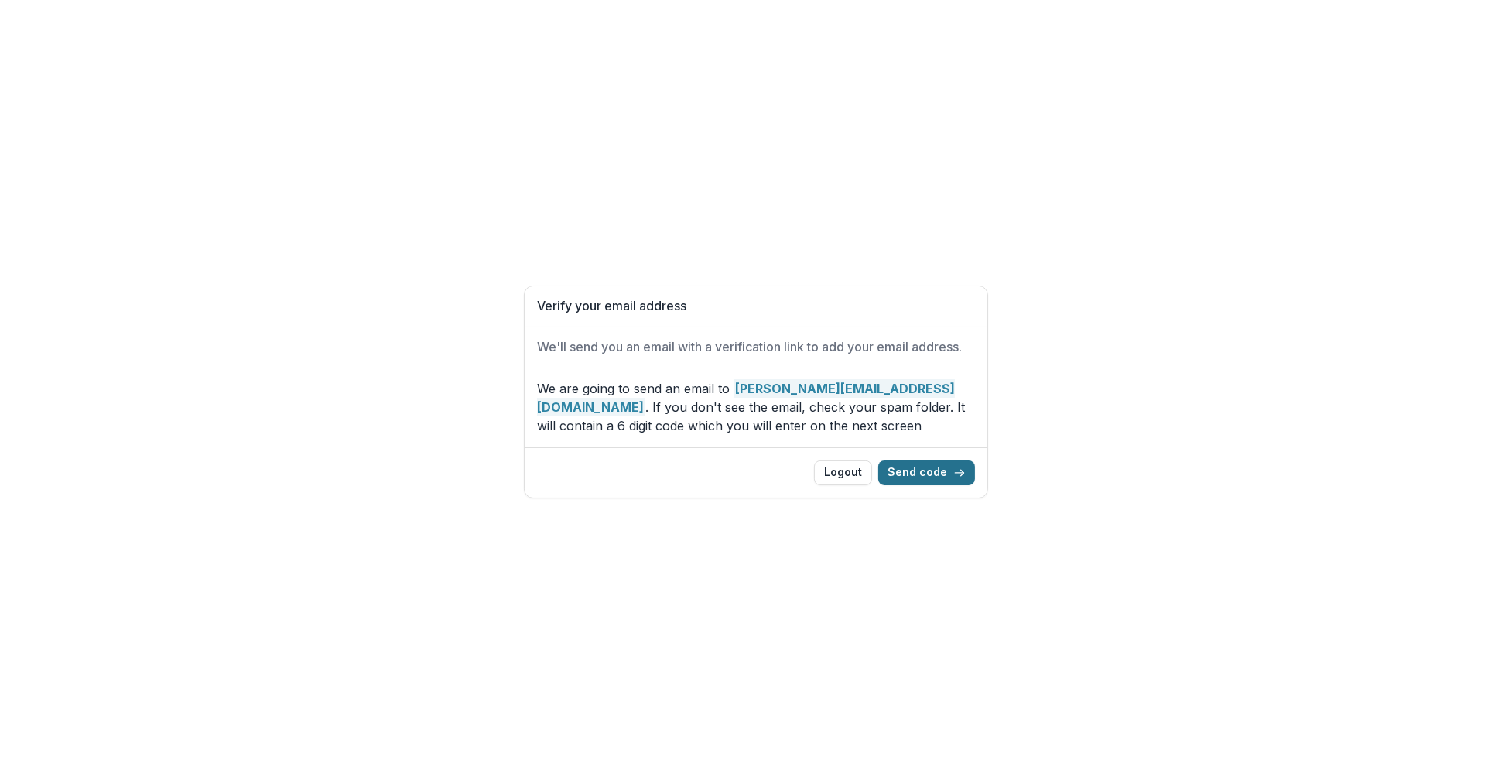
click at [937, 474] on button "Send code" at bounding box center [927, 472] width 97 height 25
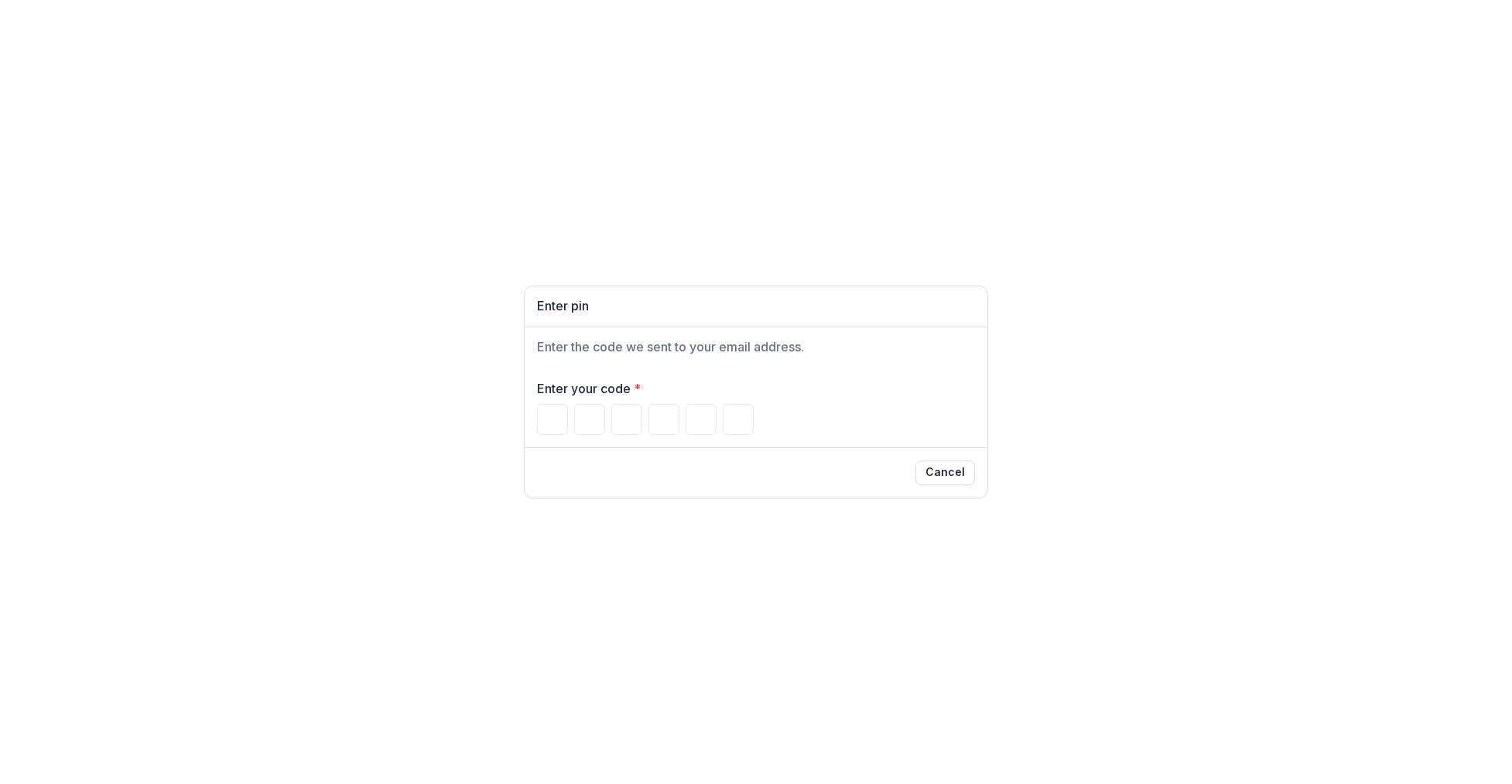
type input "*"
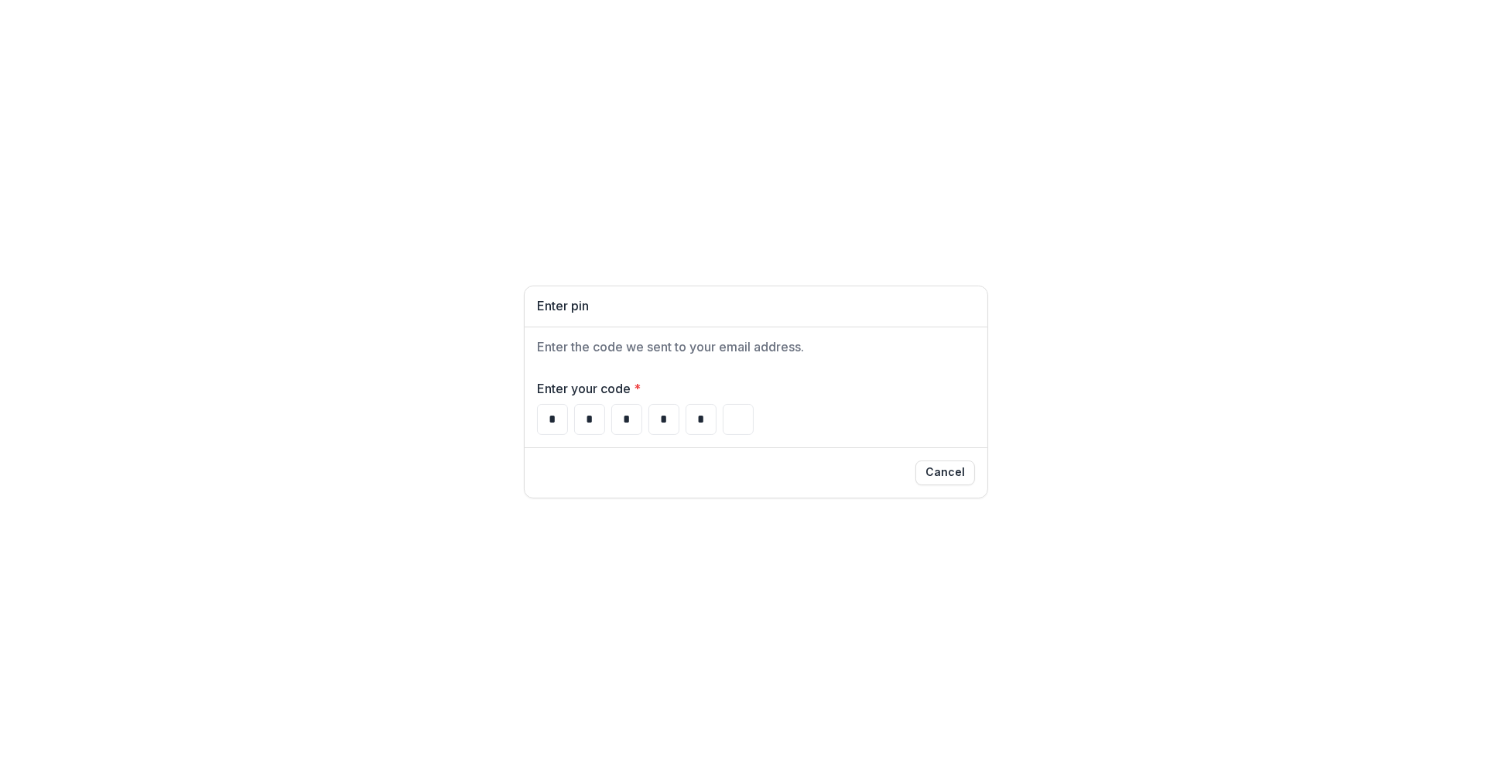
type input "*"
